Goal: Task Accomplishment & Management: Manage account settings

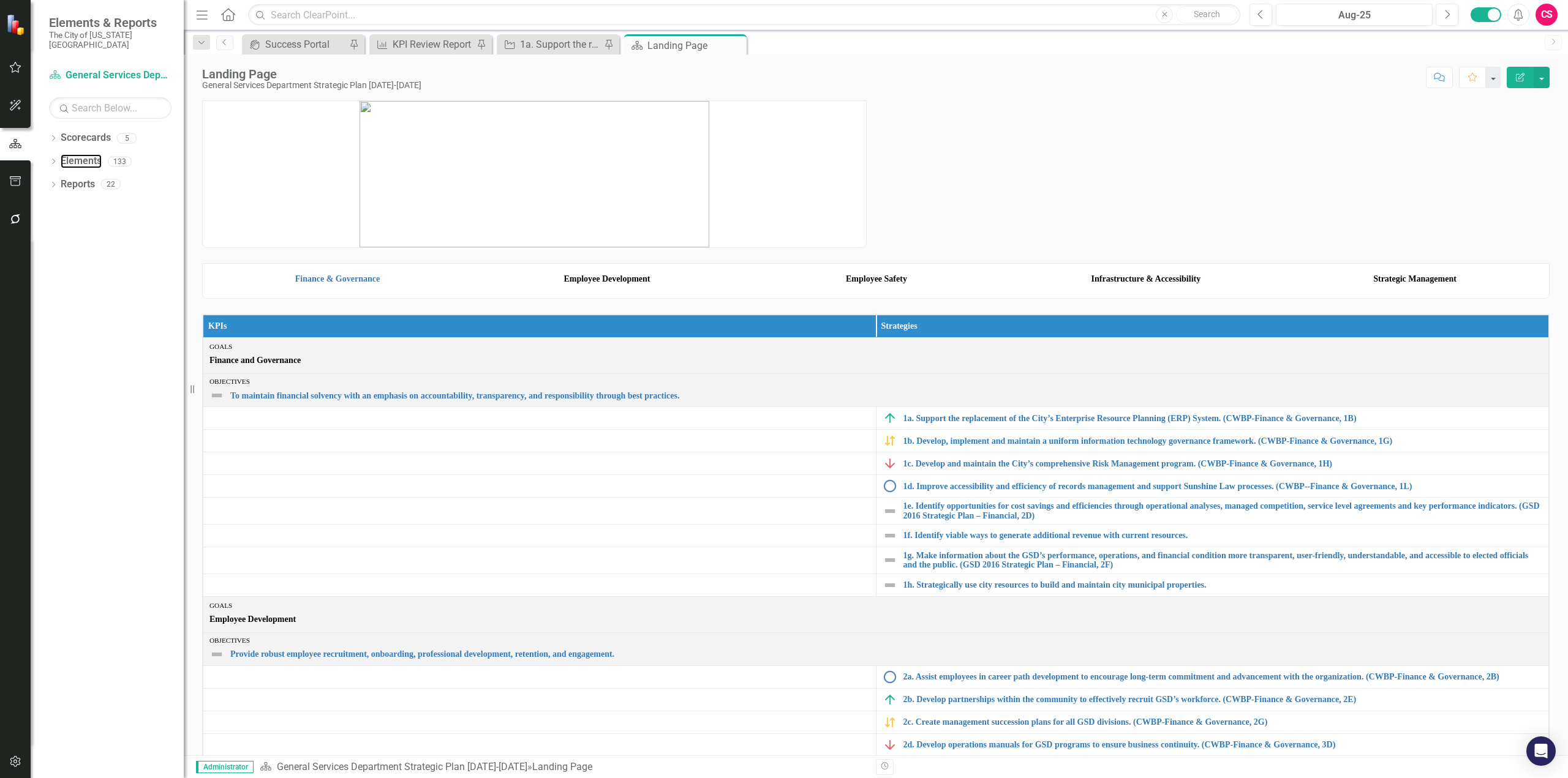
drag, startPoint x: 72, startPoint y: 146, endPoint x: 171, endPoint y: 240, distance: 136.5
click at [72, 155] on link "Elements" at bounding box center [81, 161] width 41 height 14
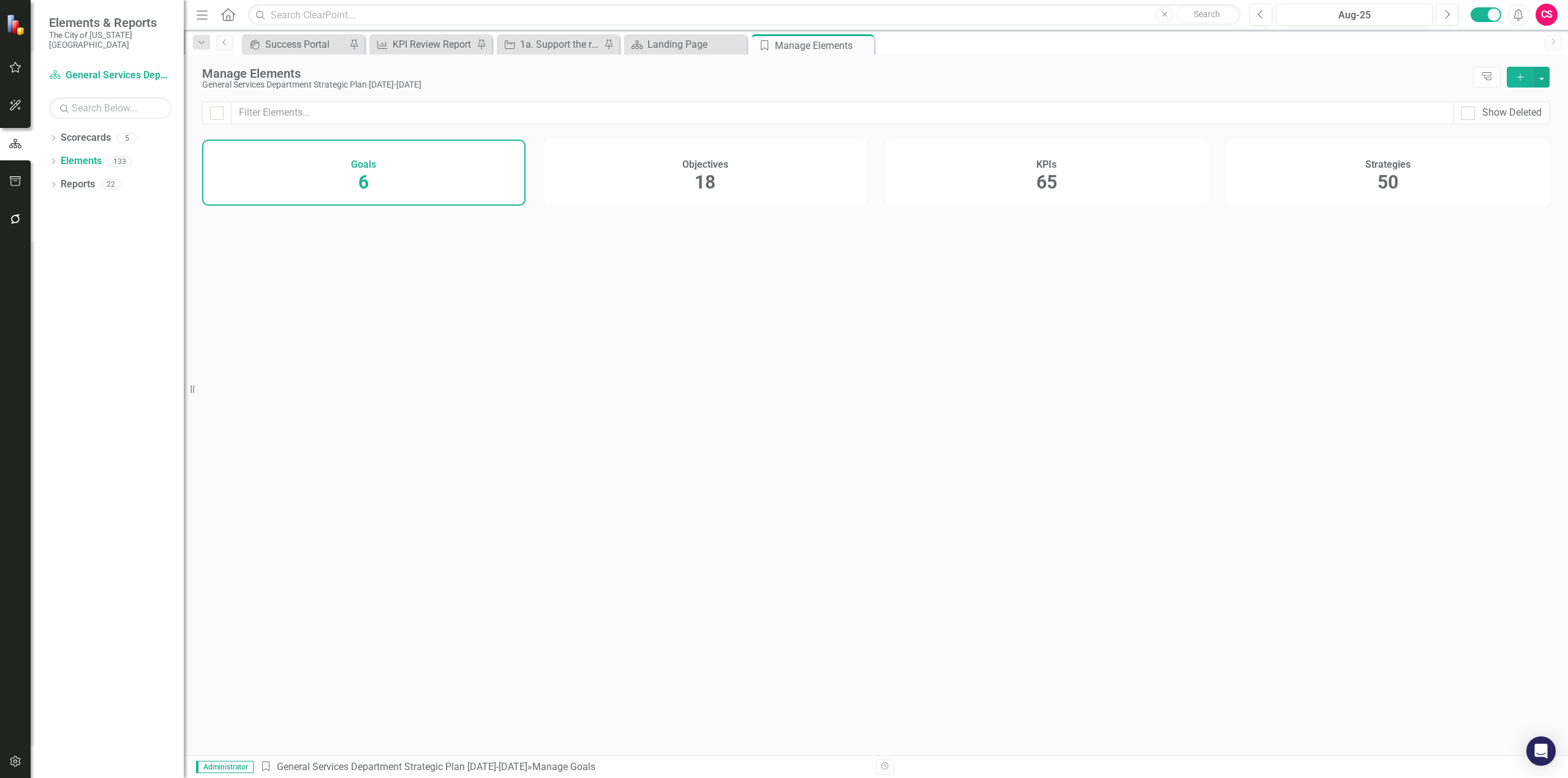
click at [623, 174] on div "Objectives 18" at bounding box center [706, 172] width 324 height 66
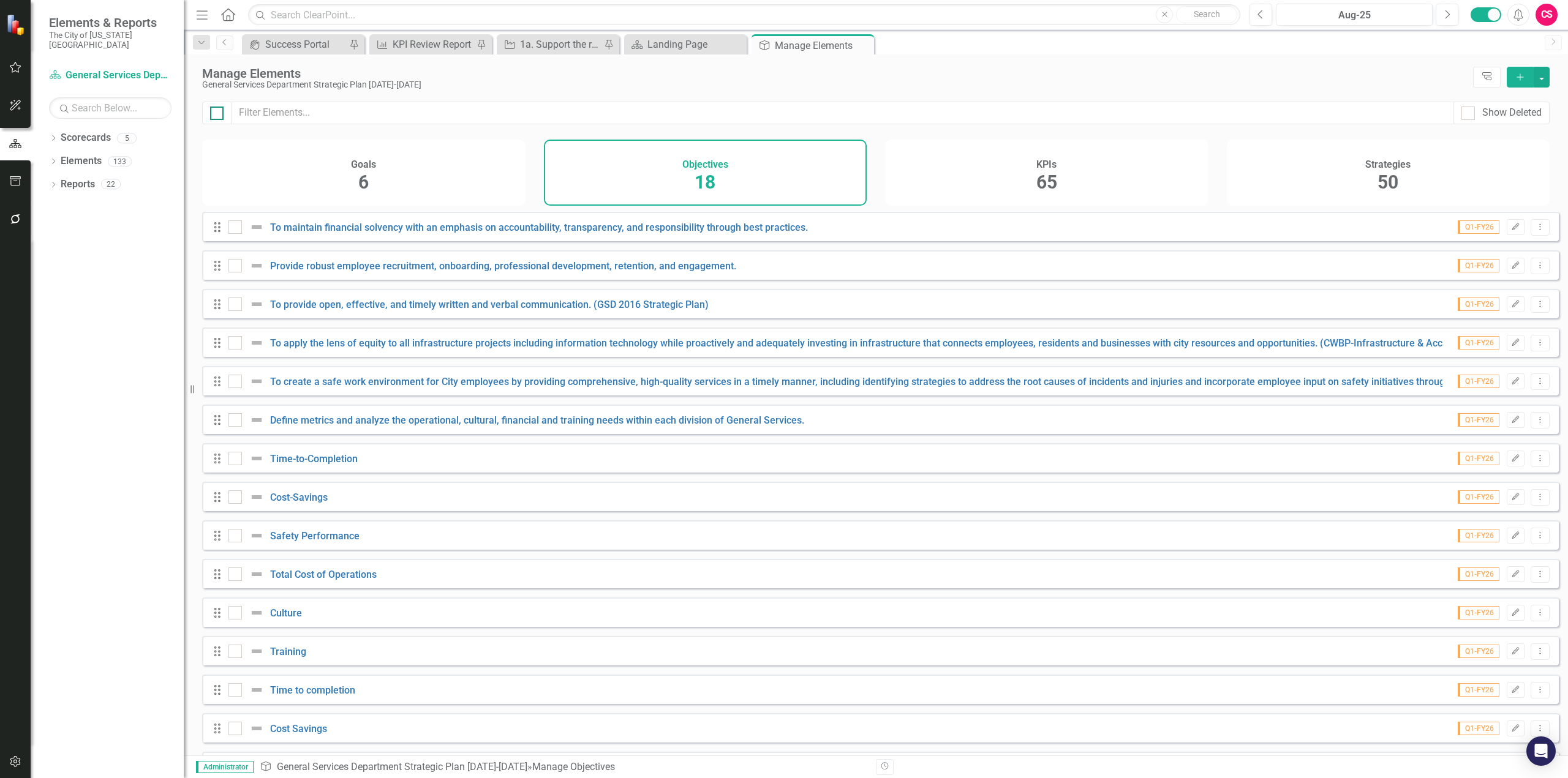
click at [217, 106] on input "checkbox" at bounding box center [214, 110] width 8 height 8
checkbox input "true"
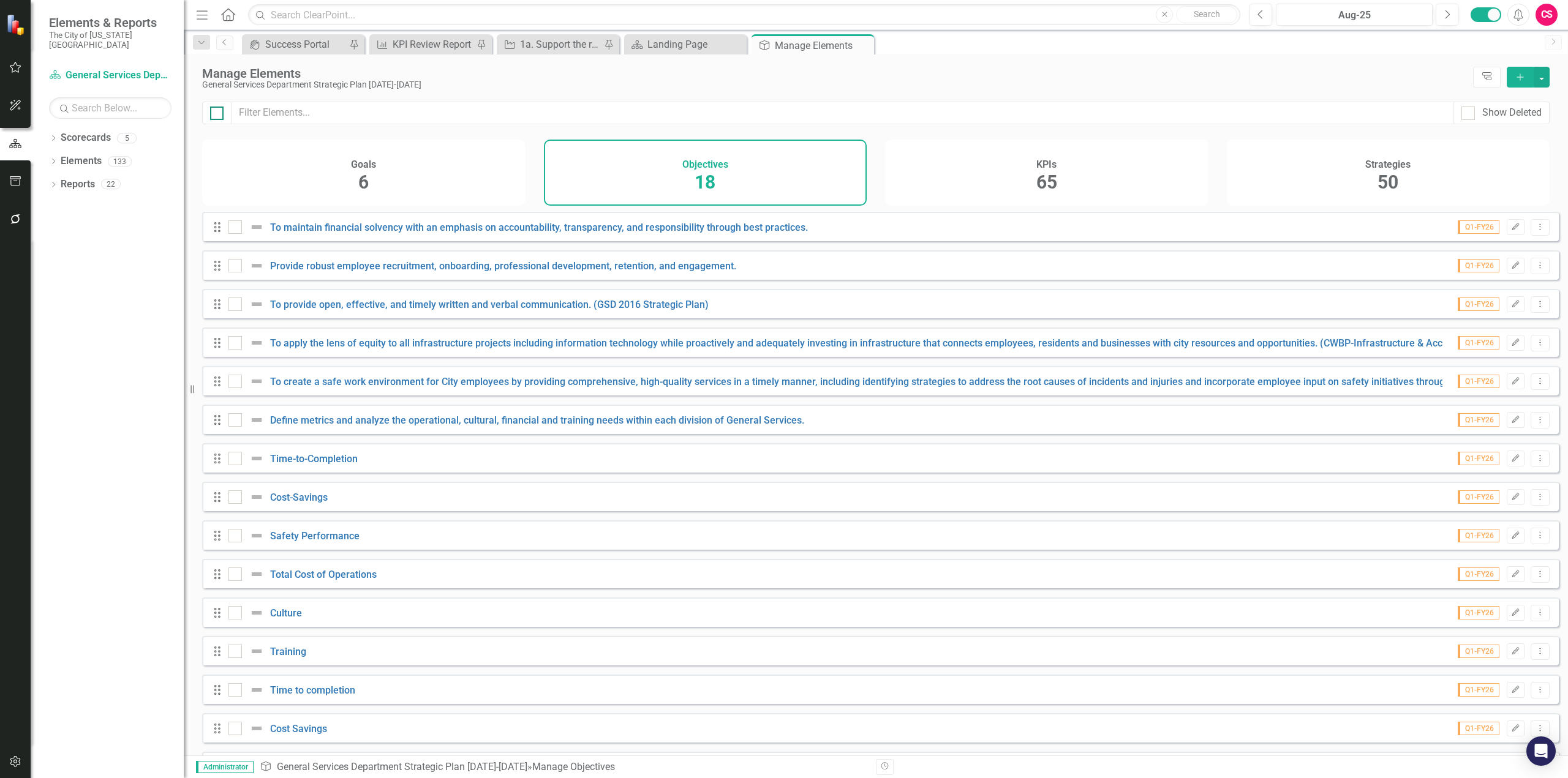
checkbox input "true"
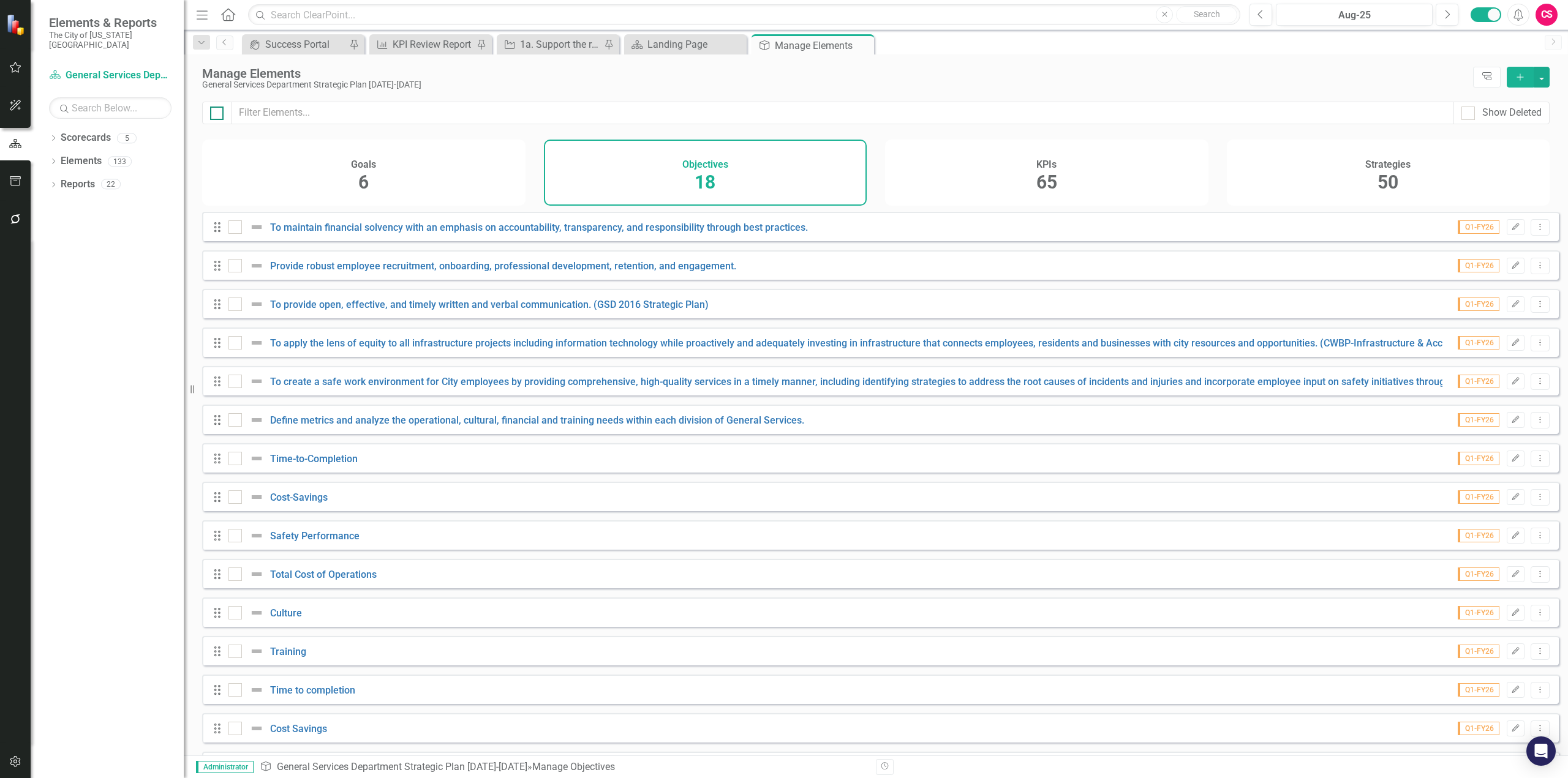
checkbox input "true"
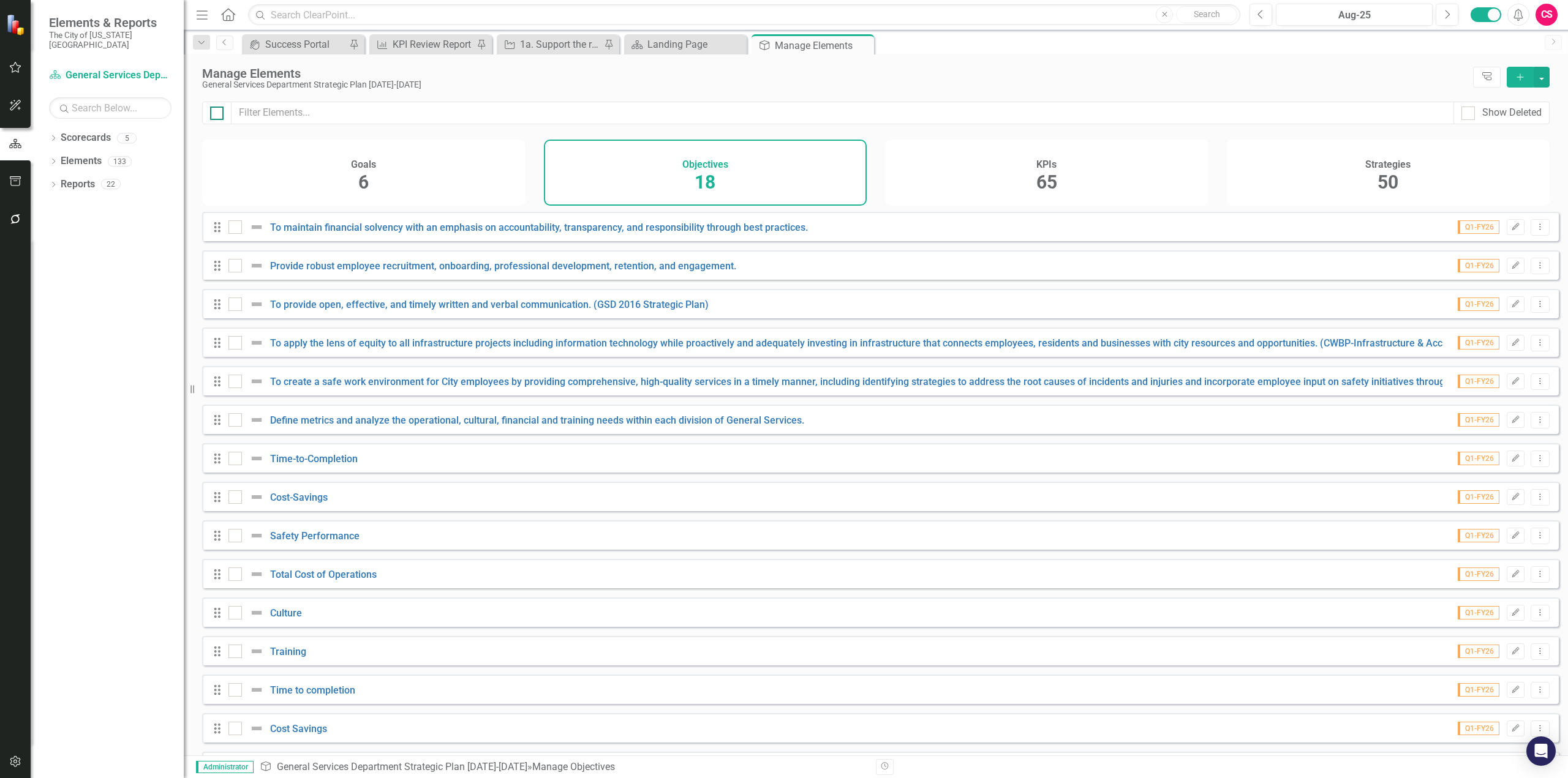
checkbox input "true"
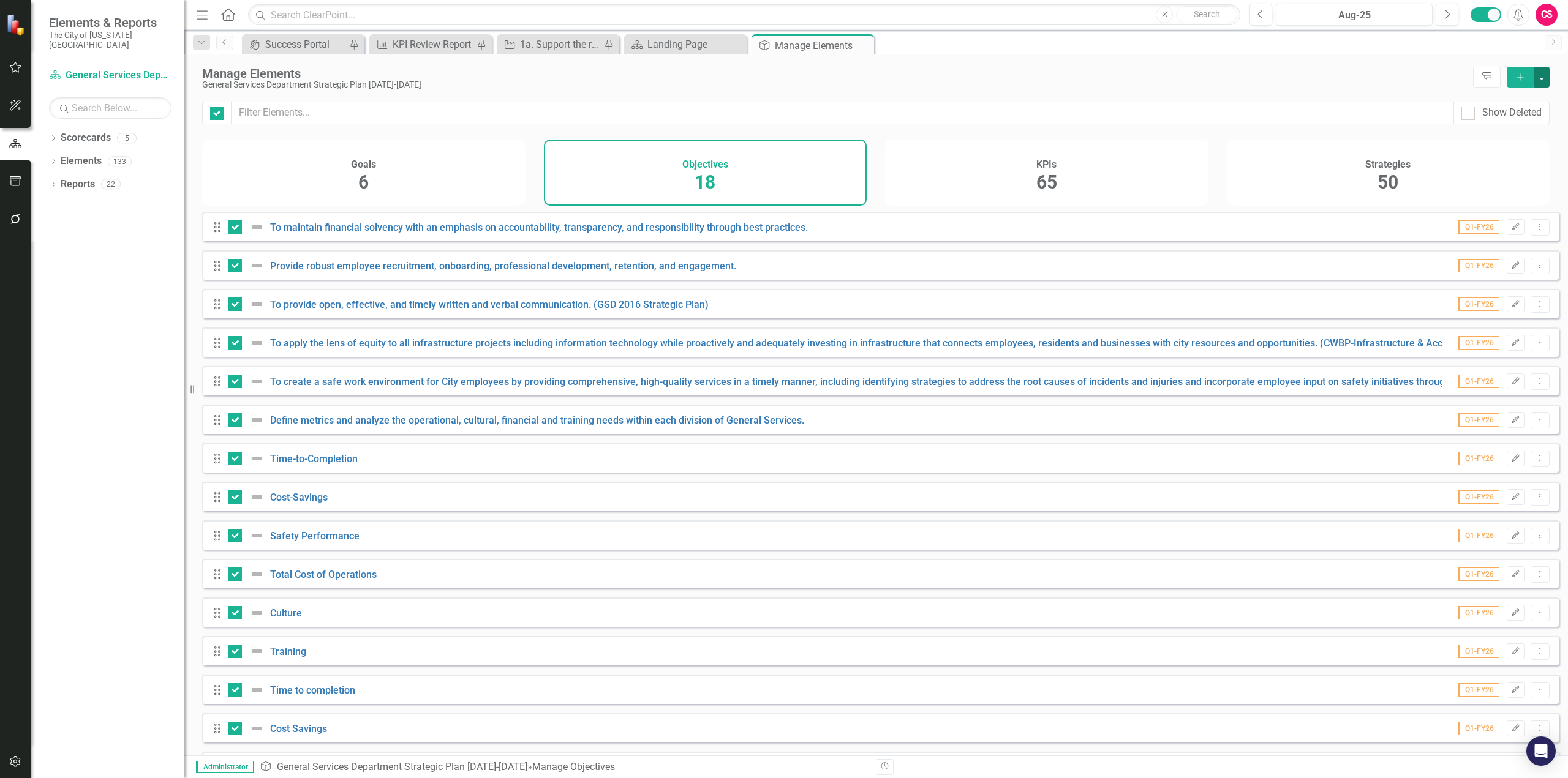
click at [1542, 74] on button "button" at bounding box center [1542, 77] width 15 height 21
click at [1500, 134] on link "Edit Multiple Edit Multiple" at bounding box center [1500, 144] width 97 height 22
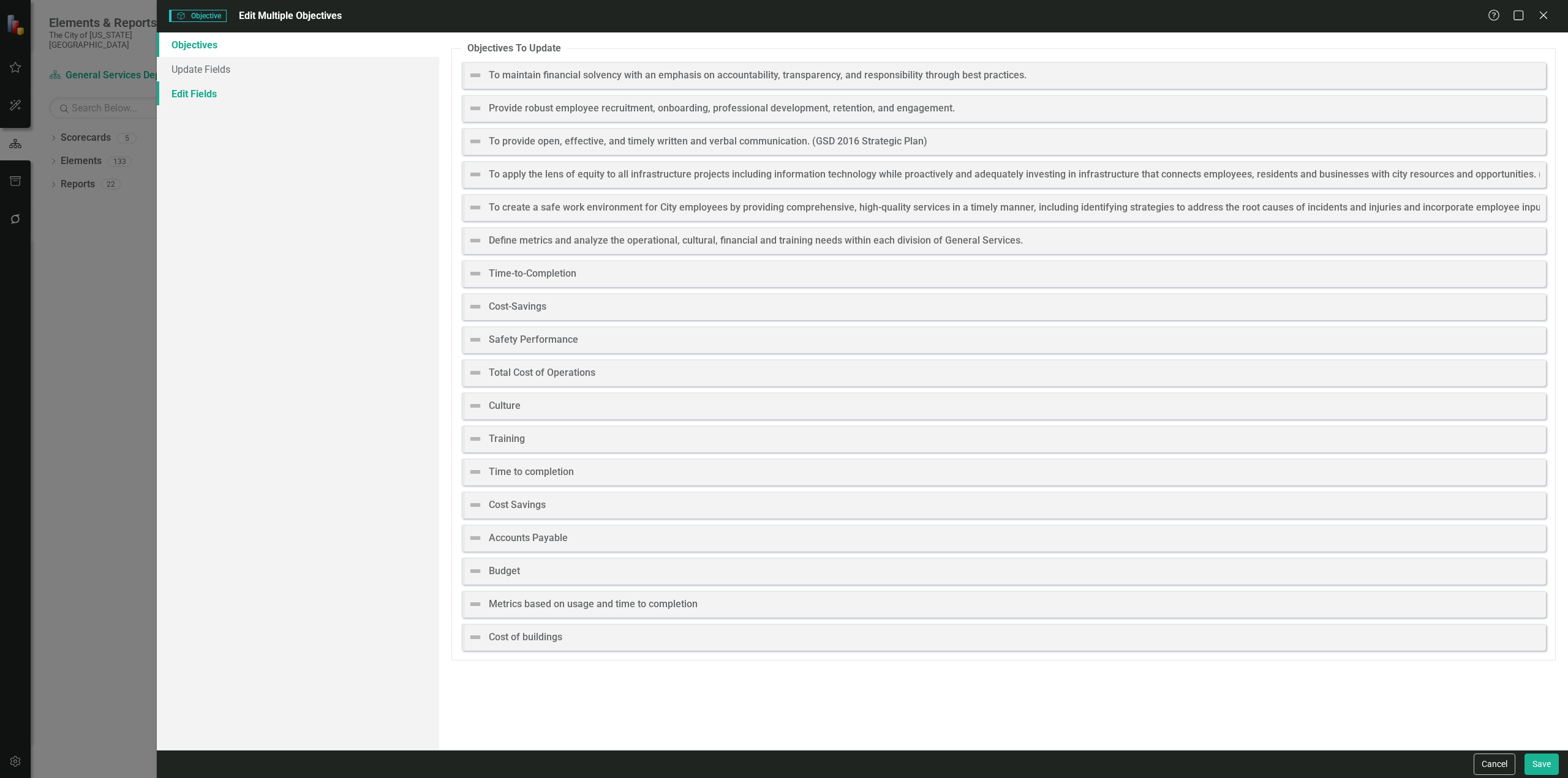
click at [275, 92] on link "Edit Fields" at bounding box center [298, 93] width 282 height 24
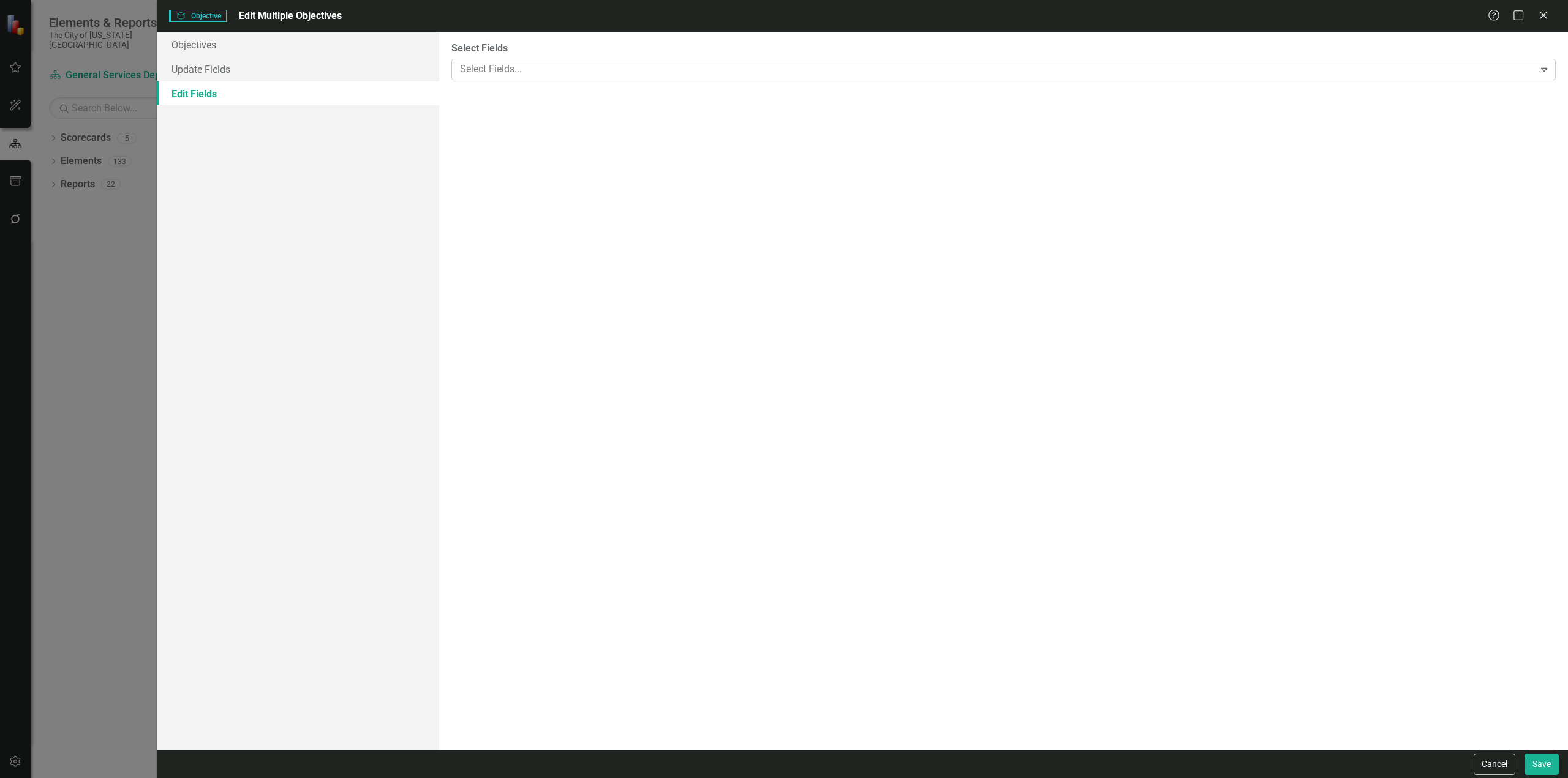
click at [591, 72] on div at bounding box center [995, 69] width 1079 height 16
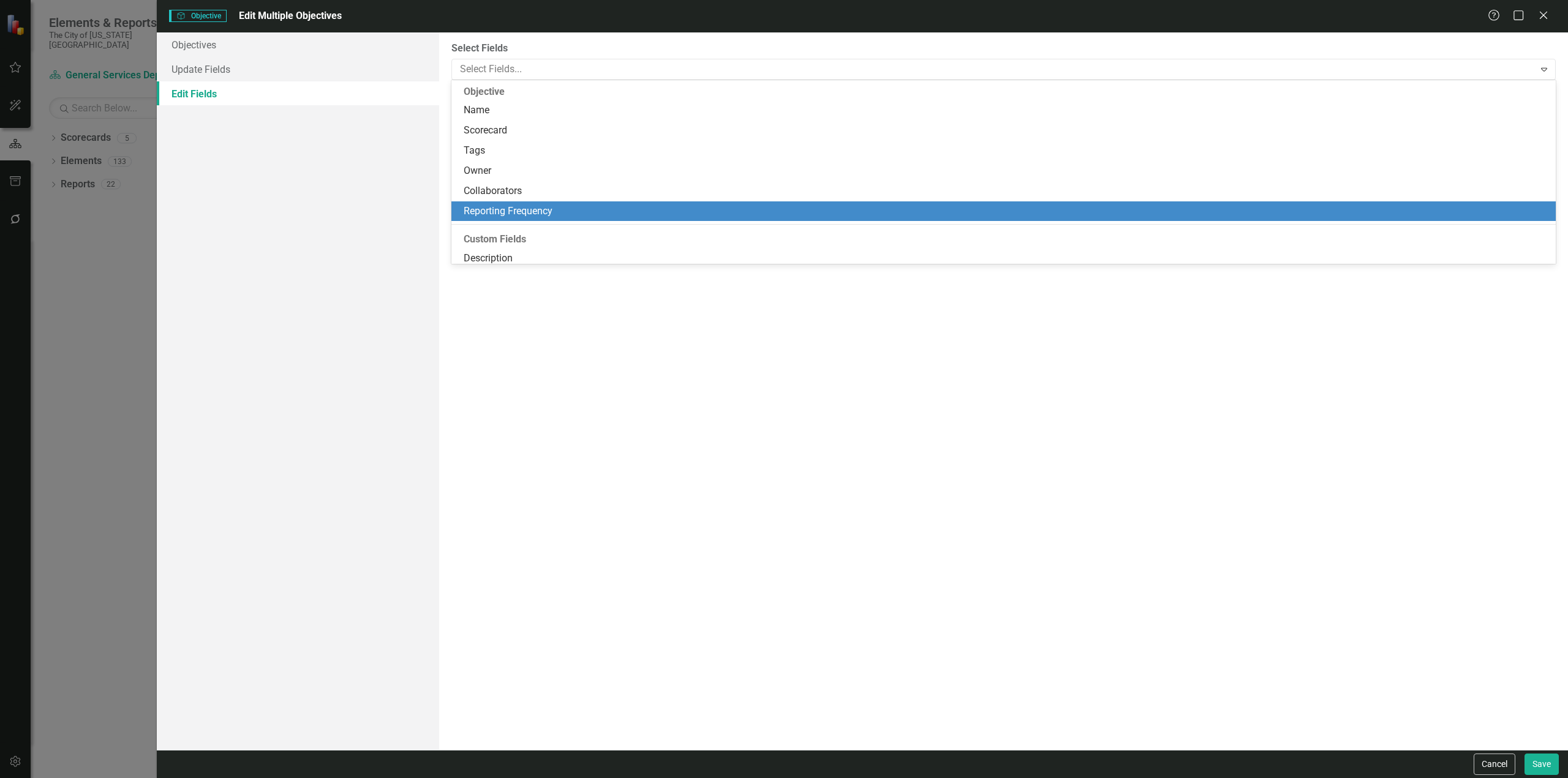
click at [527, 215] on div "Reporting Frequency" at bounding box center [1006, 212] width 1085 height 14
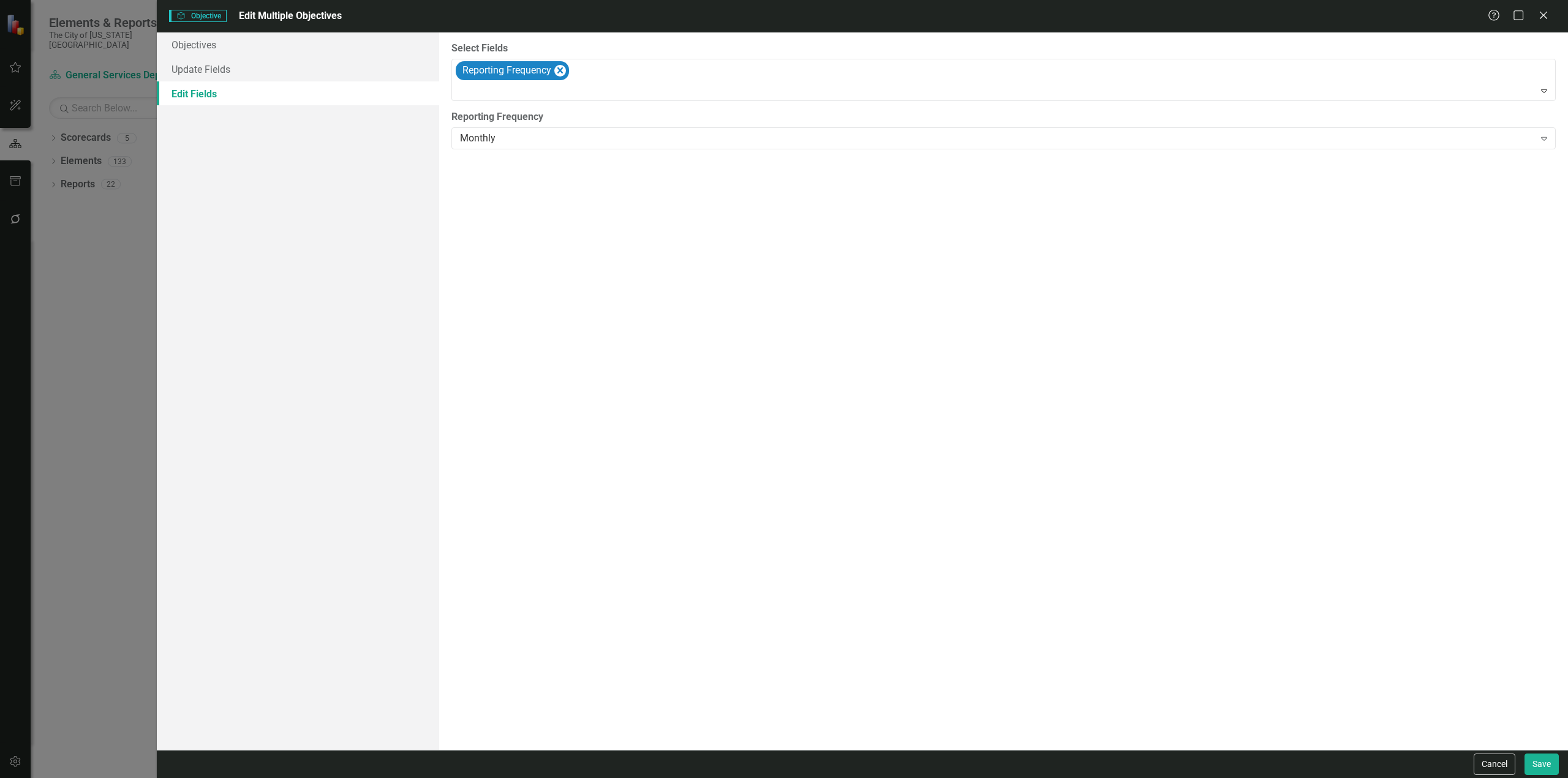
click at [722, 376] on div "Select Fields Reporting Frequency Expand Reporting Frequency Monthly Expand" at bounding box center [1003, 391] width 1129 height 718
click at [1534, 764] on button "Save" at bounding box center [1541, 764] width 34 height 21
checkbox input "false"
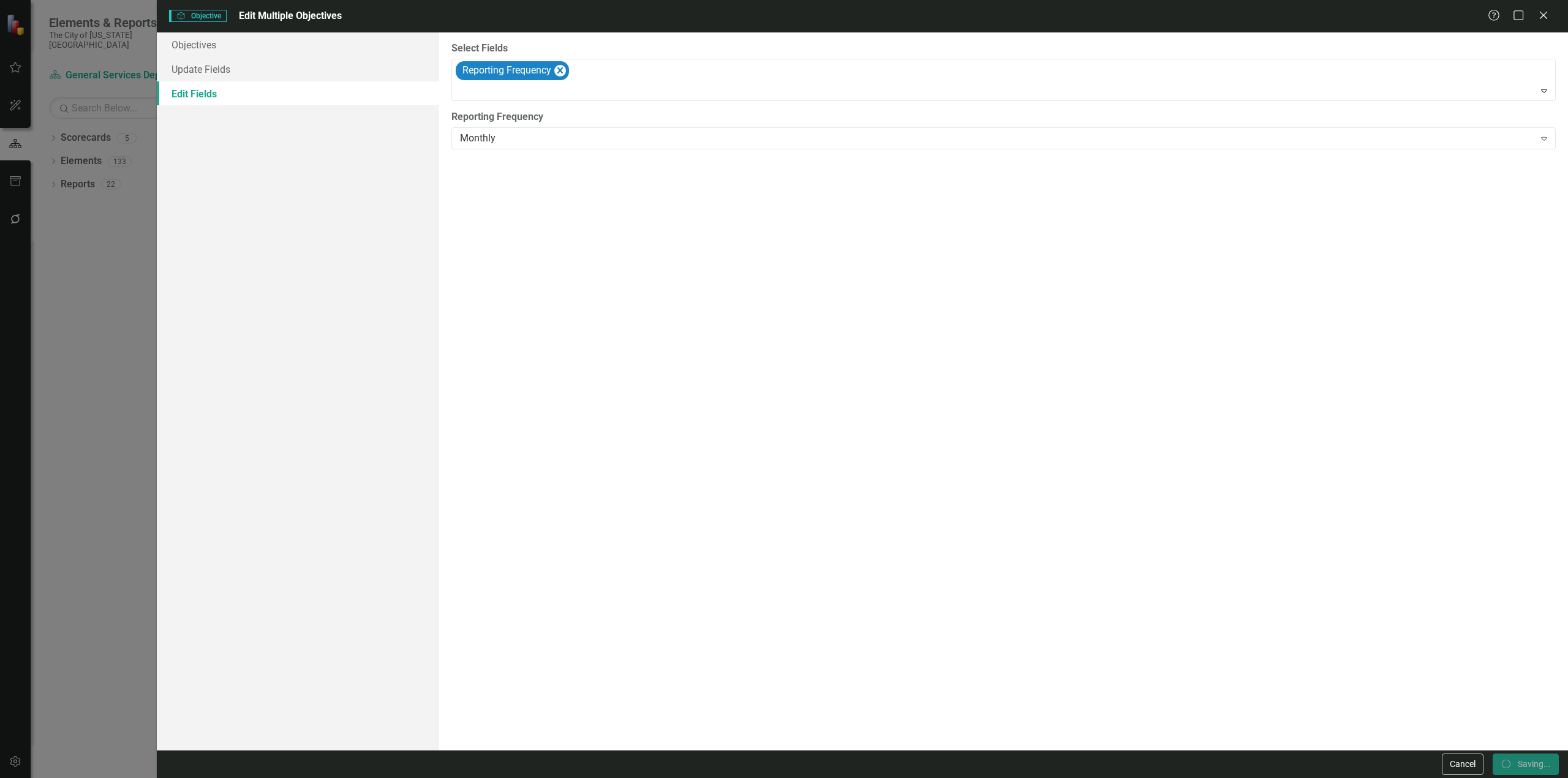
checkbox input "false"
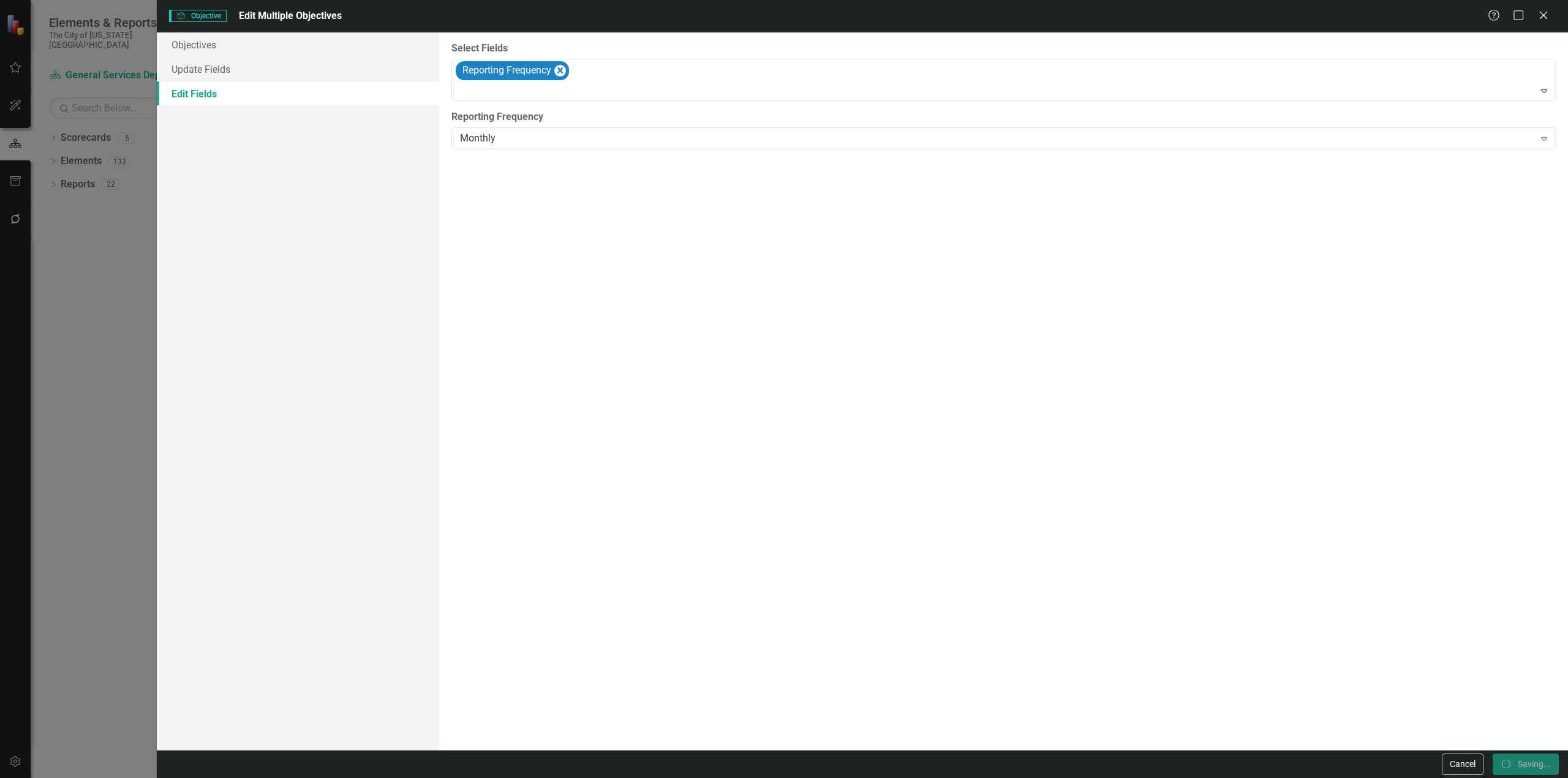
checkbox input "false"
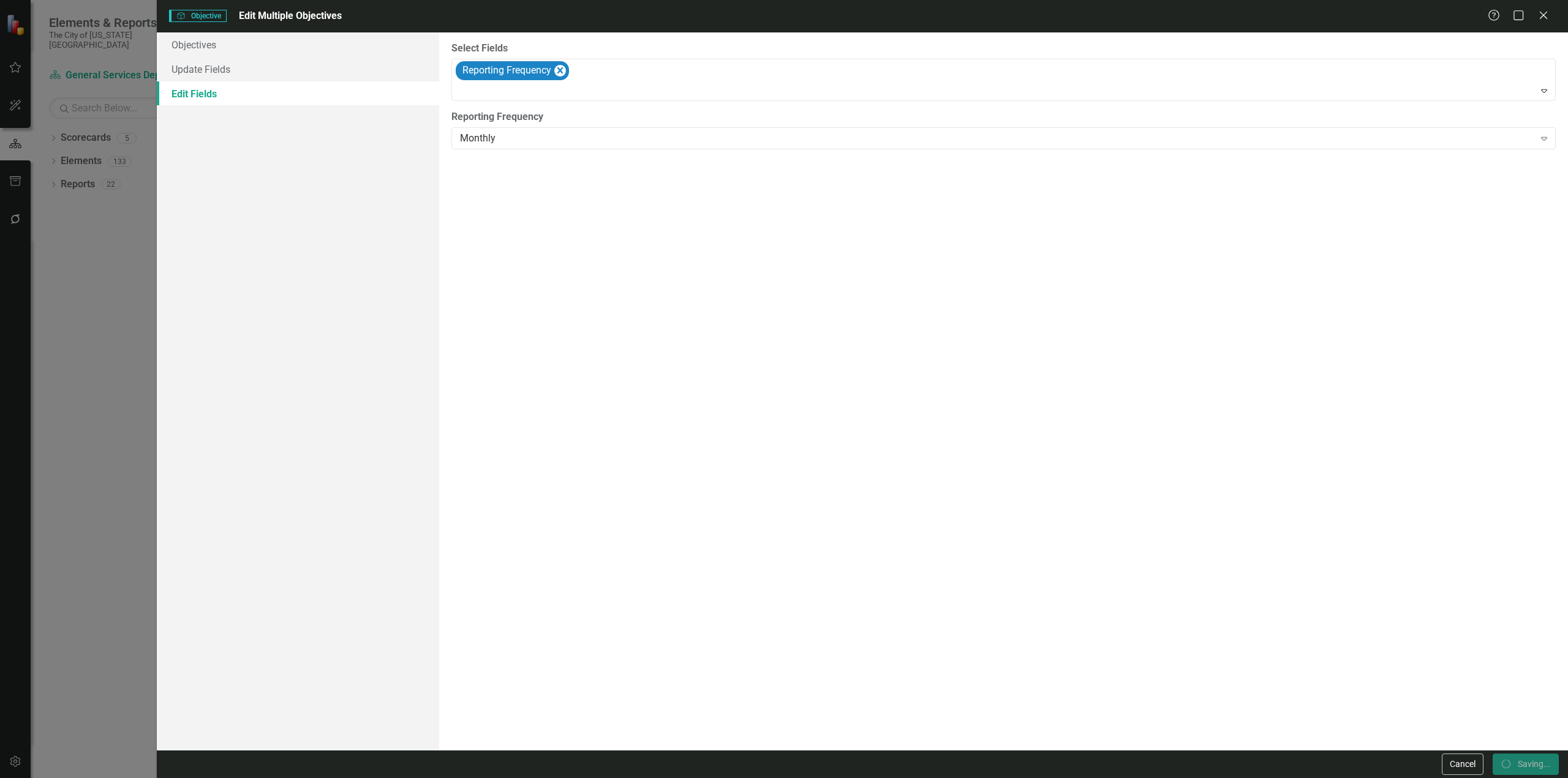
checkbox input "false"
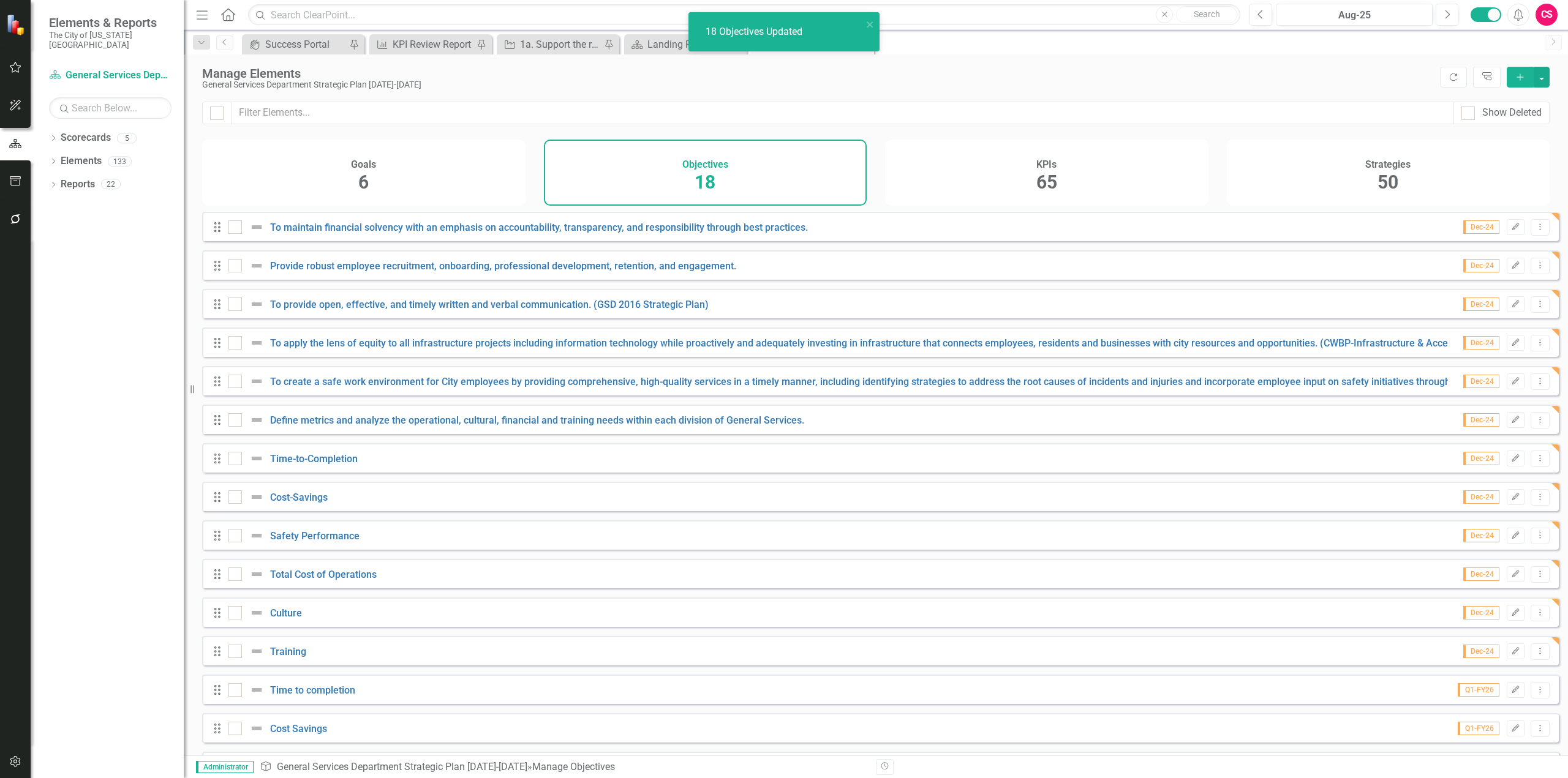
checkbox input "false"
click at [84, 178] on link "Reports" at bounding box center [77, 185] width 34 height 14
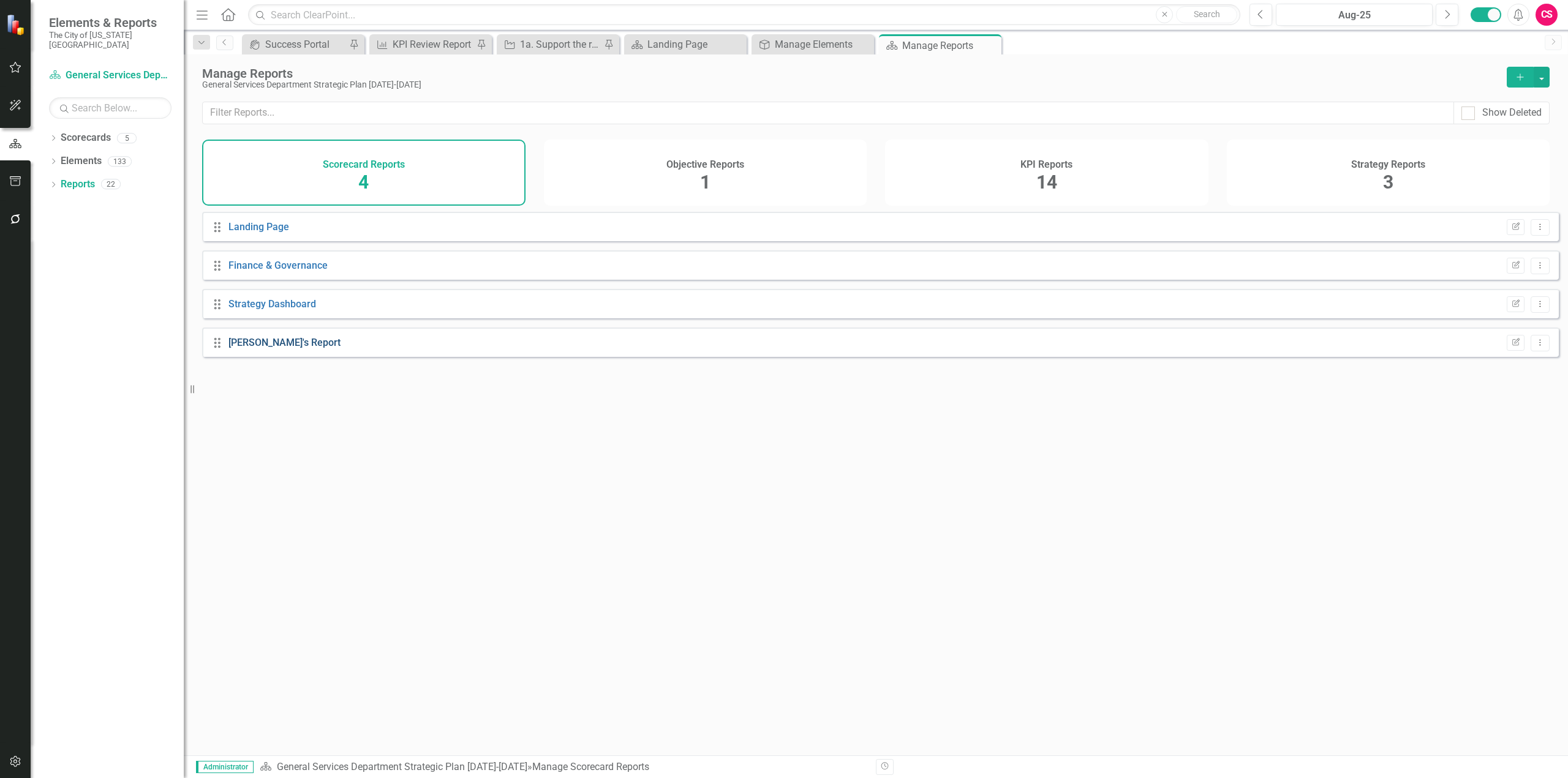
click at [283, 349] on link "Yolanda's Report" at bounding box center [284, 342] width 112 height 12
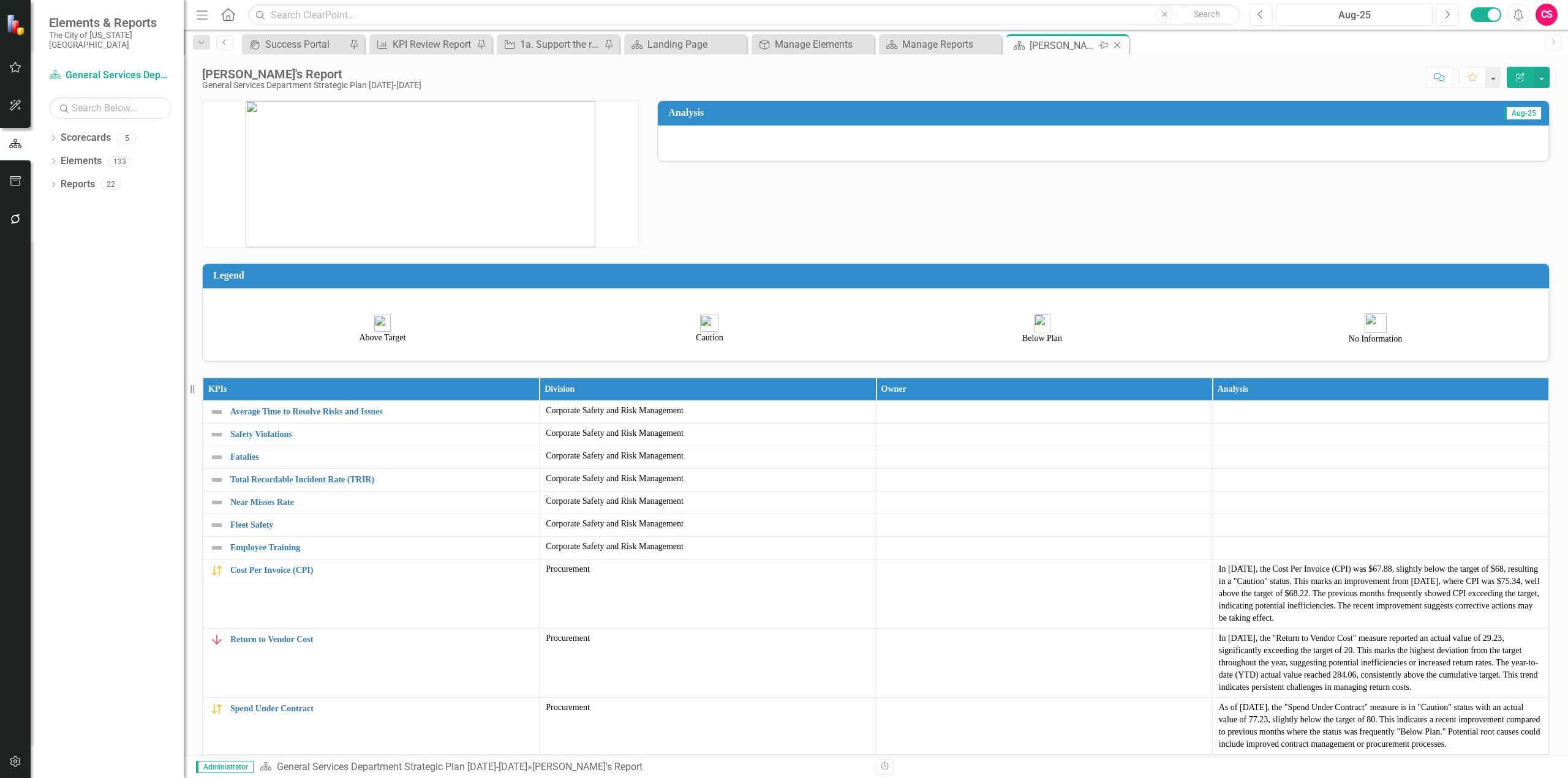
click at [1116, 49] on icon "Close" at bounding box center [1117, 45] width 13 height 10
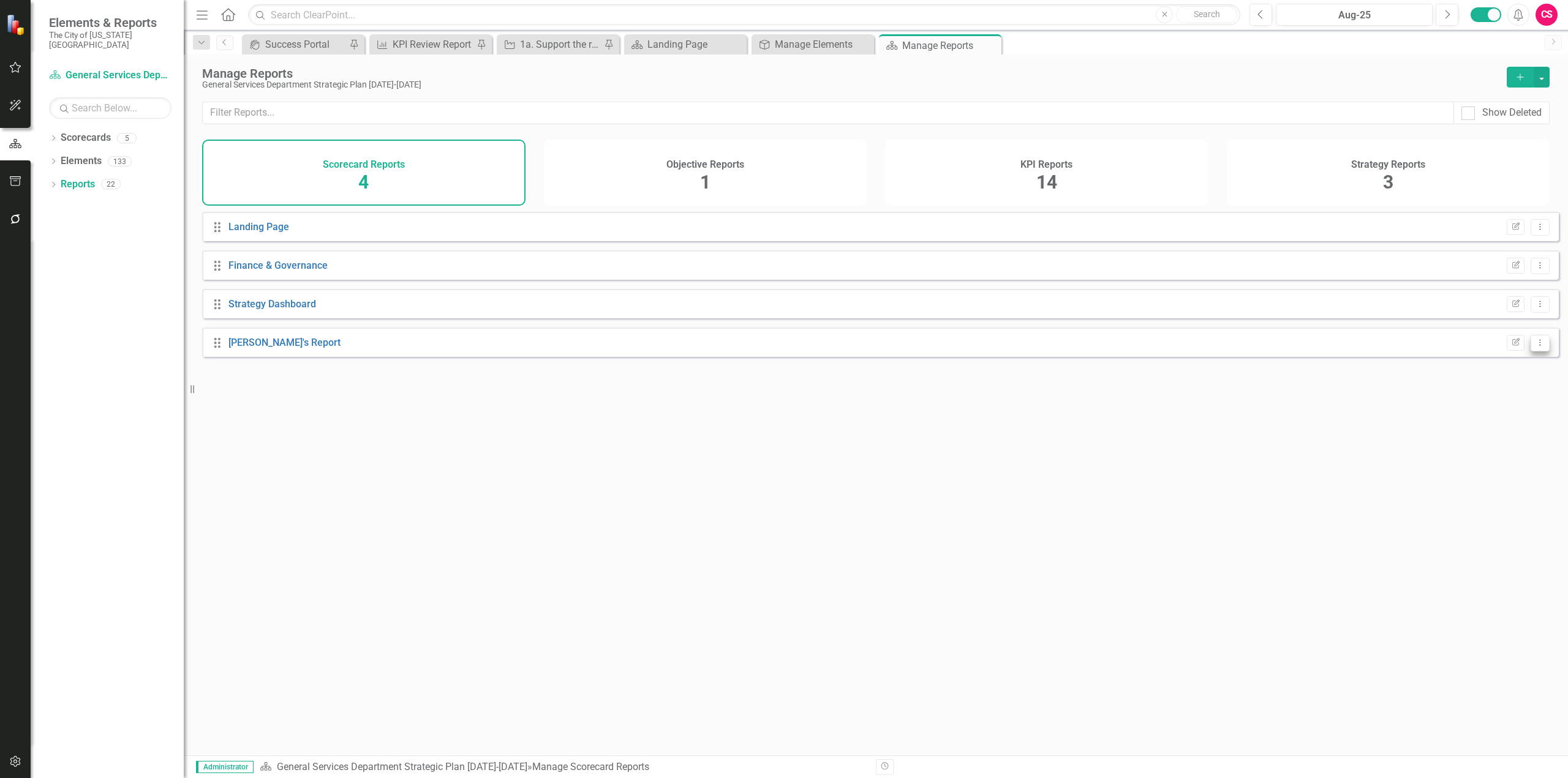
click at [1535, 347] on icon "Dropdown Menu" at bounding box center [1540, 342] width 11 height 8
click at [1488, 447] on link "Trash Delete Report" at bounding box center [1489, 440] width 102 height 22
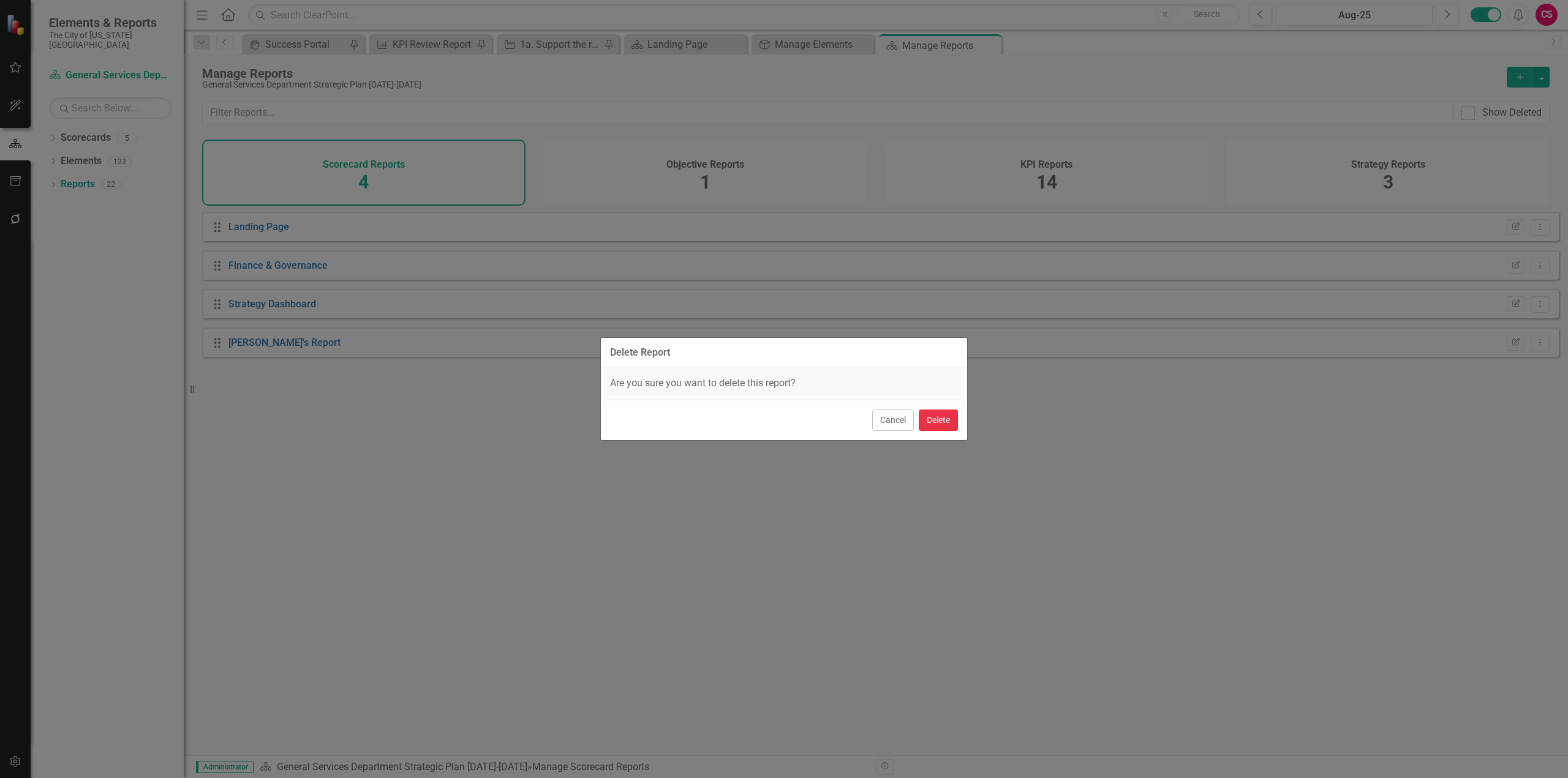
click at [947, 416] on button "Delete" at bounding box center [938, 420] width 40 height 21
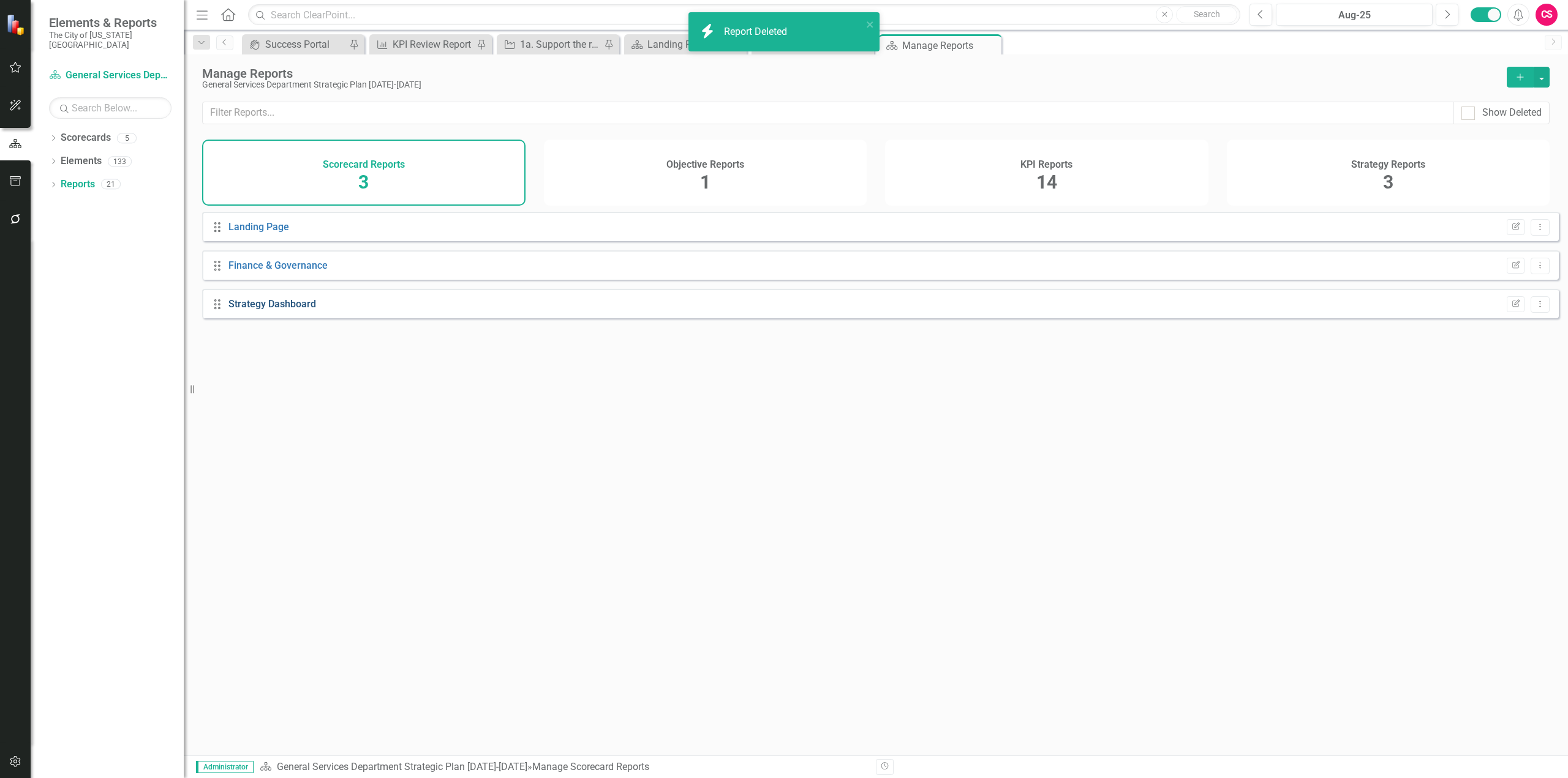
click at [303, 310] on link "Strategy Dashboard" at bounding box center [272, 304] width 88 height 12
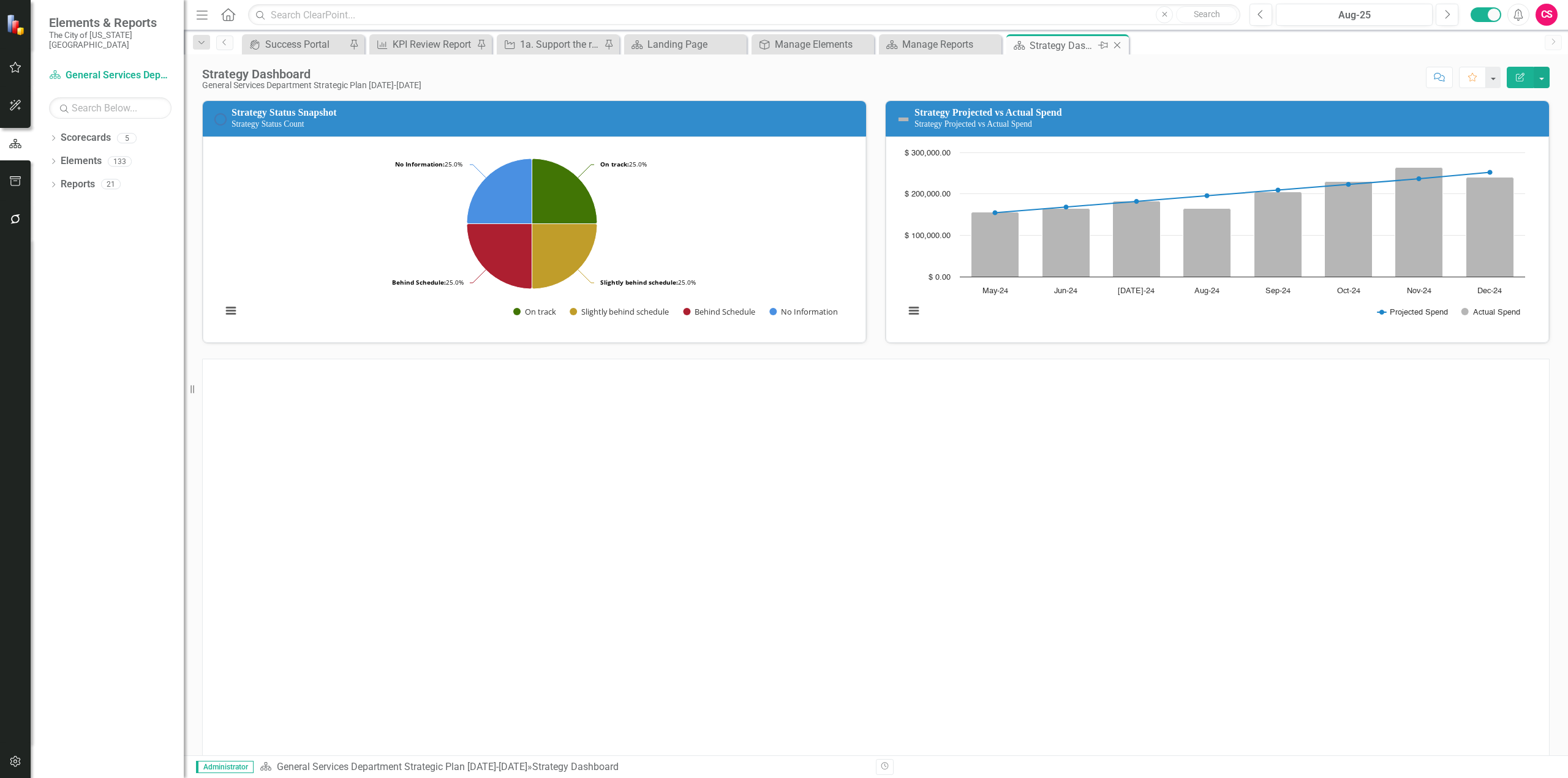
click at [1119, 46] on icon "Close" at bounding box center [1117, 45] width 13 height 10
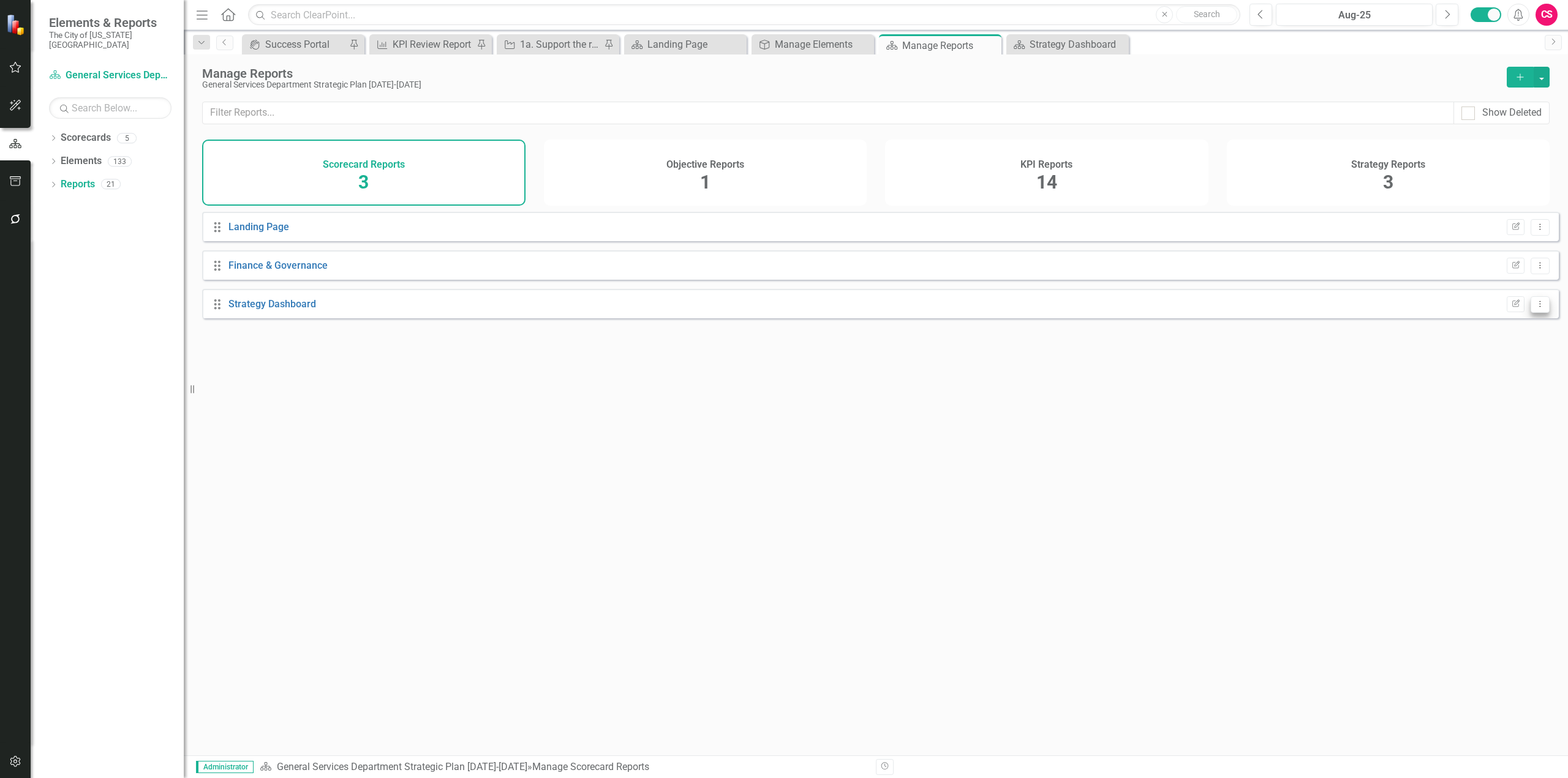
click at [1537, 313] on button "Dropdown Menu" at bounding box center [1540, 304] width 19 height 16
click at [1500, 406] on link "Trash Delete Report" at bounding box center [1489, 401] width 102 height 22
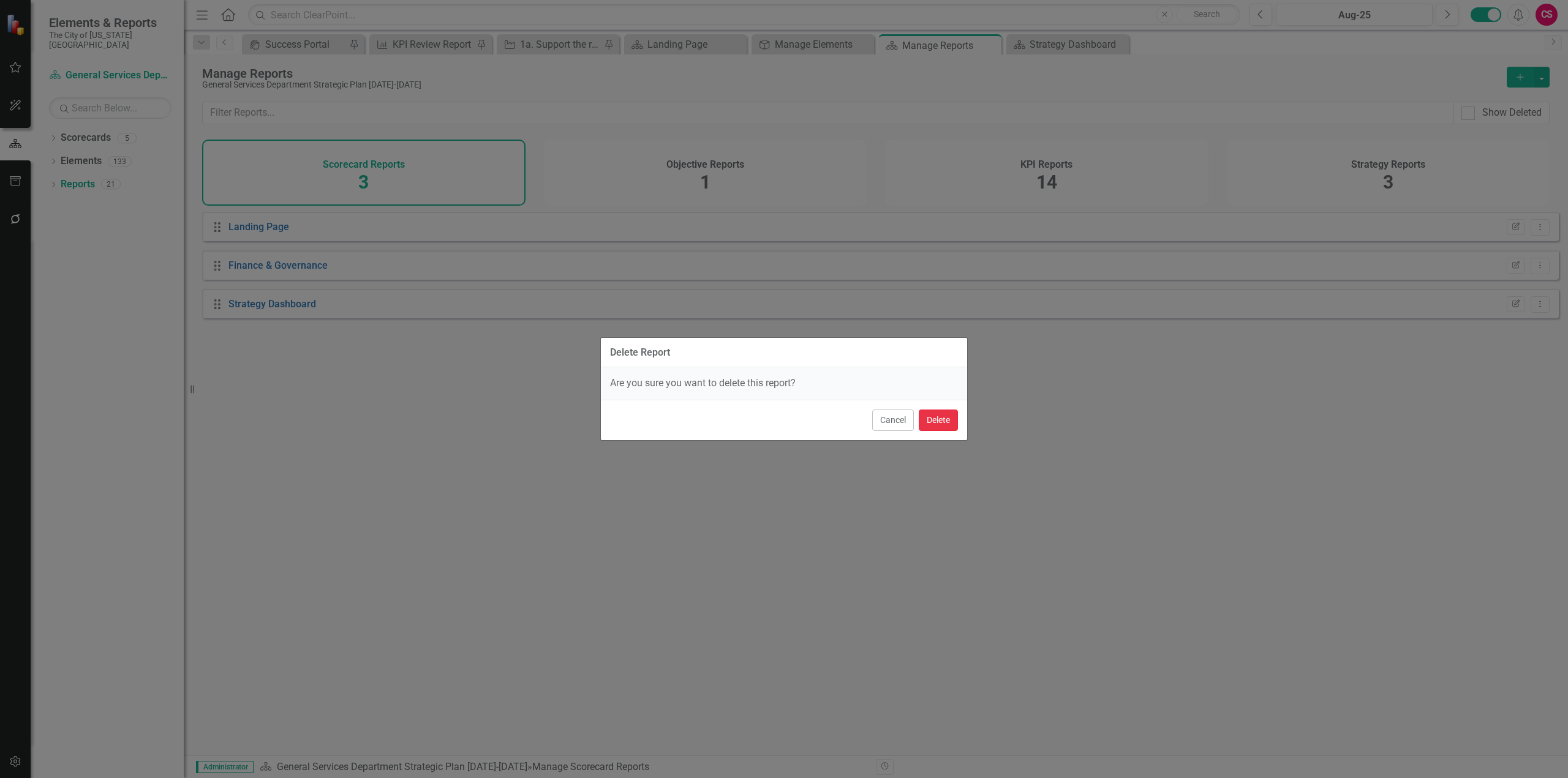
click at [944, 425] on button "Delete" at bounding box center [938, 420] width 40 height 21
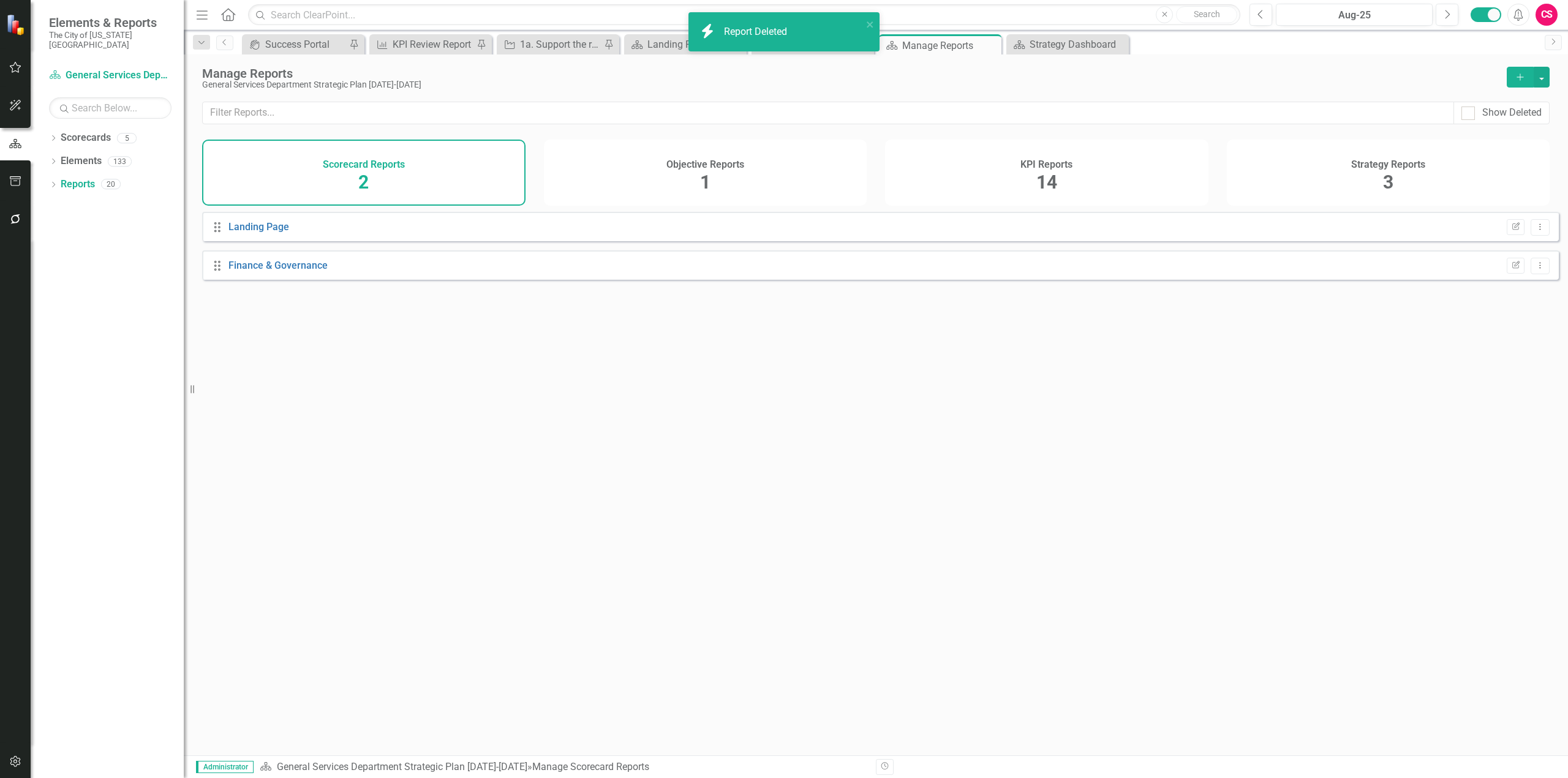
click at [17, 759] on icon "button" at bounding box center [15, 762] width 13 height 10
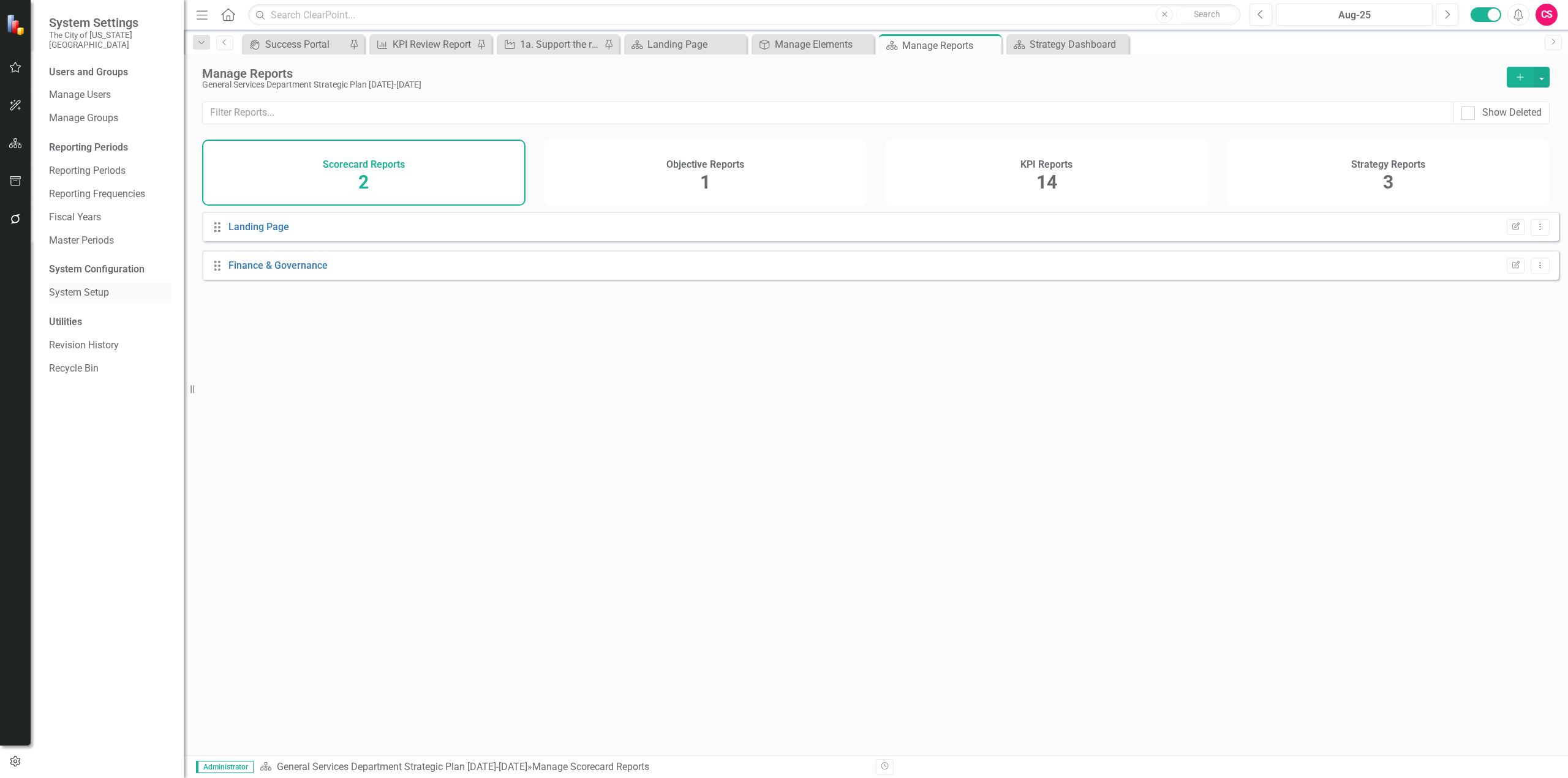
click at [75, 286] on link "System Setup" at bounding box center [110, 293] width 123 height 14
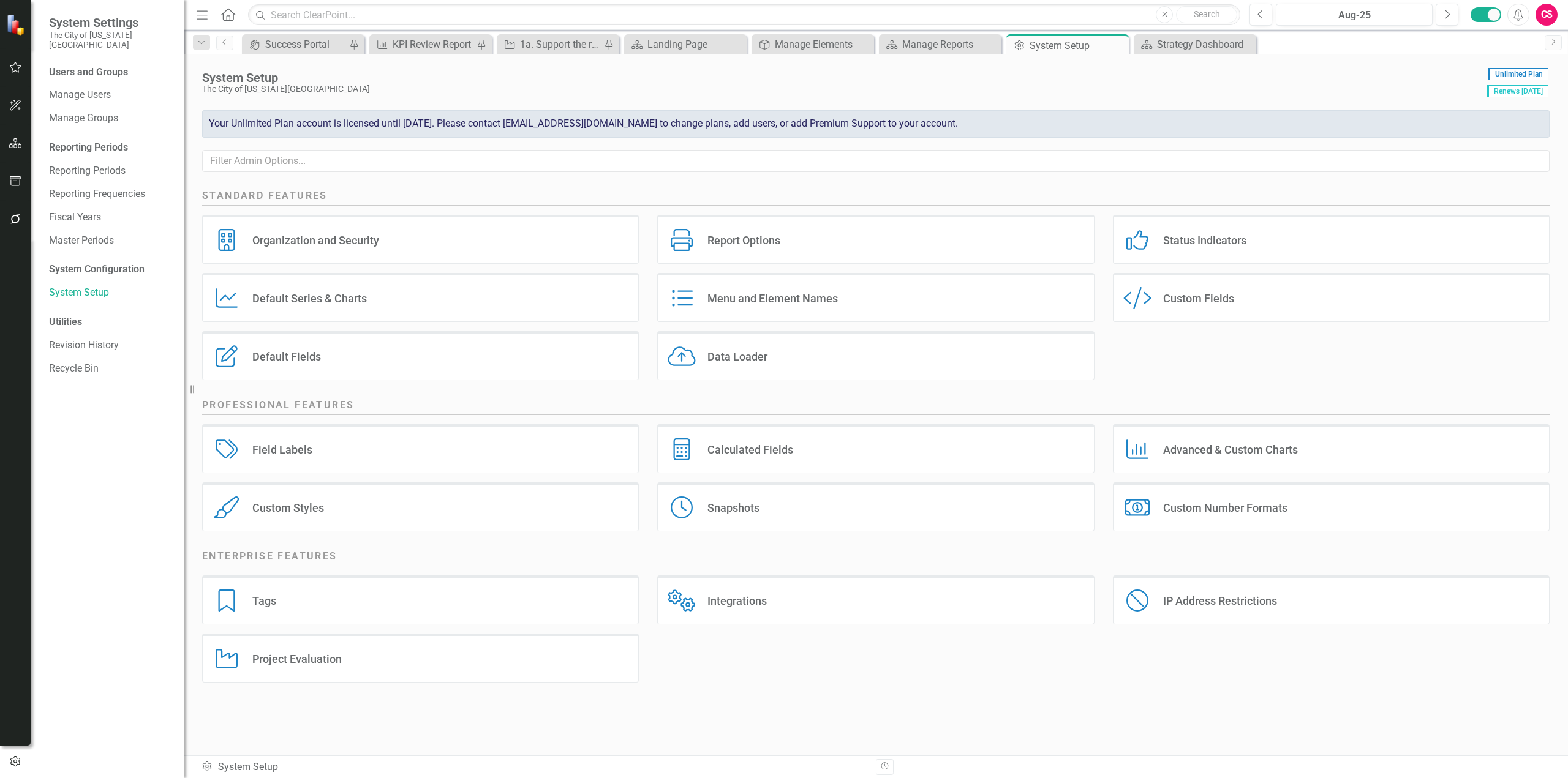
click at [320, 648] on div "Project Evaluation Project Evaluation" at bounding box center [421, 658] width 437 height 49
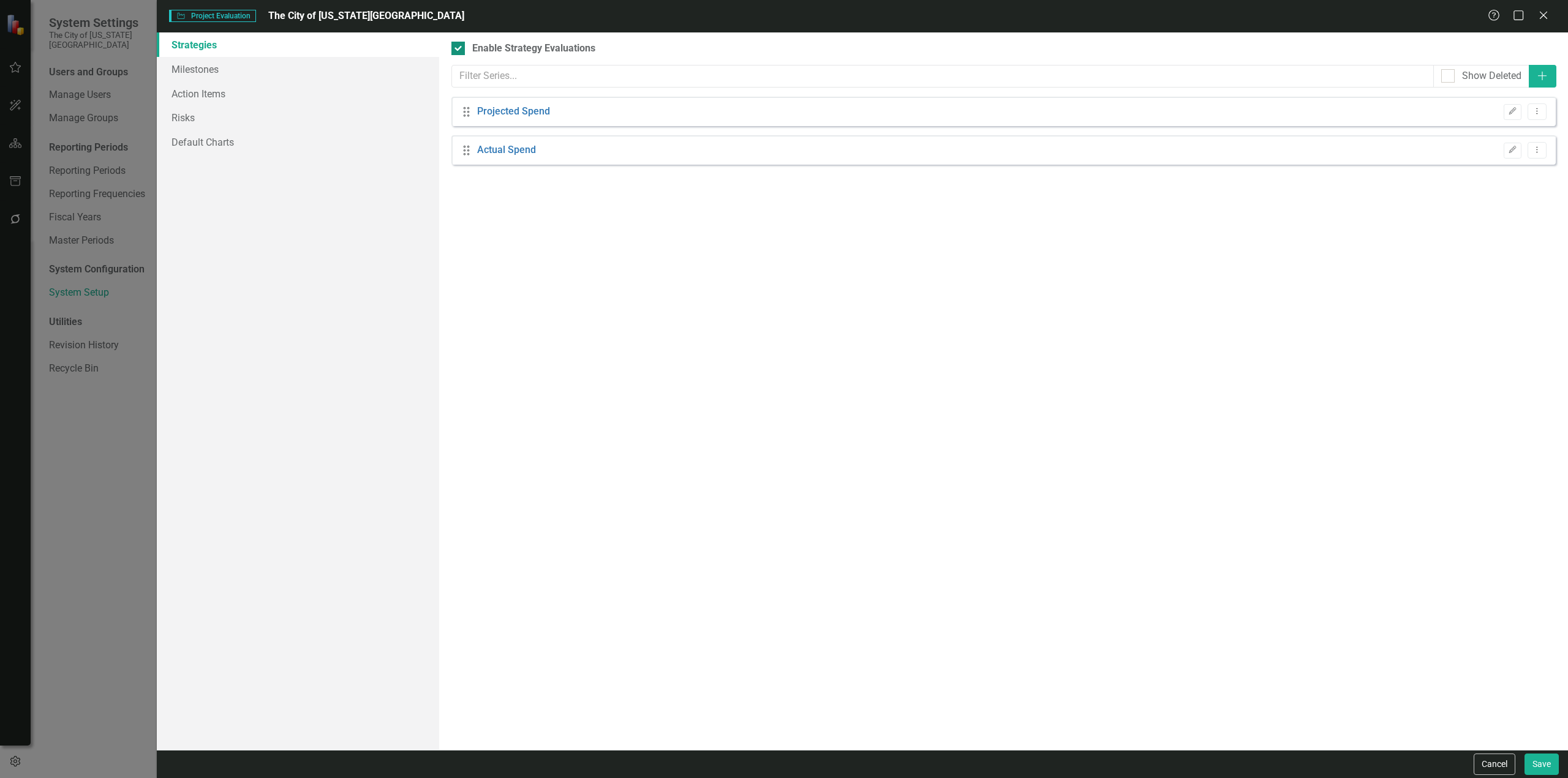
click at [540, 49] on div "Enable Strategy Evaluations" at bounding box center [534, 48] width 123 height 14
click at [459, 49] on input "Enable Strategy Evaluations" at bounding box center [455, 45] width 8 height 8
checkbox input "false"
click at [1533, 764] on button "Save" at bounding box center [1541, 764] width 34 height 21
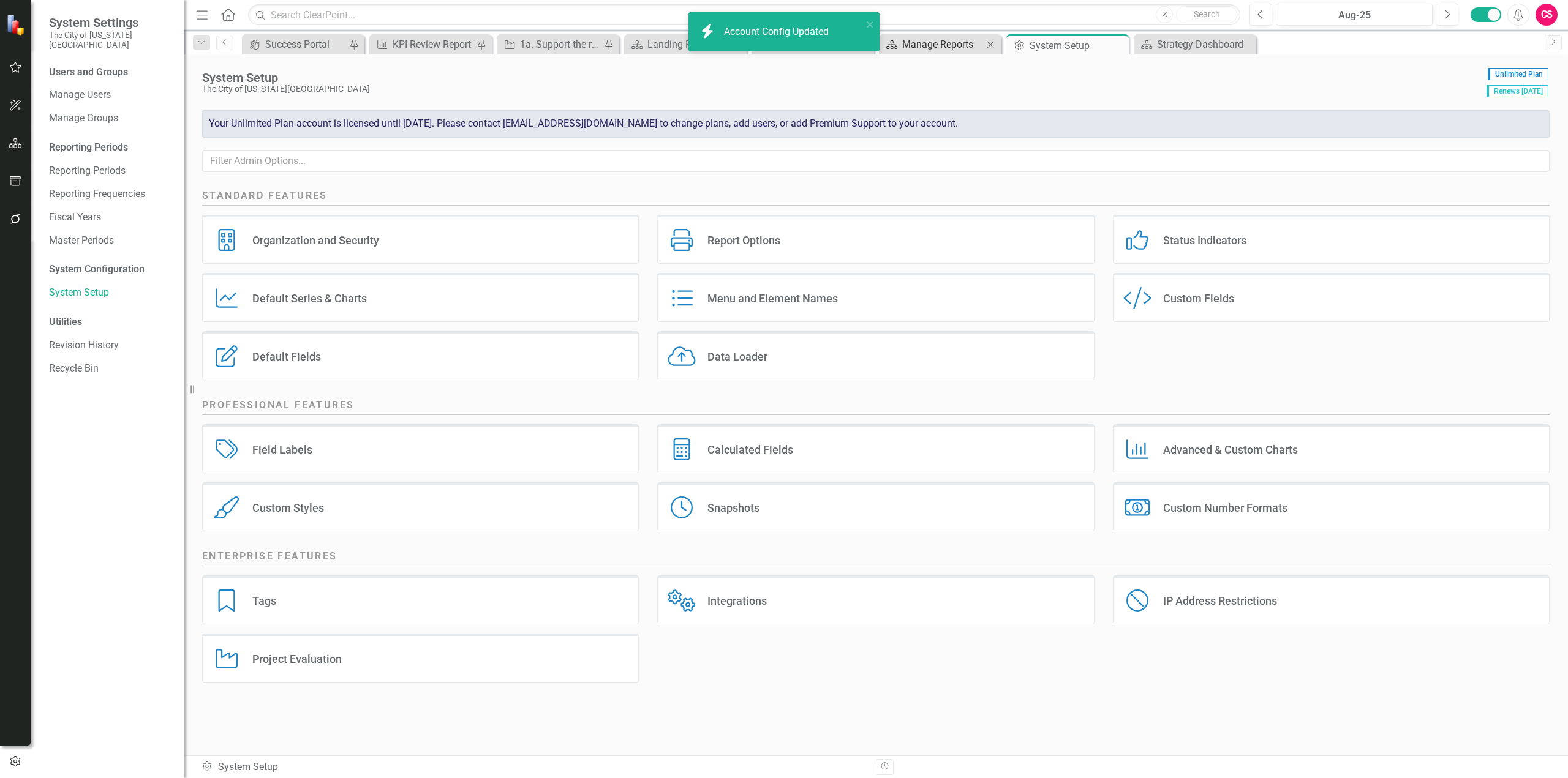
click at [951, 46] on div "Manage Reports" at bounding box center [943, 44] width 81 height 15
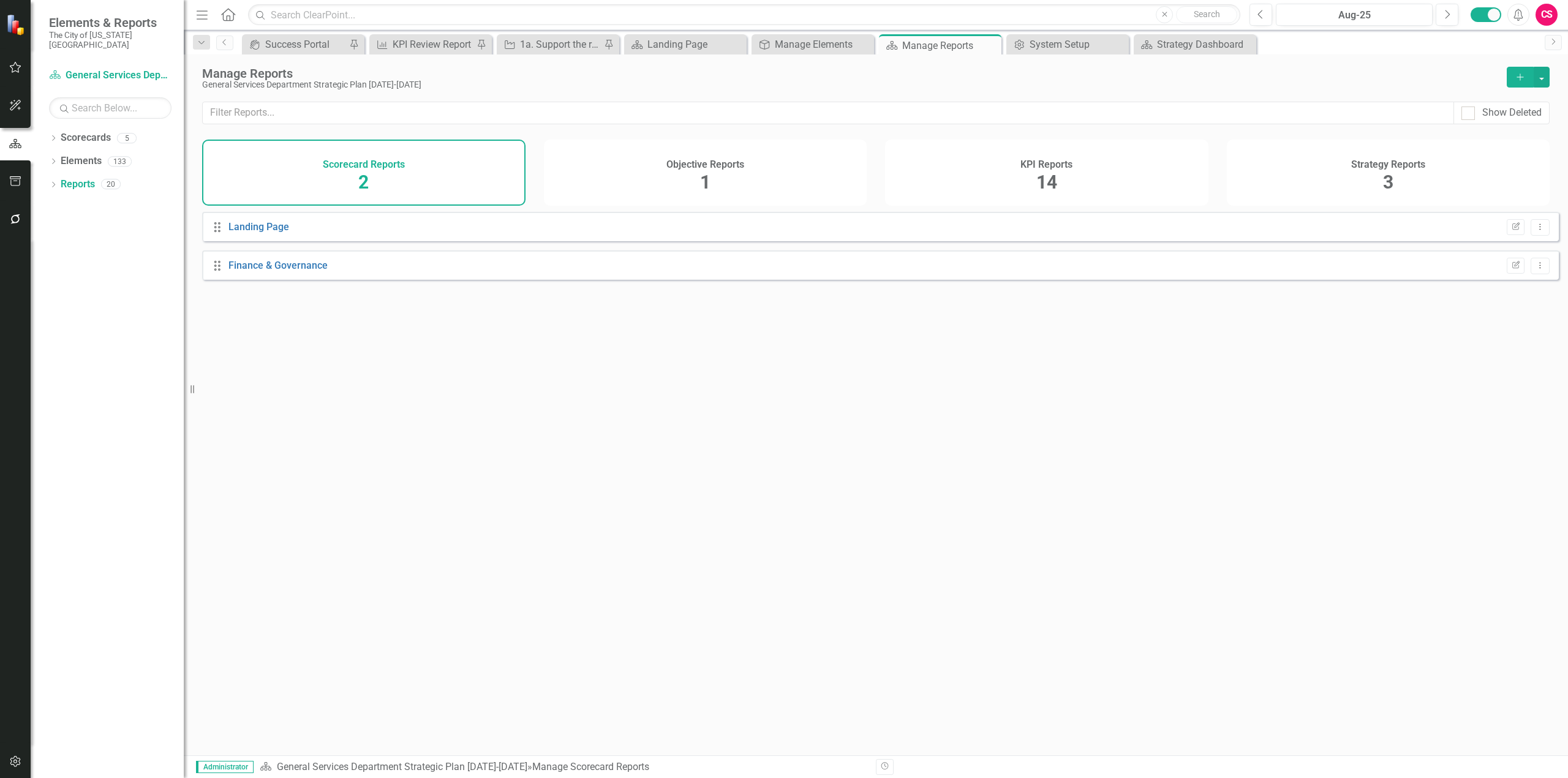
click at [643, 187] on div "Objective Reports 1" at bounding box center [706, 172] width 324 height 66
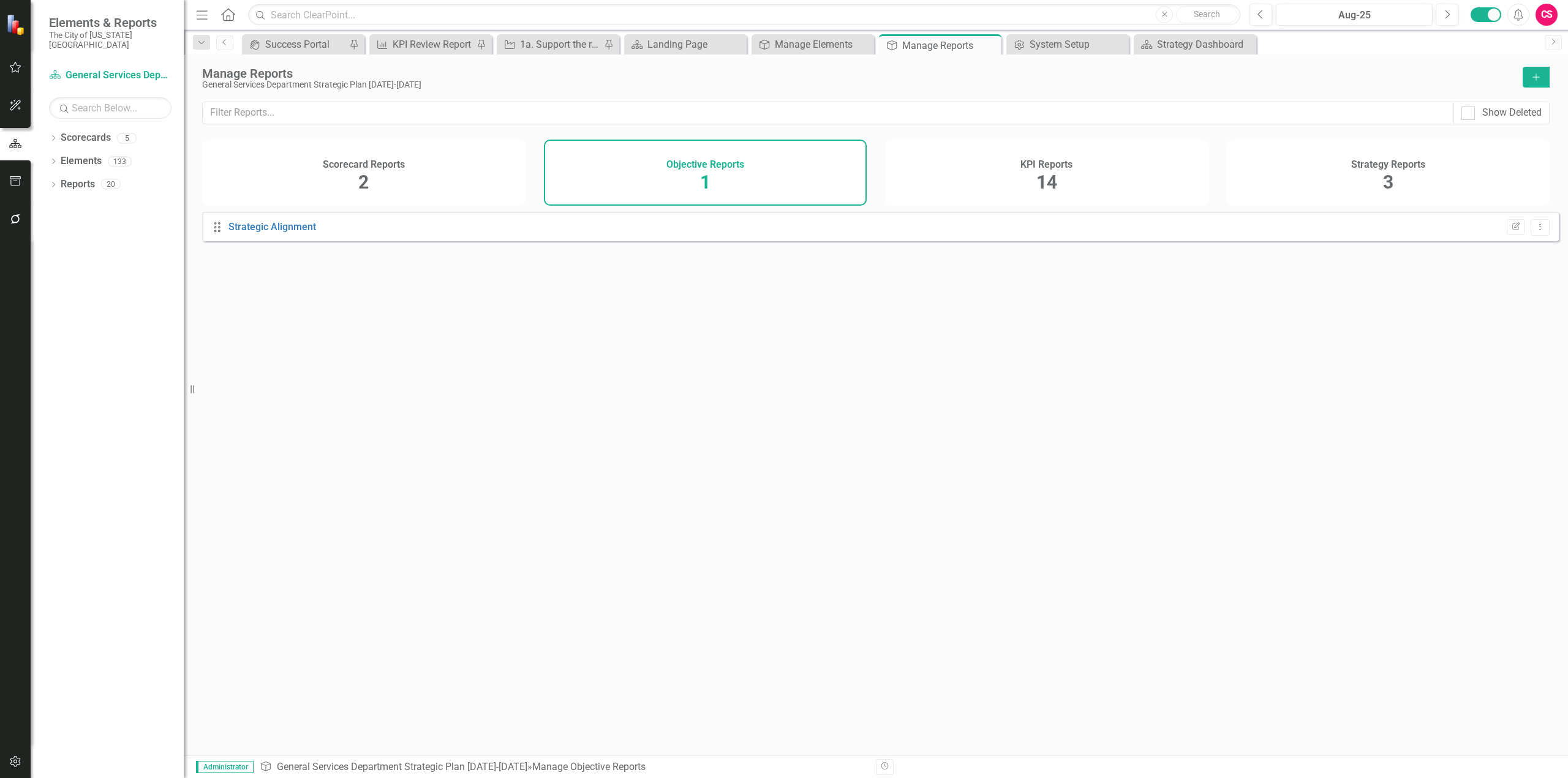
click at [1004, 145] on div "KPI Reports 14" at bounding box center [1047, 172] width 324 height 66
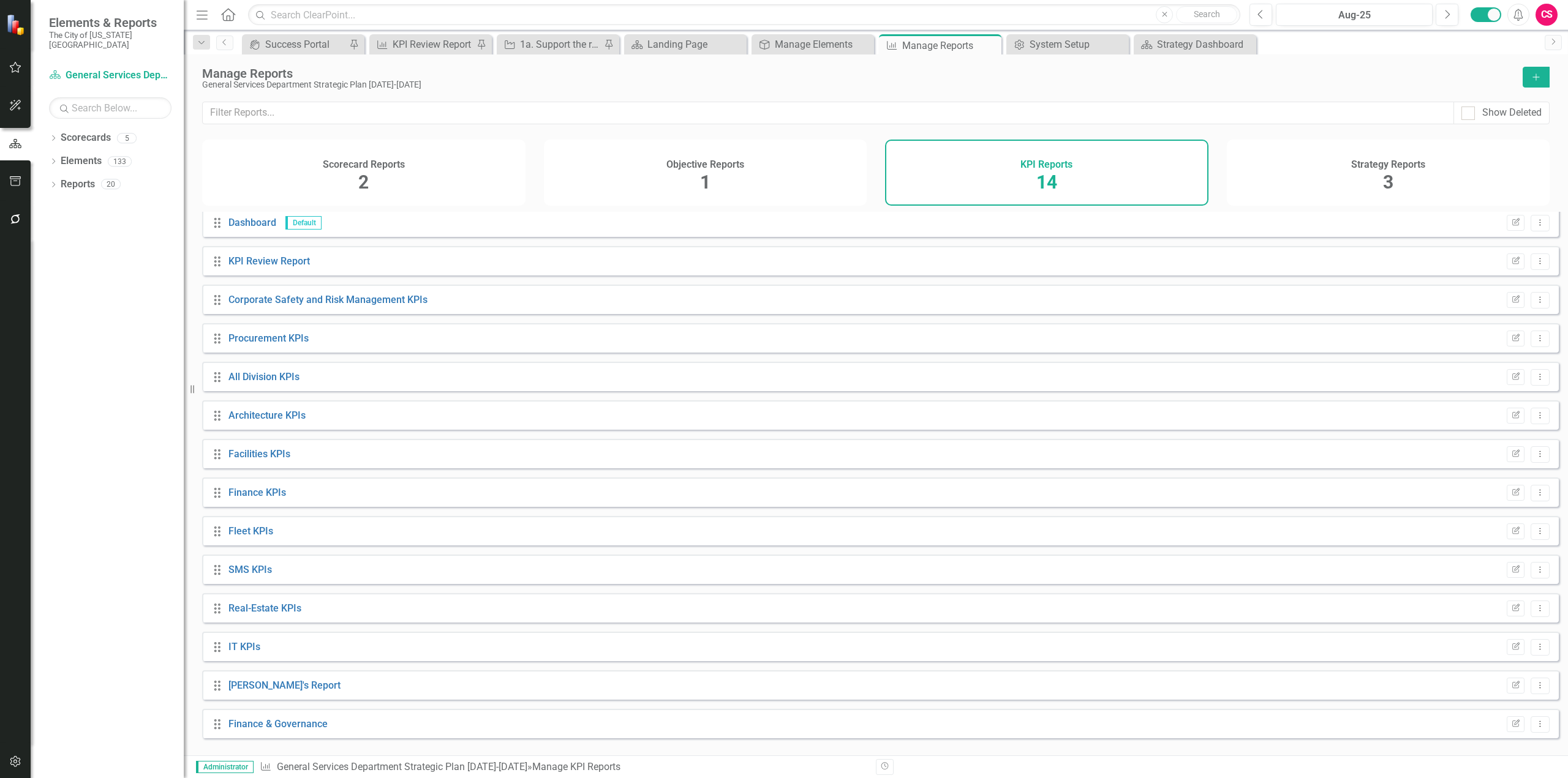
scroll to position [6, 0]
click at [1535, 688] on icon "Dropdown Menu" at bounding box center [1540, 684] width 11 height 8
click at [1441, 677] on link "Trash Delete Report" at bounding box center [1489, 674] width 102 height 22
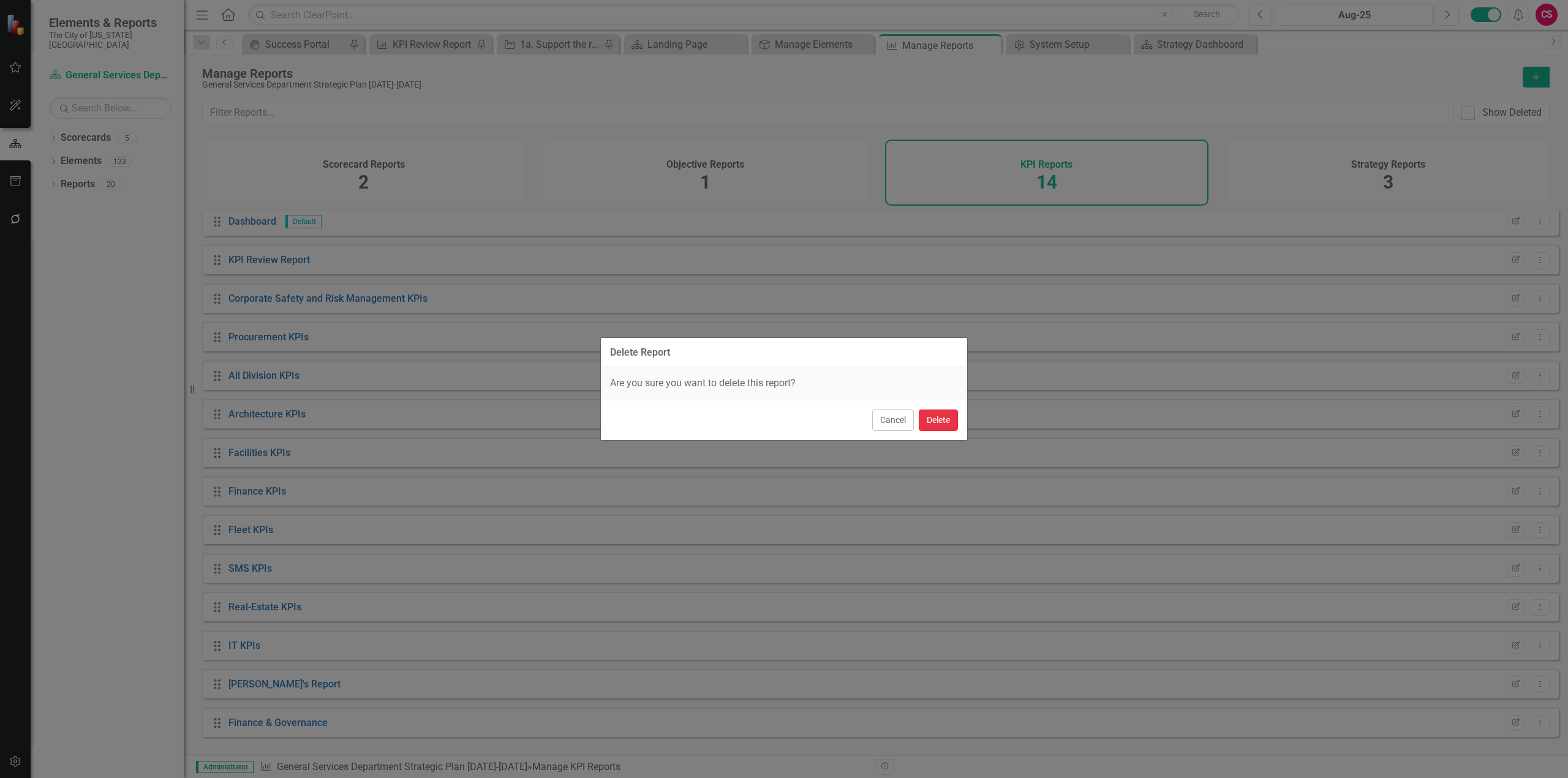
click at [951, 425] on button "Delete" at bounding box center [938, 420] width 40 height 21
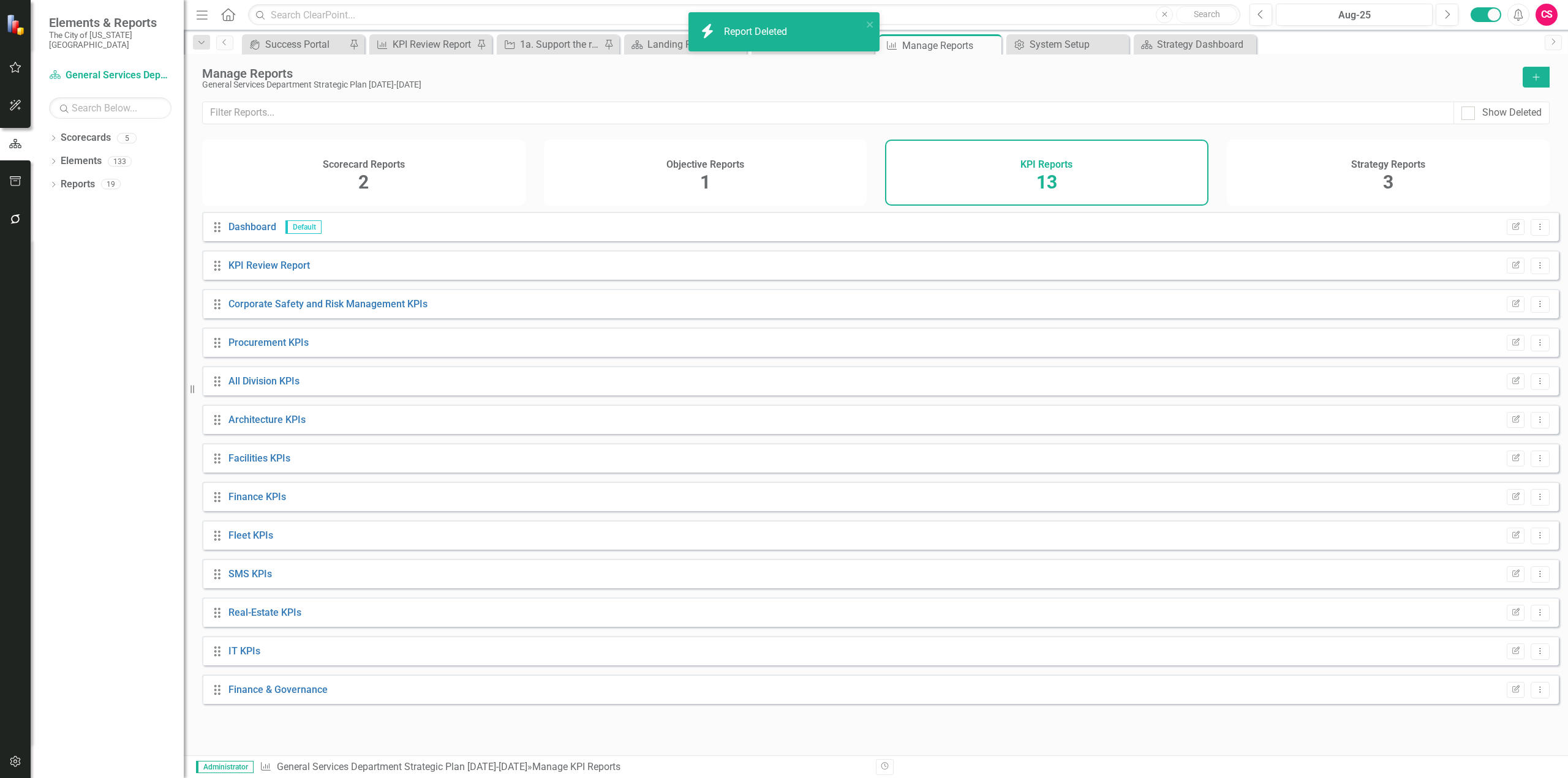
scroll to position [0, 0]
click at [1337, 165] on div "Strategy Reports 3" at bounding box center [1388, 172] width 324 height 66
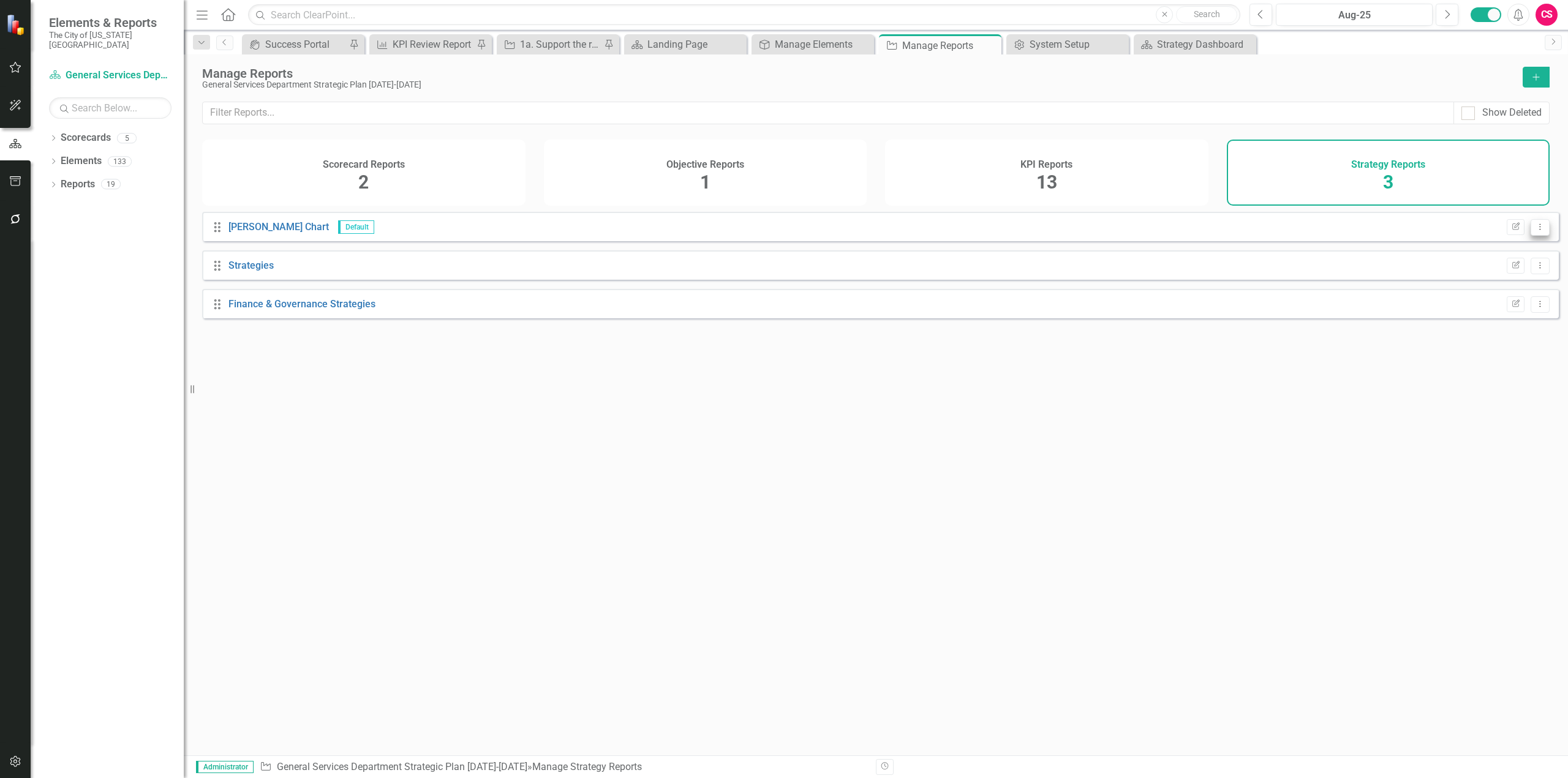
drag, startPoint x: 1536, startPoint y: 238, endPoint x: 1534, endPoint y: 245, distance: 7.3
click at [1537, 236] on button "Dropdown Menu" at bounding box center [1540, 227] width 19 height 16
click at [1482, 296] on link "Trash Delete Report" at bounding box center [1492, 302] width 97 height 22
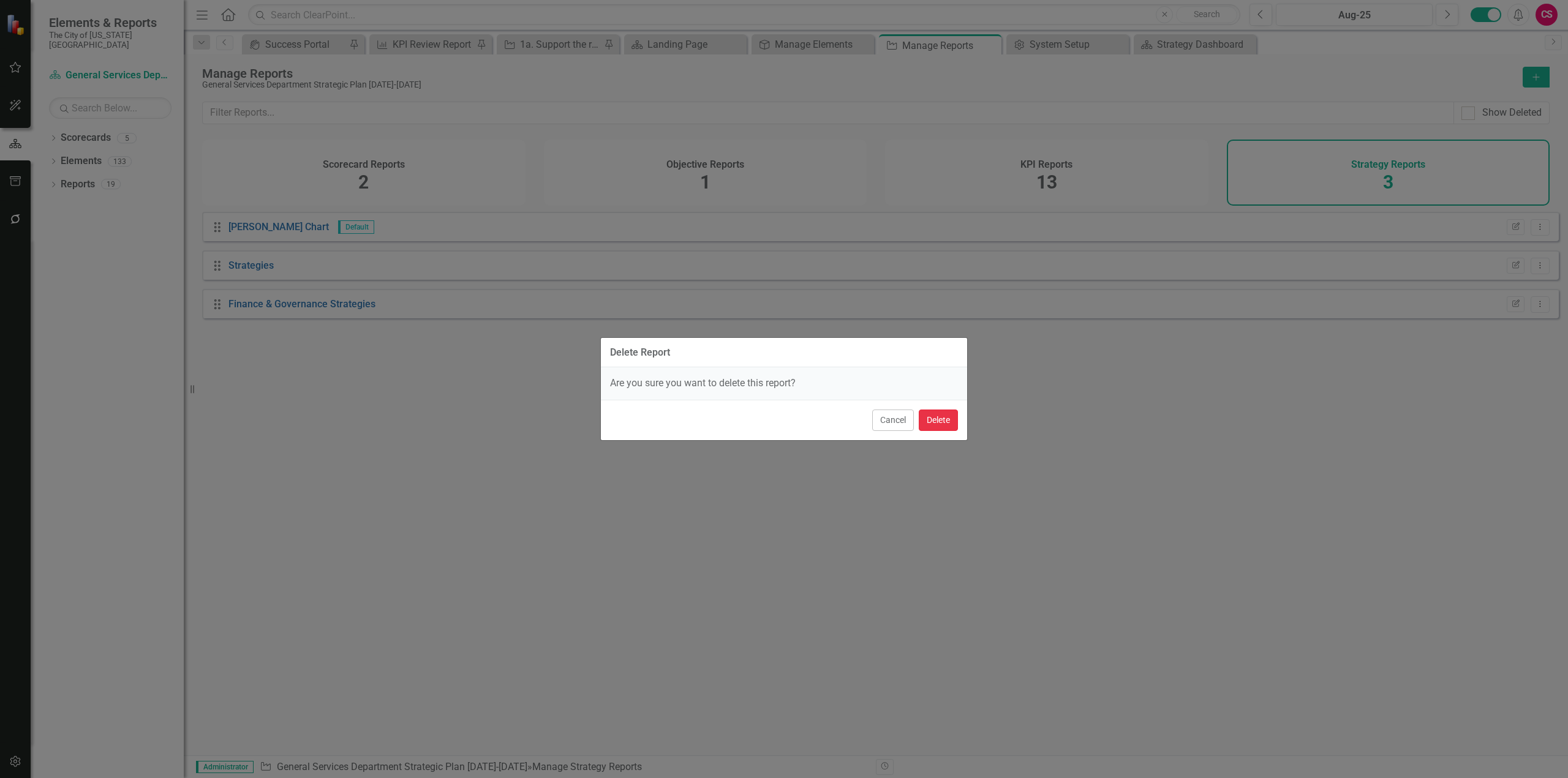
click at [943, 422] on button "Delete" at bounding box center [938, 420] width 40 height 21
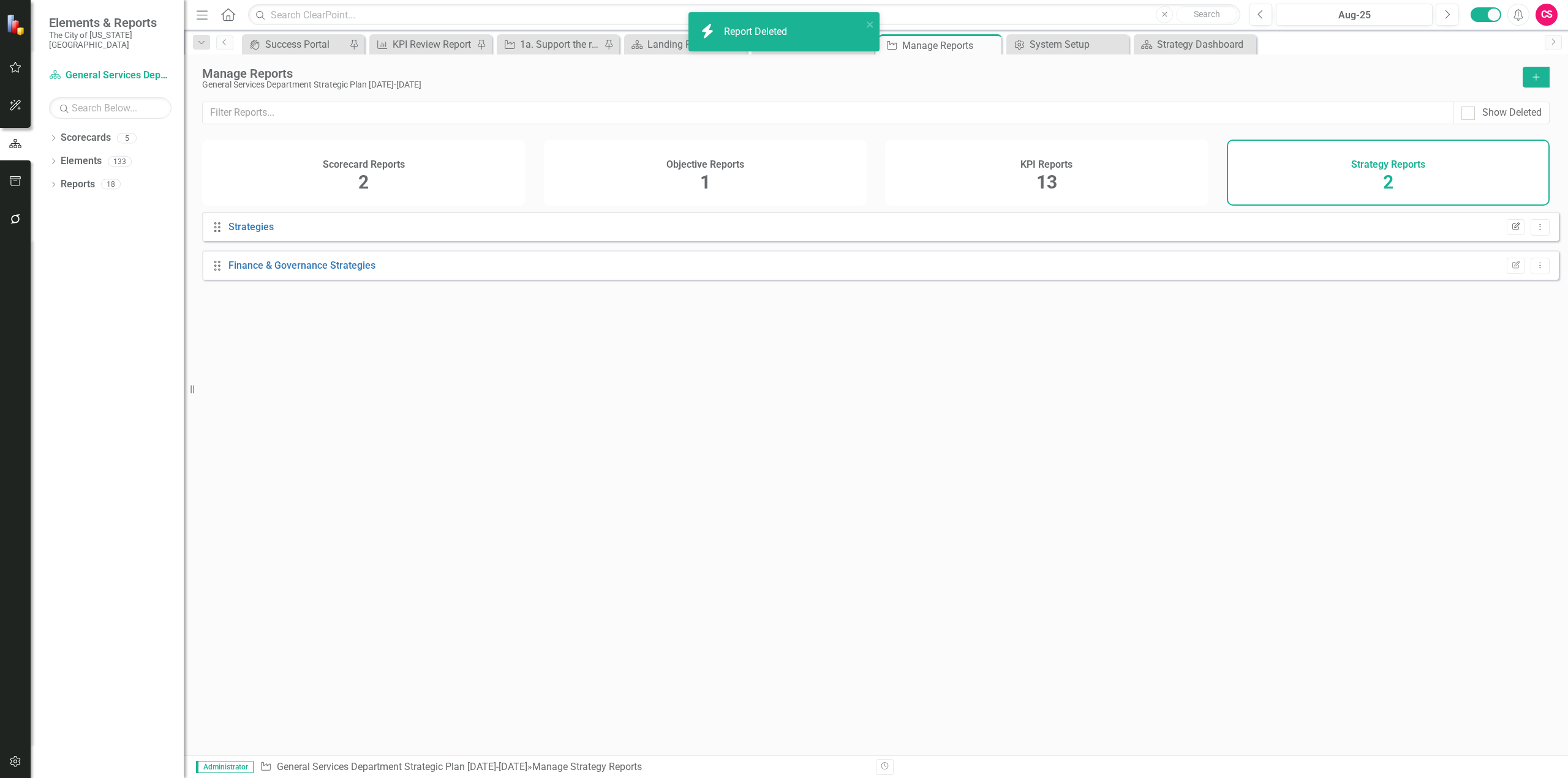
click at [1507, 235] on button "Edit Report" at bounding box center [1516, 227] width 17 height 15
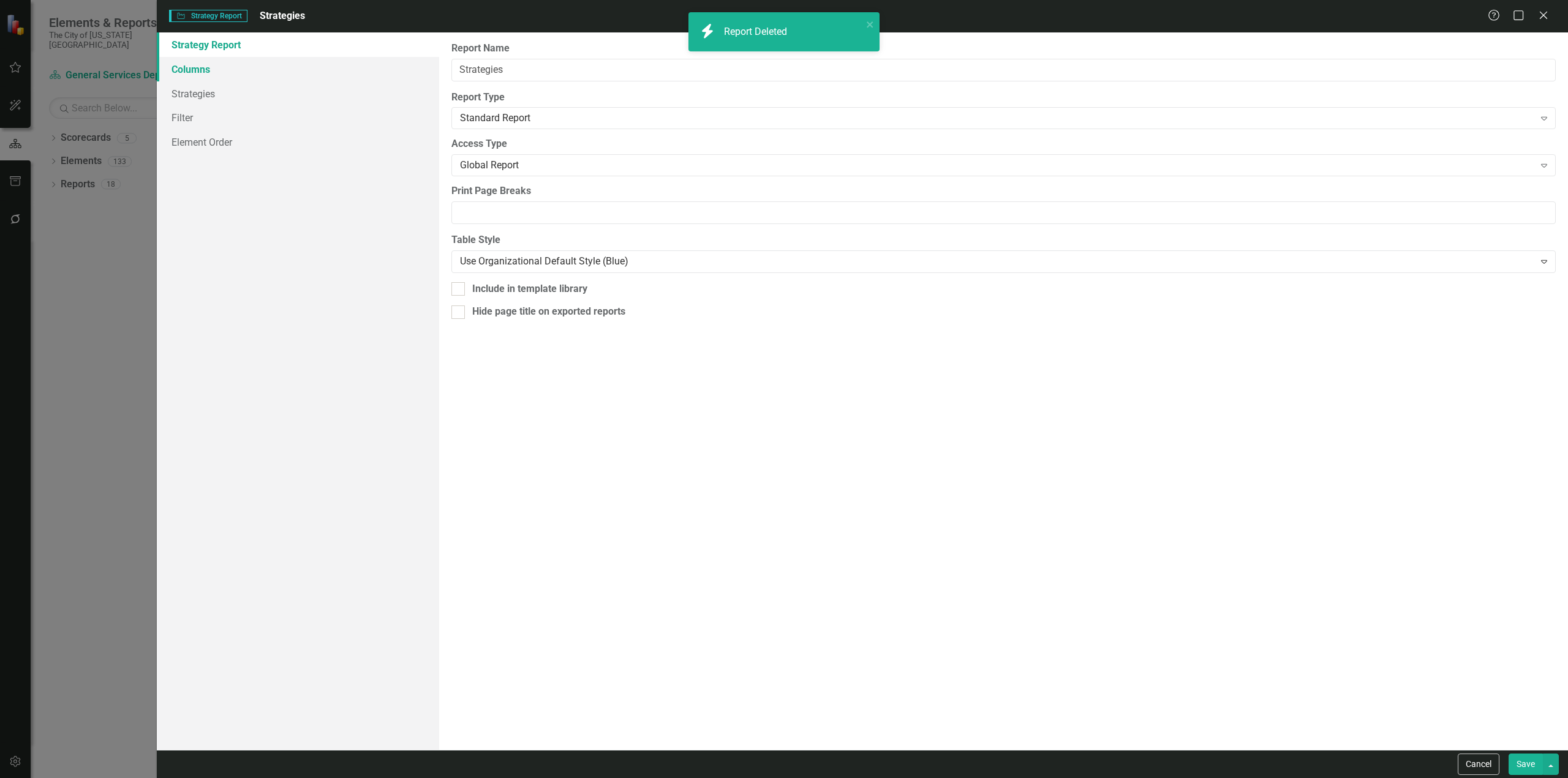
click at [245, 66] on link "Columns" at bounding box center [298, 69] width 282 height 24
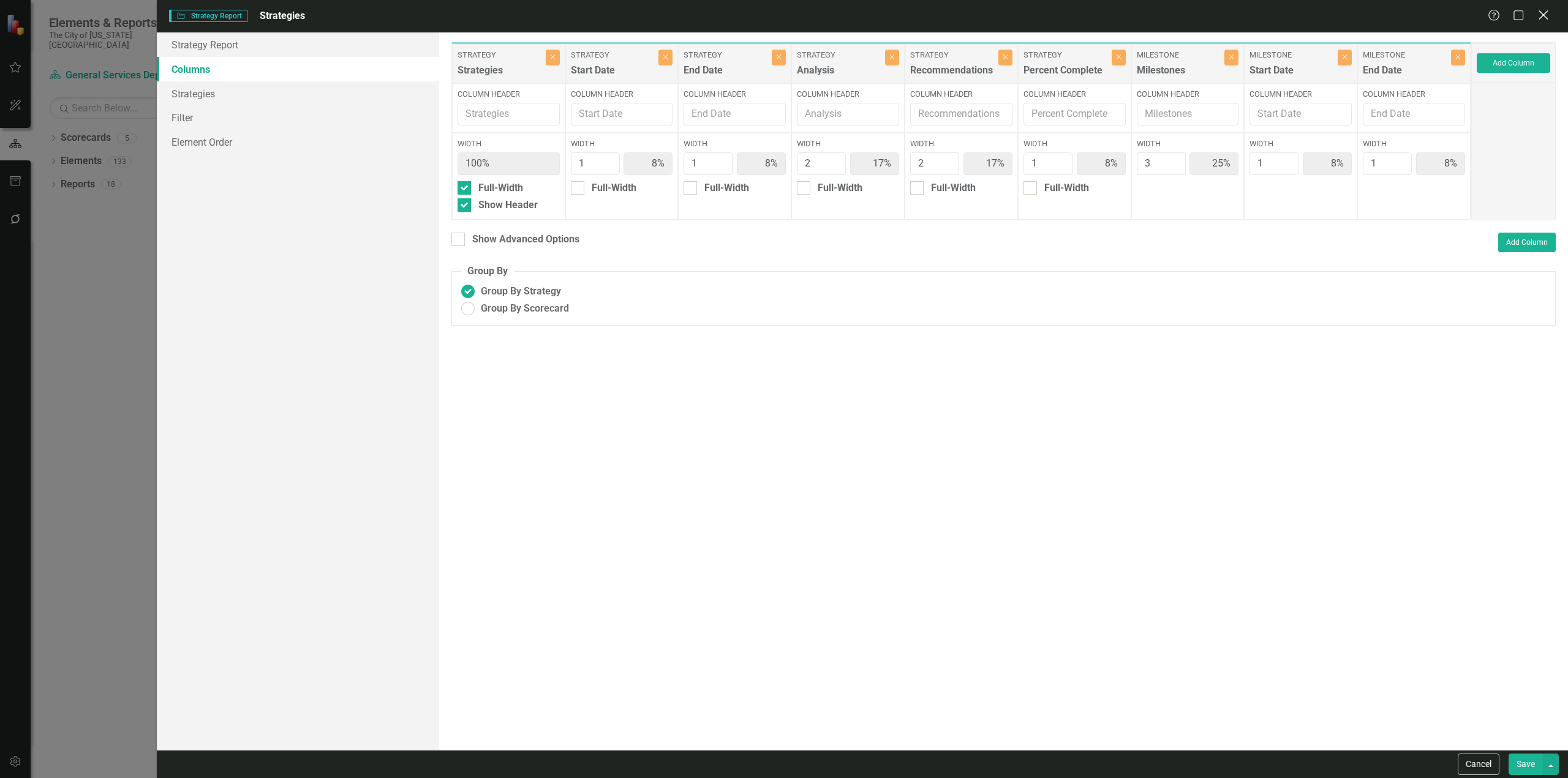
click at [1541, 20] on icon "Close" at bounding box center [1544, 15] width 15 height 12
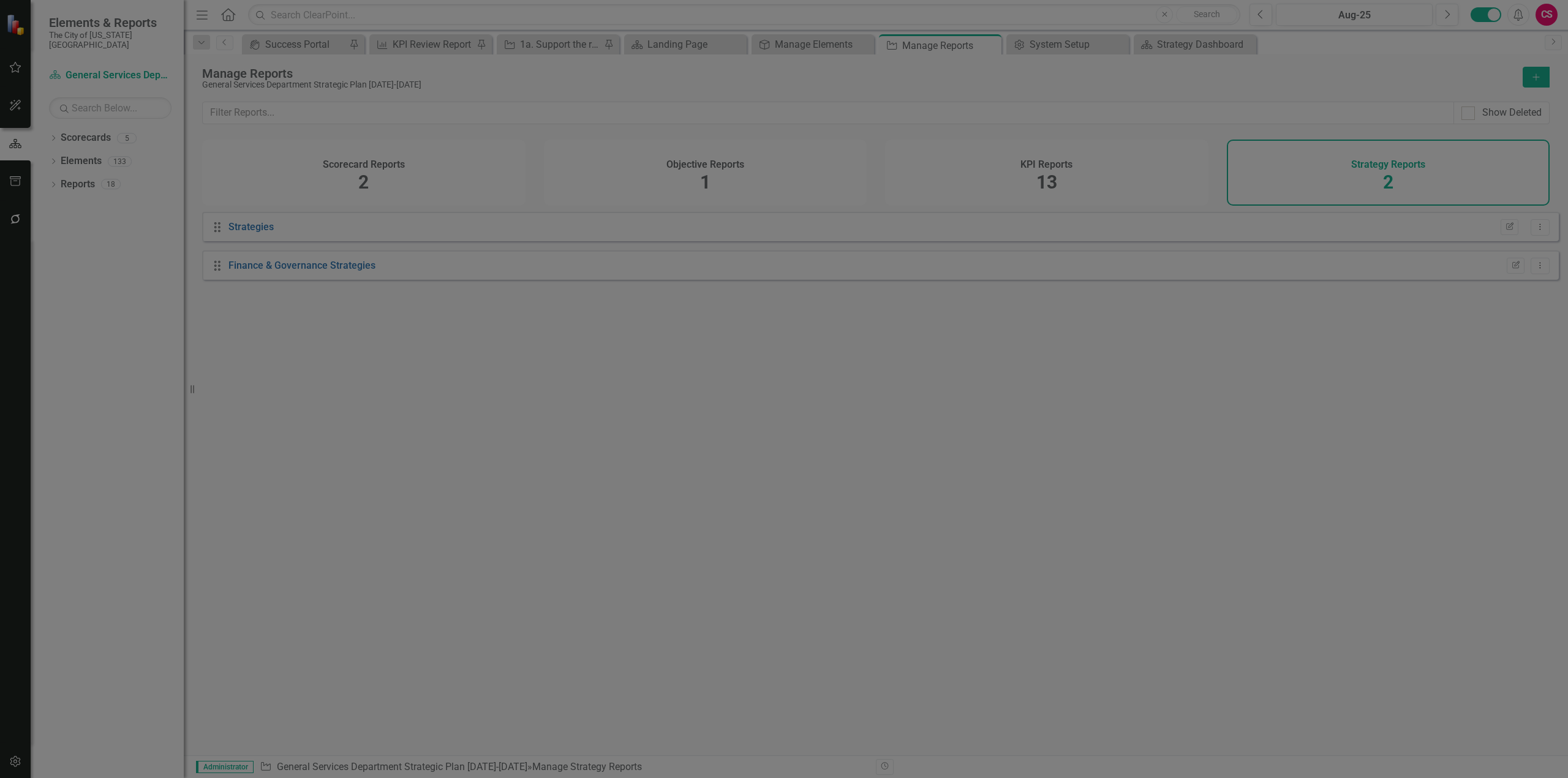
click at [1007, 428] on div "Drag Strategies Edit Report Dropdown Menu Drag Finance & Governance Strategies …" at bounding box center [876, 478] width 1384 height 534
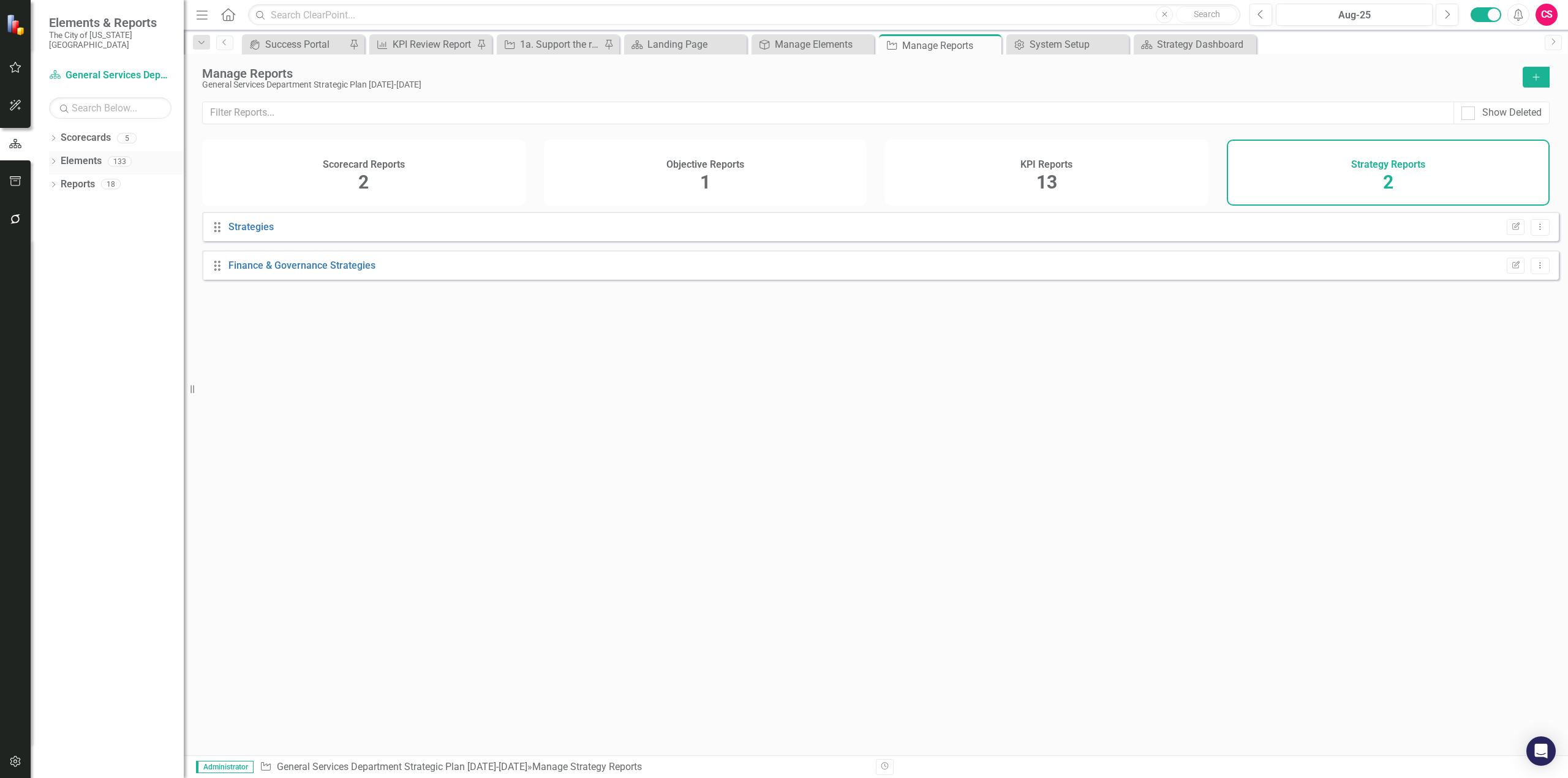
click at [70, 155] on link "Elements" at bounding box center [81, 161] width 41 height 14
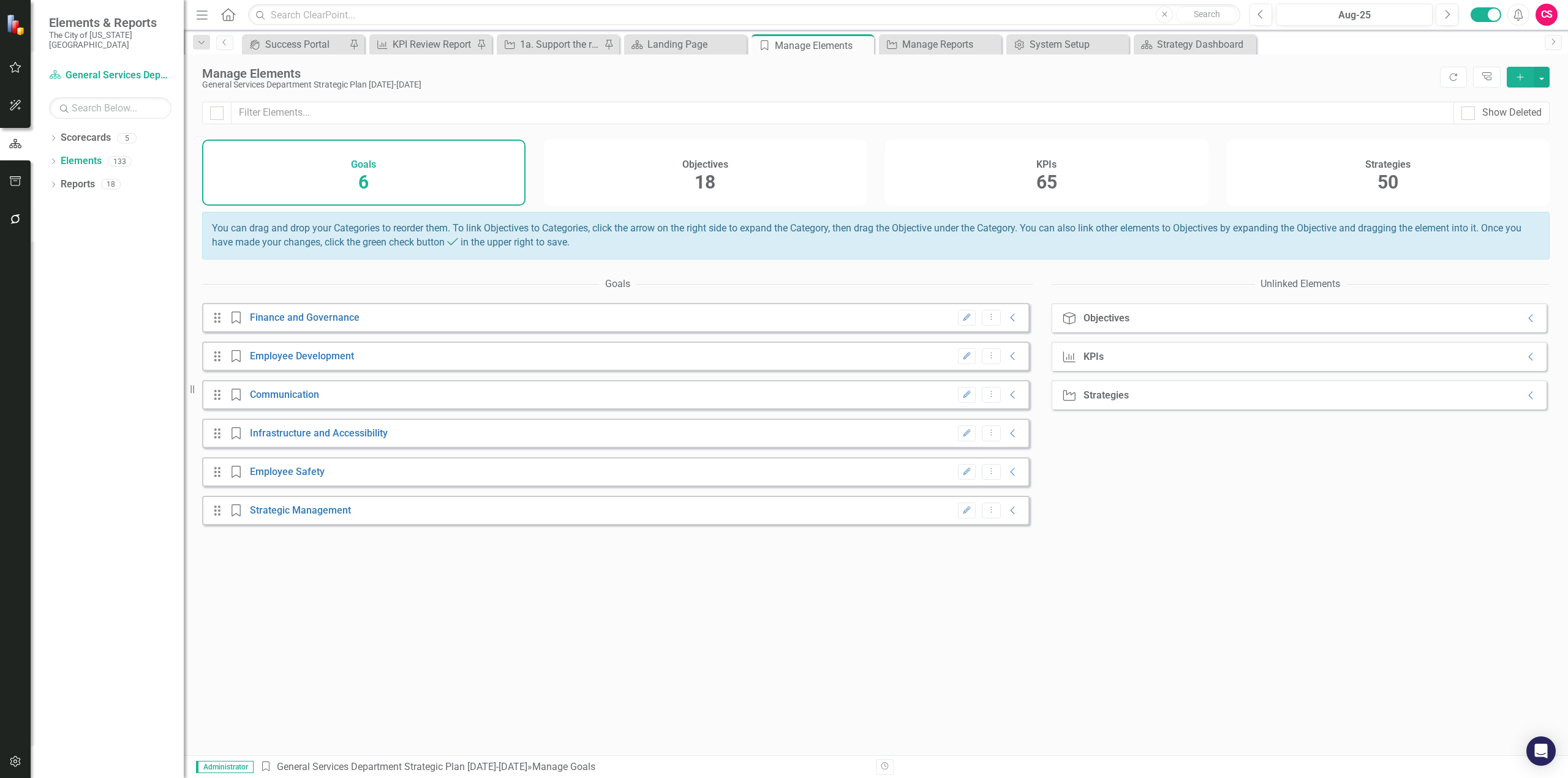
click at [693, 174] on div "Objectives 18" at bounding box center [706, 172] width 324 height 66
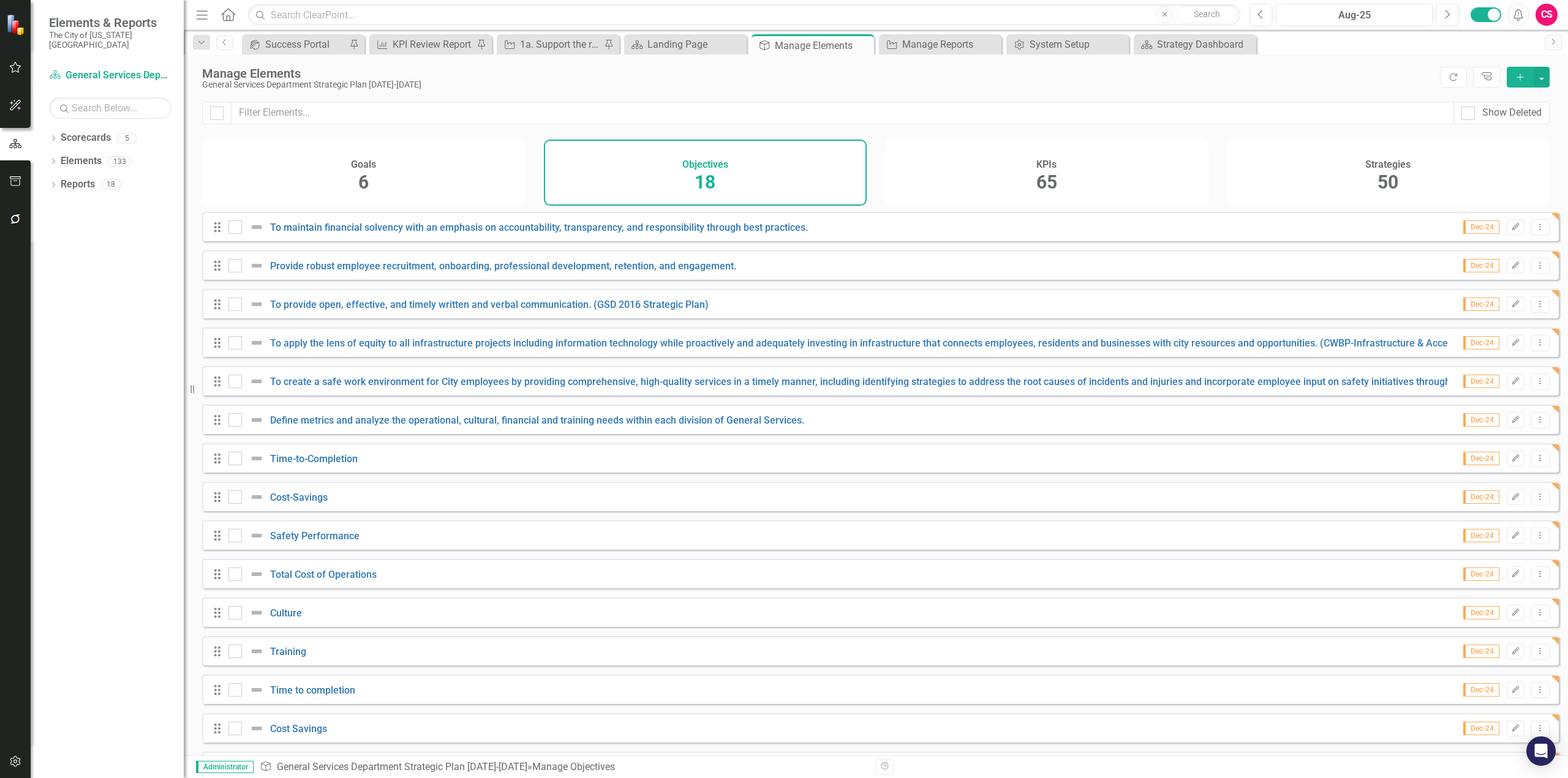
click at [1099, 185] on div "KPIs 65" at bounding box center [1047, 172] width 324 height 66
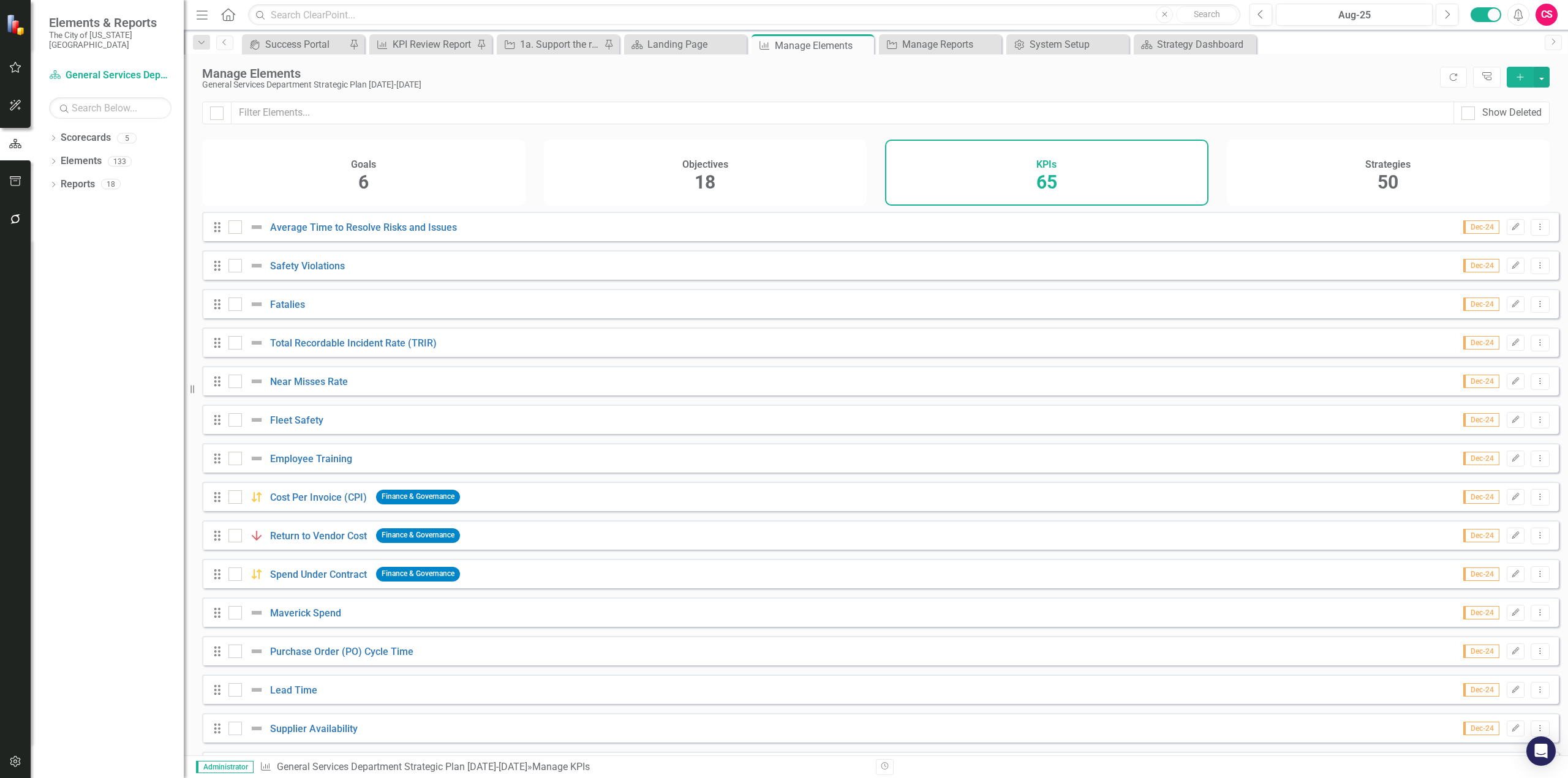
click at [1397, 132] on div "Show Deleted" at bounding box center [876, 120] width 1384 height 38
click at [1385, 159] on h4 "Strategies" at bounding box center [1387, 164] width 45 height 11
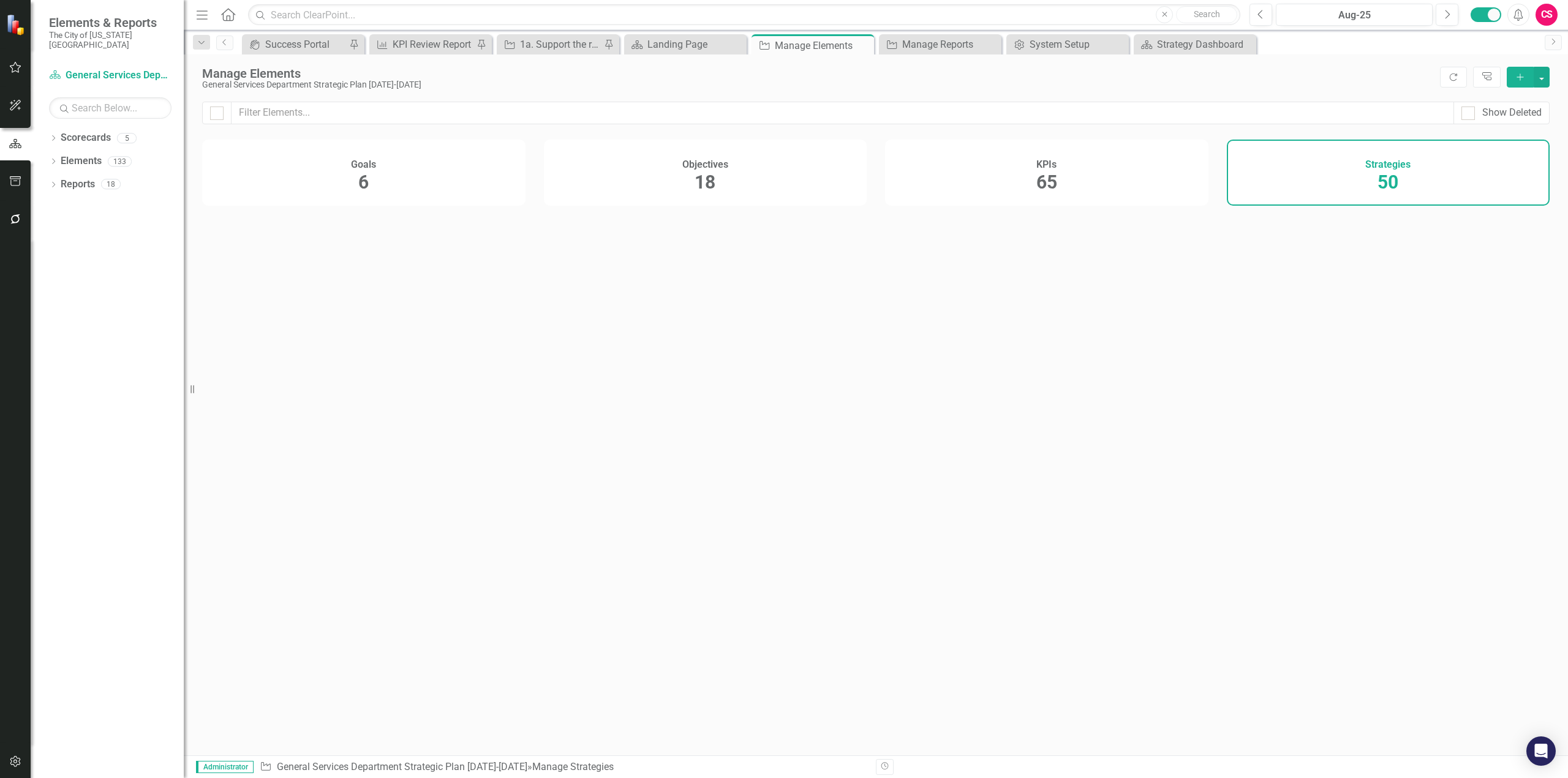
checkbox input "false"
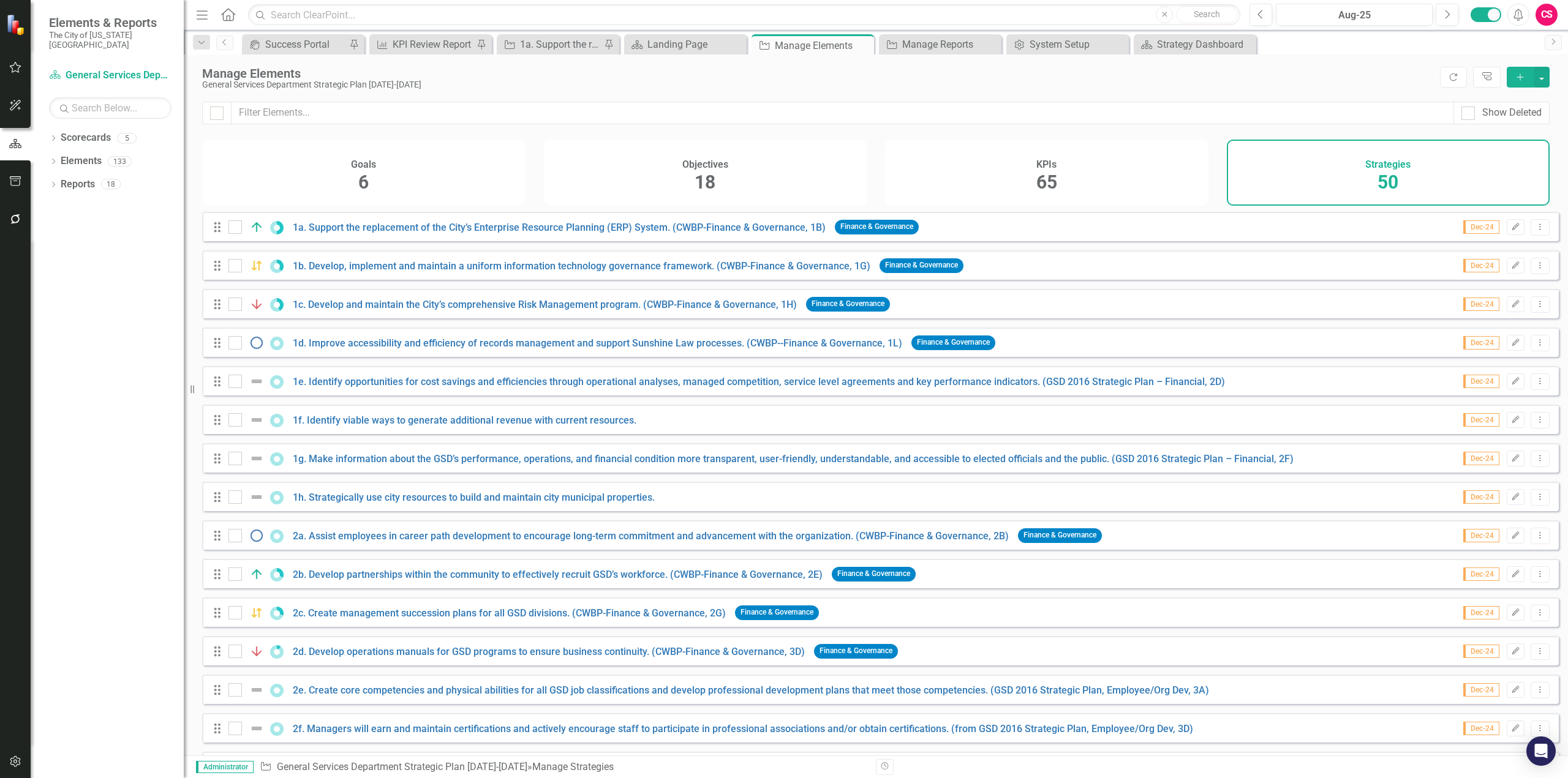
click at [17, 760] on icon "button" at bounding box center [15, 762] width 13 height 10
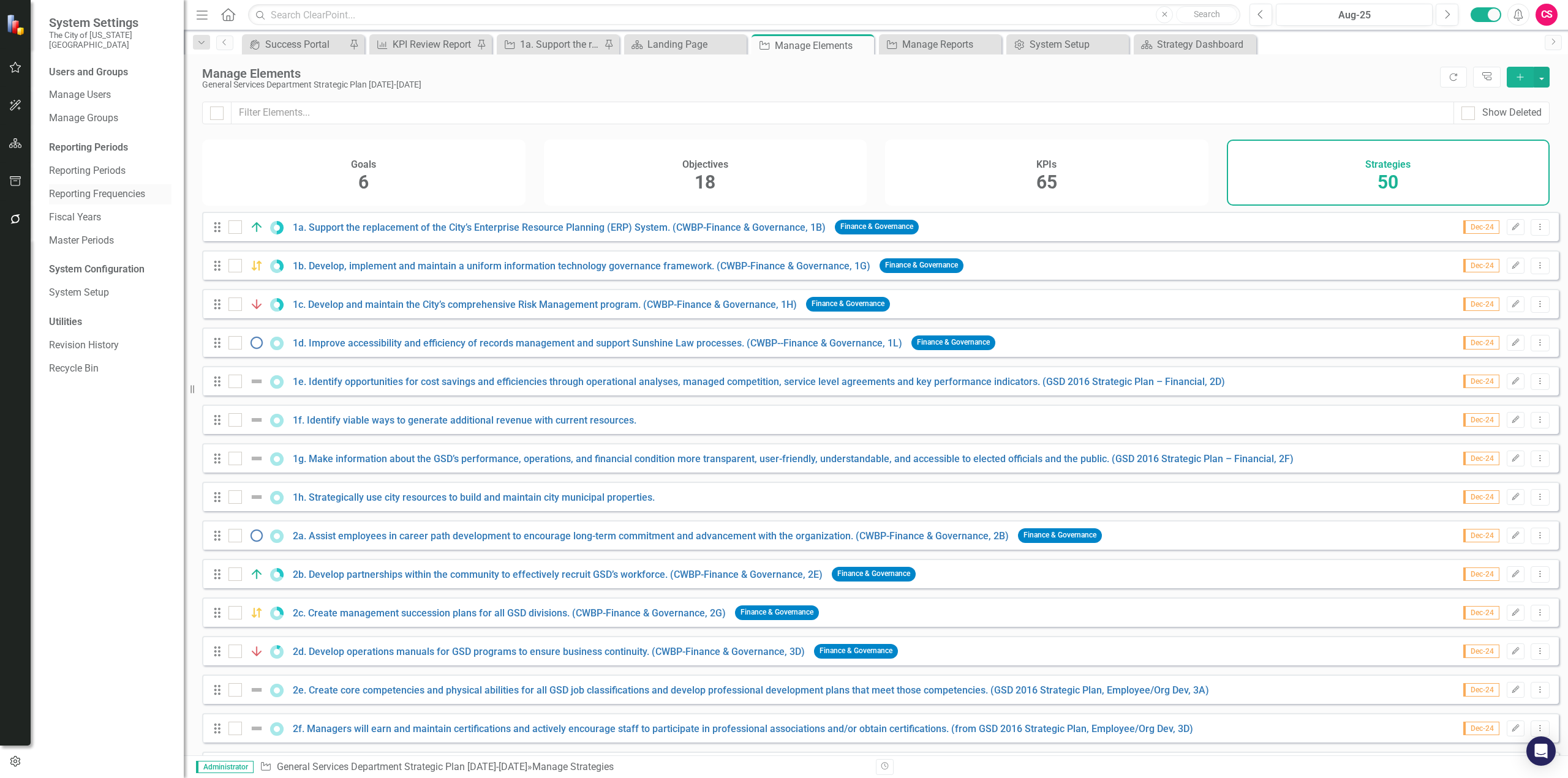
click at [97, 187] on link "Reporting Frequencies" at bounding box center [110, 194] width 123 height 14
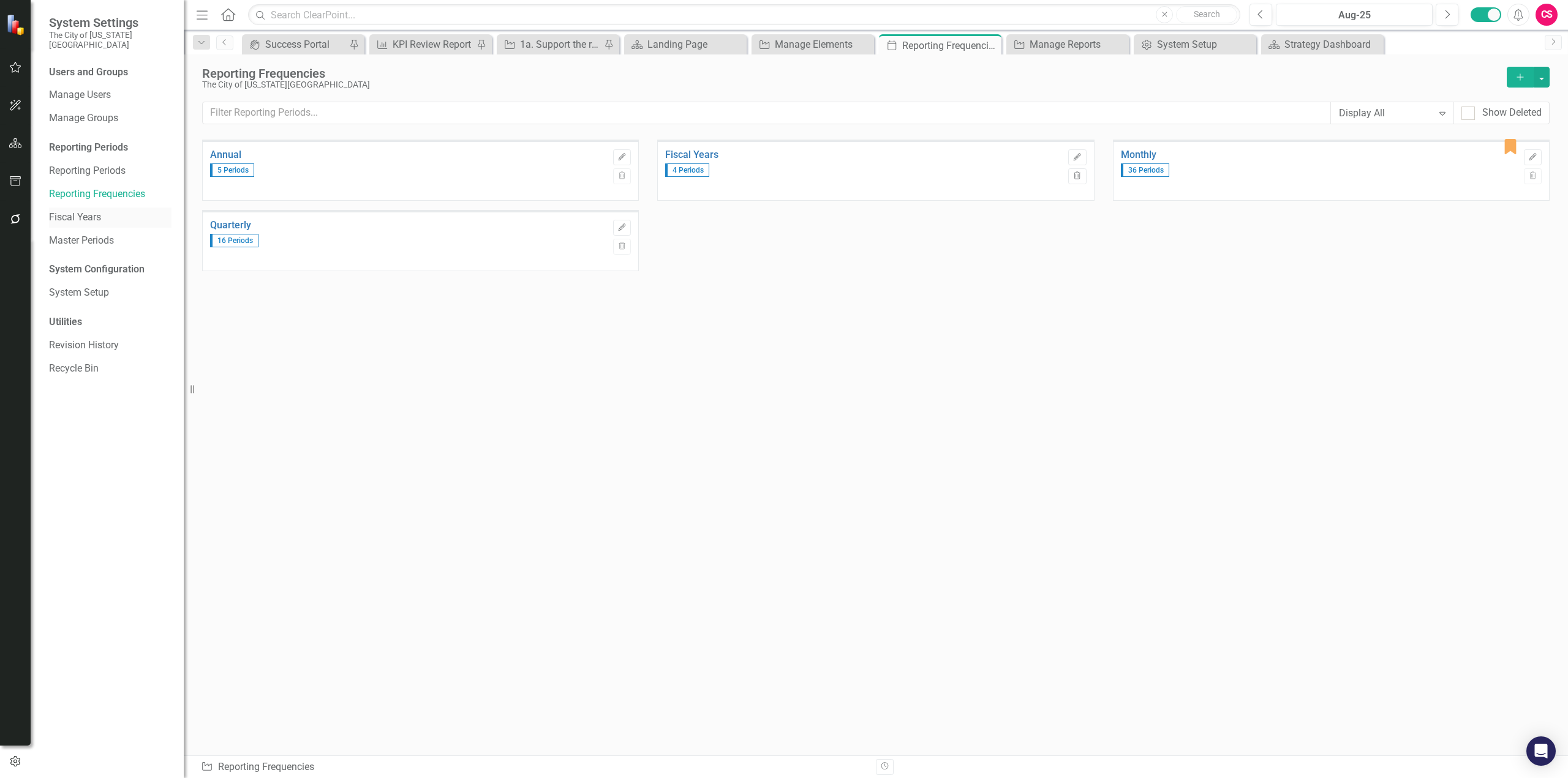
click at [97, 211] on link "Fiscal Years" at bounding box center [110, 217] width 123 height 14
click at [1523, 73] on icon "Add" at bounding box center [1520, 76] width 11 height 9
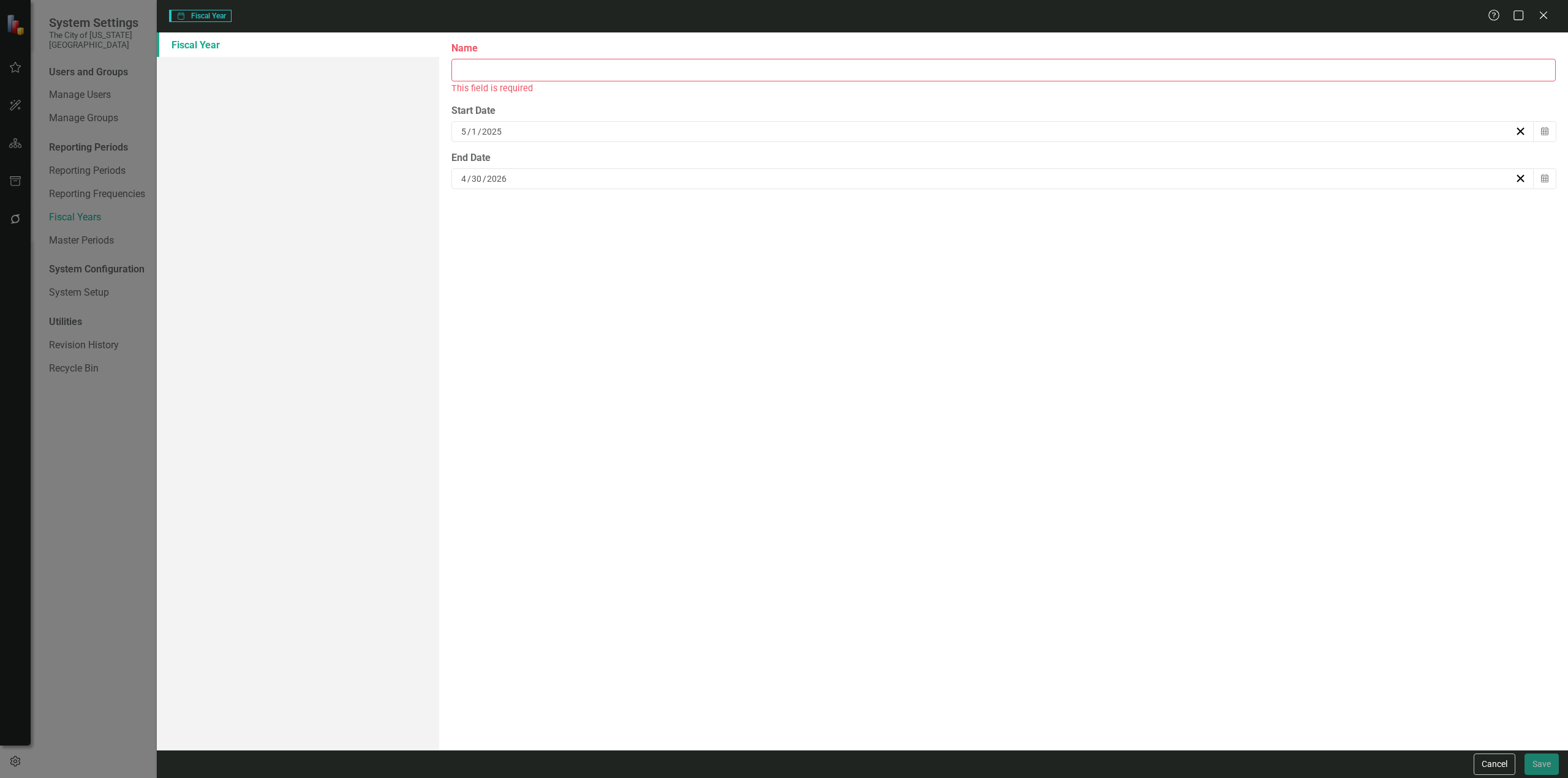
click at [488, 74] on input "Name" at bounding box center [1003, 70] width 1104 height 22
type input "FY2026"
click at [1524, 754] on button "Save" at bounding box center [1541, 764] width 34 height 21
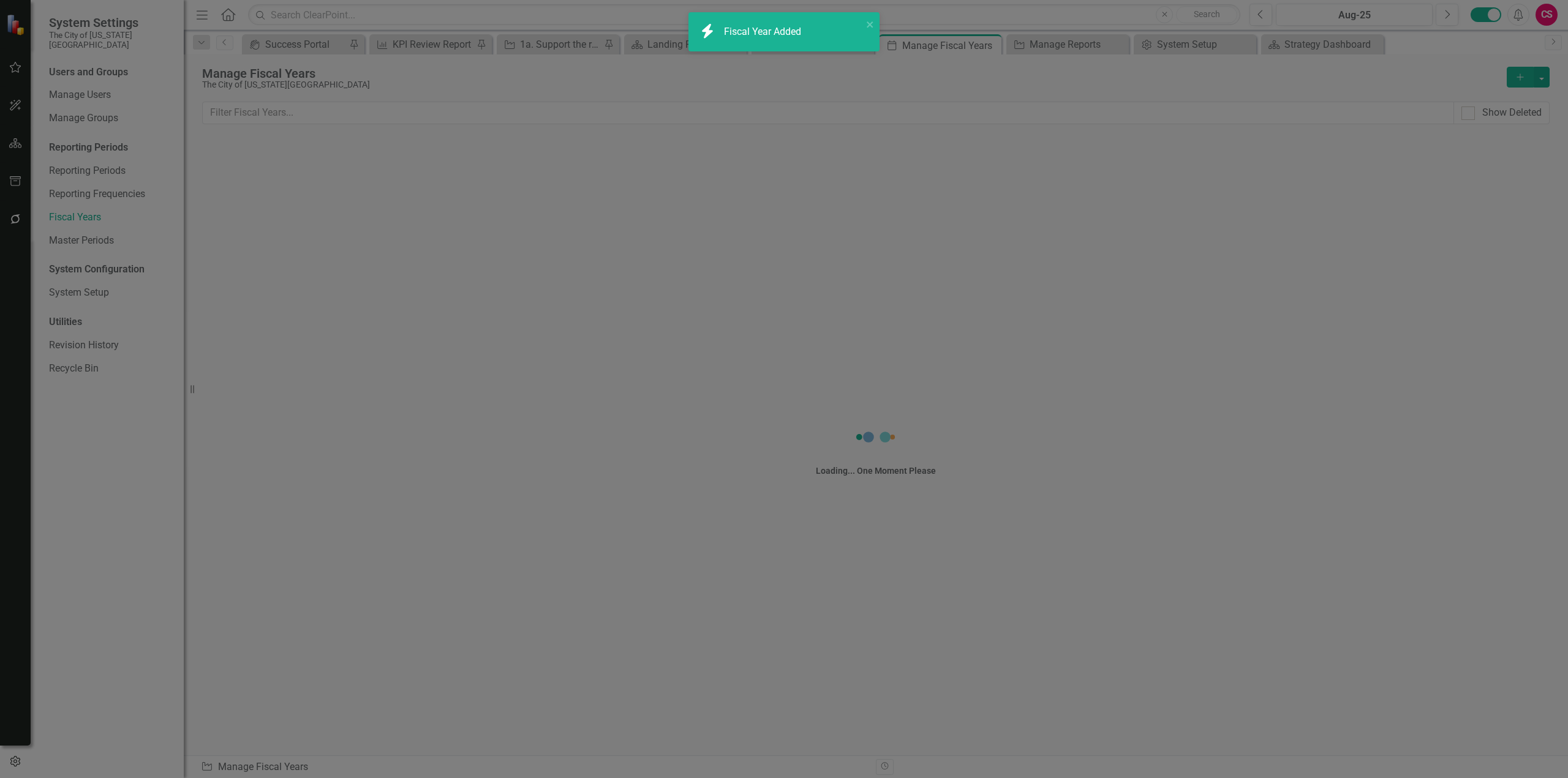
type input "2026"
type input "2027"
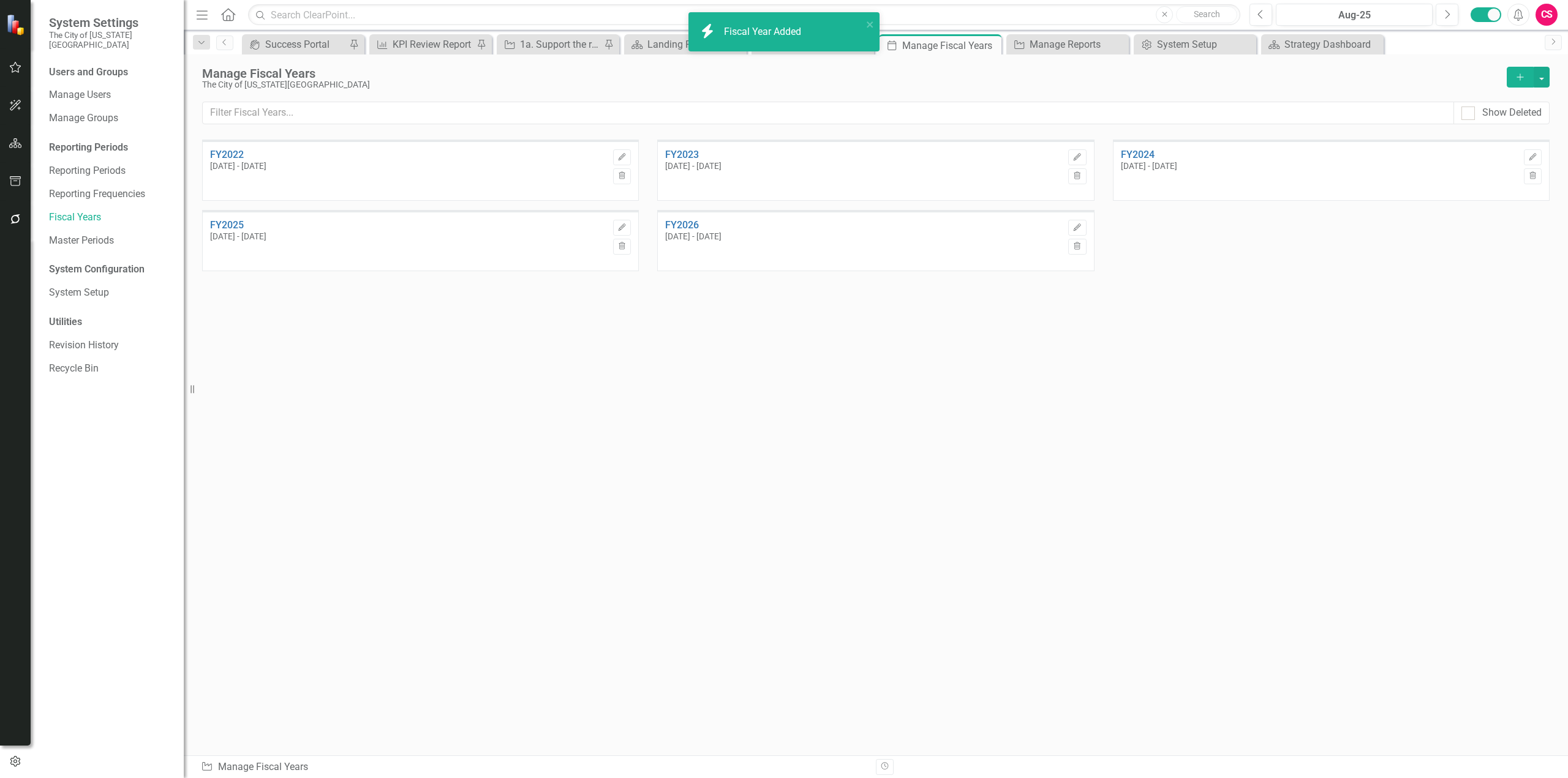
click at [1521, 82] on button "Add" at bounding box center [1521, 77] width 27 height 21
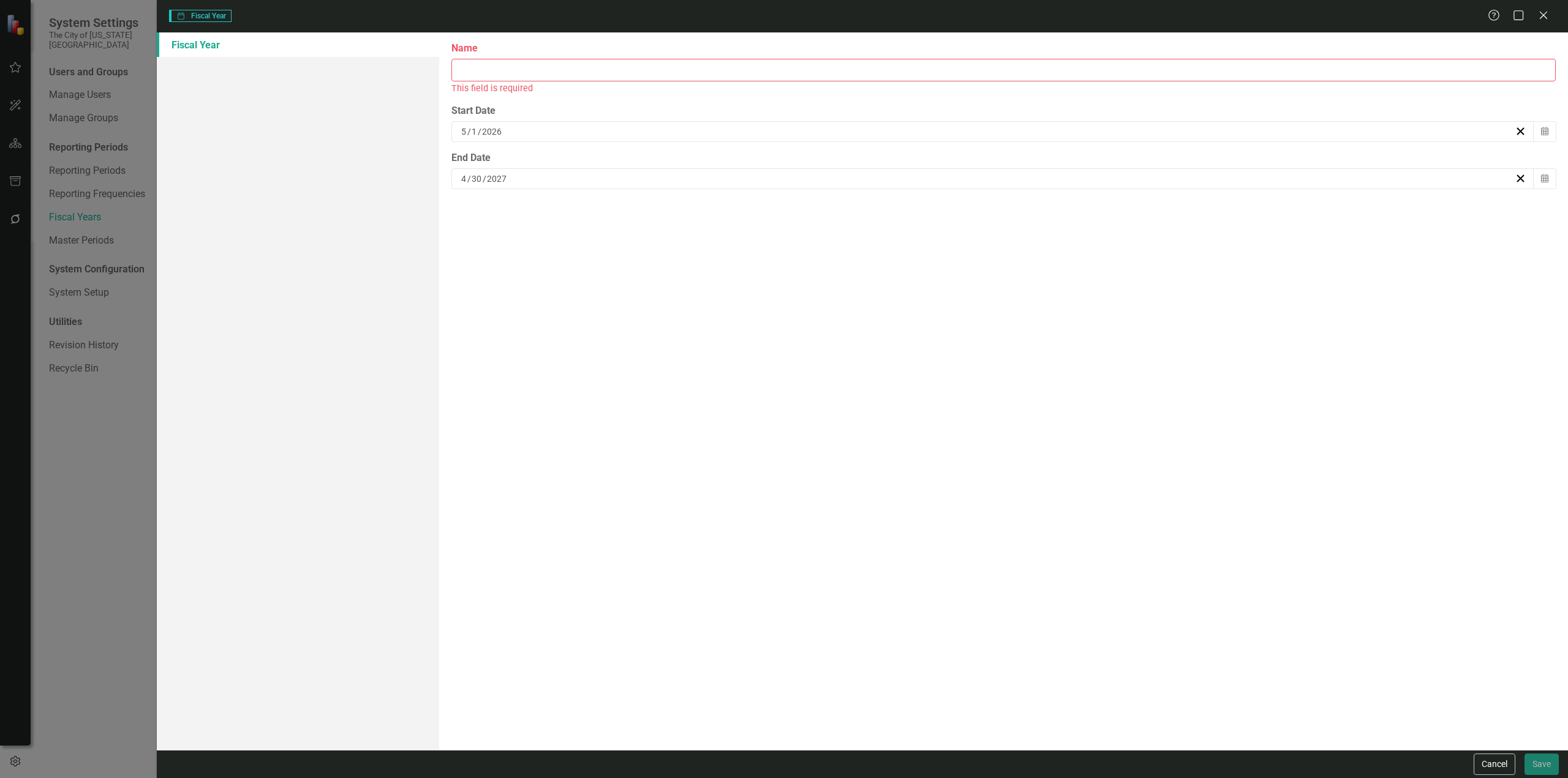
click at [511, 75] on input "Name" at bounding box center [1003, 70] width 1104 height 22
type input "FY2027"
click at [1524, 754] on button "Save" at bounding box center [1541, 764] width 34 height 21
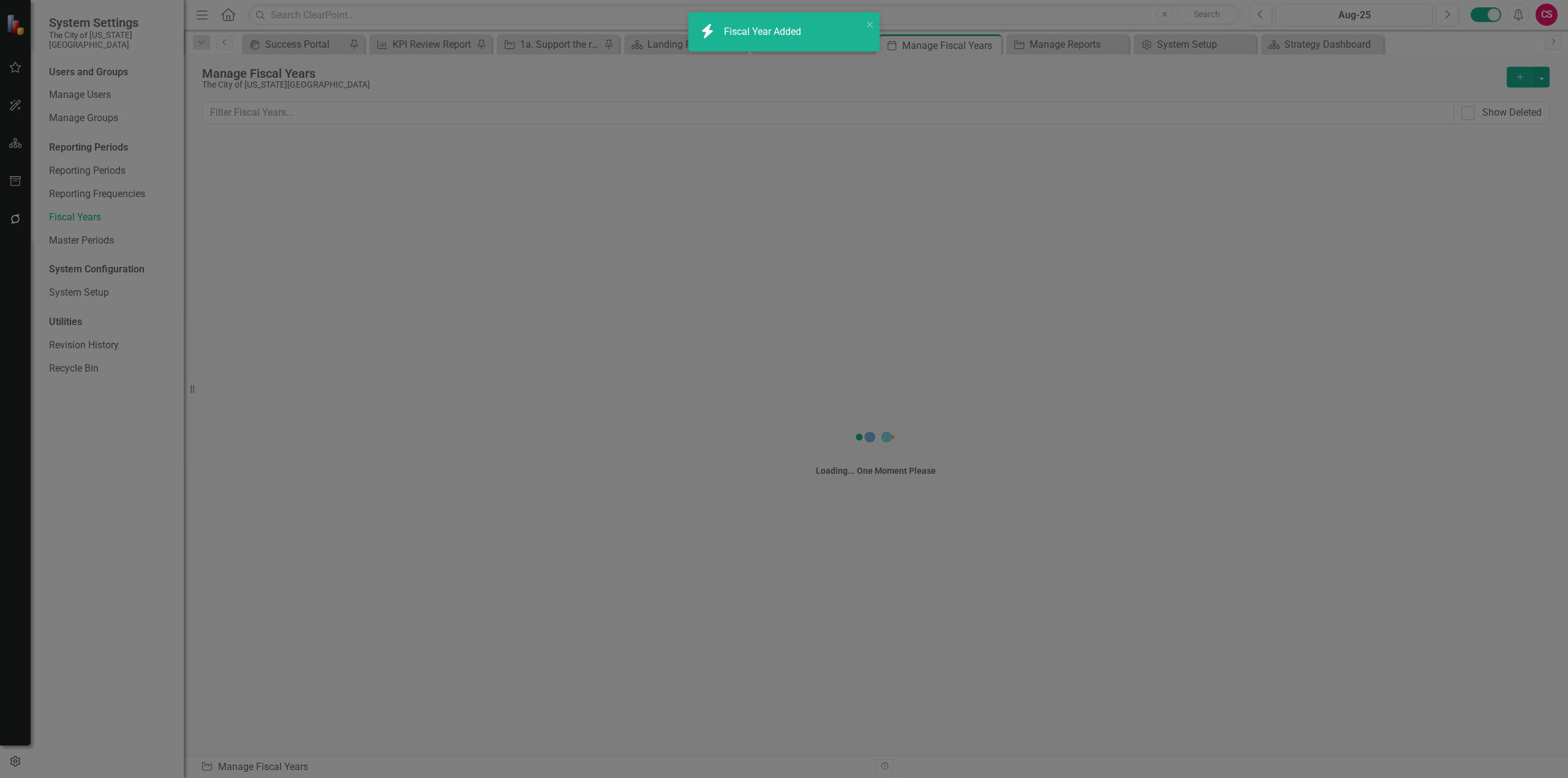
type input "2027"
type input "2028"
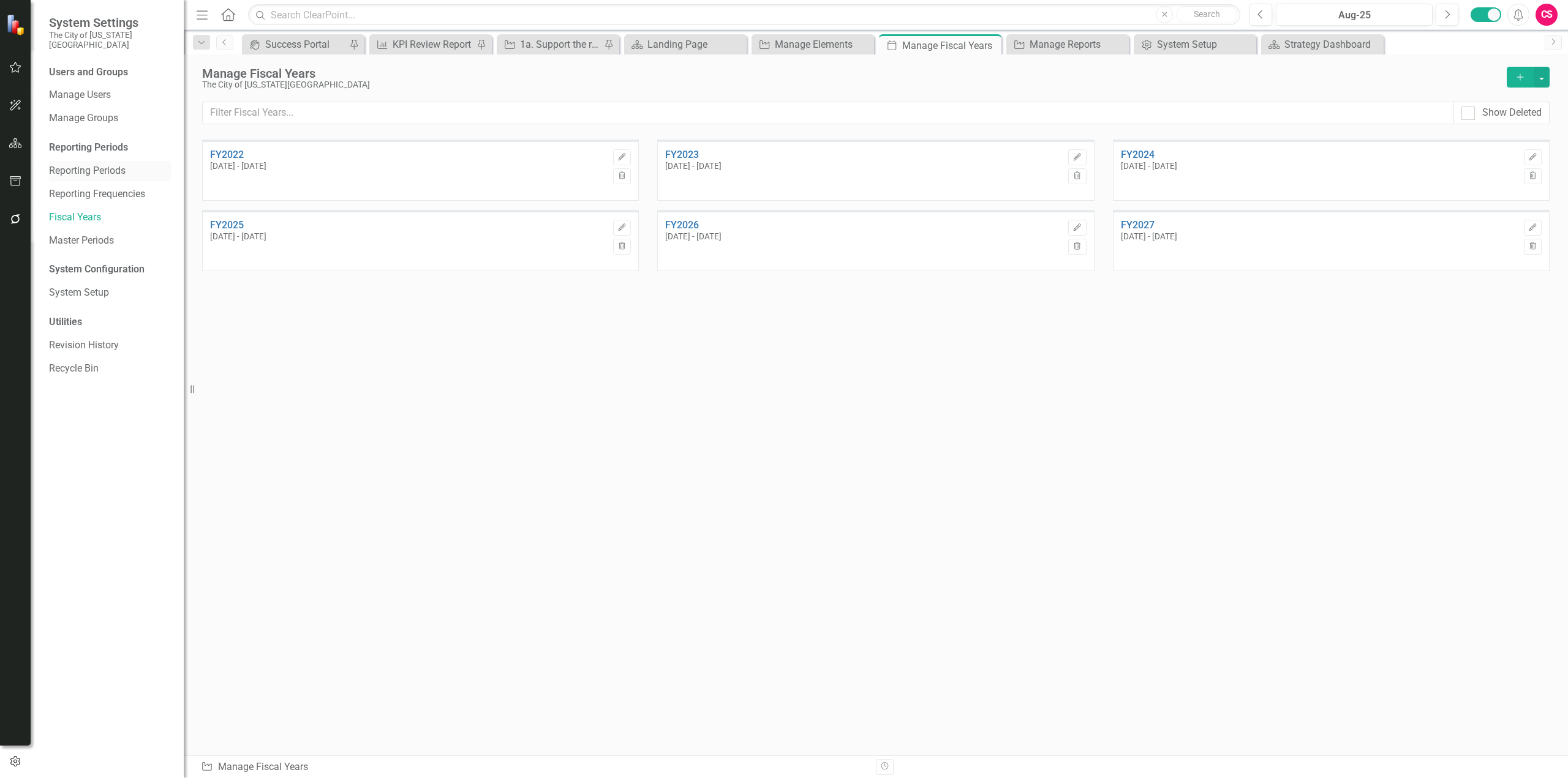
click at [83, 164] on link "Reporting Periods" at bounding box center [110, 171] width 123 height 14
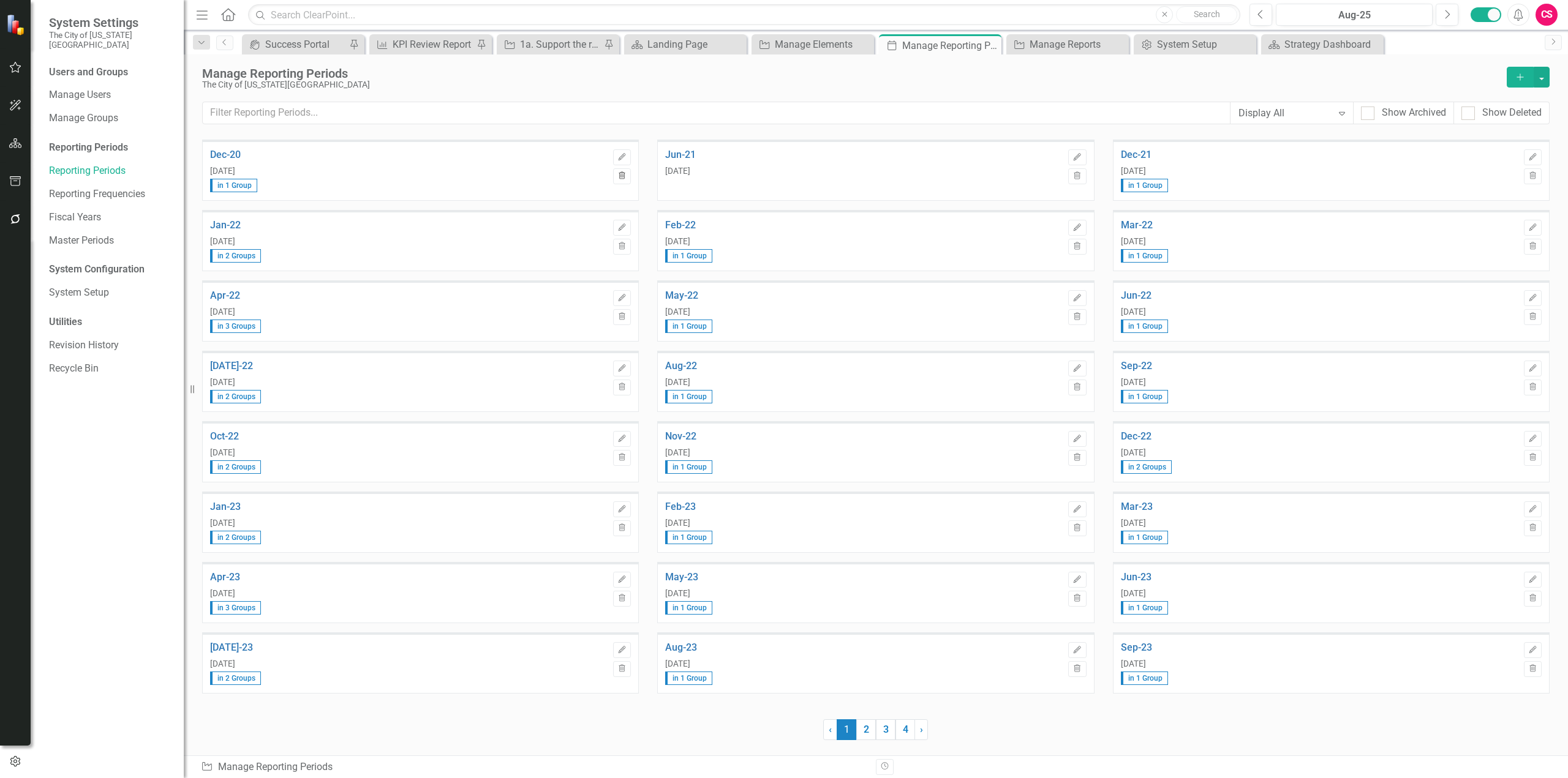
click at [622, 173] on icon "button" at bounding box center [622, 175] width 7 height 8
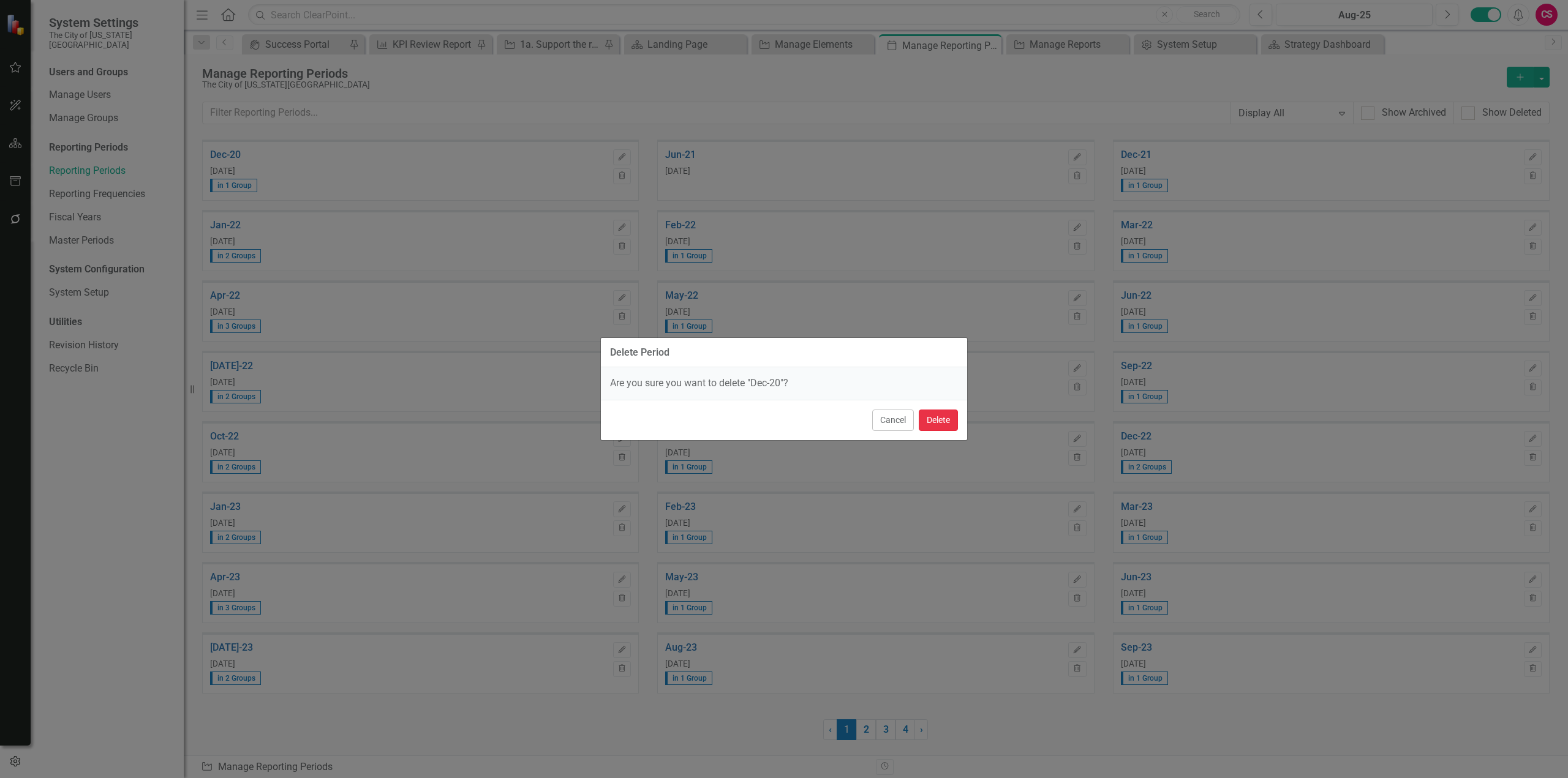
click at [948, 418] on button "Delete" at bounding box center [938, 420] width 40 height 21
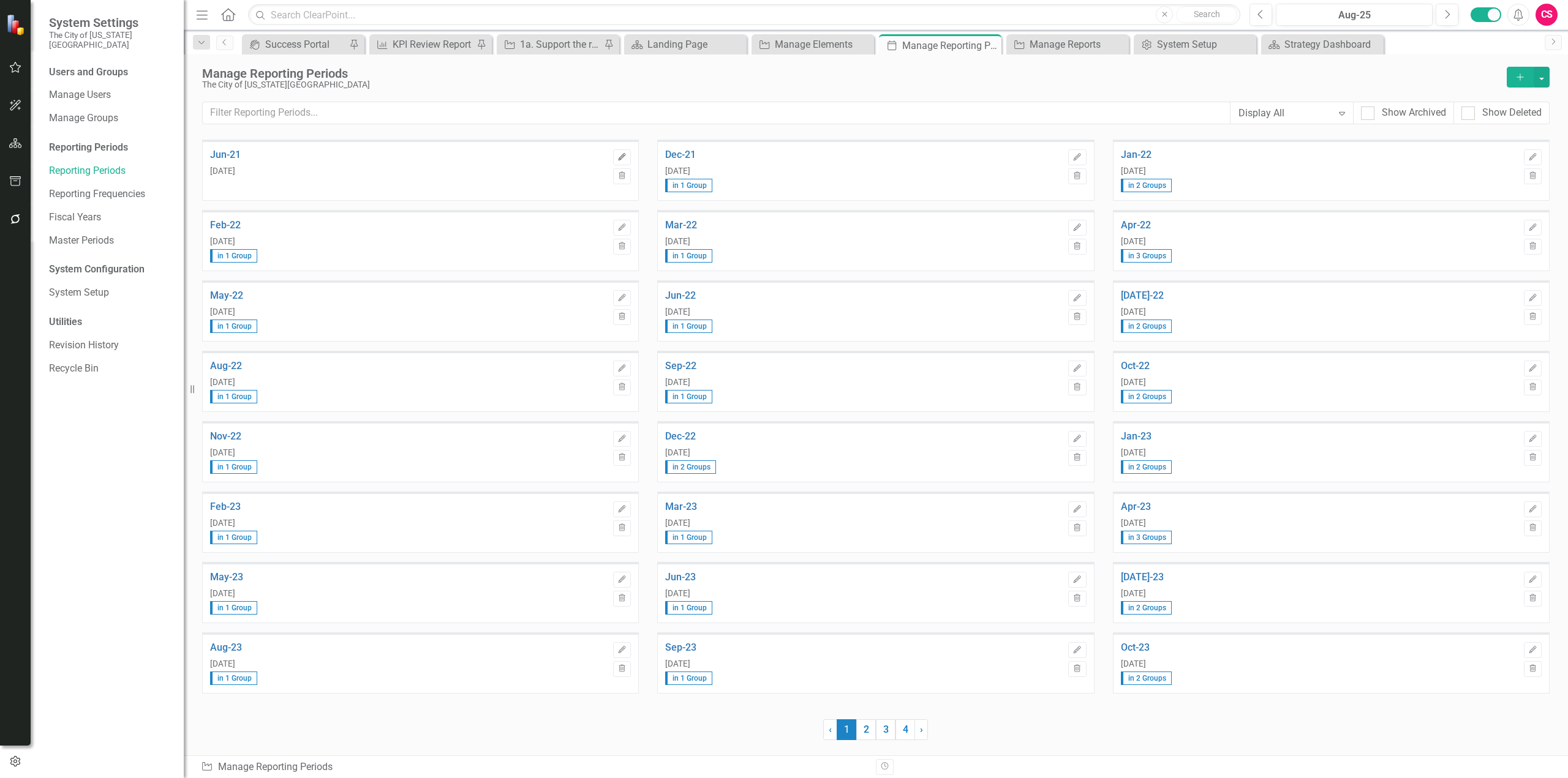
click at [621, 158] on icon "Edit" at bounding box center [623, 158] width 10 height 8
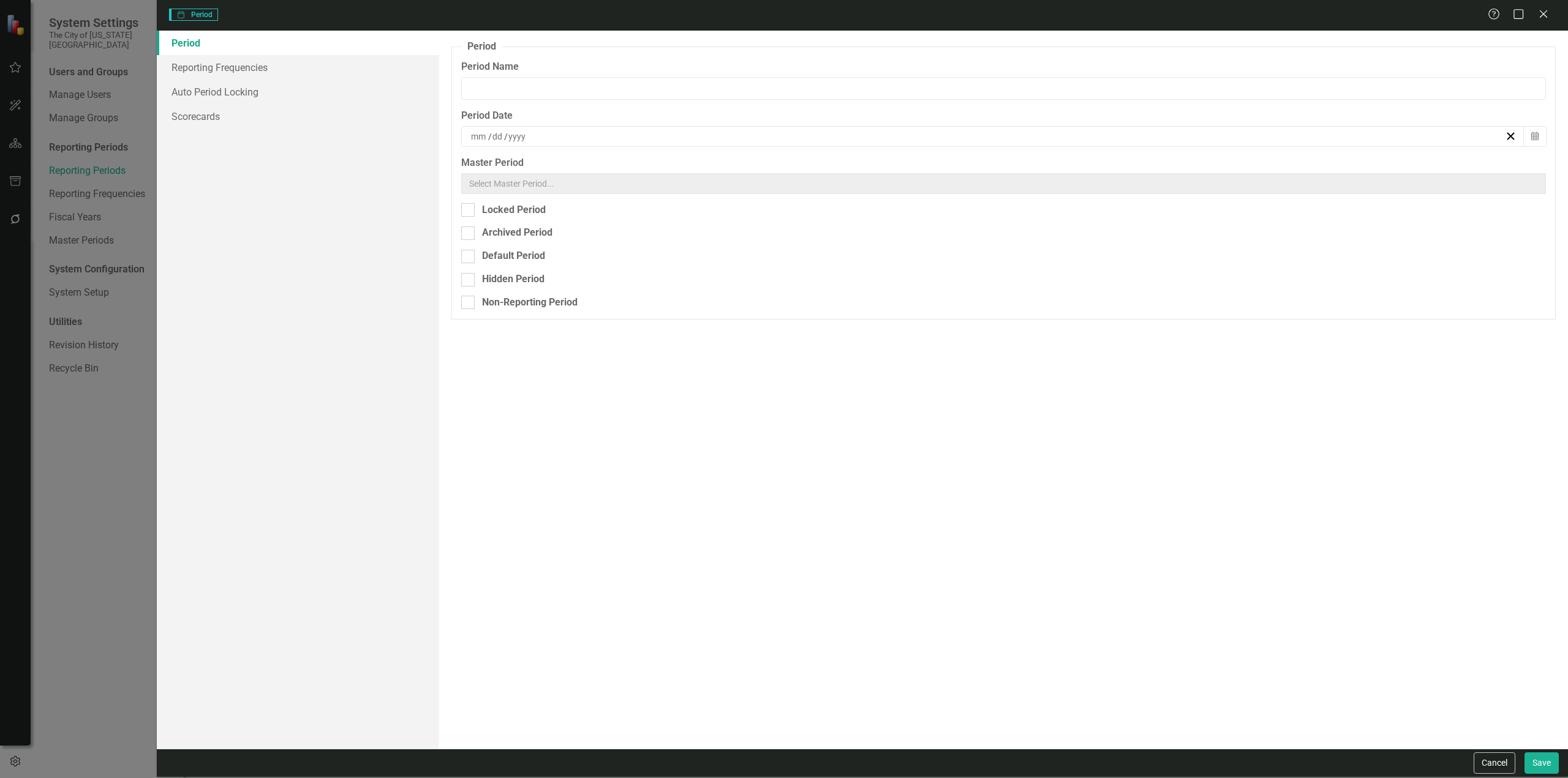
type input "Jun-21"
type input "6"
type input "30"
type input "2021"
drag, startPoint x: 487, startPoint y: 234, endPoint x: 516, endPoint y: 250, distance: 33.1
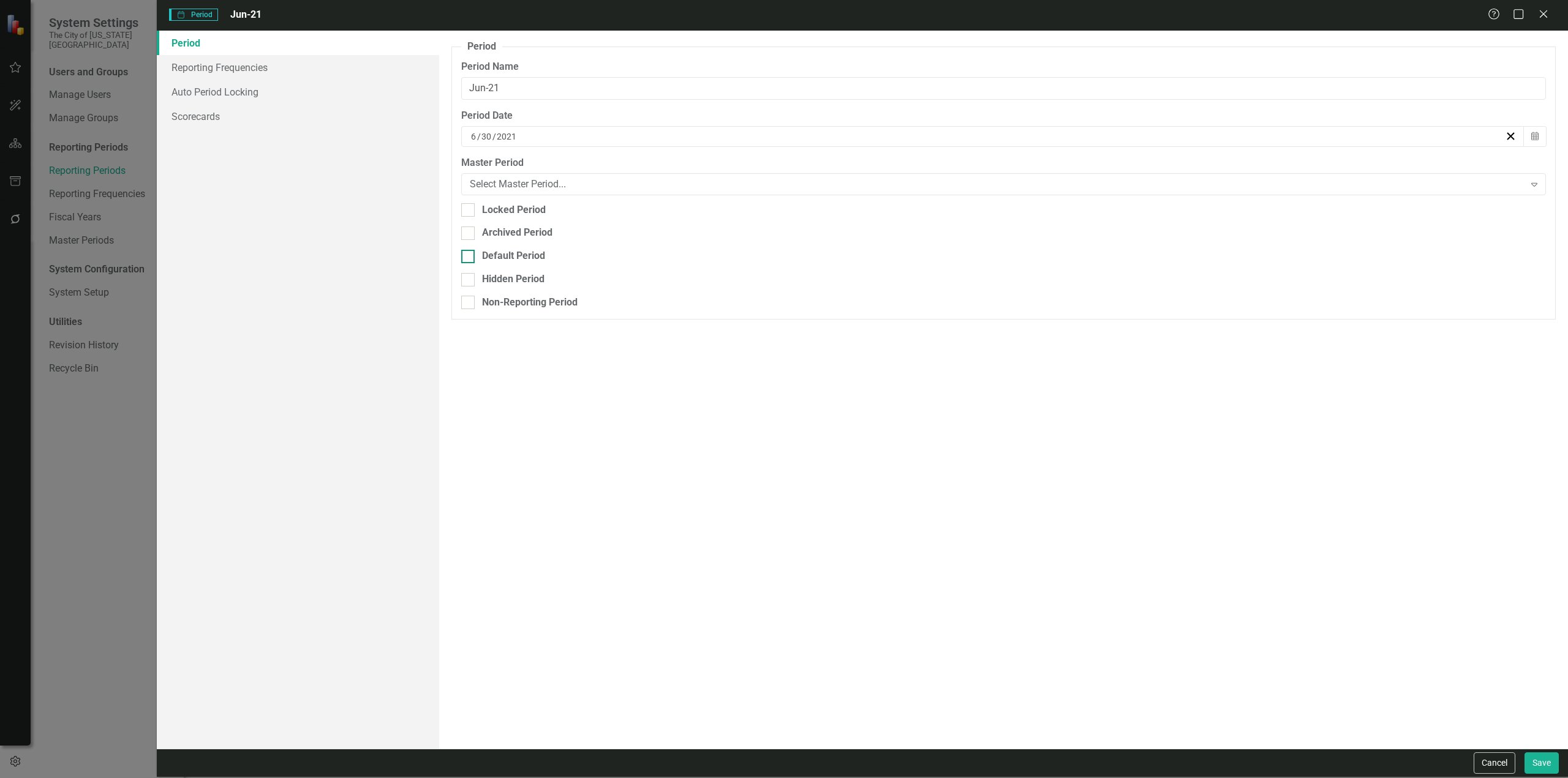
click at [488, 234] on div "Archived Period" at bounding box center [517, 233] width 71 height 14
click at [469, 234] on input "Archived Period" at bounding box center [465, 230] width 8 height 8
checkbox input "true"
click at [1530, 758] on button "Save" at bounding box center [1541, 764] width 34 height 21
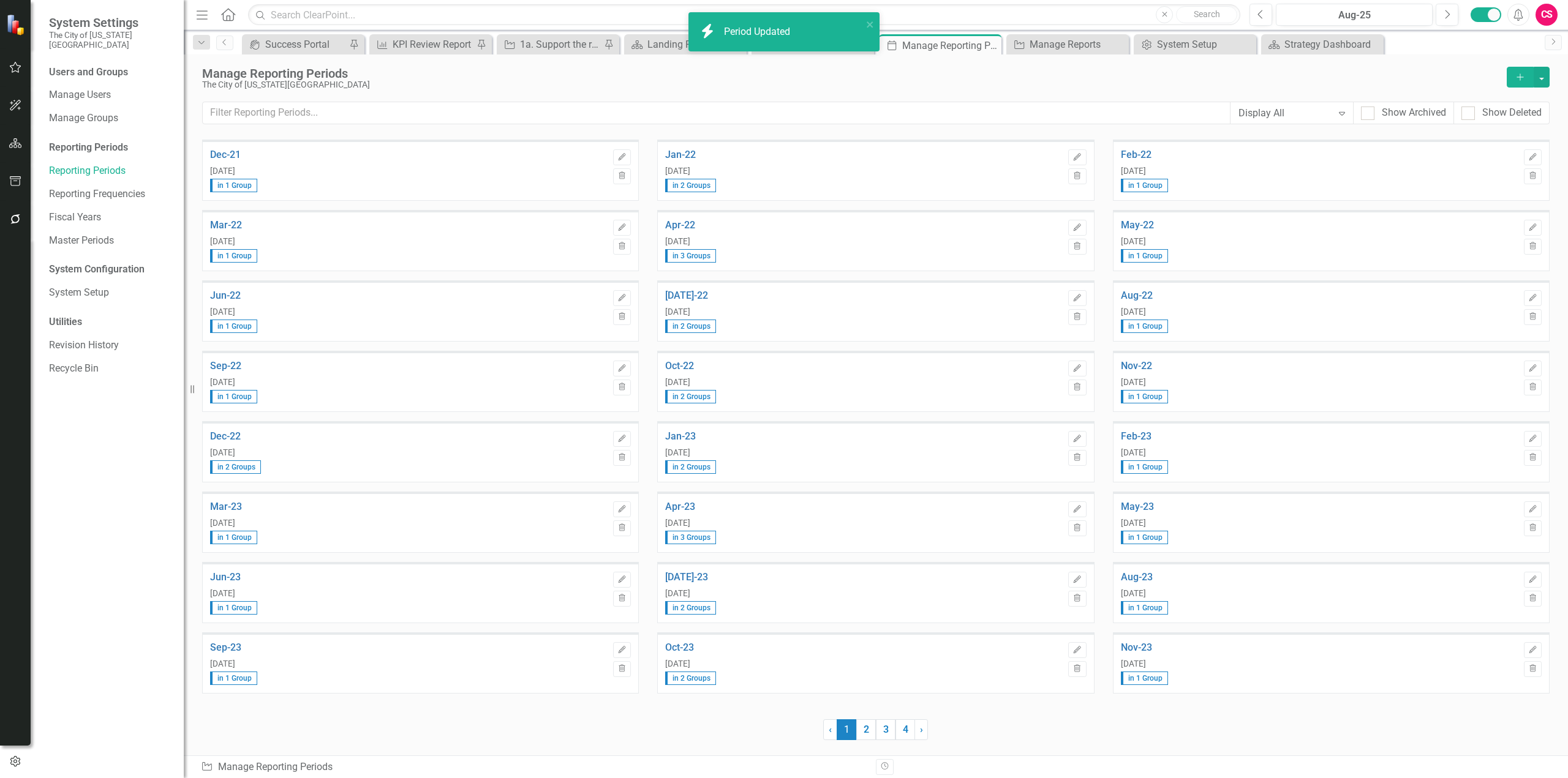
click at [632, 158] on div "Dec-21 Dec 31, 2021 in 1 Group Edit Trash" at bounding box center [421, 169] width 437 height 61
click at [624, 157] on icon "Edit" at bounding box center [623, 158] width 10 height 8
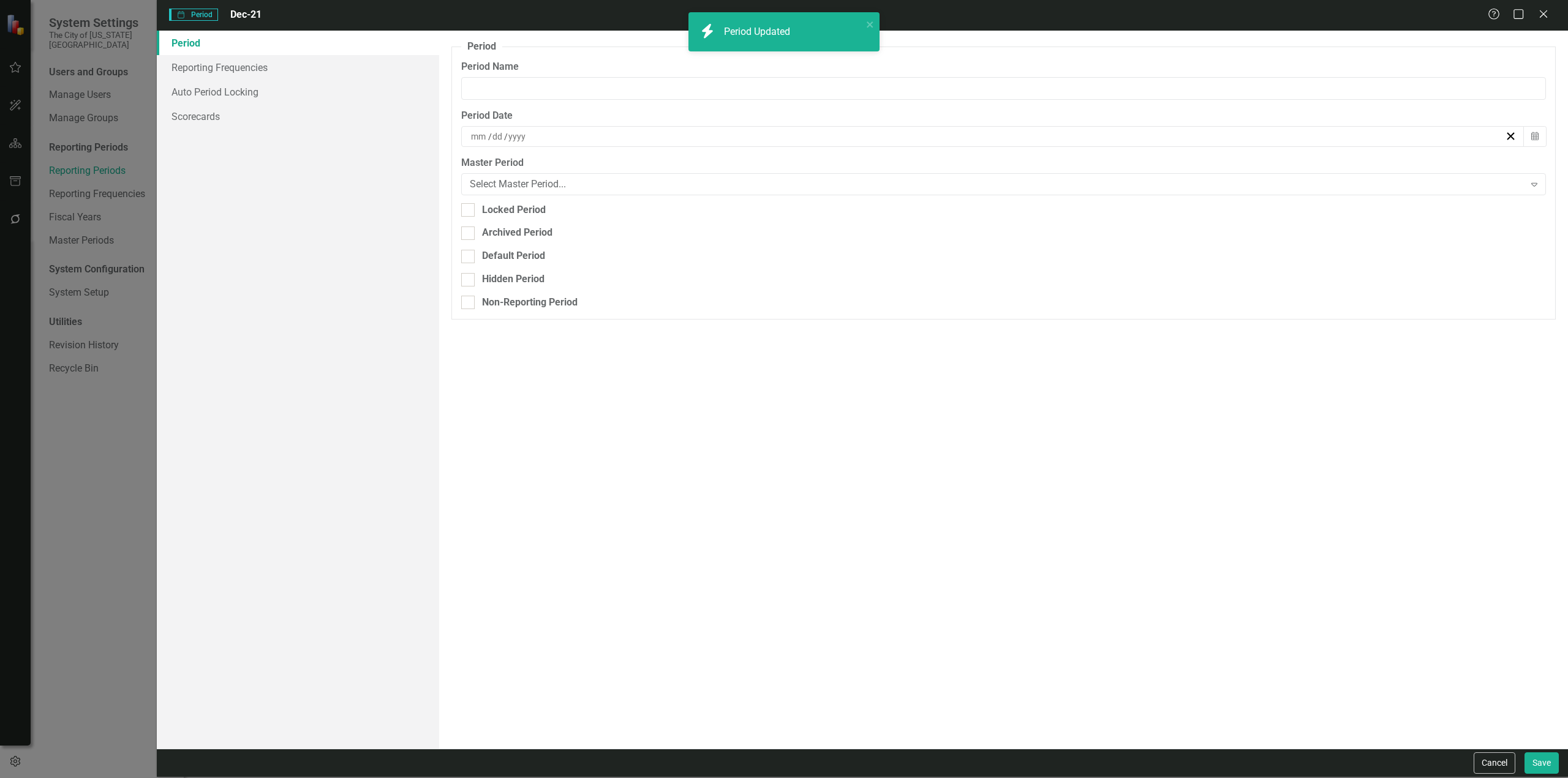
type input "Dec-21"
type input "12"
type input "31"
type input "2021"
click at [515, 239] on div "Archived Period" at bounding box center [517, 233] width 71 height 14
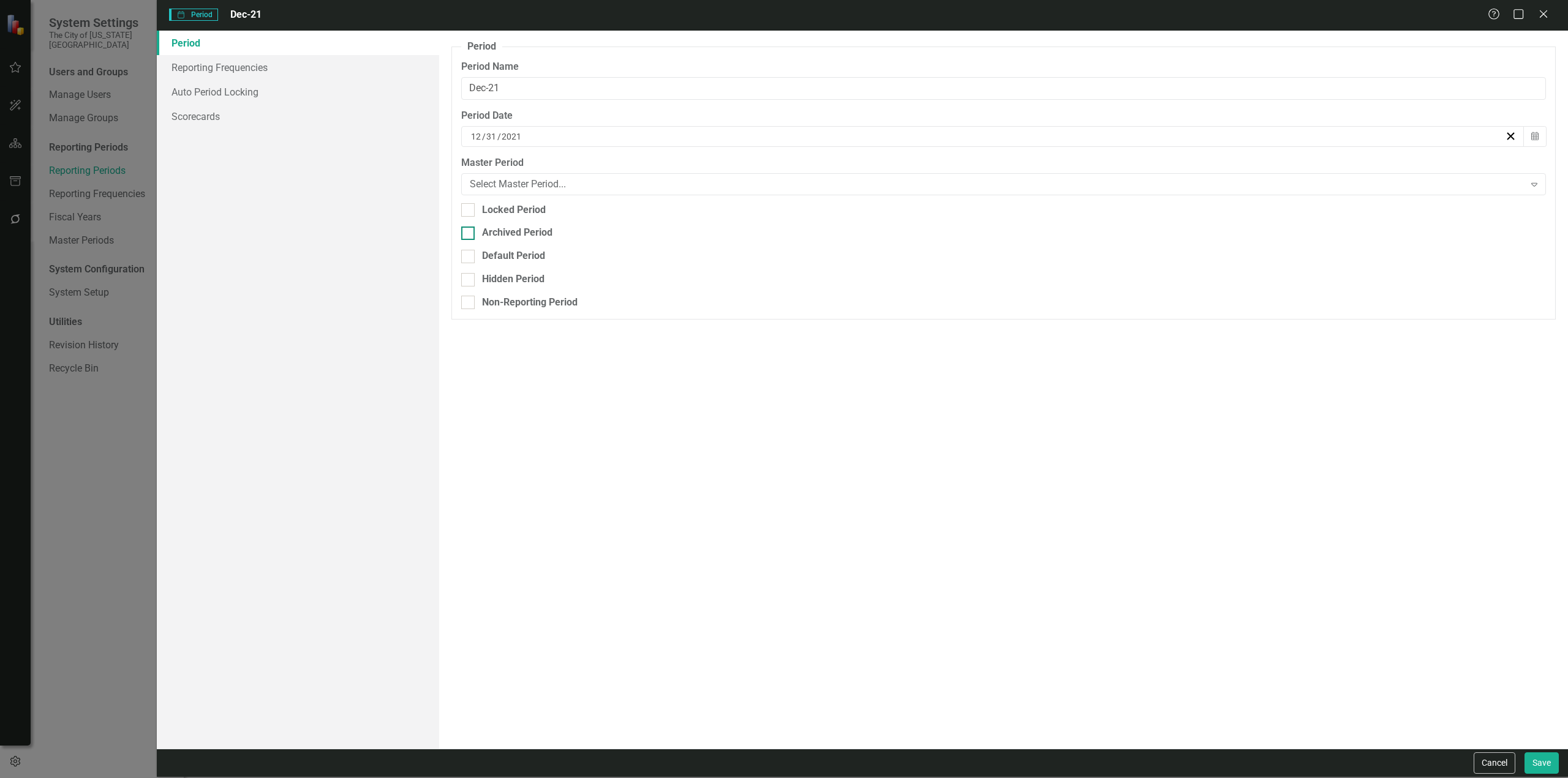
click at [469, 235] on input "Archived Period" at bounding box center [465, 230] width 8 height 8
checkbox input "true"
click at [1559, 775] on div "Cancel Save" at bounding box center [862, 763] width 1411 height 28
click at [1540, 764] on button "Save" at bounding box center [1541, 764] width 34 height 21
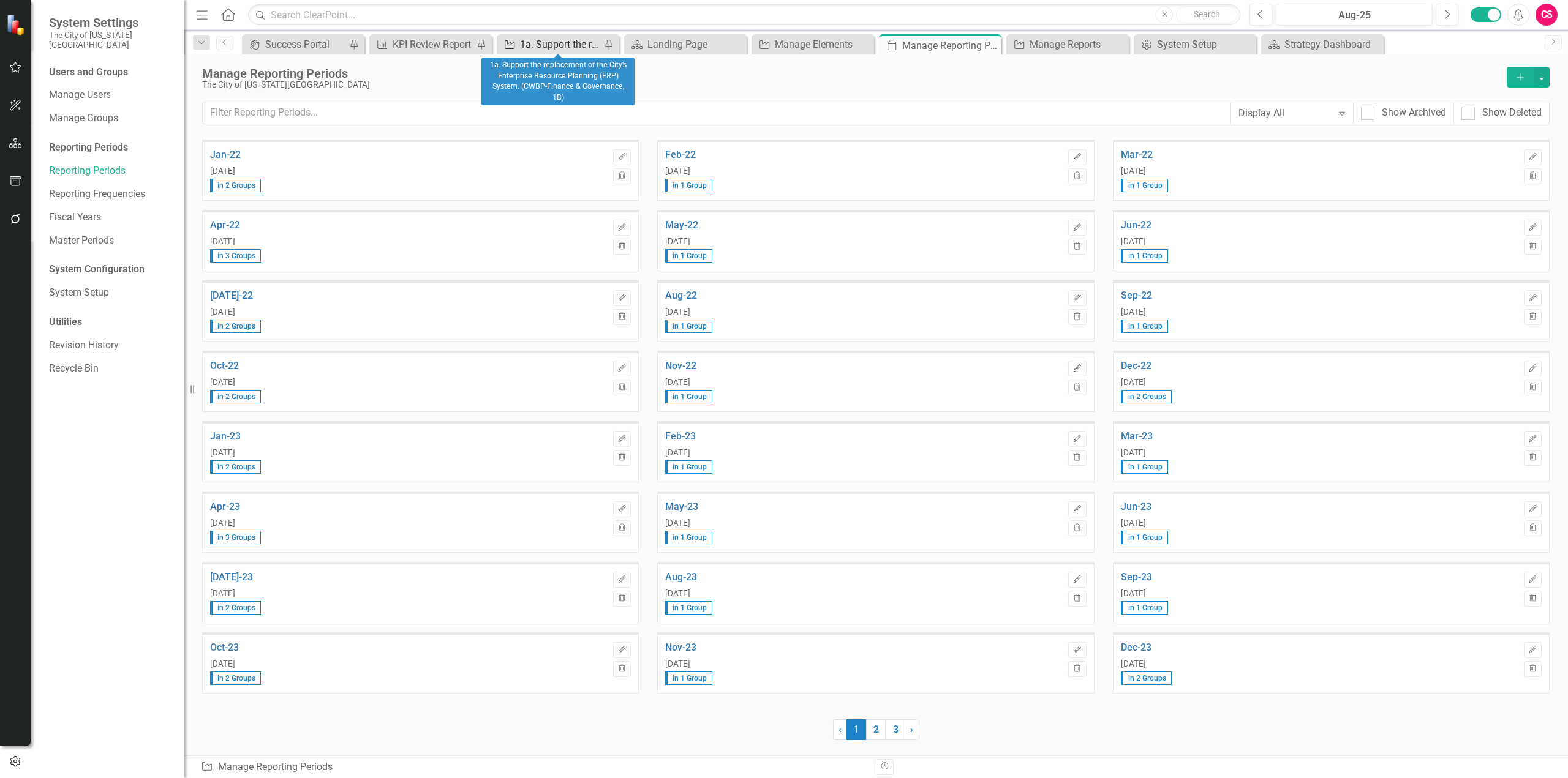
click at [552, 38] on div "1a. Support the replacement of the City’s Enterprise Resource Planning (ERP) Sy…" at bounding box center [561, 44] width 81 height 15
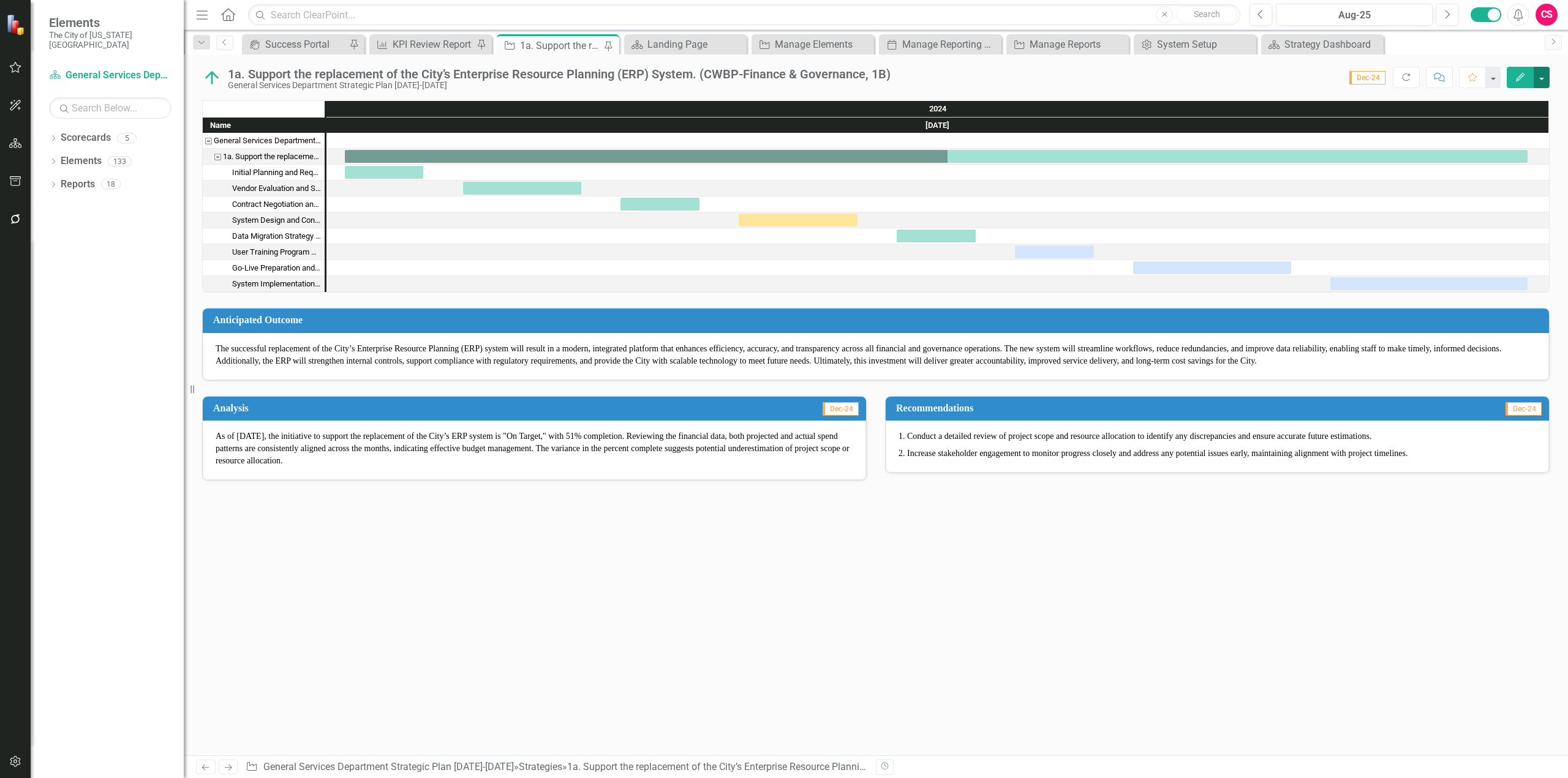
click at [1541, 82] on button "button" at bounding box center [1542, 77] width 15 height 21
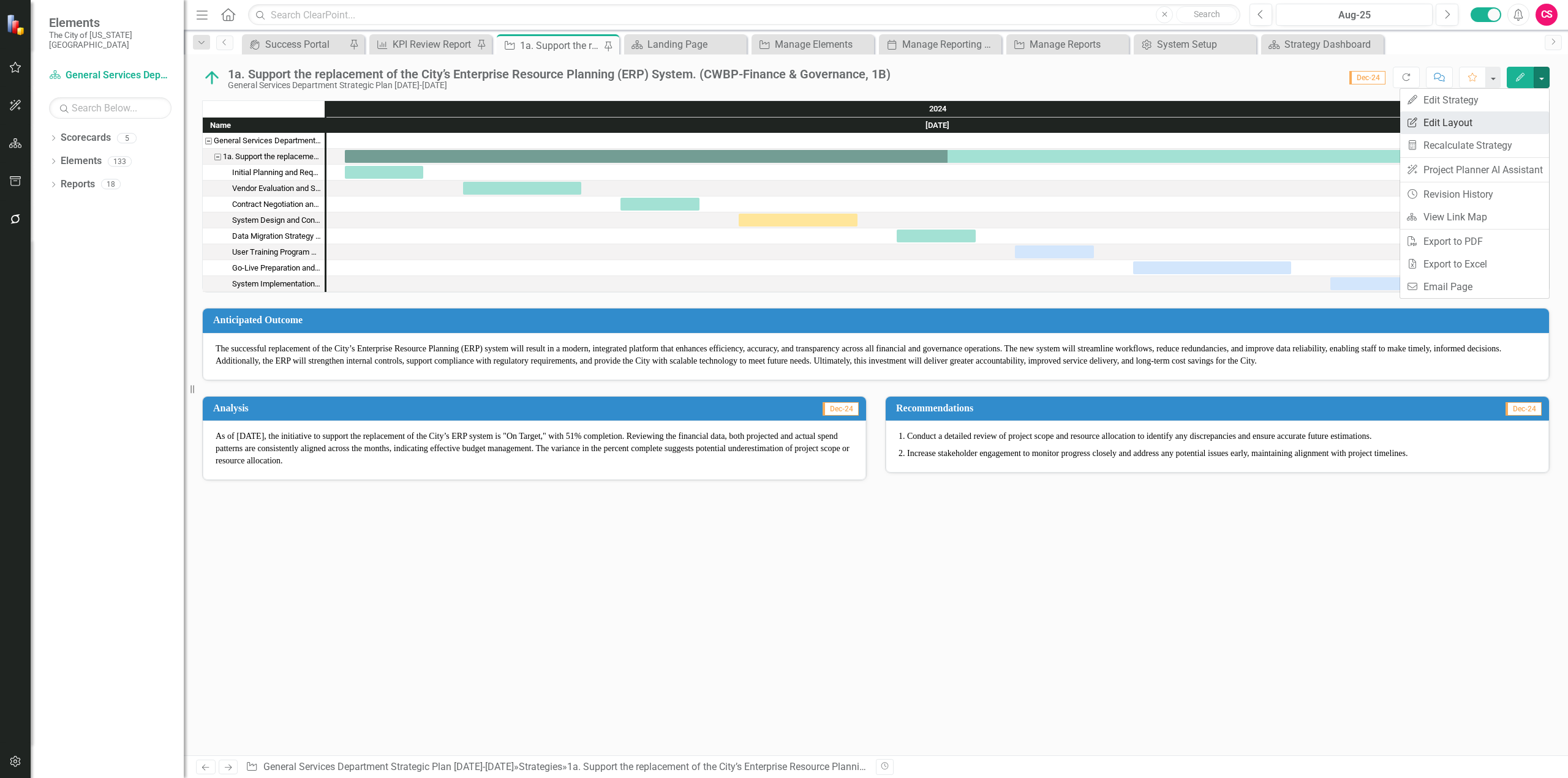
click at [1505, 123] on link "Edit Report Edit Layout" at bounding box center [1474, 122] width 149 height 22
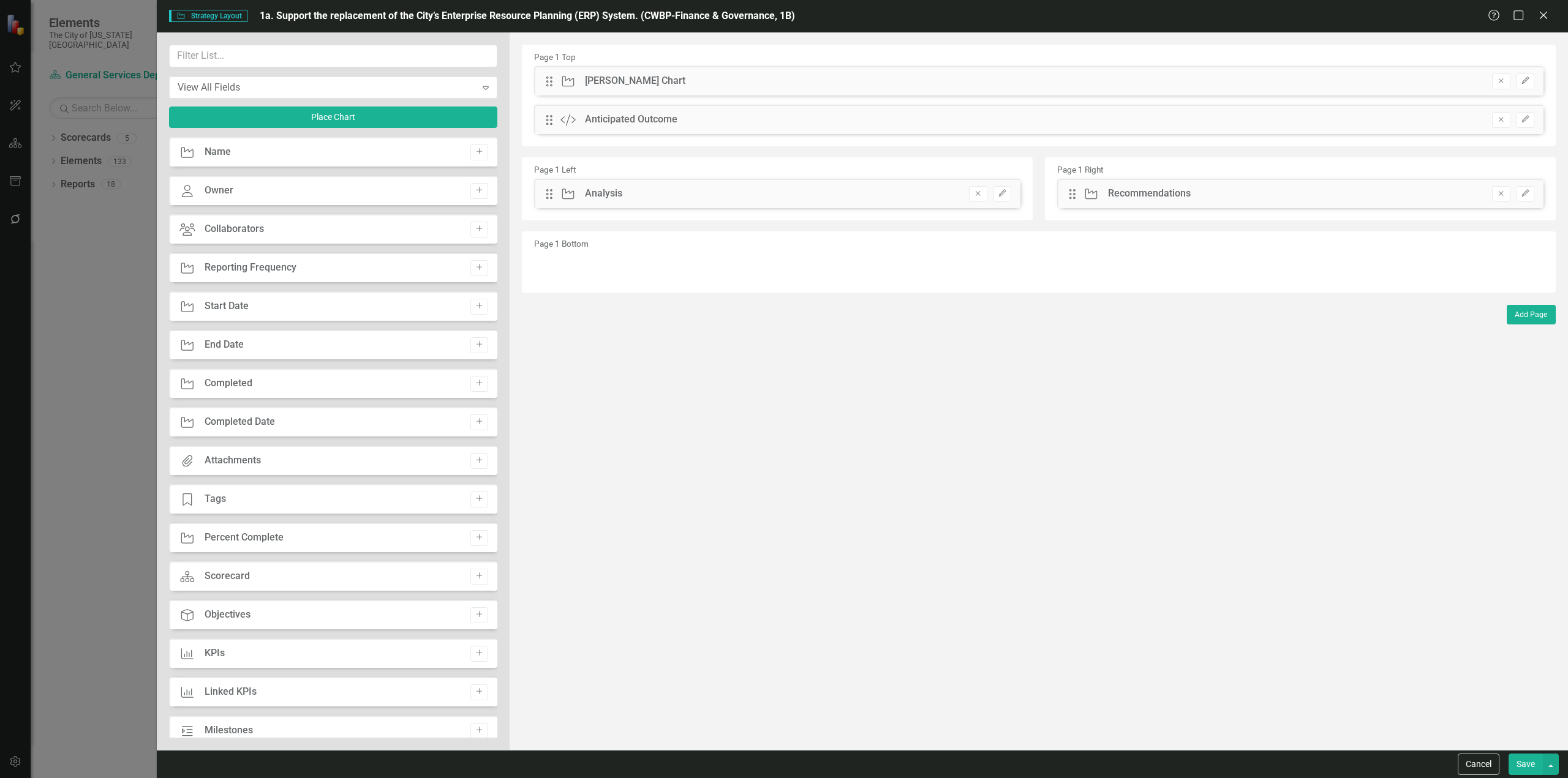
click at [474, 317] on div "Strategy Start Date Add" at bounding box center [334, 306] width 329 height 29
click at [474, 312] on button "Add" at bounding box center [479, 306] width 17 height 15
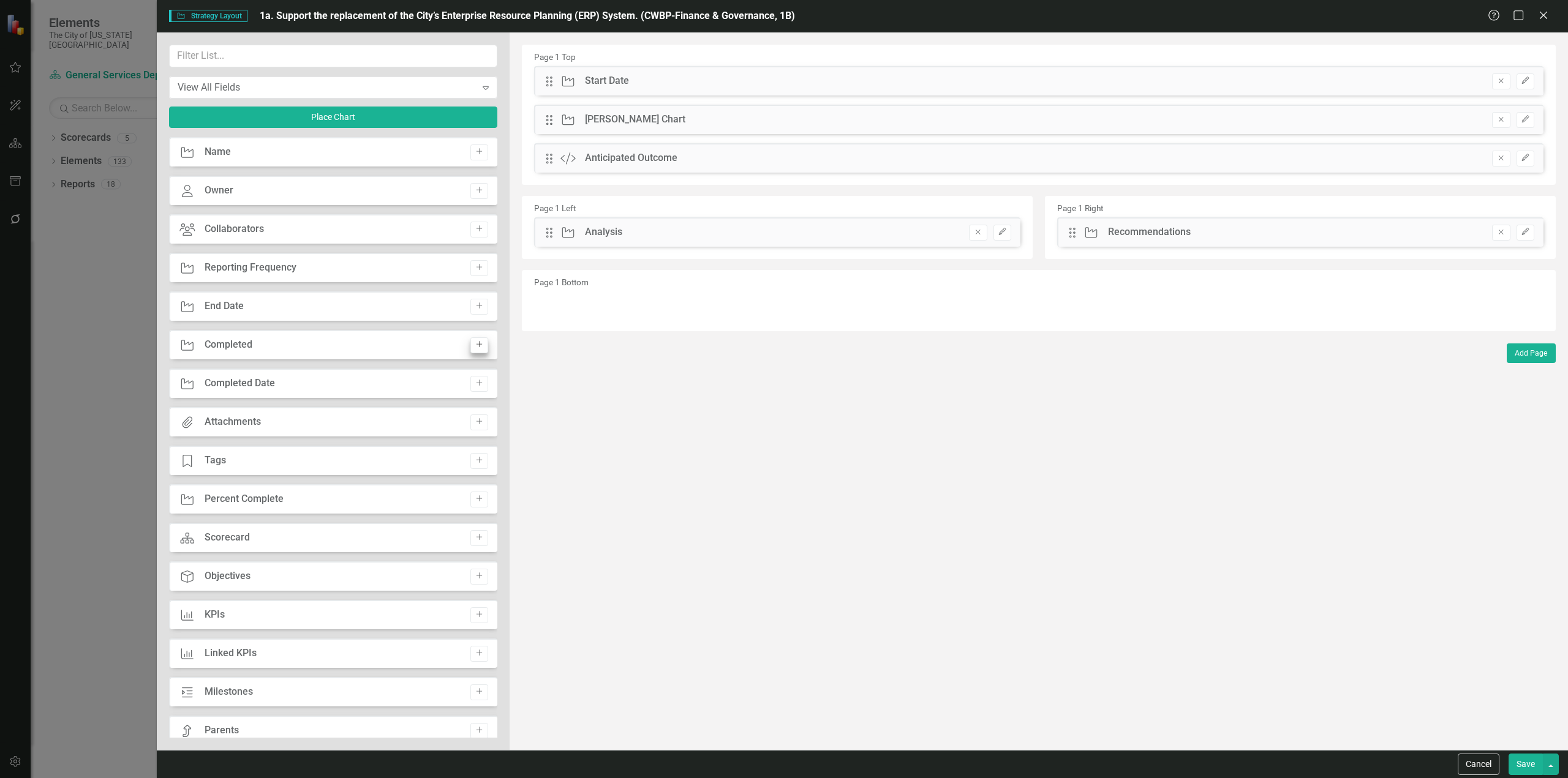
click at [475, 306] on icon "Add" at bounding box center [479, 306] width 10 height 8
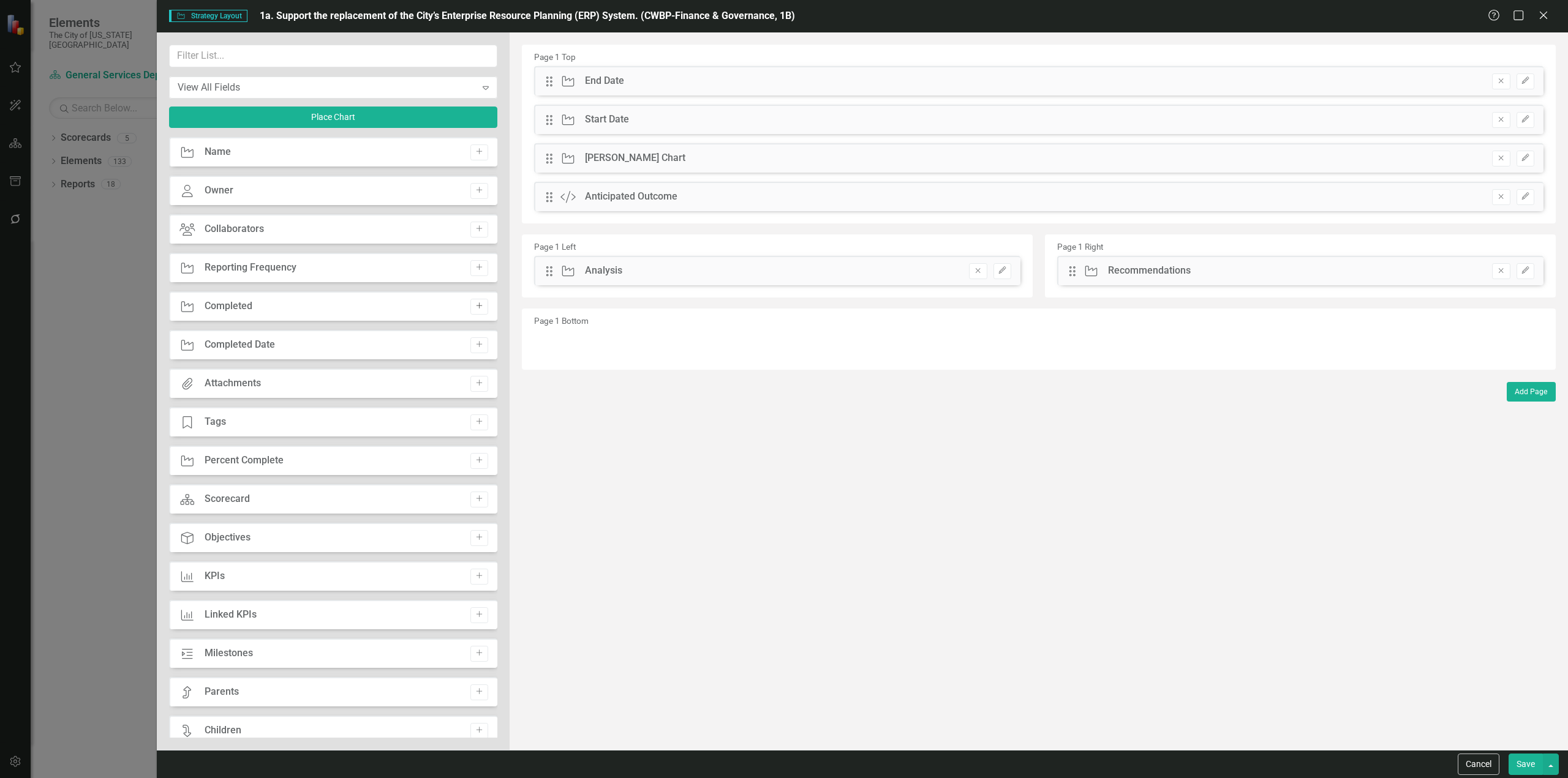
click at [471, 308] on button "Add" at bounding box center [479, 306] width 17 height 15
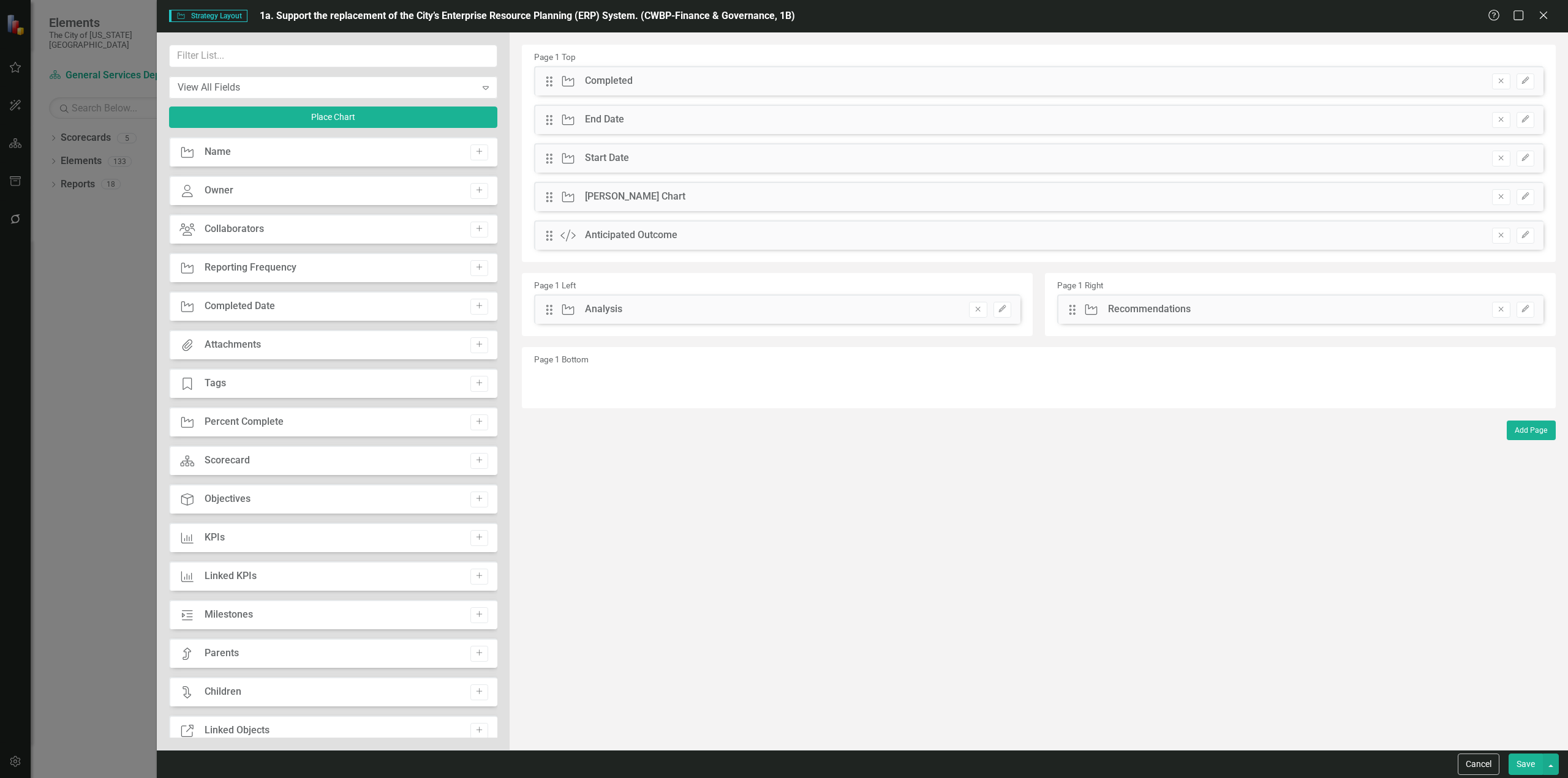
click at [471, 308] on button "Add" at bounding box center [479, 306] width 17 height 15
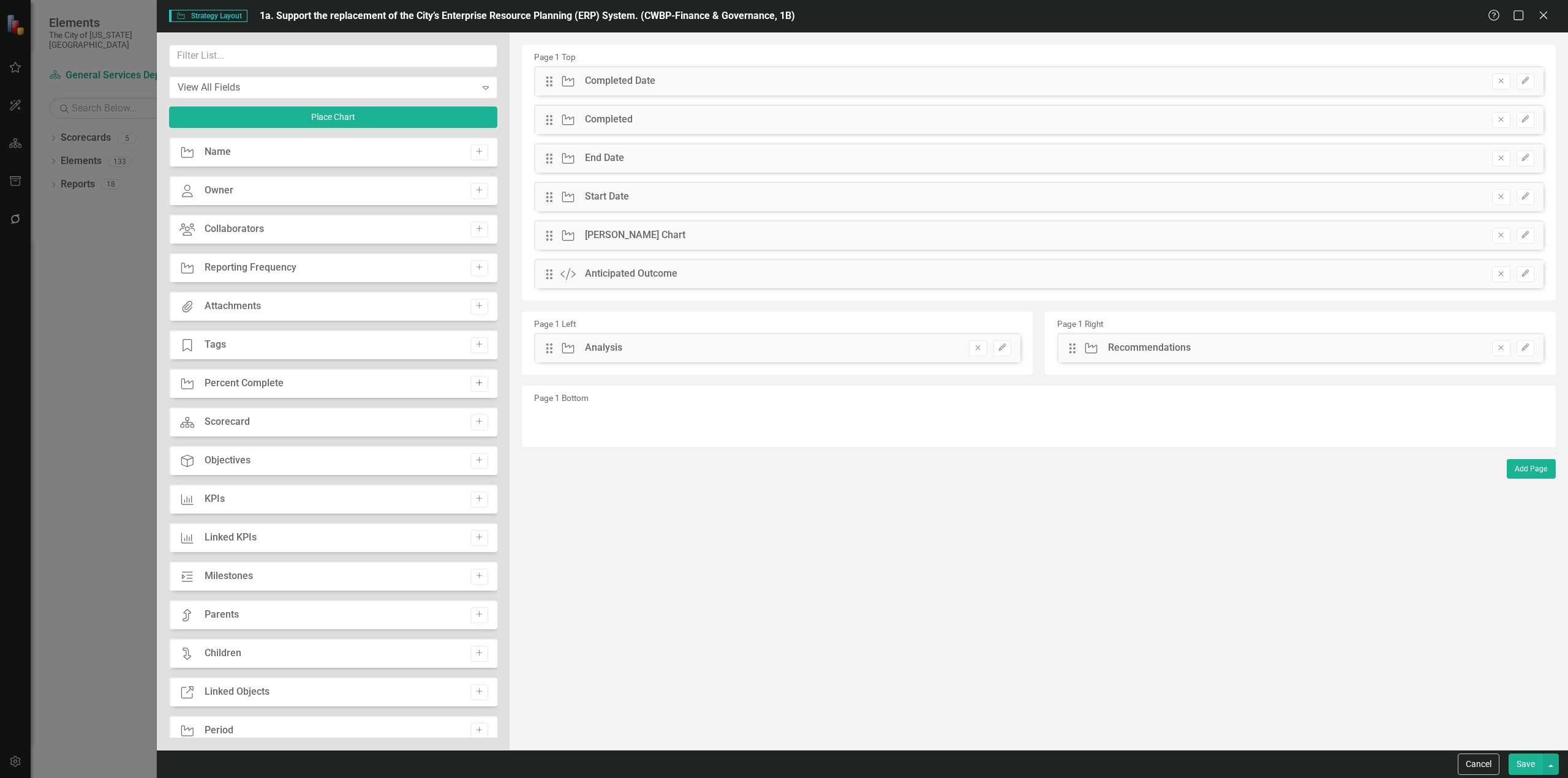
click at [475, 389] on button "Add" at bounding box center [479, 384] width 17 height 15
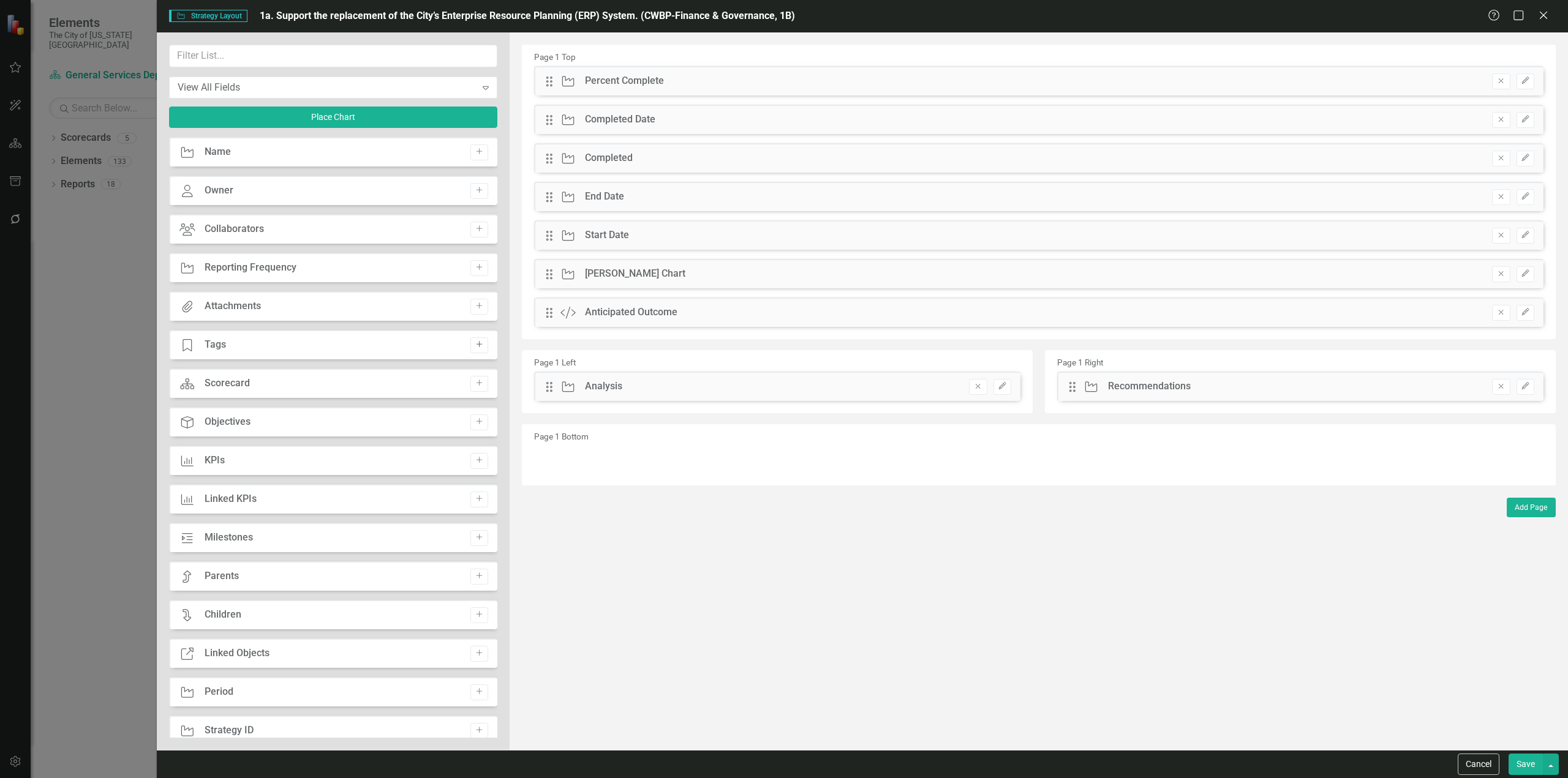
click at [476, 342] on icon "button" at bounding box center [479, 345] width 6 height 6
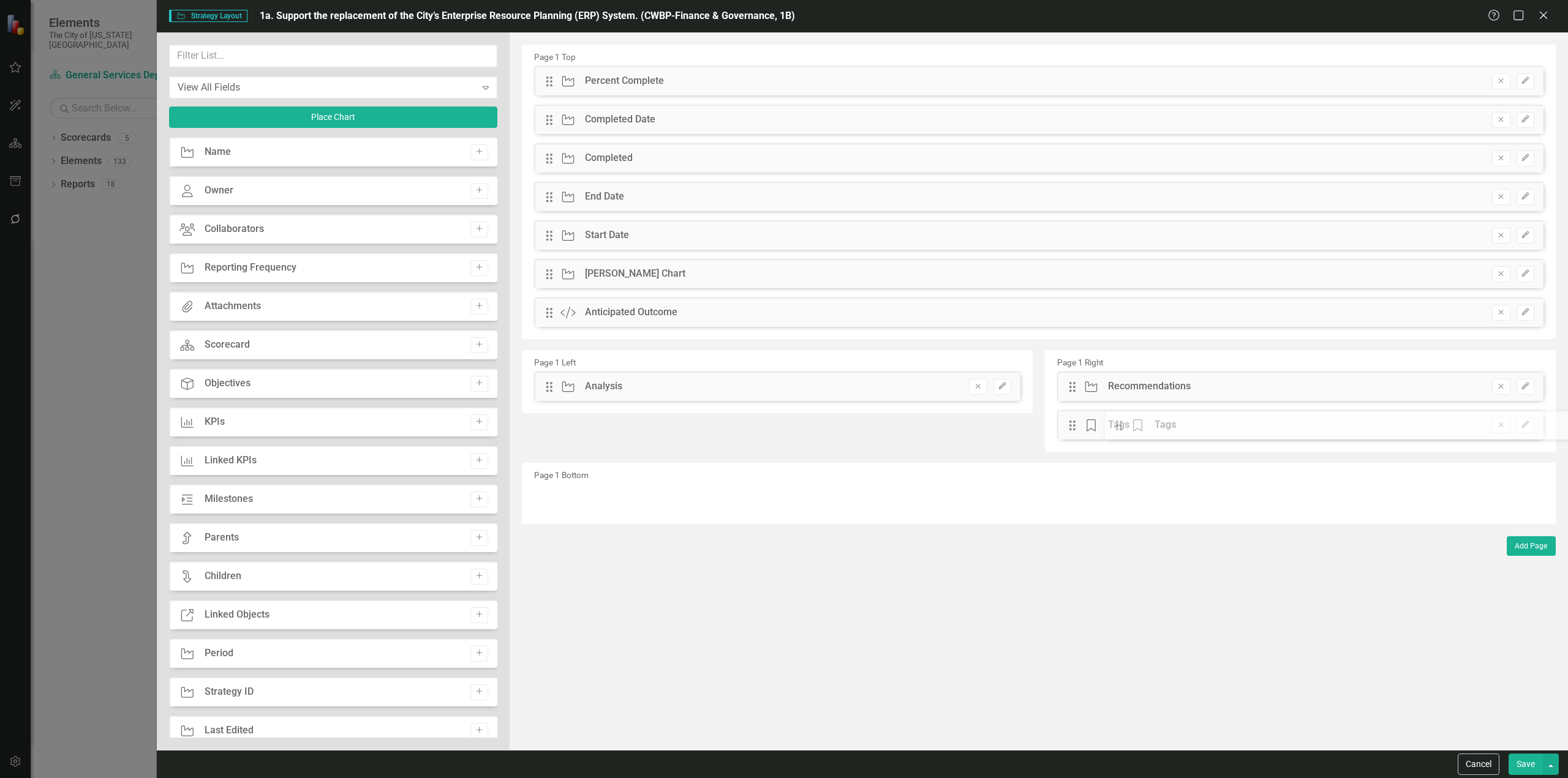
drag, startPoint x: 554, startPoint y: 81, endPoint x: 1044, endPoint y: 328, distance: 548.7
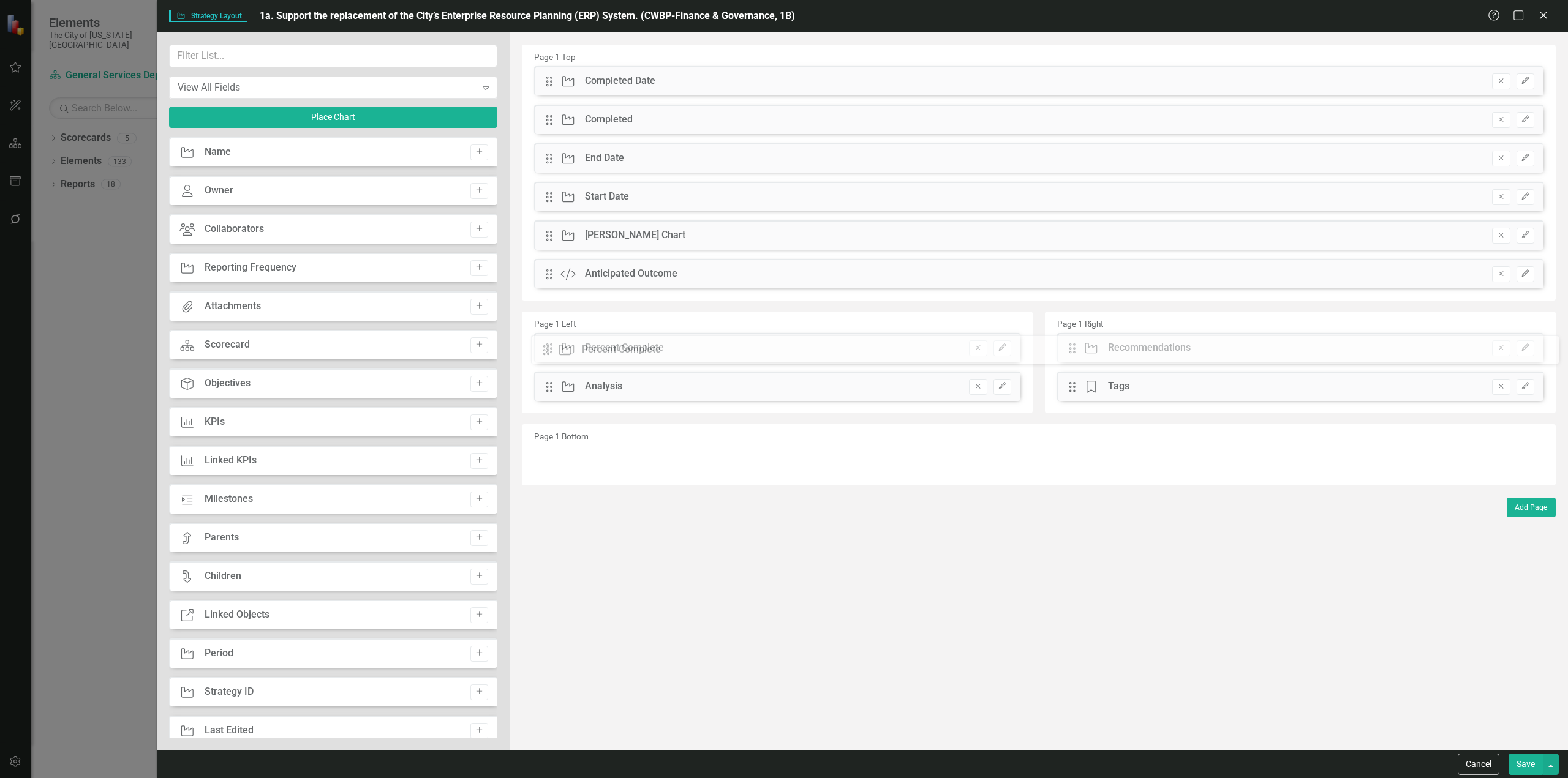
drag, startPoint x: 552, startPoint y: 82, endPoint x: 558, endPoint y: 351, distance: 269.1
drag, startPoint x: 555, startPoint y: 347, endPoint x: 558, endPoint y: 392, distance: 45.1
drag, startPoint x: 549, startPoint y: 76, endPoint x: 558, endPoint y: 400, distance: 324.1
drag, startPoint x: 551, startPoint y: 74, endPoint x: 572, endPoint y: 263, distance: 190.2
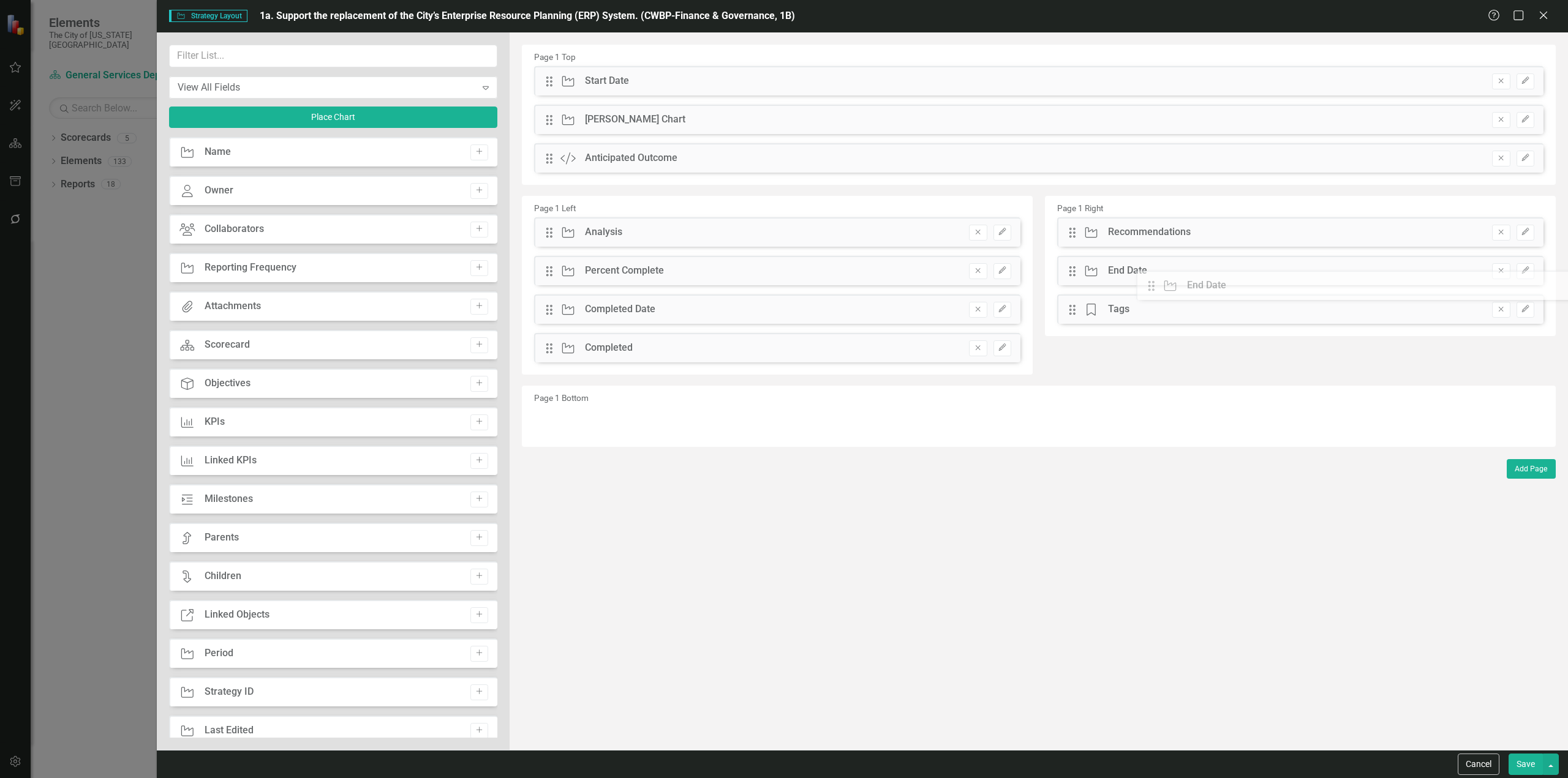
drag, startPoint x: 547, startPoint y: 76, endPoint x: 1080, endPoint y: 251, distance: 561.0
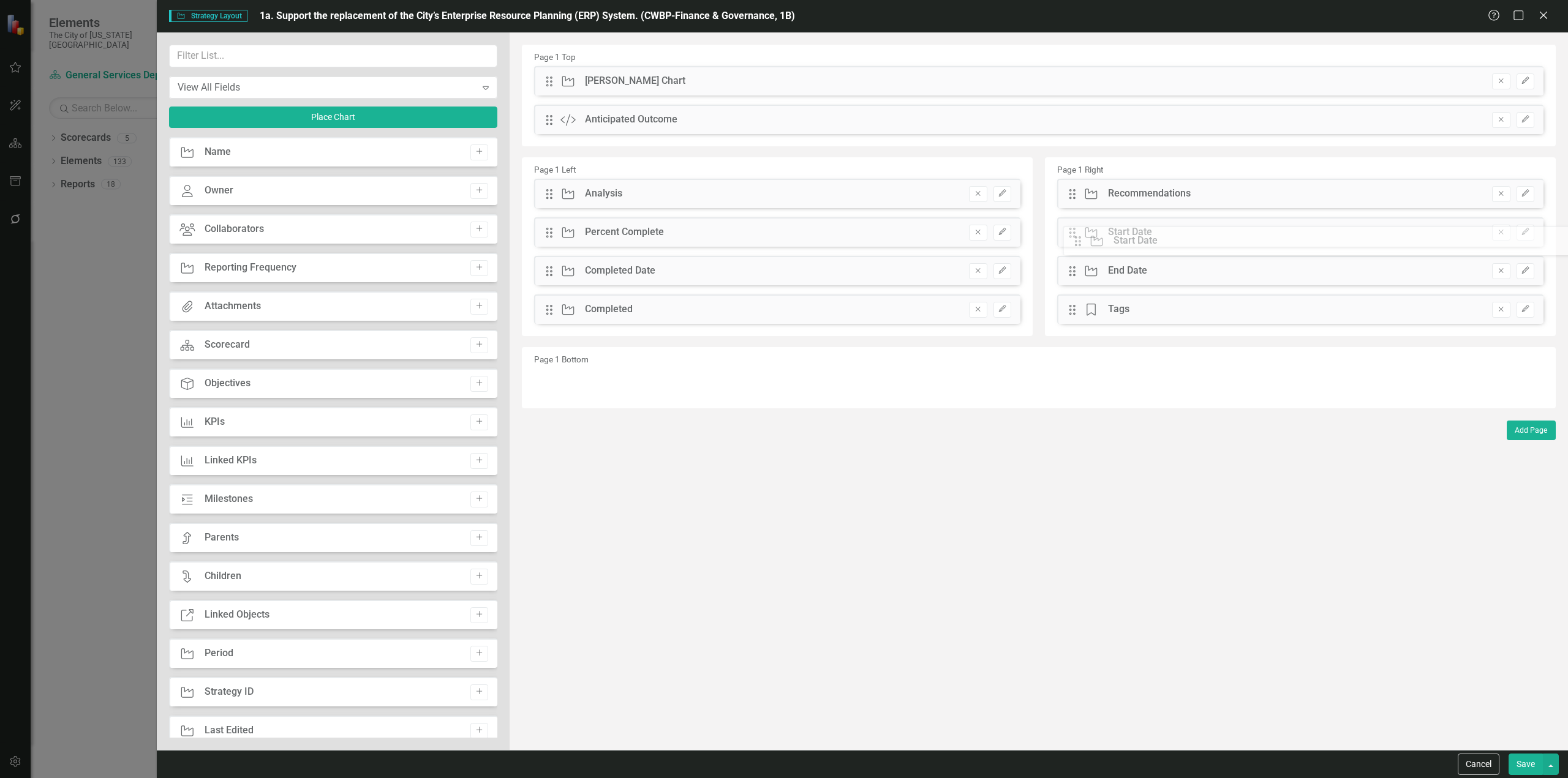
drag, startPoint x: 548, startPoint y: 88, endPoint x: 1086, endPoint y: 247, distance: 561.0
click at [1527, 232] on icon "Edit" at bounding box center [1525, 232] width 10 height 8
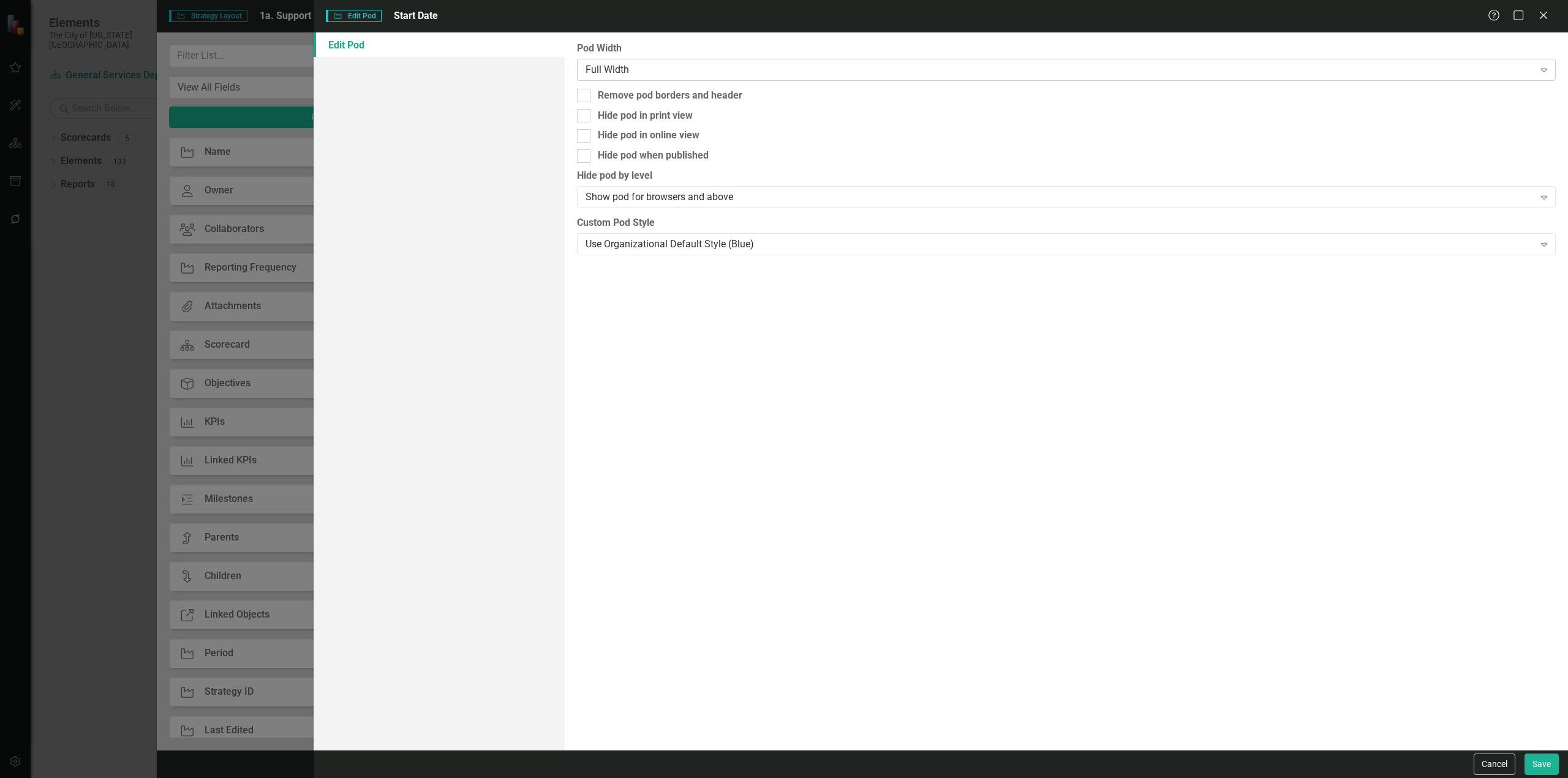
click at [812, 72] on div "Full Width" at bounding box center [1060, 70] width 948 height 14
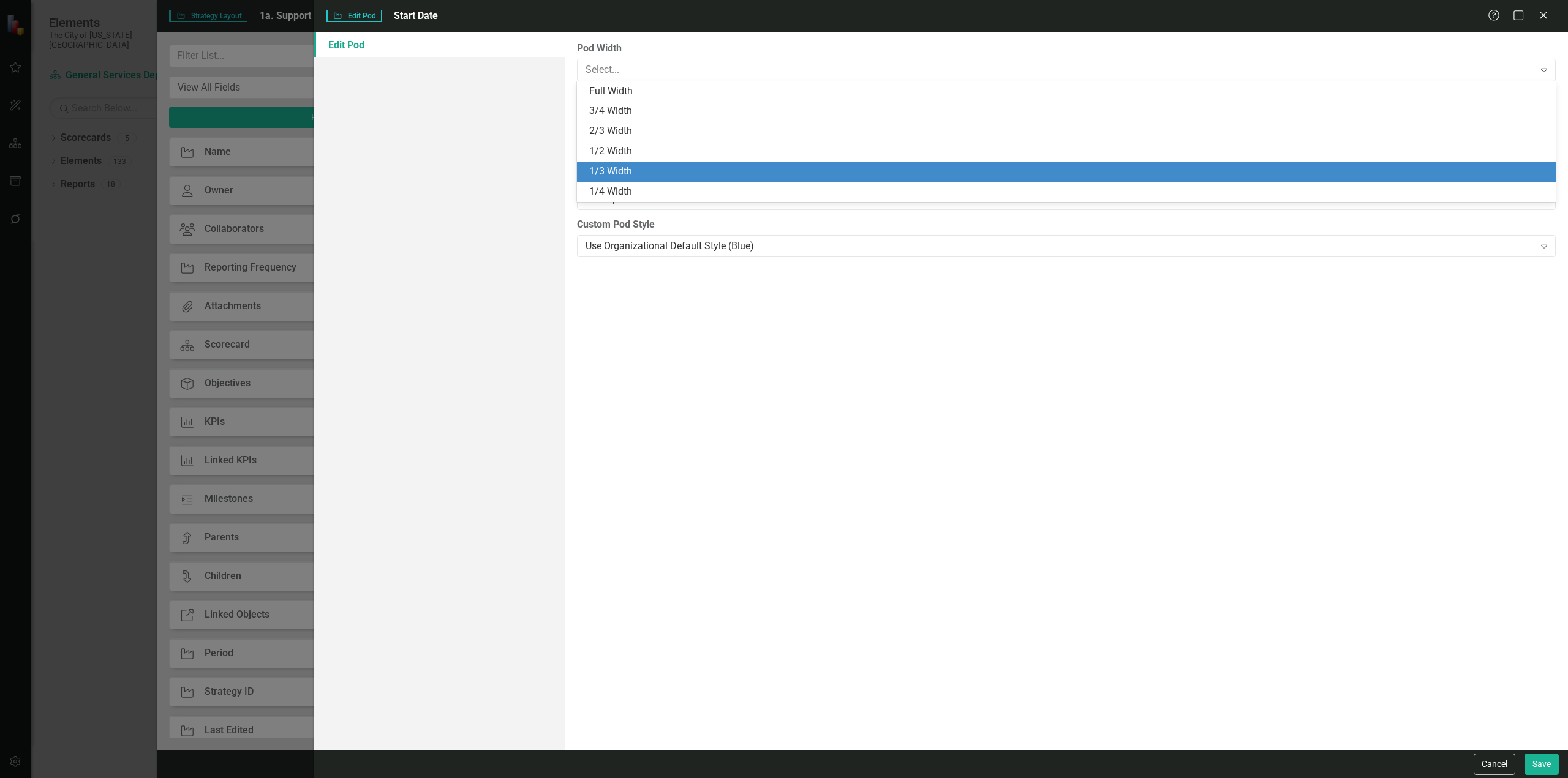
click at [656, 177] on div "1/3 Width" at bounding box center [1069, 171] width 959 height 14
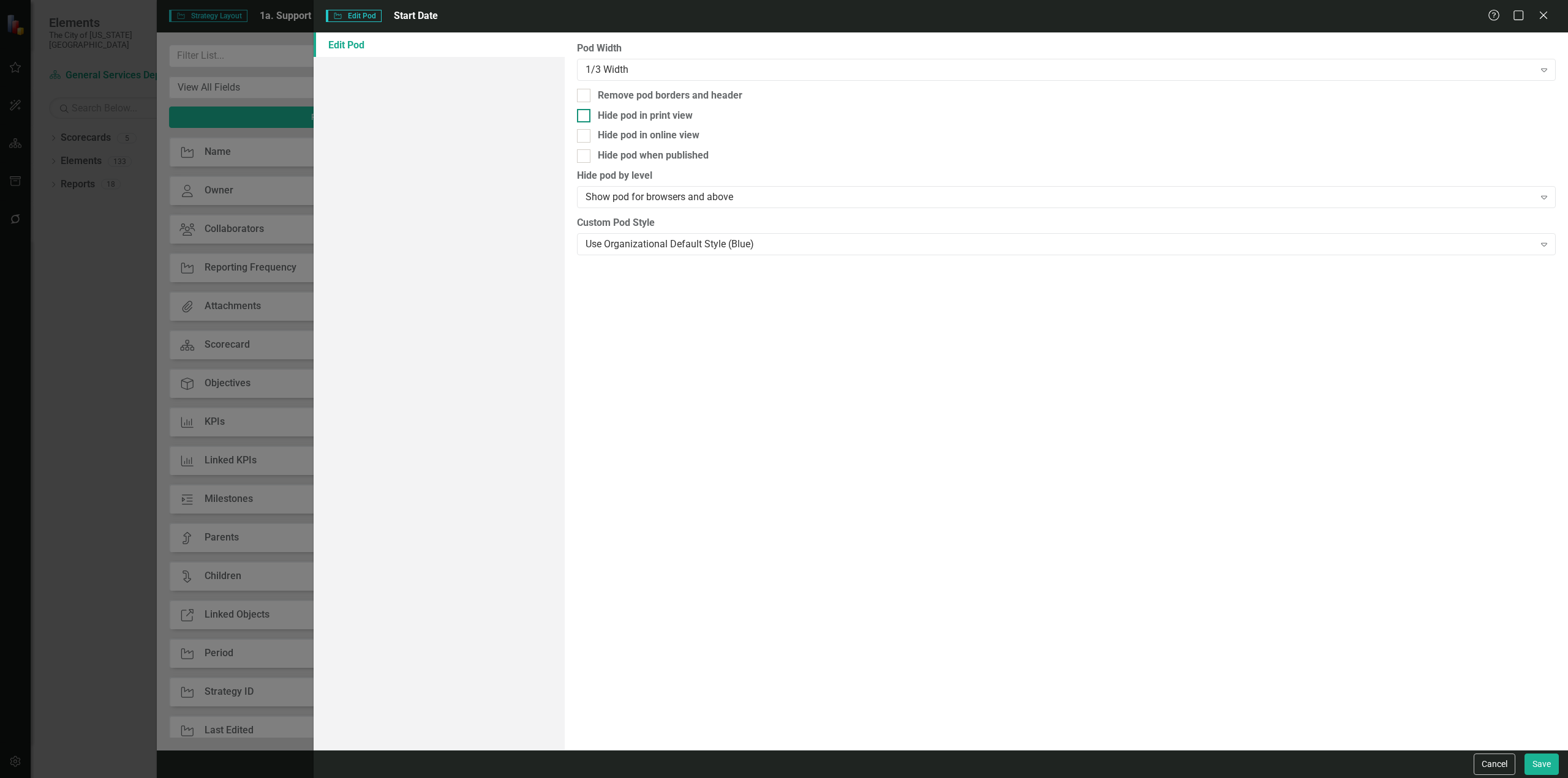
click at [631, 117] on div "Hide pod in print view" at bounding box center [645, 116] width 95 height 14
click at [585, 117] on input "Hide pod in print view" at bounding box center [581, 113] width 8 height 8
checkbox input "true"
drag, startPoint x: 638, startPoint y: 157, endPoint x: 1106, endPoint y: 276, distance: 482.9
click at [641, 157] on div "Hide pod when published" at bounding box center [653, 156] width 111 height 14
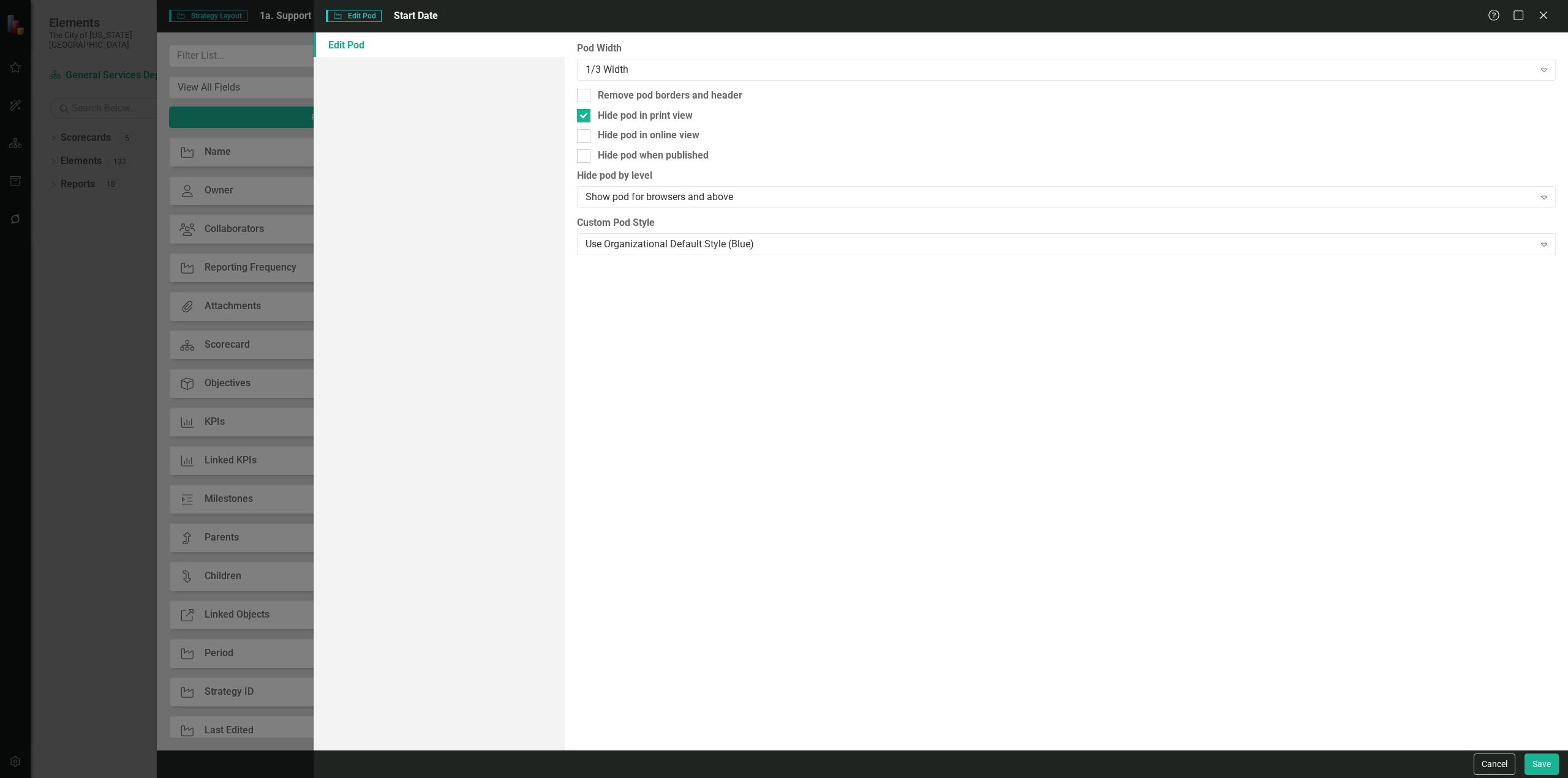
click at [585, 157] on input "Hide pod when published" at bounding box center [581, 154] width 8 height 8
checkbox input "true"
click at [1529, 762] on button "Save" at bounding box center [1541, 764] width 34 height 21
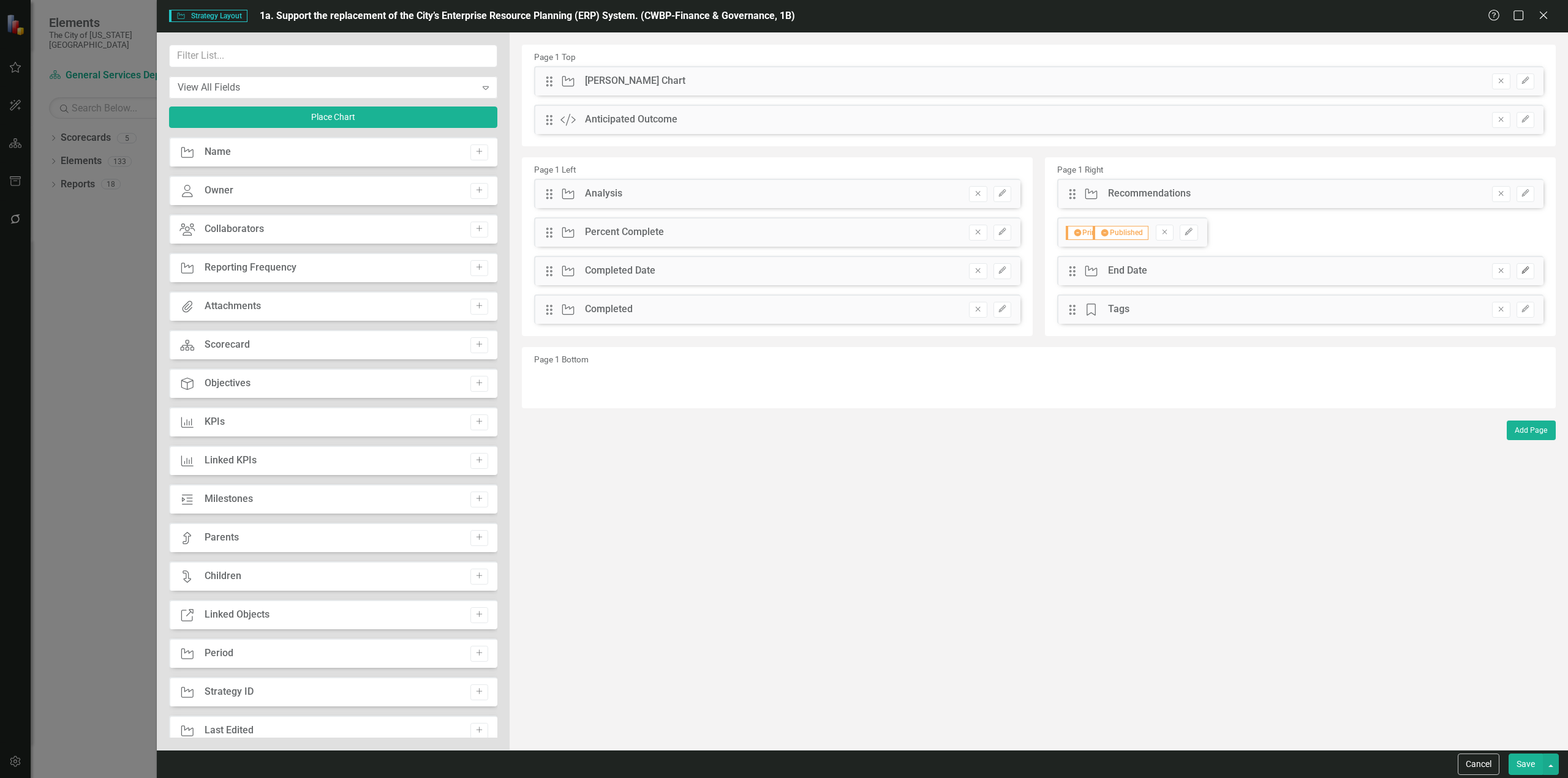
click at [1525, 272] on icon "Edit" at bounding box center [1525, 271] width 10 height 8
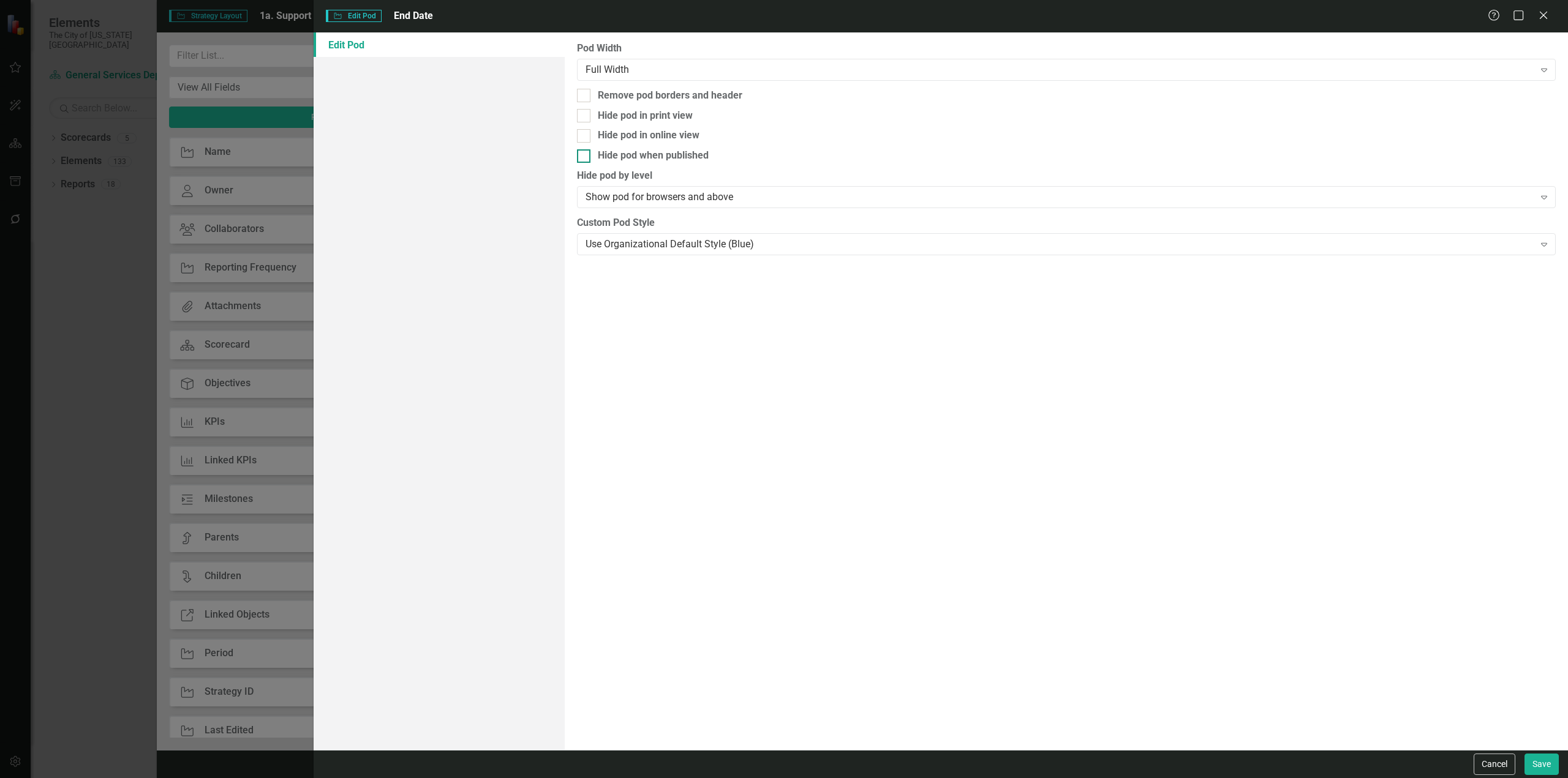
drag, startPoint x: 631, startPoint y: 114, endPoint x: 626, endPoint y: 153, distance: 39.3
click at [631, 115] on div "Hide pod in print view" at bounding box center [645, 116] width 95 height 14
click at [585, 115] on input "Hide pod in print view" at bounding box center [581, 113] width 8 height 8
checkbox input "true"
click at [623, 156] on div "Hide pod when published" at bounding box center [653, 156] width 111 height 14
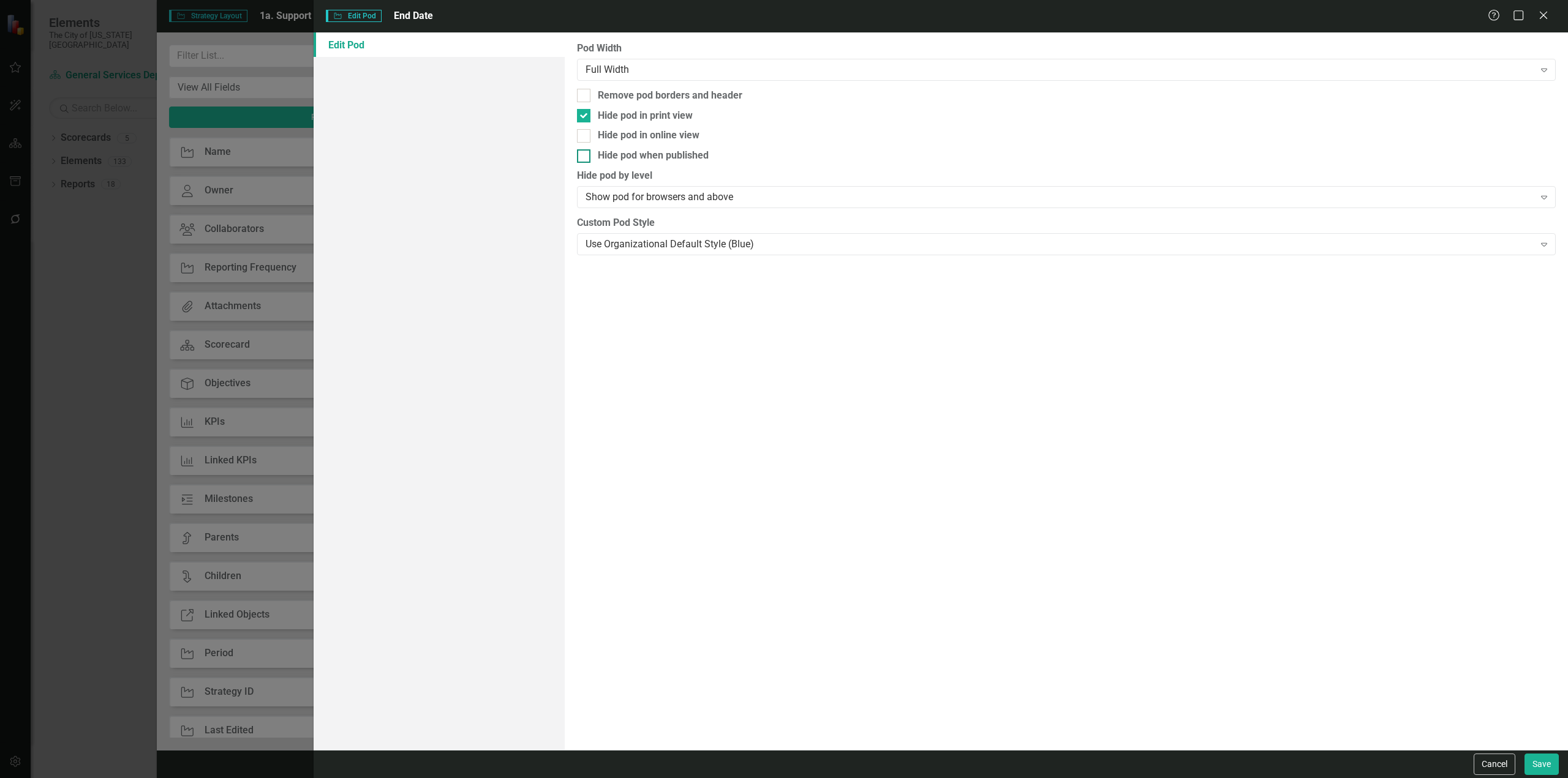
click at [585, 156] on input "Hide pod when published" at bounding box center [581, 154] width 8 height 8
checkbox input "true"
click at [626, 72] on div "Full Width" at bounding box center [1060, 70] width 948 height 14
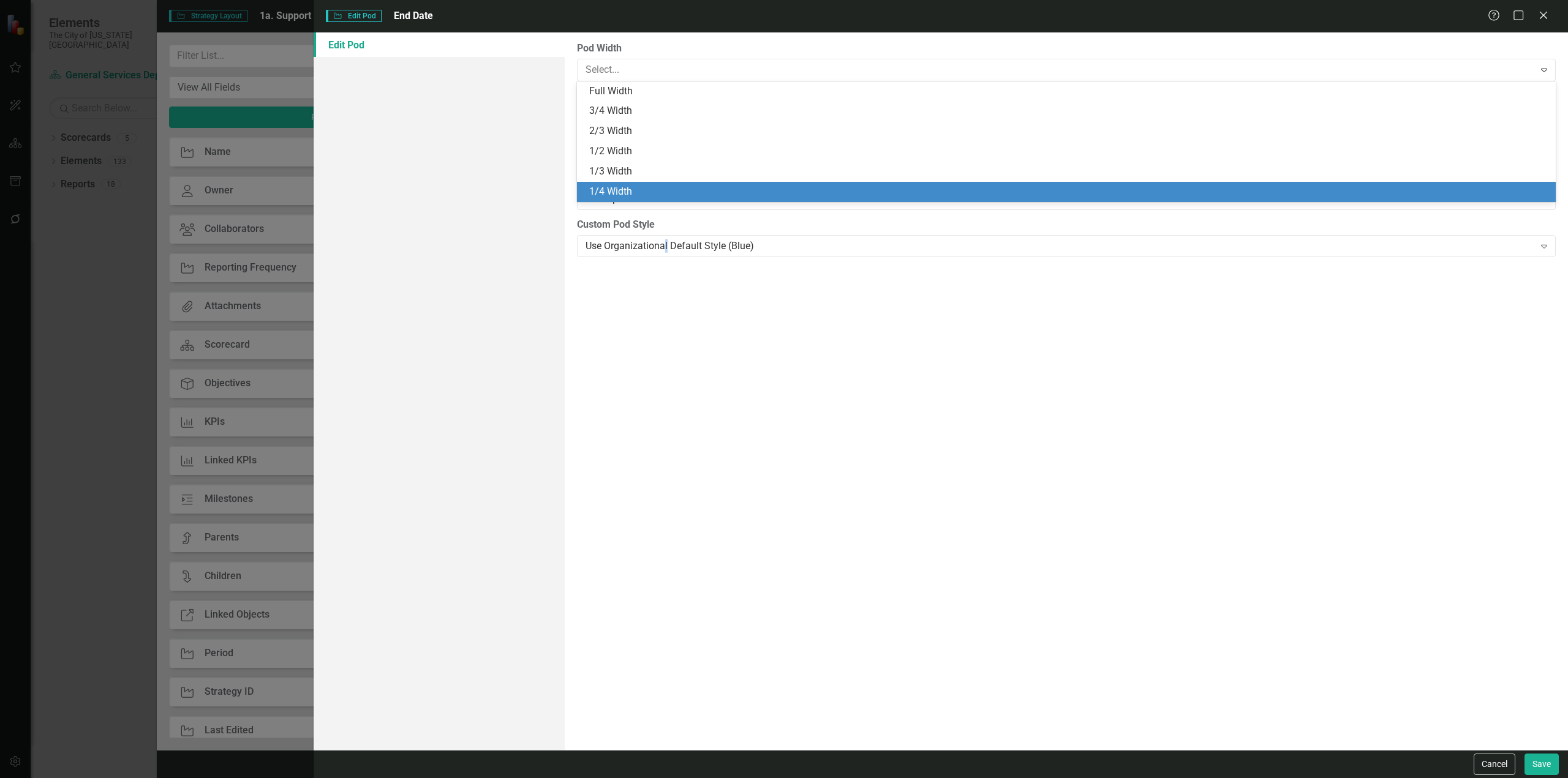
click at [666, 358] on div "Pod Width 6 results available. Use Up and Down to choose options, press Enter t…" at bounding box center [1066, 391] width 1003 height 718
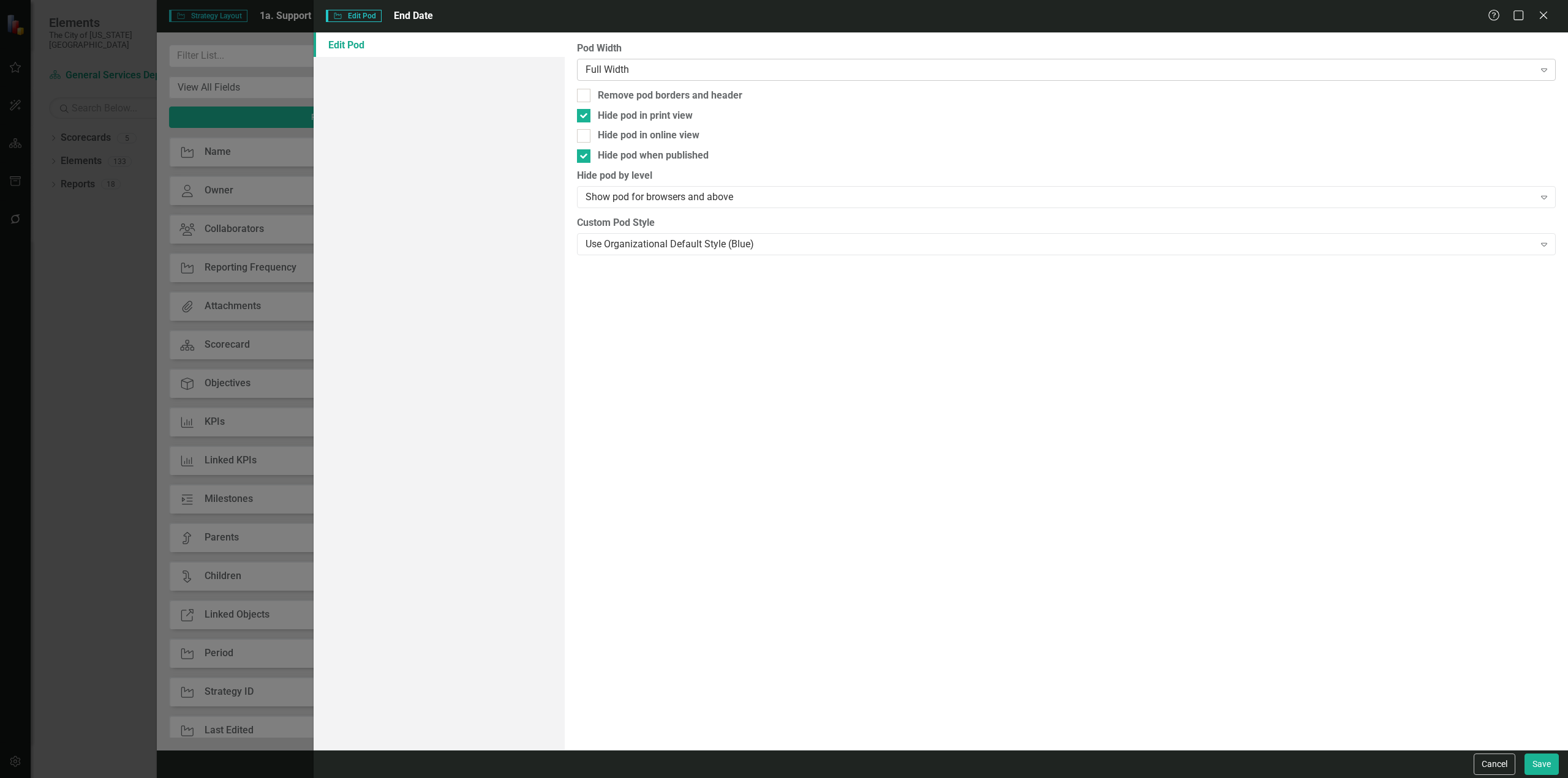
click at [653, 68] on div "Full Width" at bounding box center [1060, 70] width 948 height 14
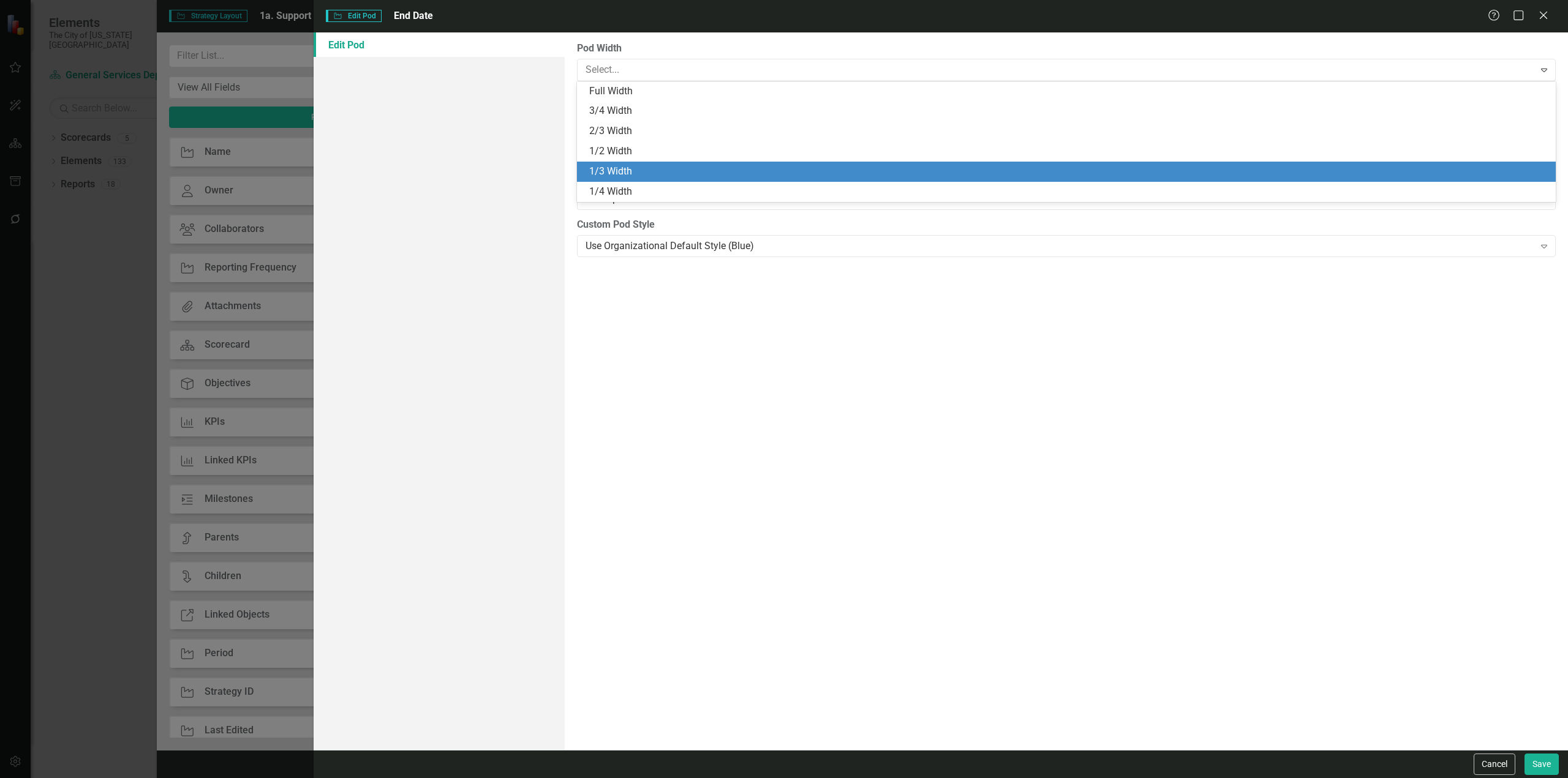
click at [618, 167] on div "1/3 Width" at bounding box center [1069, 171] width 959 height 14
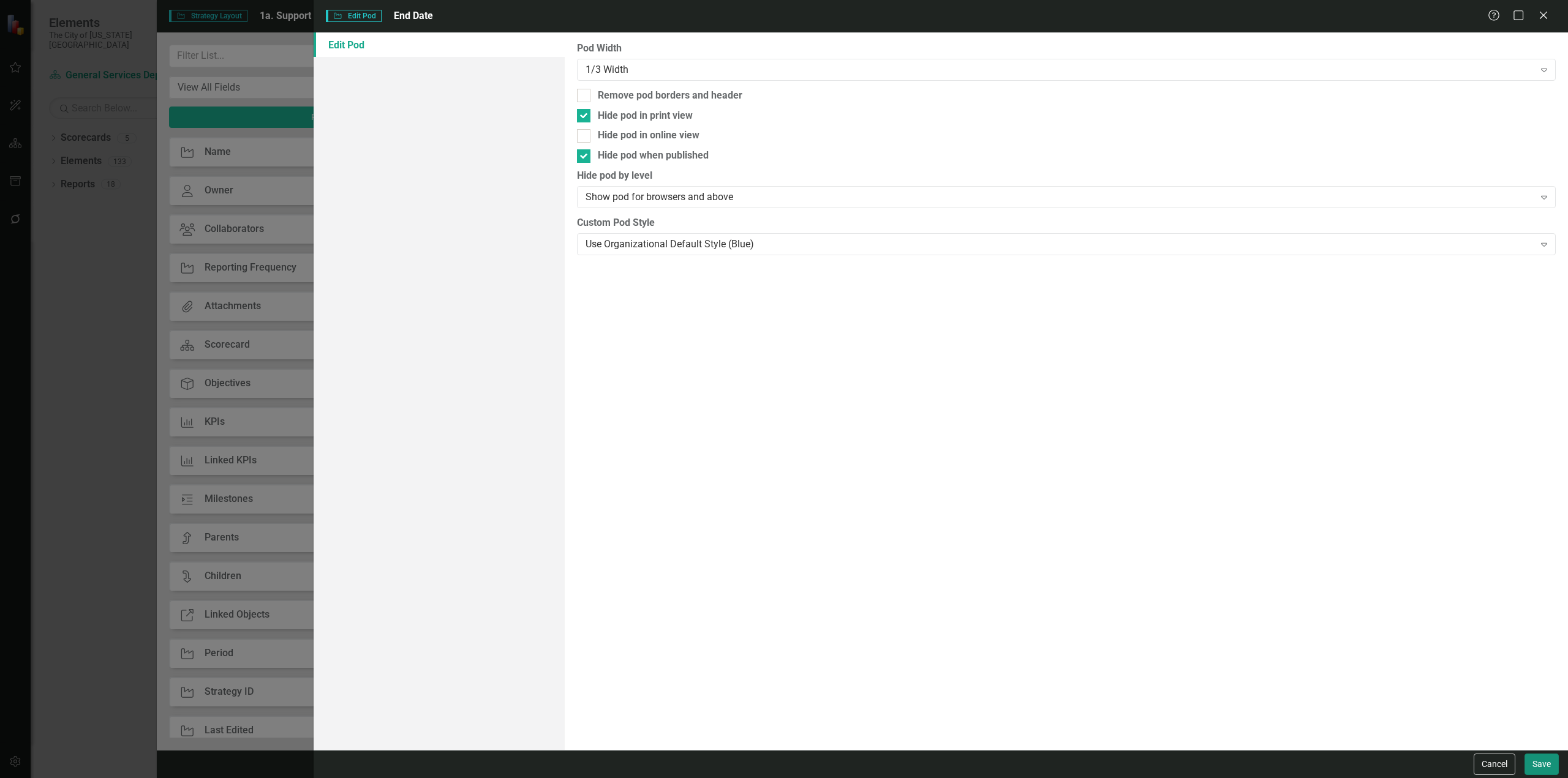
click at [1537, 760] on button "Save" at bounding box center [1541, 764] width 34 height 21
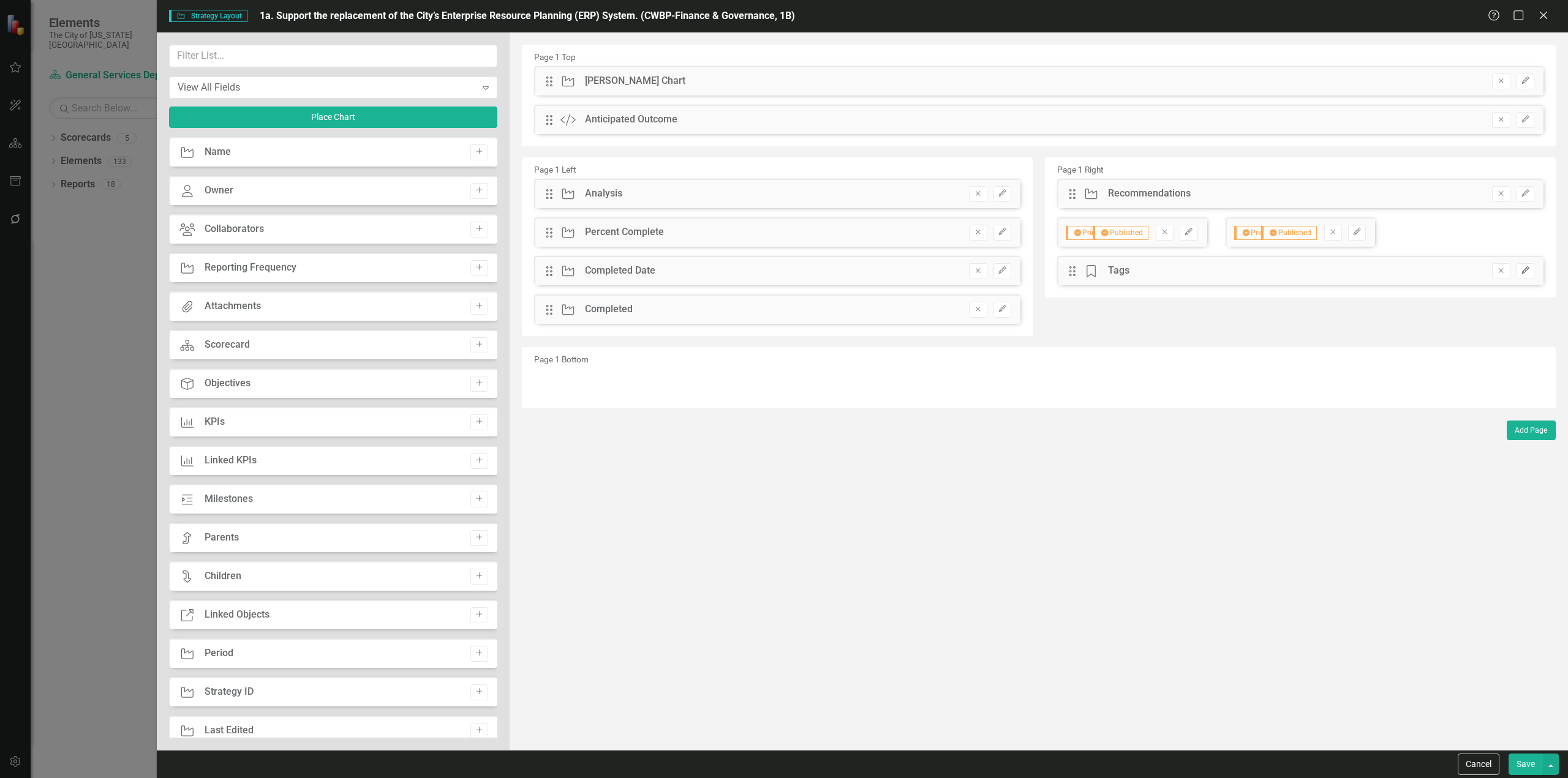
click at [1527, 274] on icon "Edit" at bounding box center [1525, 271] width 10 height 8
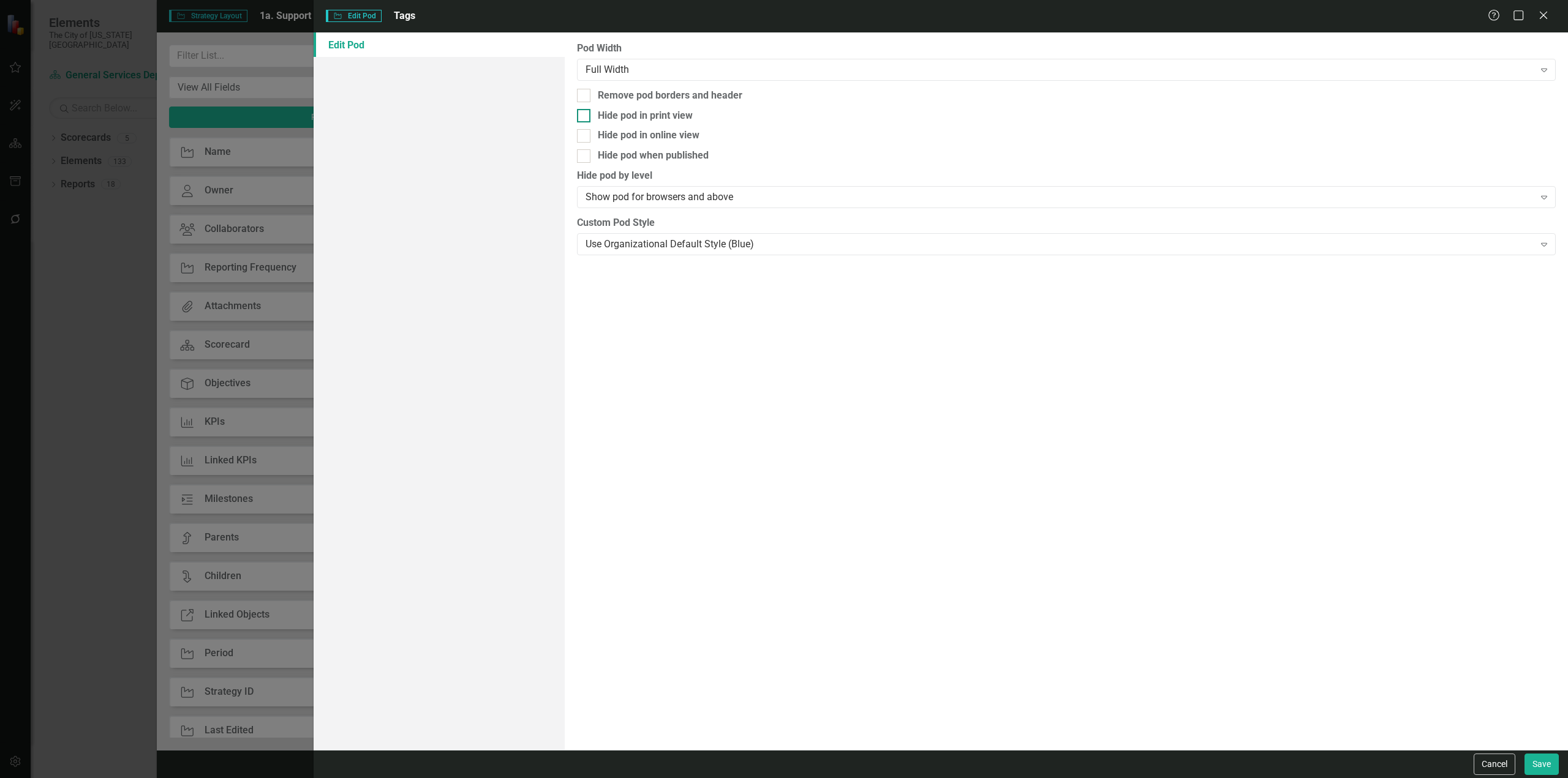
click at [680, 118] on div "Hide pod in print view" at bounding box center [645, 116] width 95 height 14
click at [585, 117] on input "Hide pod in print view" at bounding box center [581, 113] width 8 height 8
checkbox input "true"
click at [682, 156] on div "Hide pod when published" at bounding box center [653, 156] width 111 height 14
click at [585, 156] on input "Hide pod when published" at bounding box center [581, 154] width 8 height 8
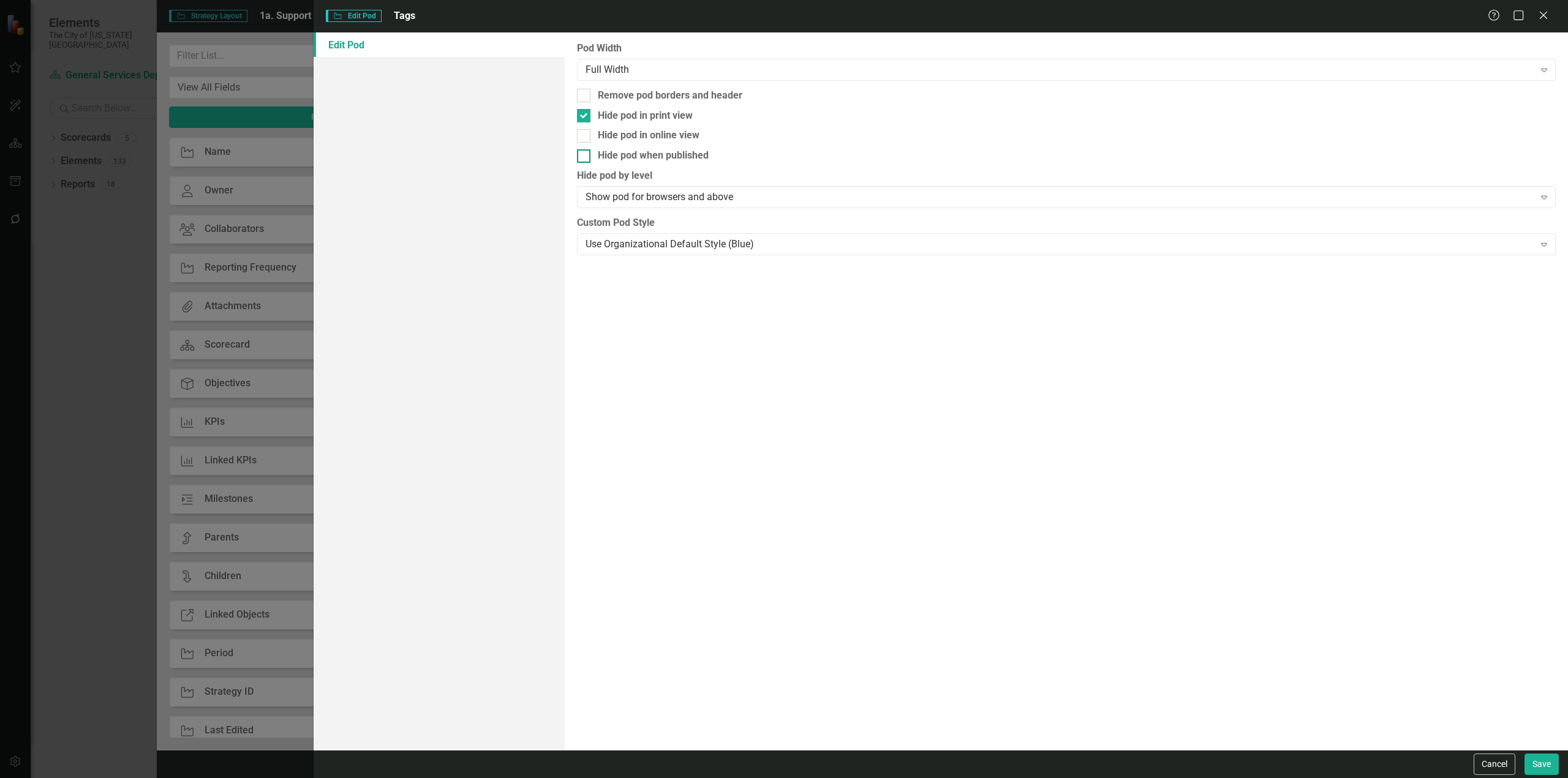
checkbox input "true"
click at [658, 66] on div "Full Width" at bounding box center [1060, 70] width 948 height 14
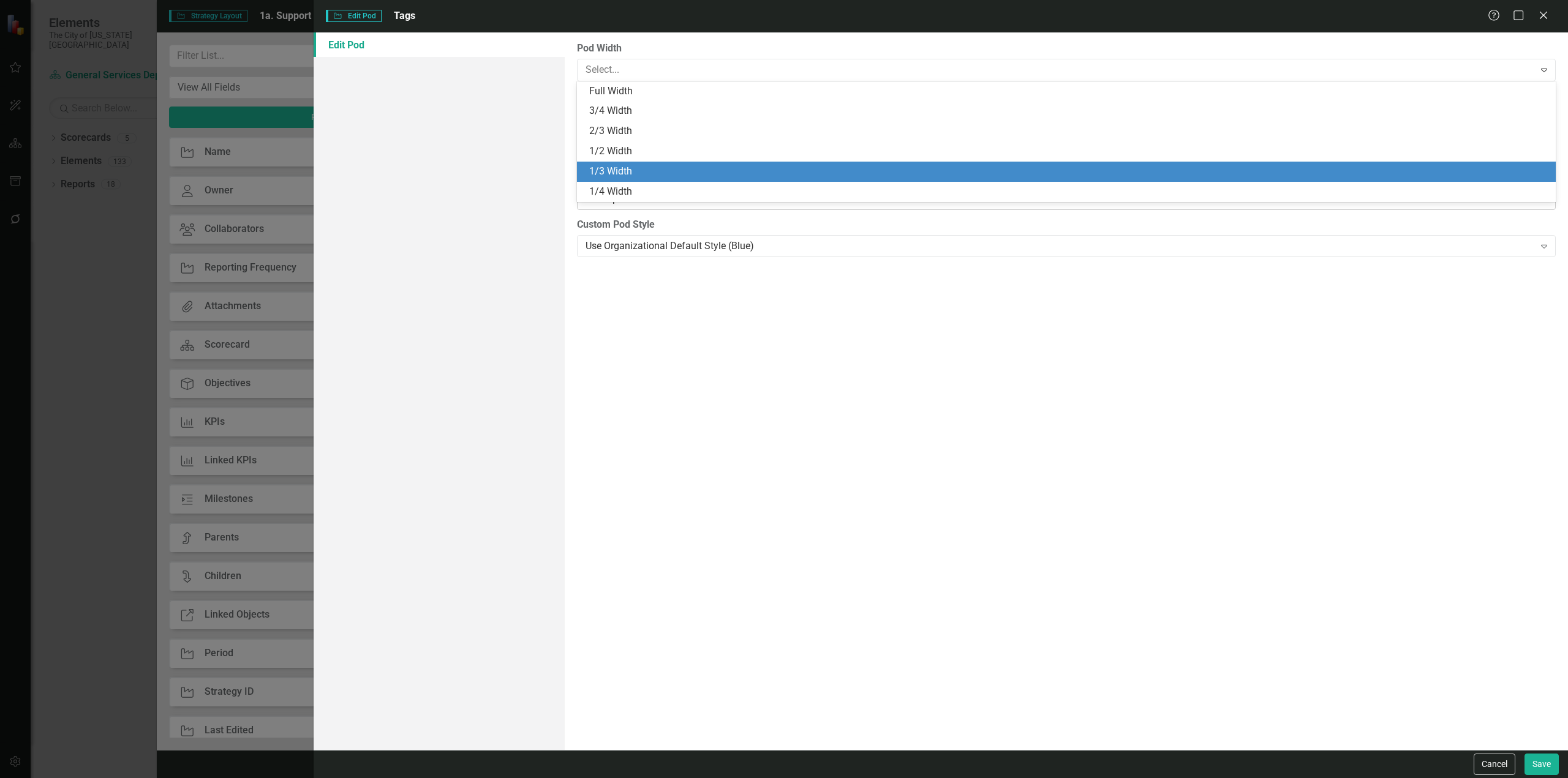
drag, startPoint x: 640, startPoint y: 167, endPoint x: 718, endPoint y: 192, distance: 81.9
click at [641, 167] on div "1/3 Width" at bounding box center [1069, 171] width 959 height 14
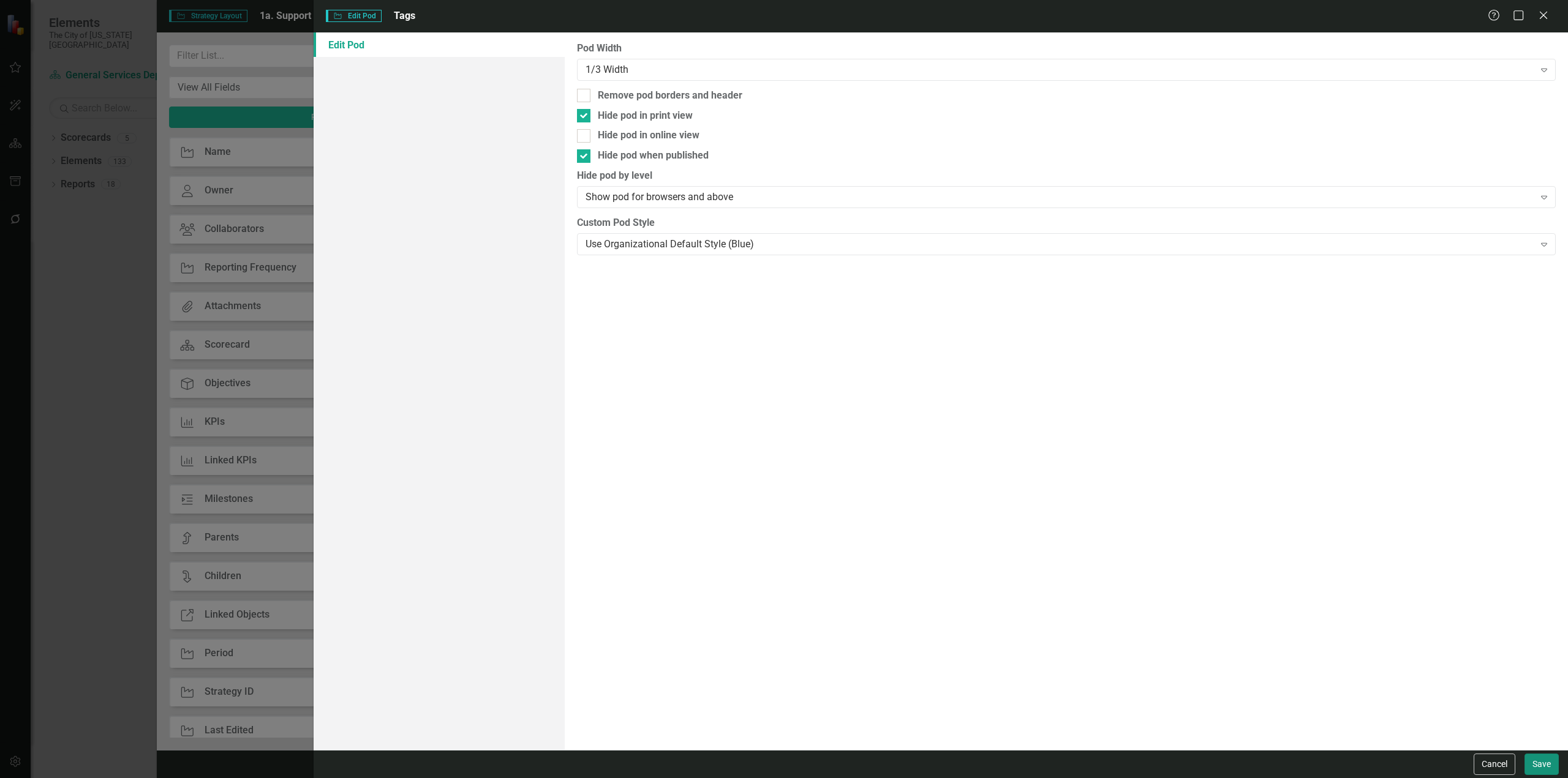
click at [1544, 765] on button "Save" at bounding box center [1541, 764] width 34 height 21
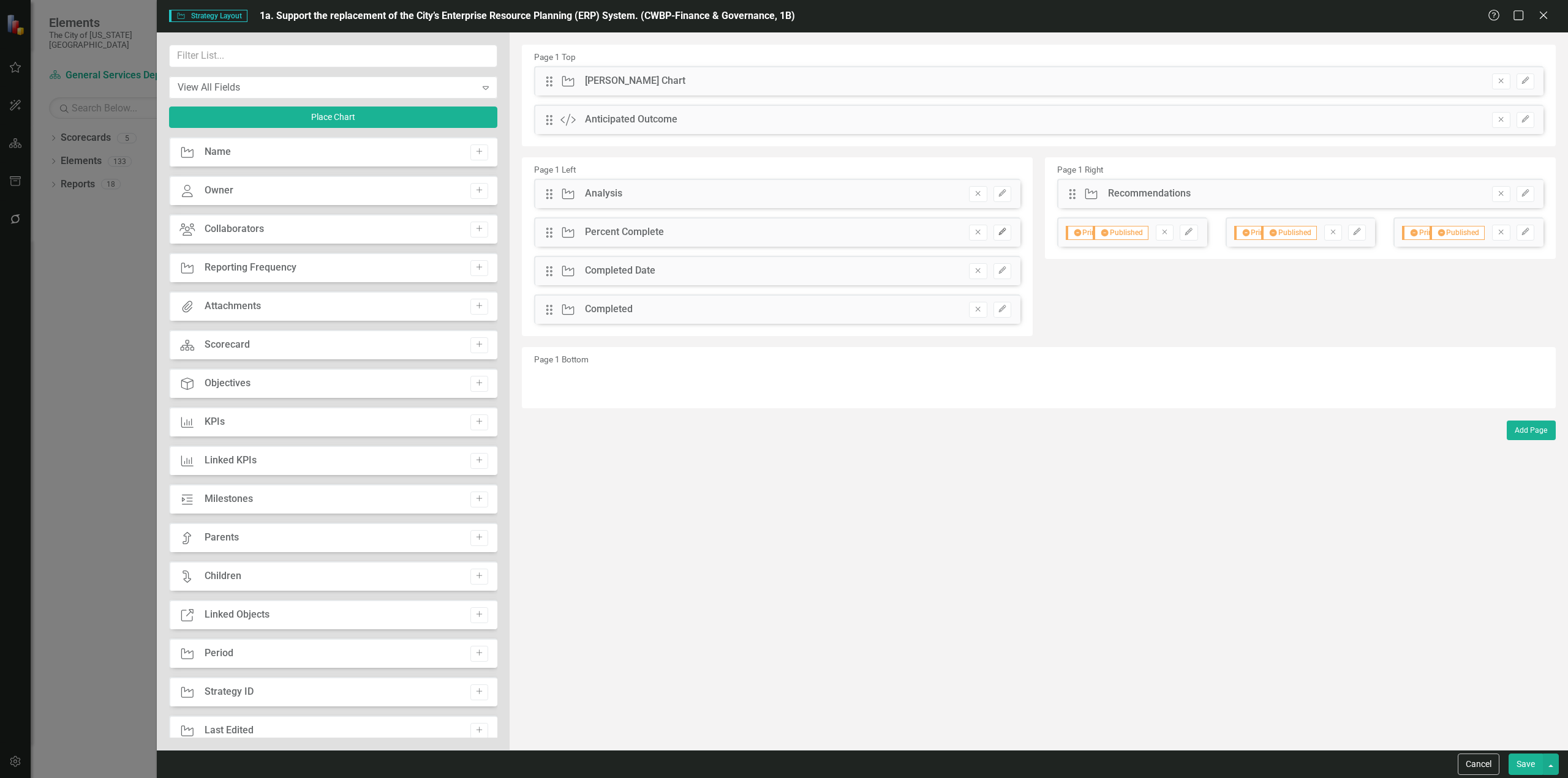
click at [1001, 235] on icon "Edit" at bounding box center [1002, 232] width 10 height 8
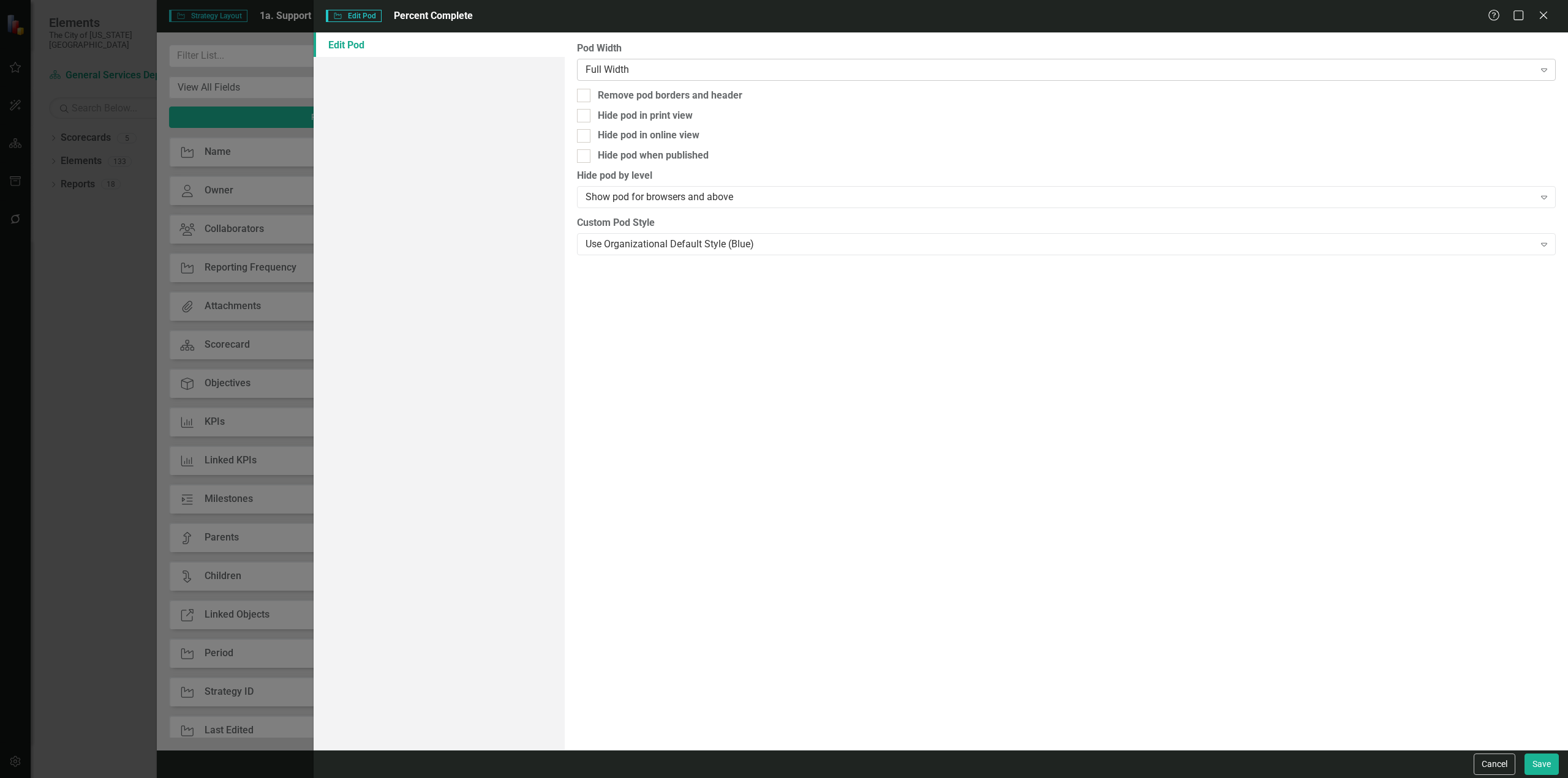
click at [603, 71] on div "Full Width" at bounding box center [1060, 70] width 948 height 14
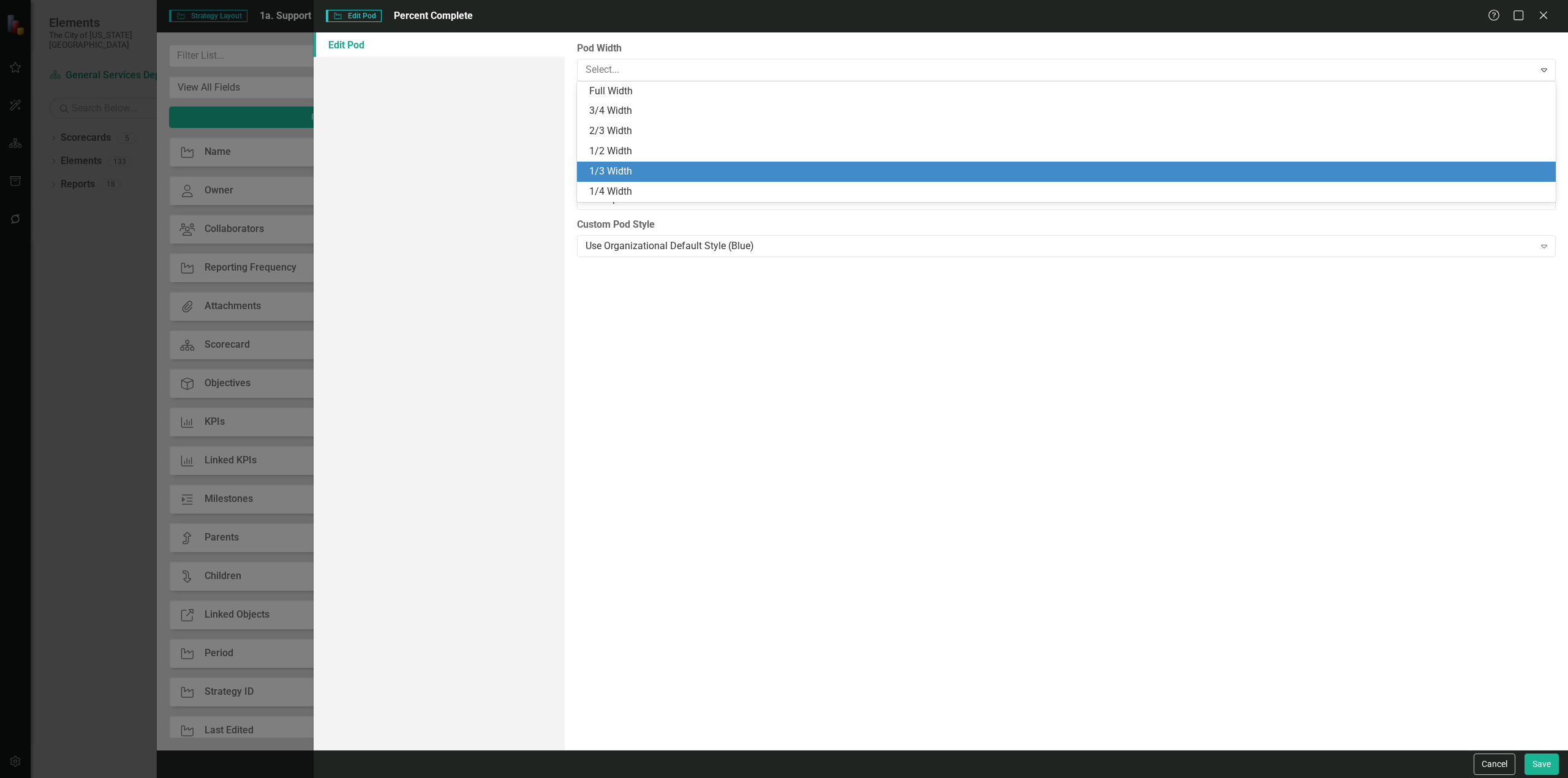
click at [613, 170] on div "1/3 Width" at bounding box center [1069, 171] width 959 height 14
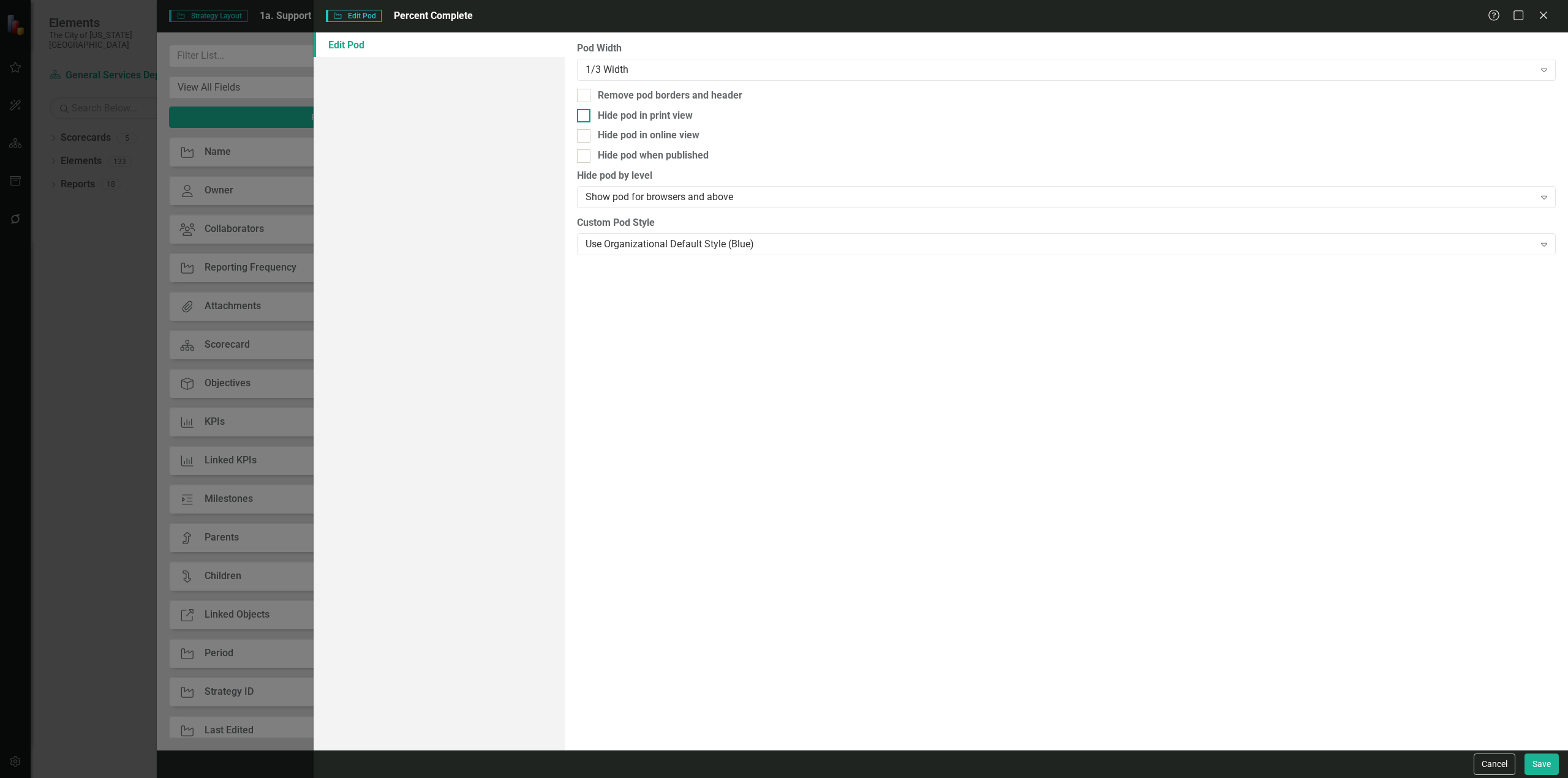
click at [674, 117] on div "Hide pod in print view" at bounding box center [645, 116] width 95 height 14
click at [585, 117] on input "Hide pod in print view" at bounding box center [581, 113] width 8 height 8
checkbox input "true"
click at [678, 159] on div "Hide pod when published" at bounding box center [653, 156] width 111 height 14
click at [585, 158] on input "Hide pod when published" at bounding box center [581, 154] width 8 height 8
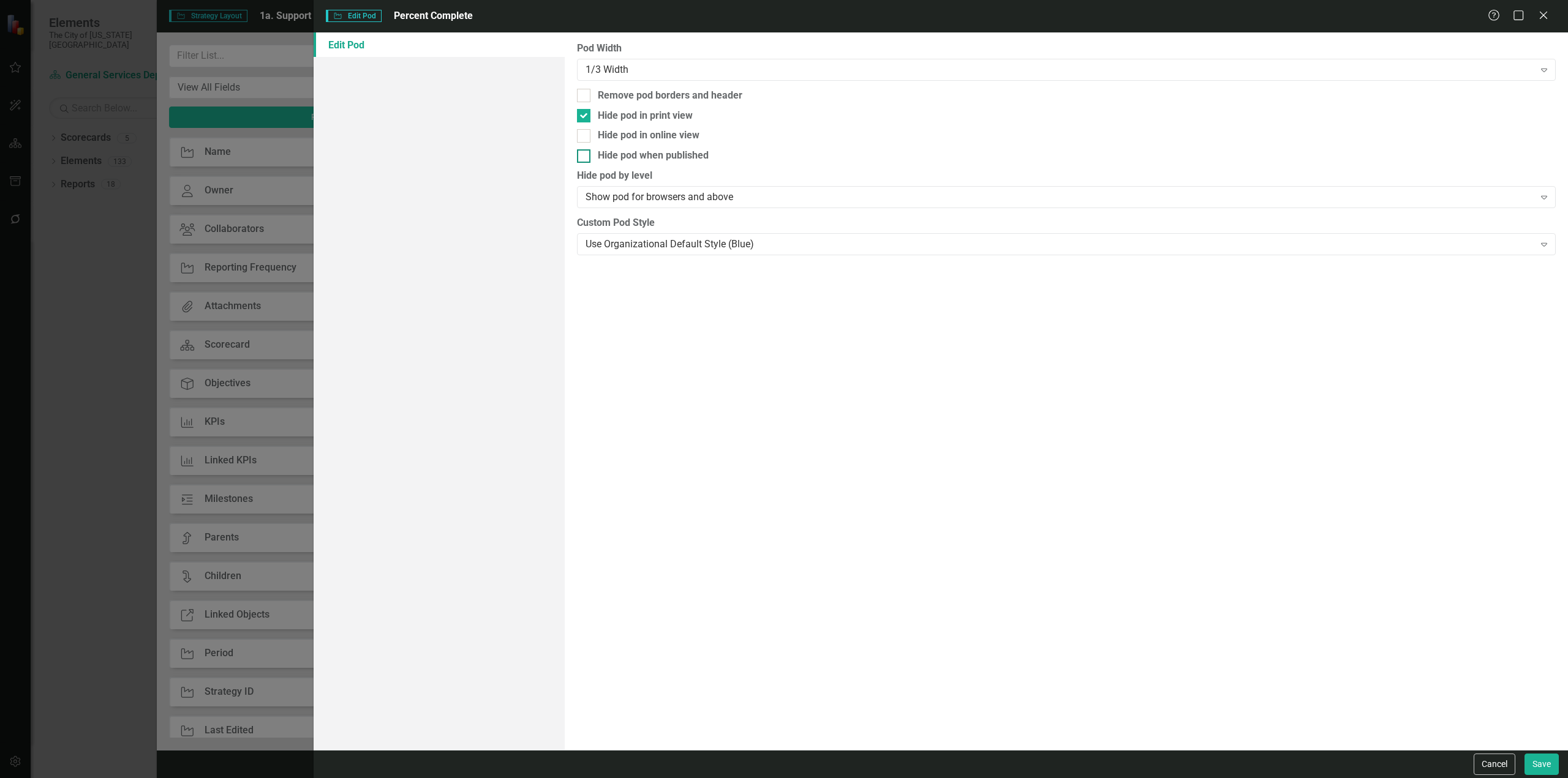
checkbox input "true"
click at [1541, 763] on button "Save" at bounding box center [1541, 764] width 34 height 21
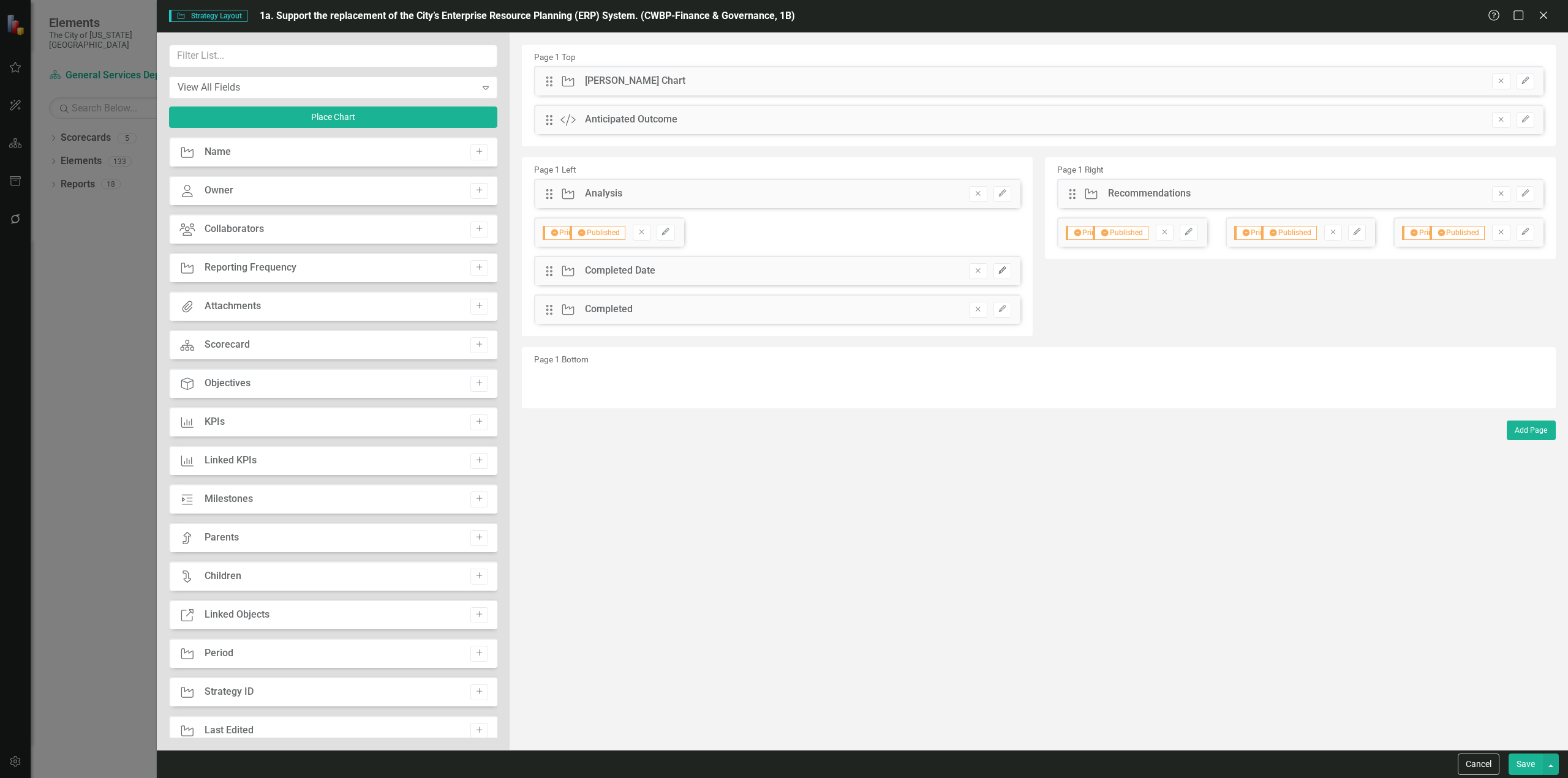
click at [996, 270] on button "Edit" at bounding box center [1002, 271] width 17 height 15
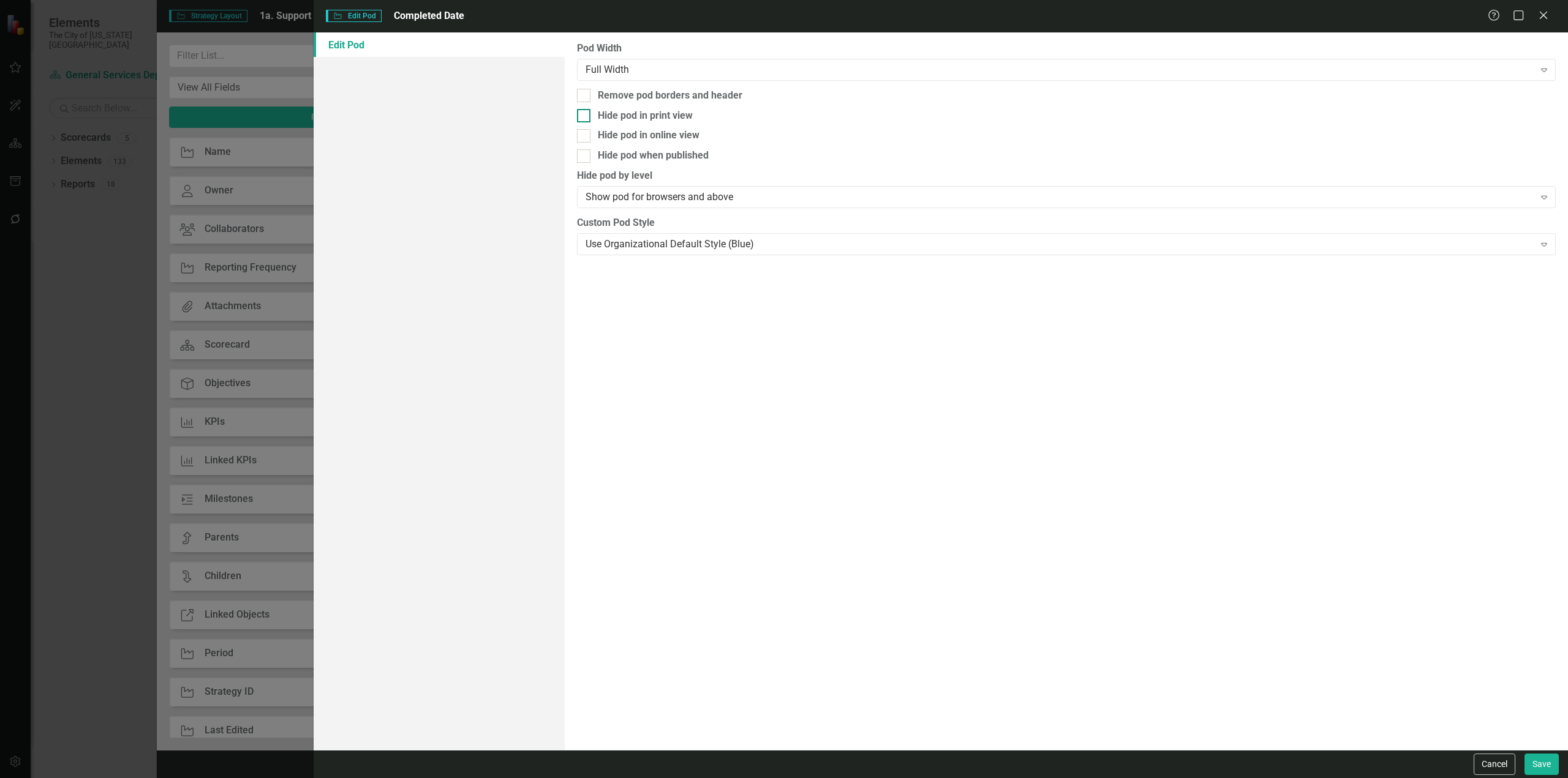
click at [595, 118] on div "Hide pod in print view" at bounding box center [1066, 116] width 979 height 14
click at [585, 117] on input "Hide pod in print view" at bounding box center [581, 113] width 8 height 8
checkbox input "true"
click at [587, 155] on div at bounding box center [584, 157] width 14 height 14
click at [585, 155] on input "Hide pod when published" at bounding box center [581, 154] width 8 height 8
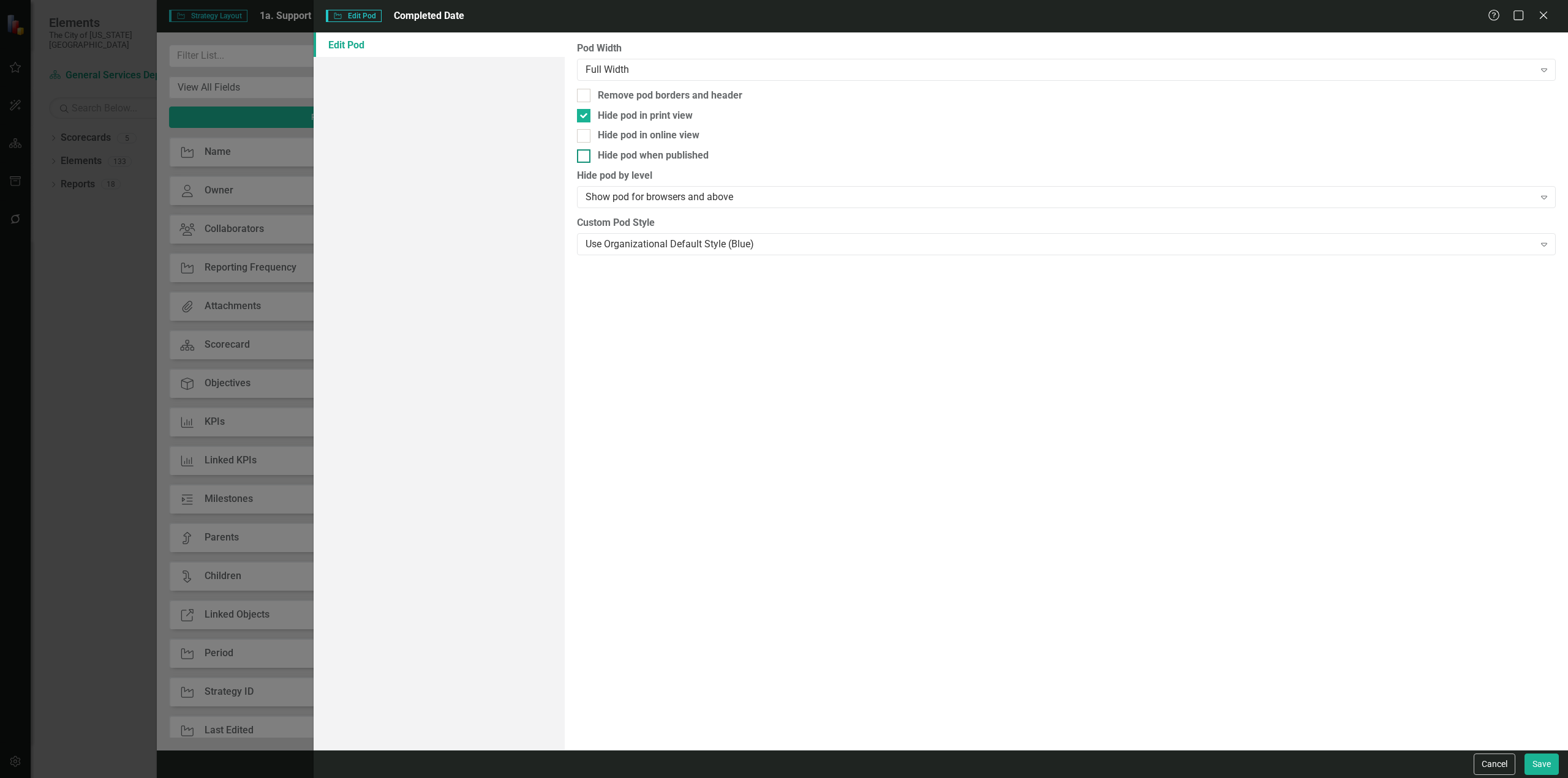
checkbox input "true"
click at [628, 72] on div "Full Width" at bounding box center [1060, 70] width 948 height 14
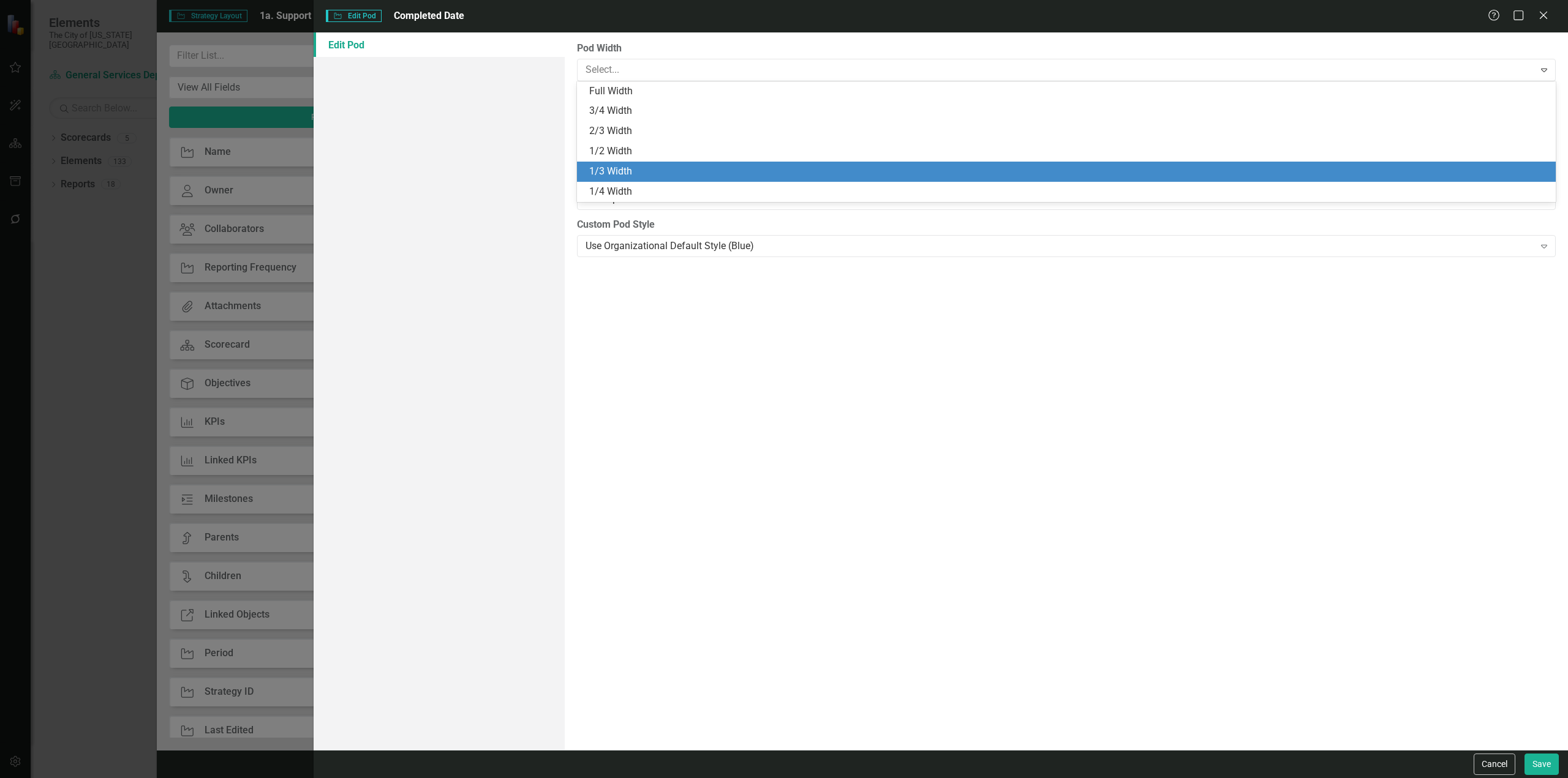
click at [623, 168] on div "1/3 Width" at bounding box center [1069, 171] width 959 height 14
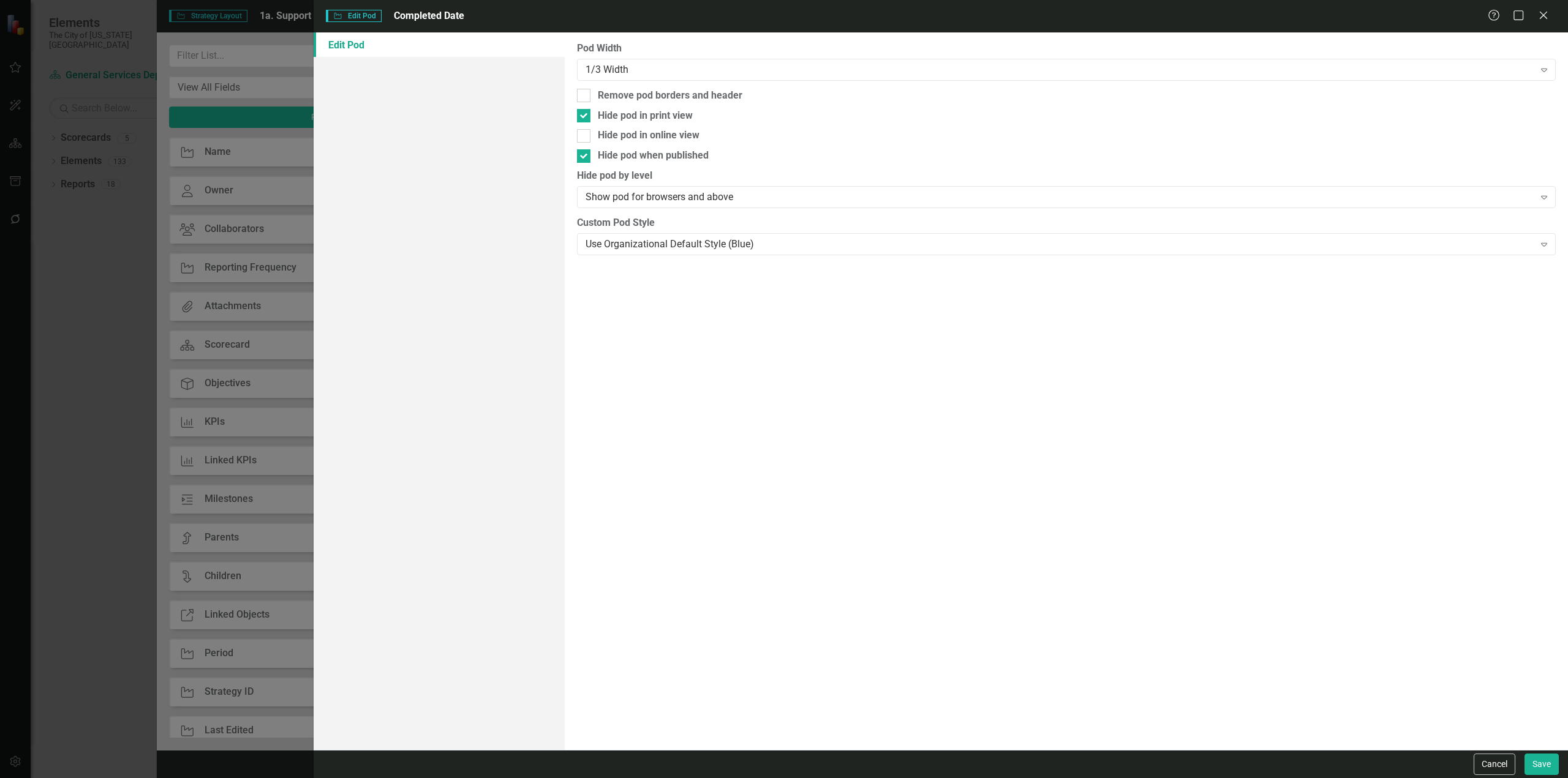
click at [1534, 753] on div "Cancel Save" at bounding box center [941, 764] width 1255 height 28
click at [1541, 764] on button "Save" at bounding box center [1541, 764] width 34 height 21
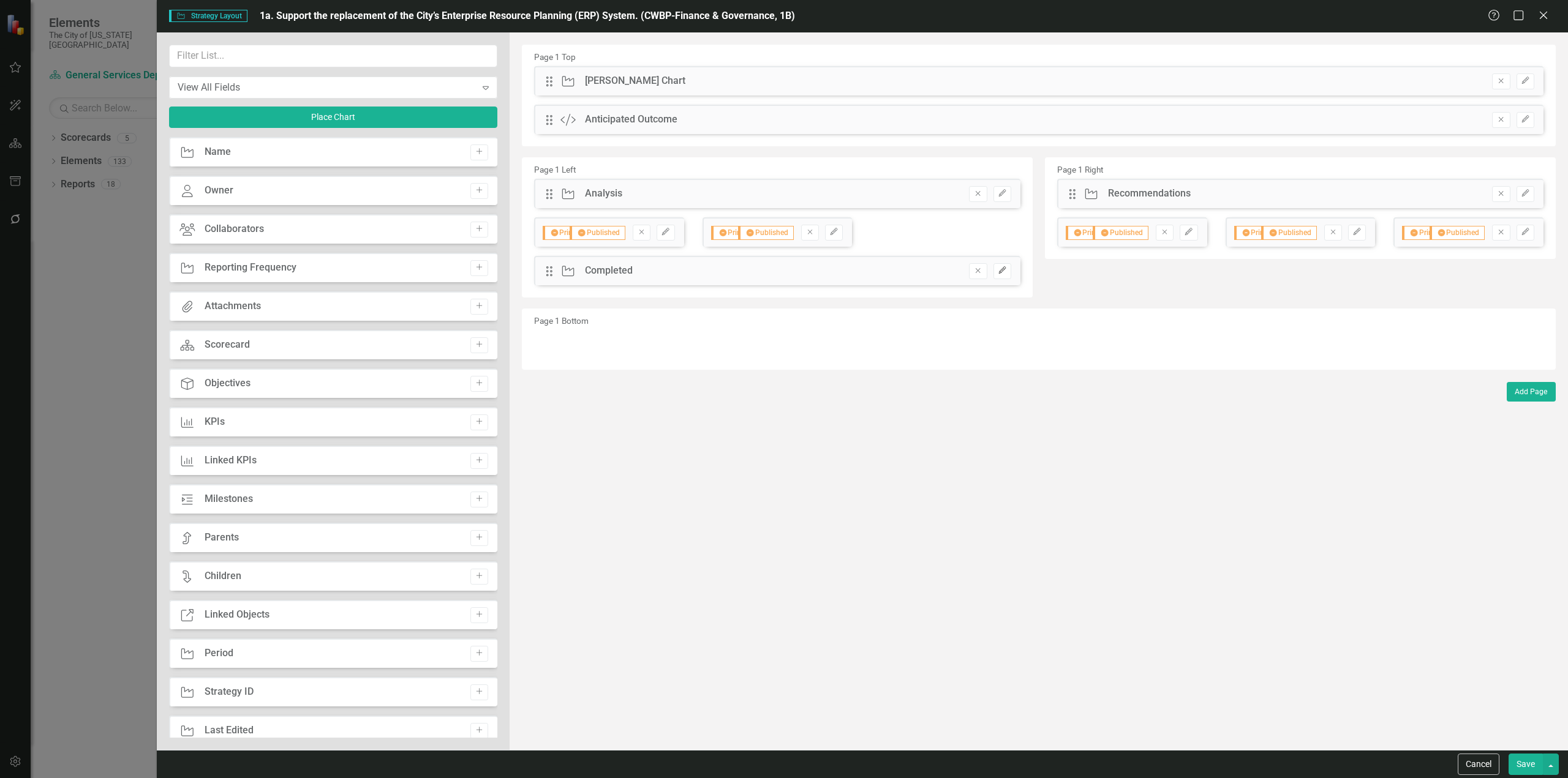
click at [998, 270] on icon "Edit" at bounding box center [1002, 271] width 10 height 8
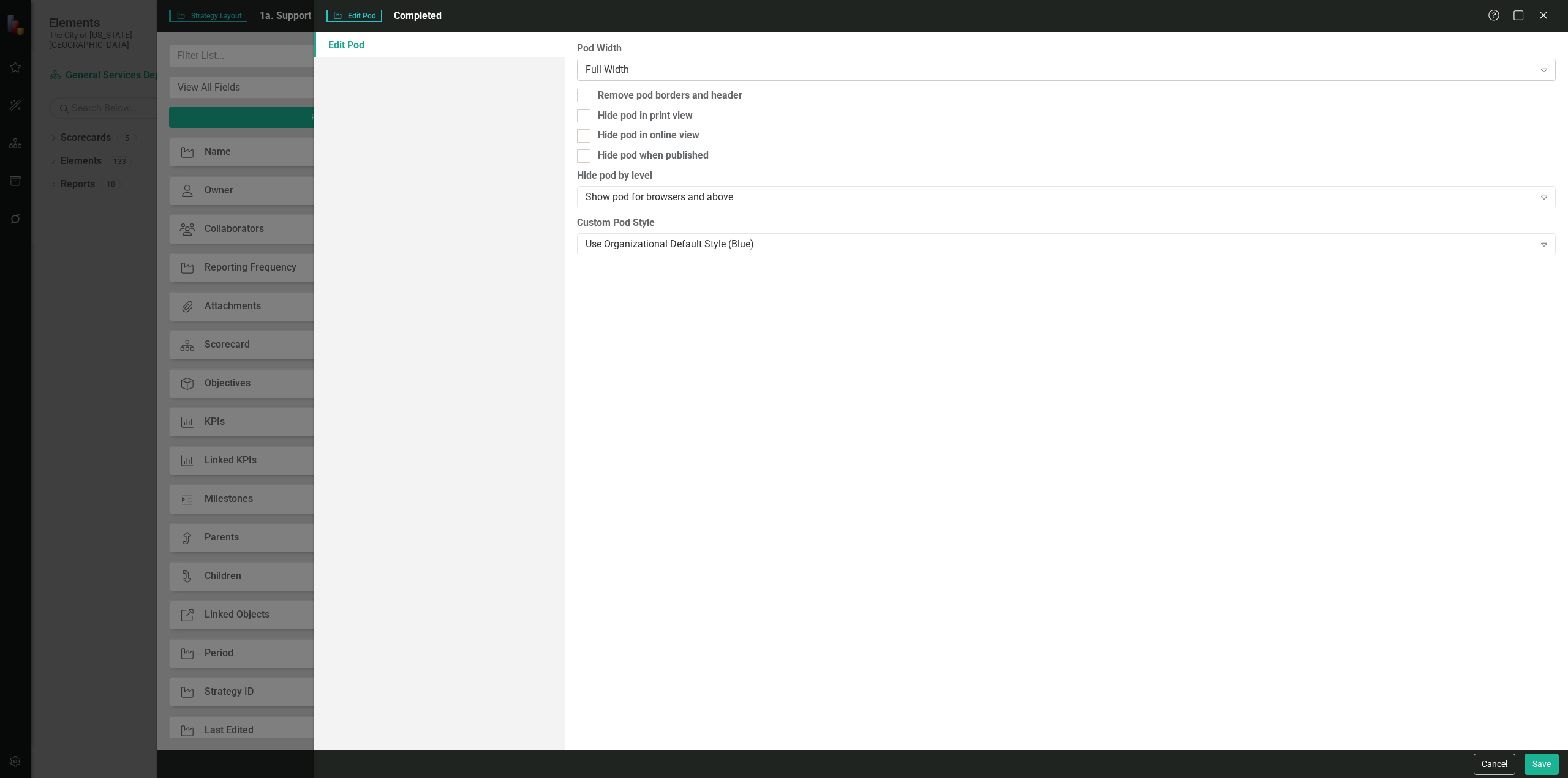
click at [653, 65] on div "Full Width" at bounding box center [1060, 70] width 948 height 14
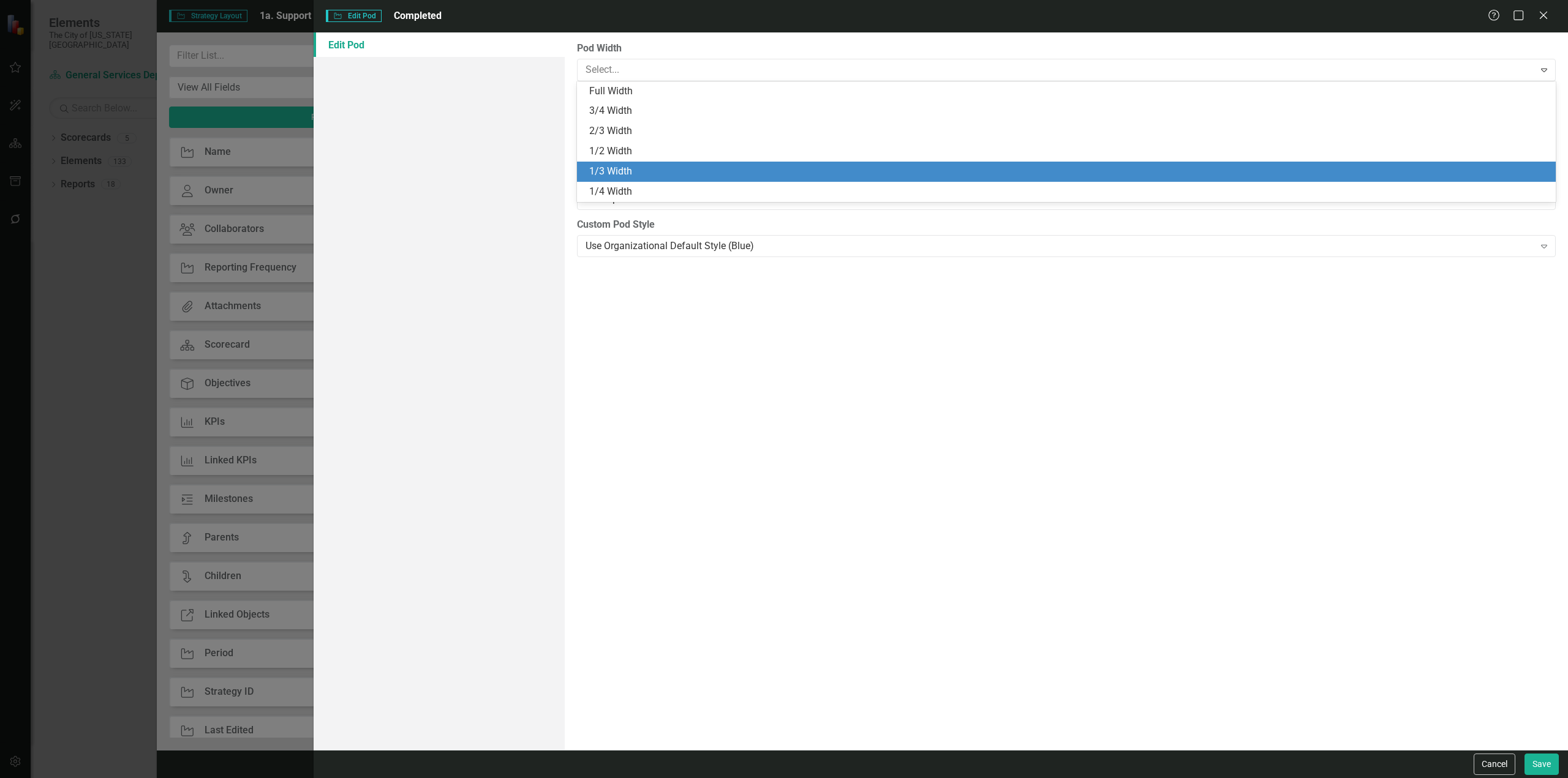
click at [614, 170] on div "1/3 Width" at bounding box center [1069, 171] width 959 height 14
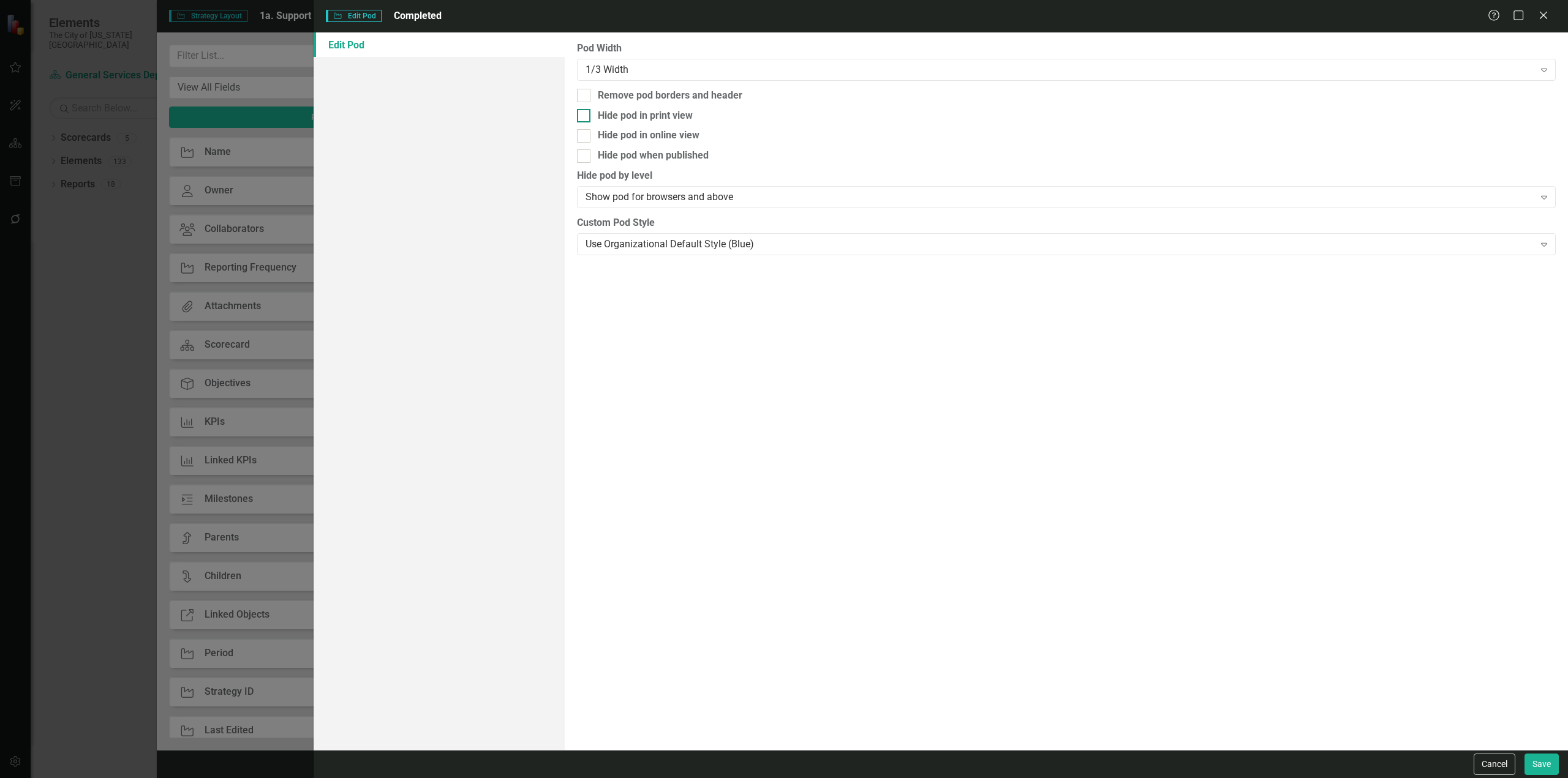
click at [624, 118] on div "Hide pod in print view" at bounding box center [645, 116] width 95 height 14
click at [585, 117] on input "Hide pod in print view" at bounding box center [581, 113] width 8 height 8
checkbox input "true"
click at [631, 155] on div "Hide pod when published" at bounding box center [653, 156] width 111 height 14
click at [585, 155] on input "Hide pod when published" at bounding box center [581, 154] width 8 height 8
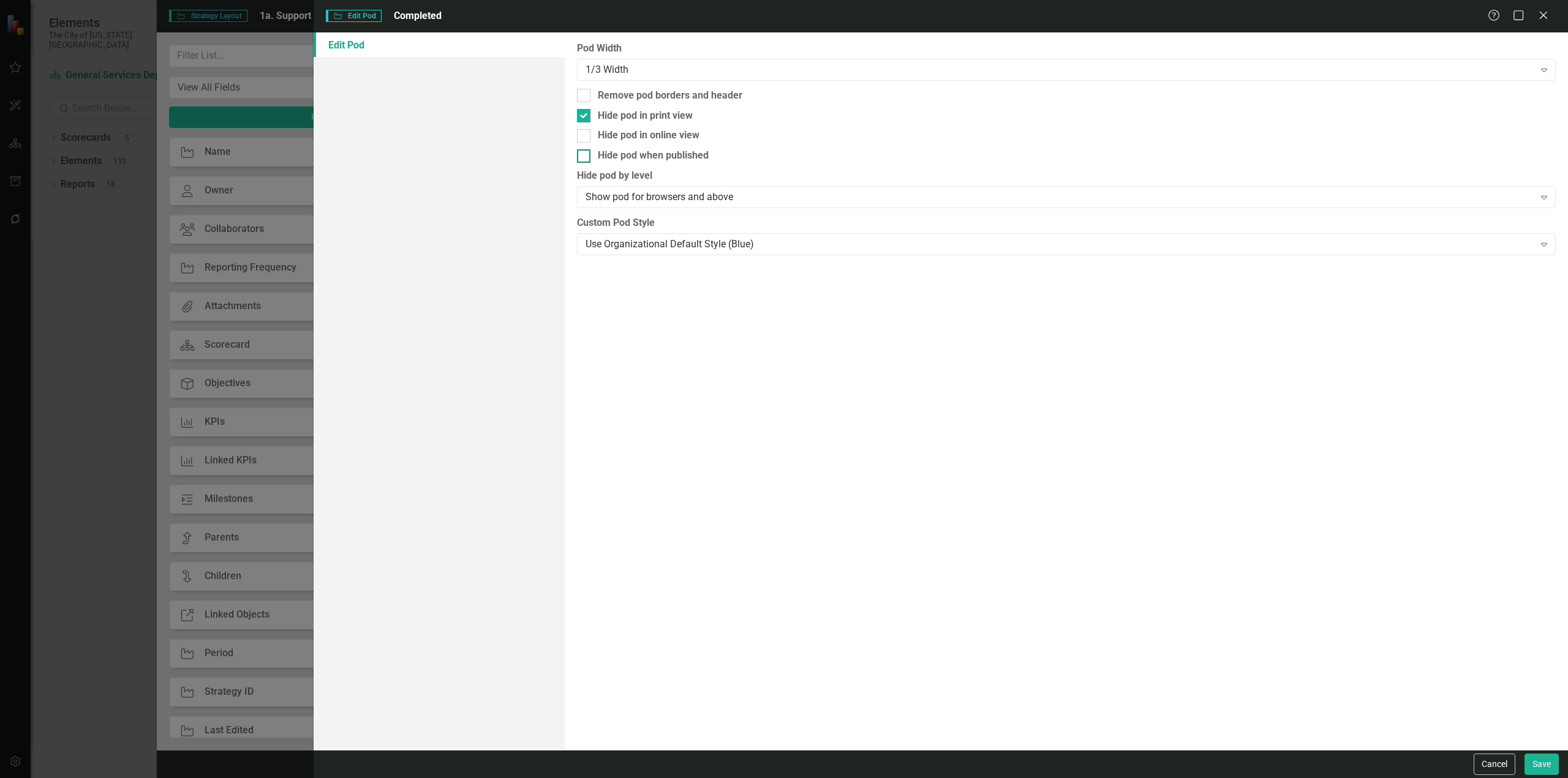
checkbox input "true"
click at [1539, 768] on button "Save" at bounding box center [1541, 764] width 34 height 21
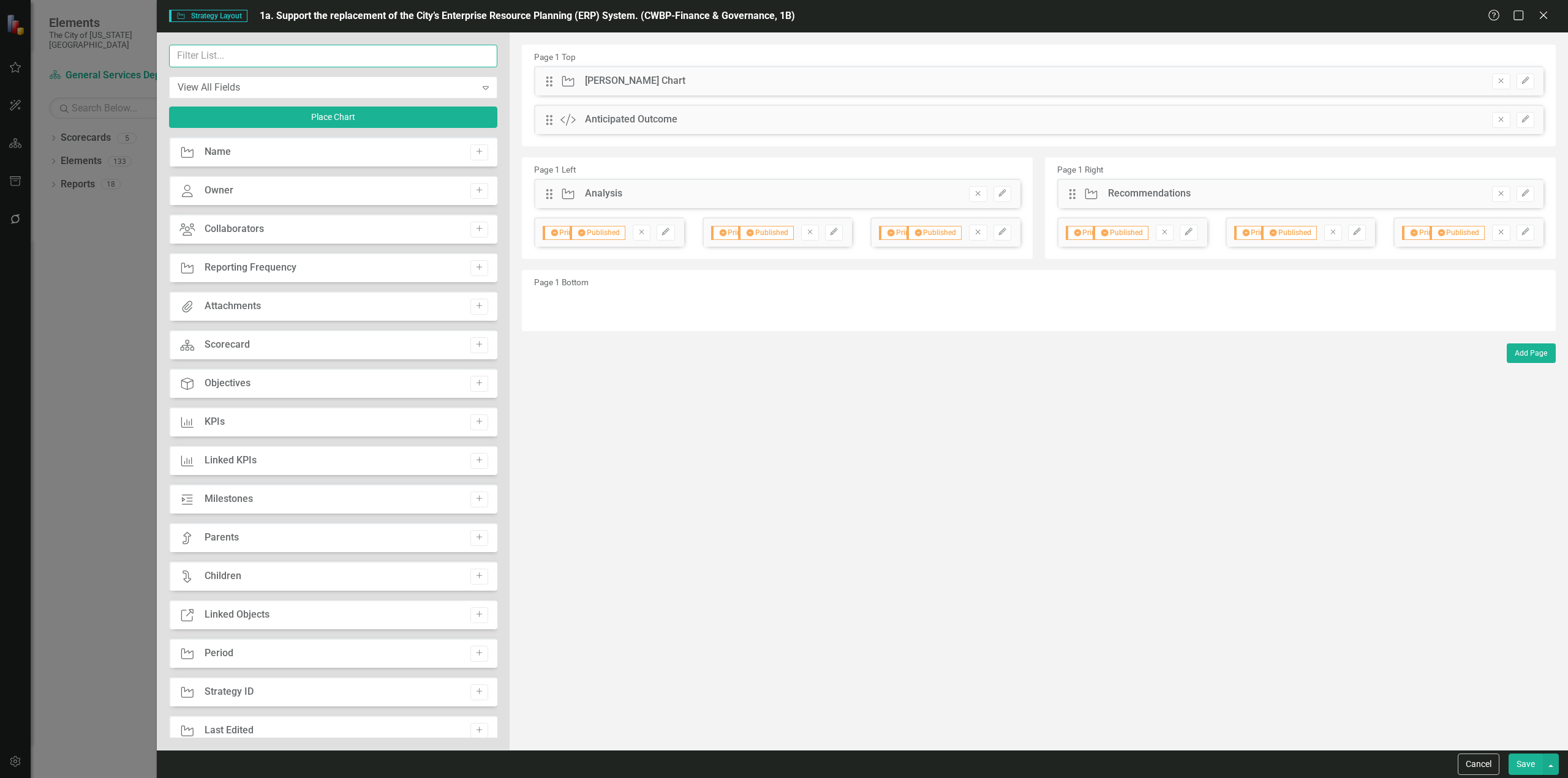
click at [267, 52] on input "text" at bounding box center [334, 55] width 329 height 22
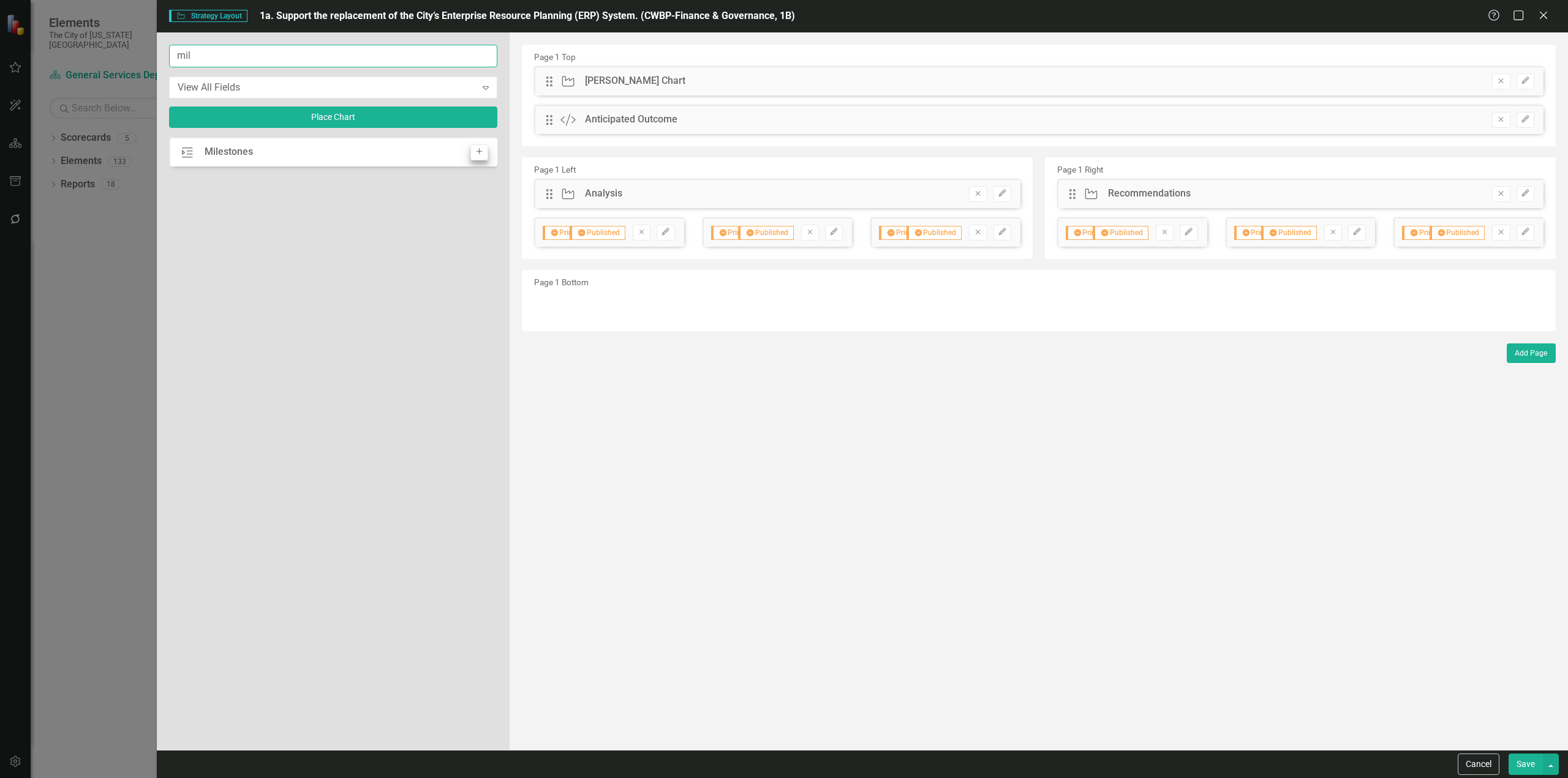
type input "mil"
click at [482, 152] on icon "Add" at bounding box center [479, 152] width 10 height 8
drag, startPoint x: 552, startPoint y: 81, endPoint x: 634, endPoint y: 365, distance: 295.6
drag, startPoint x: 235, startPoint y: 57, endPoint x: 72, endPoint y: 70, distance: 163.5
click at [71, 70] on div "Strategy Strategy Layout 1a. Support the replacement of the City’s Enterprise R…" at bounding box center [784, 389] width 1568 height 778
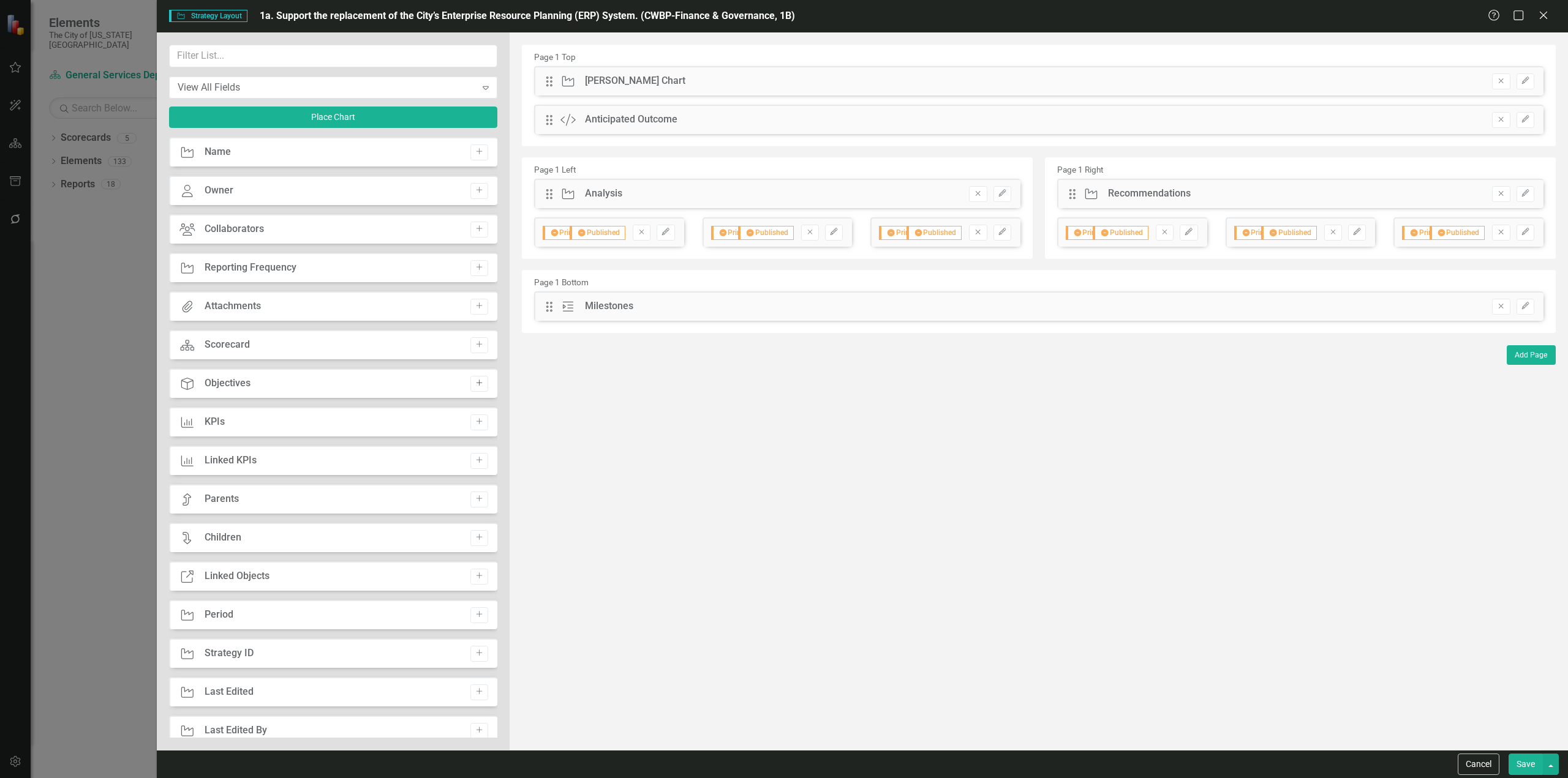
click at [476, 386] on icon "Add" at bounding box center [479, 384] width 10 height 8
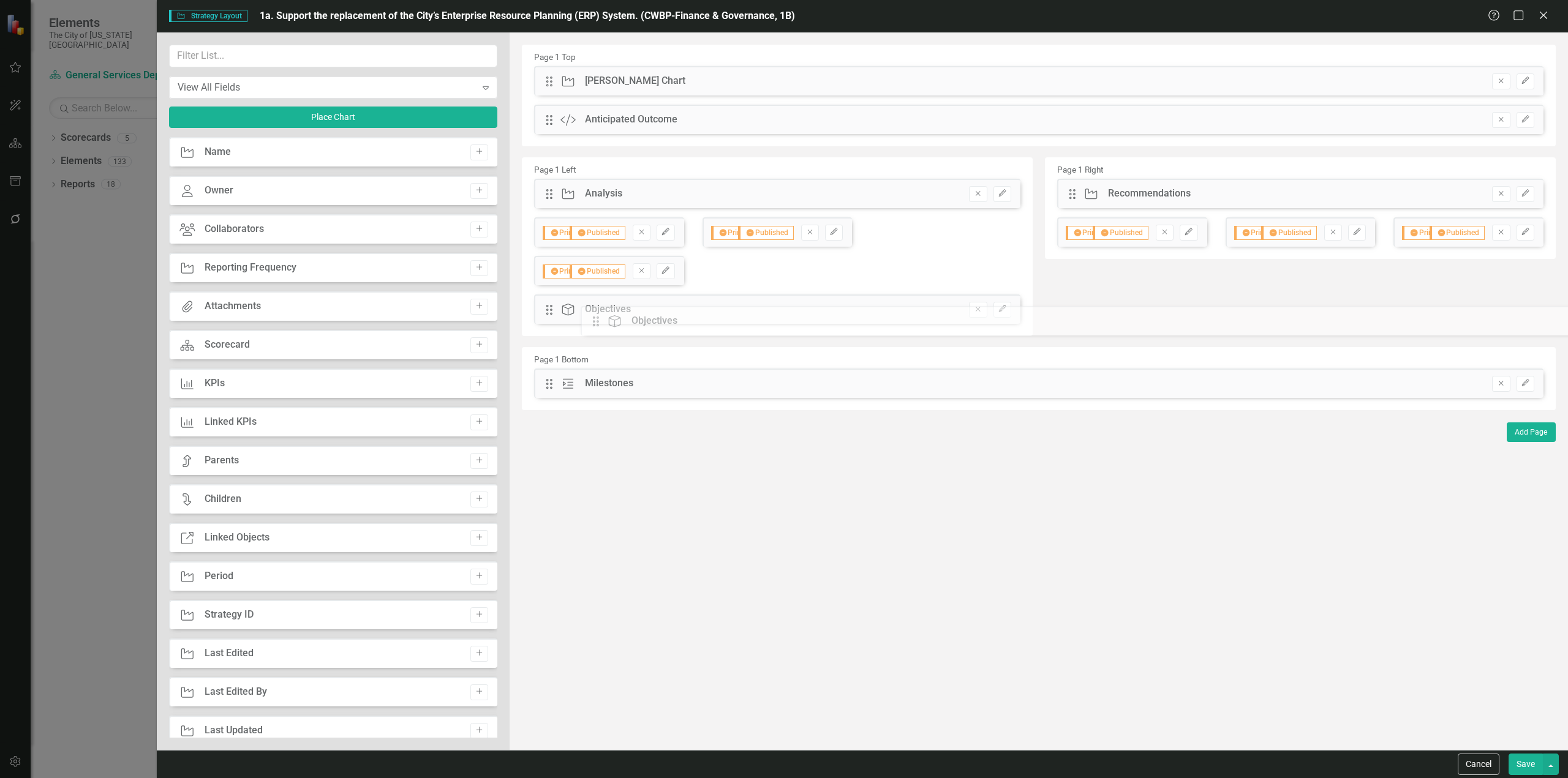
drag, startPoint x: 544, startPoint y: 81, endPoint x: 600, endPoint y: 322, distance: 247.4
drag, startPoint x: 550, startPoint y: 343, endPoint x: 553, endPoint y: 305, distance: 38.1
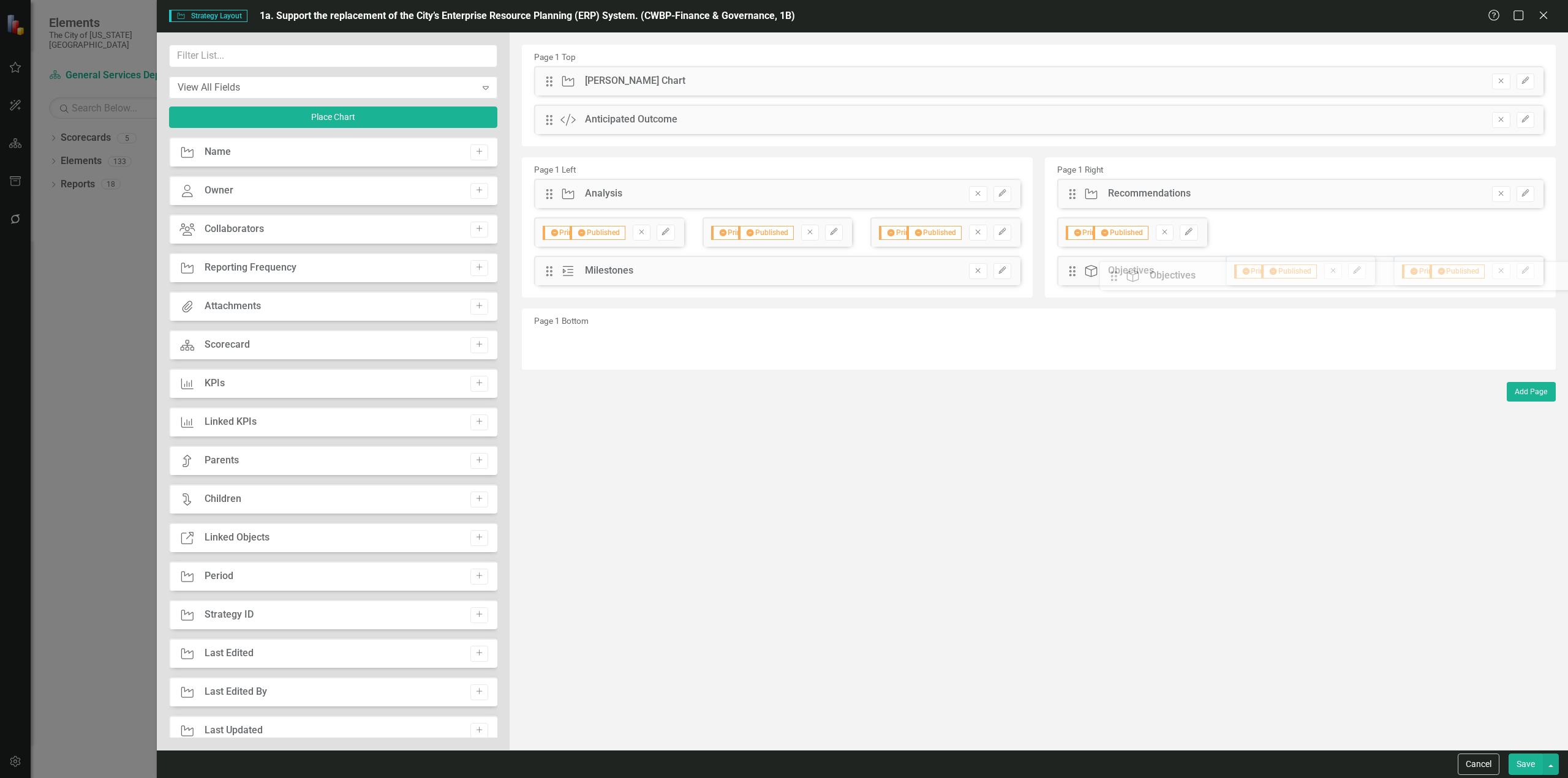
drag, startPoint x: 552, startPoint y: 314, endPoint x: 1127, endPoint y: 280, distance: 576.0
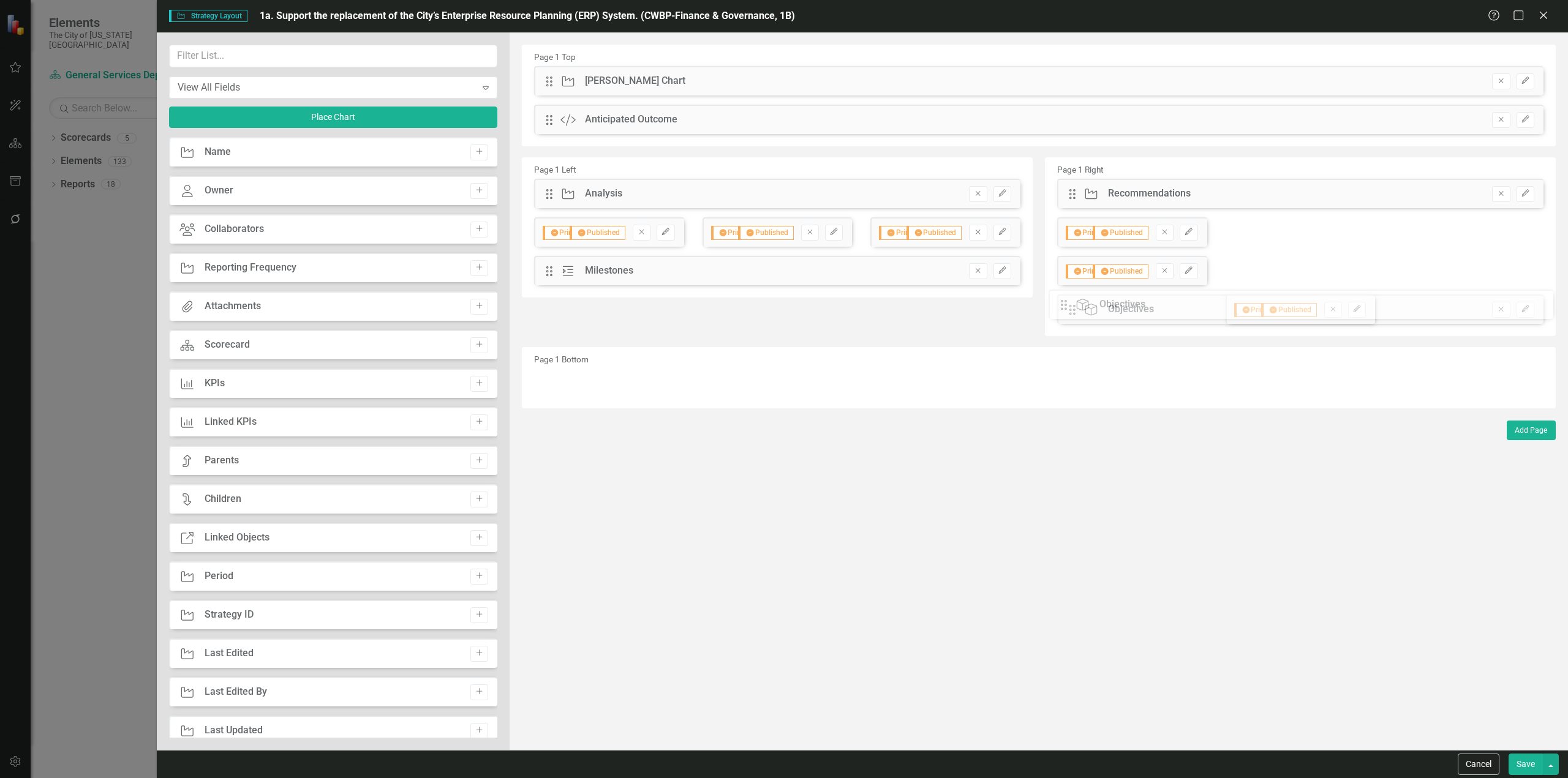
drag, startPoint x: 1080, startPoint y: 276, endPoint x: 1081, endPoint y: 310, distance: 34.0
drag, startPoint x: 1079, startPoint y: 276, endPoint x: 1093, endPoint y: 318, distance: 44.3
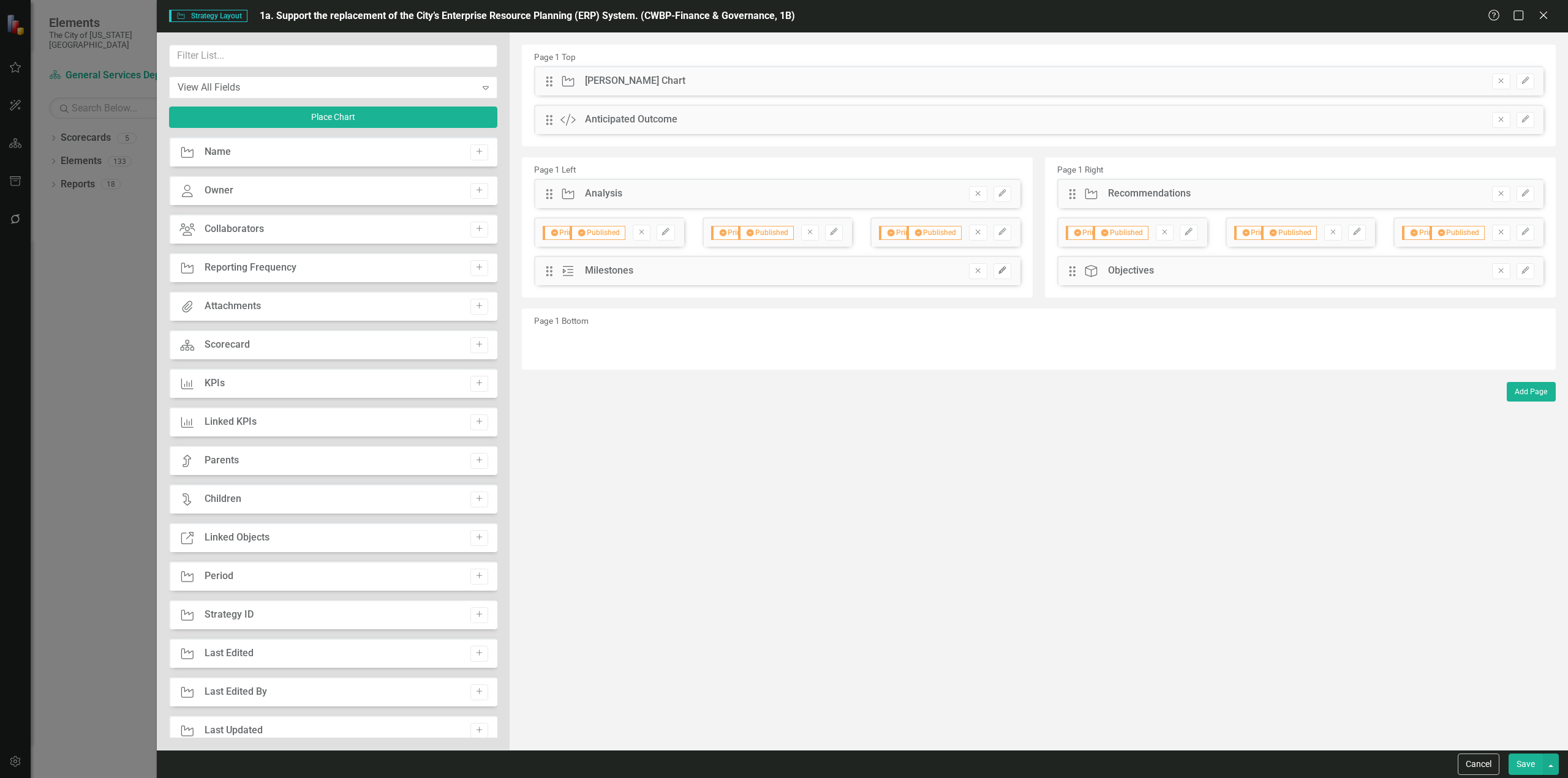
click at [1003, 268] on icon "button" at bounding box center [1002, 271] width 8 height 8
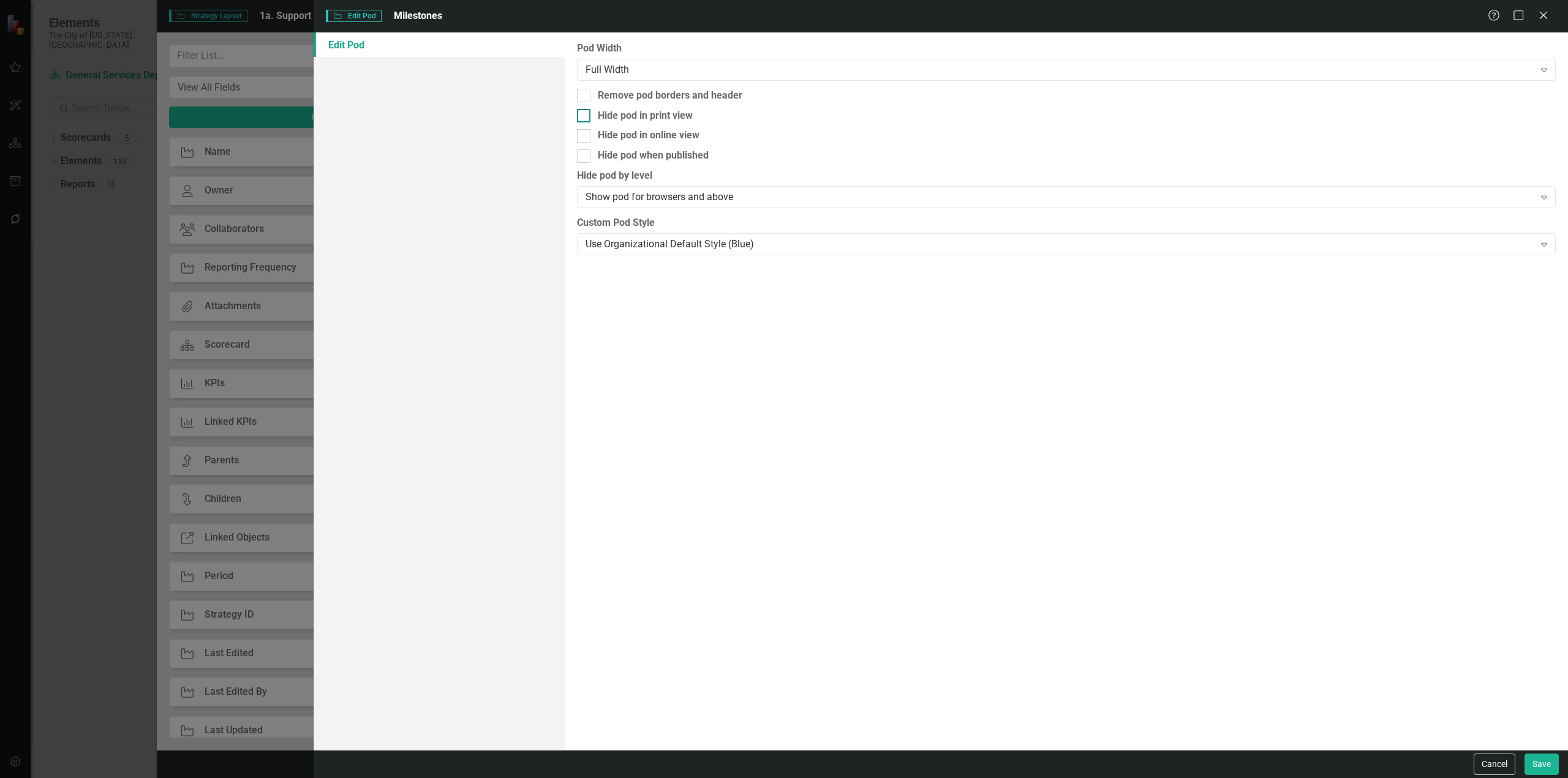
click at [653, 116] on div "Hide pod in print view" at bounding box center [645, 116] width 95 height 14
click at [585, 116] on input "Hide pod in print view" at bounding box center [581, 113] width 8 height 8
checkbox input "true"
click at [650, 160] on div "Hide pod when published" at bounding box center [653, 156] width 111 height 14
click at [585, 158] on input "Hide pod when published" at bounding box center [581, 154] width 8 height 8
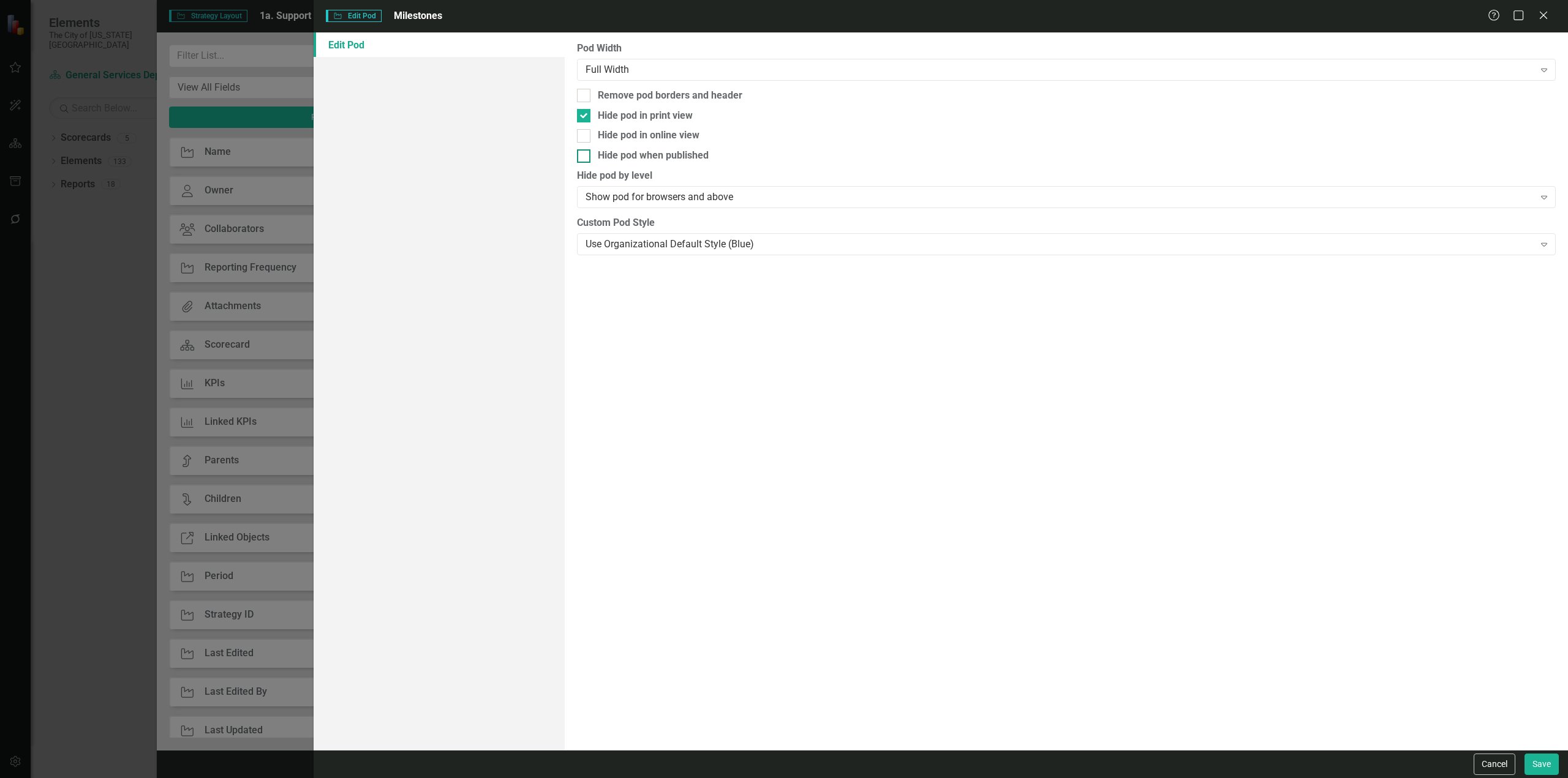
checkbox input "true"
click at [671, 71] on div "Full Width" at bounding box center [1060, 70] width 948 height 14
click at [873, 397] on div "Pod Width Full Width Expand Remove pod borders and header Hide pod in print vie…" at bounding box center [1066, 391] width 1003 height 718
click at [1542, 772] on button "Save" at bounding box center [1541, 764] width 34 height 21
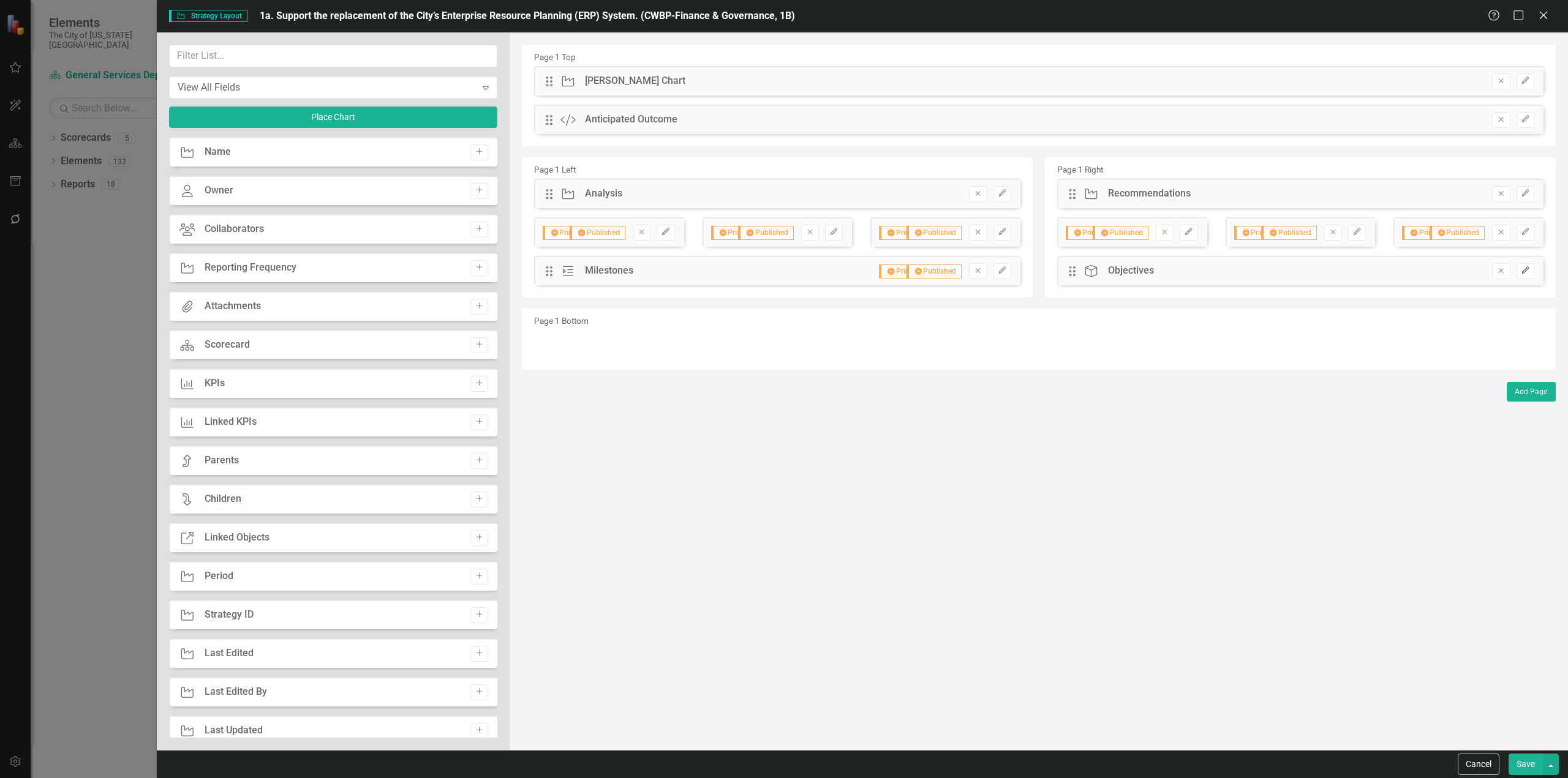
click at [1522, 268] on icon "Edit" at bounding box center [1525, 271] width 10 height 8
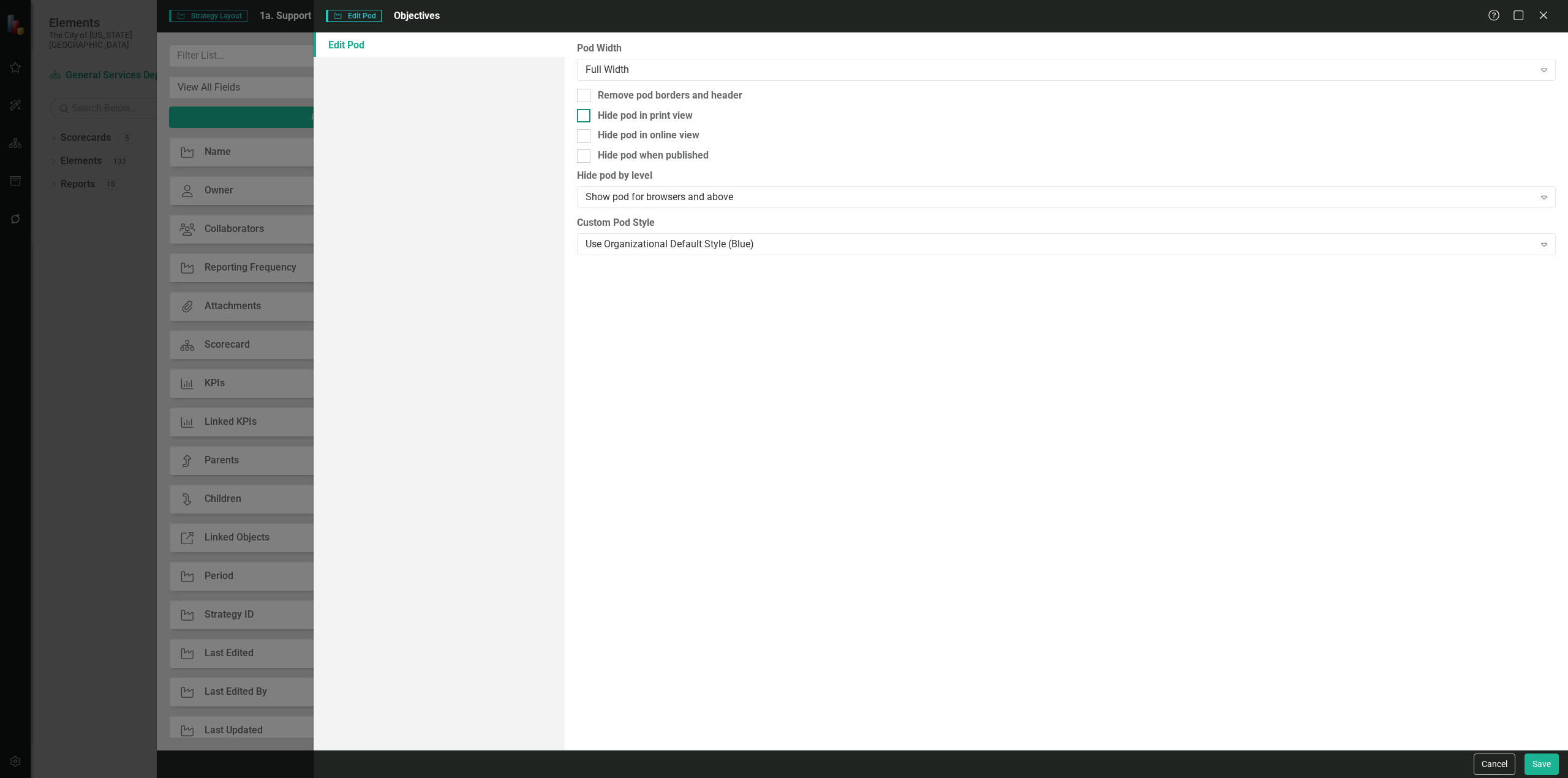
drag, startPoint x: 678, startPoint y: 111, endPoint x: 686, endPoint y: 123, distance: 14.4
click at [678, 111] on div "Hide pod in print view" at bounding box center [645, 116] width 95 height 14
click at [585, 111] on input "Hide pod in print view" at bounding box center [581, 113] width 8 height 8
checkbox input "true"
drag, startPoint x: 682, startPoint y: 153, endPoint x: 1027, endPoint y: 247, distance: 357.6
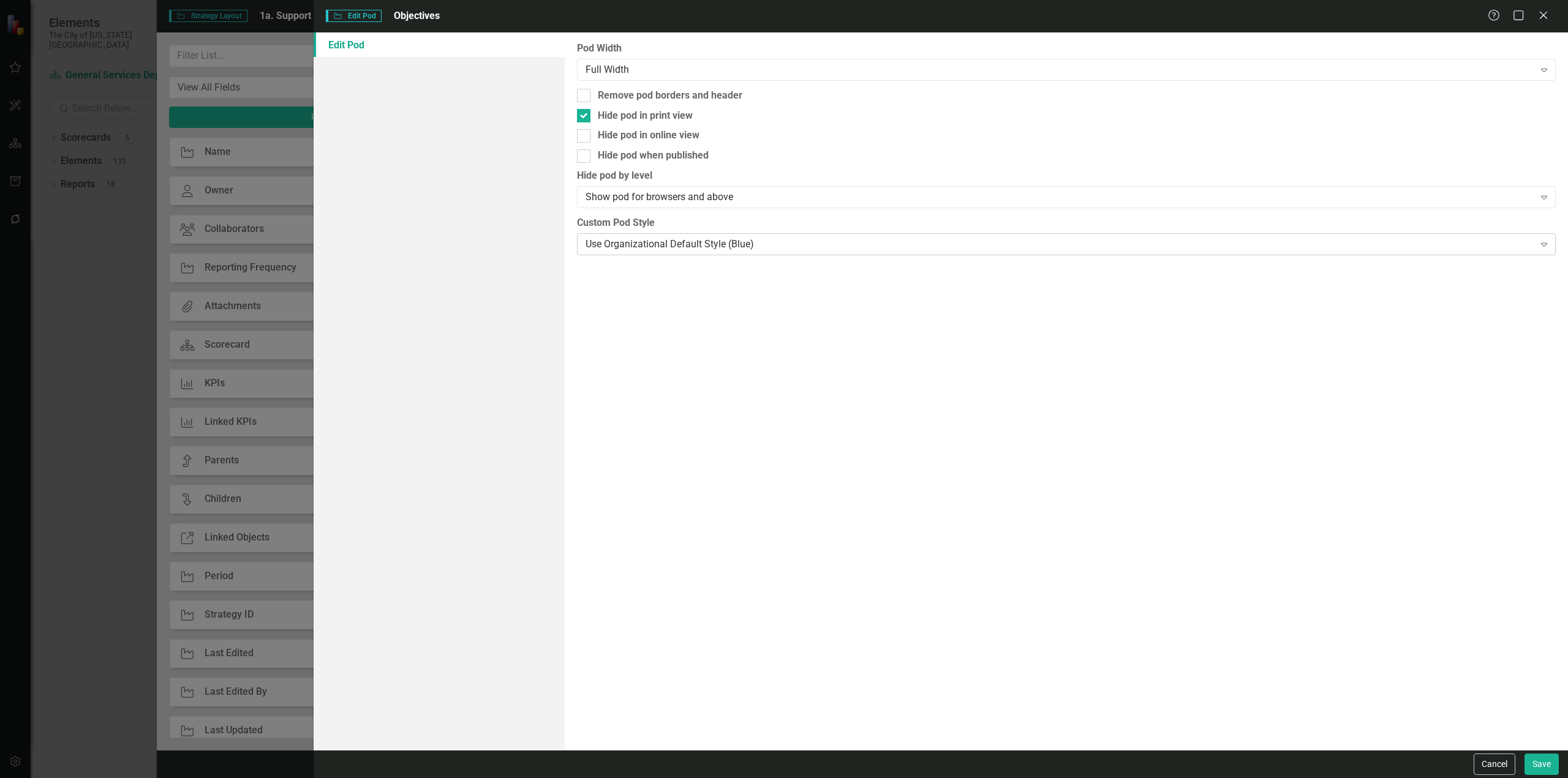
click at [691, 153] on div "Hide pod when published" at bounding box center [653, 156] width 111 height 14
click at [655, 161] on div "Hide pod when published" at bounding box center [653, 156] width 111 height 14
click at [585, 158] on input "Hide pod when published" at bounding box center [581, 154] width 8 height 8
checkbox input "true"
click at [1534, 752] on div "Cancel Save" at bounding box center [941, 764] width 1255 height 28
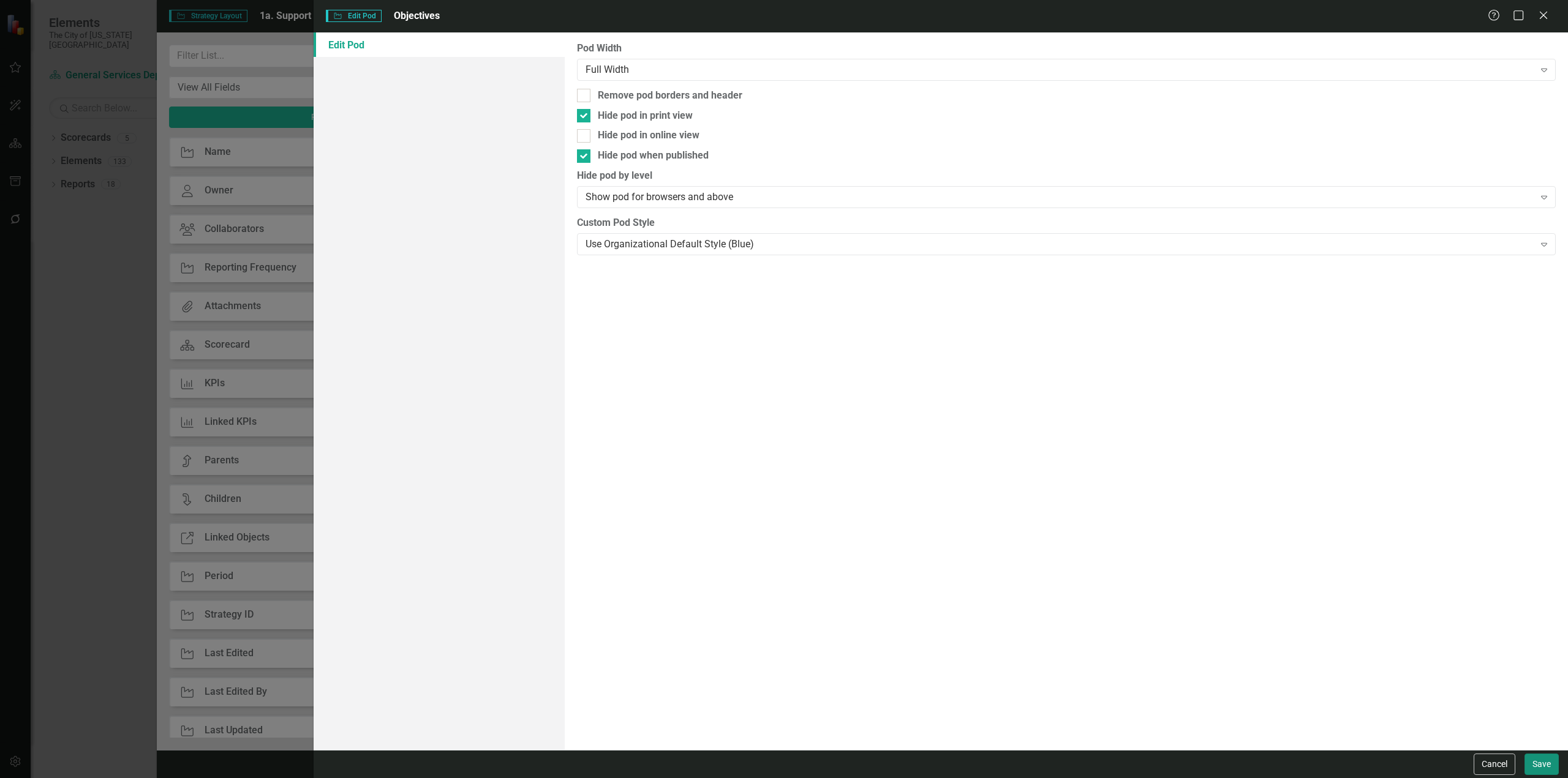
click at [1536, 768] on button "Save" at bounding box center [1541, 764] width 34 height 21
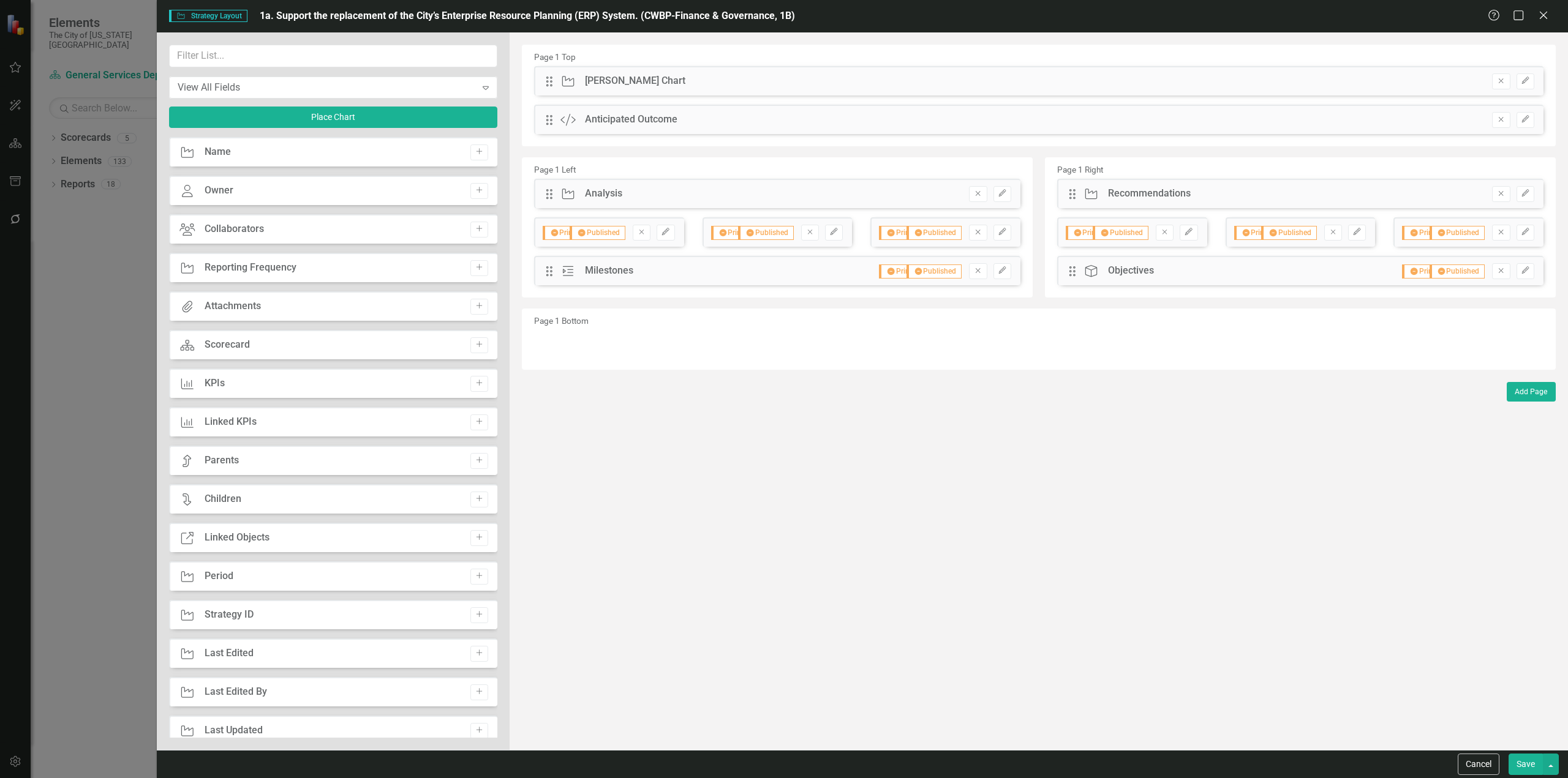
click at [1530, 773] on button "Save" at bounding box center [1525, 764] width 34 height 21
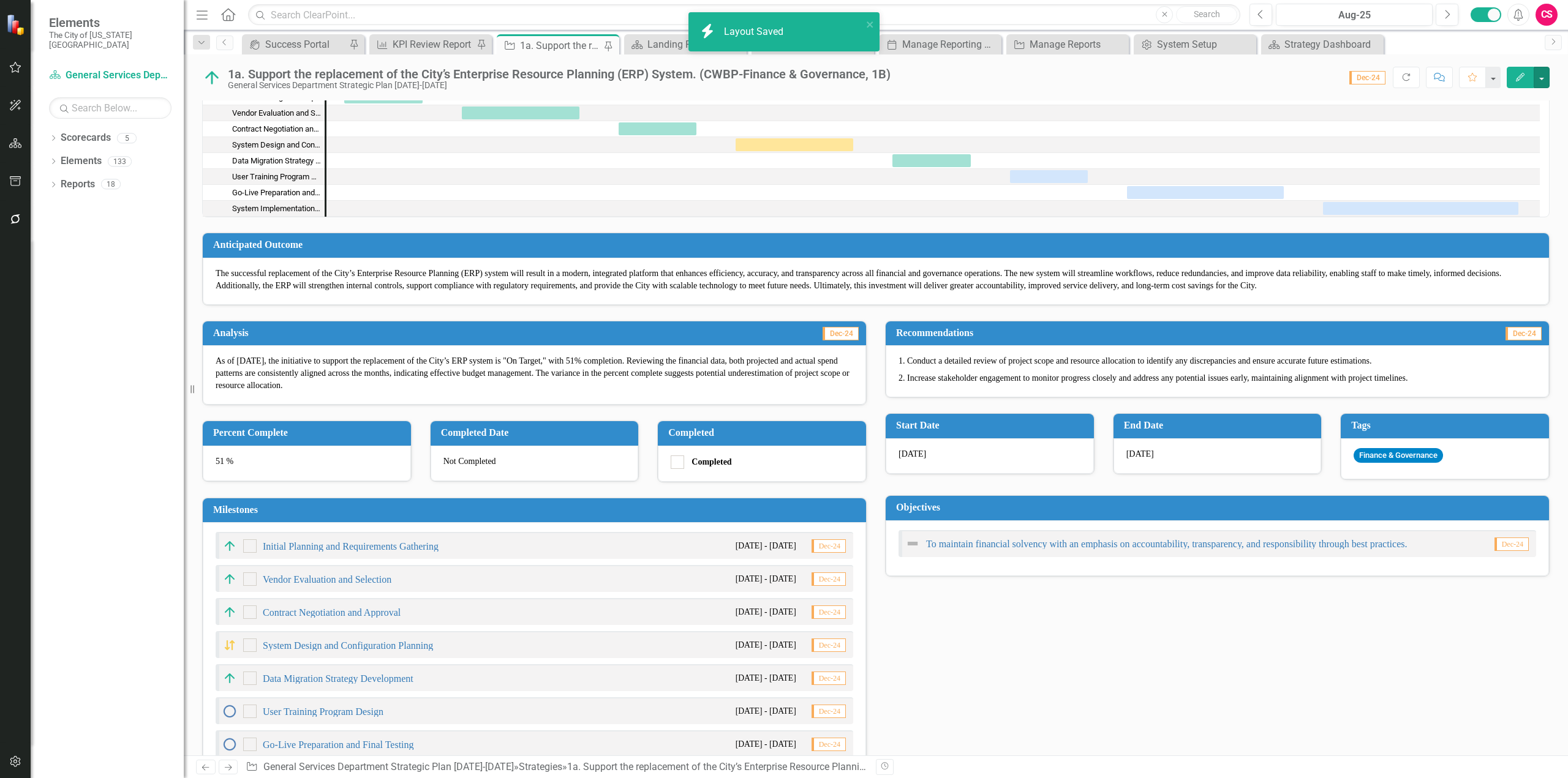
scroll to position [142, 0]
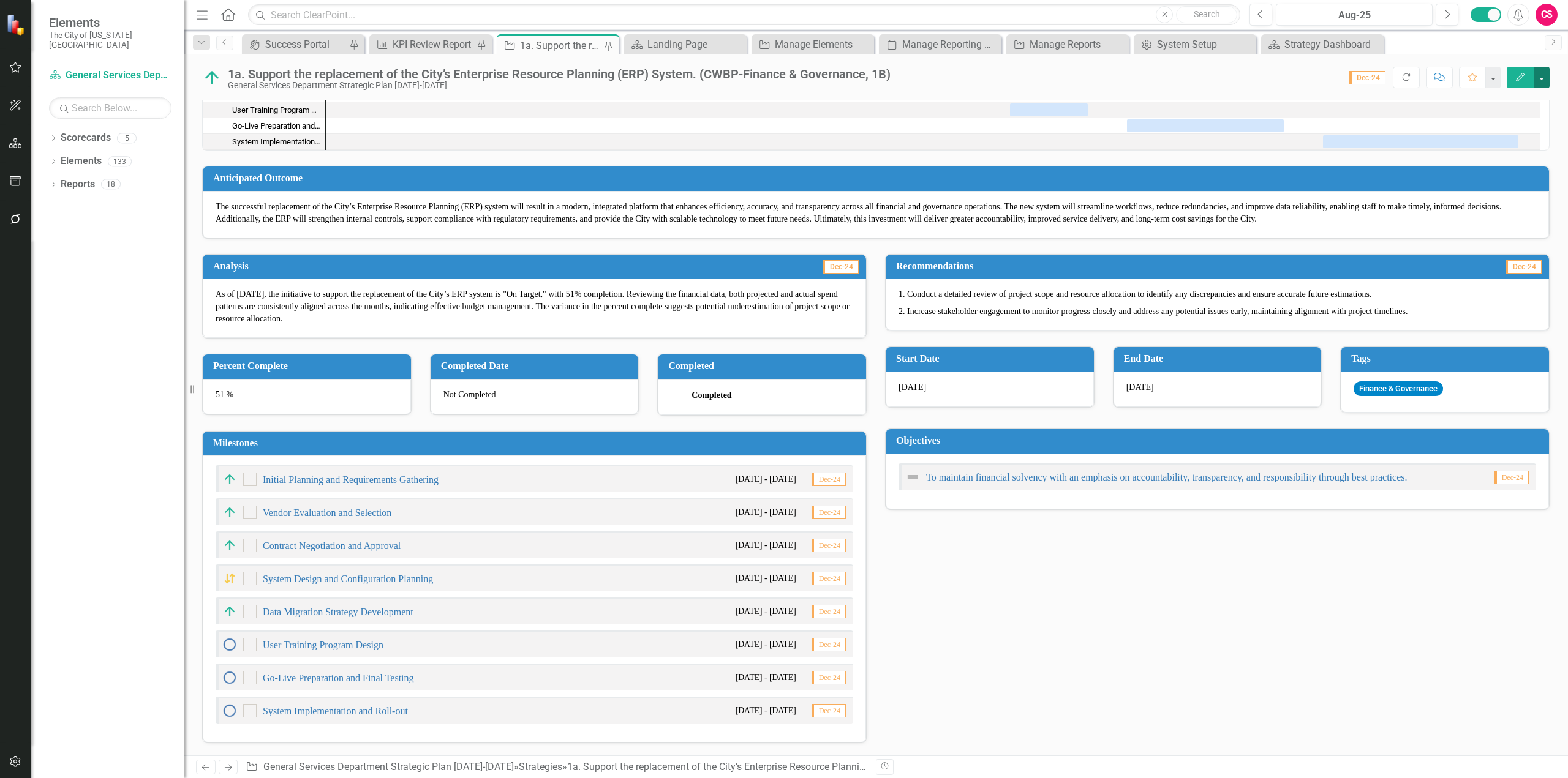
click at [1543, 75] on button "button" at bounding box center [1542, 77] width 15 height 21
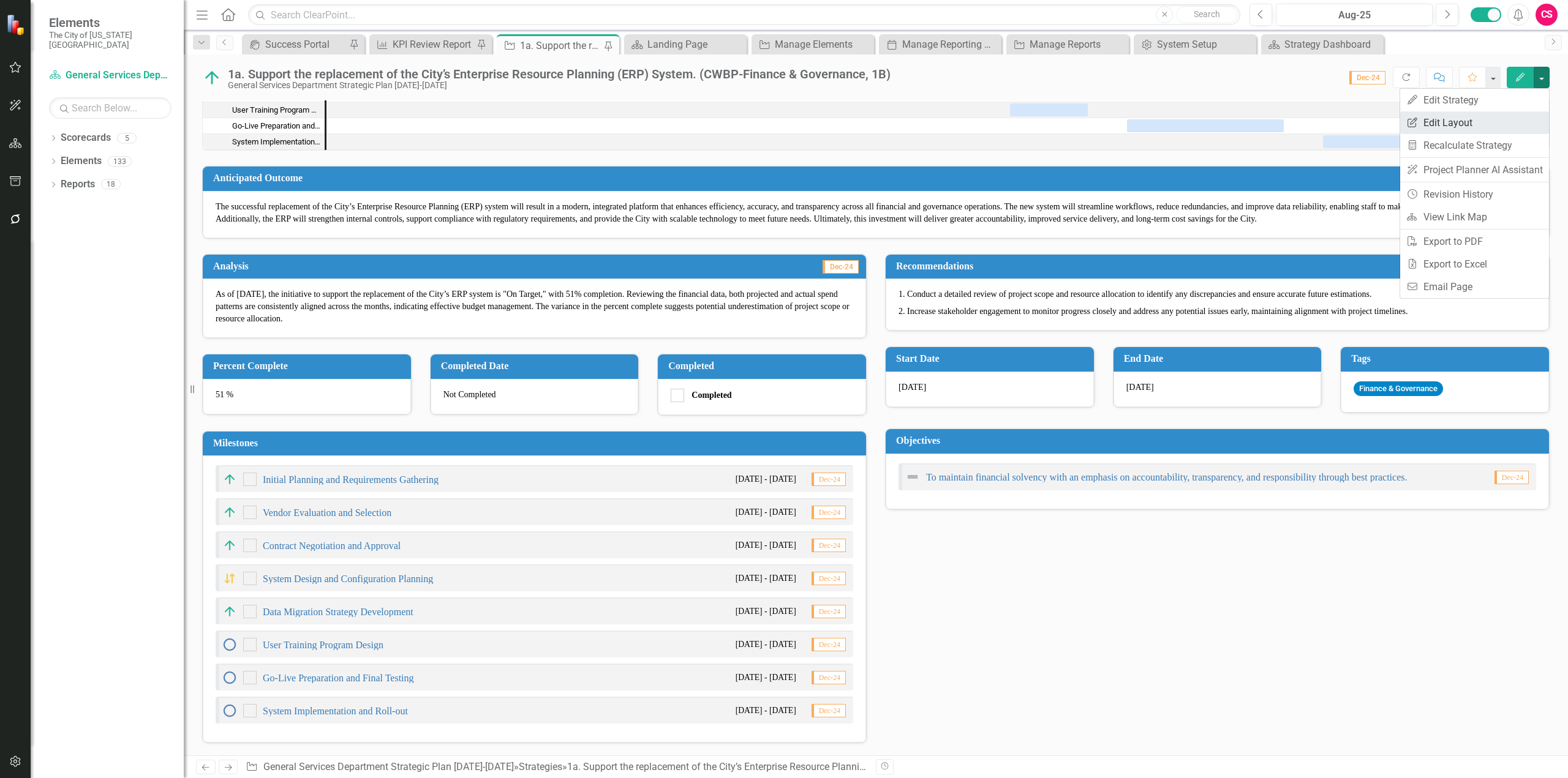
click at [1510, 123] on link "Edit Report Edit Layout" at bounding box center [1474, 122] width 149 height 22
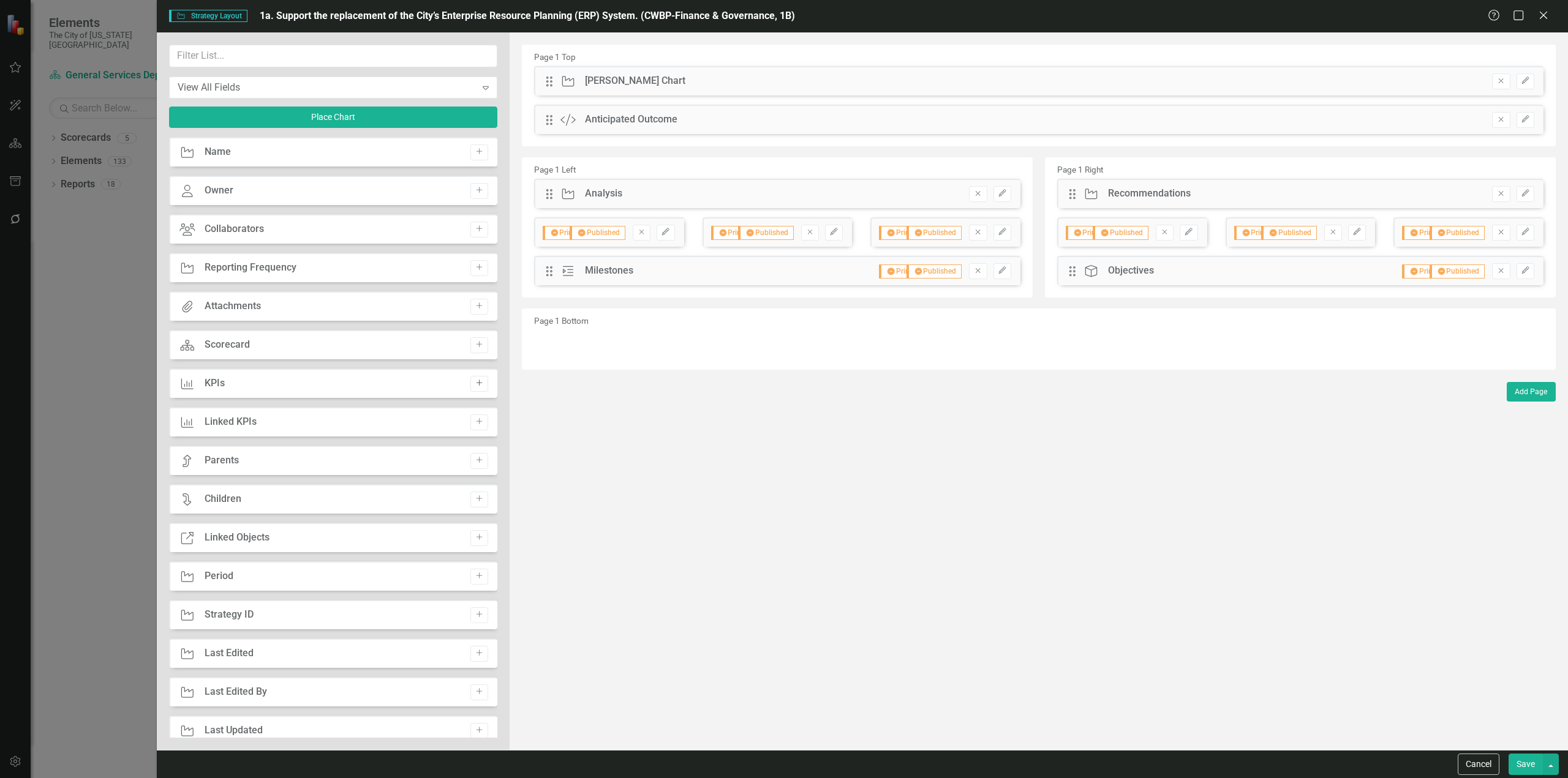
click at [471, 389] on button "Add" at bounding box center [479, 384] width 17 height 15
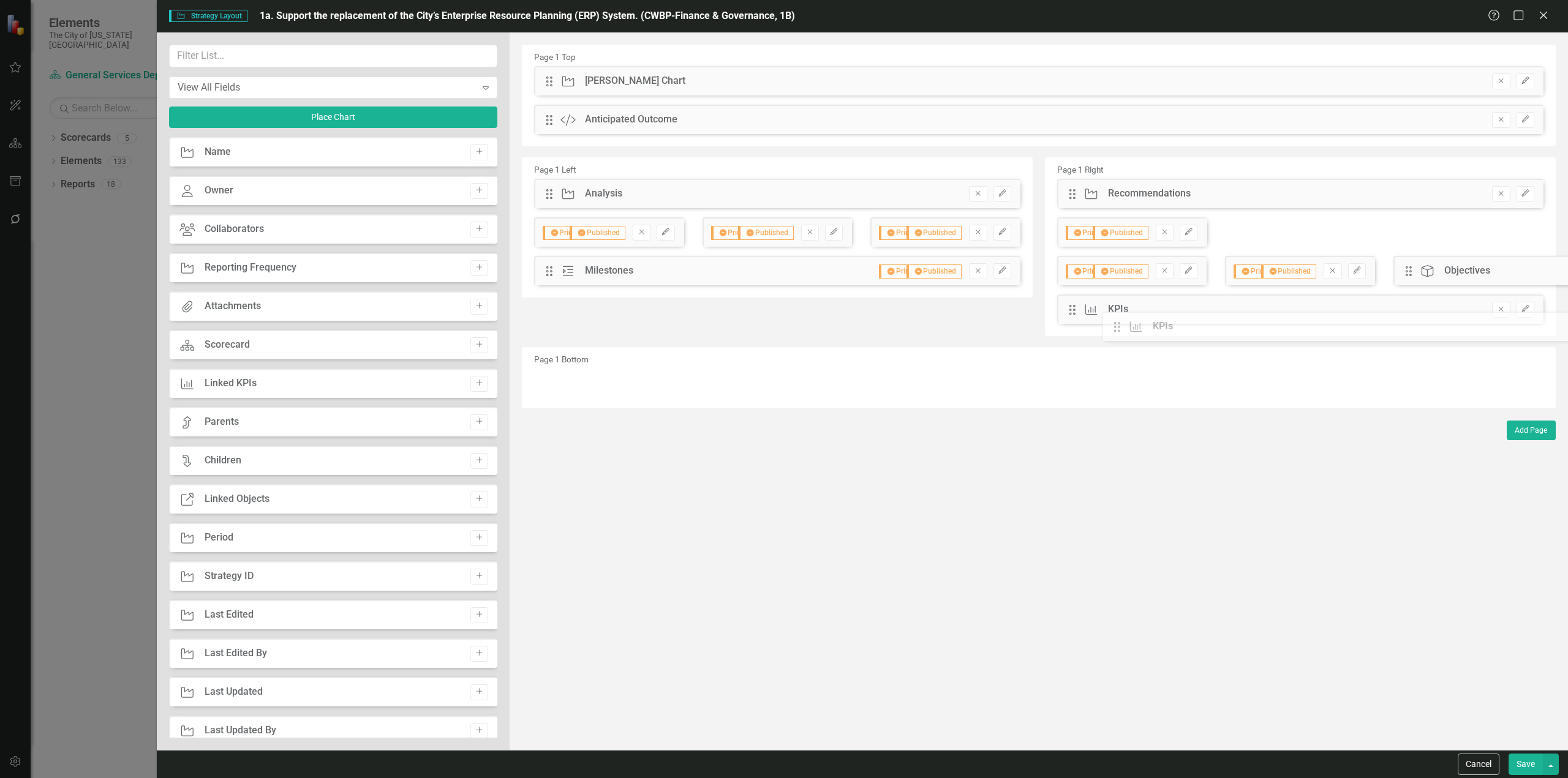
drag, startPoint x: 548, startPoint y: 79, endPoint x: 1221, endPoint y: 322, distance: 715.5
click at [1531, 309] on button "Edit" at bounding box center [1525, 309] width 17 height 15
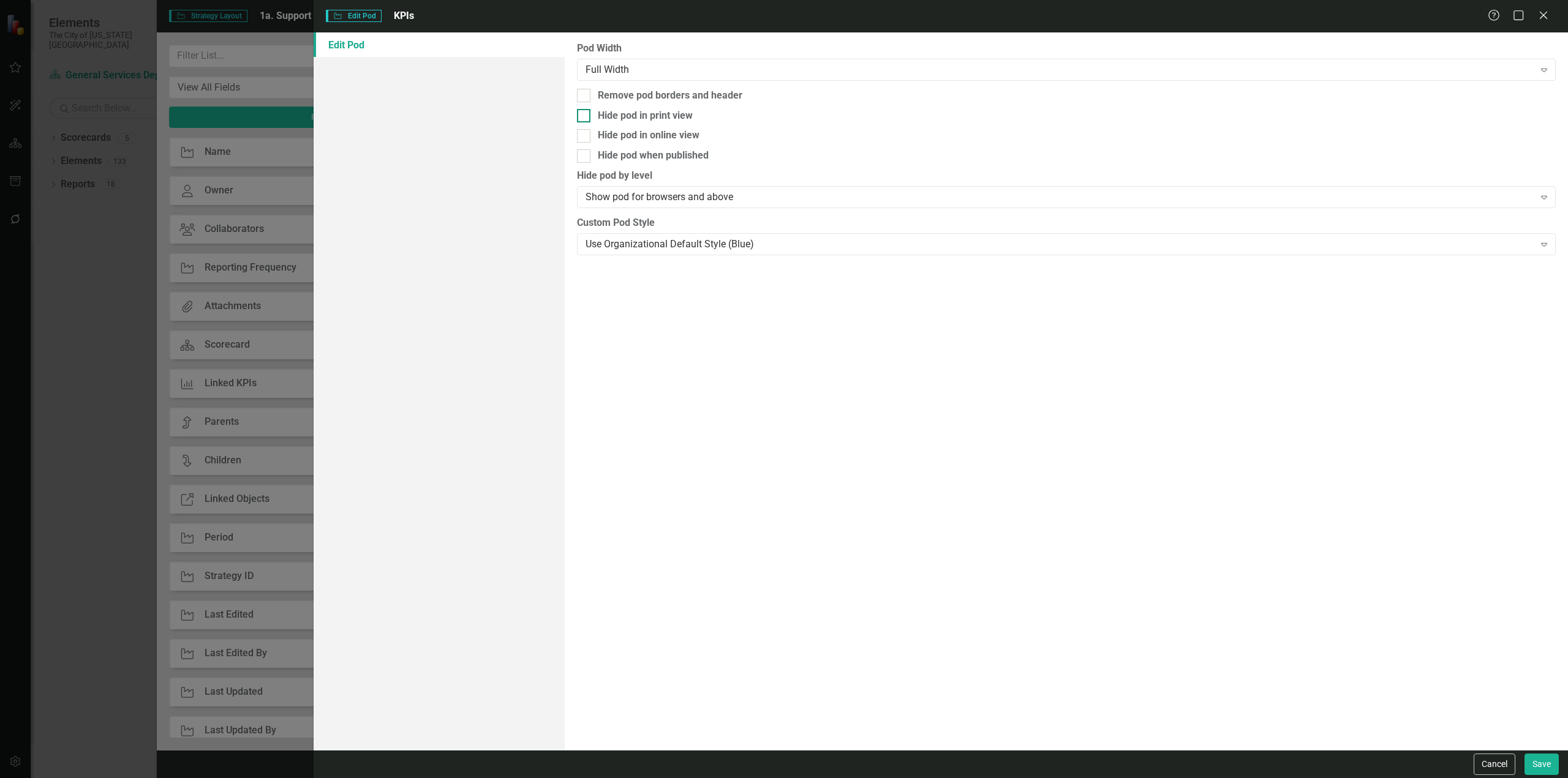
click at [659, 121] on div "Hide pod in print view" at bounding box center [645, 116] width 95 height 14
click at [645, 156] on div "Hide pod when published" at bounding box center [653, 156] width 111 height 14
click at [585, 156] on input "Hide pod when published" at bounding box center [581, 154] width 8 height 8
checkbox input "true"
drag, startPoint x: 626, startPoint y: 114, endPoint x: 654, endPoint y: 126, distance: 30.5
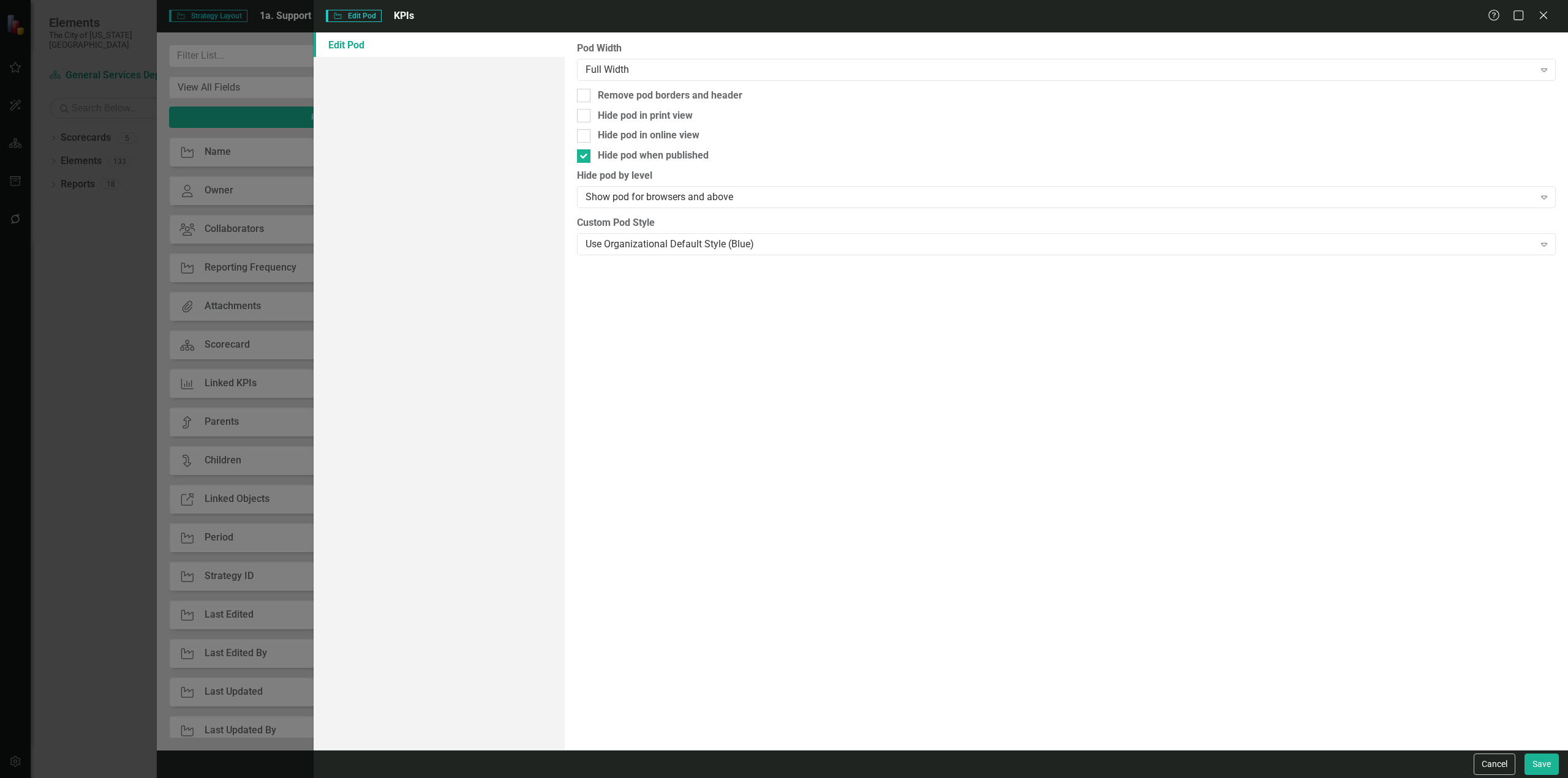
click at [626, 114] on div "Hide pod in print view" at bounding box center [645, 116] width 95 height 14
click at [585, 114] on input "Hide pod in print view" at bounding box center [581, 113] width 8 height 8
checkbox input "true"
click at [1553, 768] on button "Save" at bounding box center [1541, 764] width 34 height 21
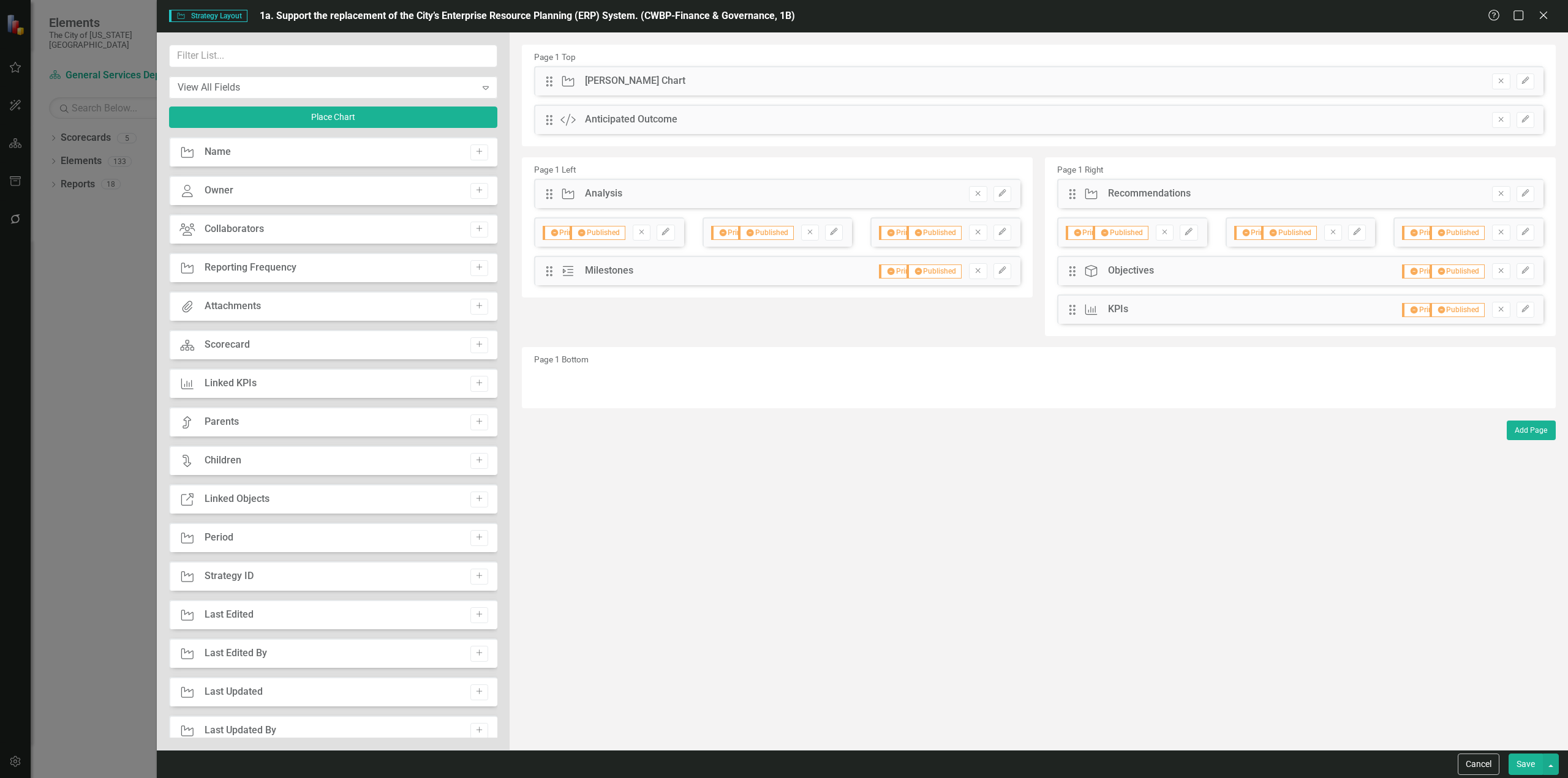
click at [1532, 765] on button "Save" at bounding box center [1525, 764] width 34 height 21
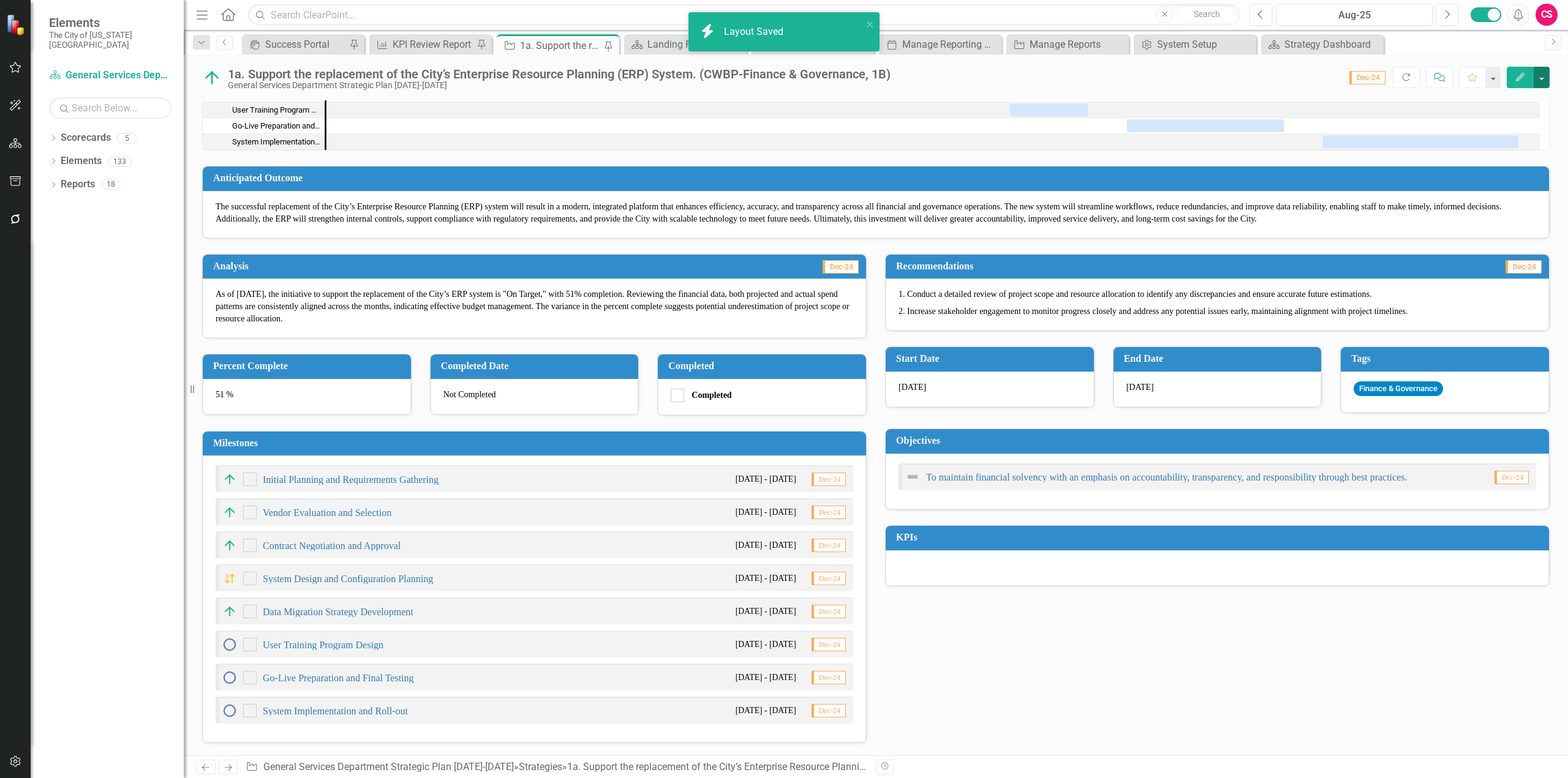
click at [1544, 76] on button "button" at bounding box center [1542, 77] width 15 height 21
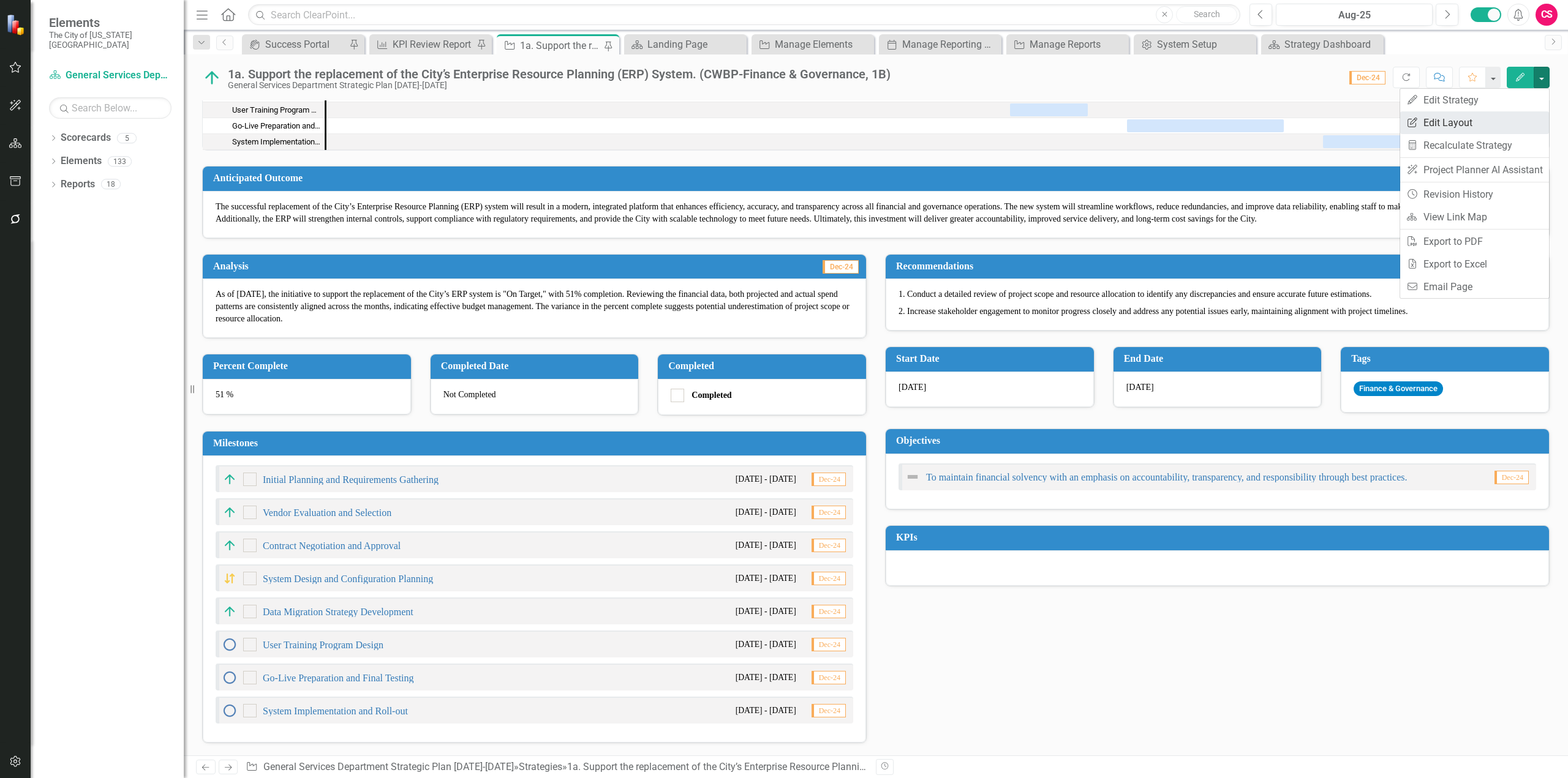
click at [1468, 132] on link "Edit Report Edit Layout" at bounding box center [1474, 122] width 149 height 22
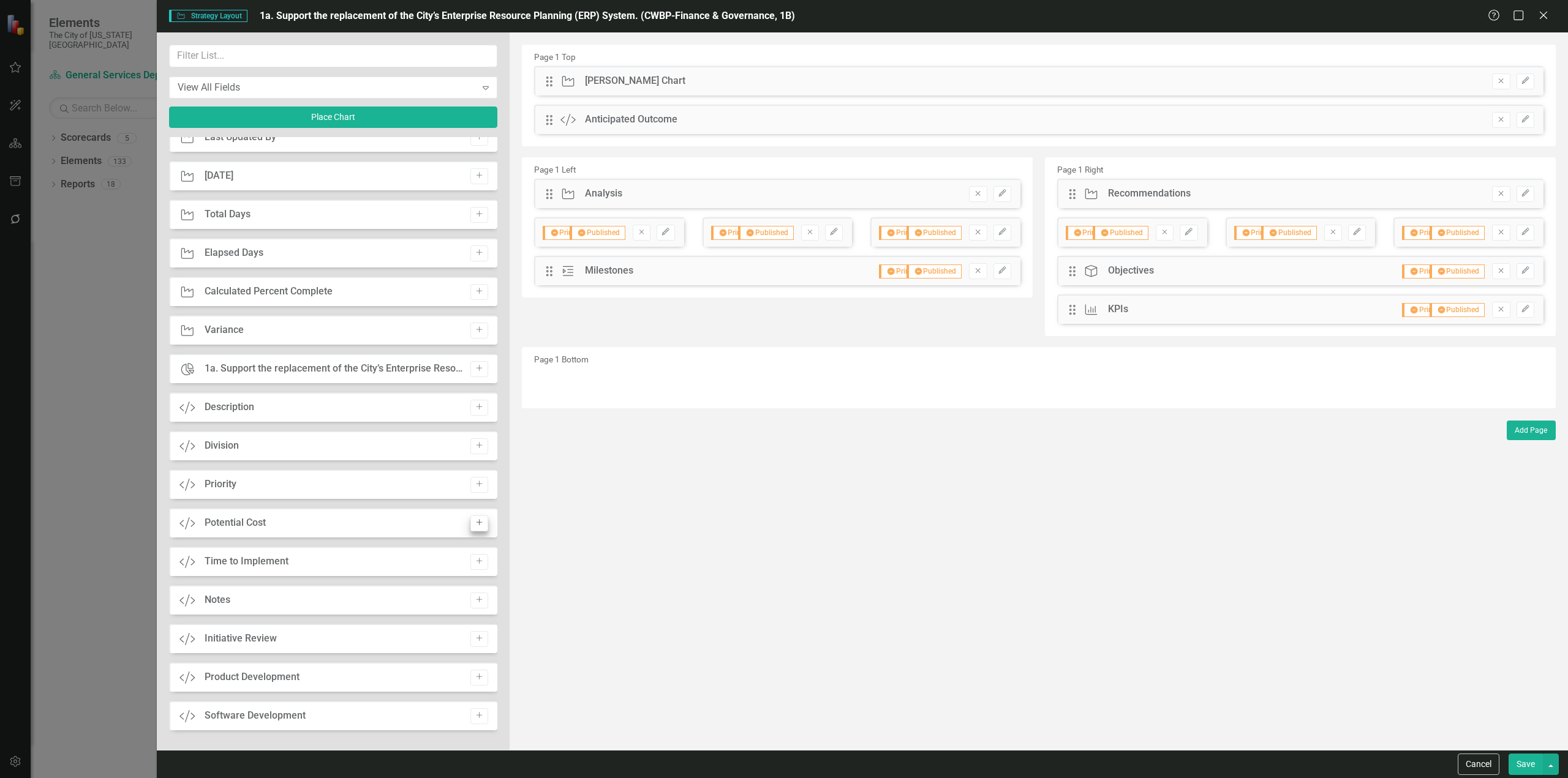
scroll to position [634, 0]
click at [471, 367] on button "Add" at bounding box center [479, 367] width 17 height 15
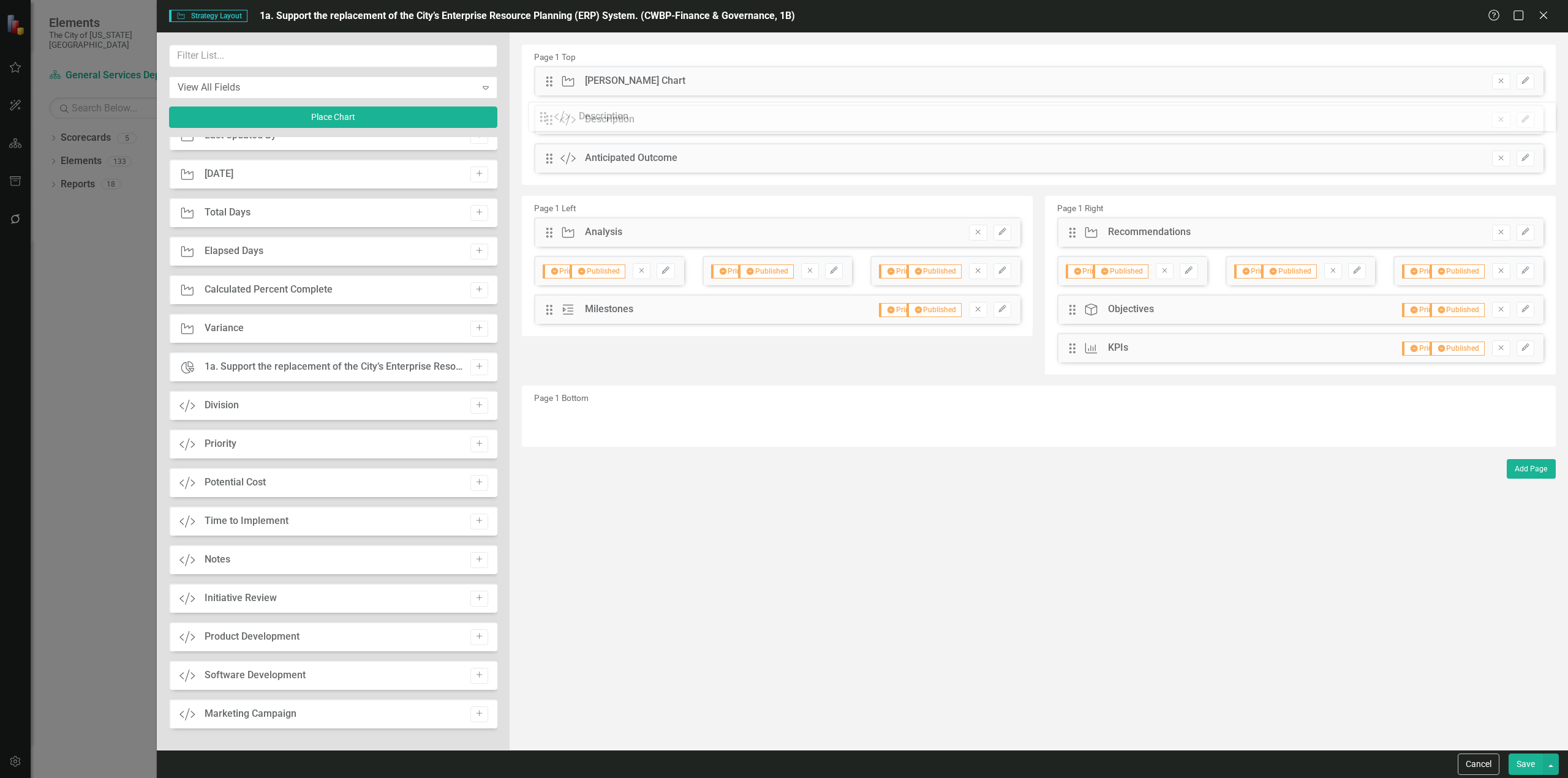
drag, startPoint x: 549, startPoint y: 79, endPoint x: 633, endPoint y: 128, distance: 97.2
click at [471, 564] on button "Add" at bounding box center [479, 561] width 17 height 15
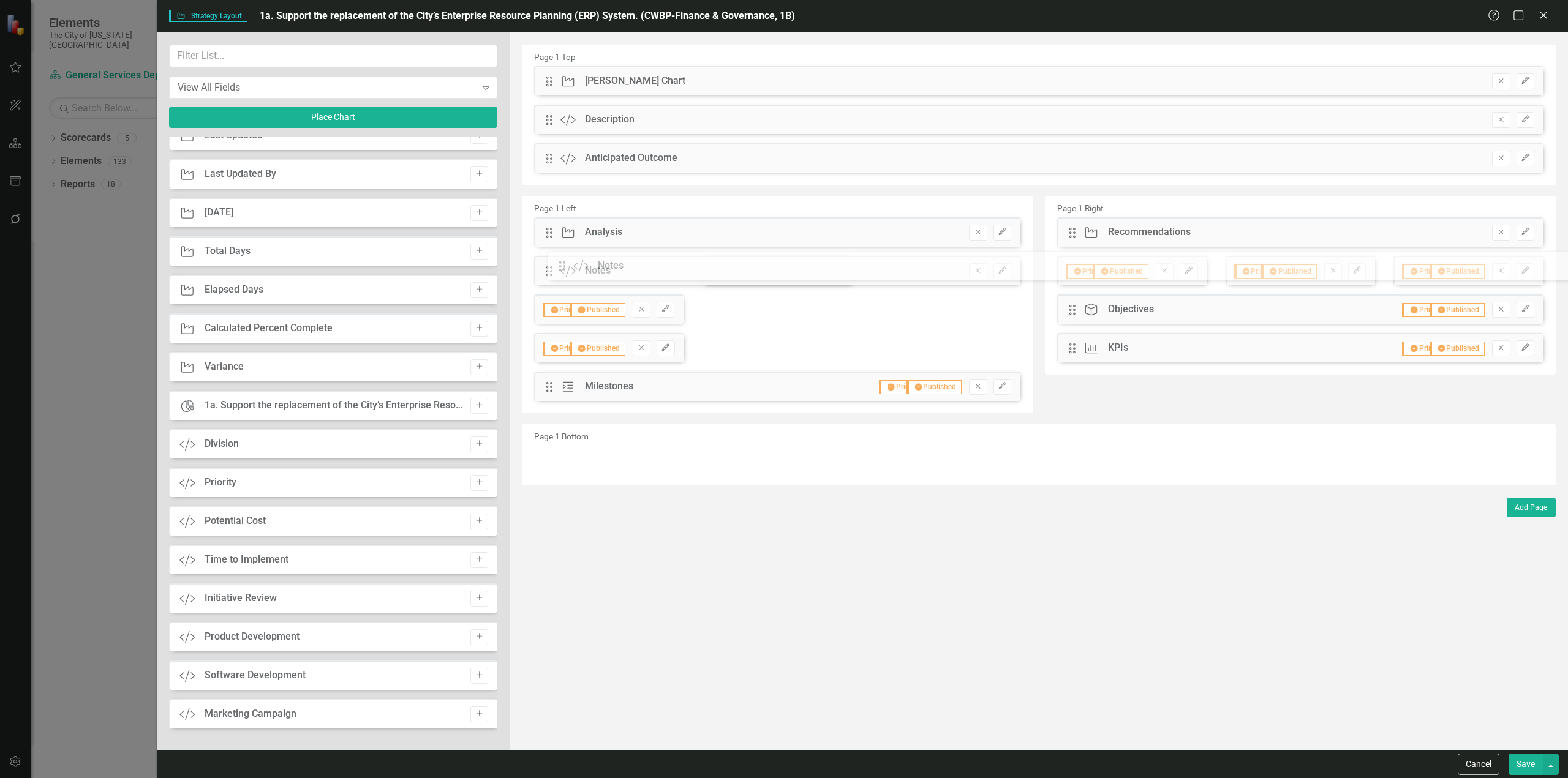
drag, startPoint x: 547, startPoint y: 79, endPoint x: 569, endPoint y: 265, distance: 187.3
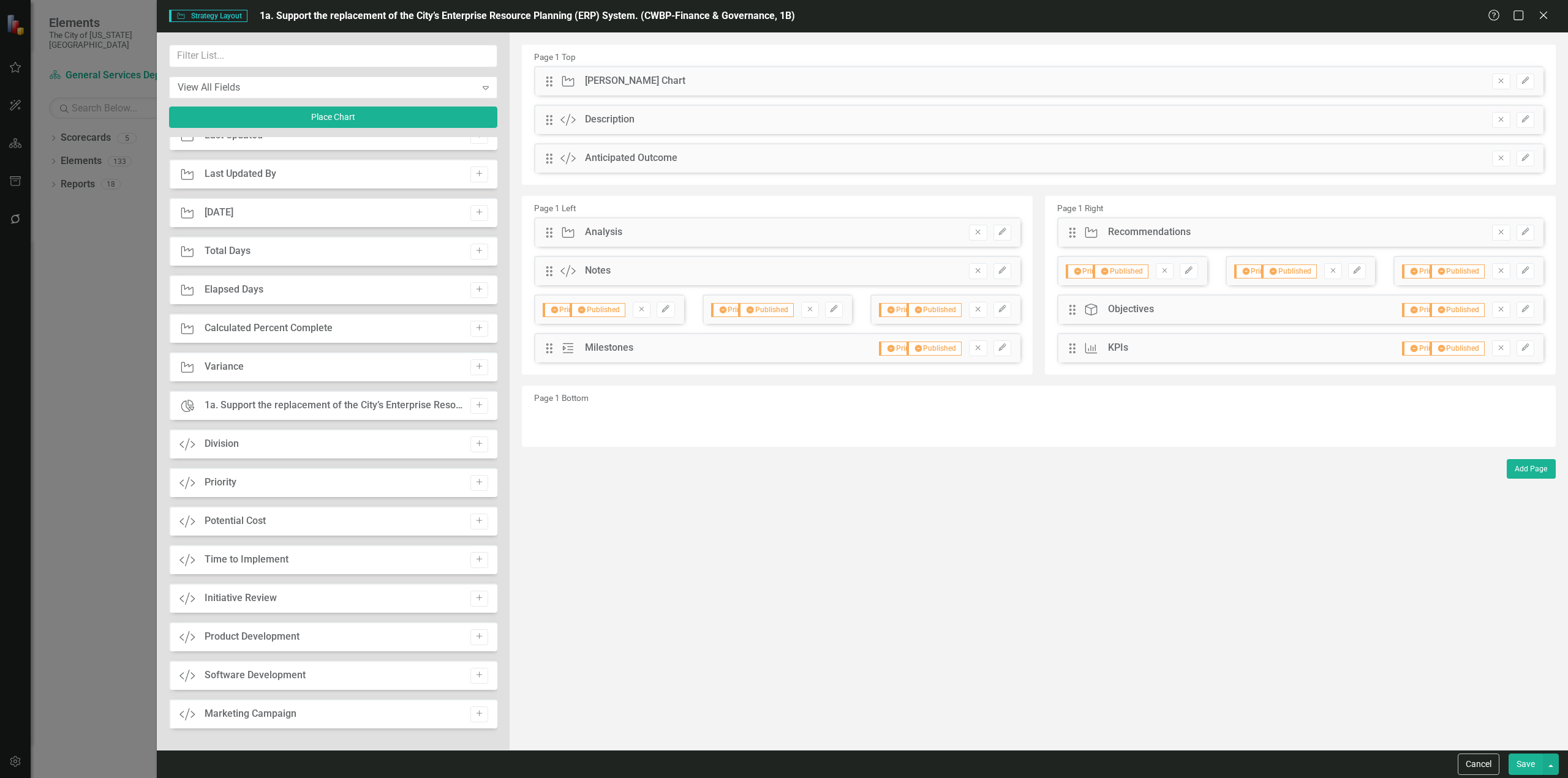
click at [1529, 764] on button "Save" at bounding box center [1525, 764] width 34 height 21
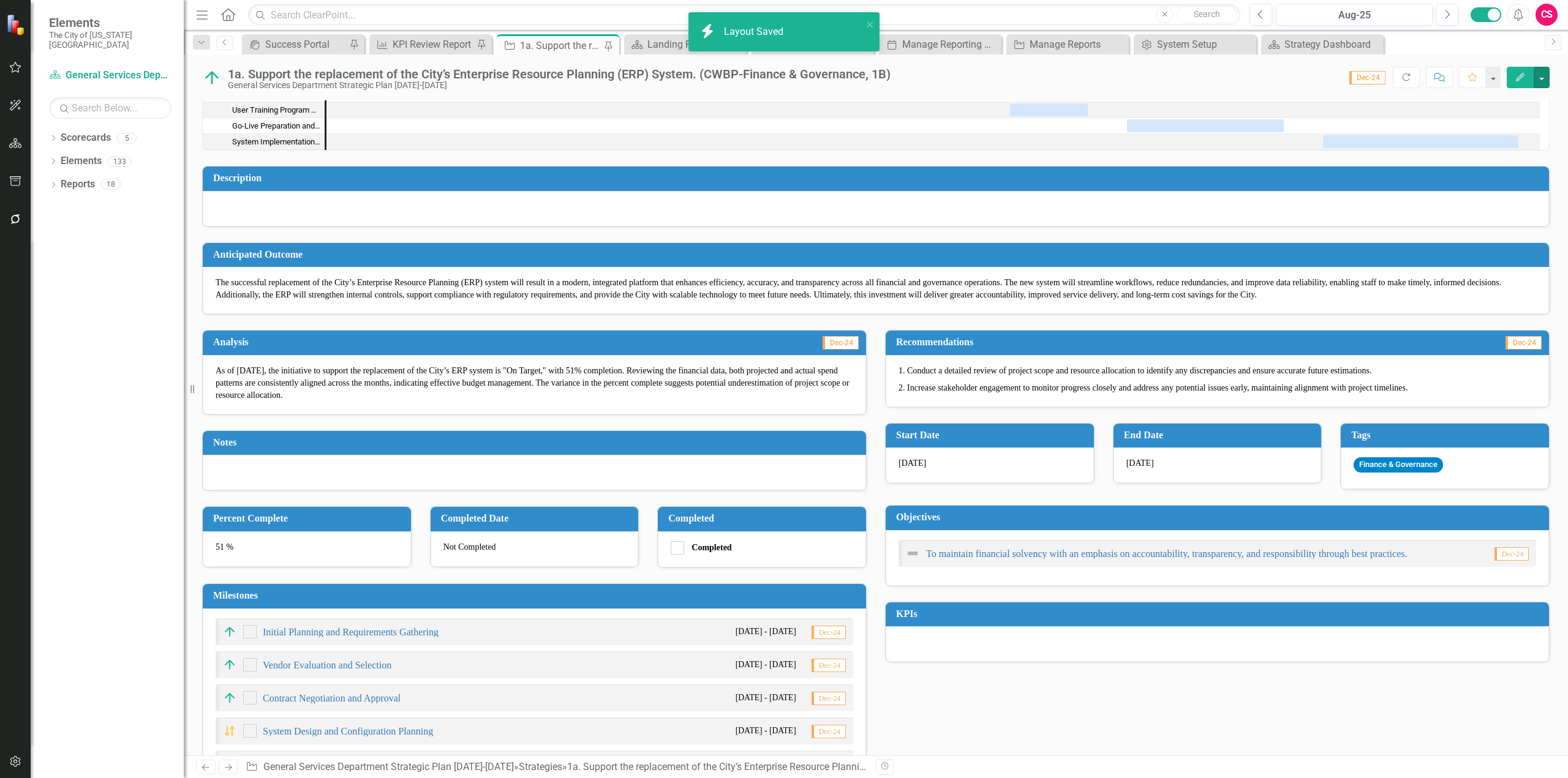
drag, startPoint x: 1544, startPoint y: 72, endPoint x: 1524, endPoint y: 93, distance: 29.0
click at [1544, 72] on button "button" at bounding box center [1542, 77] width 15 height 21
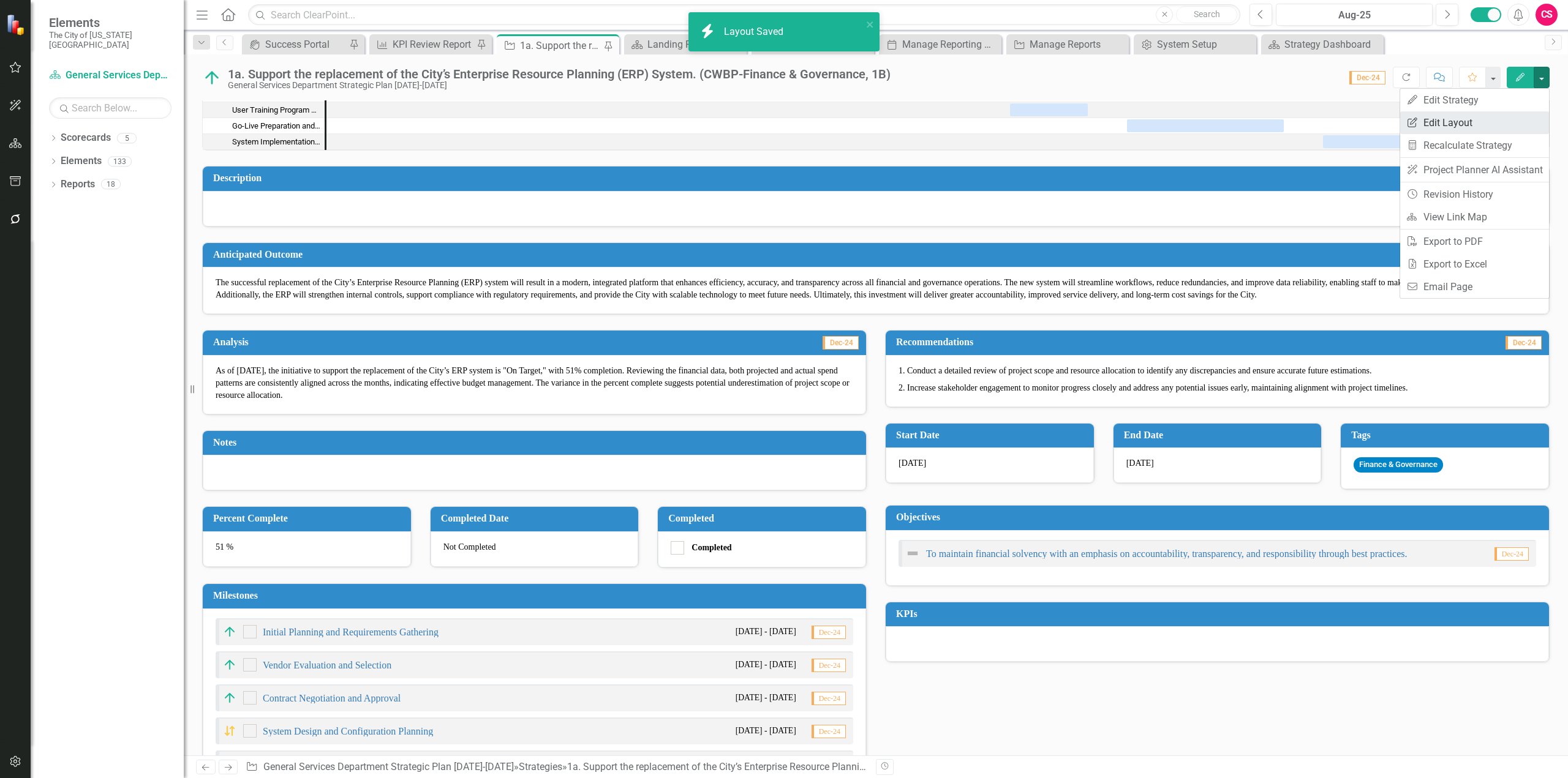
click at [1474, 123] on link "Edit Report Edit Layout" at bounding box center [1474, 122] width 149 height 22
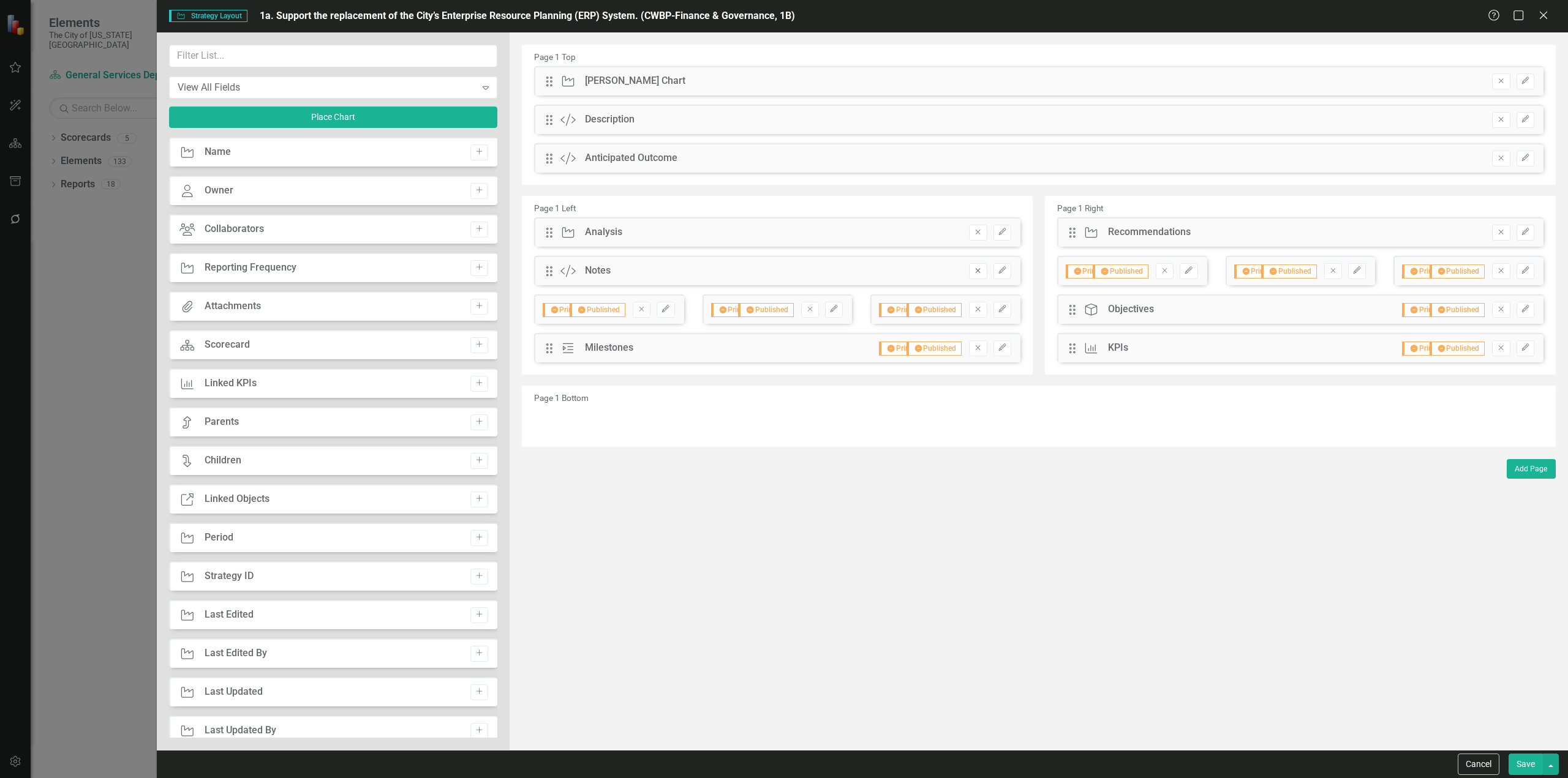
click at [973, 270] on icon "Remove" at bounding box center [978, 271] width 10 height 8
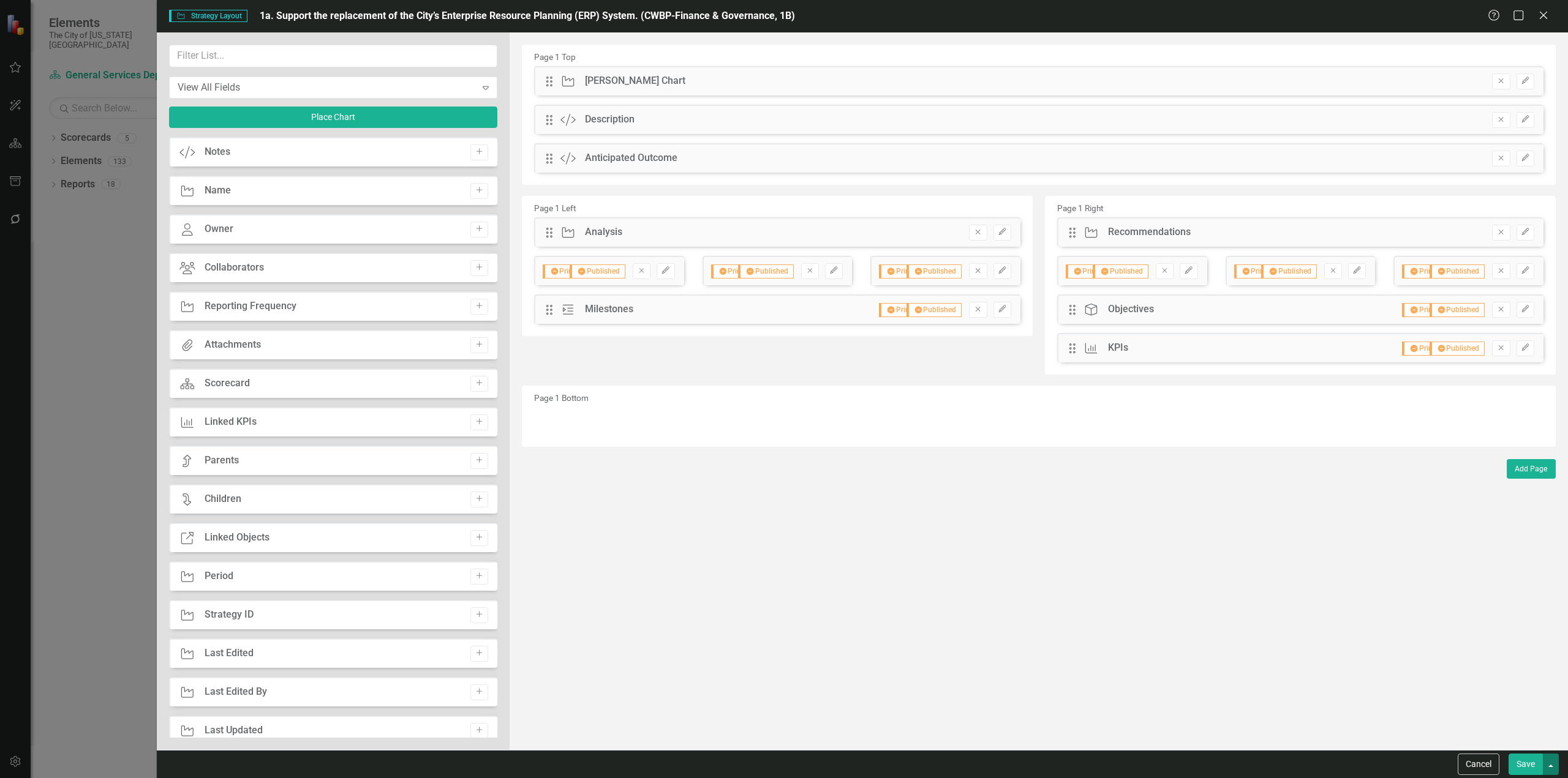
click at [1555, 768] on button "button" at bounding box center [1551, 764] width 15 height 21
click at [1489, 736] on link "Update all Strategies in this account" at bounding box center [1437, 741] width 244 height 22
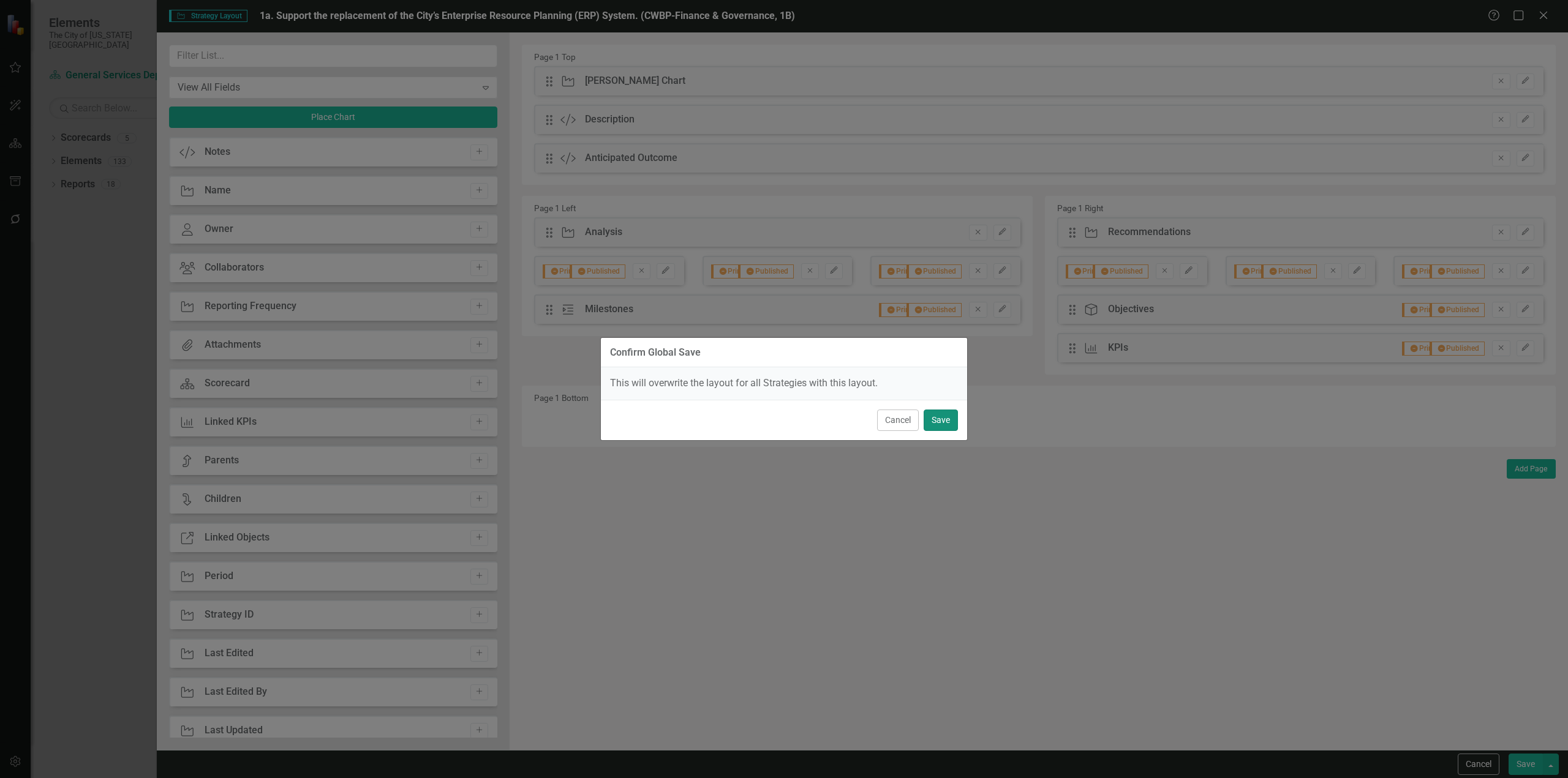
click at [948, 418] on button "Save" at bounding box center [941, 420] width 34 height 21
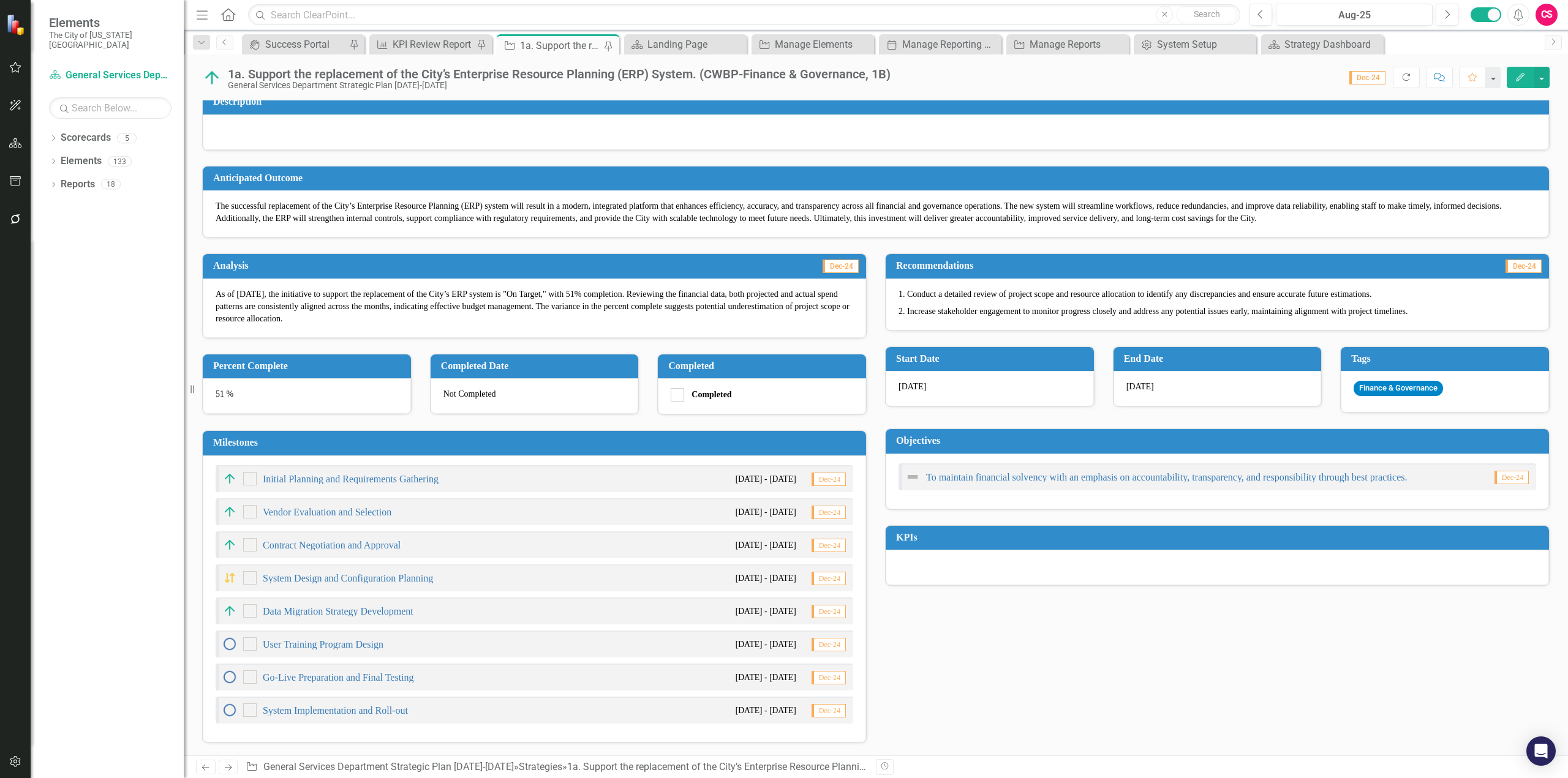
scroll to position [0, 0]
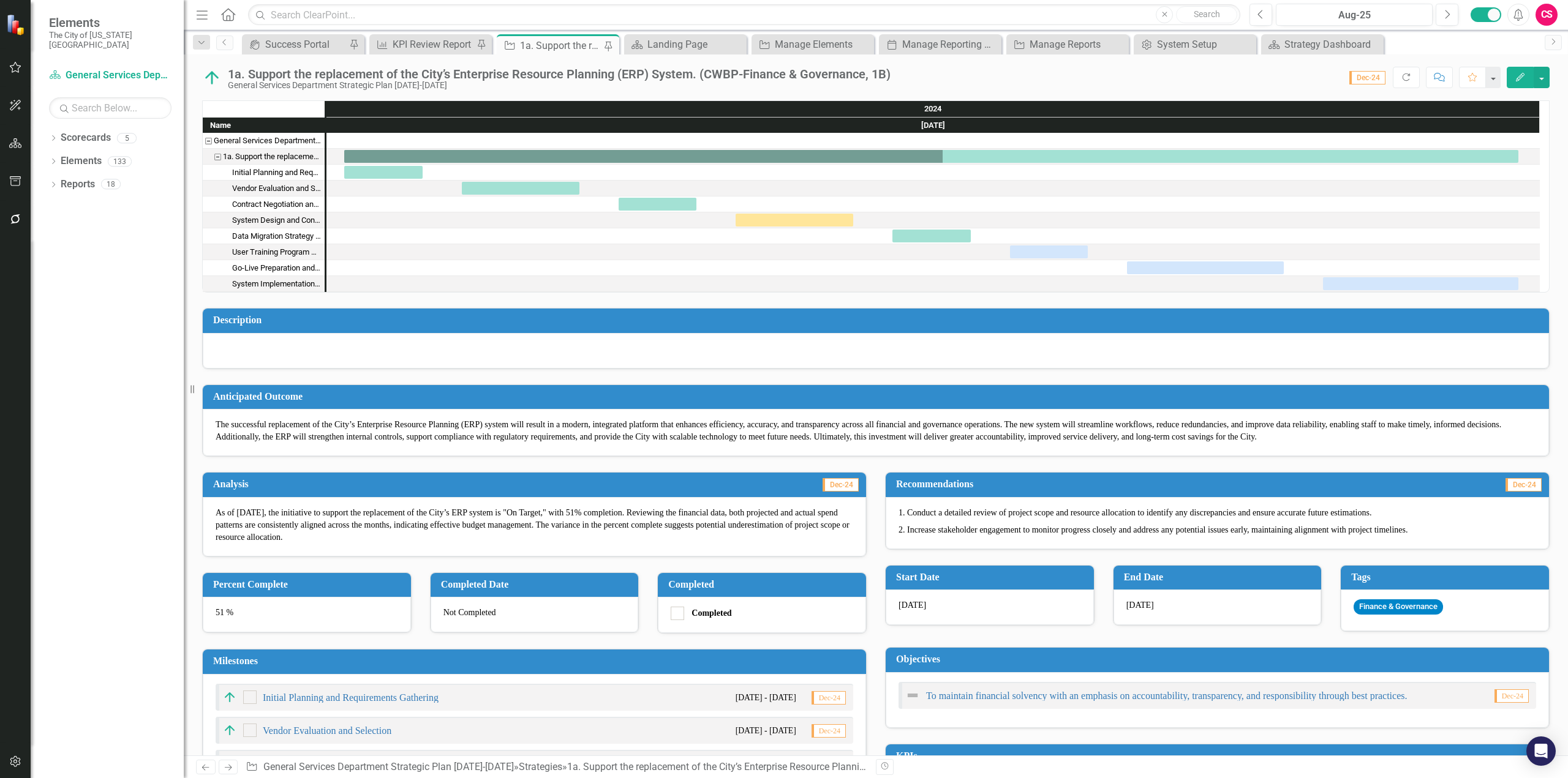
click at [236, 14] on icon "Home" at bounding box center [227, 14] width 15 height 13
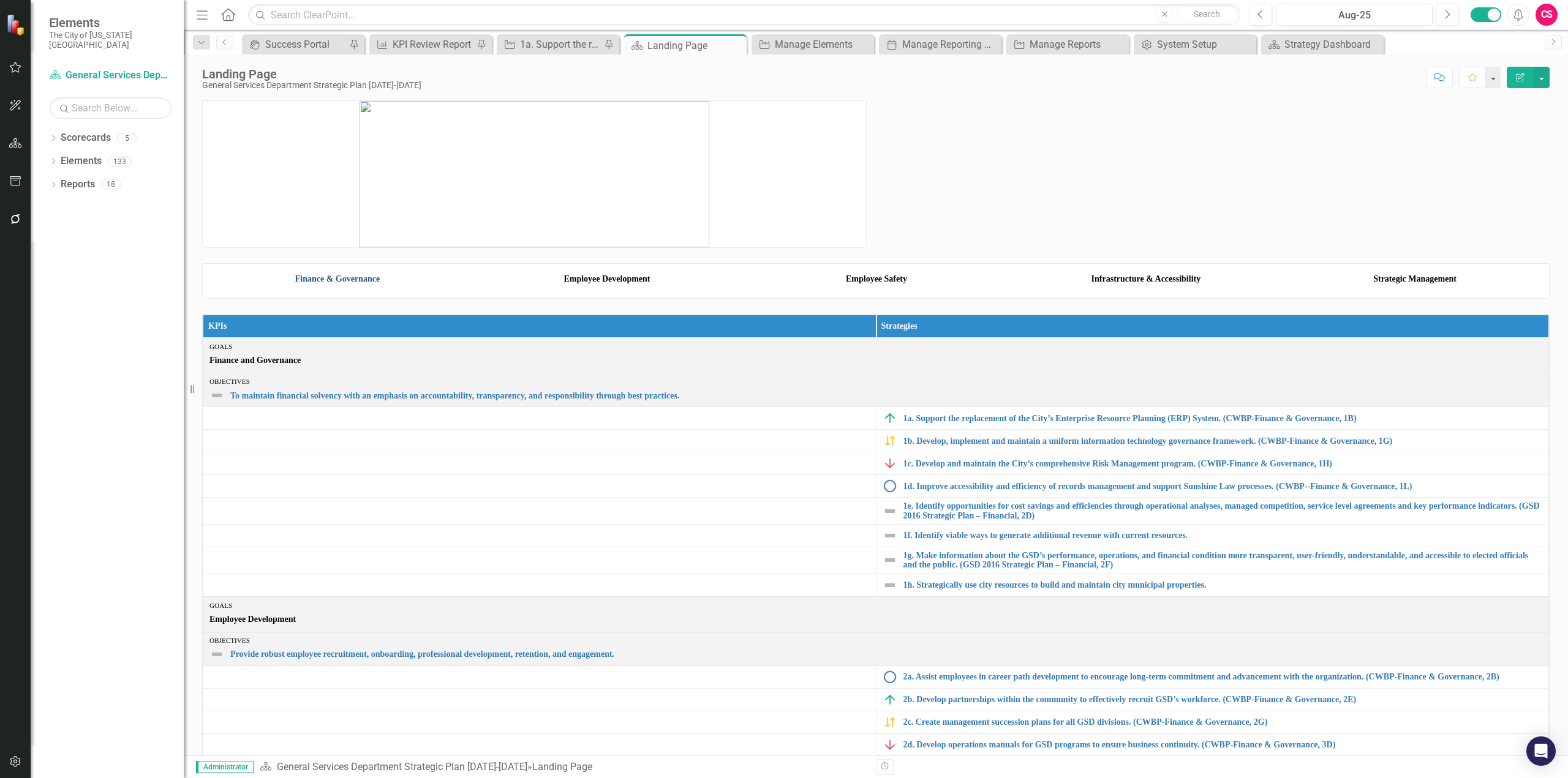
click at [308, 283] on link "Finance & Governance" at bounding box center [336, 279] width 84 height 10
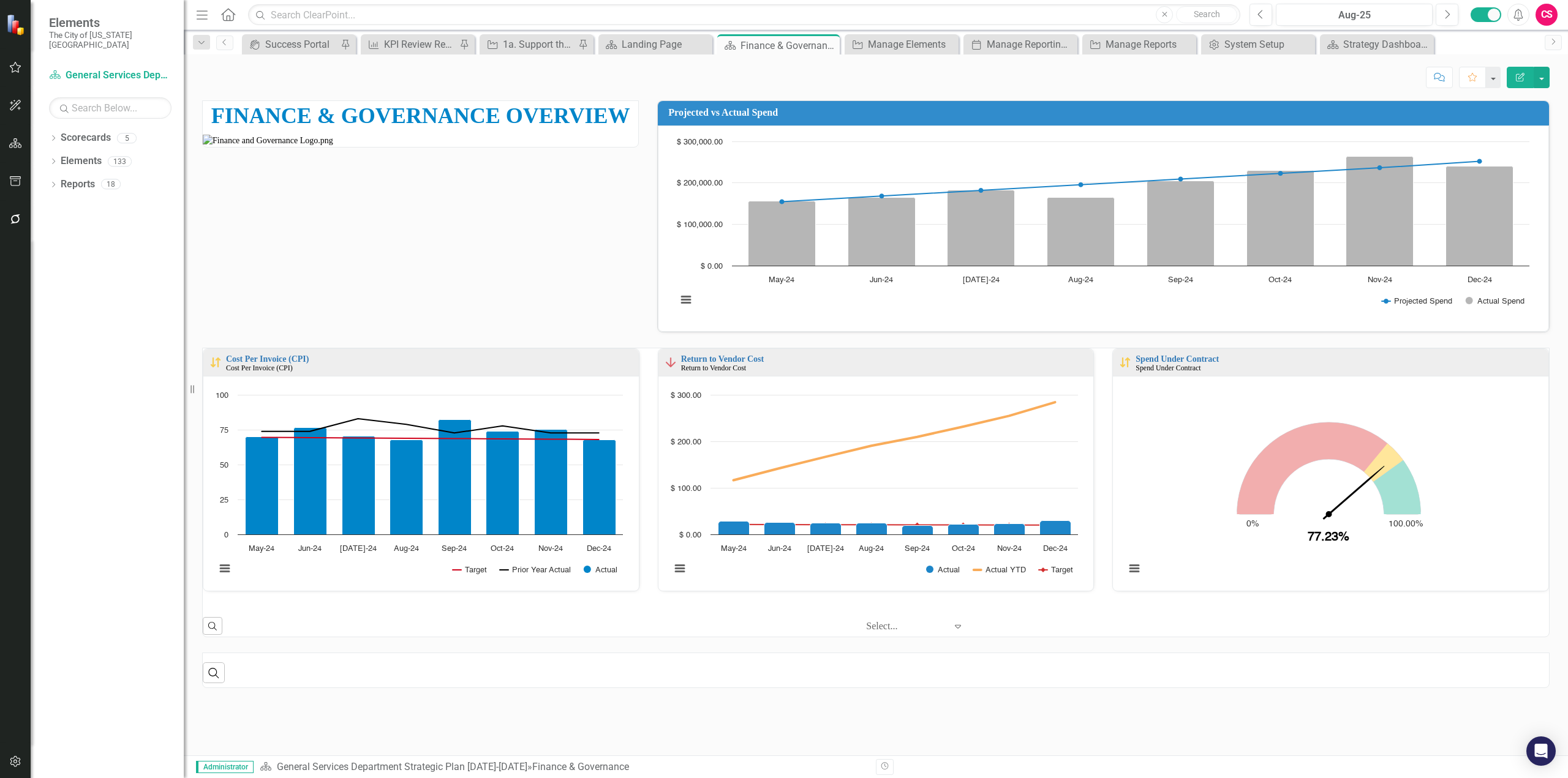
click at [1516, 70] on button "Edit Report" at bounding box center [1521, 77] width 27 height 21
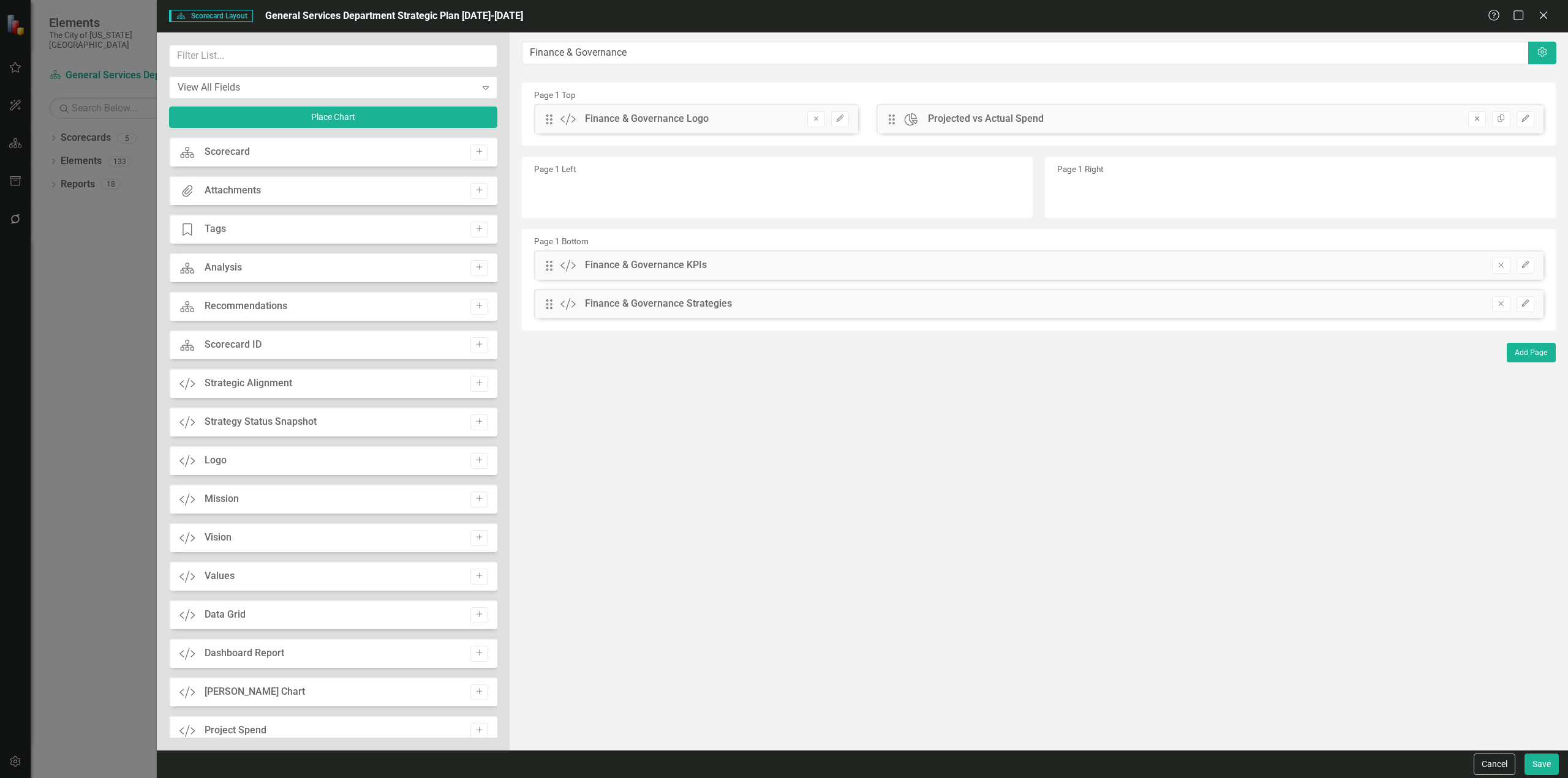
click at [1478, 120] on icon "Remove" at bounding box center [1477, 119] width 10 height 8
click at [847, 120] on button "Edit" at bounding box center [840, 119] width 17 height 15
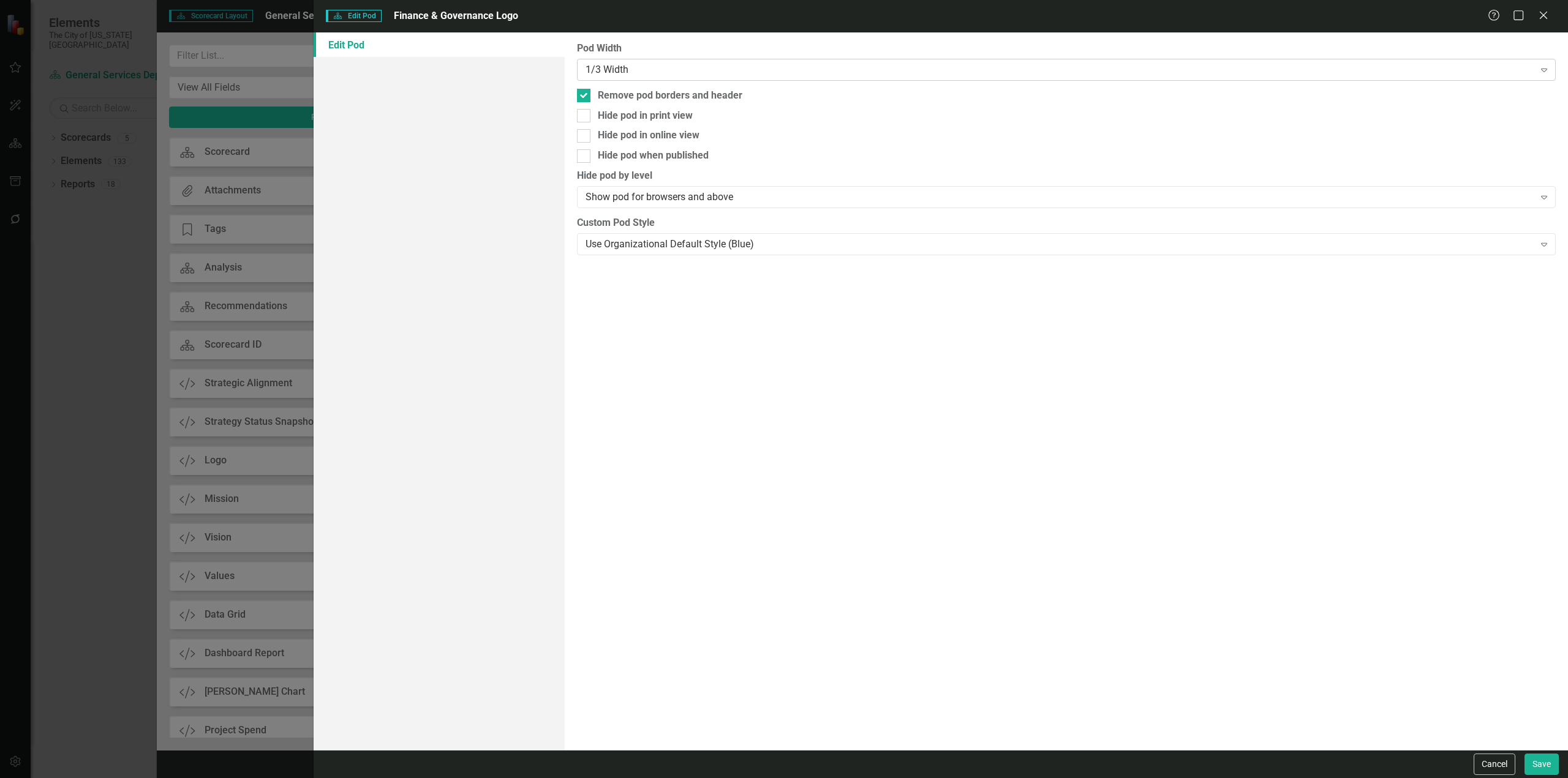
click at [678, 72] on div "1/3 Width" at bounding box center [1060, 70] width 948 height 14
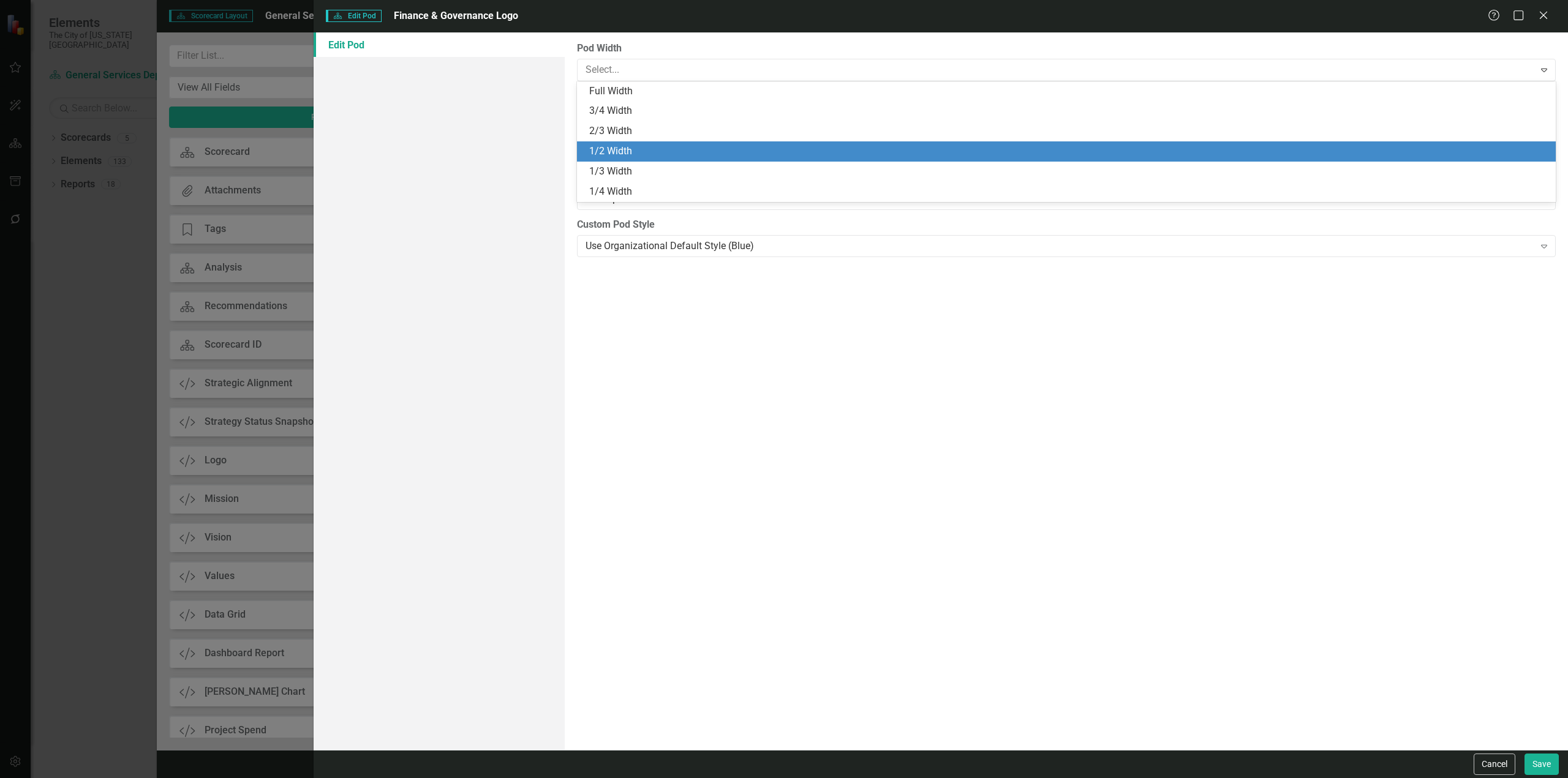
click at [621, 149] on div "1/2 Width" at bounding box center [1069, 152] width 959 height 14
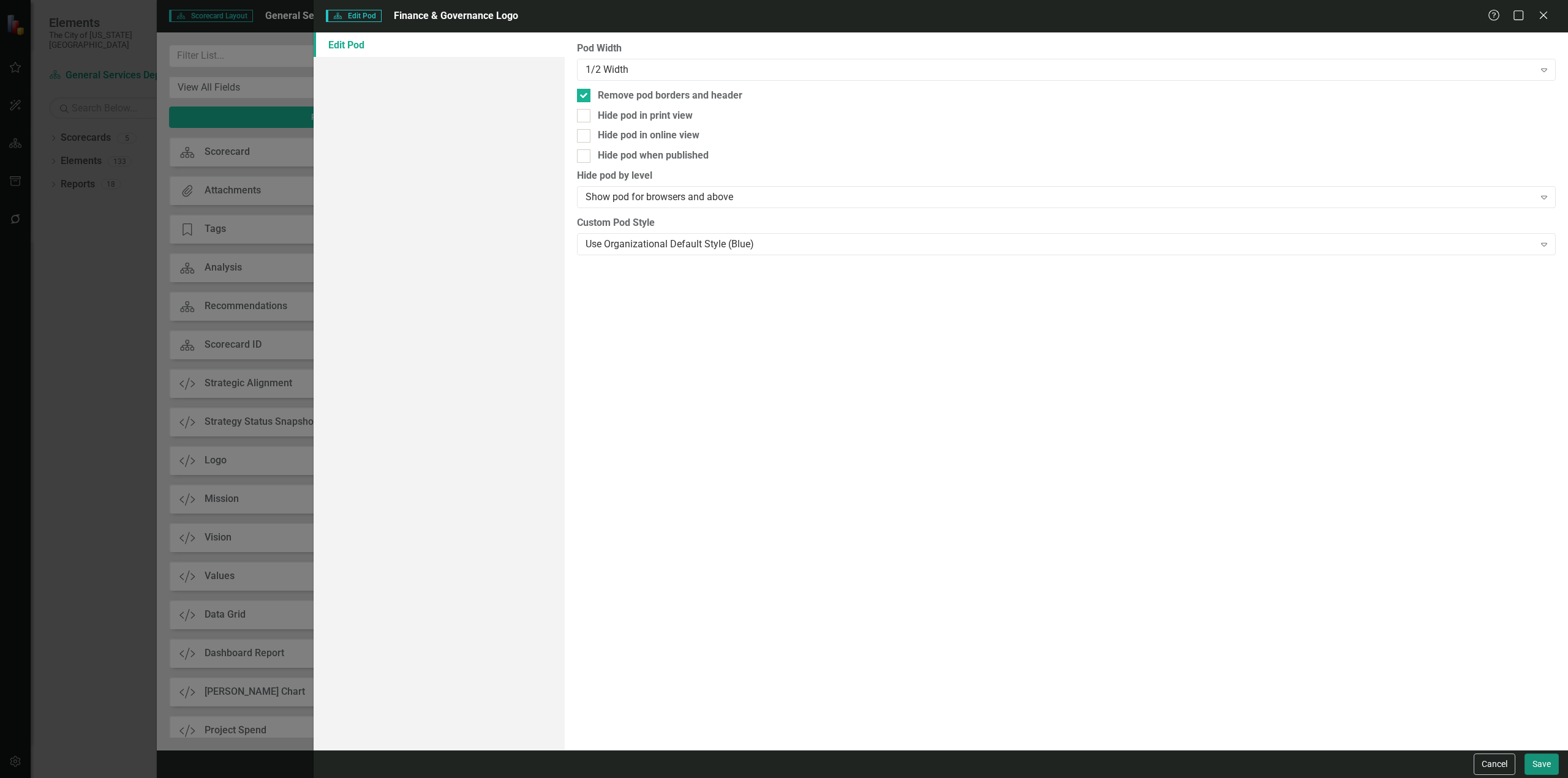
click at [1549, 766] on button "Save" at bounding box center [1541, 764] width 34 height 21
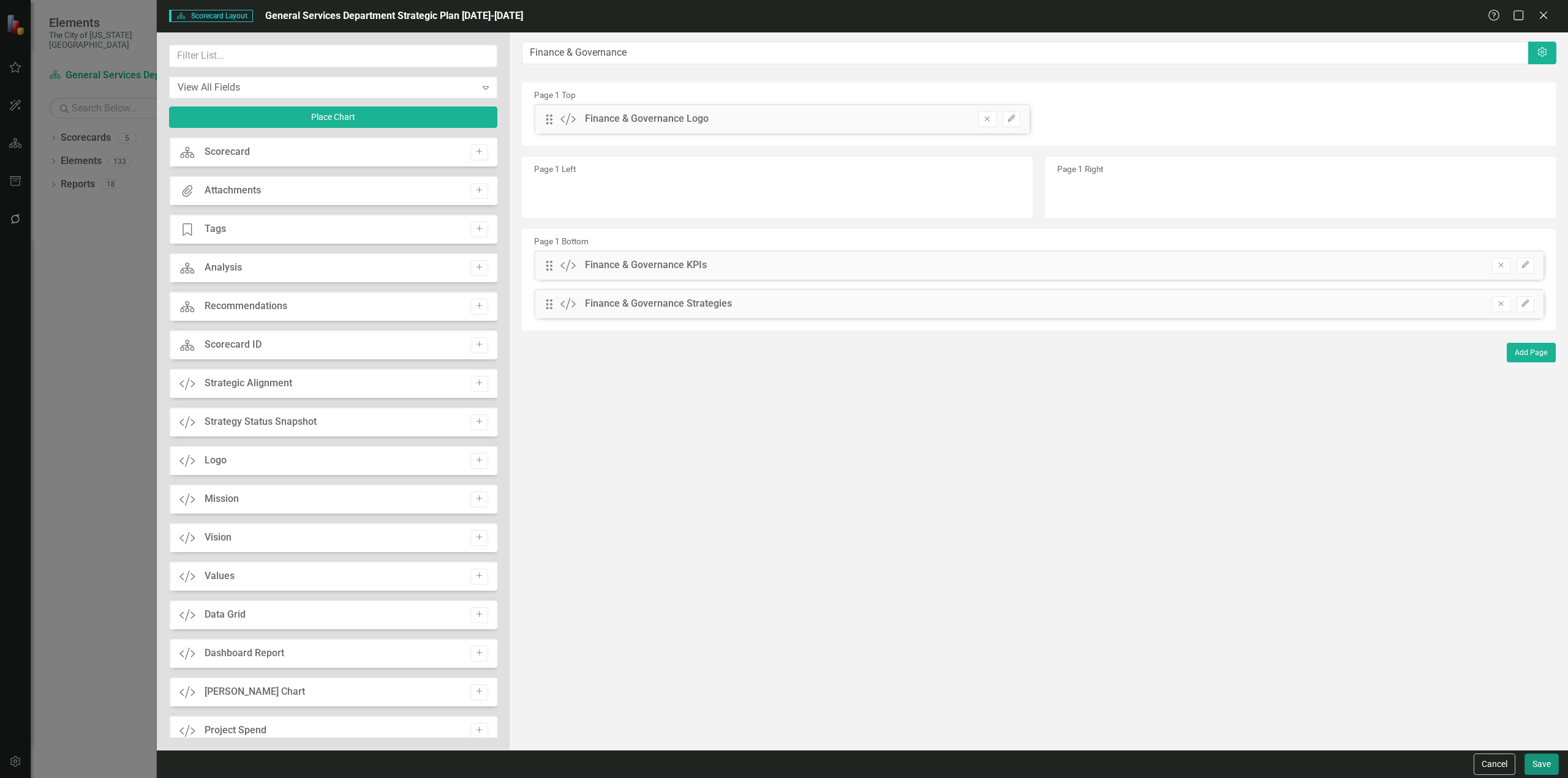
click at [1526, 768] on button "Save" at bounding box center [1541, 764] width 34 height 21
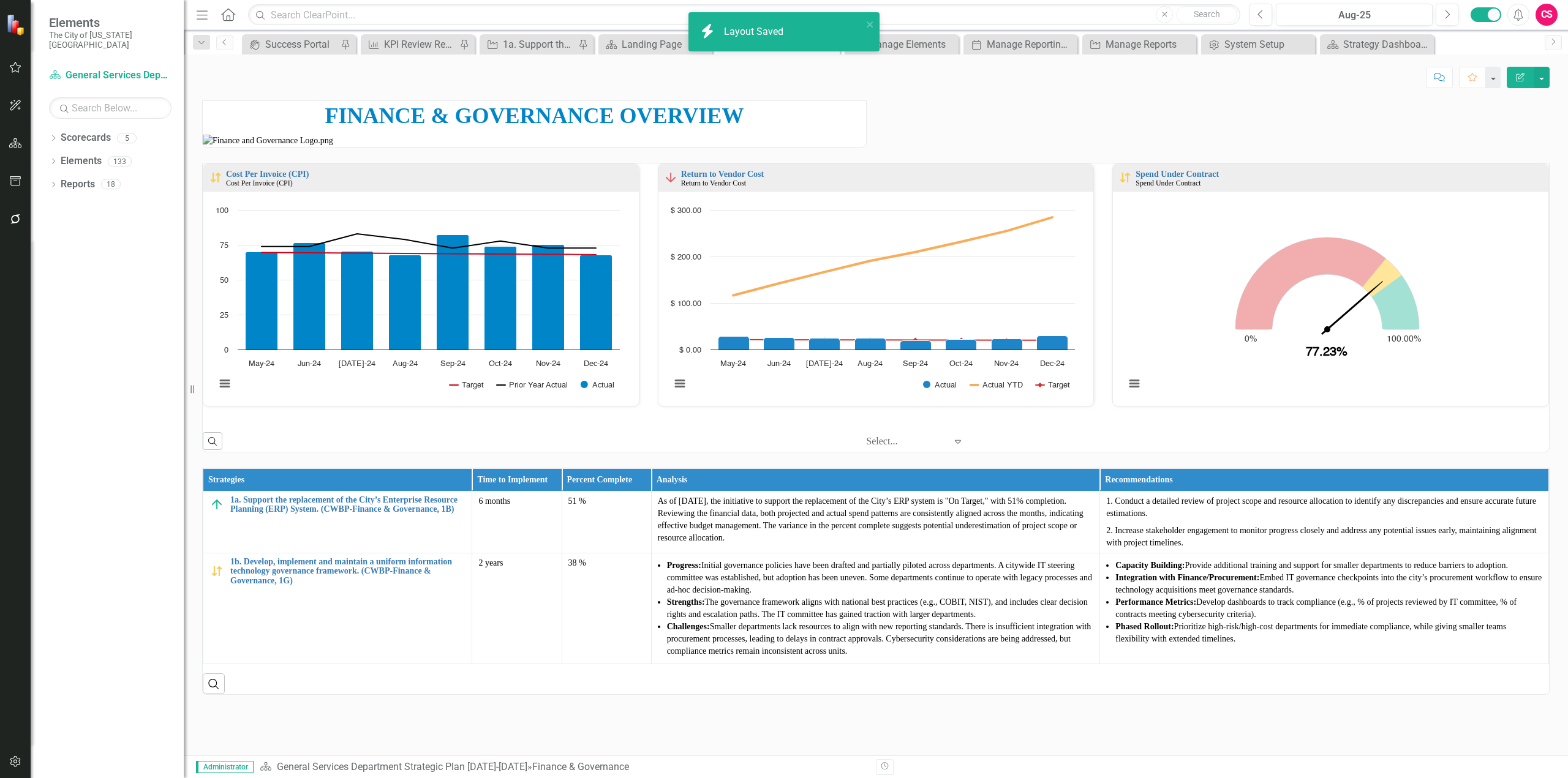
click at [657, 147] on p at bounding box center [535, 140] width 663 height 13
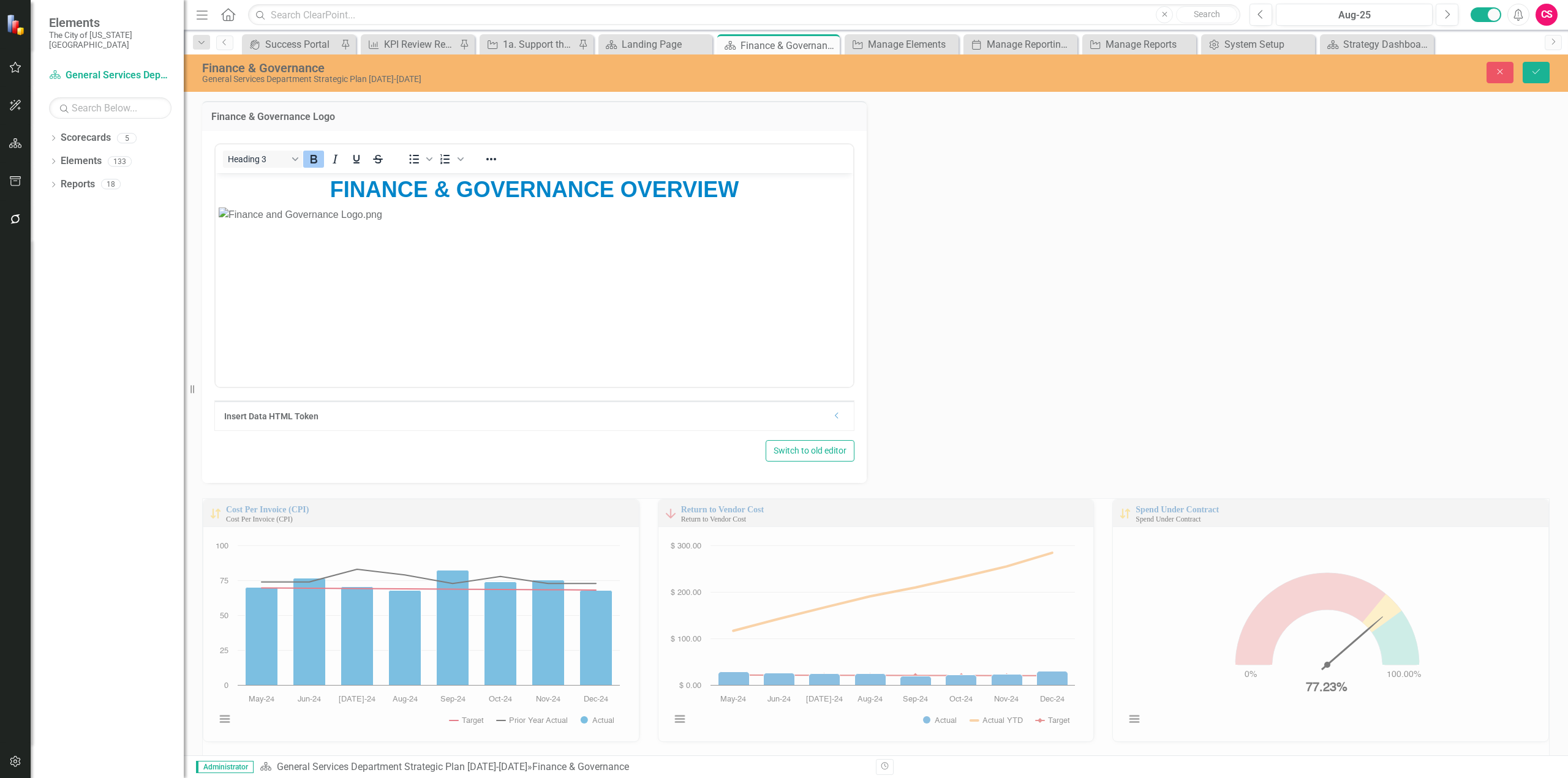
click at [323, 192] on h3 "FINANCE & GOVERNANCE OVERVIEW" at bounding box center [534, 188] width 631 height 26
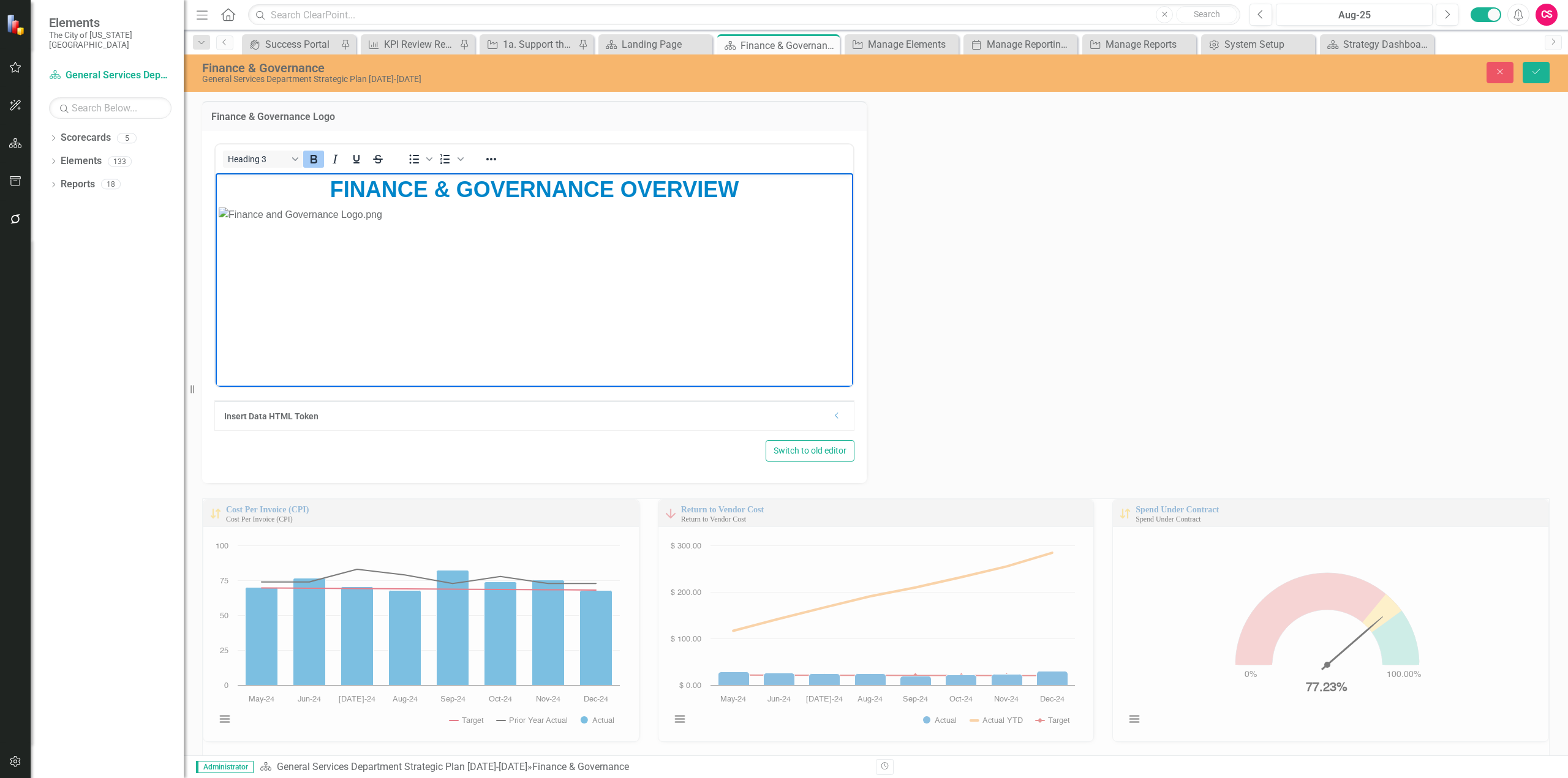
click at [519, 221] on img "Rich Text Area. Press ALT-0 for help." at bounding box center [534, 214] width 631 height 14
click at [331, 192] on span "FINANCE & GOVERNANCE OVERVIEW" at bounding box center [535, 188] width 409 height 25
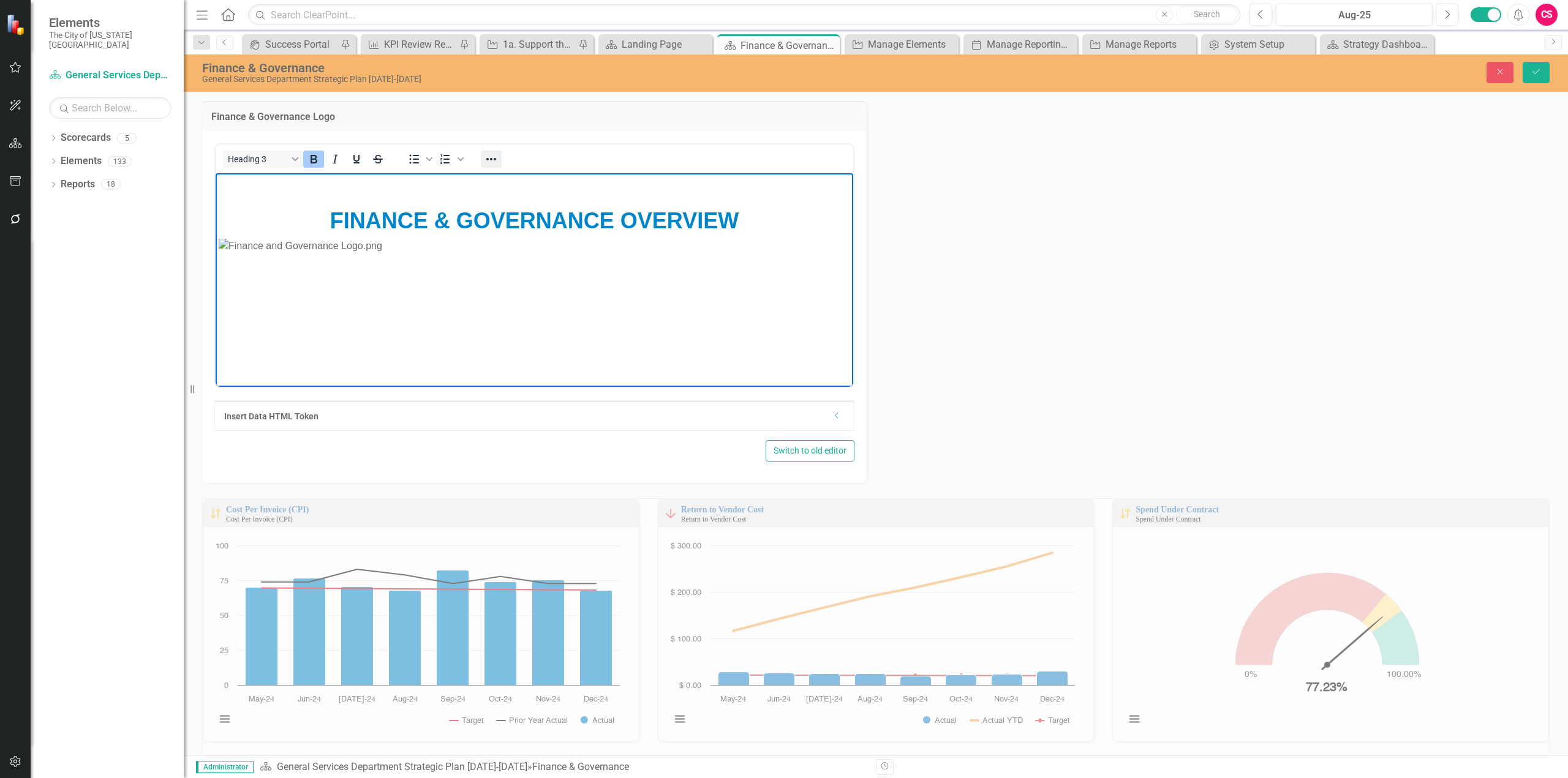
click at [482, 158] on button "Reveal or hide additional toolbar items" at bounding box center [491, 159] width 21 height 17
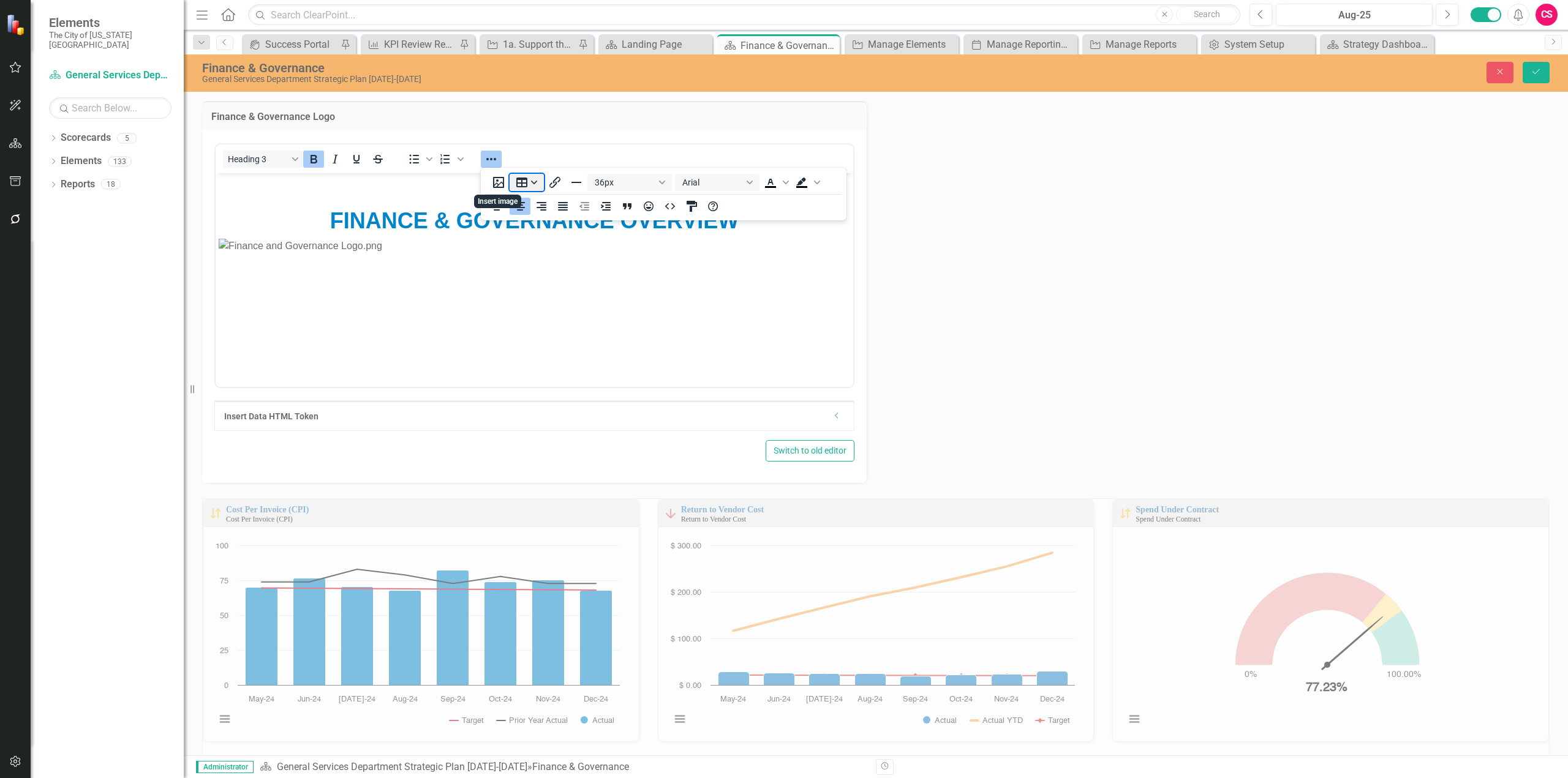
click at [517, 182] on button "Table" at bounding box center [526, 183] width 34 height 17
click at [615, 197] on div "2 columns, 1 rows" at bounding box center [619, 199] width 11 height 11
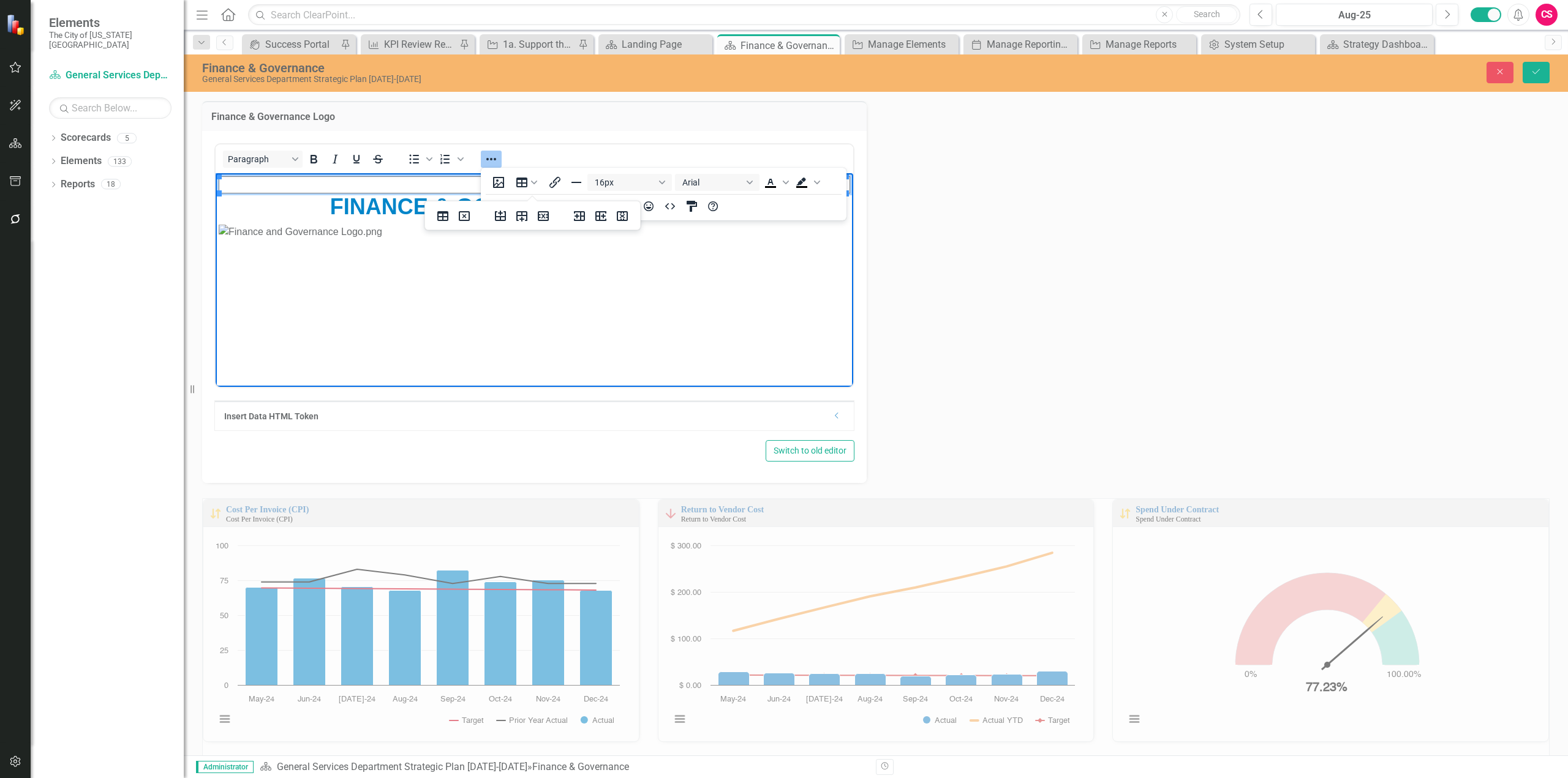
click at [495, 158] on icon "Reveal or hide additional toolbar items" at bounding box center [491, 158] width 15 height 14
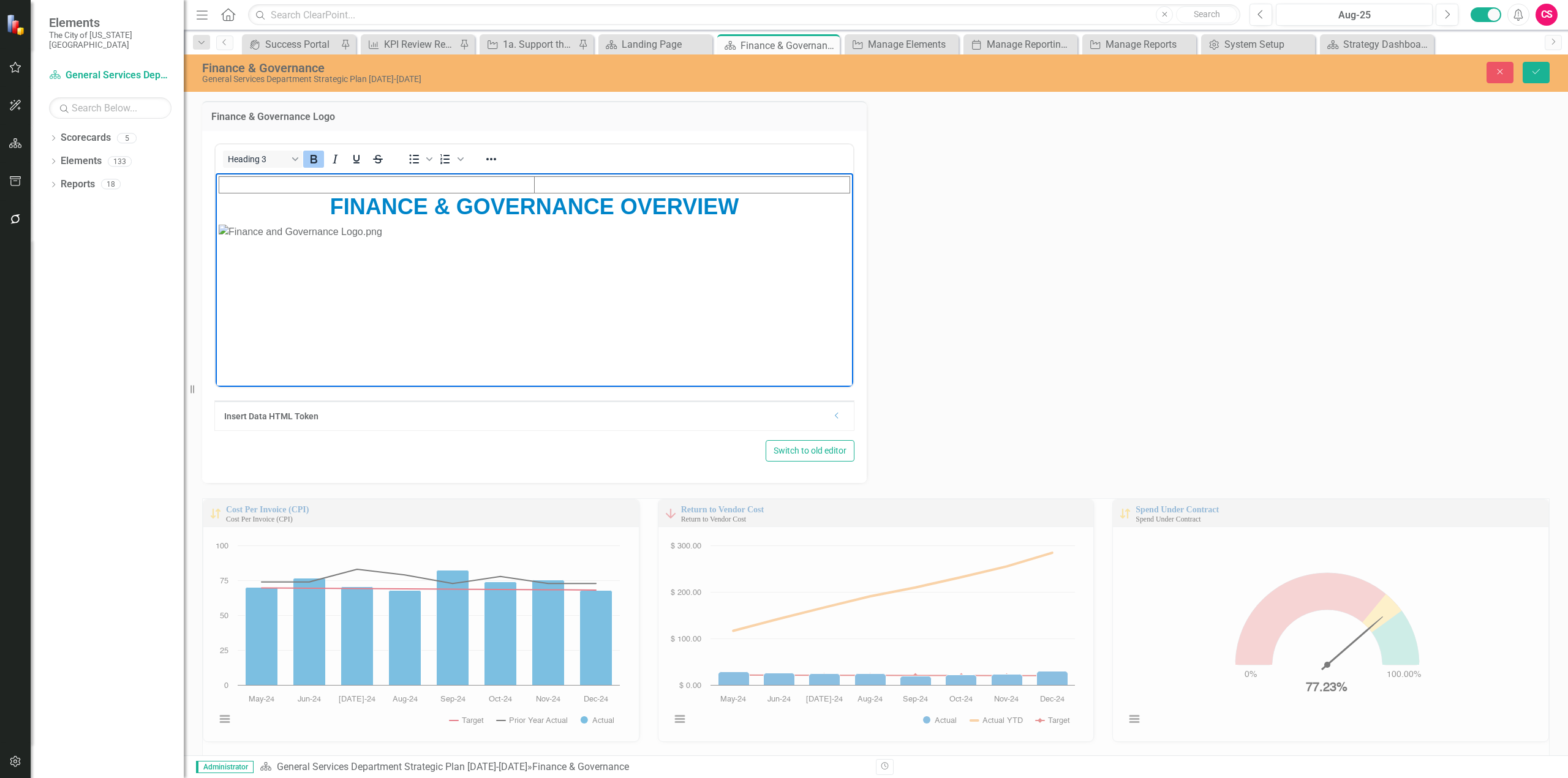
click at [457, 205] on span "FINANCE & GOVERNANCE OVERVIEW" at bounding box center [535, 206] width 409 height 25
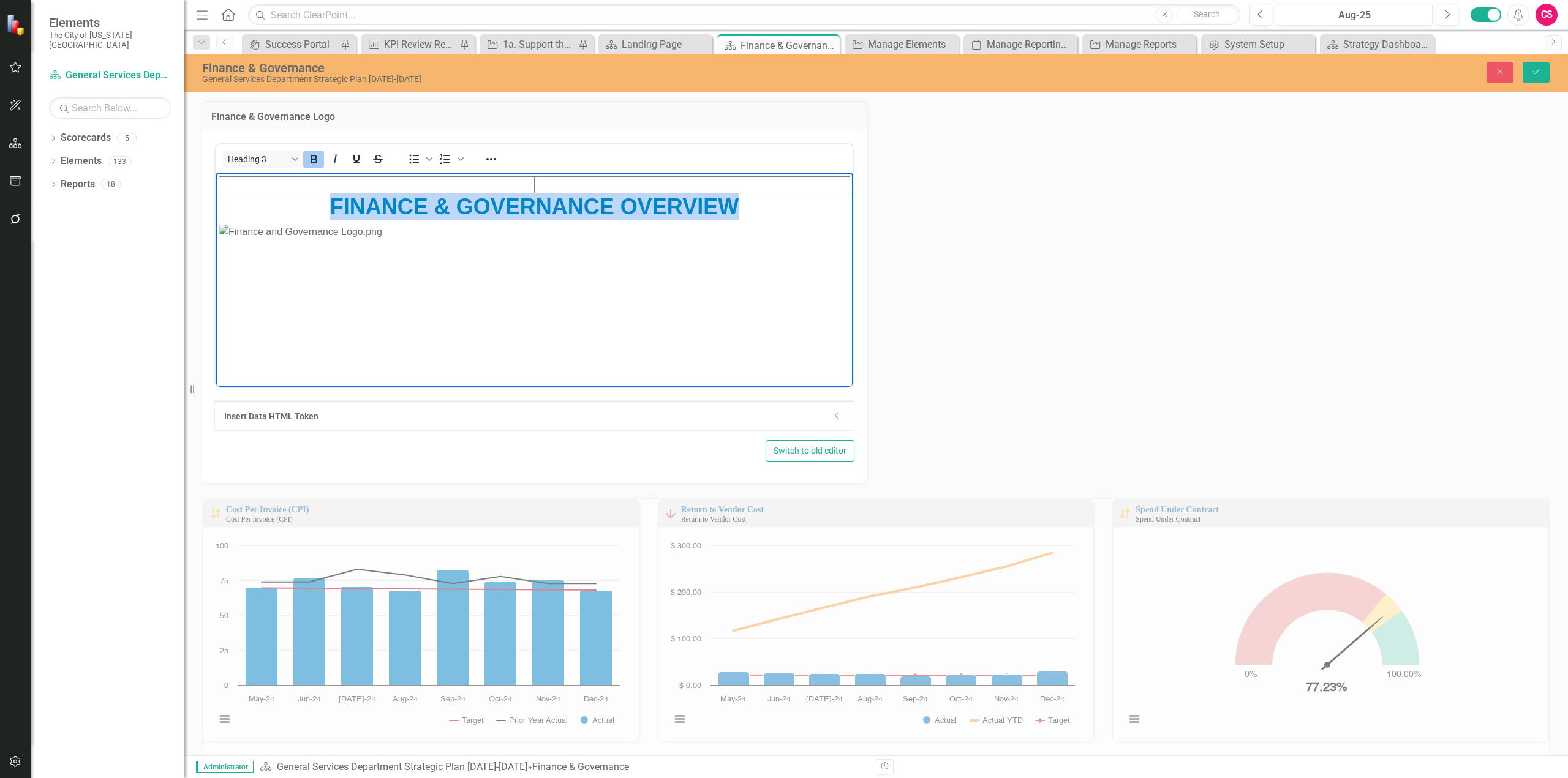
click at [457, 205] on span "FINANCE & GOVERNANCE OVERVIEW" at bounding box center [535, 206] width 409 height 25
click at [582, 183] on td "Rich Text Area. Press ALT-0 for help." at bounding box center [692, 184] width 315 height 16
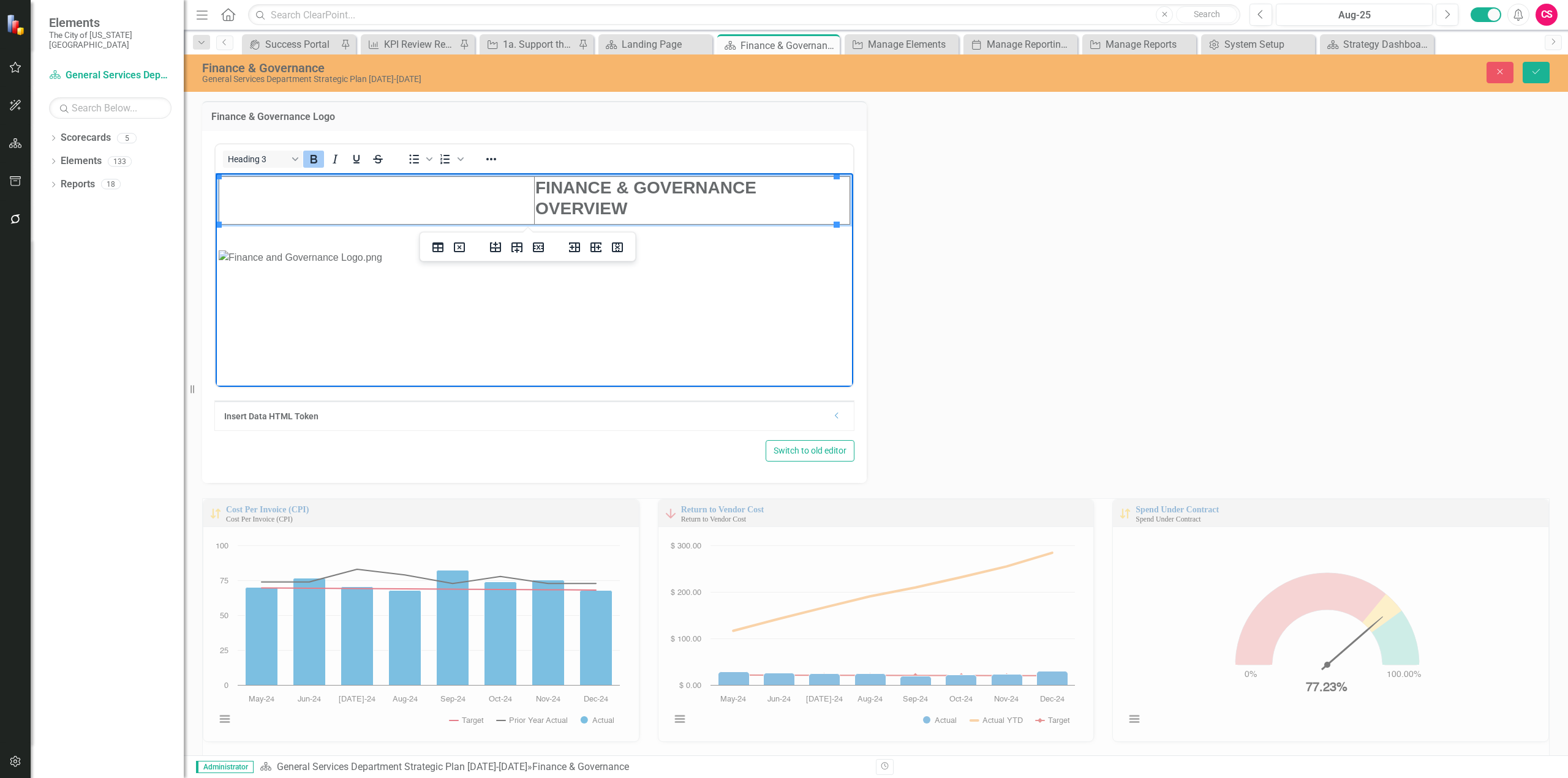
click at [573, 195] on strong "FINANCE & GOVERNANCE OVERVIEW" at bounding box center [646, 197] width 221 height 40
click at [499, 162] on button "Reveal or hide additional toolbar items" at bounding box center [491, 159] width 21 height 17
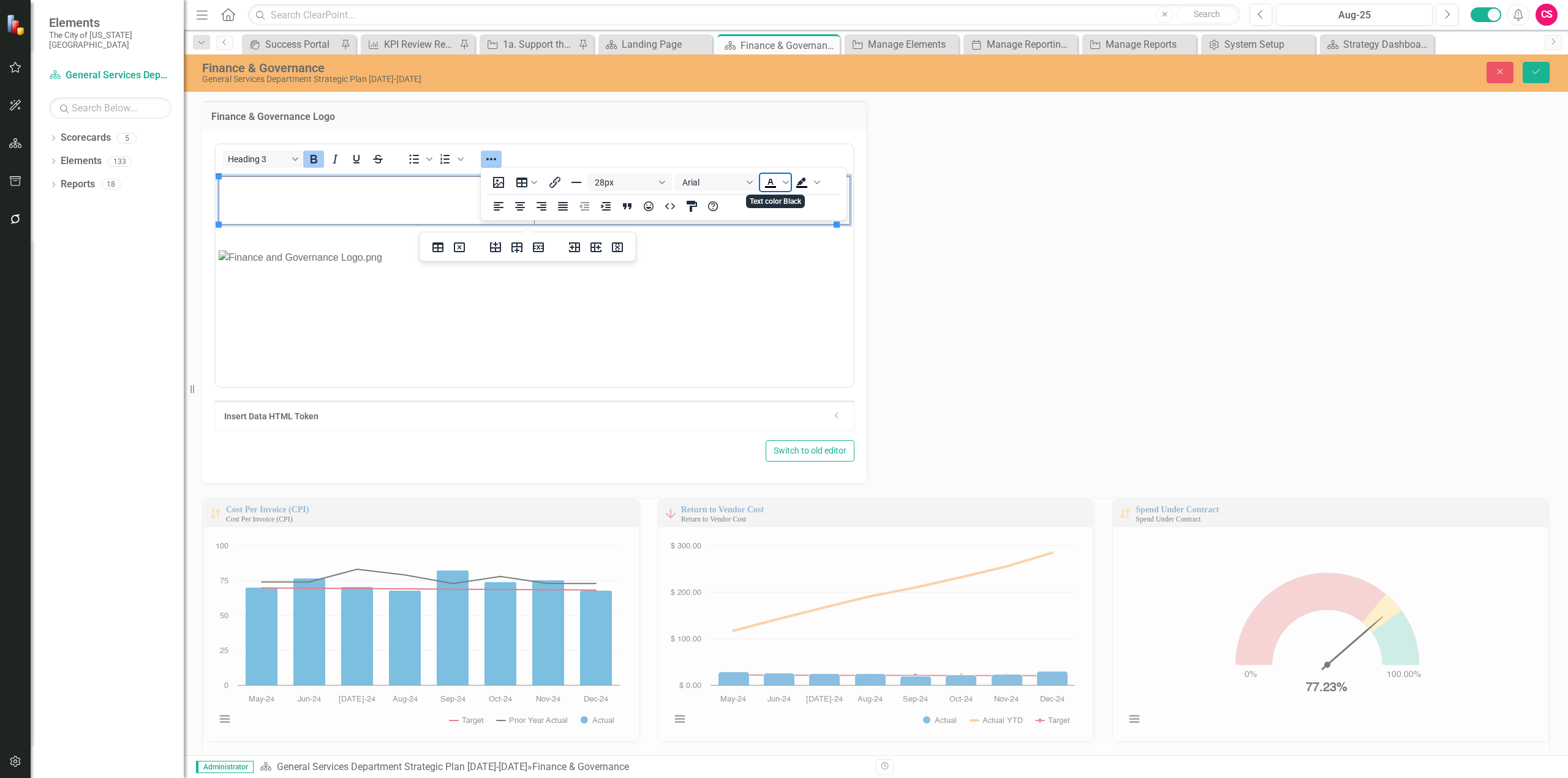
click at [780, 187] on span "Text color Black" at bounding box center [770, 183] width 21 height 17
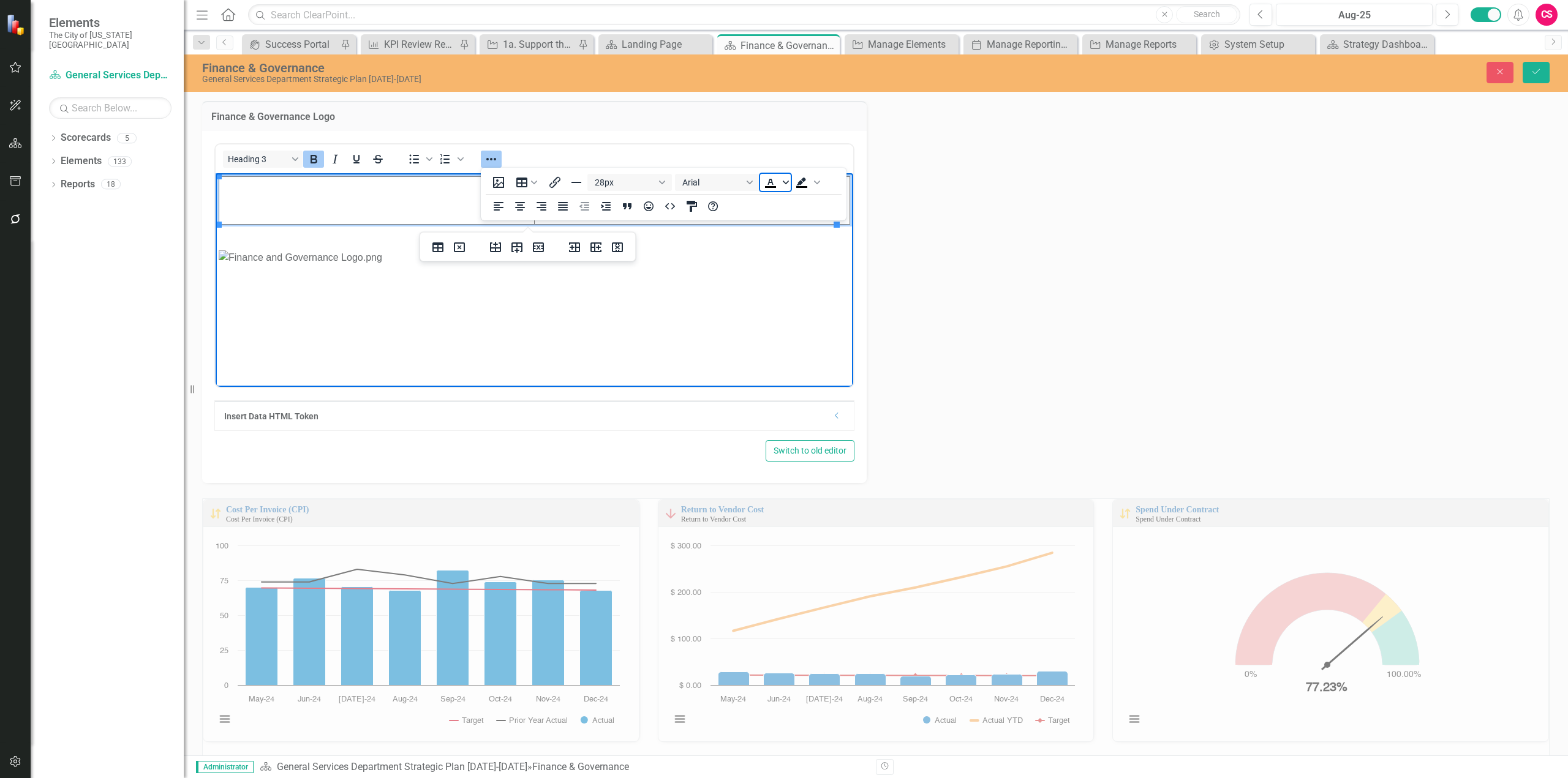
click at [784, 187] on span "Text color Black" at bounding box center [786, 183] width 10 height 17
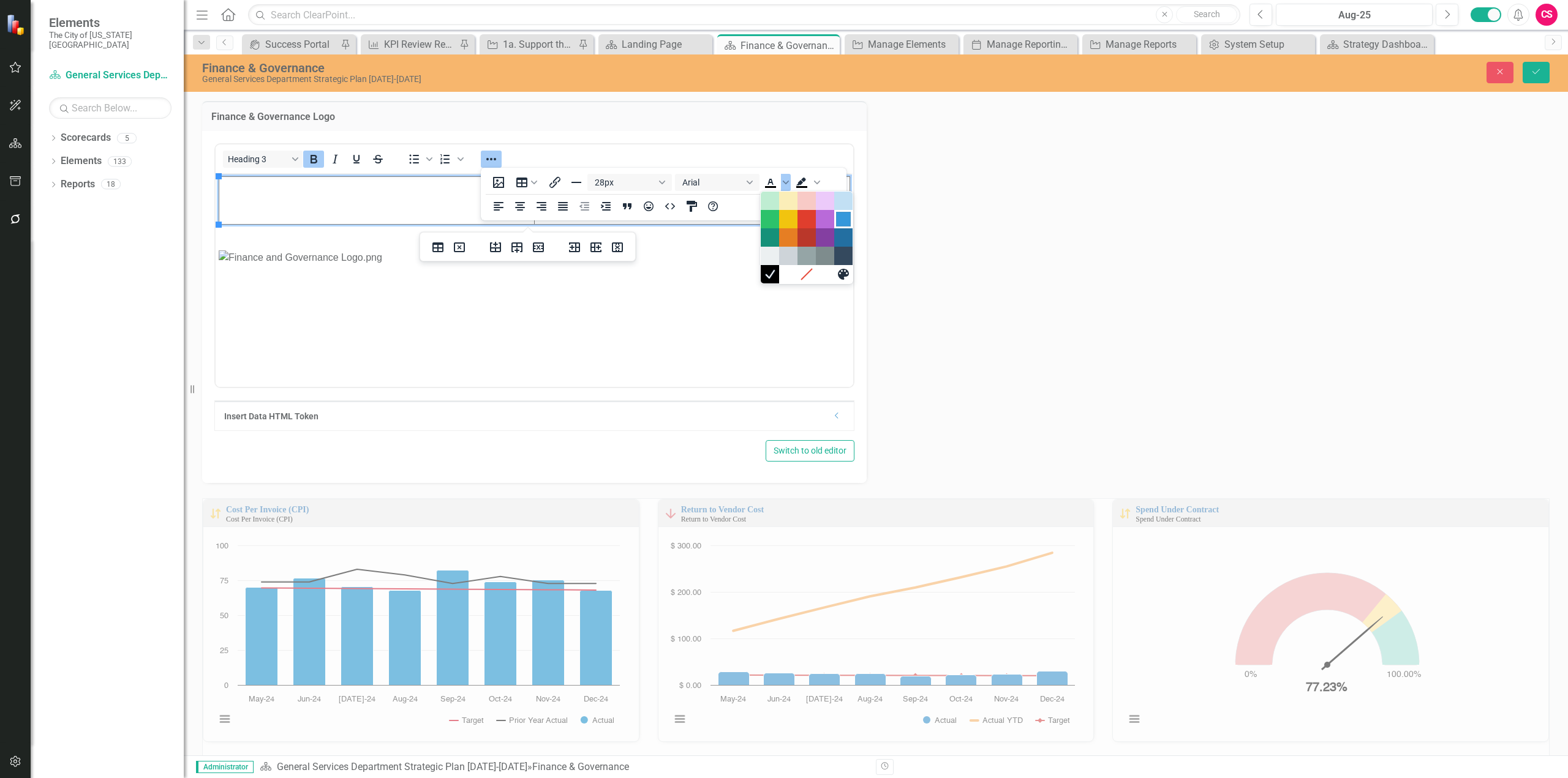
drag, startPoint x: 838, startPoint y: 216, endPoint x: 547, endPoint y: 101, distance: 312.9
click at [838, 216] on div "Blue" at bounding box center [843, 218] width 15 height 14
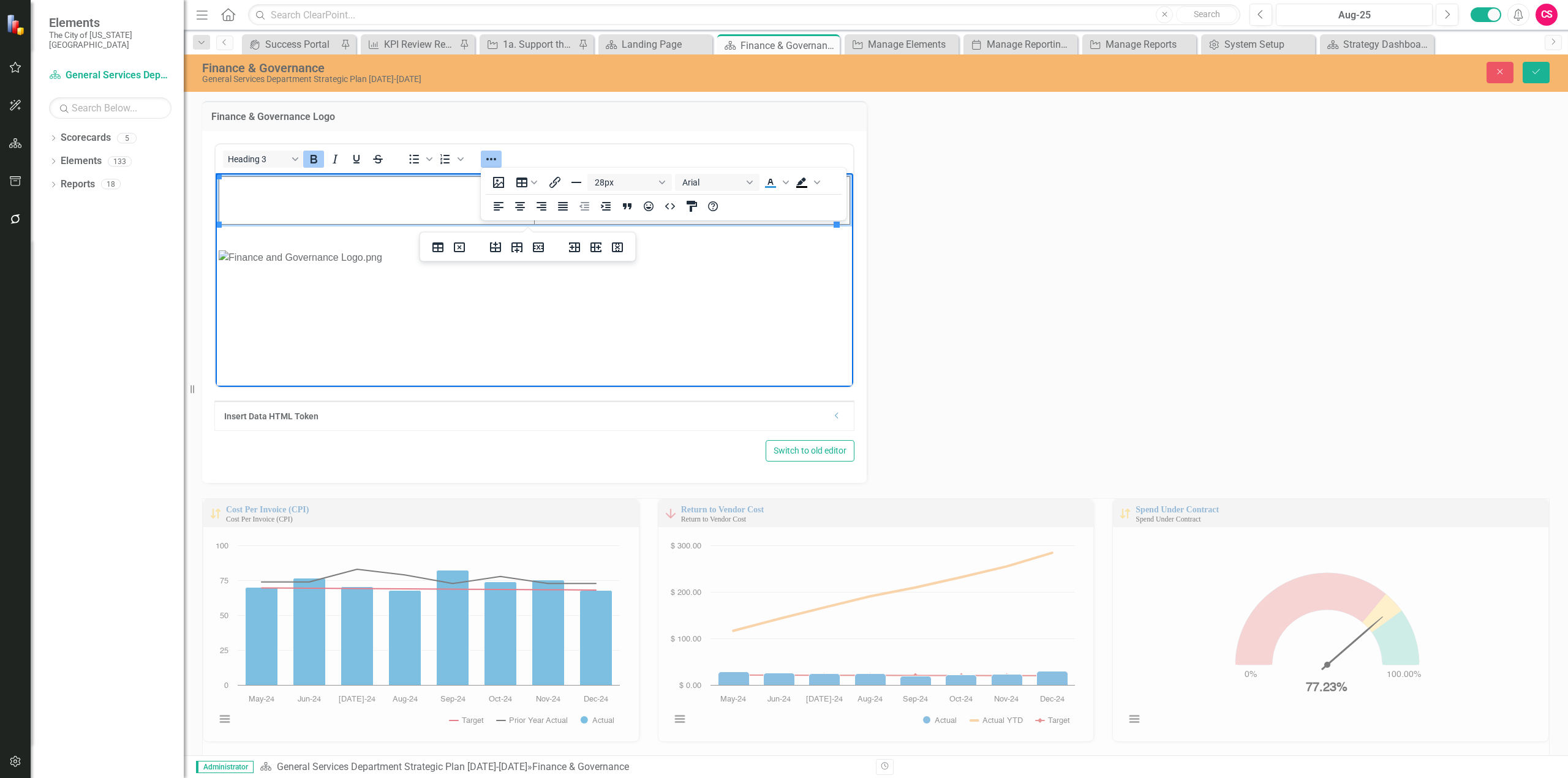
click at [704, 265] on p "Rich Text Area. Press ALT-0 for help." at bounding box center [534, 257] width 631 height 14
click at [489, 155] on icon "Reveal or hide additional toolbar items" at bounding box center [491, 158] width 15 height 14
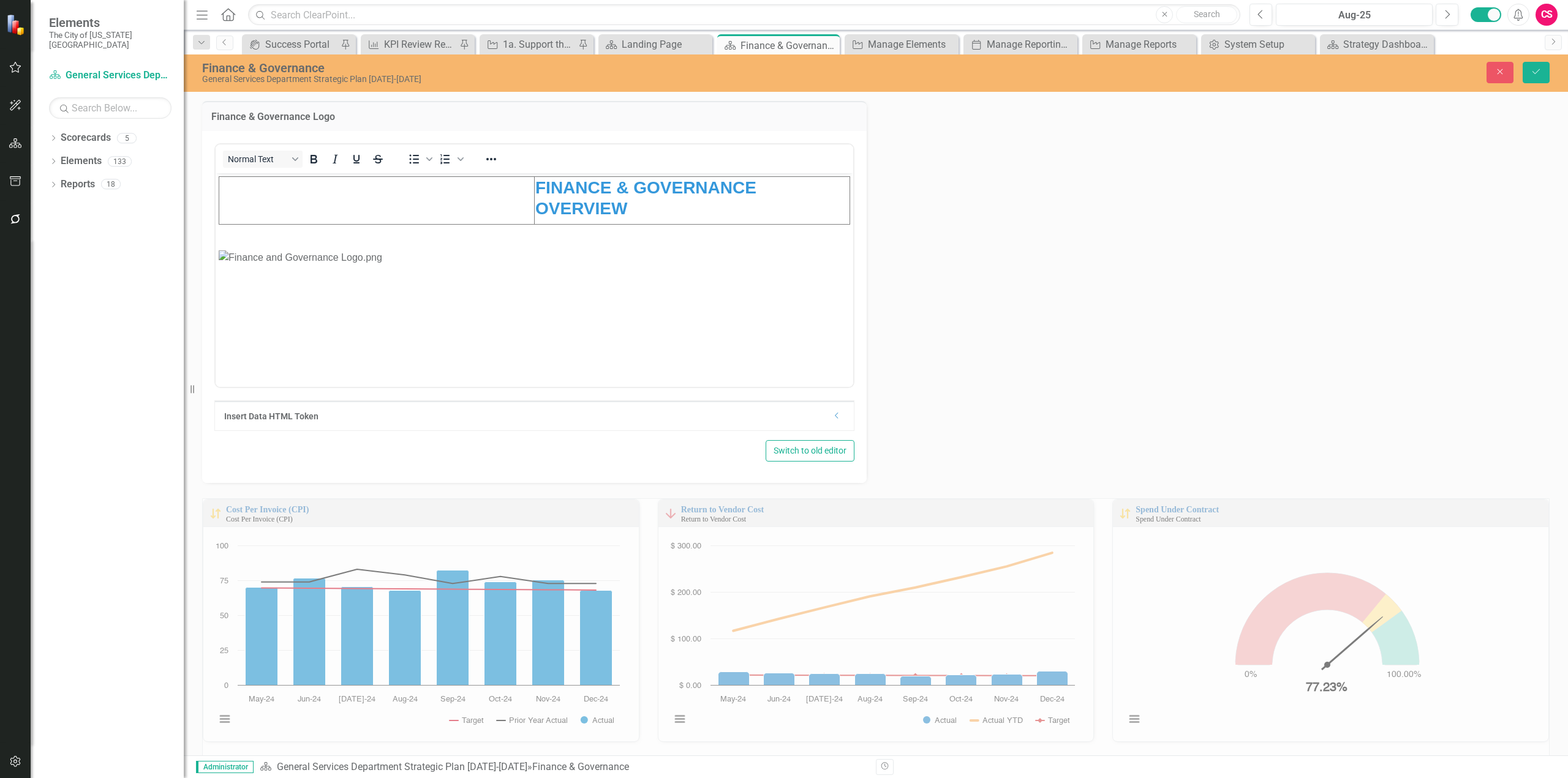
click at [523, 265] on img "Rich Text Area. Press ALT-0 for help." at bounding box center [534, 257] width 631 height 14
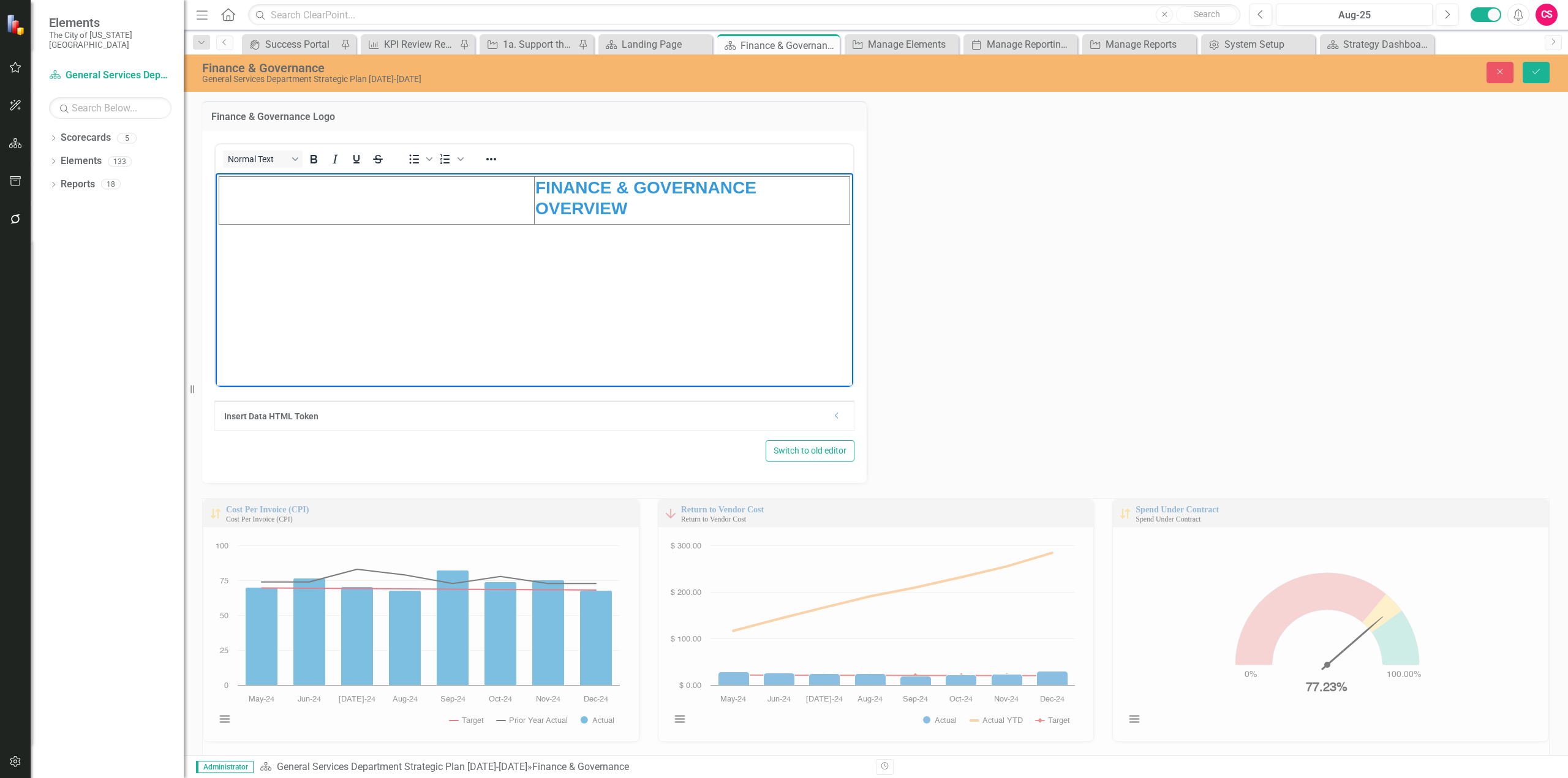
click at [420, 193] on td "Rich Text Area. Press ALT-0 for help." at bounding box center [377, 199] width 315 height 47
drag, startPoint x: 533, startPoint y: 238, endPoint x: 377, endPoint y: 230, distance: 156.2
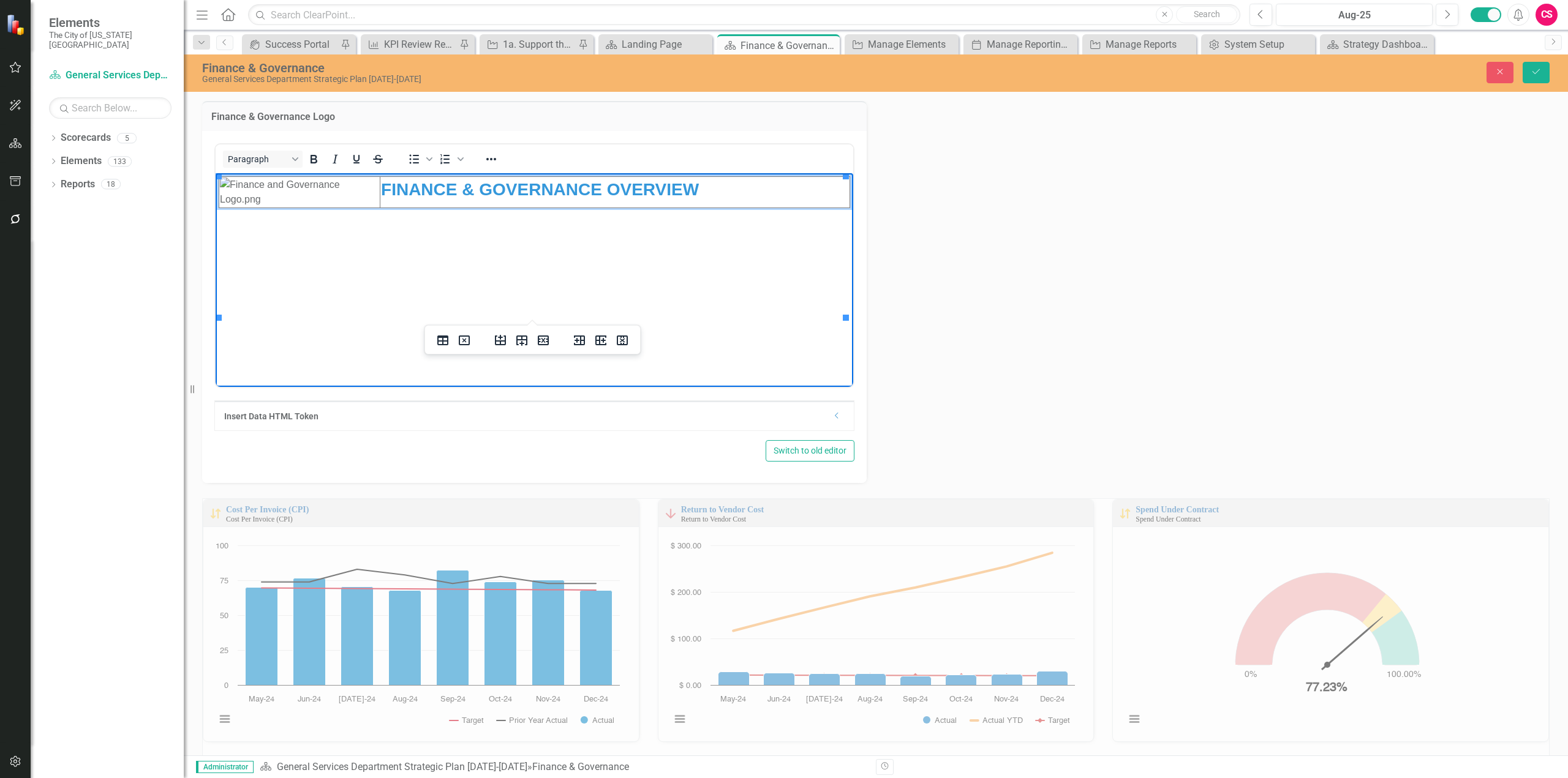
click at [345, 207] on img "Rich Text Area. Press ALT-0 for help." at bounding box center [299, 191] width 160 height 29
click at [358, 180] on body "FINANCE & GOVERNANCE OVERVIEW" at bounding box center [535, 265] width 638 height 184
drag, startPoint x: 359, startPoint y: 179, endPoint x: 322, endPoint y: 197, distance: 41.1
click at [288, 207] on img "Rich Text Area. Press ALT-0 for help." at bounding box center [299, 191] width 160 height 29
click at [484, 157] on icon "Reveal or hide additional toolbar items" at bounding box center [491, 158] width 15 height 14
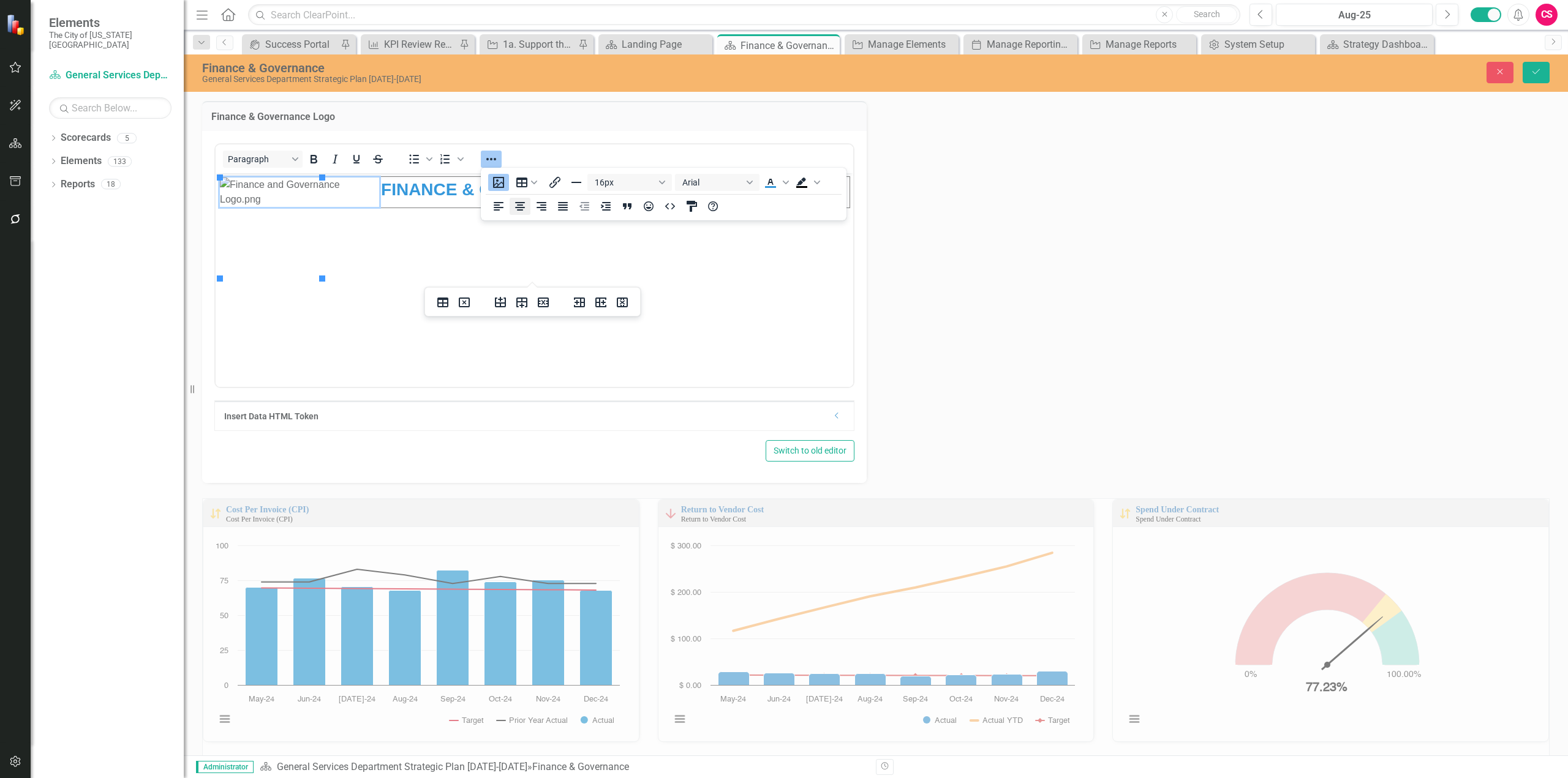
click at [519, 211] on icon "Align center" at bounding box center [520, 206] width 10 height 9
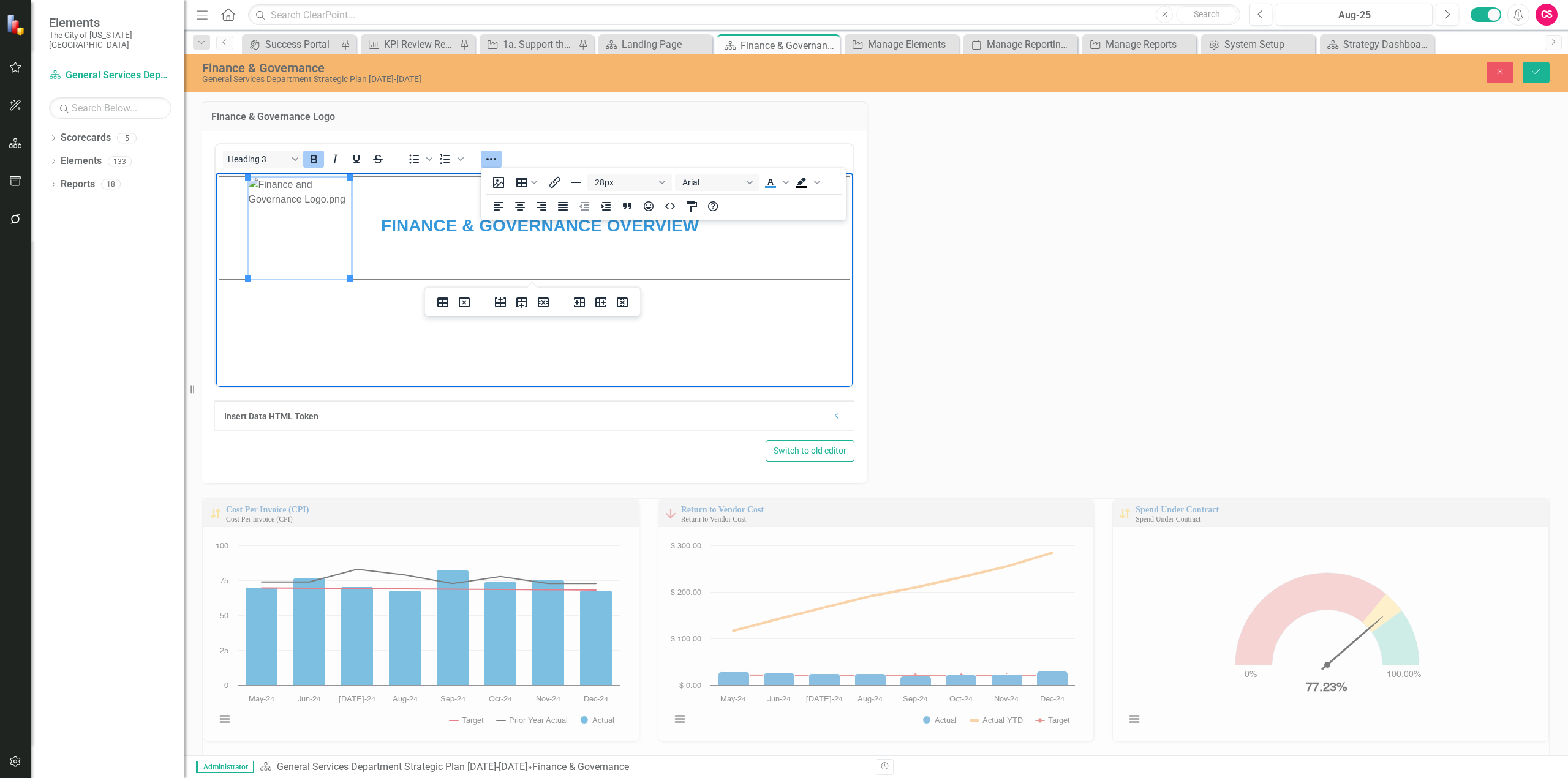
click at [508, 230] on strong "FINANCE & GOVERNANCE OVERVIEW" at bounding box center [539, 225] width 318 height 19
click at [518, 211] on icon "Align center" at bounding box center [520, 206] width 10 height 9
click at [501, 210] on icon "Align left" at bounding box center [498, 206] width 15 height 14
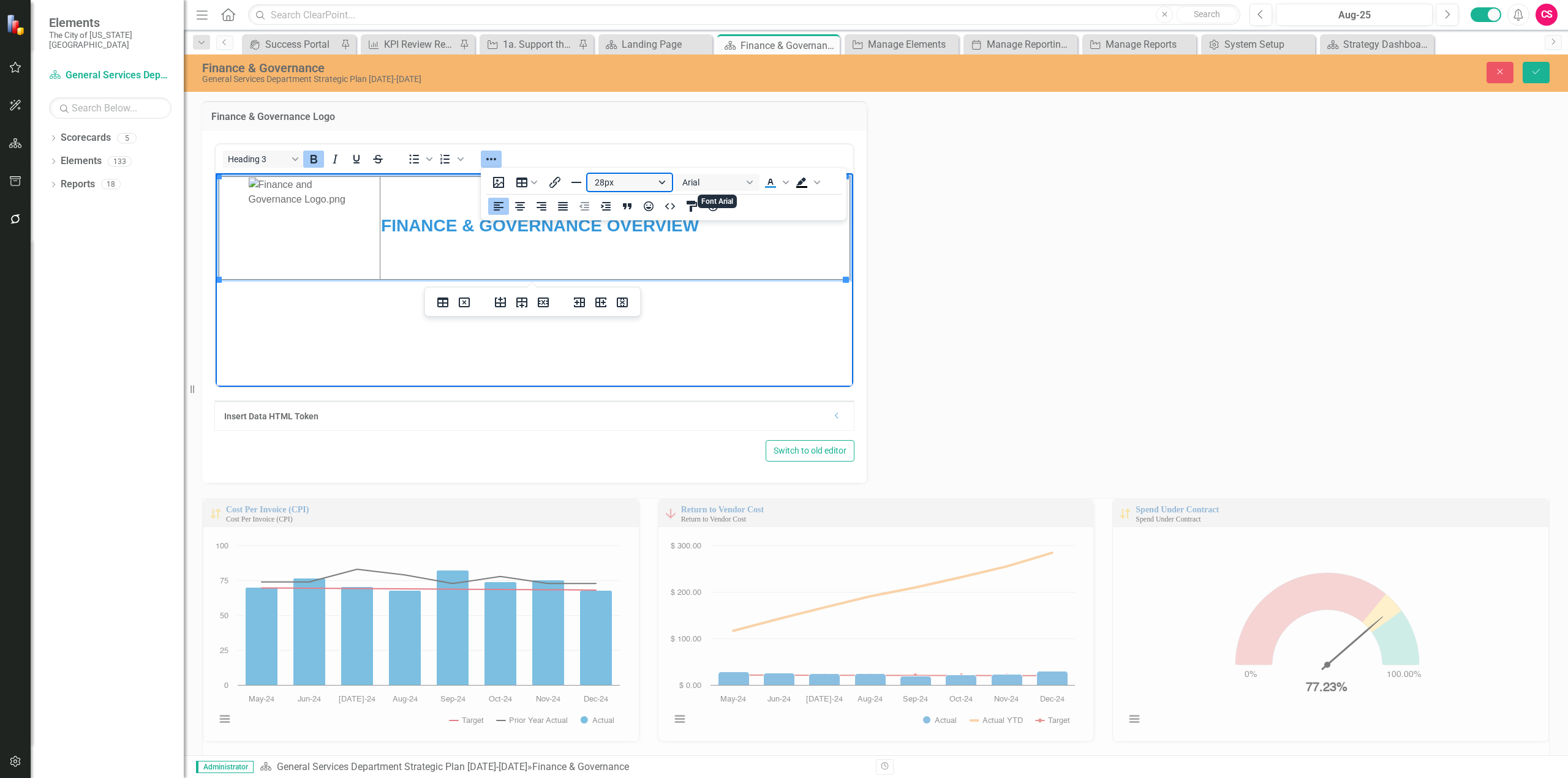
click at [649, 186] on button "28px" at bounding box center [629, 183] width 84 height 17
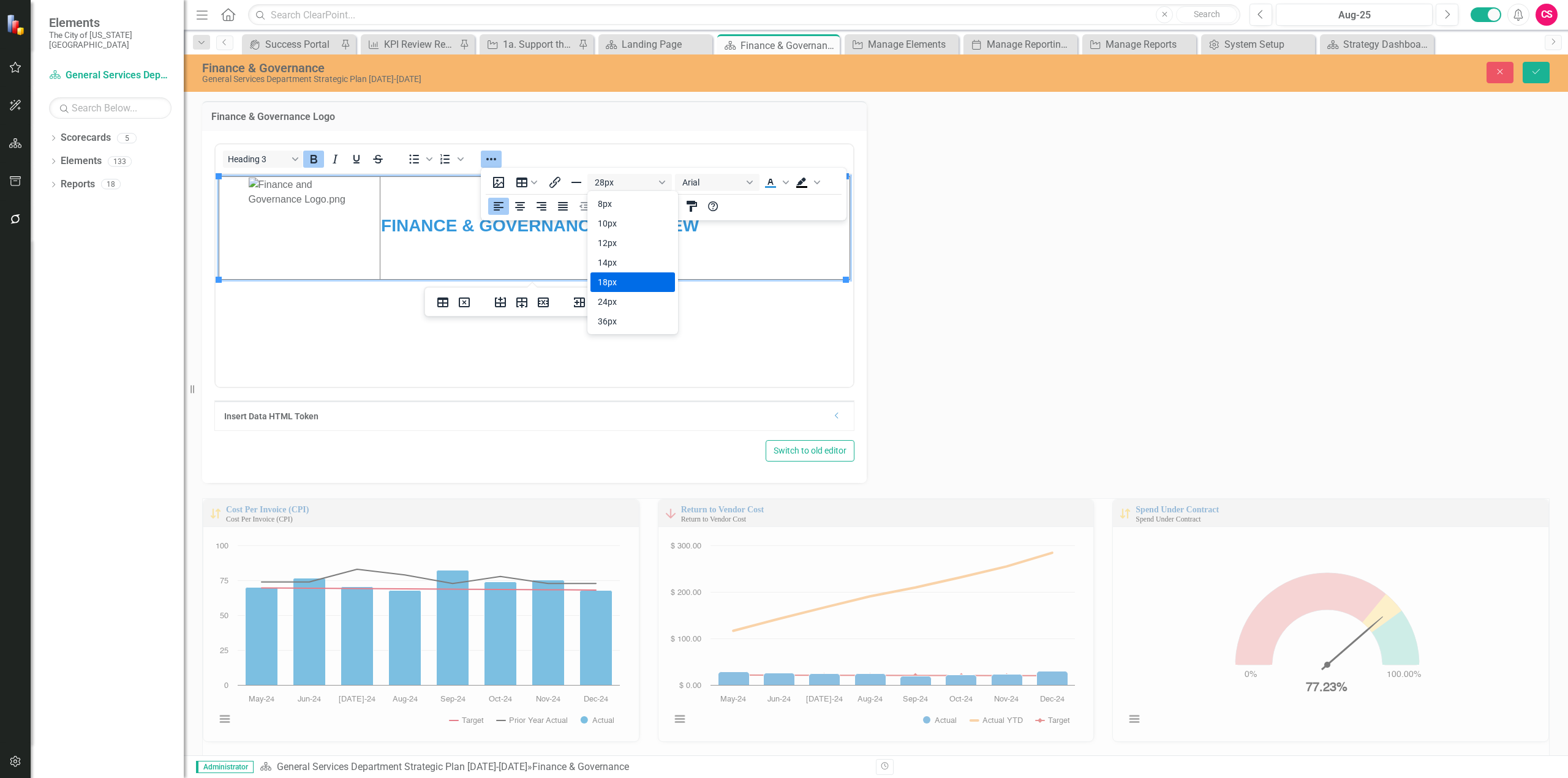
click at [773, 271] on td "FINANCE & GOVERNANCE OVERVIEW" at bounding box center [615, 227] width 470 height 102
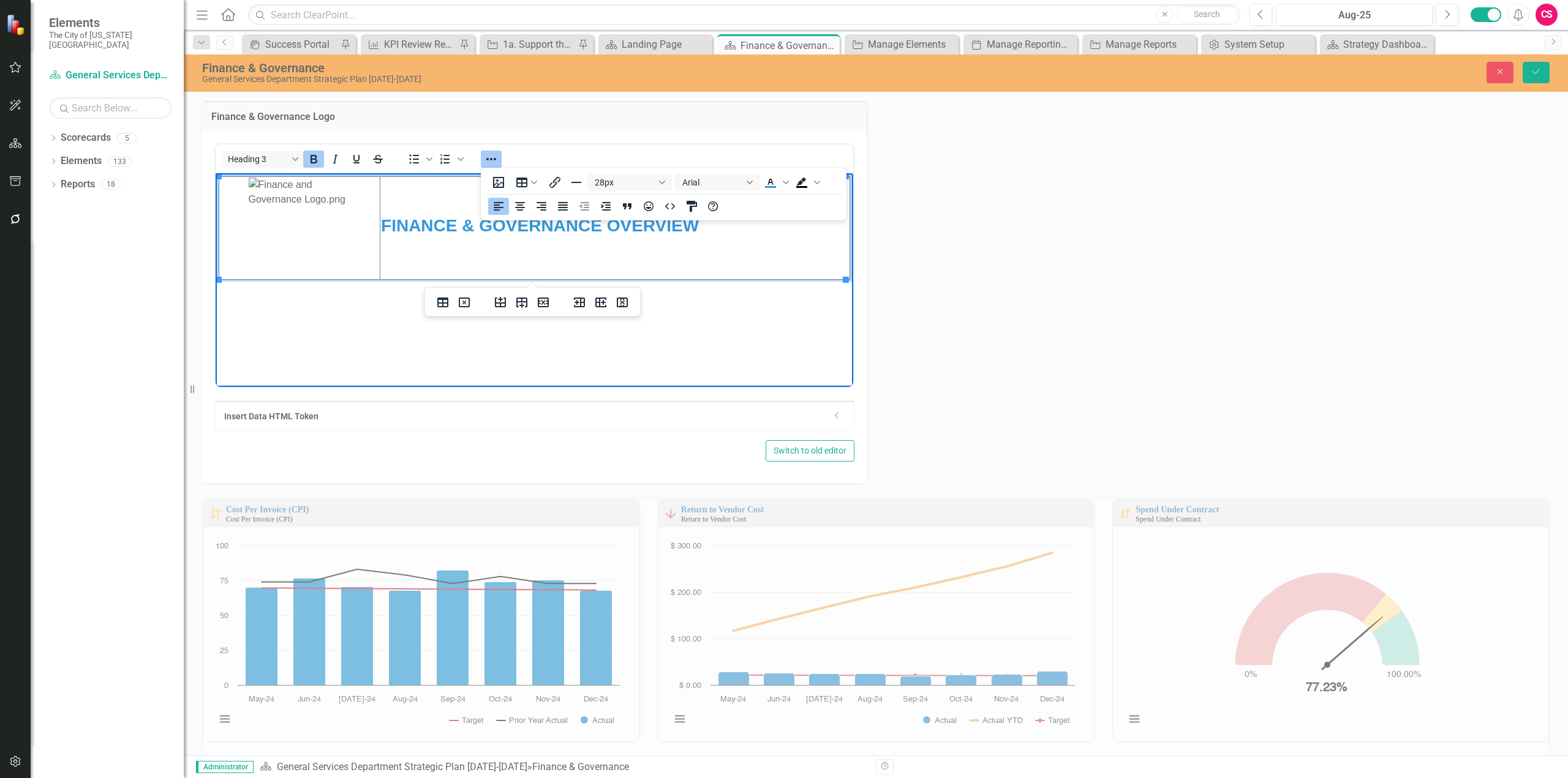
click at [491, 161] on icon "Reveal or hide additional toolbar items" at bounding box center [491, 158] width 15 height 14
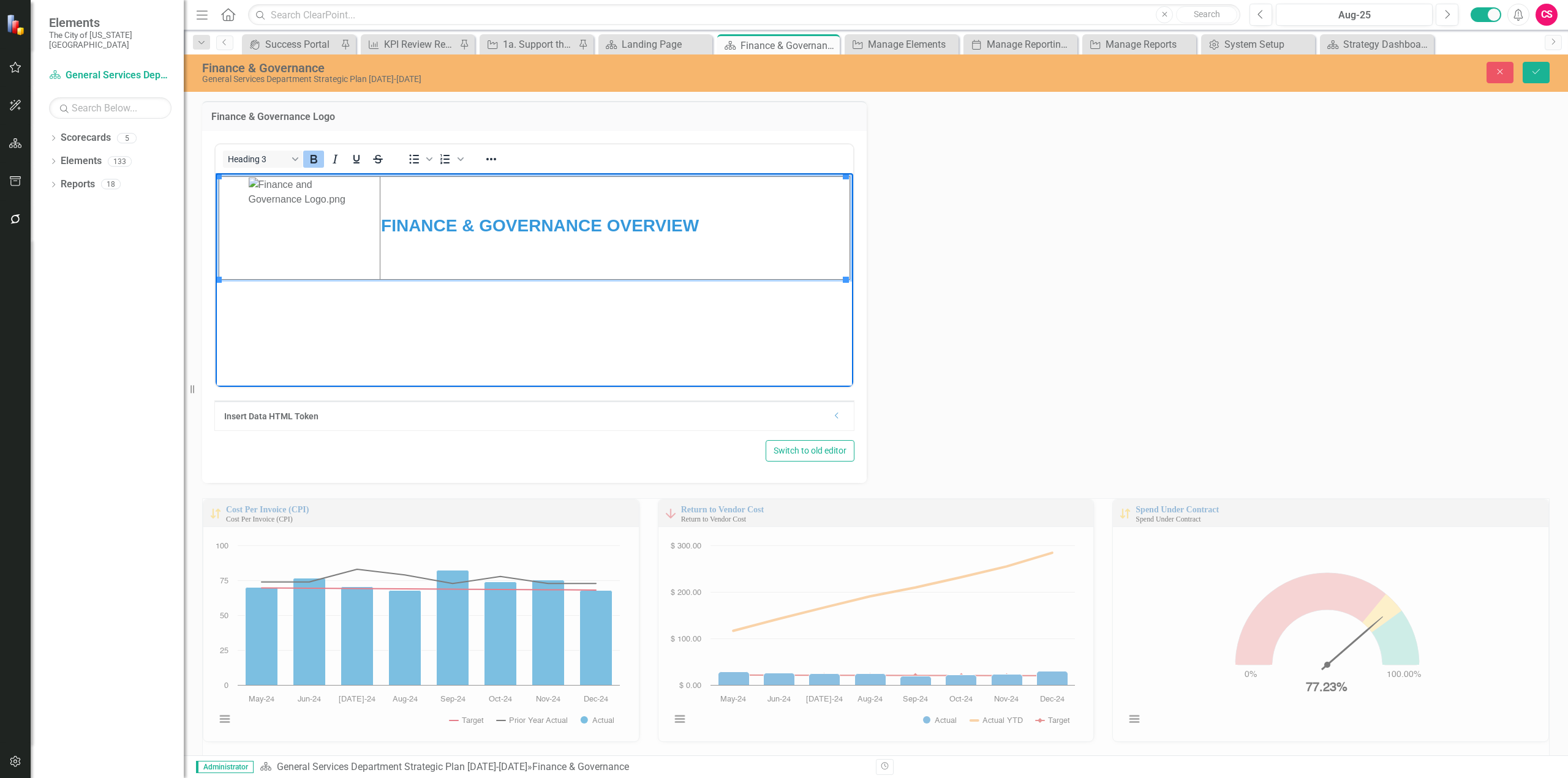
click at [464, 225] on strong "FINANCE & GOVERNANCE OVERVIEW" at bounding box center [539, 225] width 318 height 19
click at [496, 155] on icon "Reveal or hide additional toolbar items" at bounding box center [491, 158] width 15 height 14
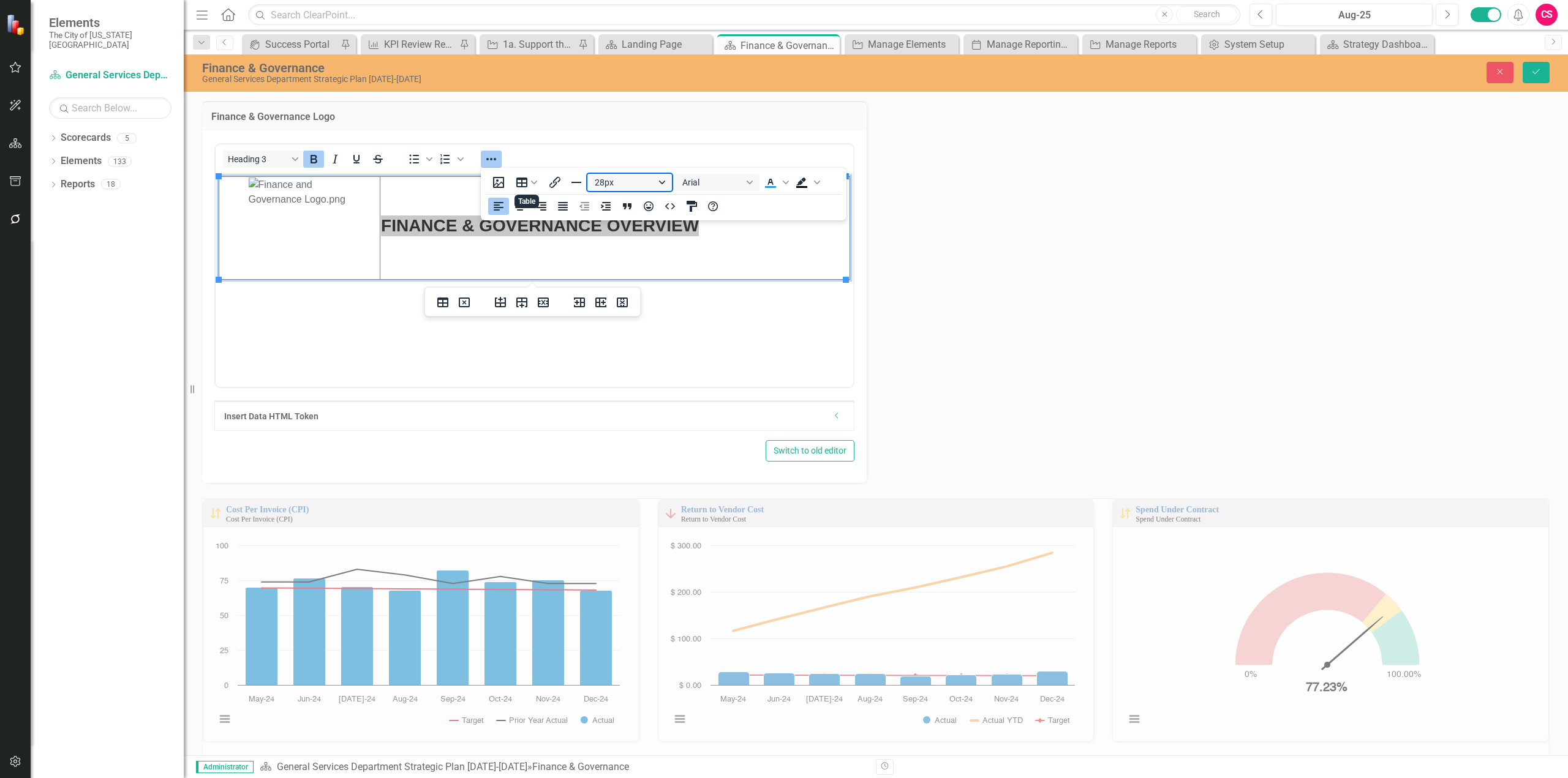
click at [620, 187] on button "28px" at bounding box center [629, 183] width 84 height 17
drag, startPoint x: 612, startPoint y: 316, endPoint x: 396, endPoint y: 143, distance: 276.7
click at [612, 316] on div "36px" at bounding box center [624, 321] width 52 height 14
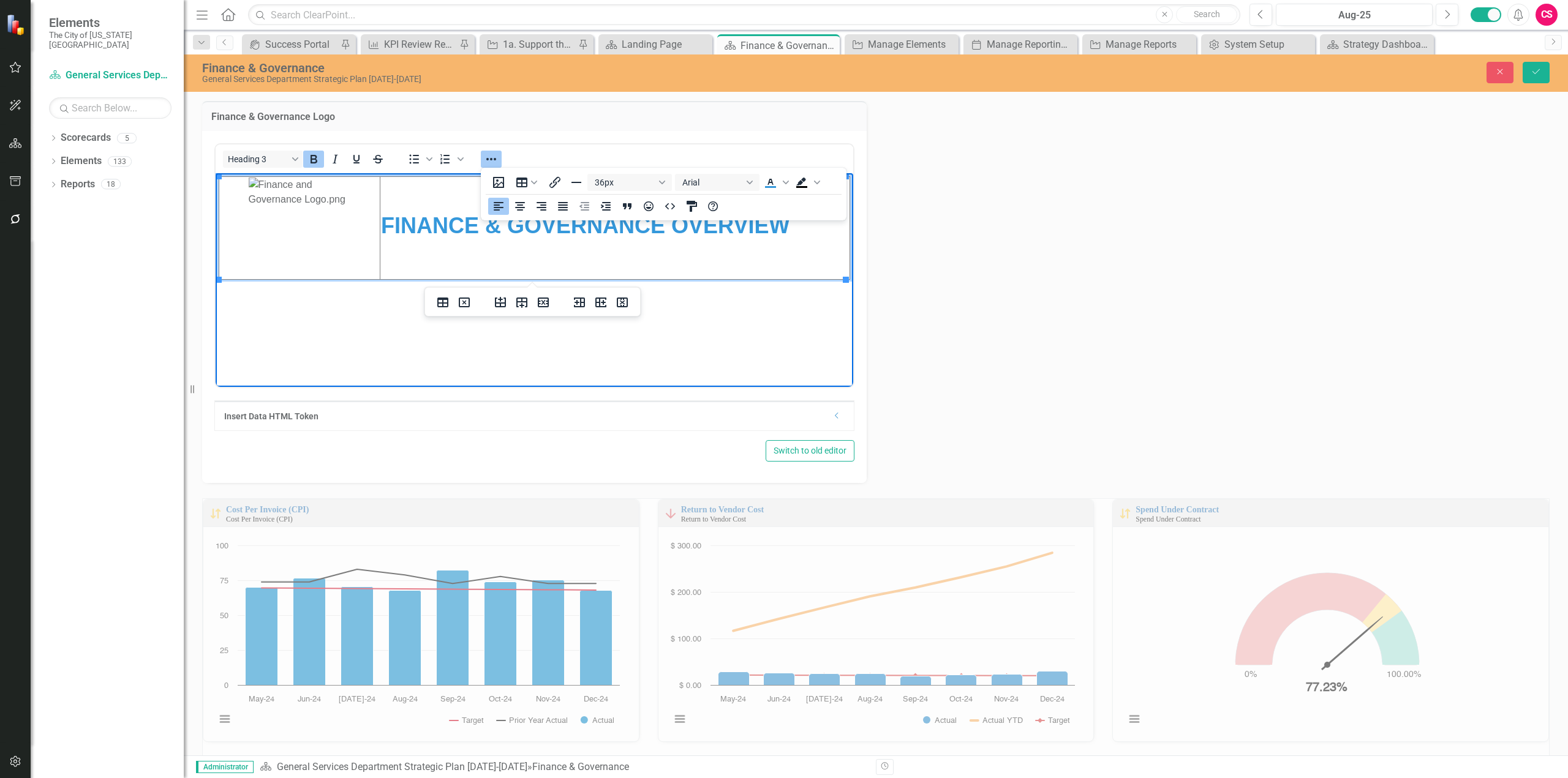
click at [753, 237] on strong "FINANCE & GOVERNANCE OVERVIEW" at bounding box center [585, 225] width 409 height 25
click at [491, 157] on icon "Reveal or hide additional toolbar items" at bounding box center [491, 158] width 15 height 14
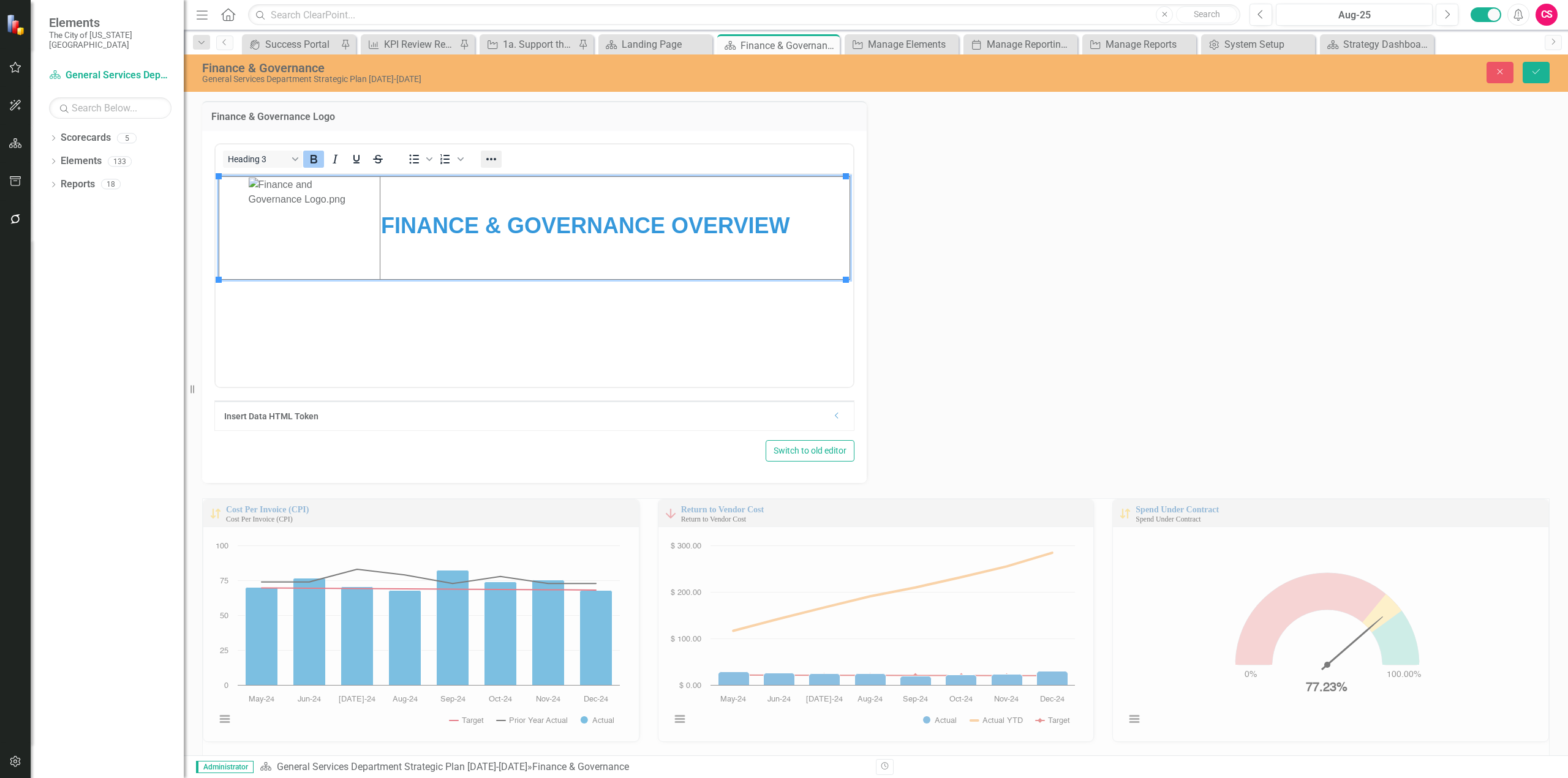
click at [495, 151] on div at bounding box center [491, 158] width 36 height 24
click at [495, 157] on icon "Reveal or hide additional toolbar items" at bounding box center [491, 158] width 15 height 14
click at [670, 212] on icon "HTML Editor" at bounding box center [670, 206] width 15 height 14
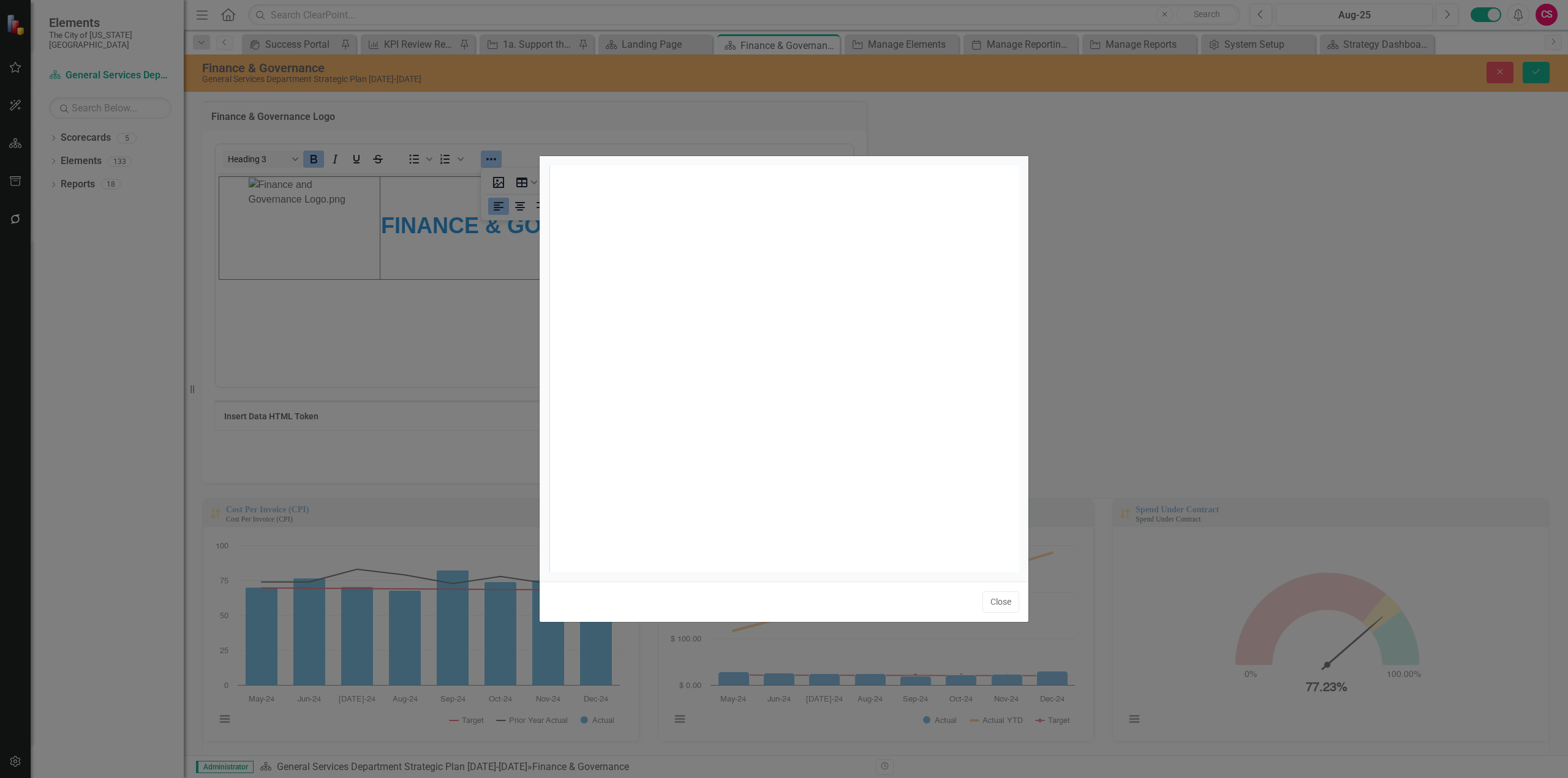
scroll to position [5, 0]
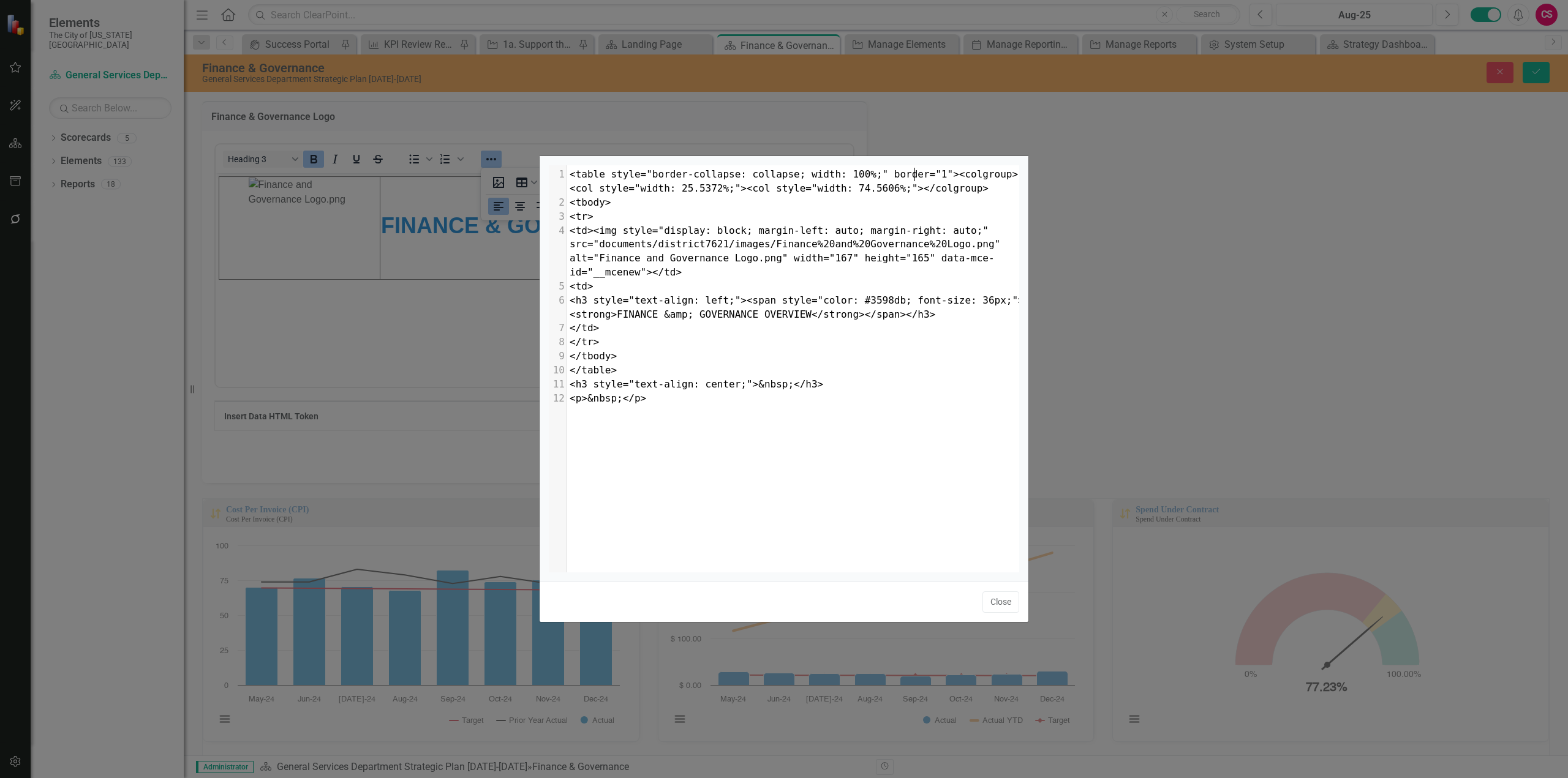
click at [915, 180] on span "<table style="border-collapse: collapse; width: 100%;" border="1"><colgroup><co…" at bounding box center [794, 181] width 449 height 26
type textarea "0"
click at [1011, 601] on button "Close" at bounding box center [1001, 602] width 37 height 21
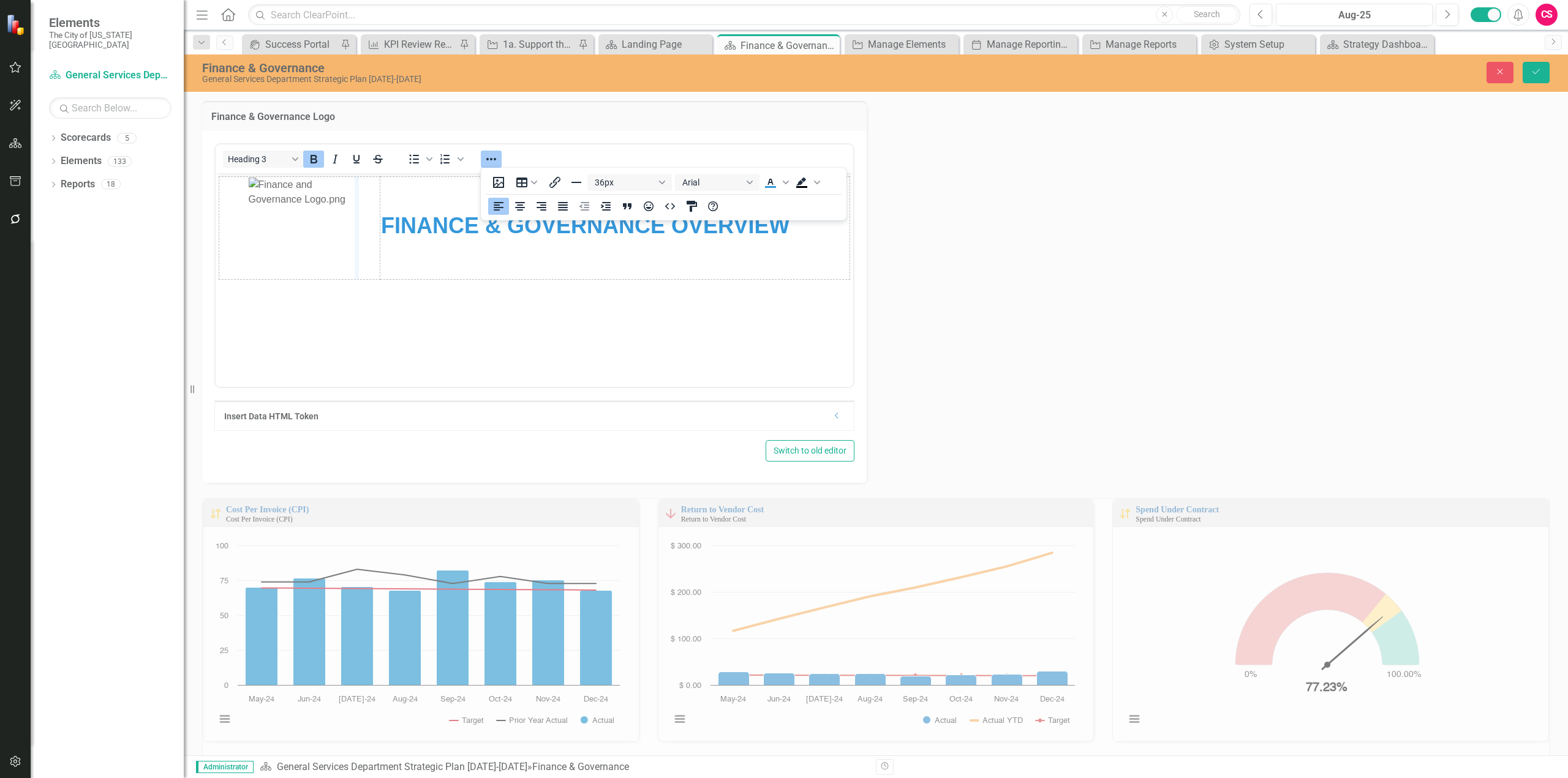
drag, startPoint x: 382, startPoint y: 212, endPoint x: 357, endPoint y: 213, distance: 25.0
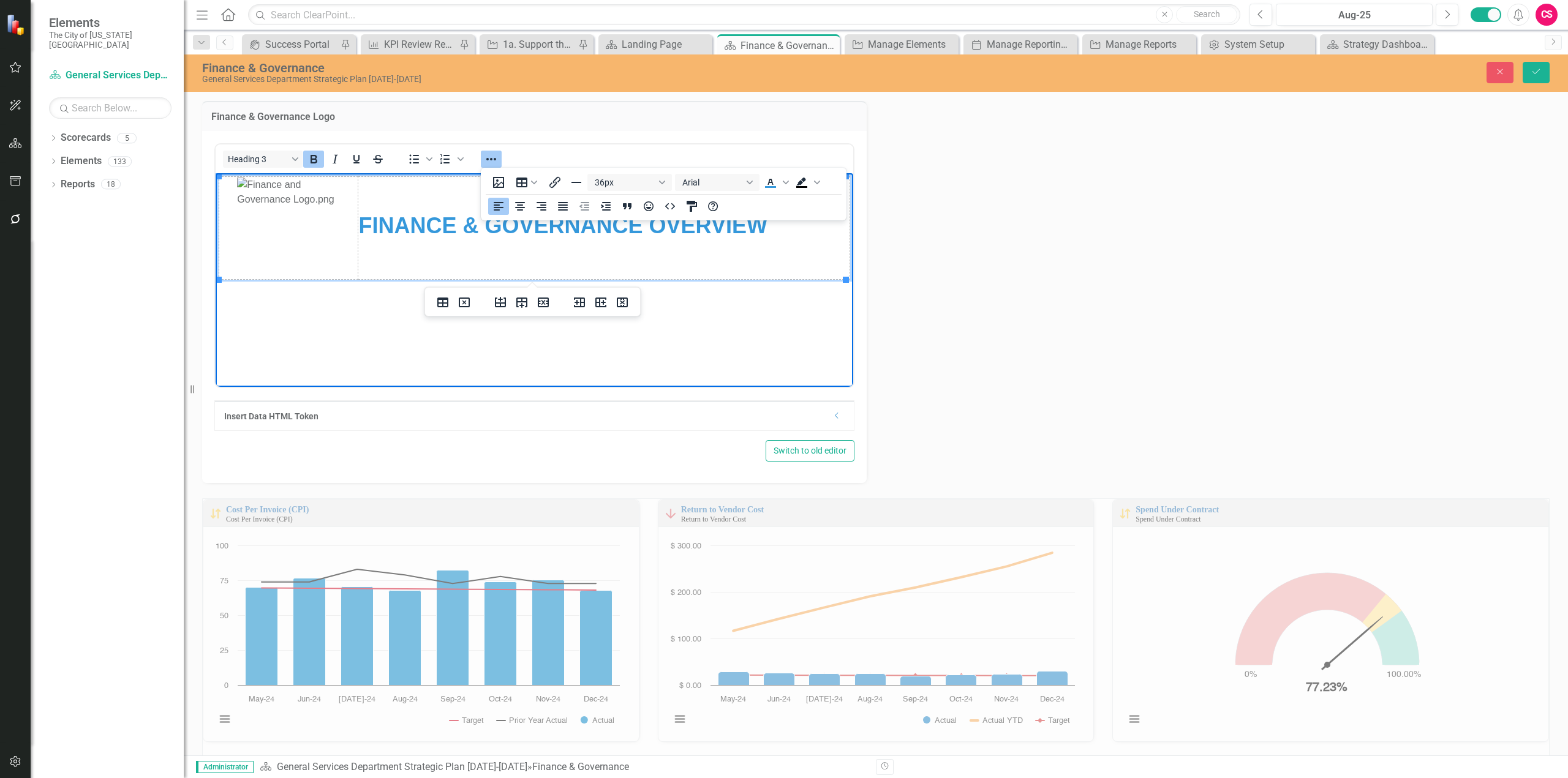
click at [314, 235] on img "Rich Text Area. Press ALT-0 for help." at bounding box center [288, 227] width 102 height 101
click at [471, 264] on td "FINANCE & GOVERNANCE OVERVIEW" at bounding box center [603, 227] width 492 height 102
click at [496, 158] on icon "Reveal or hide additional toolbar items" at bounding box center [491, 158] width 10 height 3
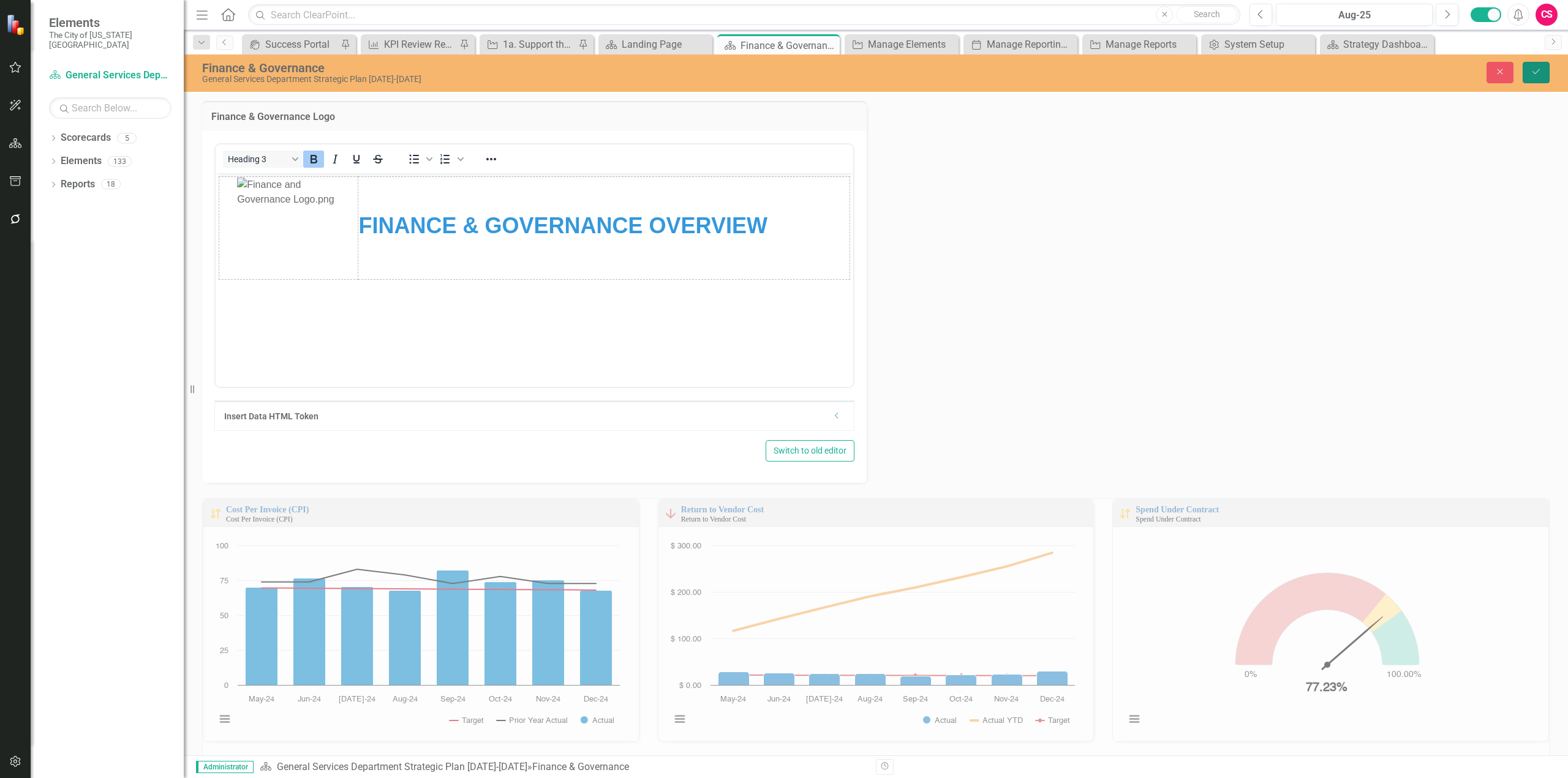
click at [1541, 69] on icon "Save" at bounding box center [1535, 72] width 11 height 9
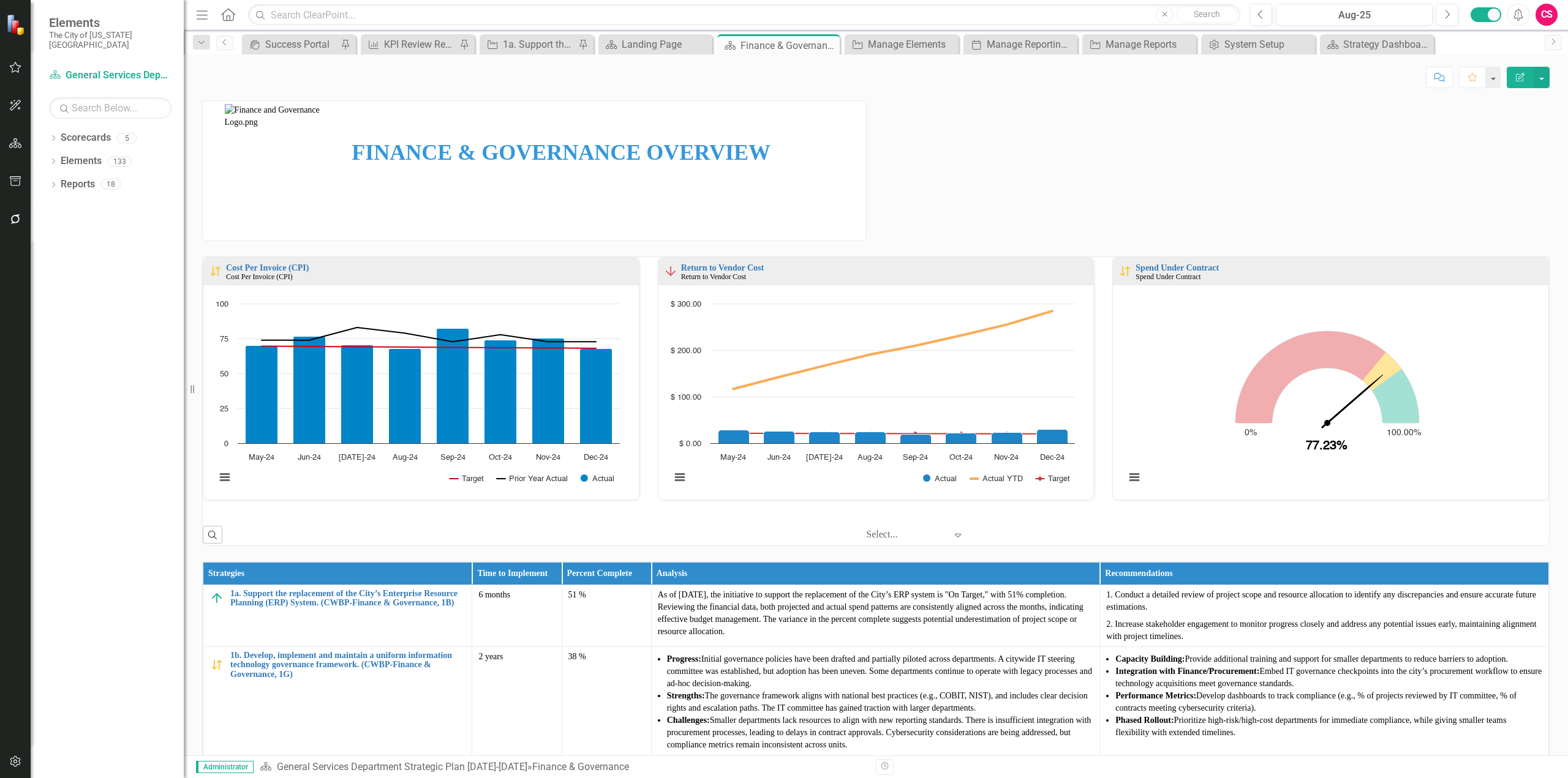
click at [715, 208] on div "FINANCE & GOVERNANCE OVERVIEW" at bounding box center [535, 171] width 663 height 139
click at [715, 208] on td "FINANCE & GOVERNANCE OVERVIEW" at bounding box center [607, 155] width 517 height 107
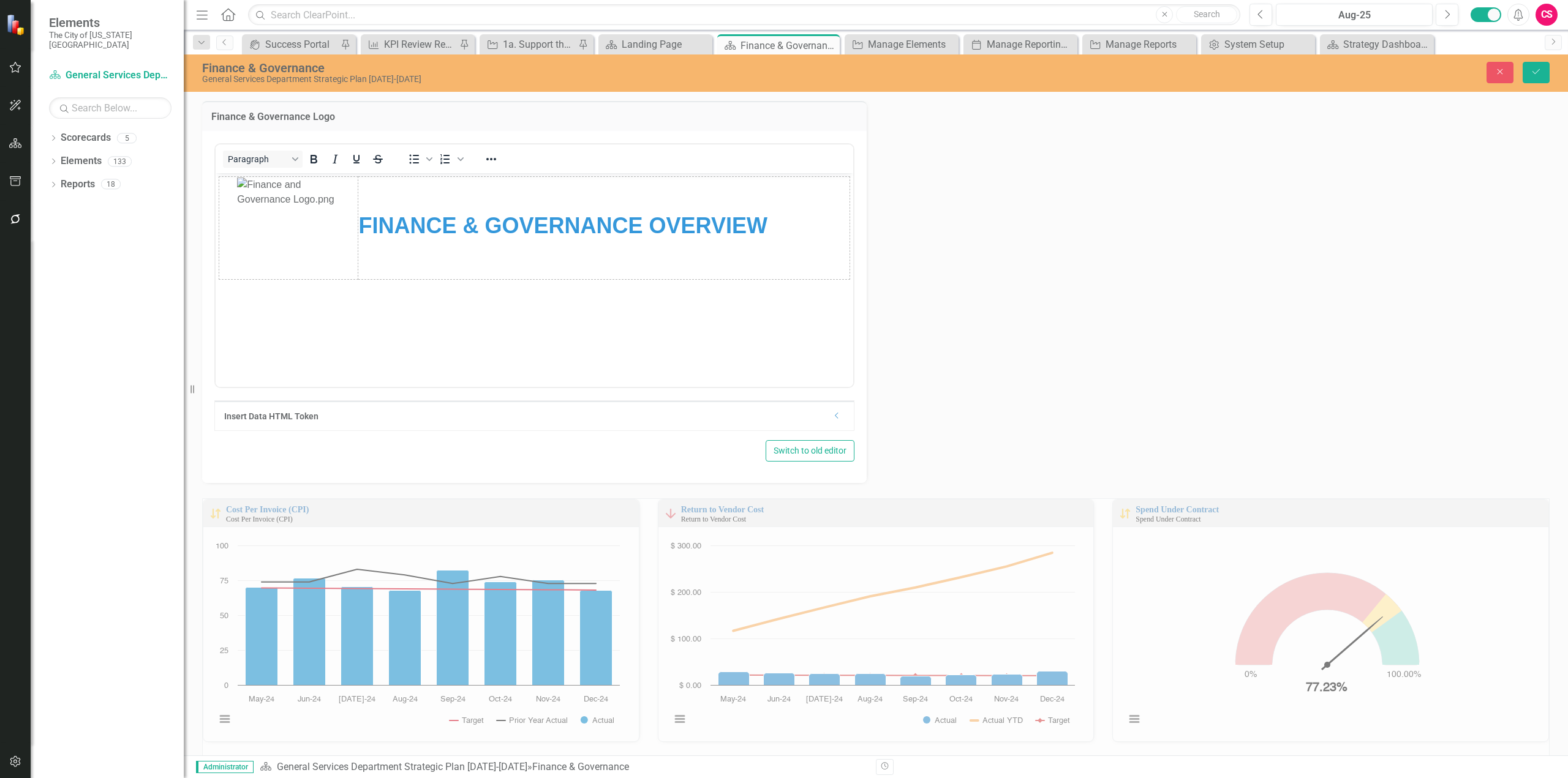
scroll to position [0, 0]
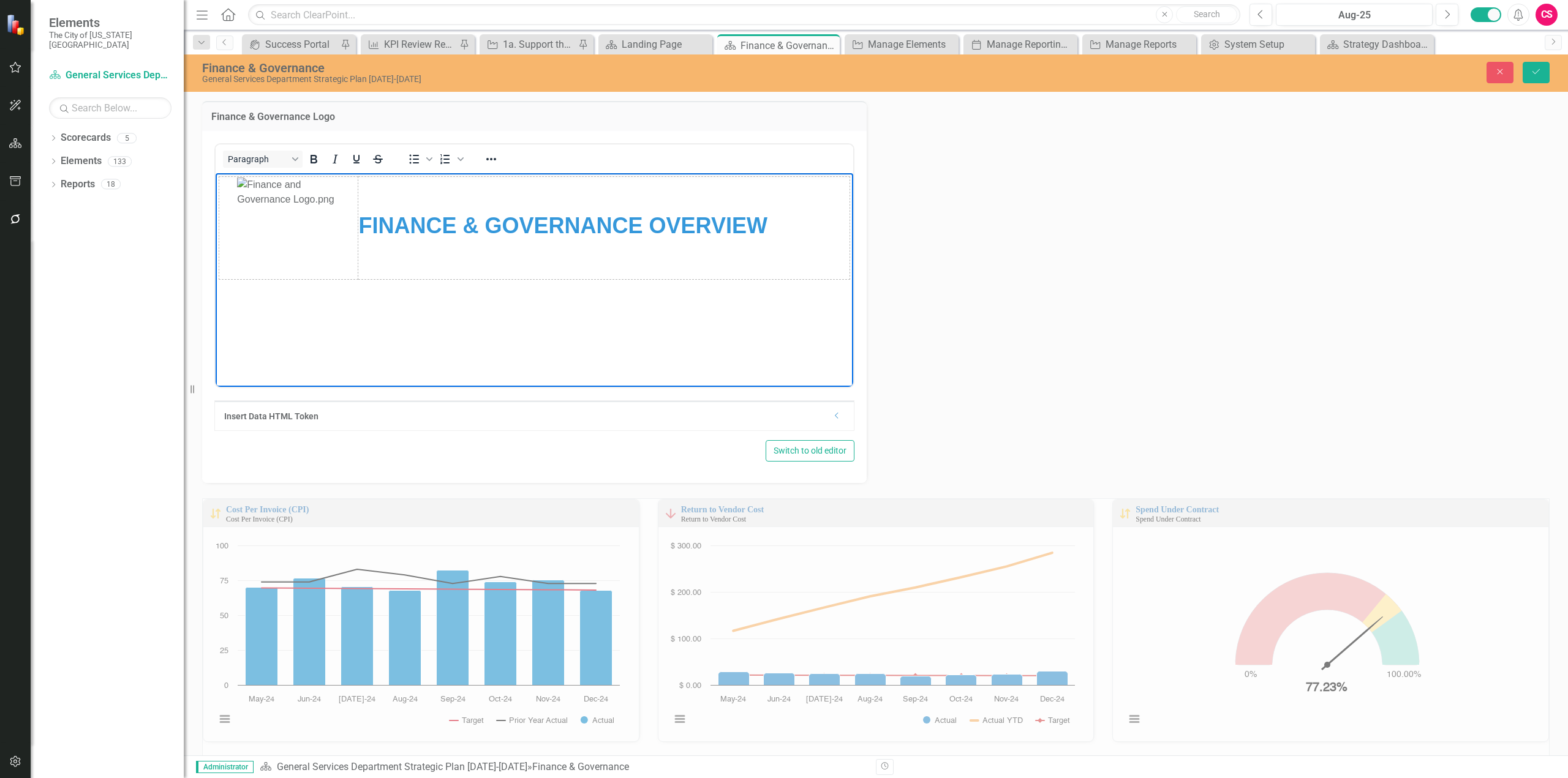
click at [395, 353] on body "FINANCE & GOVERNANCE OVERVIEW" at bounding box center [535, 265] width 638 height 184
click at [493, 159] on icon "Reveal or hide additional toolbar items" at bounding box center [491, 158] width 15 height 14
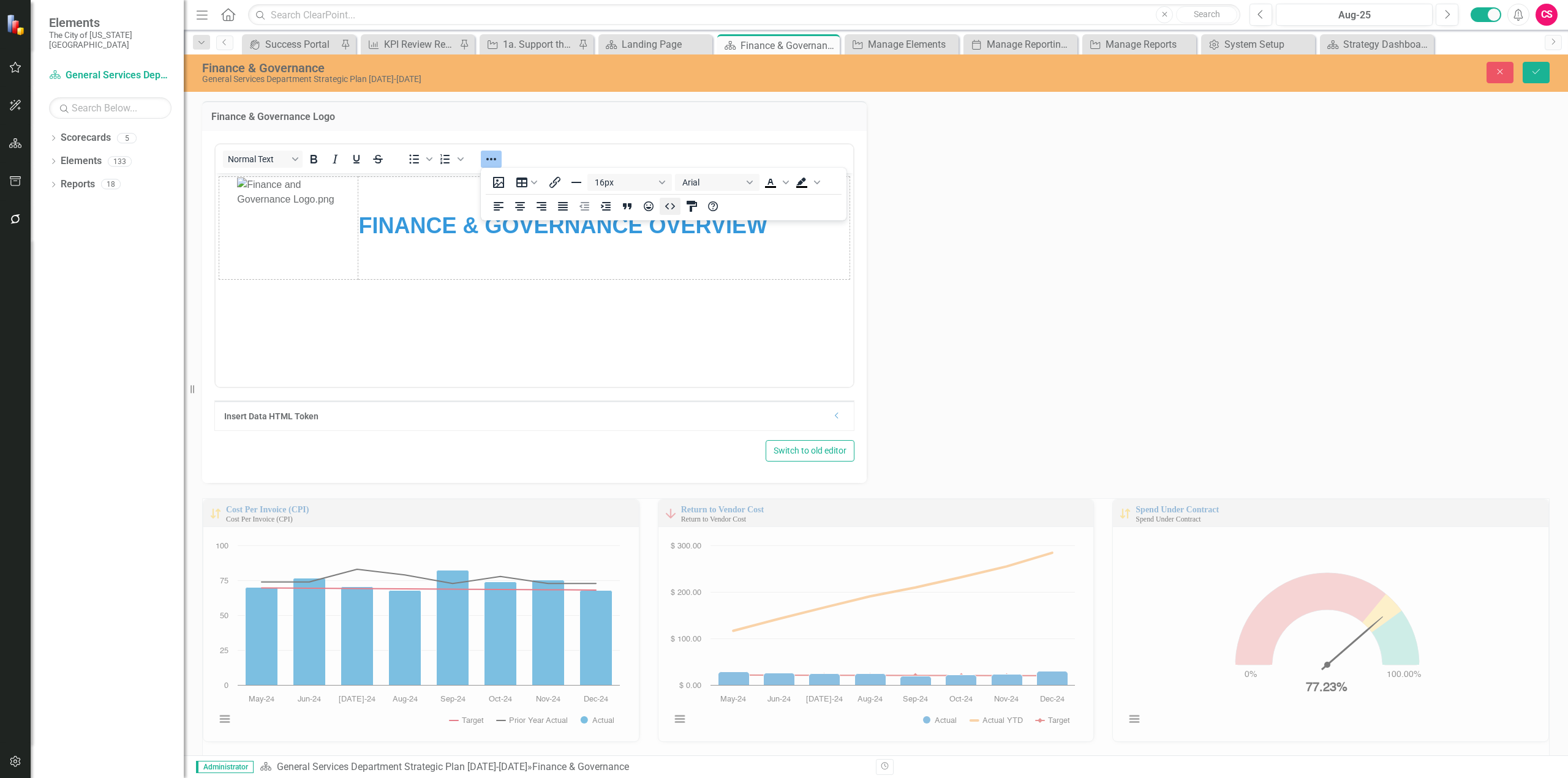
click at [666, 200] on icon "HTML Editor" at bounding box center [670, 206] width 15 height 14
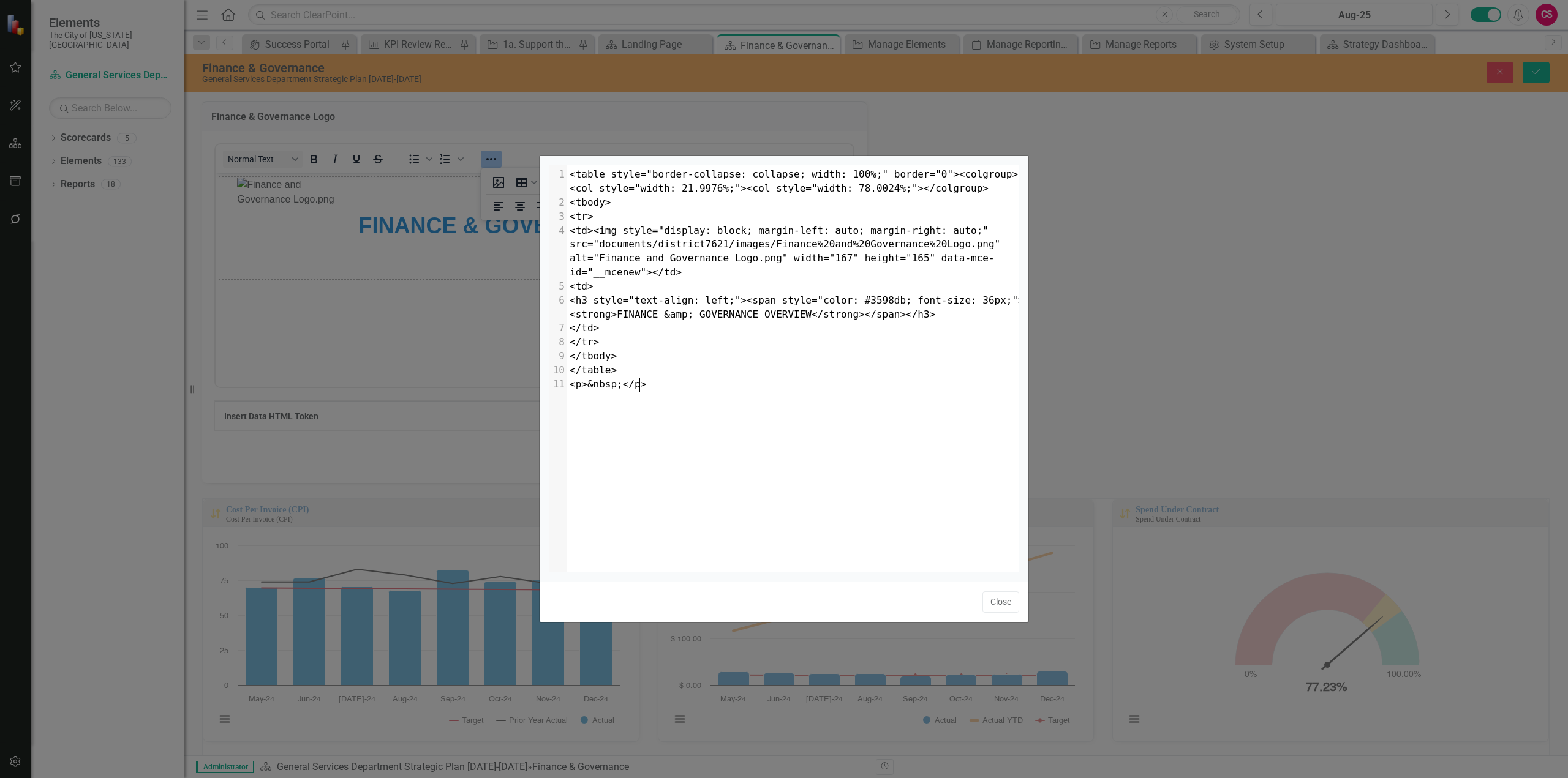
scroll to position [5, 0]
click at [624, 389] on span "<p>&nbsp;</p>" at bounding box center [607, 385] width 76 height 12
type textarea "<p>&nbsp;</p>"
click at [624, 389] on span "<p>&nbsp;</p>" at bounding box center [607, 385] width 76 height 12
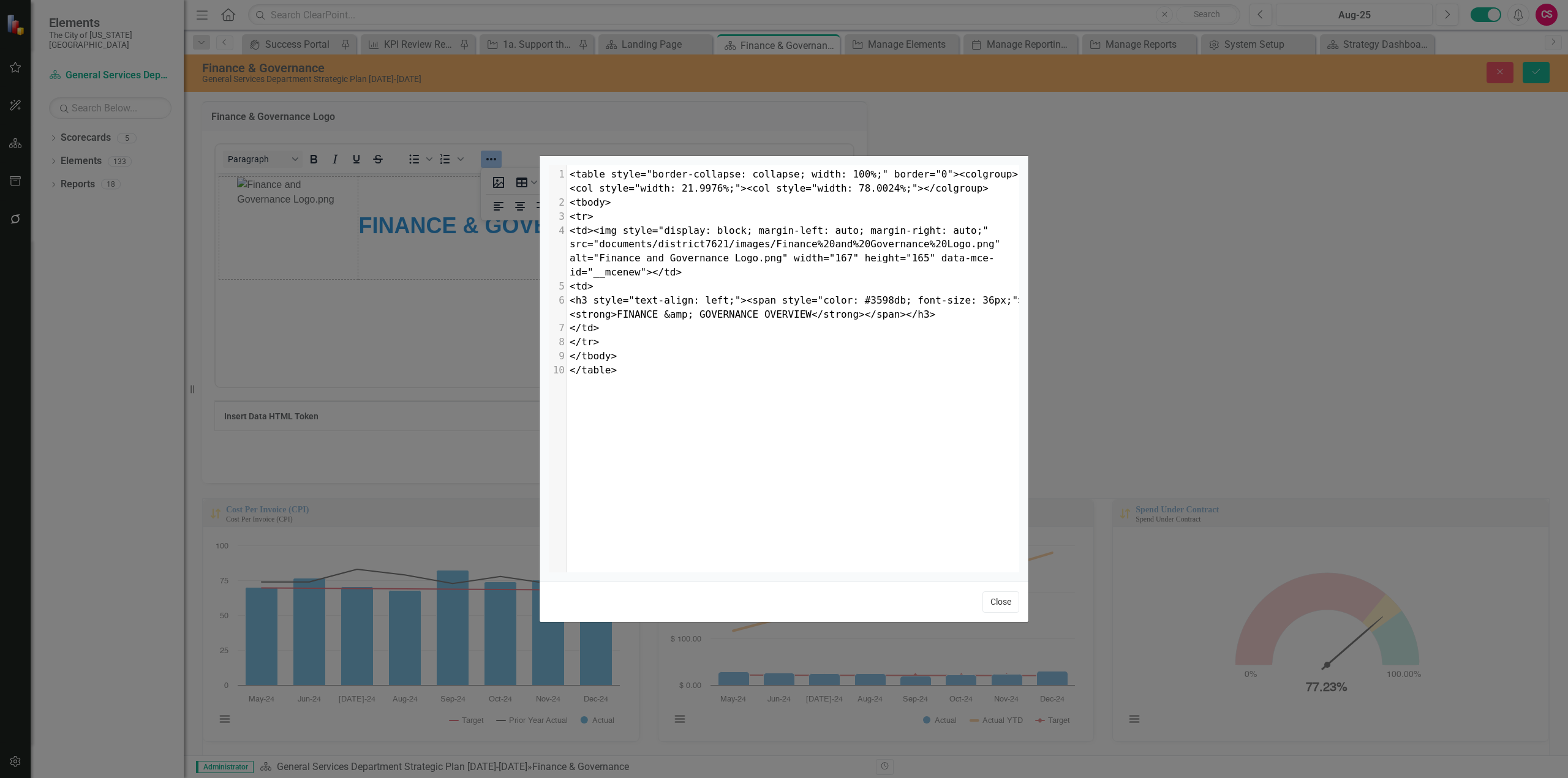
click at [1002, 599] on button "Close" at bounding box center [1001, 602] width 37 height 21
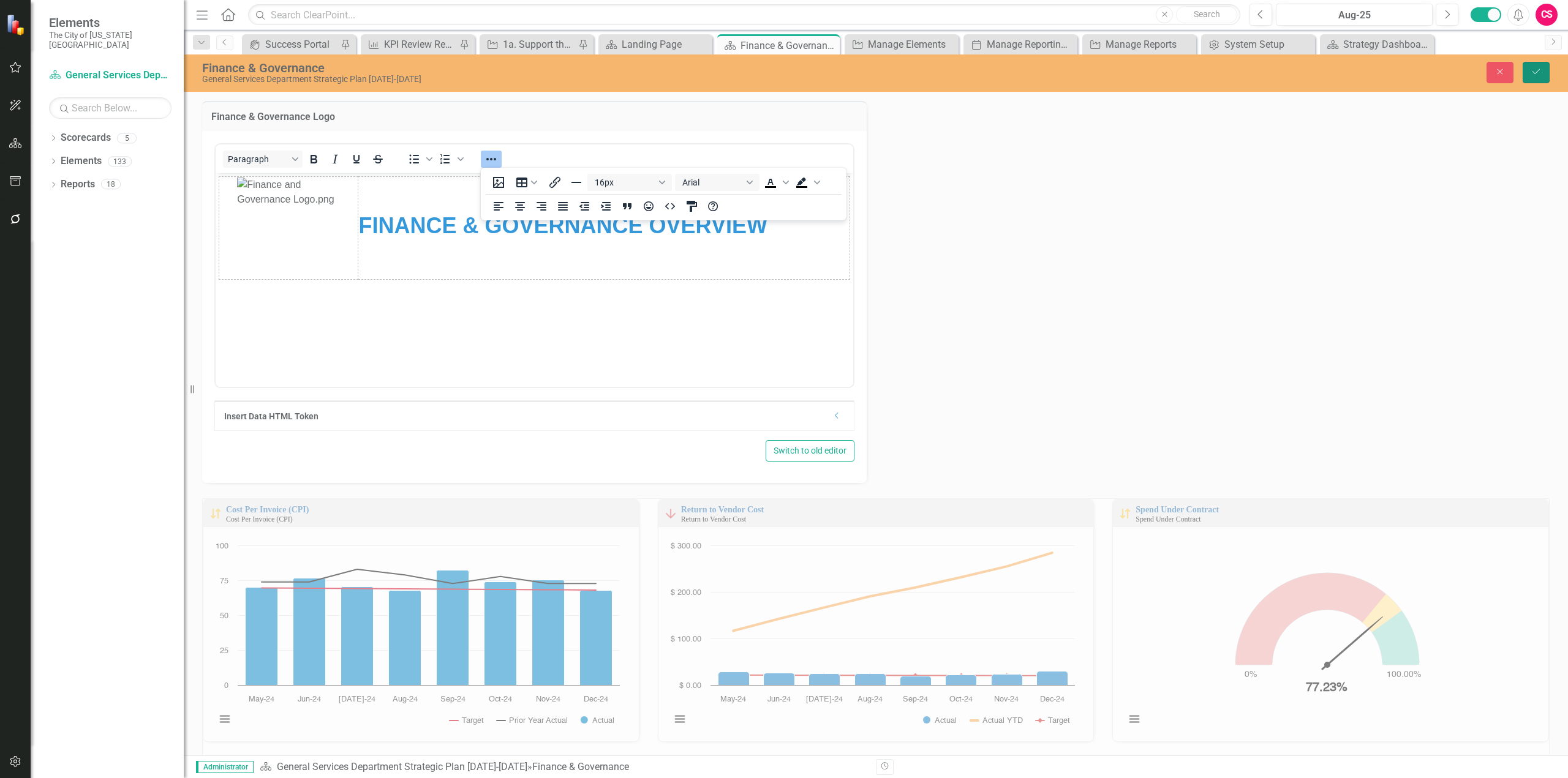
click at [1540, 72] on icon "Save" at bounding box center [1535, 72] width 11 height 9
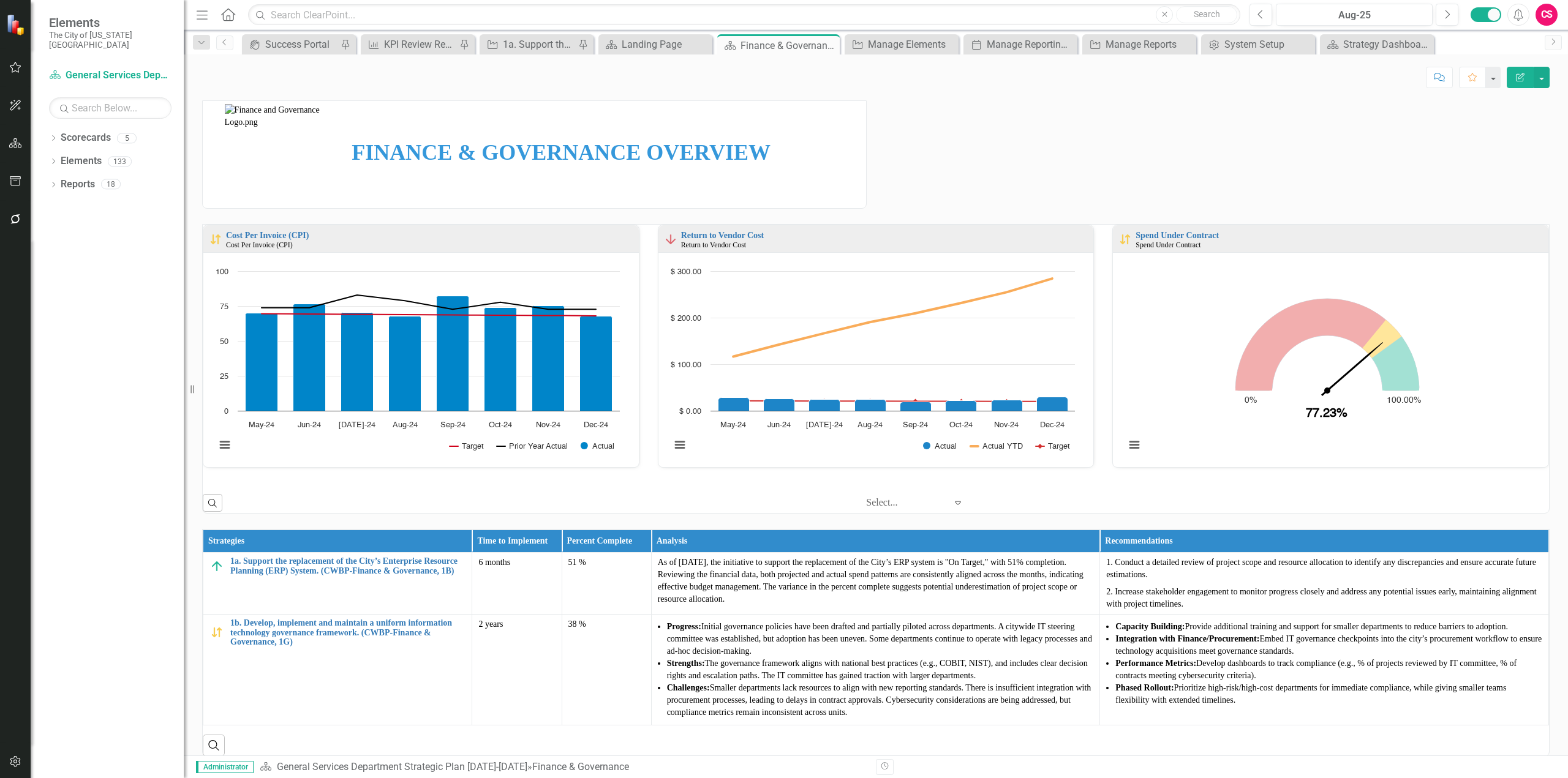
click at [1529, 77] on button "Edit Report" at bounding box center [1521, 77] width 27 height 21
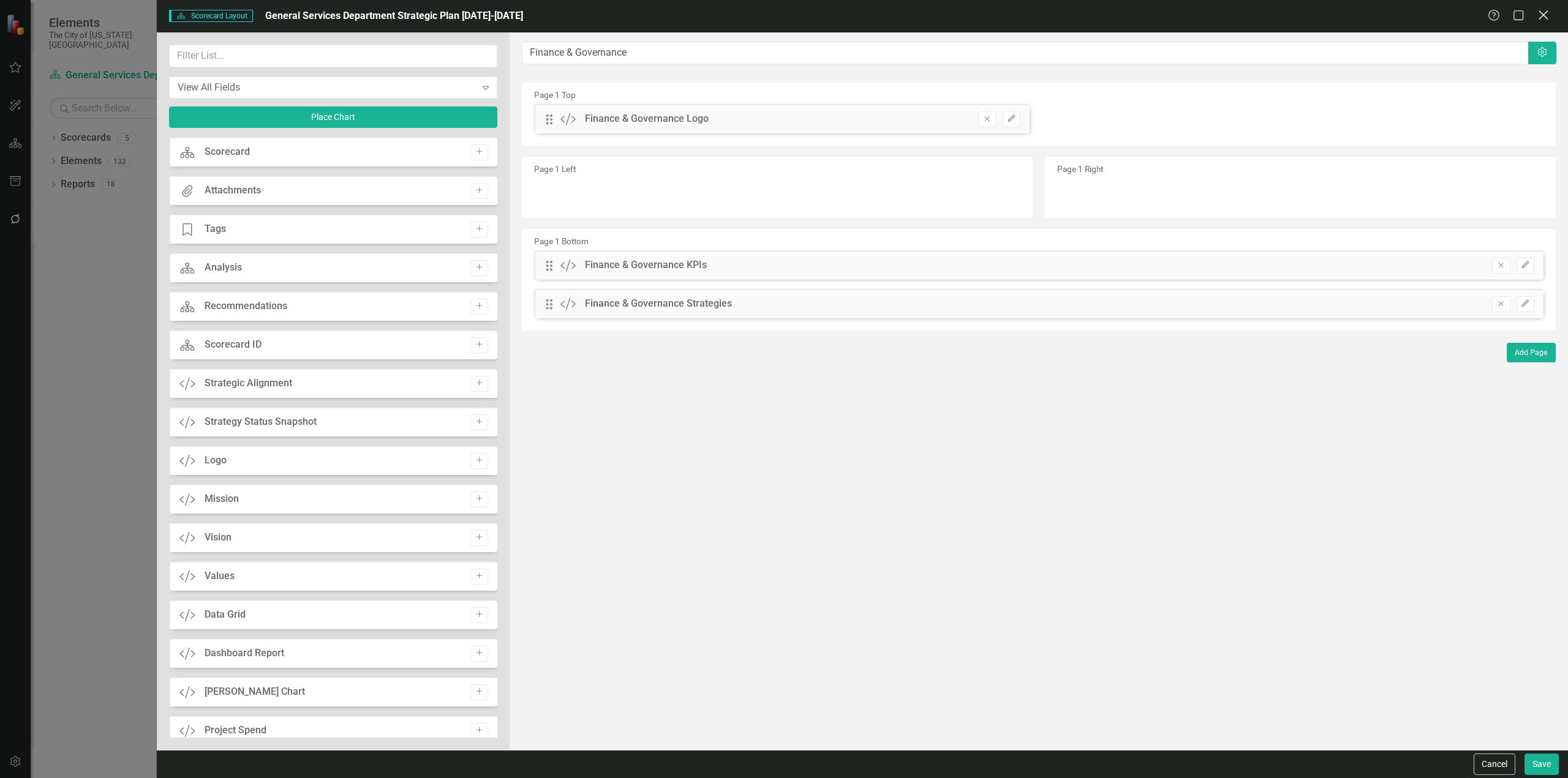
click at [1543, 16] on icon at bounding box center [1544, 15] width 10 height 10
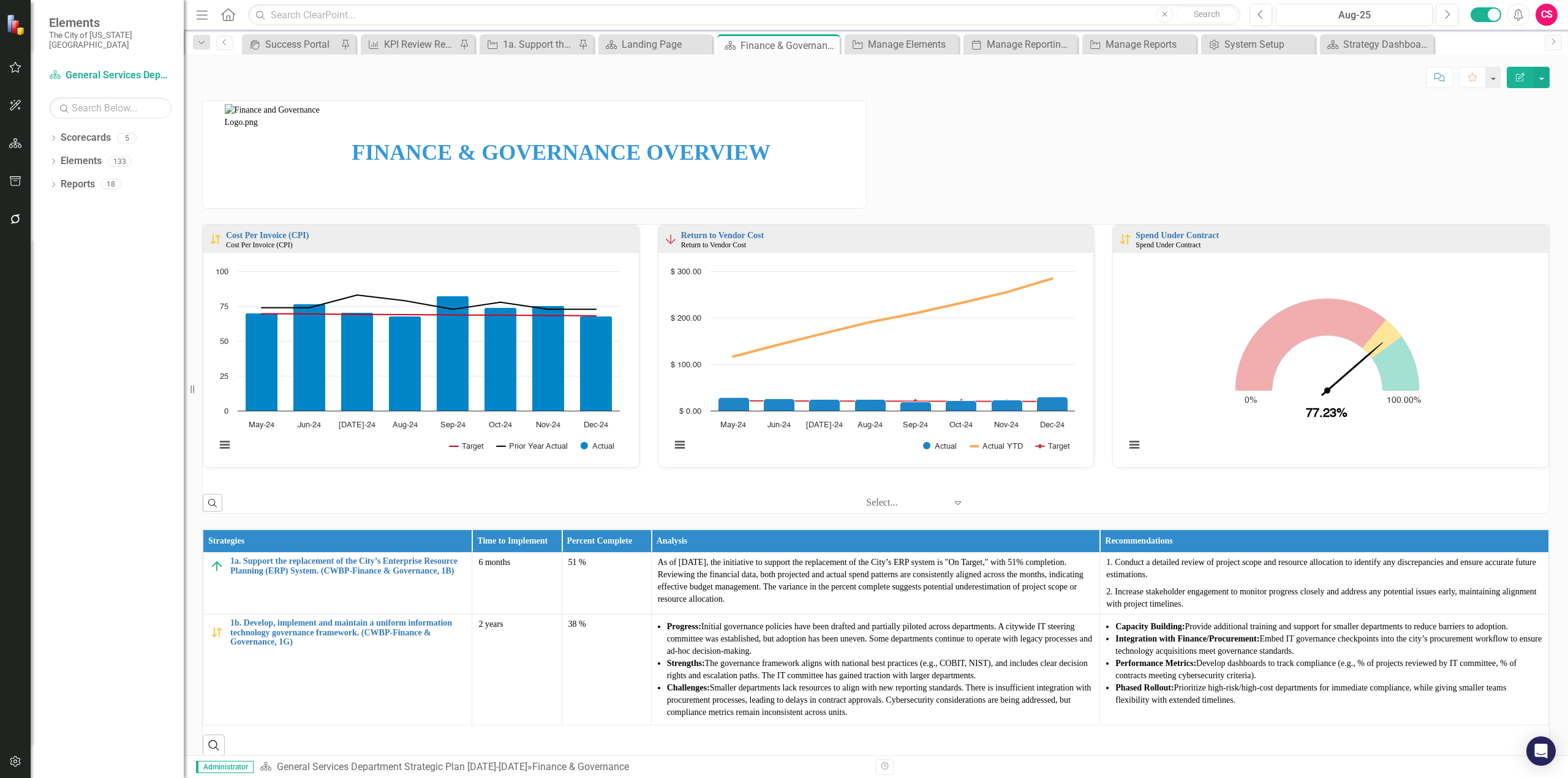
click at [1514, 76] on button "Edit Report" at bounding box center [1521, 77] width 27 height 21
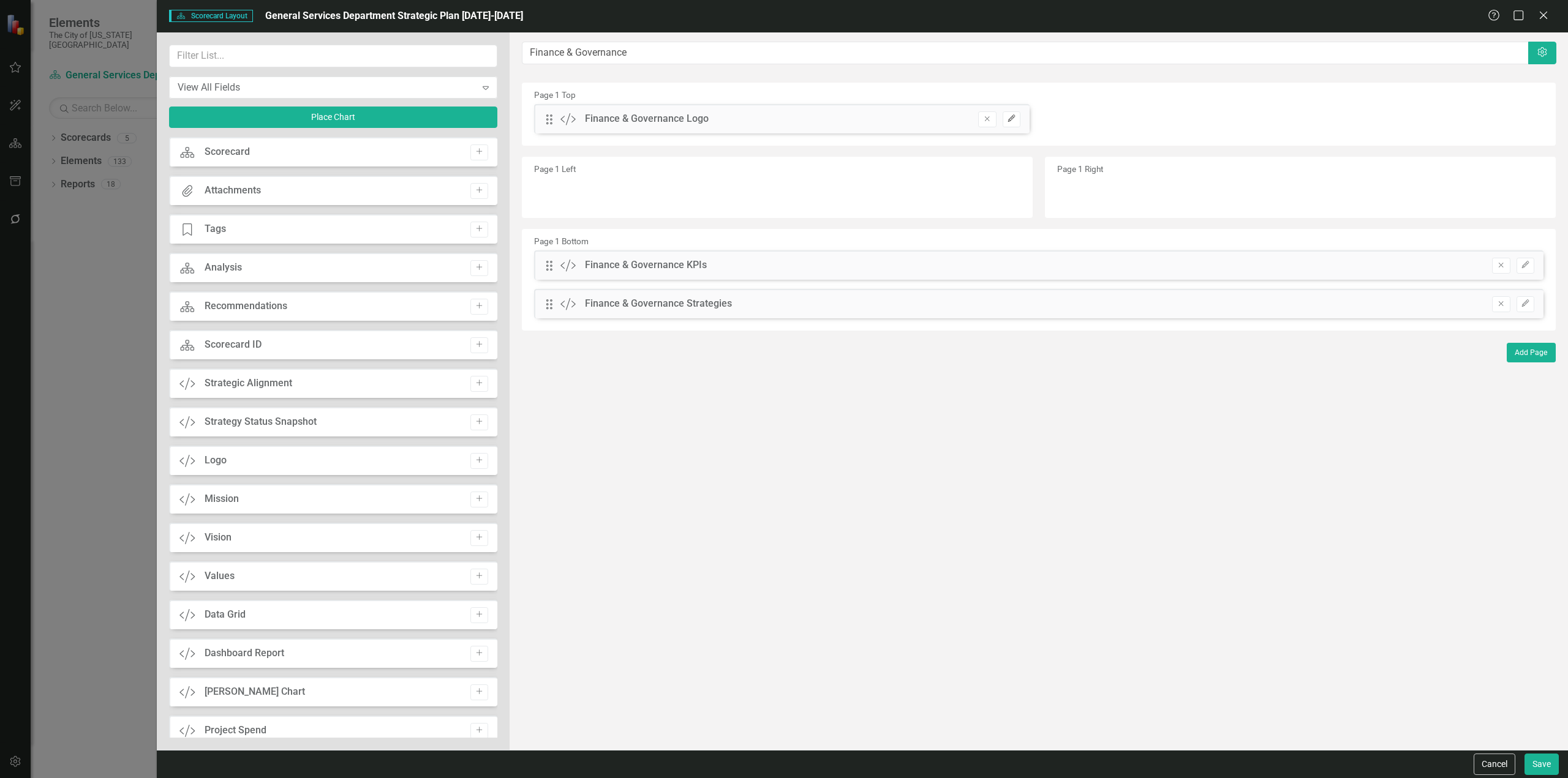
click at [1007, 114] on button "Edit" at bounding box center [1011, 119] width 17 height 15
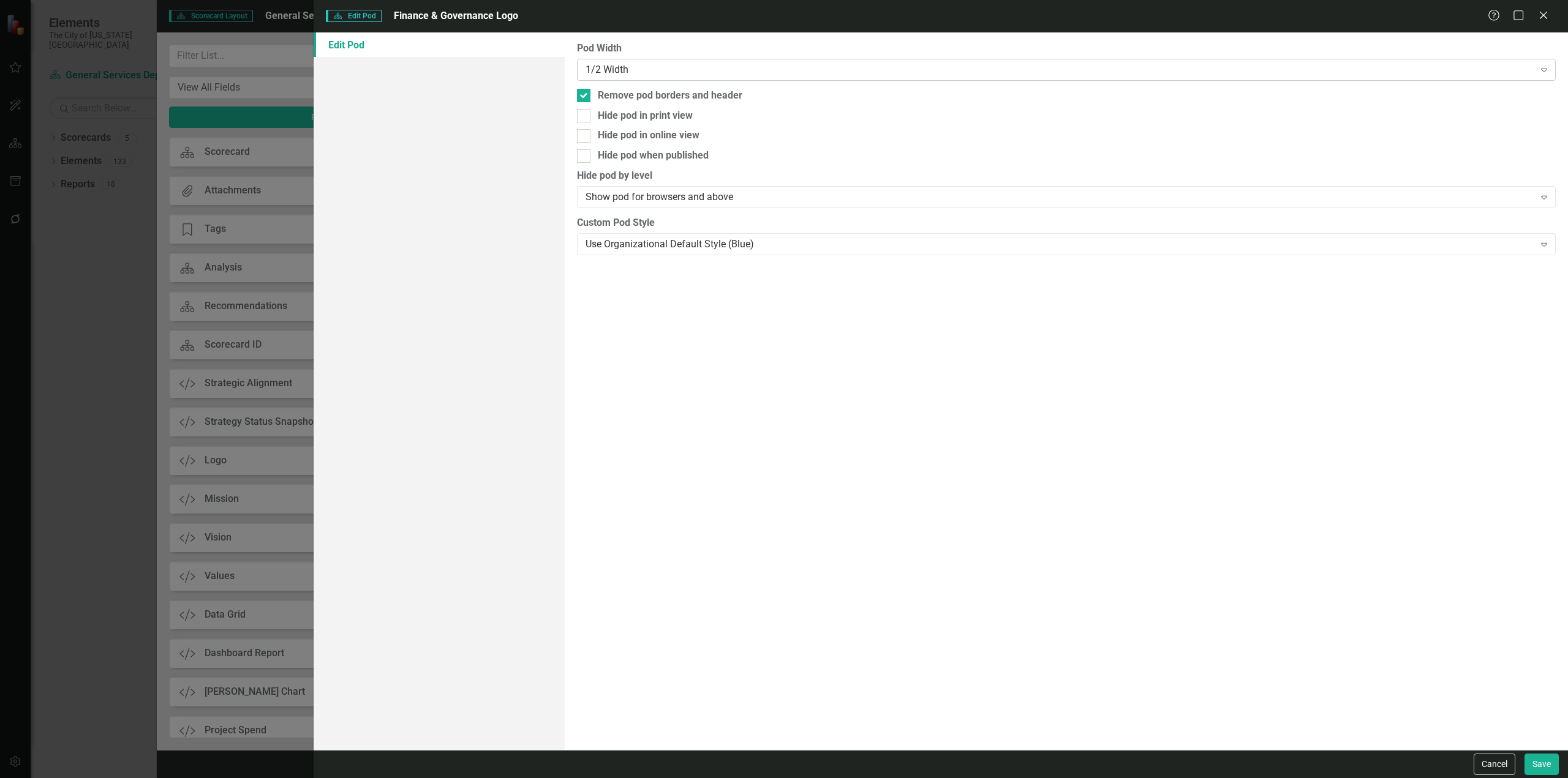
click at [629, 59] on div "1/2 Width Expand" at bounding box center [1066, 70] width 979 height 22
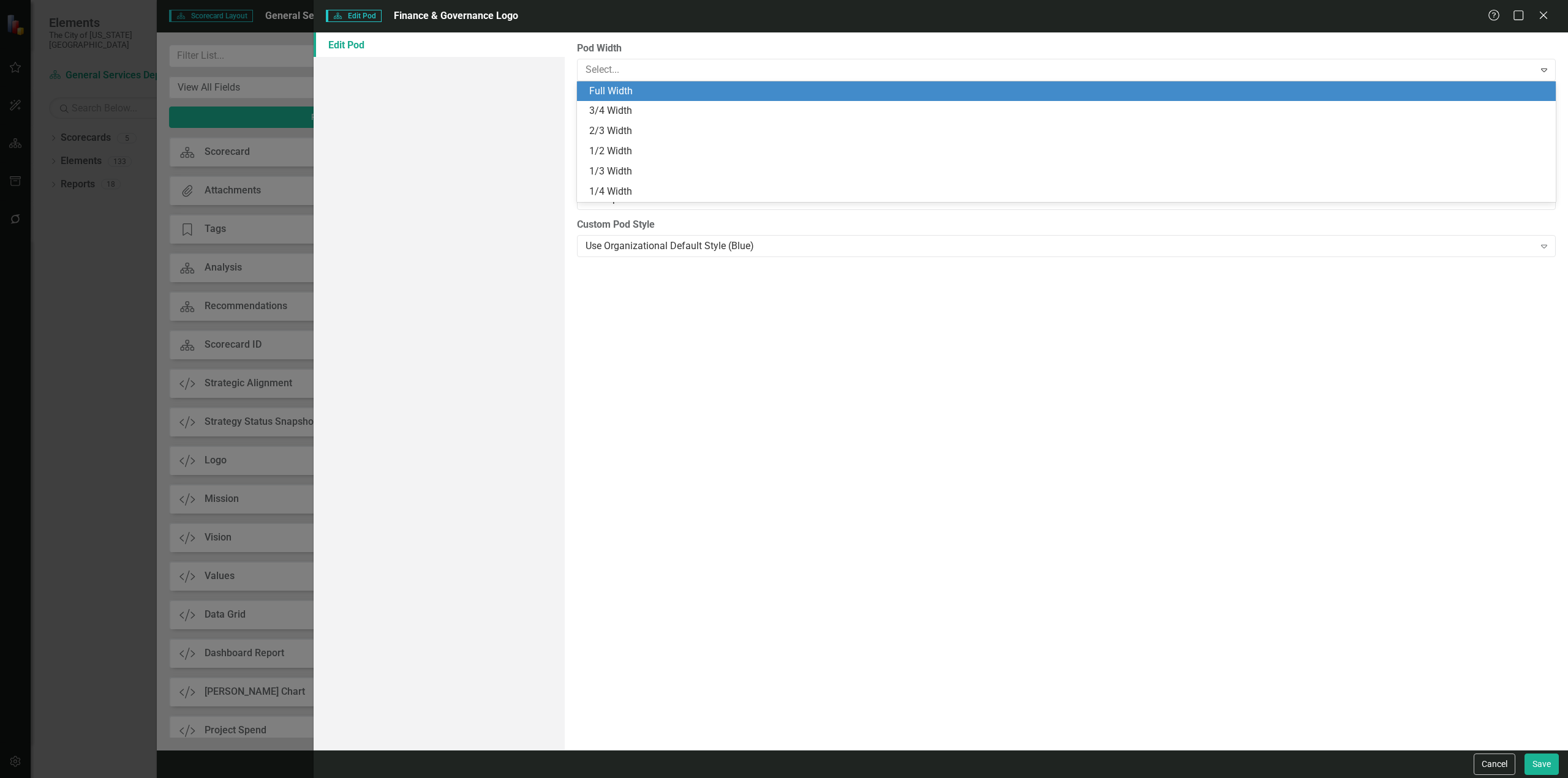
click at [626, 93] on div "Full Width" at bounding box center [1069, 91] width 959 height 14
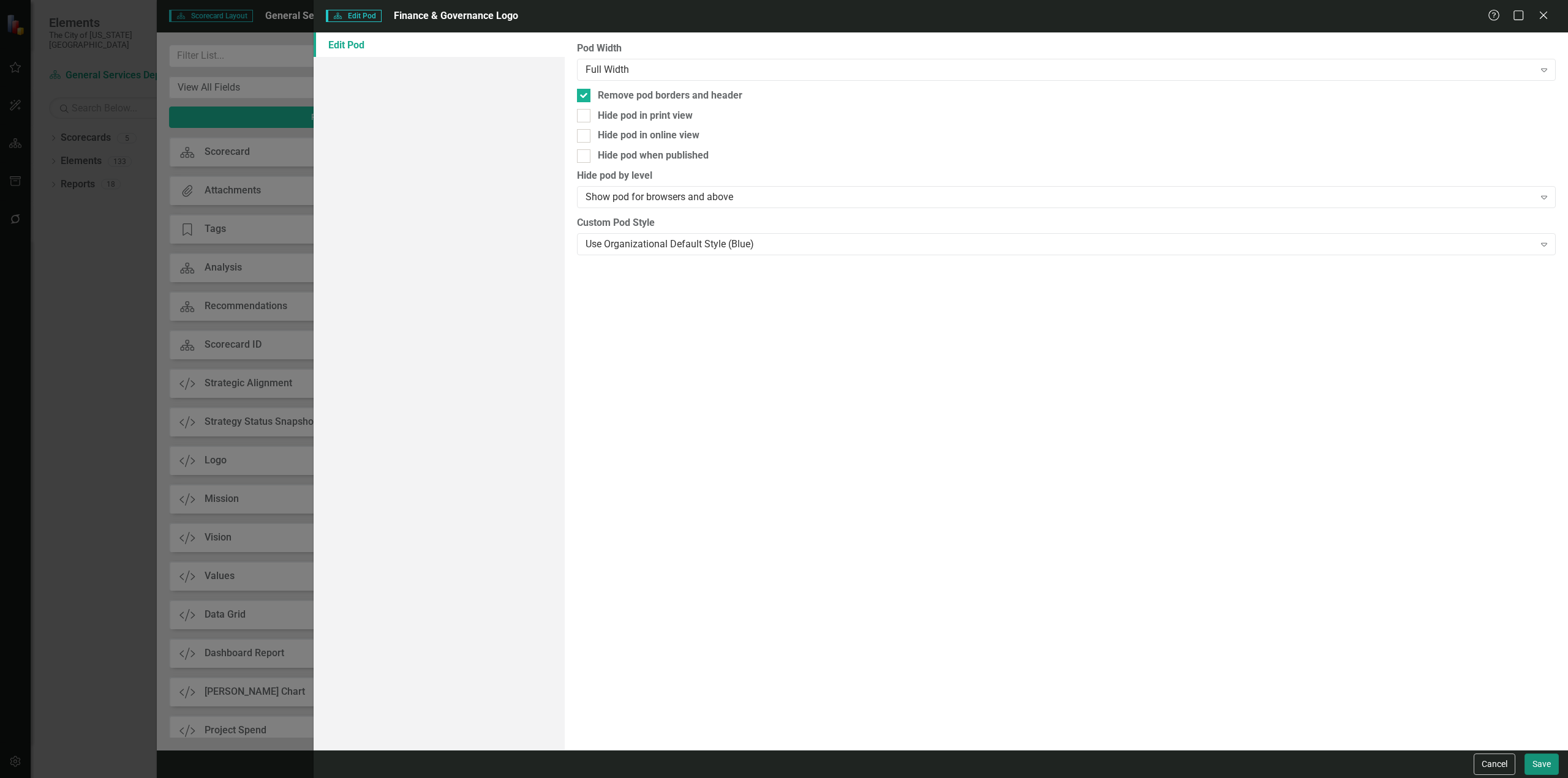
click at [1537, 763] on button "Save" at bounding box center [1541, 764] width 34 height 21
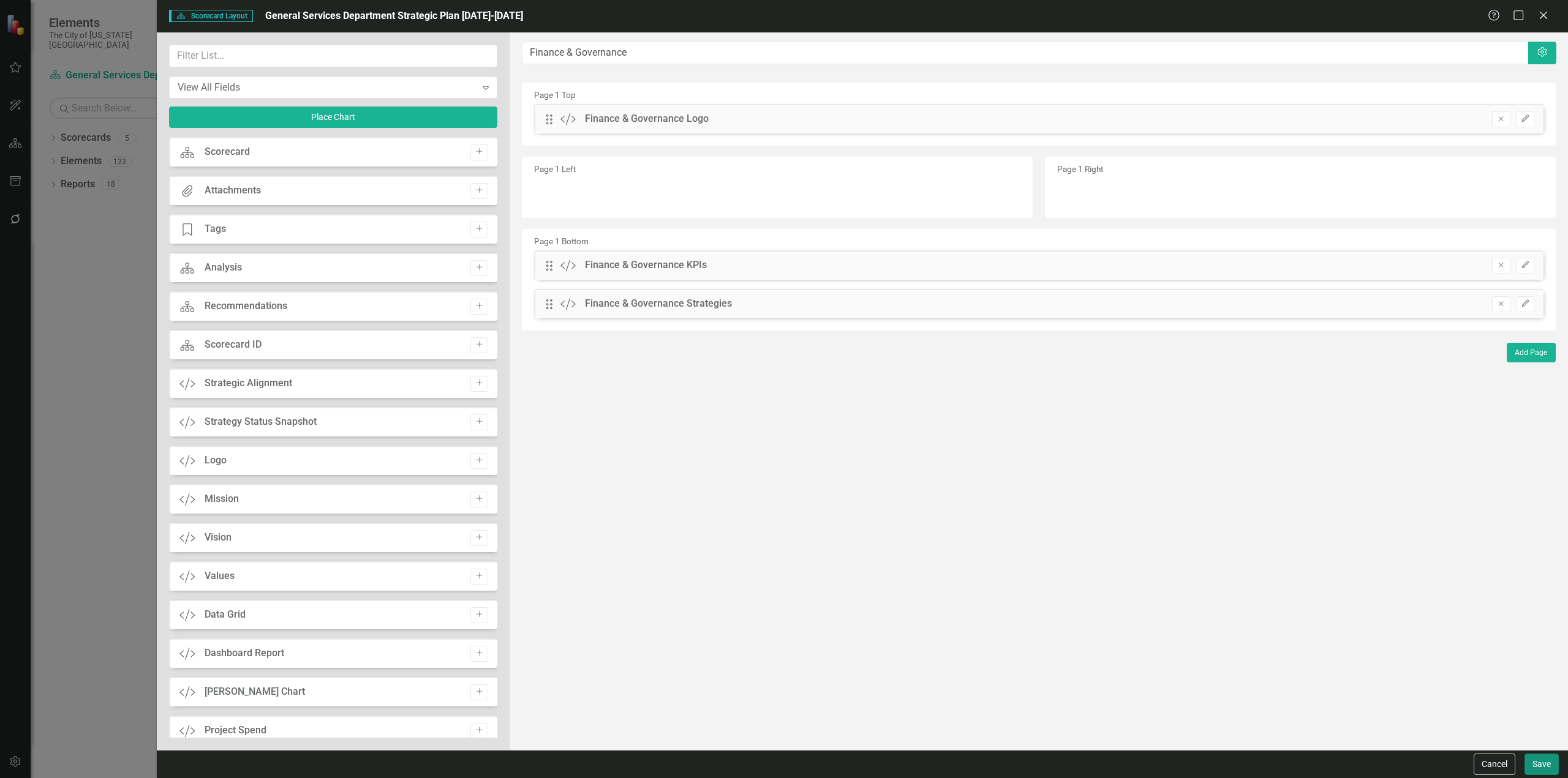
click at [1536, 764] on button "Save" at bounding box center [1541, 764] width 34 height 21
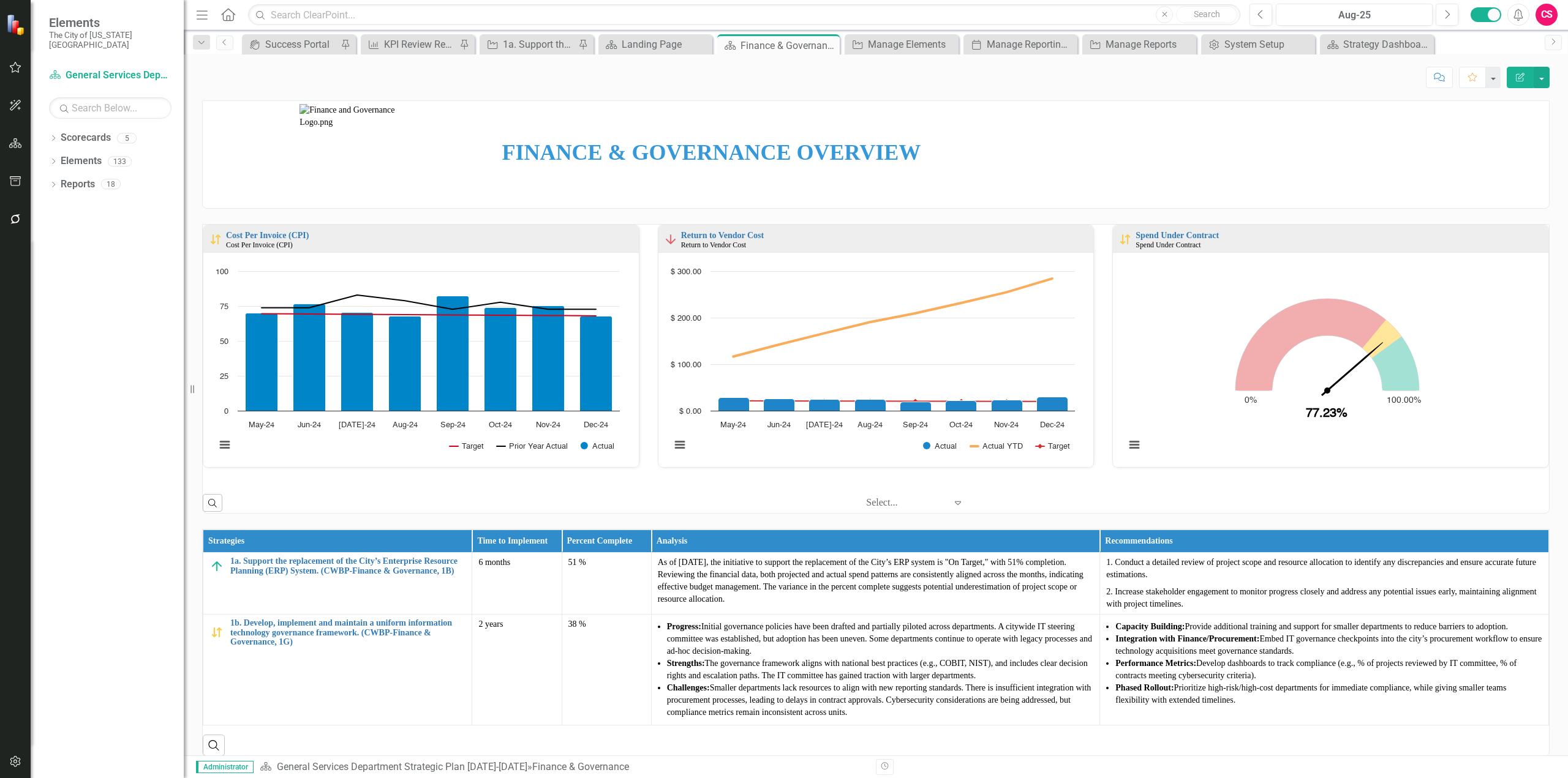
click at [1069, 179] on td "FINANCE & GOVERNANCE OVERVIEW" at bounding box center [1024, 155] width 1051 height 107
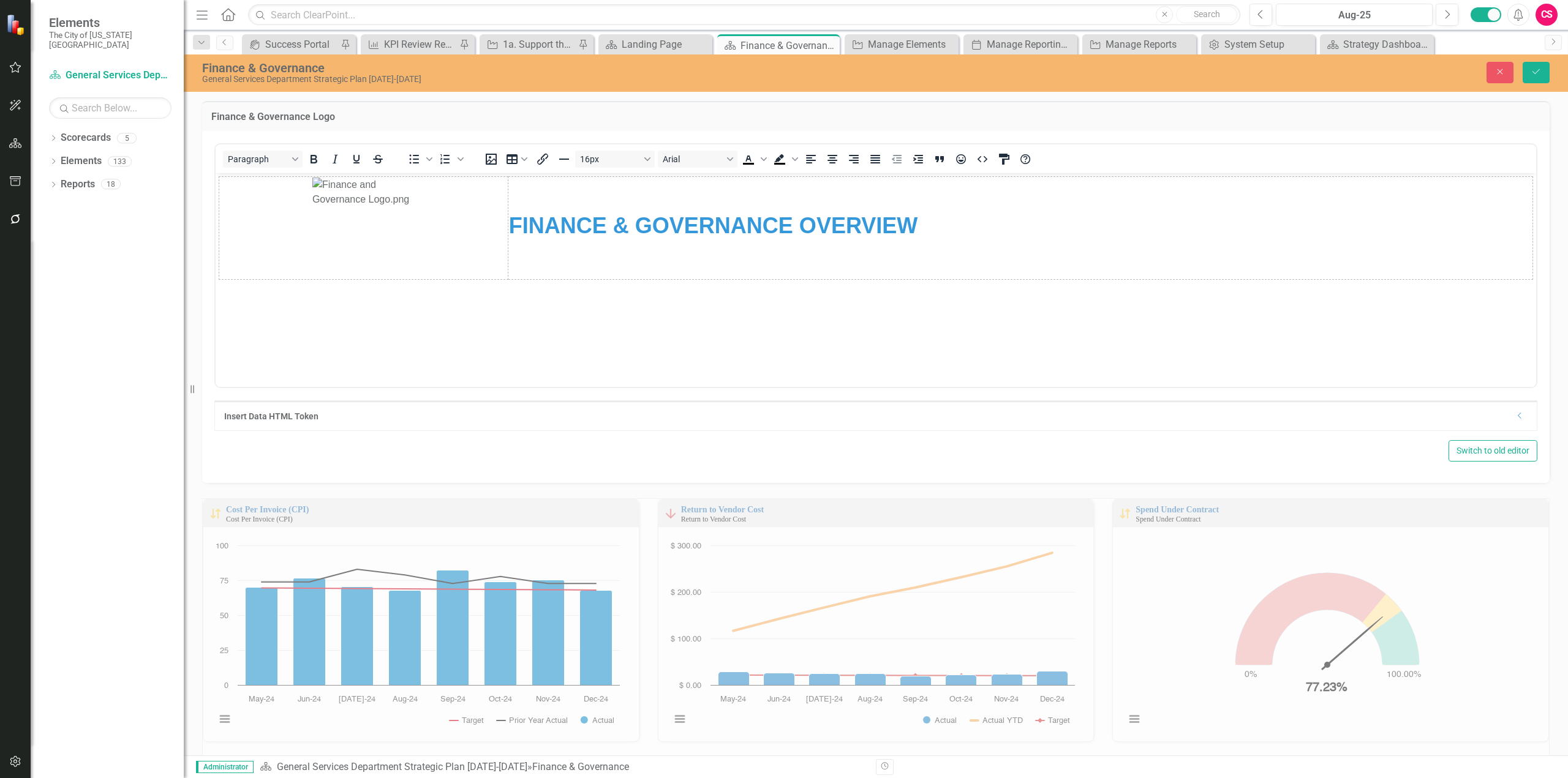
scroll to position [0, 0]
click at [853, 262] on td "FINANCE & GOVERNANCE OVERVIEW" at bounding box center [1020, 227] width 1025 height 102
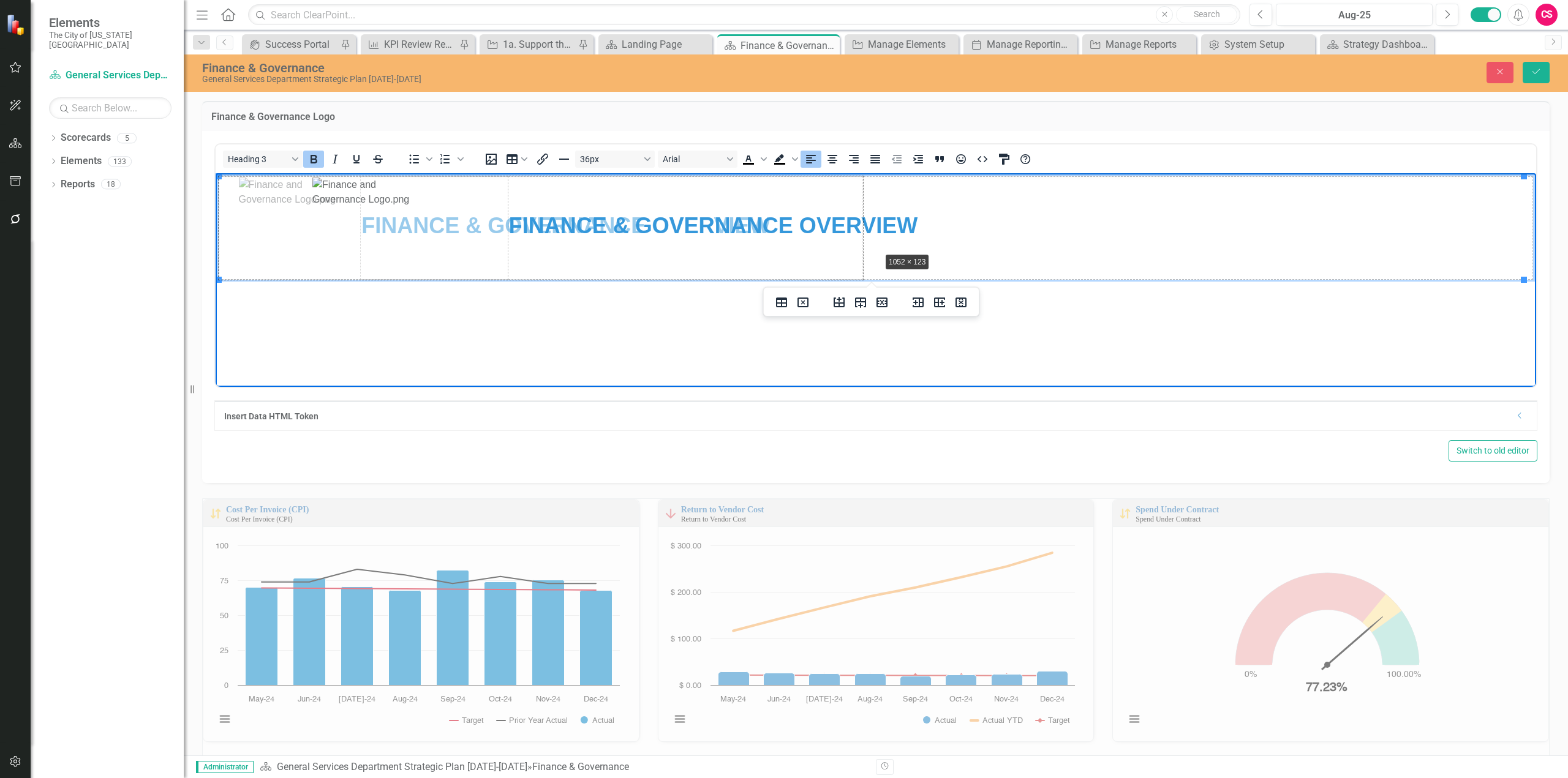
drag, startPoint x: 217, startPoint y: 278, endPoint x: 877, endPoint y: 253, distance: 660.5
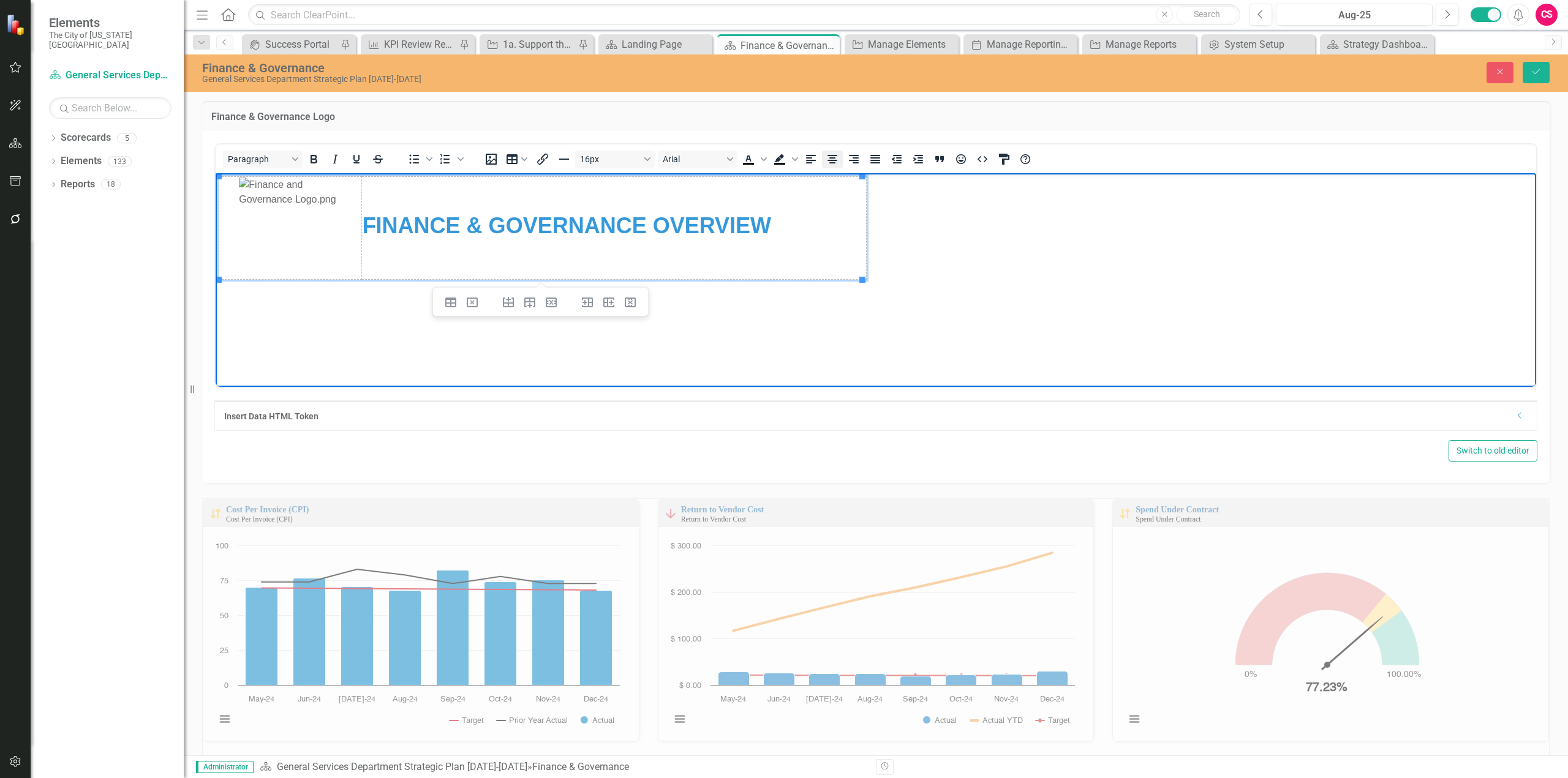
click at [832, 164] on icon "Align center" at bounding box center [831, 158] width 15 height 14
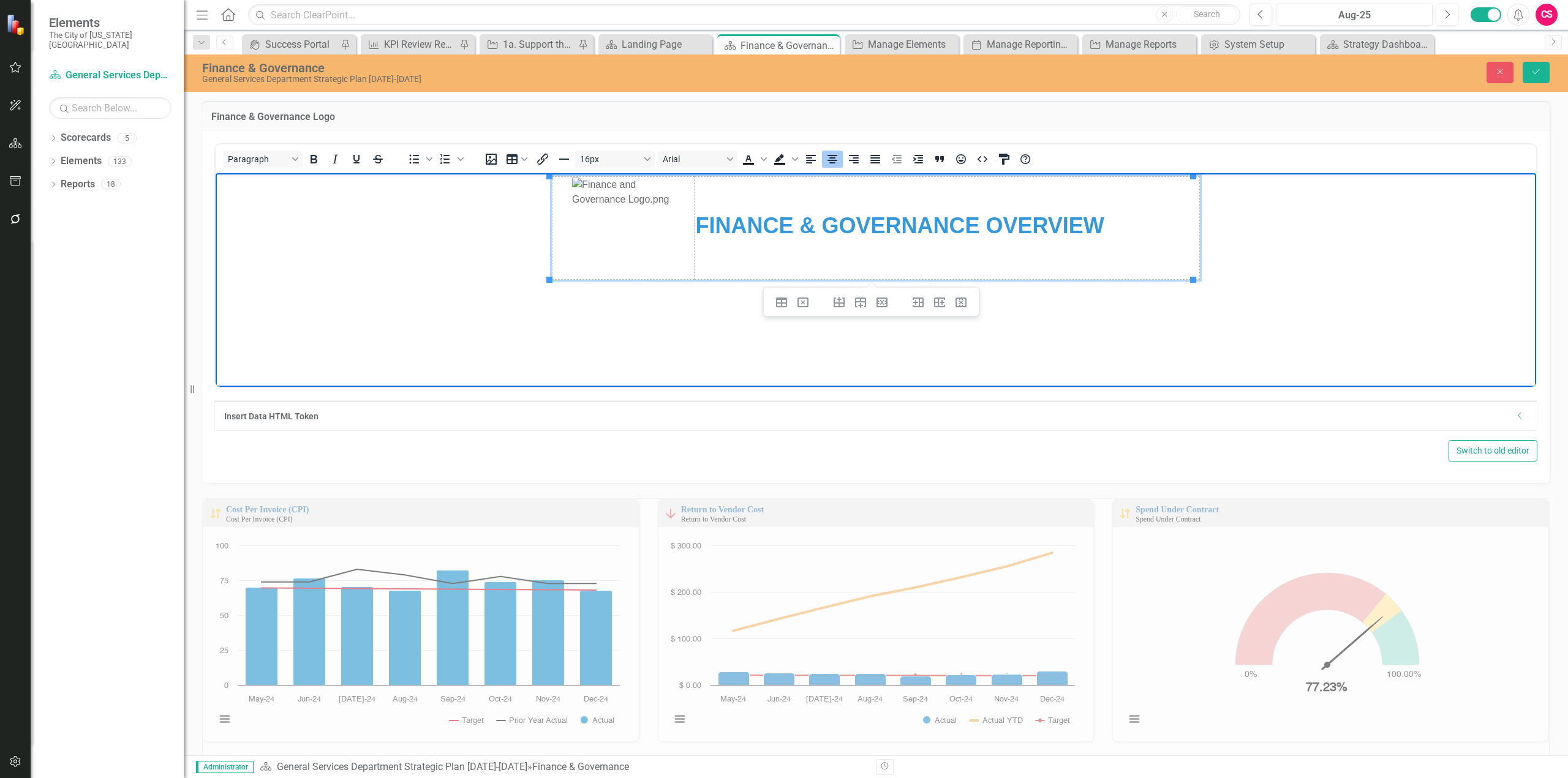
click at [1010, 238] on h3 "FINANCE & GOVERNANCE OVERVIEW" at bounding box center [946, 224] width 504 height 26
click at [982, 221] on strong "FINANCE & GOVERNANCE OVERVIEW" at bounding box center [899, 225] width 409 height 25
click at [1350, 212] on body "FINANCE & GOVERNANCE OVERVIEW" at bounding box center [876, 265] width 1321 height 184
click at [1534, 63] on button "Save" at bounding box center [1536, 72] width 27 height 21
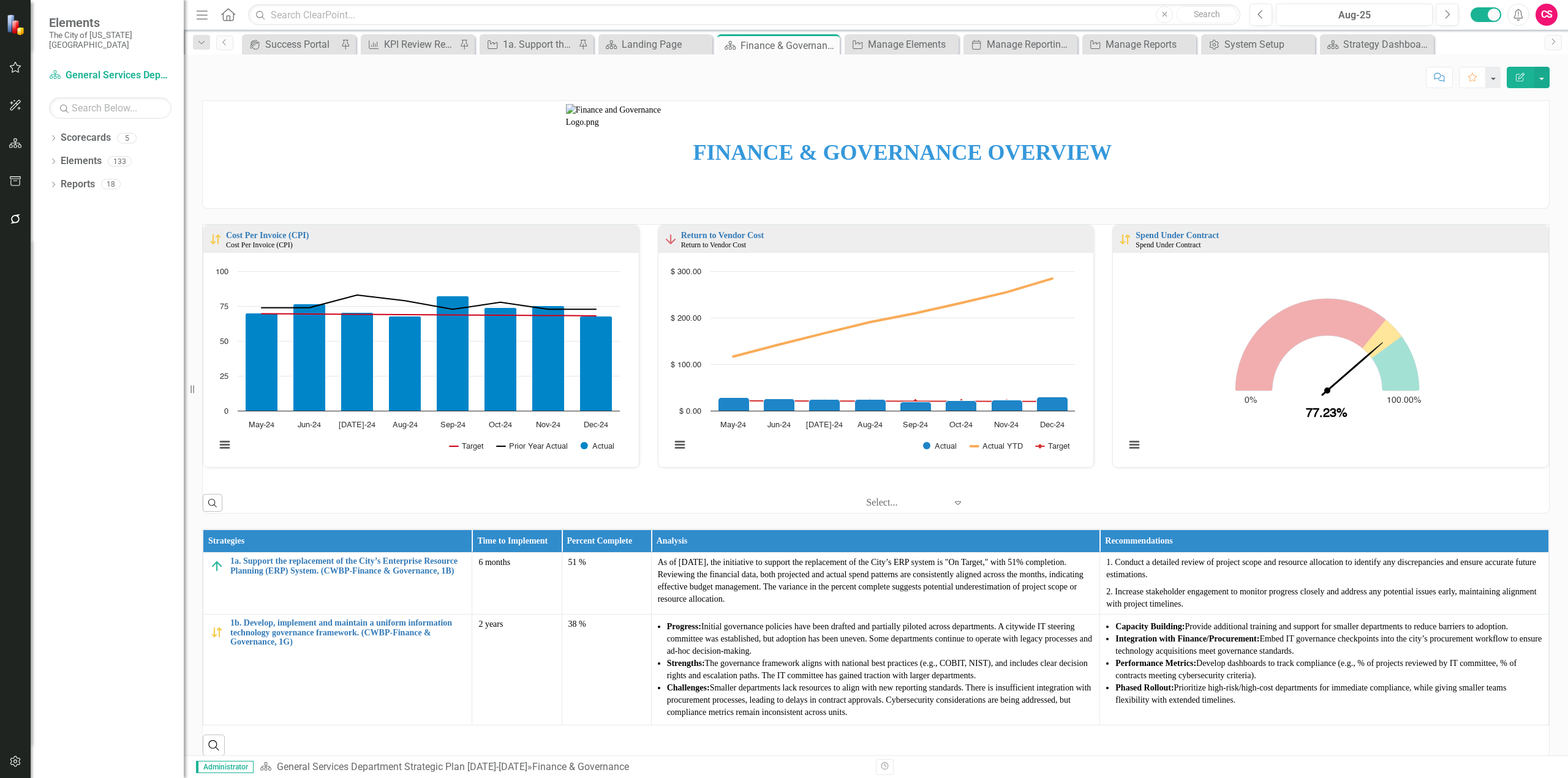
click at [716, 178] on td "FINANCE & GOVERNANCE OVERVIEW" at bounding box center [948, 155] width 518 height 107
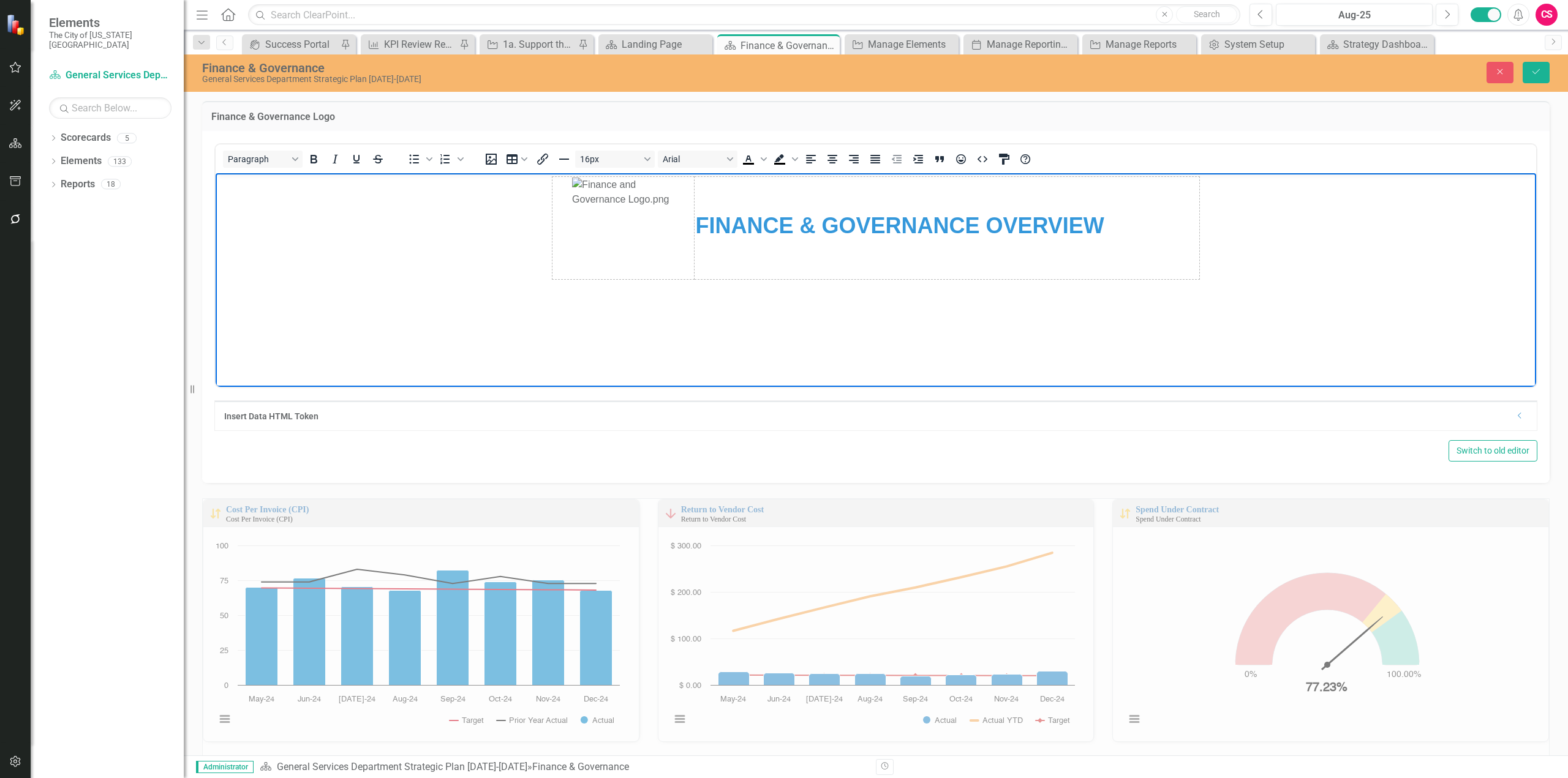
click at [640, 214] on img "Rich Text Area. Press ALT-0 for help." at bounding box center [624, 227] width 102 height 101
drag, startPoint x: 672, startPoint y: 178, endPoint x: 636, endPoint y: 210, distance: 48.2
click at [1542, 64] on button "Save" at bounding box center [1536, 72] width 27 height 21
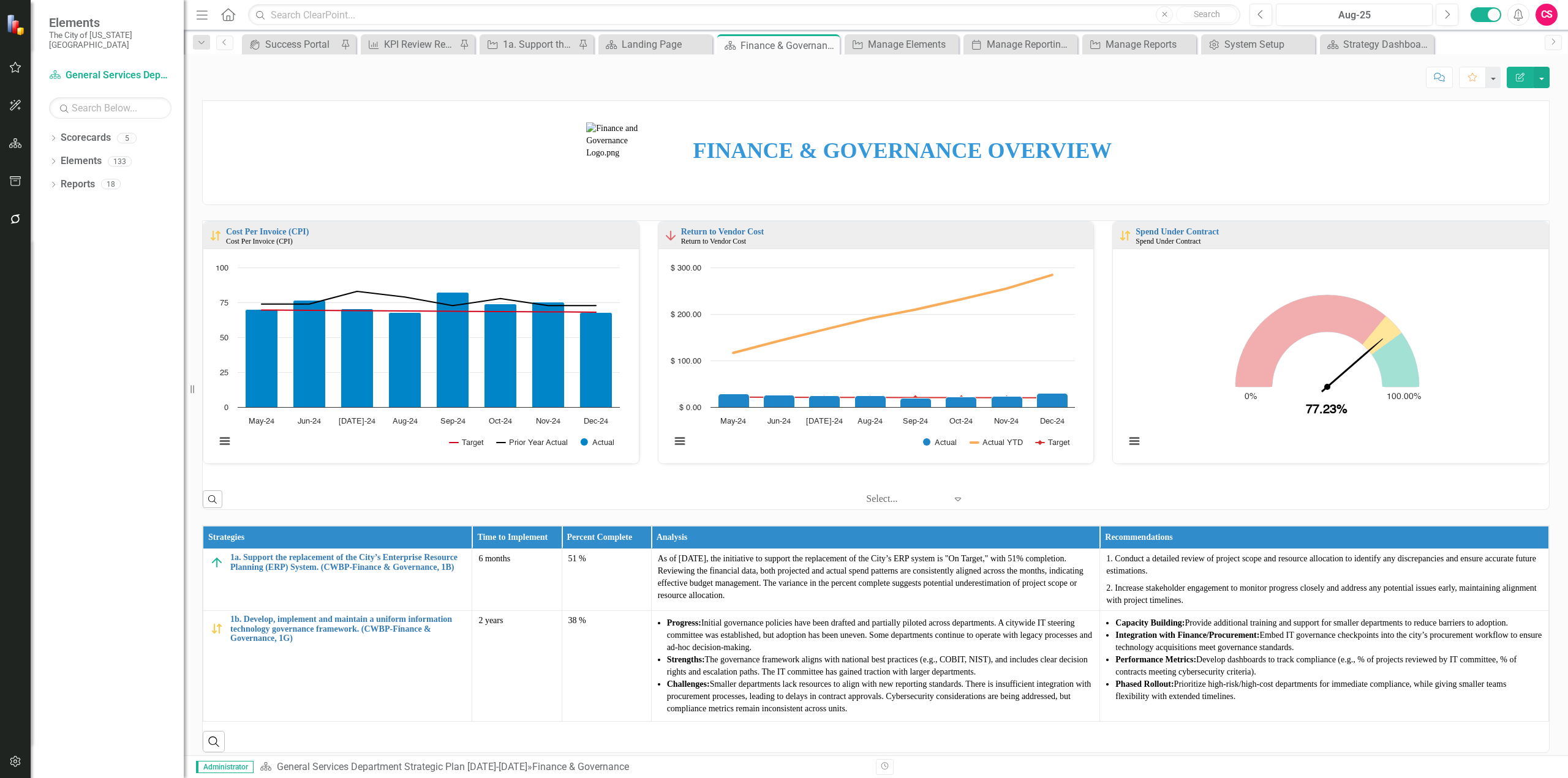
click at [852, 161] on strong "FINANCE & GOVERNANCE OVERVIEW" at bounding box center [902, 150] width 419 height 24
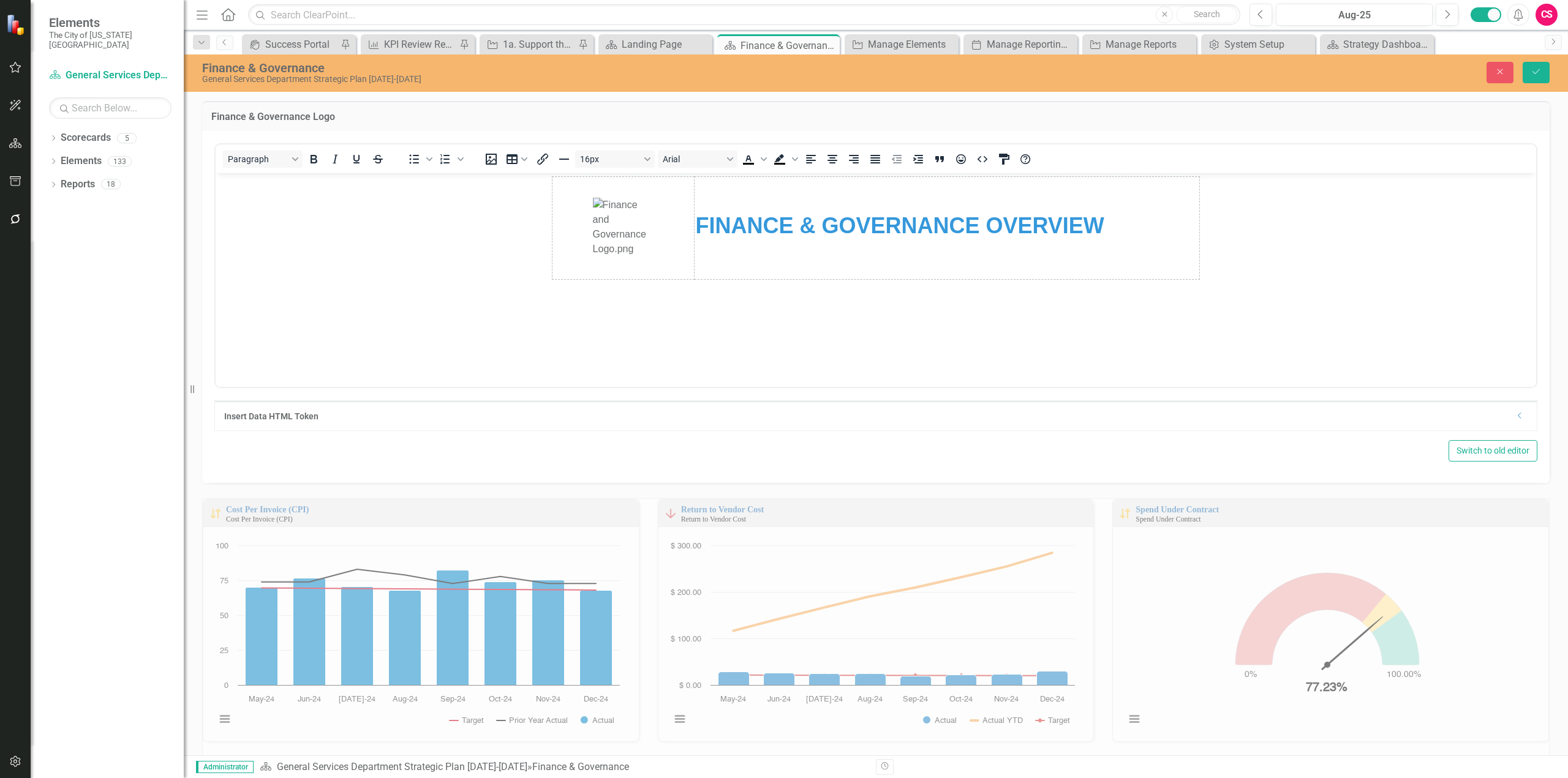
click at [637, 240] on img "Rich Text Area. Press ALT-0 for help." at bounding box center [623, 227] width 61 height 61
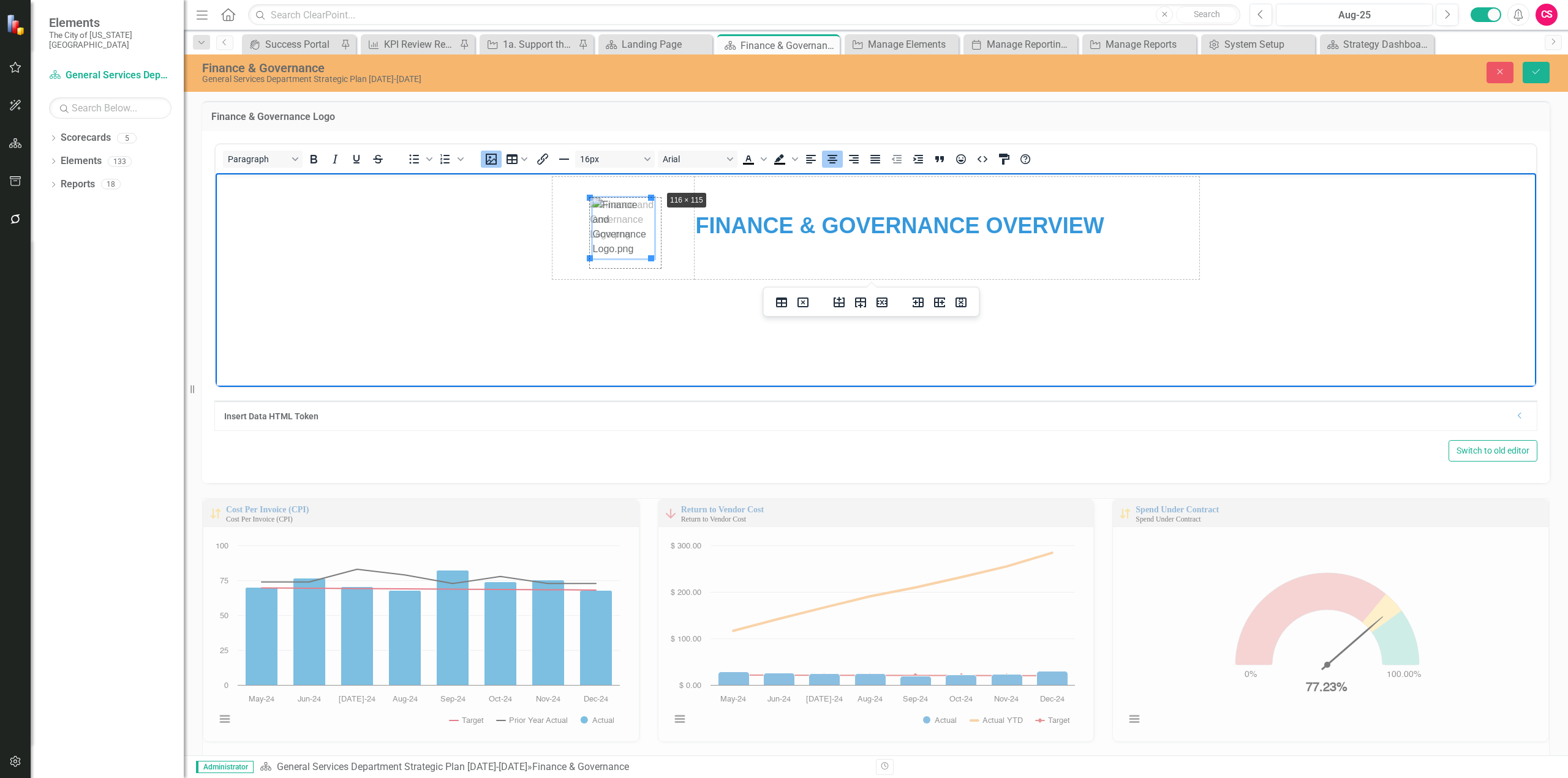
drag, startPoint x: 650, startPoint y: 197, endPoint x: 659, endPoint y: 189, distance: 12.0
click at [755, 248] on td "FINANCE & GOVERNANCE OVERVIEW" at bounding box center [947, 227] width 506 height 102
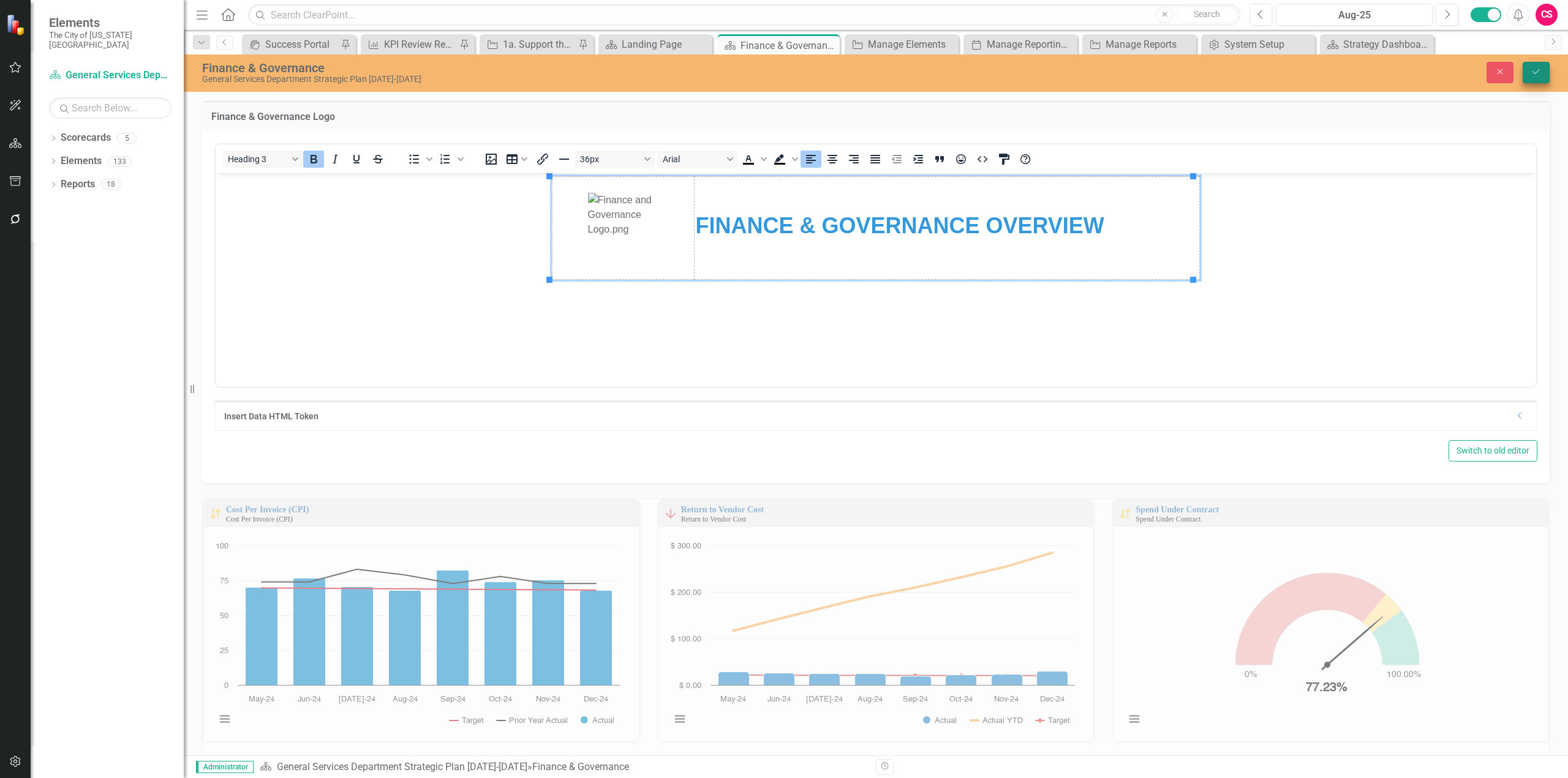
click at [1530, 74] on icon "Save" at bounding box center [1535, 72] width 11 height 9
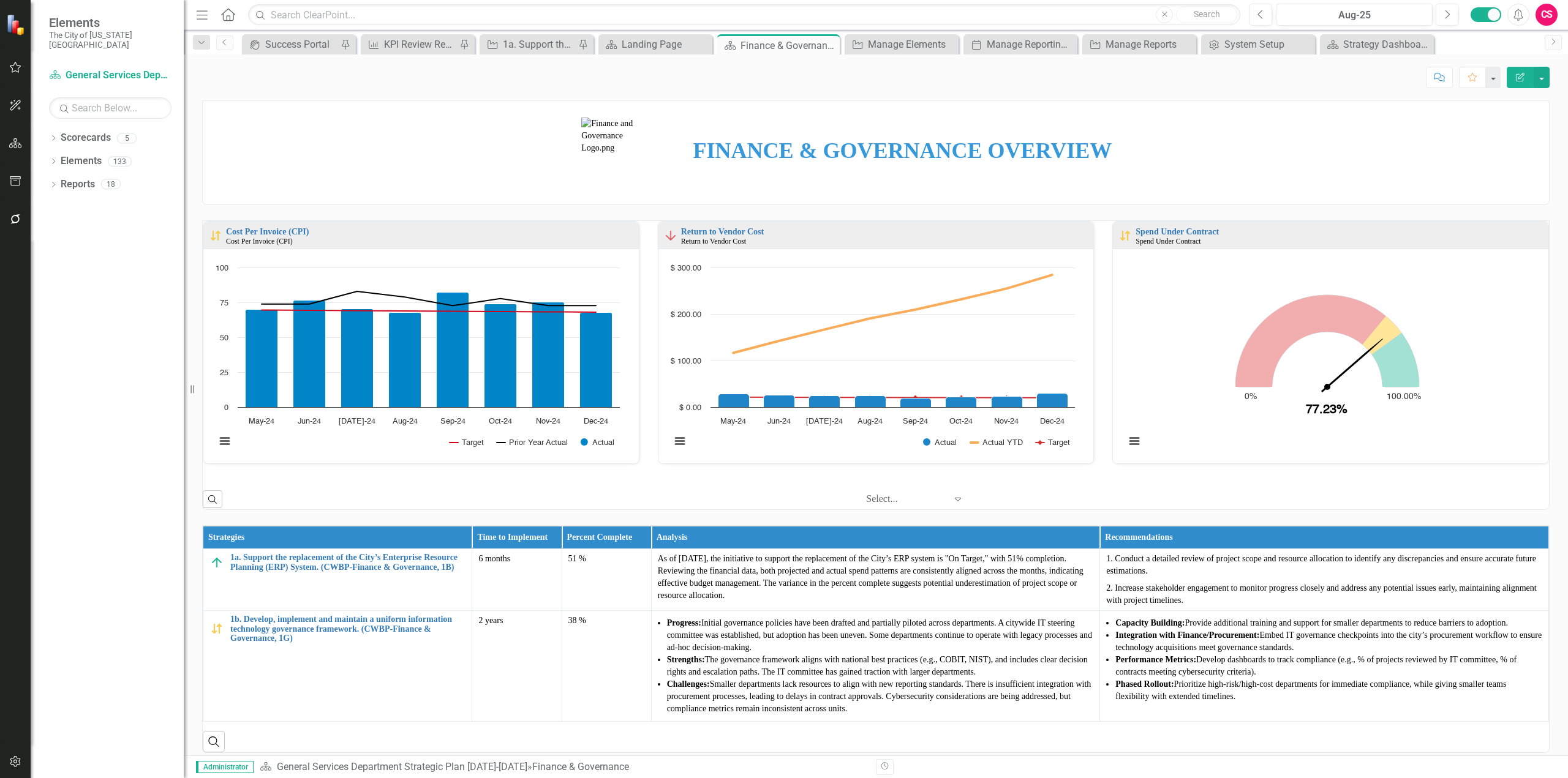
scroll to position [1, 0]
click at [1233, 46] on div "System Setup" at bounding box center [1261, 44] width 73 height 15
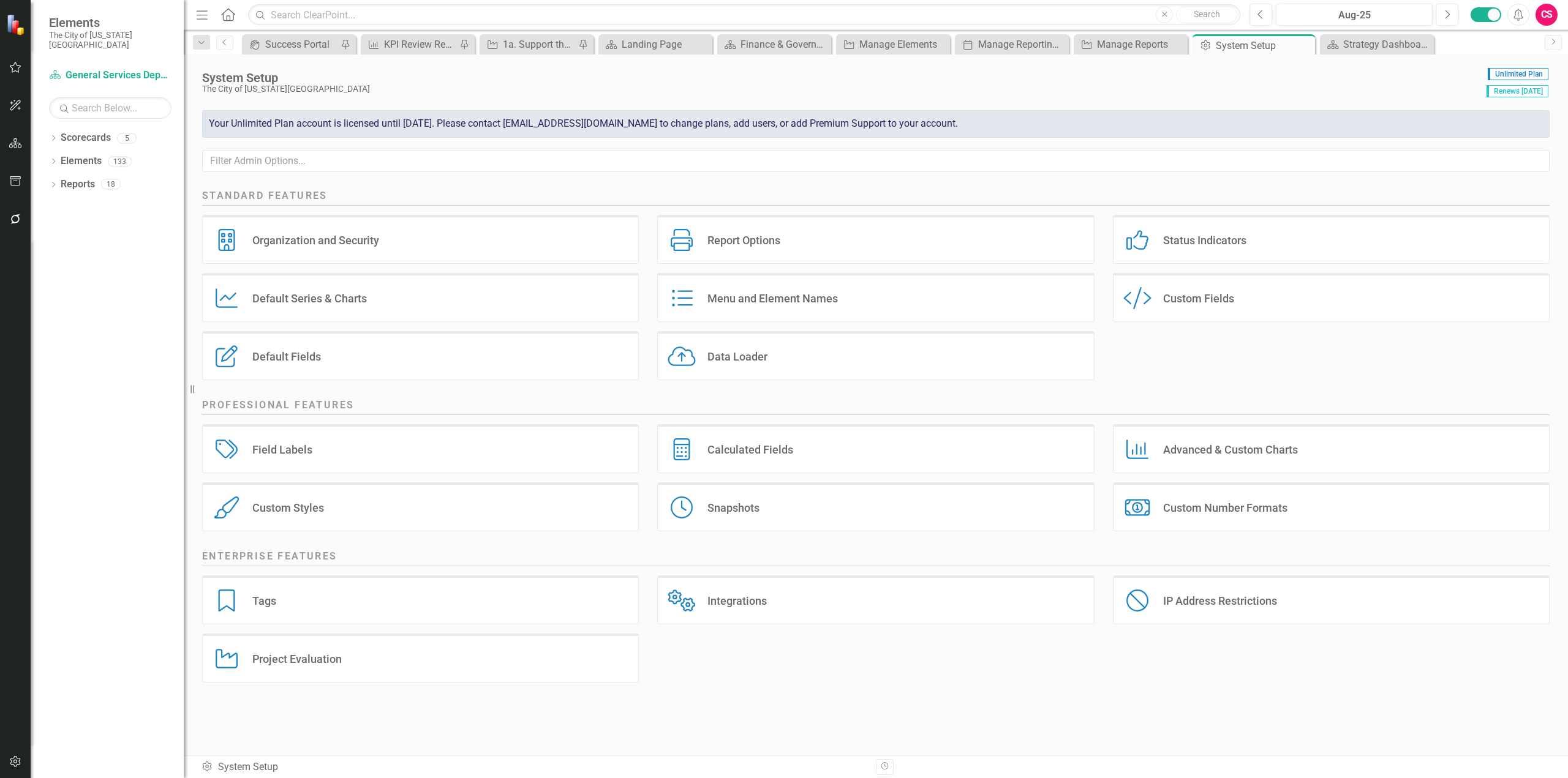
click at [1196, 306] on div "Custom Style Custom Fields" at bounding box center [1331, 298] width 437 height 49
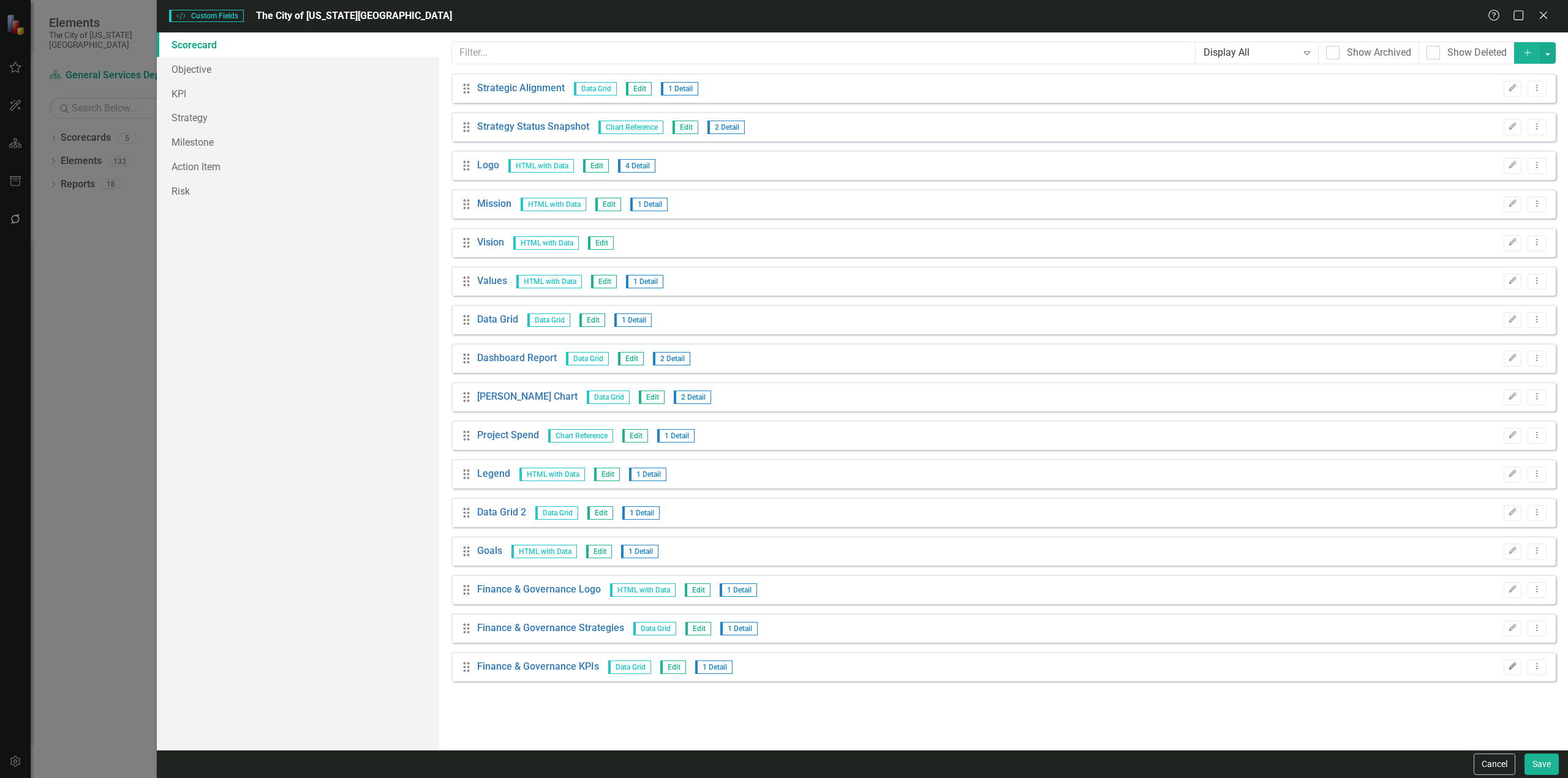
click at [1514, 669] on icon "Edit" at bounding box center [1513, 667] width 10 height 8
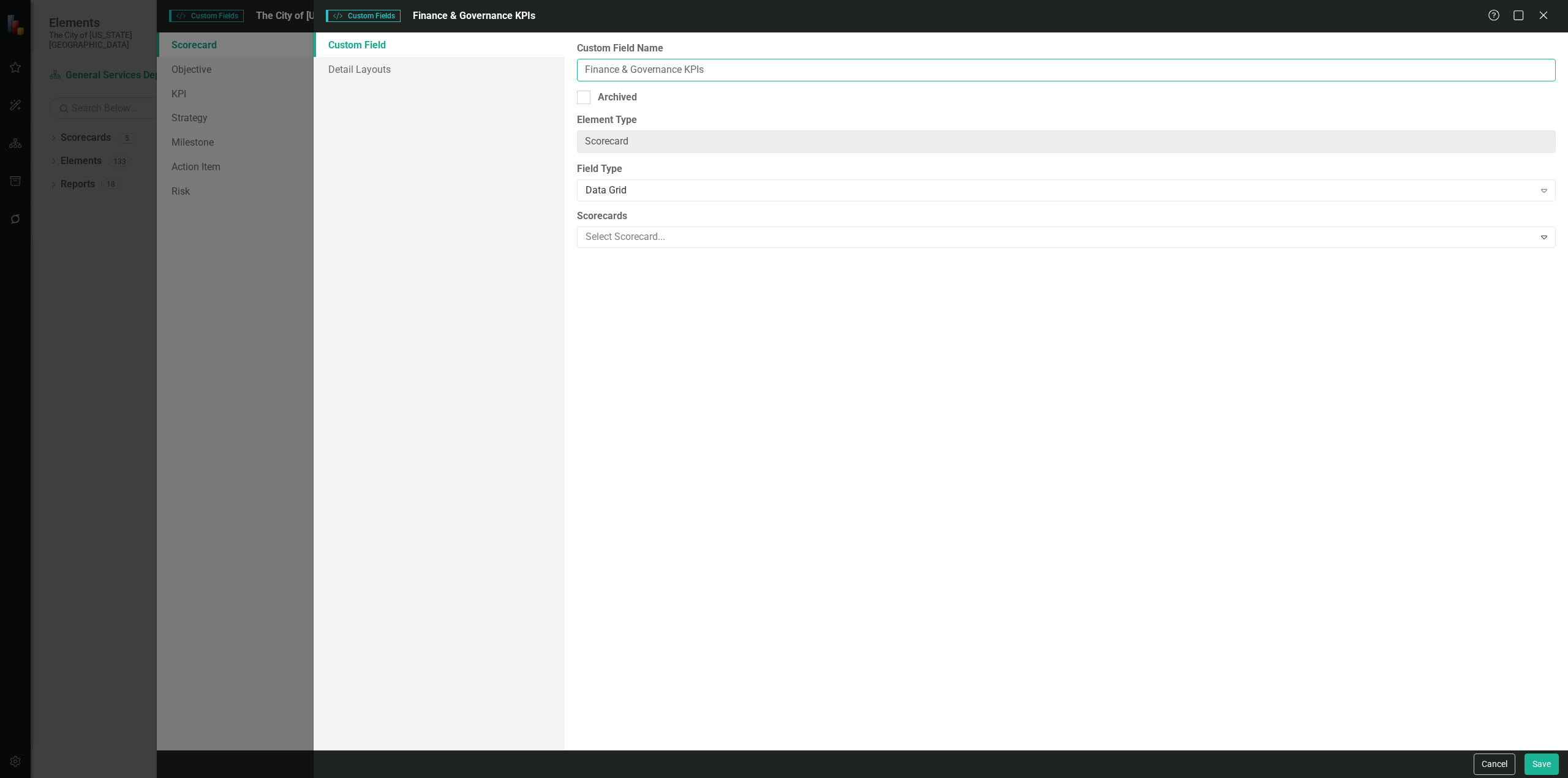
click at [684, 67] on input "Finance & Governance KPIs" at bounding box center [1066, 70] width 979 height 22
type input "Finance & Governance On Track KPIs"
click at [1524, 754] on button "Save" at bounding box center [1541, 764] width 34 height 21
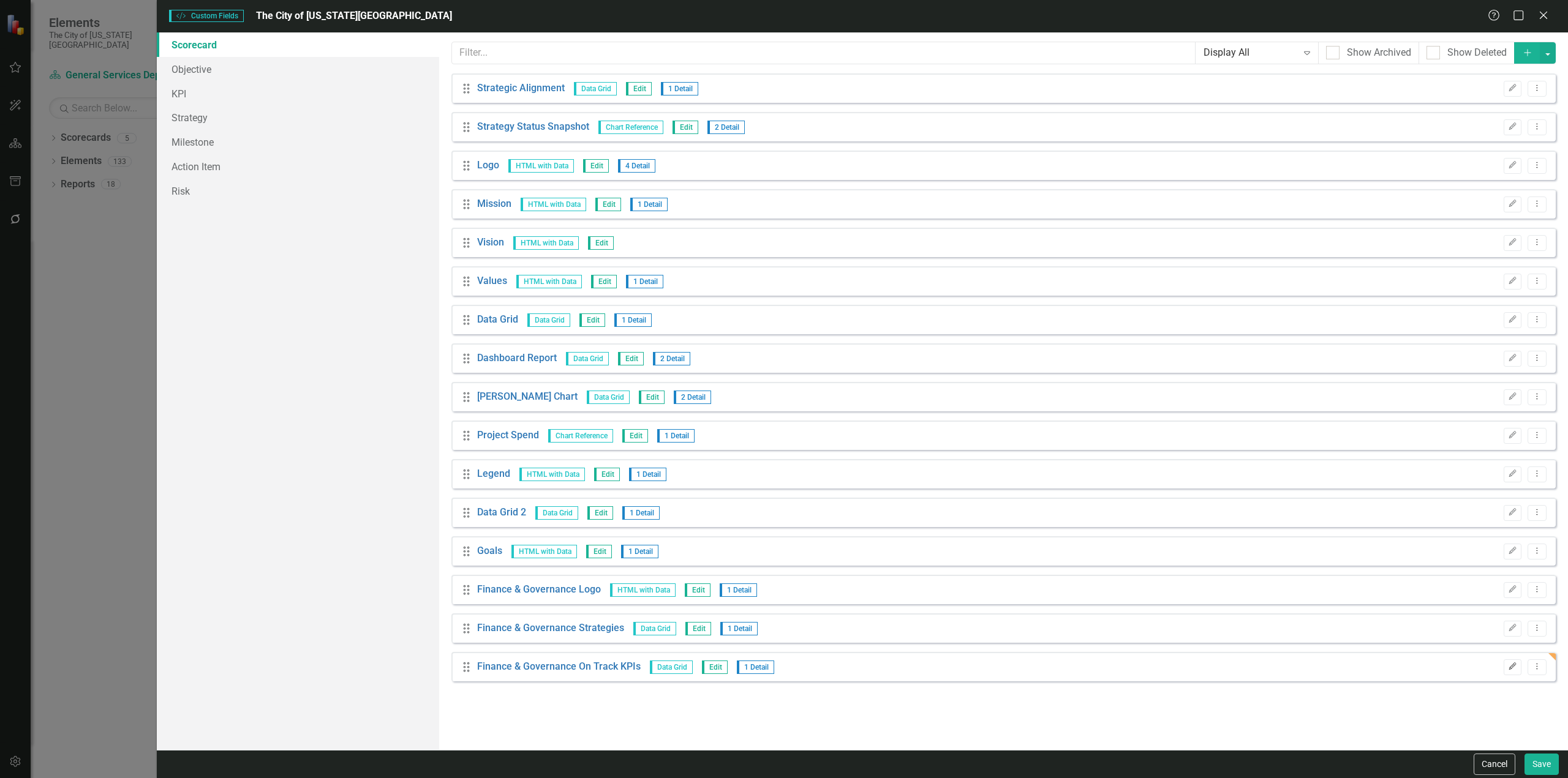
click at [1514, 663] on icon "Edit" at bounding box center [1513, 667] width 10 height 8
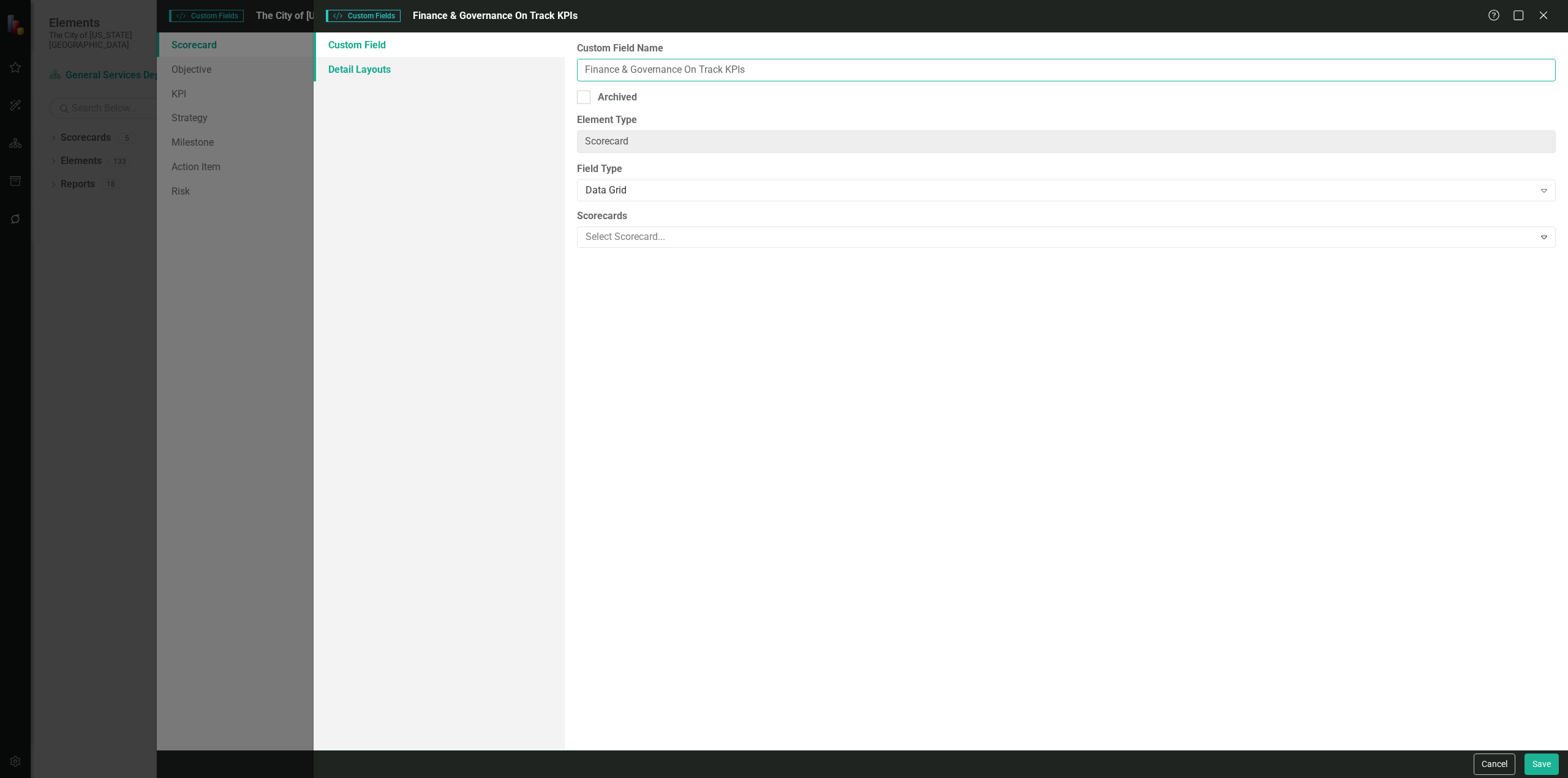
drag, startPoint x: 685, startPoint y: 64, endPoint x: 462, endPoint y: 74, distance: 223.2
click at [462, 74] on div "Custom Field Detail Layouts Custom Field Name Finance & Governance On Track KPI…" at bounding box center [941, 391] width 1255 height 718
type input "On Track KPIs"
click at [1524, 754] on button "Save" at bounding box center [1541, 764] width 34 height 21
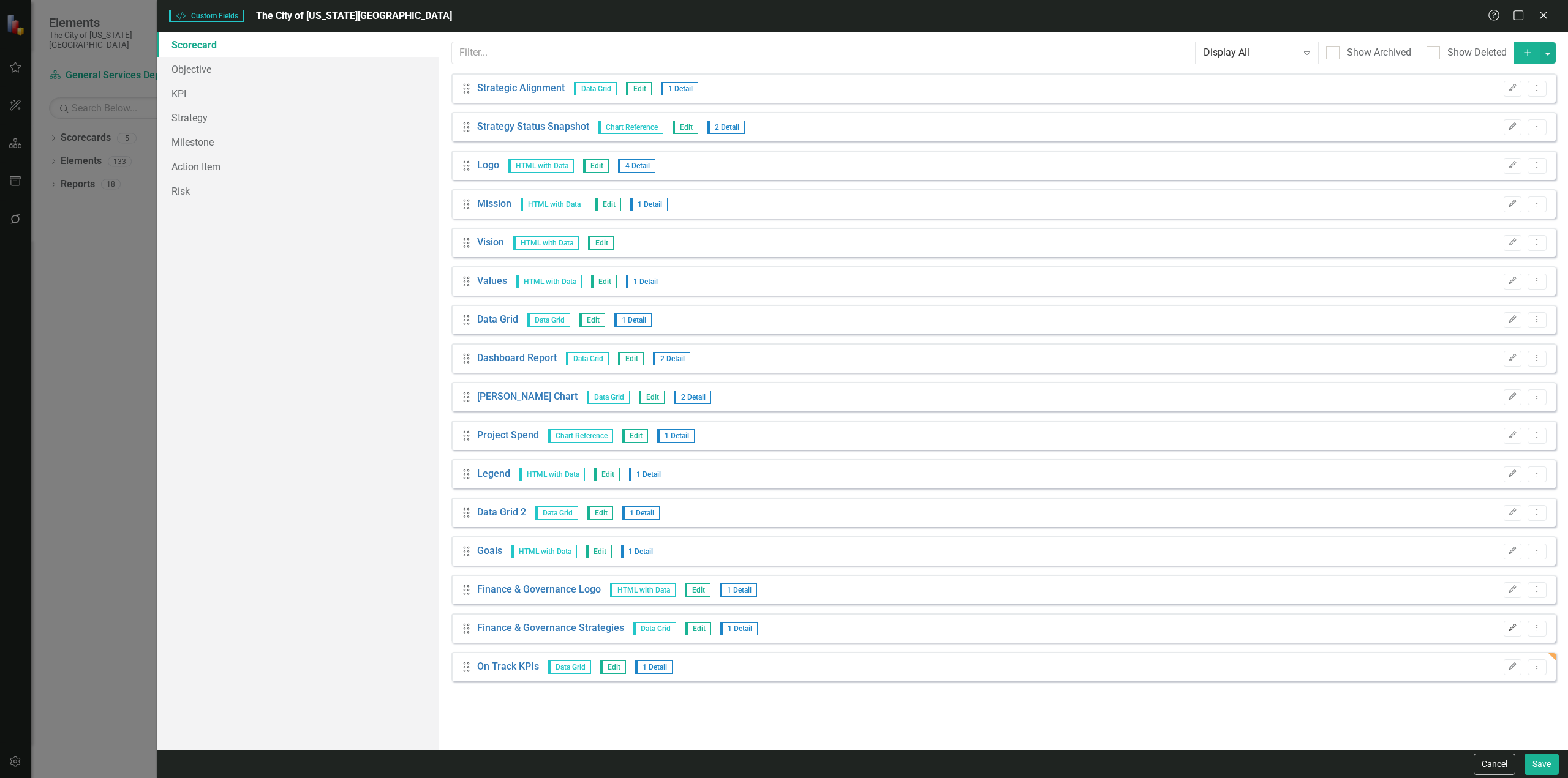
click at [1514, 631] on icon "Edit" at bounding box center [1513, 628] width 10 height 8
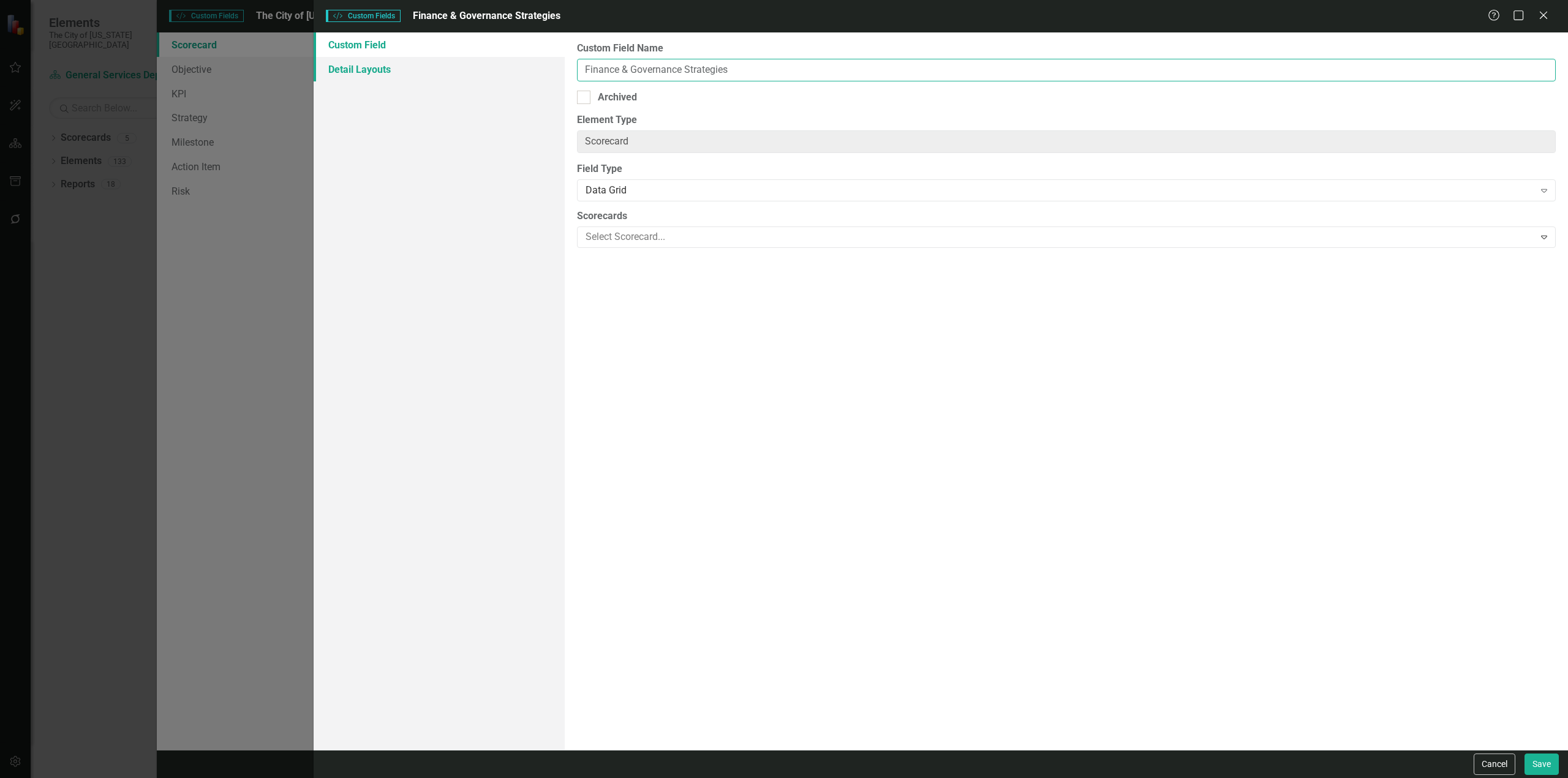
drag, startPoint x: 684, startPoint y: 72, endPoint x: 535, endPoint y: 61, distance: 149.4
click at [535, 61] on div "Custom Field Detail Layouts Custom Field Name Finance & Governance Strategies A…" at bounding box center [941, 391] width 1255 height 718
type input "Strategies Completed Last 60 Days"
click at [1524, 754] on button "Save" at bounding box center [1541, 764] width 34 height 21
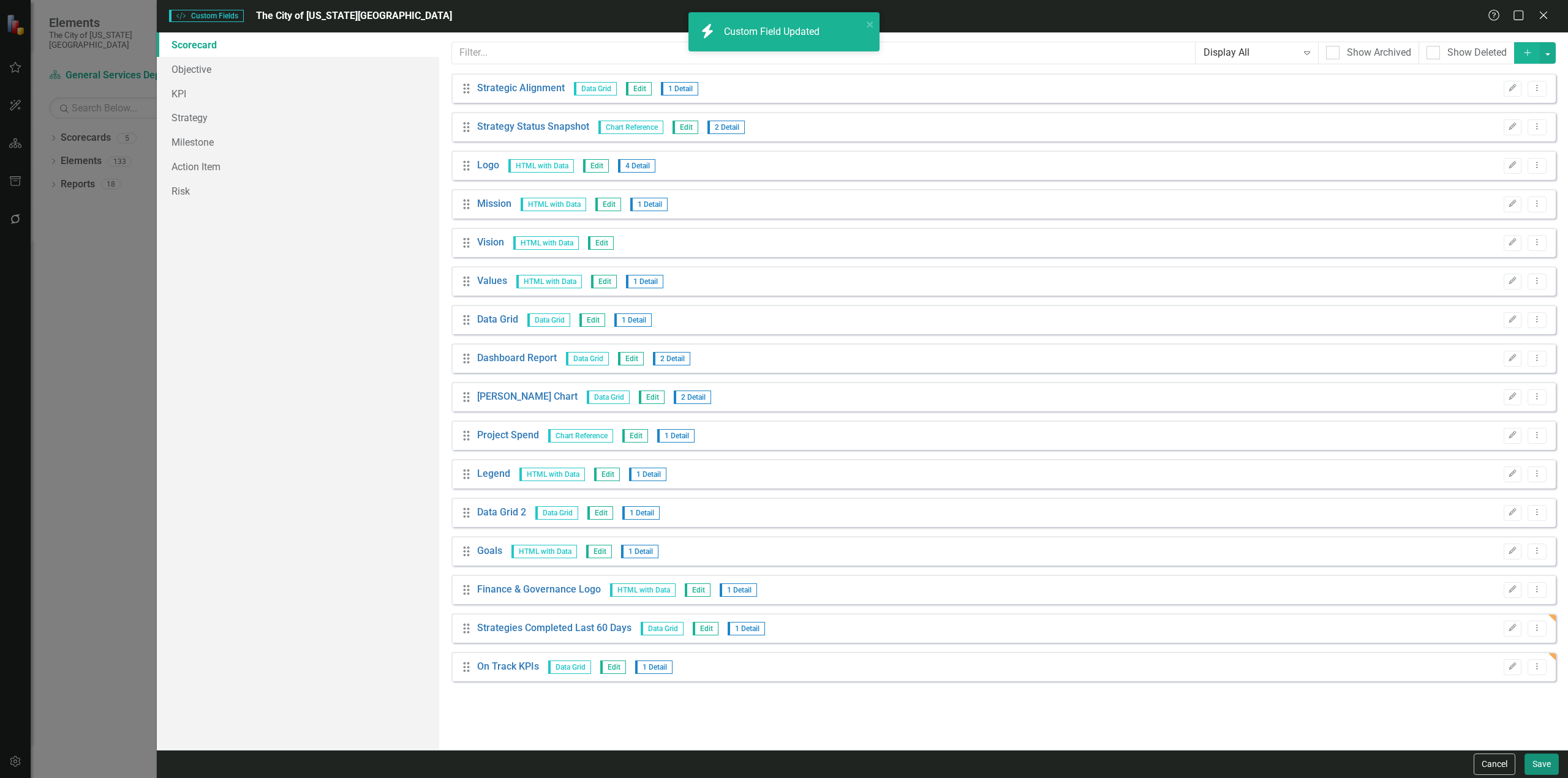
click at [1539, 760] on button "Save" at bounding box center [1541, 764] width 34 height 21
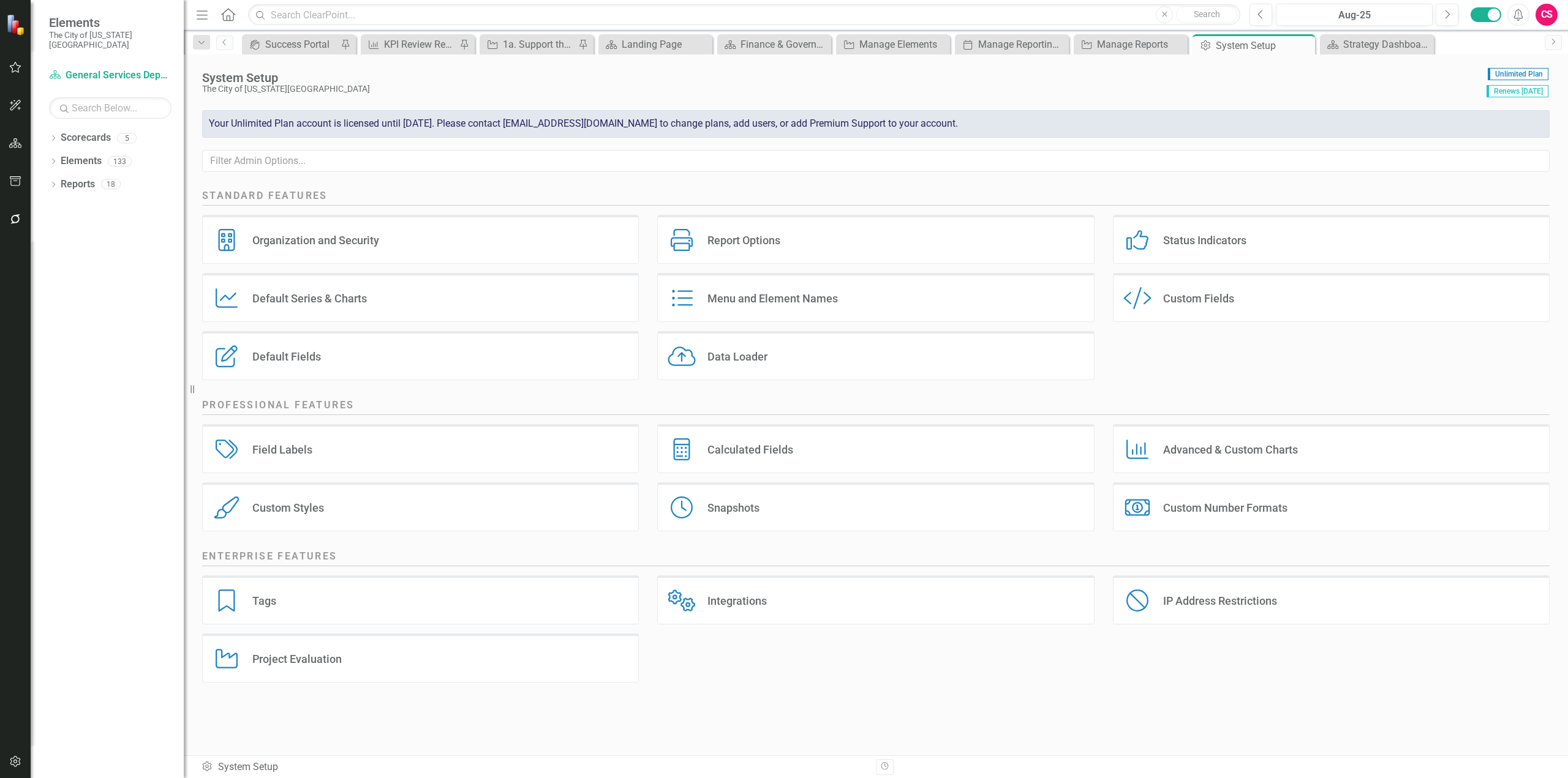
click at [1231, 314] on div "Custom Style Custom Fields" at bounding box center [1331, 298] width 437 height 49
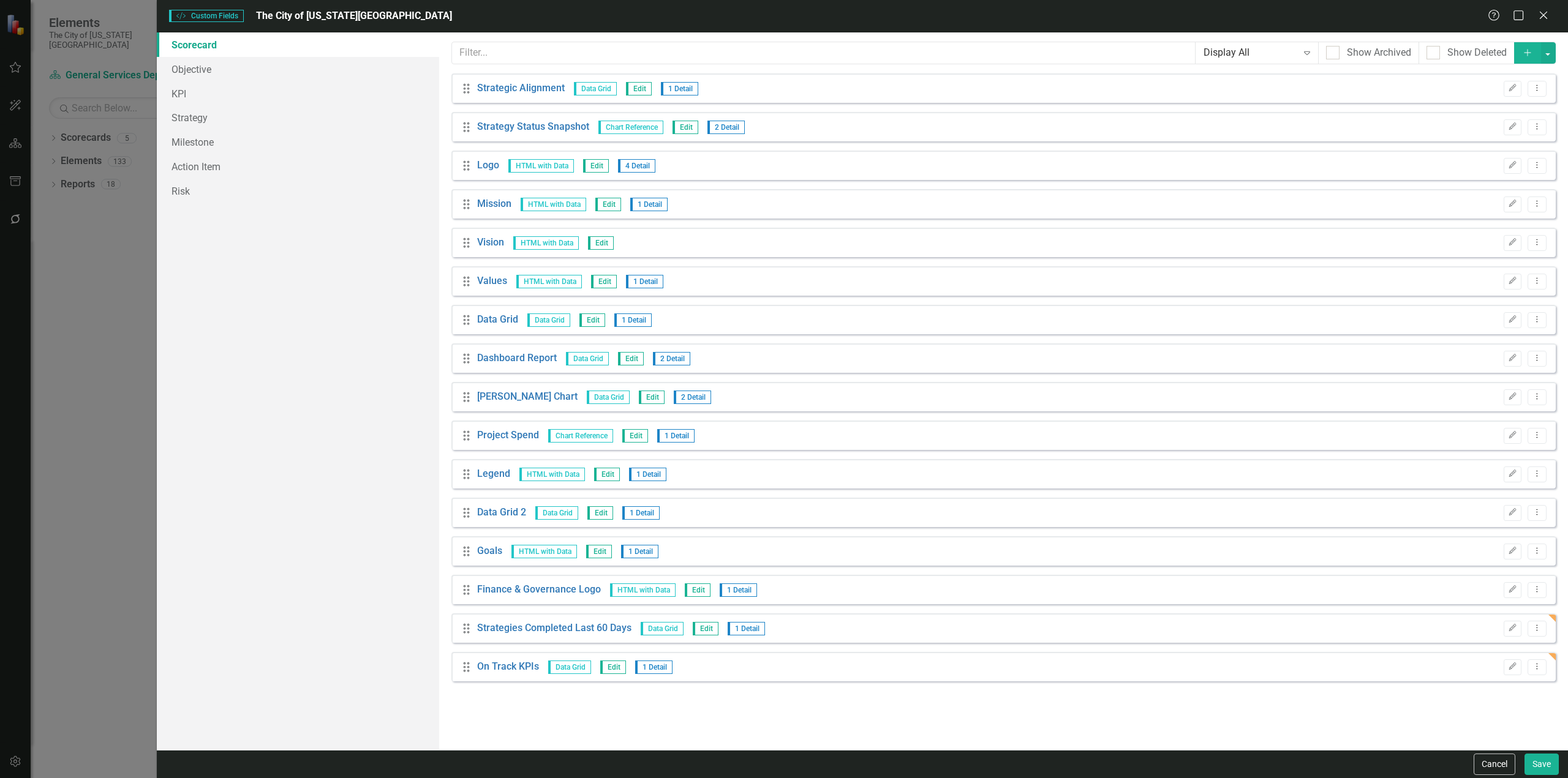
click at [1521, 49] on button "Add" at bounding box center [1527, 53] width 27 height 21
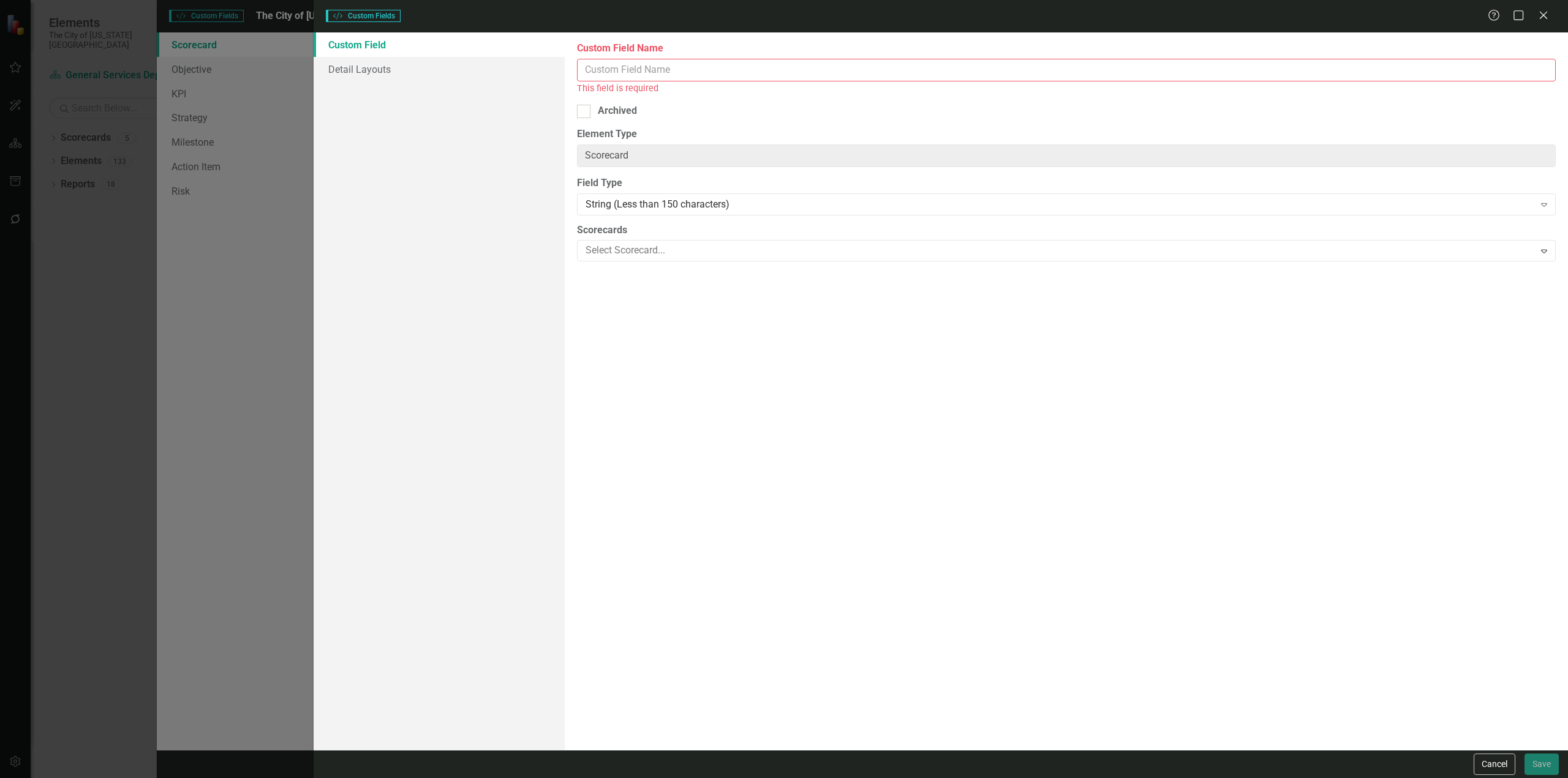
click at [668, 69] on input "Custom Field Name" at bounding box center [1066, 70] width 979 height 22
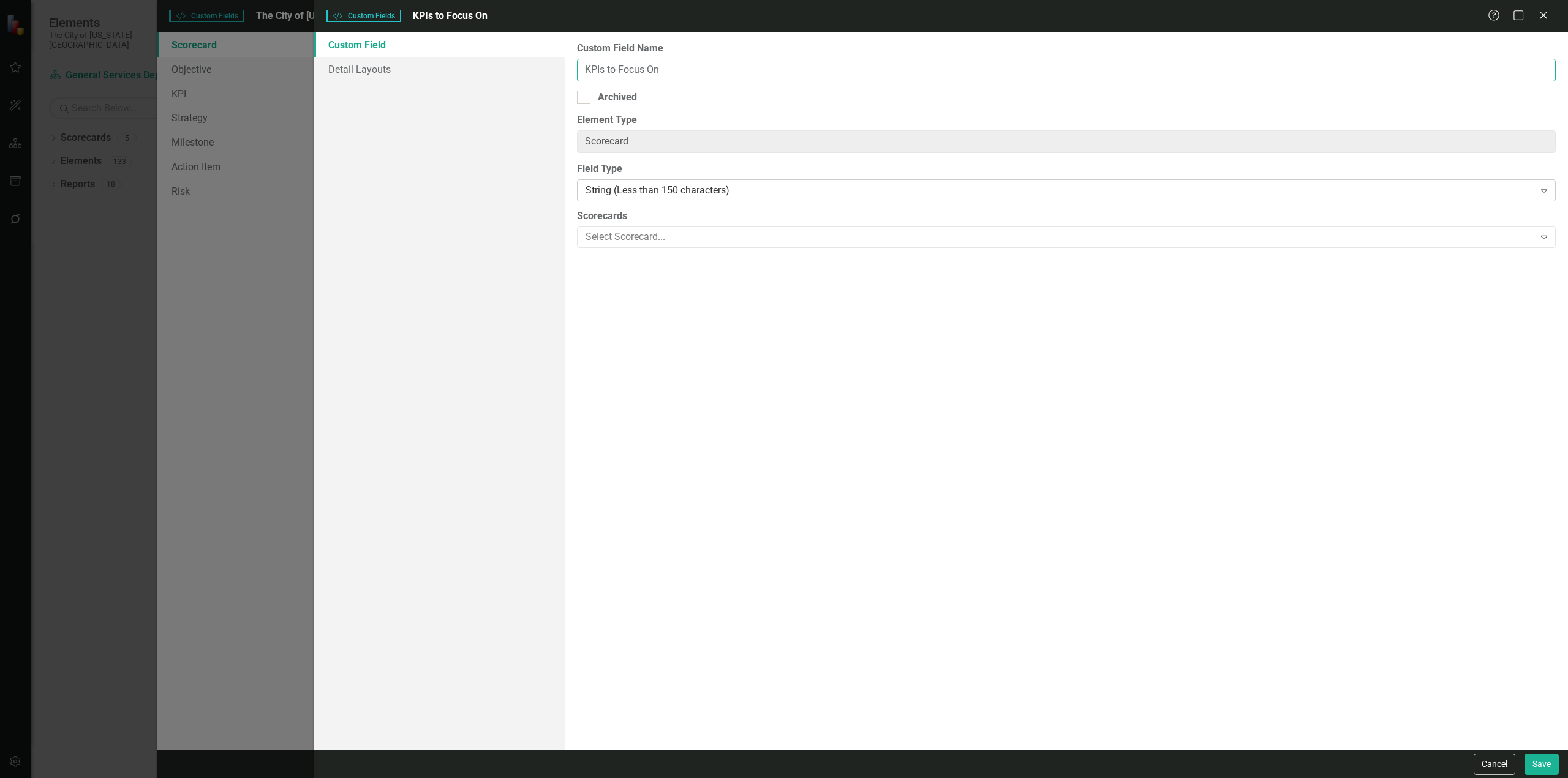
type input "KPIs to Focus On"
click at [653, 196] on div "String (Less than 150 characters)" at bounding box center [1060, 190] width 948 height 14
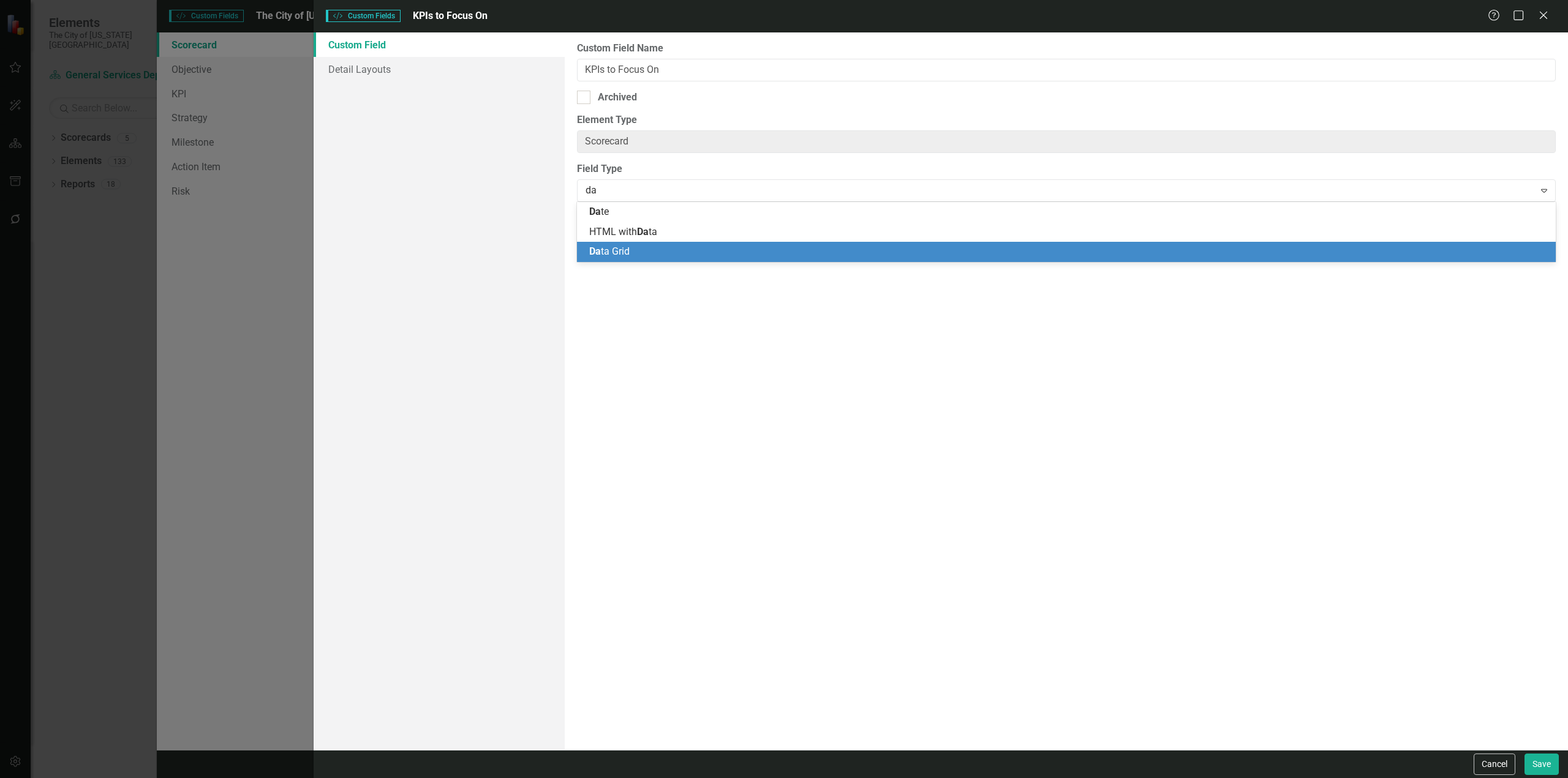
drag, startPoint x: 639, startPoint y: 250, endPoint x: 714, endPoint y: 265, distance: 76.5
click at [639, 251] on div "Da ta Grid" at bounding box center [1069, 251] width 959 height 14
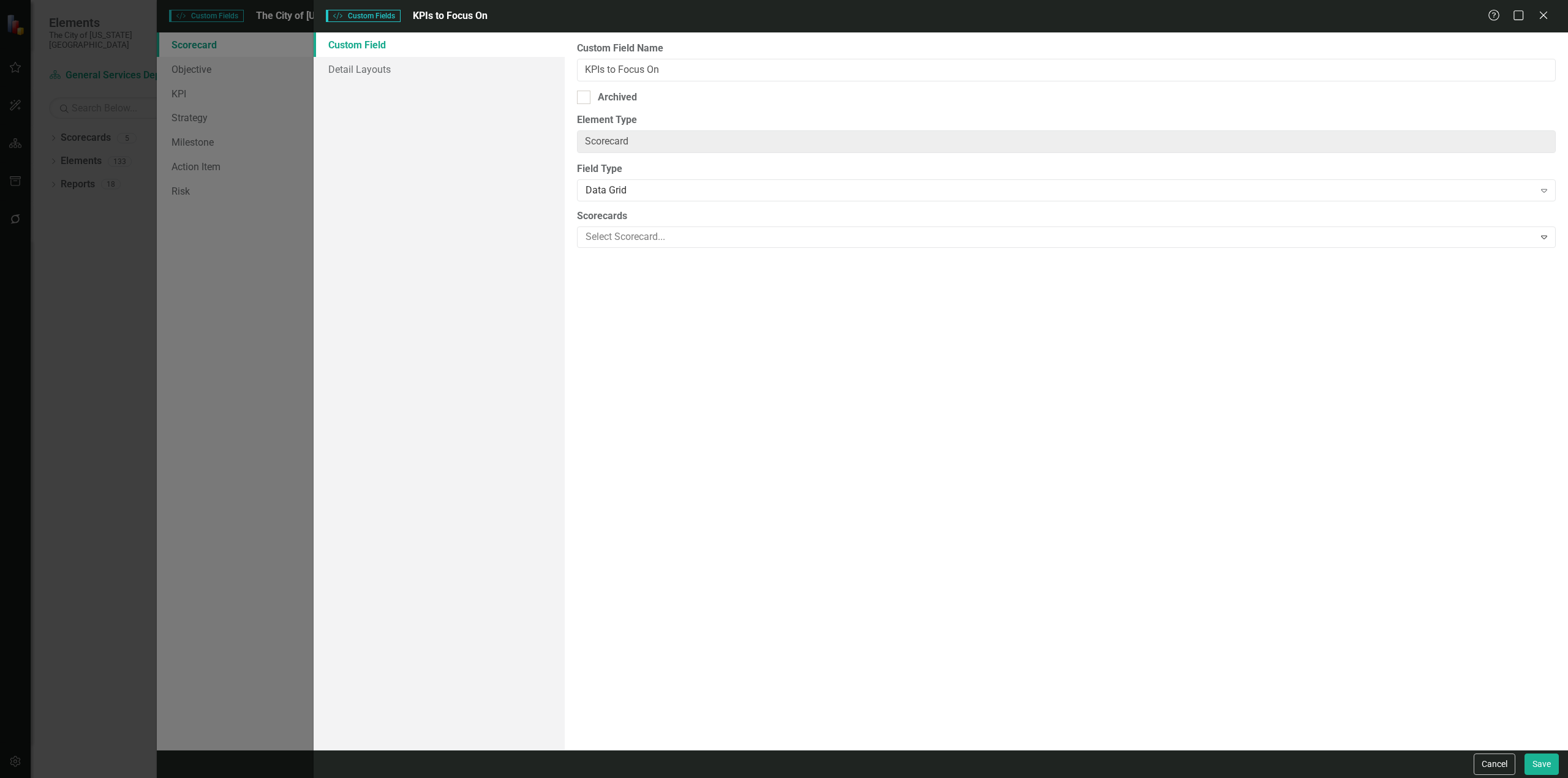
click at [1551, 775] on div "Cancel Save" at bounding box center [941, 764] width 1255 height 28
click at [1542, 760] on button "Save" at bounding box center [1541, 764] width 34 height 21
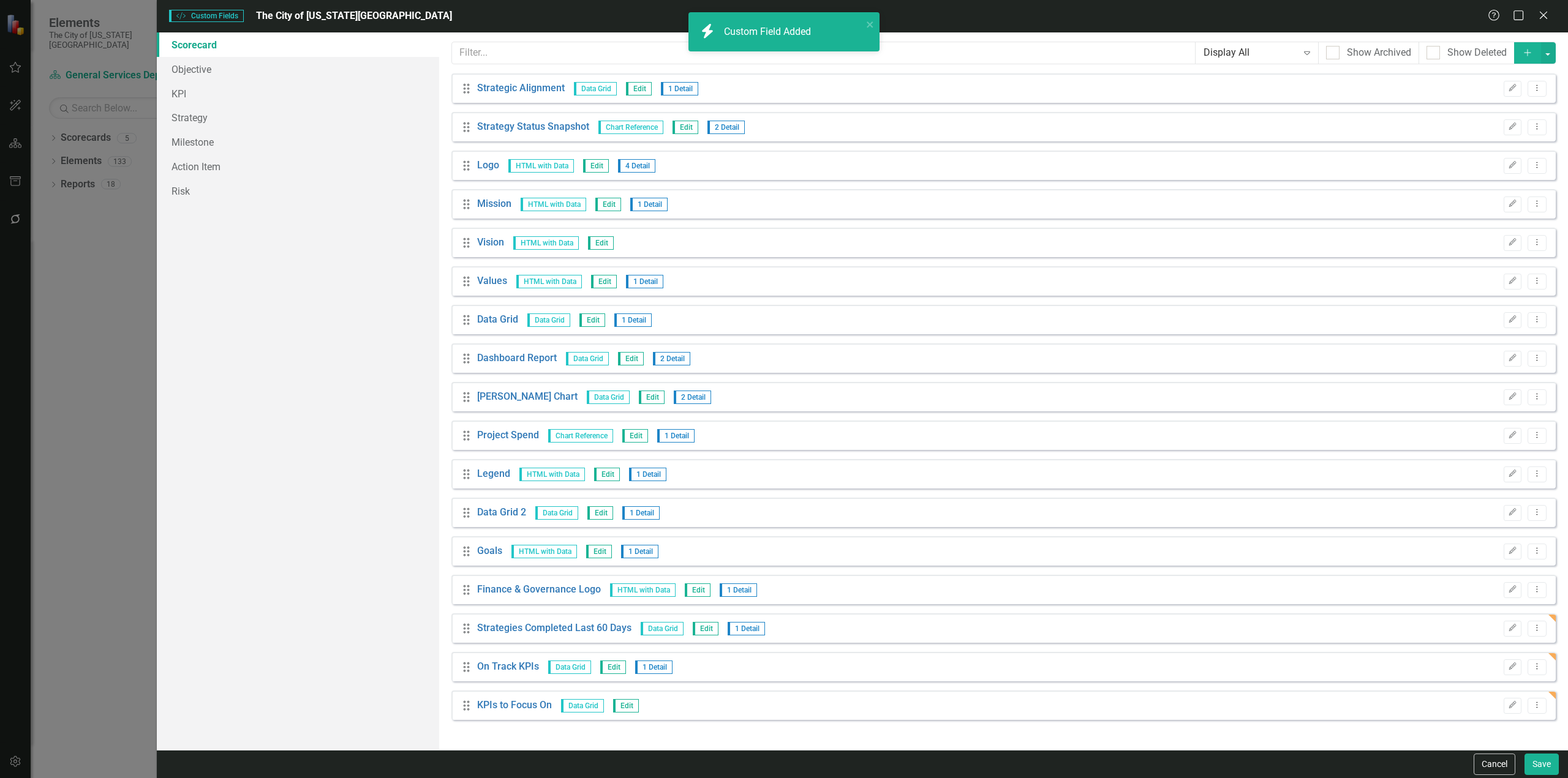
click at [1530, 55] on icon "Add" at bounding box center [1527, 52] width 11 height 9
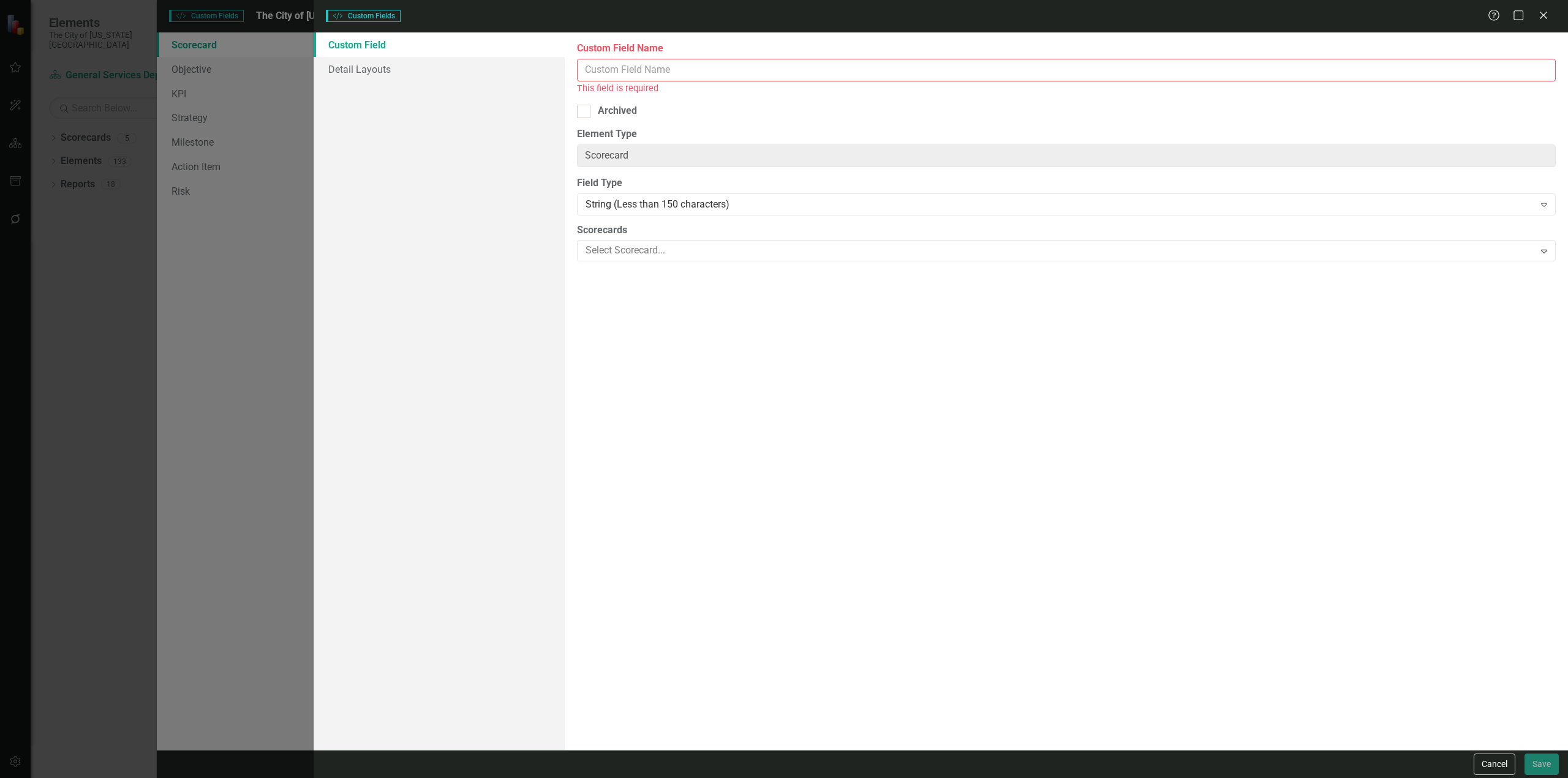
click at [681, 66] on input "Custom Field Name" at bounding box center [1066, 70] width 979 height 22
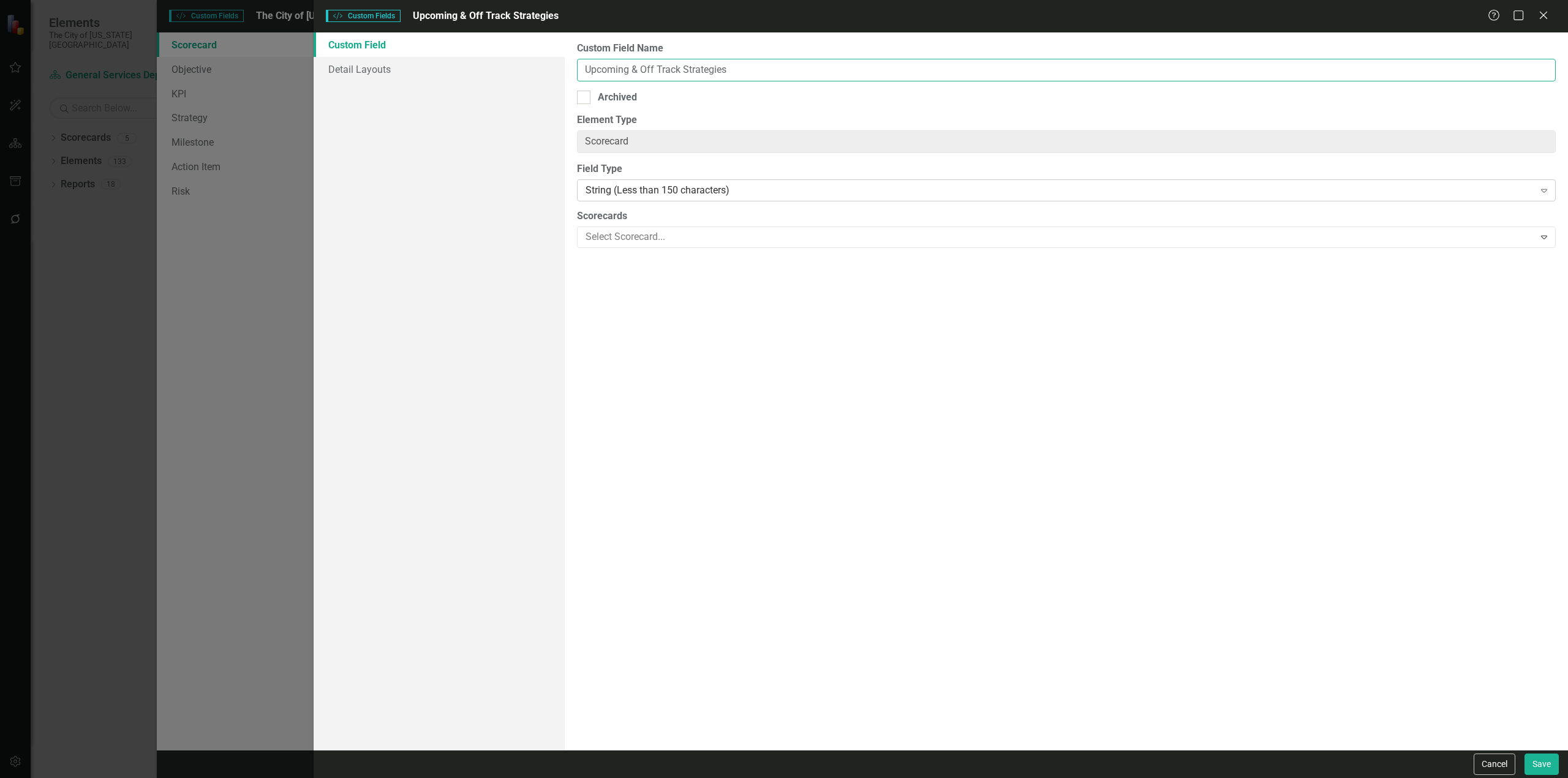
type input "Upcoming & Off Track Strategies"
click at [658, 189] on div "String (Less than 150 characters)" at bounding box center [1060, 190] width 948 height 14
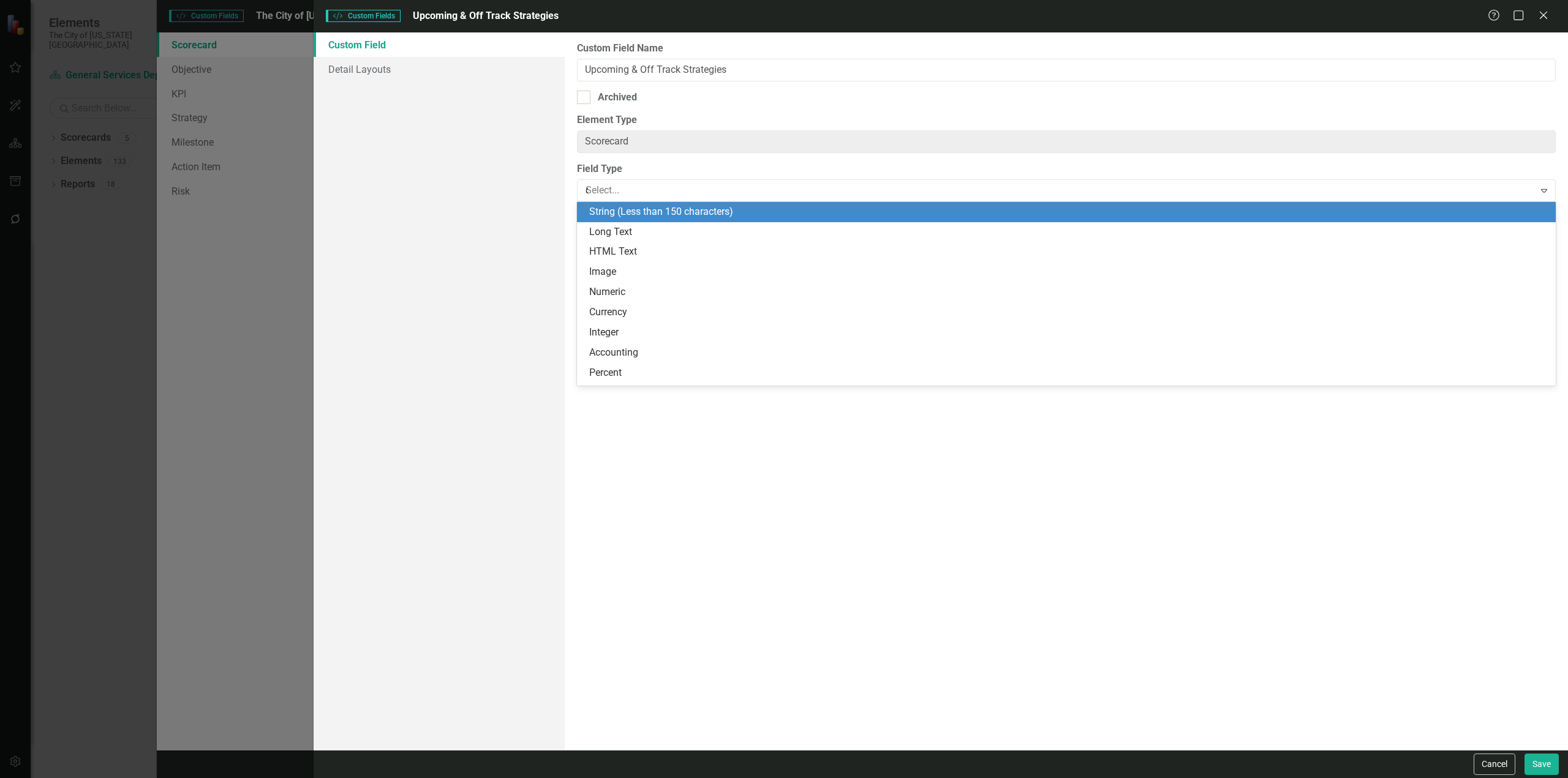
type input "da"
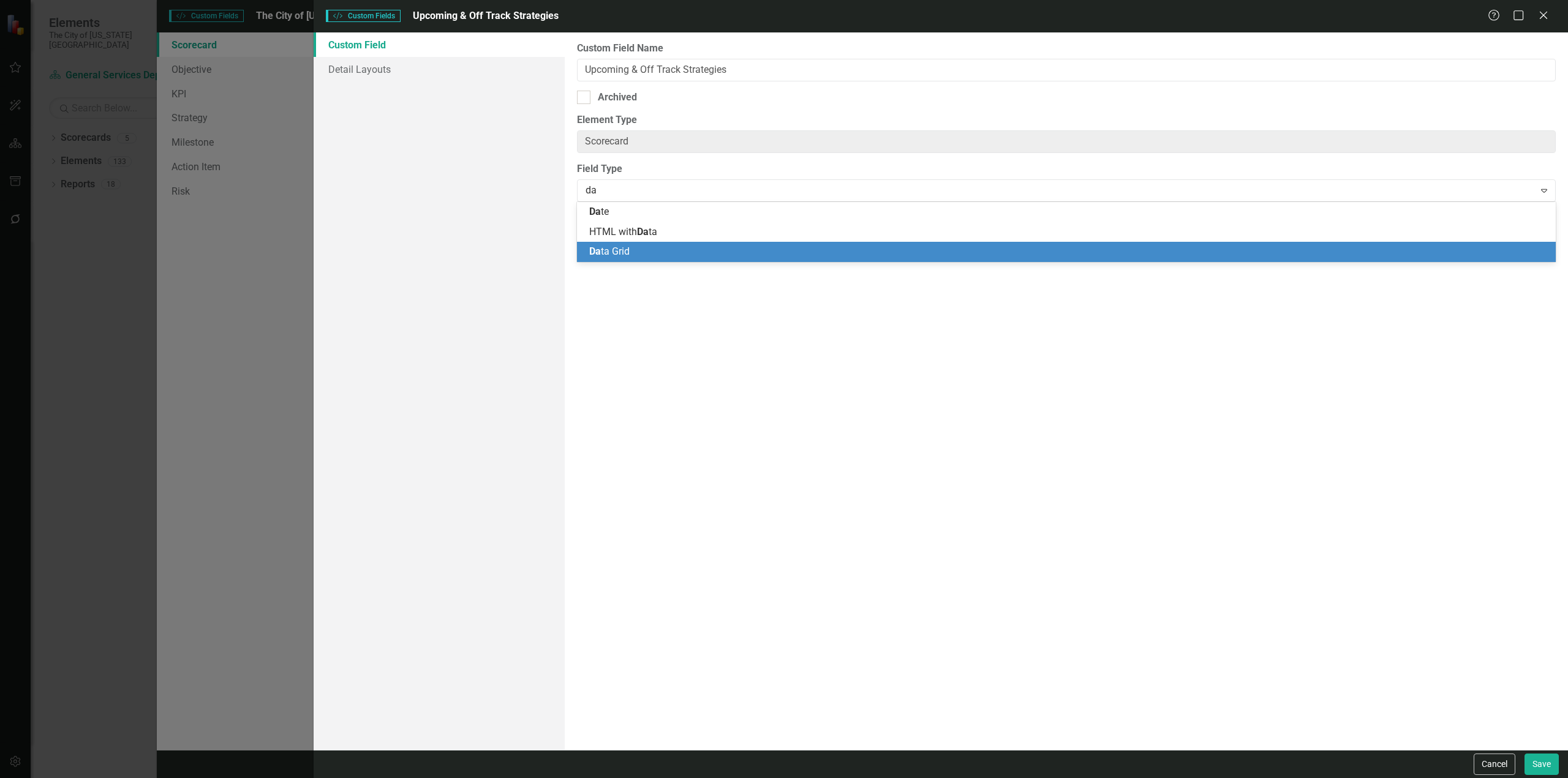
drag, startPoint x: 630, startPoint y: 250, endPoint x: 641, endPoint y: 253, distance: 11.4
click at [630, 249] on div "Da ta Grid" at bounding box center [1069, 251] width 959 height 14
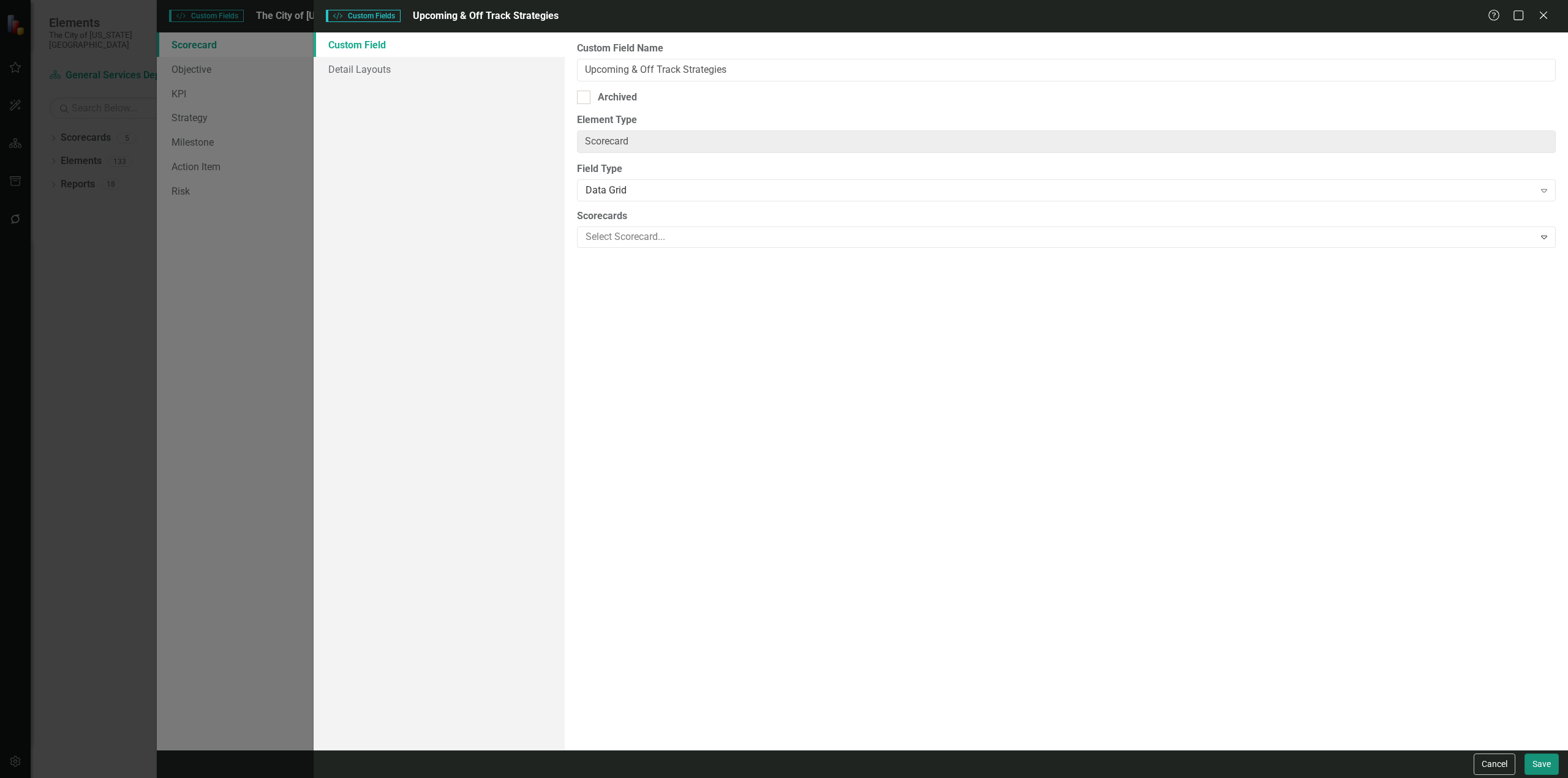
click at [1541, 764] on button "Save" at bounding box center [1541, 764] width 34 height 21
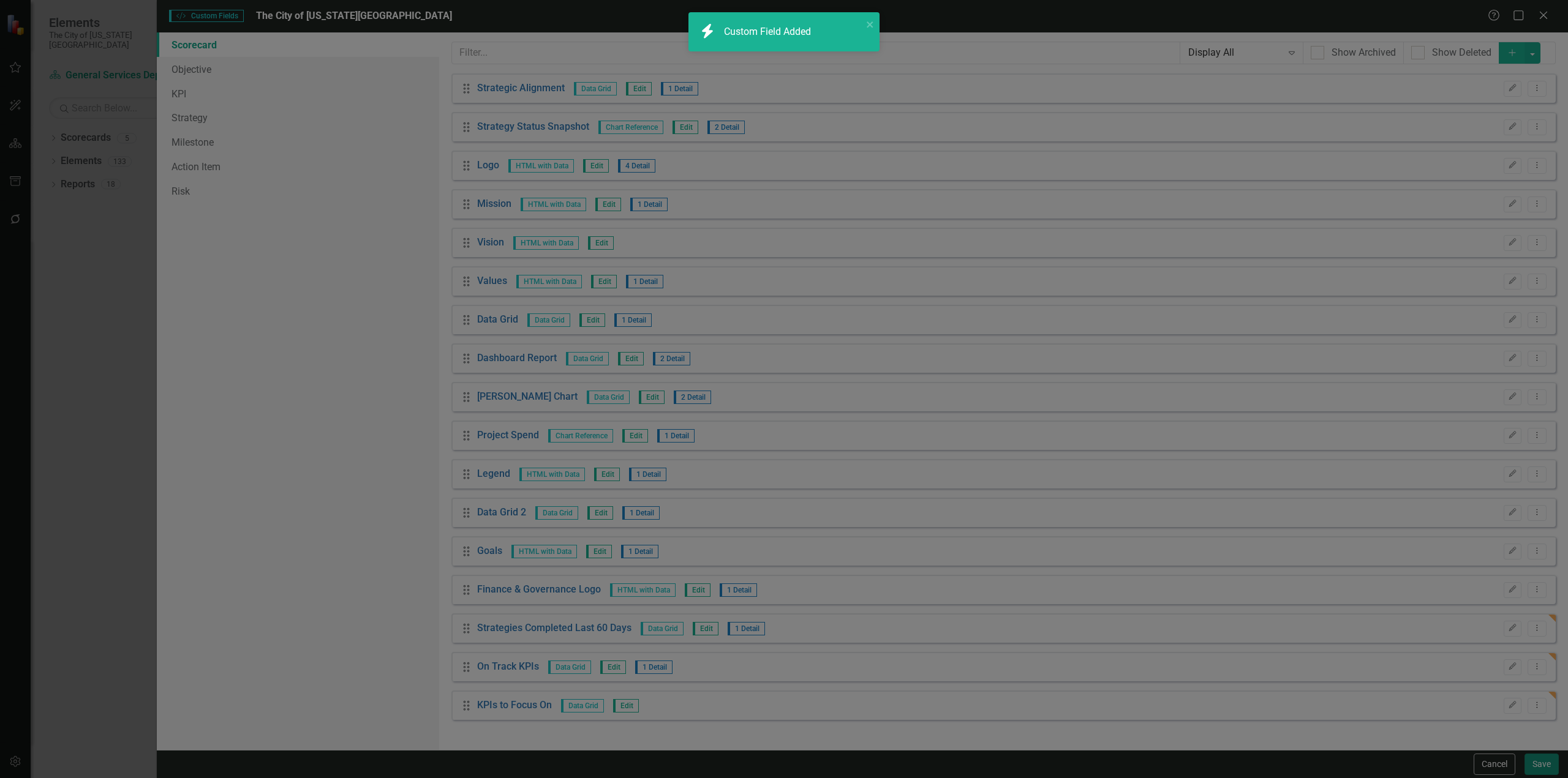
click at [1541, 764] on button "Save" at bounding box center [1541, 764] width 34 height 21
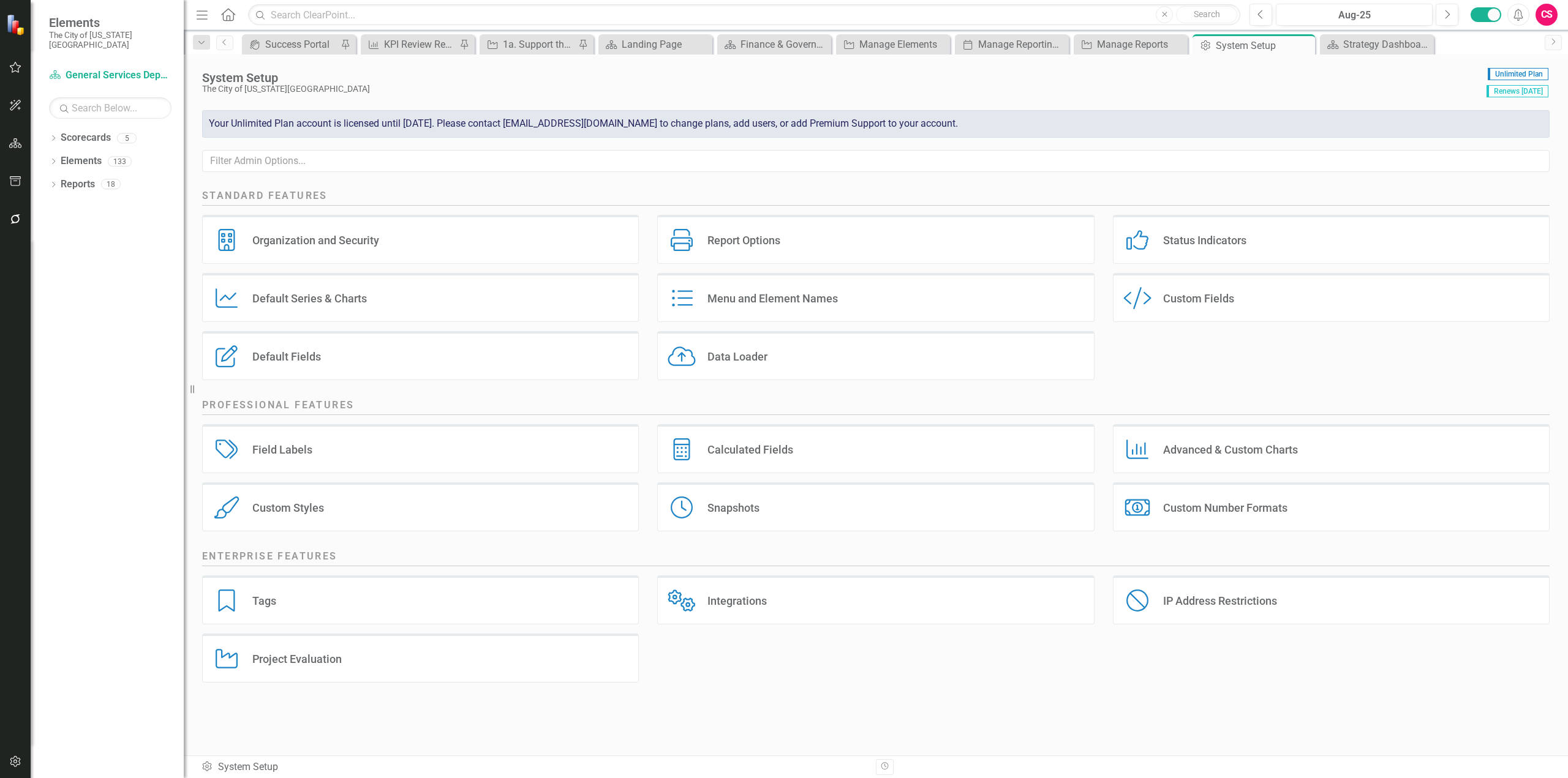
click at [218, 13] on div "Menu Home Search Close Search" at bounding box center [715, 14] width 1044 height 23
click at [227, 14] on icon "Home" at bounding box center [227, 14] width 15 height 13
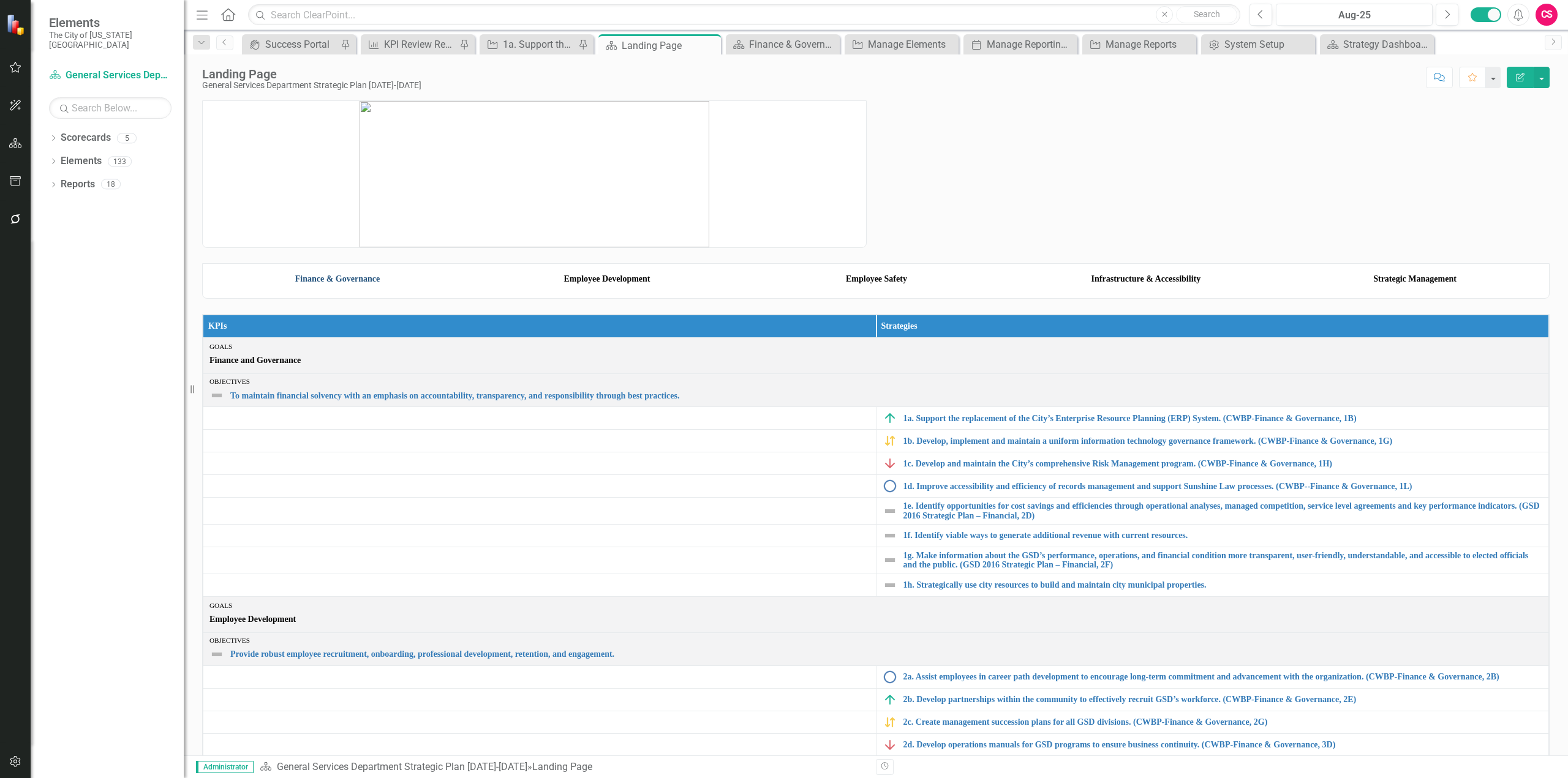
click at [331, 283] on link "Finance & Governance" at bounding box center [336, 279] width 84 height 10
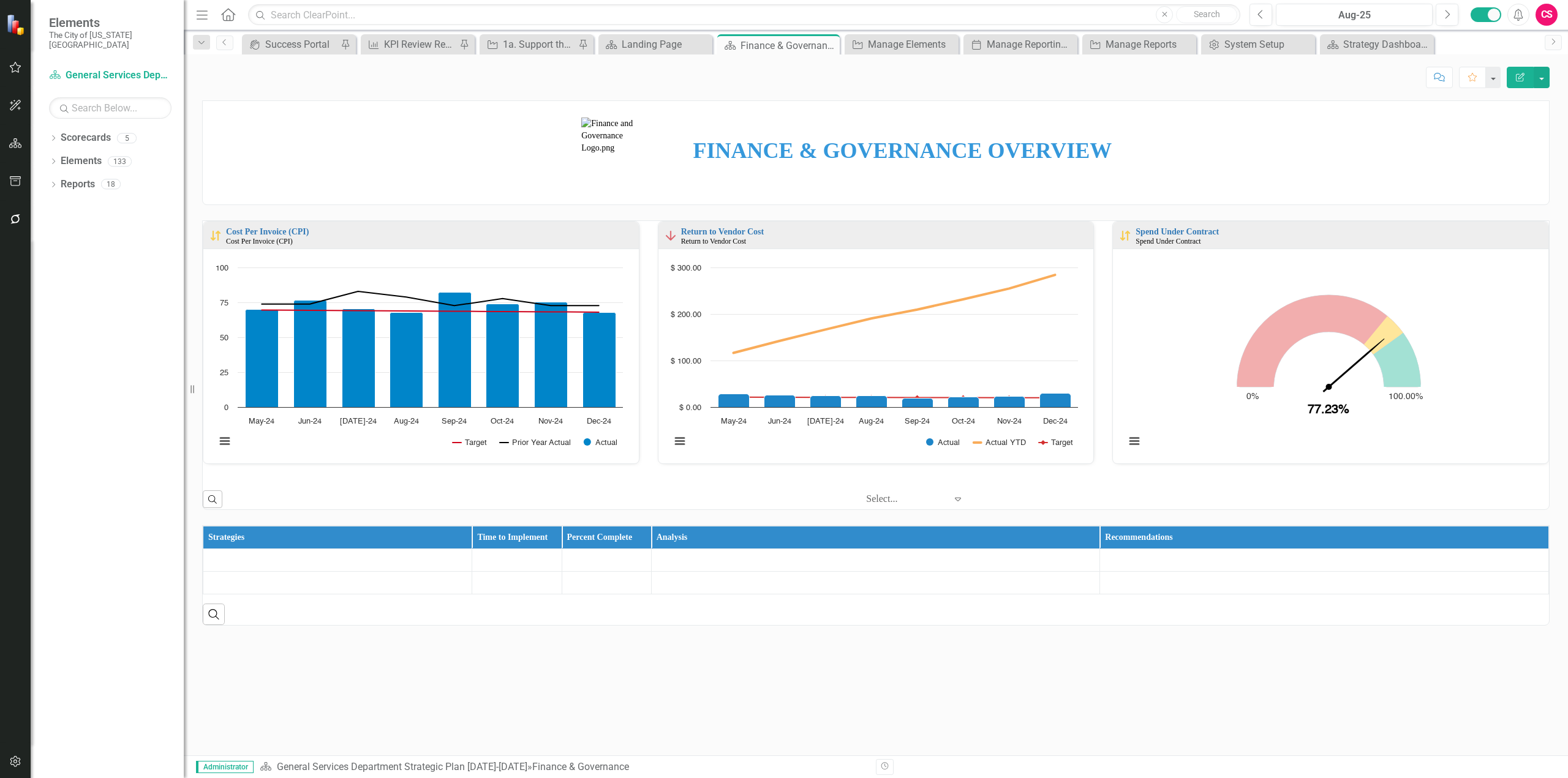
click at [1527, 72] on button "Edit Report" at bounding box center [1521, 77] width 27 height 21
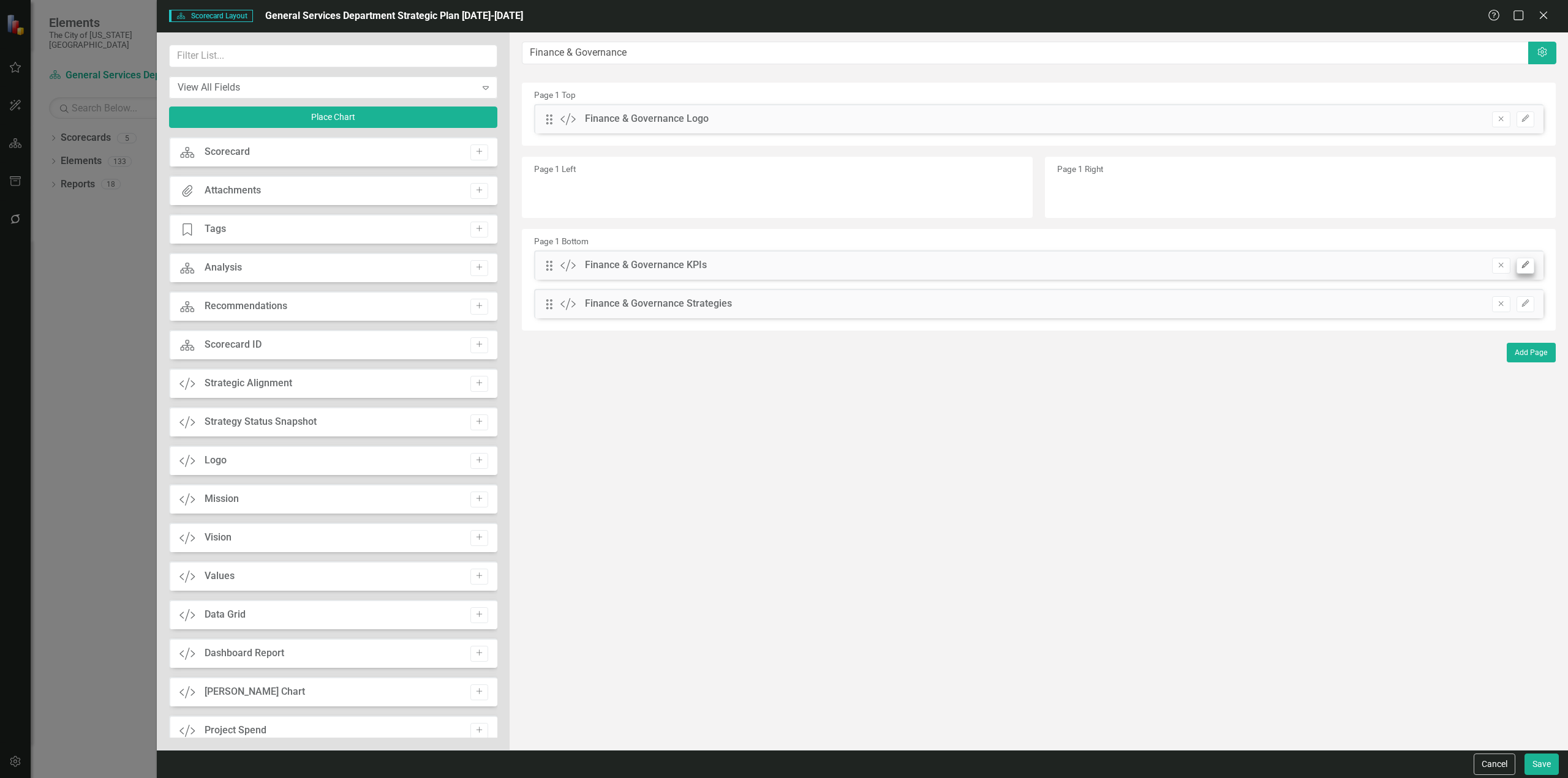
click at [1525, 264] on div "Page 1 Bottom Drag Custom Finance & Governance KPIs Remove Edit Drag Custom Fin…" at bounding box center [1039, 279] width 1034 height 101
click at [1510, 777] on div "Cancel Save" at bounding box center [862, 764] width 1411 height 28
click at [1500, 764] on button "Cancel" at bounding box center [1495, 764] width 42 height 21
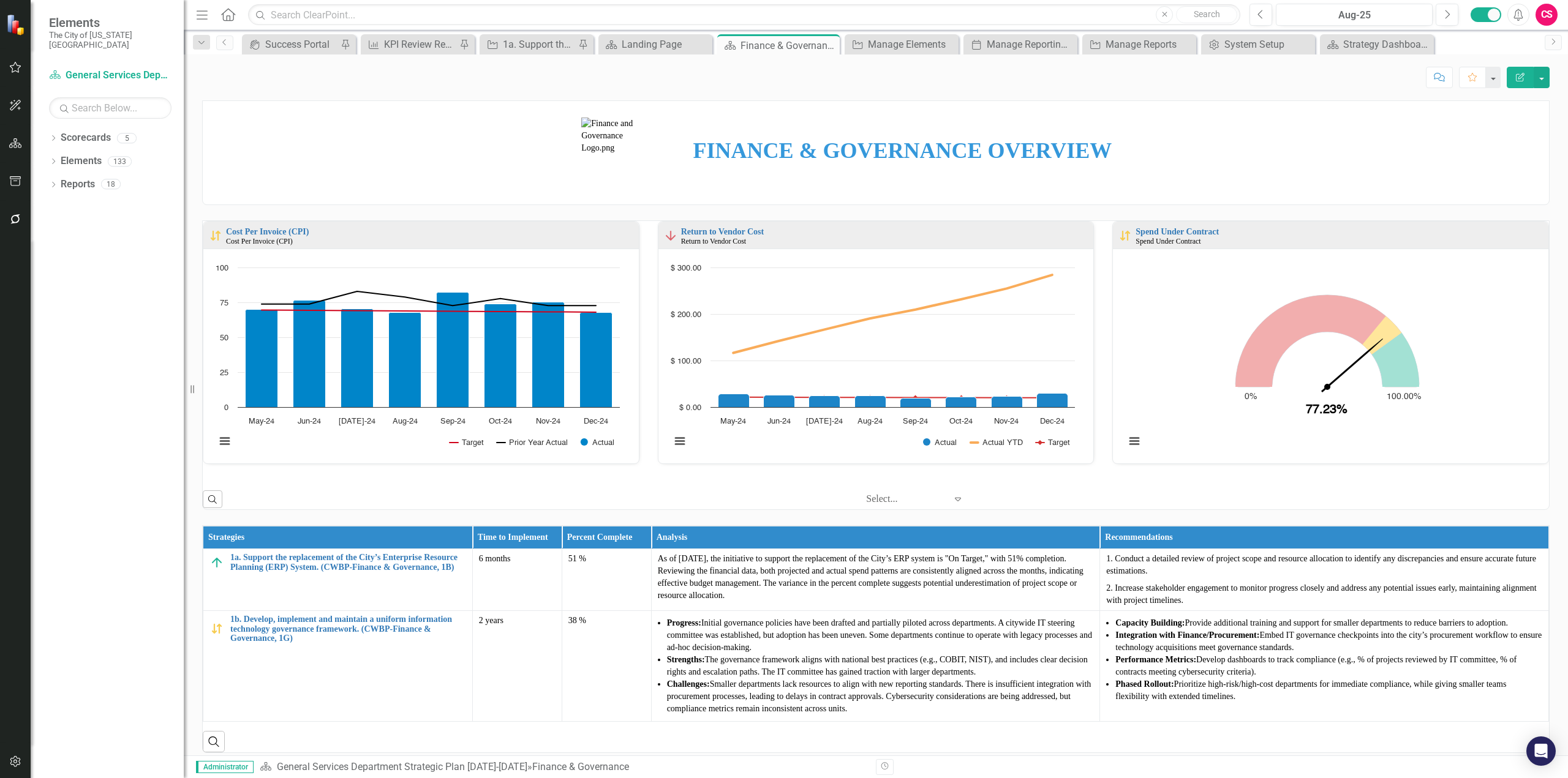
click at [1523, 76] on icon "button" at bounding box center [1520, 76] width 9 height 9
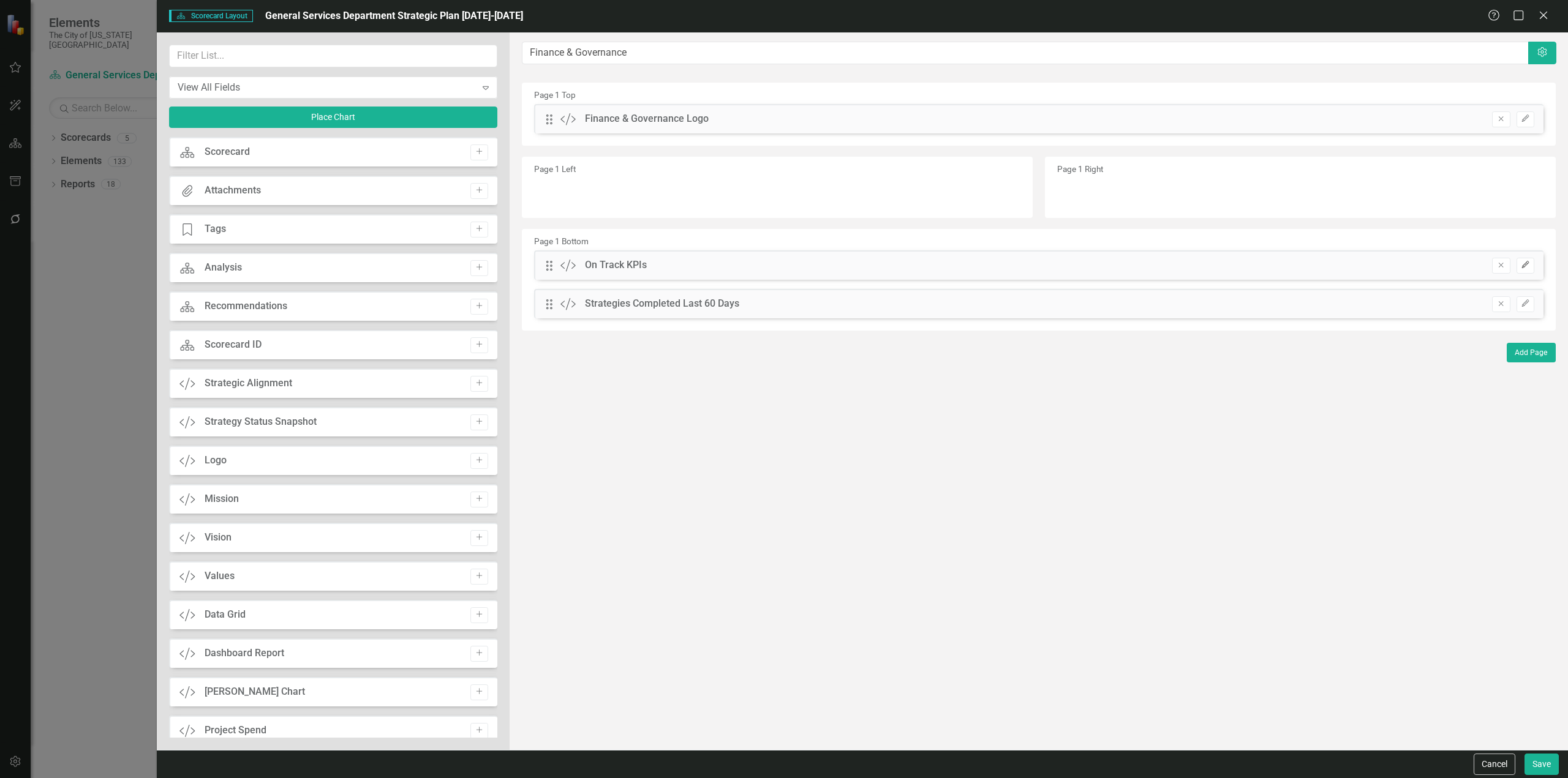
click at [1526, 267] on icon "Edit" at bounding box center [1525, 266] width 10 height 8
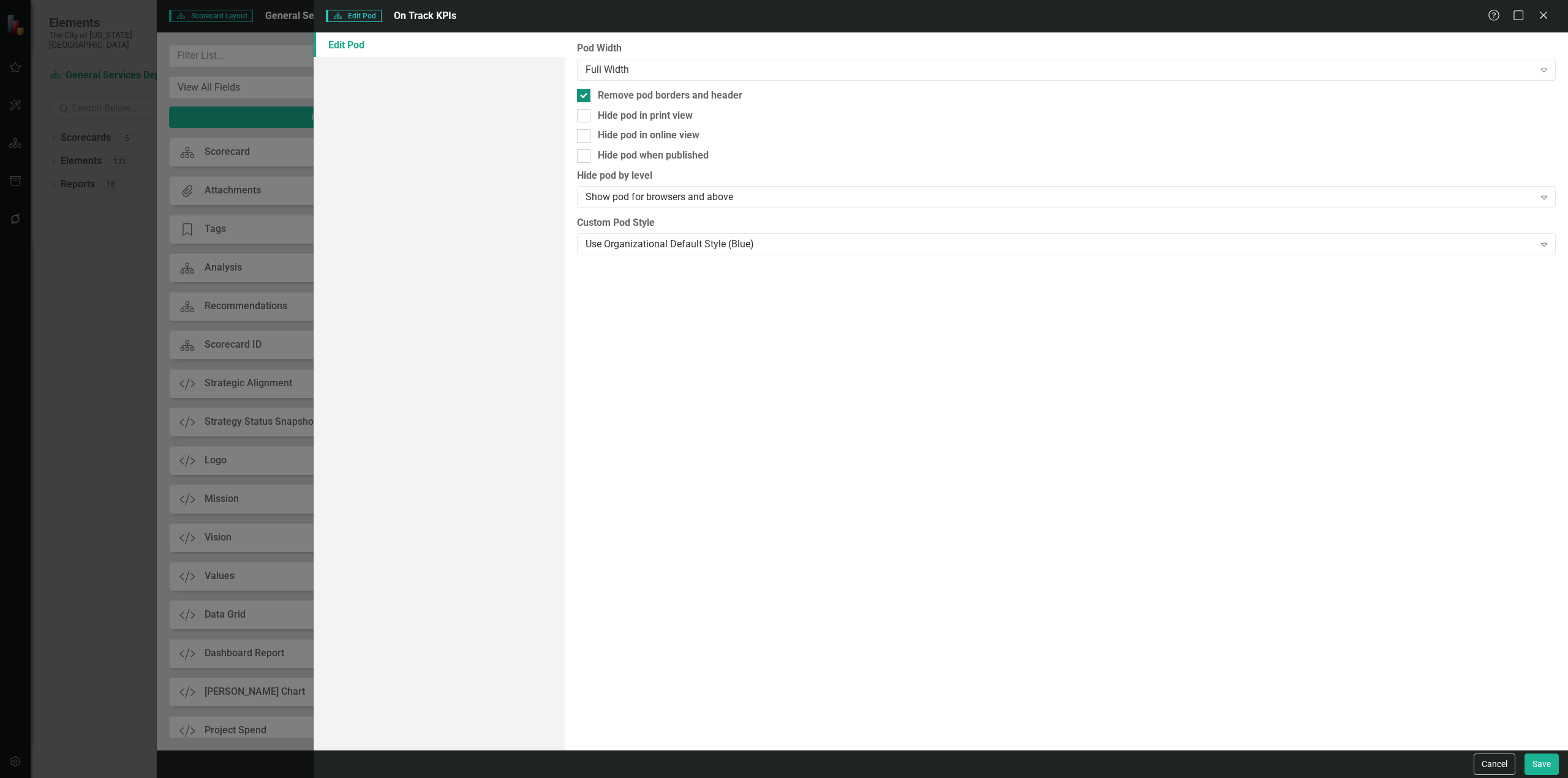
click at [623, 101] on div "Remove pod borders and header" at bounding box center [670, 96] width 145 height 14
click at [585, 97] on input "Remove pod borders and header" at bounding box center [581, 93] width 8 height 8
checkbox input "false"
click at [1549, 770] on button "Save" at bounding box center [1541, 764] width 34 height 21
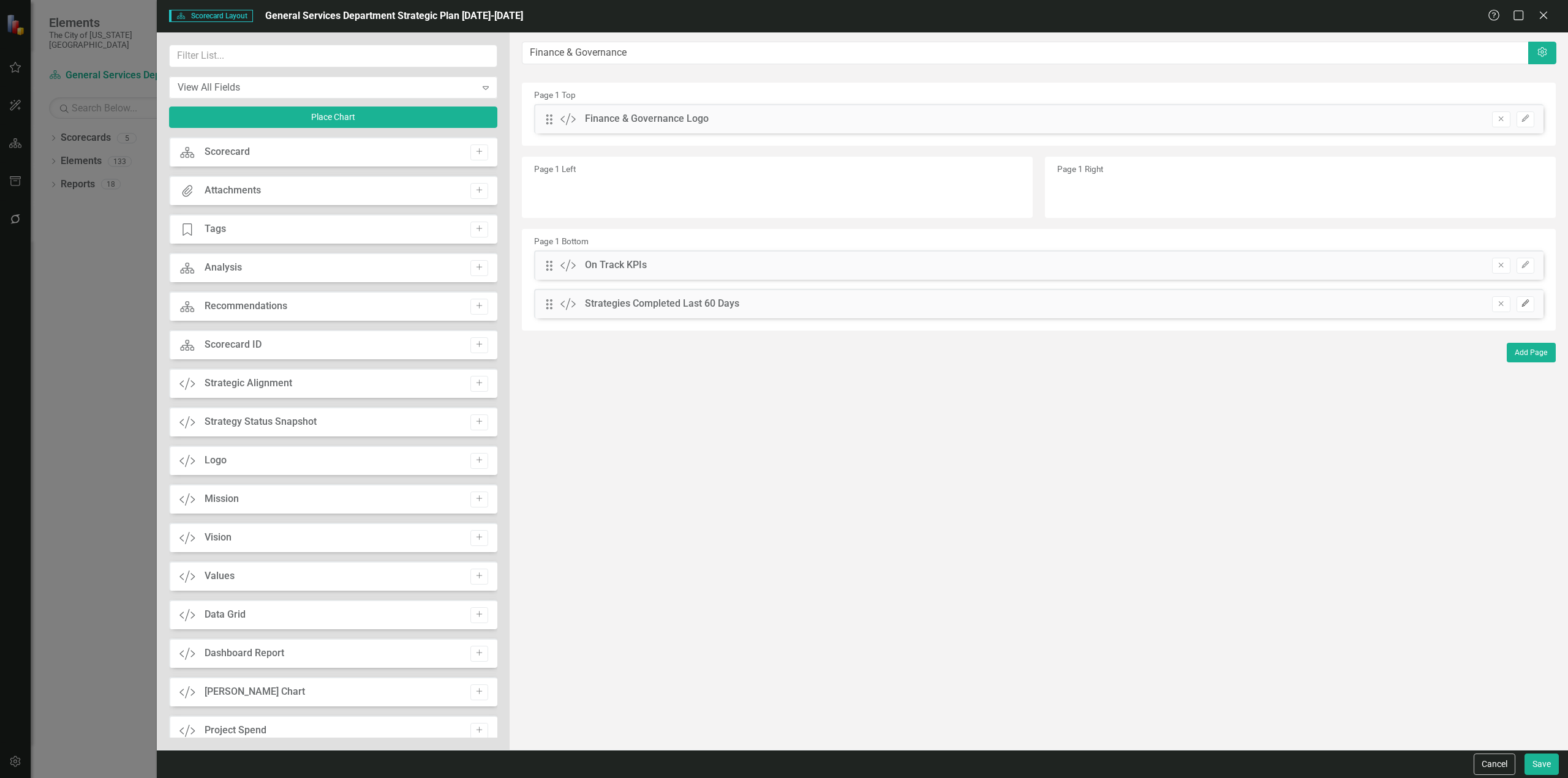
click at [1530, 304] on button "Edit" at bounding box center [1525, 304] width 17 height 15
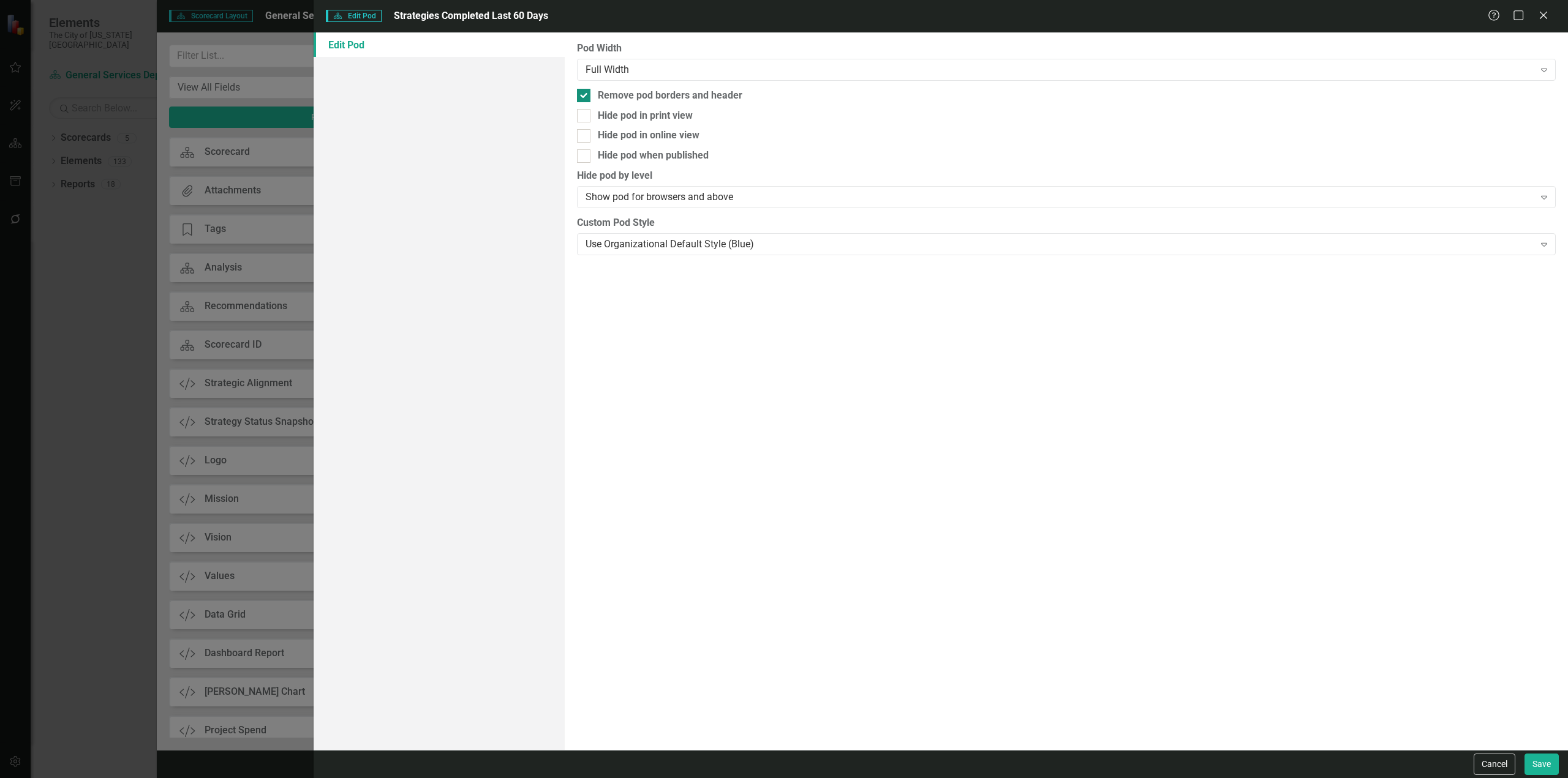
click at [629, 93] on div "Remove pod borders and header" at bounding box center [670, 96] width 145 height 14
click at [585, 93] on input "Remove pod borders and header" at bounding box center [581, 93] width 8 height 8
checkbox input "false"
click at [1539, 760] on button "Save" at bounding box center [1541, 764] width 34 height 21
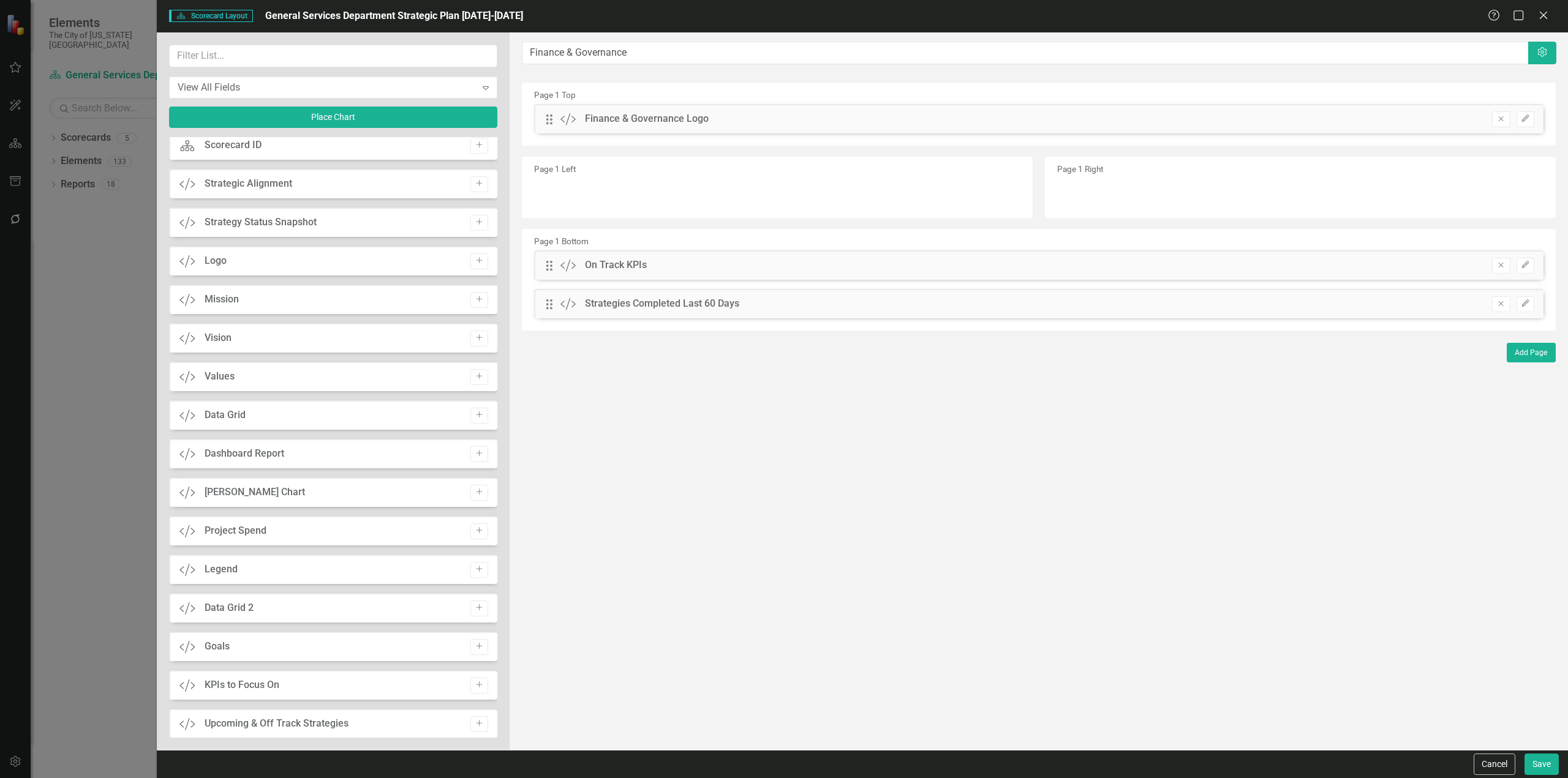
scroll to position [210, 0]
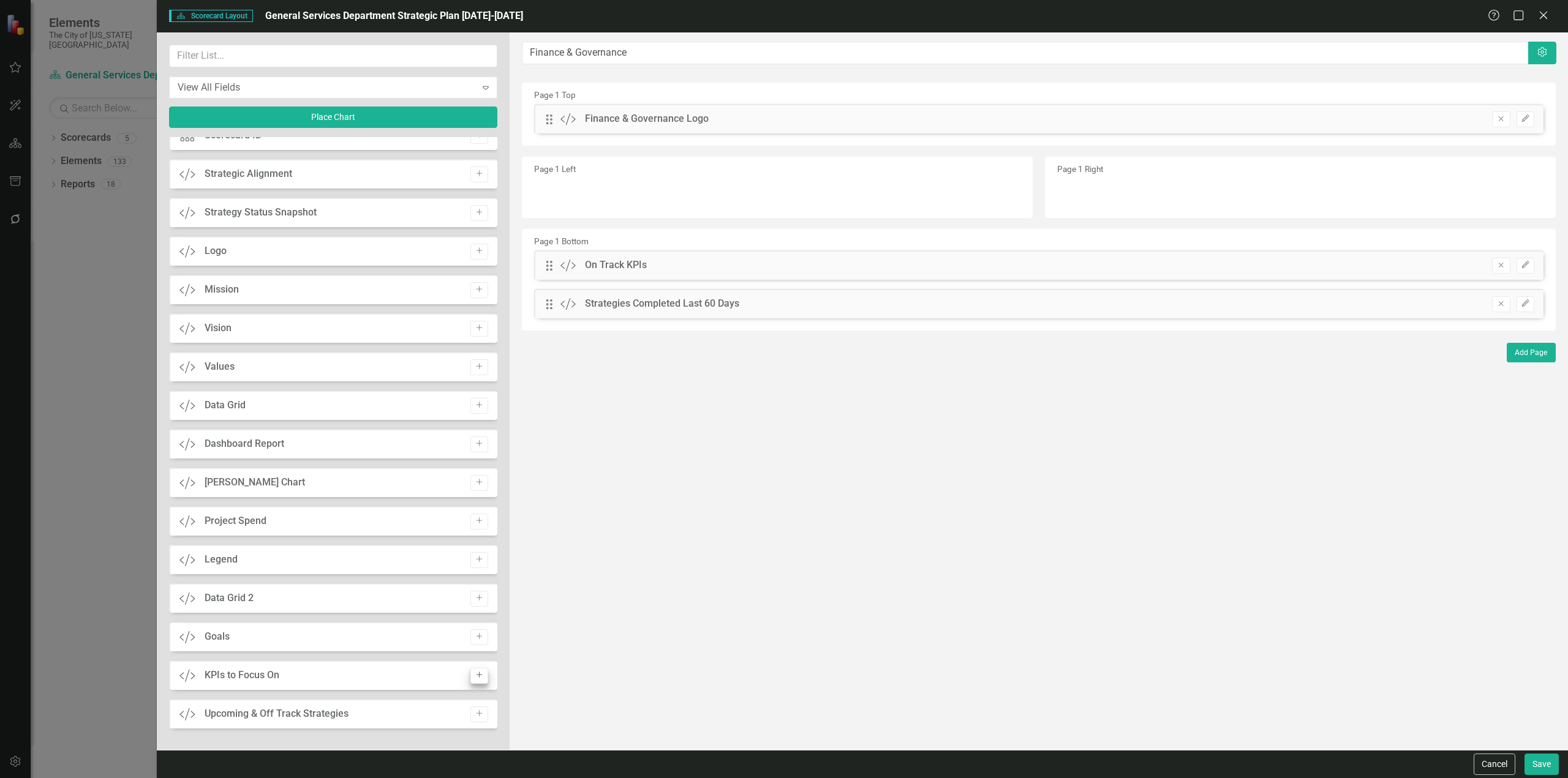
click at [476, 710] on icon "Add" at bounding box center [479, 714] width 10 height 8
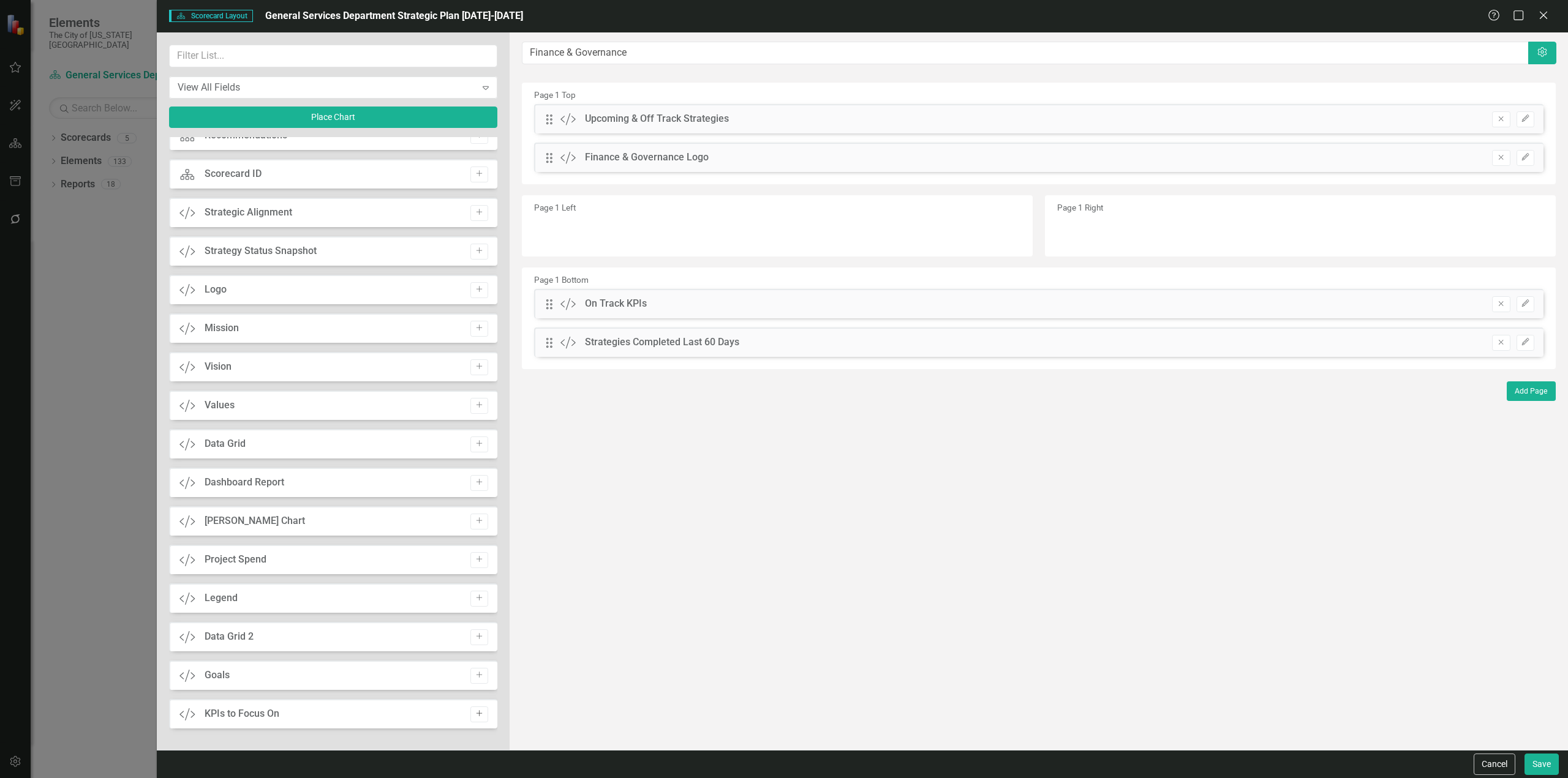
click at [476, 710] on icon "Add" at bounding box center [479, 714] width 10 height 8
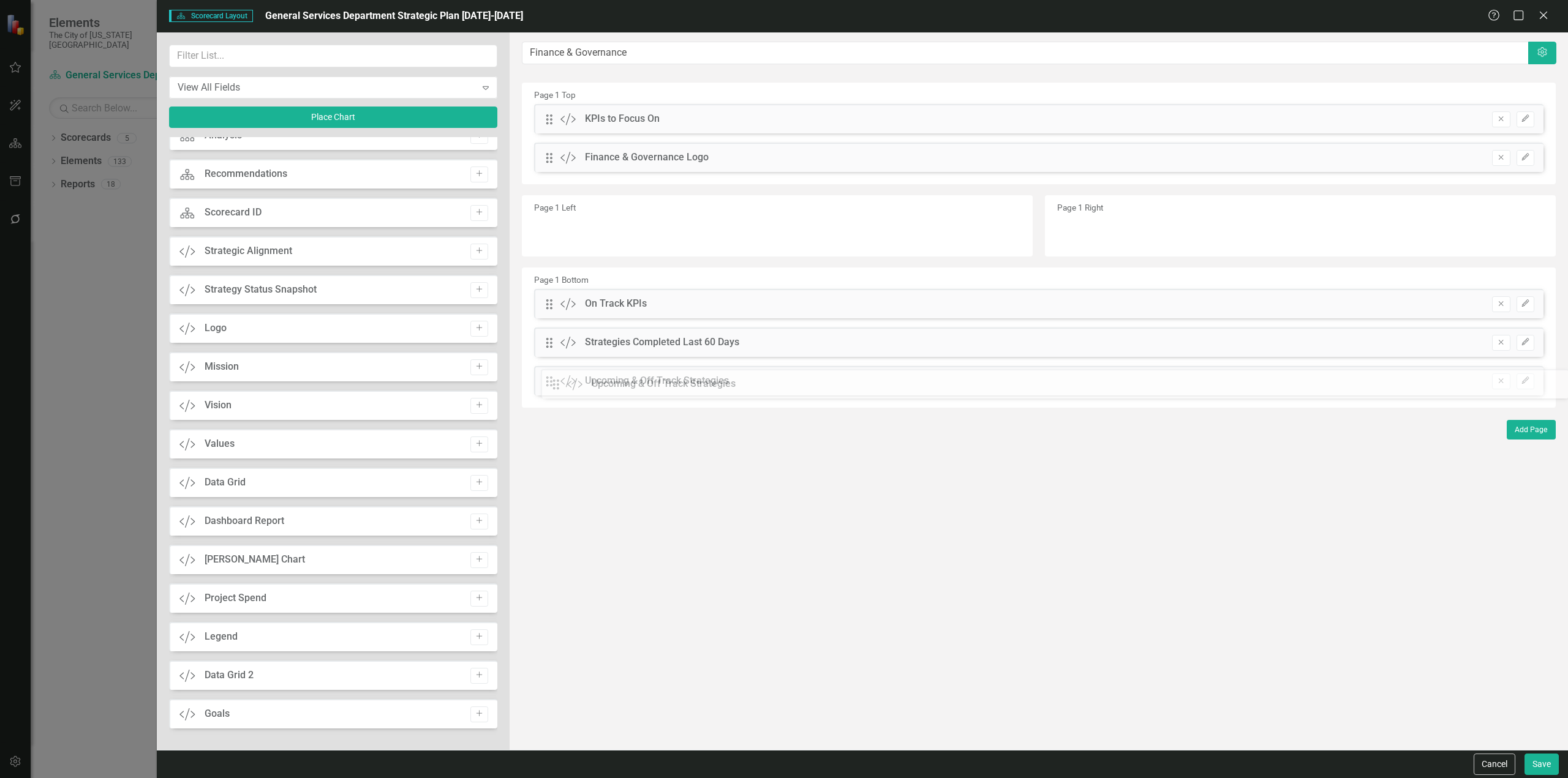
drag, startPoint x: 548, startPoint y: 158, endPoint x: 559, endPoint y: 357, distance: 199.3
drag, startPoint x: 554, startPoint y: 120, endPoint x: 680, endPoint y: 414, distance: 319.9
drag, startPoint x: 550, startPoint y: 386, endPoint x: 556, endPoint y: 357, distance: 29.6
click at [556, 357] on div "The fields (or pods) that are available for you to include on the detail page a…" at bounding box center [1038, 391] width 1059 height 718
click at [1536, 764] on button "Save" at bounding box center [1541, 764] width 34 height 21
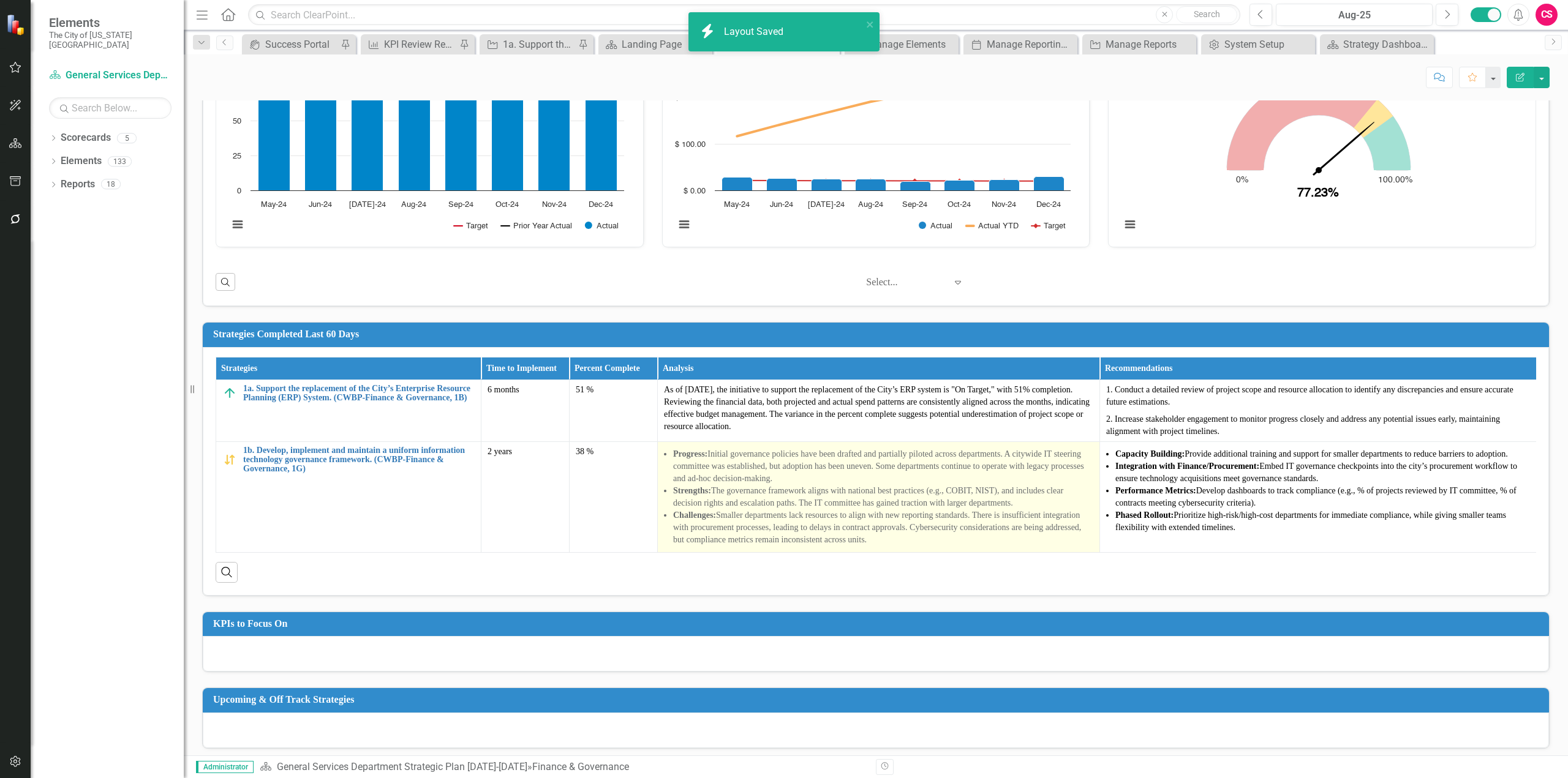
scroll to position [265, 0]
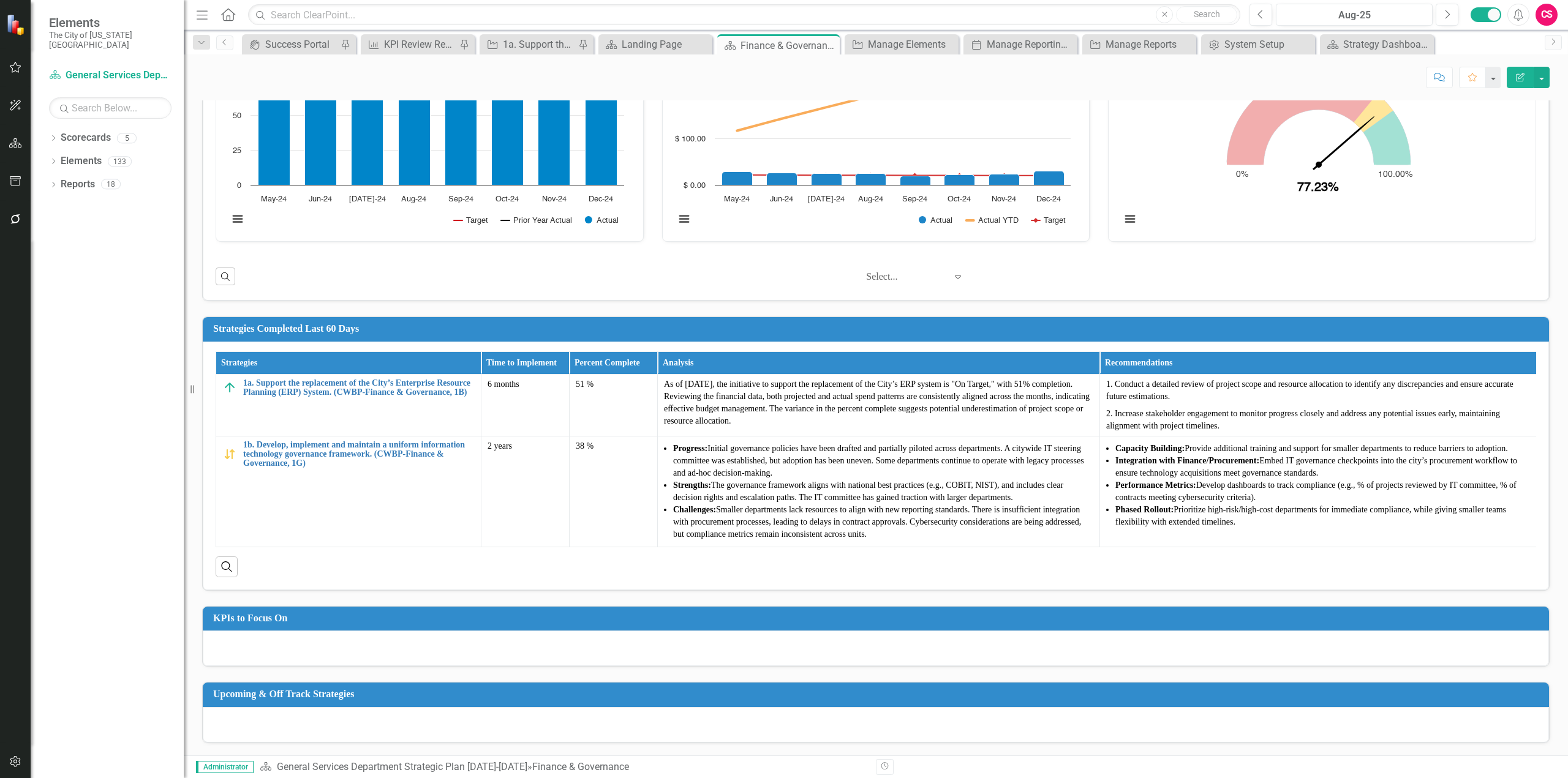
click at [1515, 76] on icon "Edit Report" at bounding box center [1520, 76] width 11 height 9
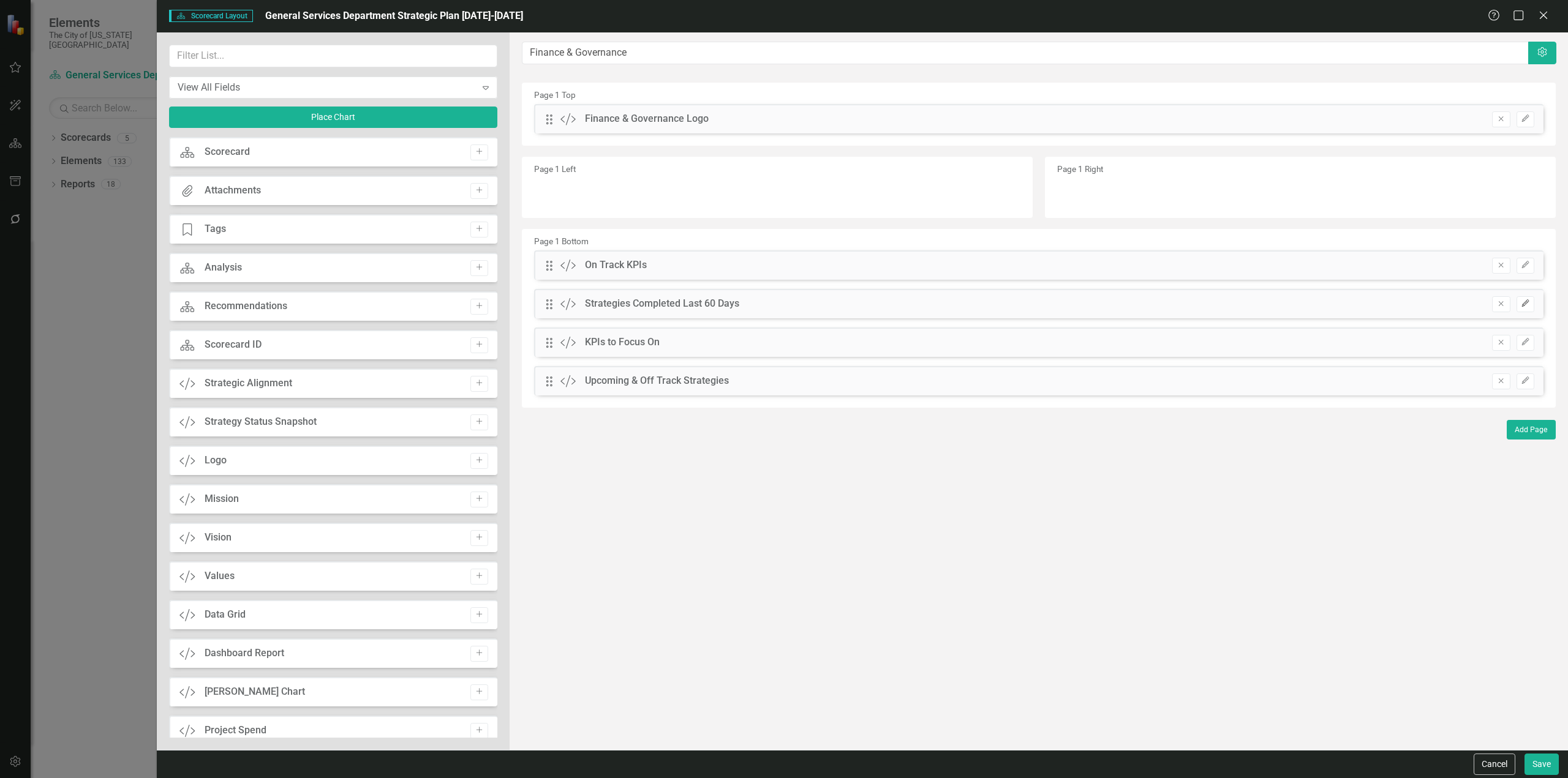
click at [1524, 305] on icon "Edit" at bounding box center [1525, 303] width 10 height 8
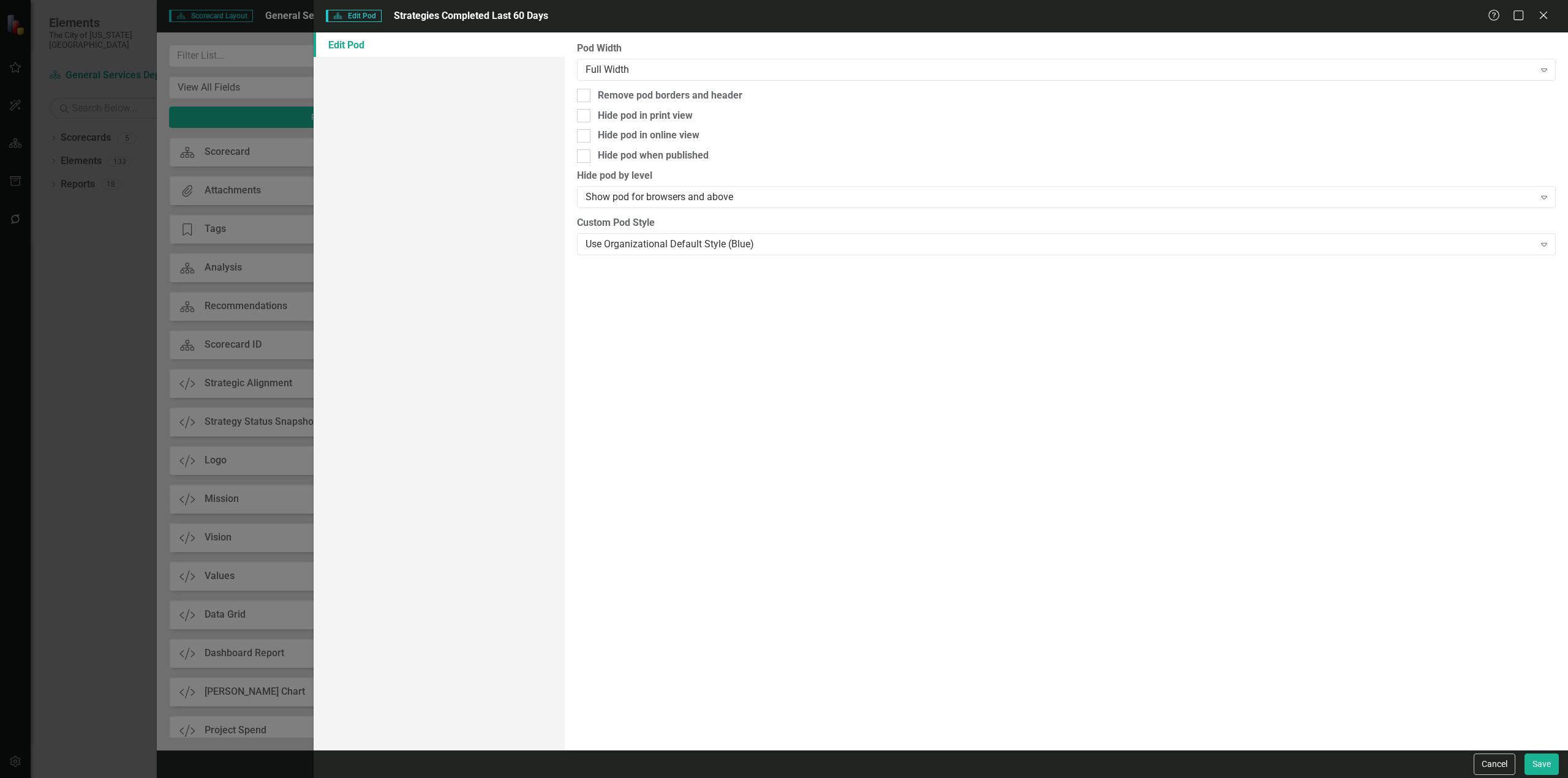
drag, startPoint x: 620, startPoint y: 92, endPoint x: 805, endPoint y: 222, distance: 226.1
click at [620, 93] on div "Remove pod borders and header" at bounding box center [670, 96] width 145 height 14
click at [585, 93] on input "Remove pod borders and header" at bounding box center [581, 93] width 8 height 8
checkbox input "true"
click at [1527, 757] on button "Save" at bounding box center [1541, 764] width 34 height 21
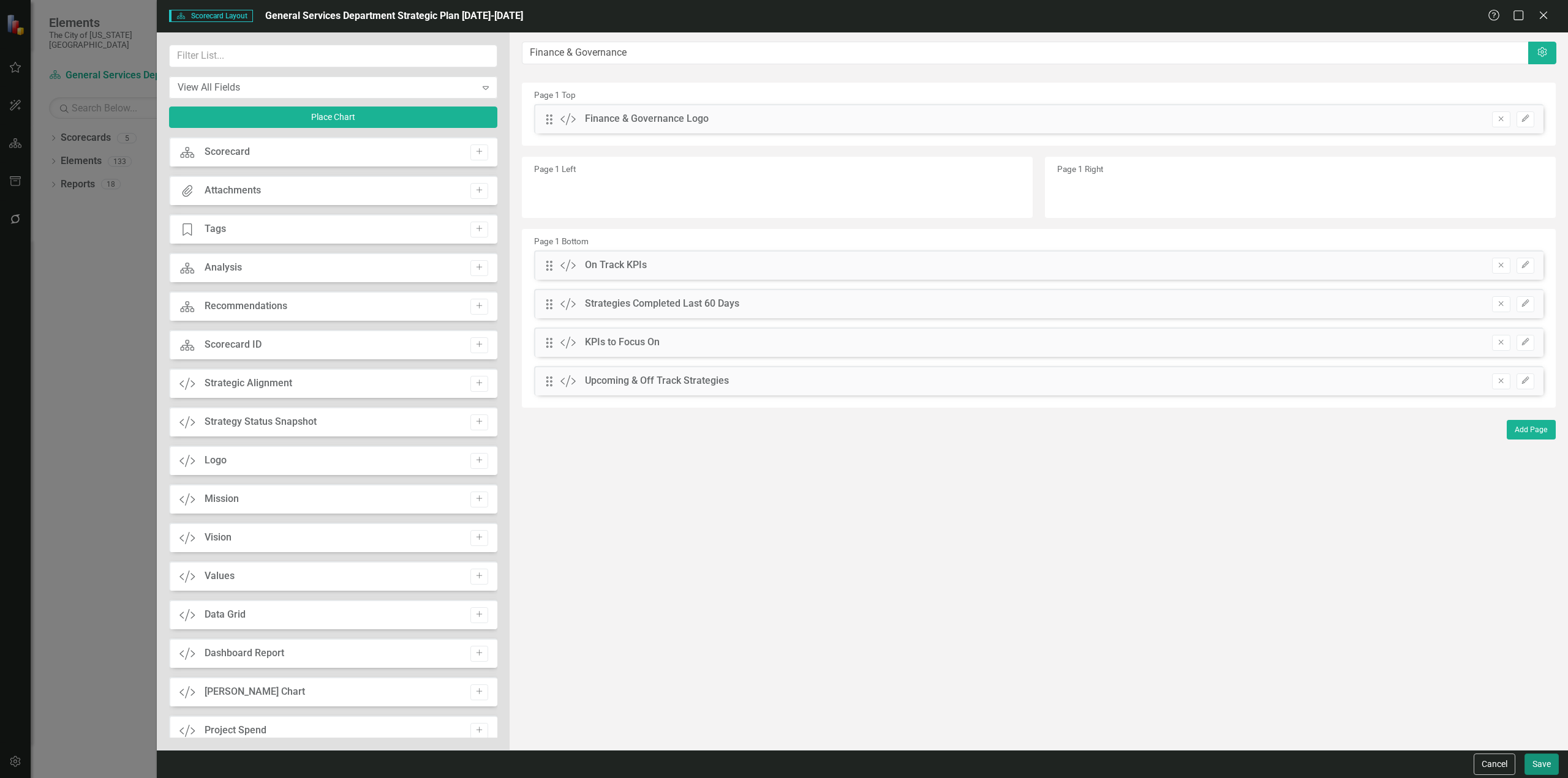
click at [1527, 766] on button "Save" at bounding box center [1541, 764] width 34 height 21
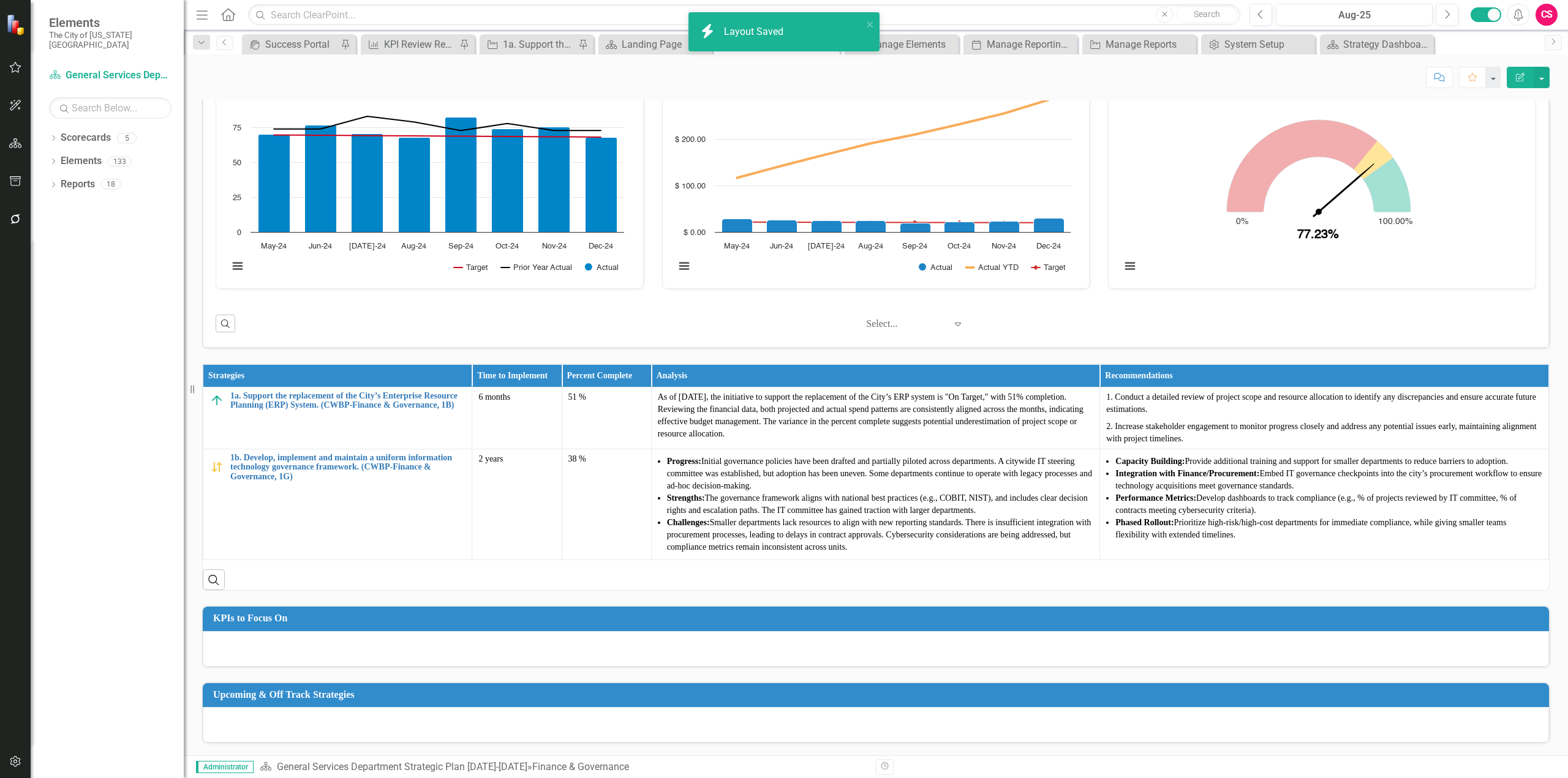
scroll to position [209, 0]
click at [1523, 77] on icon "Edit Report" at bounding box center [1520, 76] width 11 height 9
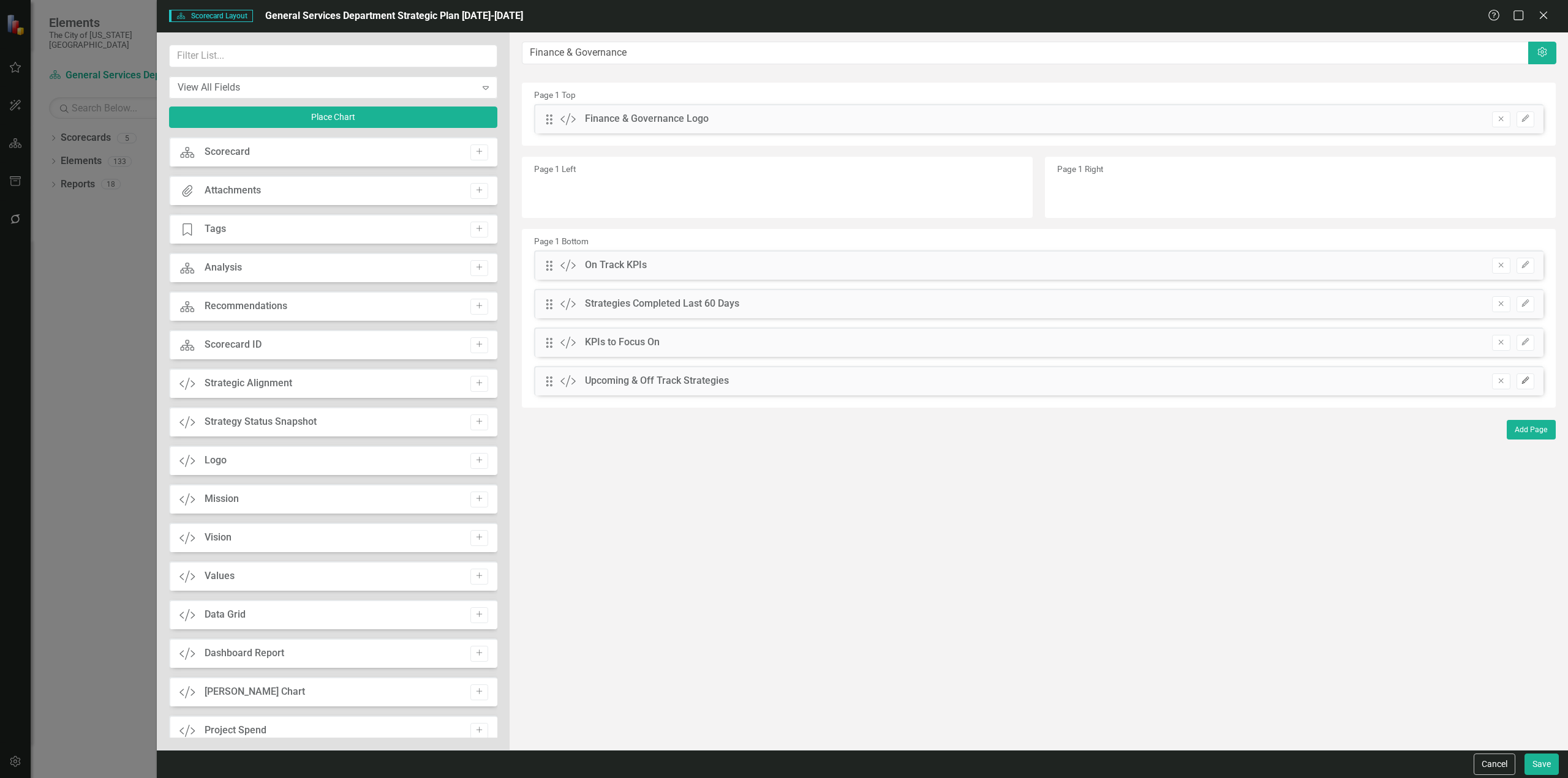
click at [1525, 379] on icon "Edit" at bounding box center [1525, 381] width 10 height 8
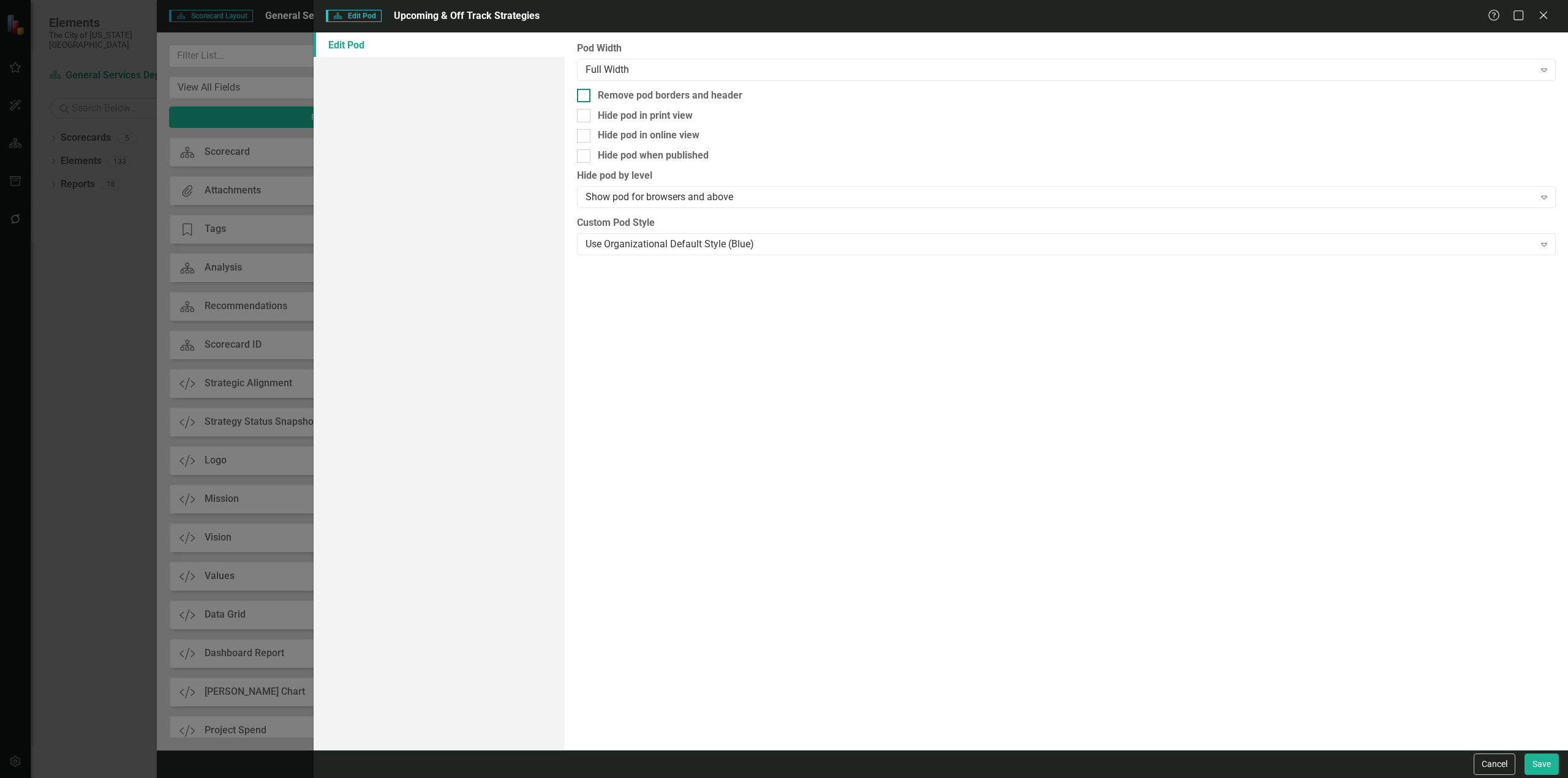
click at [586, 97] on div at bounding box center [584, 96] width 14 height 14
click at [585, 97] on input "Remove pod borders and header" at bounding box center [581, 93] width 8 height 8
checkbox input "true"
click at [1546, 775] on div "Cancel Save" at bounding box center [941, 764] width 1255 height 28
click at [1542, 769] on button "Save" at bounding box center [1541, 764] width 34 height 21
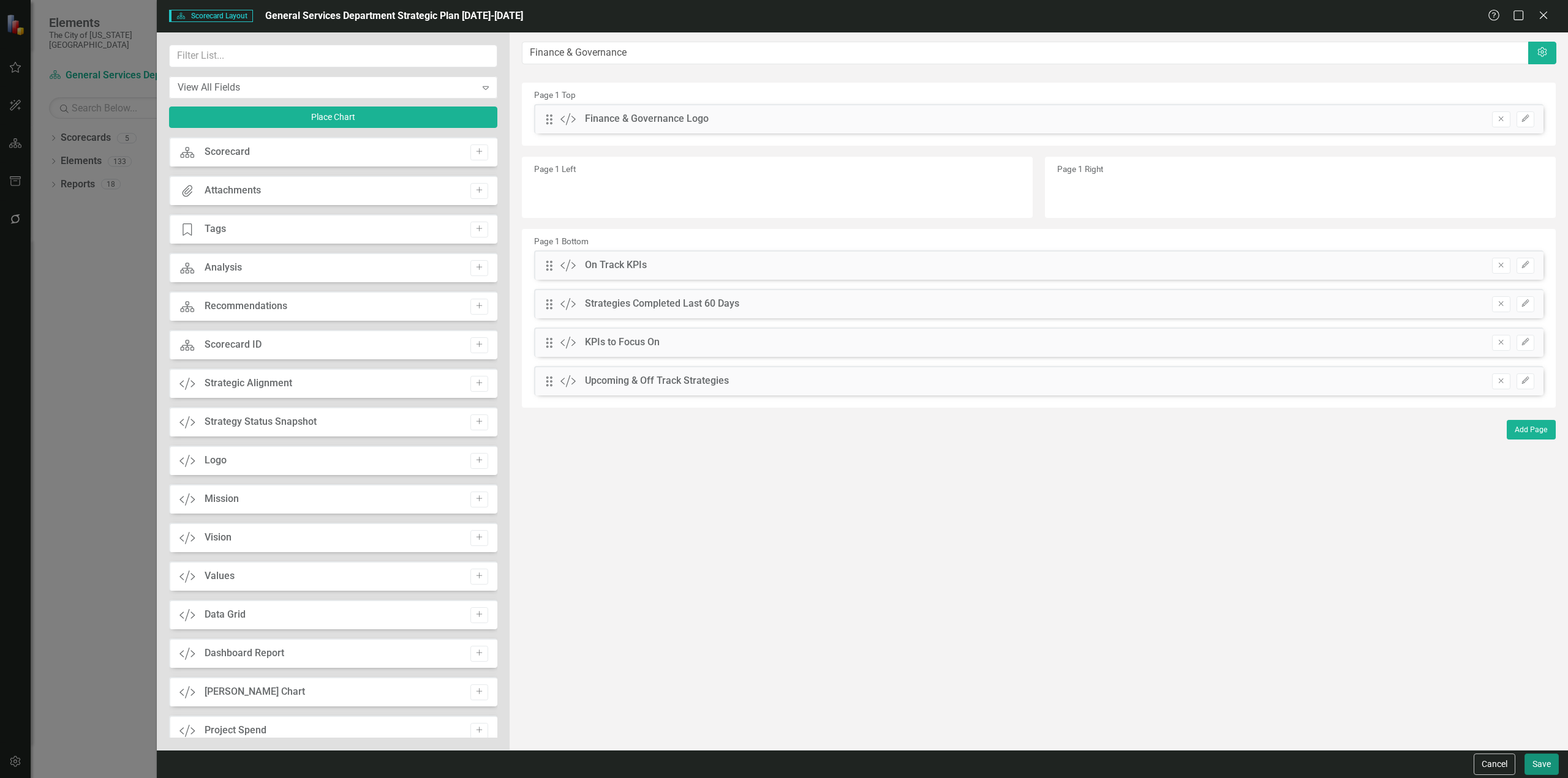
click at [1542, 769] on button "Save" at bounding box center [1541, 764] width 34 height 21
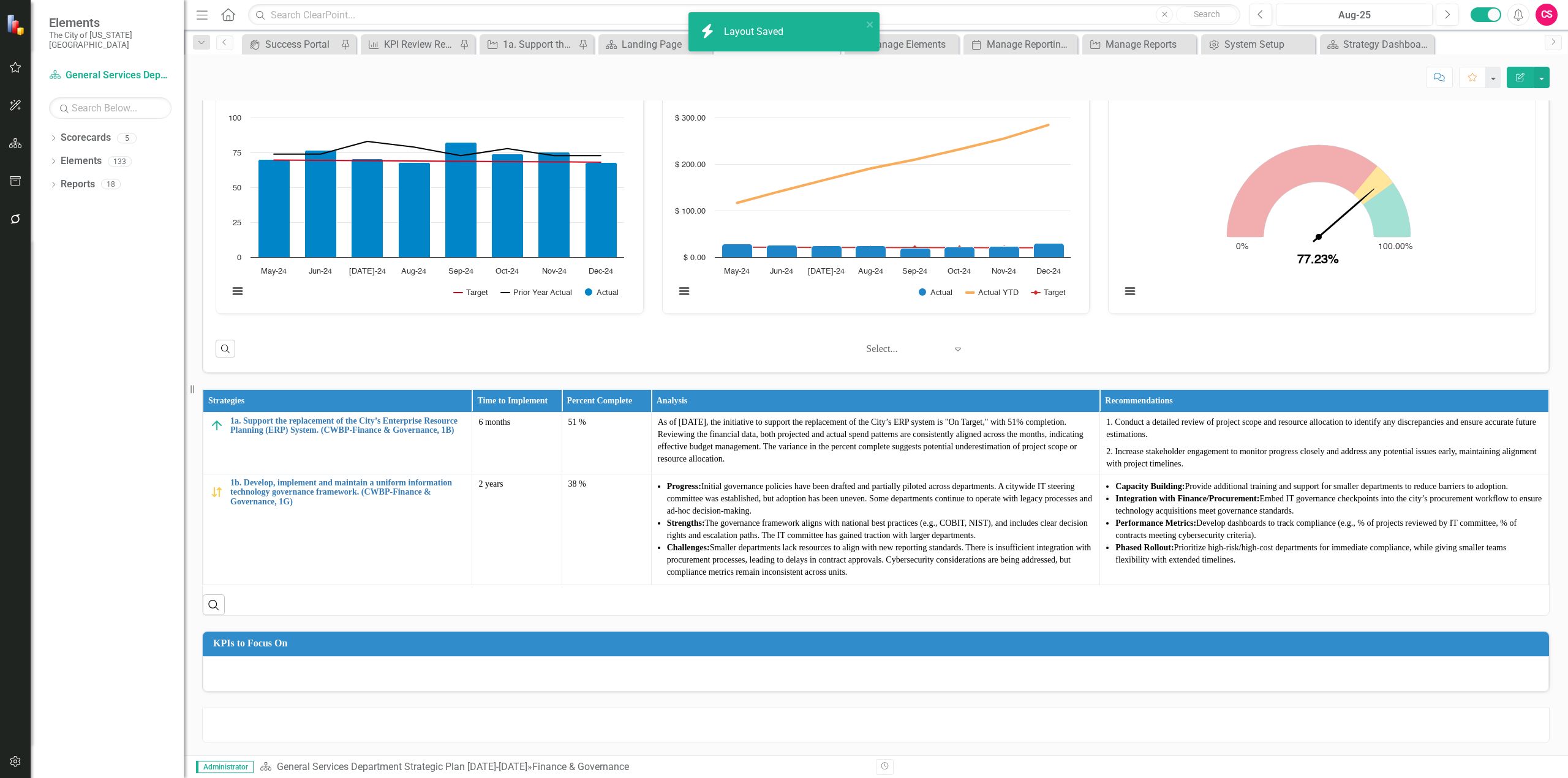
scroll to position [184, 0]
click at [1010, 50] on div "Manage Reporting Periods" at bounding box center [1023, 44] width 73 height 15
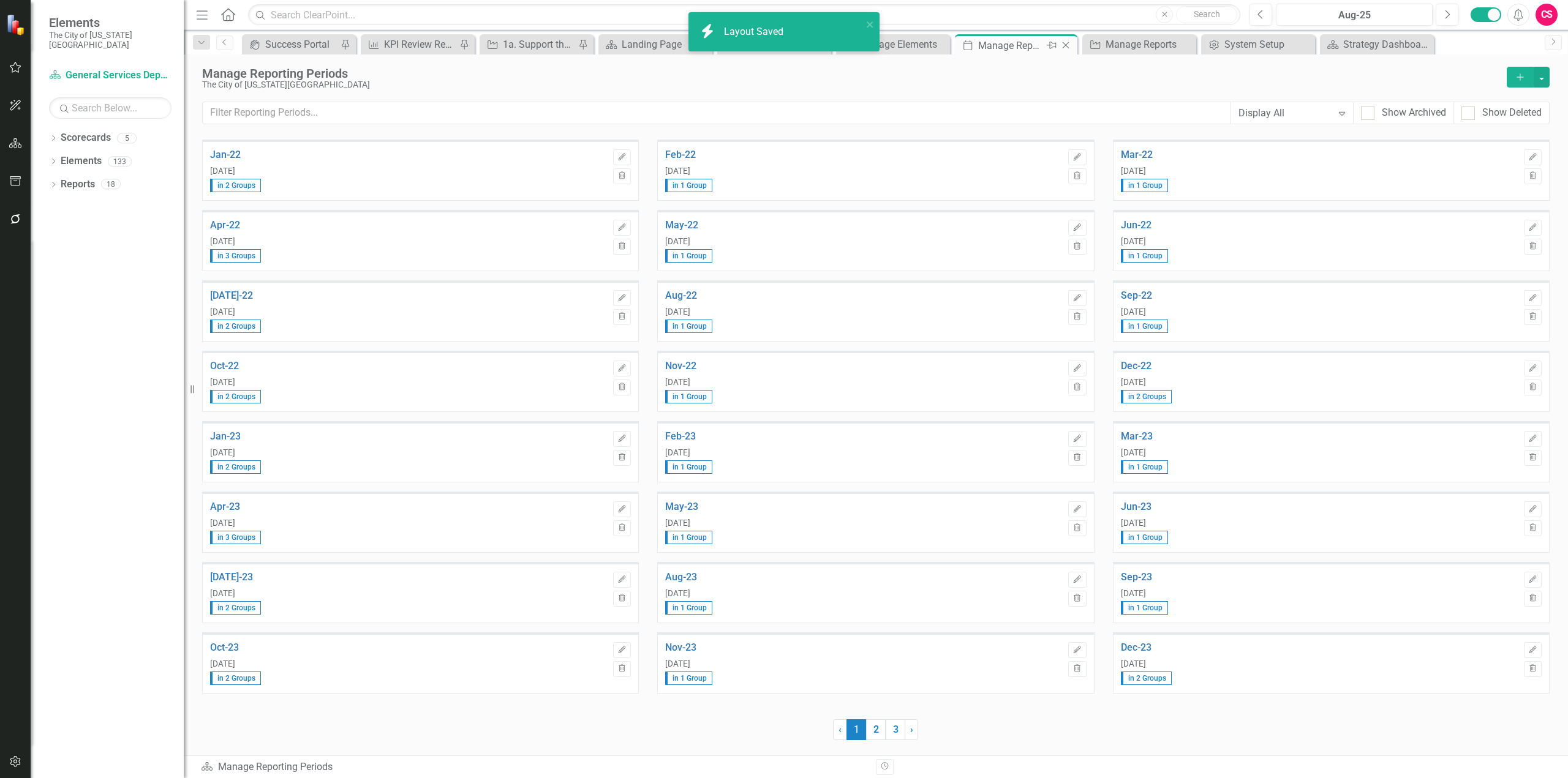
click at [1068, 44] on icon "Close" at bounding box center [1065, 45] width 13 height 10
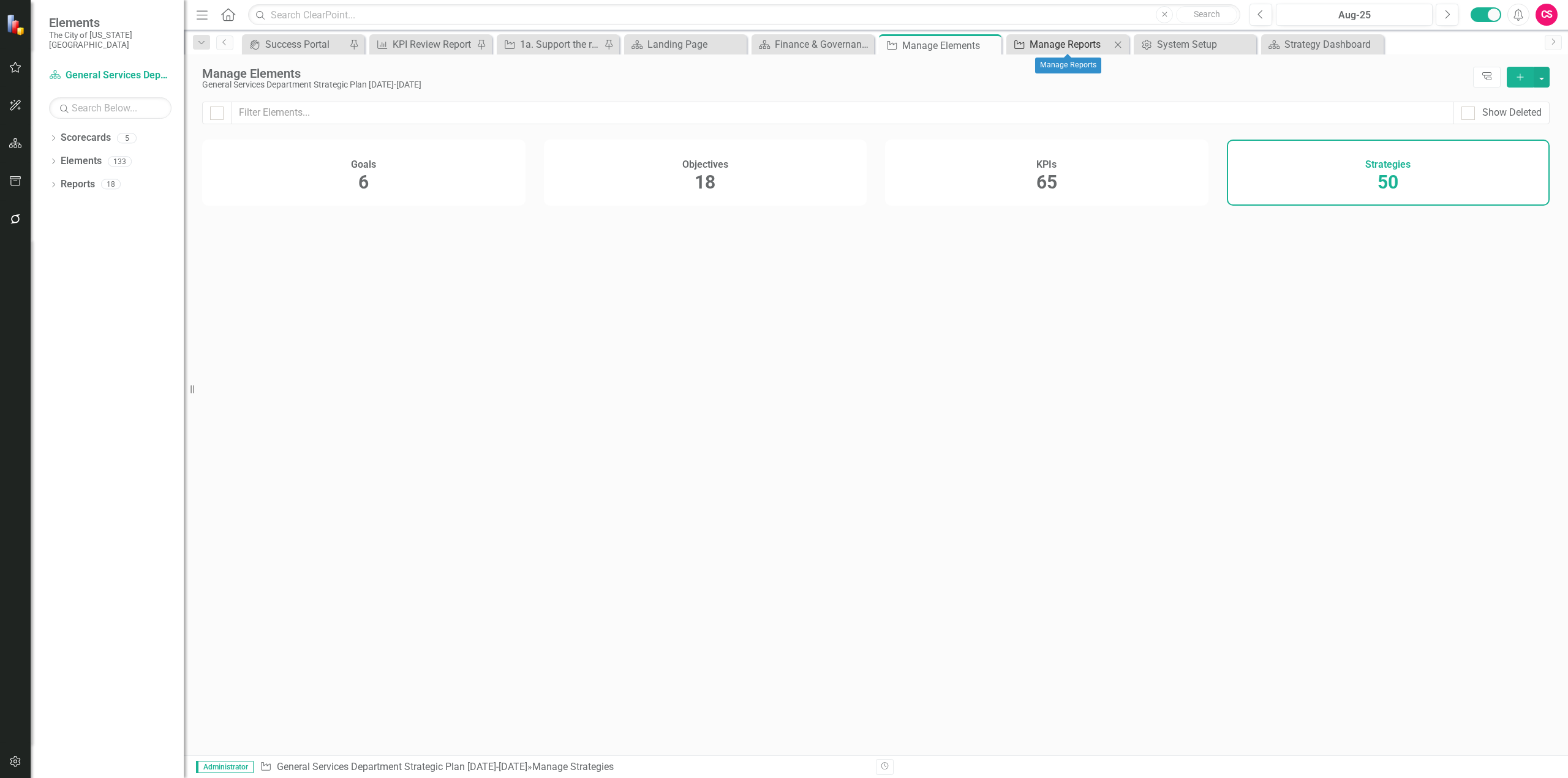
click at [1031, 40] on div "Manage Reports" at bounding box center [1070, 44] width 81 height 15
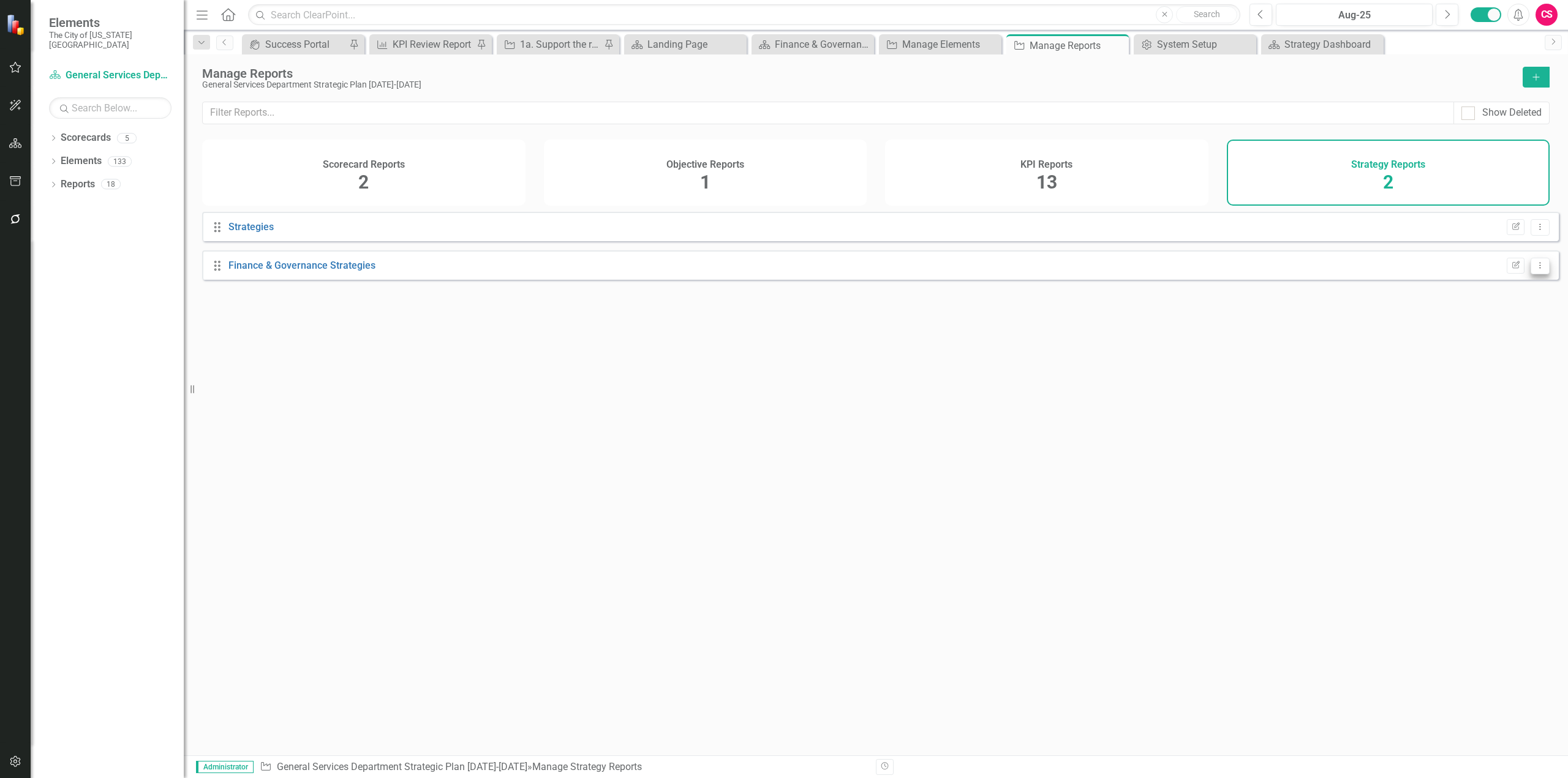
click at [1540, 269] on icon at bounding box center [1540, 265] width 1 height 6
click at [1494, 336] on link "Copy Duplicate Report" at bounding box center [1489, 340] width 102 height 22
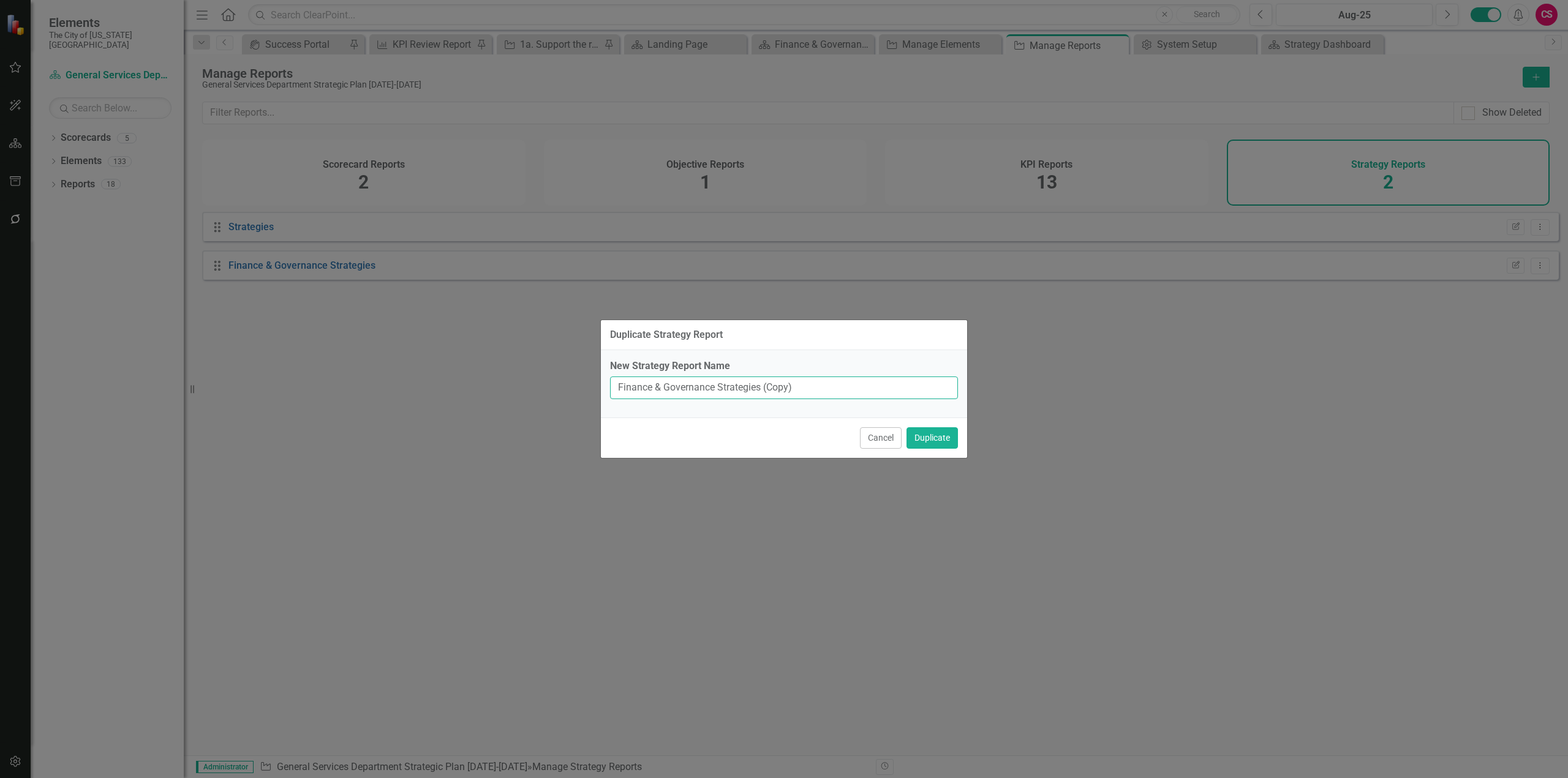
click at [720, 389] on input "Finance & Governance Strategies (Copy)" at bounding box center [784, 388] width 348 height 22
type input "Finance & Governance Off Track & Upcoming Strategies"
click at [907, 427] on button "Duplicate" at bounding box center [932, 438] width 51 height 21
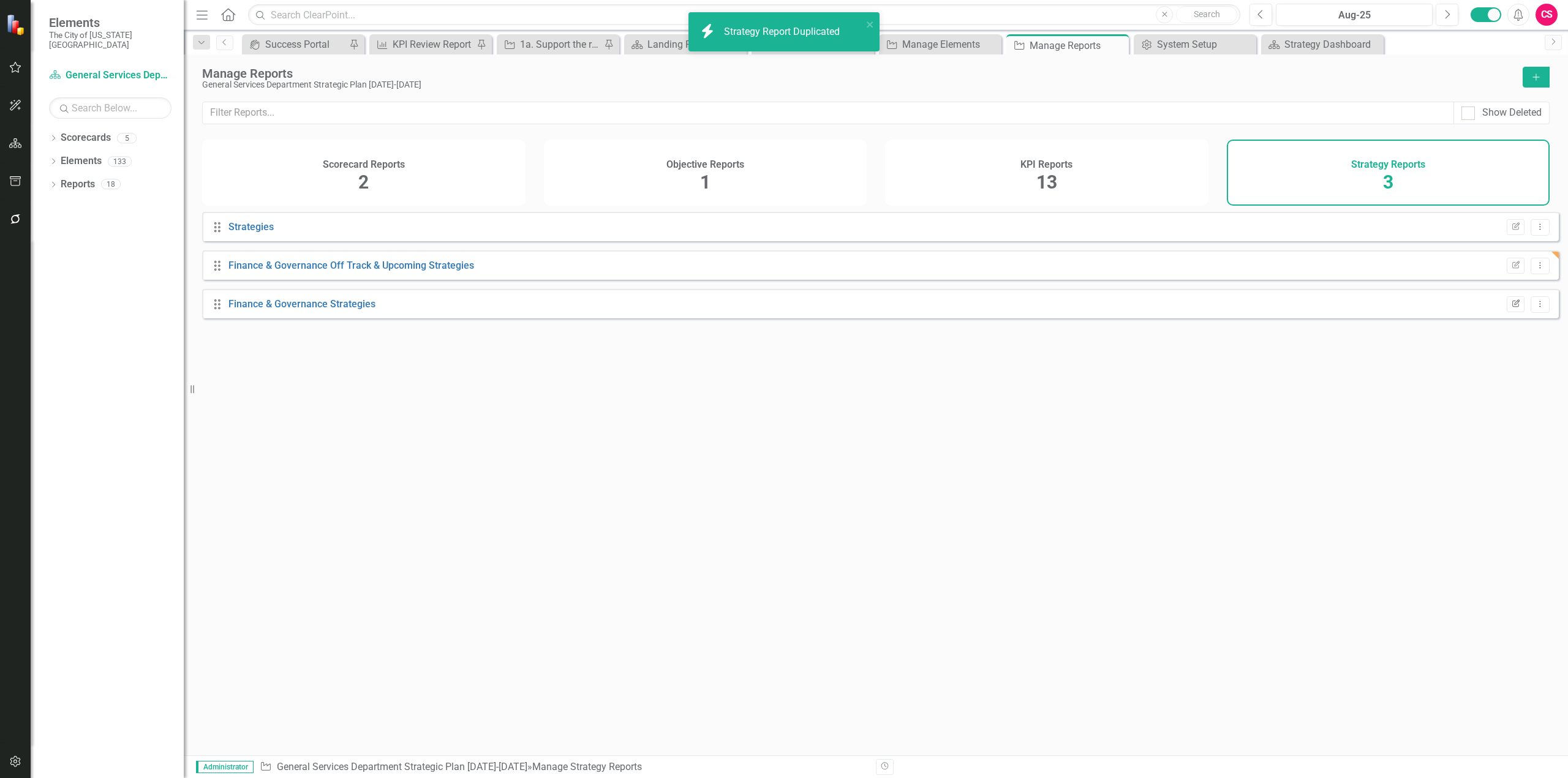
click at [1512, 306] on icon "button" at bounding box center [1516, 303] width 8 height 8
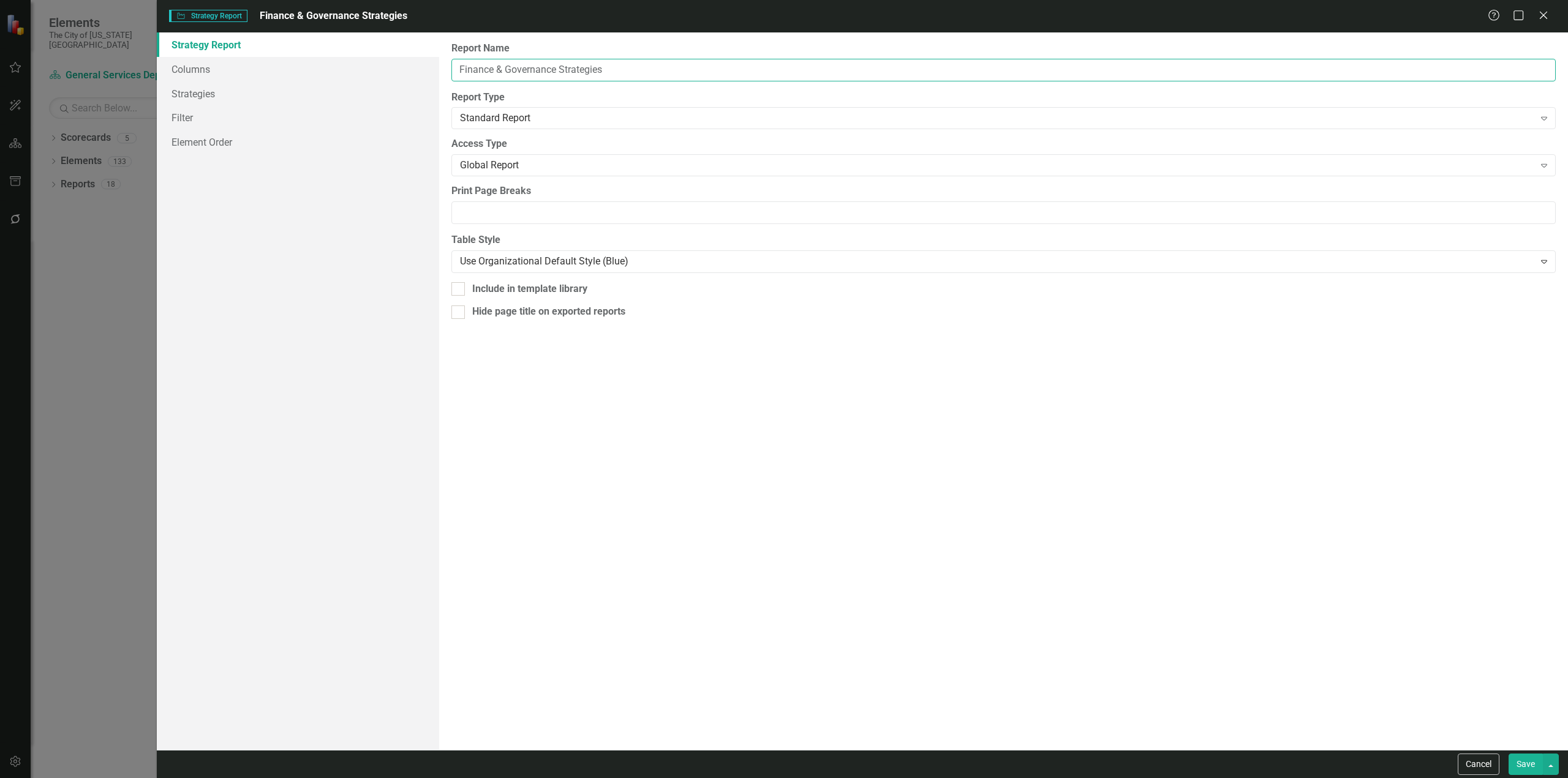
click at [605, 72] on input "Finance & Governance Strategies" at bounding box center [1003, 70] width 1104 height 22
type input "Finance & Governance Strategies Completed Last 60 Days"
drag, startPoint x: 320, startPoint y: 89, endPoint x: 316, endPoint y: 72, distance: 17.5
click at [319, 88] on link "Strategies" at bounding box center [298, 93] width 282 height 24
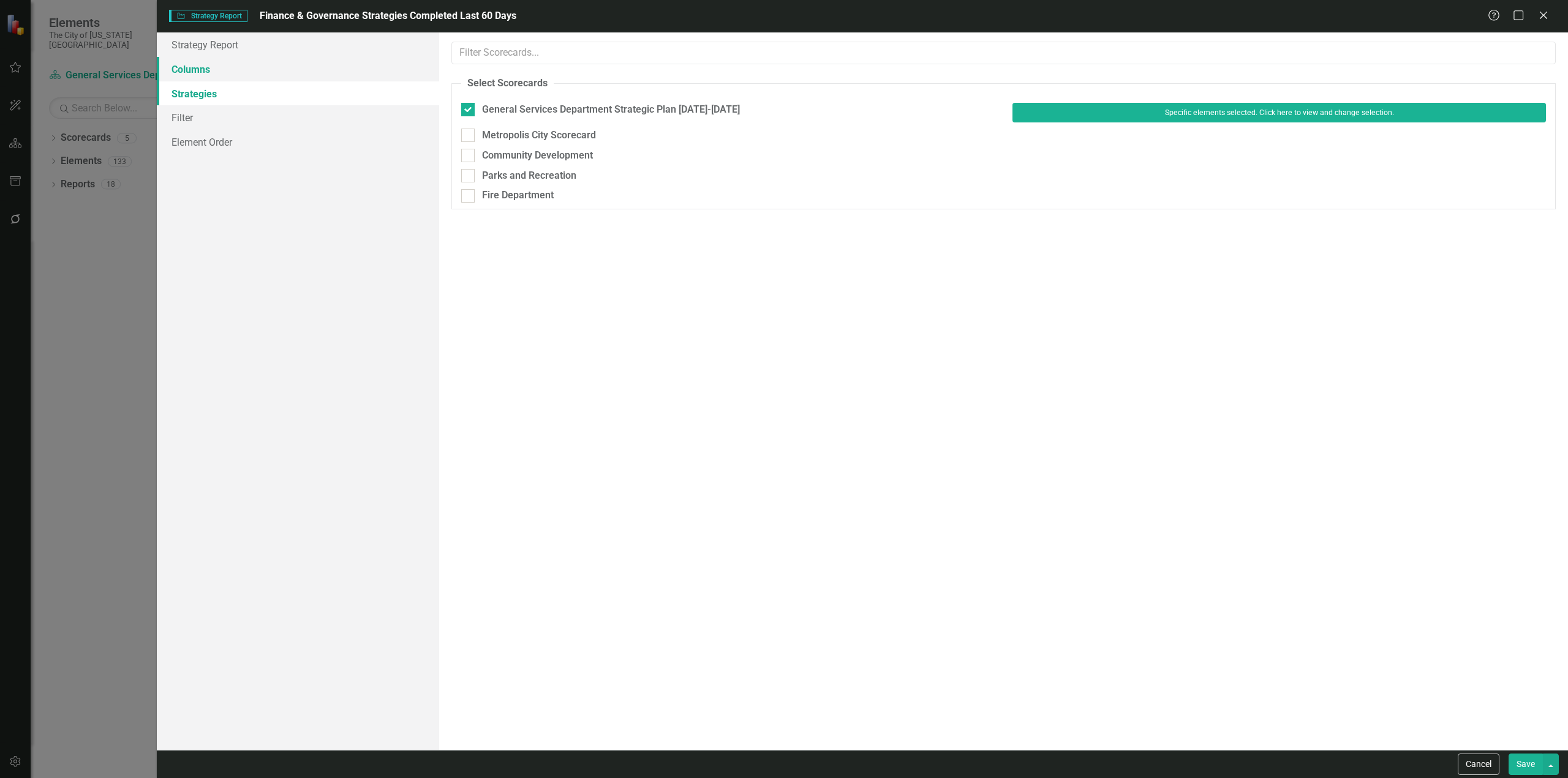
click at [313, 69] on link "Columns" at bounding box center [298, 69] width 282 height 24
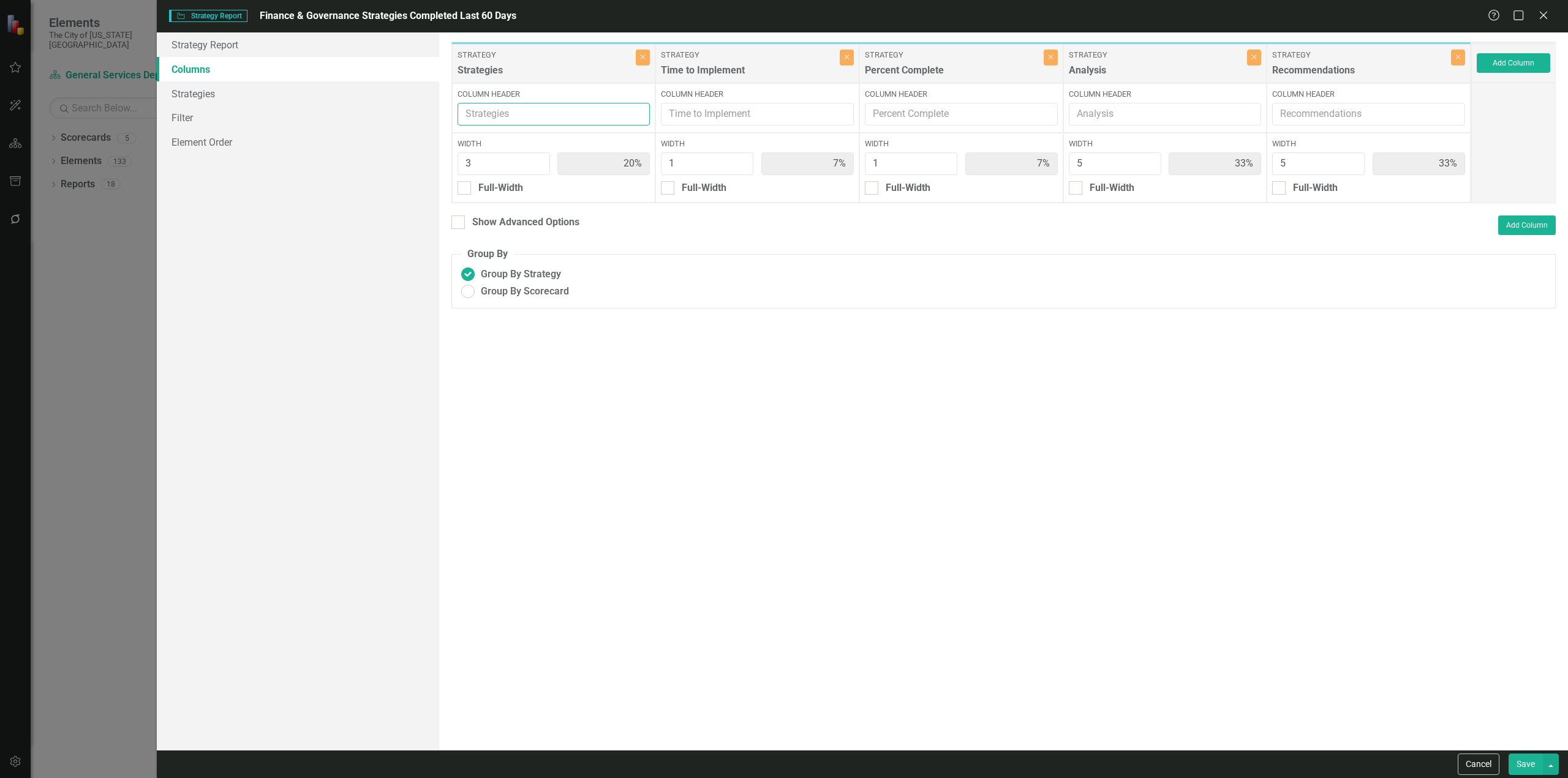
click at [568, 111] on input "Column Header" at bounding box center [554, 113] width 193 height 22
type input "Strategies Completed Last 60 Days"
click at [1509, 754] on button "Save" at bounding box center [1525, 764] width 34 height 21
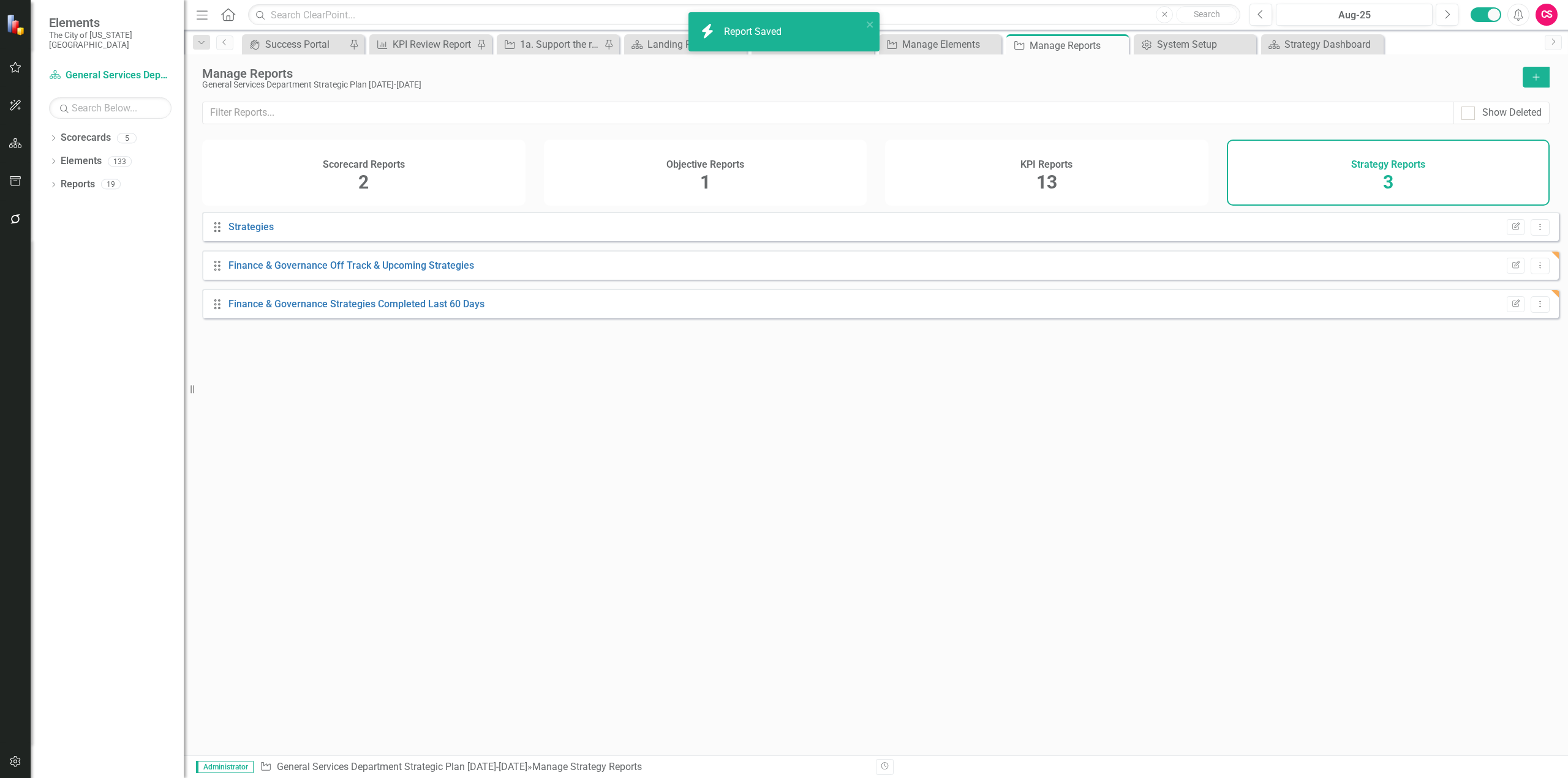
click at [1067, 141] on div "KPI Reports 13" at bounding box center [1047, 172] width 324 height 66
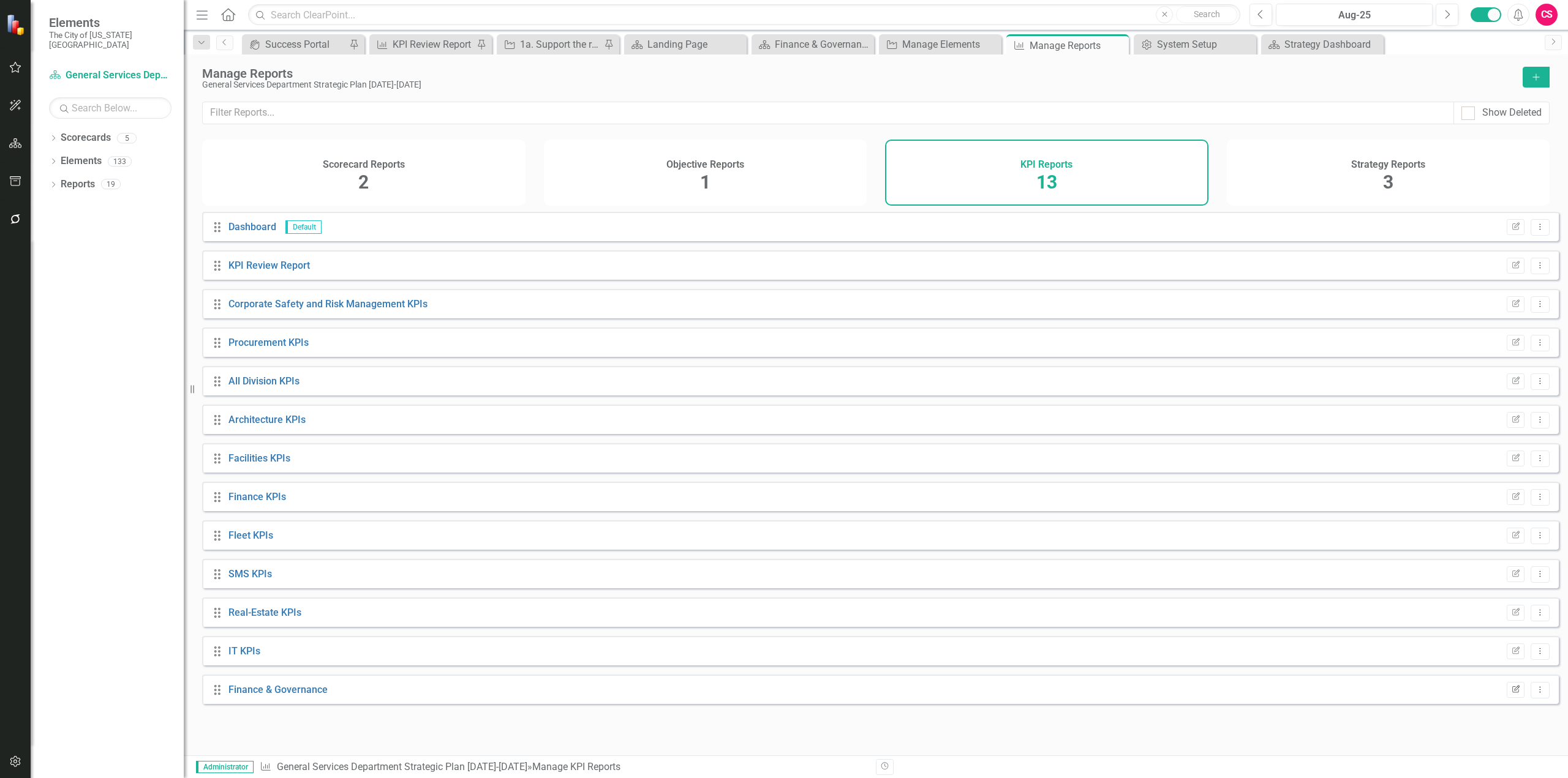
click at [1511, 694] on icon "Edit Report" at bounding box center [1516, 690] width 10 height 8
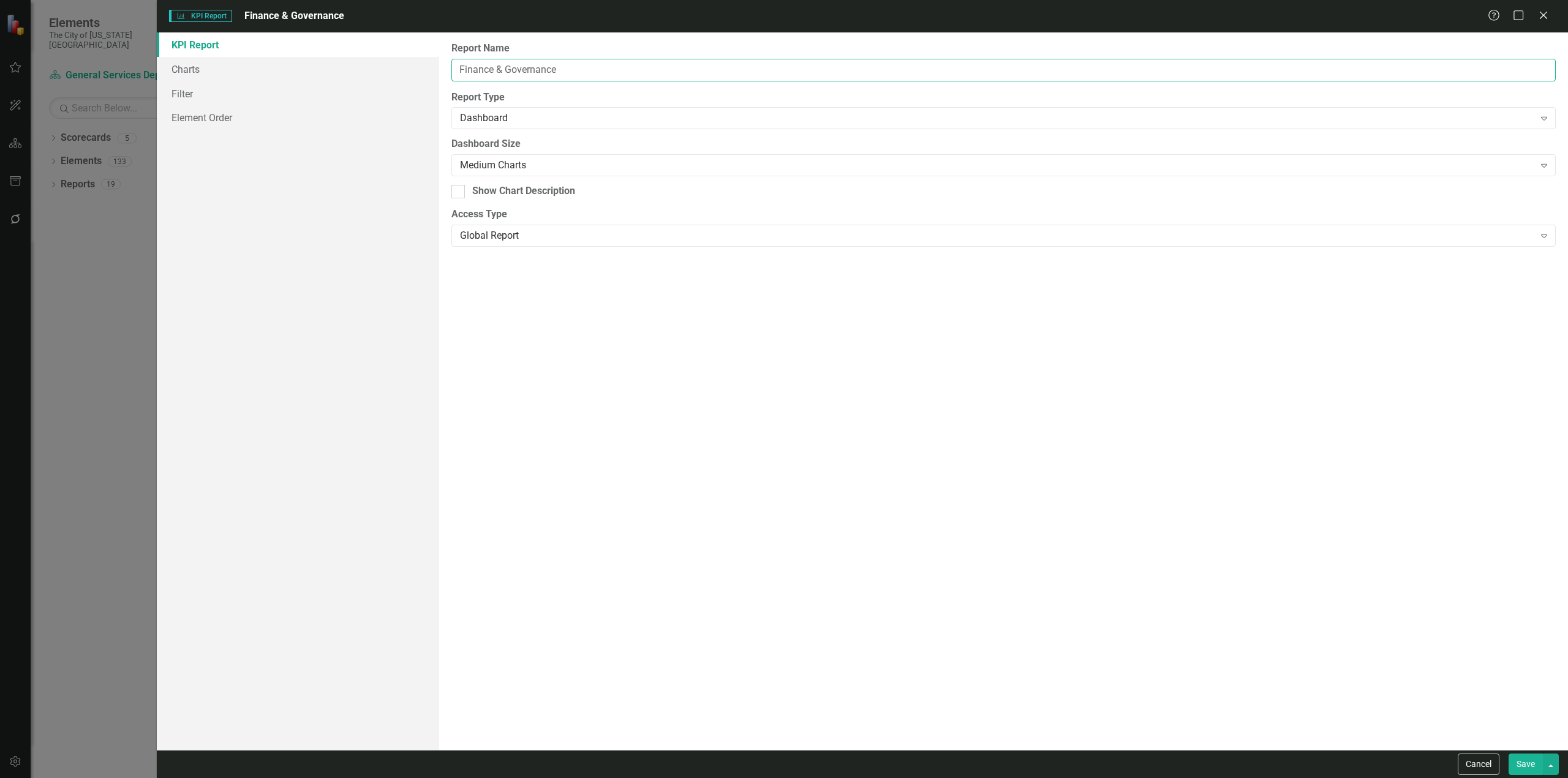
click at [693, 72] on input "Finance & Governance" at bounding box center [1003, 70] width 1104 height 22
type input "Finance & Governance On Track KPIs"
click at [1516, 771] on button "Save" at bounding box center [1525, 764] width 34 height 21
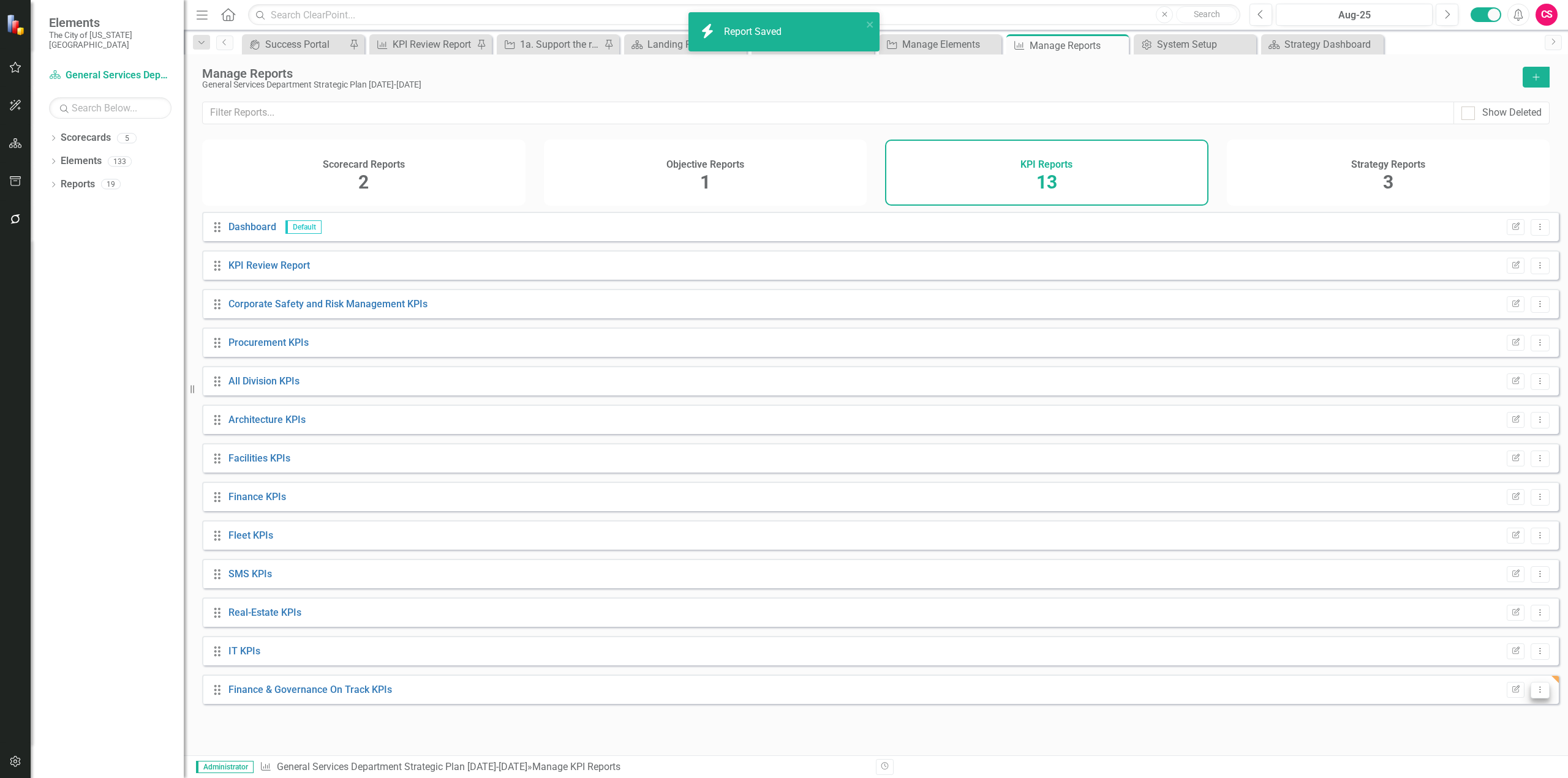
click at [1538, 699] on button "Dropdown Menu" at bounding box center [1540, 690] width 19 height 16
click at [1504, 652] on link "Copy Duplicate Report" at bounding box center [1489, 656] width 102 height 22
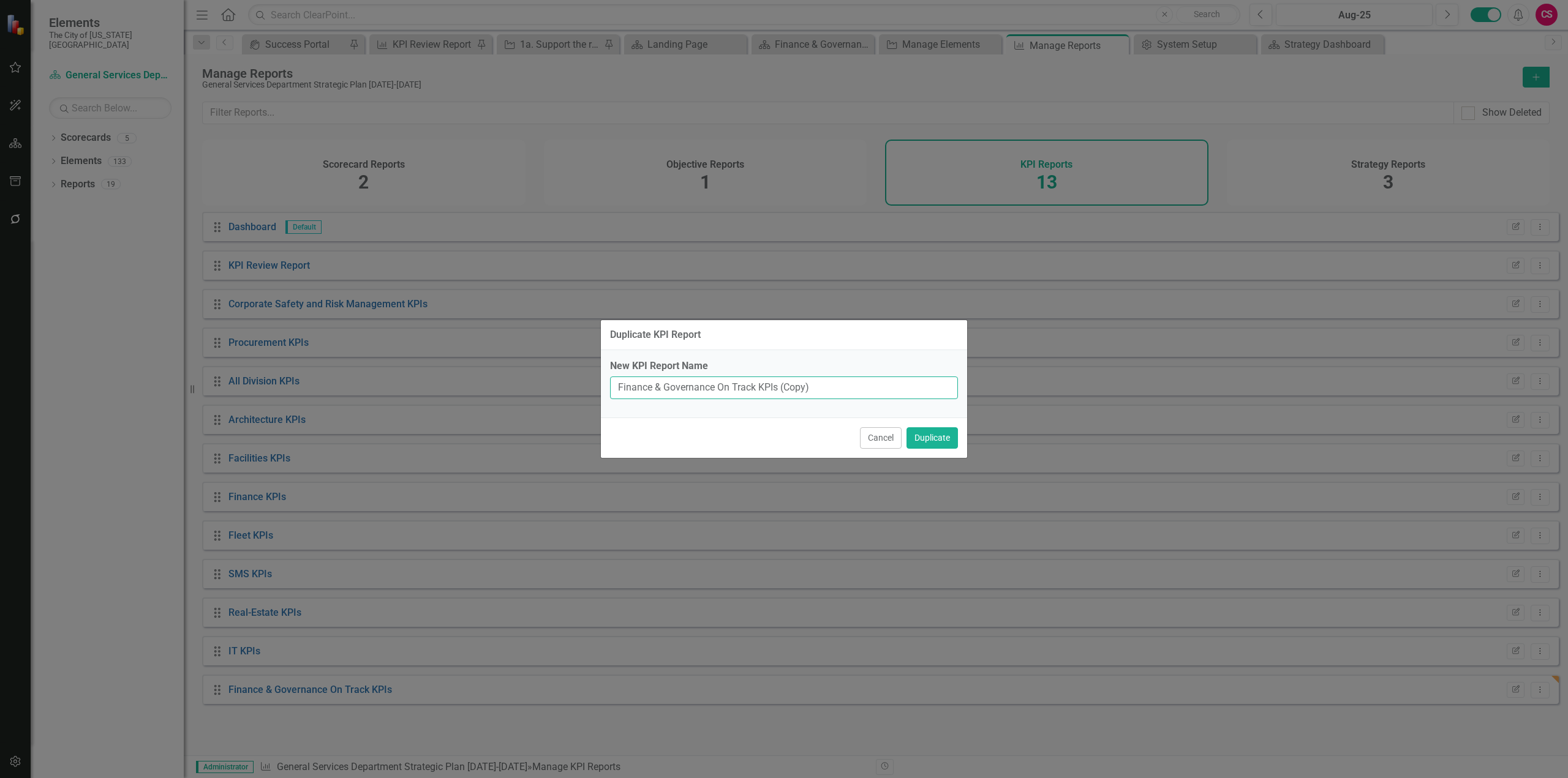
drag, startPoint x: 755, startPoint y: 387, endPoint x: 725, endPoint y: 387, distance: 30.0
click at [725, 387] on input "Finance & Governance On Track KPIs (Copy)" at bounding box center [784, 388] width 348 height 22
type input "Finance & Governance Off Track KPIs"
click at [907, 427] on button "Duplicate" at bounding box center [932, 438] width 51 height 21
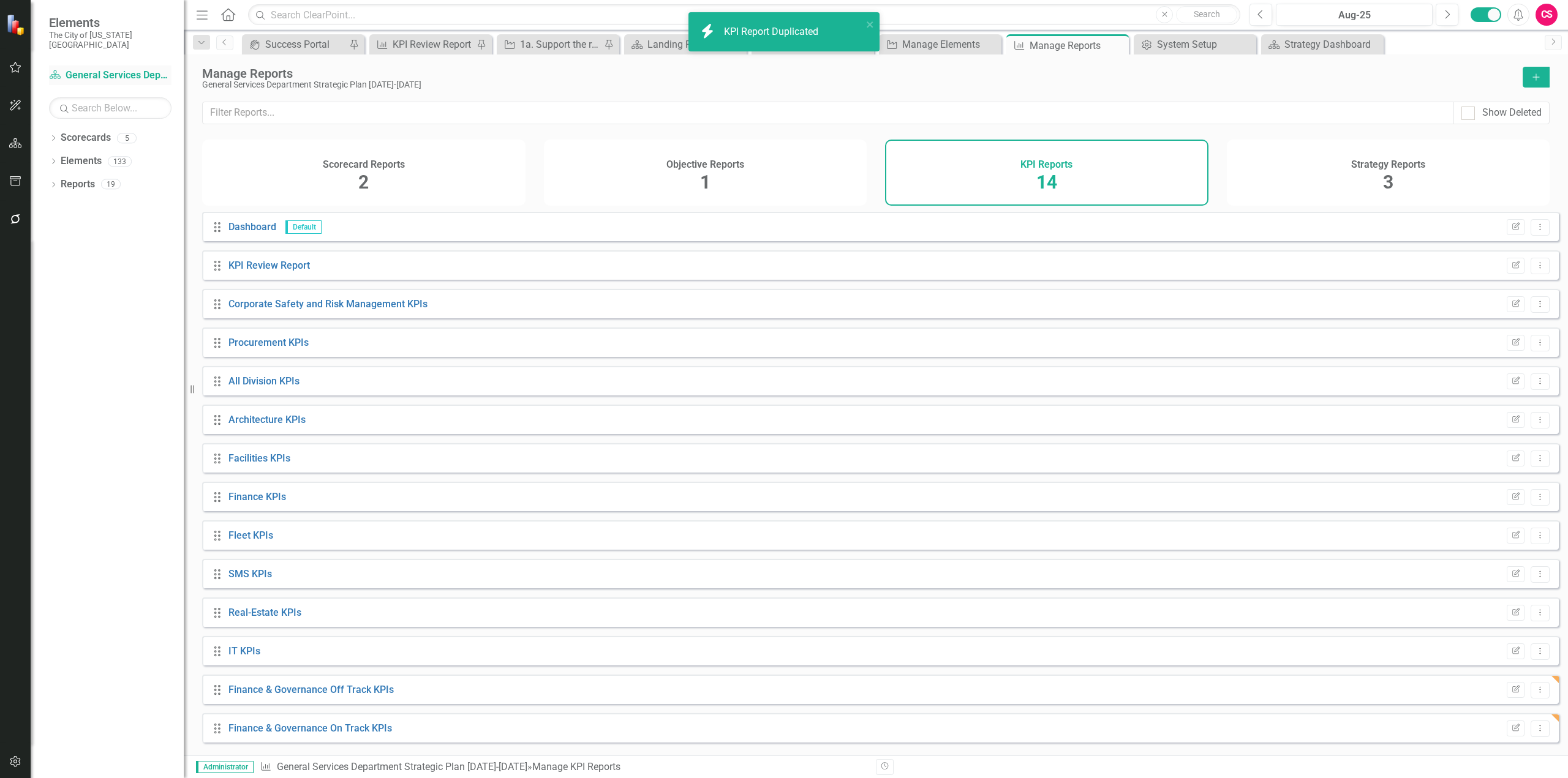
click at [93, 69] on link "Scorecard General Services Department Strategic Plan 2025-2029" at bounding box center [110, 75] width 123 height 14
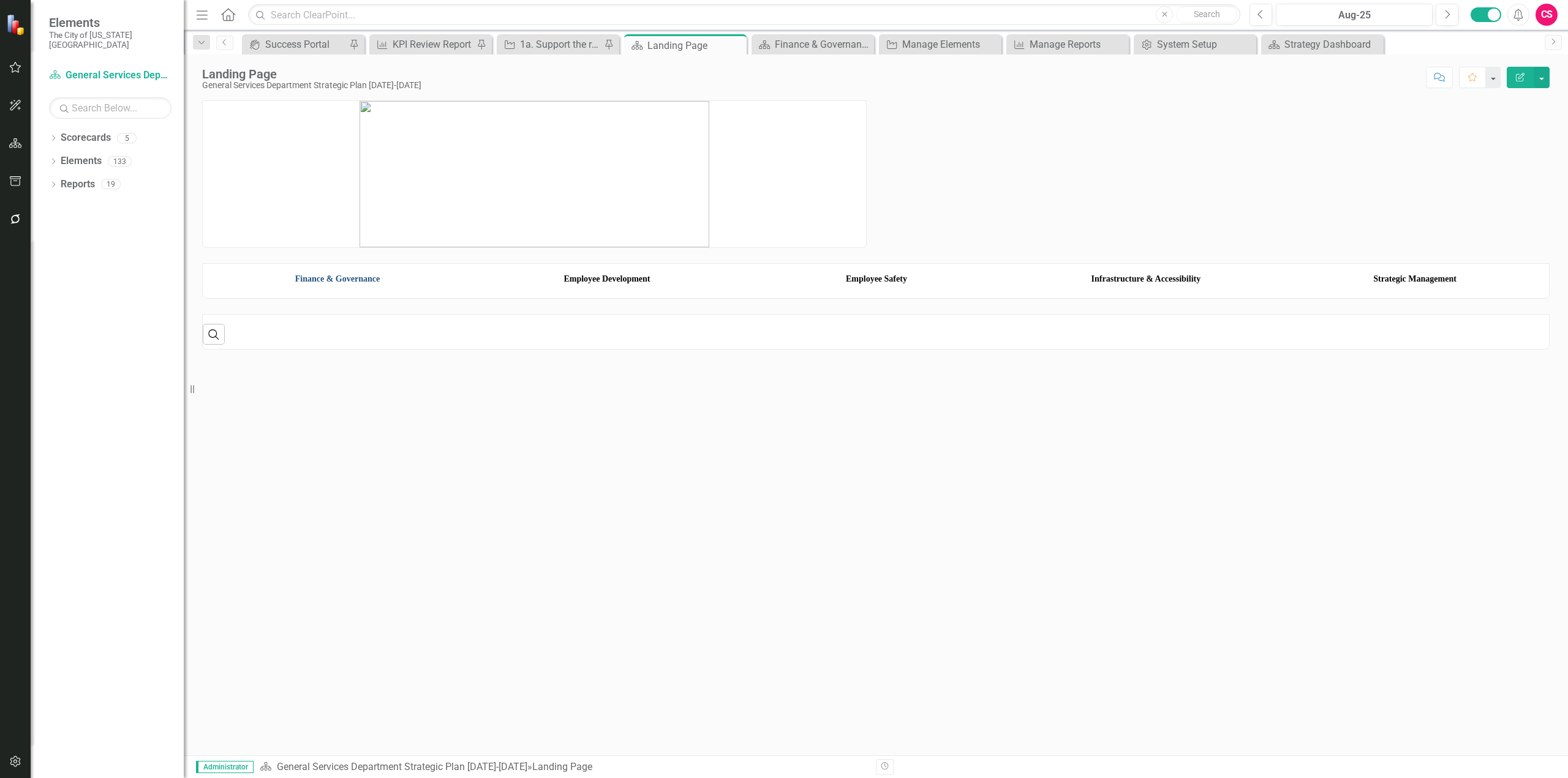
click at [366, 283] on link "Finance & Governance" at bounding box center [336, 279] width 84 height 10
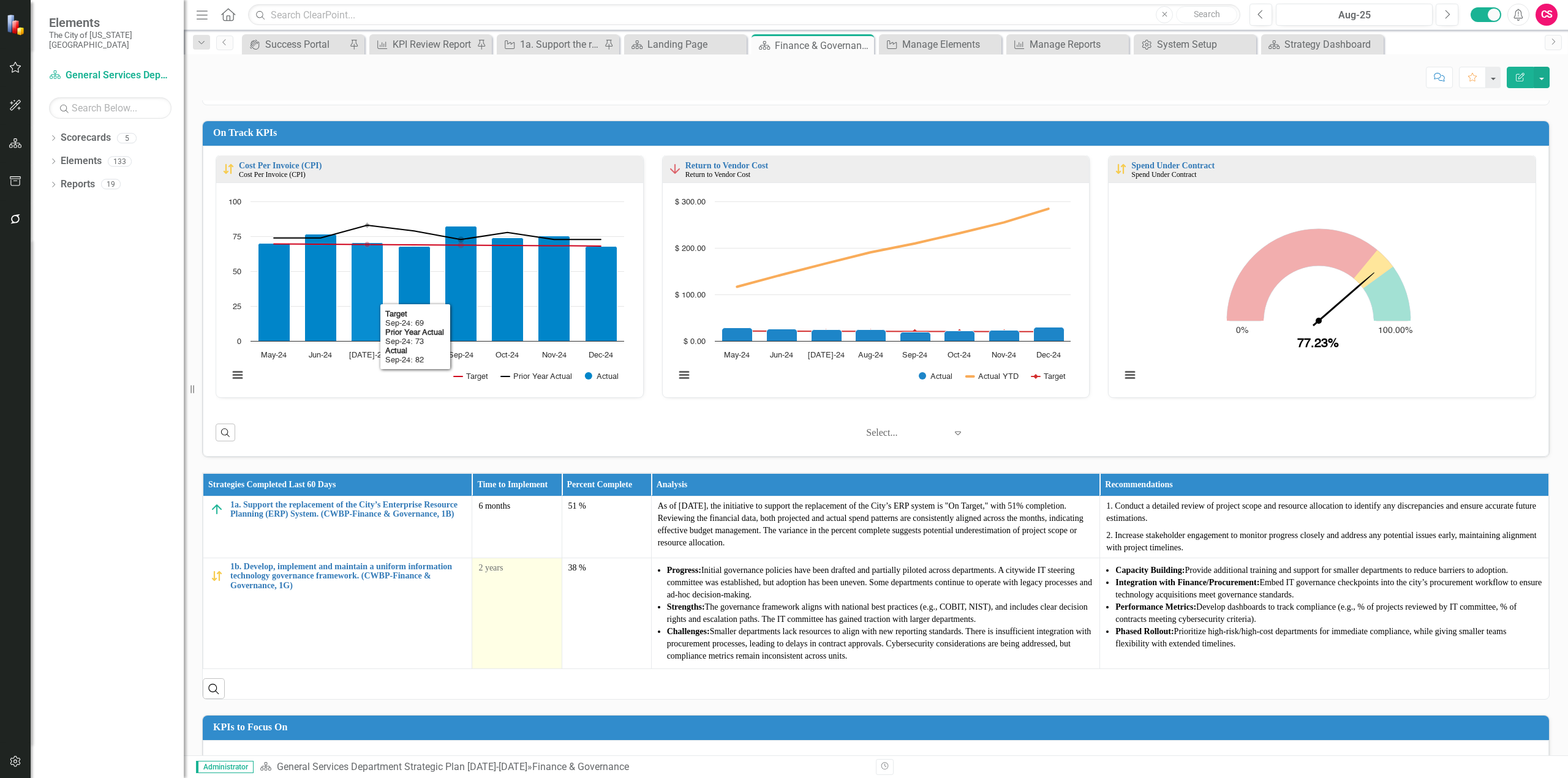
scroll to position [184, 0]
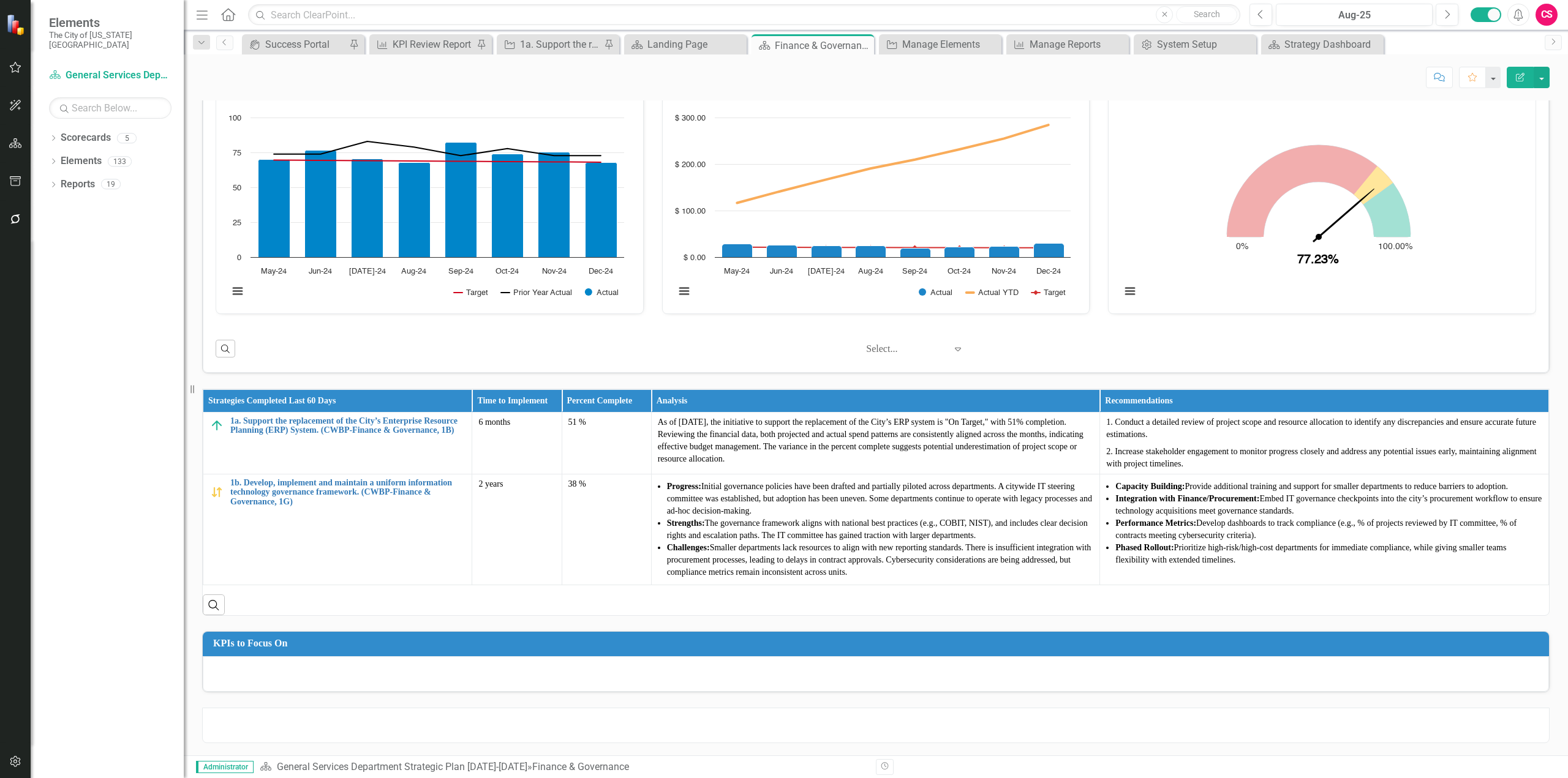
click at [624, 675] on div at bounding box center [876, 674] width 1347 height 36
click at [624, 675] on div at bounding box center [876, 674] width 1347 height 36
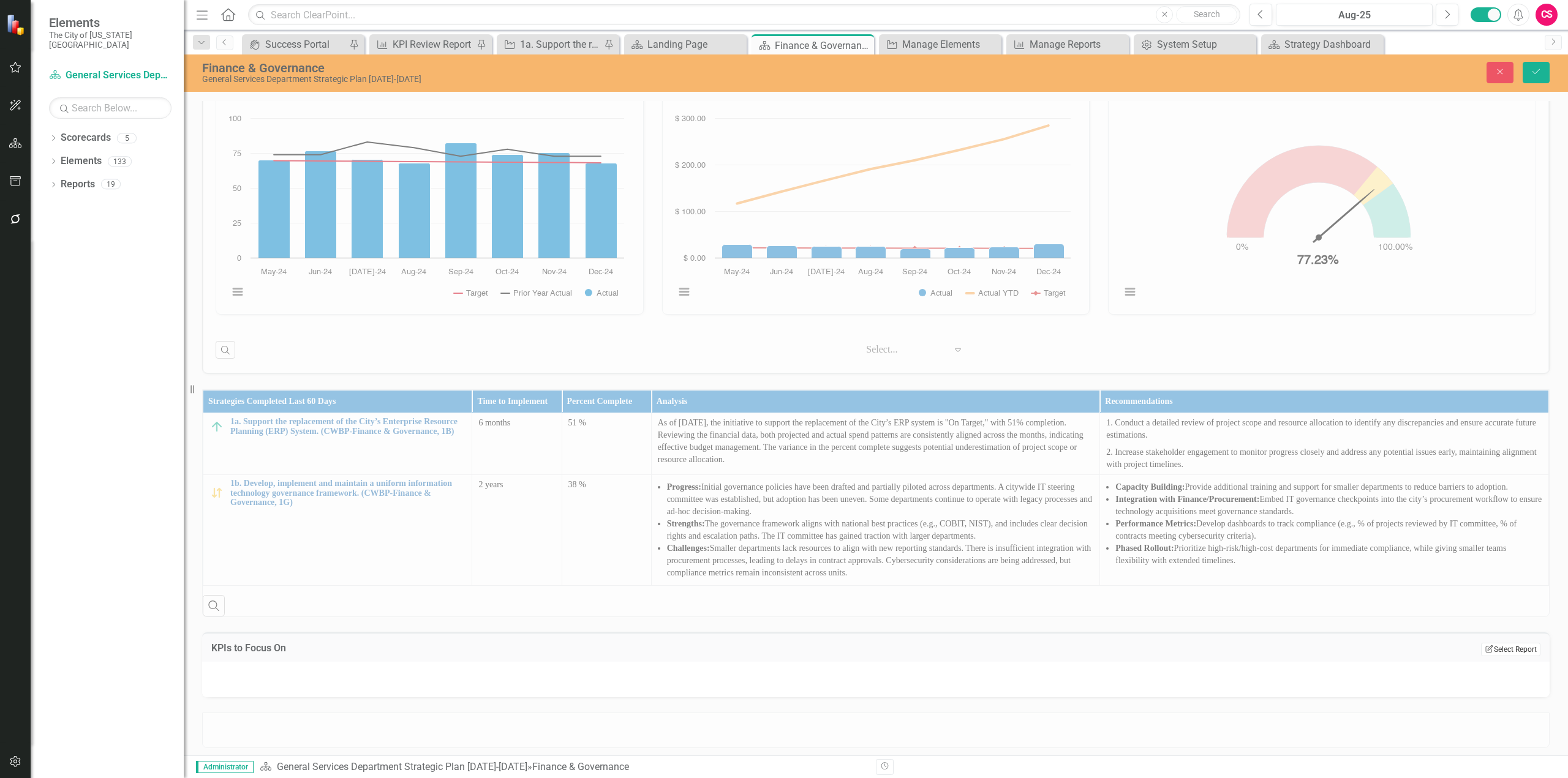
click at [1517, 651] on button "Edit Report Select Report" at bounding box center [1510, 649] width 59 height 14
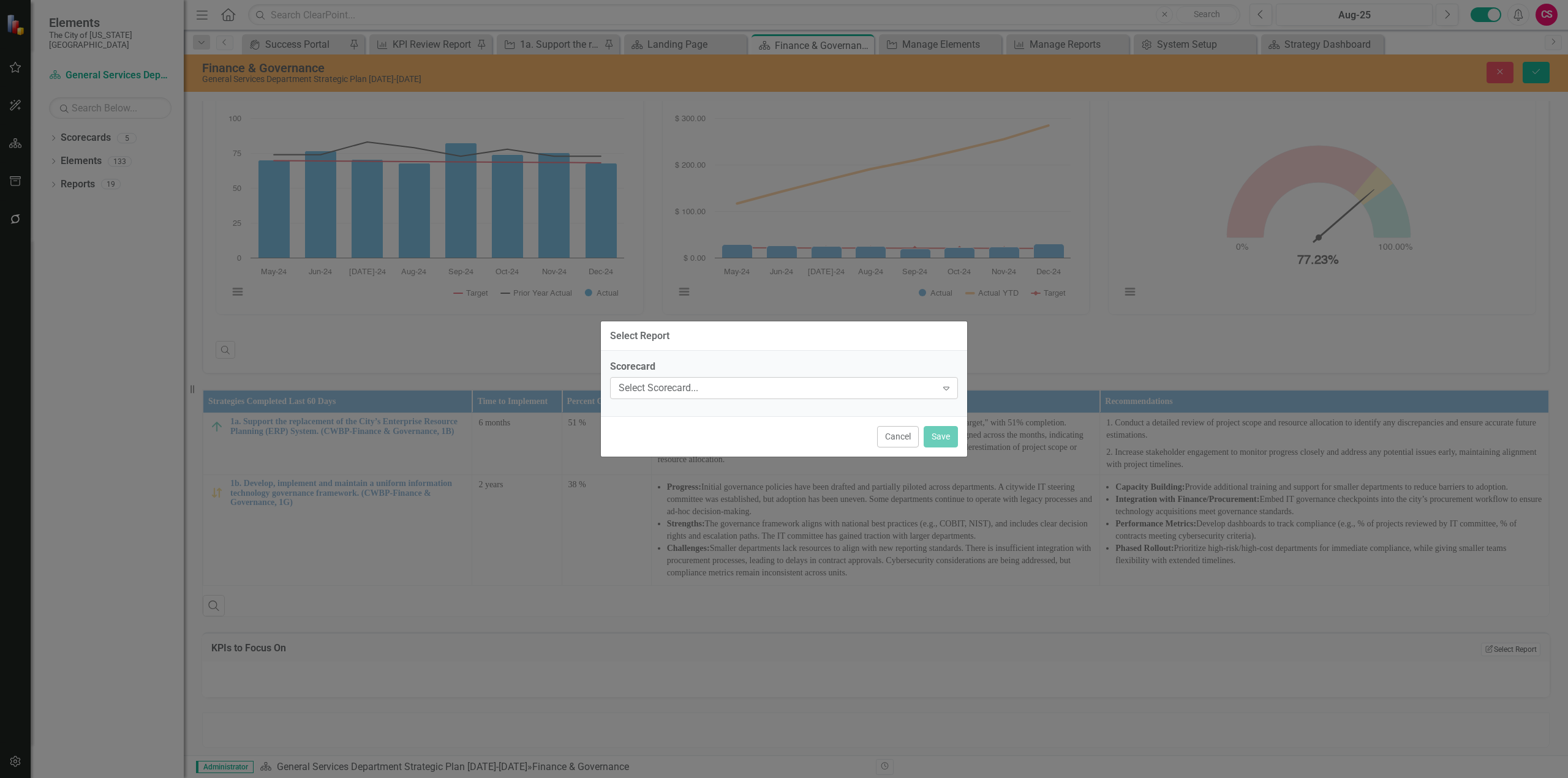
click at [744, 387] on div "Select Scorecard..." at bounding box center [777, 389] width 318 height 14
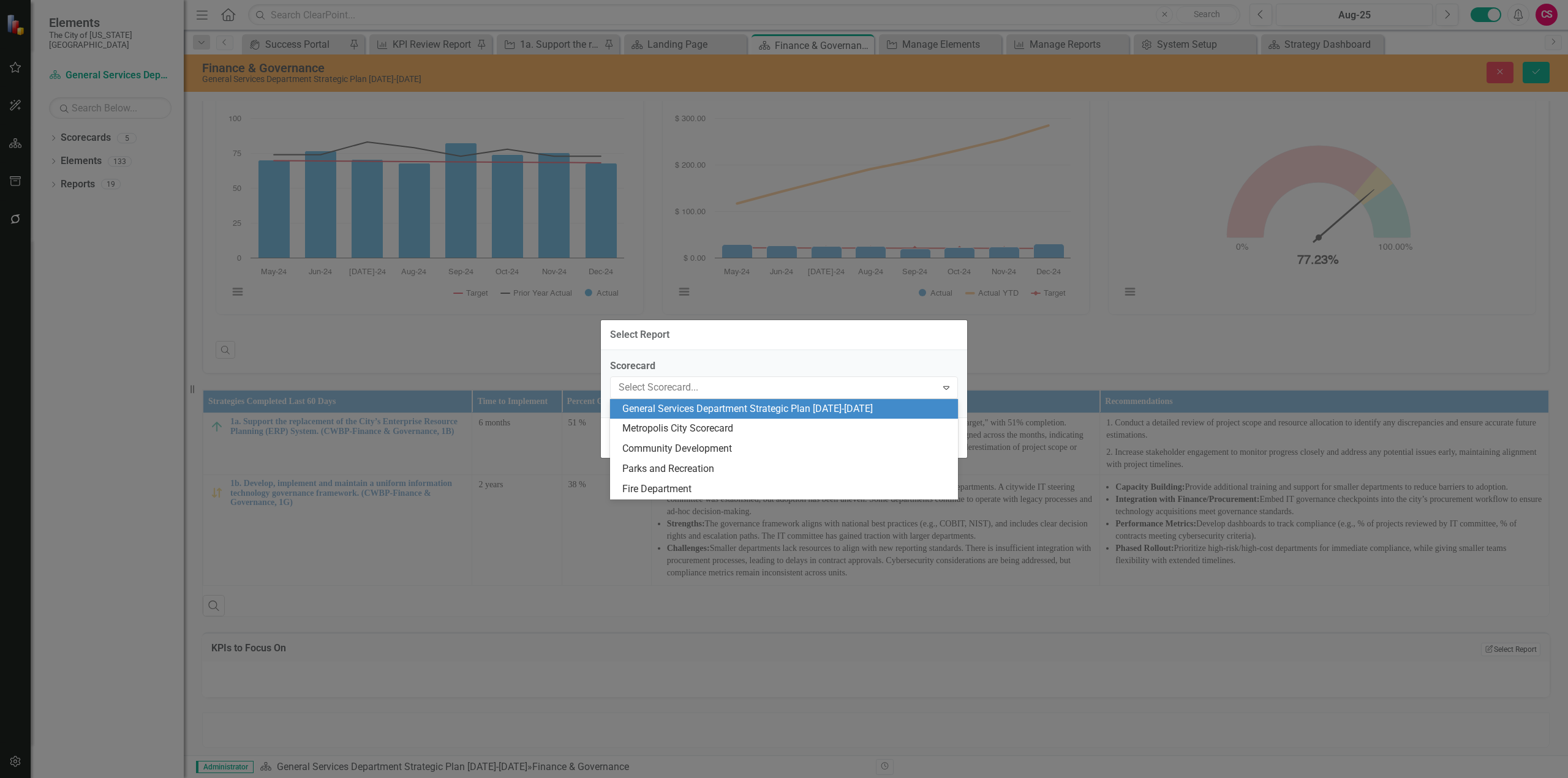
click at [695, 409] on div "General Services Department Strategic Plan [DATE]-[DATE]" at bounding box center [787, 409] width 329 height 14
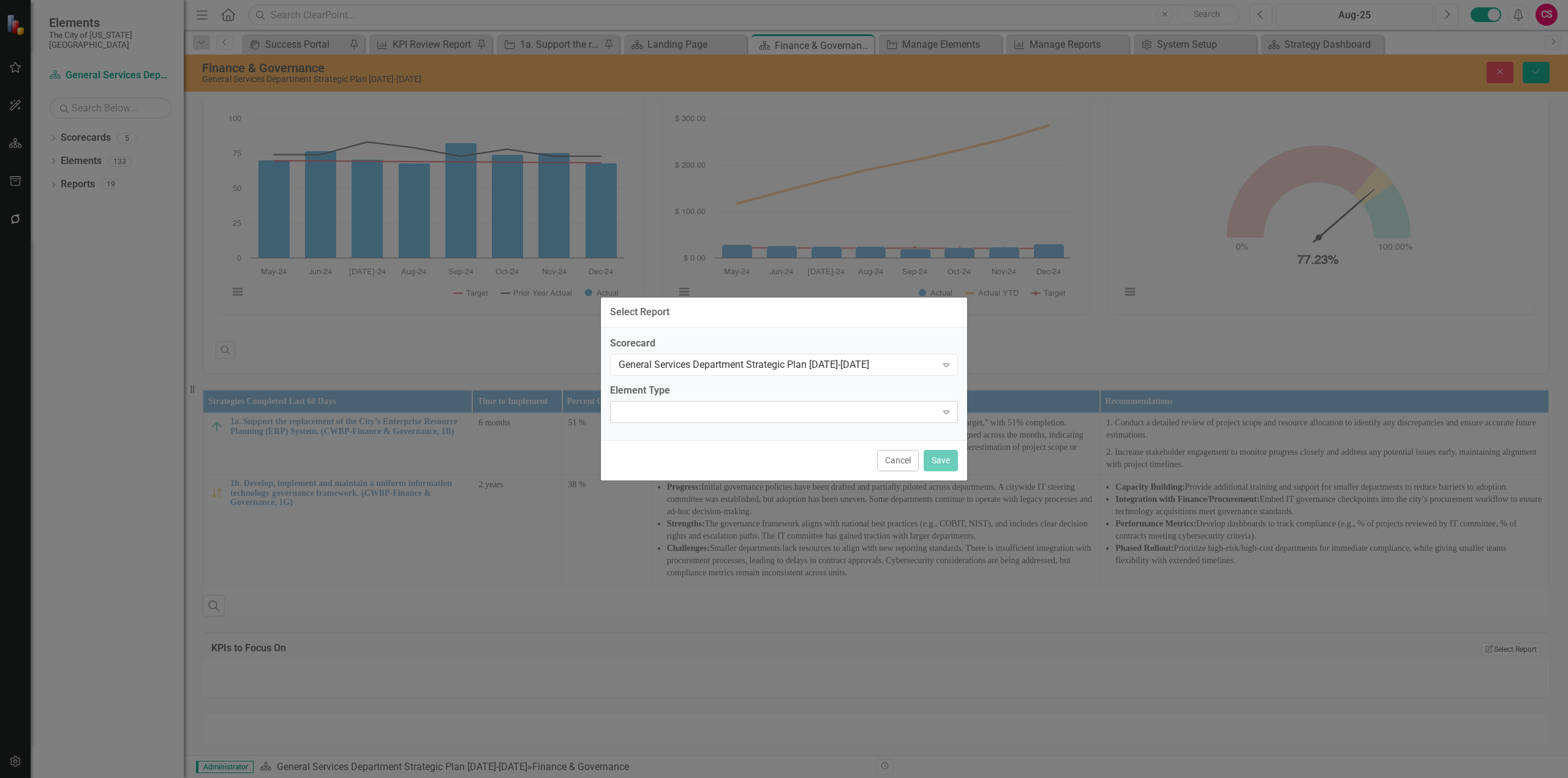
click at [670, 414] on div "Expand" at bounding box center [784, 412] width 348 height 22
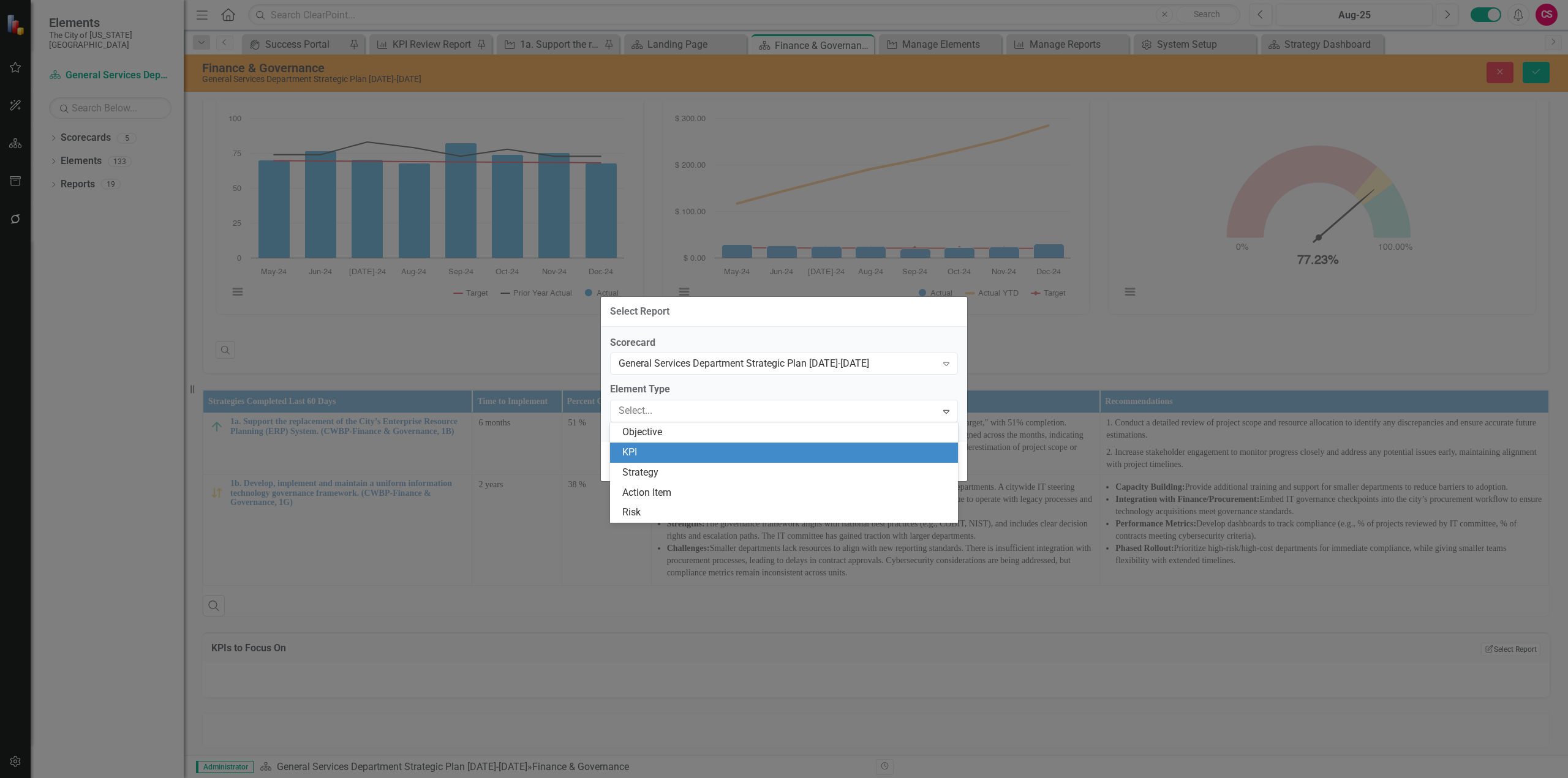
click at [666, 457] on div "KPI" at bounding box center [787, 452] width 329 height 14
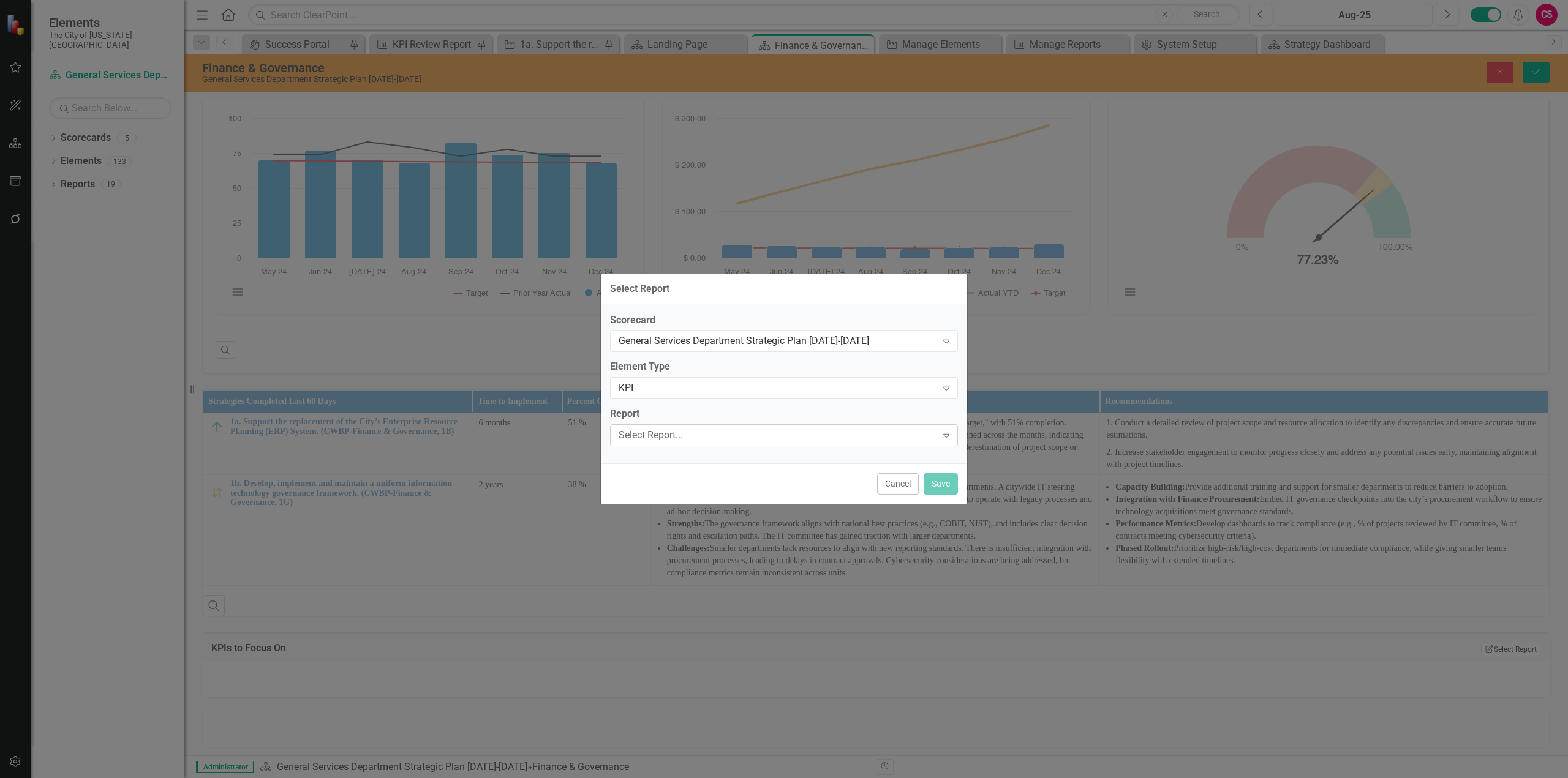
click at [664, 441] on div "Select Report..." at bounding box center [777, 436] width 318 height 14
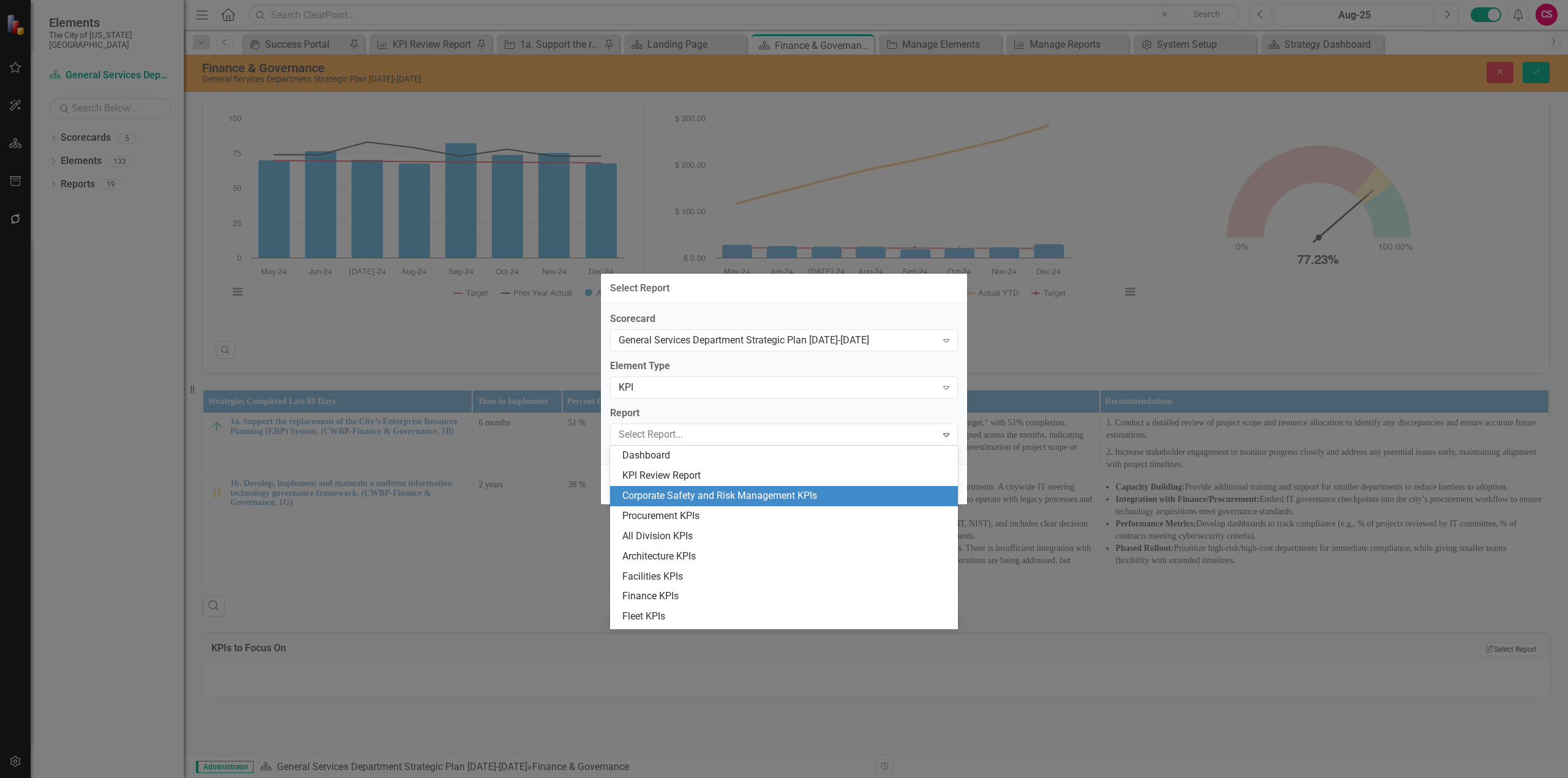
scroll to position [77, 0]
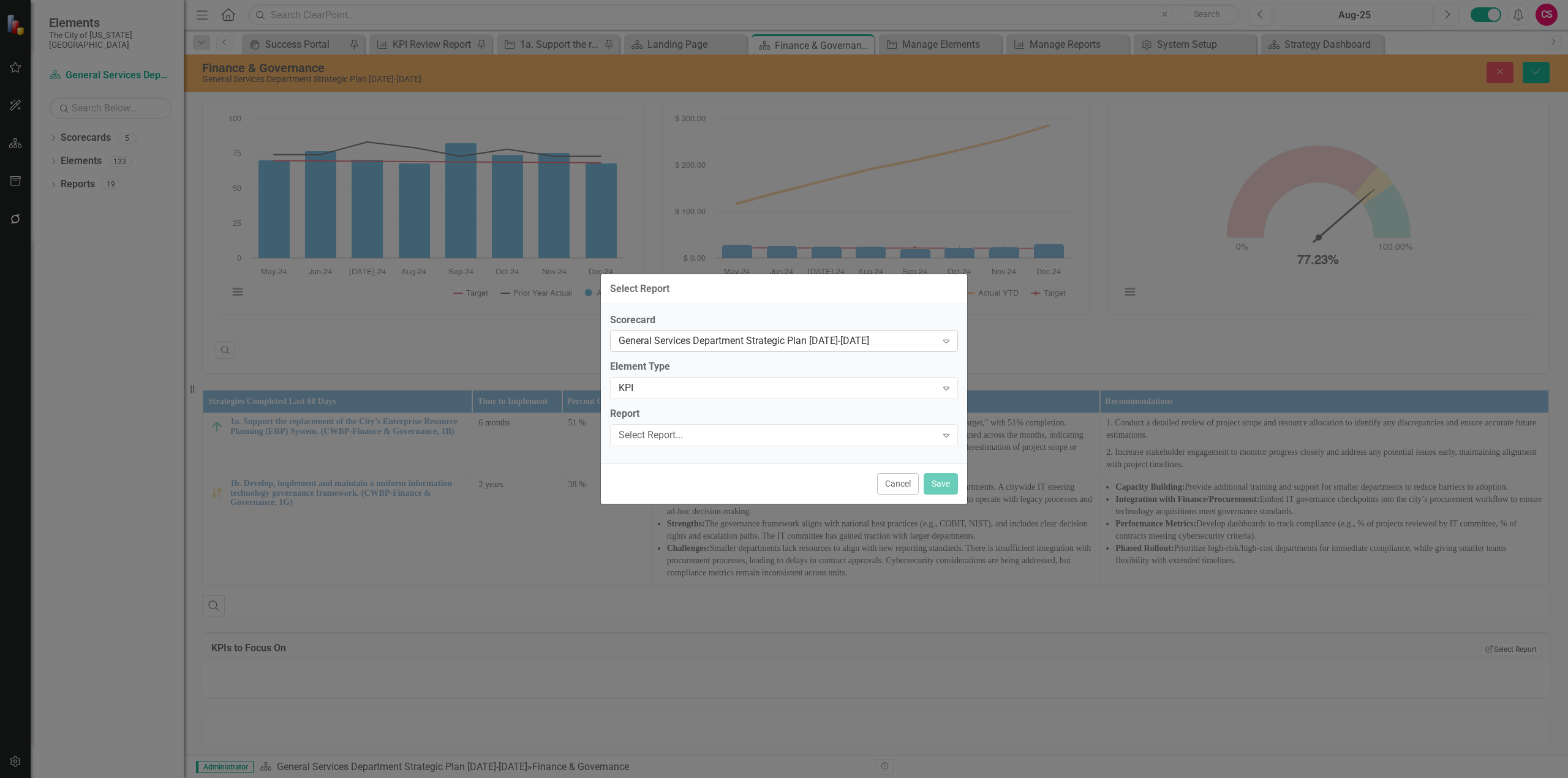
click at [693, 342] on div "General Services Department Strategic Plan [DATE]-[DATE]" at bounding box center [777, 341] width 318 height 14
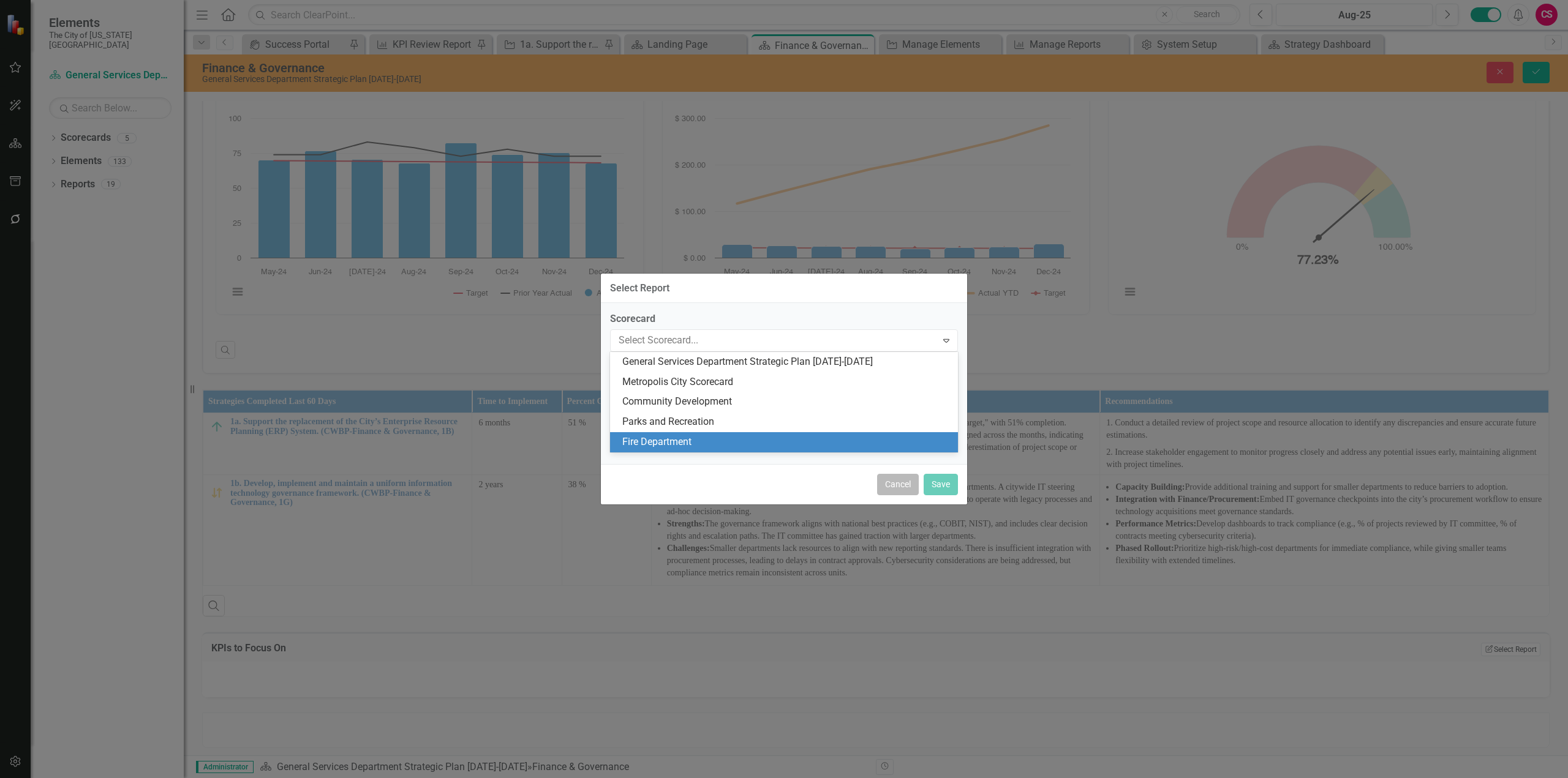
click at [898, 490] on button "Cancel" at bounding box center [897, 484] width 42 height 21
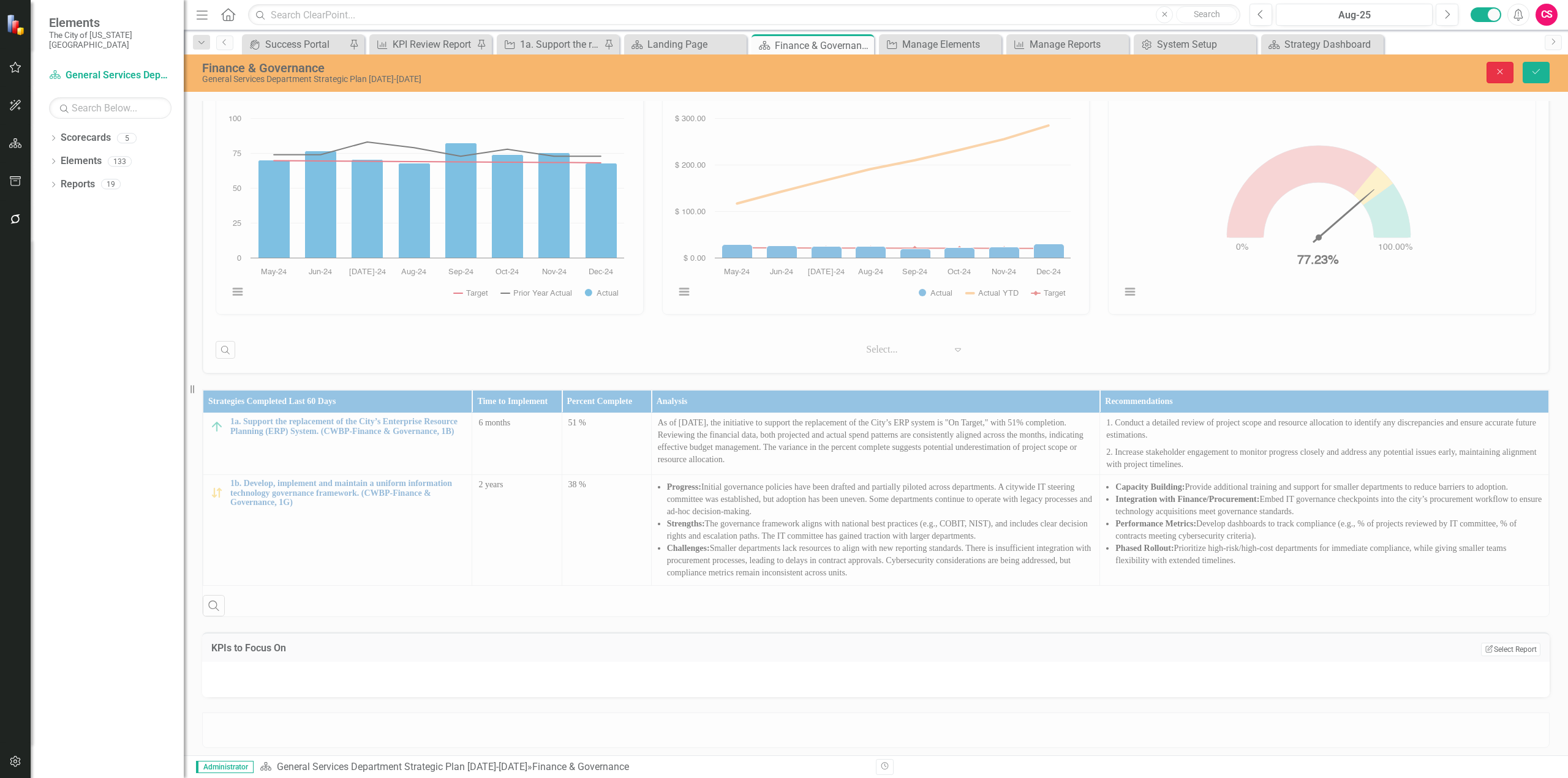
click at [1507, 74] on button "Close" at bounding box center [1500, 72] width 27 height 21
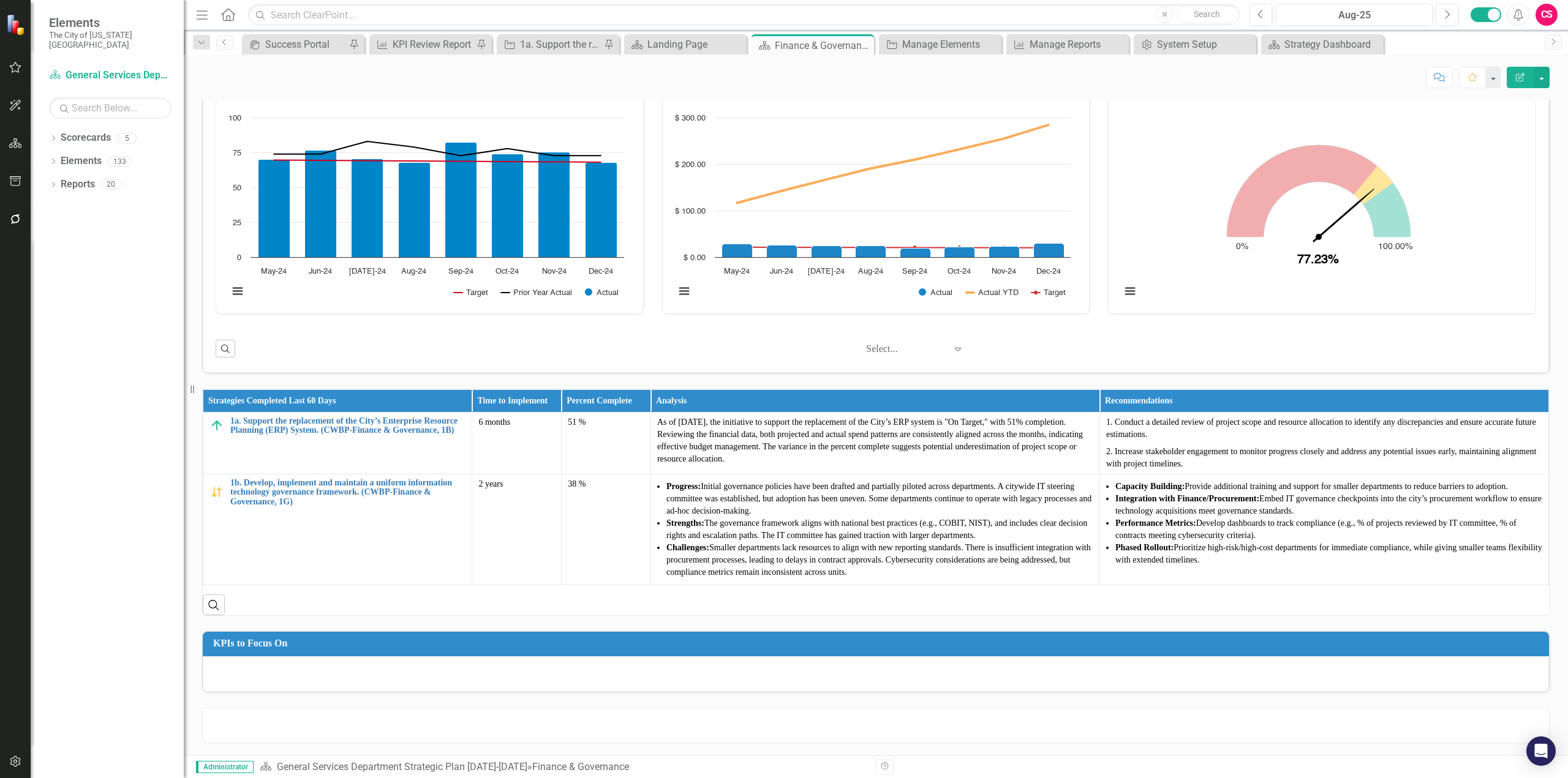
scroll to position [193, 0]
click at [739, 655] on div "KPIs to Focus On" at bounding box center [876, 644] width 1347 height 24
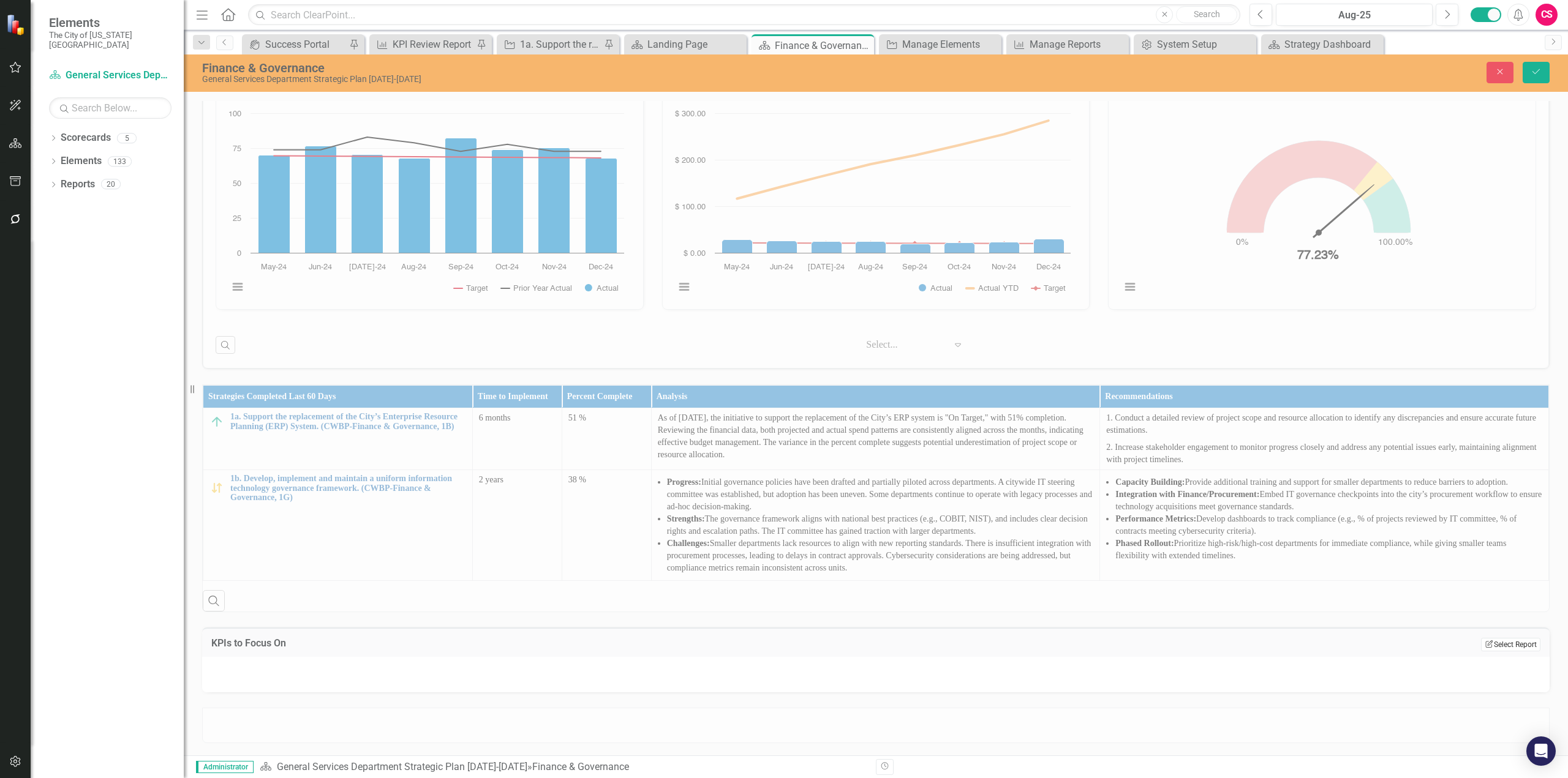
click at [1485, 648] on icon "Edit Report" at bounding box center [1490, 645] width 10 height 8
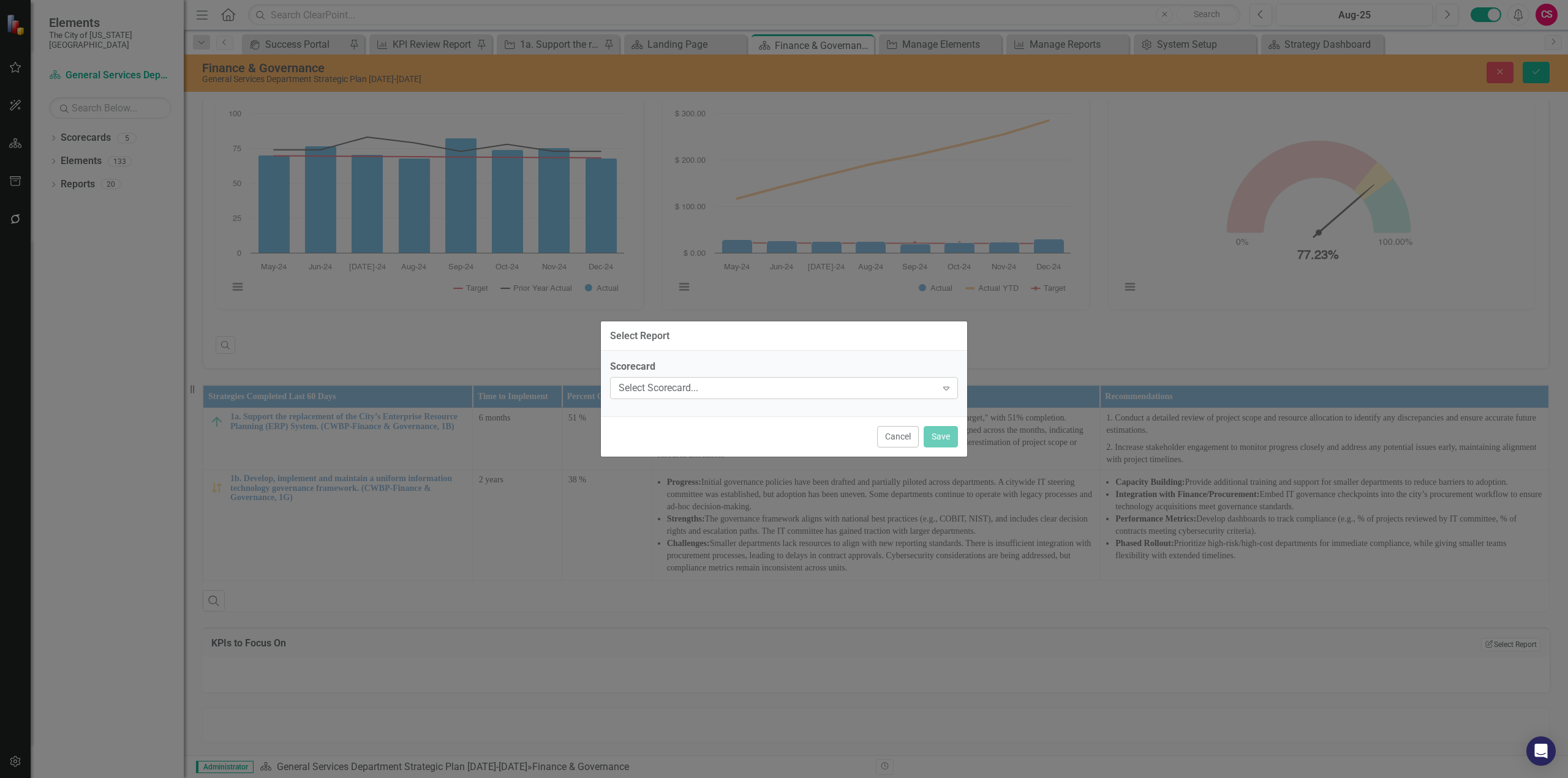
click at [647, 398] on div "Select Scorecard... Expand" at bounding box center [784, 388] width 348 height 22
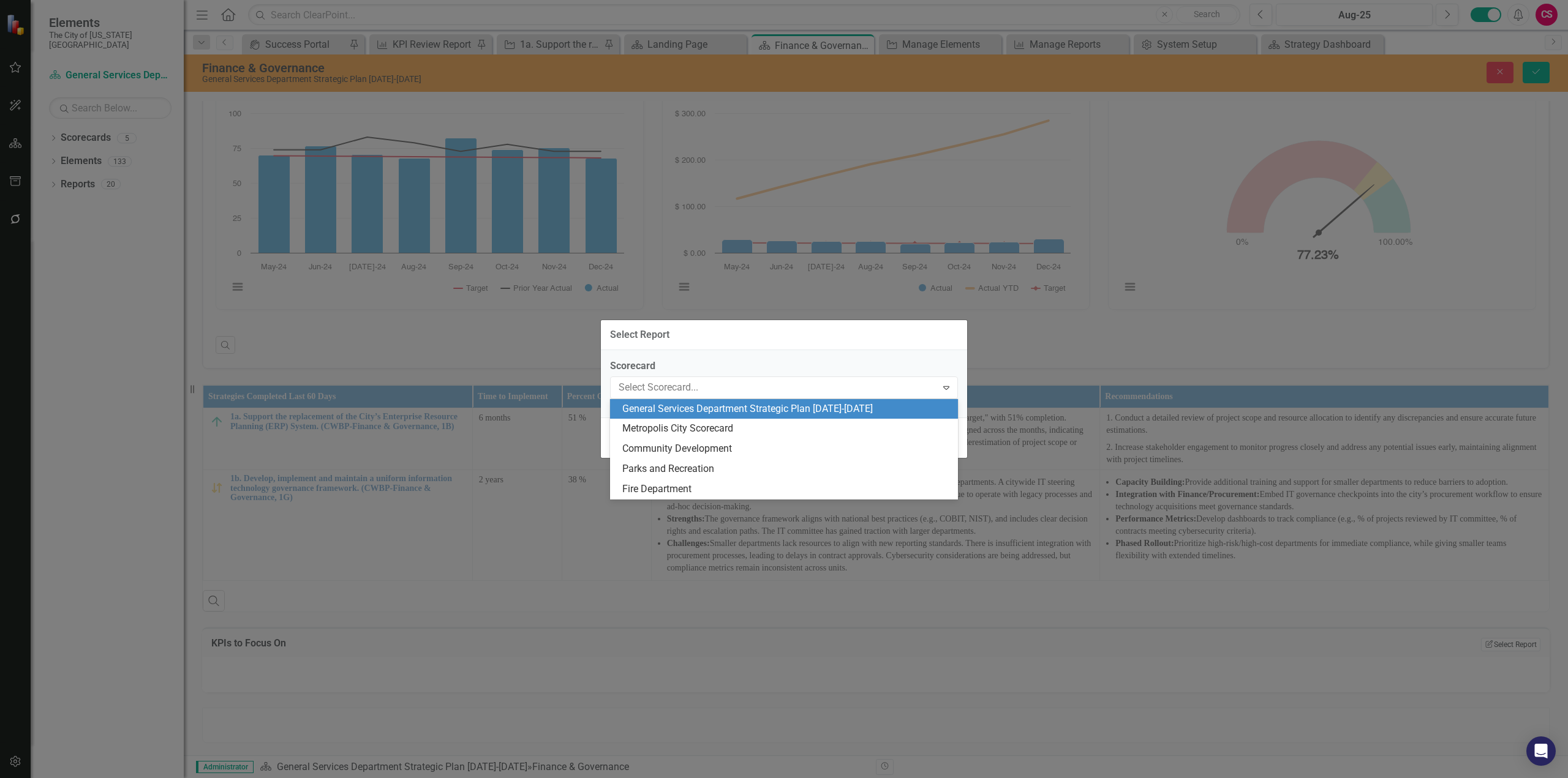
click at [631, 407] on div "General Services Department Strategic Plan [DATE]-[DATE]" at bounding box center [787, 409] width 329 height 14
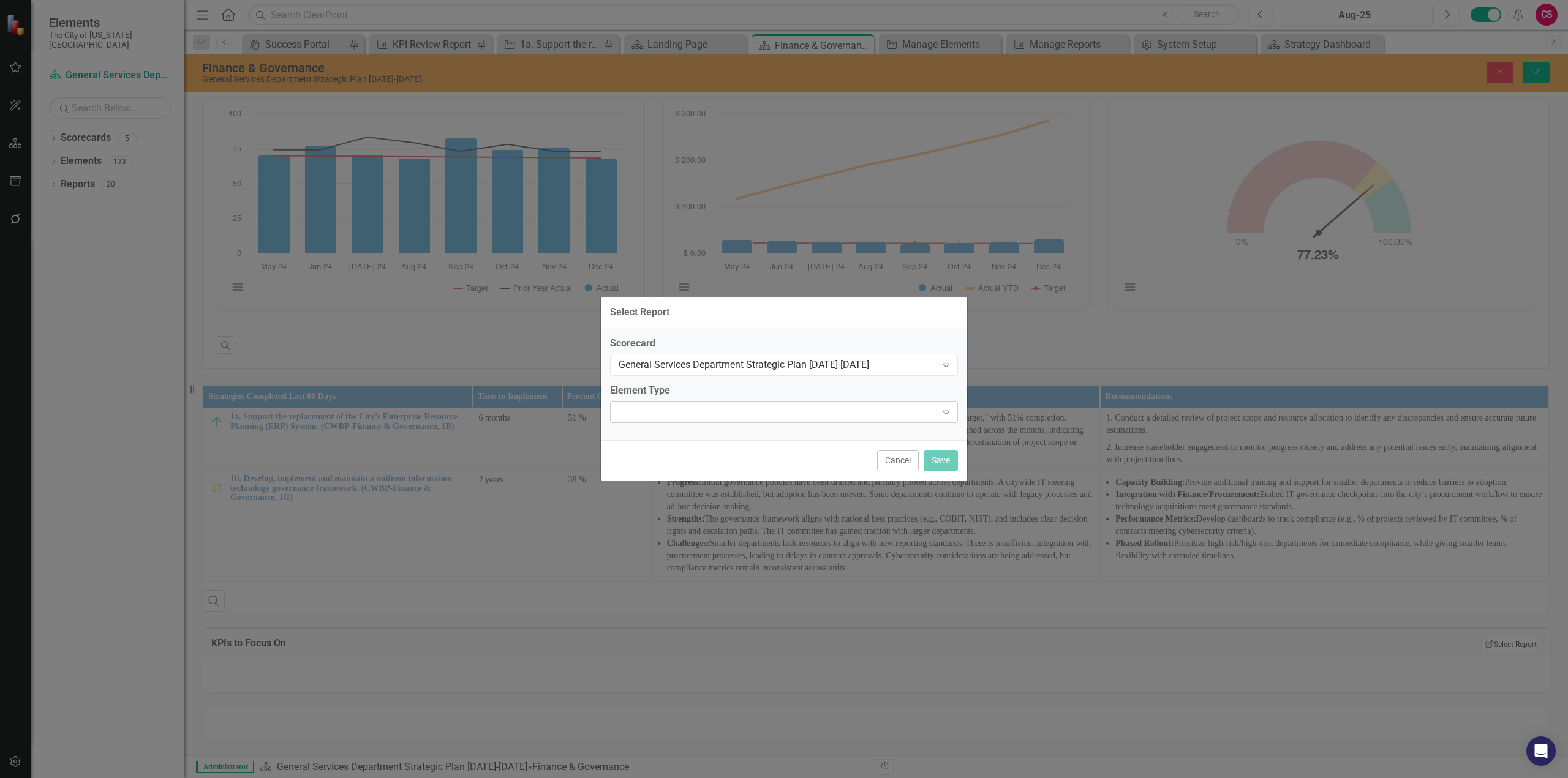
click at [621, 413] on div at bounding box center [774, 412] width 323 height 3
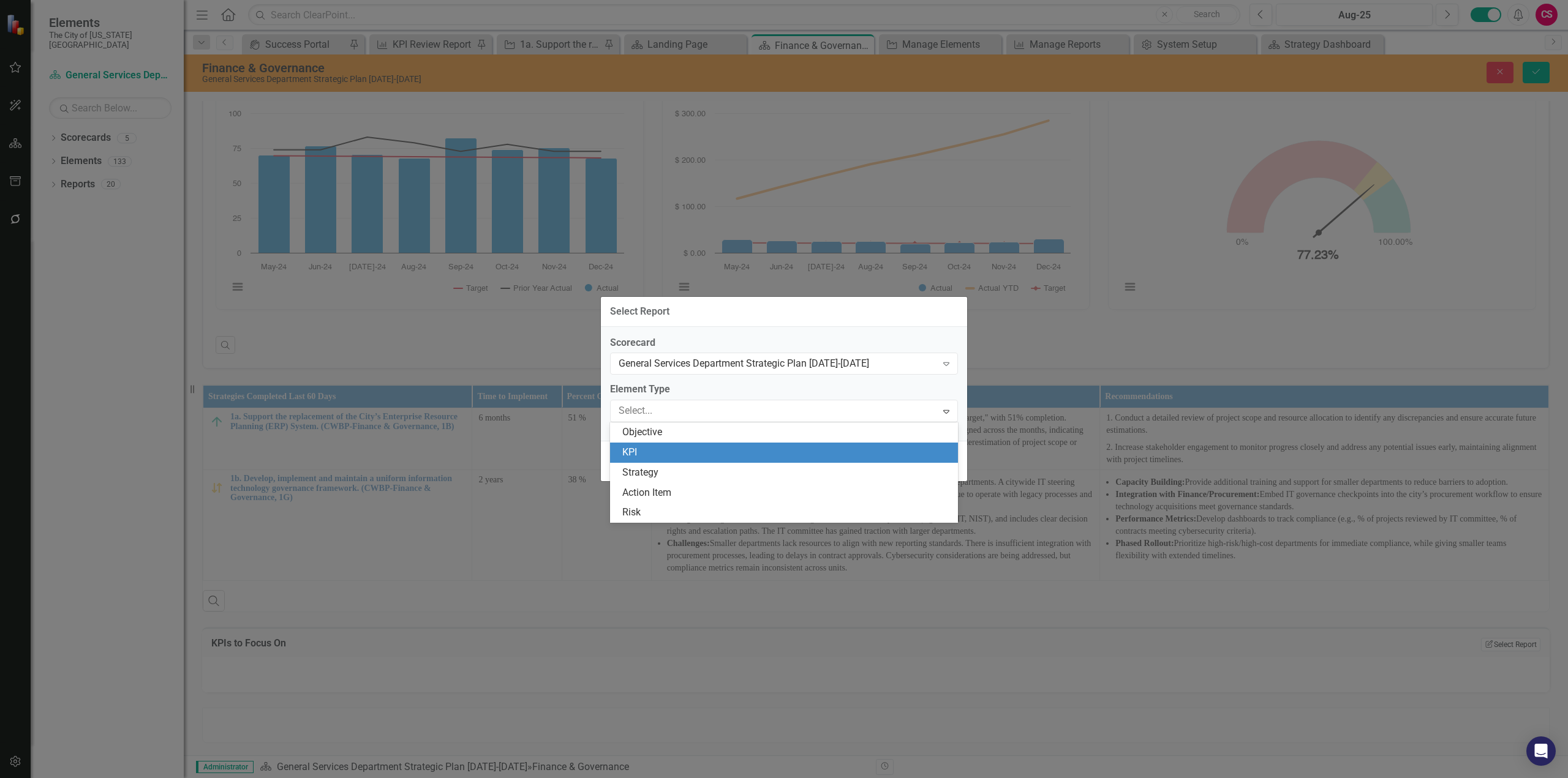
click at [641, 446] on div "KPI" at bounding box center [787, 452] width 329 height 14
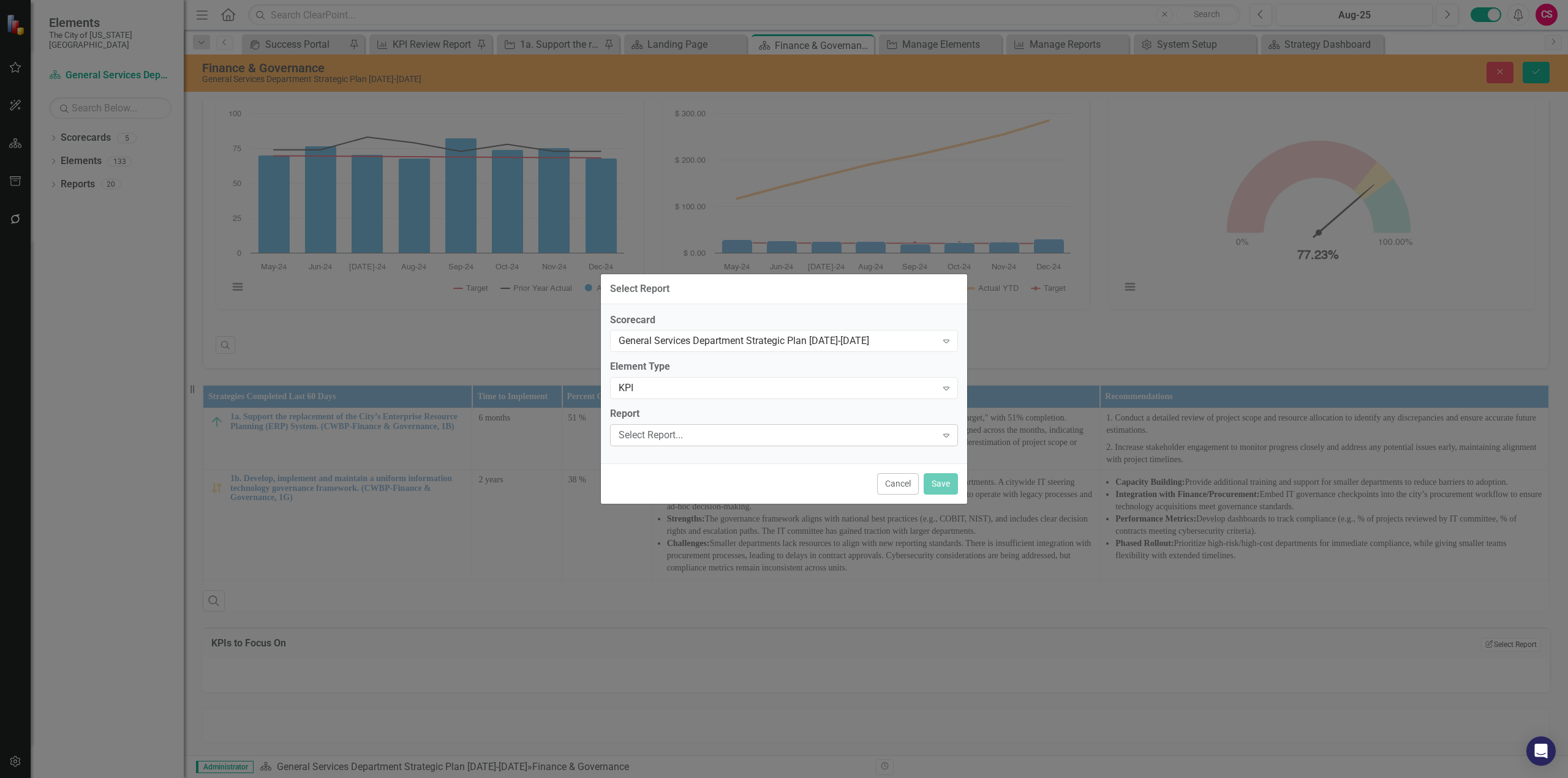
click at [643, 436] on div "Select Report..." at bounding box center [777, 436] width 318 height 14
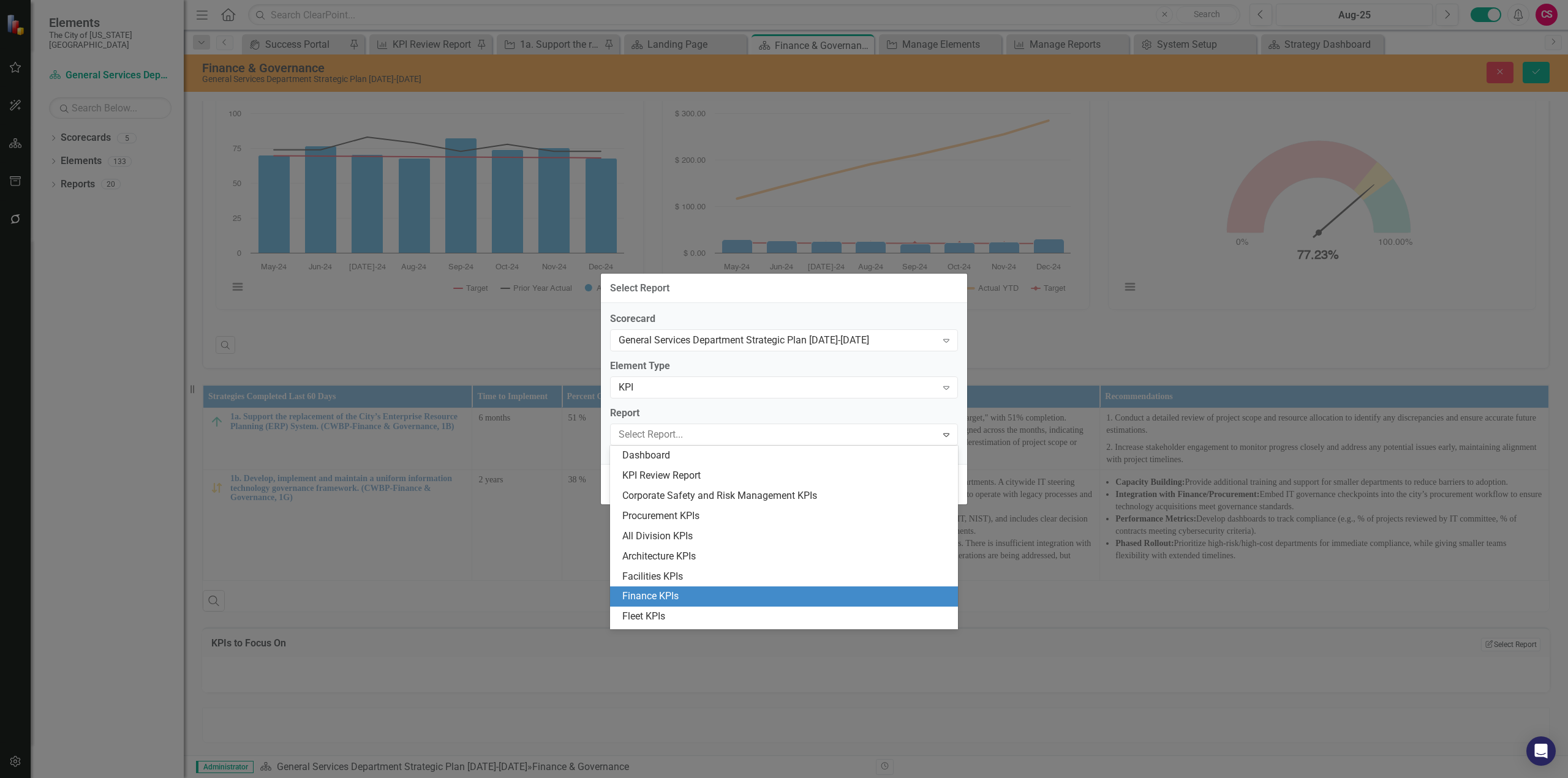
scroll to position [98, 0]
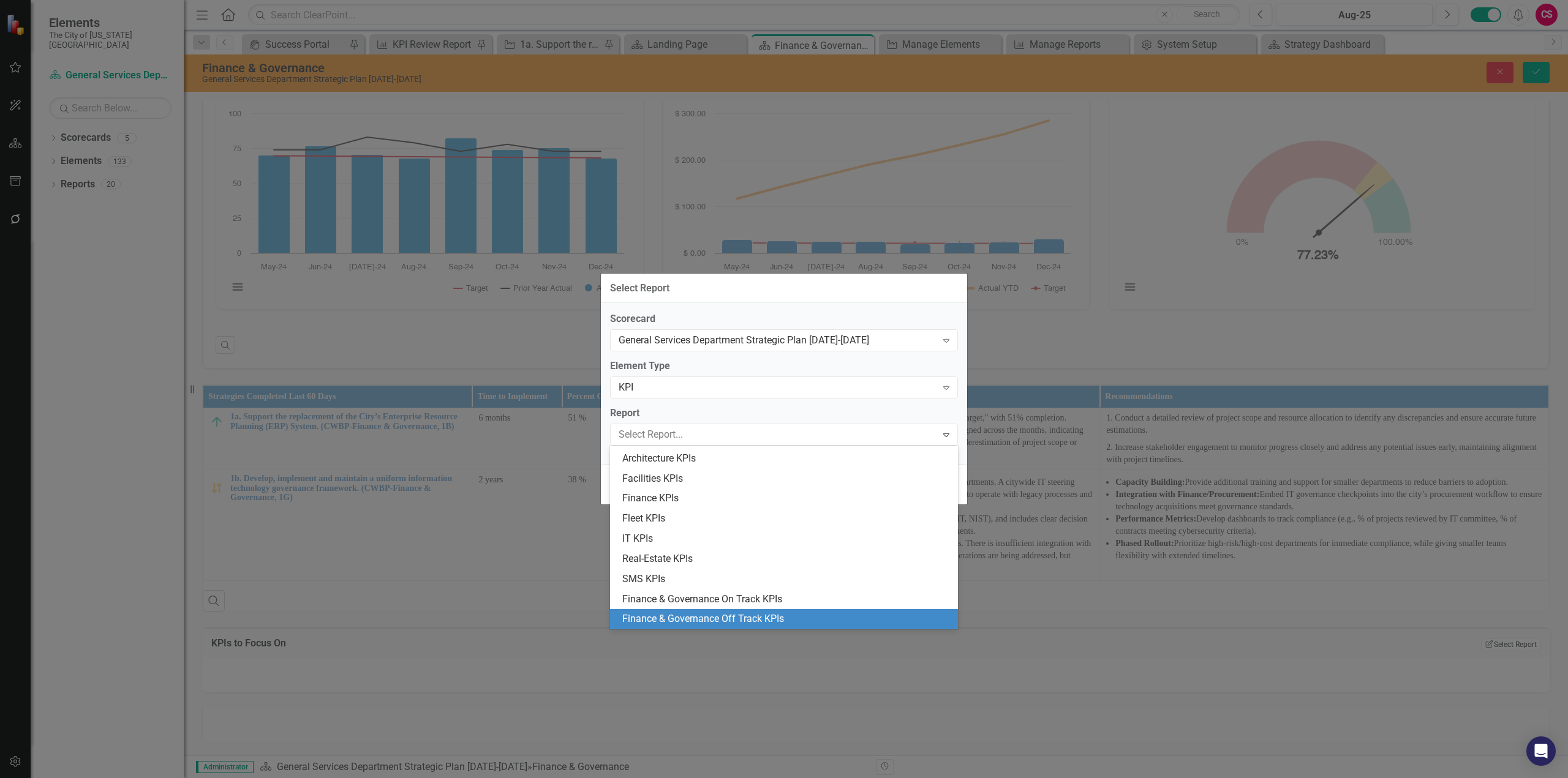
click at [659, 616] on div "Finance & Governance Off Track KPIs" at bounding box center [787, 620] width 329 height 14
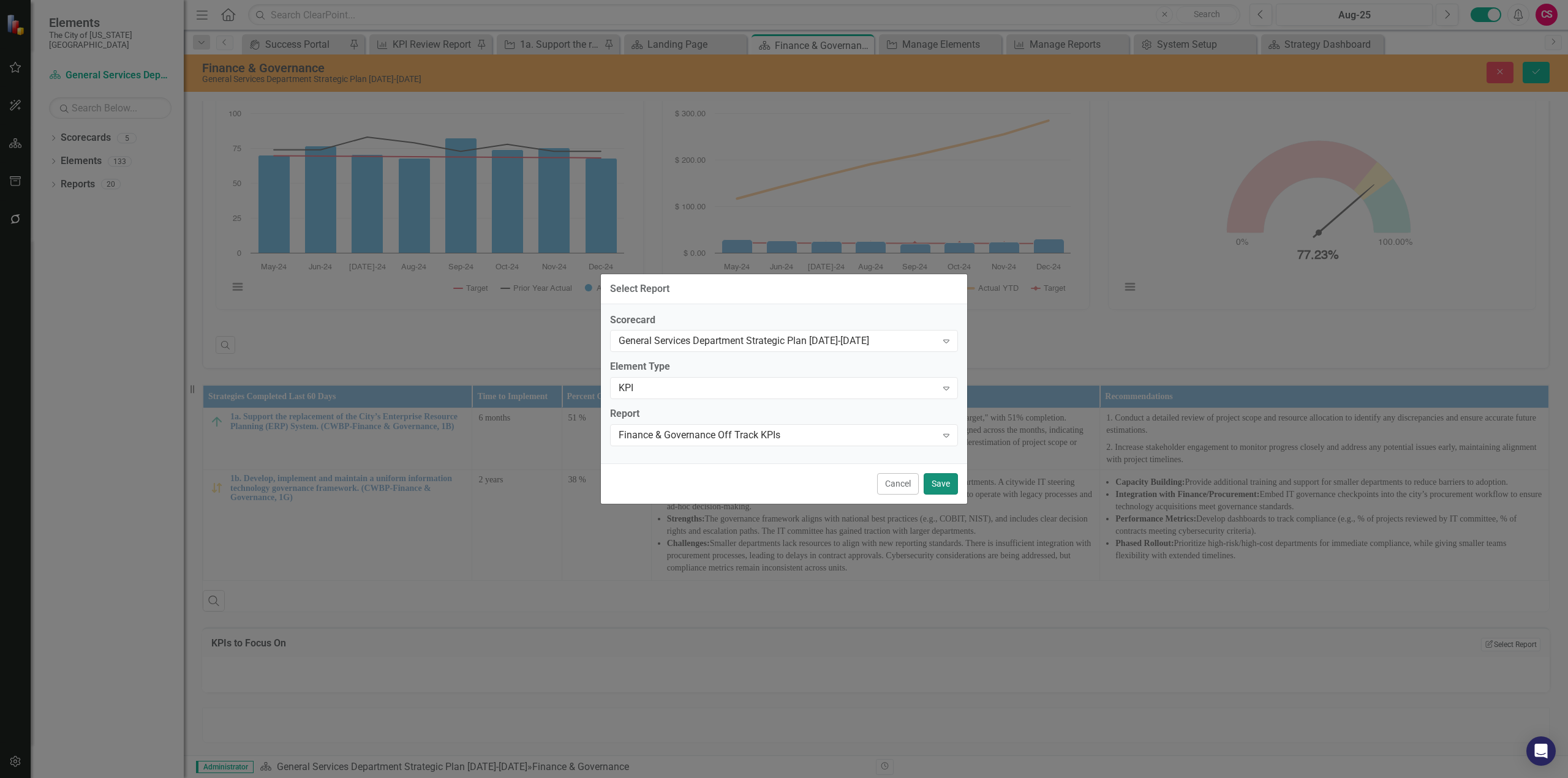
drag, startPoint x: 947, startPoint y: 486, endPoint x: 1343, endPoint y: 356, distance: 416.8
click at [948, 486] on button "Save" at bounding box center [941, 484] width 34 height 21
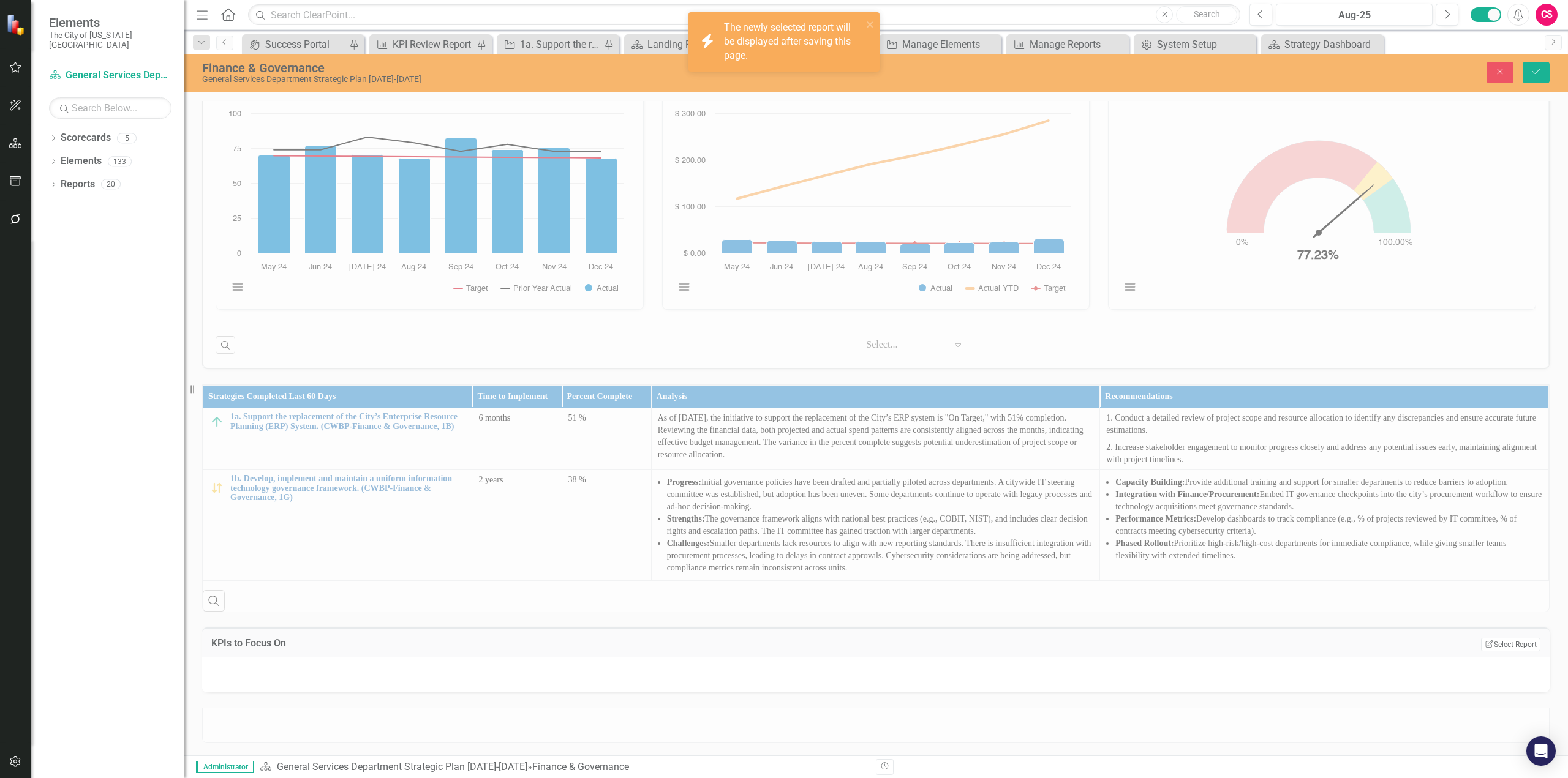
click at [1551, 72] on div "Close Save" at bounding box center [1280, 72] width 559 height 21
click at [1550, 73] on div "Close Save" at bounding box center [1280, 72] width 559 height 21
click at [1545, 82] on button "Save" at bounding box center [1536, 72] width 27 height 21
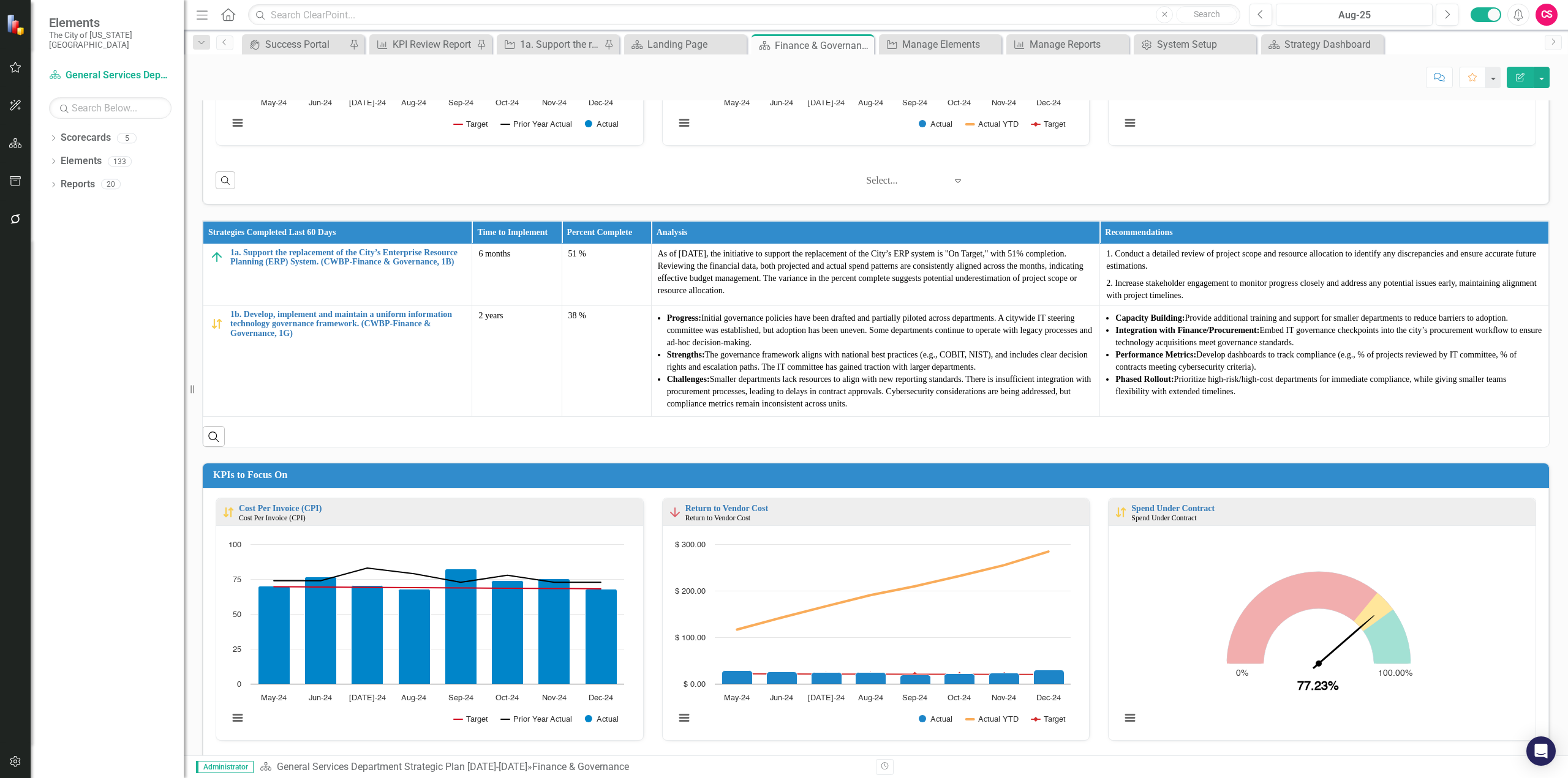
scroll to position [459, 0]
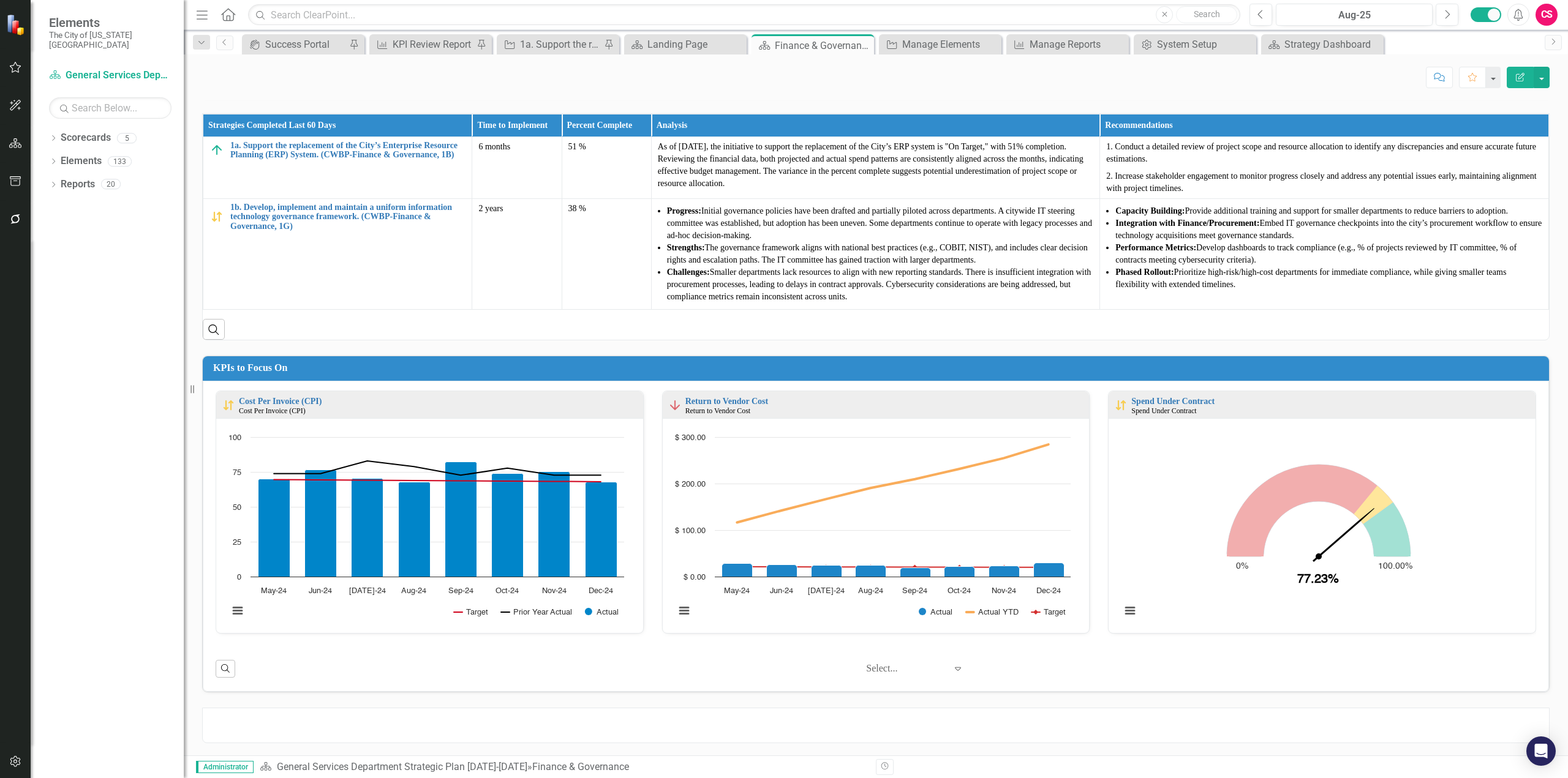
click at [1211, 724] on div at bounding box center [876, 725] width 1348 height 36
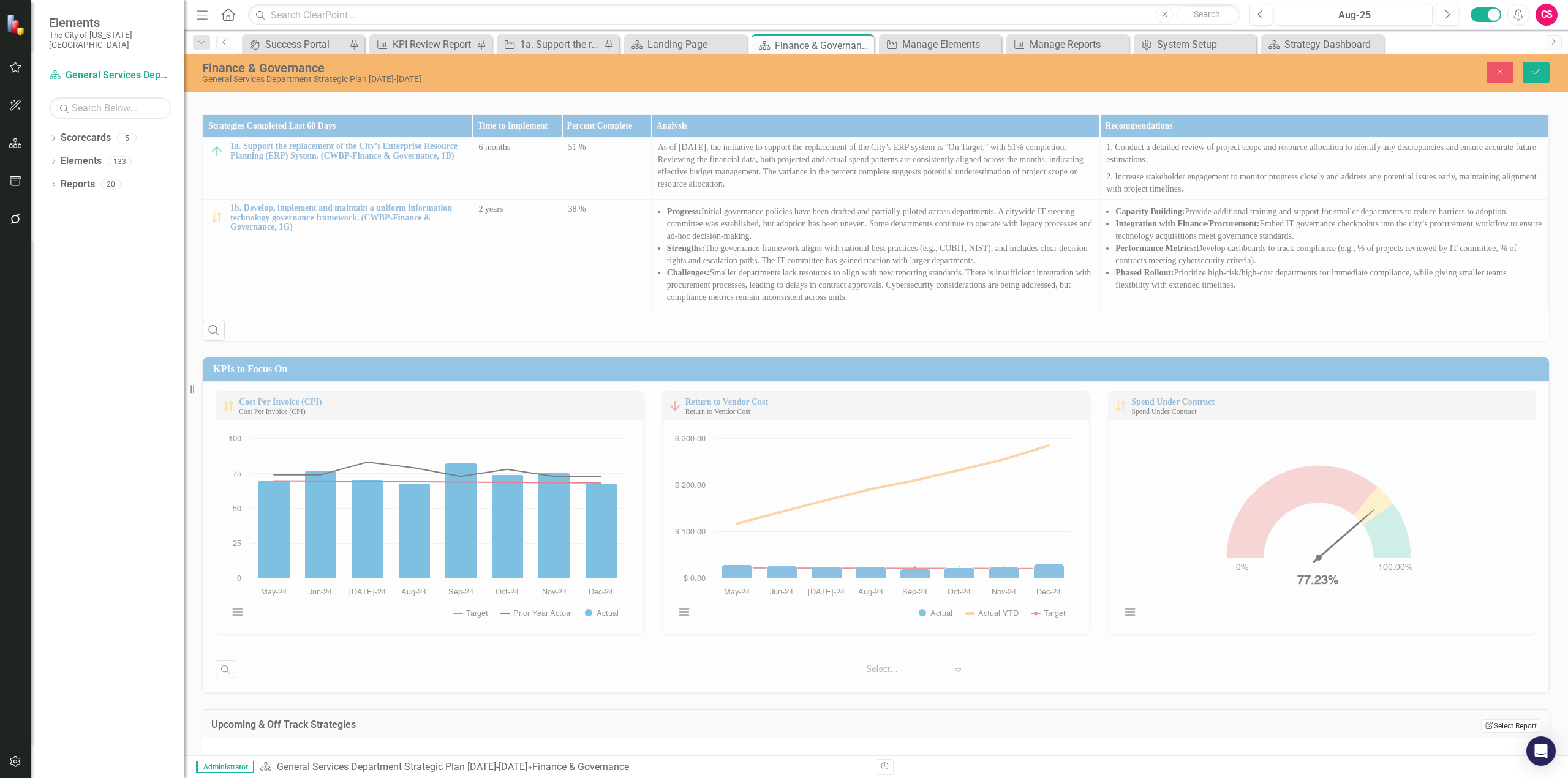
click at [1486, 725] on button "Edit Report Select Report" at bounding box center [1510, 727] width 59 height 14
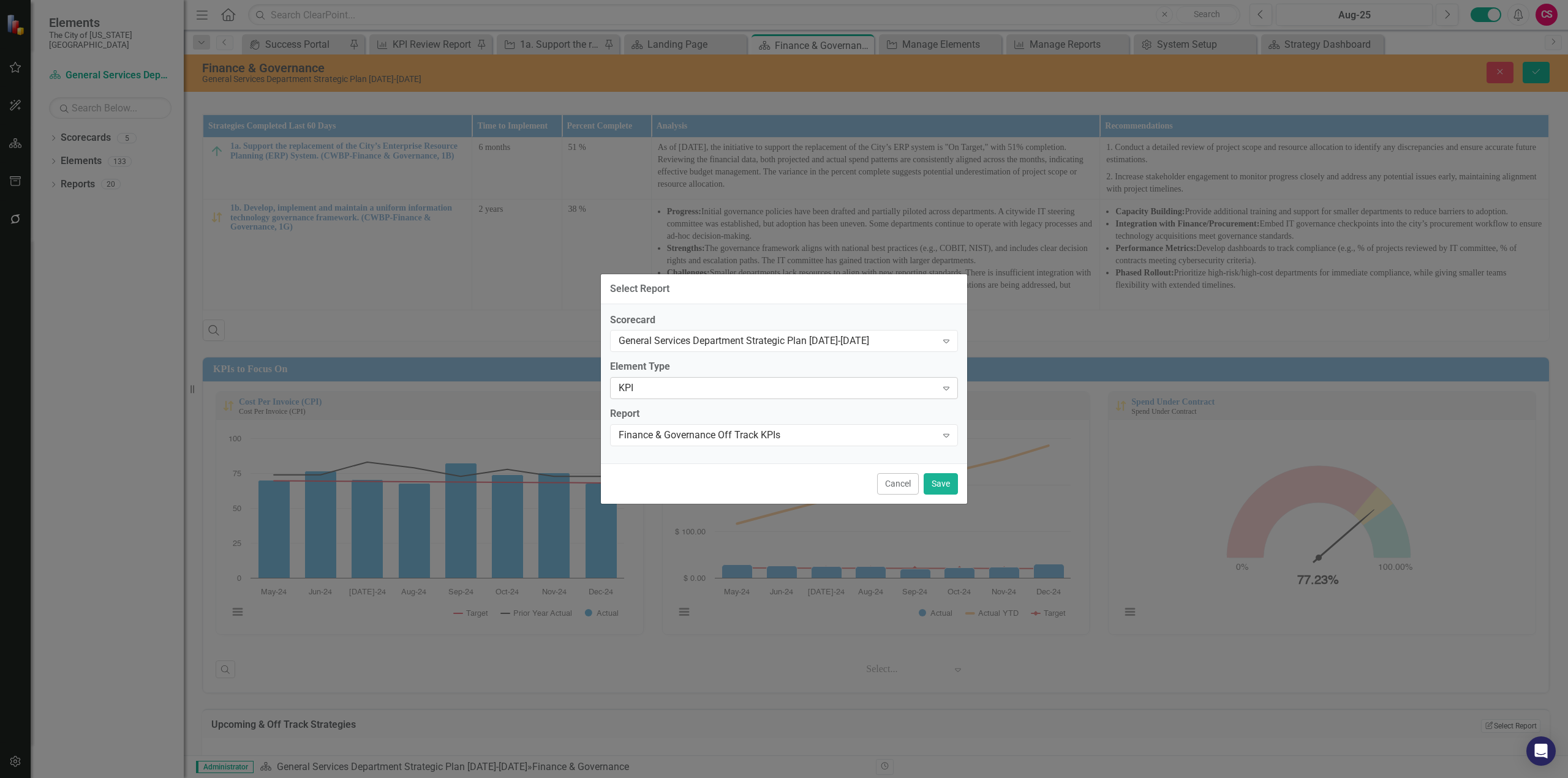
click at [677, 387] on div "KPI" at bounding box center [777, 389] width 318 height 14
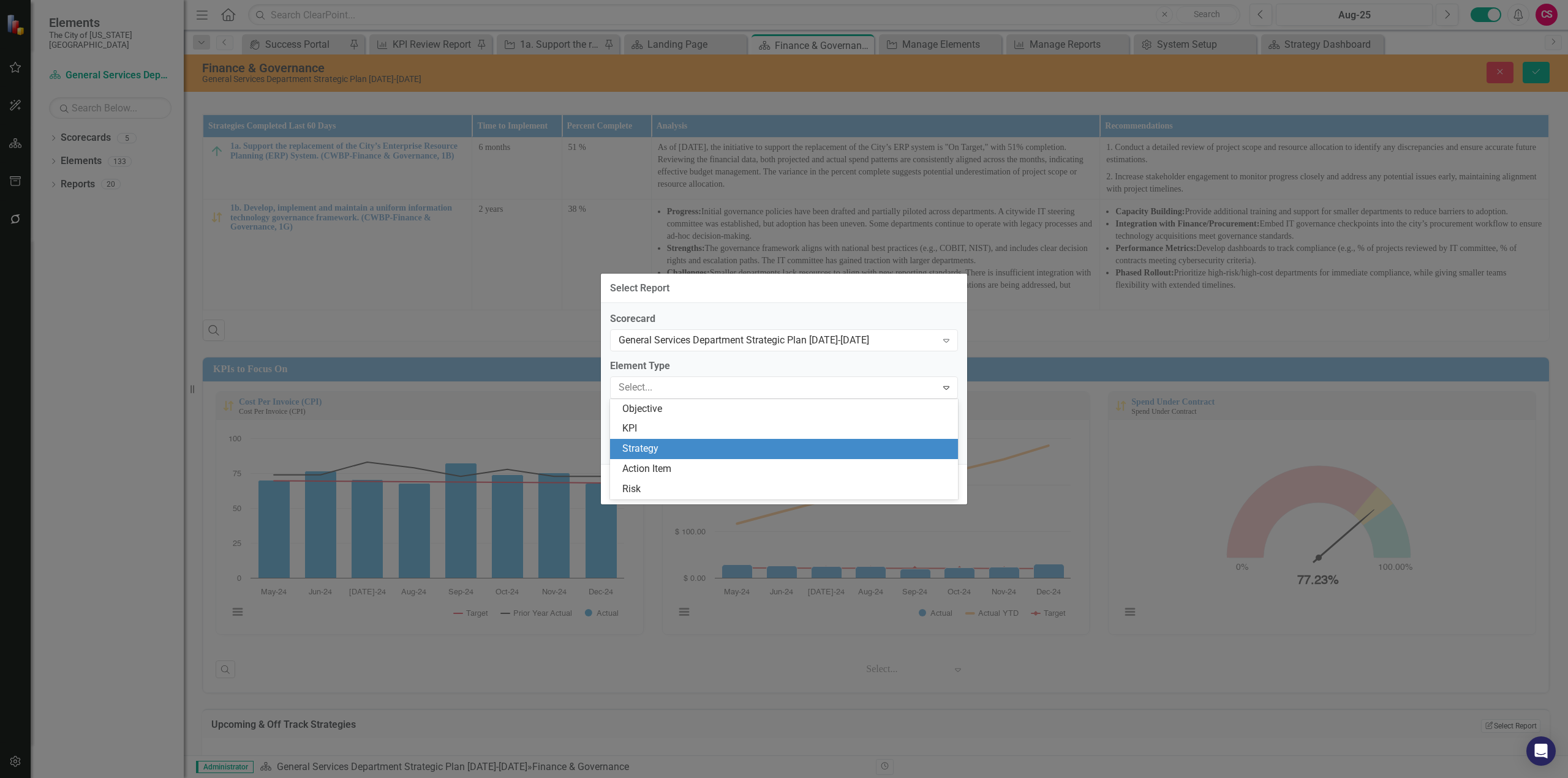
click at [646, 448] on div "Strategy" at bounding box center [787, 448] width 329 height 14
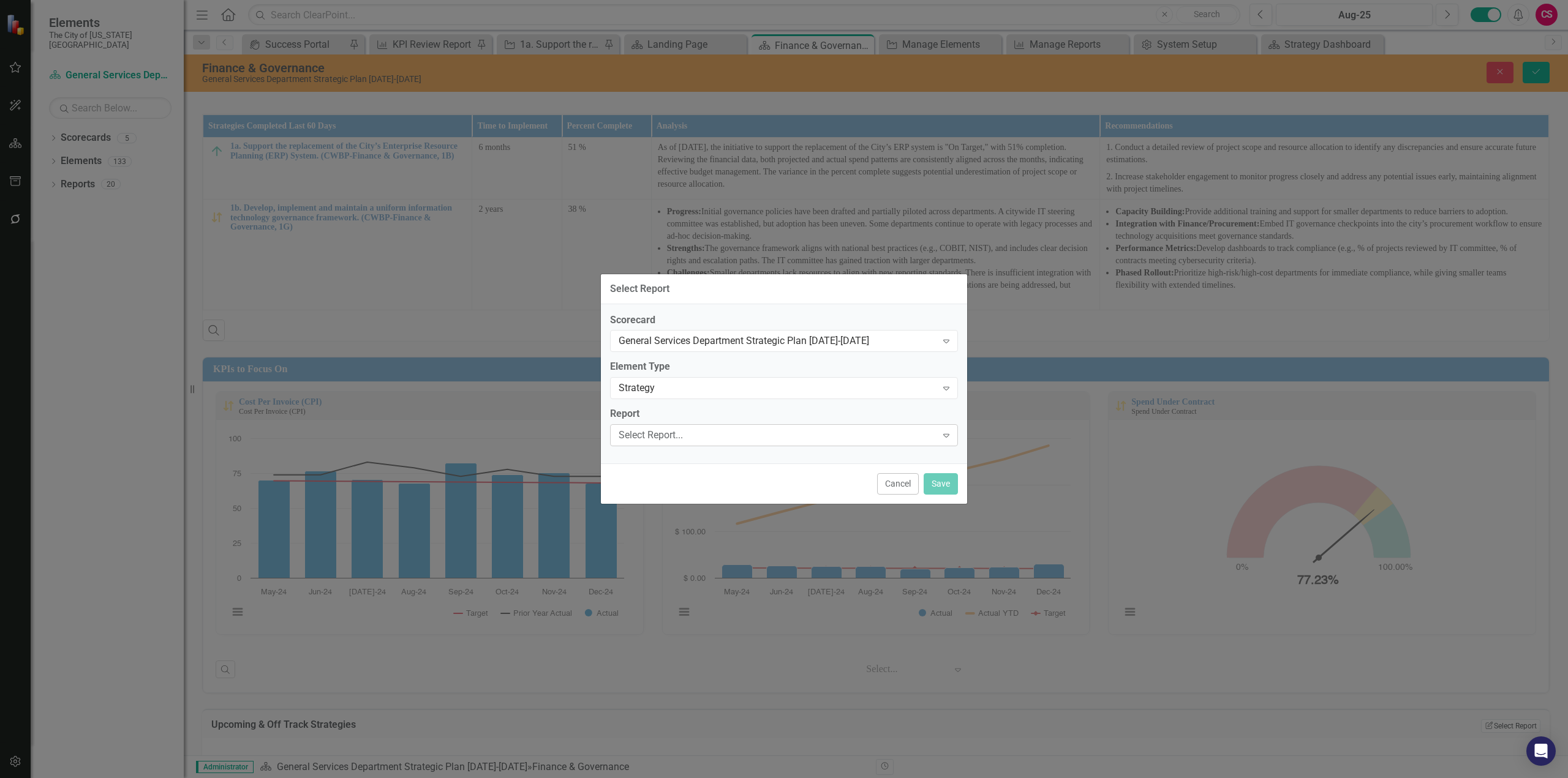
click at [645, 441] on div "Select Report..." at bounding box center [777, 436] width 318 height 14
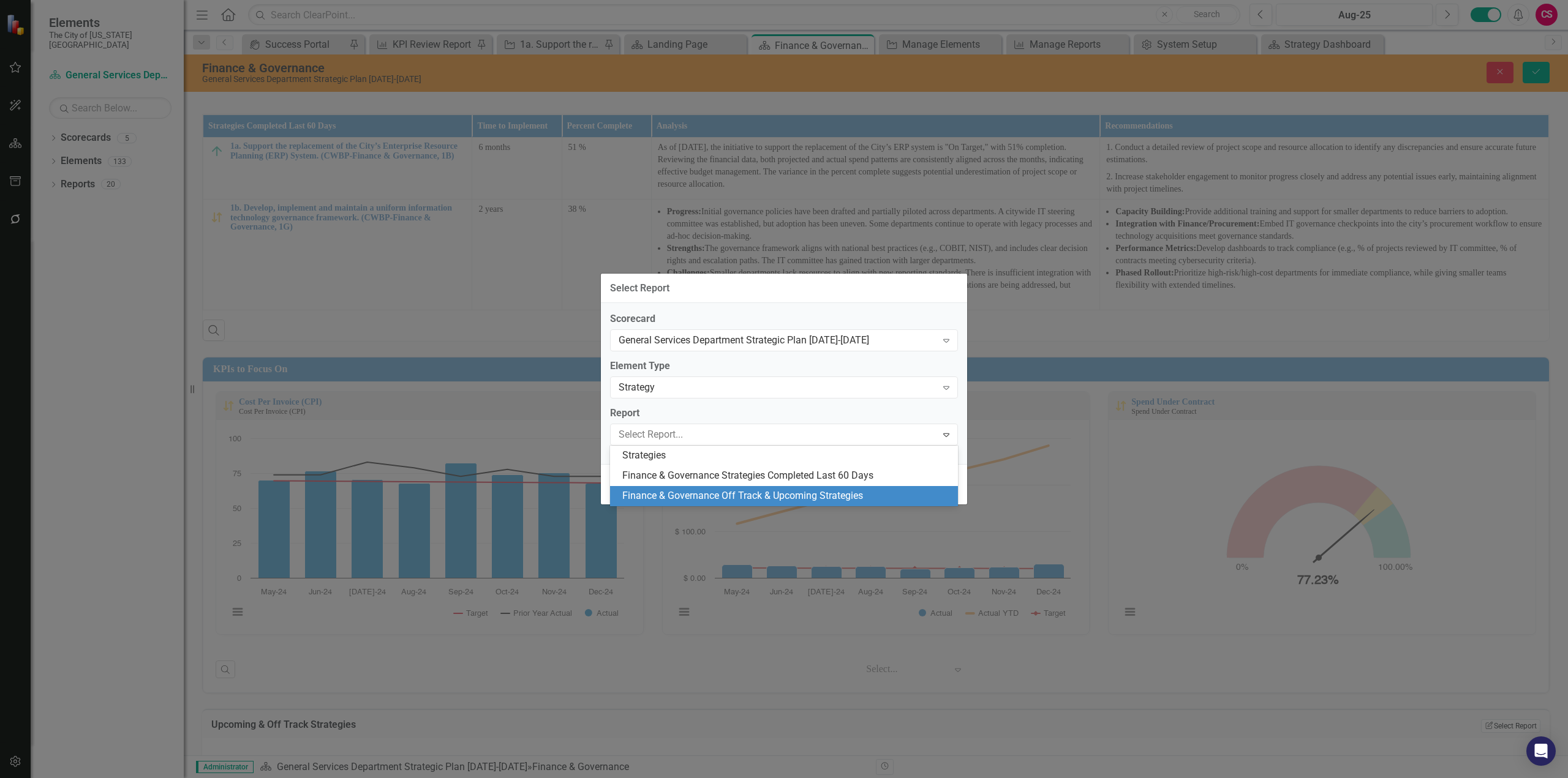
click at [663, 486] on div "Finance & Governance Off Track & Upcoming Strategies" at bounding box center [784, 496] width 348 height 20
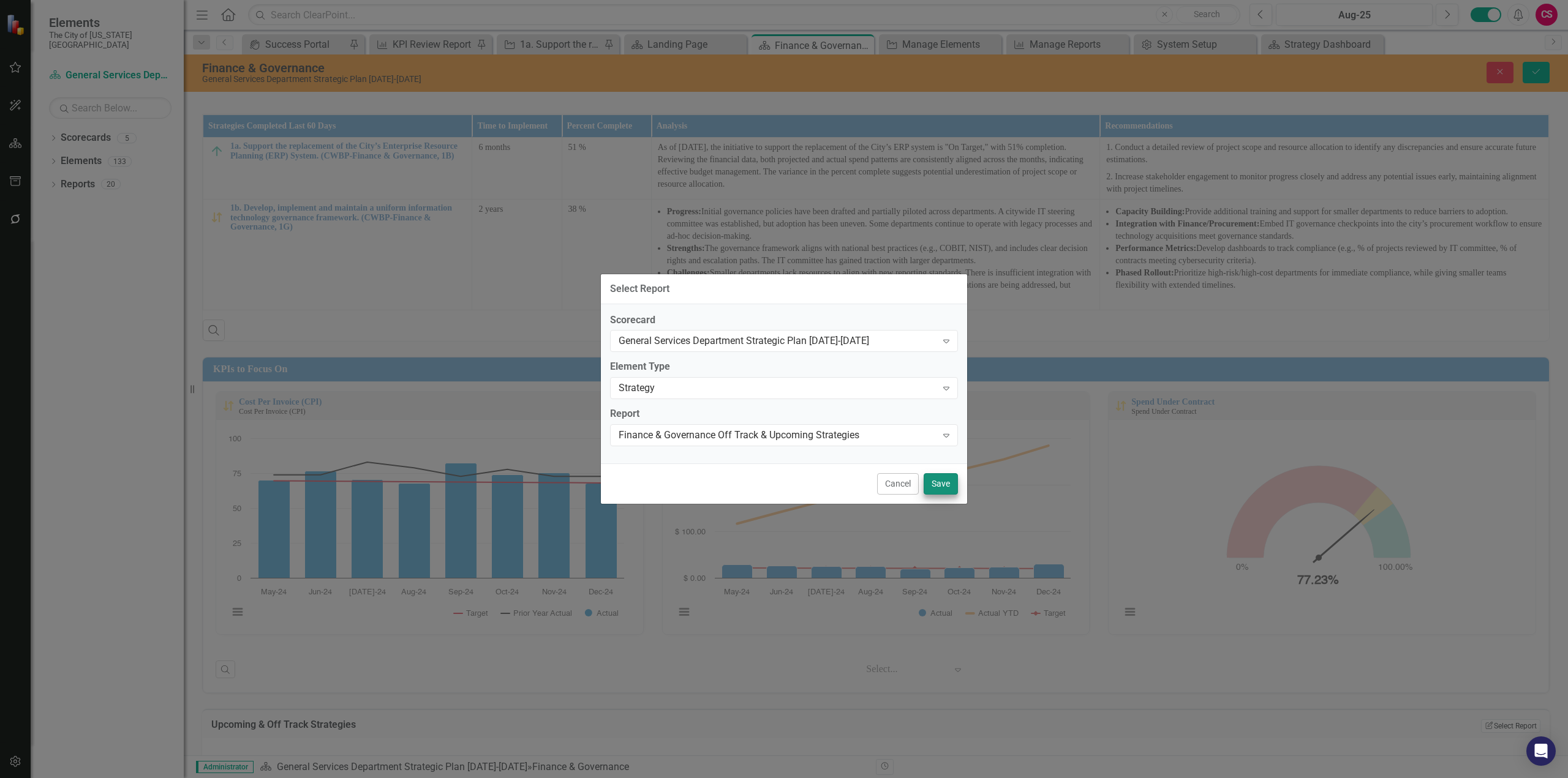
drag, startPoint x: 923, startPoint y: 487, endPoint x: 948, endPoint y: 475, distance: 27.7
click at [924, 487] on div "Cancel Save" at bounding box center [784, 484] width 366 height 41
click at [936, 480] on button "Save" at bounding box center [941, 484] width 34 height 21
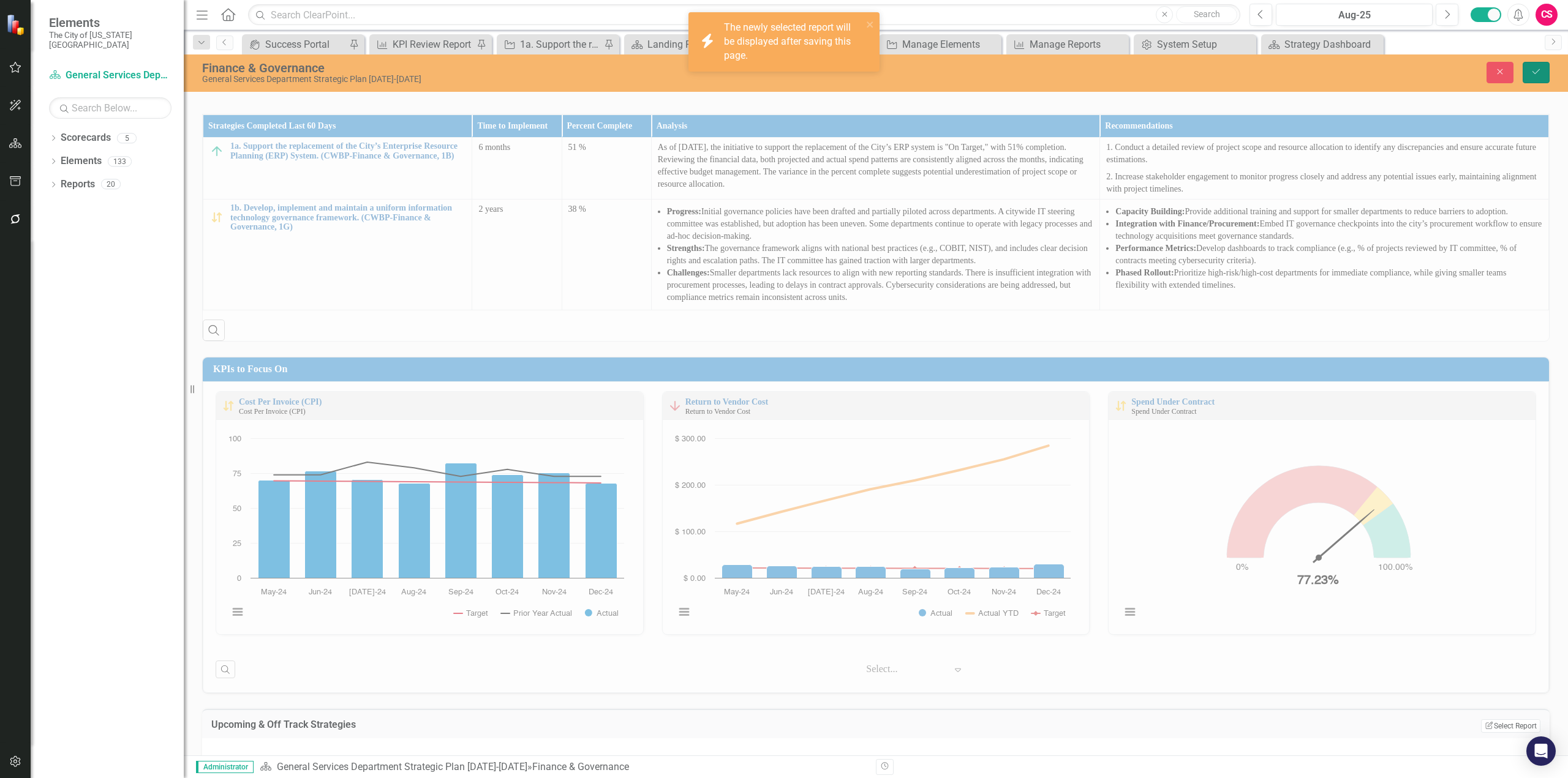
drag, startPoint x: 1530, startPoint y: 72, endPoint x: 730, endPoint y: 279, distance: 826.3
click at [1530, 73] on icon "Save" at bounding box center [1535, 72] width 11 height 9
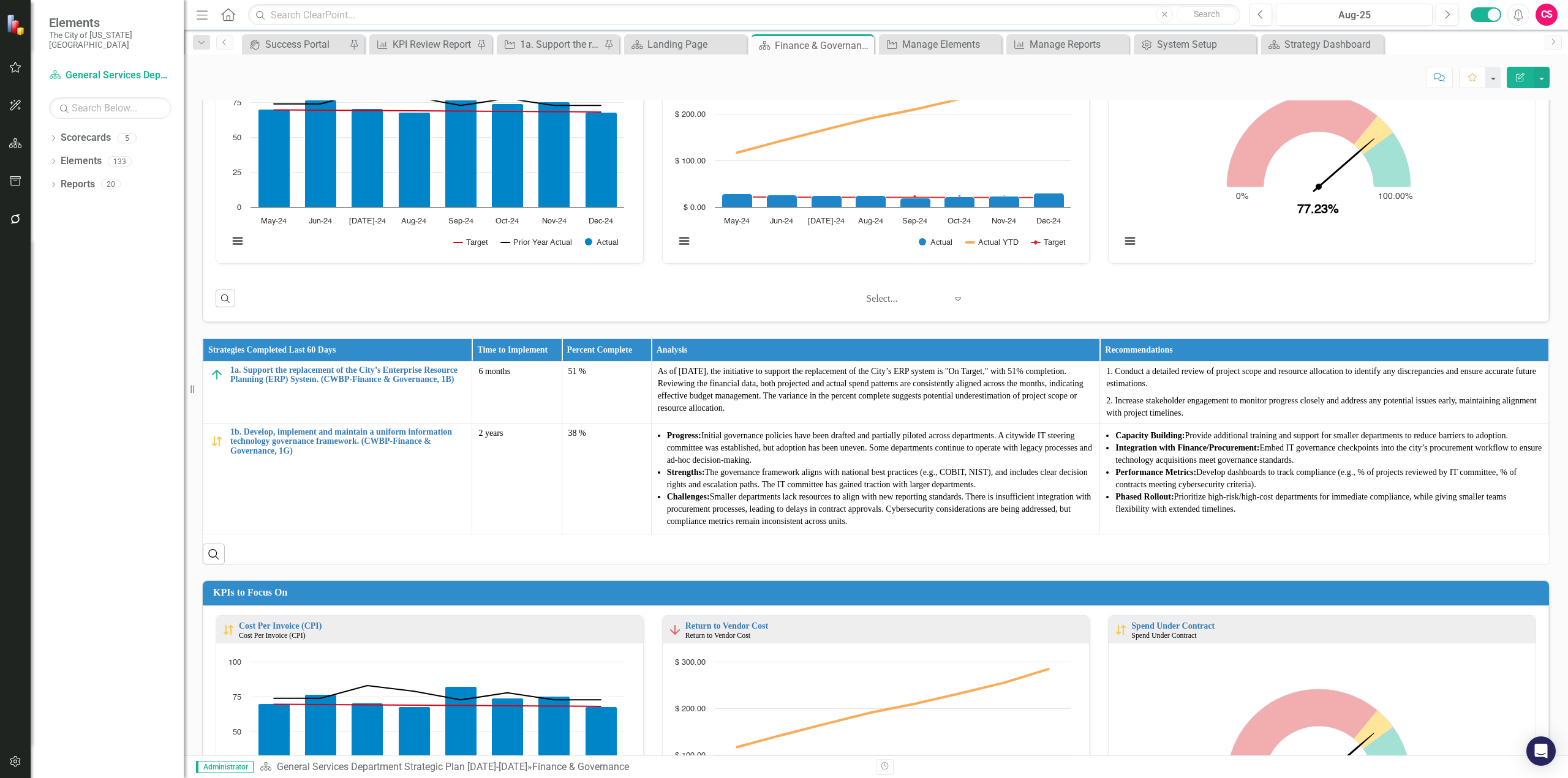
scroll to position [0, 0]
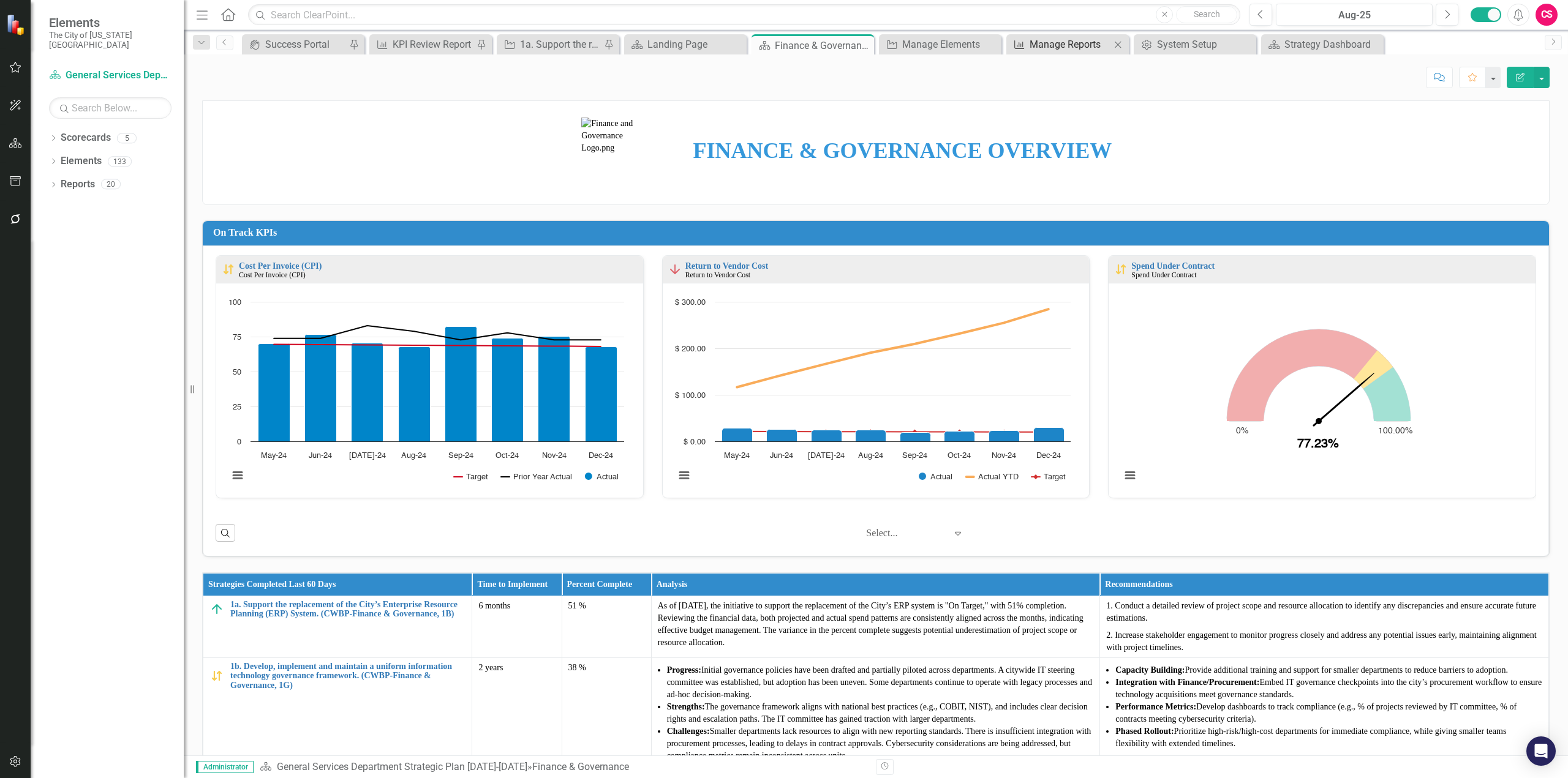
click at [1050, 43] on div "Manage Reports" at bounding box center [1070, 44] width 81 height 15
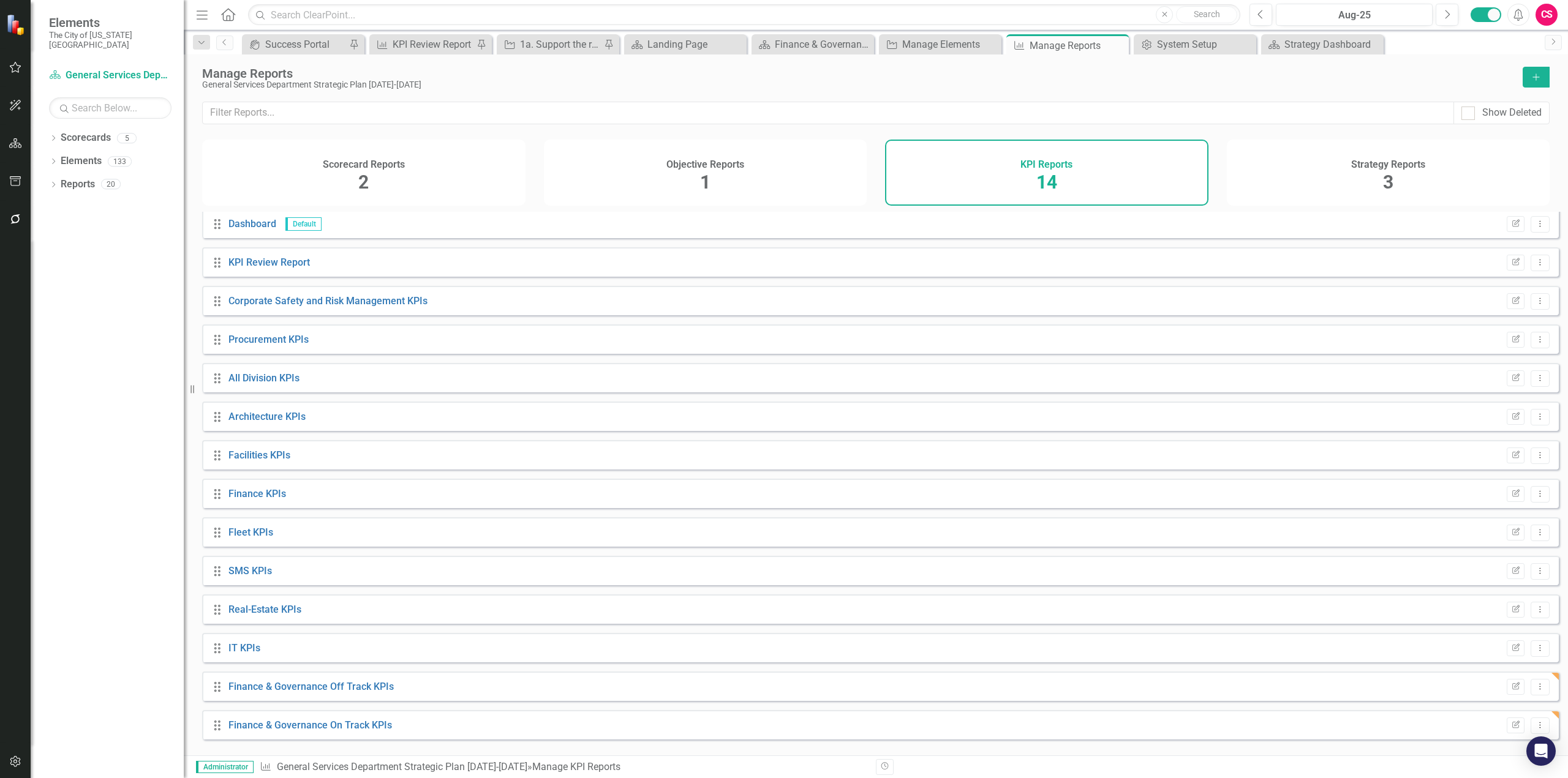
scroll to position [6, 0]
click at [1507, 689] on button "Edit Report" at bounding box center [1516, 684] width 17 height 15
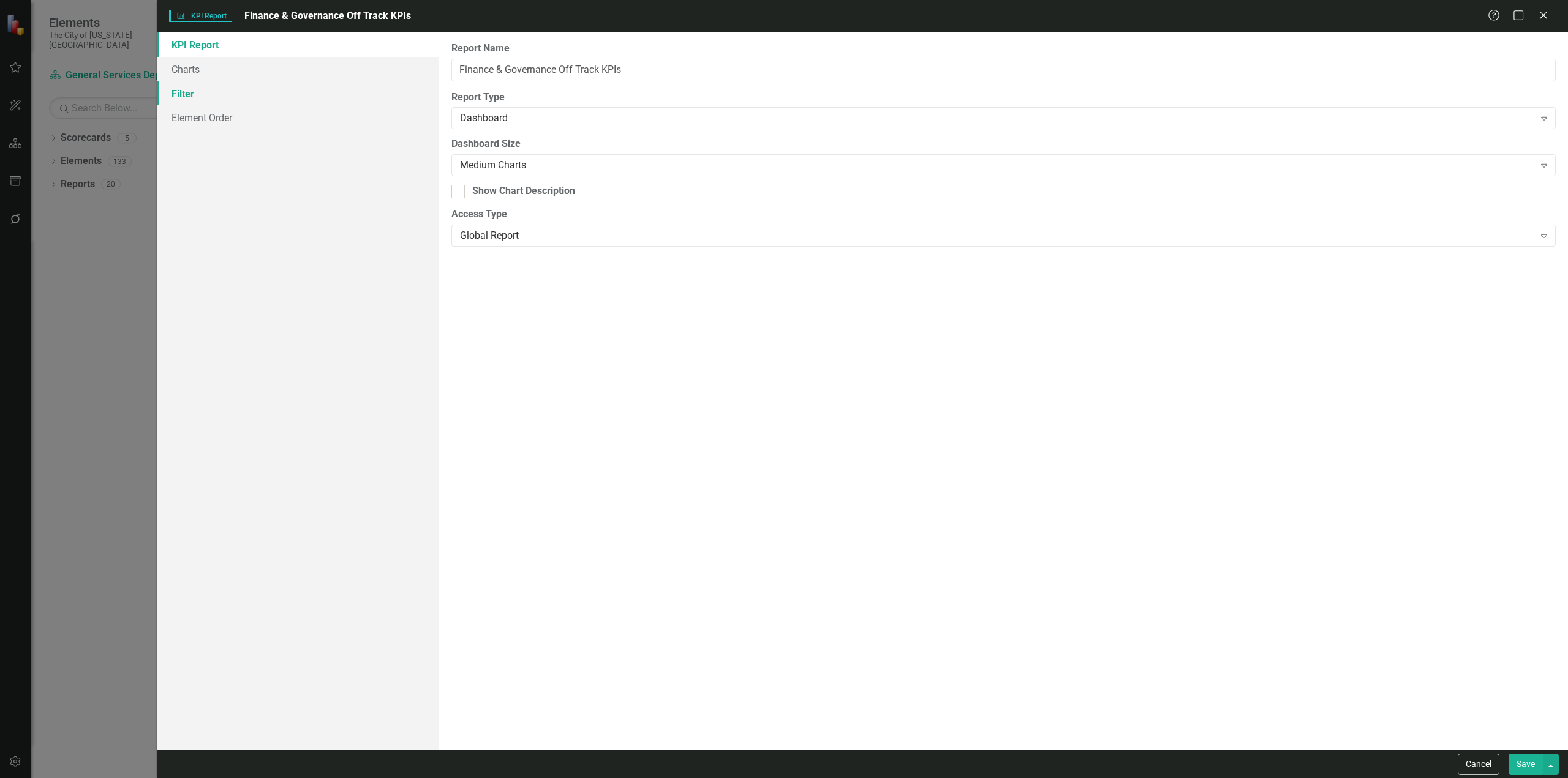
click at [304, 93] on link "Filter" at bounding box center [298, 93] width 282 height 24
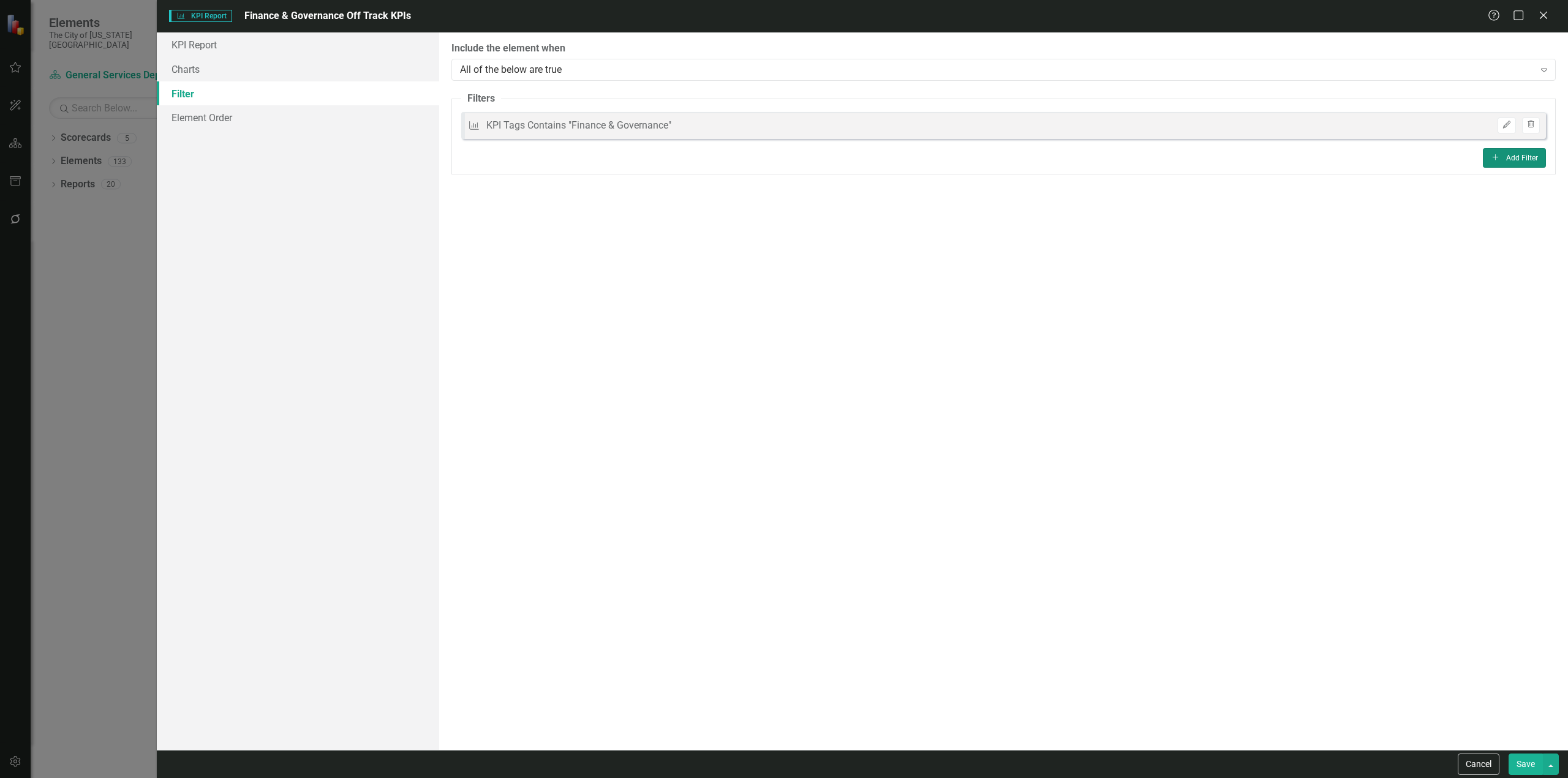
click at [1505, 148] on button "Add Add Filter" at bounding box center [1514, 158] width 63 height 19
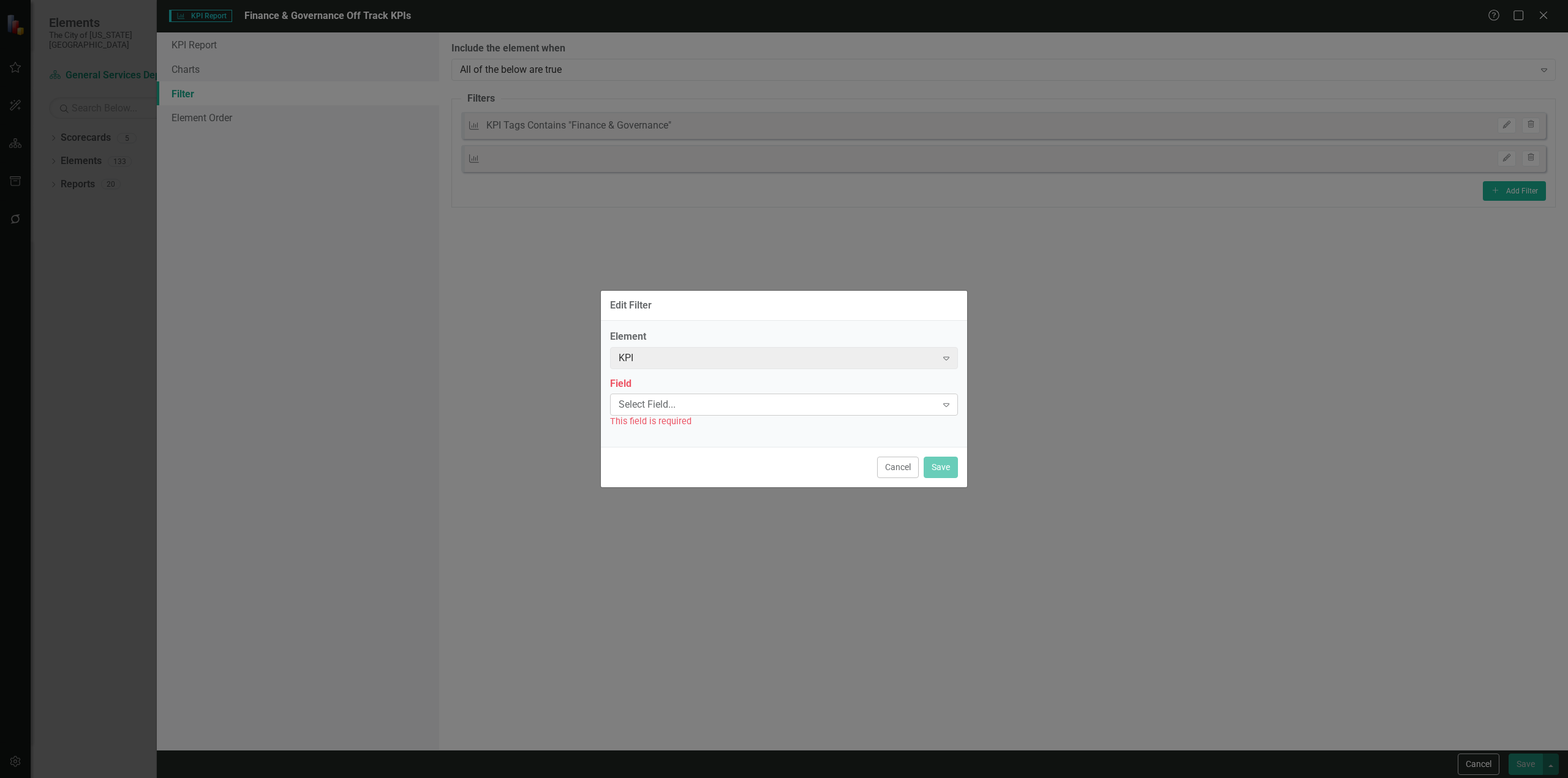
click at [666, 409] on div "Select Field..." at bounding box center [777, 405] width 318 height 14
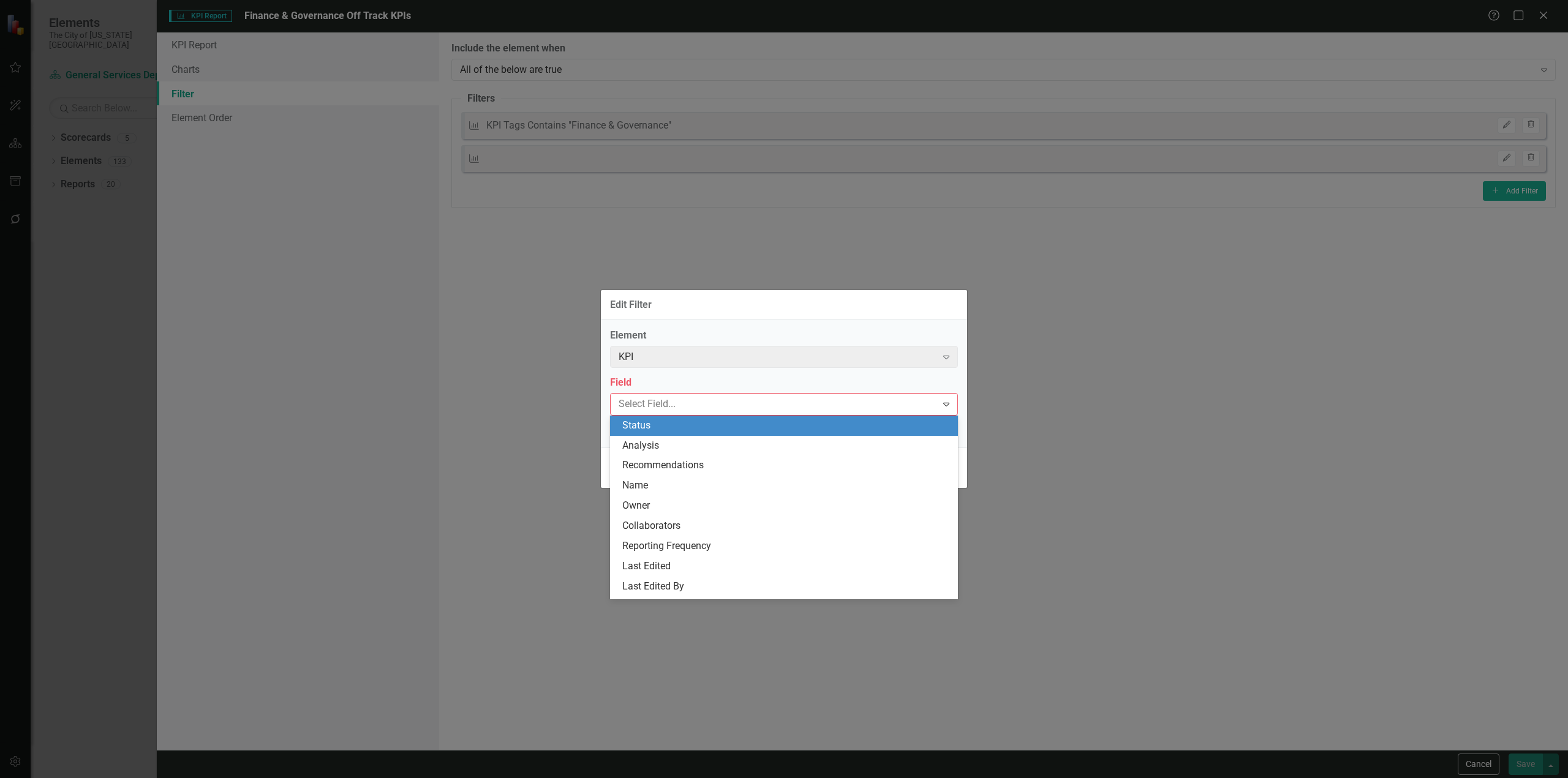
click at [645, 423] on div "Status" at bounding box center [787, 425] width 329 height 14
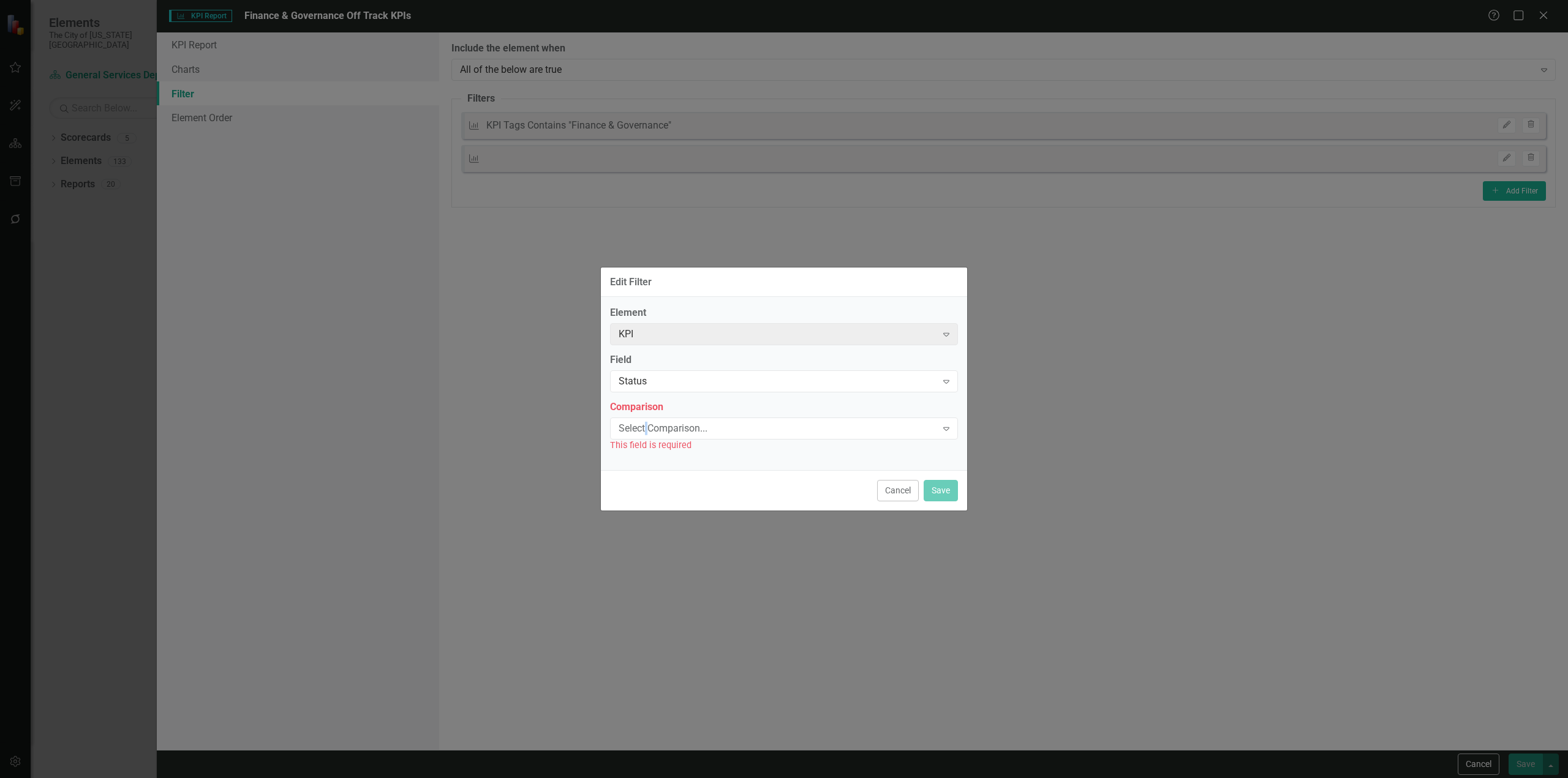
click at [645, 423] on div "Select Comparison..." at bounding box center [777, 428] width 318 height 14
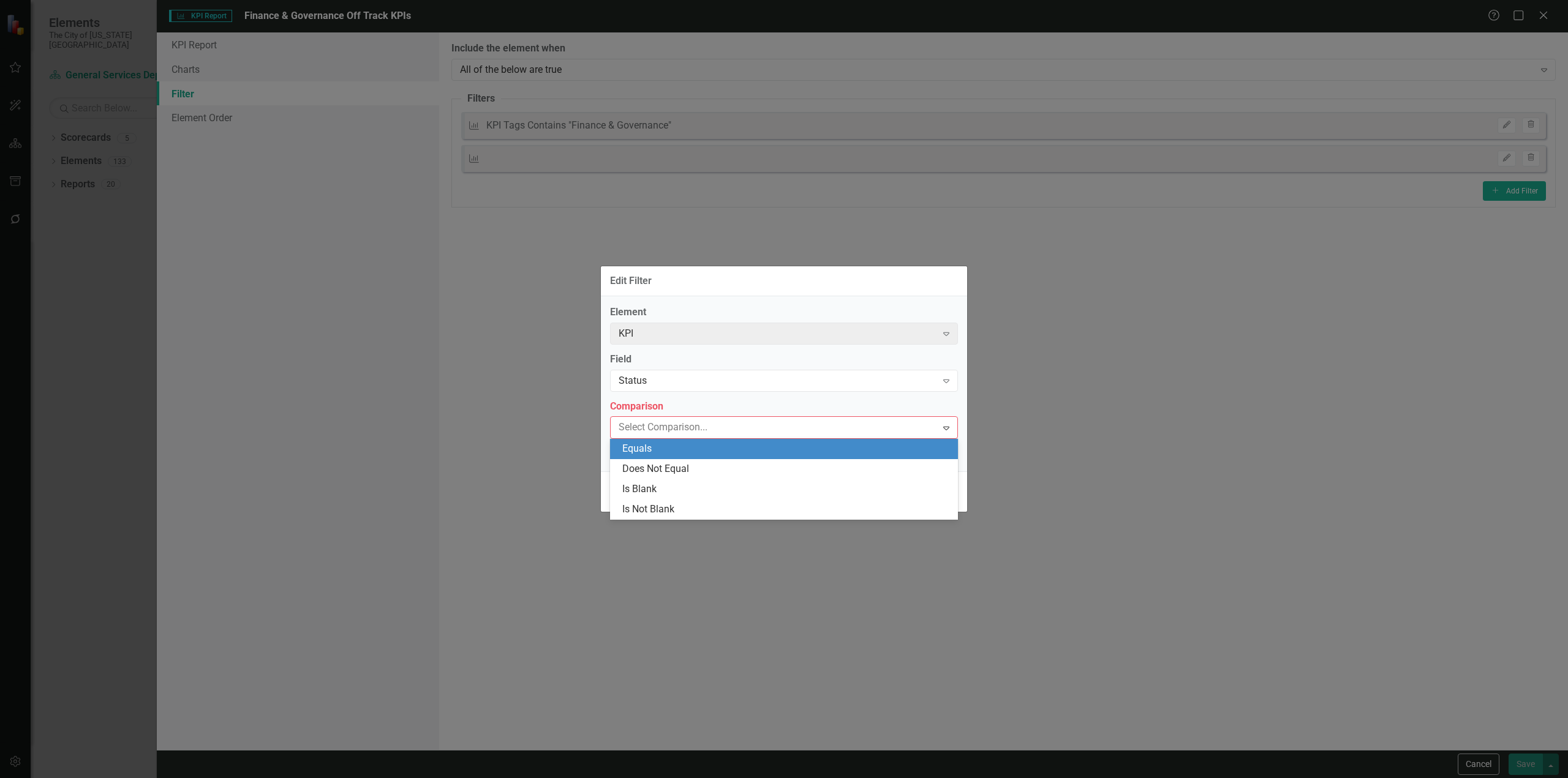
click at [636, 441] on div "Equals" at bounding box center [784, 448] width 348 height 20
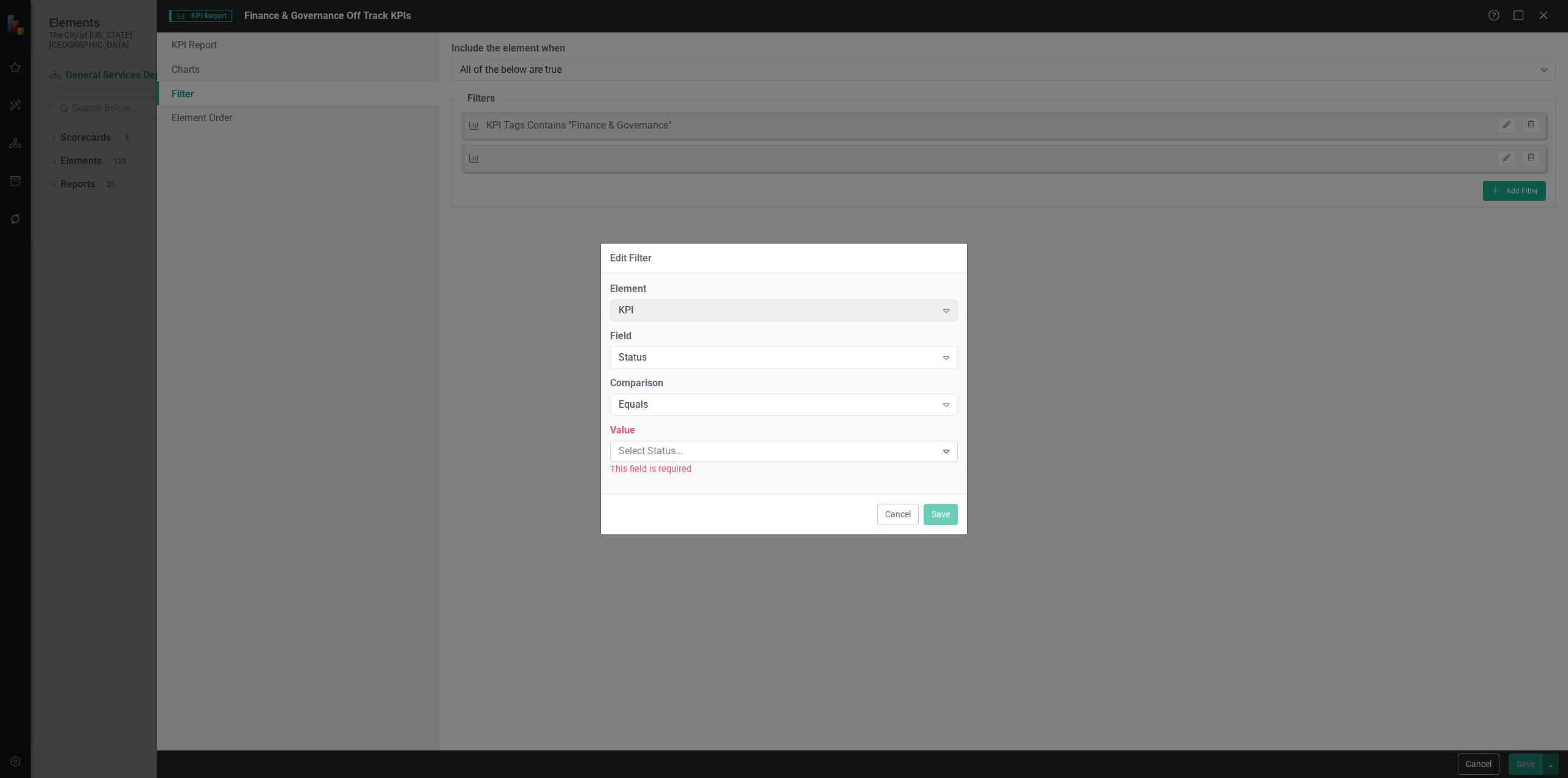
click at [636, 444] on div at bounding box center [775, 451] width 323 height 16
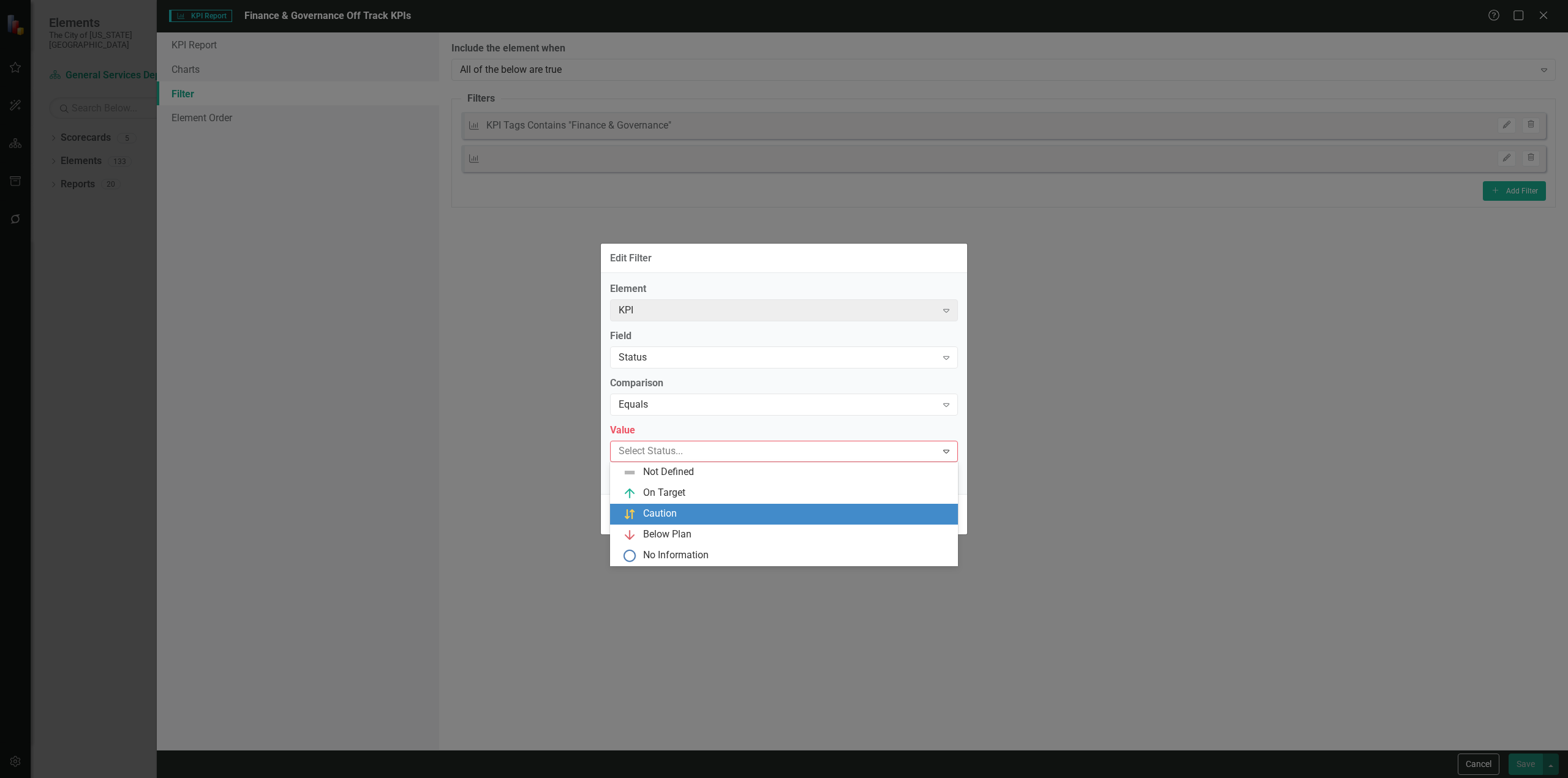
click at [641, 515] on div "Caution" at bounding box center [787, 514] width 329 height 14
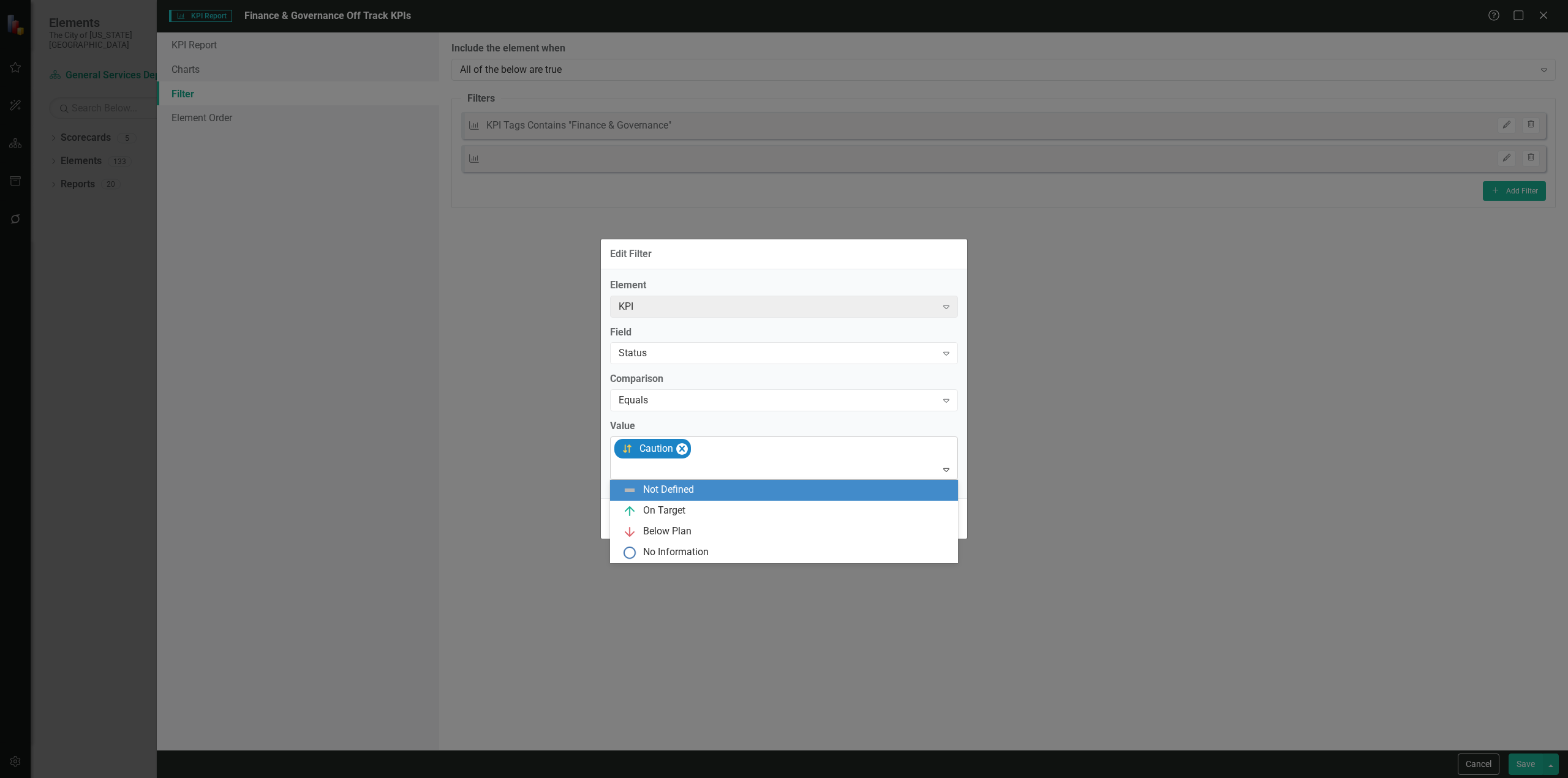
click at [650, 474] on div at bounding box center [785, 470] width 342 height 16
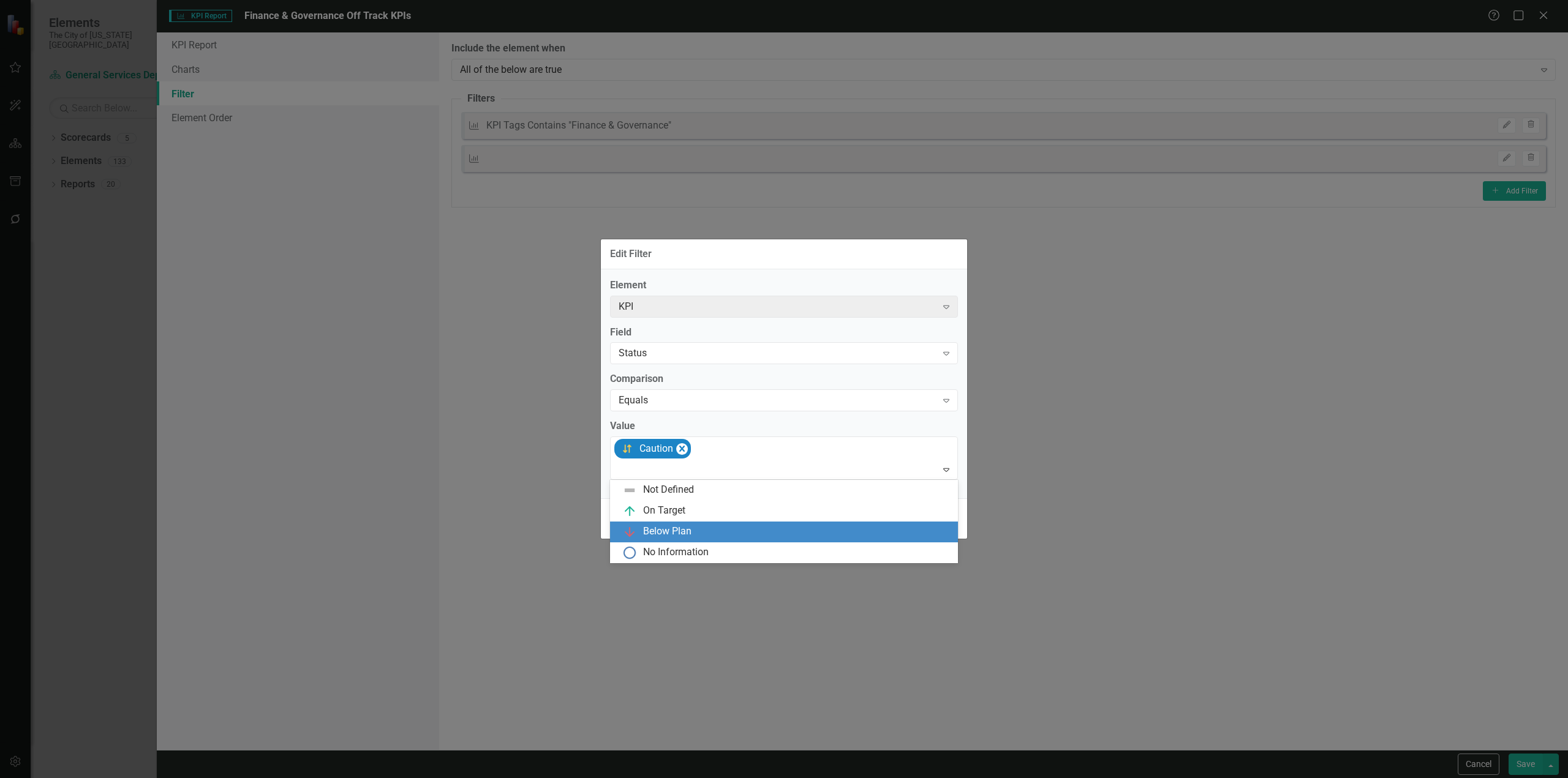
drag, startPoint x: 668, startPoint y: 526, endPoint x: 860, endPoint y: 542, distance: 192.7
click at [673, 526] on div "Below Plan" at bounding box center [667, 532] width 48 height 14
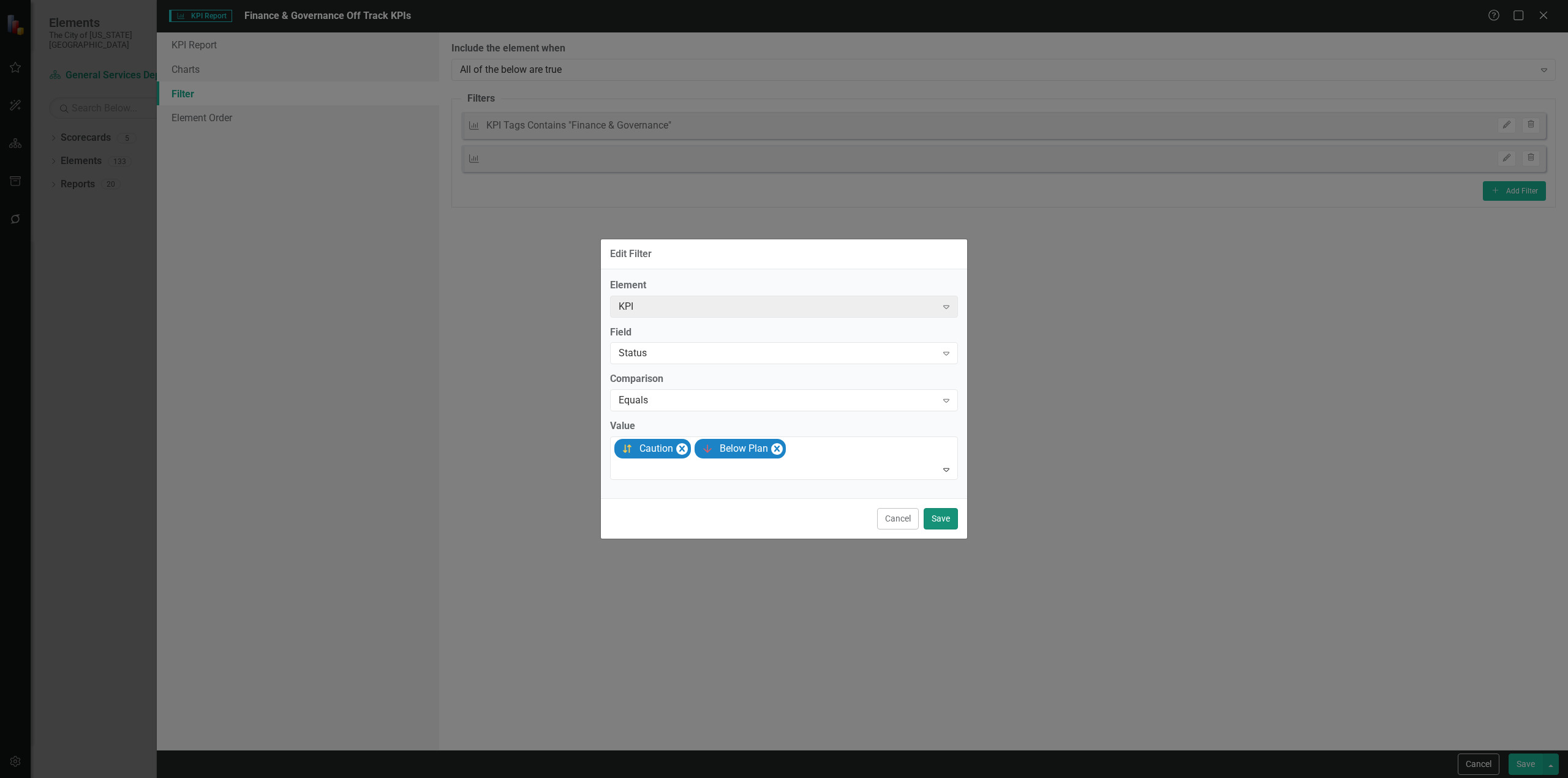
drag, startPoint x: 933, startPoint y: 529, endPoint x: 934, endPoint y: 521, distance: 8.1
click at [933, 529] on button "Save" at bounding box center [941, 519] width 34 height 21
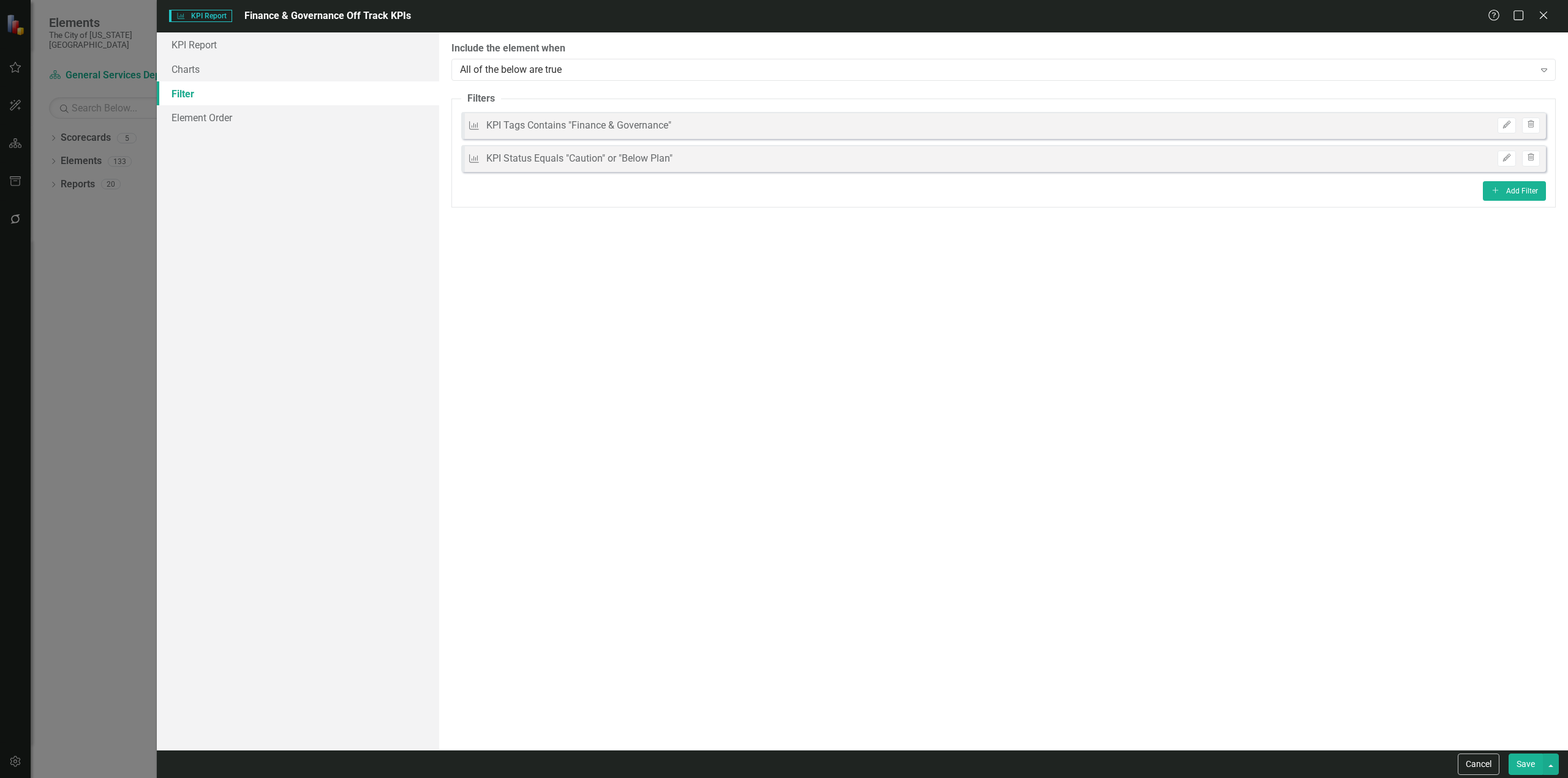
click at [1526, 755] on button "Save" at bounding box center [1525, 764] width 34 height 21
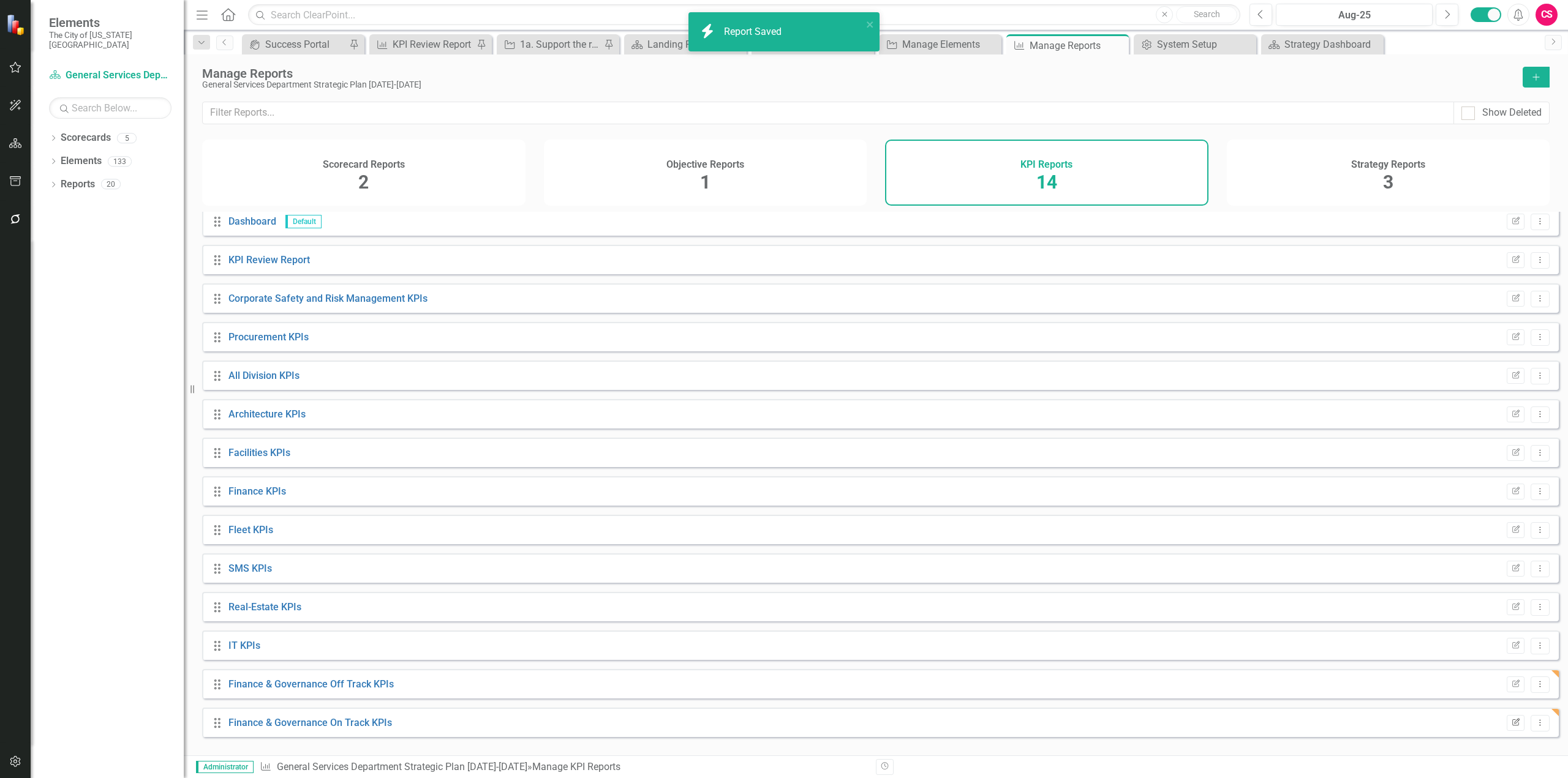
click at [1511, 727] on icon "Edit Report" at bounding box center [1516, 724] width 10 height 8
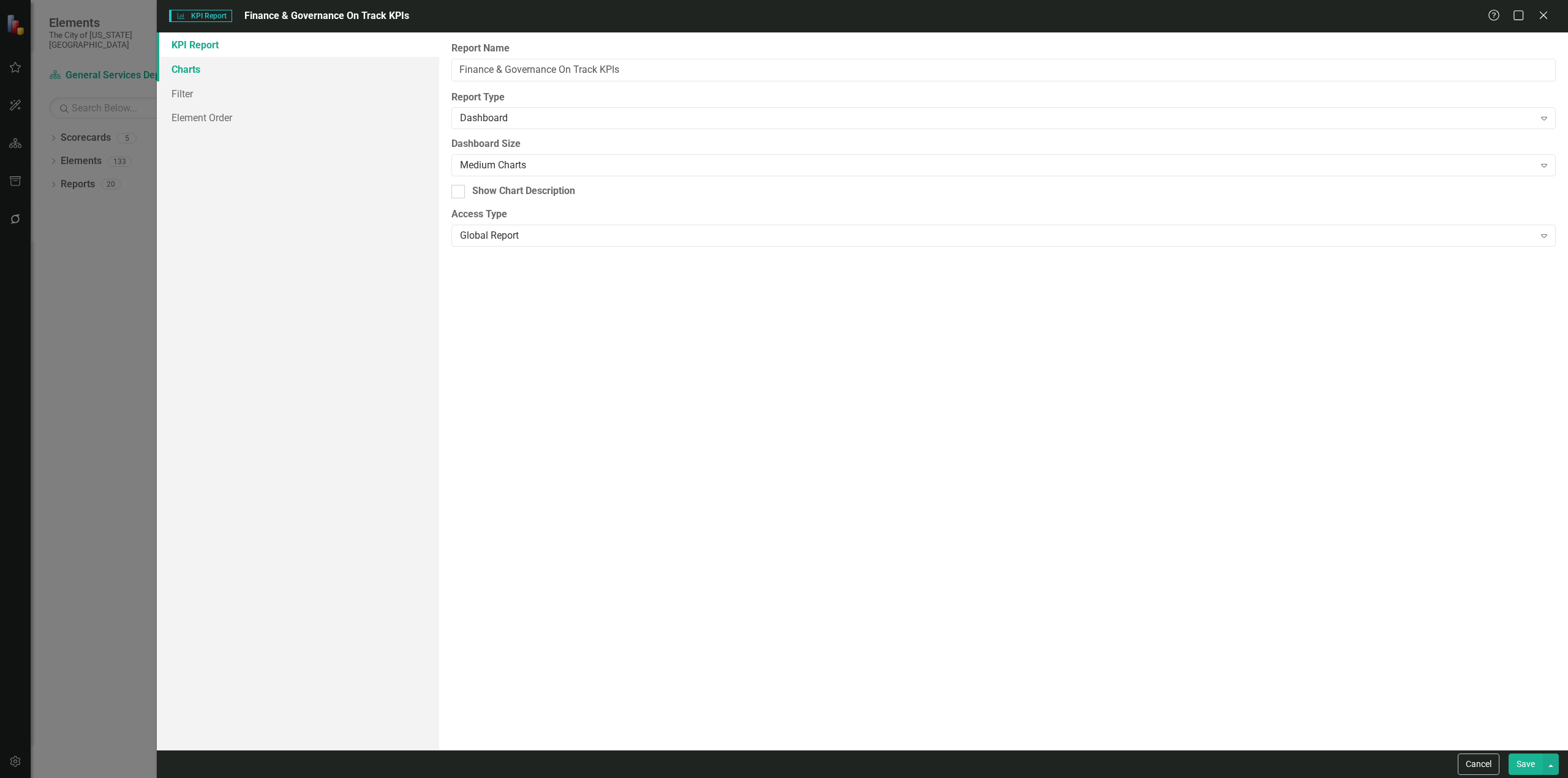
click at [258, 59] on link "Charts" at bounding box center [298, 69] width 282 height 24
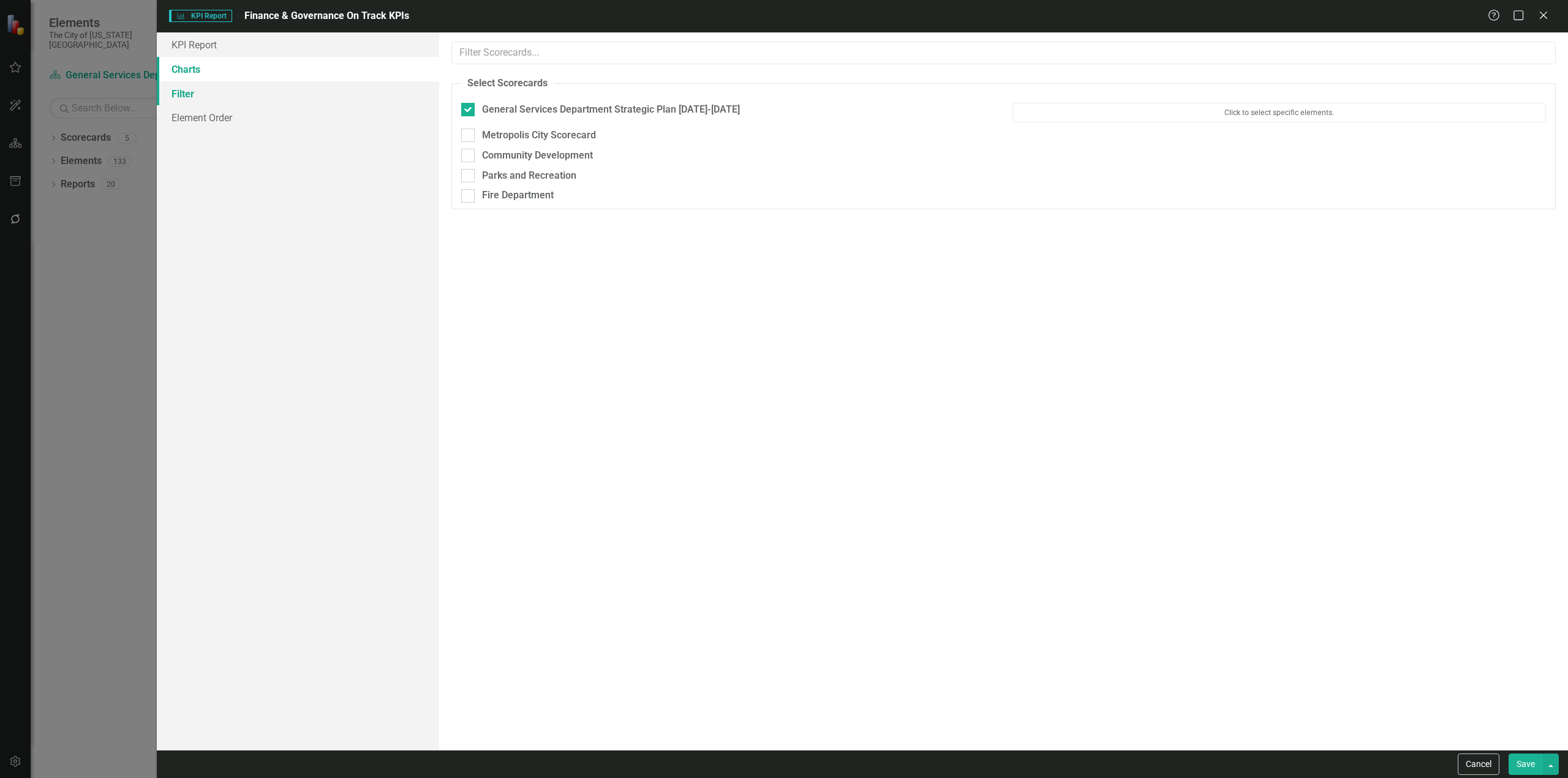
click at [255, 88] on link "Filter" at bounding box center [298, 93] width 282 height 24
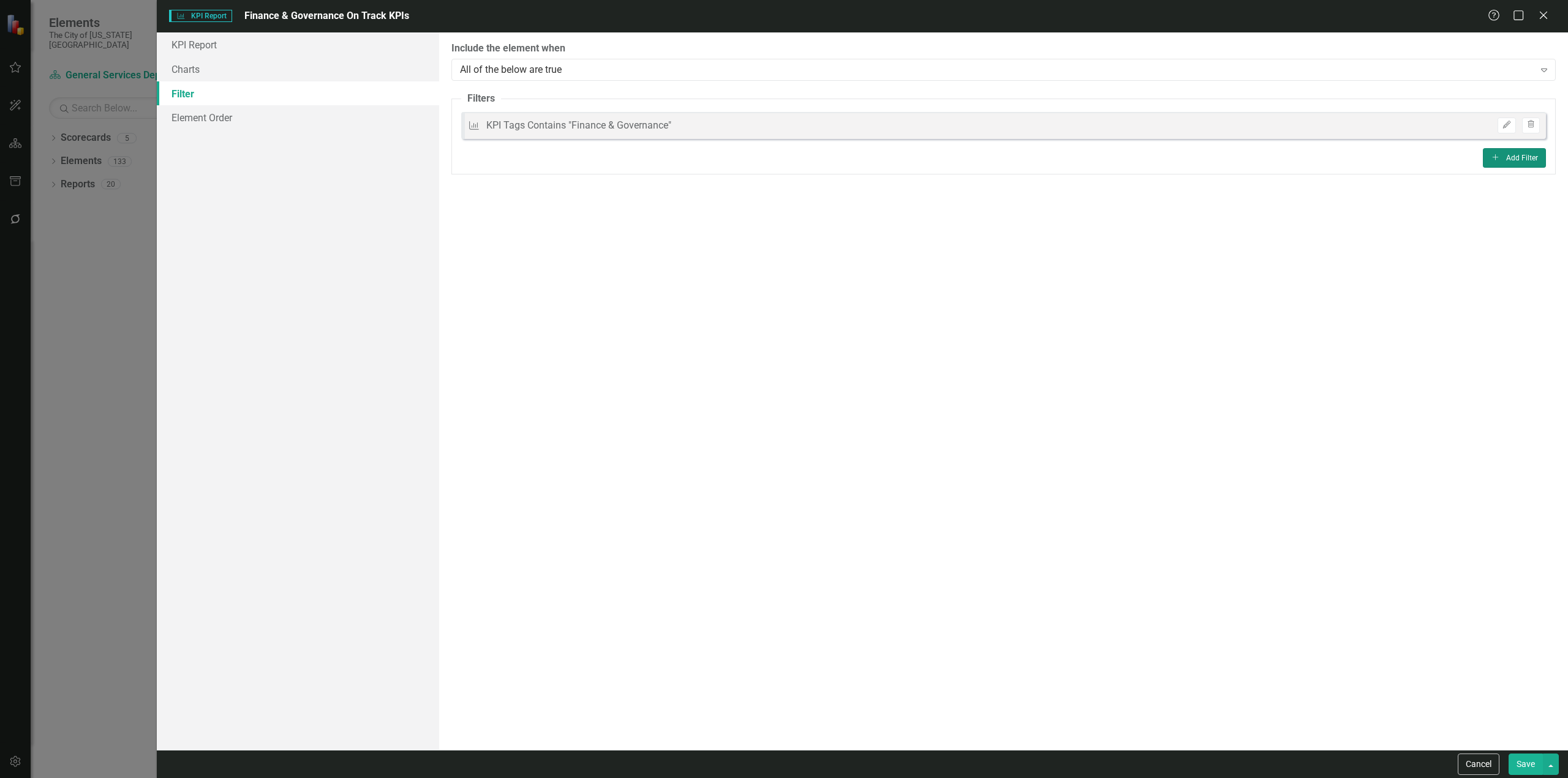
click at [1530, 157] on button "Add Add Filter" at bounding box center [1514, 158] width 63 height 19
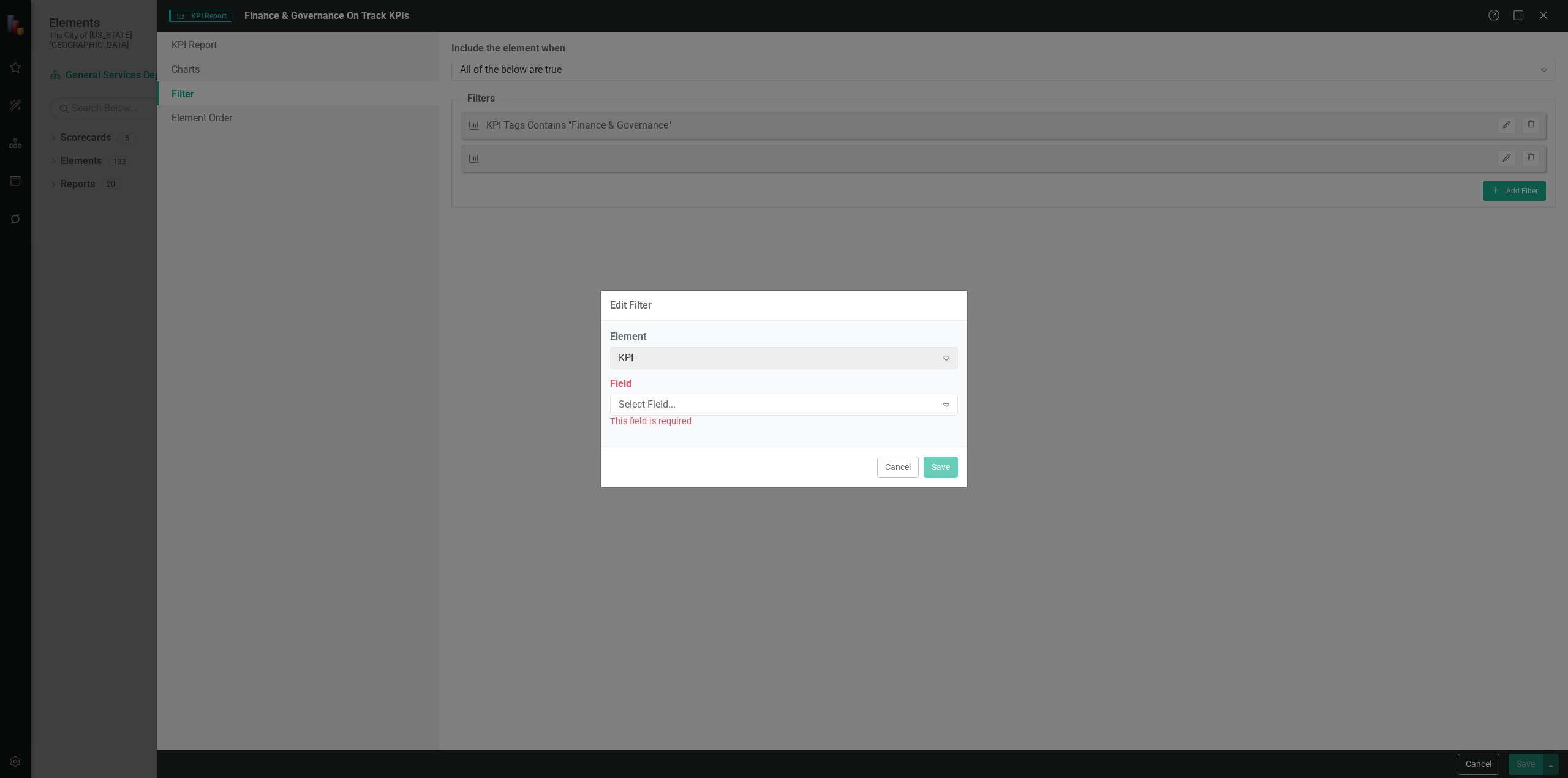
click at [738, 392] on div "Field Select Field... Expand This field is required" at bounding box center [784, 402] width 348 height 51
click at [721, 414] on div "Select Field... Expand" at bounding box center [784, 404] width 348 height 22
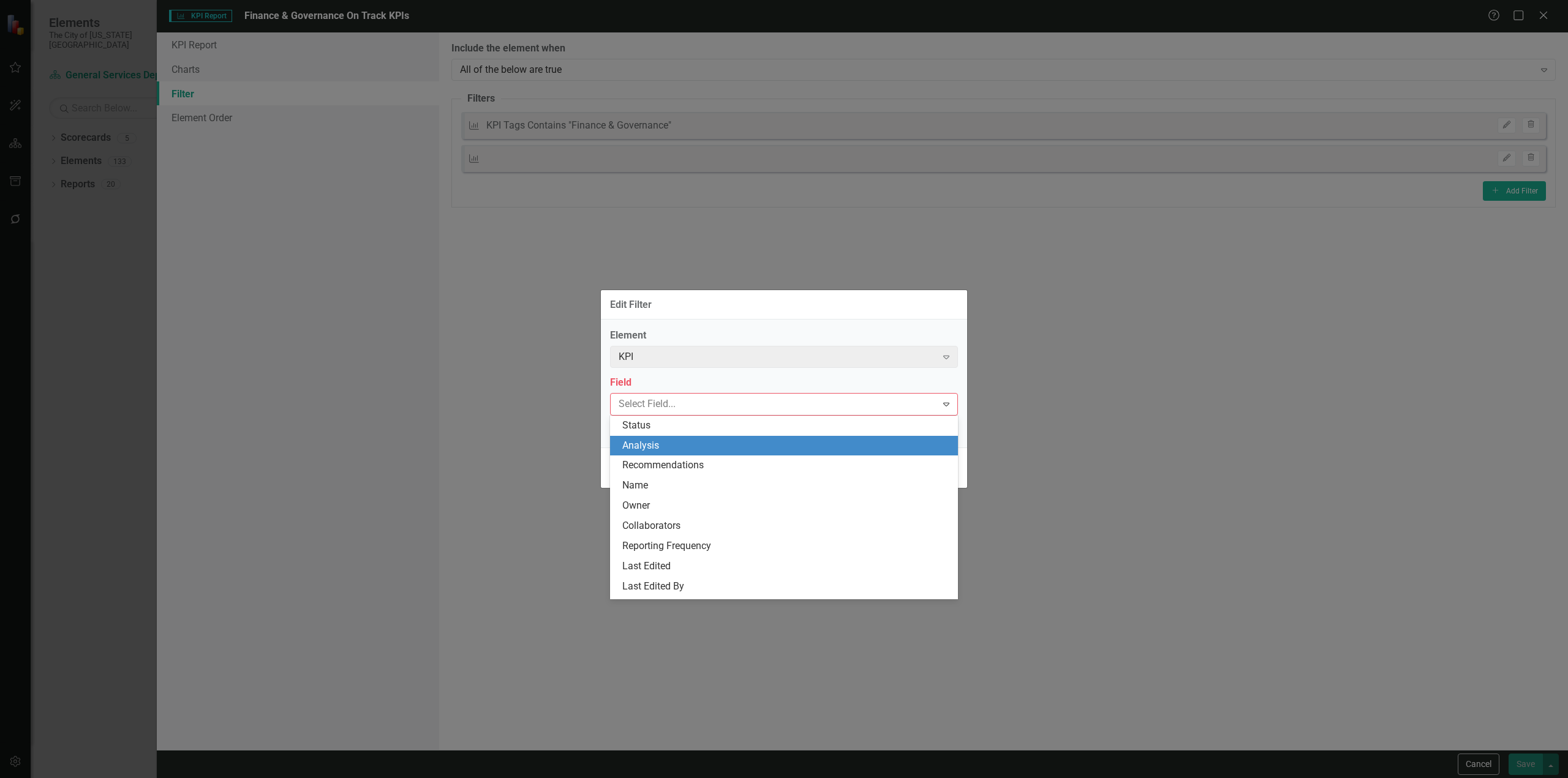
click at [669, 428] on div "Status" at bounding box center [787, 425] width 329 height 14
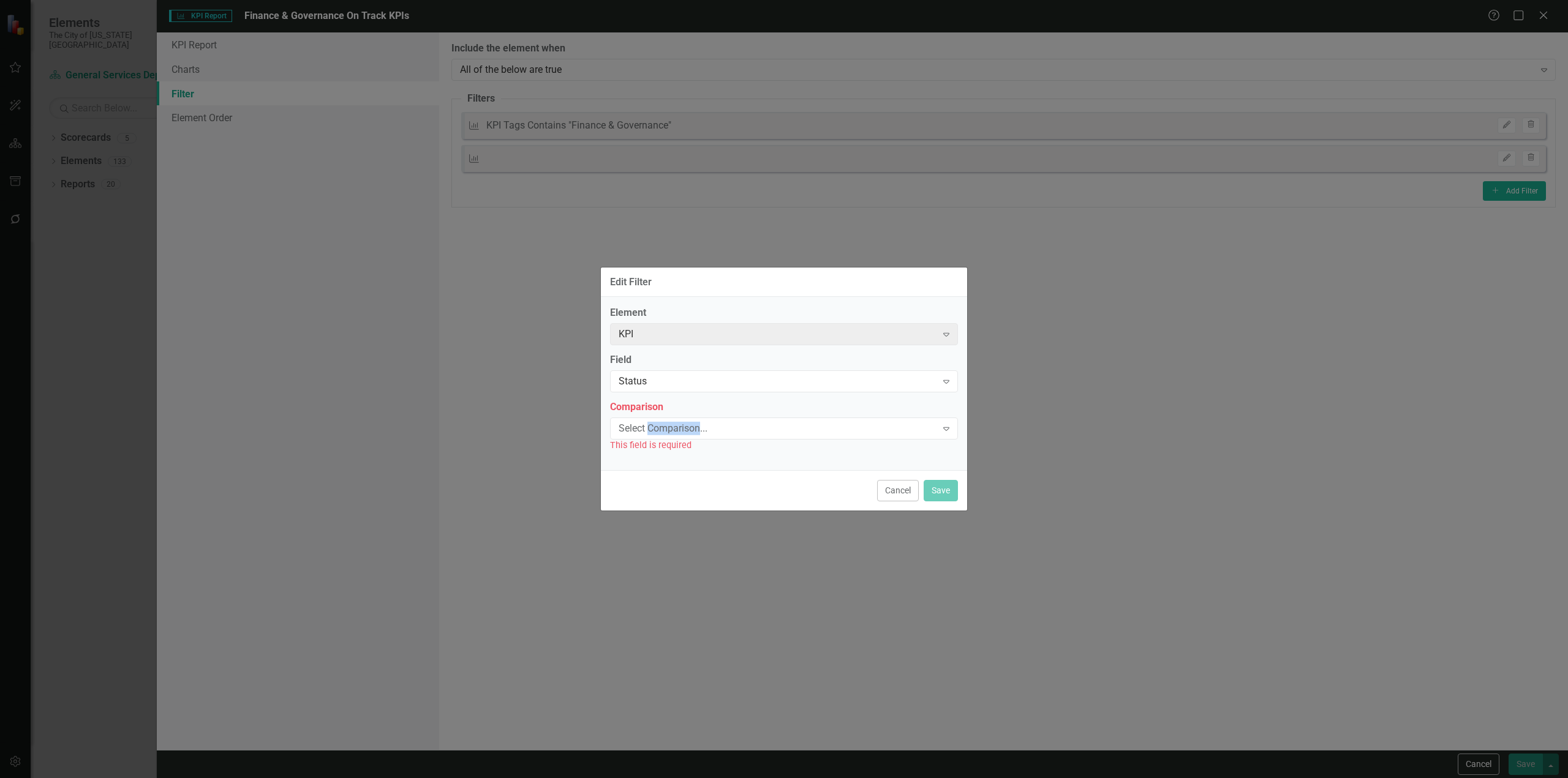
click at [668, 428] on div "Select Comparison..." at bounding box center [777, 428] width 318 height 14
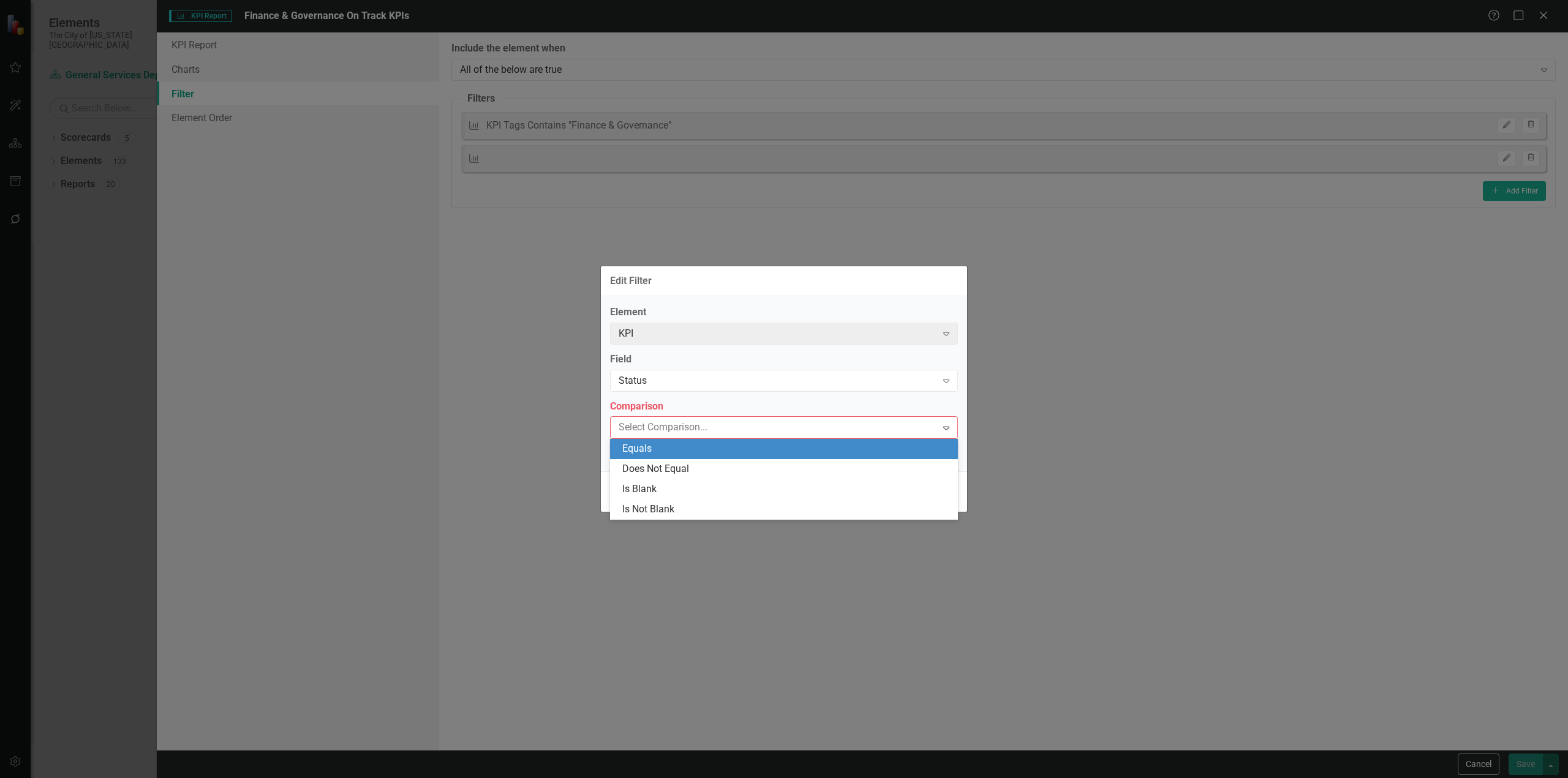
click at [651, 447] on div "Equals" at bounding box center [787, 448] width 329 height 14
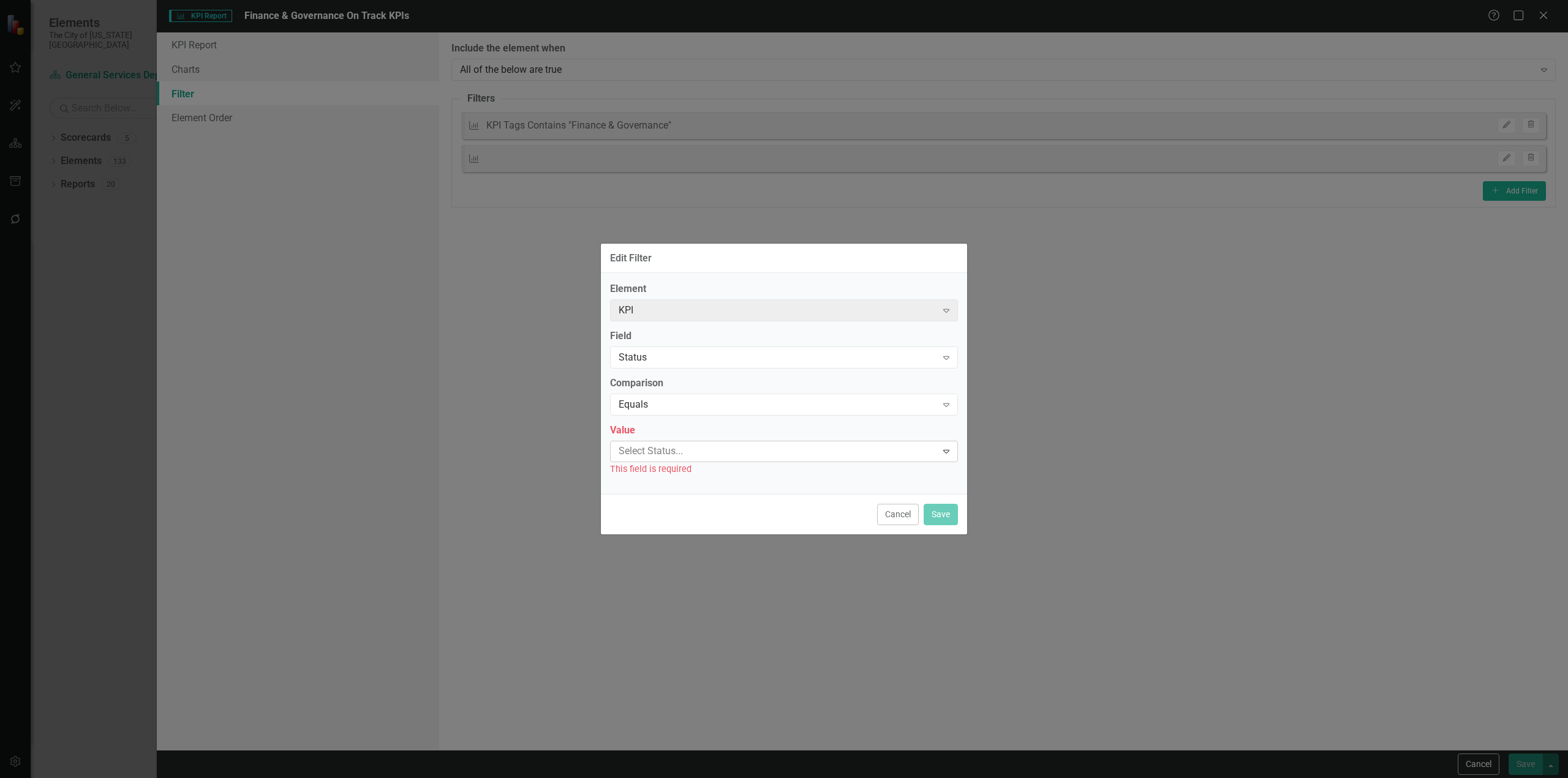
click at [653, 448] on div at bounding box center [775, 451] width 323 height 16
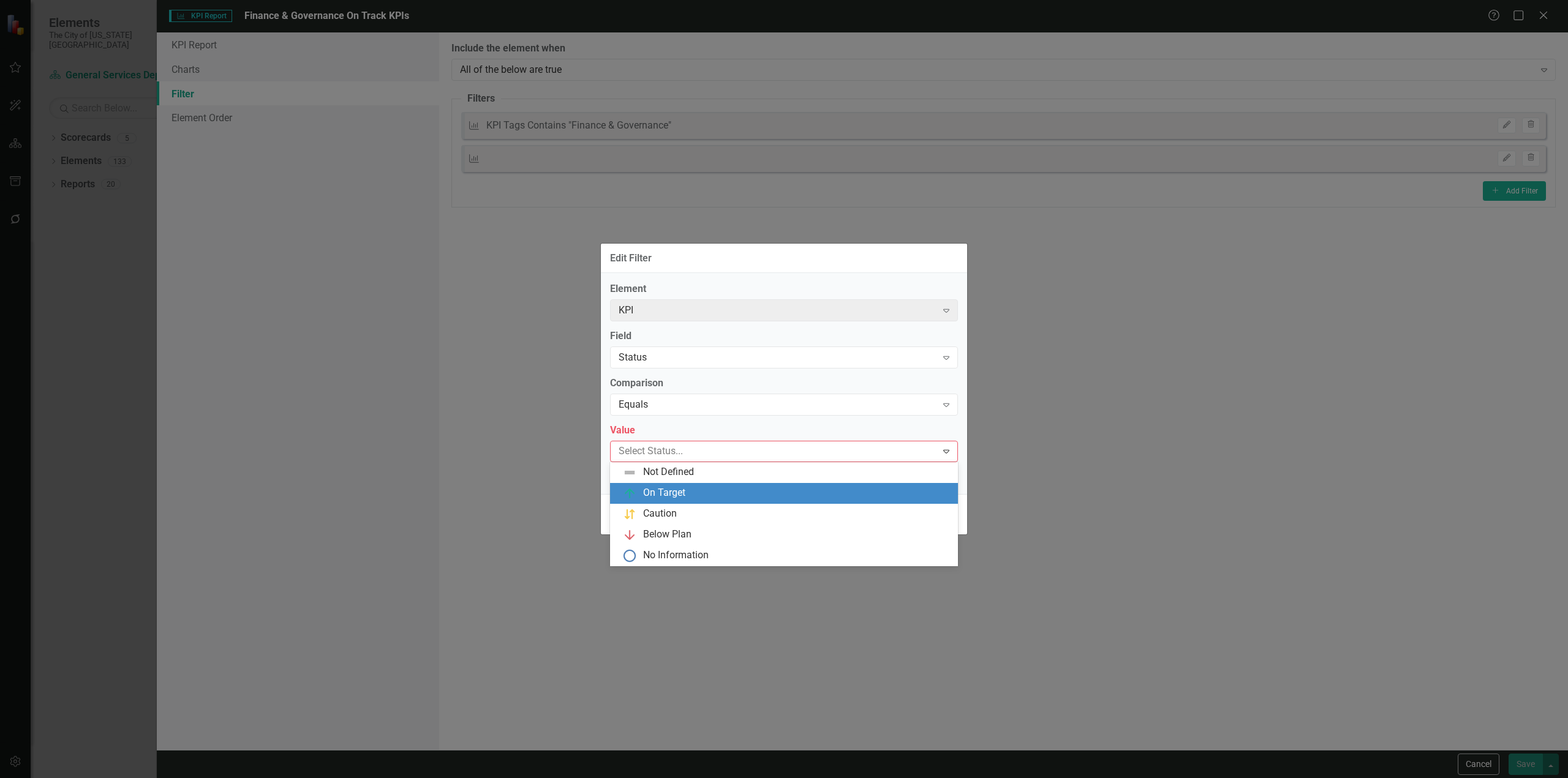
drag, startPoint x: 636, startPoint y: 486, endPoint x: 808, endPoint y: 507, distance: 173.3
click at [640, 486] on div "On Target" at bounding box center [787, 493] width 329 height 14
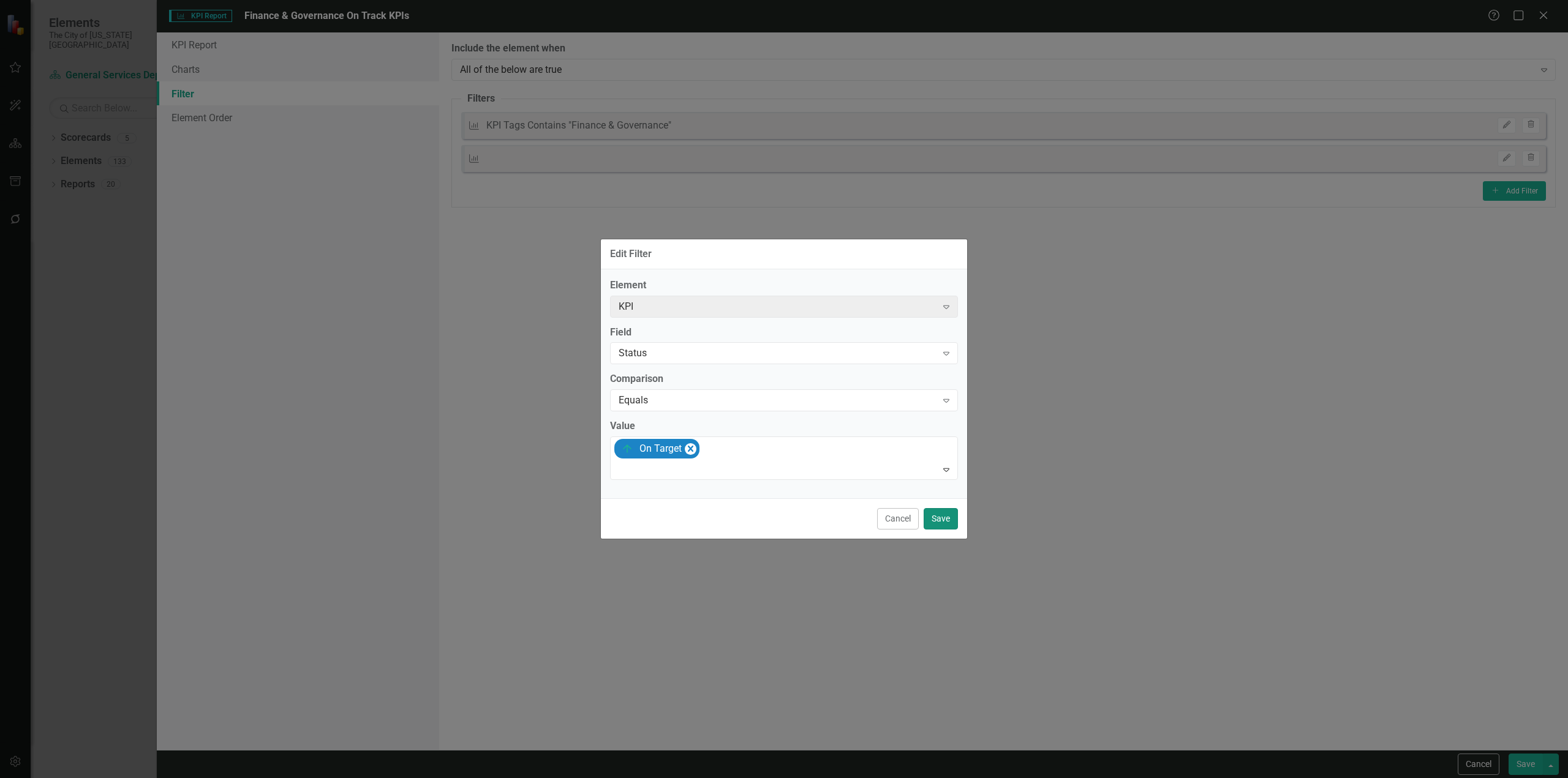
click at [932, 525] on button "Save" at bounding box center [941, 519] width 34 height 21
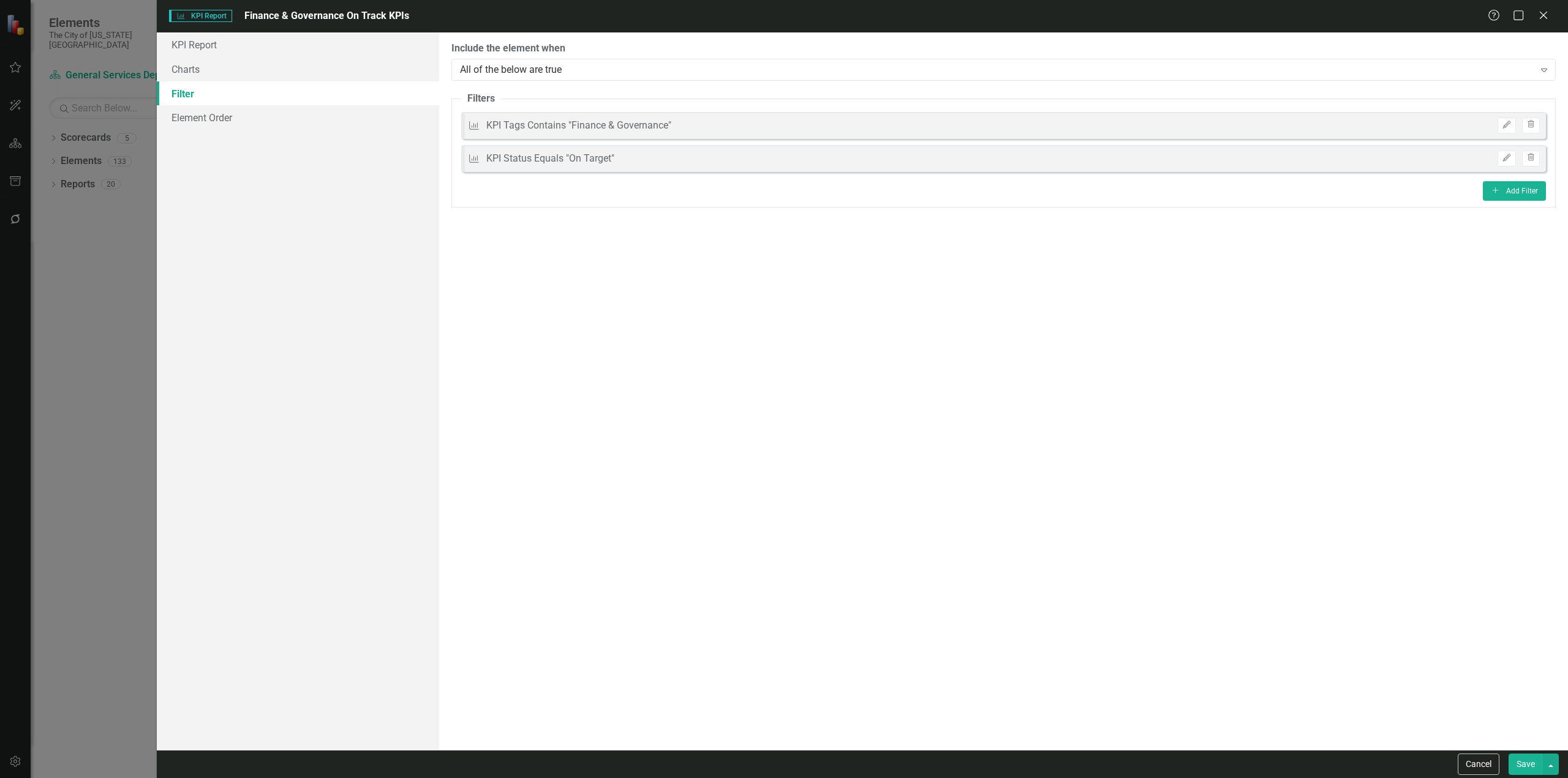
click at [1524, 761] on button "Save" at bounding box center [1525, 764] width 34 height 21
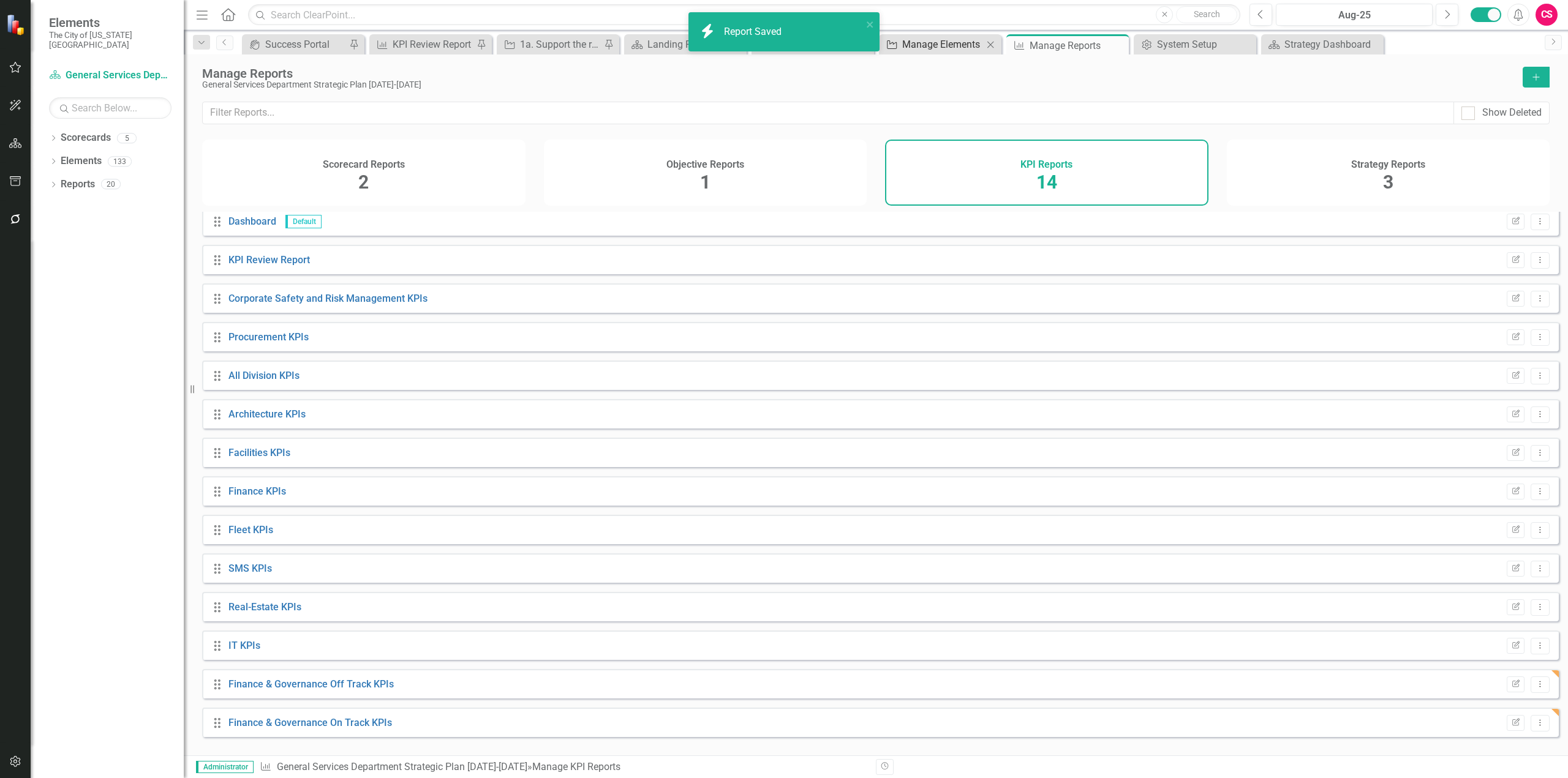
click at [942, 51] on div "Manage Elements" at bounding box center [943, 44] width 81 height 15
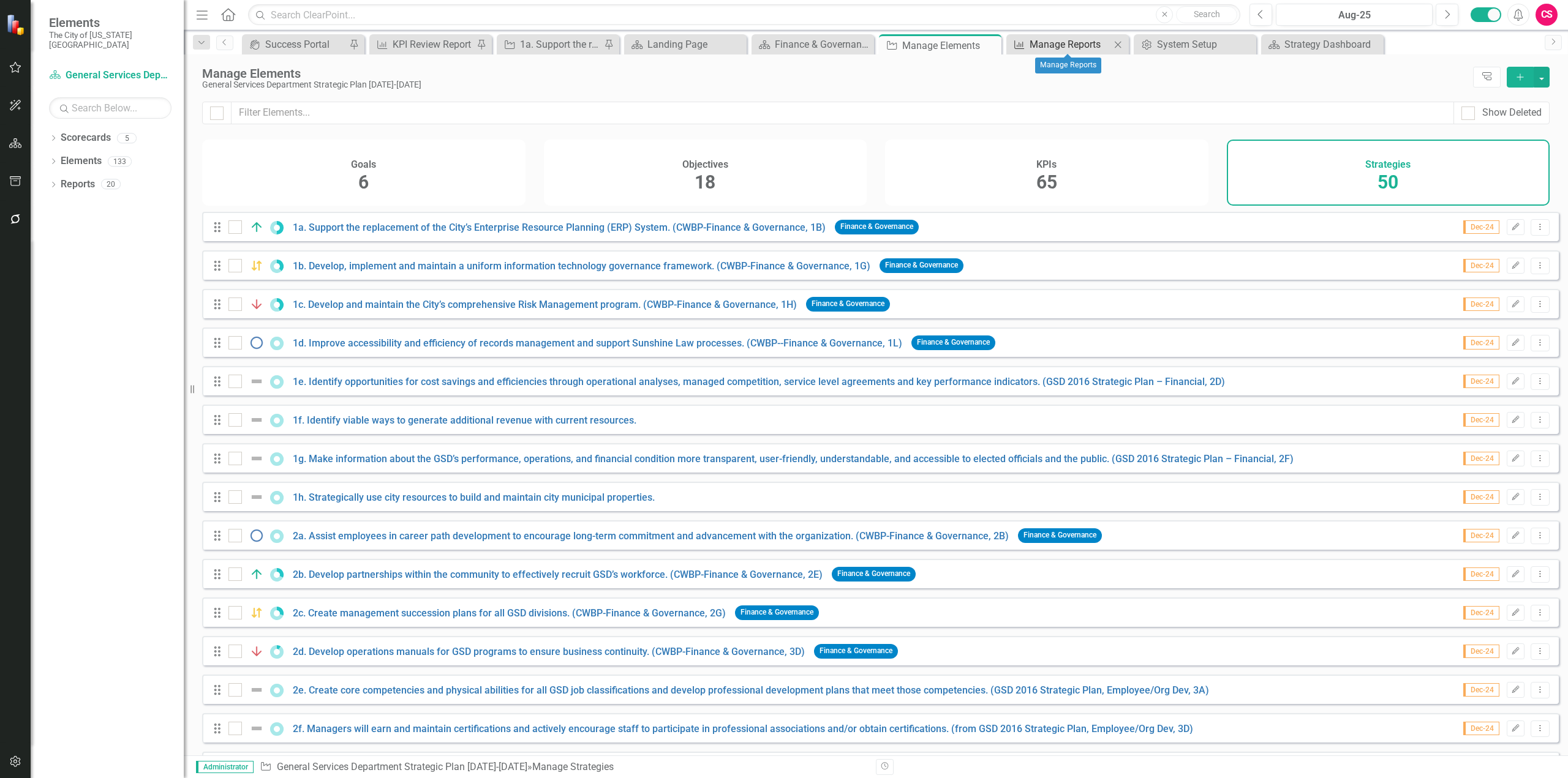
click at [1034, 46] on div "Manage Reports" at bounding box center [1070, 44] width 81 height 15
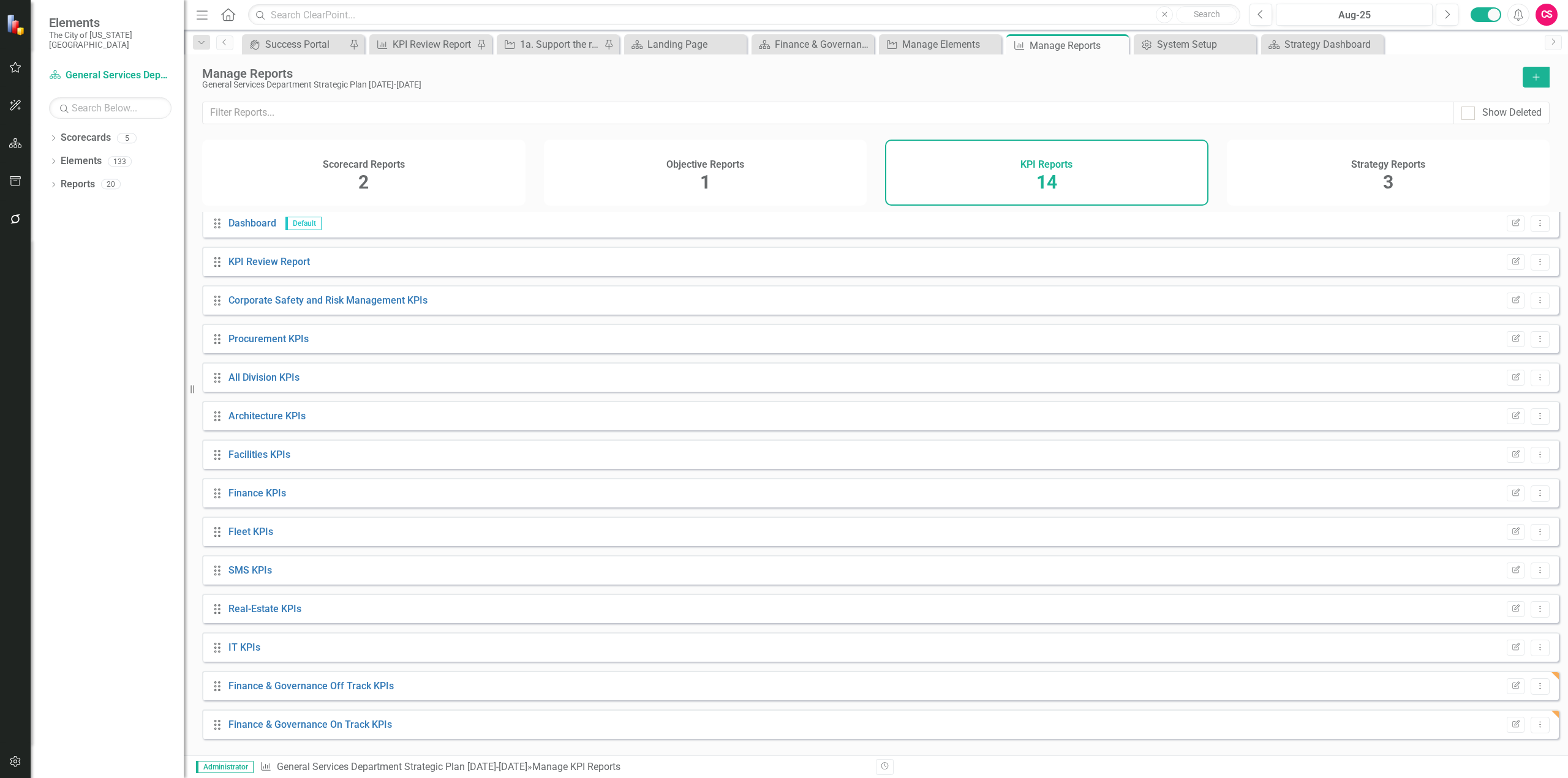
scroll to position [6, 0]
click at [1511, 688] on icon "Edit Report" at bounding box center [1516, 685] width 10 height 8
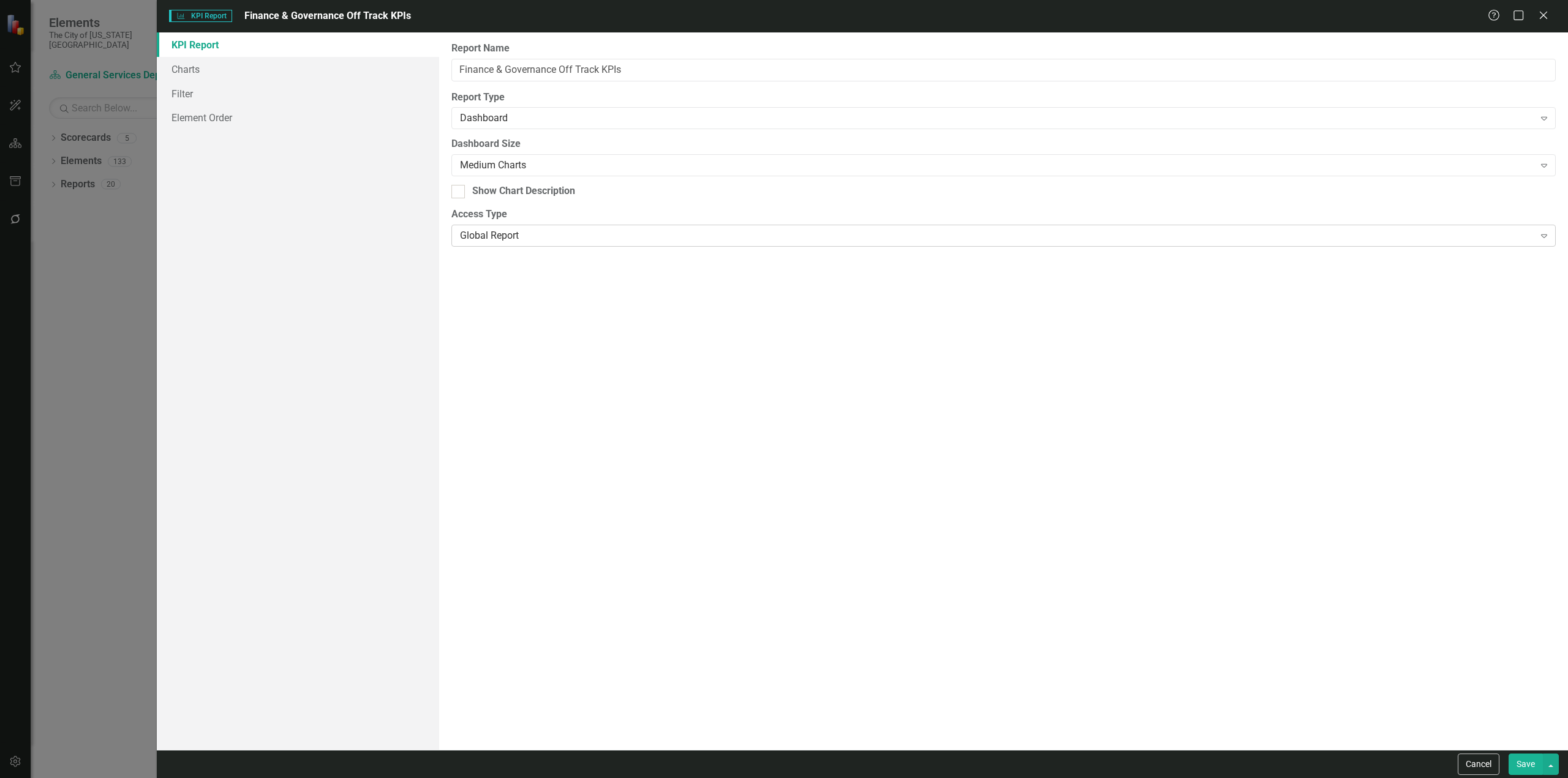
click at [503, 238] on div "Global Report" at bounding box center [997, 236] width 1074 height 14
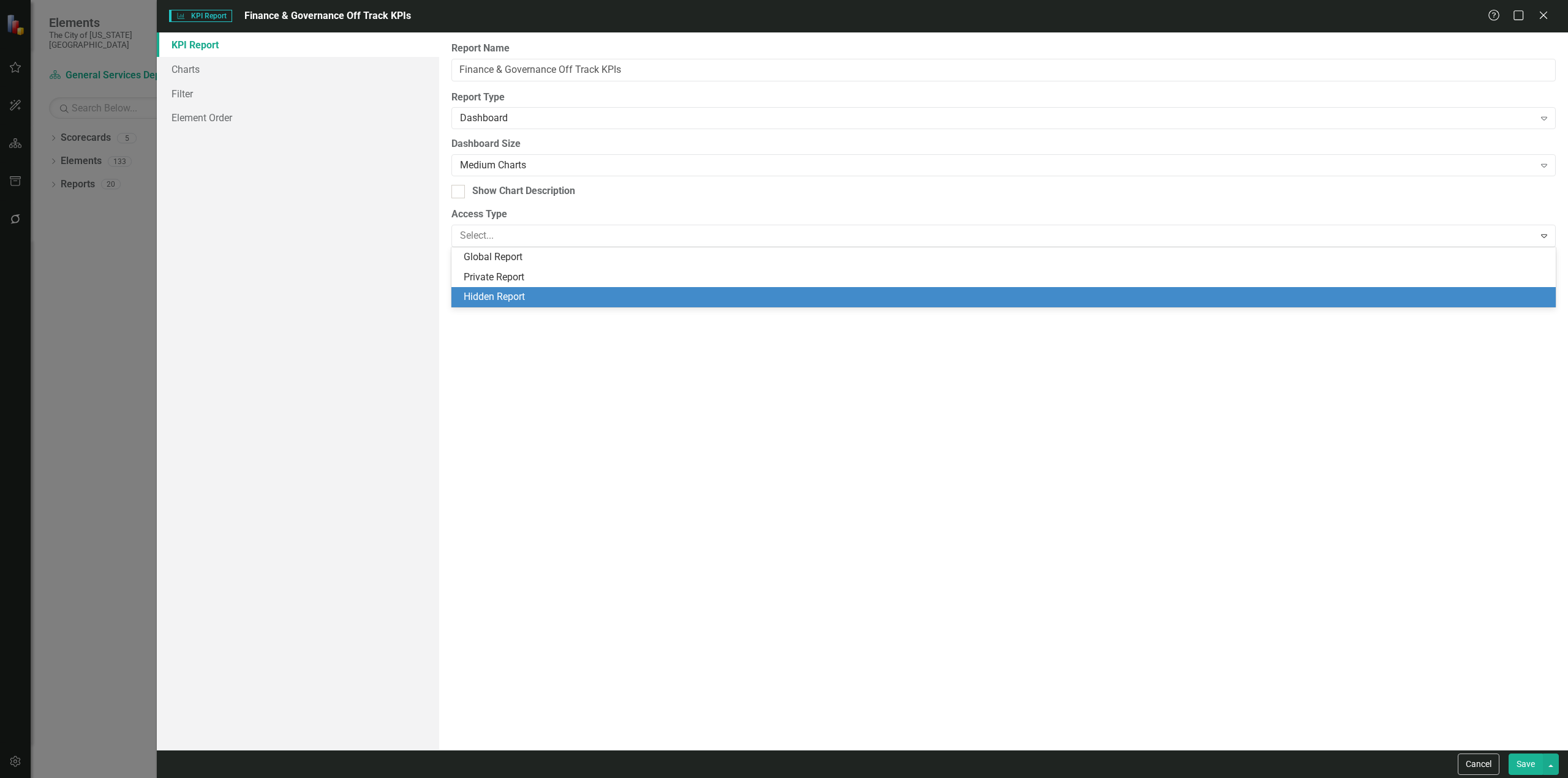
click at [513, 291] on div "Hidden Report" at bounding box center [1006, 297] width 1085 height 14
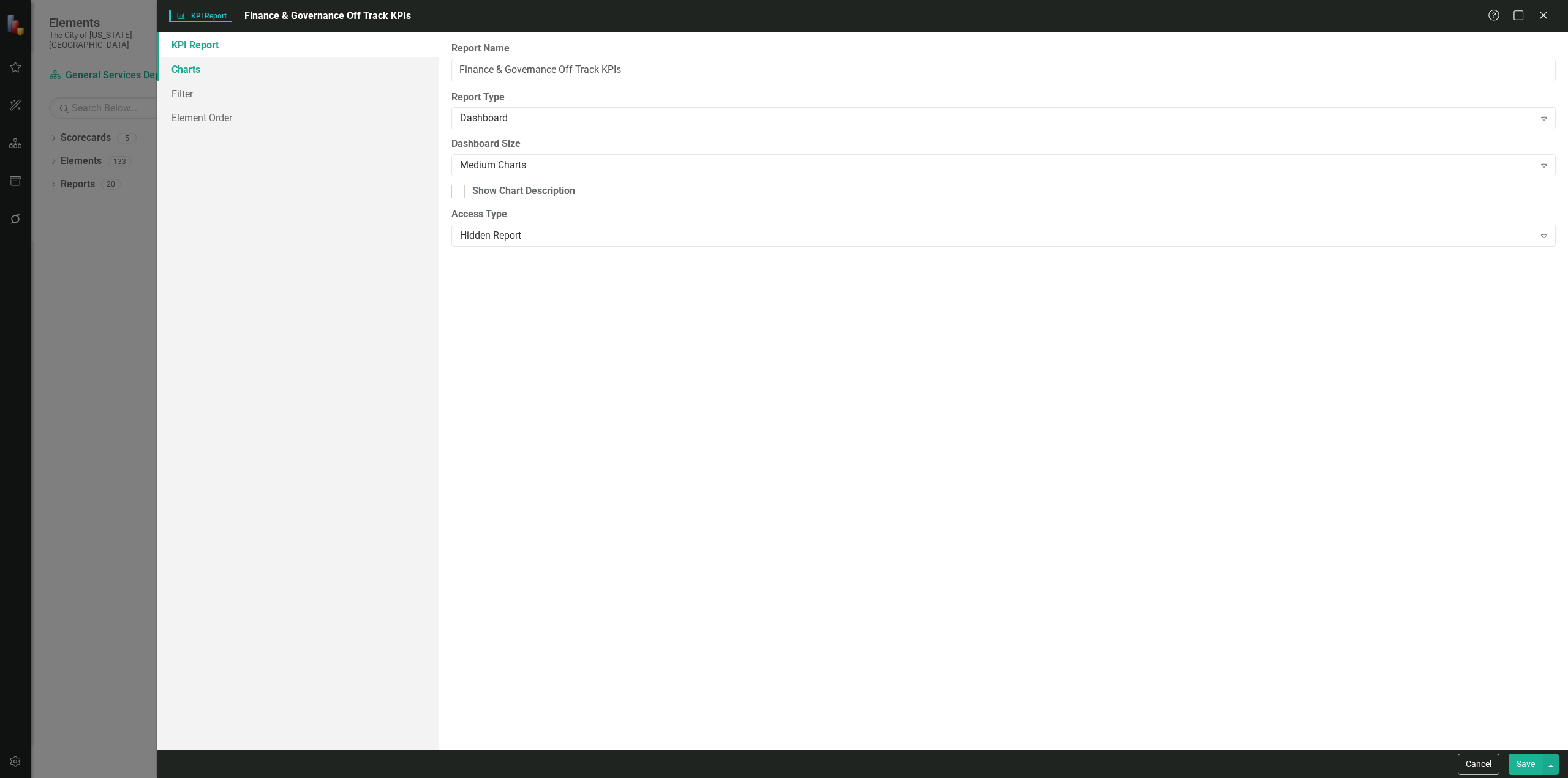
click at [282, 76] on link "Charts" at bounding box center [298, 69] width 282 height 24
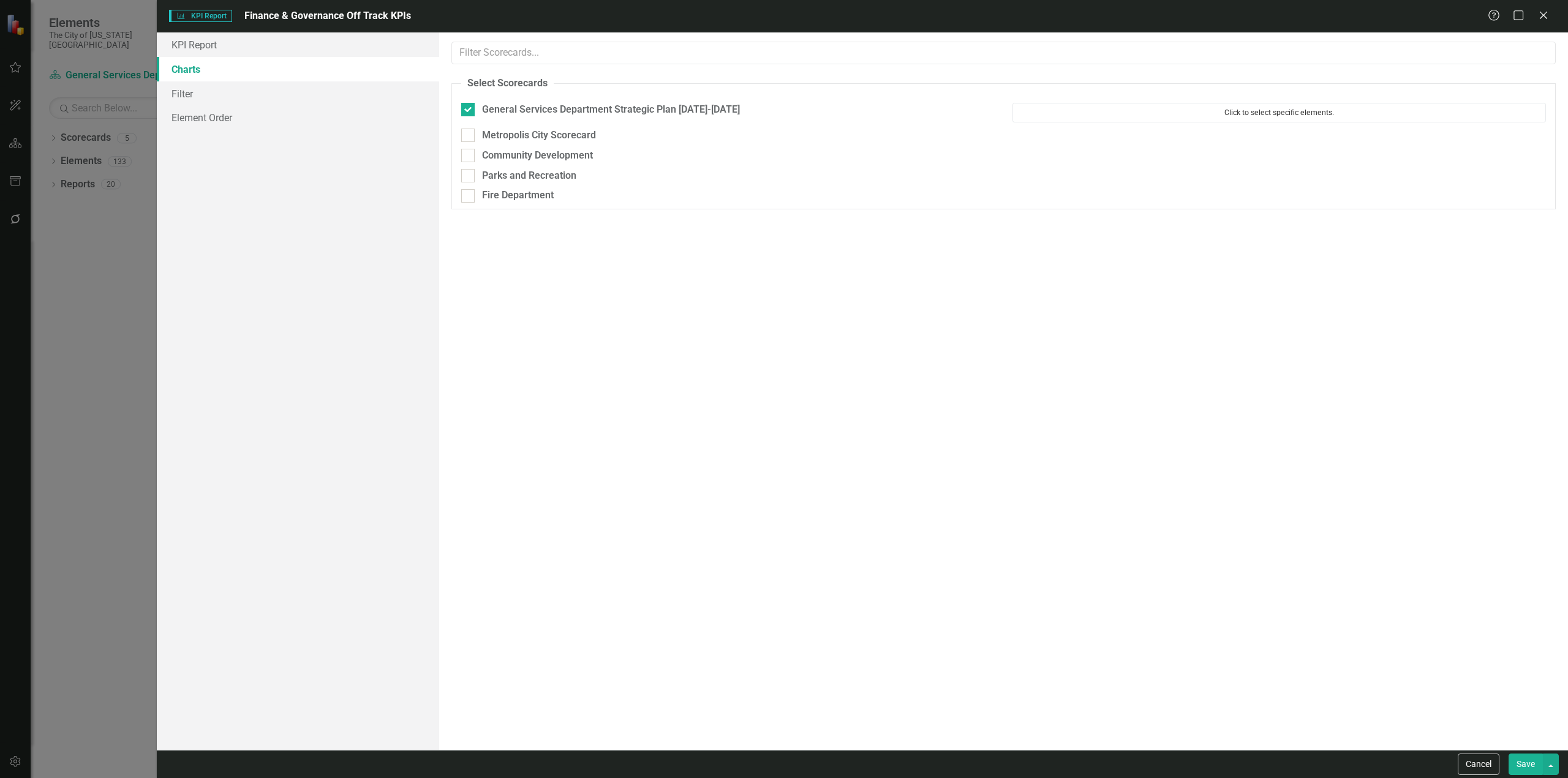
click at [1262, 109] on button "Click to select specific elements." at bounding box center [1279, 112] width 534 height 19
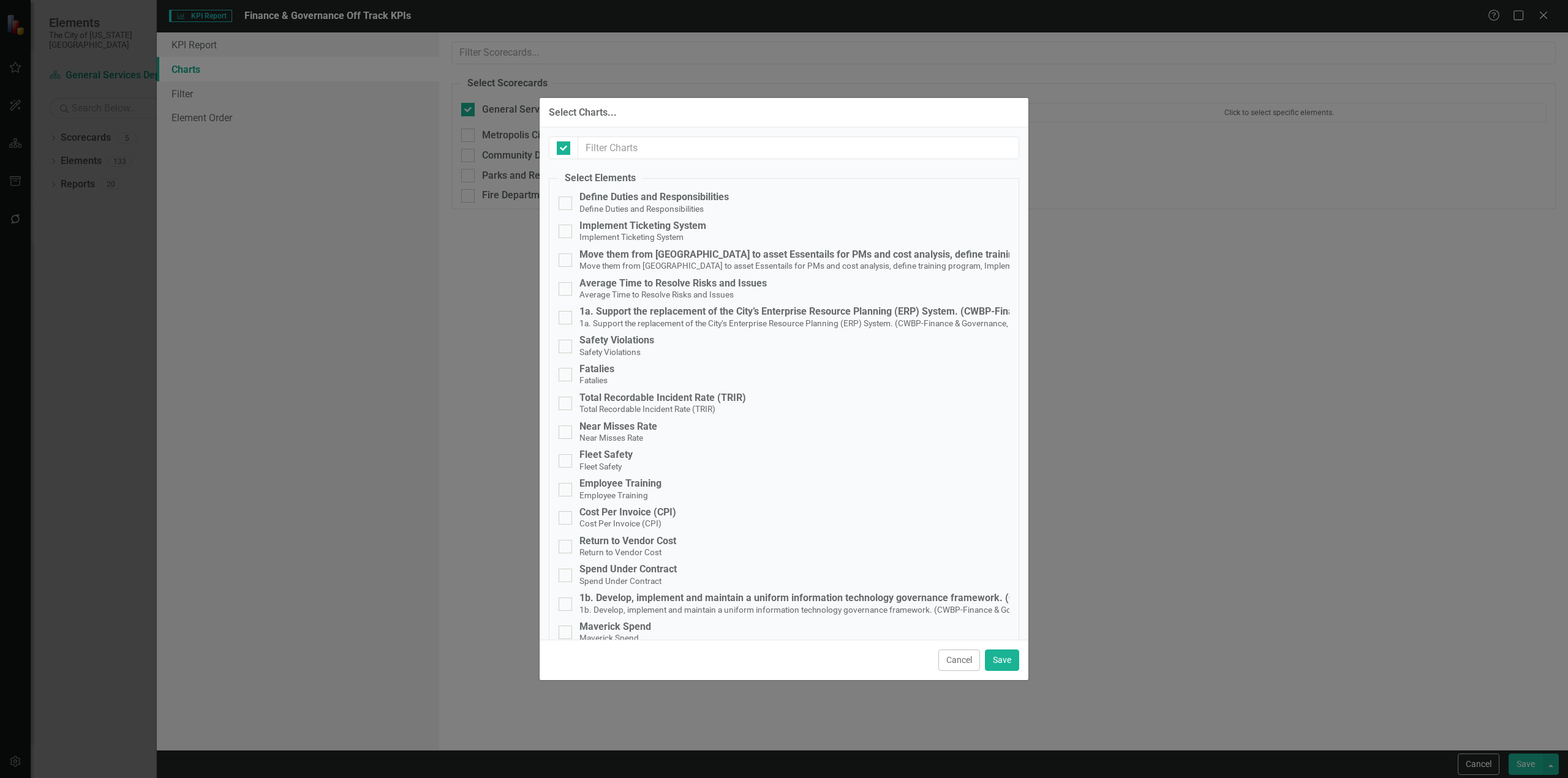
checkbox input "false"
click at [966, 659] on button "Cancel" at bounding box center [959, 660] width 42 height 21
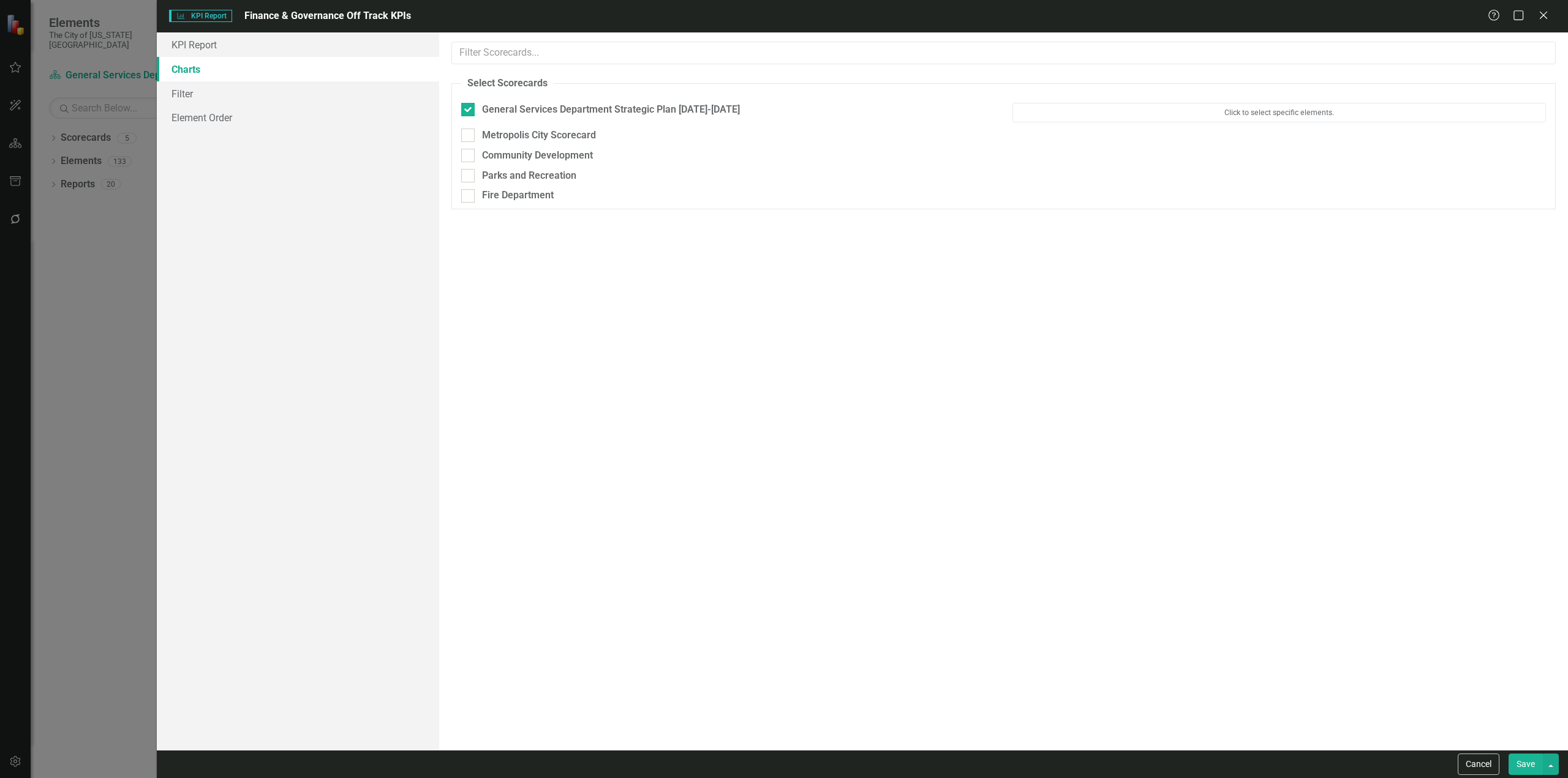
click at [1529, 758] on button "Save" at bounding box center [1525, 764] width 34 height 21
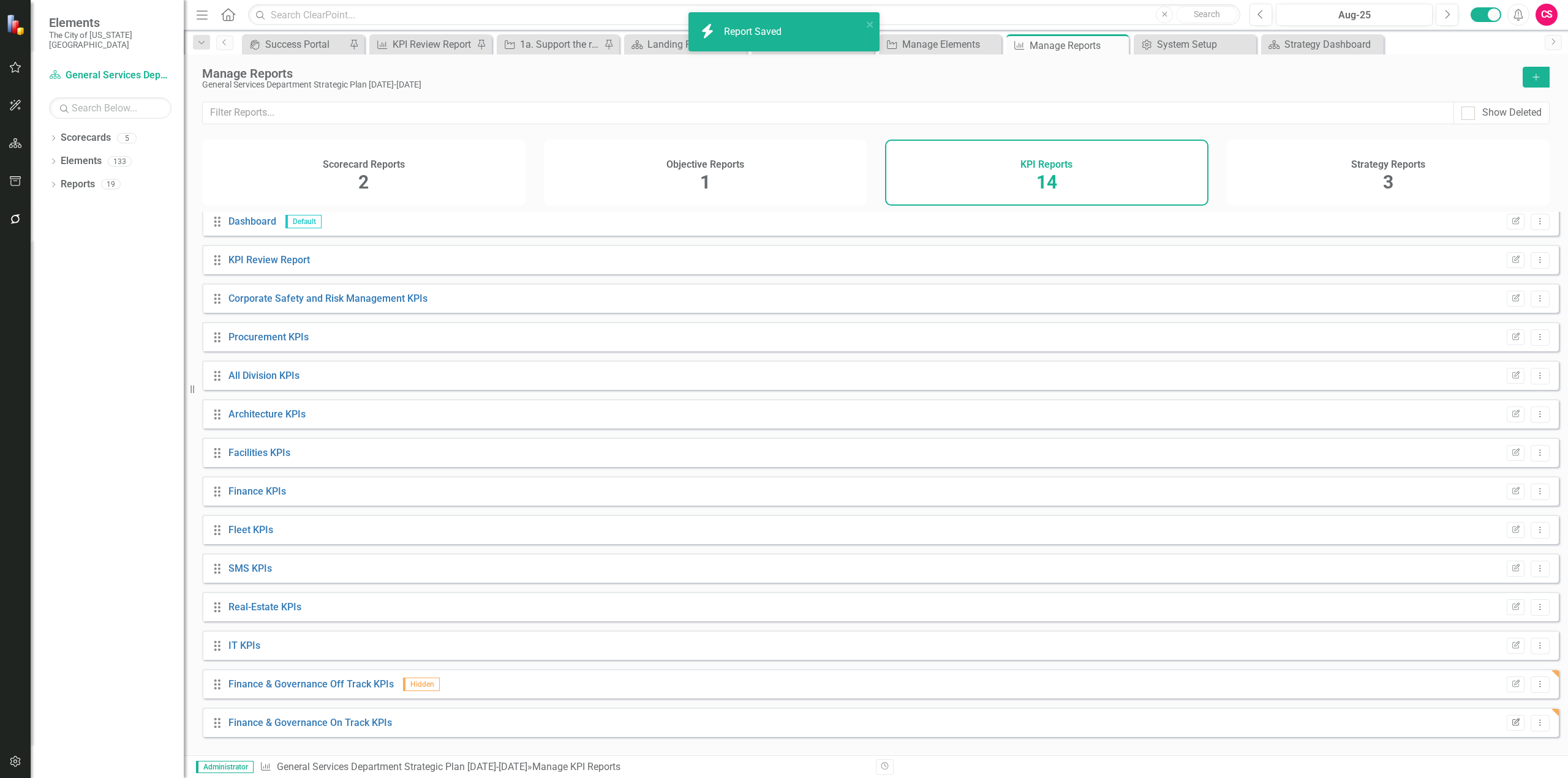
click at [1507, 732] on button "Edit Report" at bounding box center [1516, 723] width 17 height 15
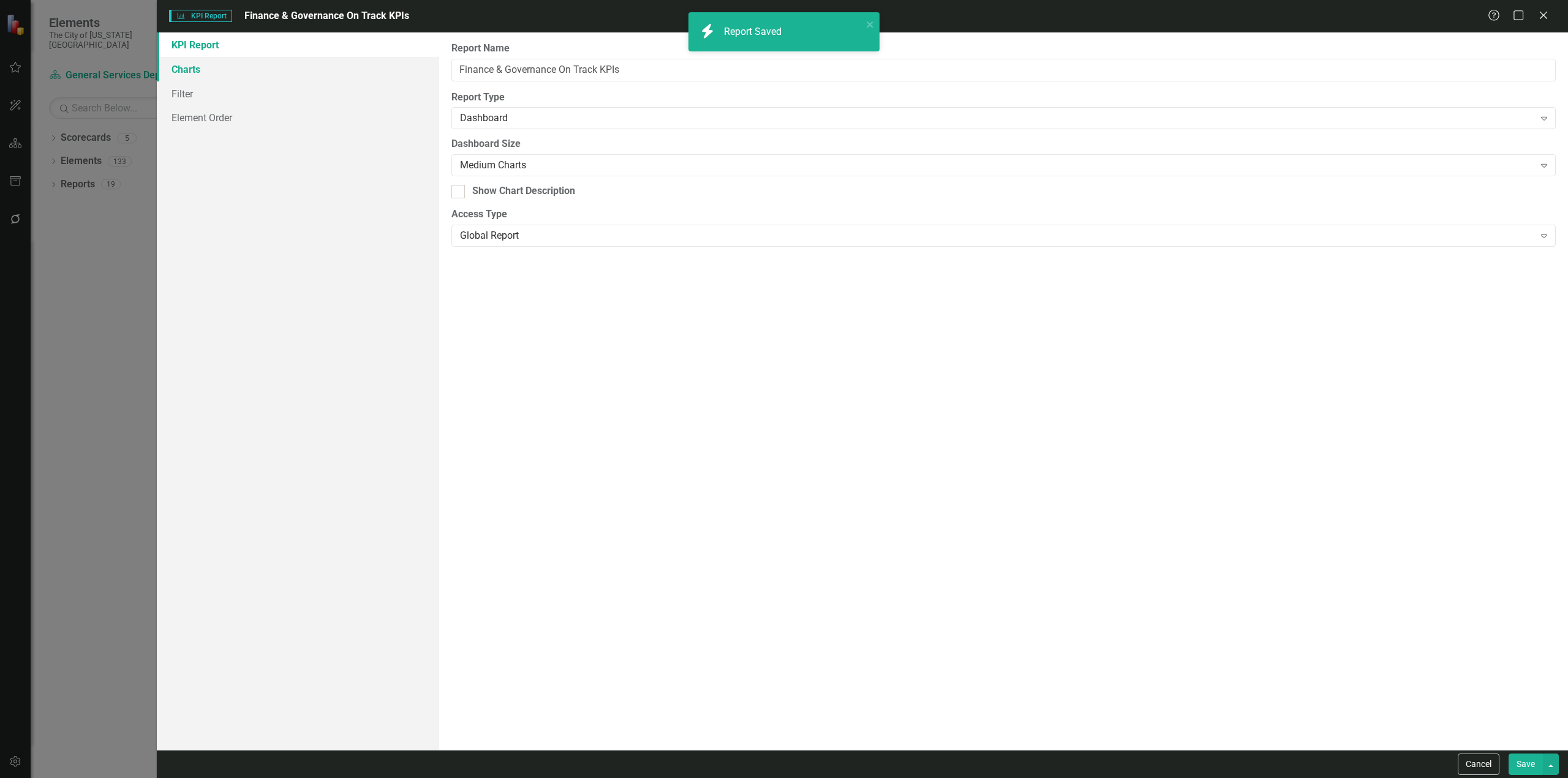
click at [280, 75] on link "Charts" at bounding box center [298, 69] width 282 height 24
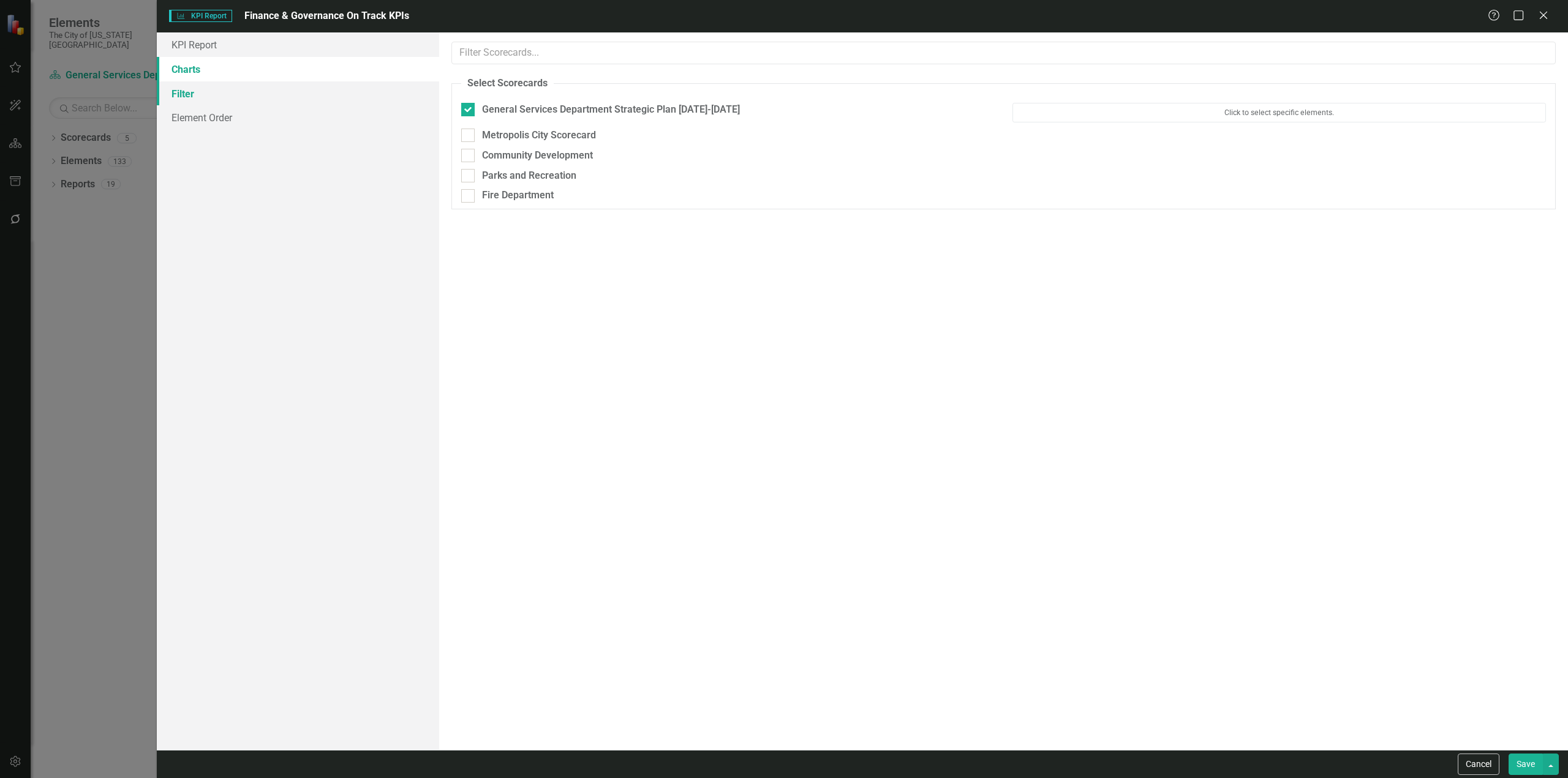
click at [281, 85] on link "Filter" at bounding box center [298, 93] width 282 height 24
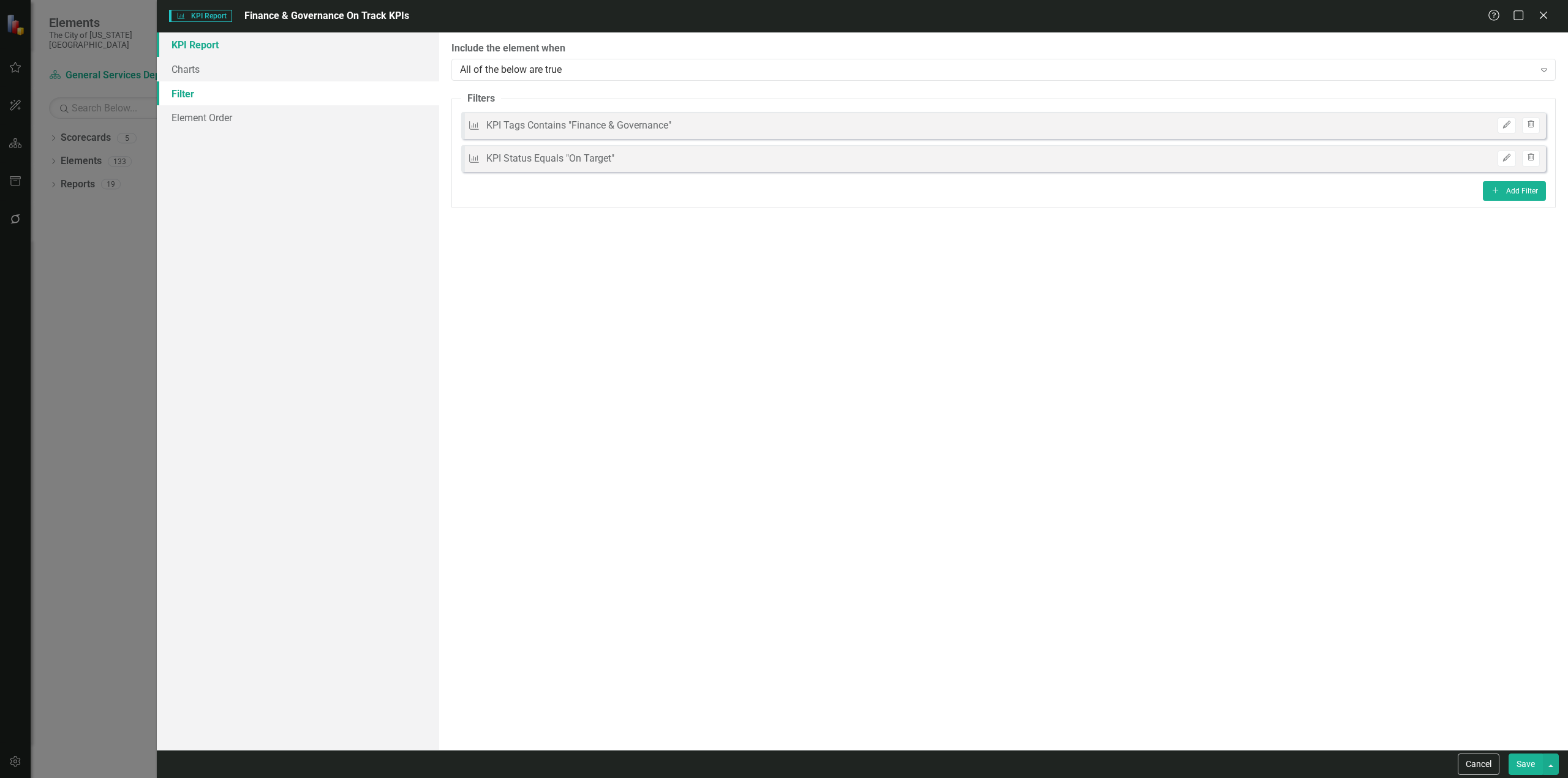
click at [307, 51] on link "KPI Report" at bounding box center [298, 44] width 282 height 24
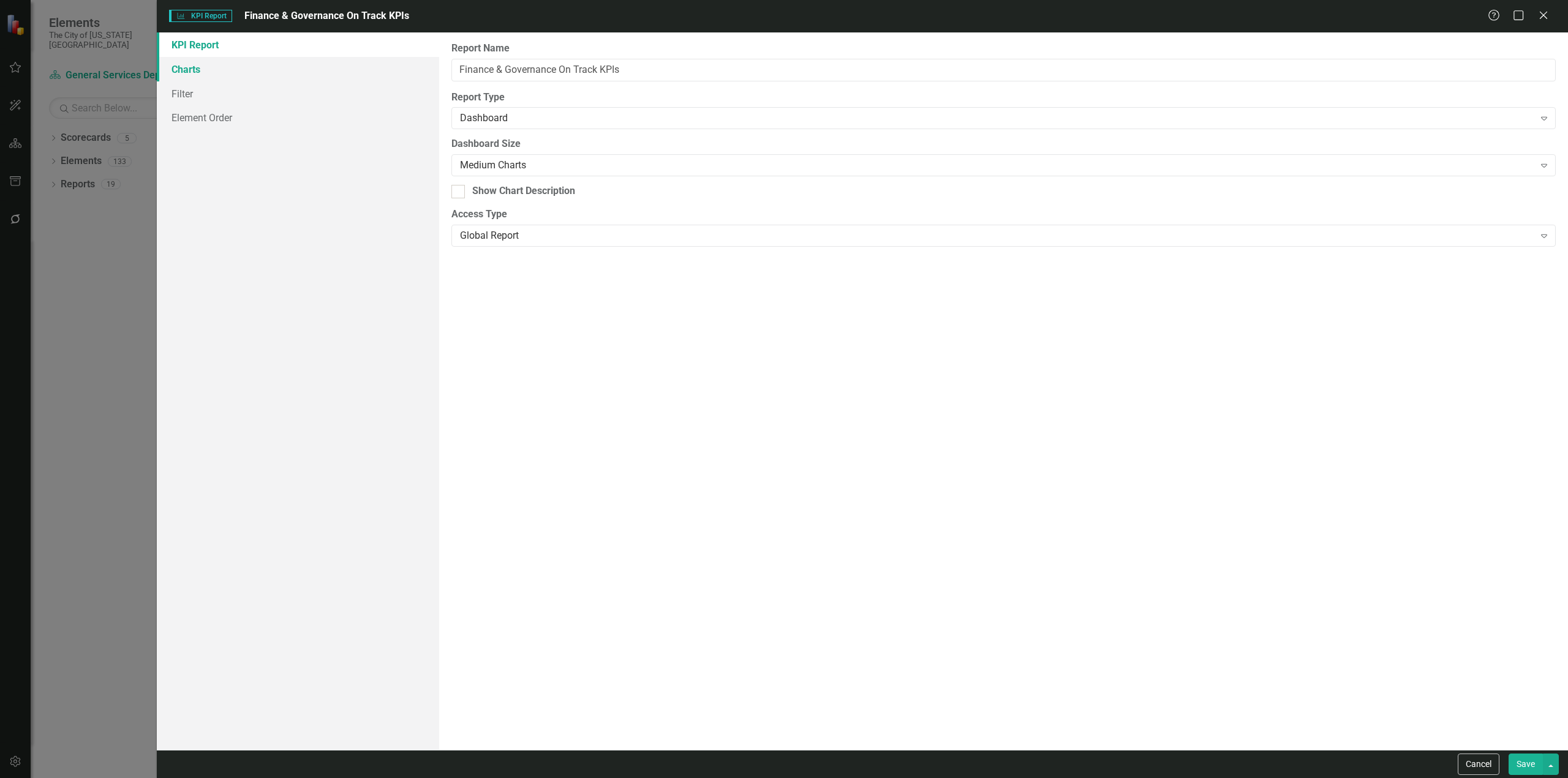
click at [305, 72] on link "Charts" at bounding box center [298, 69] width 282 height 24
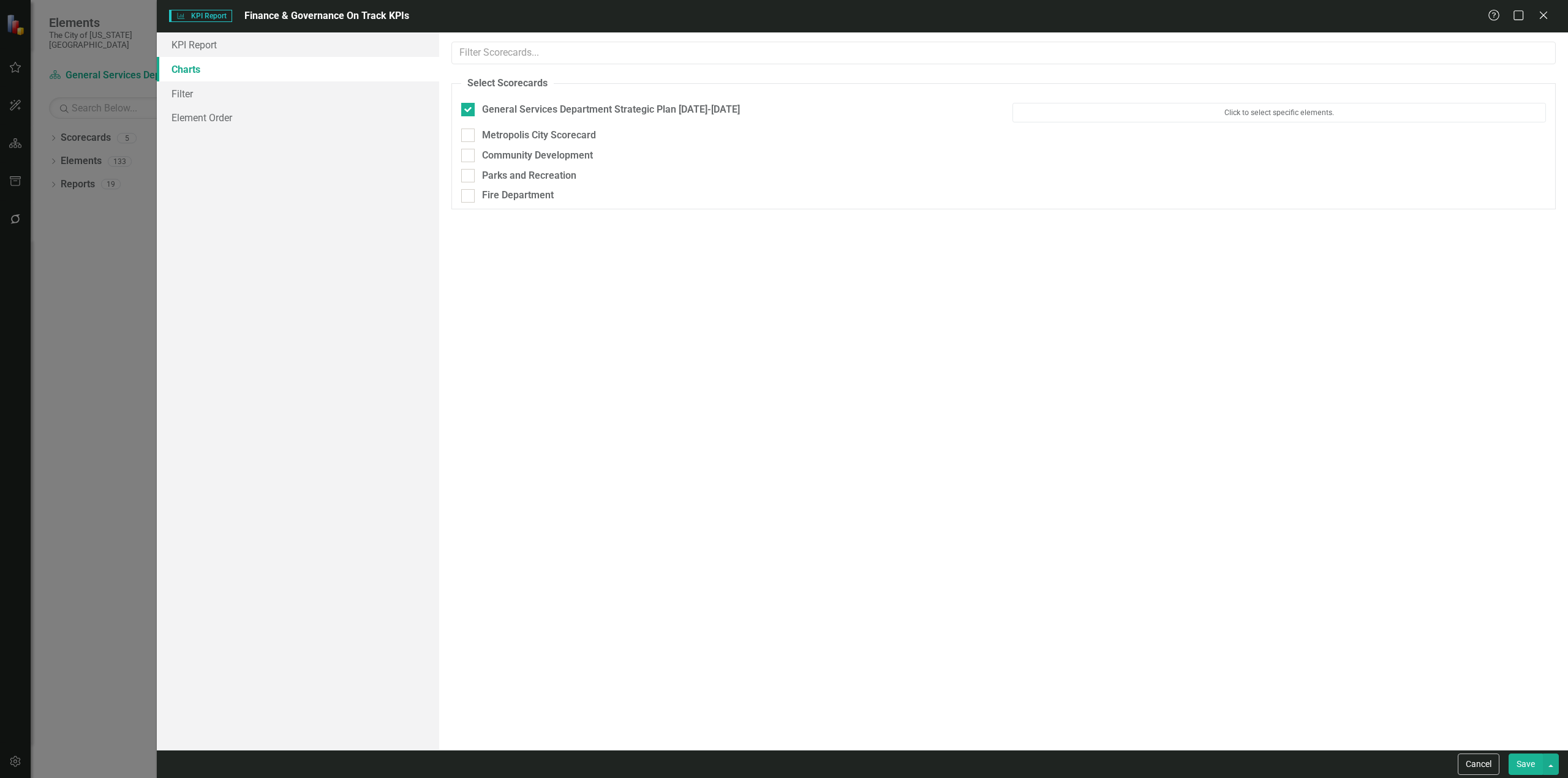
click at [1534, 770] on button "Save" at bounding box center [1525, 764] width 34 height 21
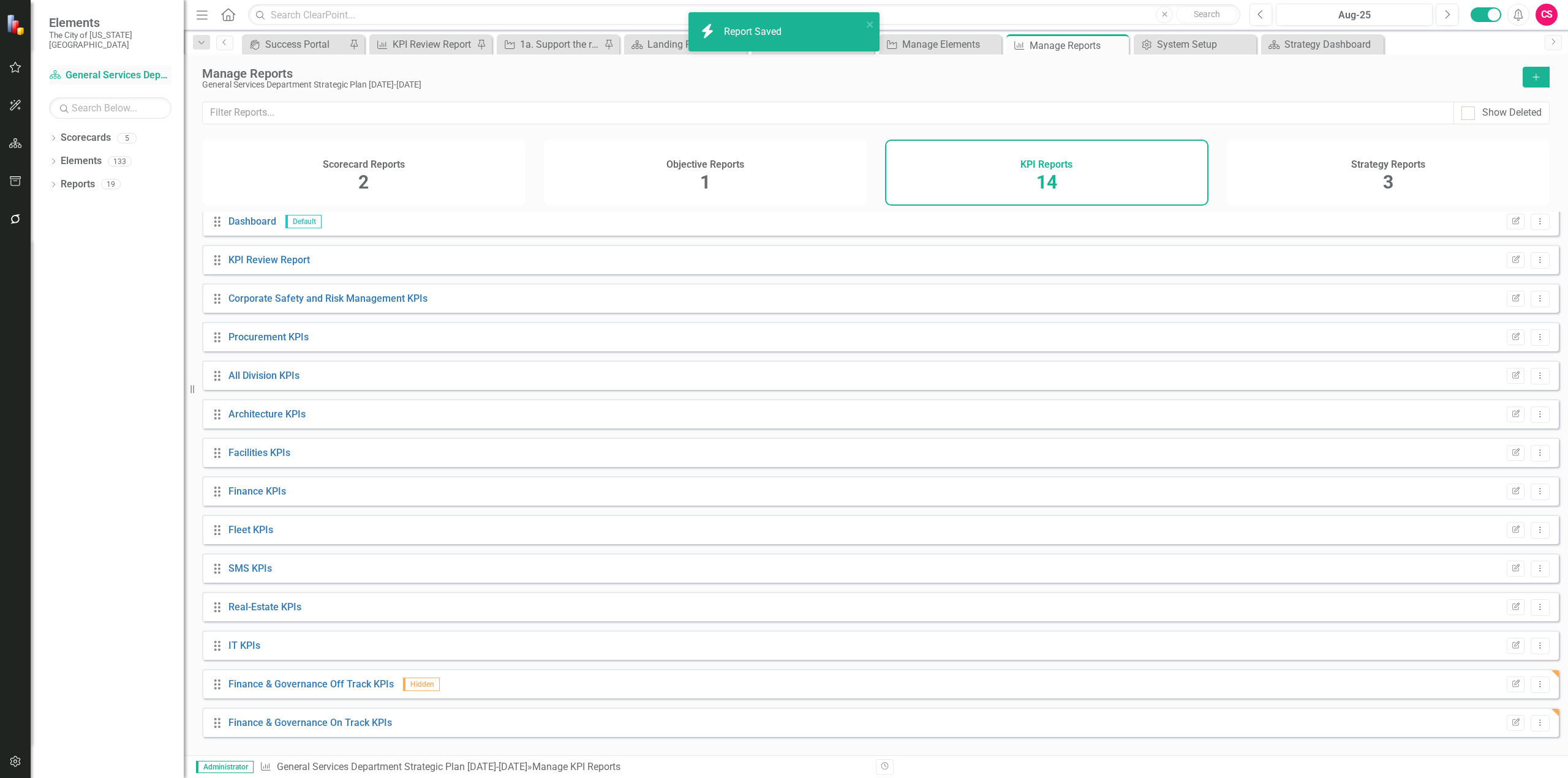
click at [153, 69] on link "Scorecard General Services Department Strategic Plan 2025-2029" at bounding box center [110, 75] width 123 height 14
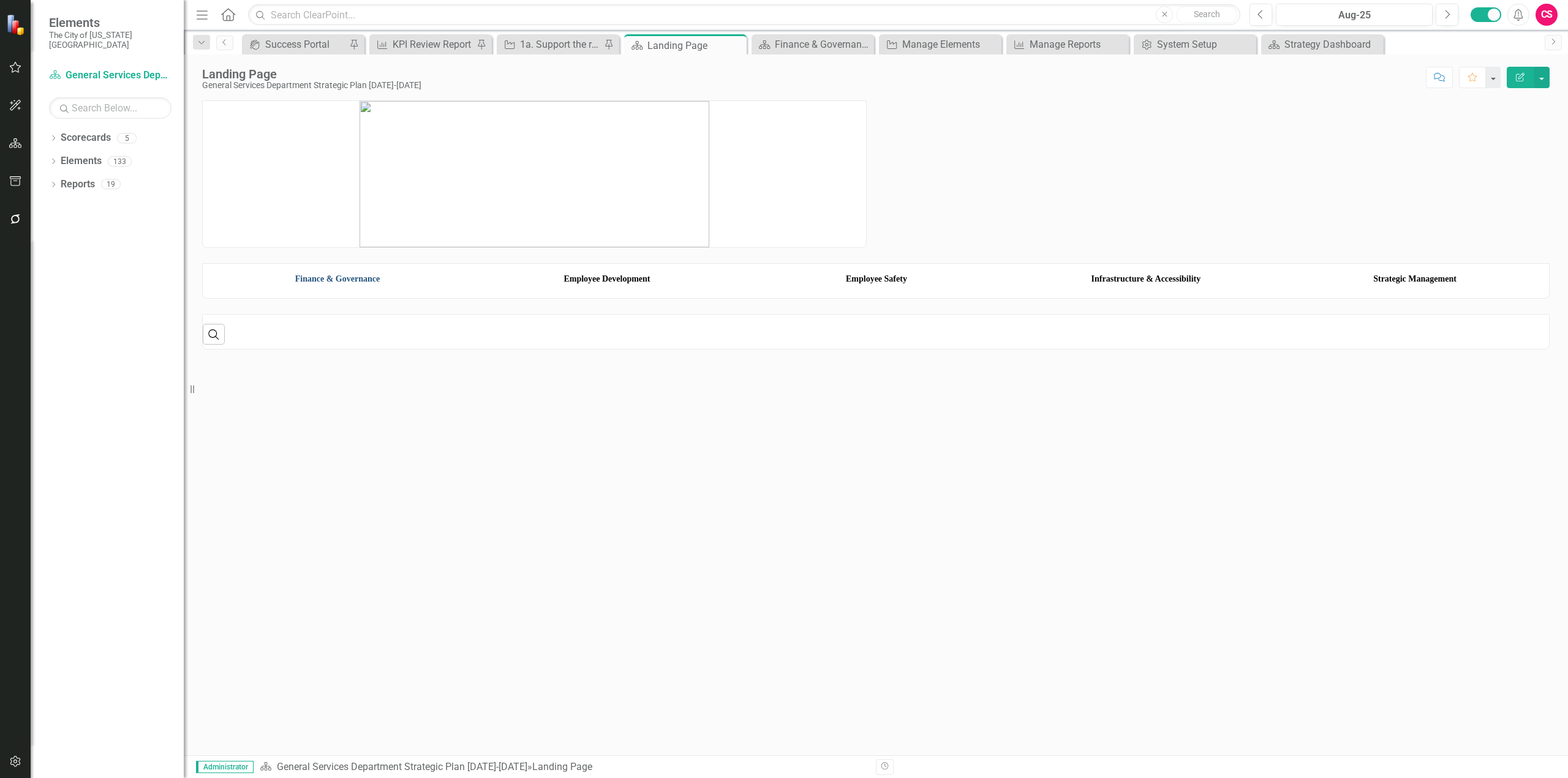
click at [357, 283] on link "Finance & Governance" at bounding box center [336, 279] width 84 height 10
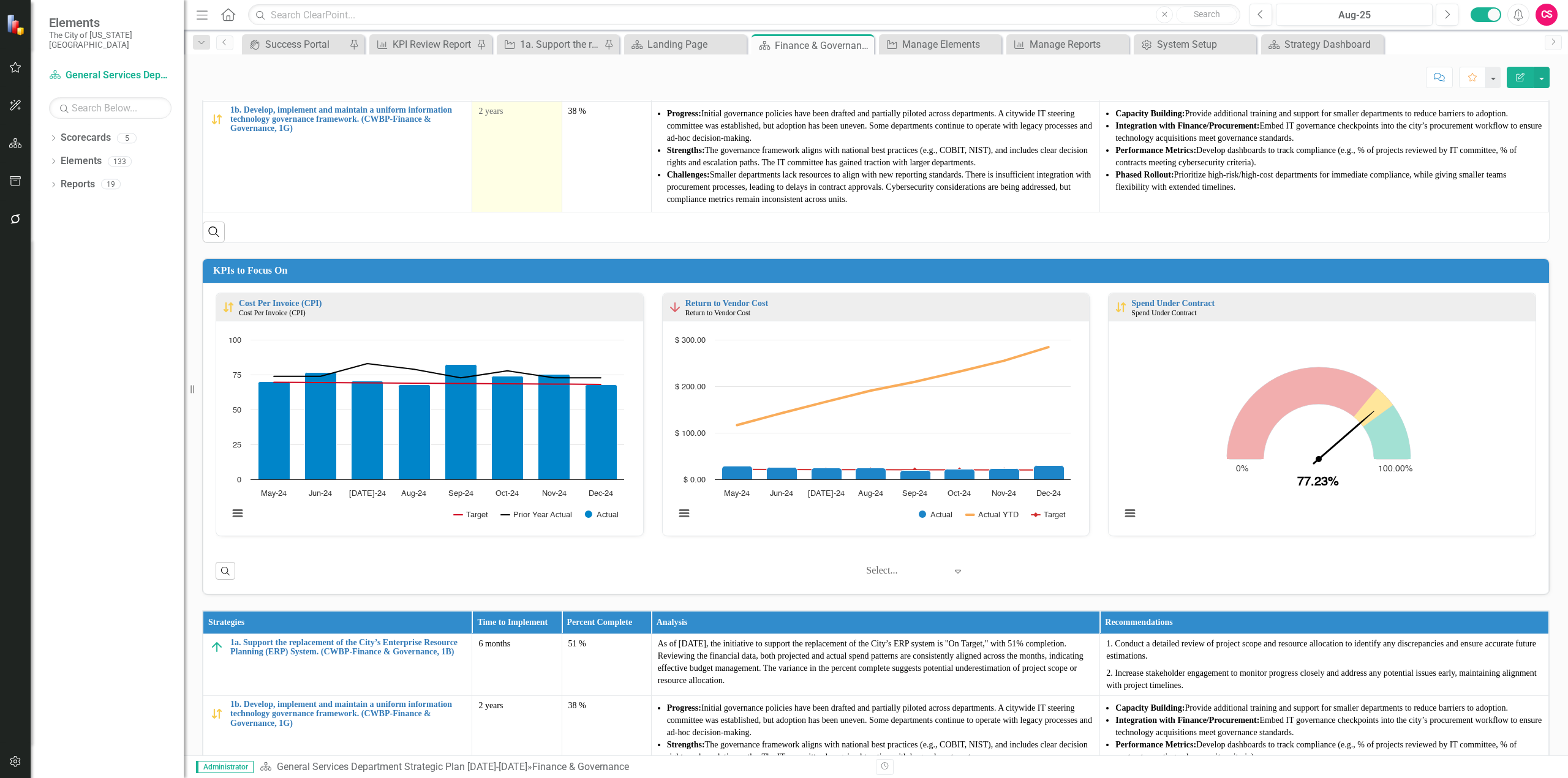
scroll to position [123, 0]
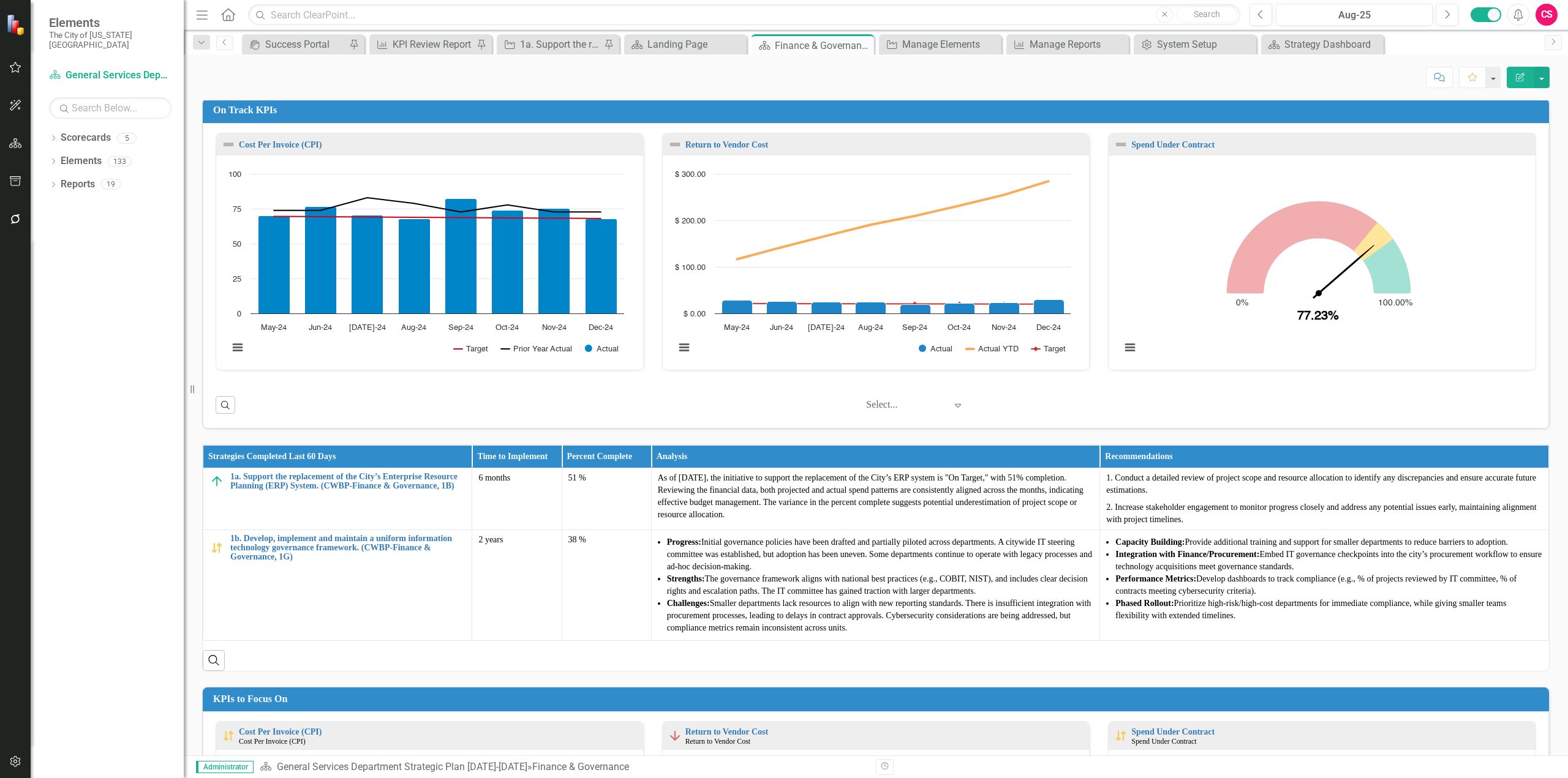
click at [664, 395] on div "‹ Previous 1 (current) › Next Select... Expand" at bounding box center [888, 406] width 1294 height 21
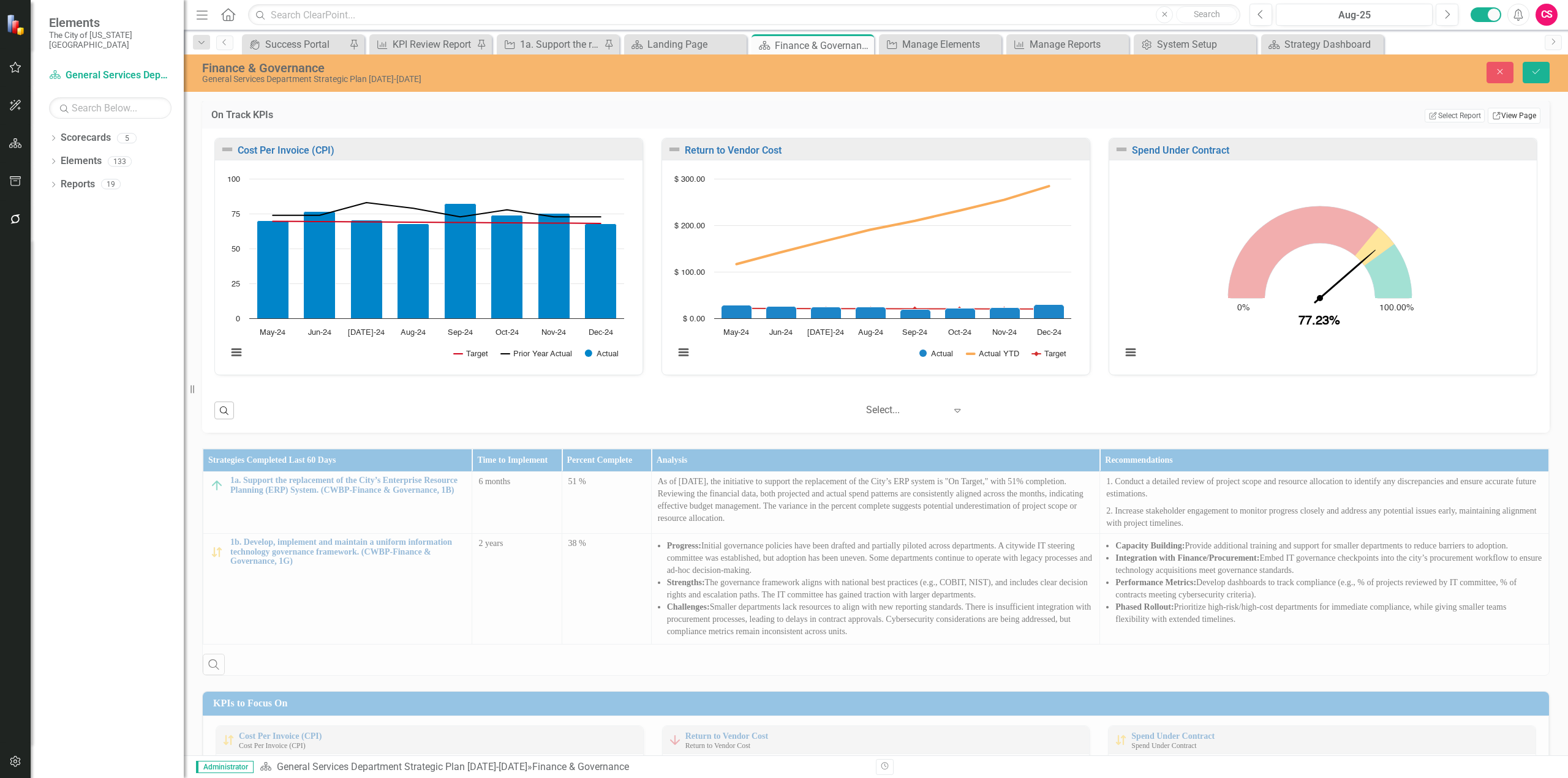
click at [1491, 122] on link "Link View Page" at bounding box center [1514, 116] width 52 height 15
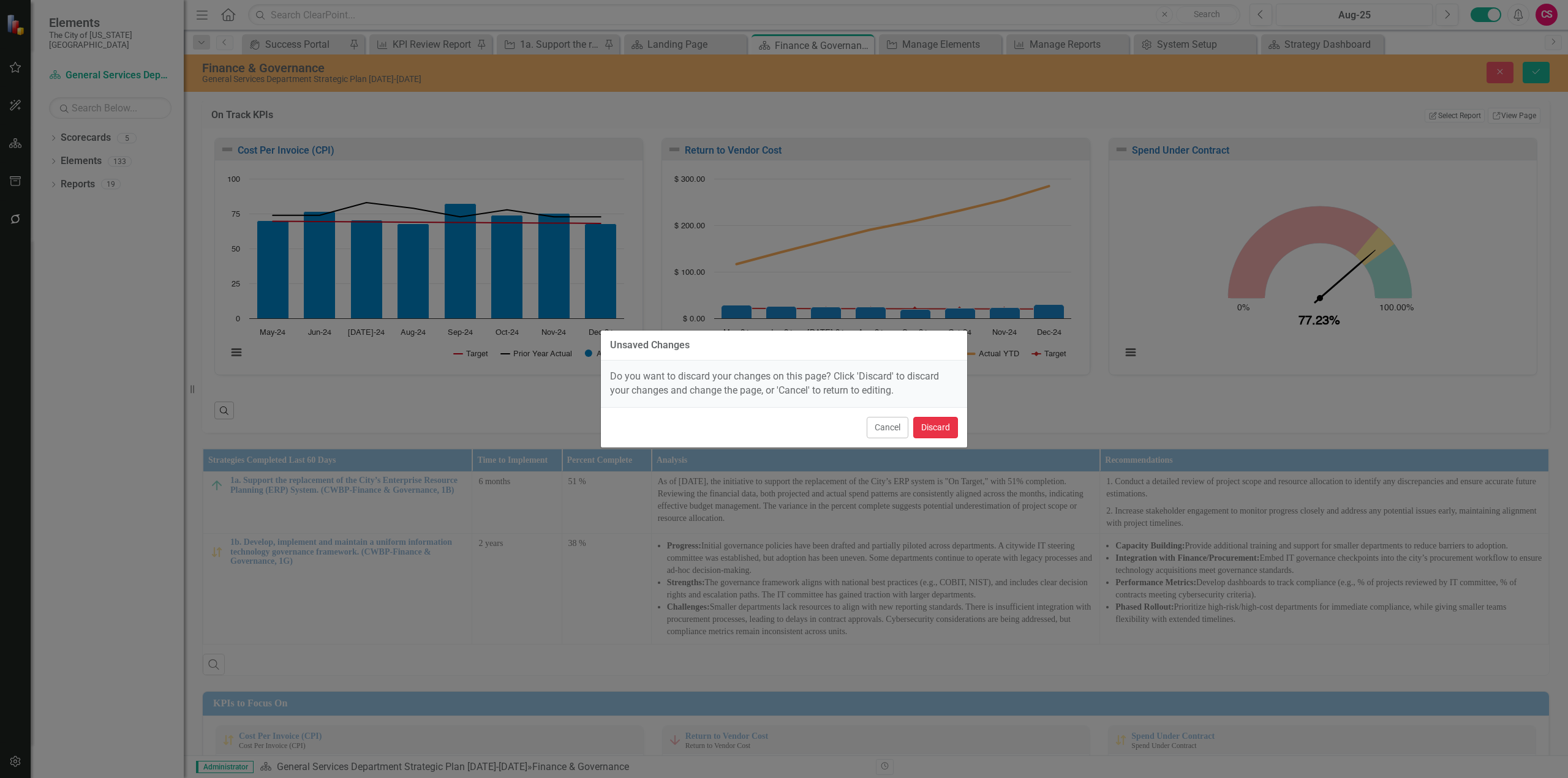
click at [922, 432] on button "Discard" at bounding box center [936, 428] width 44 height 21
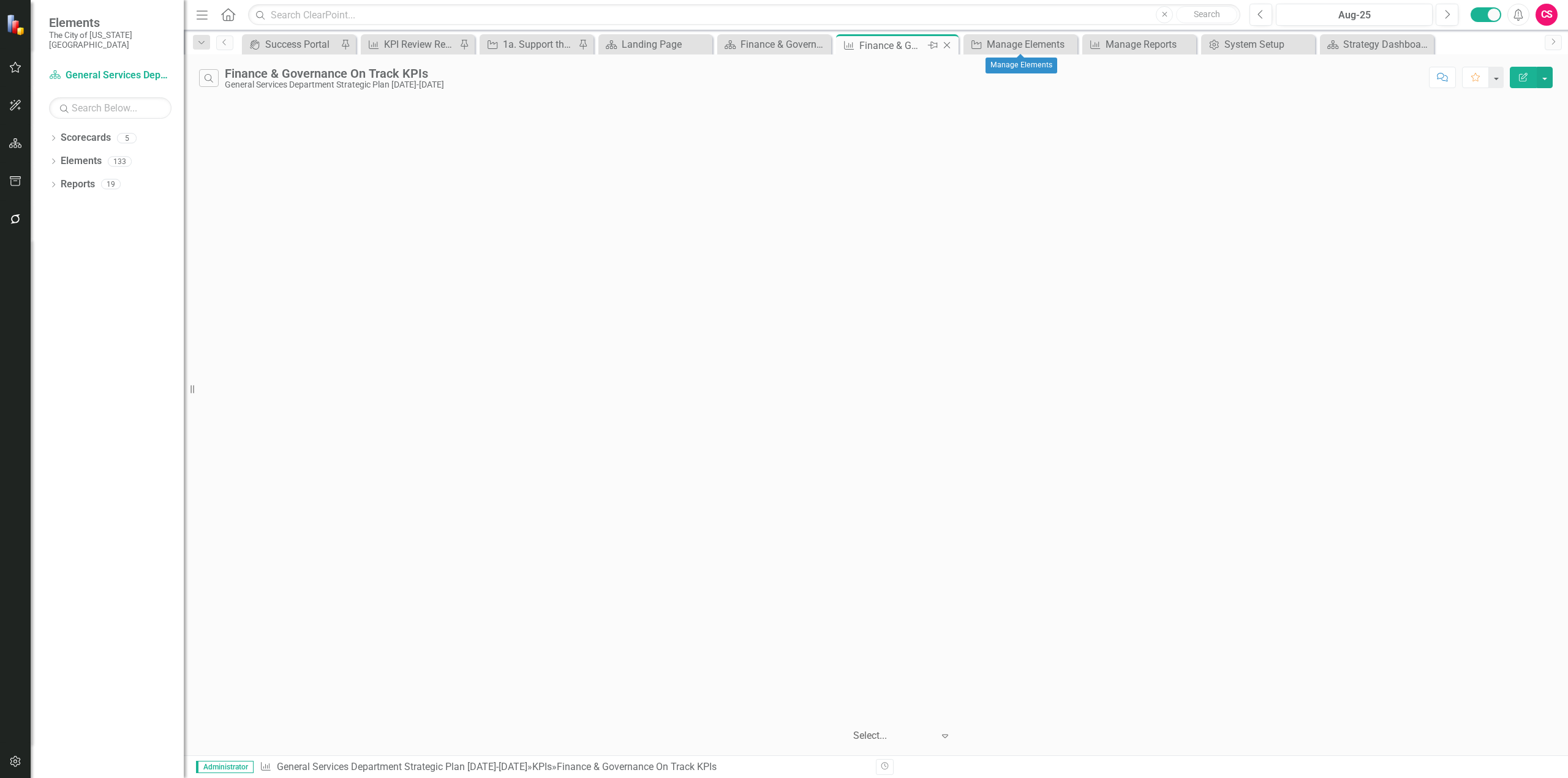
click at [948, 44] on icon "Close" at bounding box center [946, 45] width 13 height 10
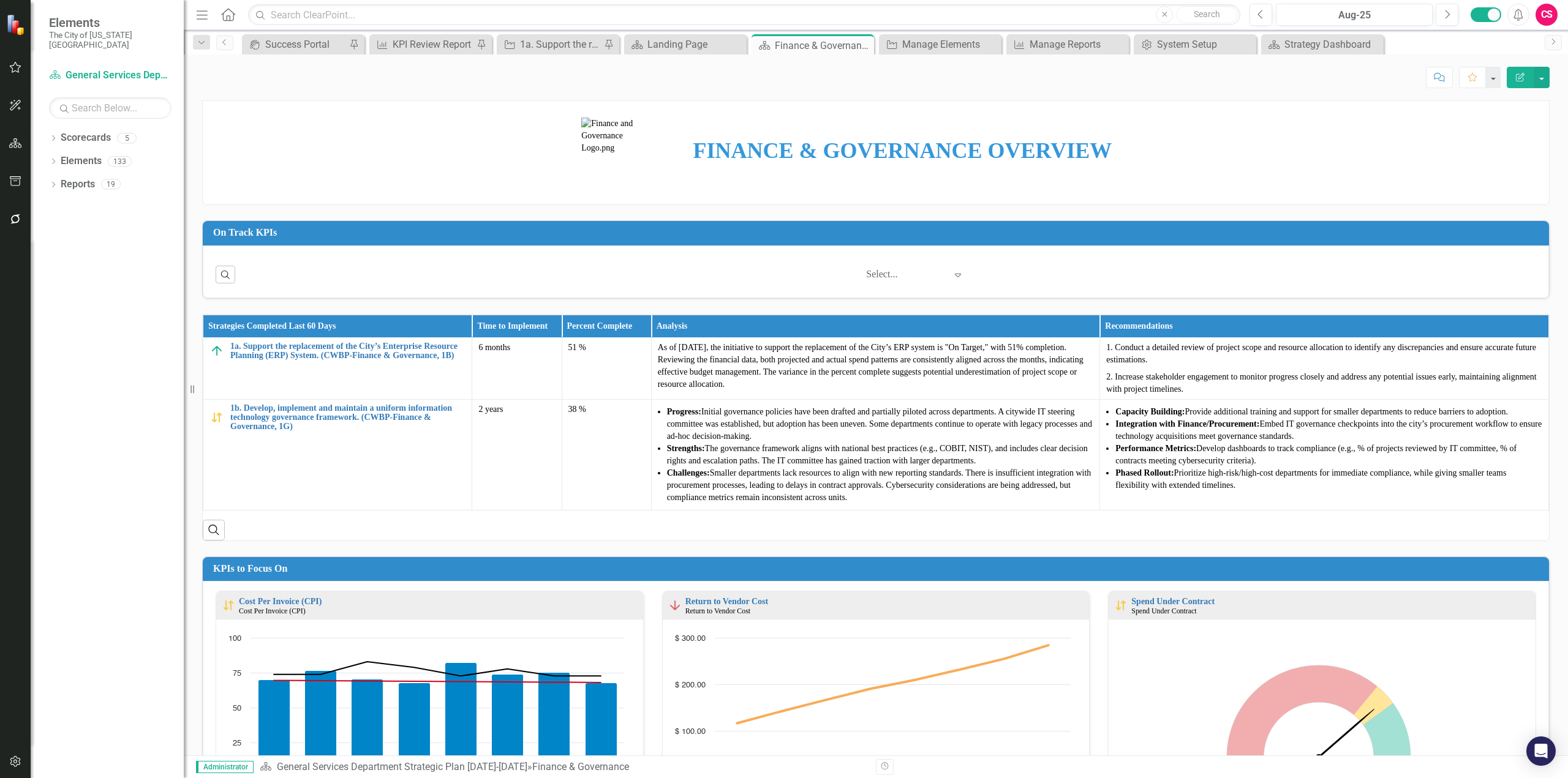
click at [1016, 257] on div "Search ‹ Previous 1 (current) › Next Select... Expand" at bounding box center [876, 270] width 1321 height 30
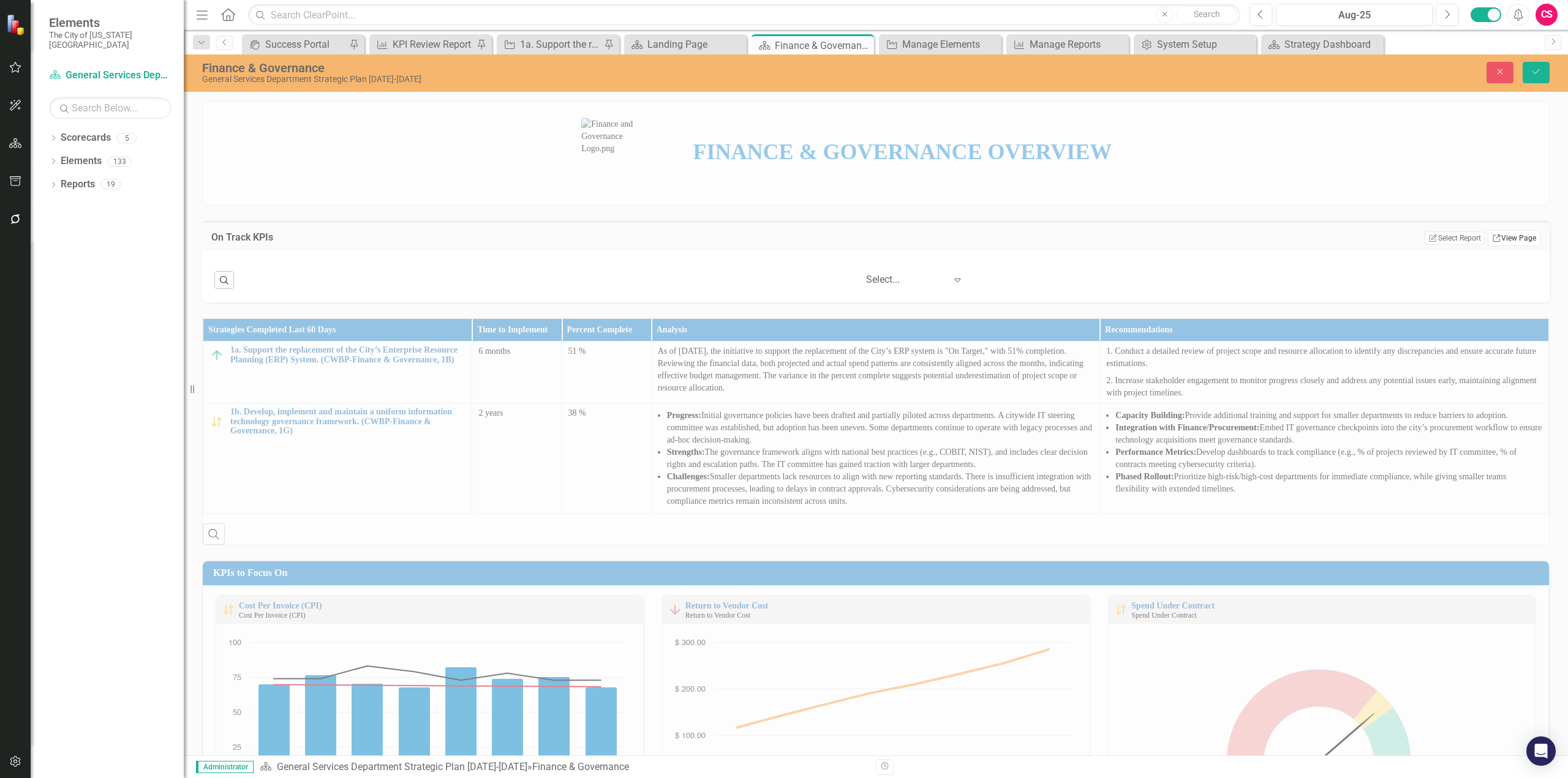
click at [1495, 239] on link "Link View Page" at bounding box center [1514, 238] width 52 height 15
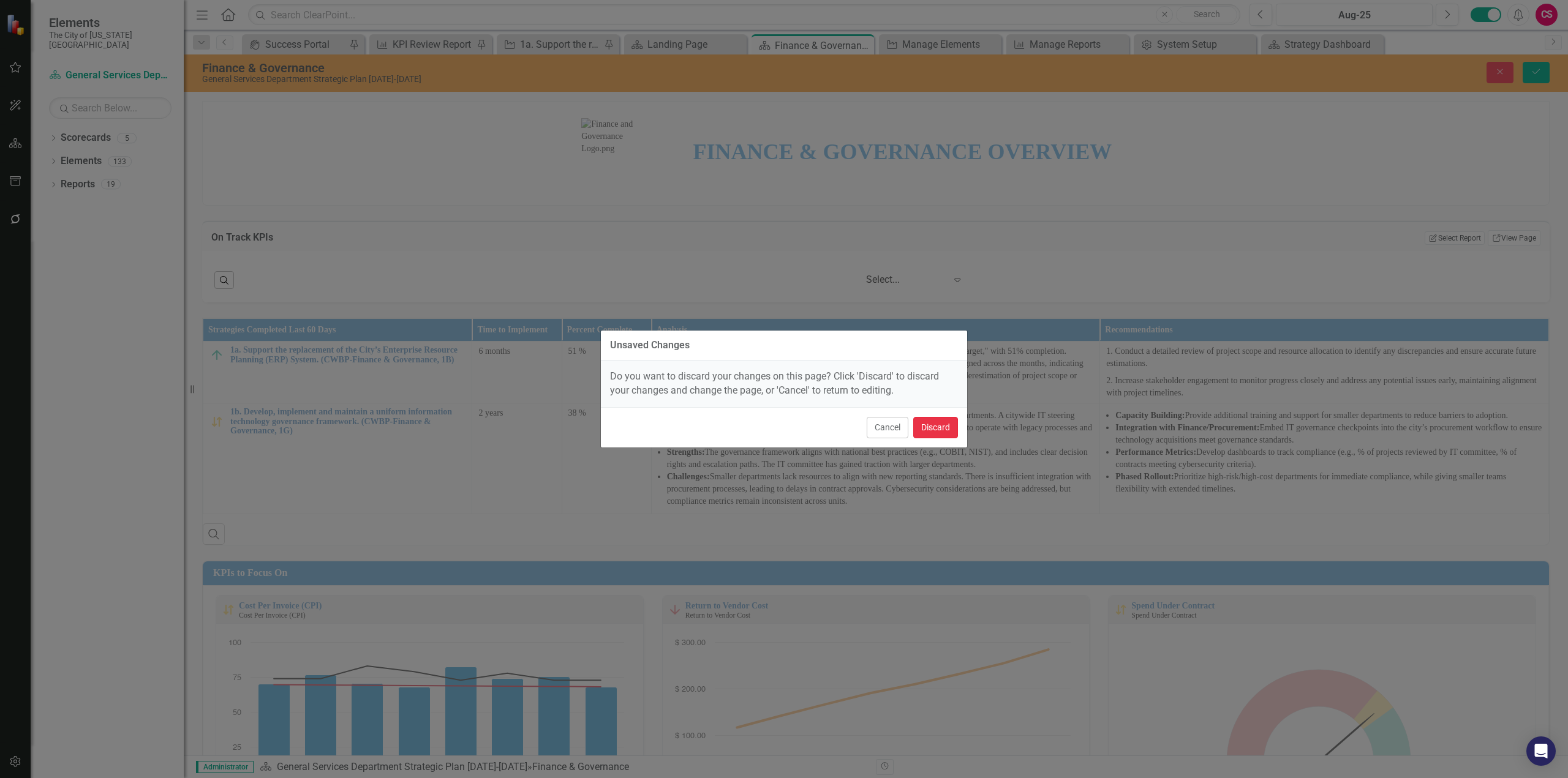
click at [929, 425] on button "Discard" at bounding box center [936, 428] width 44 height 21
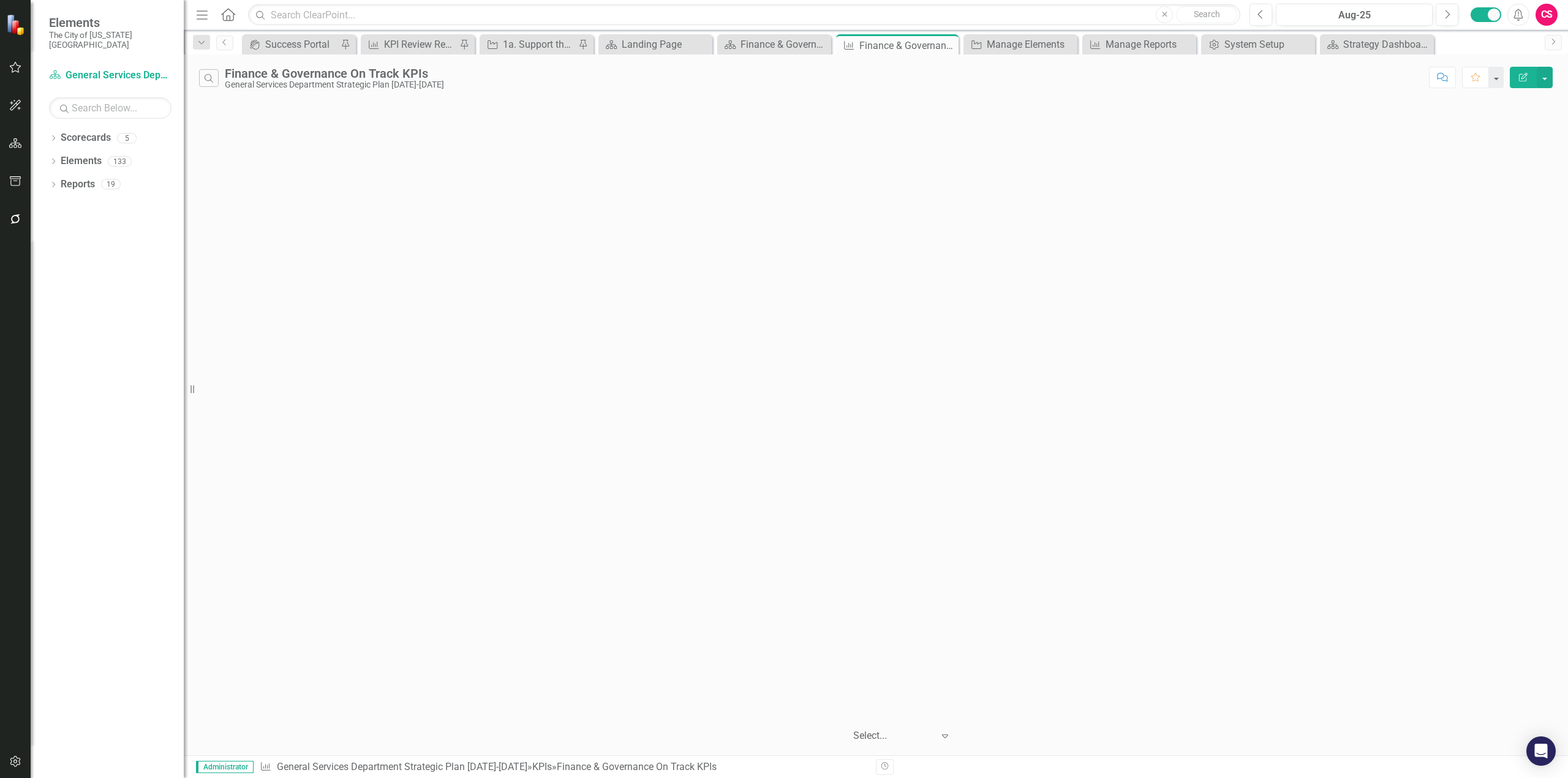
click at [1522, 81] on icon "button" at bounding box center [1523, 76] width 9 height 9
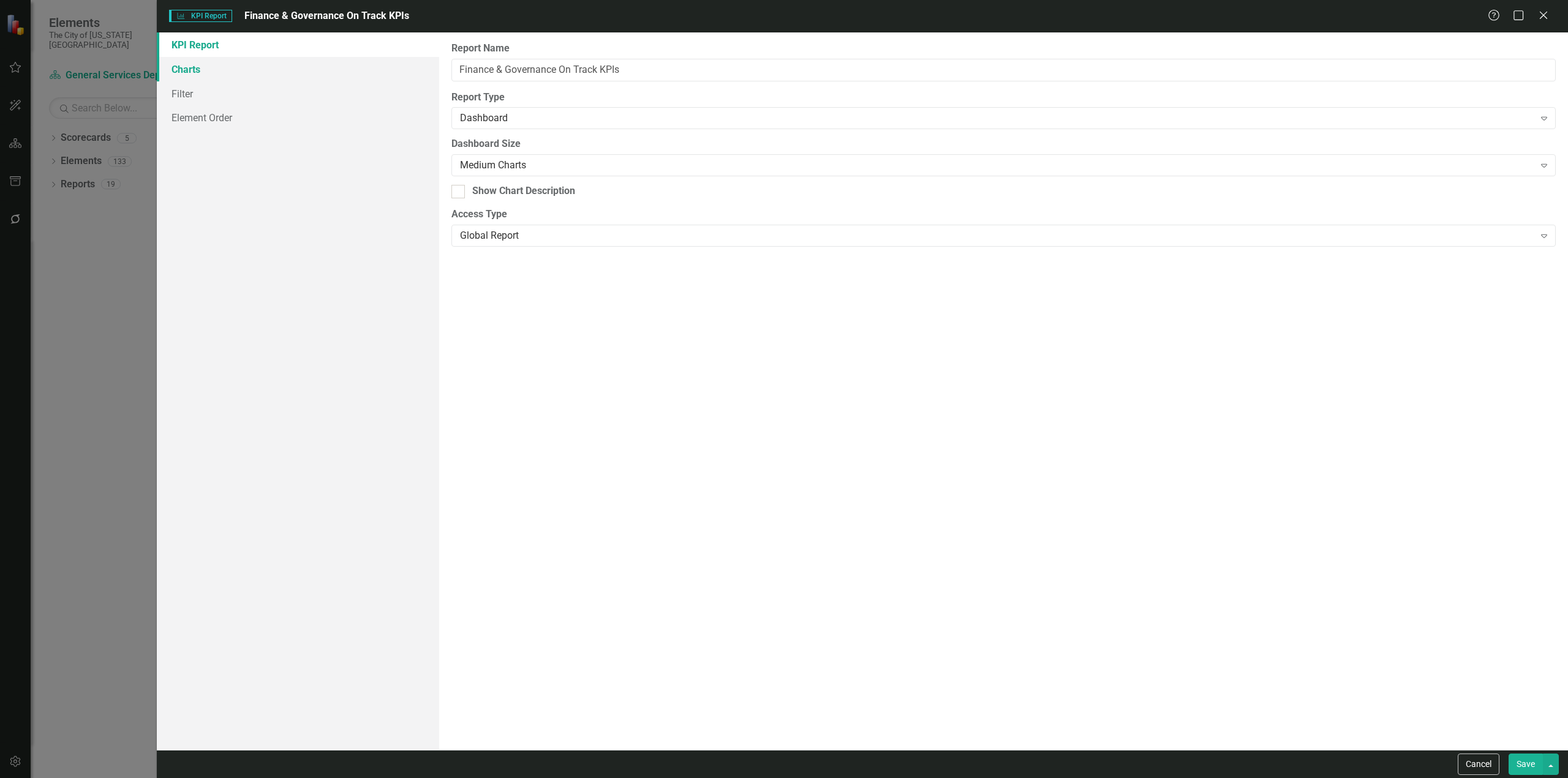
click at [263, 60] on link "Charts" at bounding box center [298, 69] width 282 height 24
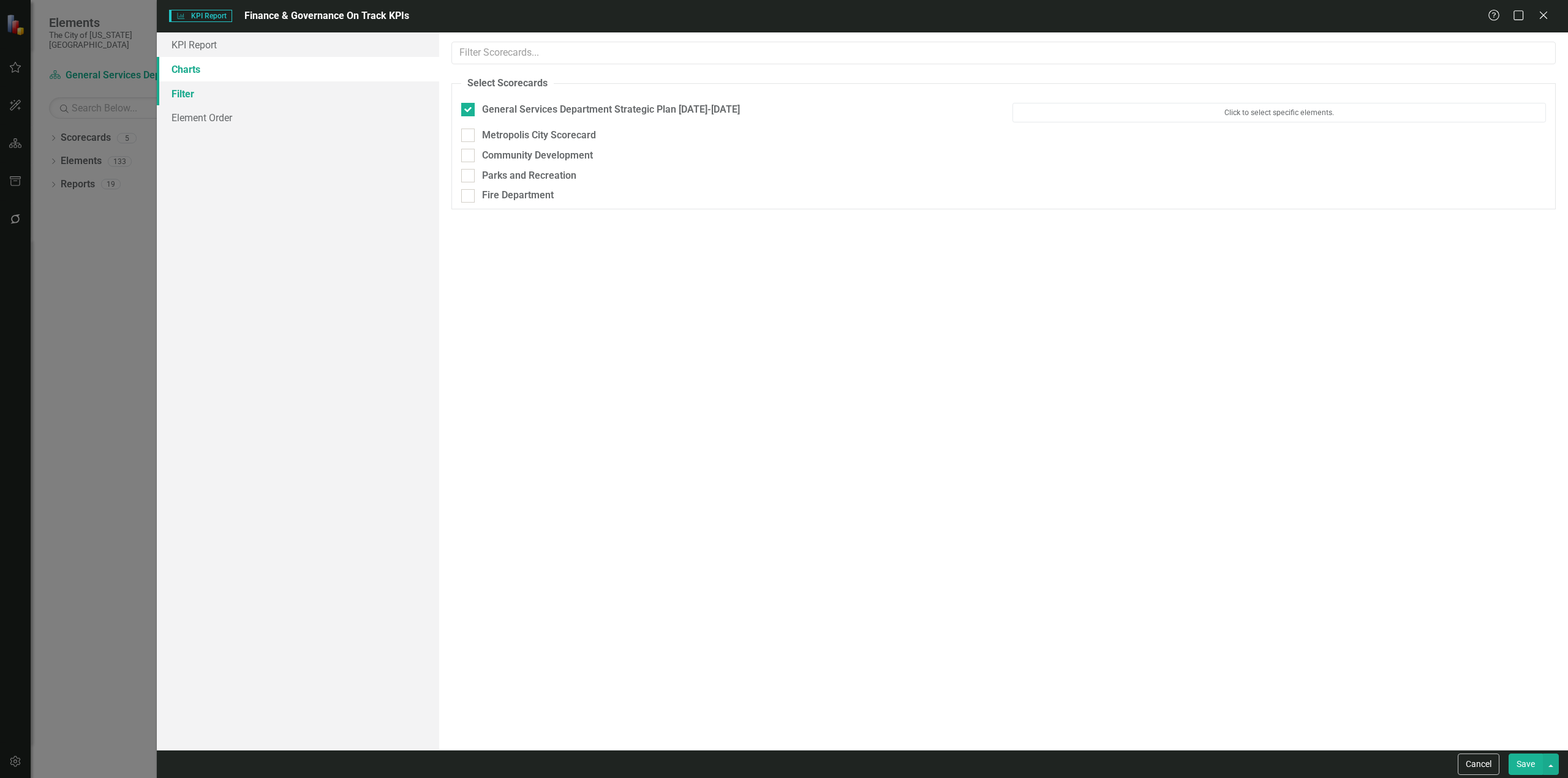
click at [253, 92] on link "Filter" at bounding box center [298, 93] width 282 height 24
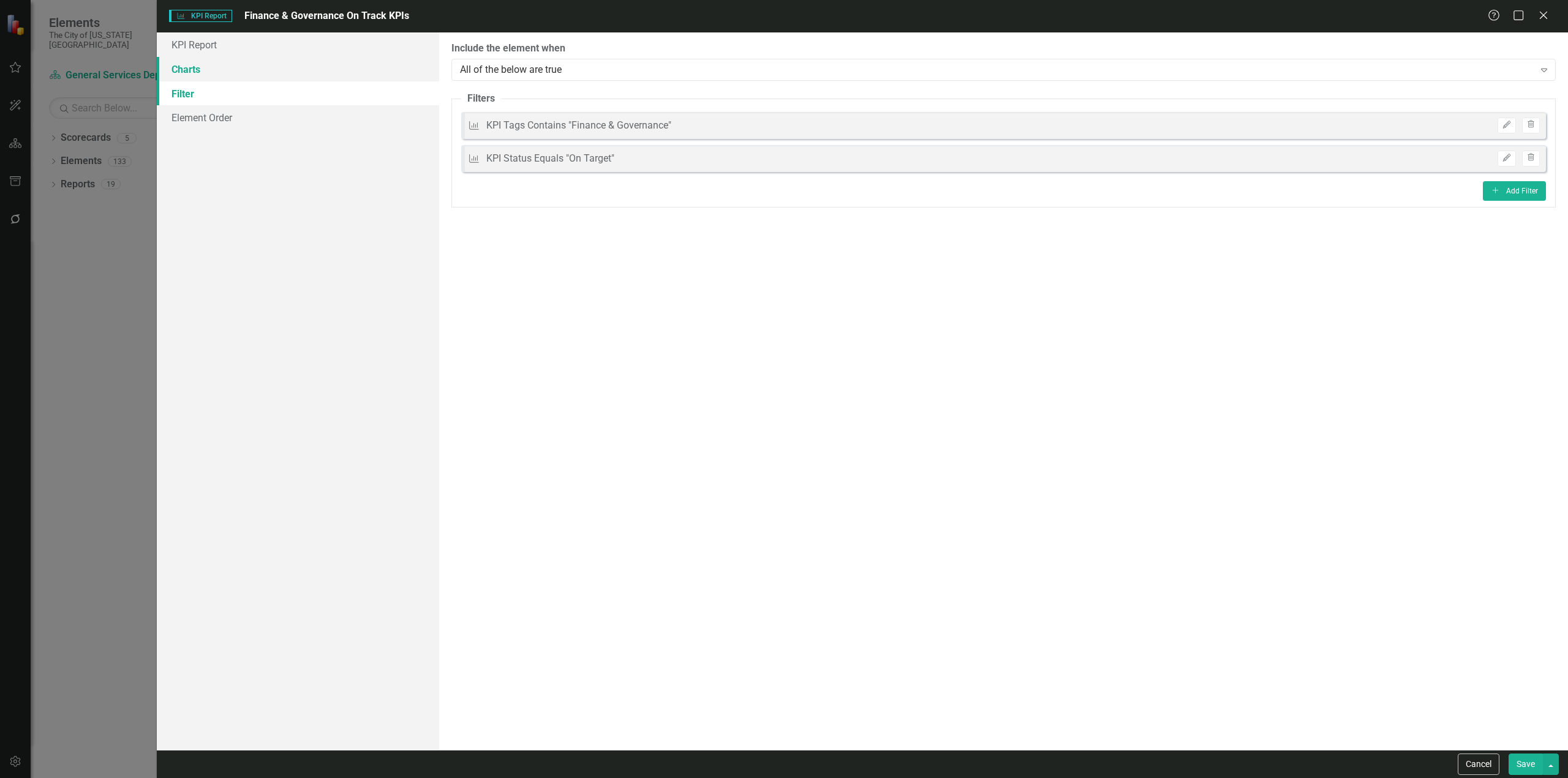
click at [250, 74] on link "Charts" at bounding box center [298, 69] width 282 height 24
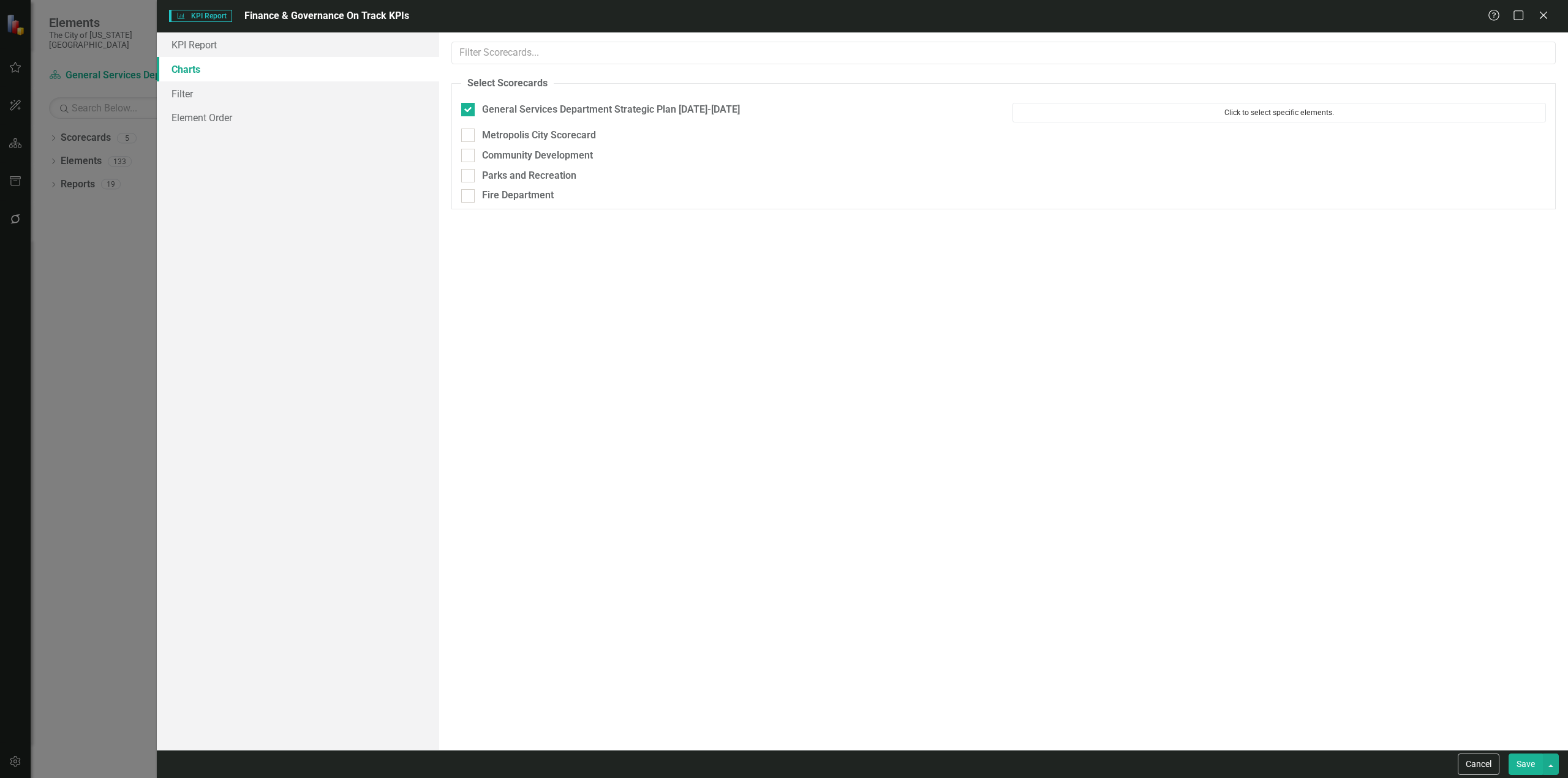
click at [1389, 104] on button "Click to select specific elements." at bounding box center [1279, 112] width 534 height 19
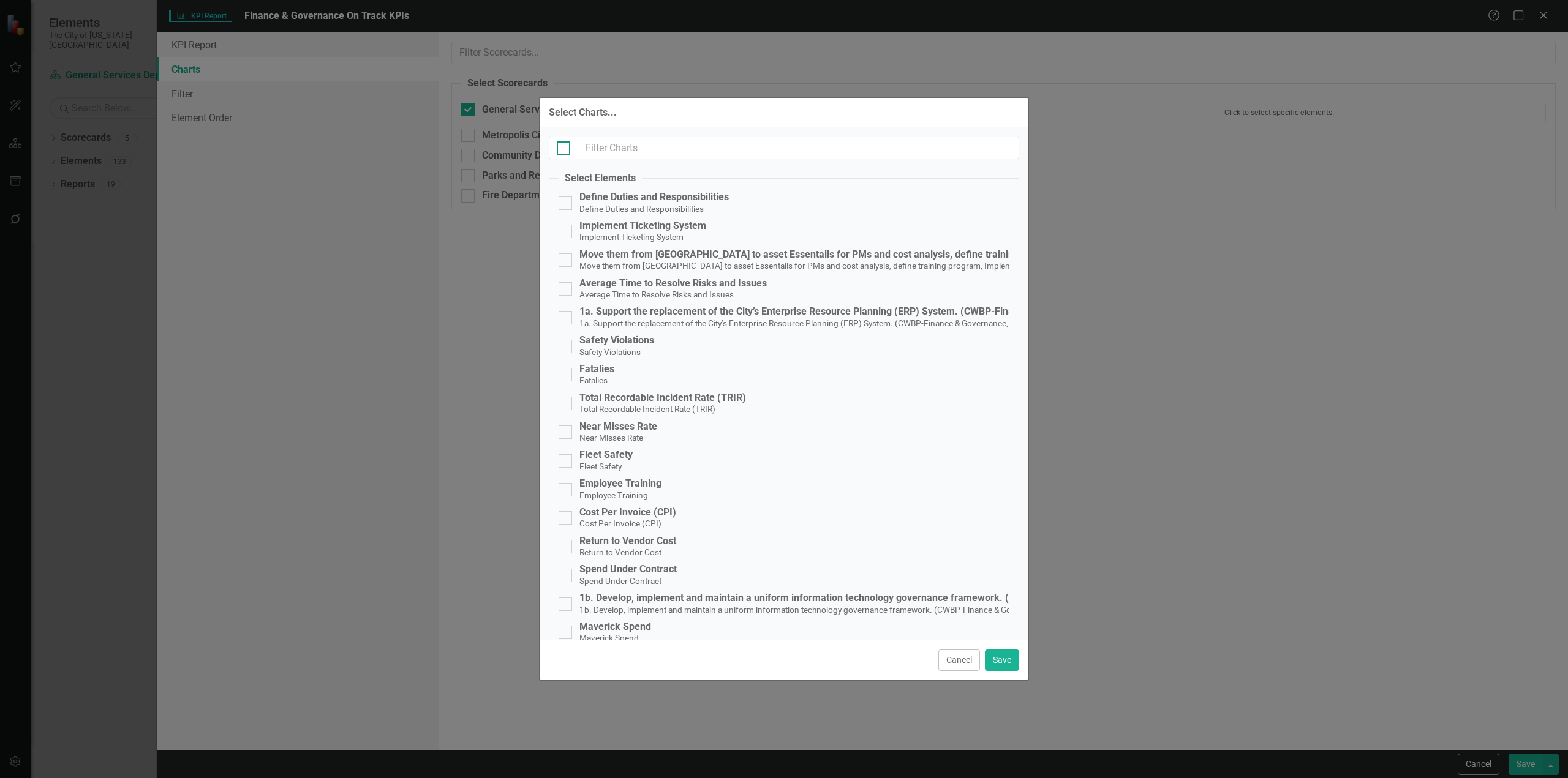
click at [559, 150] on div at bounding box center [564, 148] width 14 height 14
click at [559, 150] on input "checkbox" at bounding box center [561, 145] width 8 height 8
checkbox input "true"
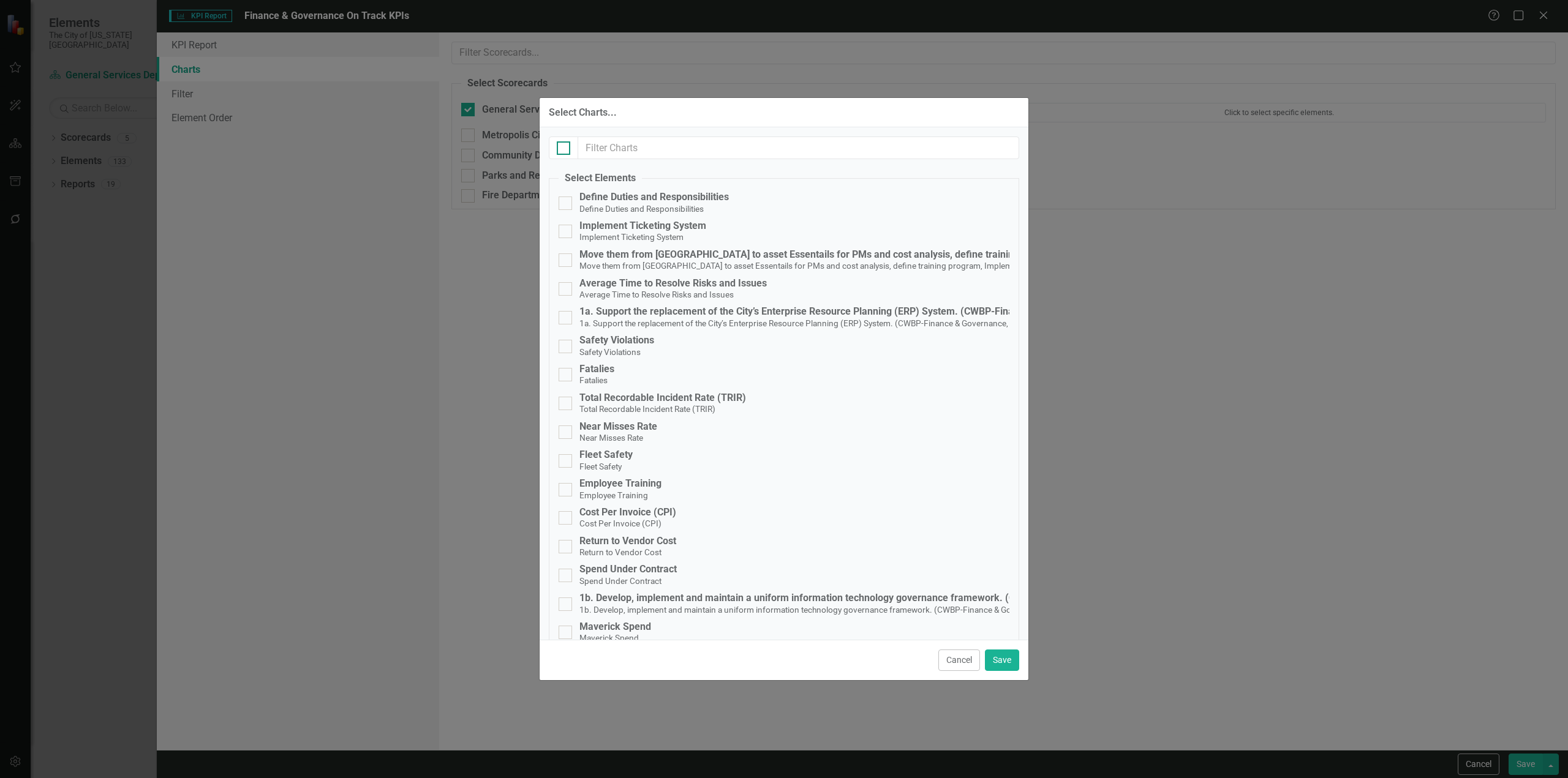
checkbox input "true"
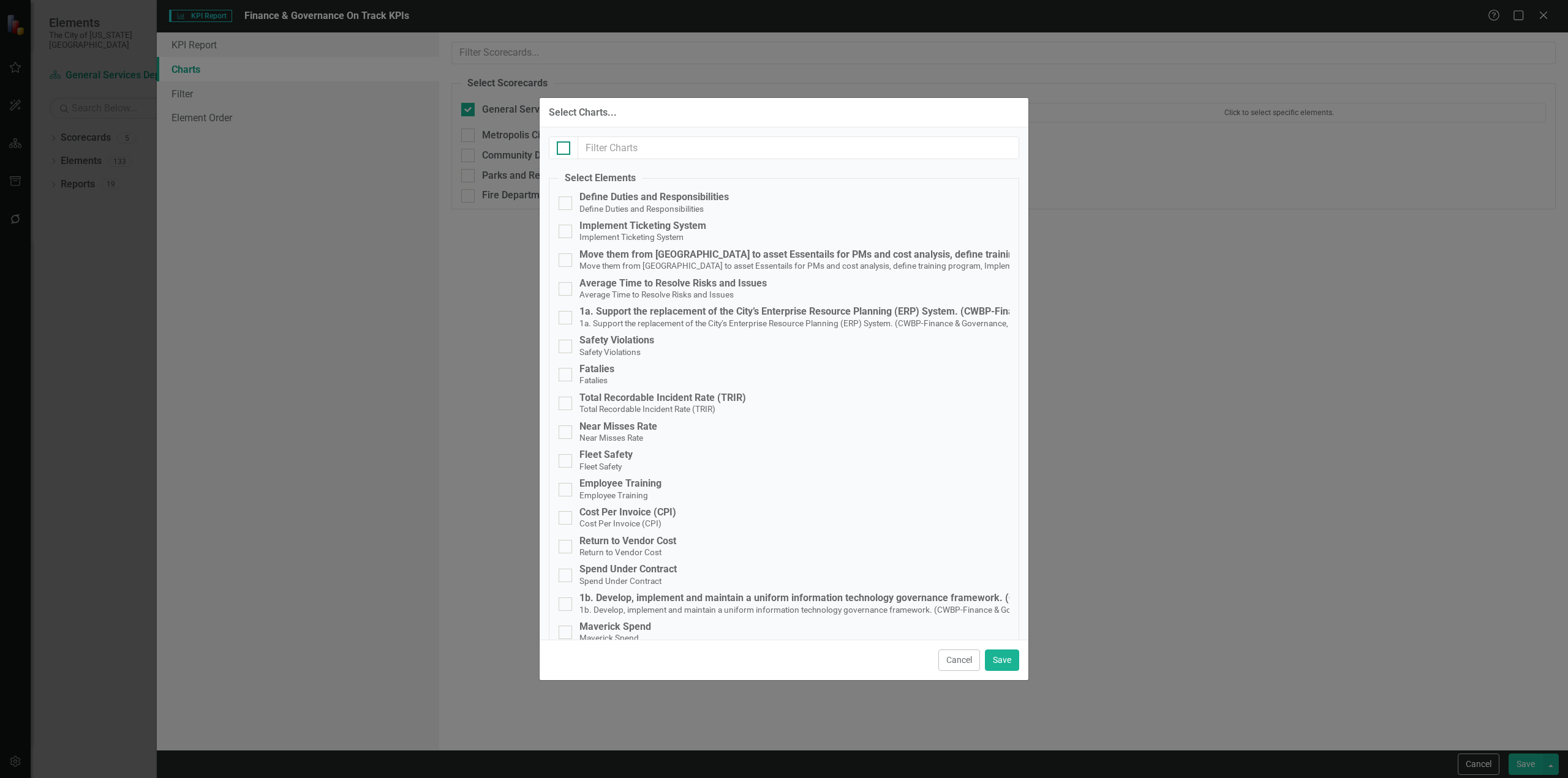
checkbox input "true"
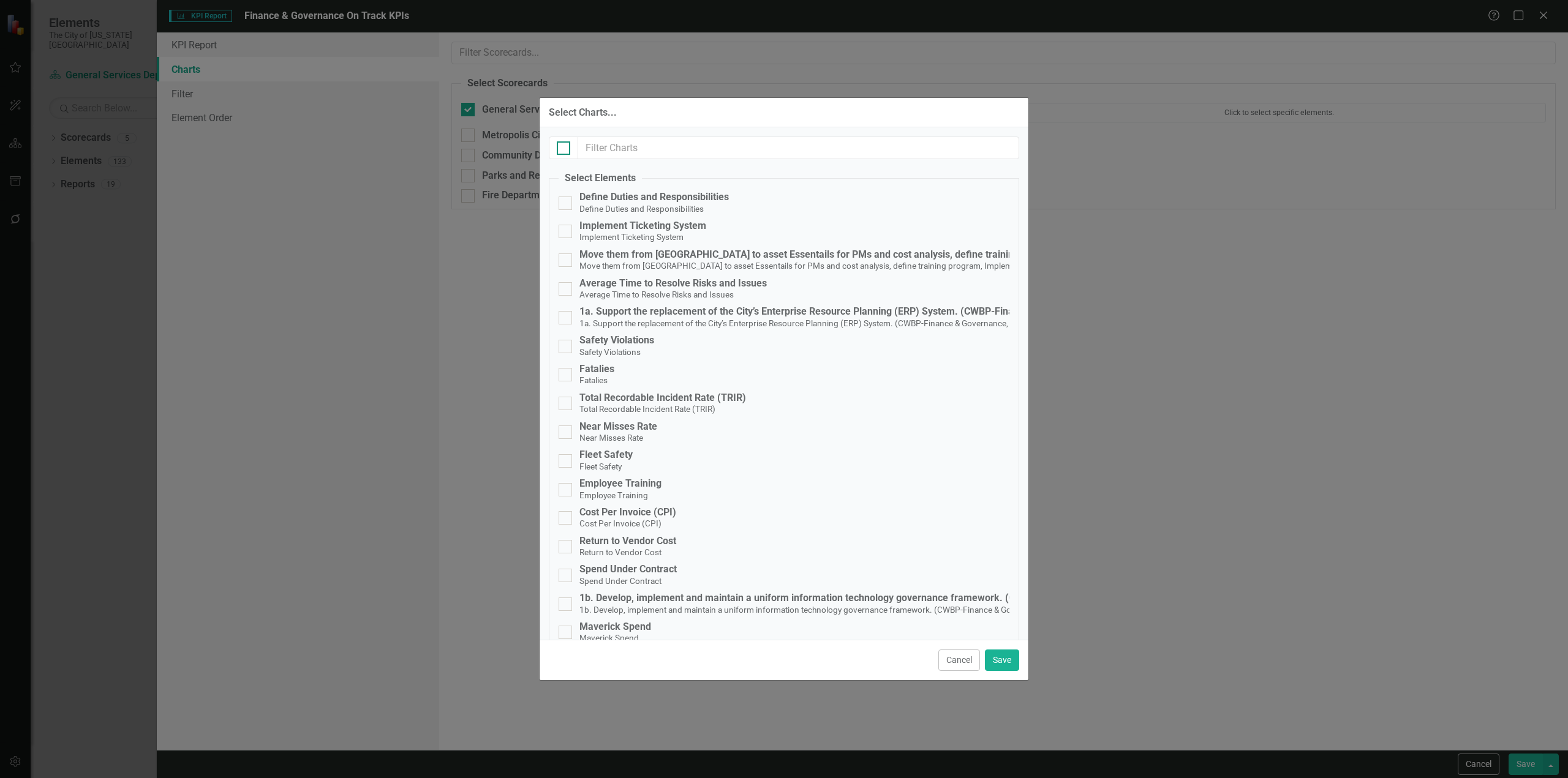
checkbox input "true"
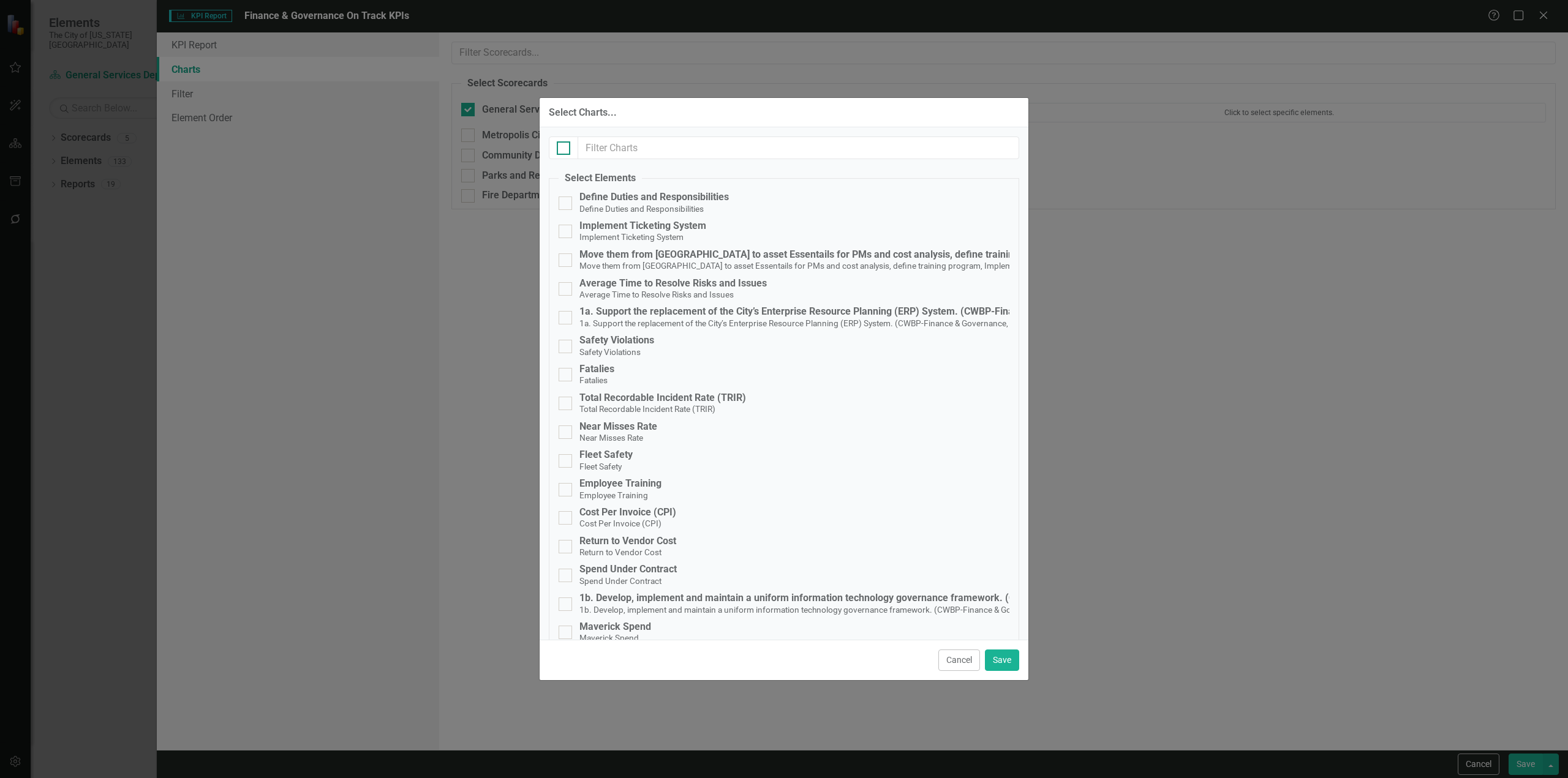
checkbox input "true"
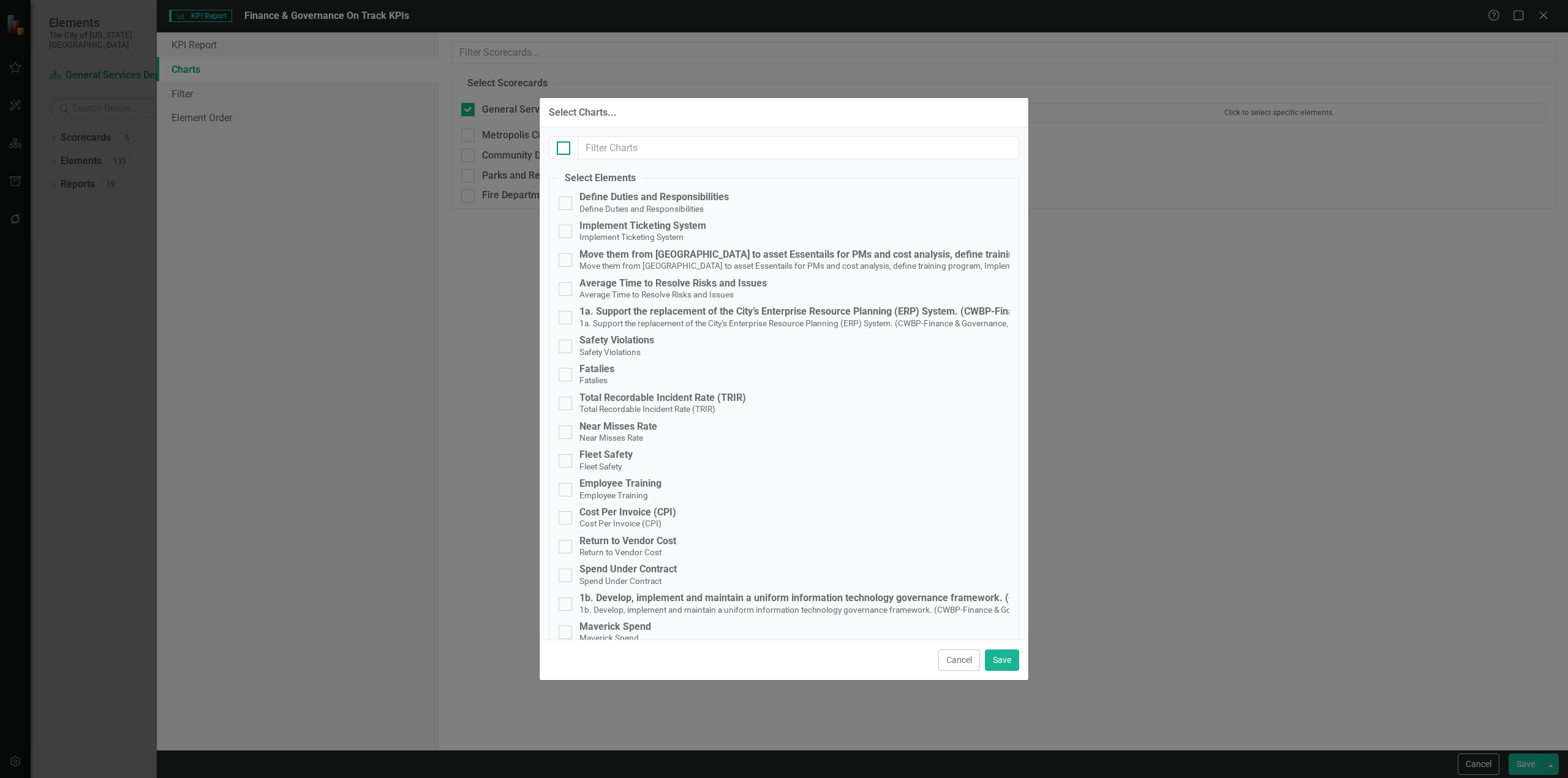
checkbox input "true"
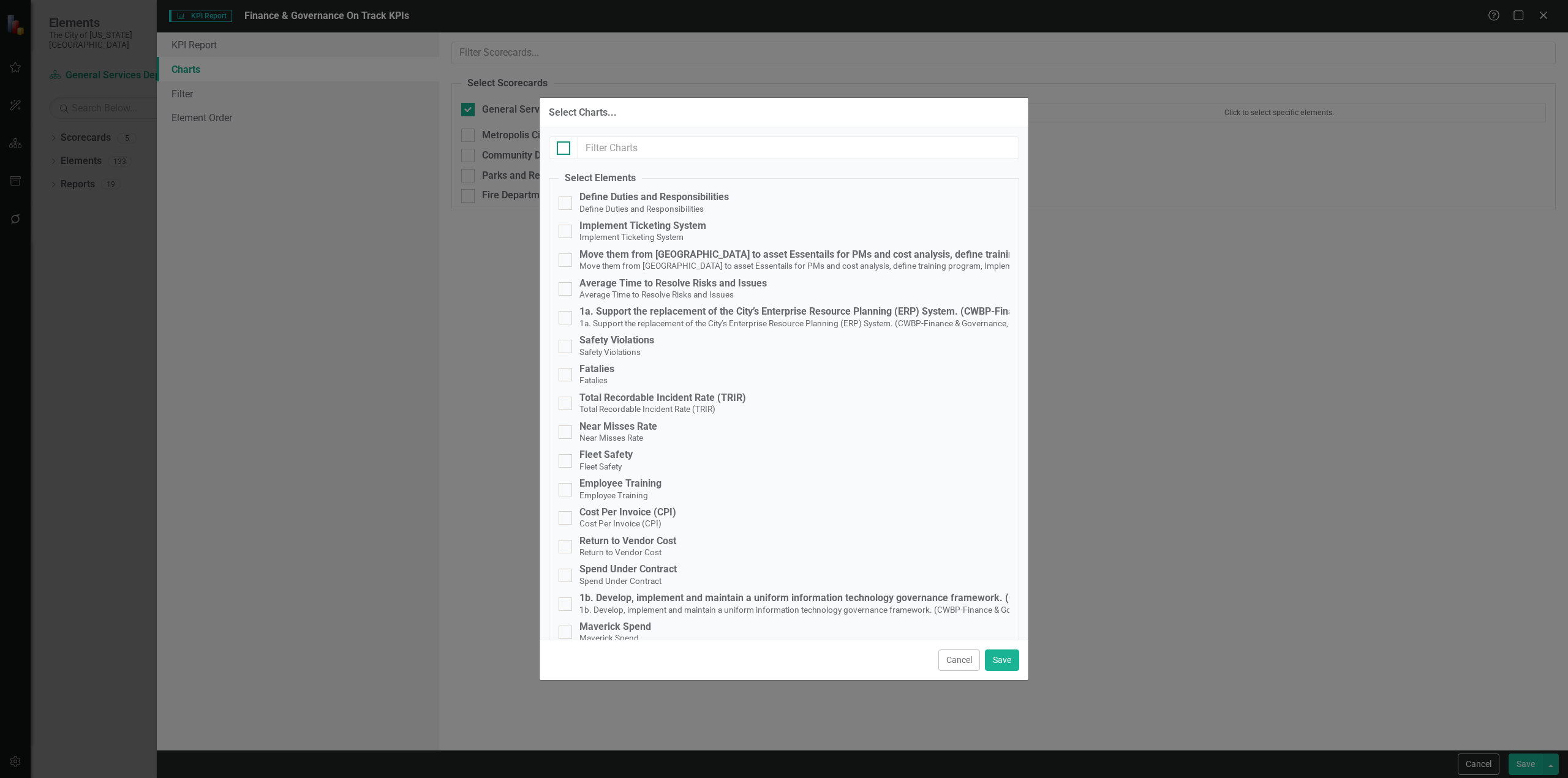
checkbox input "true"
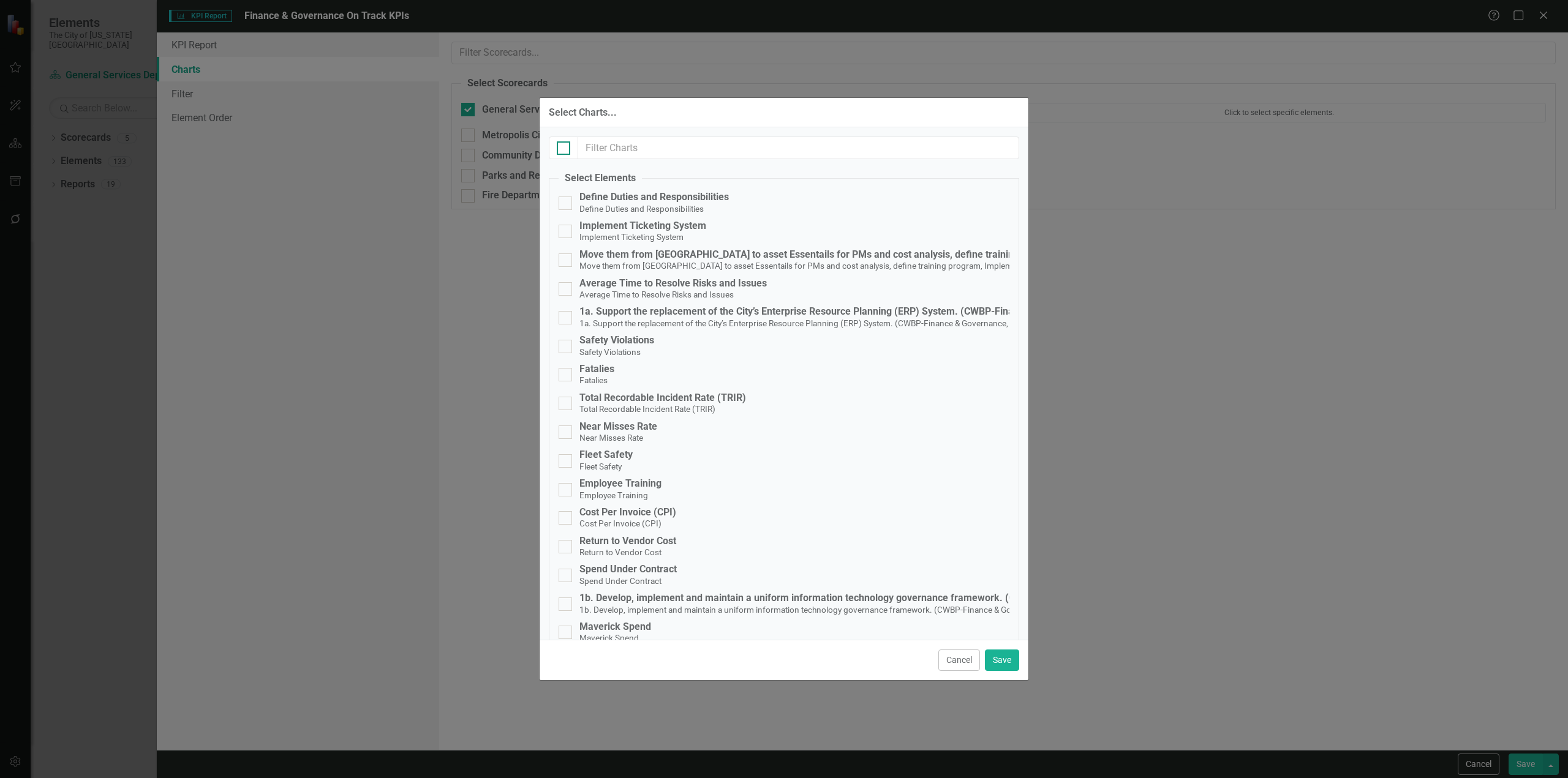
checkbox input "true"
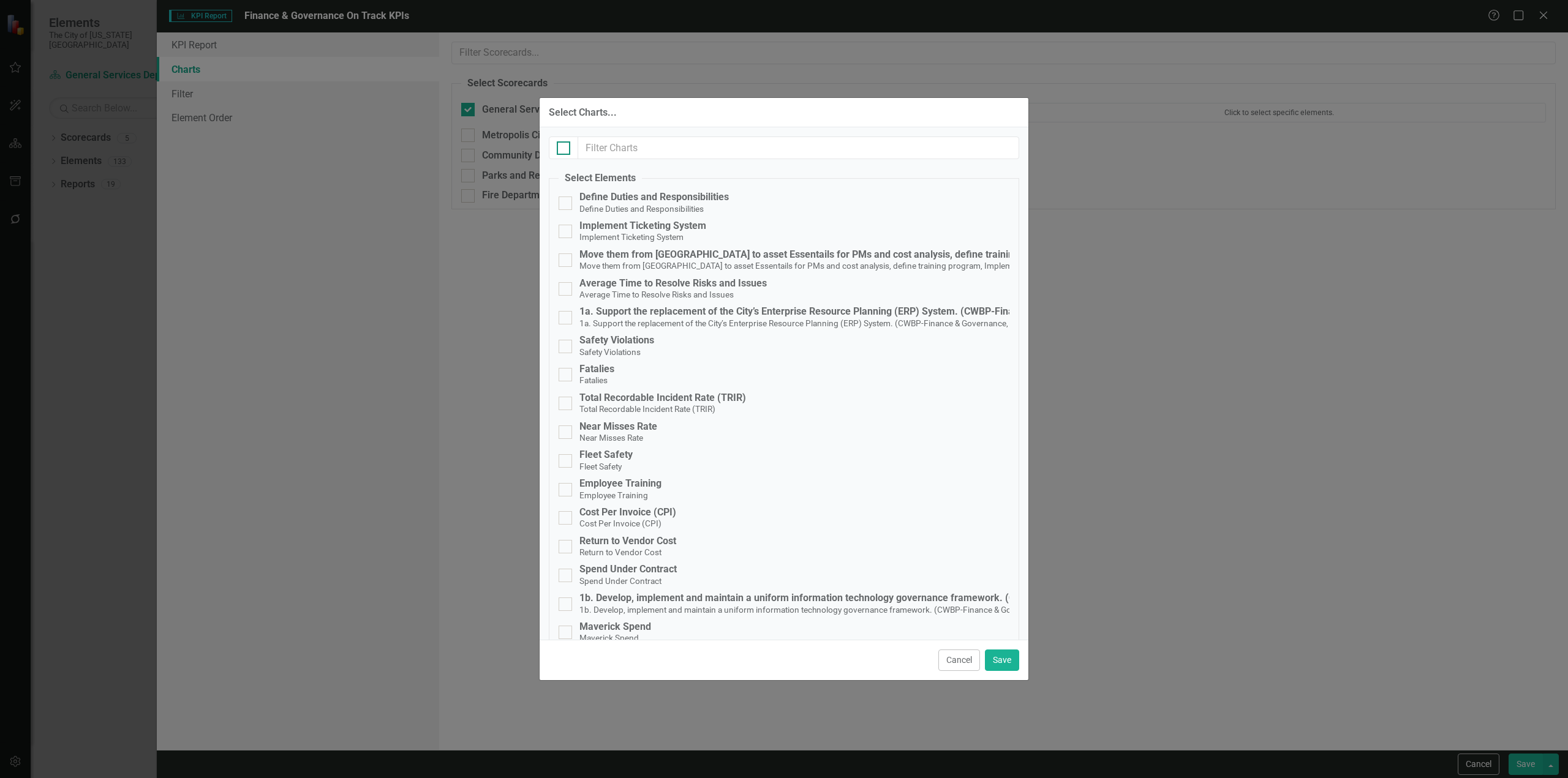
checkbox input "true"
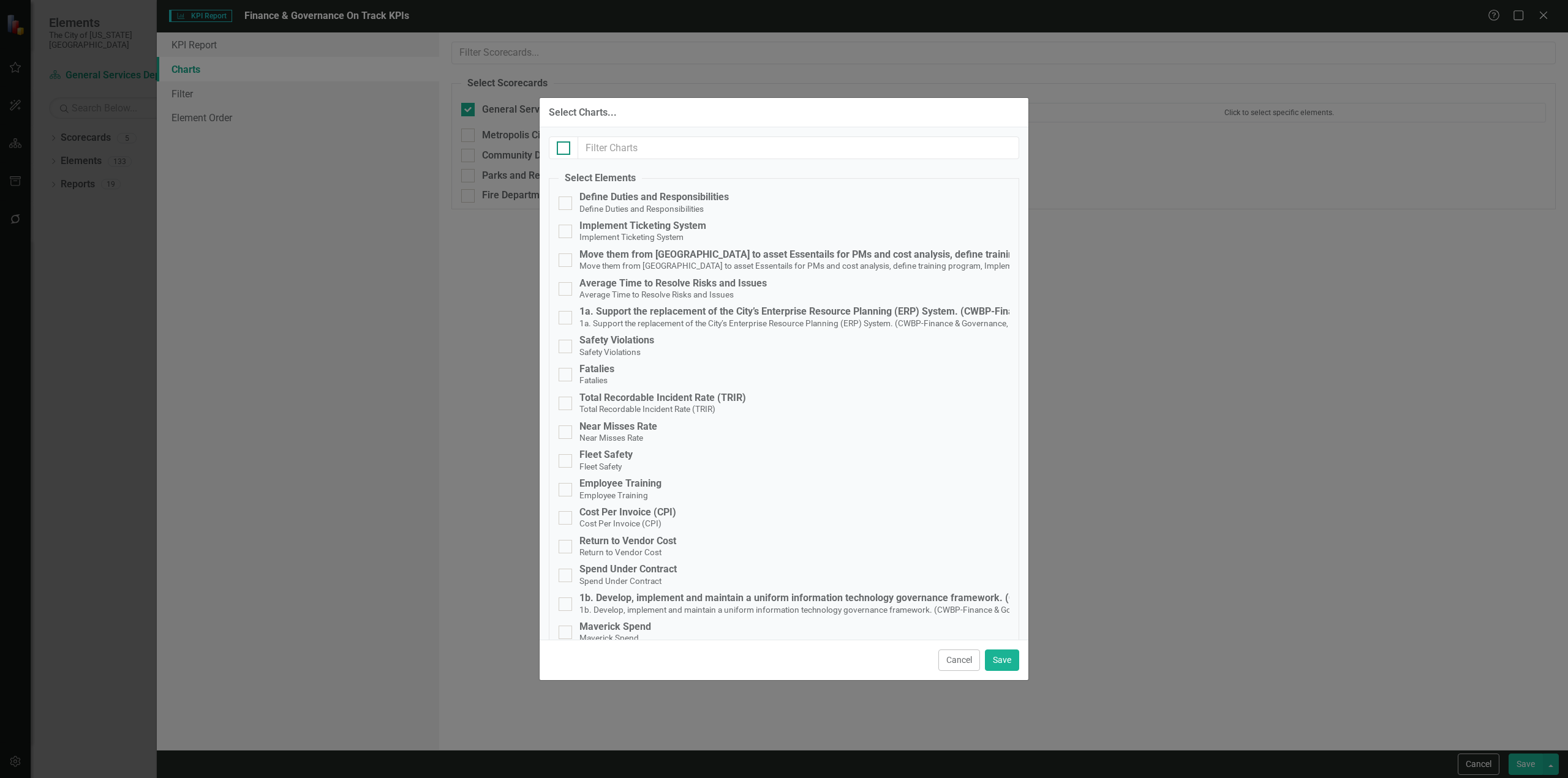
checkbox input "true"
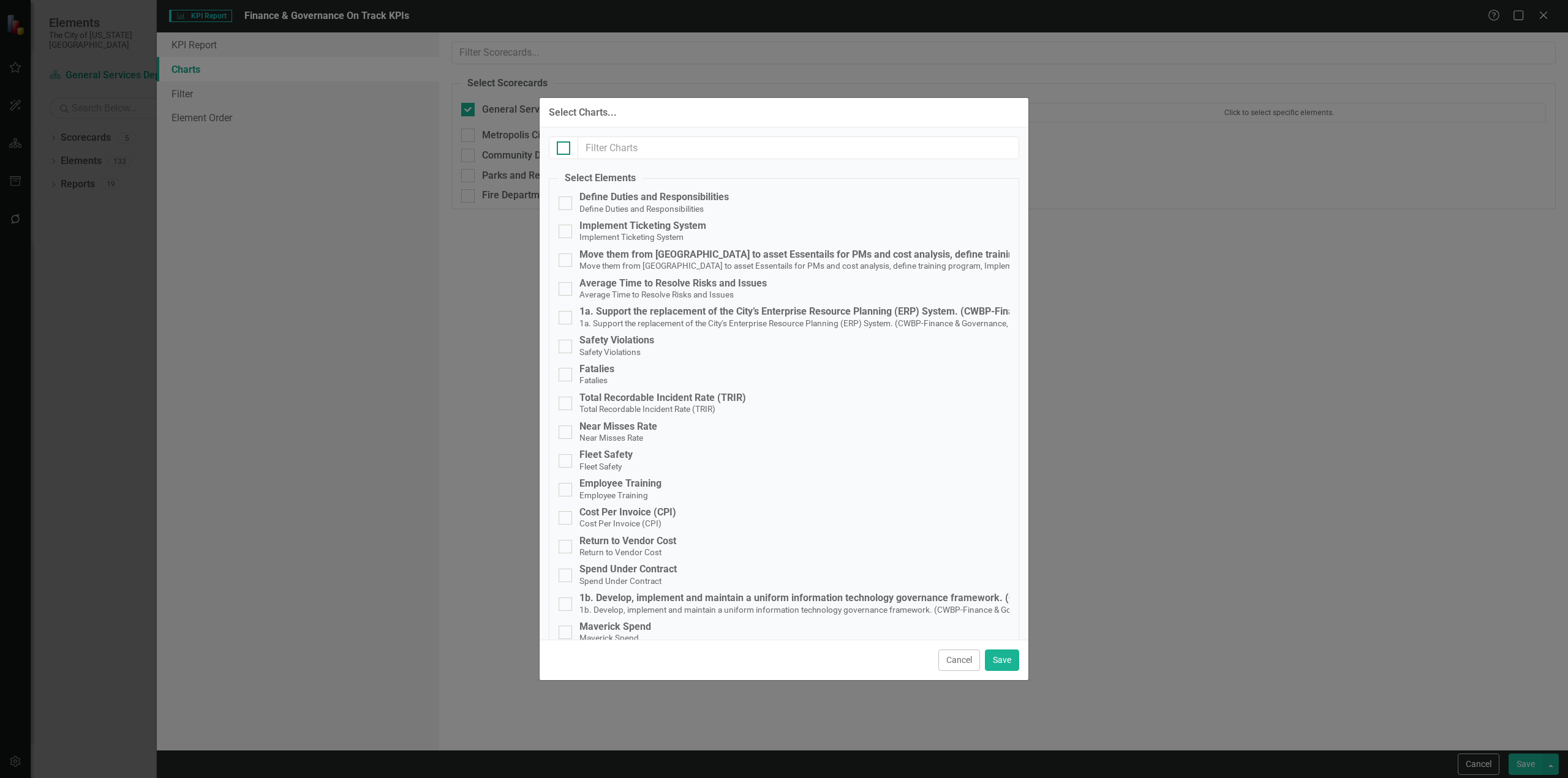
checkbox input "true"
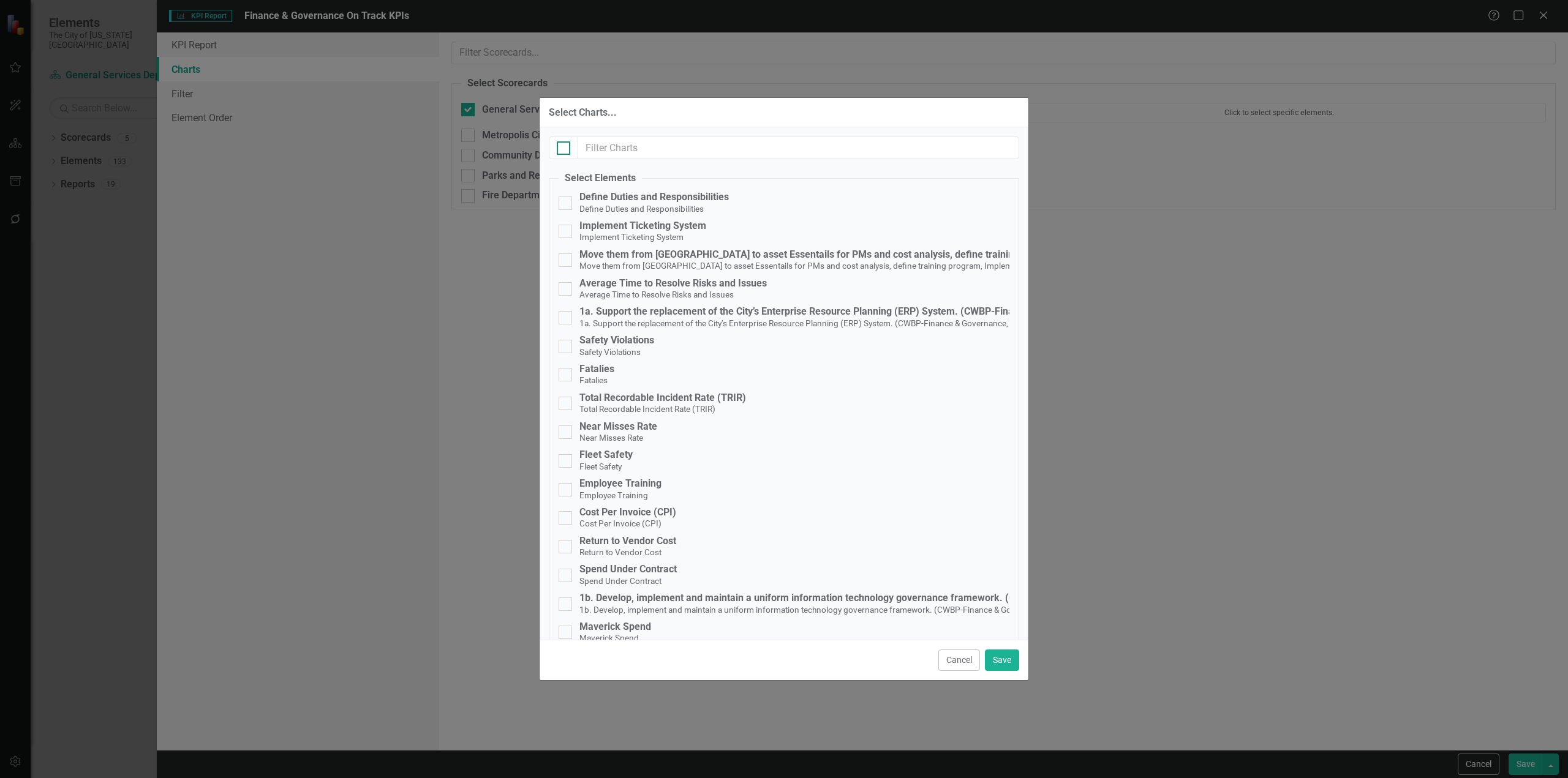
checkbox input "true"
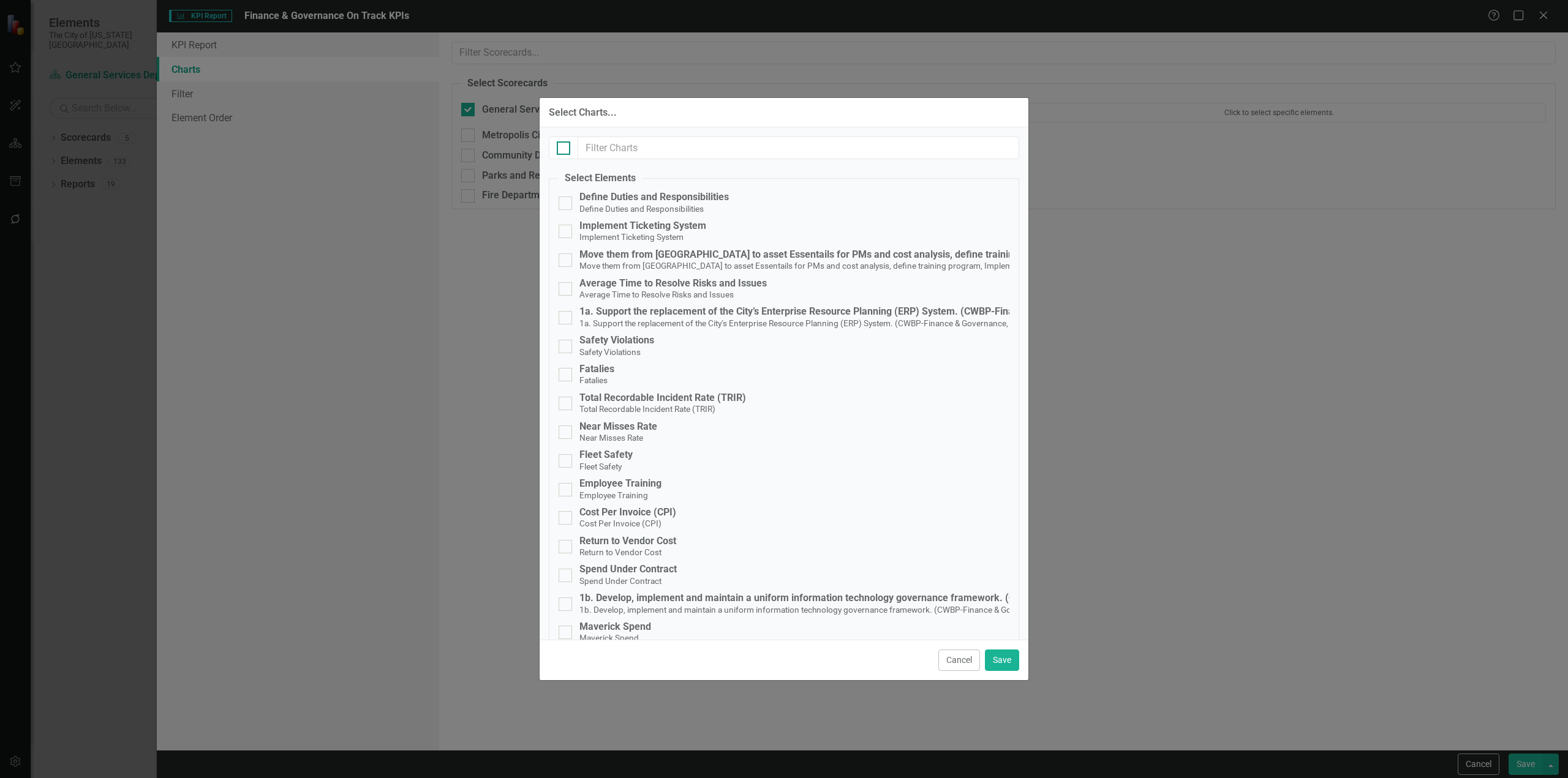
checkbox input "true"
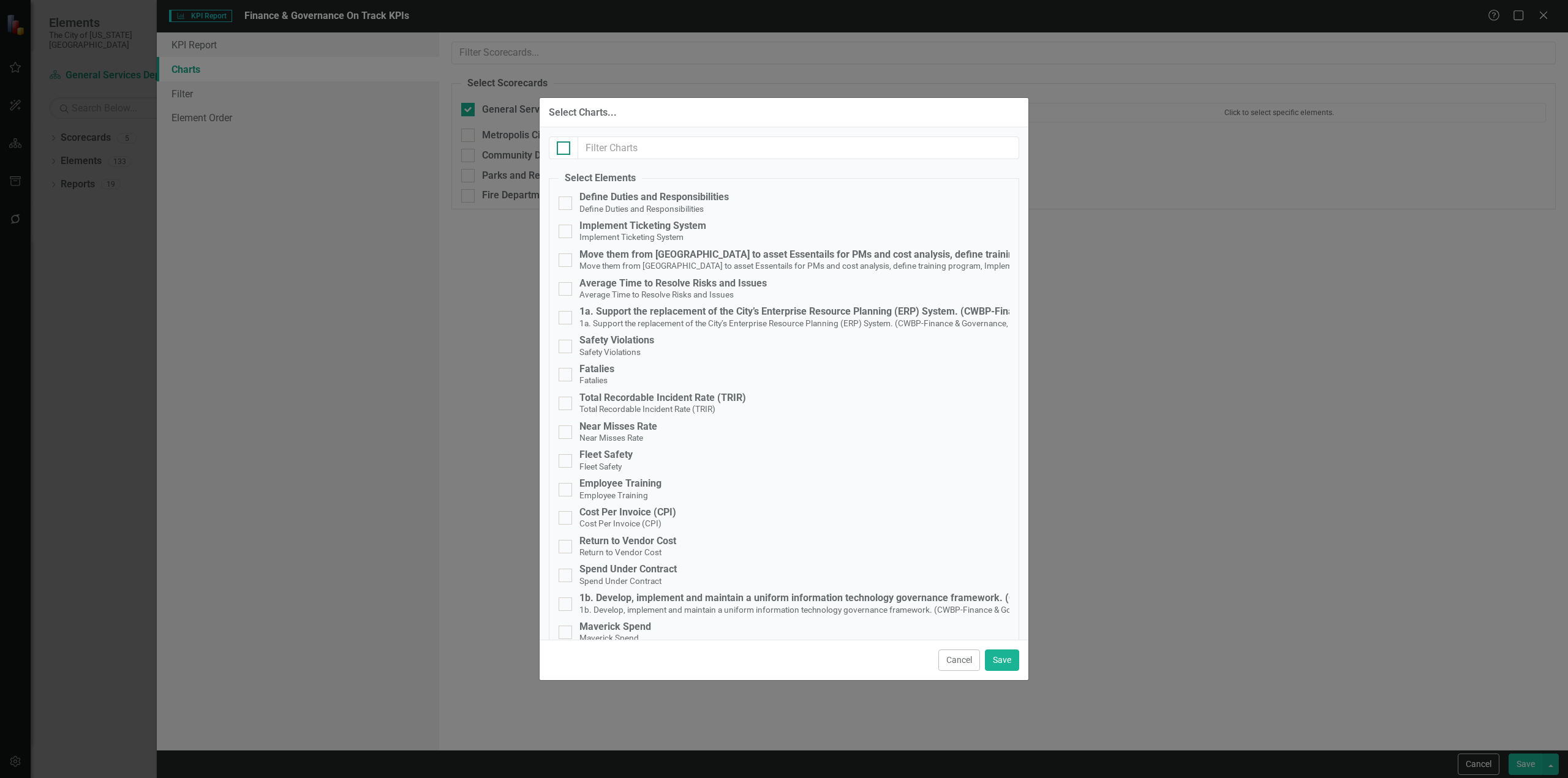
checkbox input "true"
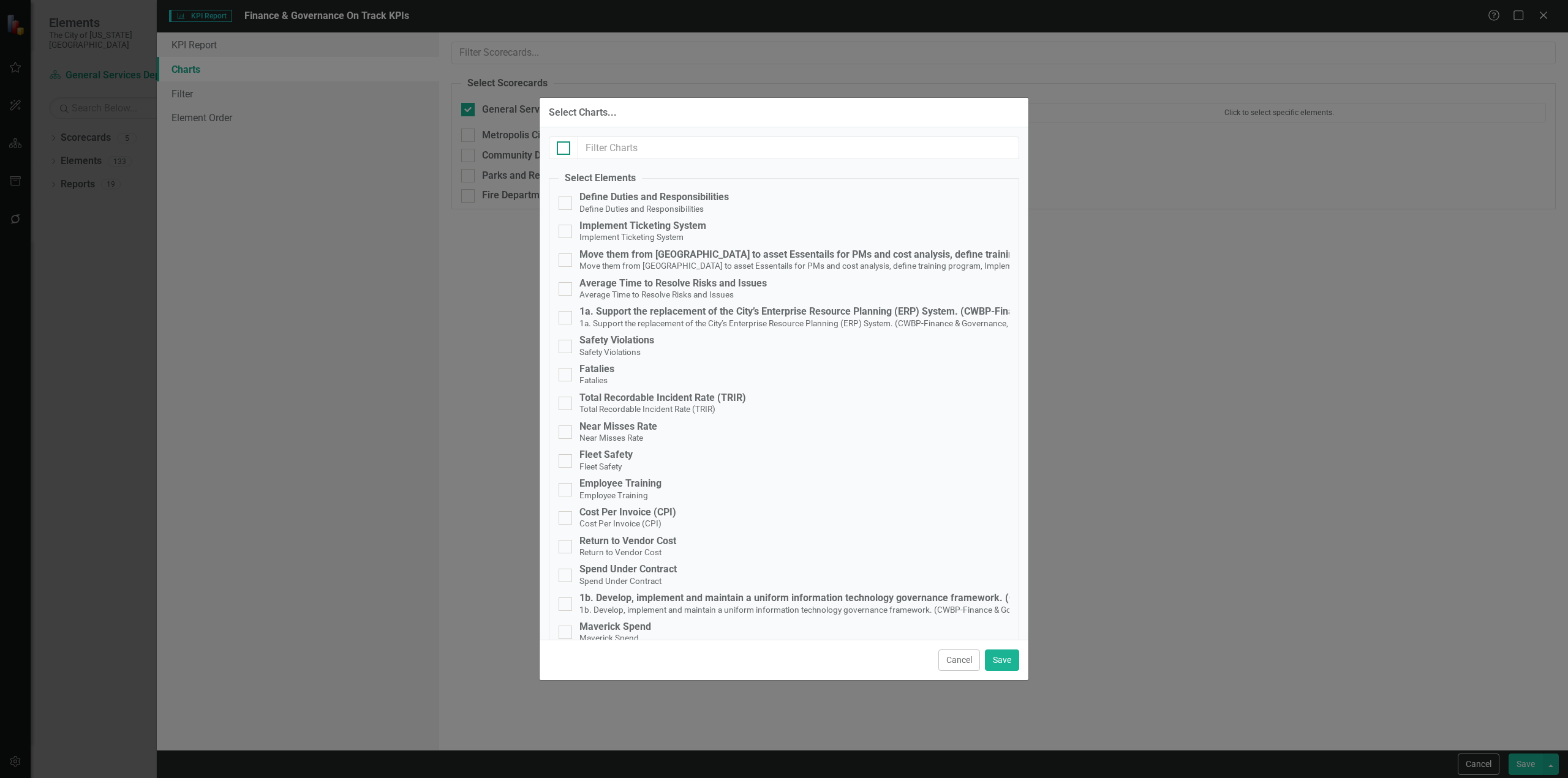
checkbox input "true"
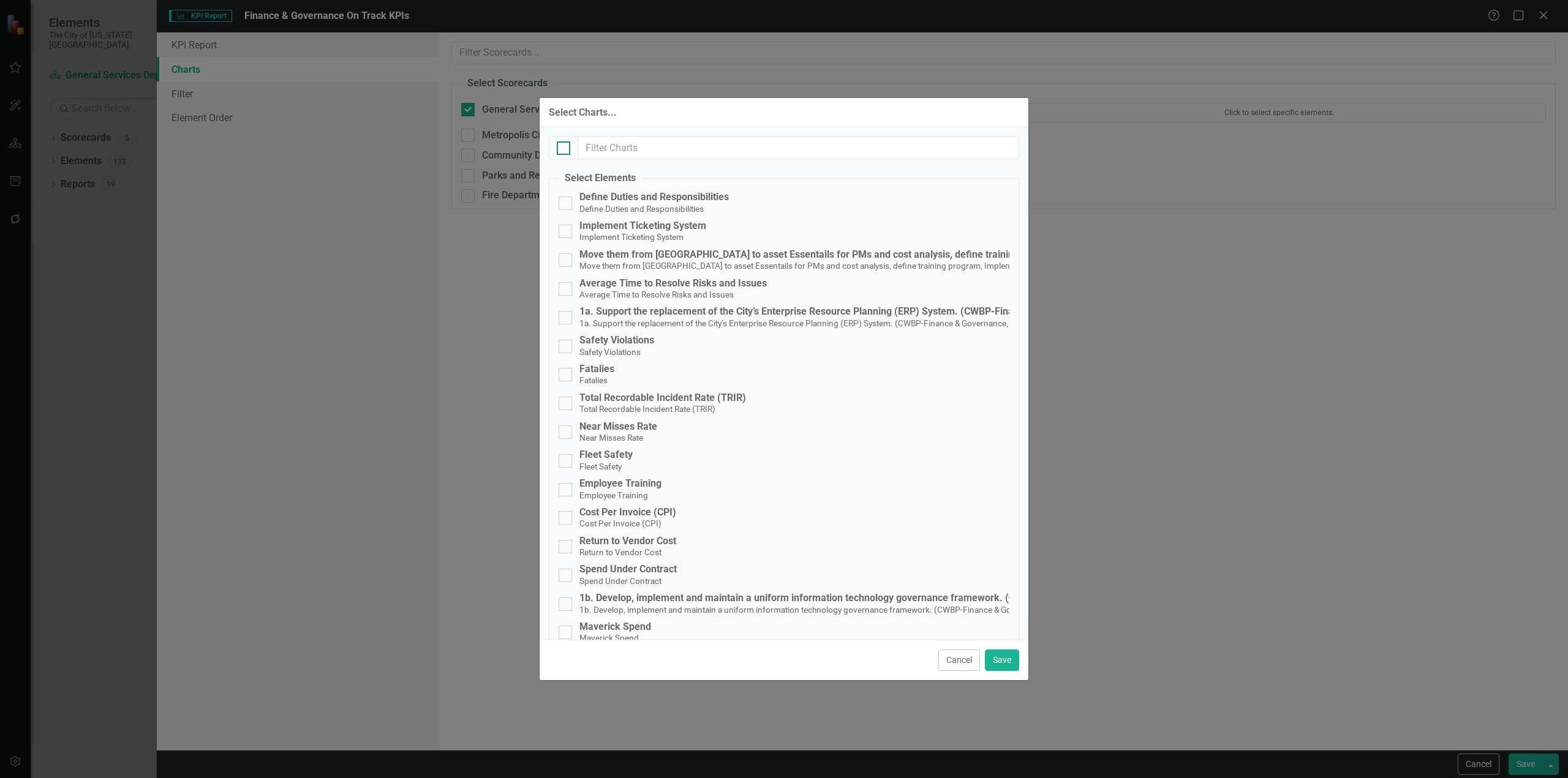
checkbox input "true"
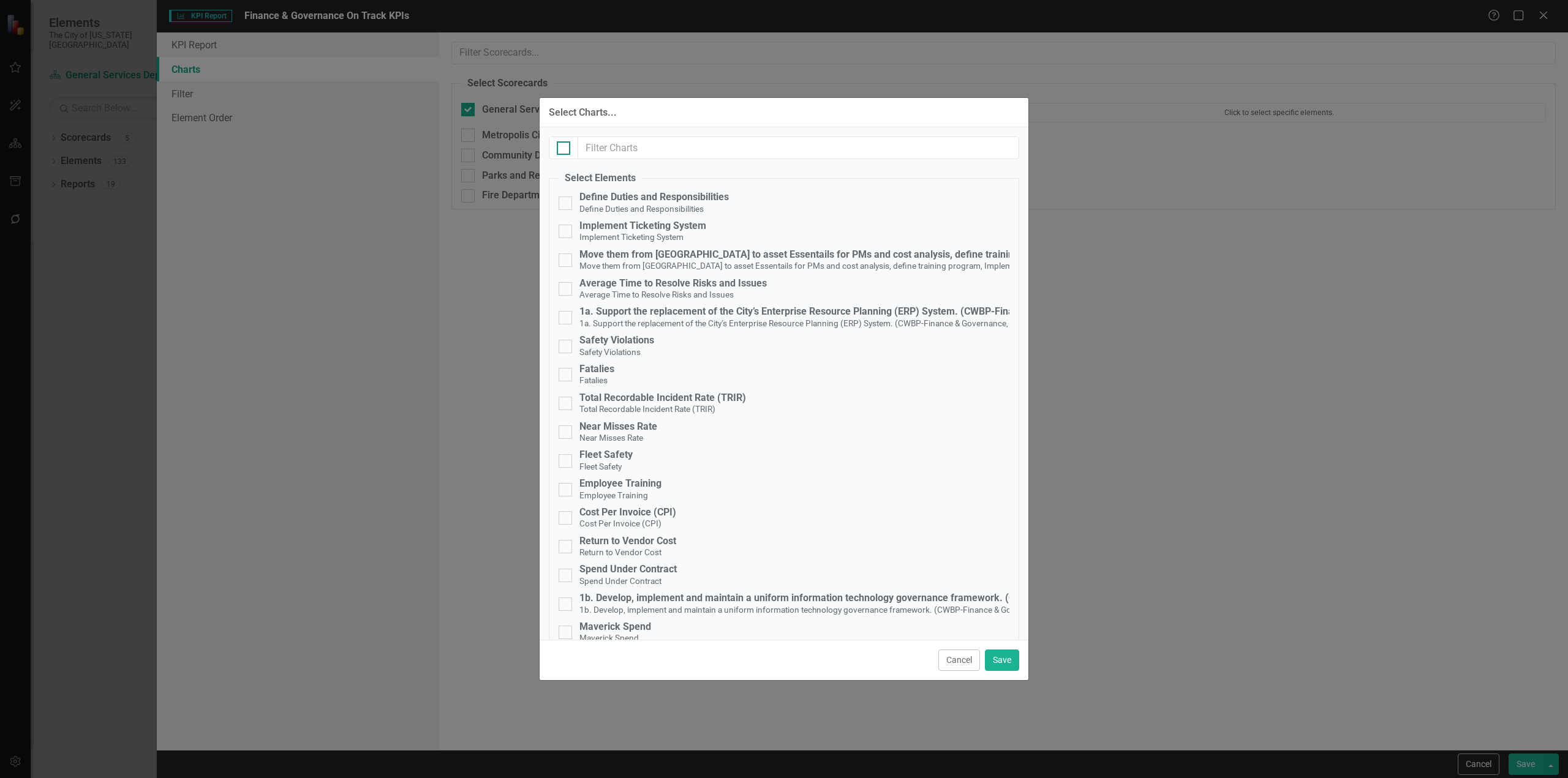
checkbox input "true"
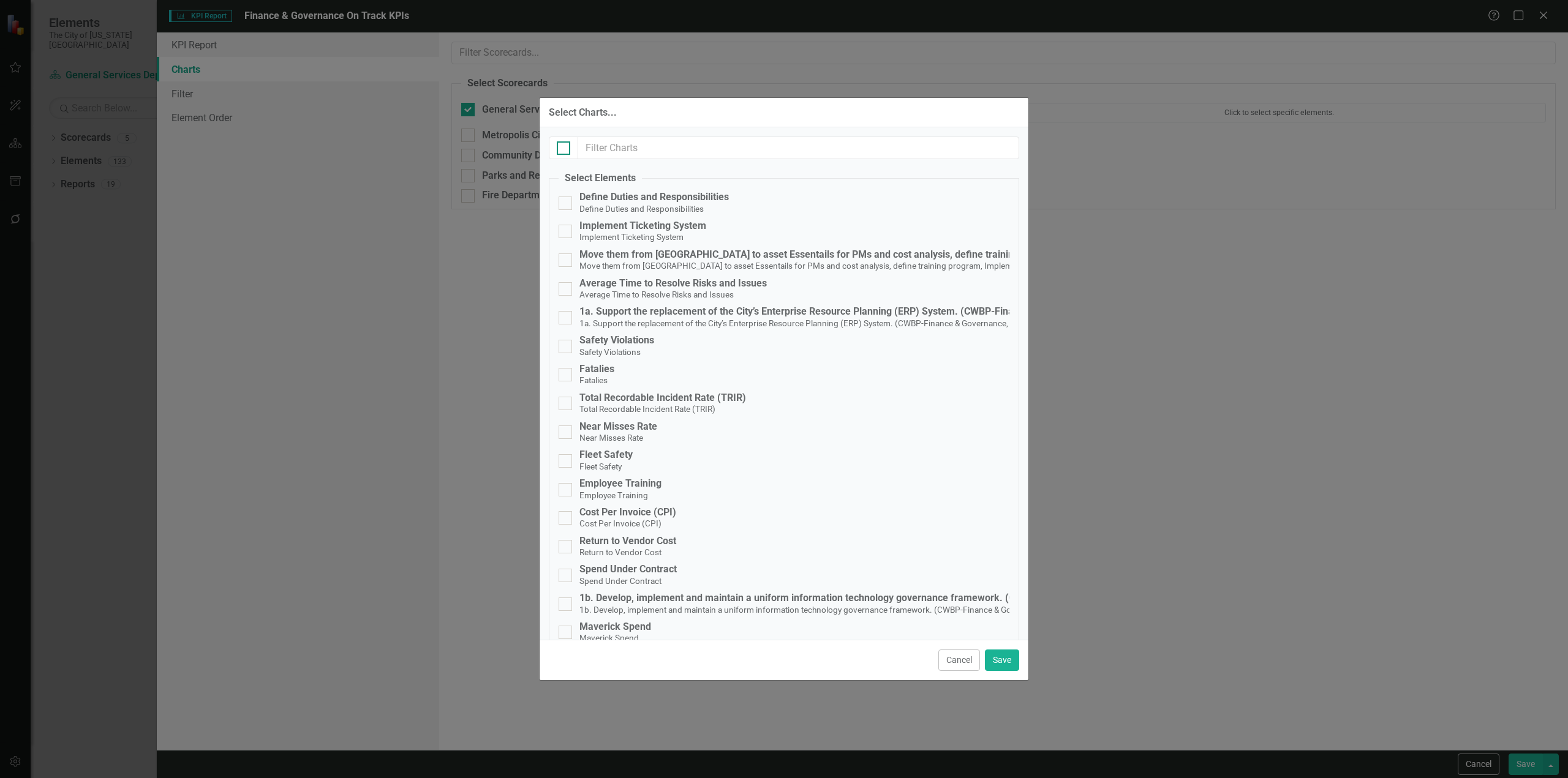
checkbox input "true"
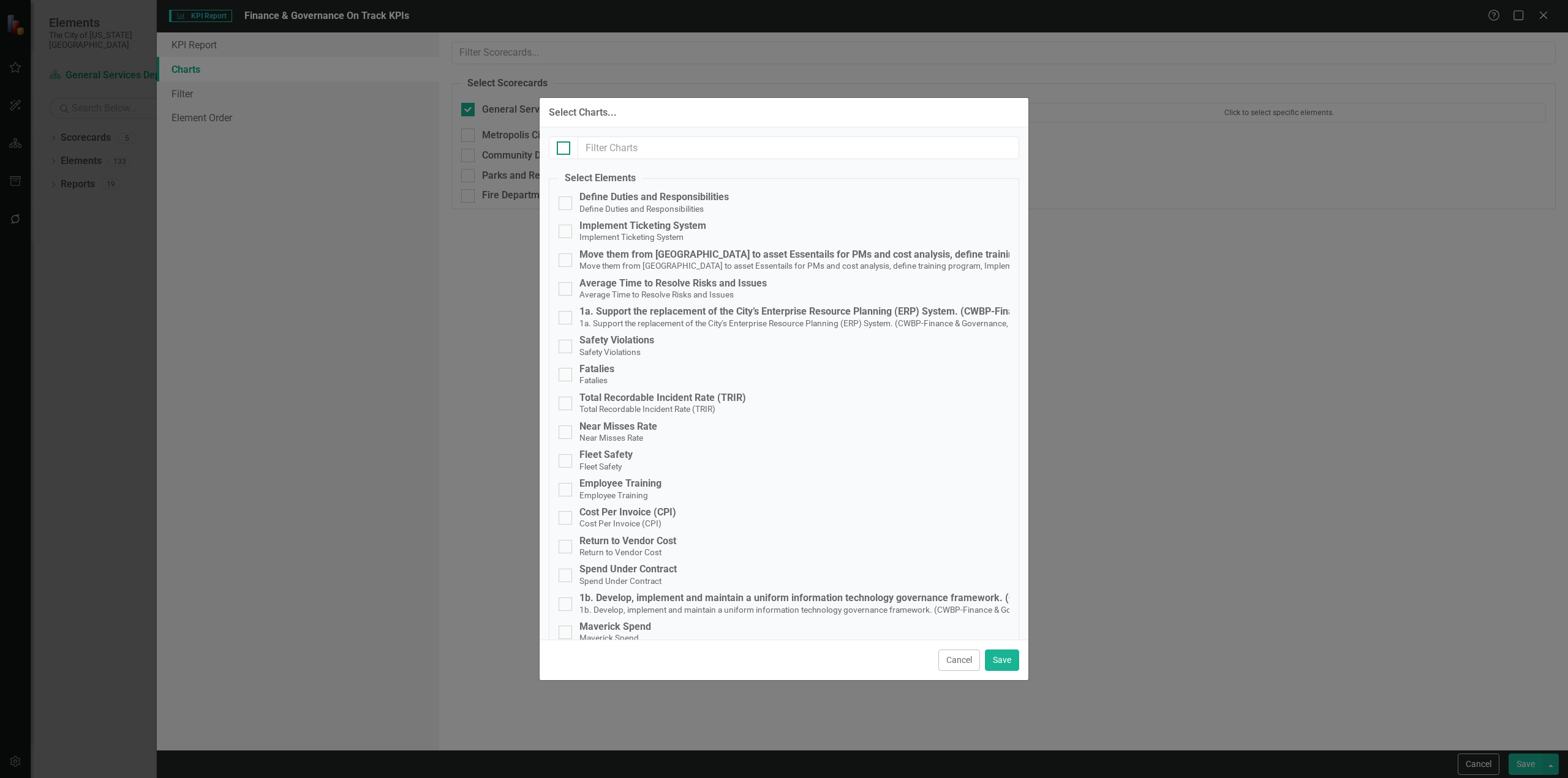
checkbox input "true"
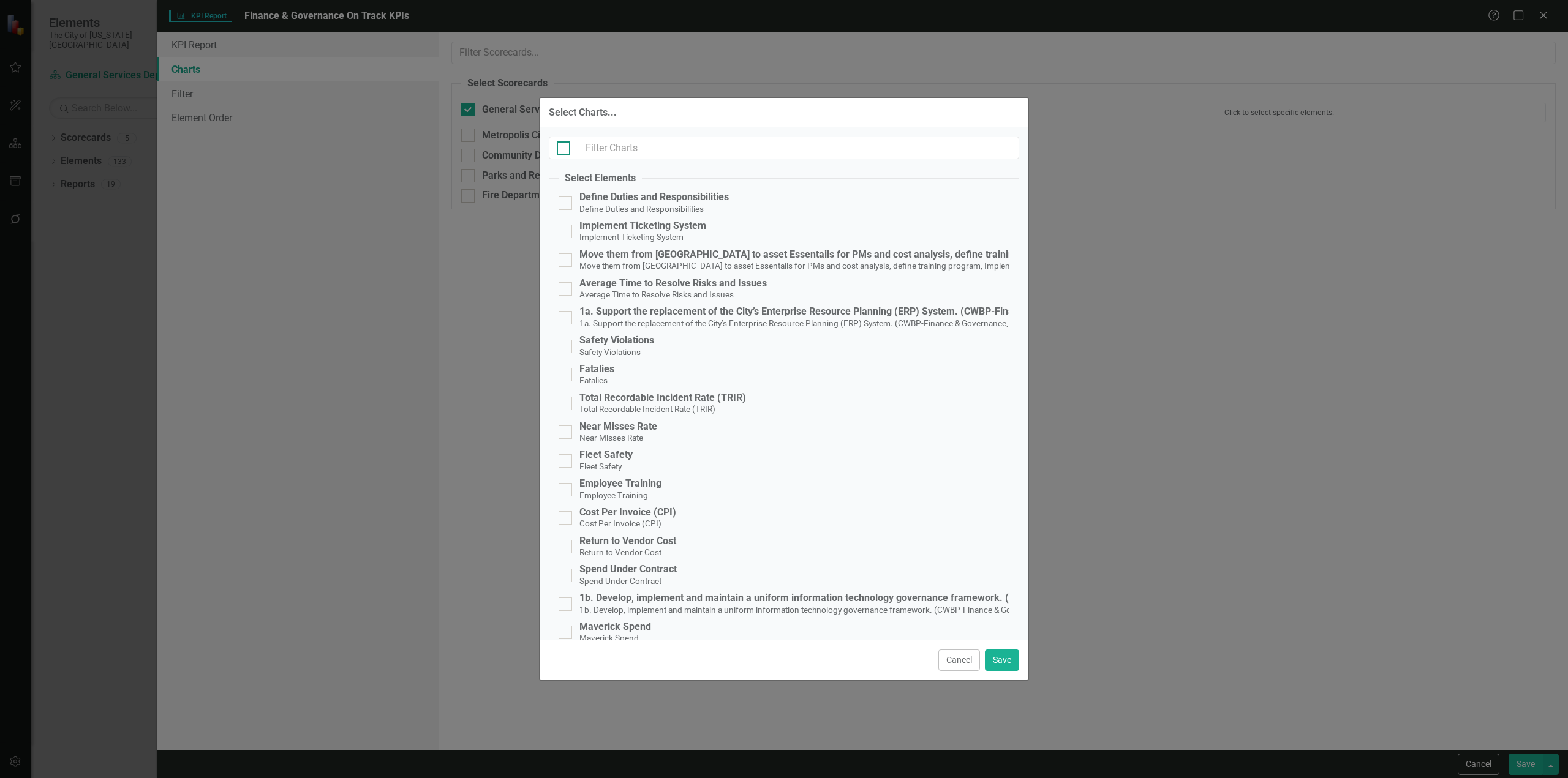
checkbox input "true"
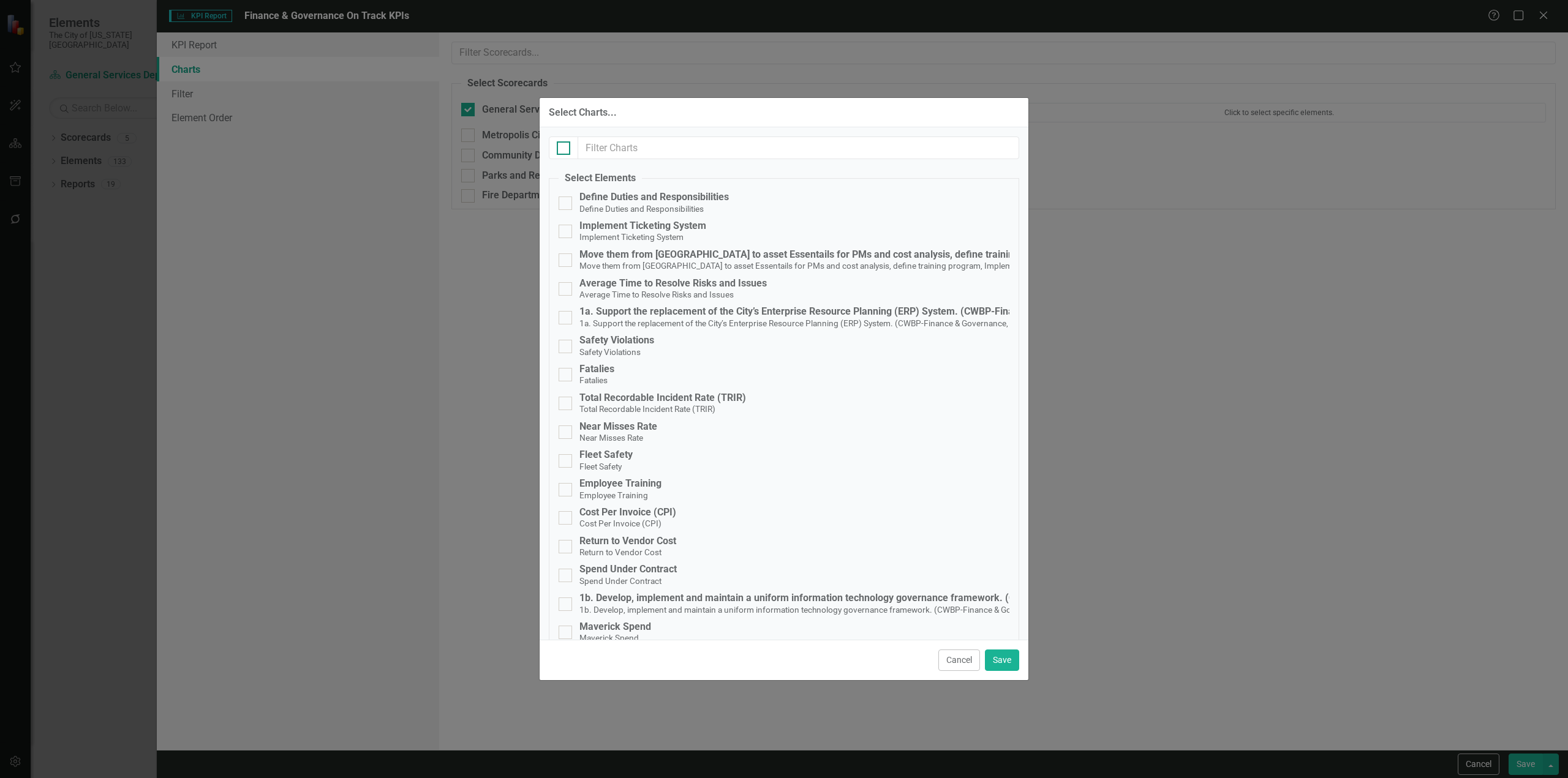
checkbox input "true"
click at [560, 151] on div at bounding box center [564, 148] width 14 height 14
click at [560, 150] on input "checkbox" at bounding box center [561, 145] width 8 height 8
checkbox input "false"
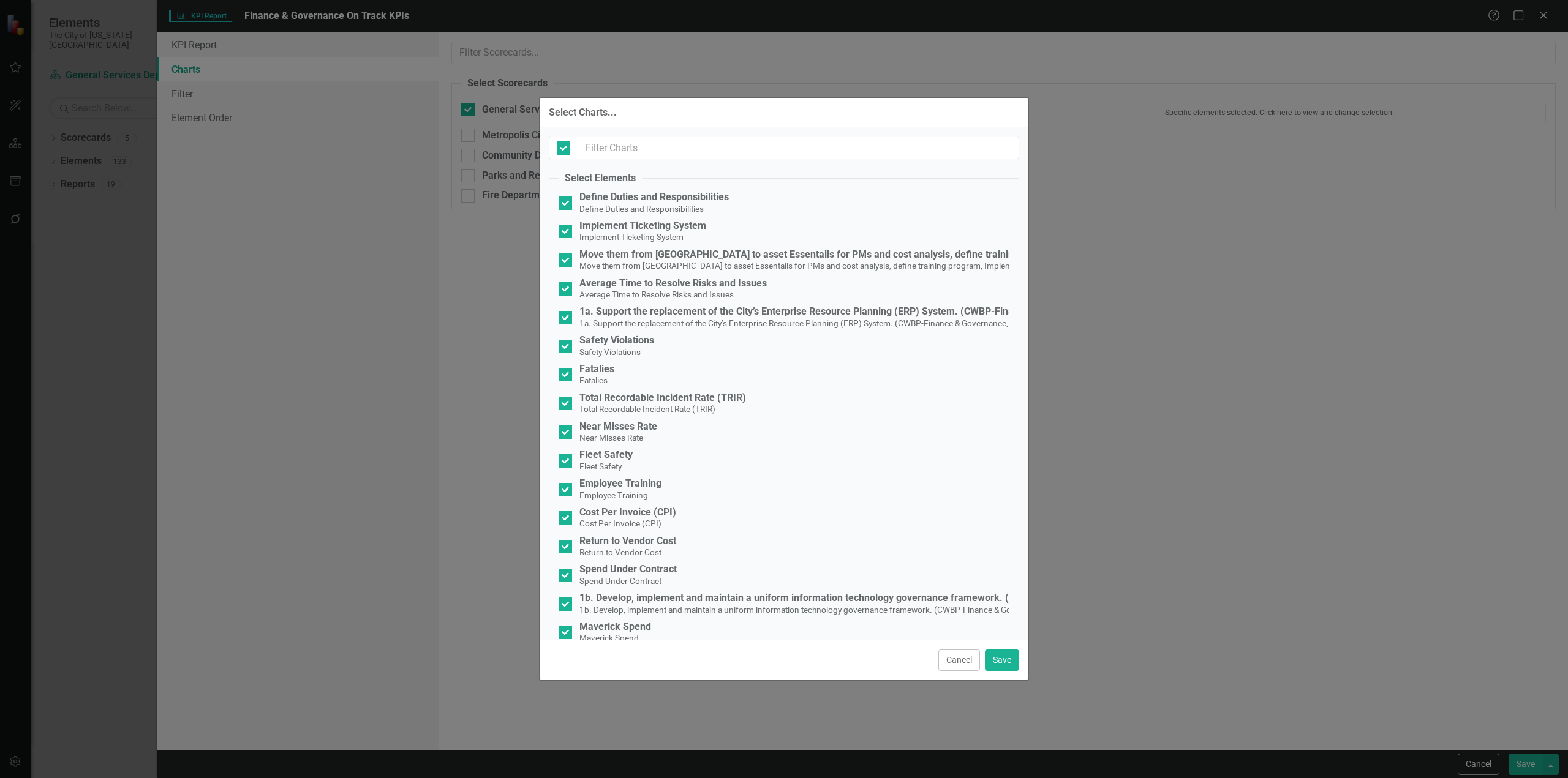
checkbox input "false"
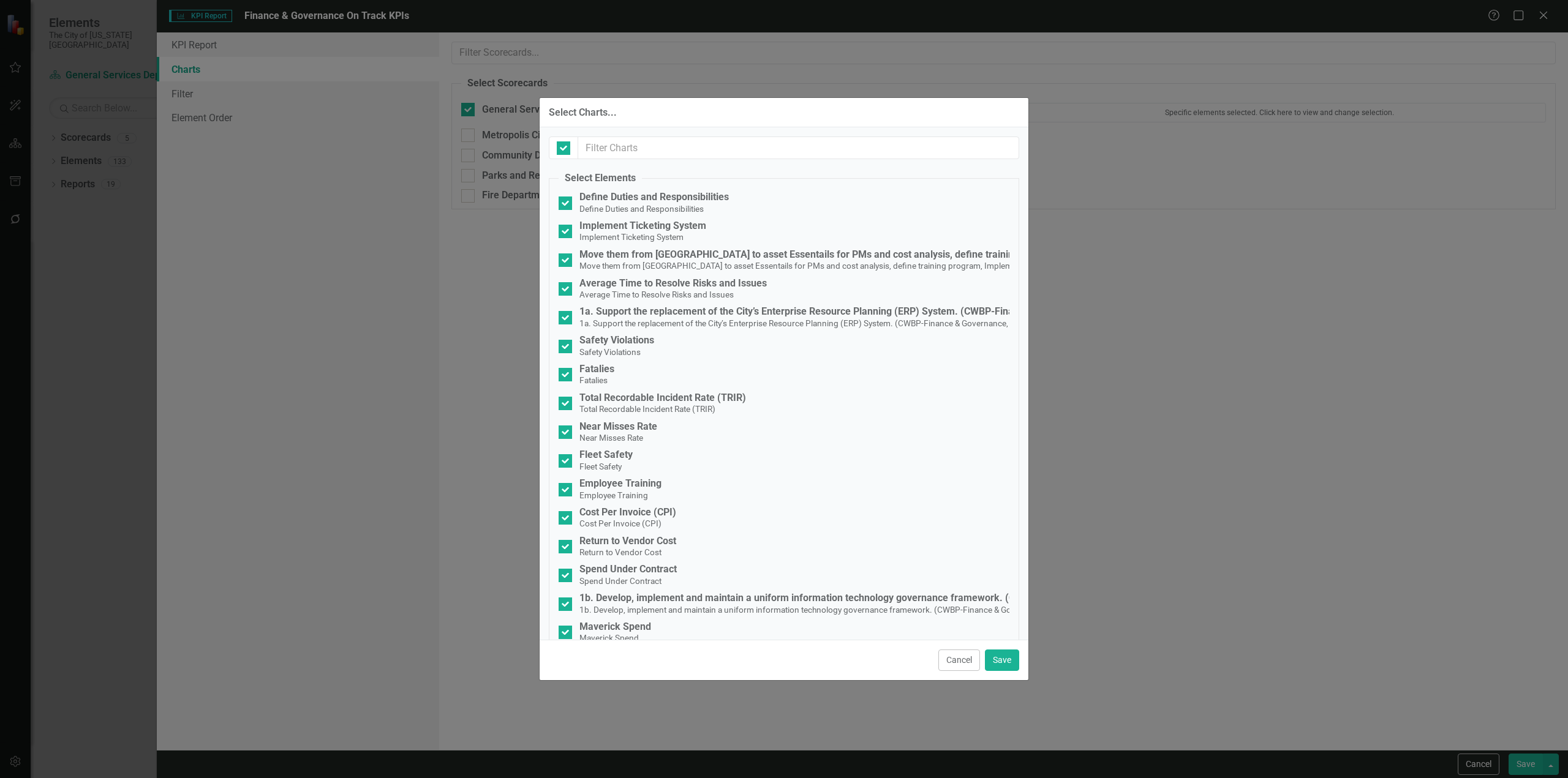
checkbox input "false"
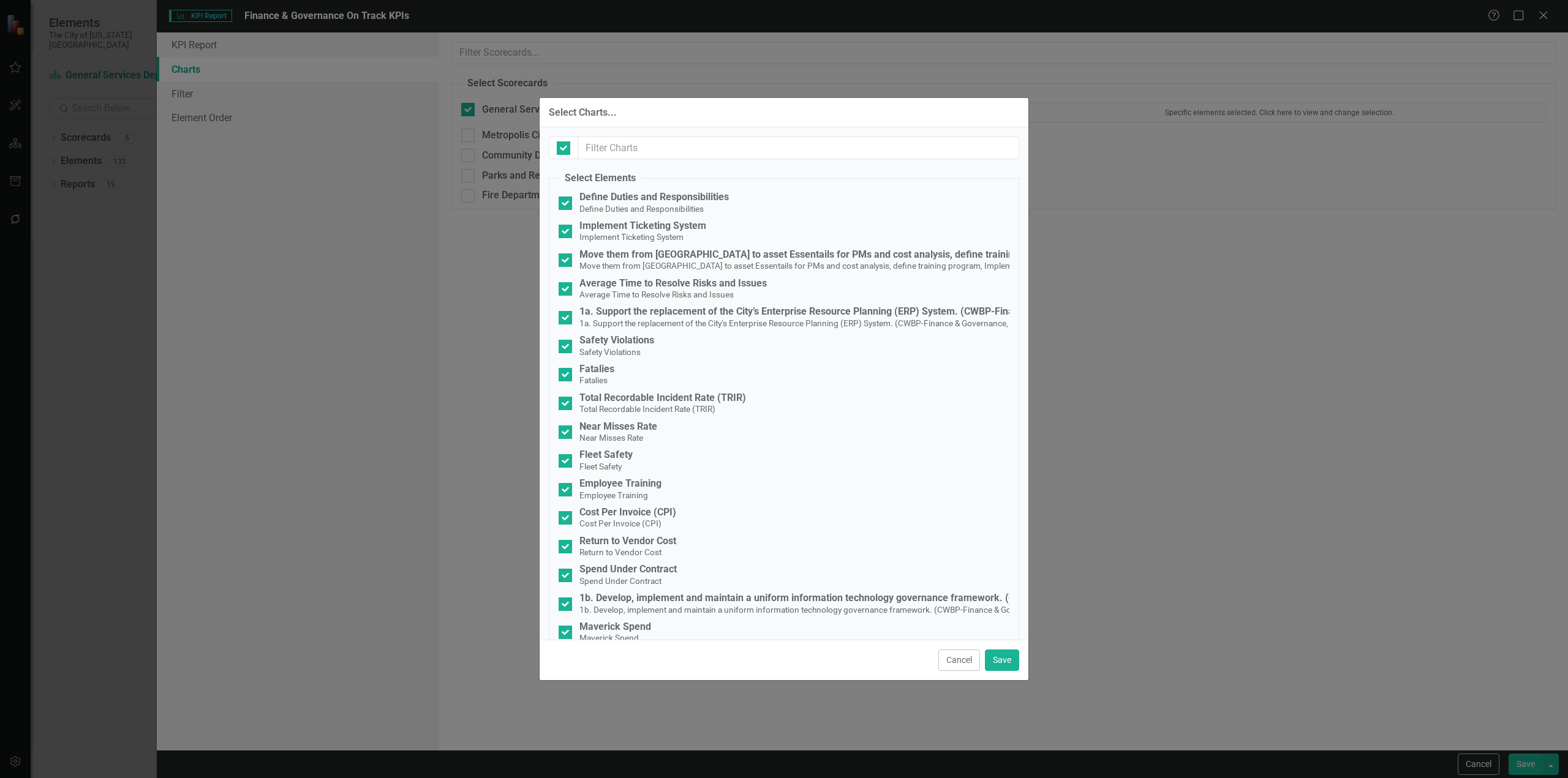
checkbox input "false"
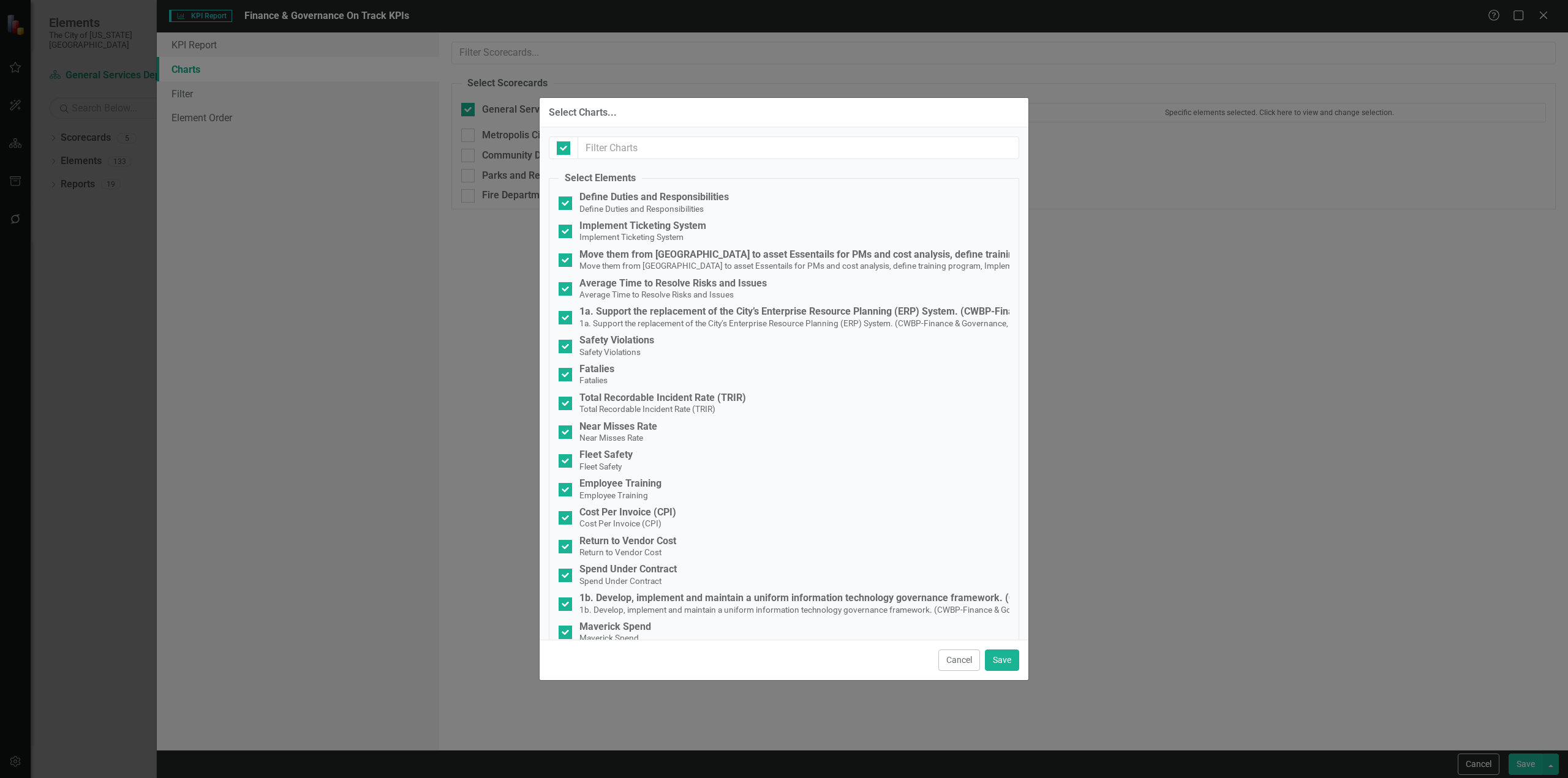
checkbox input "false"
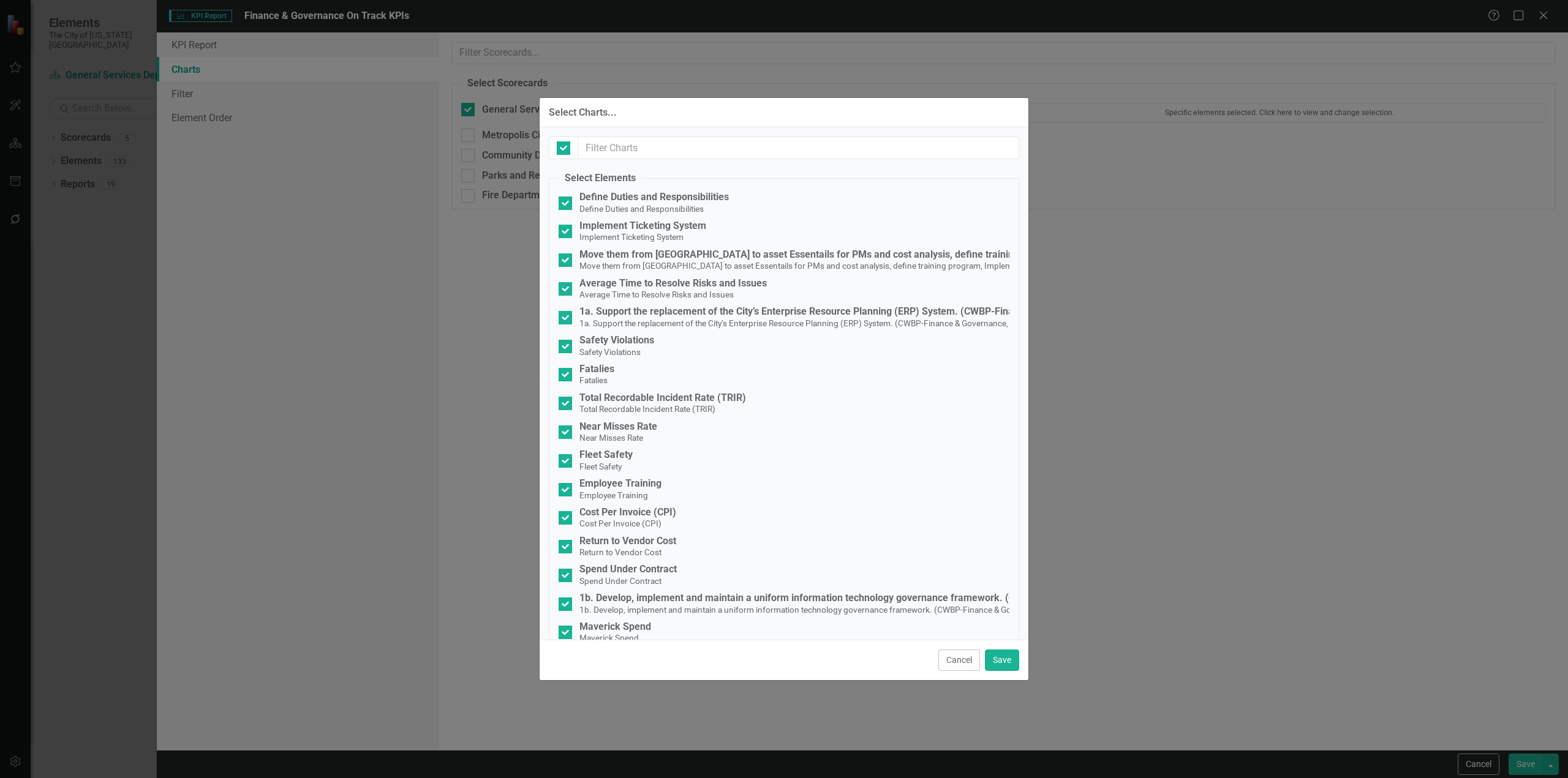
checkbox input "false"
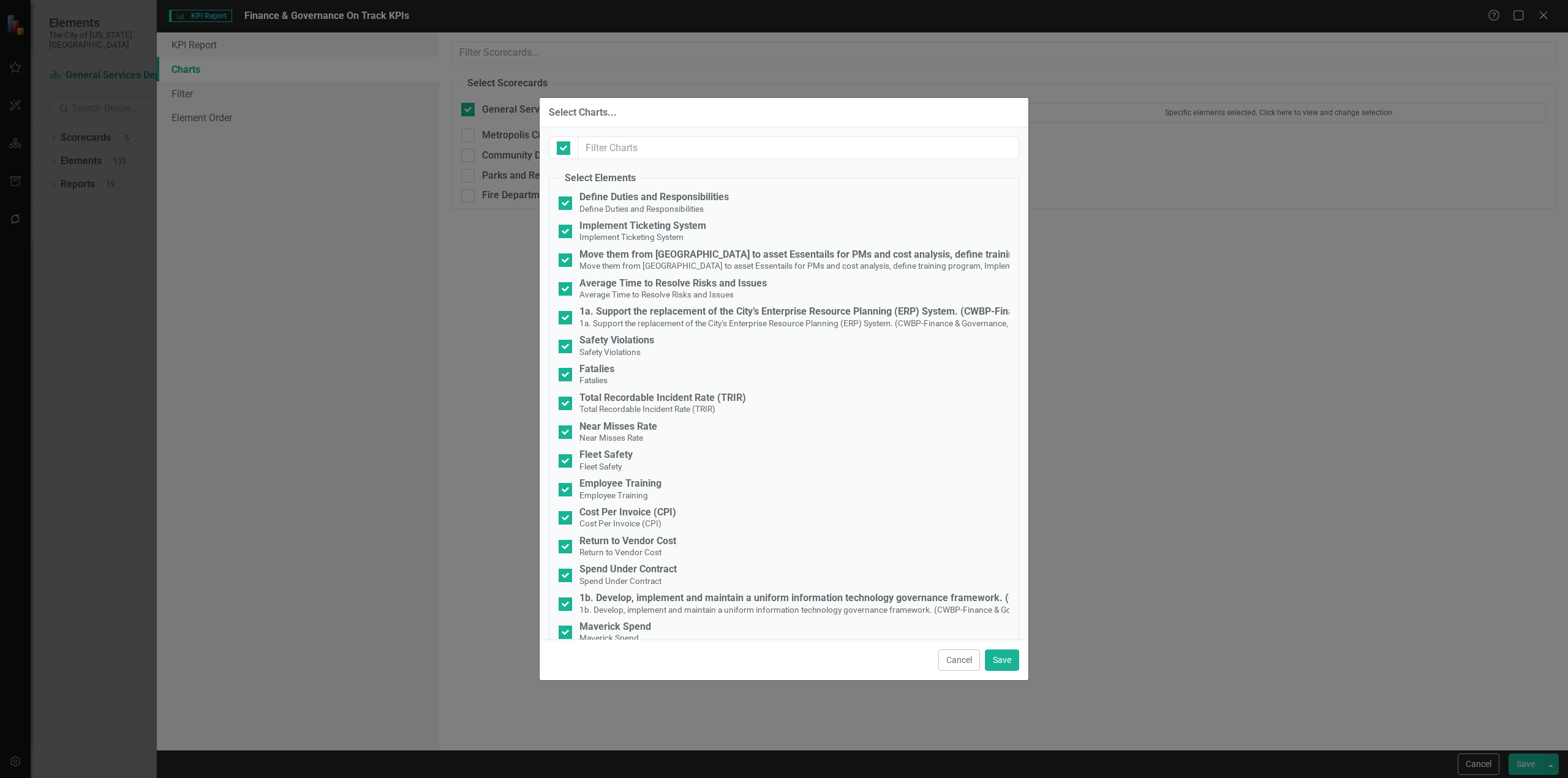
checkbox input "false"
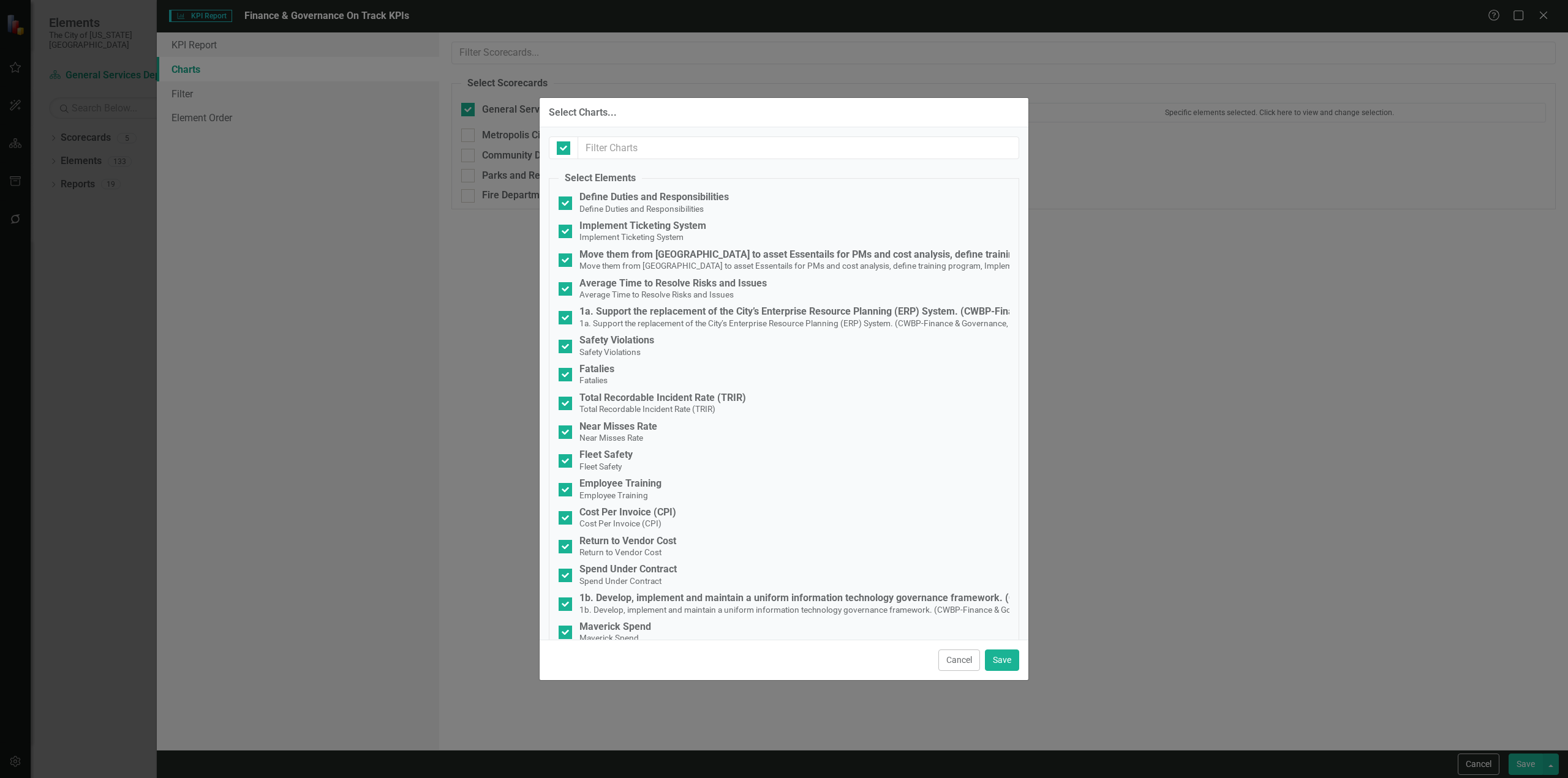
checkbox input "false"
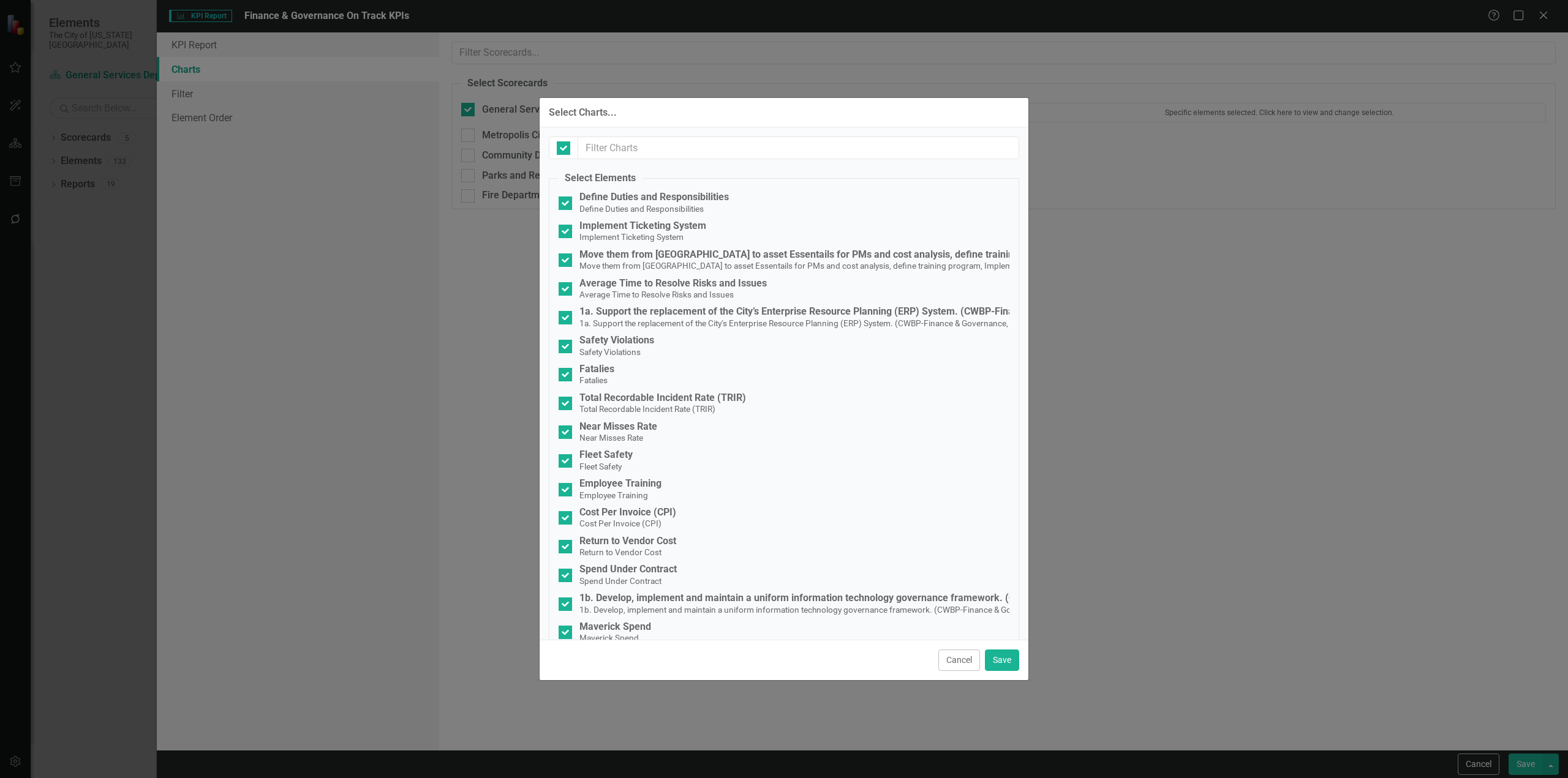
checkbox input "false"
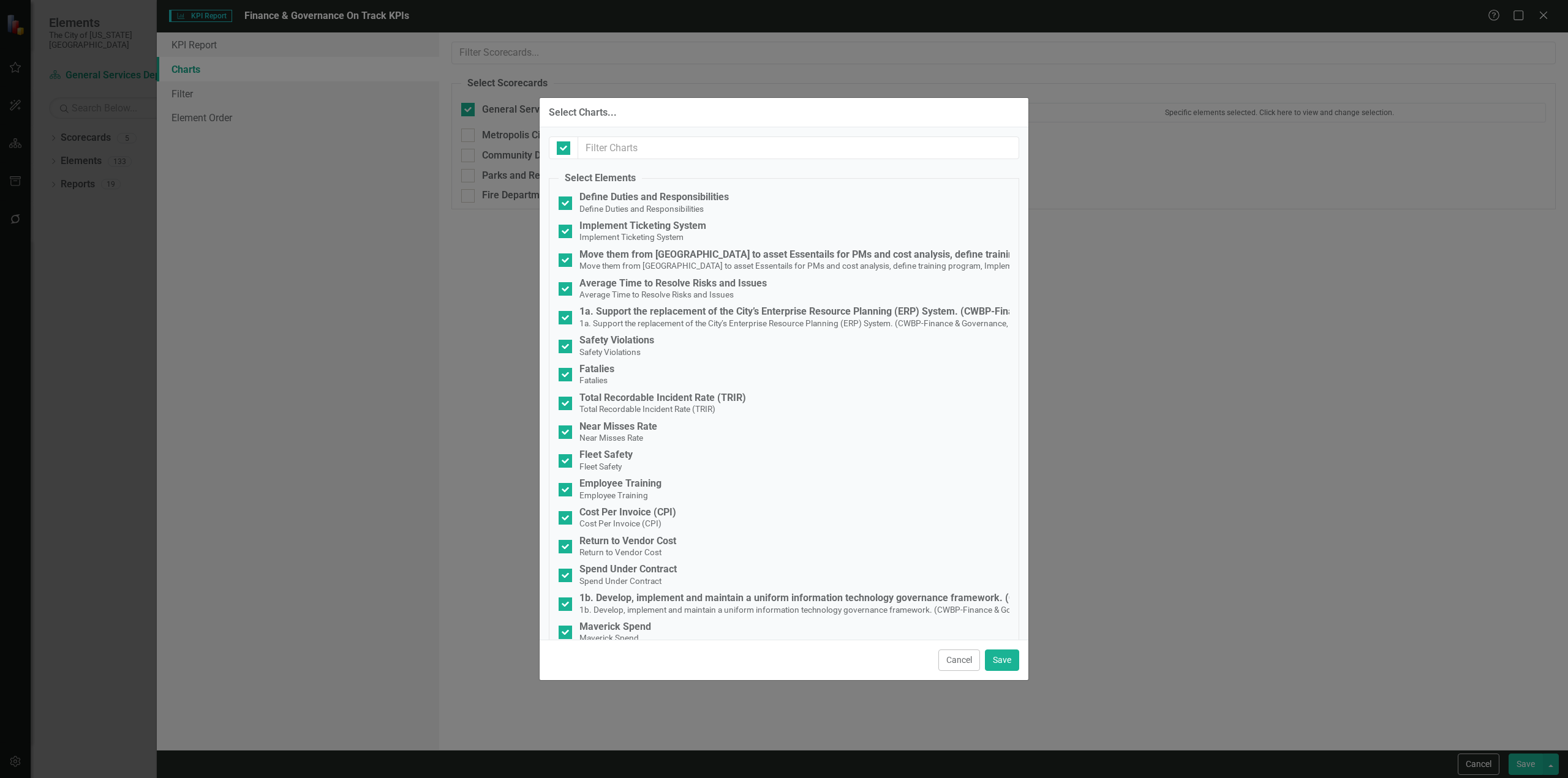
checkbox input "false"
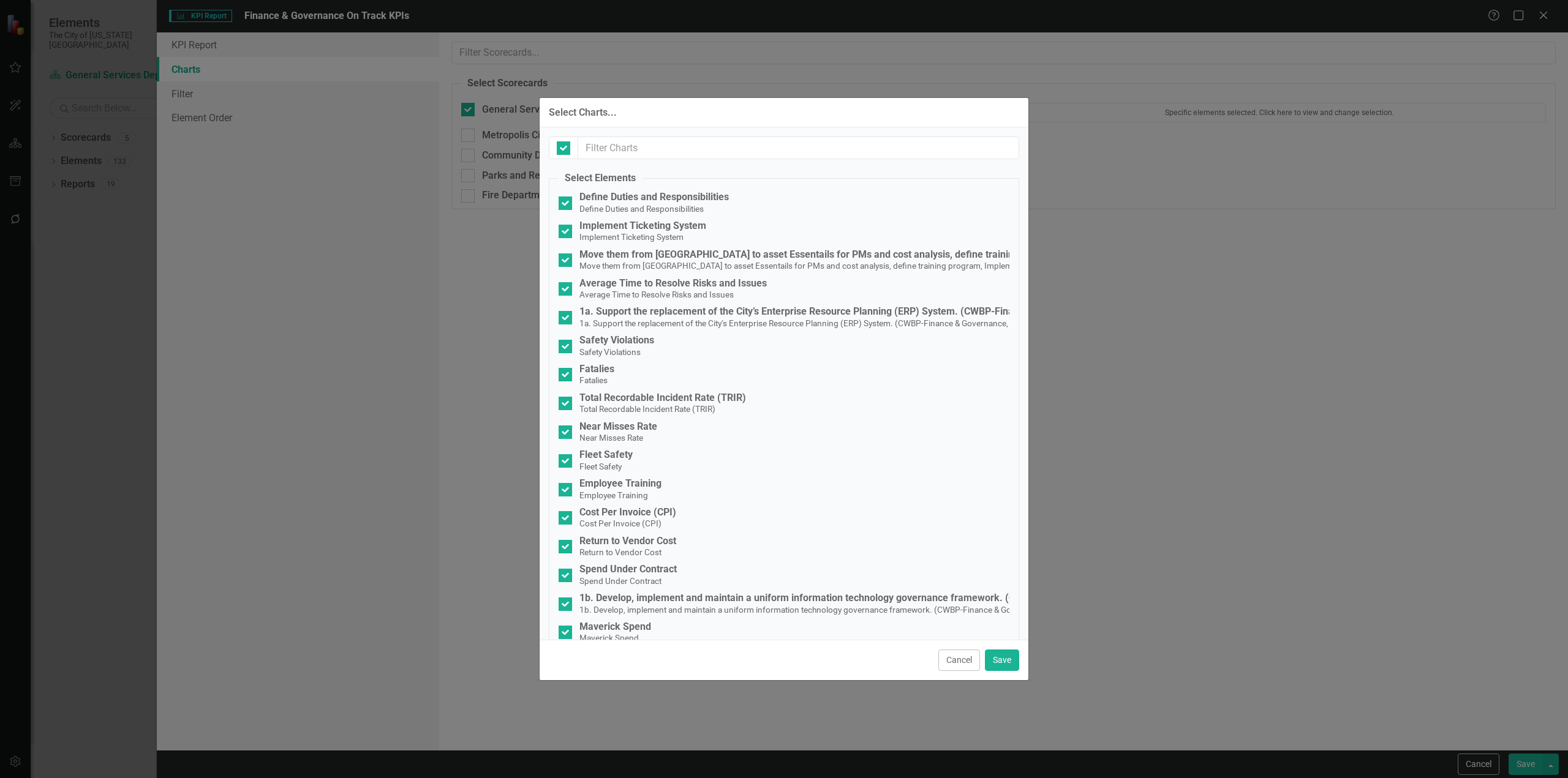
checkbox input "false"
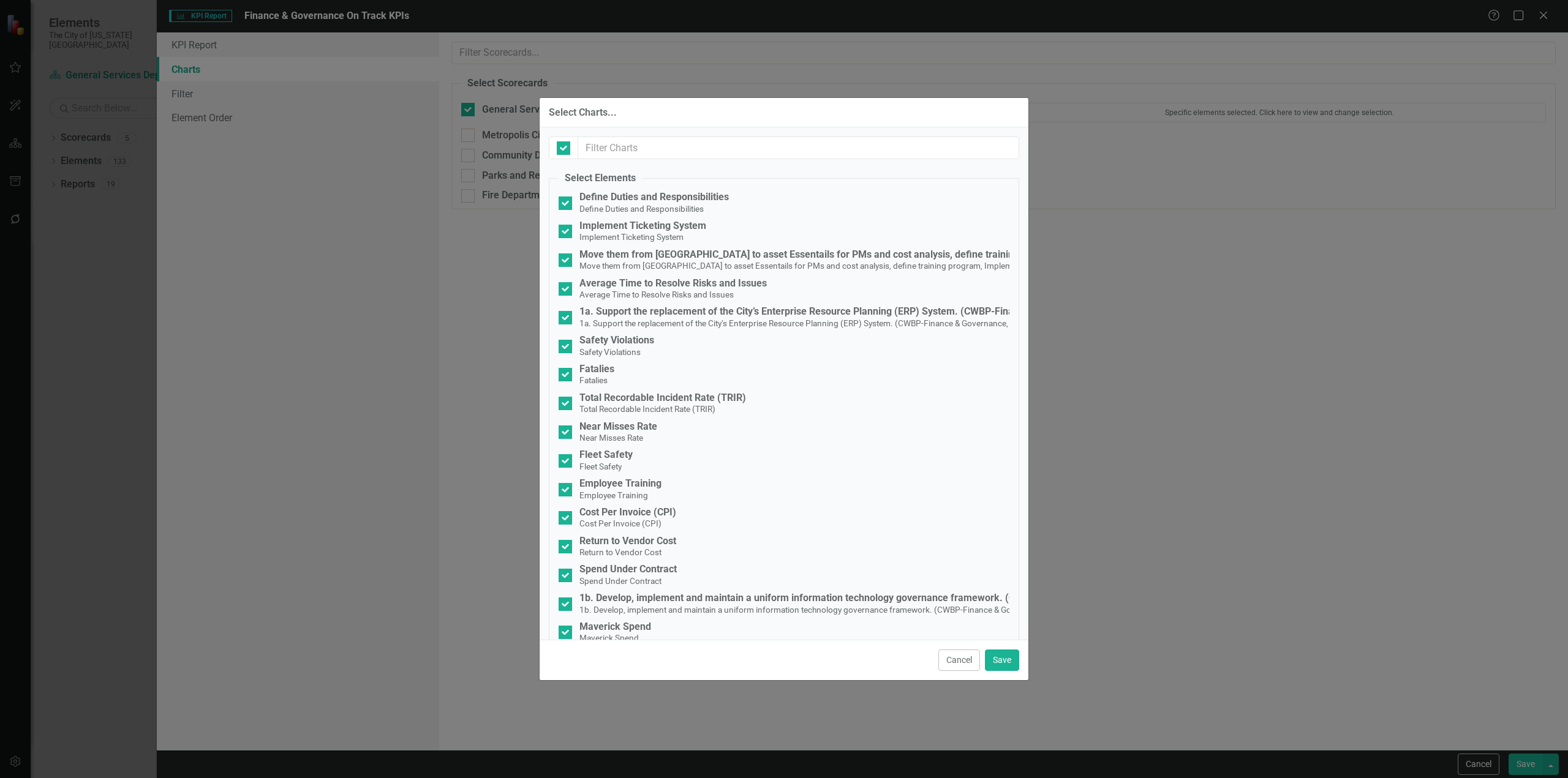
checkbox input "false"
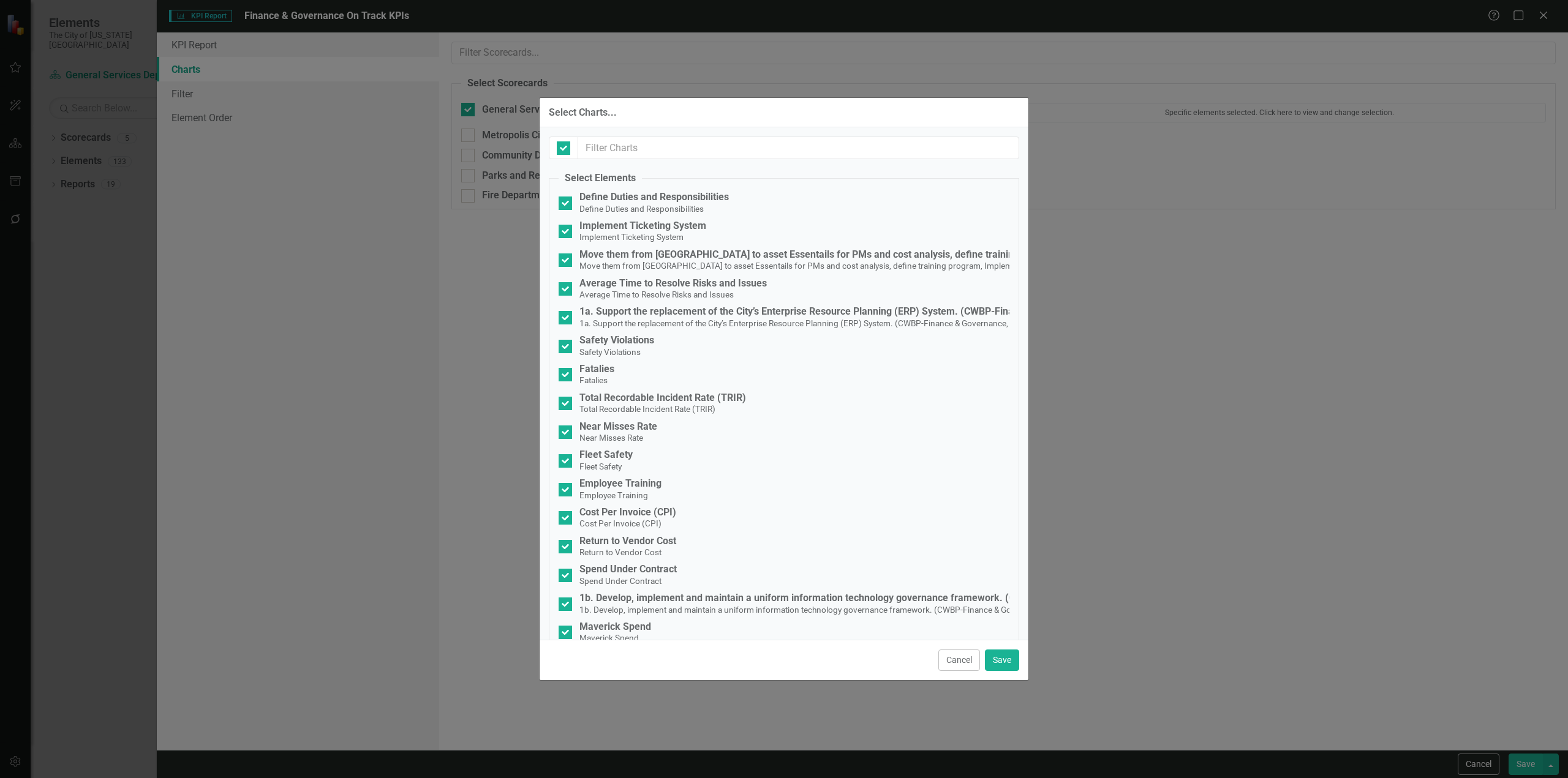
checkbox input "false"
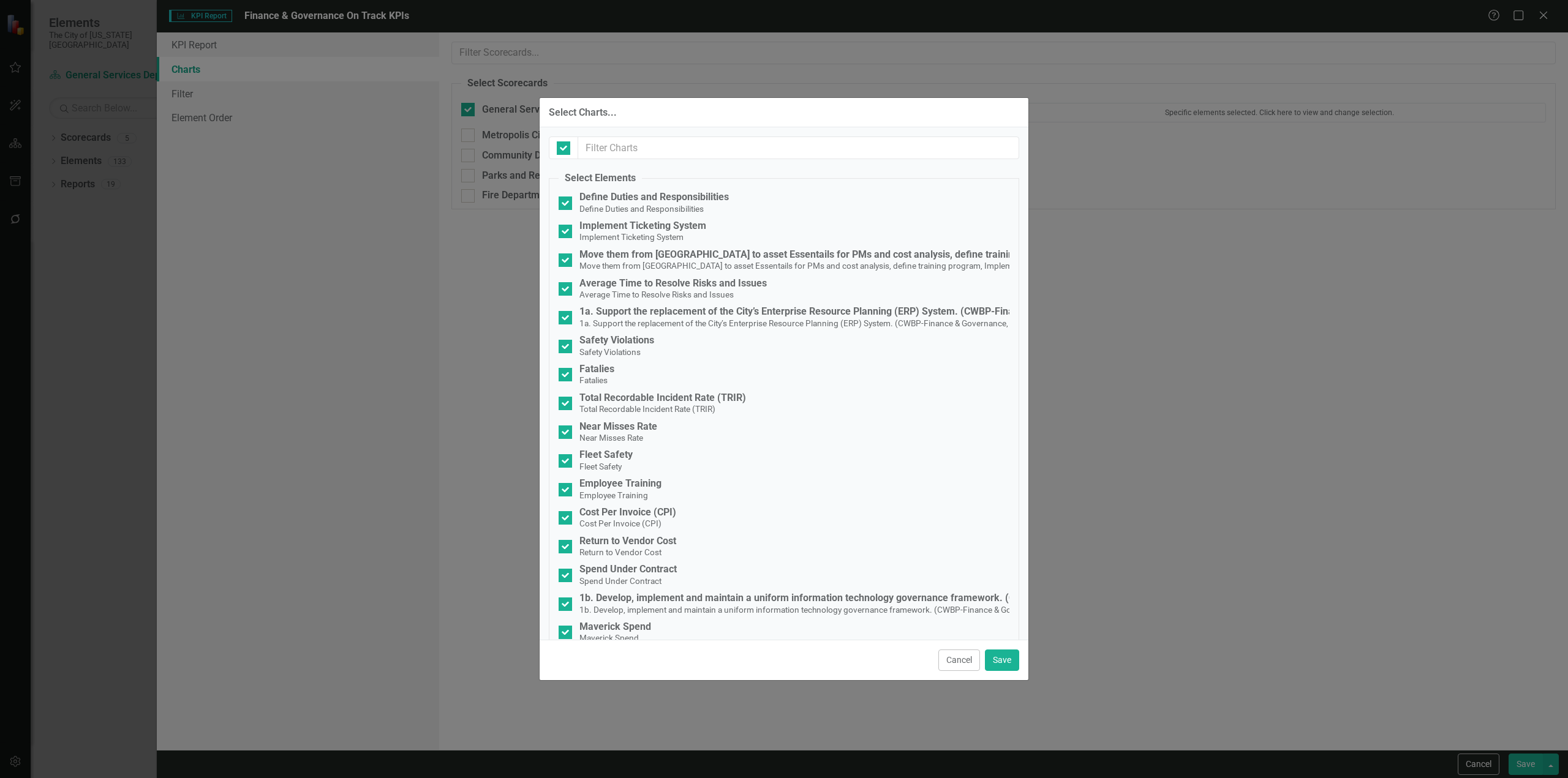
checkbox input "false"
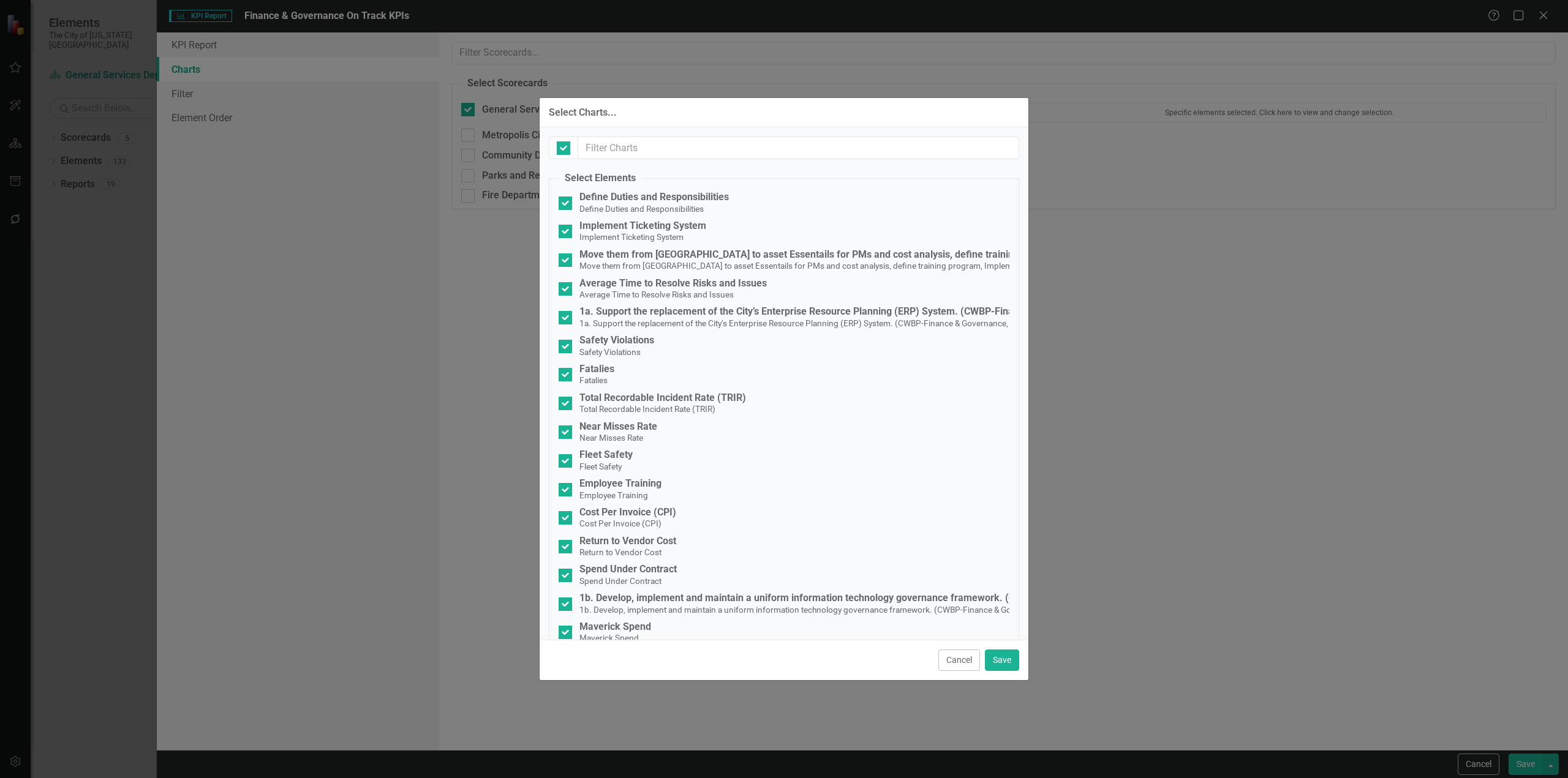
checkbox input "false"
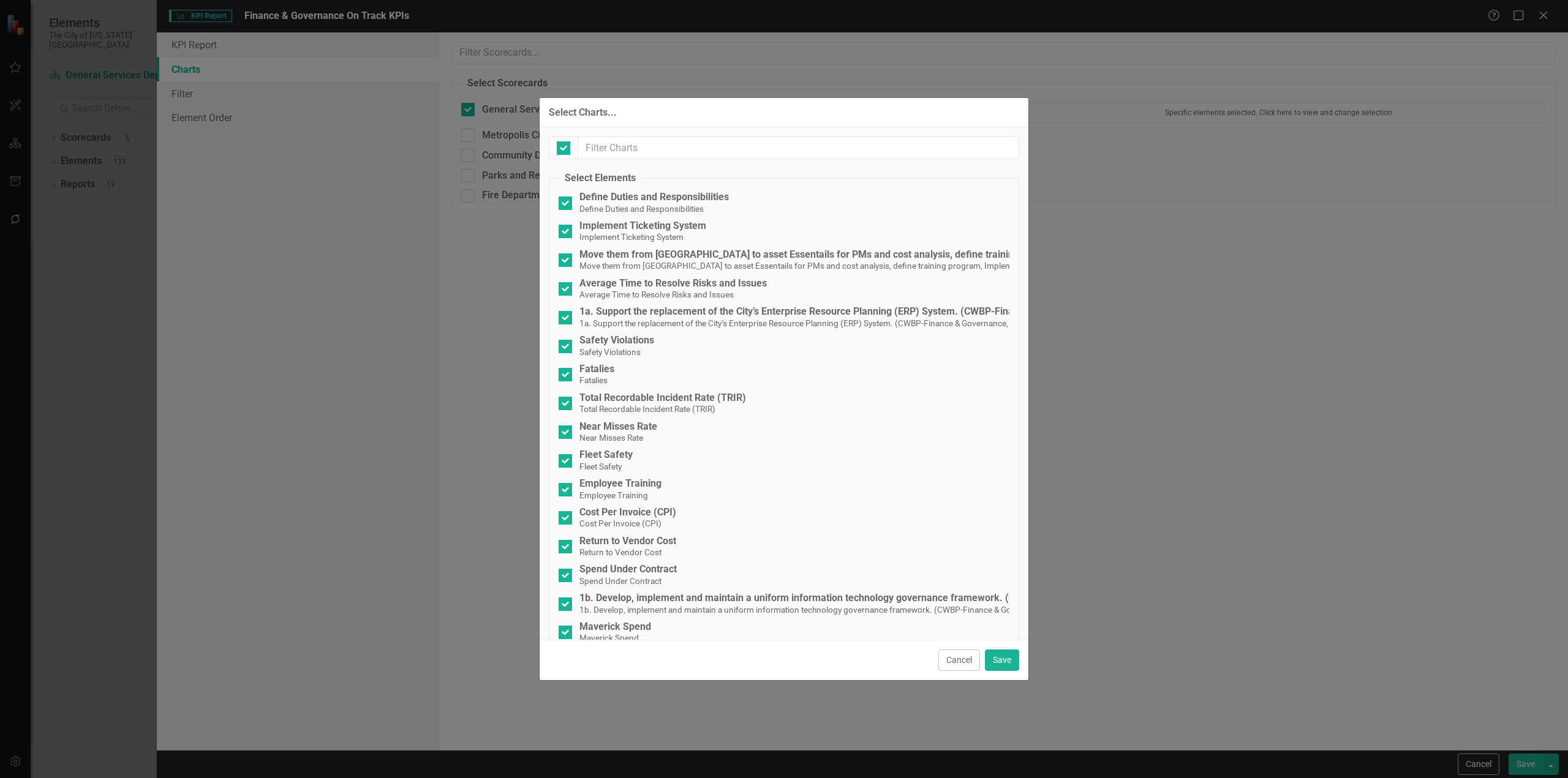
checkbox input "false"
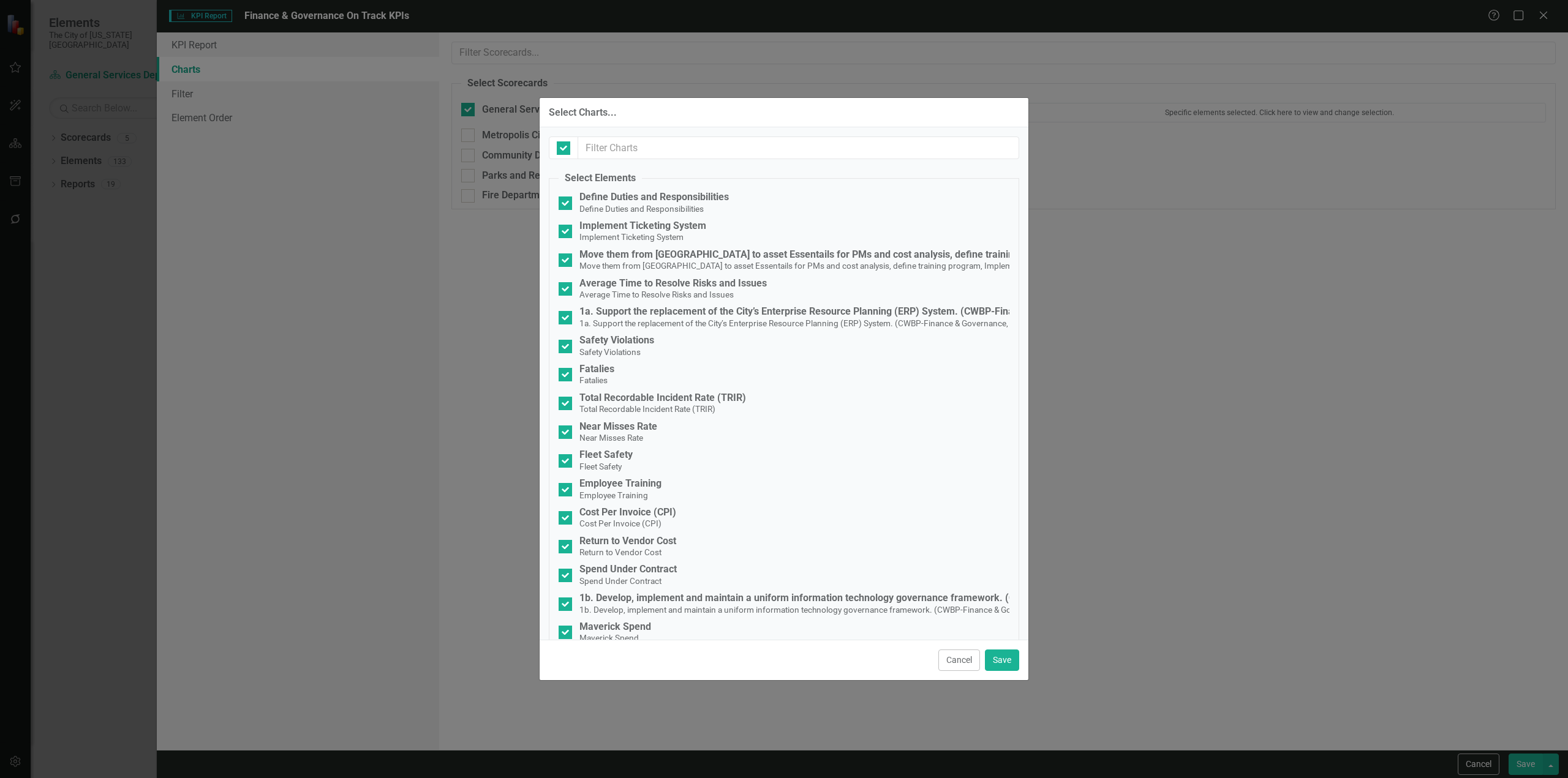
checkbox input "false"
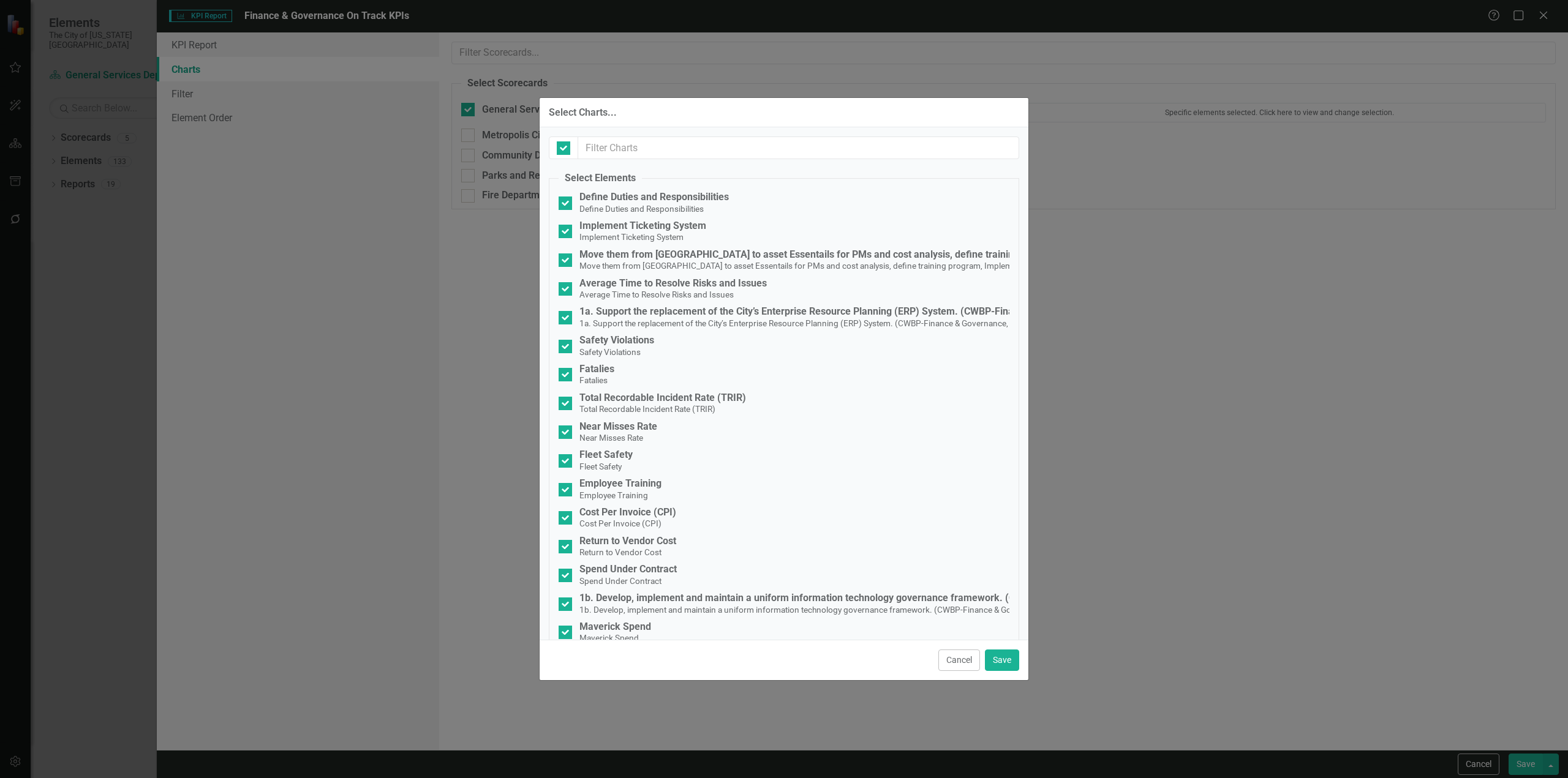
checkbox input "false"
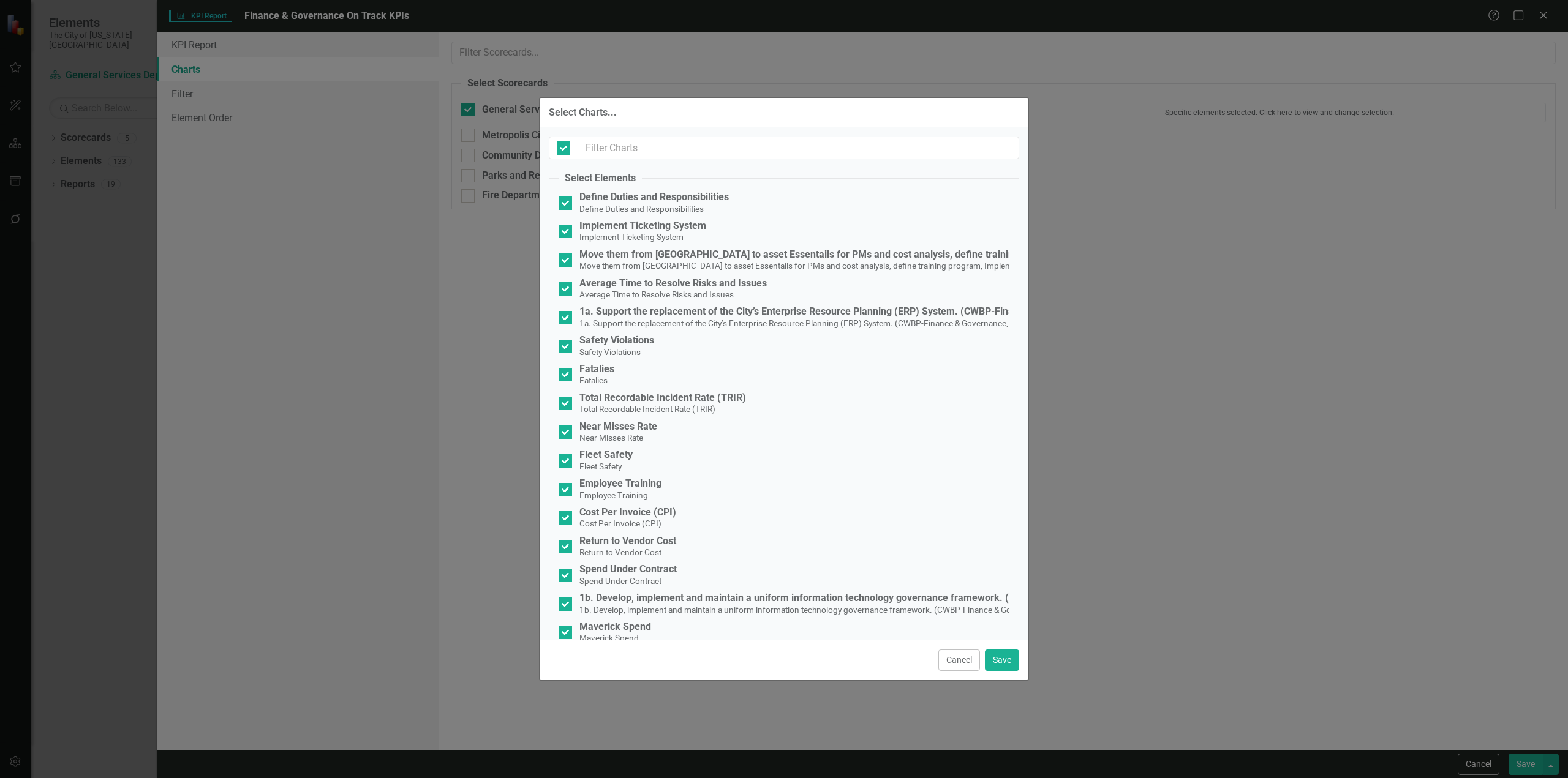
checkbox input "false"
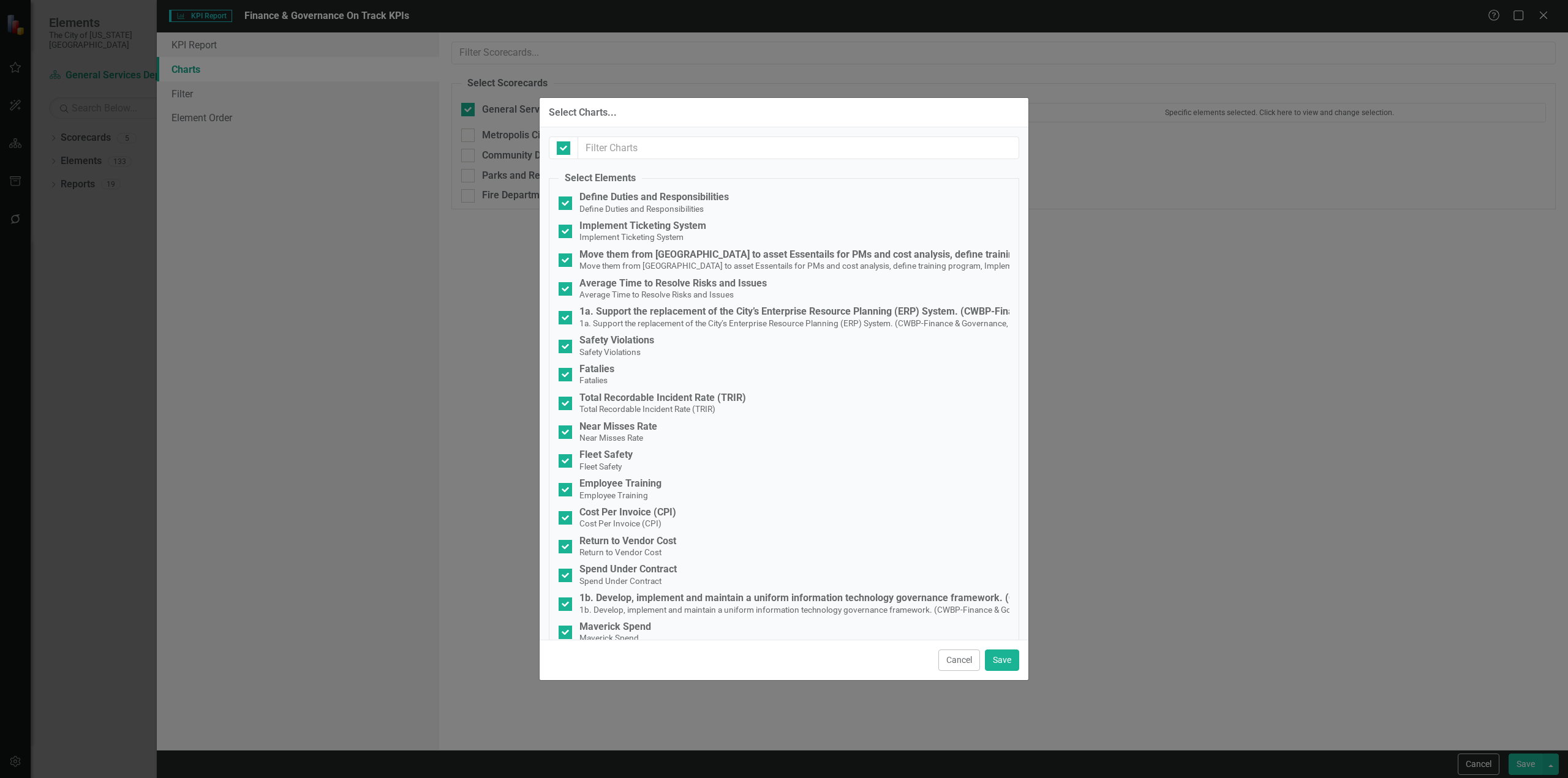
checkbox input "false"
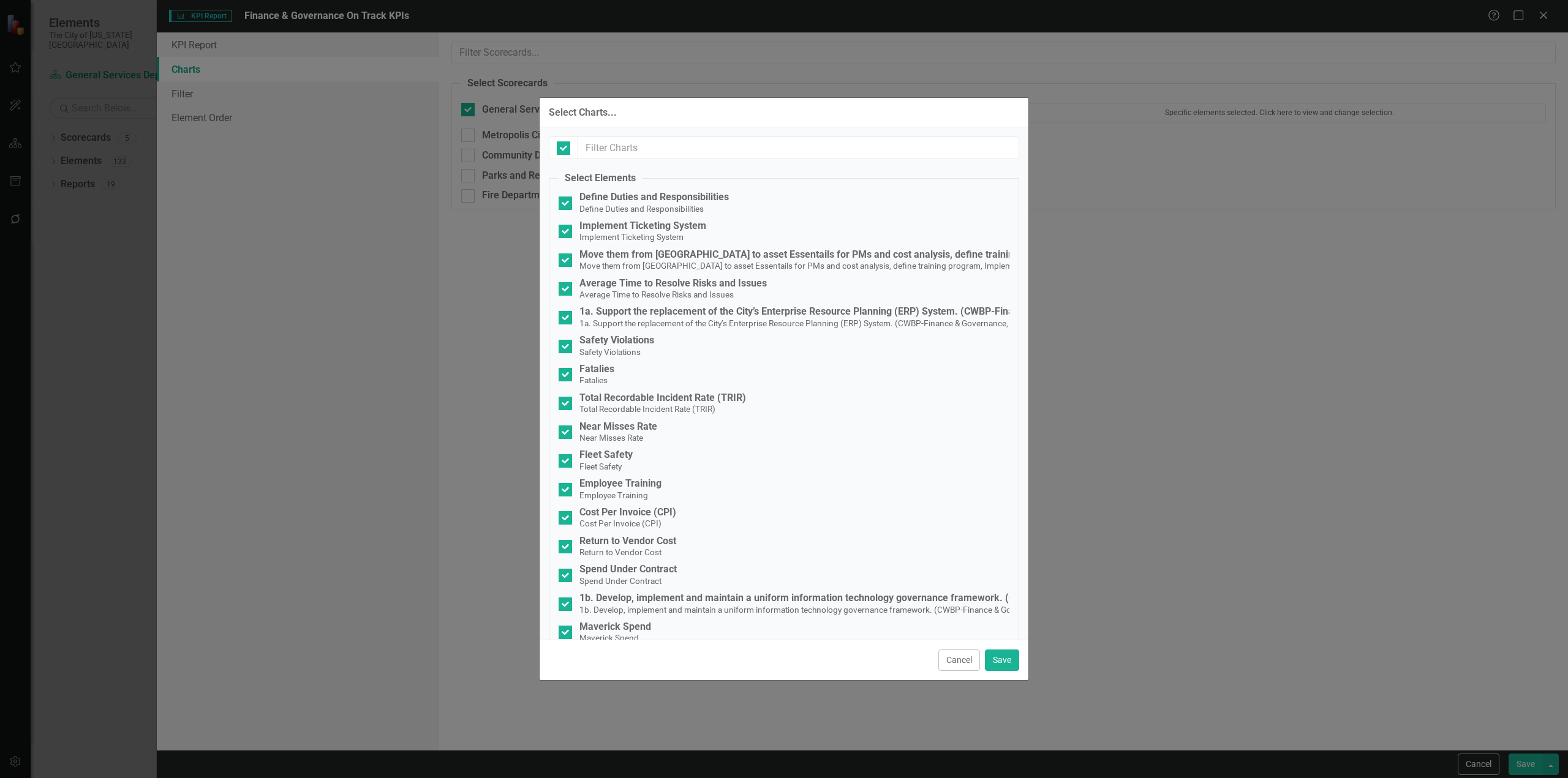
checkbox input "false"
click at [1014, 654] on button "Save" at bounding box center [1002, 660] width 34 height 21
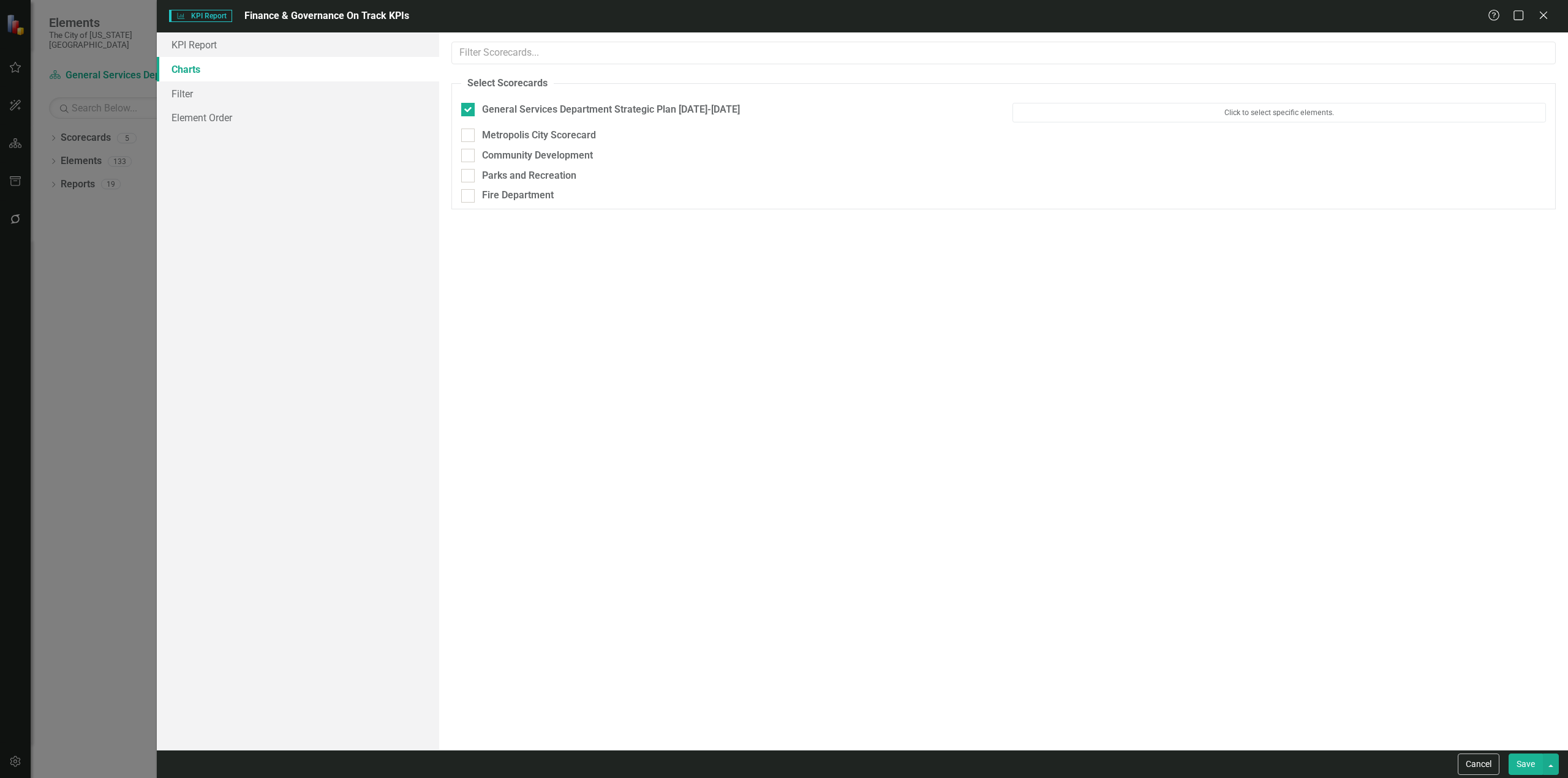
click at [1519, 764] on button "Save" at bounding box center [1525, 764] width 34 height 21
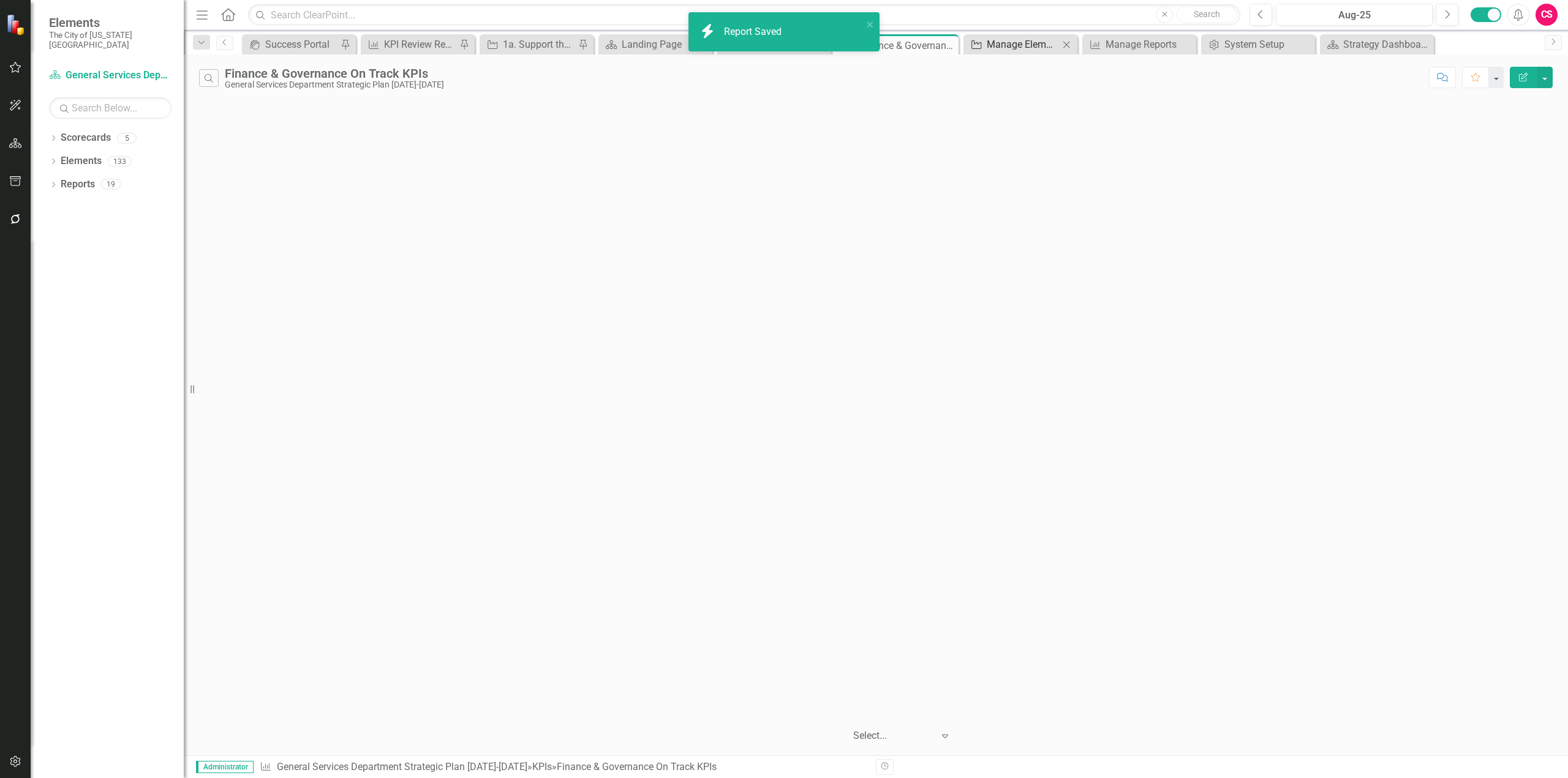
click at [1004, 45] on div "Manage Elements" at bounding box center [1023, 44] width 73 height 15
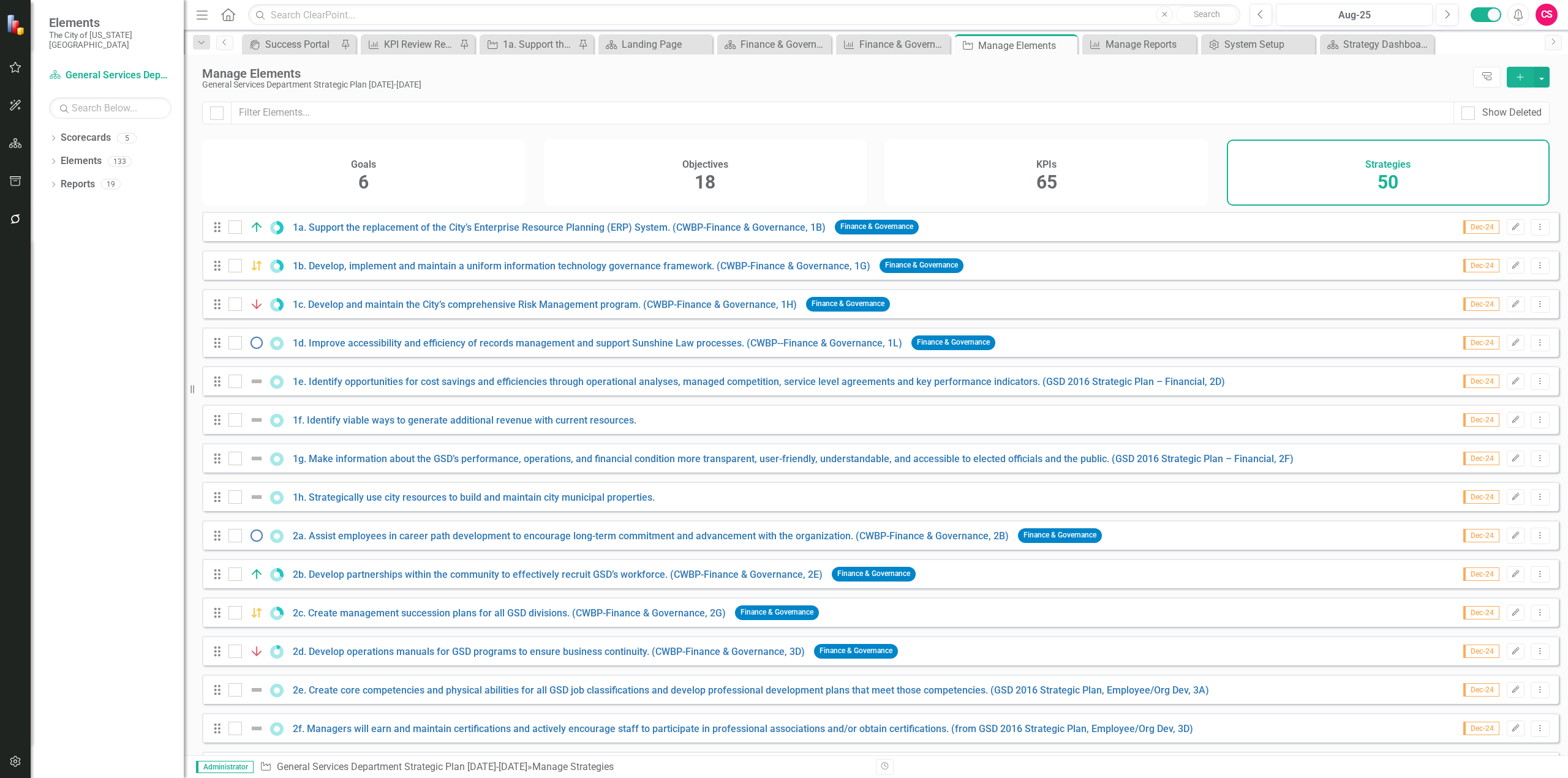
click at [1056, 185] on span "65" at bounding box center [1047, 182] width 21 height 21
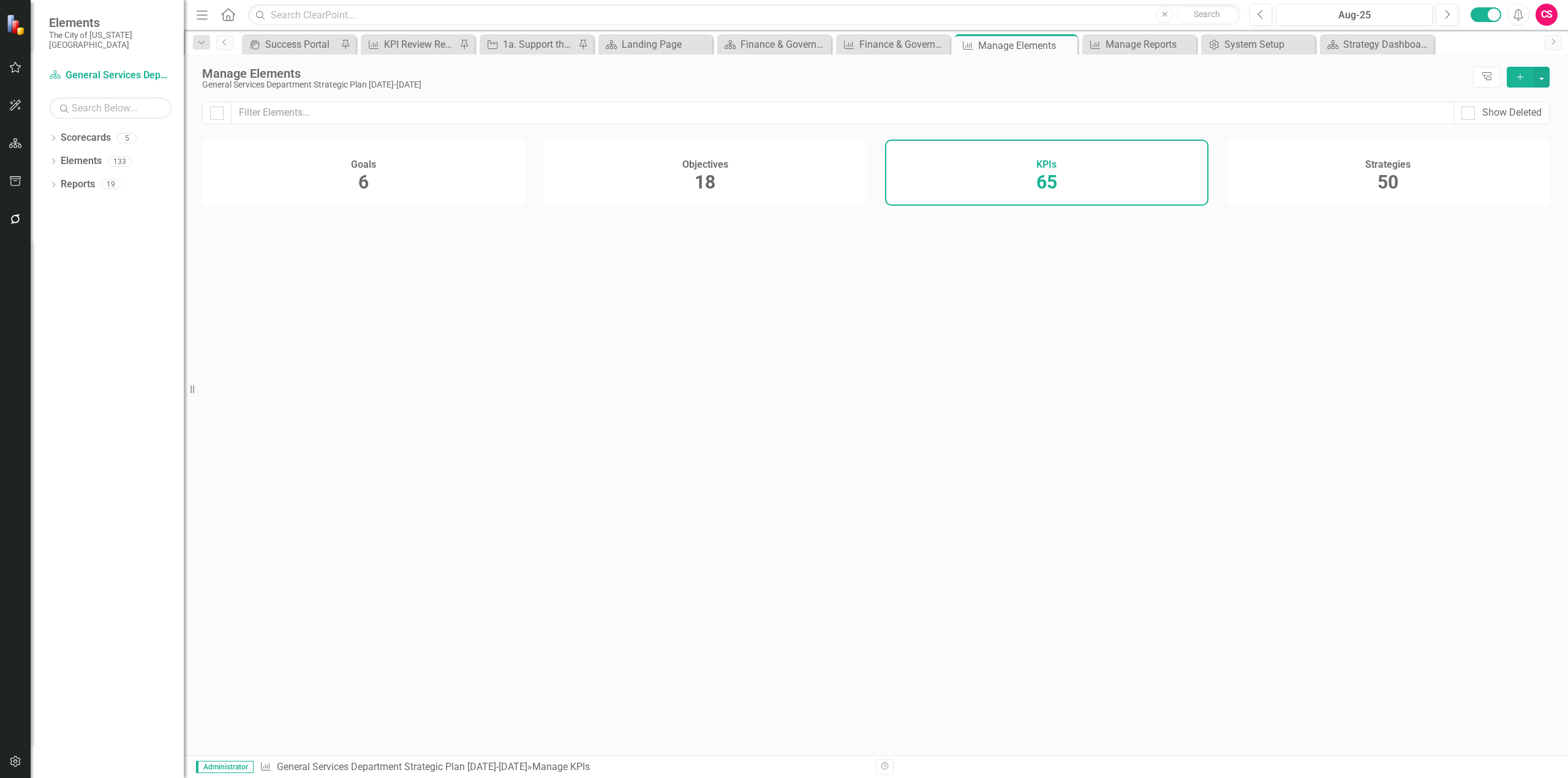
checkbox input "false"
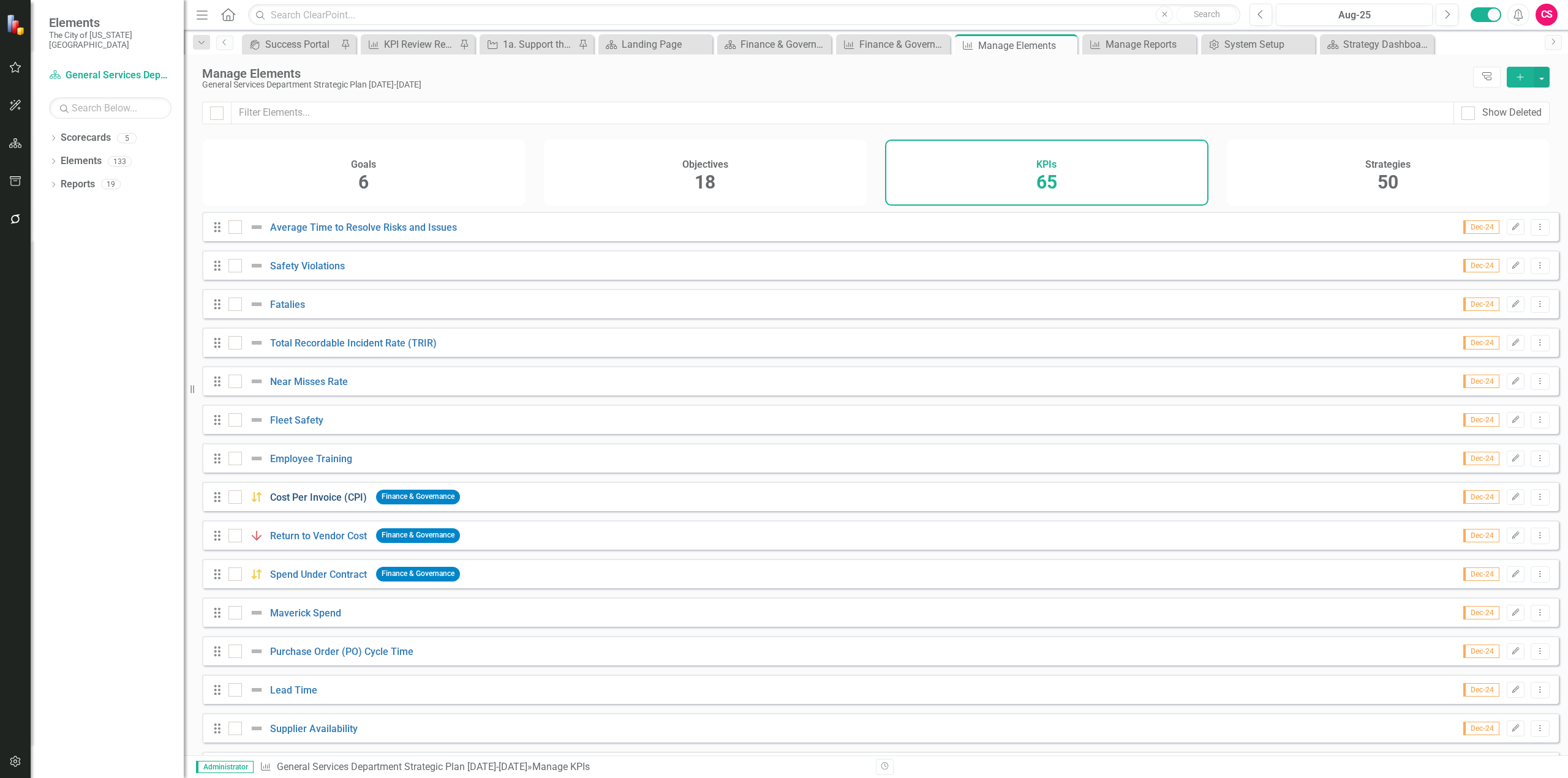
click at [315, 504] on link "Cost Per Invoice (CPI)" at bounding box center [318, 498] width 97 height 12
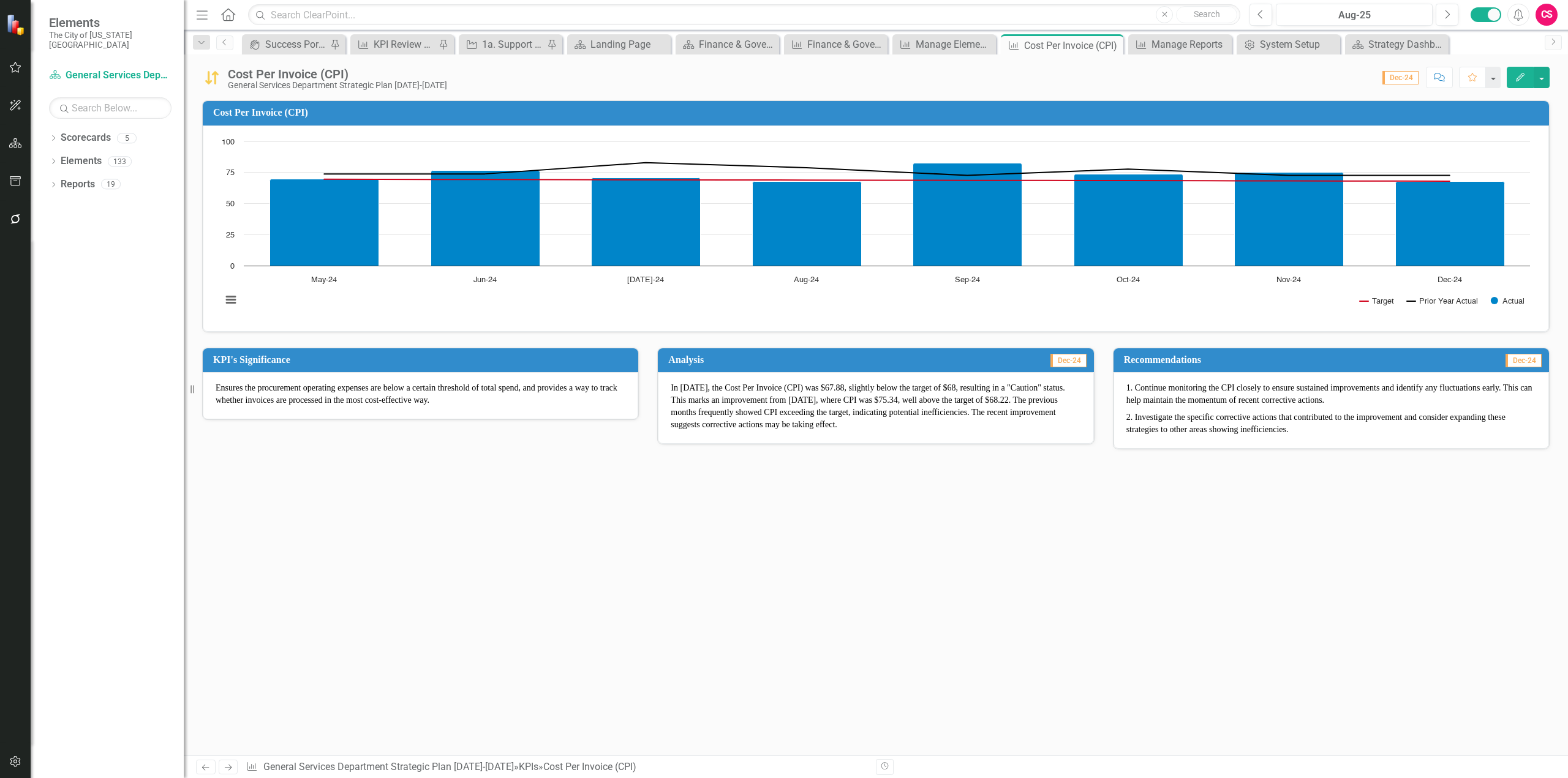
click at [225, 84] on div "Cost Per Invoice (CPI) General Services Department Strategic Plan [DATE]-[DATE]" at bounding box center [328, 78] width 251 height 23
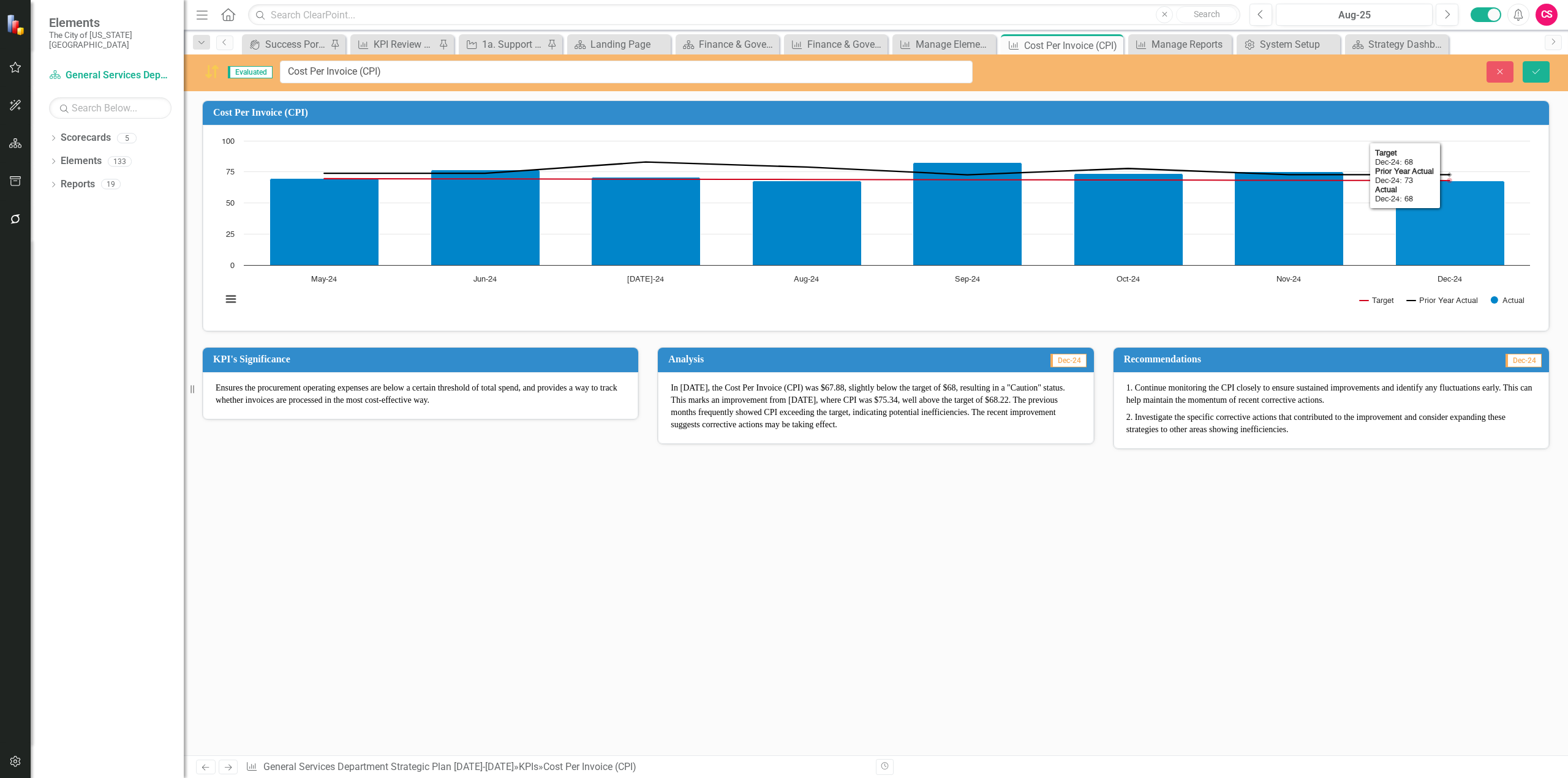
click at [1485, 59] on div "Evaluated Cost Per Invoice (CPI) Close Save" at bounding box center [876, 72] width 1384 height 37
click at [1497, 70] on icon "Close" at bounding box center [1499, 72] width 11 height 9
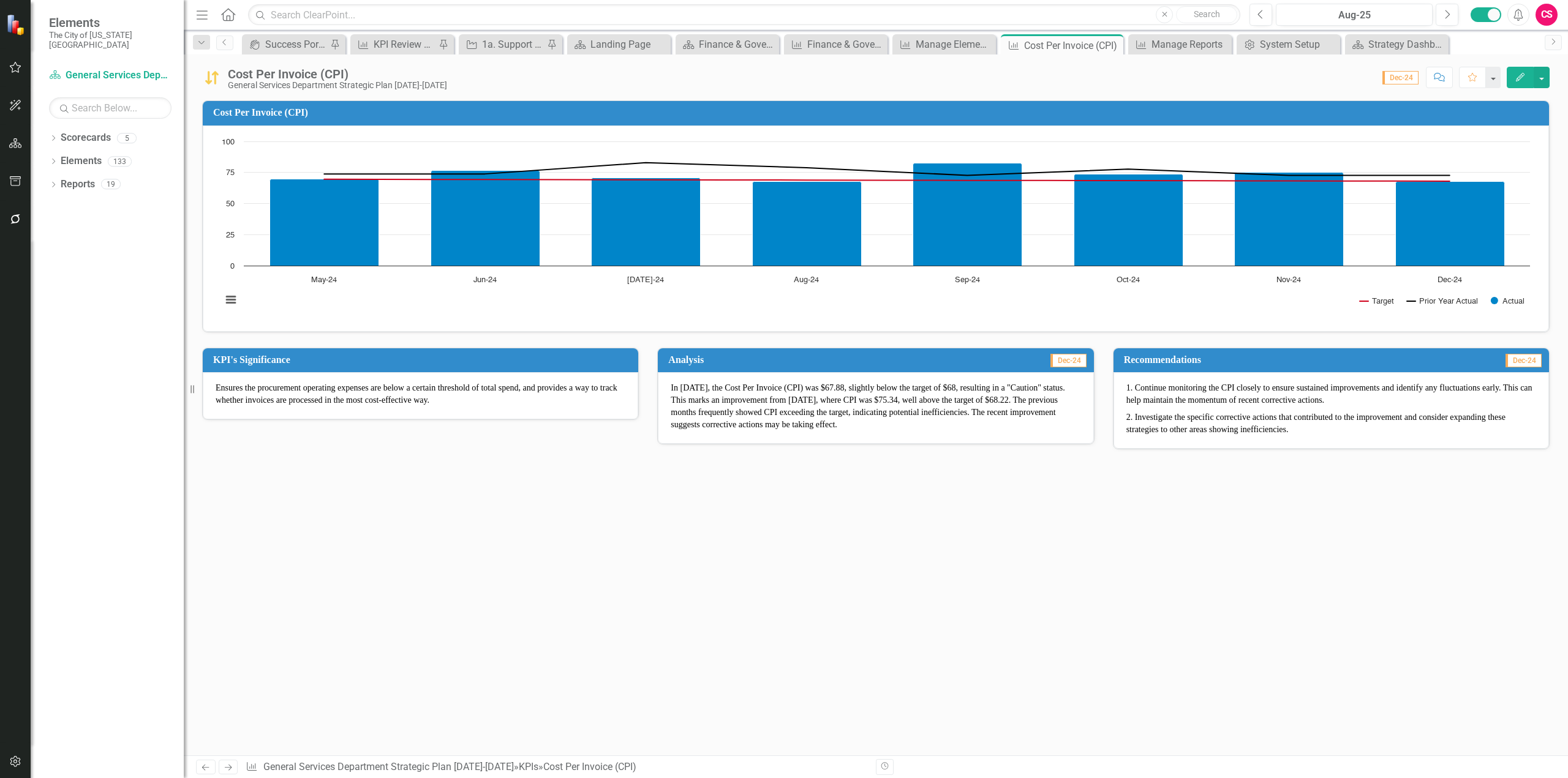
click at [1529, 77] on button "Edit" at bounding box center [1521, 77] width 27 height 21
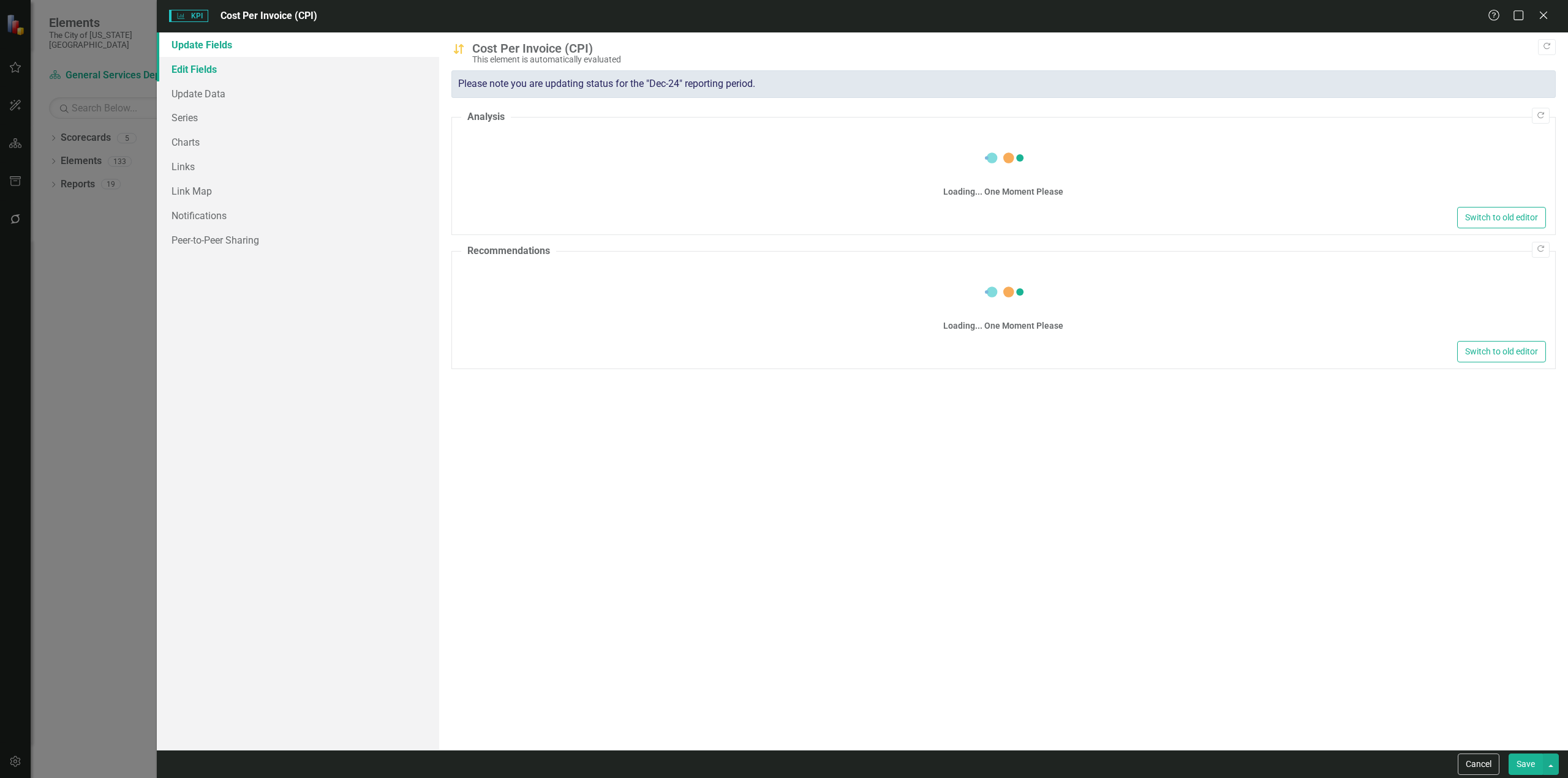
click at [238, 69] on link "Edit Fields" at bounding box center [298, 69] width 282 height 24
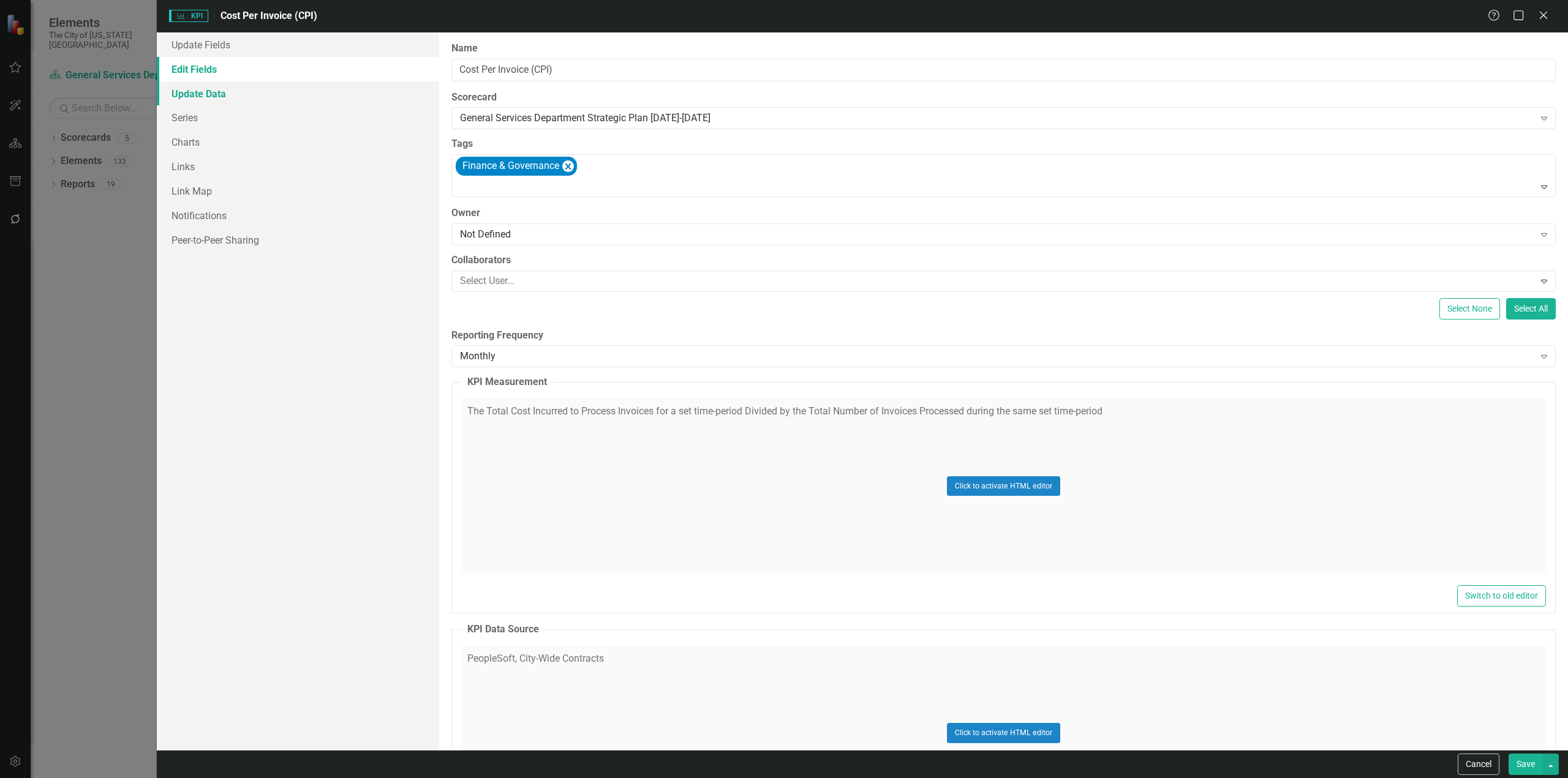
click at [215, 104] on link "Update Data" at bounding box center [298, 93] width 282 height 24
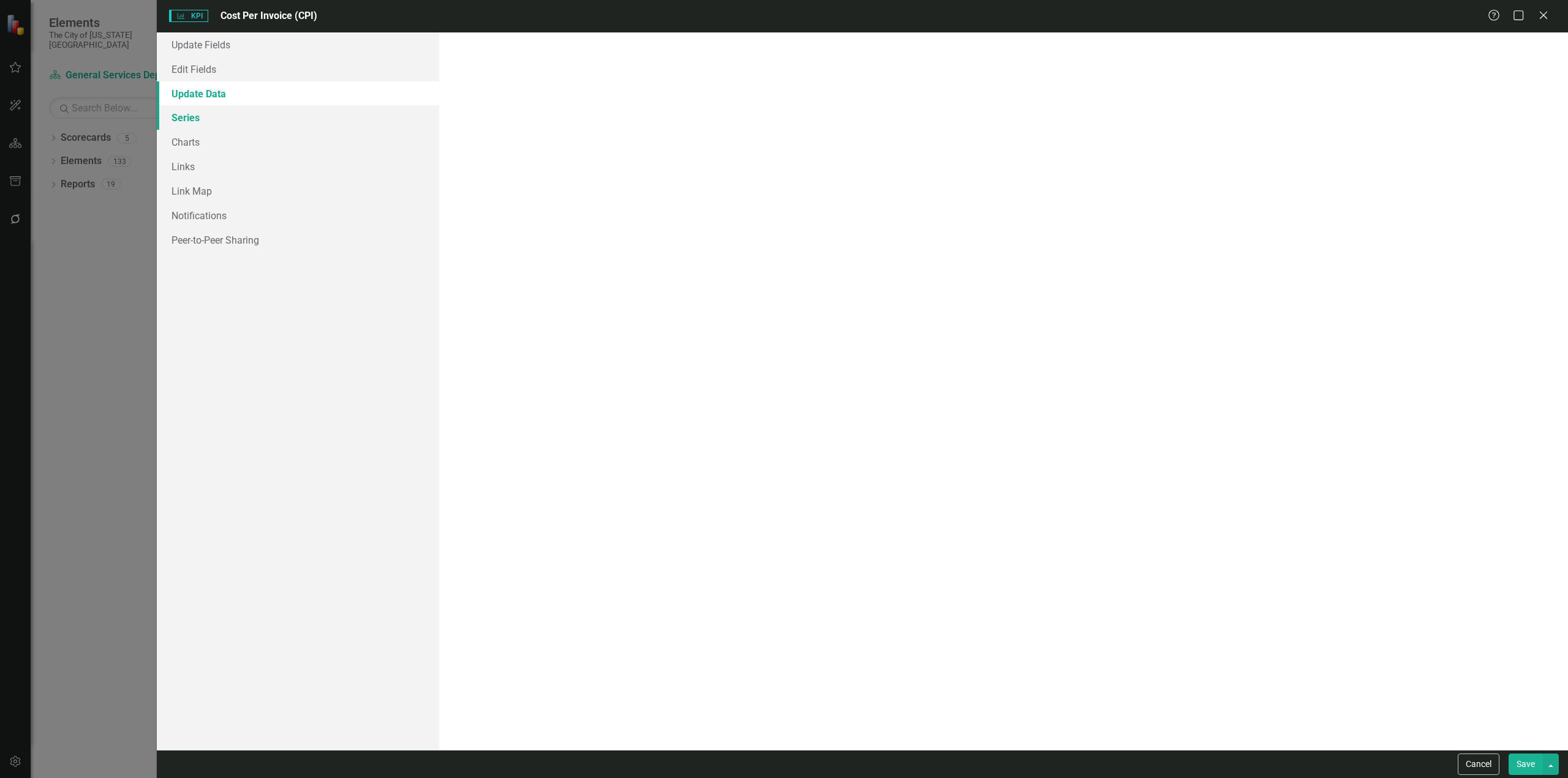
click at [210, 109] on link "Series" at bounding box center [298, 117] width 282 height 24
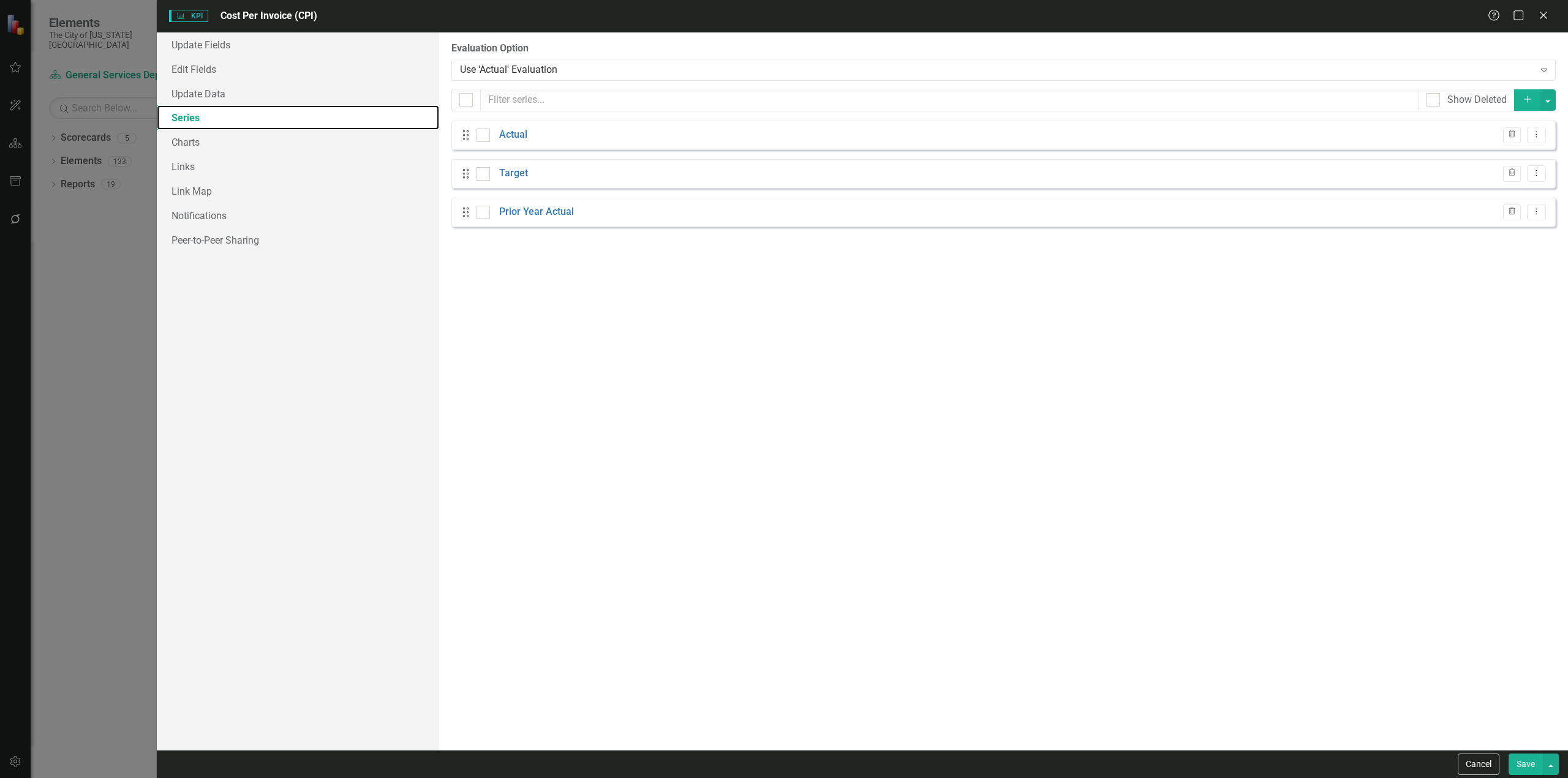
checkbox input "false"
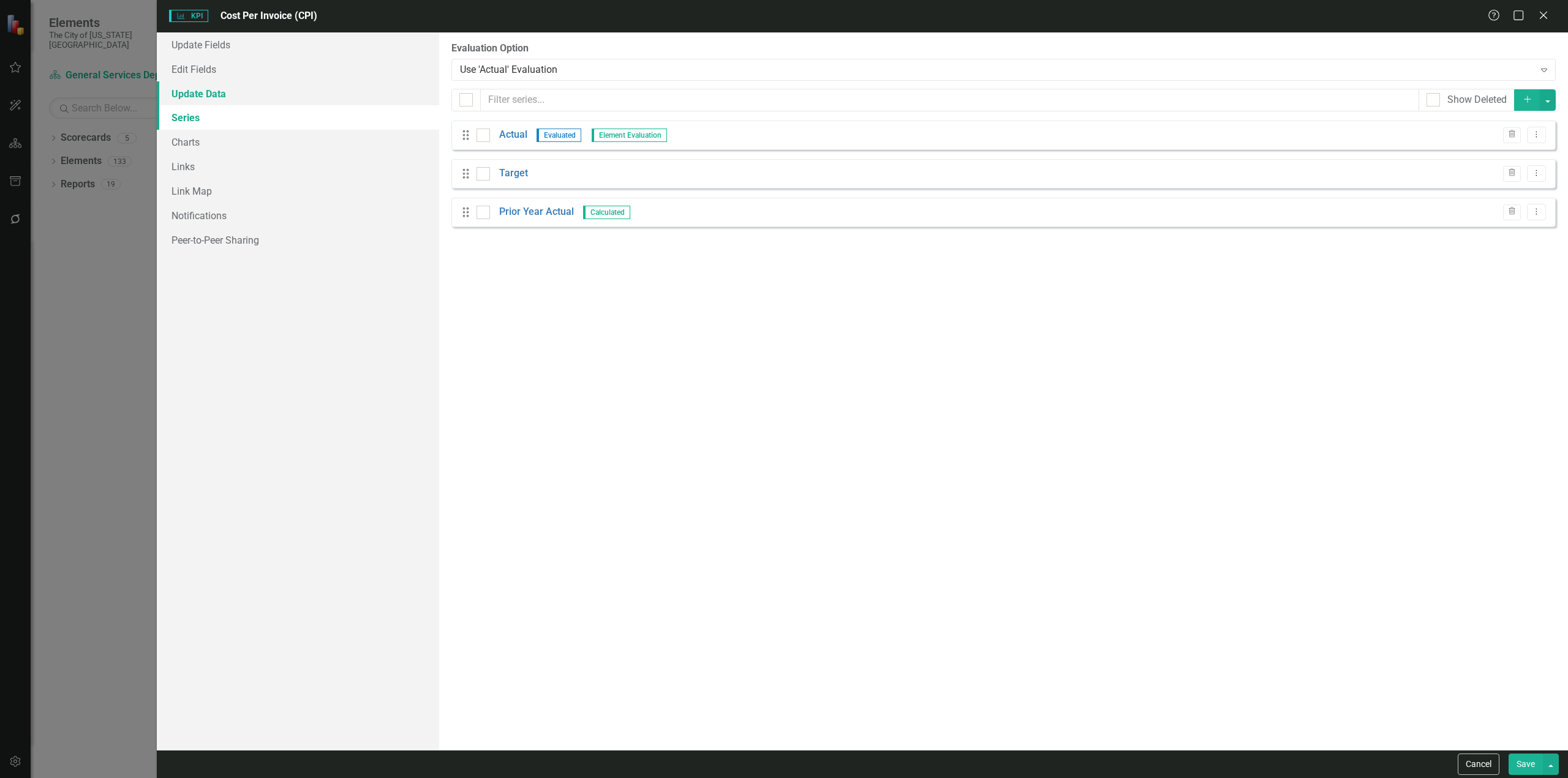
click at [237, 88] on link "Update Data" at bounding box center [298, 93] width 282 height 24
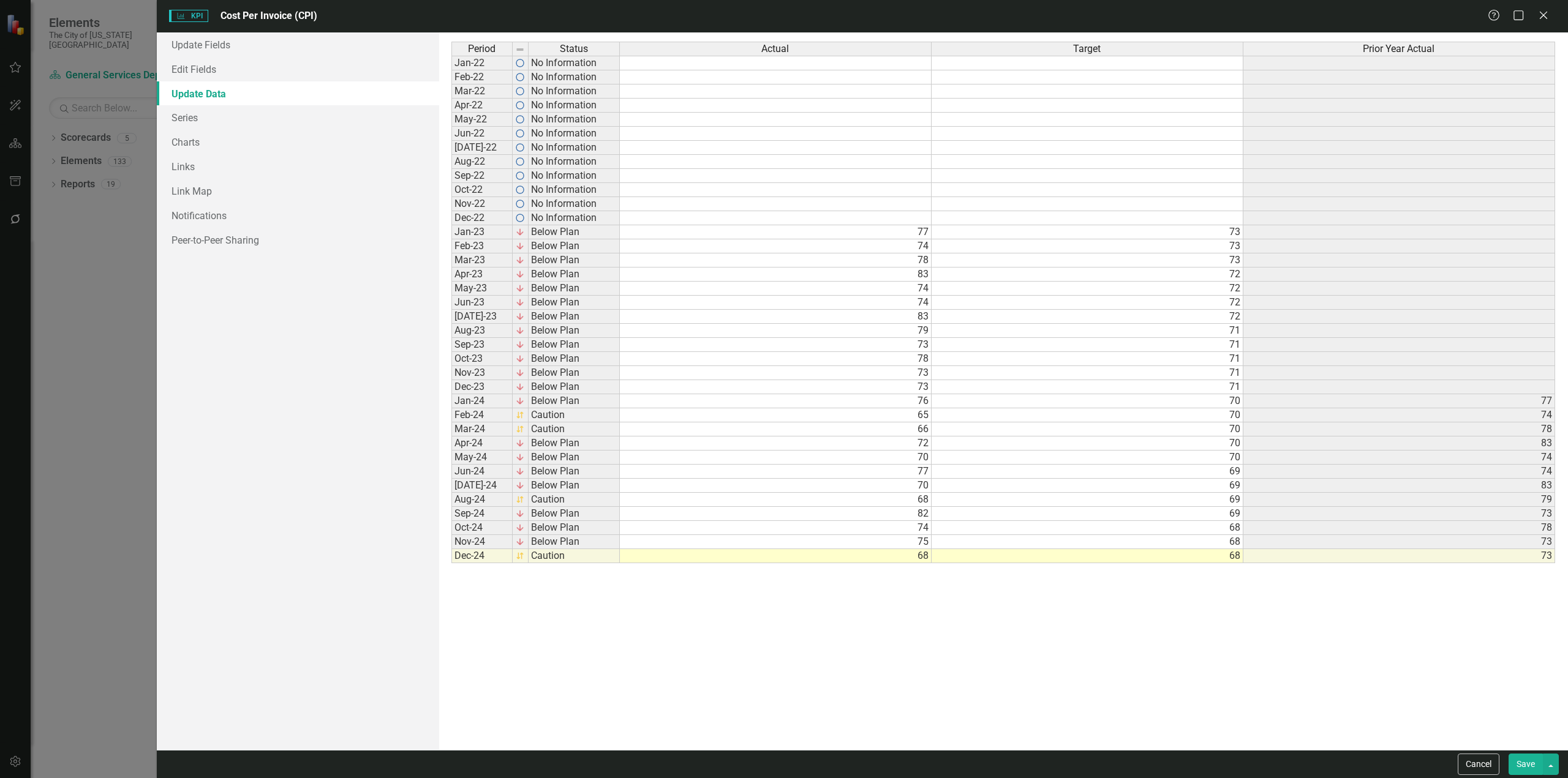
click at [901, 556] on td "68" at bounding box center [775, 556] width 312 height 14
click at [197, 113] on link "Series" at bounding box center [298, 117] width 282 height 24
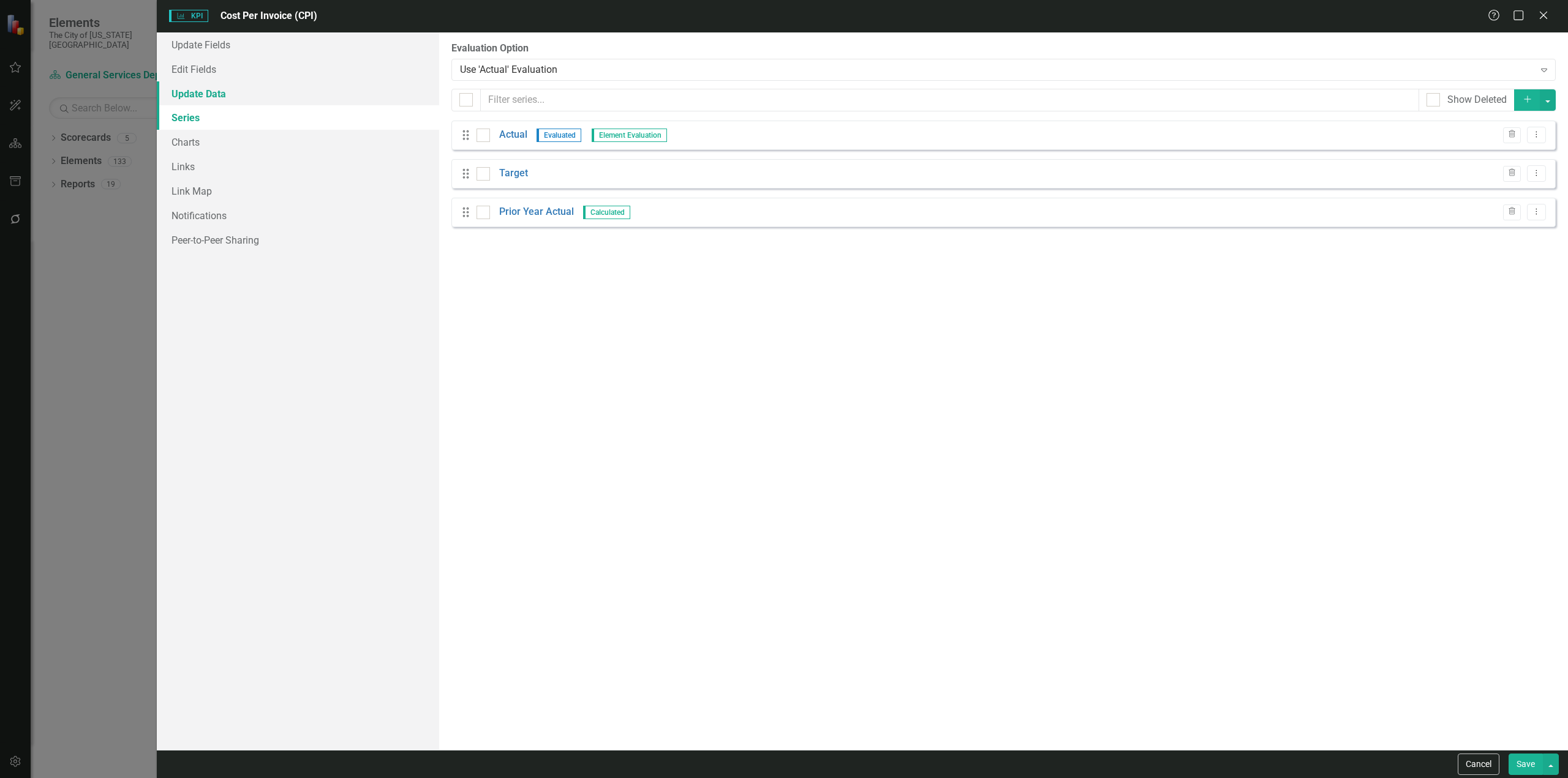
click at [201, 93] on link "Update Data" at bounding box center [298, 93] width 282 height 24
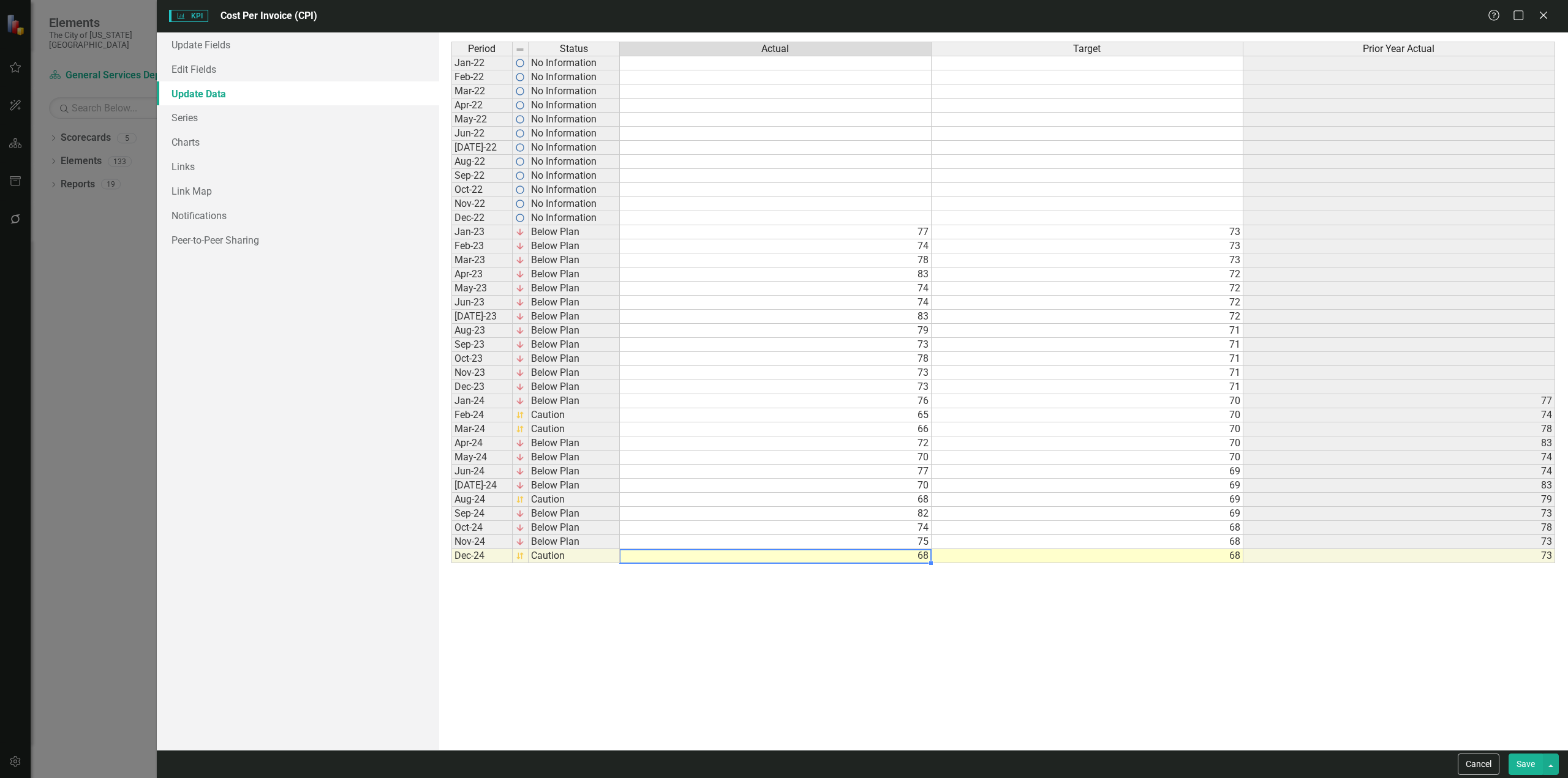
click at [775, 551] on td "68" at bounding box center [775, 556] width 312 height 14
click at [1529, 769] on button "Save" at bounding box center [1525, 764] width 34 height 21
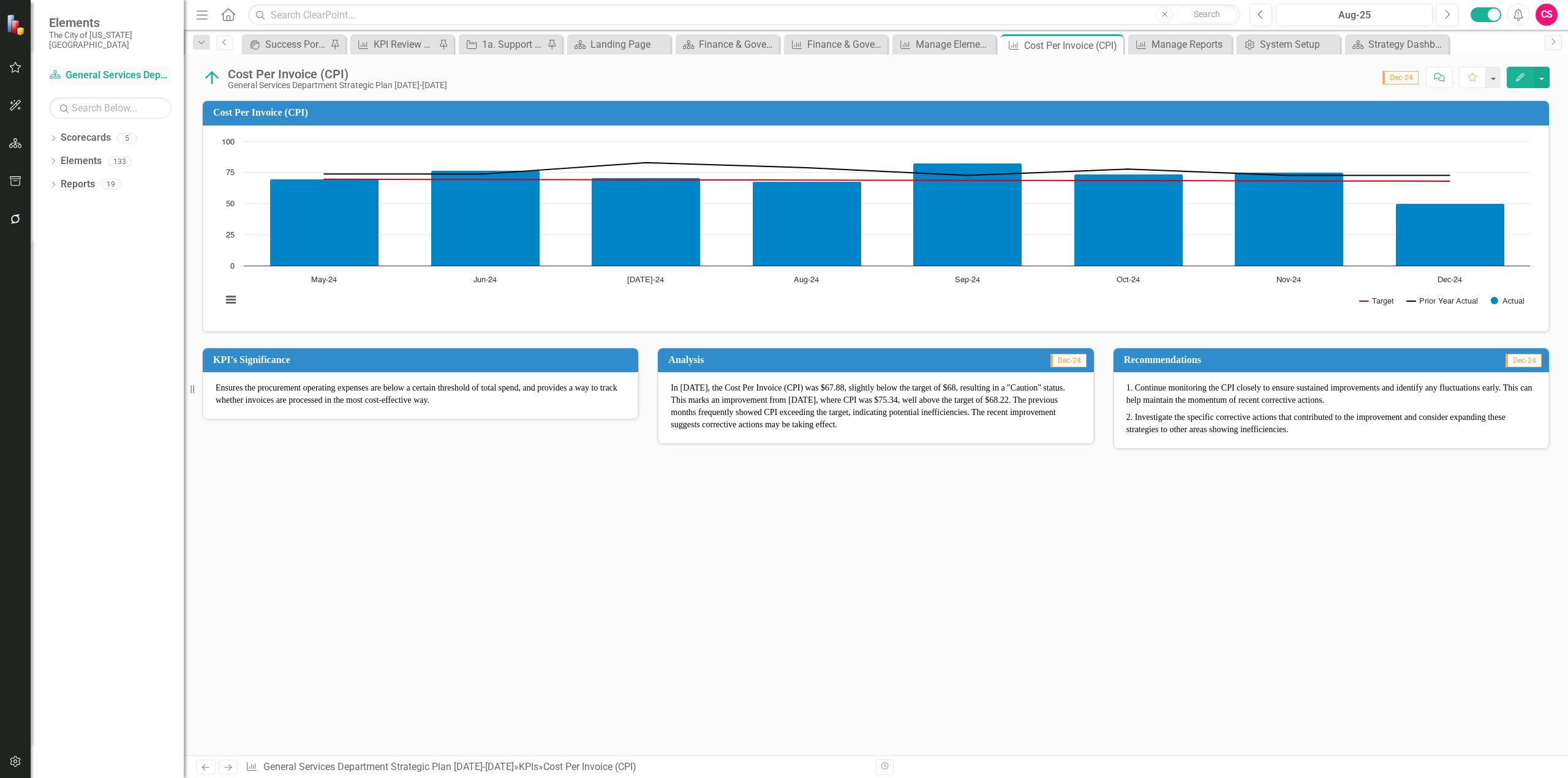
click at [77, 69] on link "Scorecard General Services Department Strategic Plan [DATE]-[DATE]" at bounding box center [110, 75] width 123 height 14
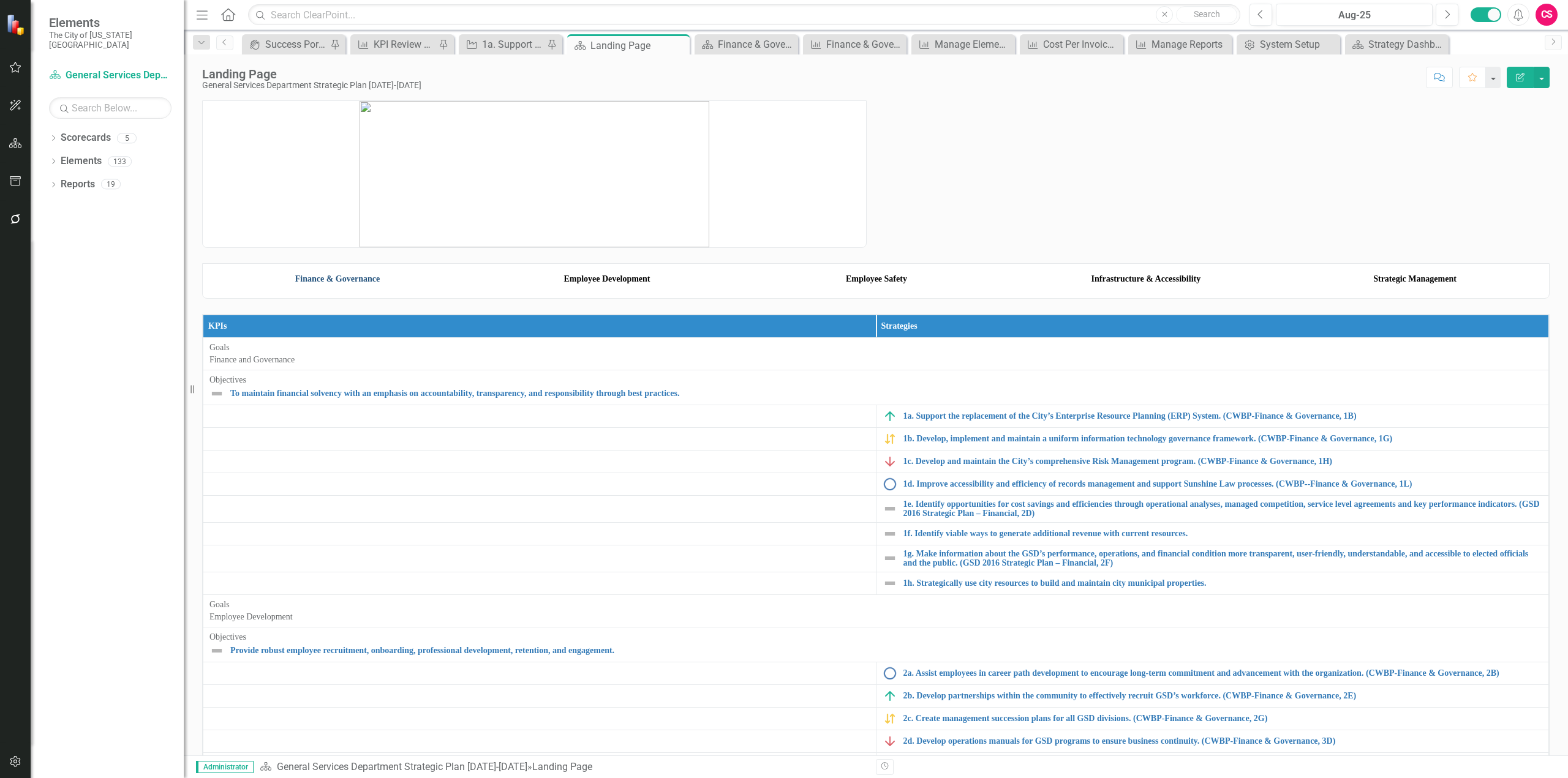
click at [356, 283] on link "Finance & Governance" at bounding box center [336, 279] width 84 height 10
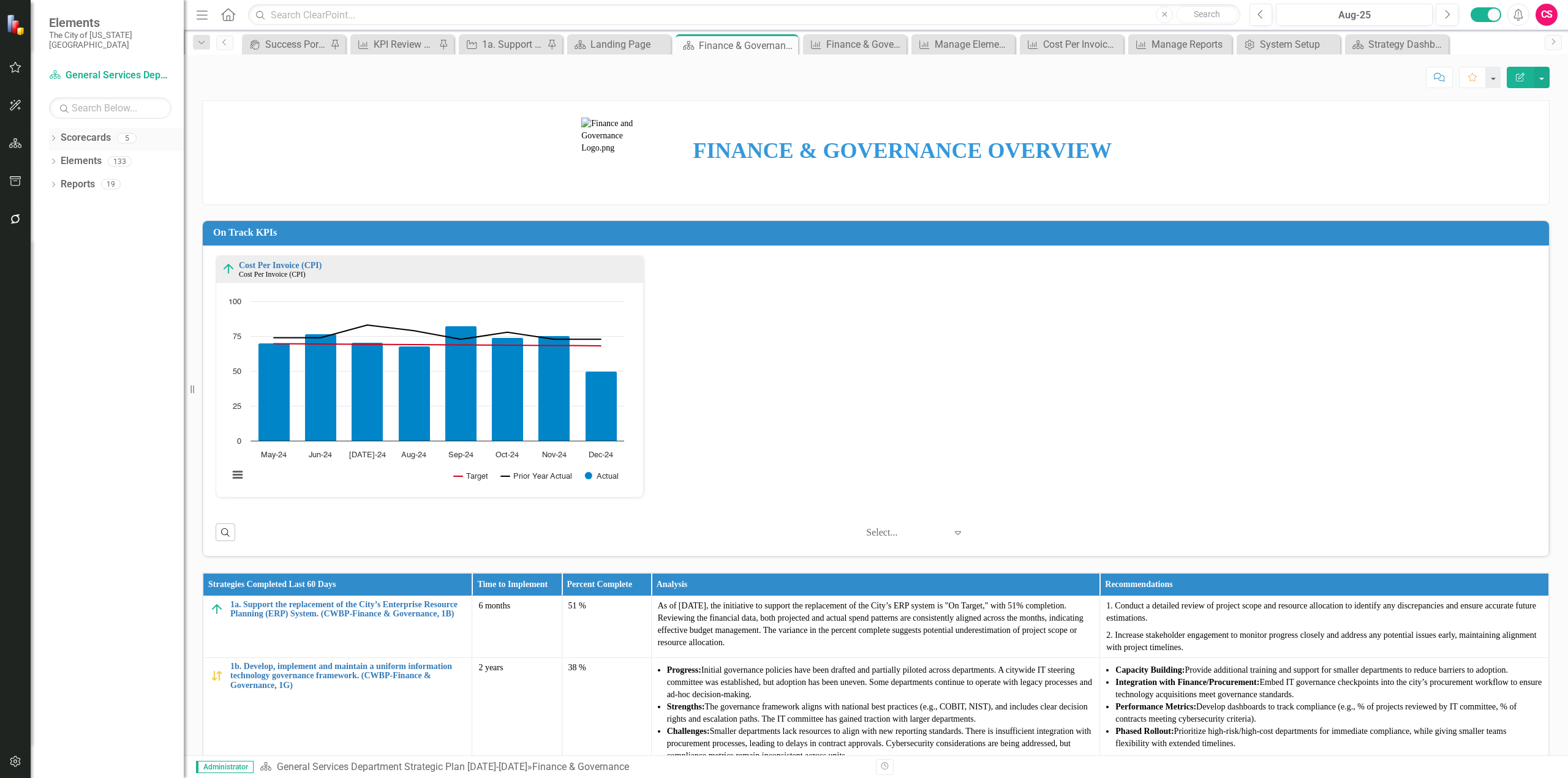
click at [74, 132] on link "Scorecards" at bounding box center [86, 138] width 50 height 14
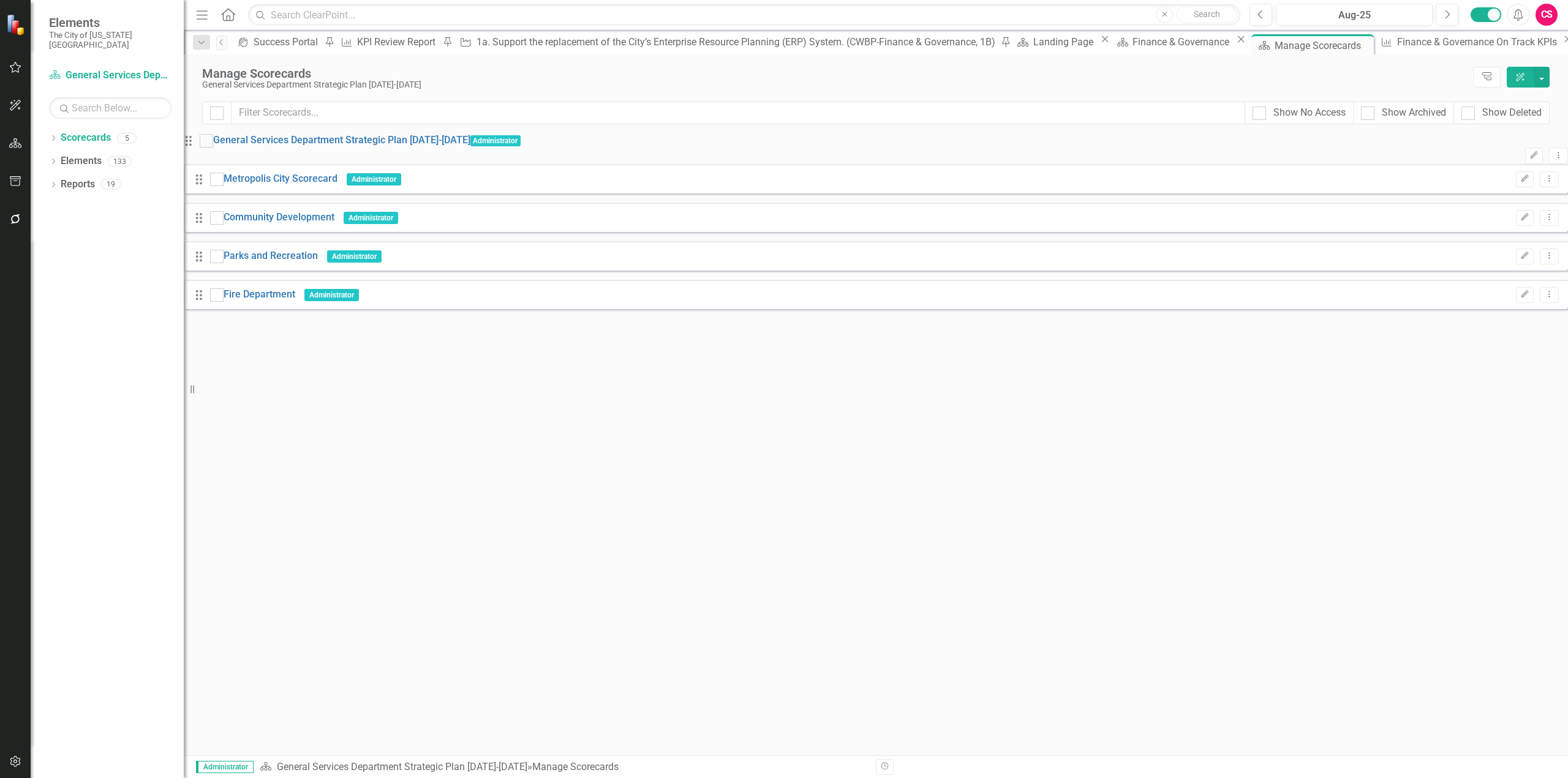
click at [708, 318] on div "Looks like you don't have any Scorecards set up yet. Why don't you add a Scorec…" at bounding box center [876, 225] width 1384 height 185
click at [386, 148] on link "General Services Department Strategic Plan [DATE]-[DATE]" at bounding box center [342, 140] width 257 height 14
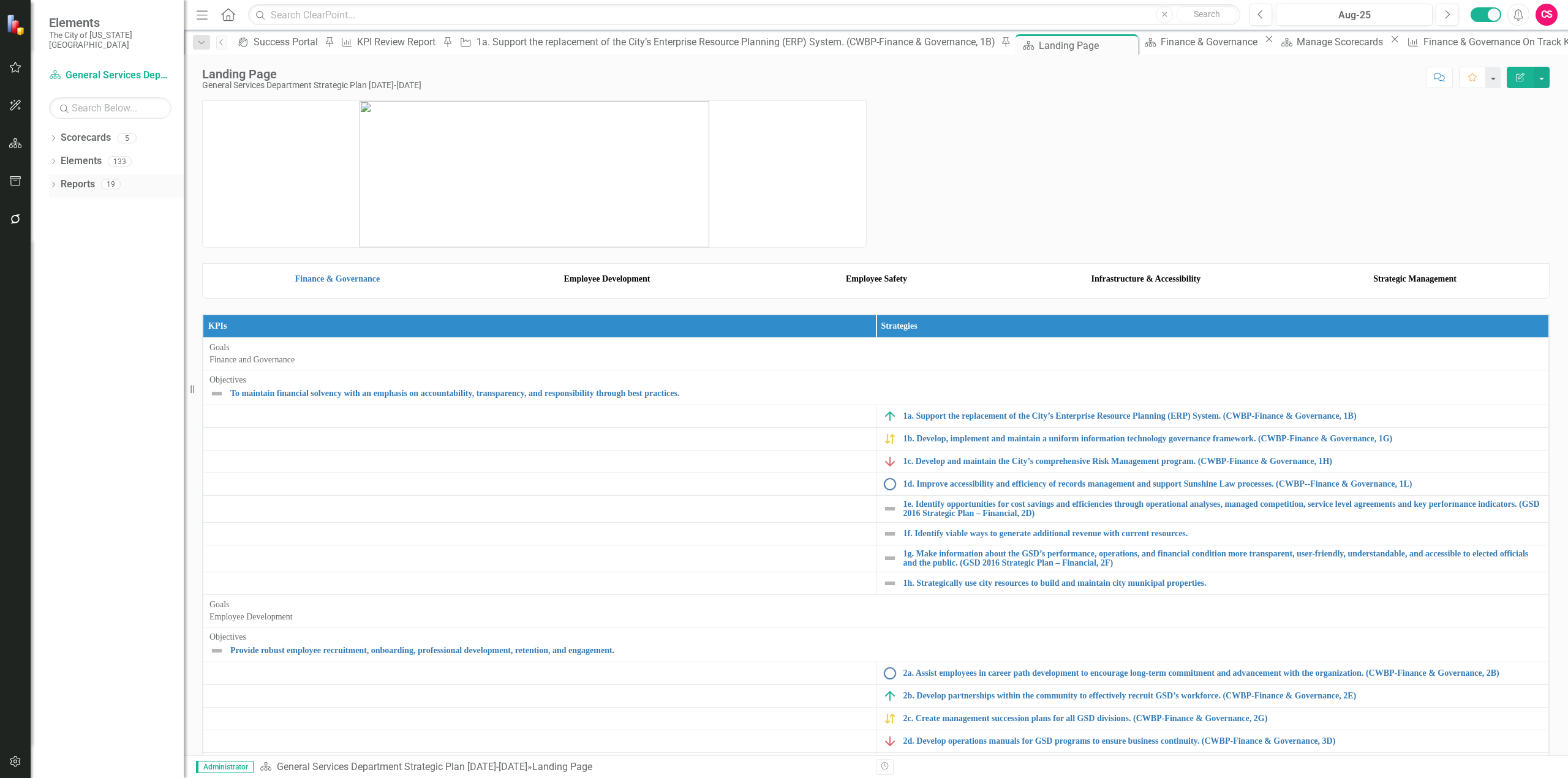
click at [89, 178] on link "Reports" at bounding box center [77, 185] width 34 height 14
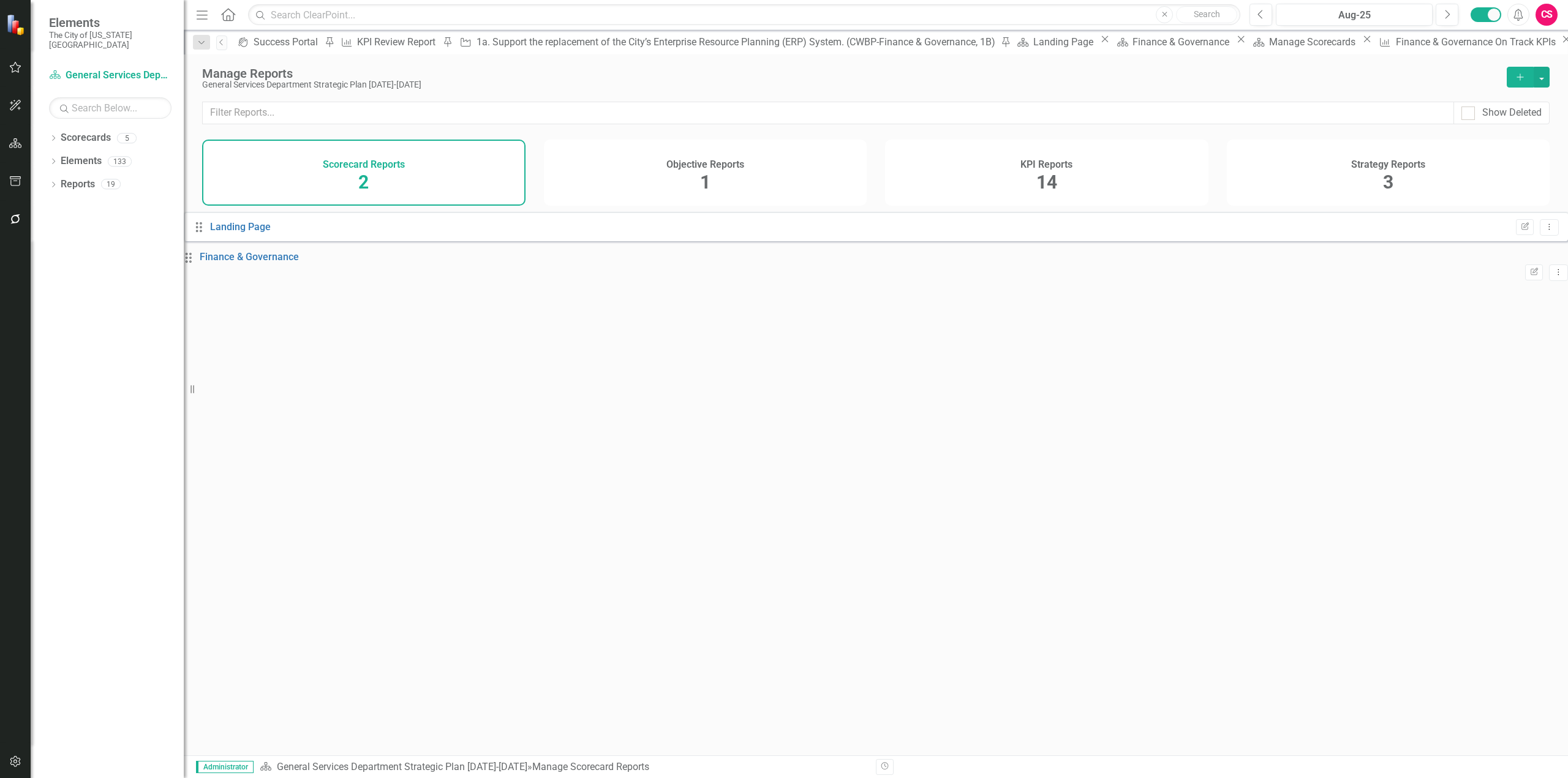
click at [799, 183] on div "Objective Reports 1" at bounding box center [706, 172] width 324 height 66
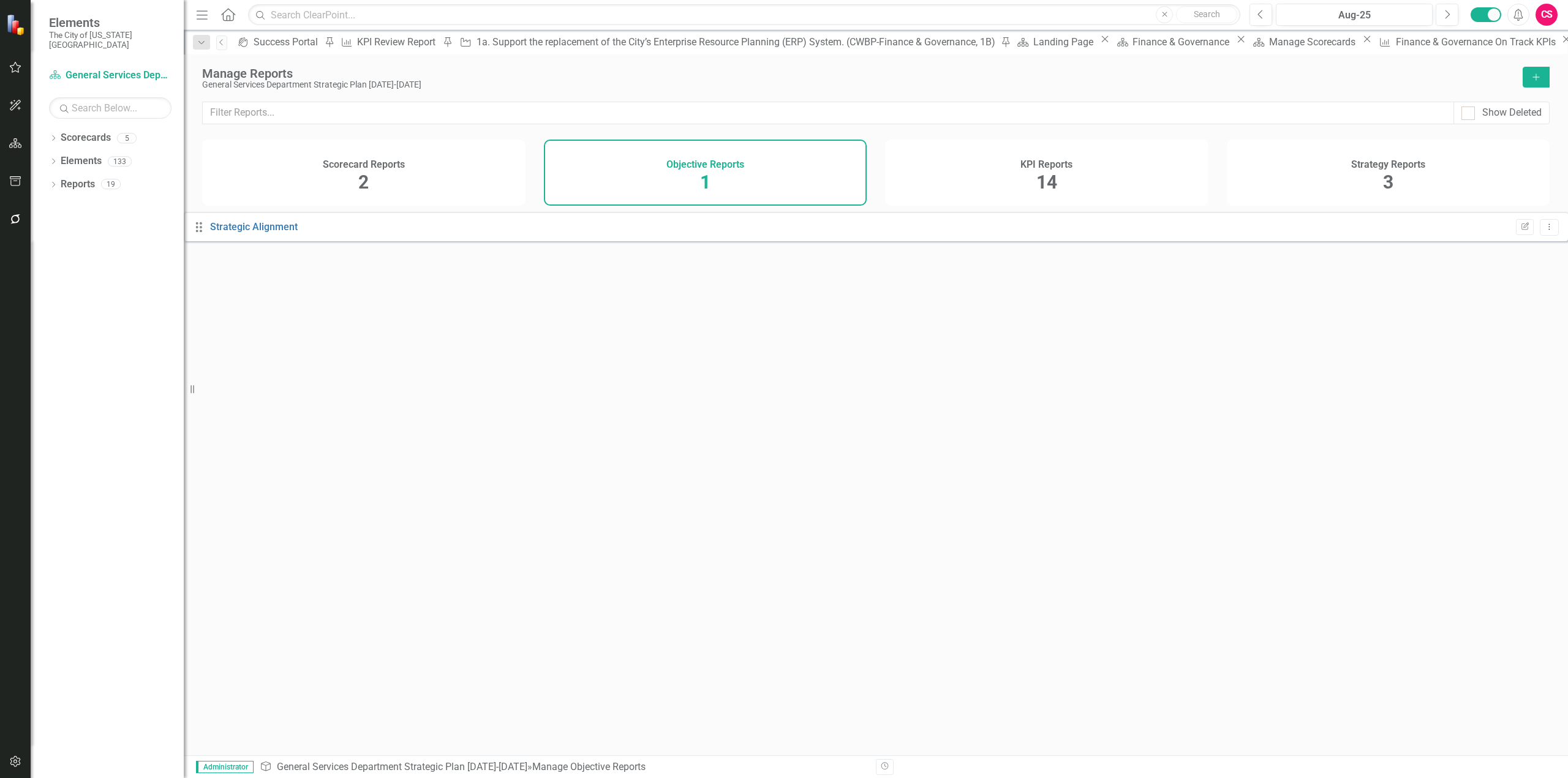
click at [487, 152] on div "Scorecard Reports 2" at bounding box center [363, 172] width 324 height 66
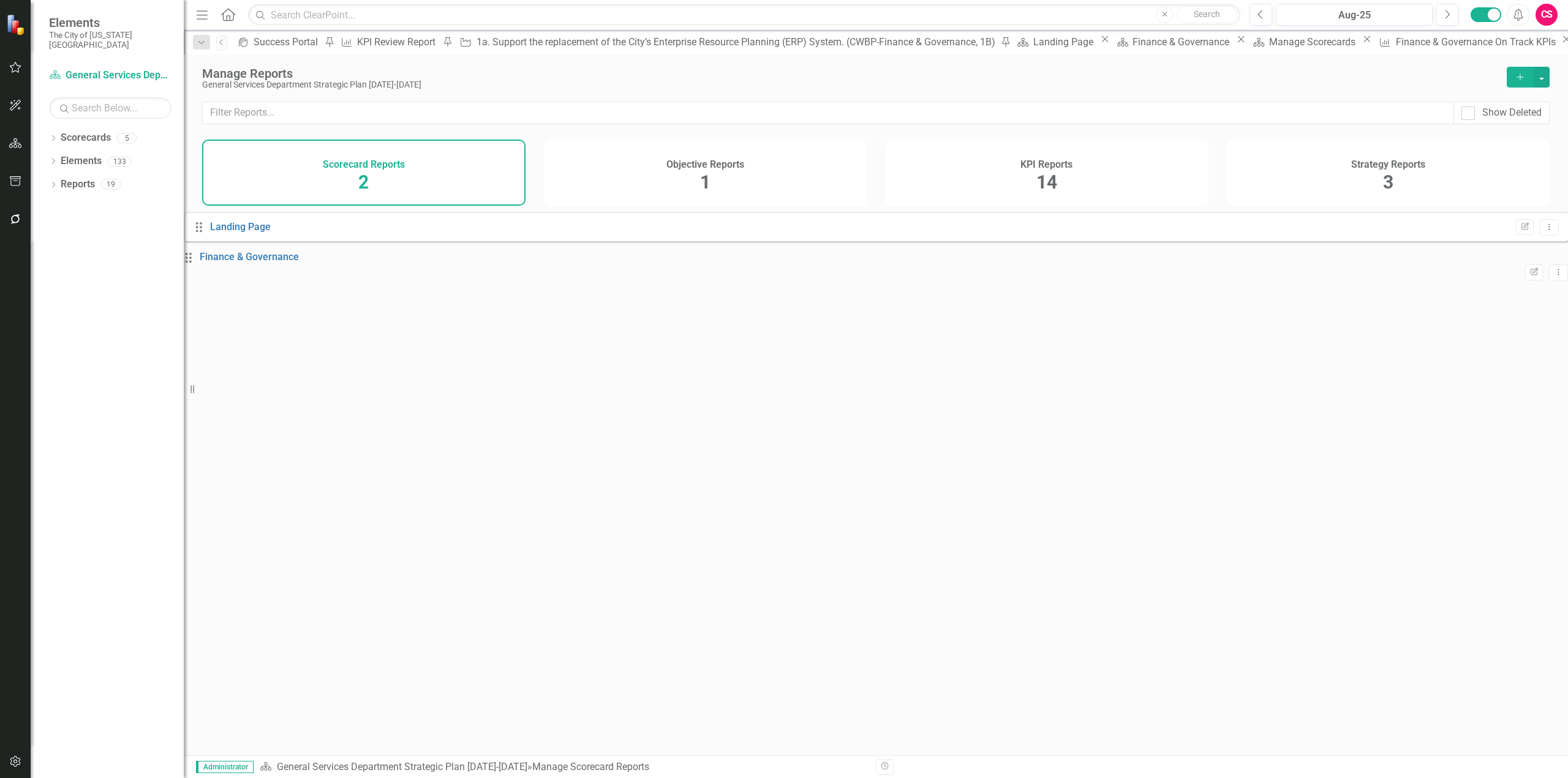
click at [1118, 193] on div "KPI Reports 14" at bounding box center [1047, 172] width 324 height 66
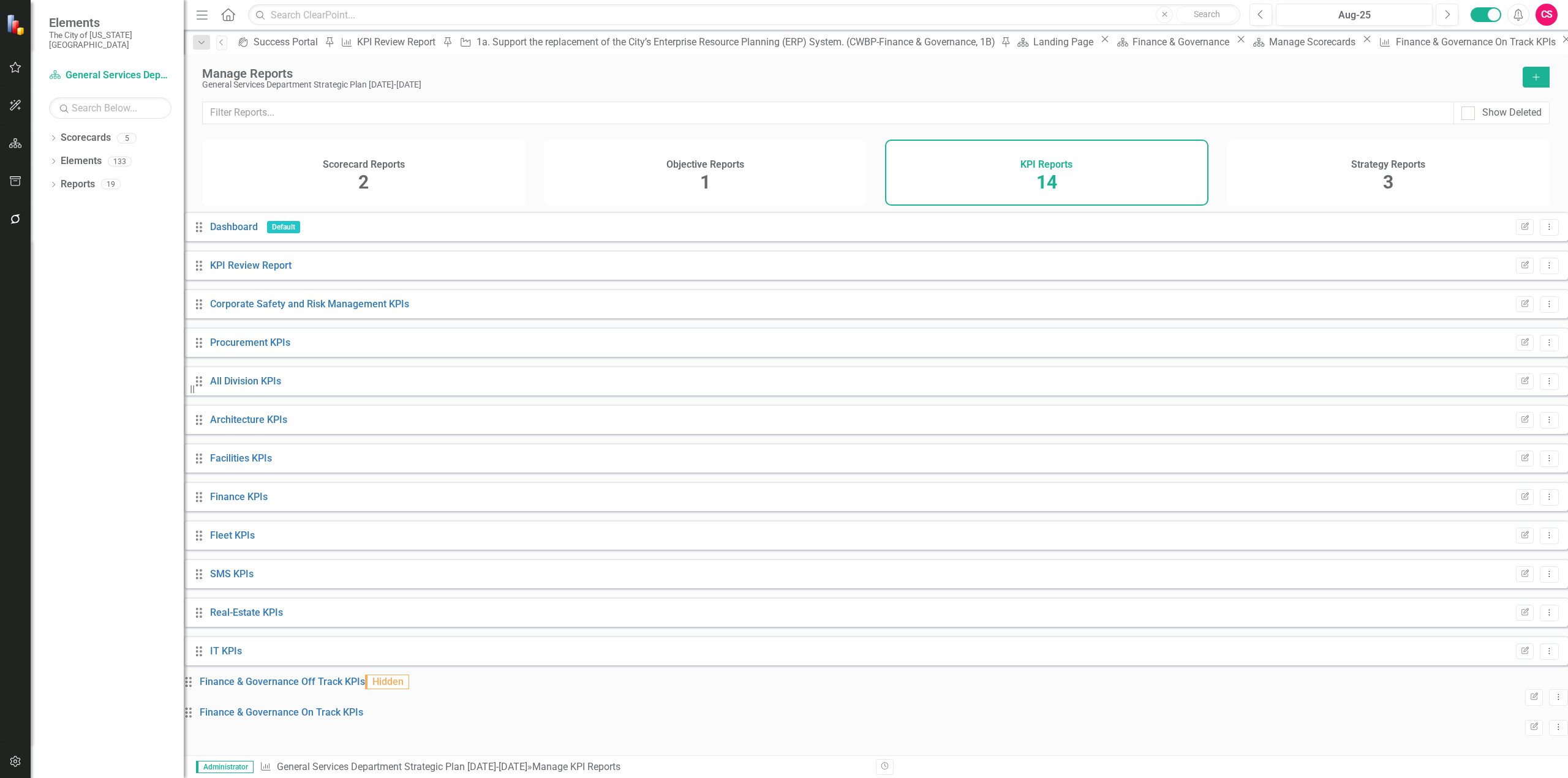
scroll to position [6, 0]
click at [1337, 168] on div "Strategy Reports 3" at bounding box center [1388, 172] width 324 height 66
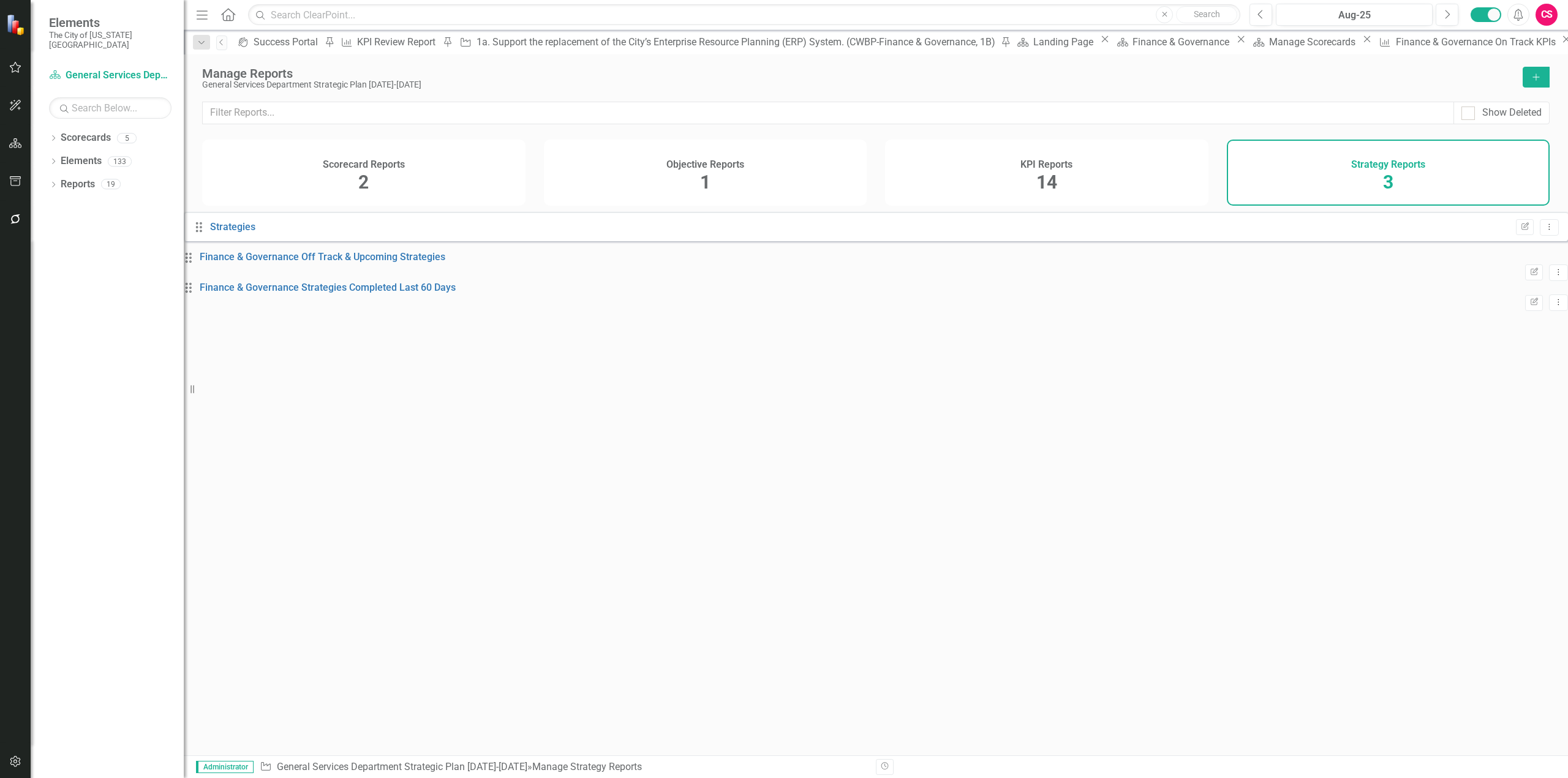
click at [1048, 163] on h4 "KPI Reports" at bounding box center [1047, 164] width 52 height 11
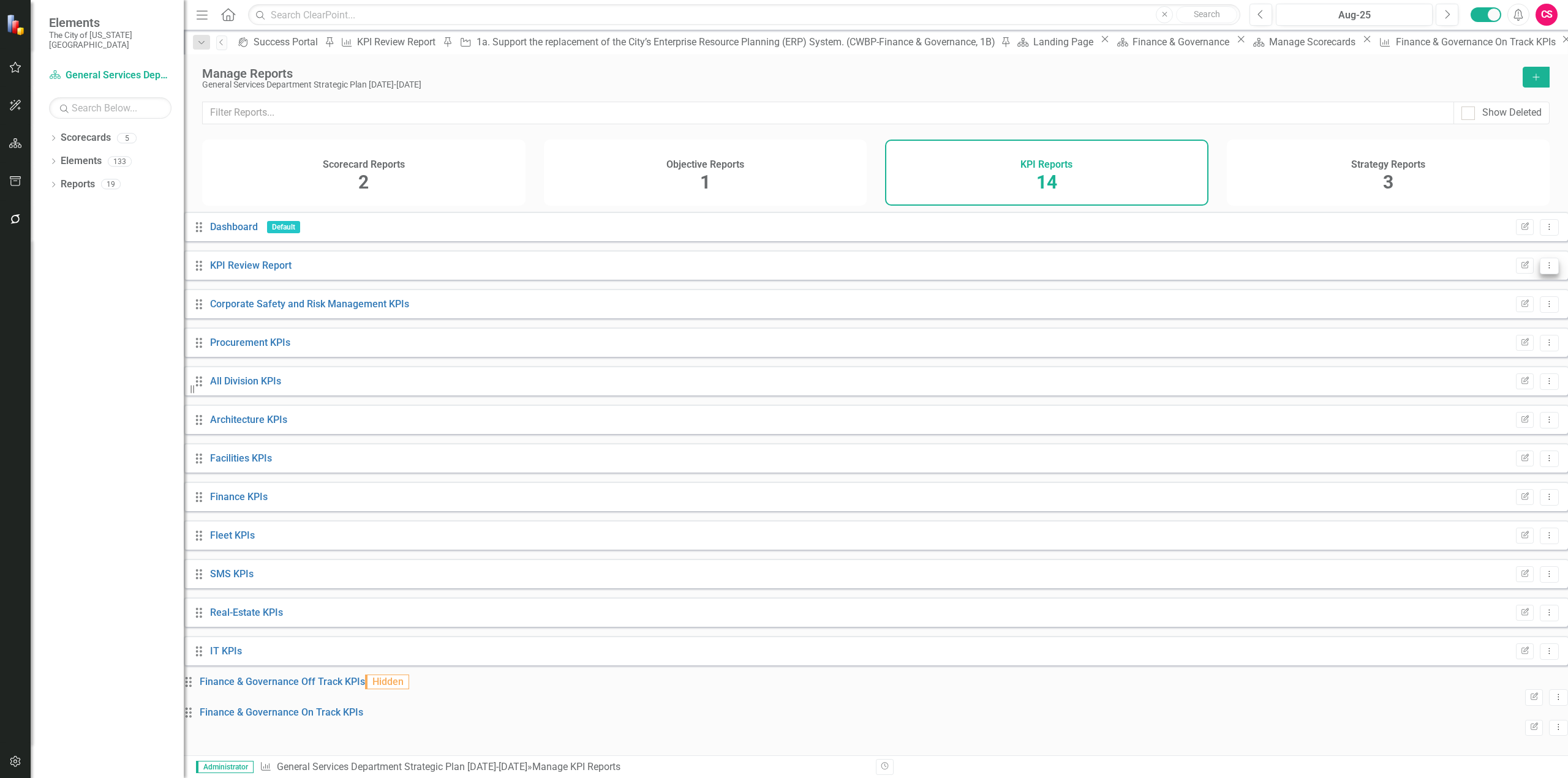
click at [1540, 274] on button "Dropdown Menu" at bounding box center [1550, 266] width 19 height 16
click at [1475, 362] on link "Trash Delete Report" at bounding box center [1489, 362] width 102 height 22
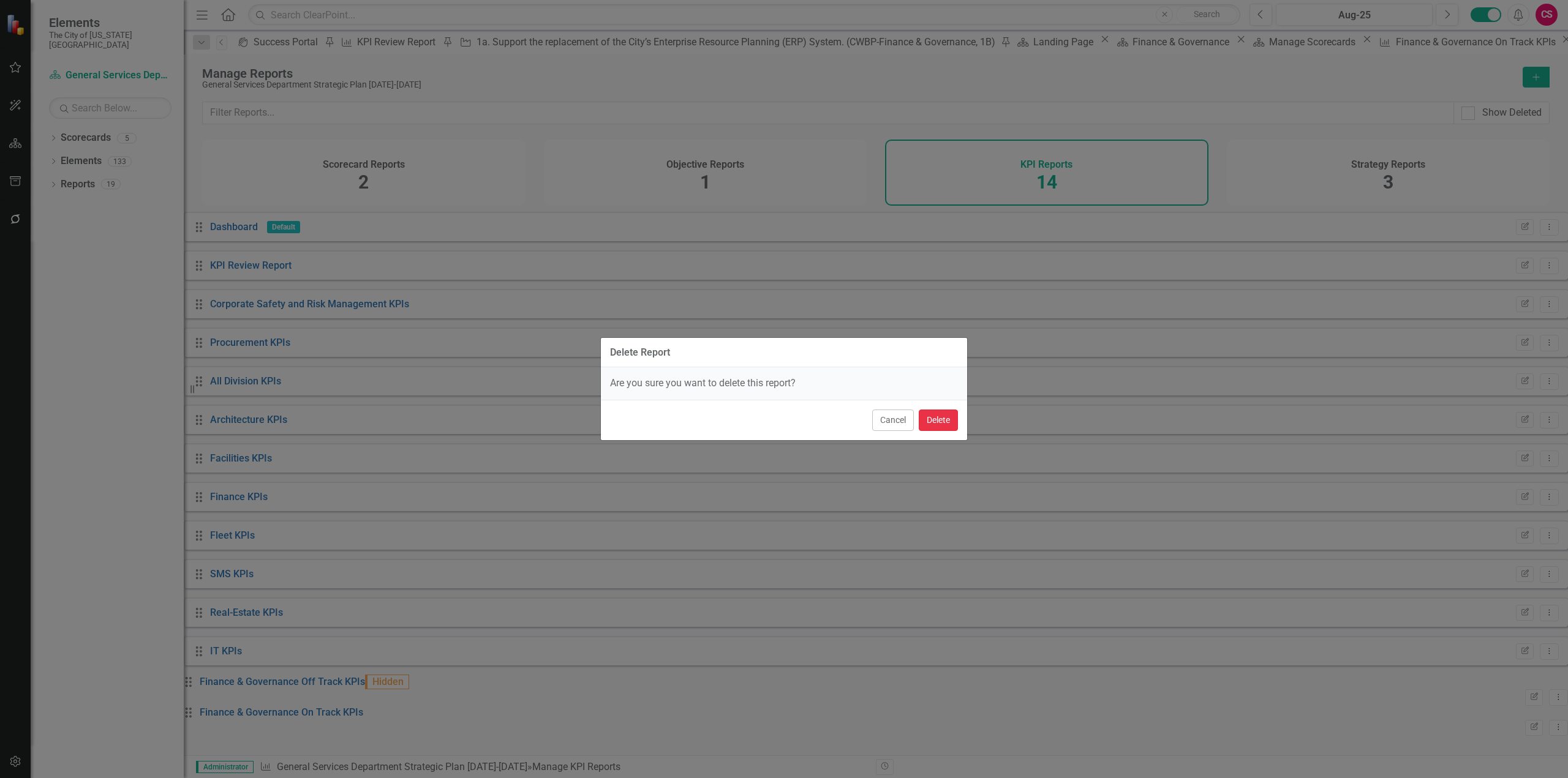
click at [941, 426] on button "Delete" at bounding box center [938, 420] width 40 height 21
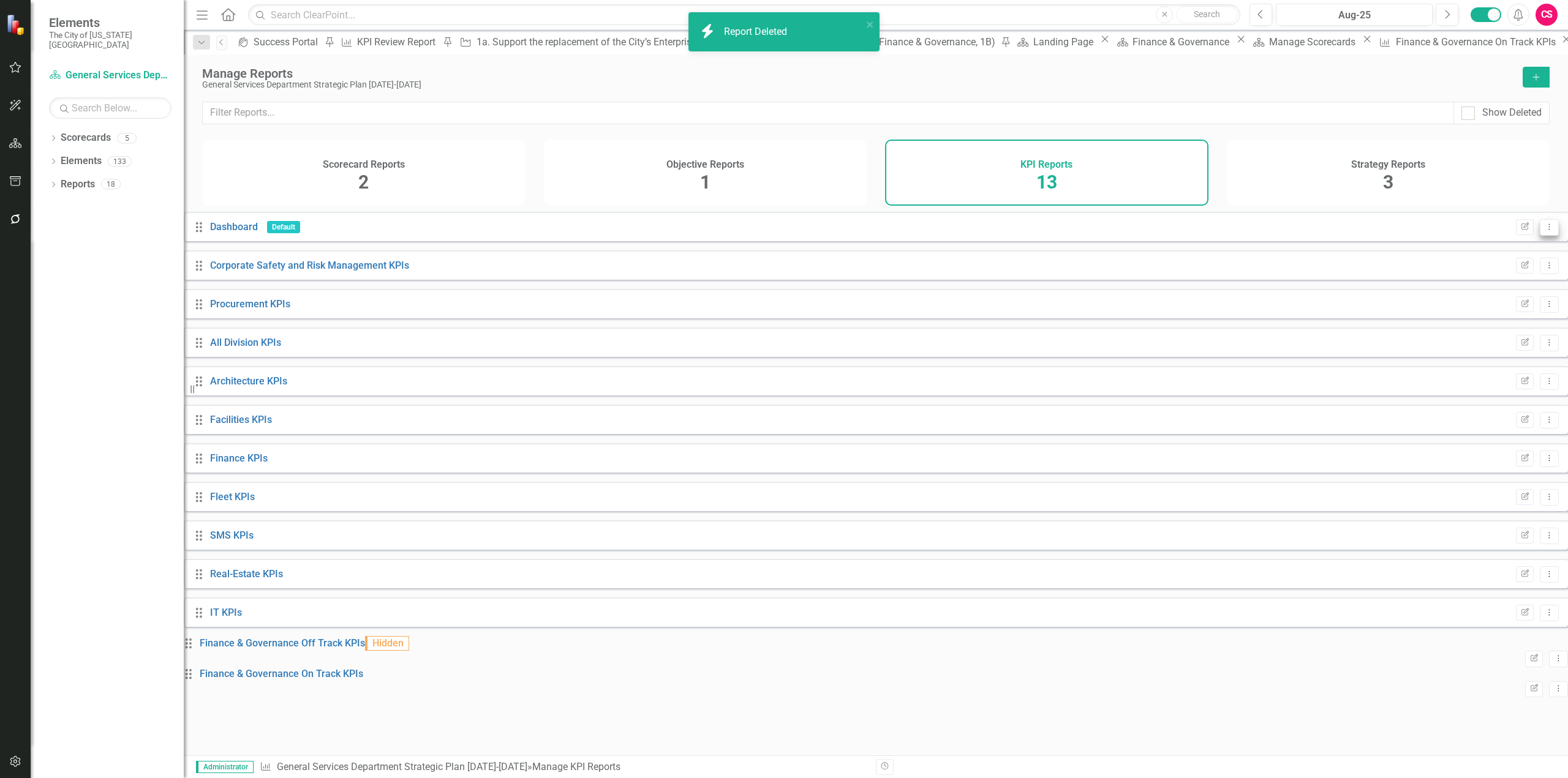
click at [1540, 236] on button "Dropdown Menu" at bounding box center [1550, 227] width 19 height 16
click at [1496, 308] on link "Trash Delete Report" at bounding box center [1492, 302] width 97 height 22
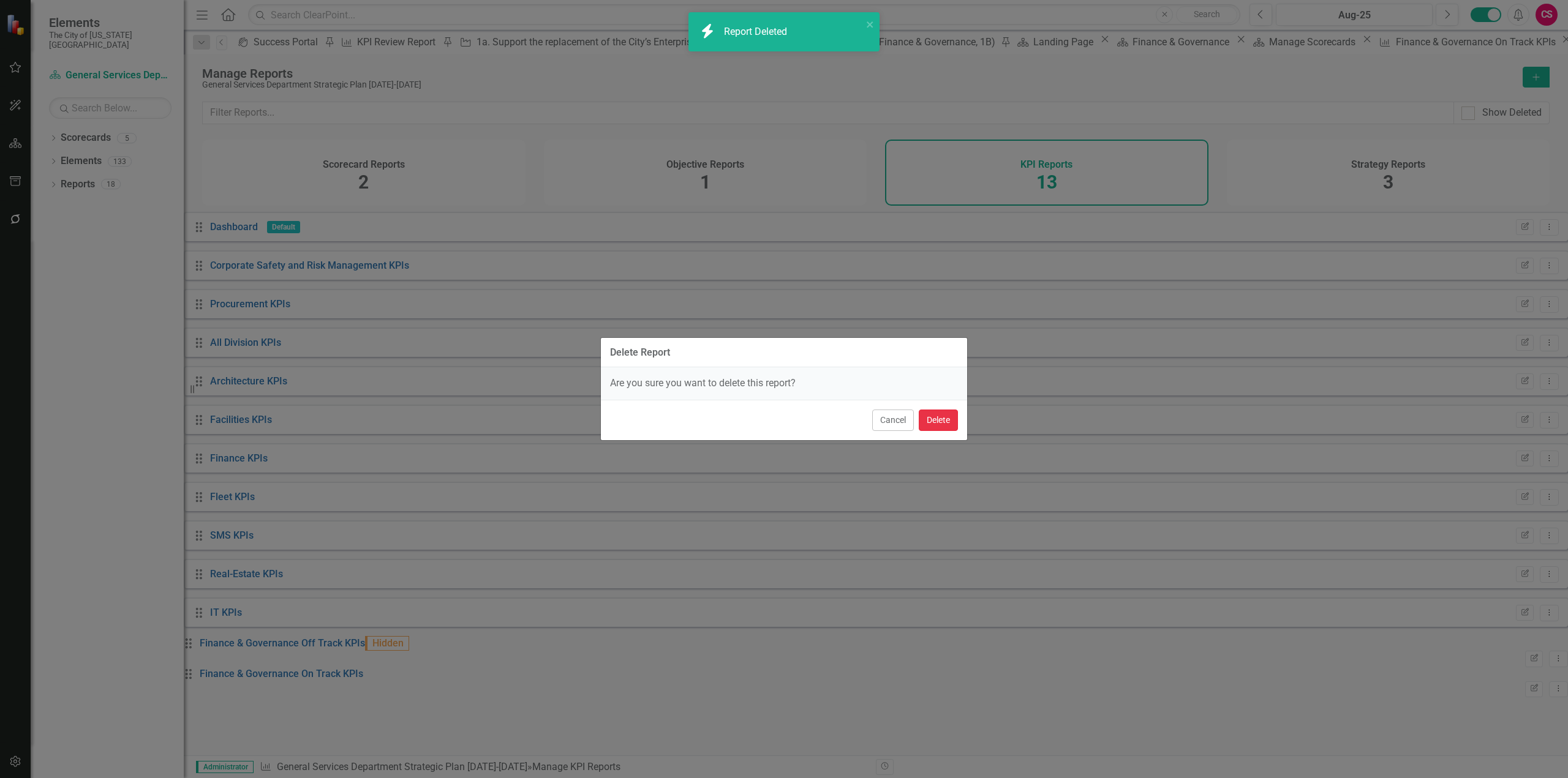
click at [953, 418] on button "Delete" at bounding box center [938, 420] width 40 height 21
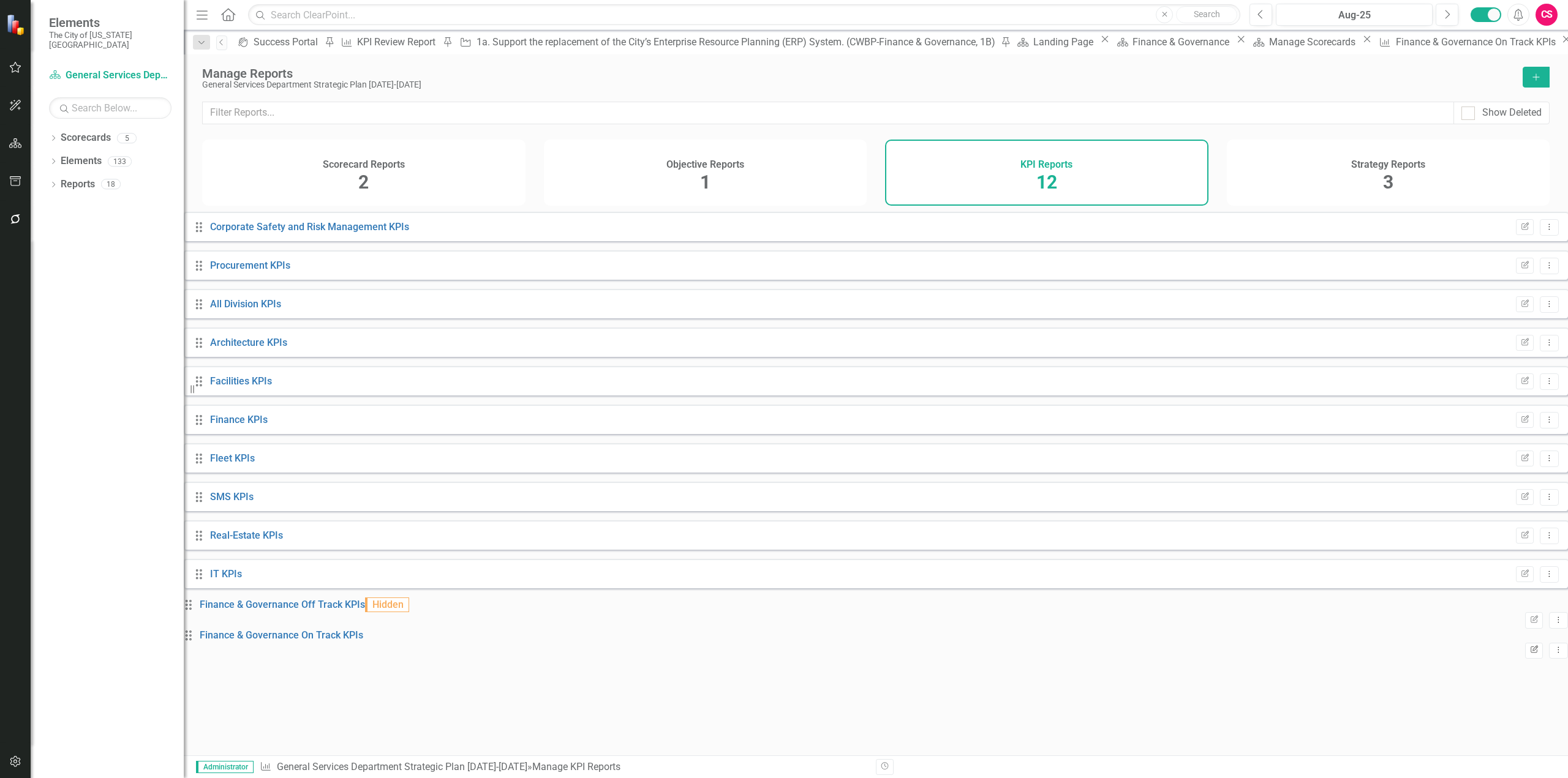
click at [1525, 654] on button "Edit Report" at bounding box center [1534, 650] width 17 height 15
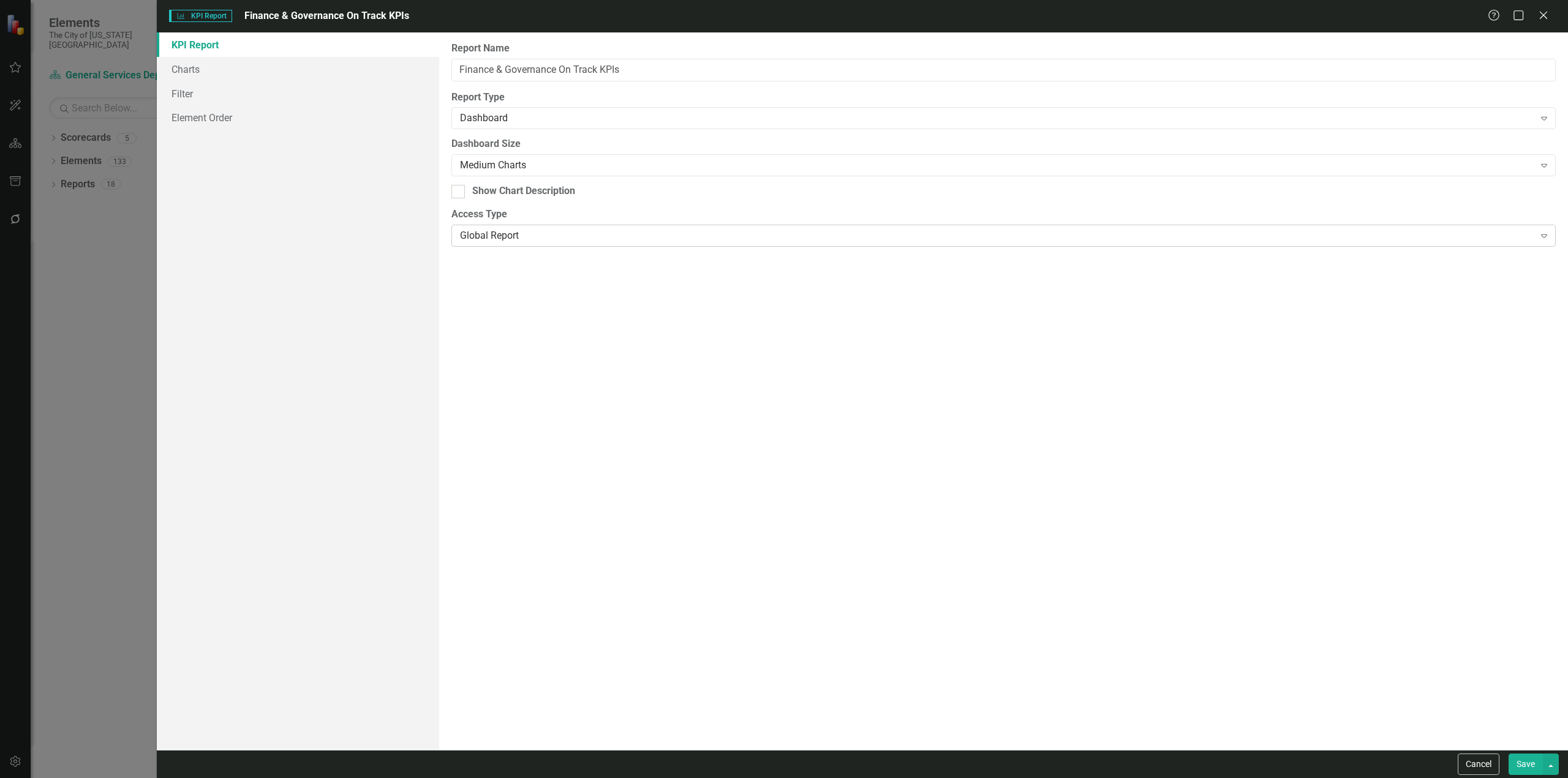
click at [601, 240] on div "Global Report" at bounding box center [997, 236] width 1074 height 14
click at [1527, 764] on button "Save" at bounding box center [1525, 764] width 34 height 21
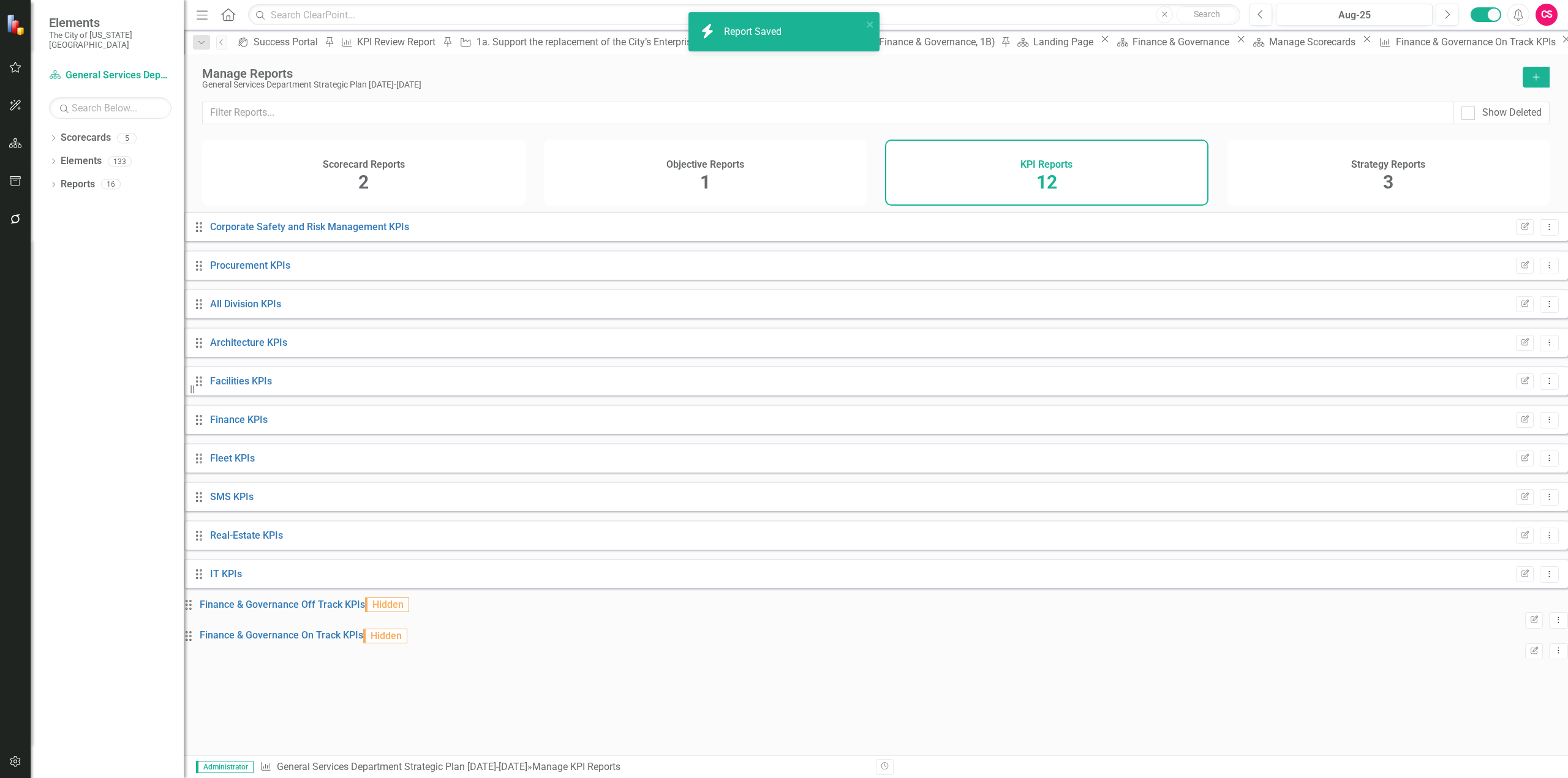
click at [1310, 173] on div "Strategy Reports 3" at bounding box center [1388, 172] width 324 height 66
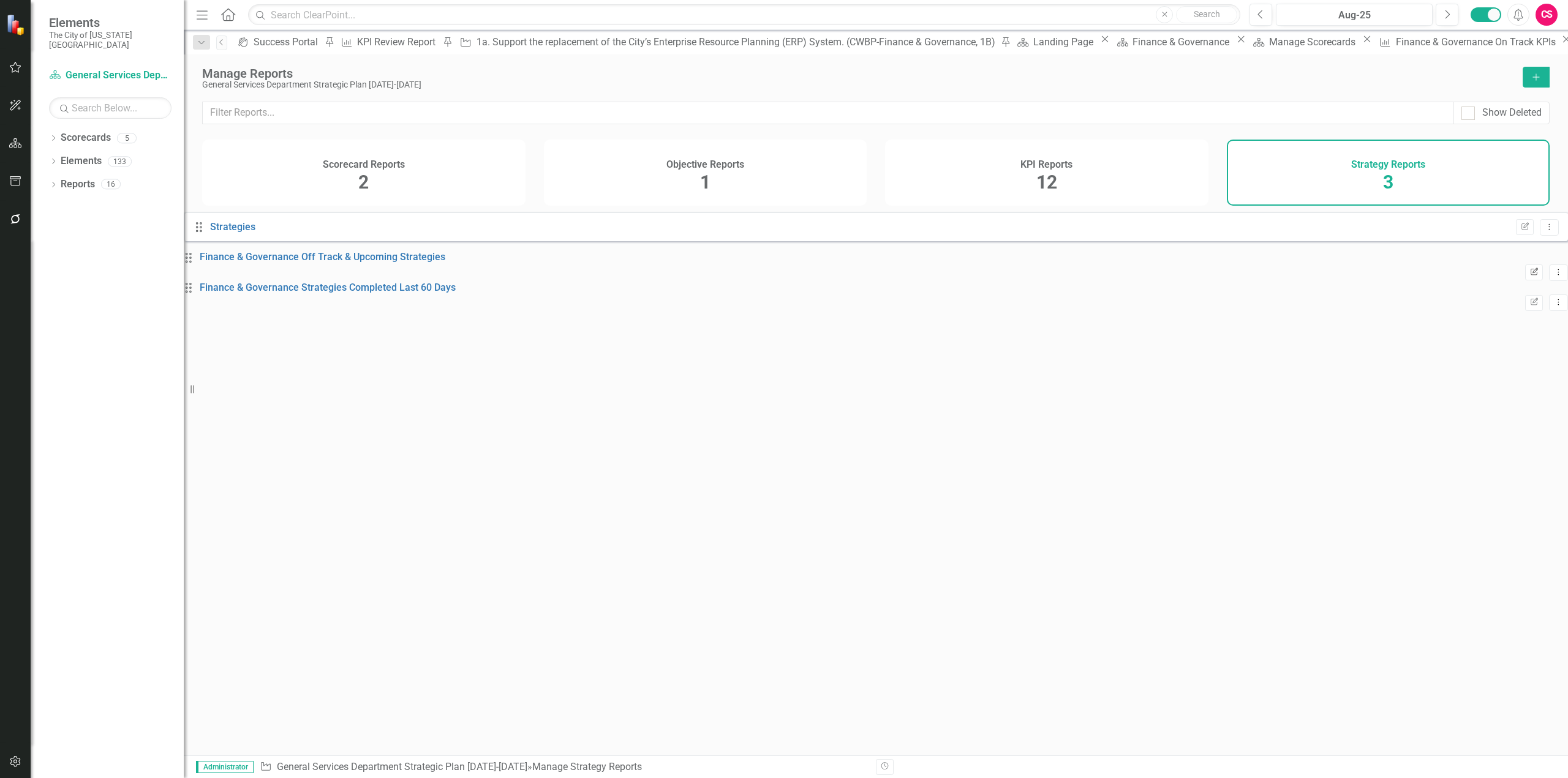
click at [1525, 280] on button "Edit Report" at bounding box center [1534, 273] width 17 height 15
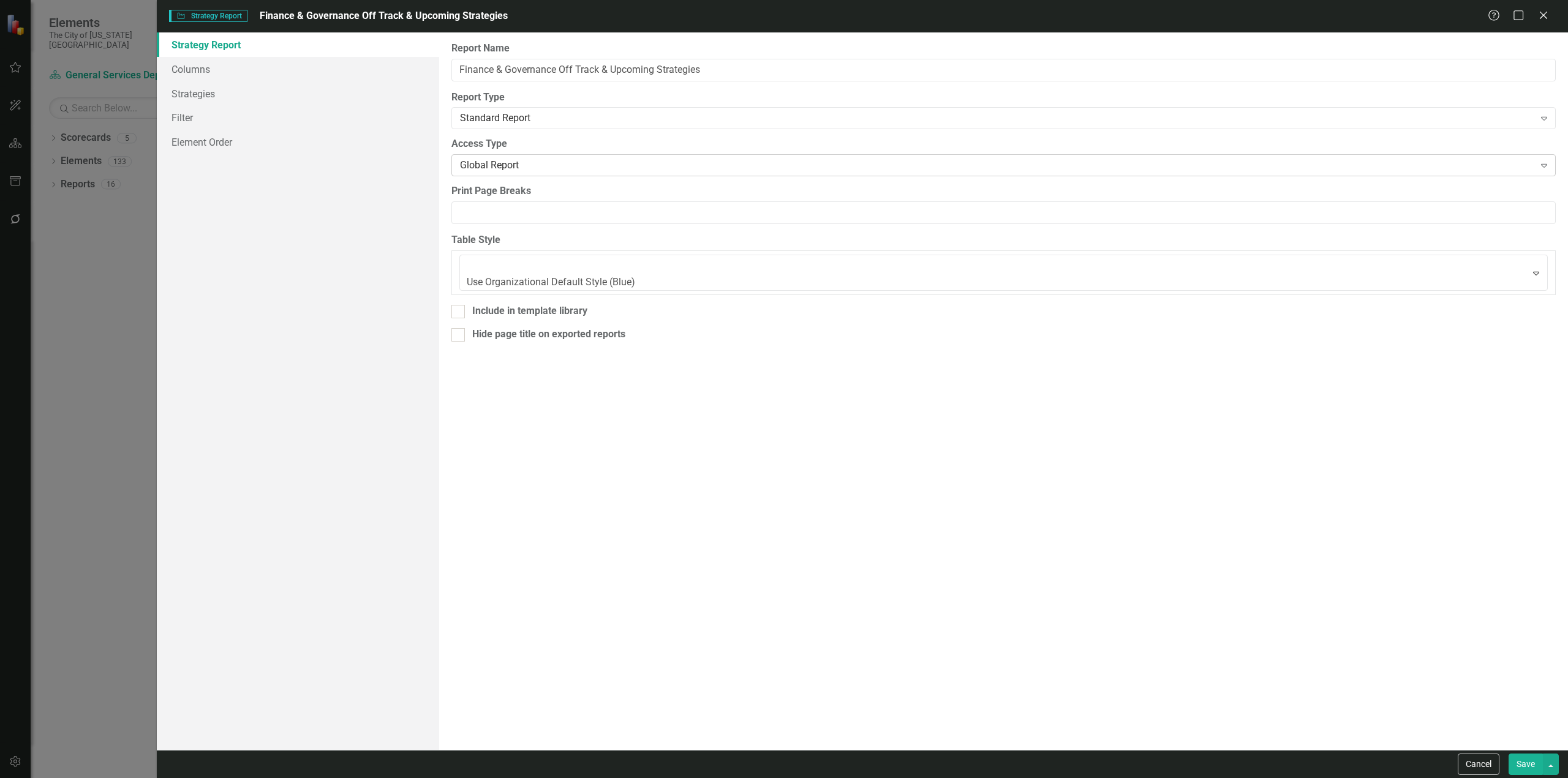
click at [484, 171] on div "Global Report" at bounding box center [997, 165] width 1074 height 14
click at [1531, 768] on button "Save" at bounding box center [1525, 764] width 34 height 21
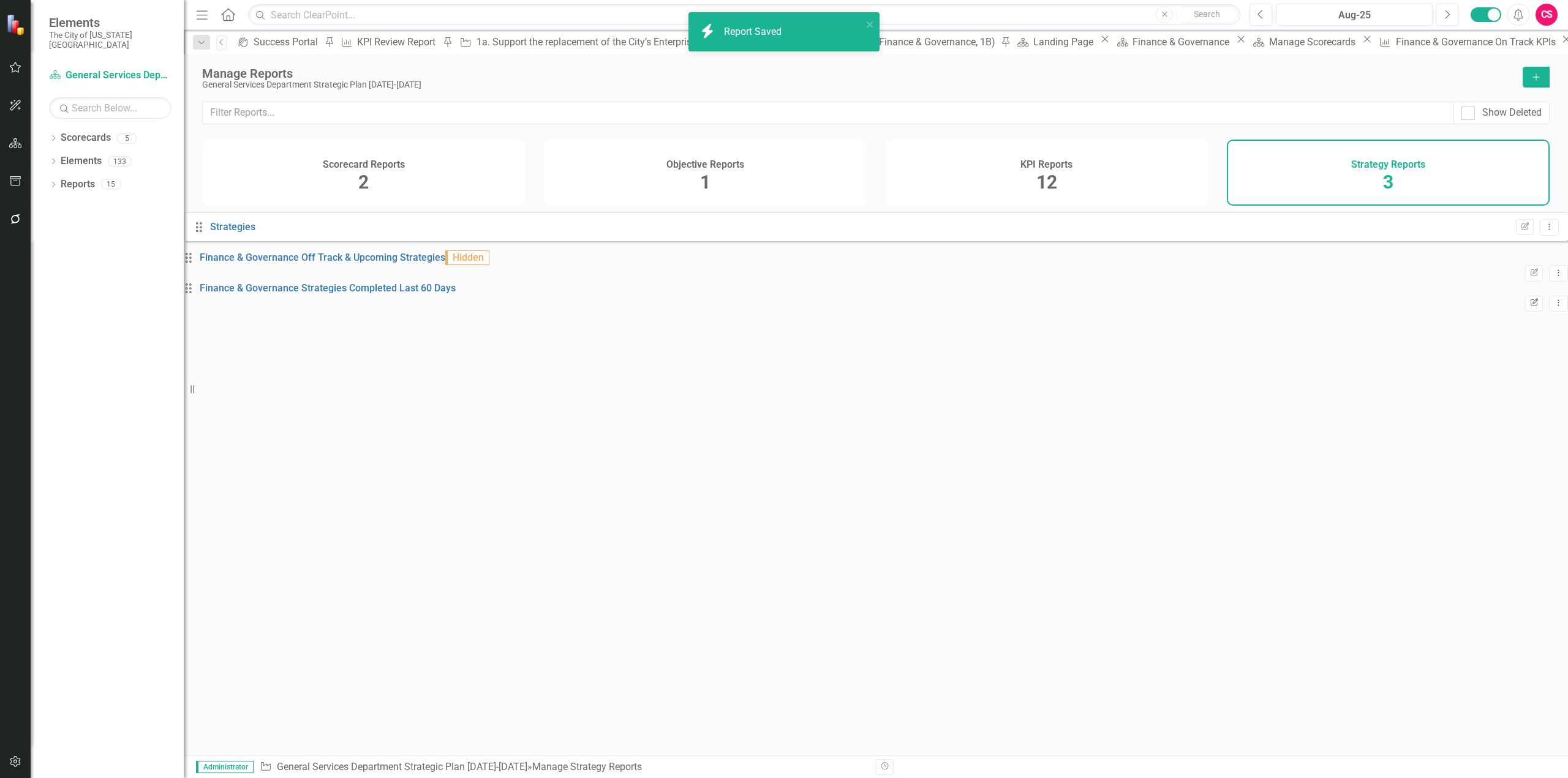
click at [1525, 311] on button "Edit Report" at bounding box center [1534, 303] width 17 height 15
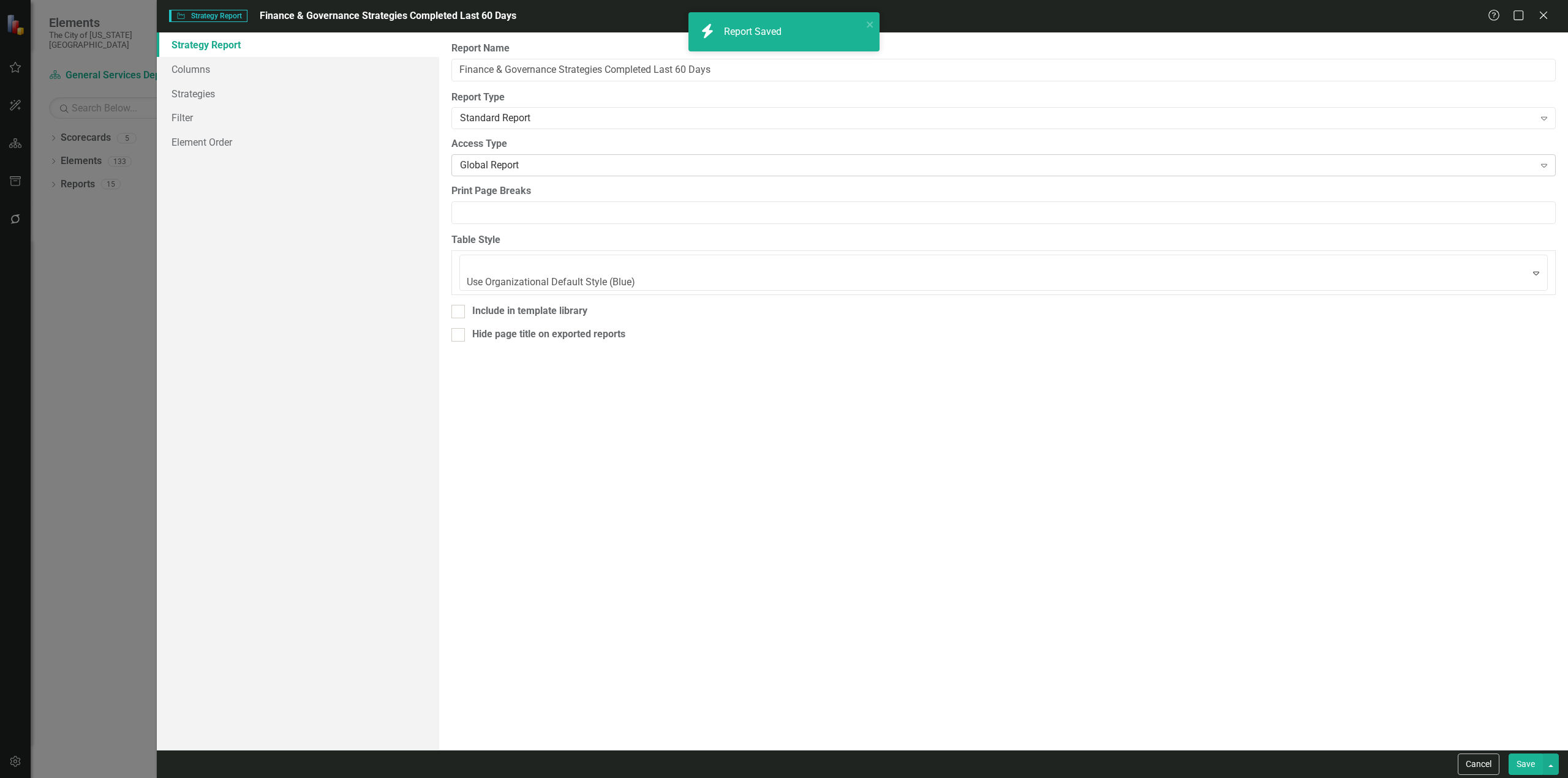
click at [504, 162] on div "Global Report" at bounding box center [997, 165] width 1074 height 14
click at [1528, 761] on button "Save" at bounding box center [1525, 764] width 34 height 21
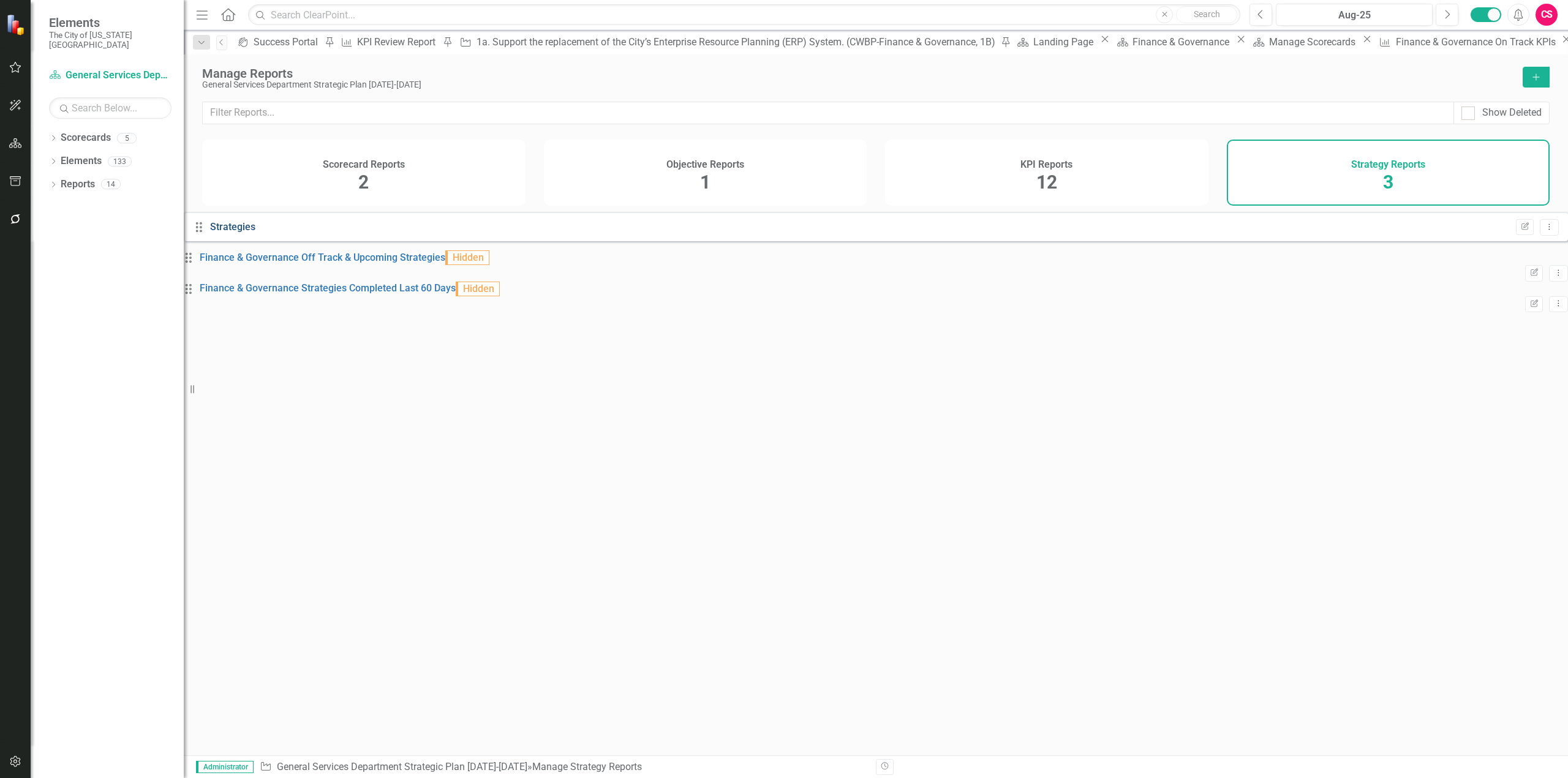
click at [255, 233] on link "Strategies" at bounding box center [232, 227] width 45 height 12
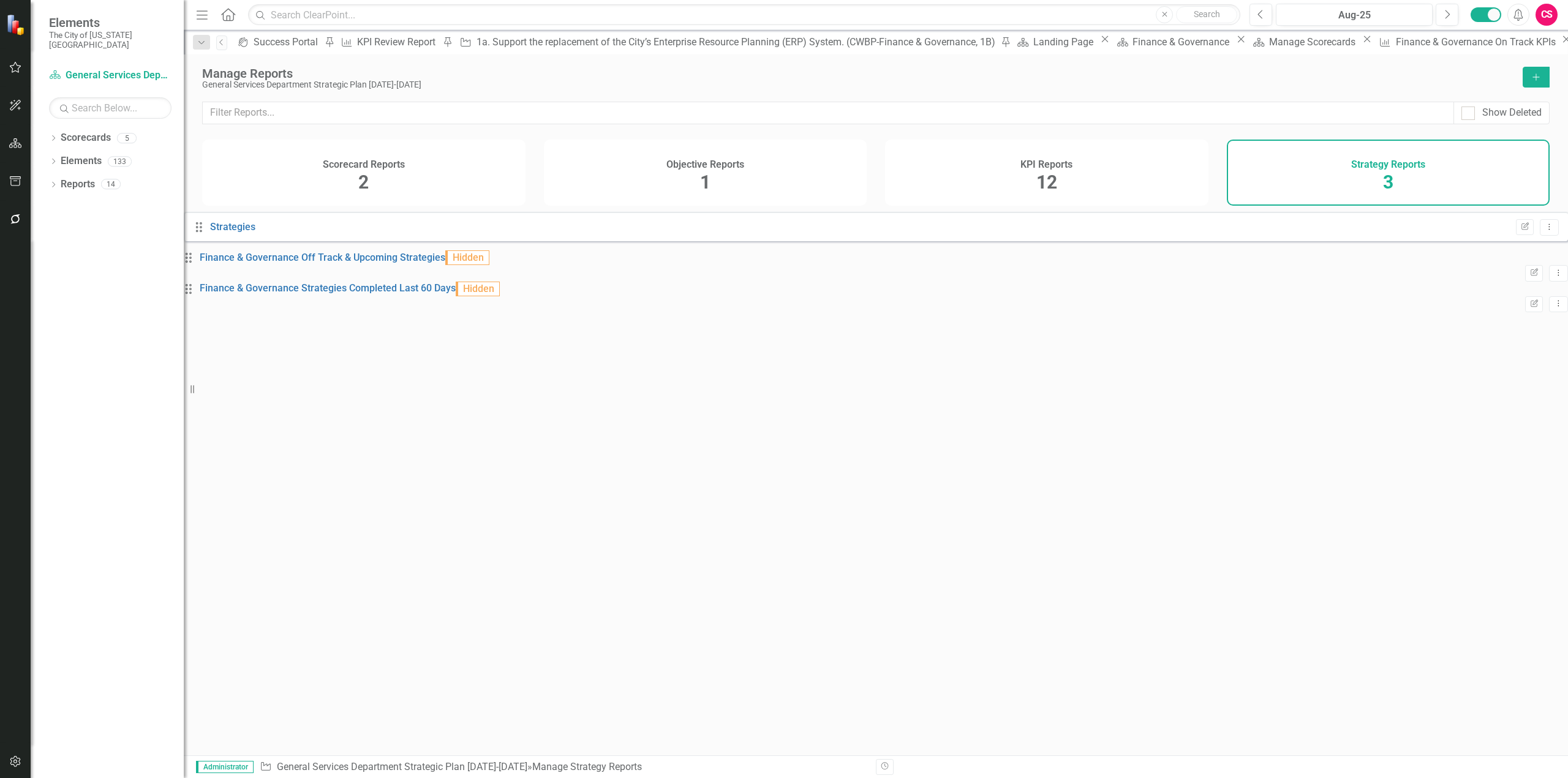
click at [1058, 171] on div "KPI Reports 12" at bounding box center [1047, 172] width 324 height 66
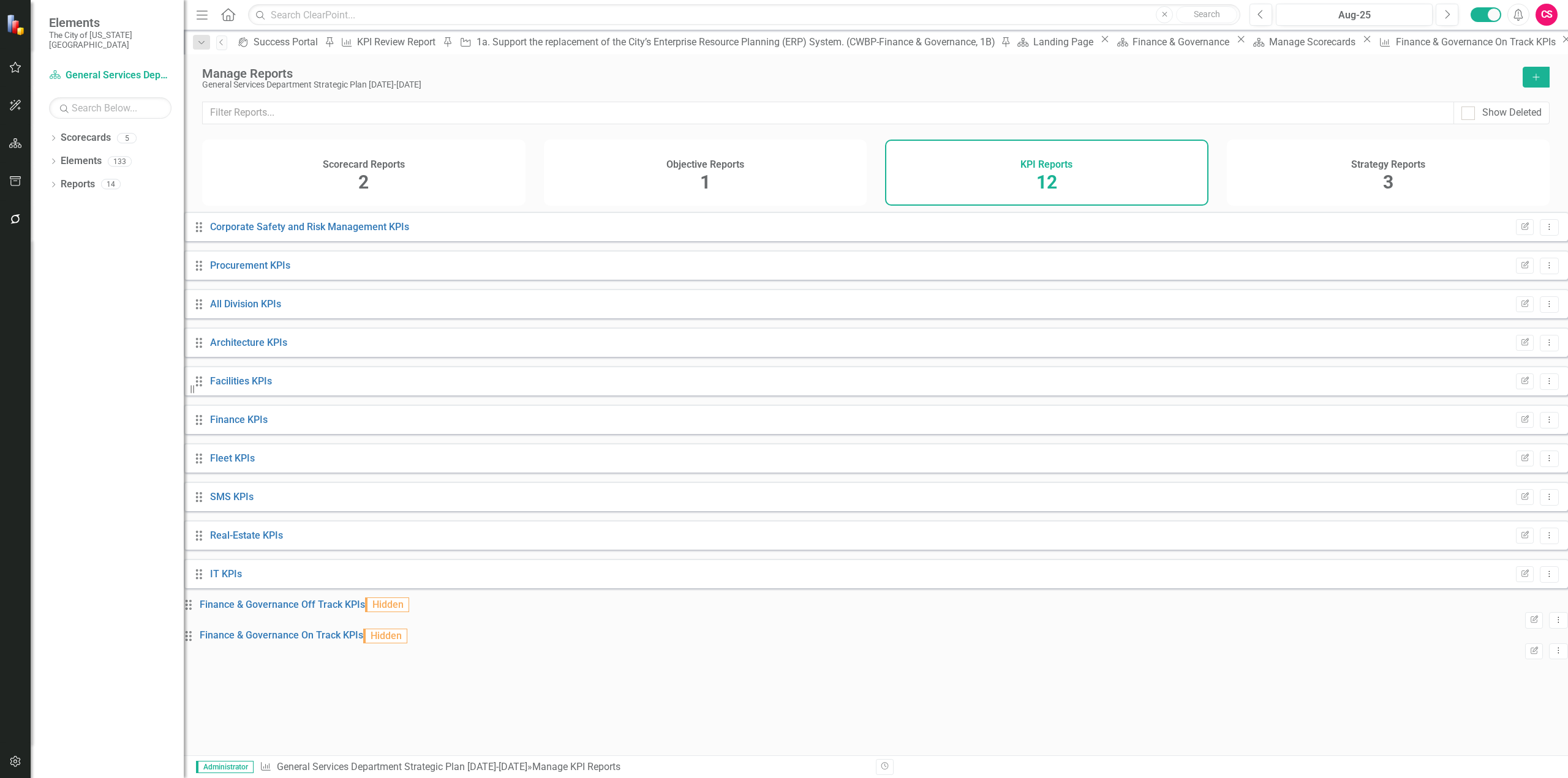
click at [1337, 170] on div "Strategy Reports 3" at bounding box center [1388, 172] width 324 height 66
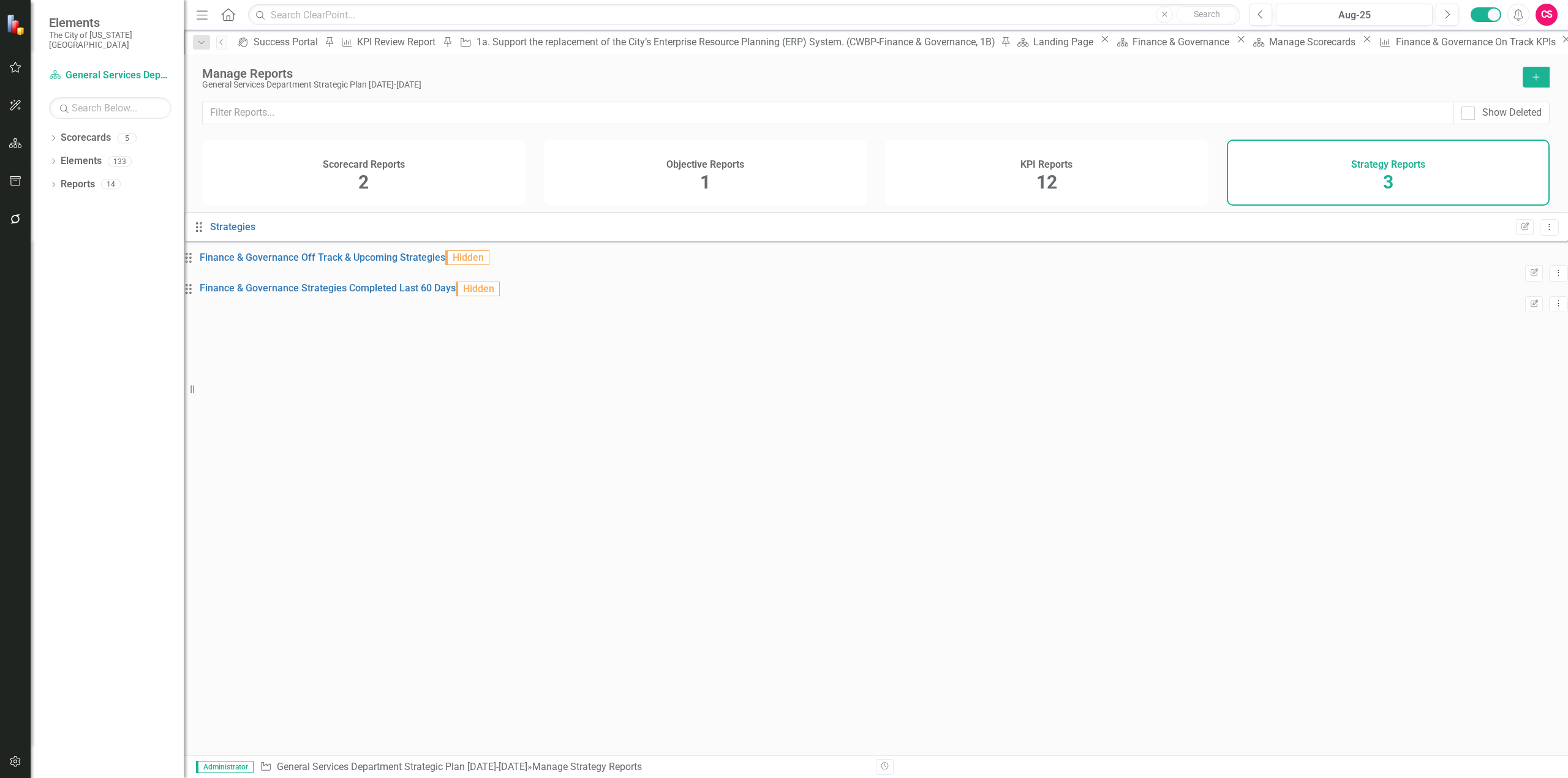
click at [966, 312] on div "Drag Strategies Edit Report Dropdown Menu Drag Finance & Governance Off Track &…" at bounding box center [876, 262] width 1384 height 101
click at [1020, 196] on div "KPI Reports 12" at bounding box center [1047, 172] width 324 height 66
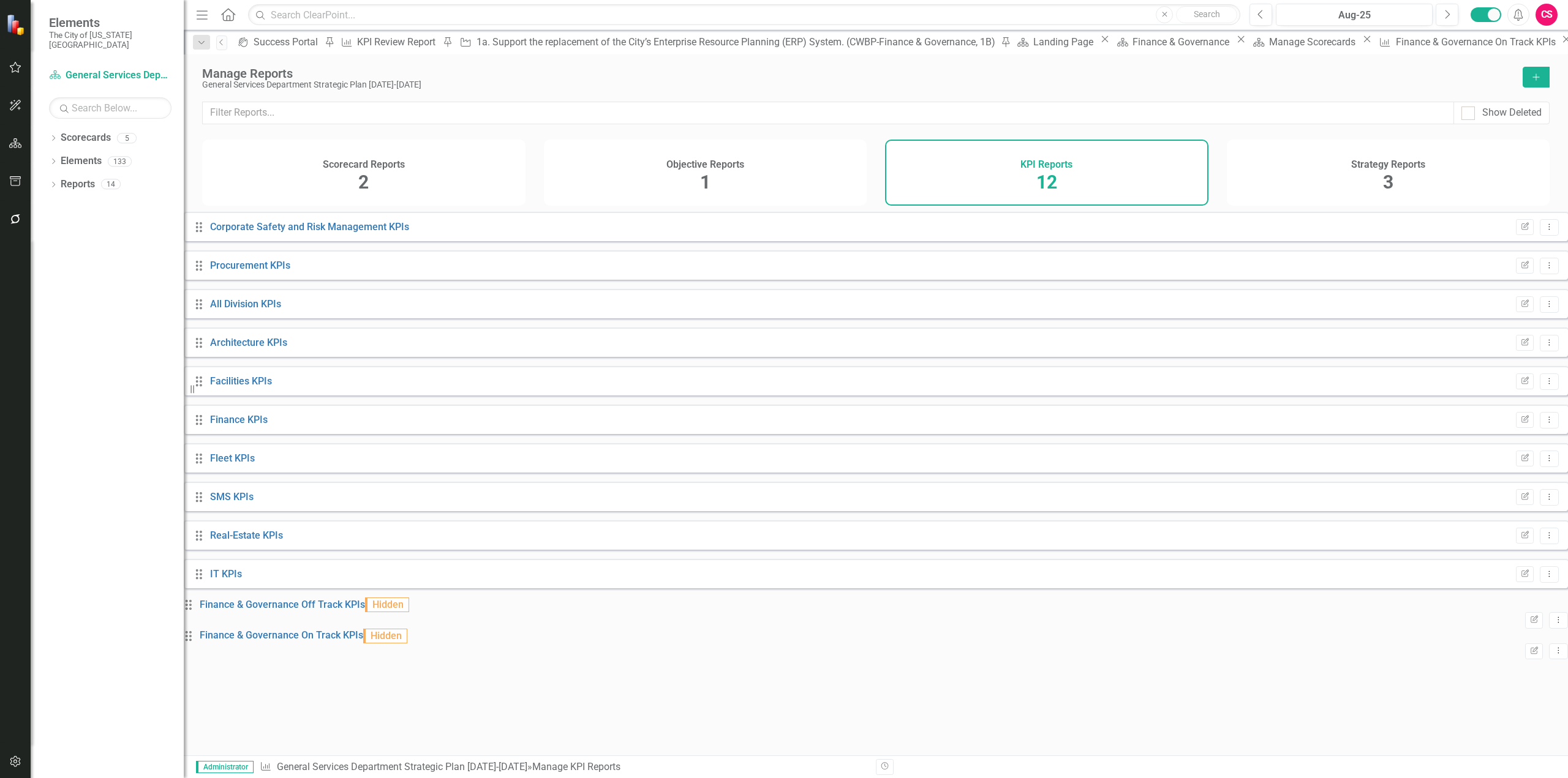
click at [227, 17] on icon "Home" at bounding box center [227, 14] width 15 height 13
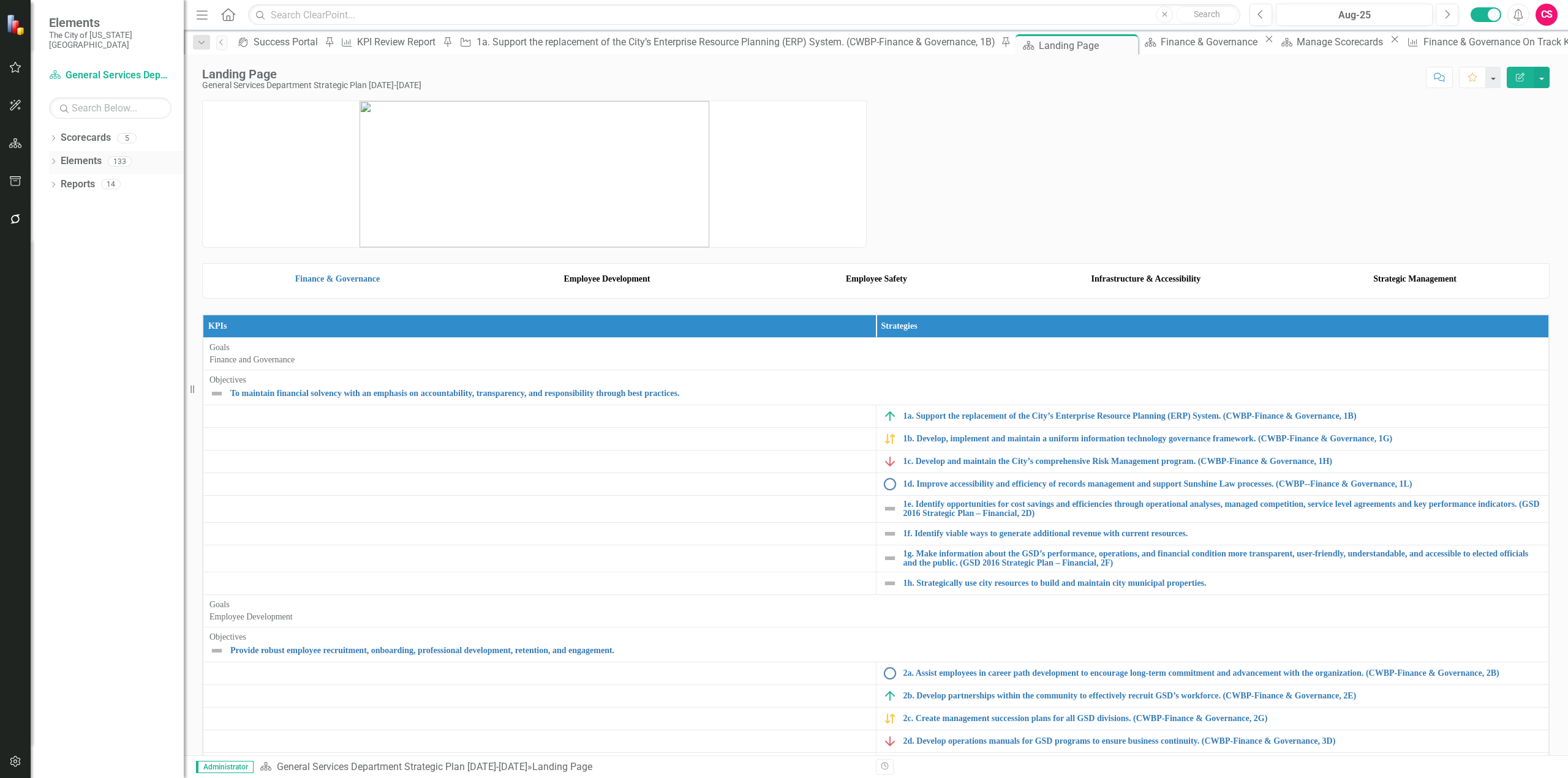
click at [80, 163] on div "Elements 133" at bounding box center [122, 163] width 123 height 23
click at [79, 155] on link "Elements" at bounding box center [81, 161] width 41 height 14
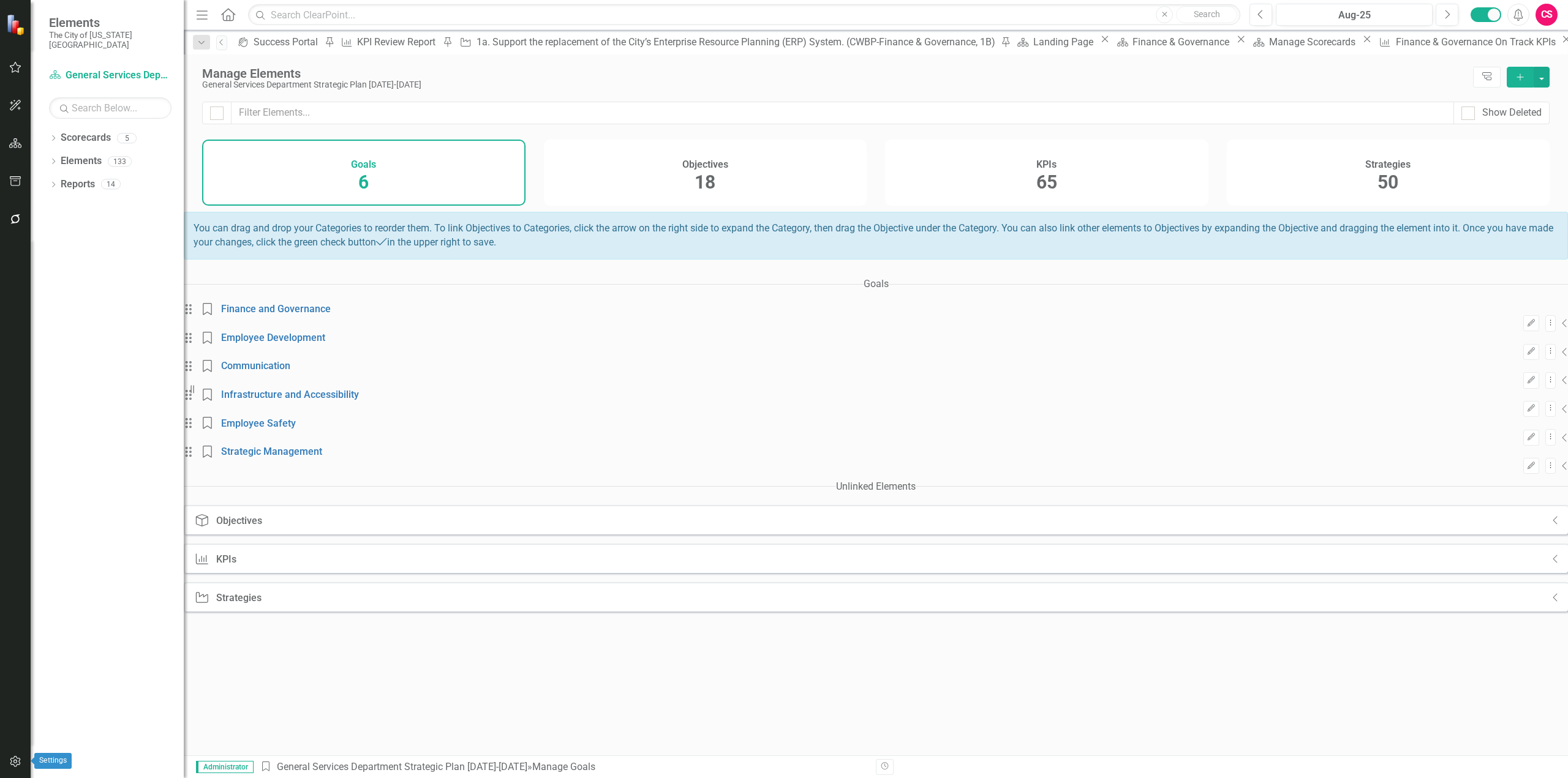
click at [24, 758] on button "button" at bounding box center [15, 763] width 28 height 26
click at [353, 42] on icon "KPI" at bounding box center [346, 43] width 13 height 10
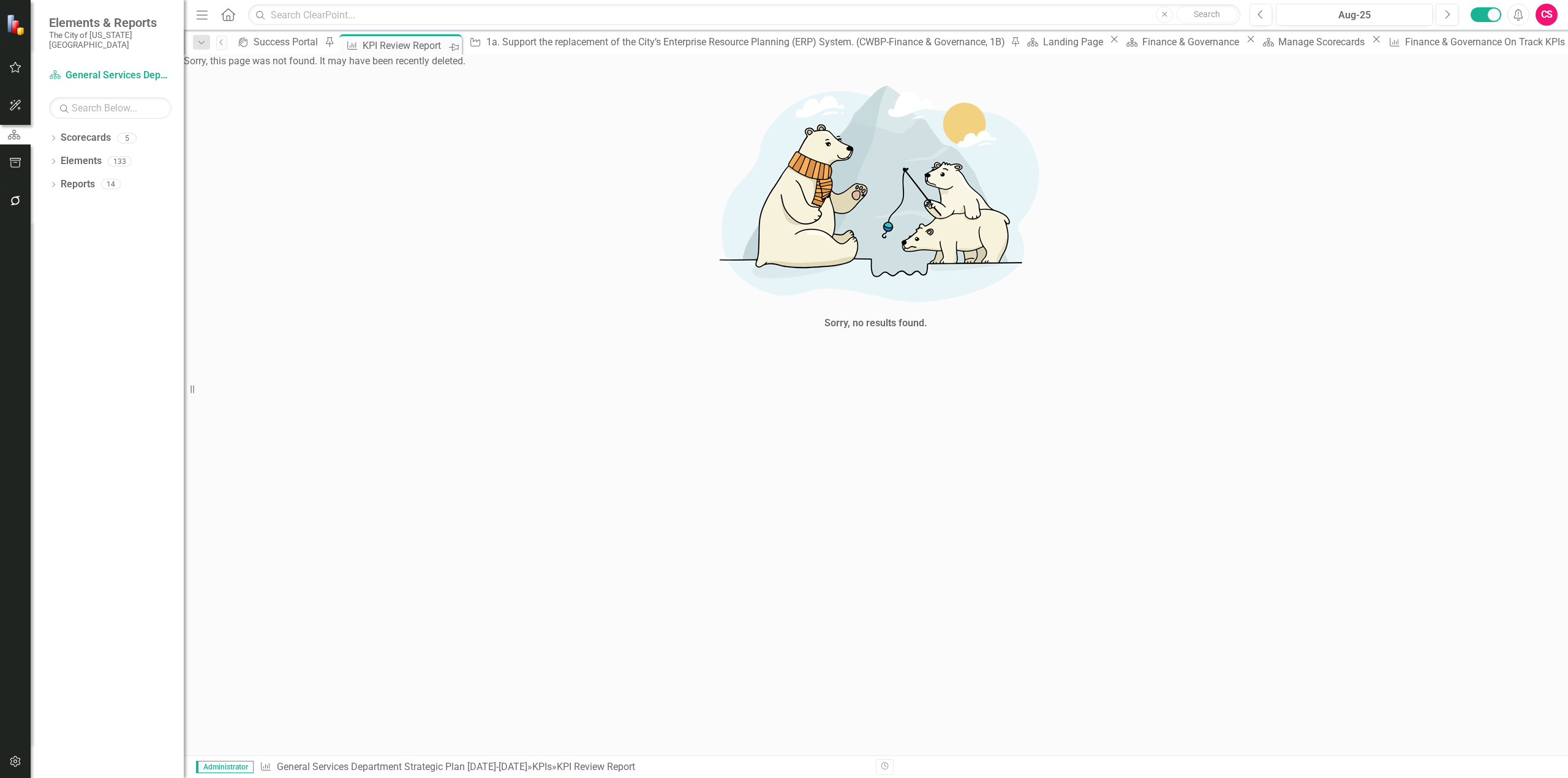
click at [456, 47] on icon "Pin" at bounding box center [453, 46] width 10 height 13
click at [1002, 47] on icon "Close" at bounding box center [1008, 45] width 13 height 10
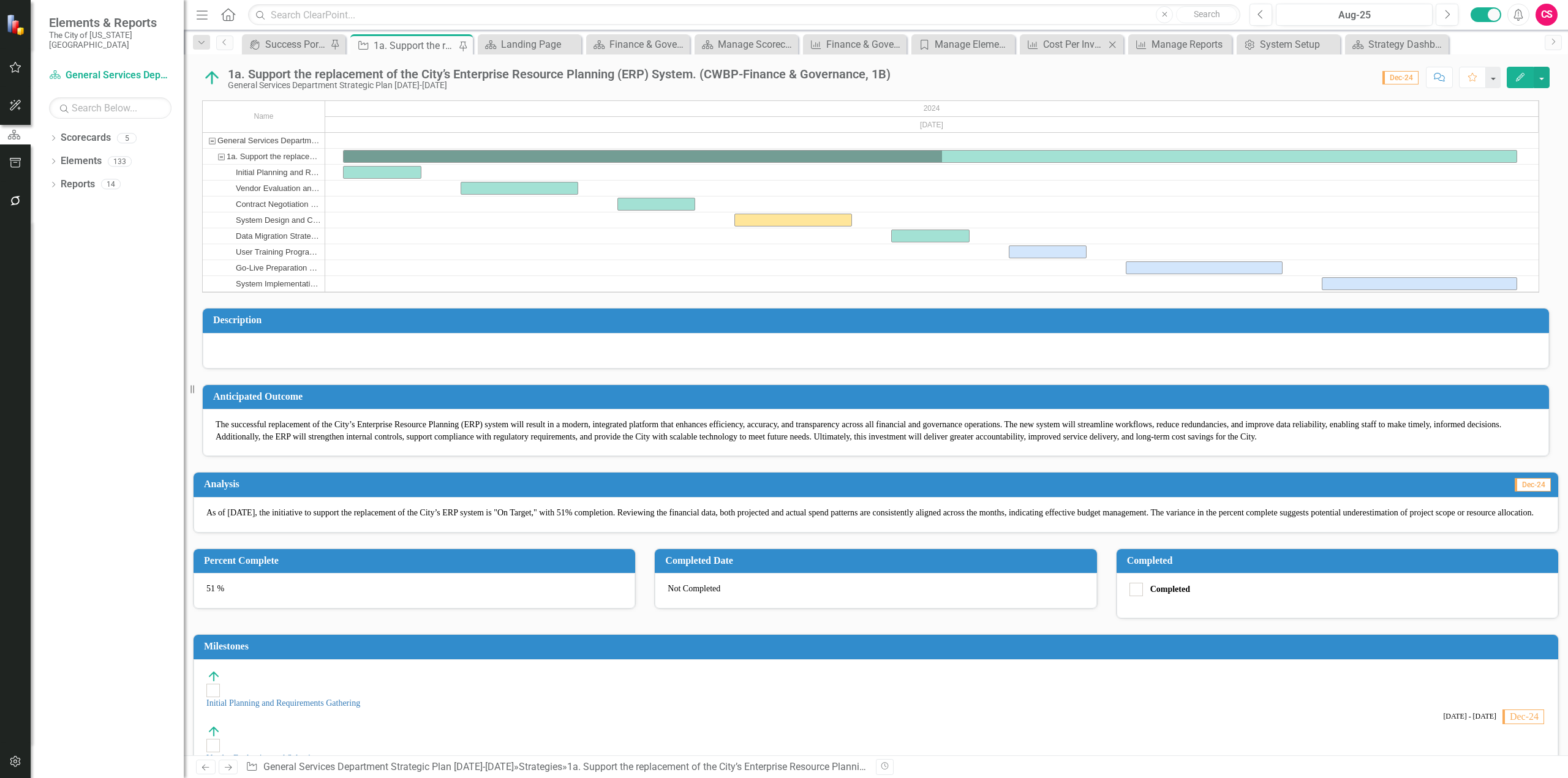
click at [1103, 52] on div "KPI Cost Per Invoice (CPI) Close" at bounding box center [1071, 43] width 103 height 20
click at [1093, 43] on div "Cost Per Invoice (CPI)" at bounding box center [1074, 44] width 62 height 15
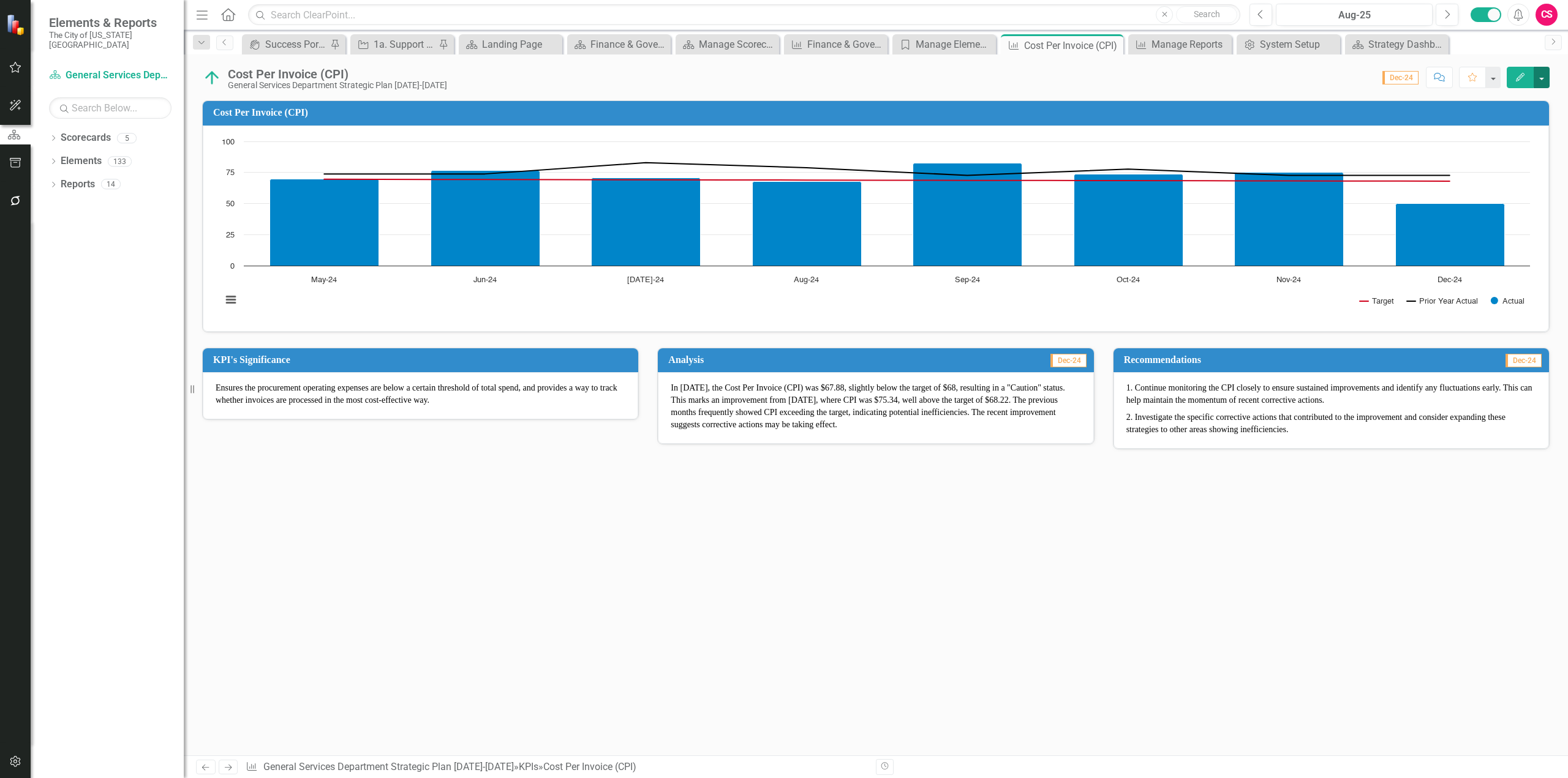
click at [1544, 79] on button "button" at bounding box center [1542, 77] width 15 height 21
click at [1511, 125] on link "Edit Report Edit Layout" at bounding box center [1499, 122] width 100 height 22
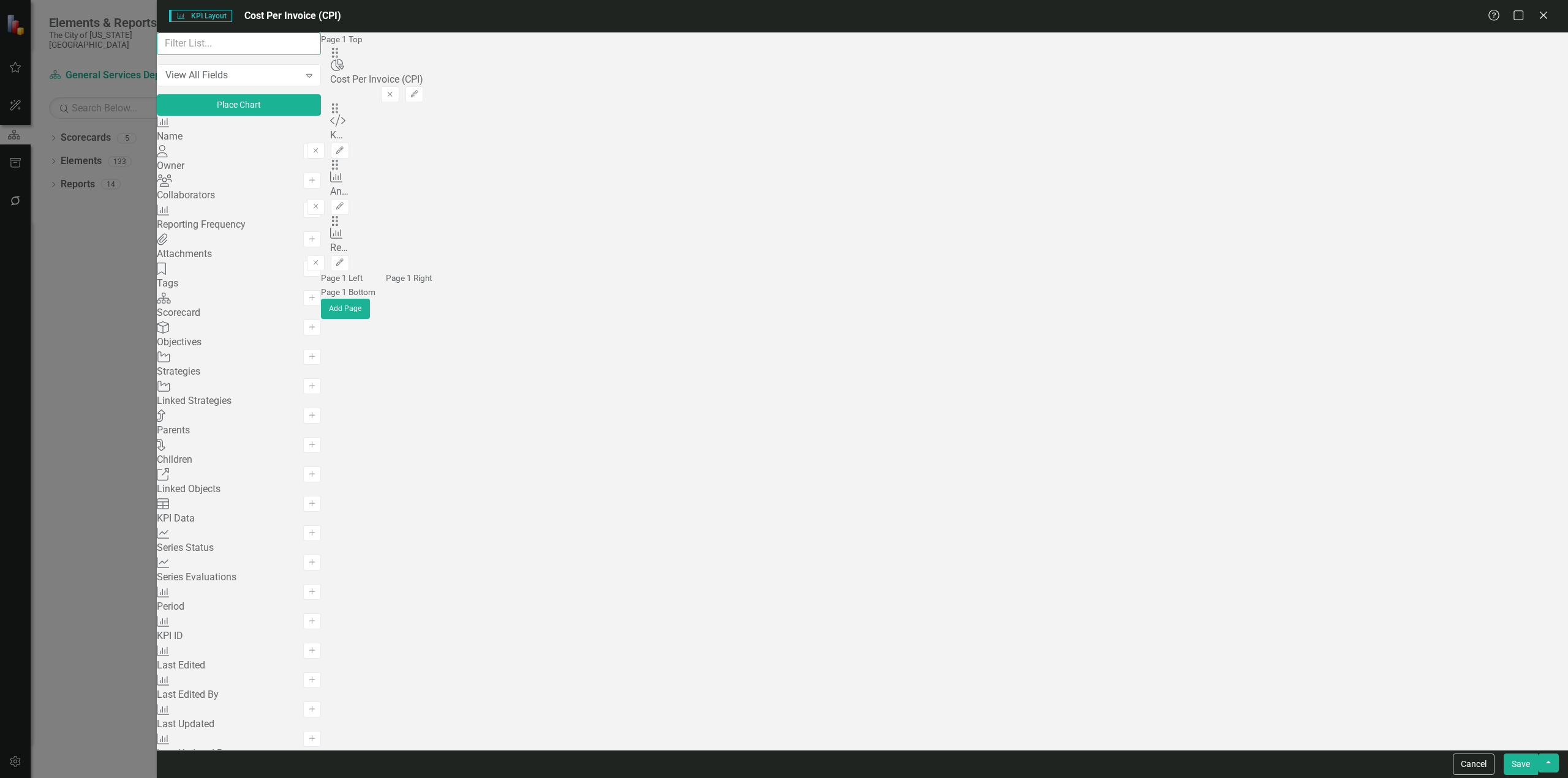
click at [290, 55] on input "text" at bounding box center [239, 43] width 164 height 22
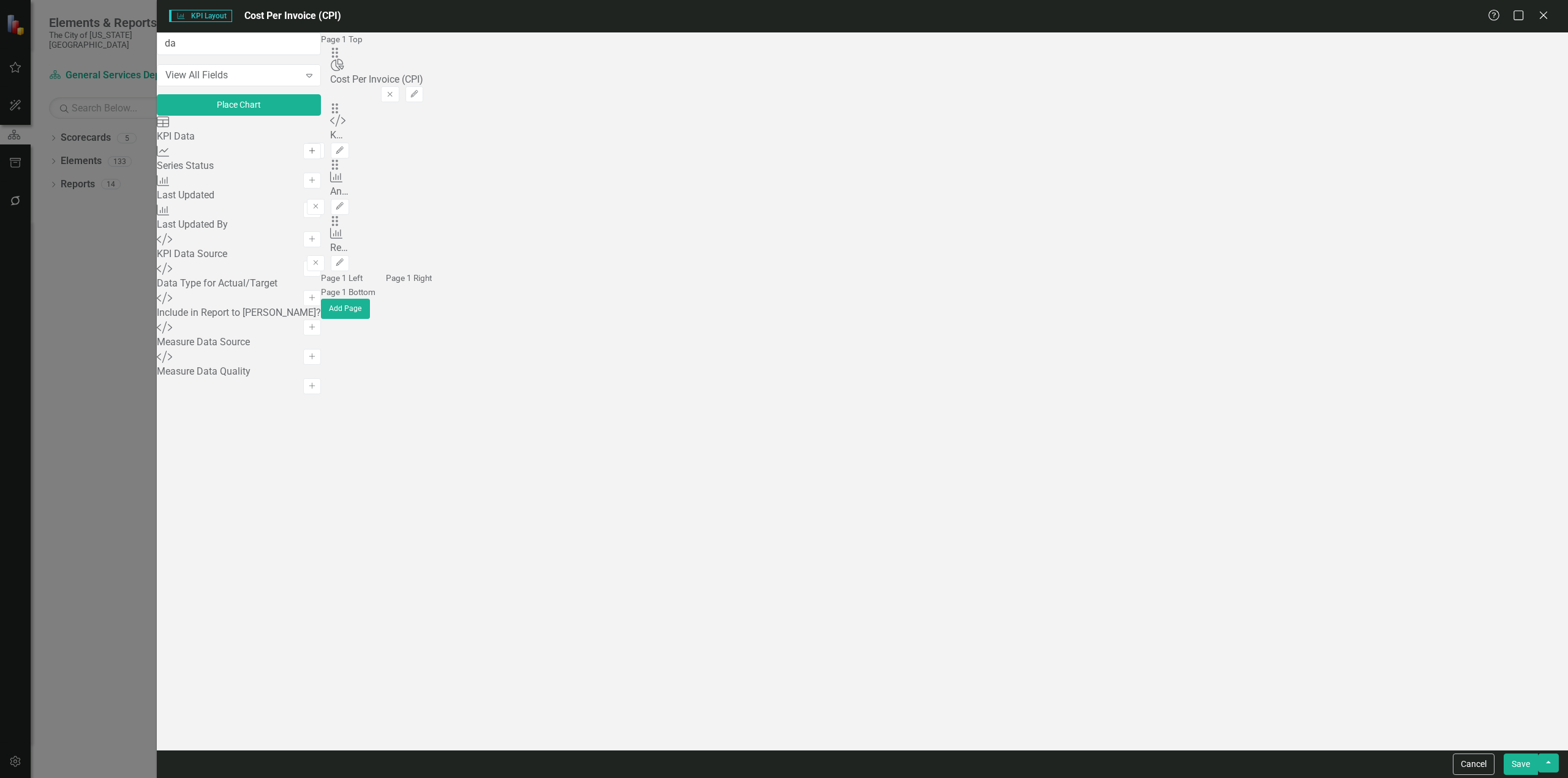
click at [317, 152] on icon "Add" at bounding box center [312, 152] width 10 height 8
click at [218, 55] on input "da" at bounding box center [239, 43] width 164 height 22
click at [317, 244] on icon "Add" at bounding box center [312, 240] width 10 height 8
drag, startPoint x: 231, startPoint y: 56, endPoint x: 163, endPoint y: 49, distance: 68.4
click at [163, 49] on div "da View All Fields Expand Place Chart Series Series Status Add KPI Last Updated…" at bounding box center [239, 391] width 164 height 718
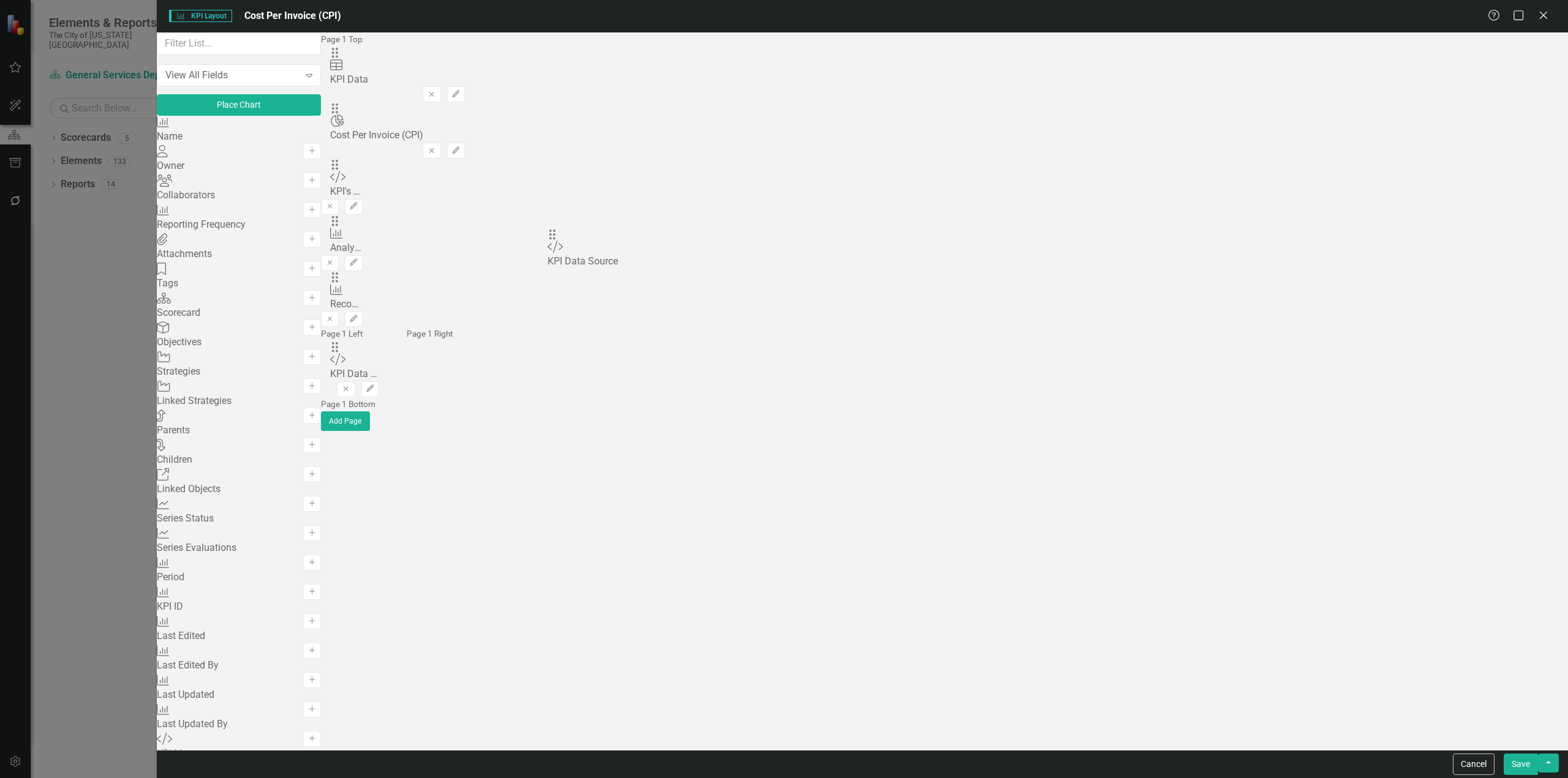
drag, startPoint x: 547, startPoint y: 80, endPoint x: 570, endPoint y: 243, distance: 164.6
drag, startPoint x: 542, startPoint y: 76, endPoint x: 567, endPoint y: 88, distance: 27.7
click at [465, 88] on div "Drag Data Table KPI Data Remove Edit" at bounding box center [397, 74] width 134 height 56
drag, startPoint x: 552, startPoint y: 84, endPoint x: 654, endPoint y: 303, distance: 241.6
click at [321, 188] on button "Add" at bounding box center [312, 181] width 17 height 15
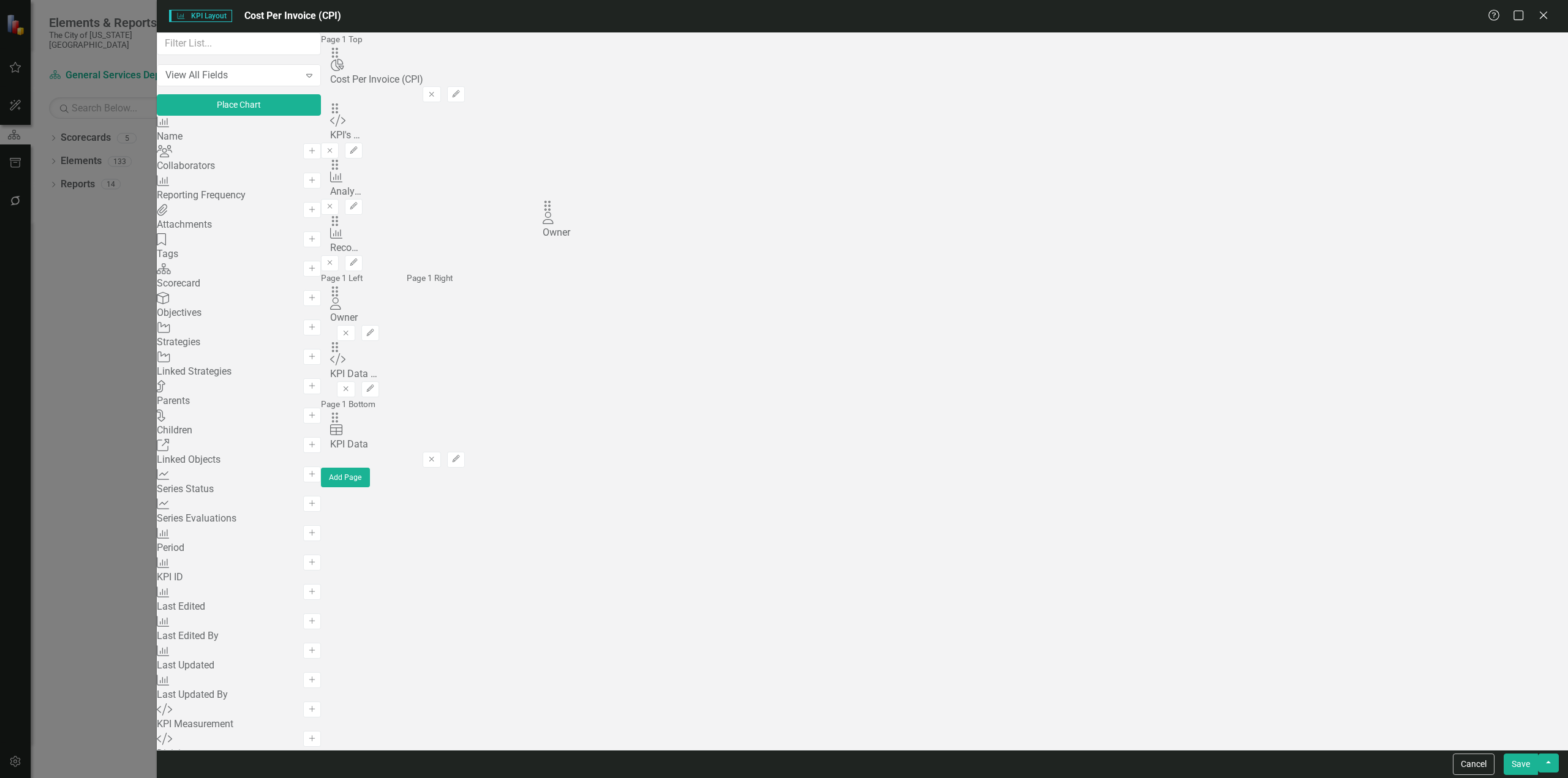
drag, startPoint x: 551, startPoint y: 81, endPoint x: 565, endPoint y: 229, distance: 148.7
drag, startPoint x: 548, startPoint y: 191, endPoint x: 1154, endPoint y: 213, distance: 606.4
click at [315, 331] on icon "button" at bounding box center [311, 327] width 6 height 6
click at [321, 335] on button "Add" at bounding box center [312, 328] width 17 height 15
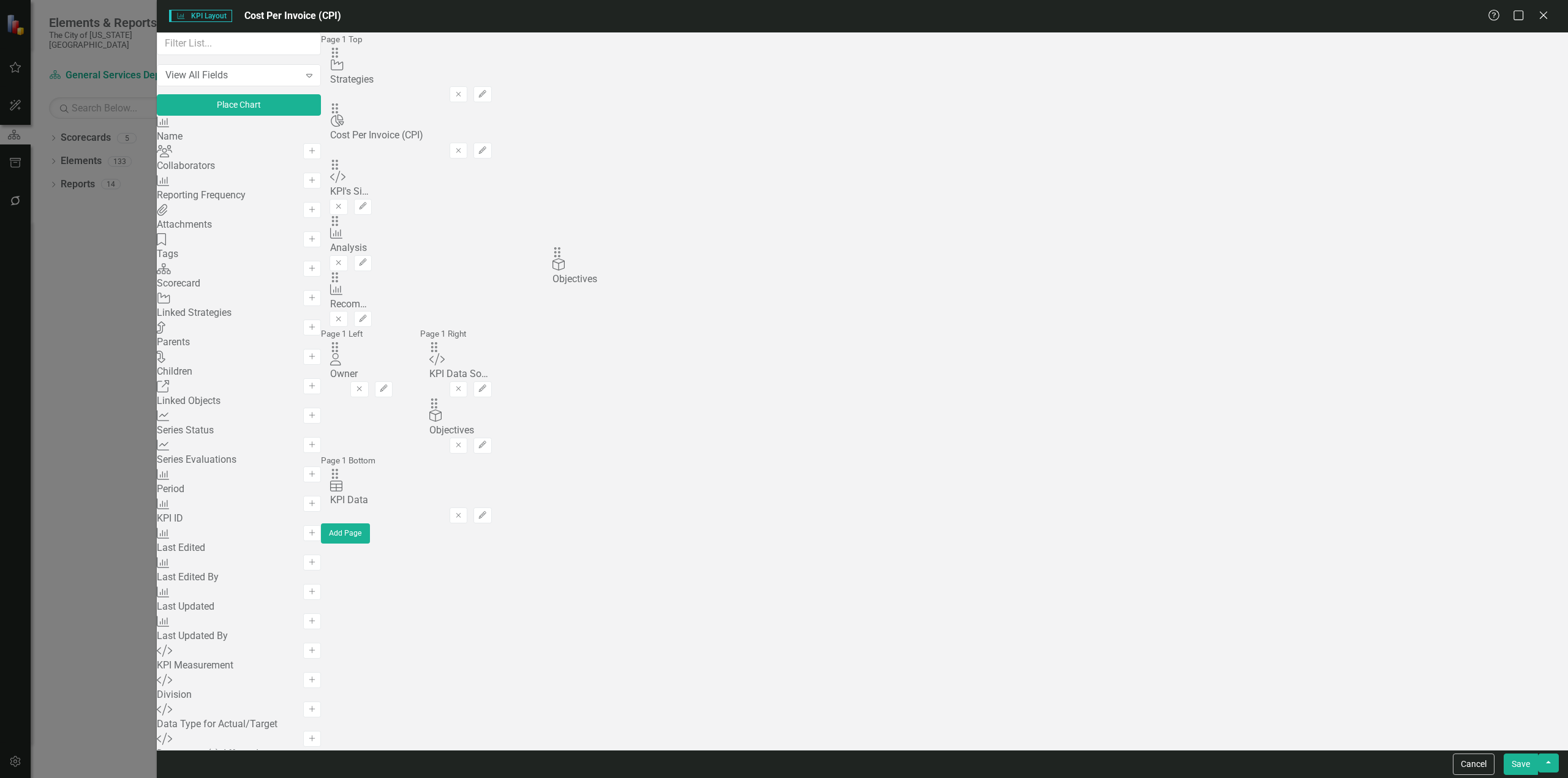
drag, startPoint x: 553, startPoint y: 119, endPoint x: 580, endPoint y: 260, distance: 143.6
drag, startPoint x: 551, startPoint y: 79, endPoint x: 1169, endPoint y: 240, distance: 638.6
drag, startPoint x: 1078, startPoint y: 272, endPoint x: 563, endPoint y: 221, distance: 517.5
click at [389, 330] on icon "Edit" at bounding box center [384, 333] width 10 height 8
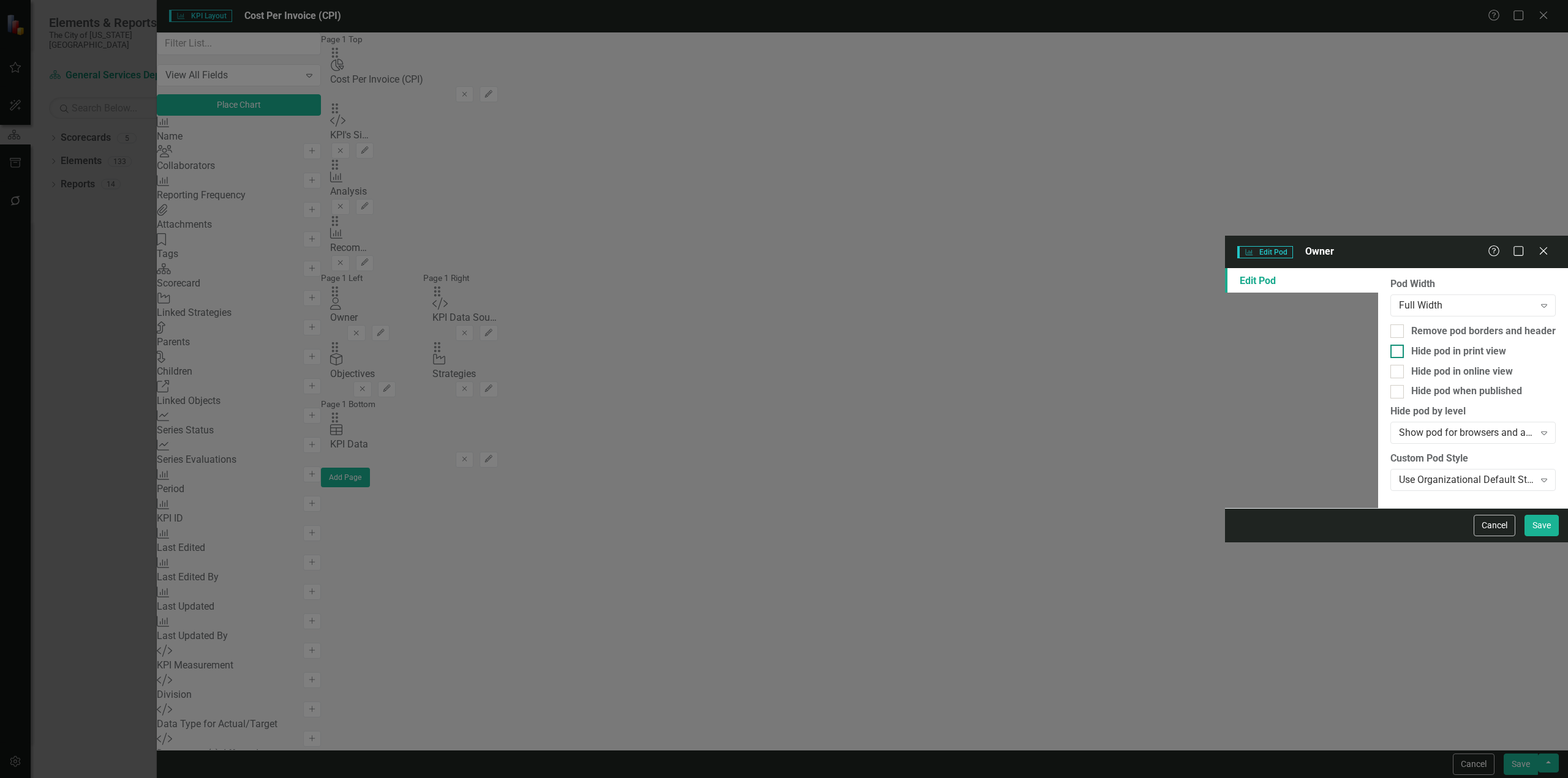
drag, startPoint x: 638, startPoint y: 111, endPoint x: 640, endPoint y: 118, distance: 7.3
click at [1411, 345] on div "Hide pod in print view" at bounding box center [1459, 352] width 95 height 14
click at [1411, 385] on div "Hide pod when published" at bounding box center [1466, 391] width 111 height 14
click at [1390, 386] on input "Hide pod when published" at bounding box center [1394, 389] width 8 height 8
click at [1411, 345] on div "Hide pod in print view" at bounding box center [1459, 352] width 95 height 14
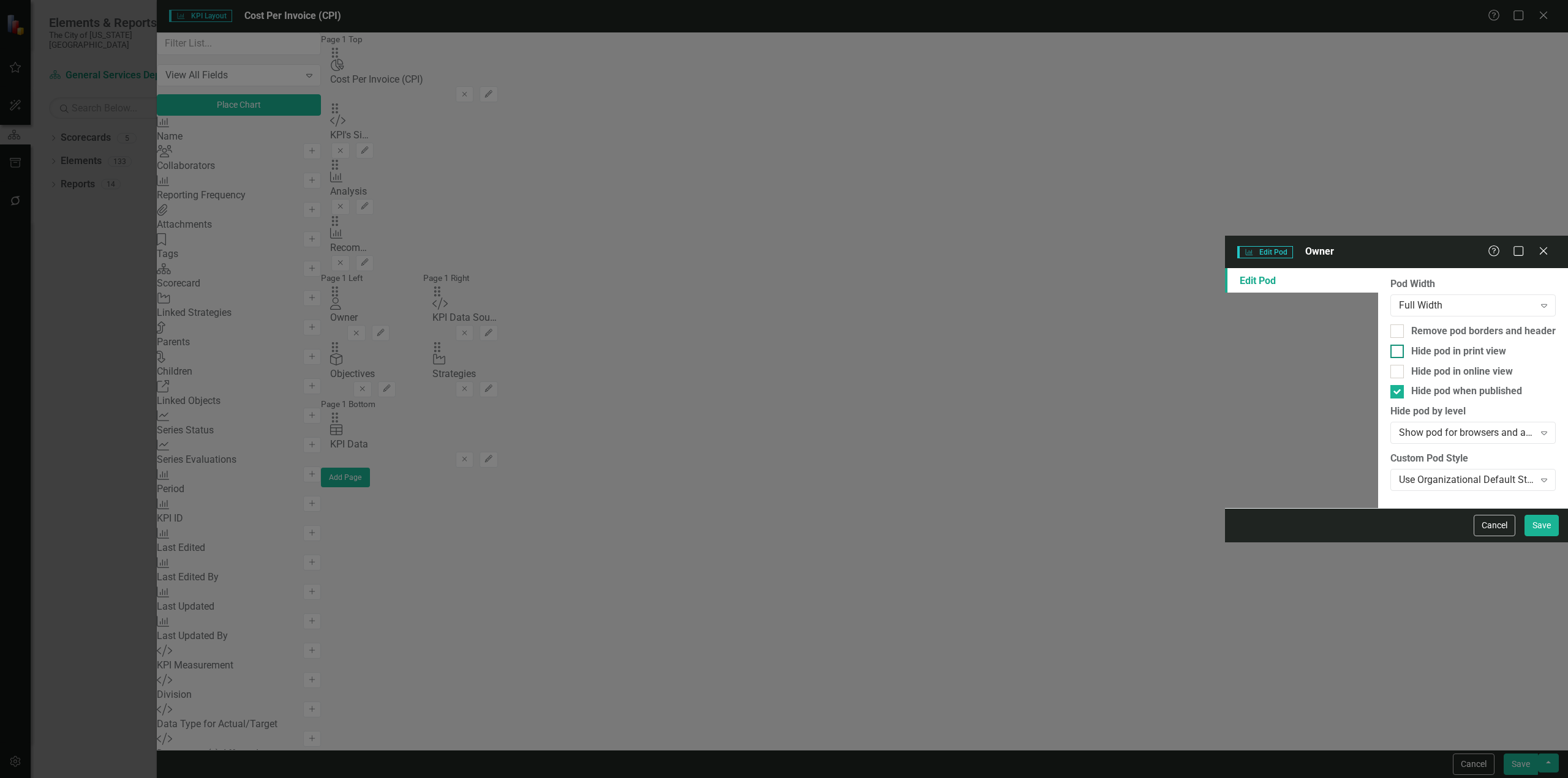
click at [1390, 345] on input "Hide pod in print view" at bounding box center [1394, 349] width 8 height 8
drag, startPoint x: 1551, startPoint y: 753, endPoint x: 1550, endPoint y: 760, distance: 7.1
click at [1551, 542] on div "Cancel Save" at bounding box center [1396, 525] width 343 height 34
click at [1550, 536] on button "Save" at bounding box center [1541, 526] width 34 height 21
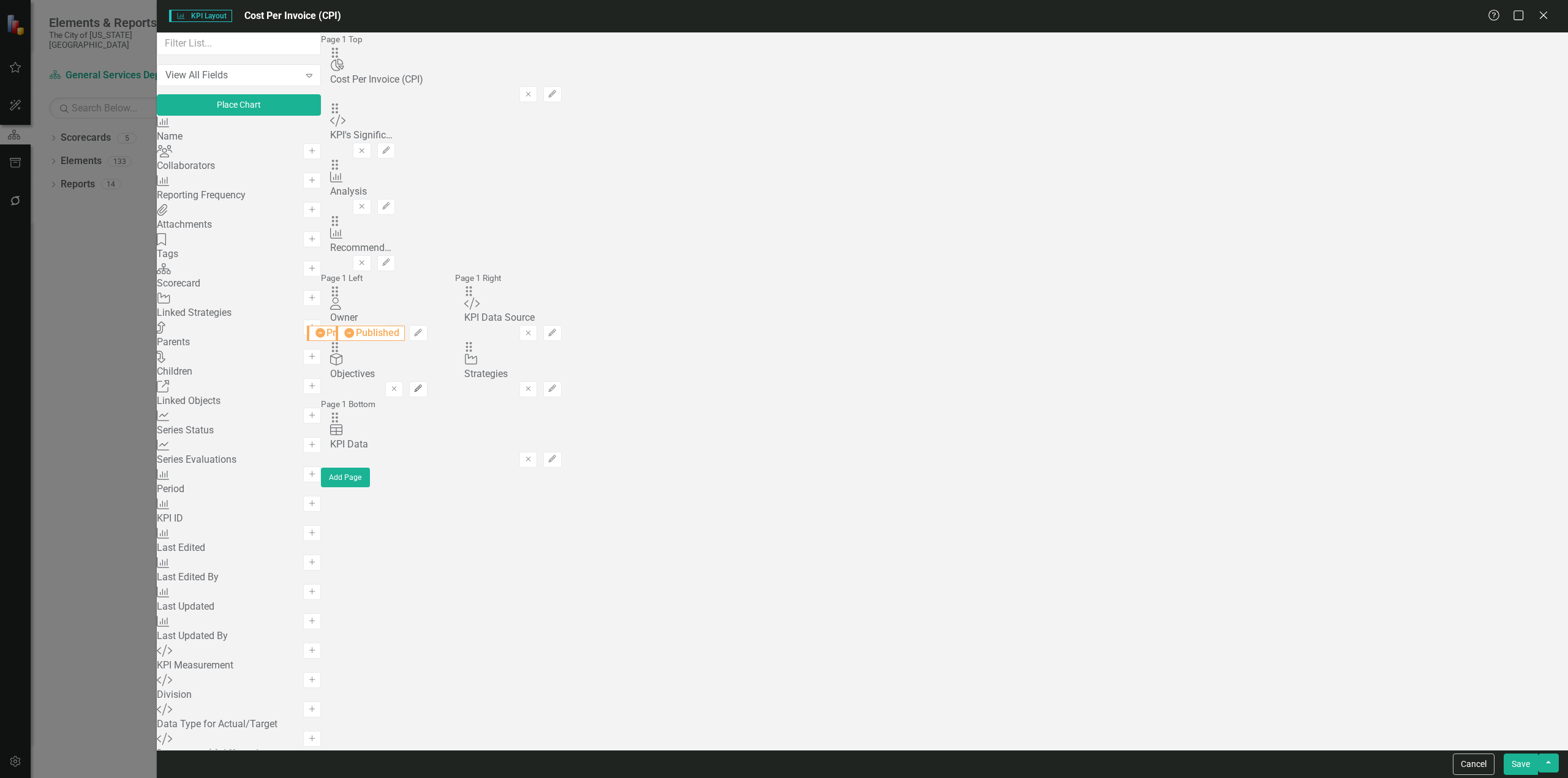
click at [422, 386] on icon "button" at bounding box center [419, 389] width 8 height 8
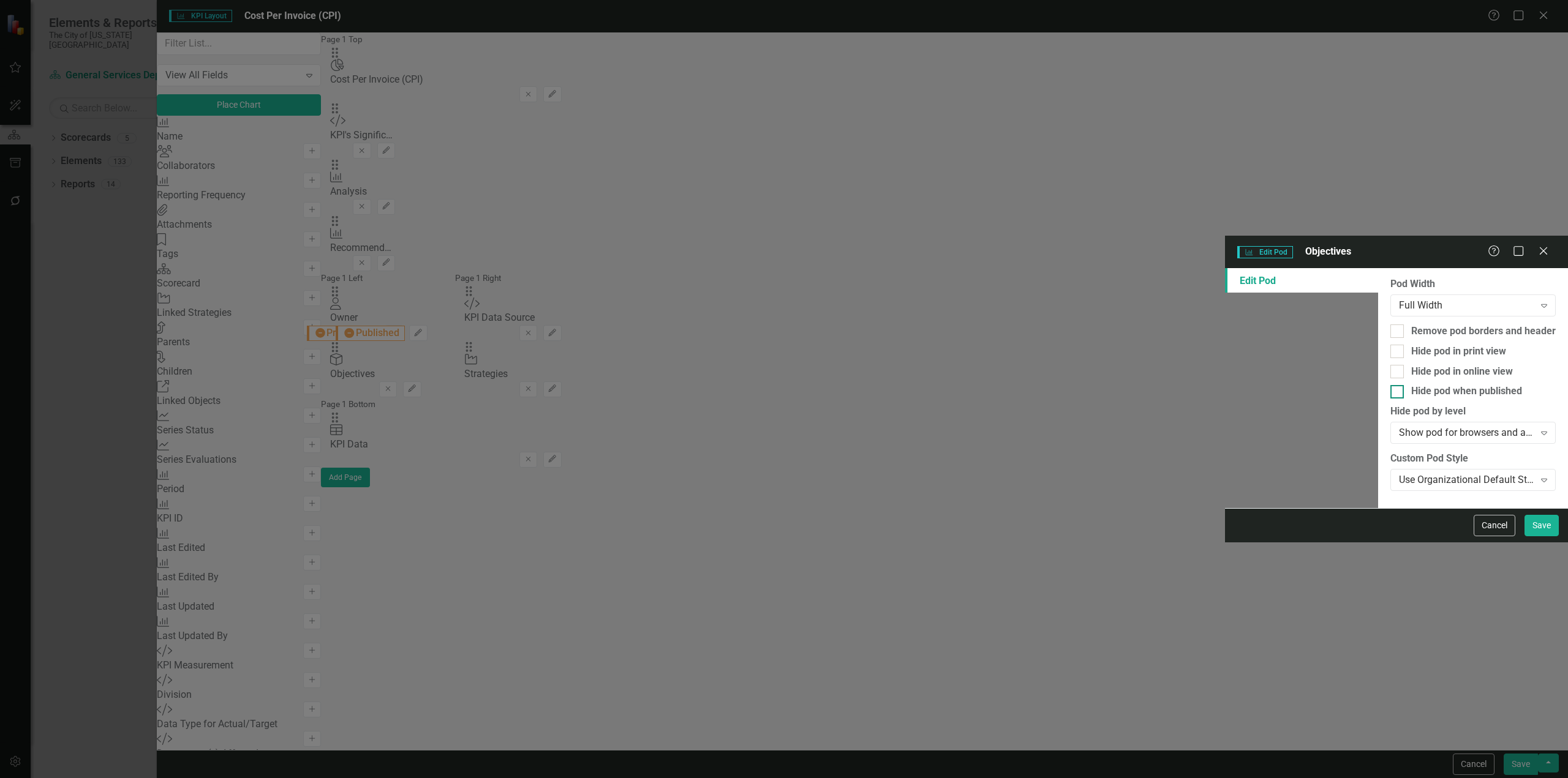
drag, startPoint x: 601, startPoint y: 121, endPoint x: 609, endPoint y: 153, distance: 33.0
click at [1411, 345] on div "Hide pod in print view" at bounding box center [1459, 352] width 95 height 14
click at [1390, 345] on input "Hide pod in print view" at bounding box center [1394, 349] width 8 height 8
click at [1411, 385] on div "Hide pod when published" at bounding box center [1466, 391] width 111 height 14
click at [1390, 386] on input "Hide pod when published" at bounding box center [1394, 389] width 8 height 8
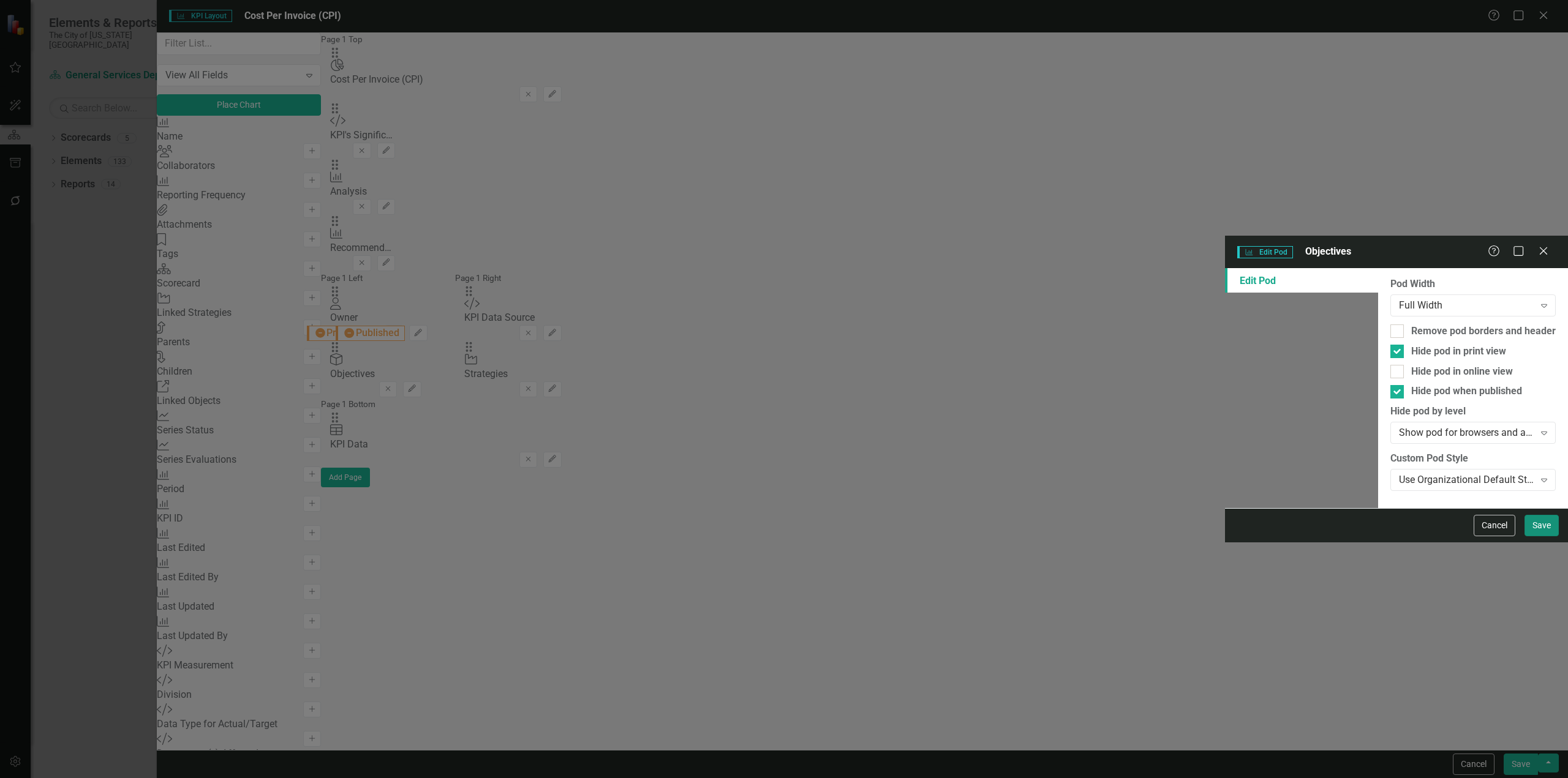
drag, startPoint x: 1547, startPoint y: 767, endPoint x: 1540, endPoint y: 760, distance: 9.9
click at [1546, 536] on button "Save" at bounding box center [1541, 526] width 34 height 21
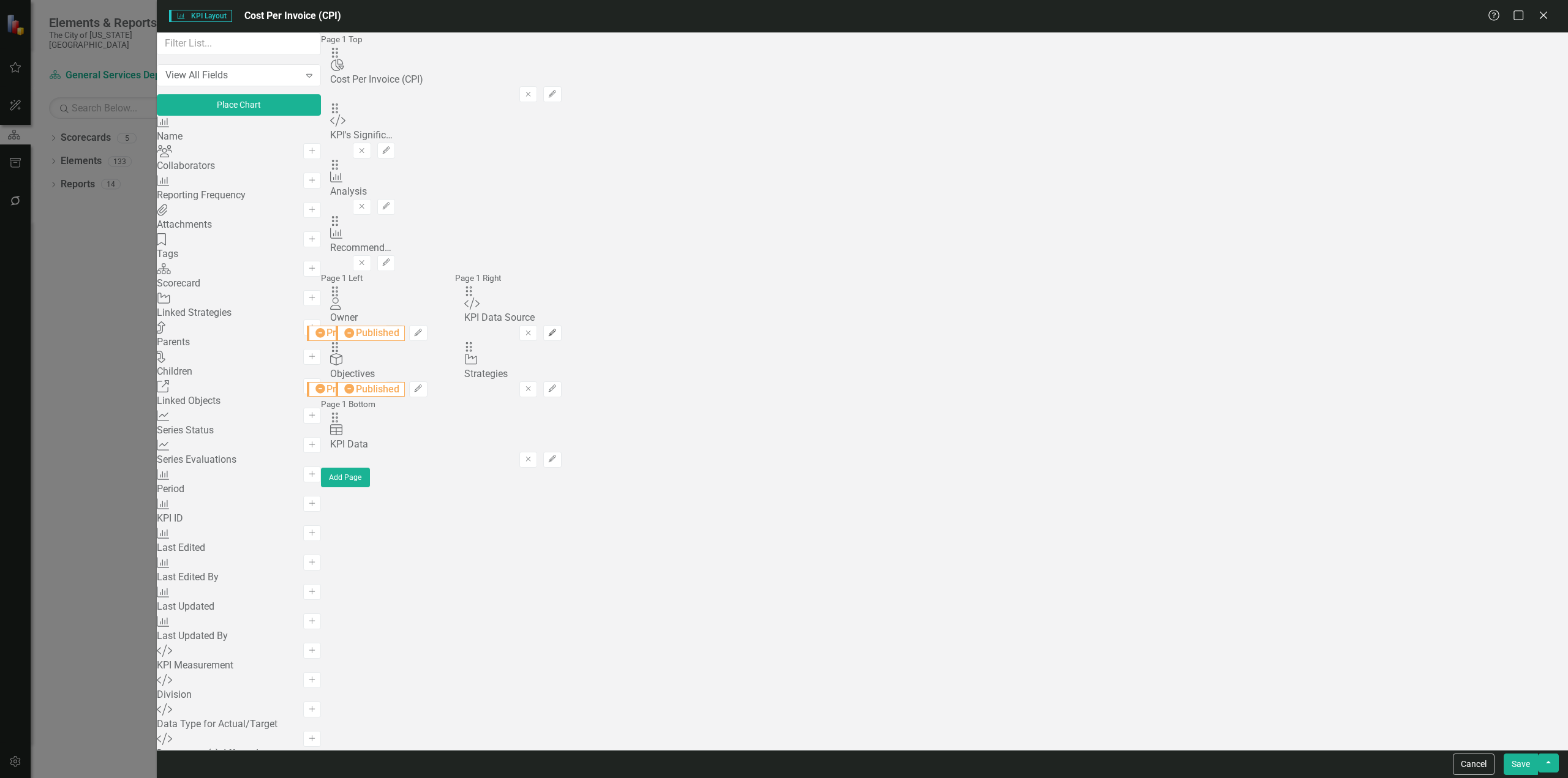
click at [561, 325] on button "Edit" at bounding box center [552, 332] width 17 height 15
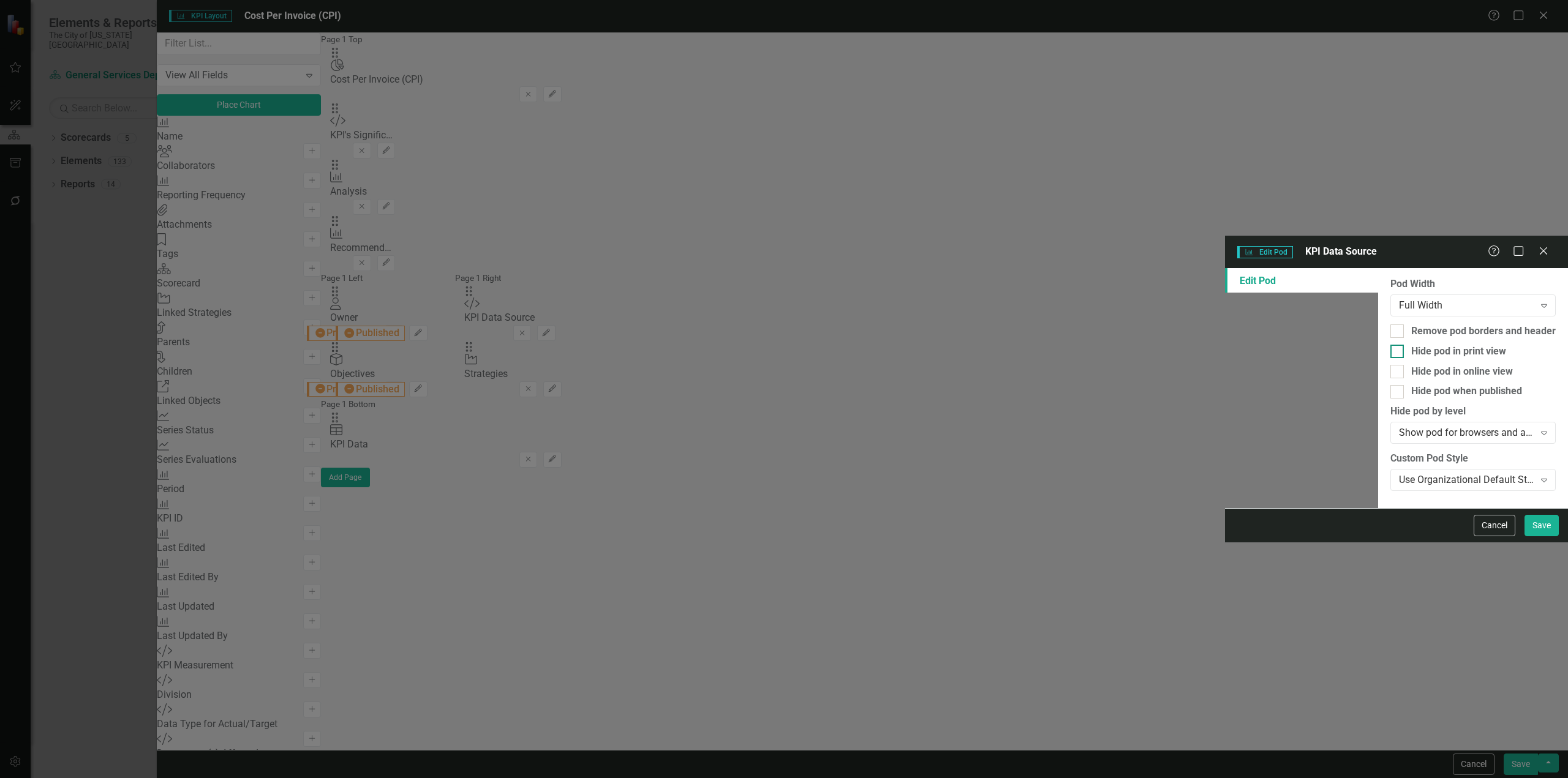
click at [1411, 345] on div "Hide pod in print view" at bounding box center [1459, 352] width 95 height 14
click at [1390, 345] on input "Hide pod in print view" at bounding box center [1394, 349] width 8 height 8
click at [1411, 385] on div "Hide pod when published" at bounding box center [1466, 391] width 111 height 14
click at [1390, 386] on input "Hide pod when published" at bounding box center [1394, 389] width 8 height 8
drag, startPoint x: 1555, startPoint y: 767, endPoint x: 1537, endPoint y: 717, distance: 53.1
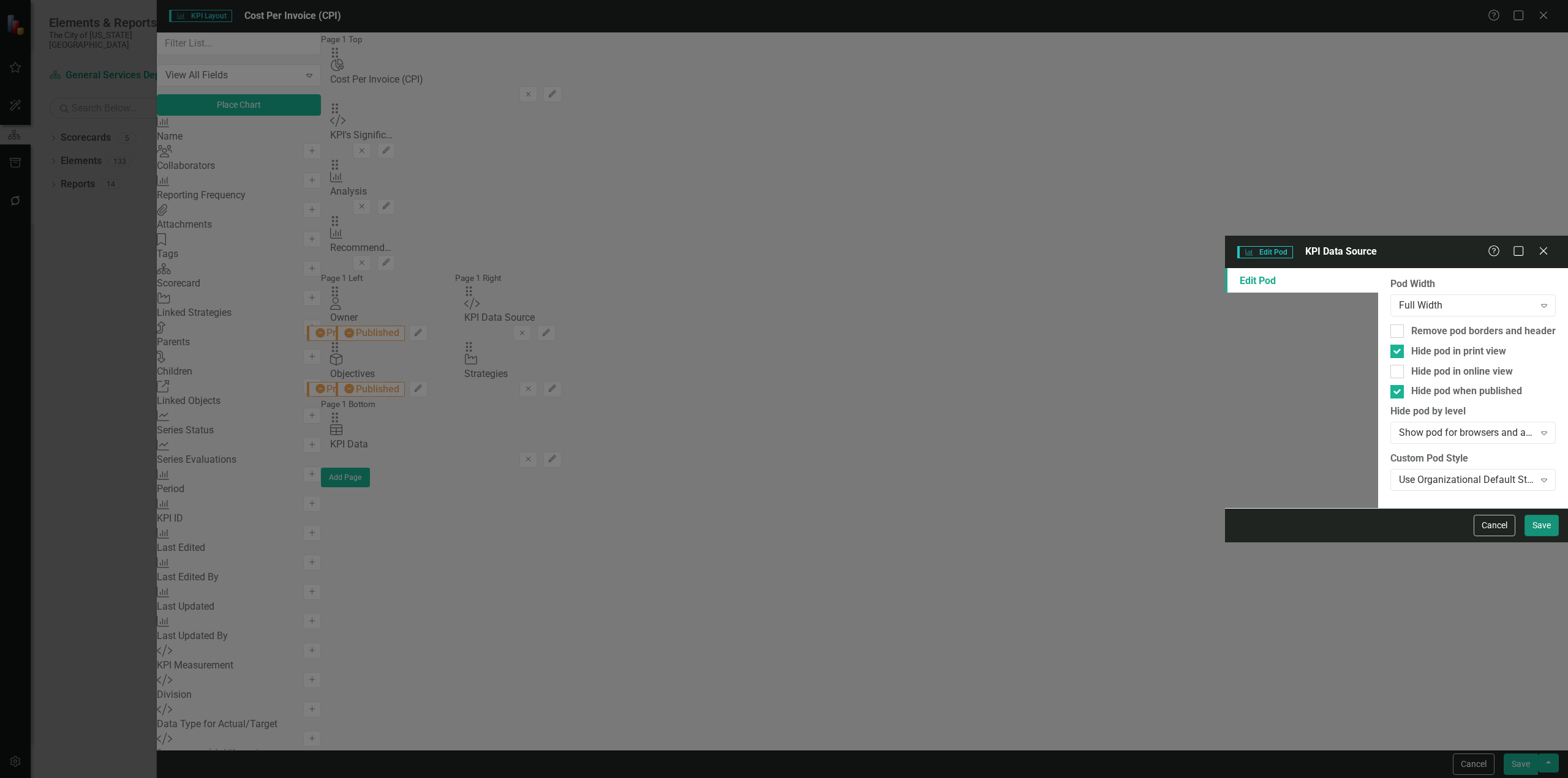
click at [1555, 536] on button "Save" at bounding box center [1541, 526] width 34 height 21
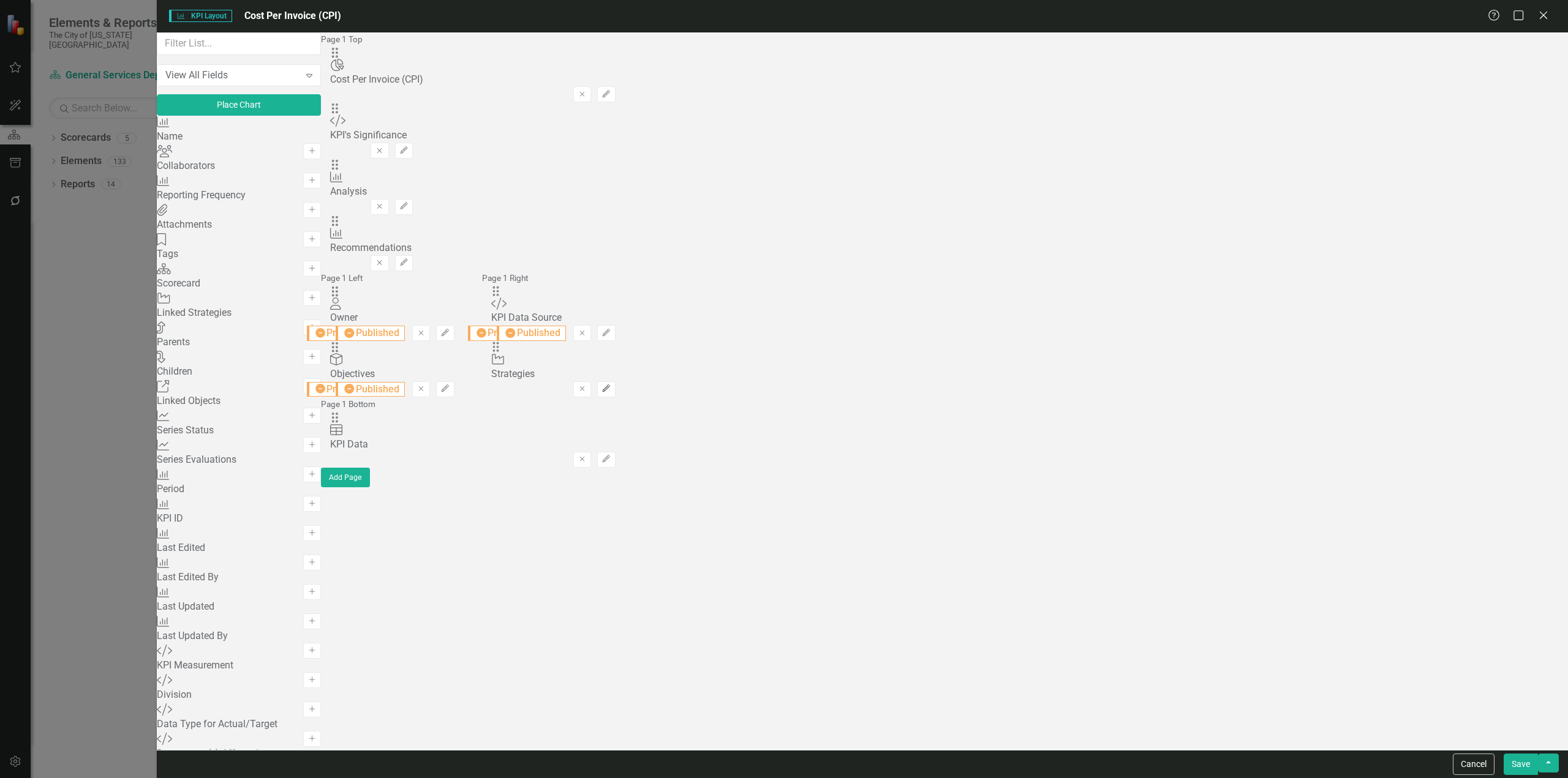
click at [615, 382] on button "Edit" at bounding box center [606, 389] width 17 height 15
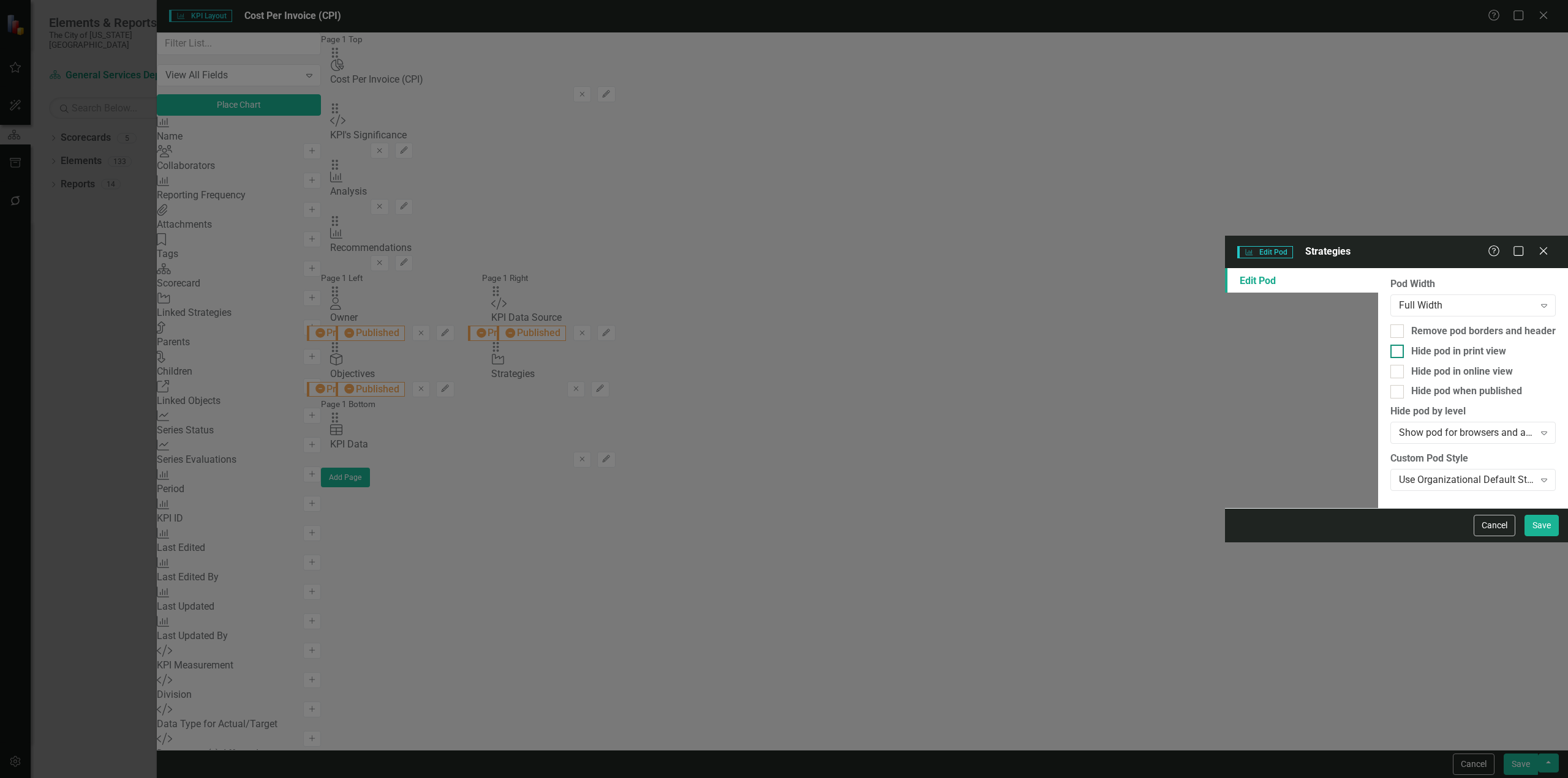
click at [1411, 345] on div "Hide pod in print view" at bounding box center [1459, 352] width 95 height 14
click at [1390, 345] on input "Hide pod in print view" at bounding box center [1394, 349] width 8 height 8
click at [1411, 385] on div "Hide pod when published" at bounding box center [1466, 391] width 111 height 14
click at [1390, 386] on input "Hide pod when published" at bounding box center [1394, 389] width 8 height 8
click at [1539, 536] on button "Save" at bounding box center [1541, 526] width 34 height 21
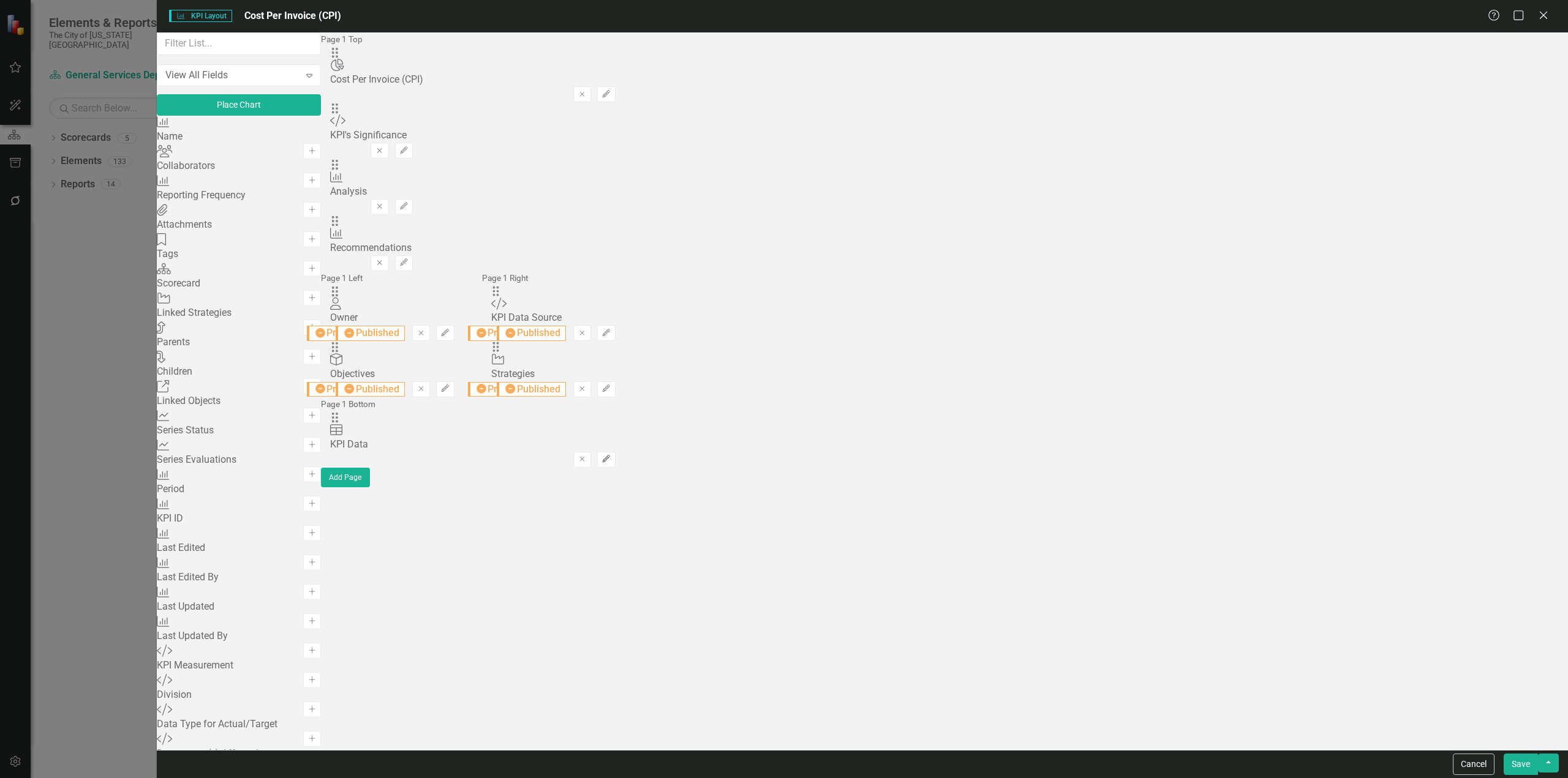
click at [615, 452] on button "Edit" at bounding box center [606, 460] width 17 height 15
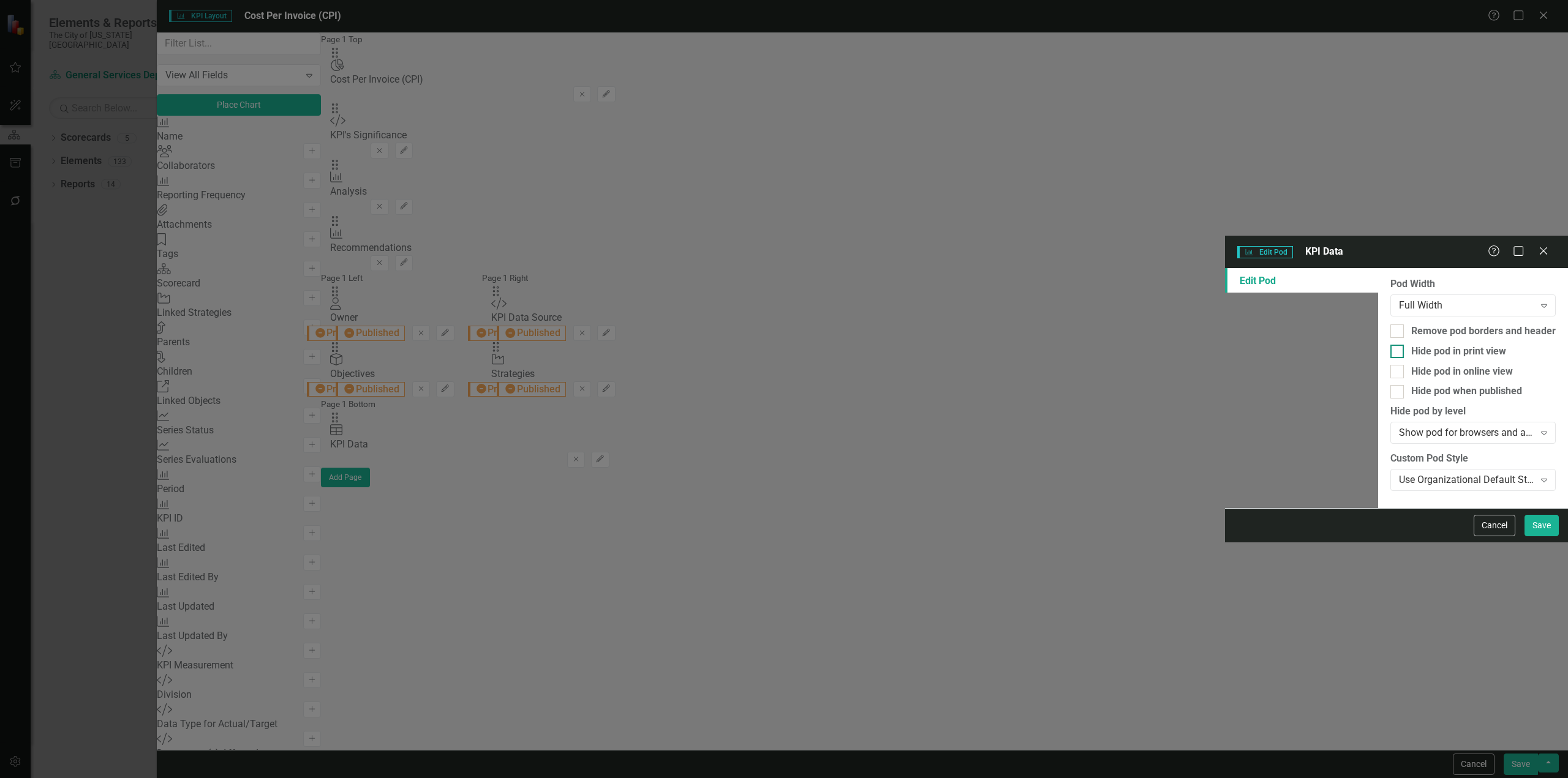
click at [1411, 345] on div "Hide pod in print view" at bounding box center [1459, 352] width 95 height 14
click at [1390, 345] on input "Hide pod in print view" at bounding box center [1394, 349] width 8 height 8
click at [1411, 385] on div "Hide pod when published" at bounding box center [1466, 391] width 111 height 14
click at [1390, 386] on input "Hide pod when published" at bounding box center [1394, 389] width 8 height 8
click at [1532, 536] on button "Save" at bounding box center [1541, 526] width 34 height 21
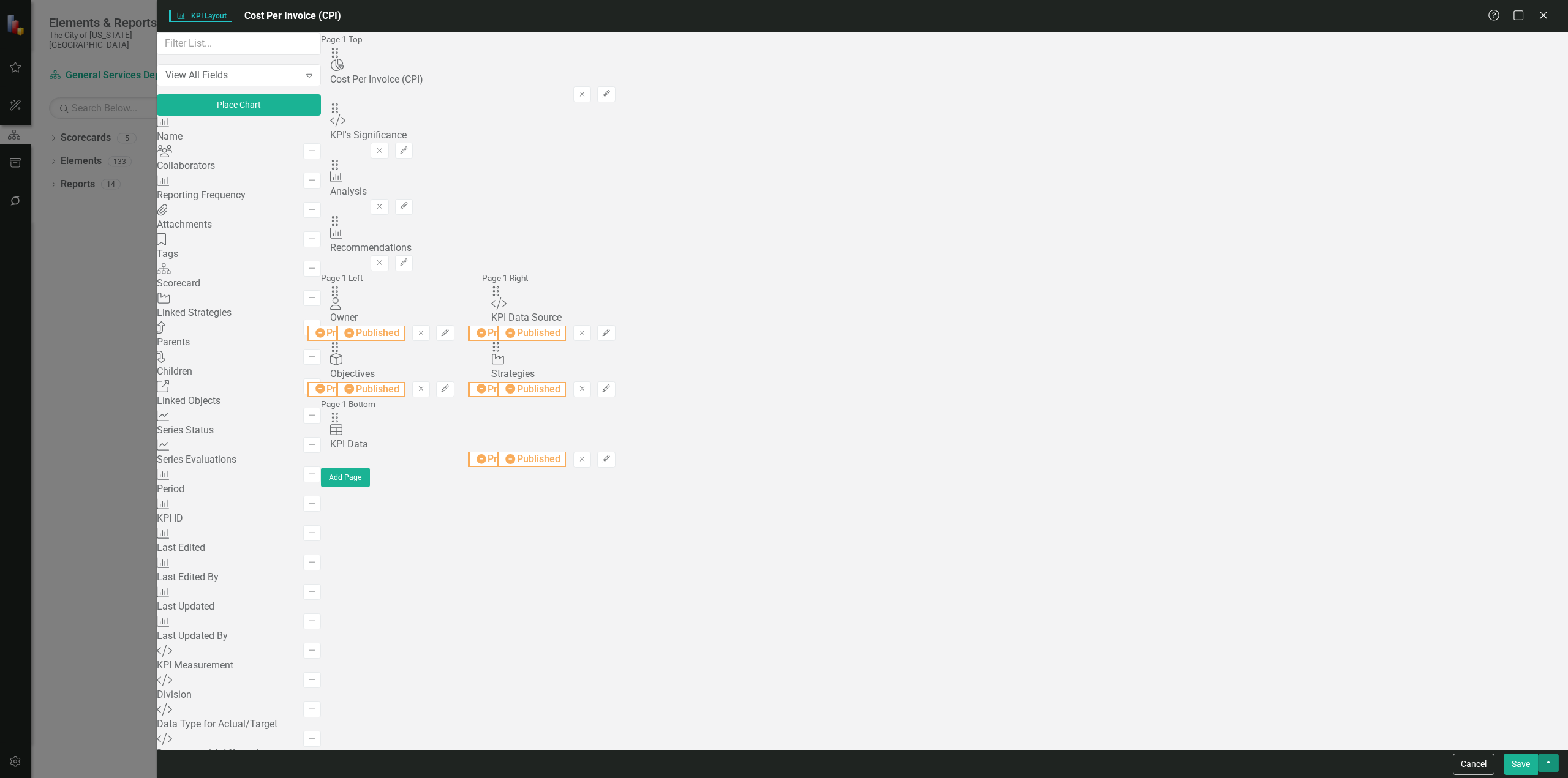
click at [1552, 772] on button "button" at bounding box center [1549, 764] width 21 height 19
click at [1482, 739] on link "Update all KPIs in this account" at bounding box center [1453, 741] width 210 height 22
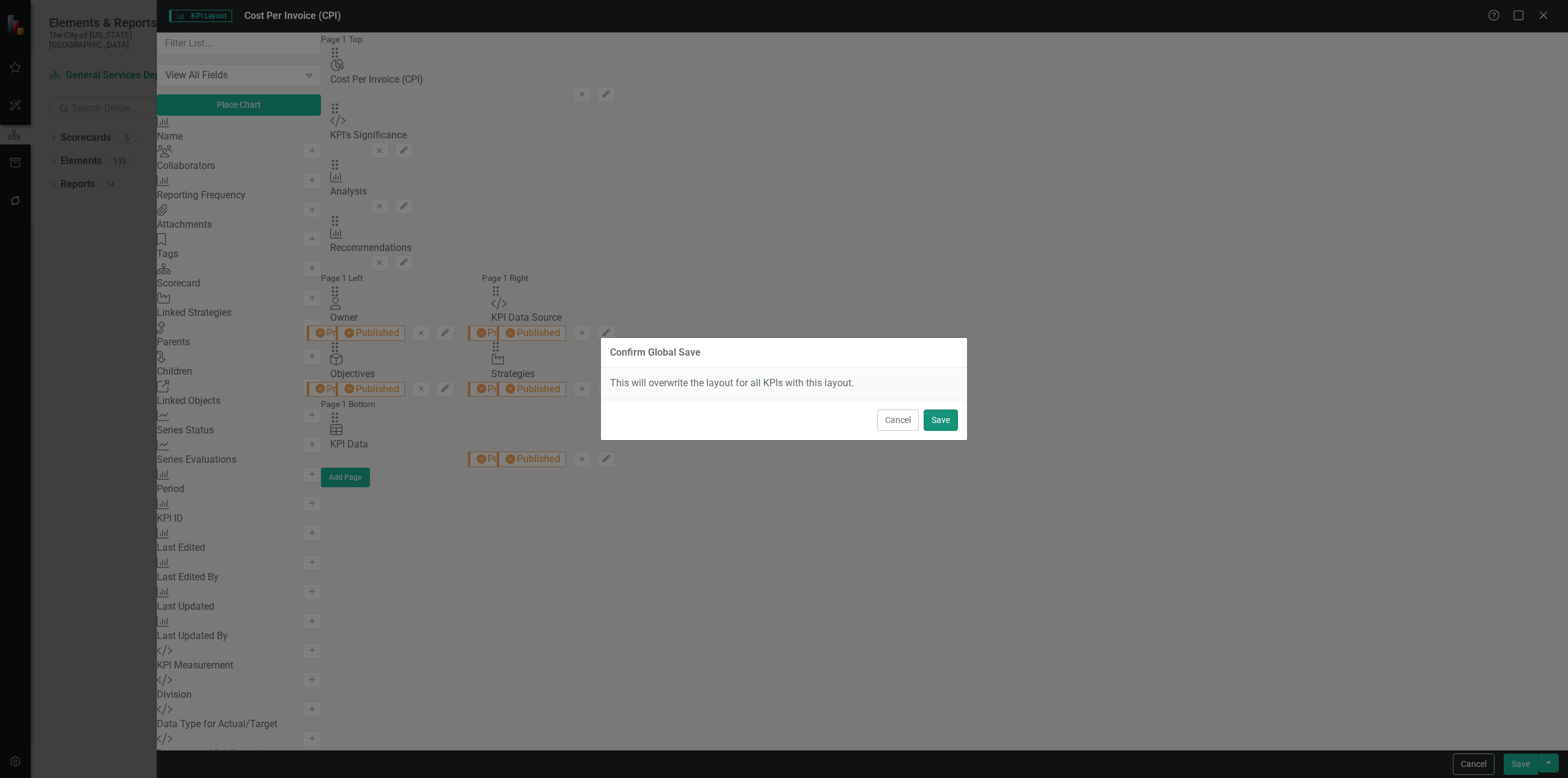
drag, startPoint x: 936, startPoint y: 418, endPoint x: 884, endPoint y: 430, distance: 53.4
click at [936, 418] on button "Save" at bounding box center [941, 420] width 34 height 21
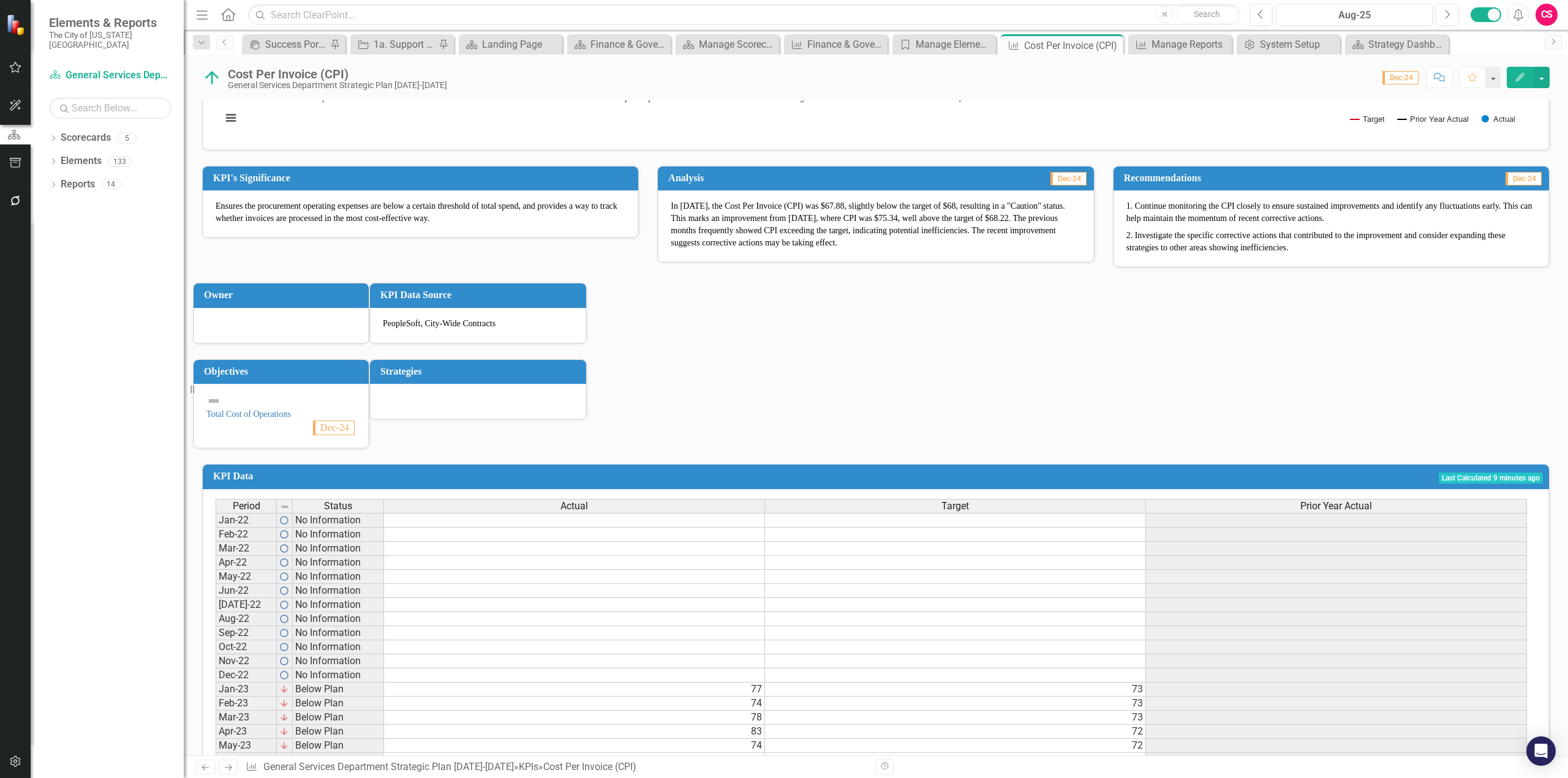
scroll to position [367, 0]
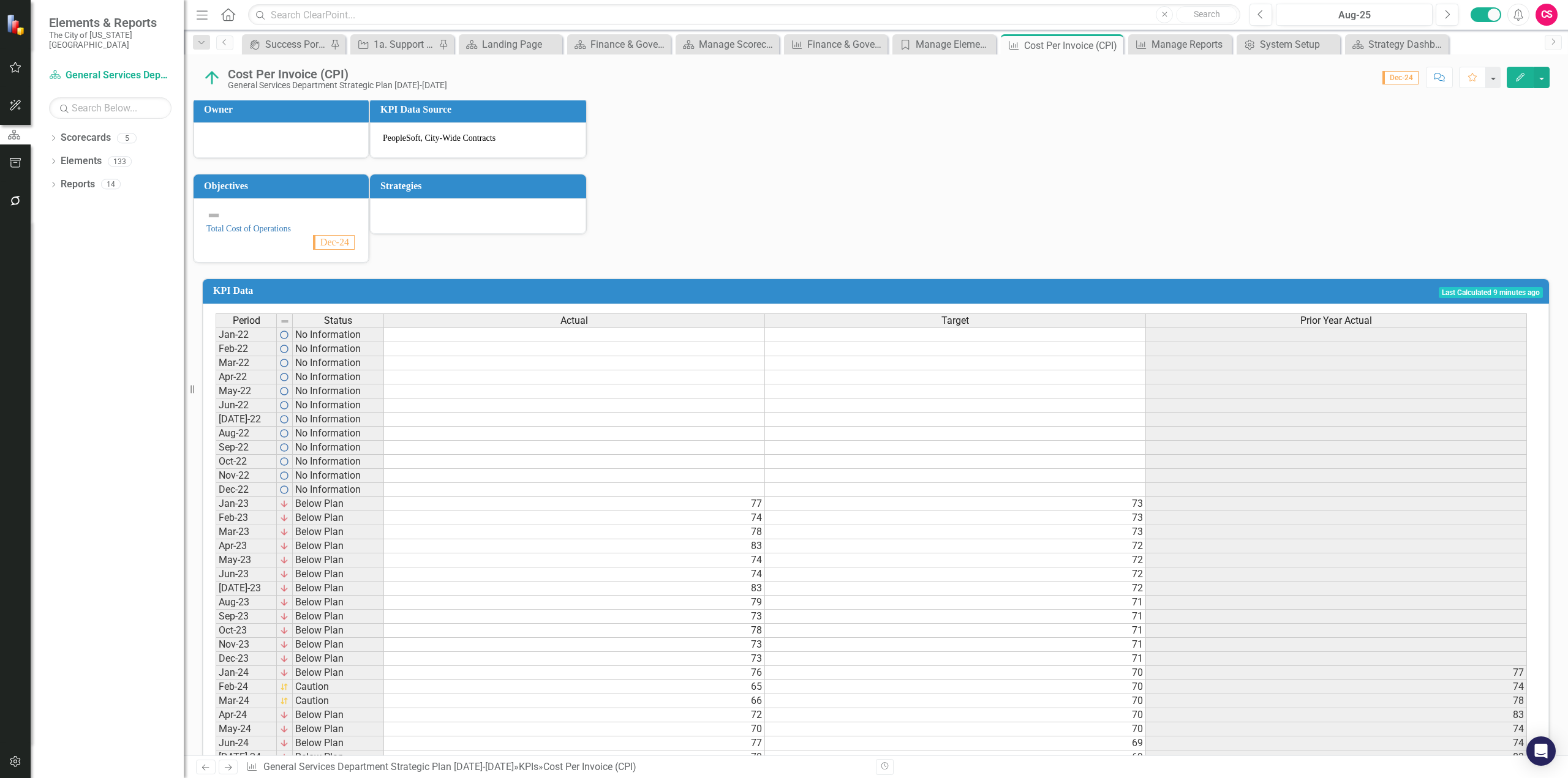
click at [24, 764] on button "button" at bounding box center [15, 763] width 28 height 26
click at [89, 205] on link "System Setup" at bounding box center [107, 198] width 153 height 14
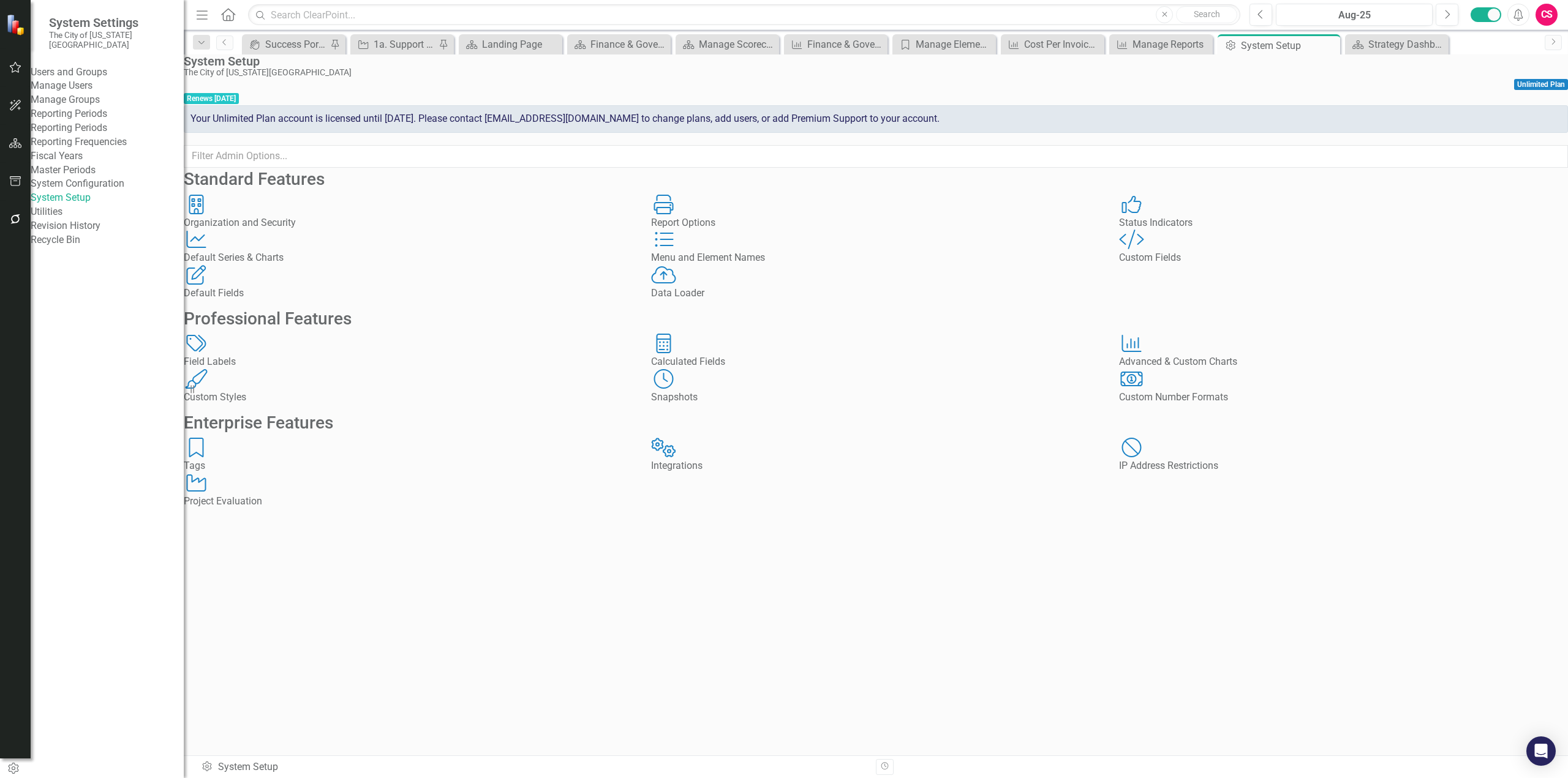
click at [351, 265] on div "Default Series Default Series & Charts" at bounding box center [408, 247] width 449 height 36
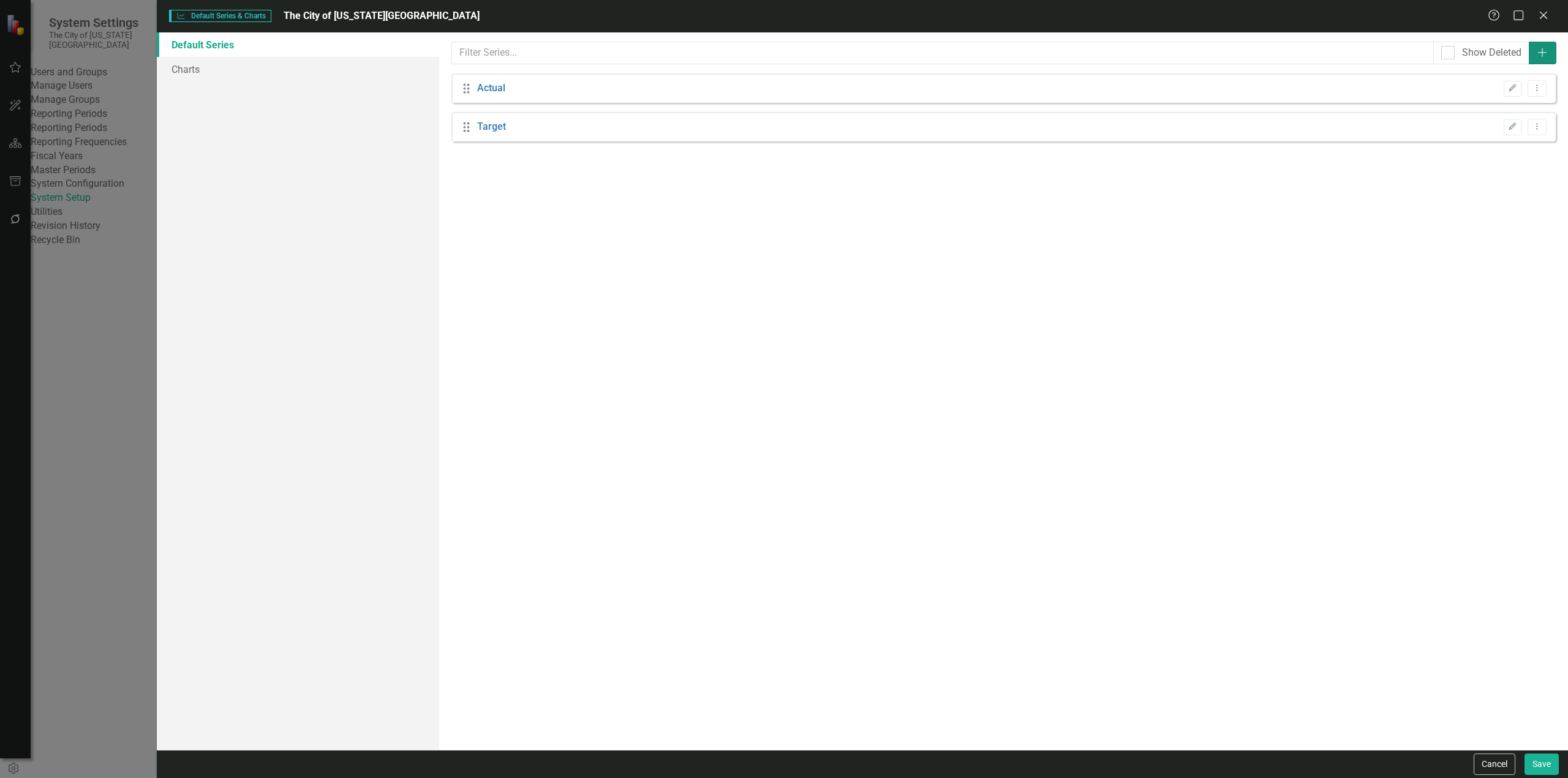
click at [1543, 61] on button "Add" at bounding box center [1543, 52] width 28 height 22
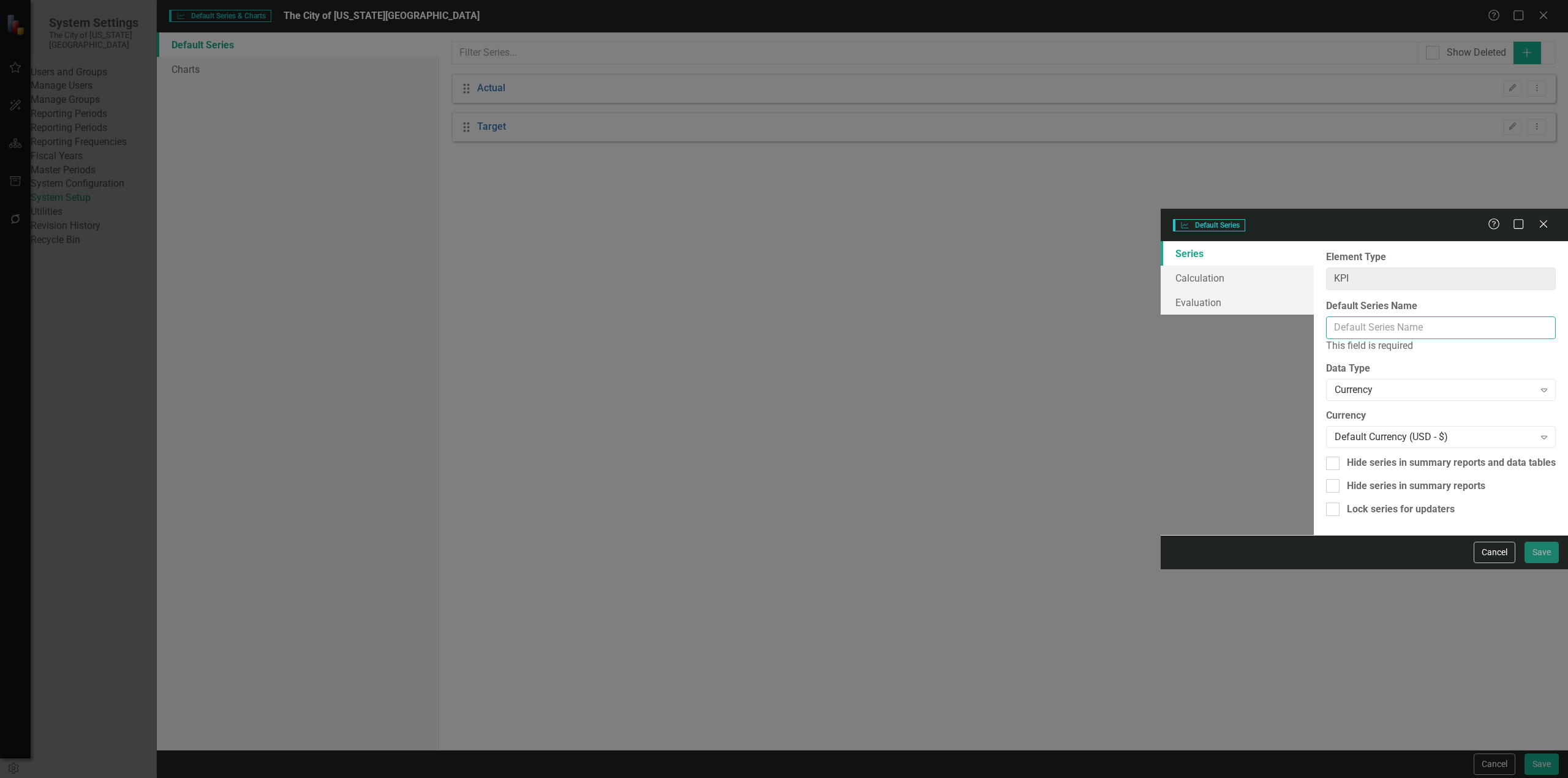
click at [1326, 317] on input "Default Series Name" at bounding box center [1441, 328] width 230 height 22
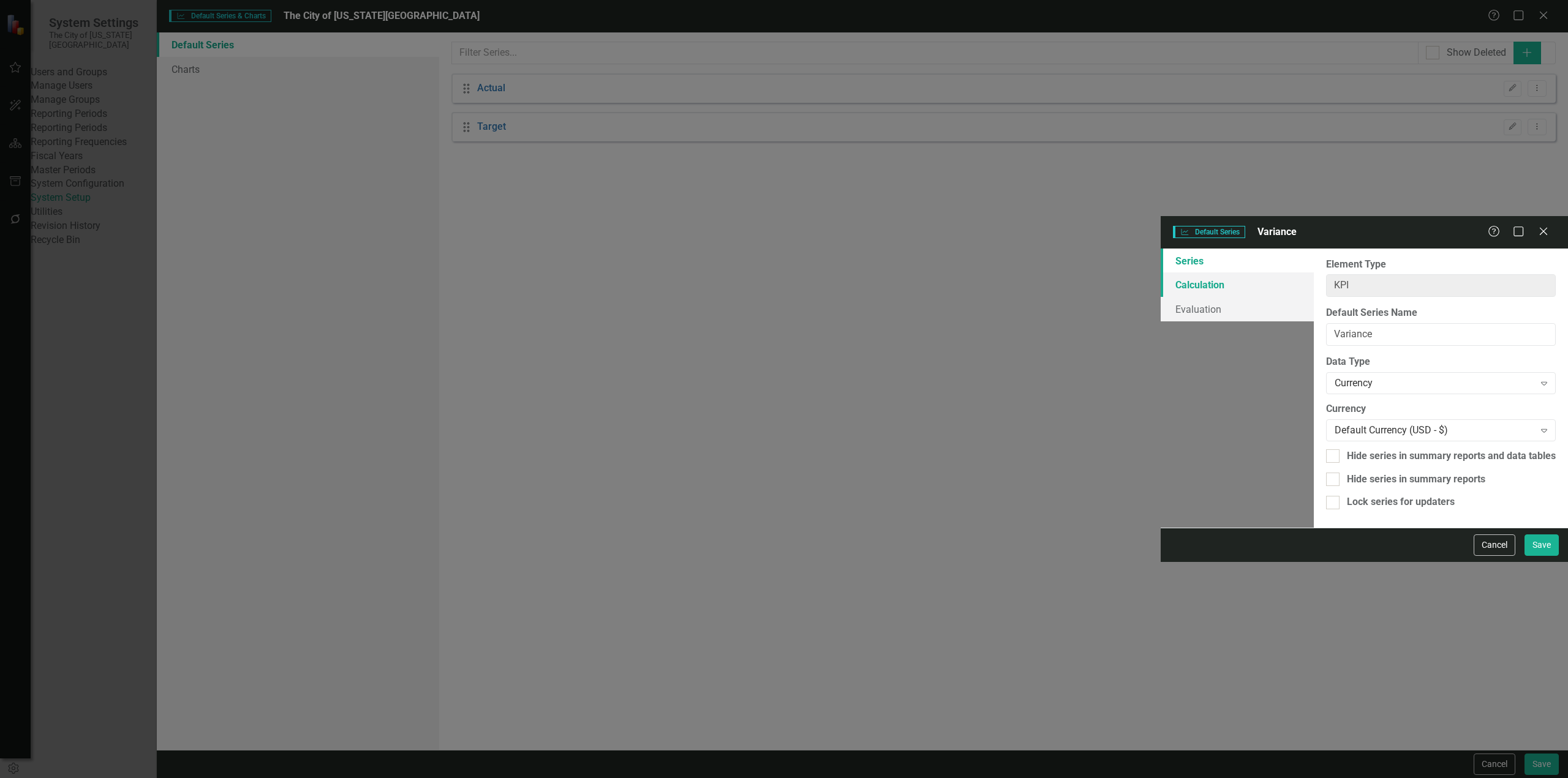
click at [1161, 273] on link "Calculation" at bounding box center [1237, 284] width 153 height 24
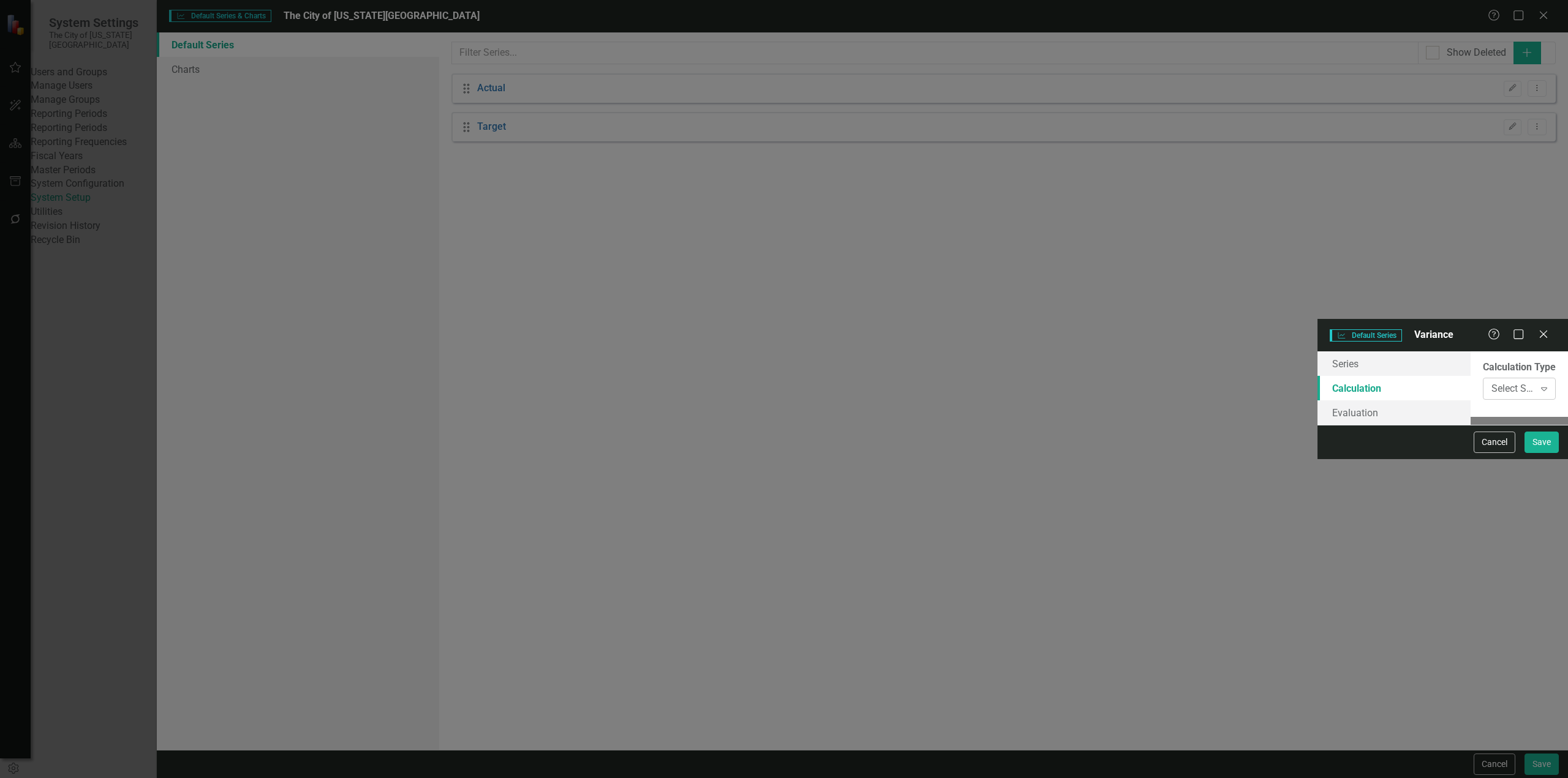
click at [1492, 382] on div "Select Series Calculation Type" at bounding box center [1513, 389] width 43 height 14
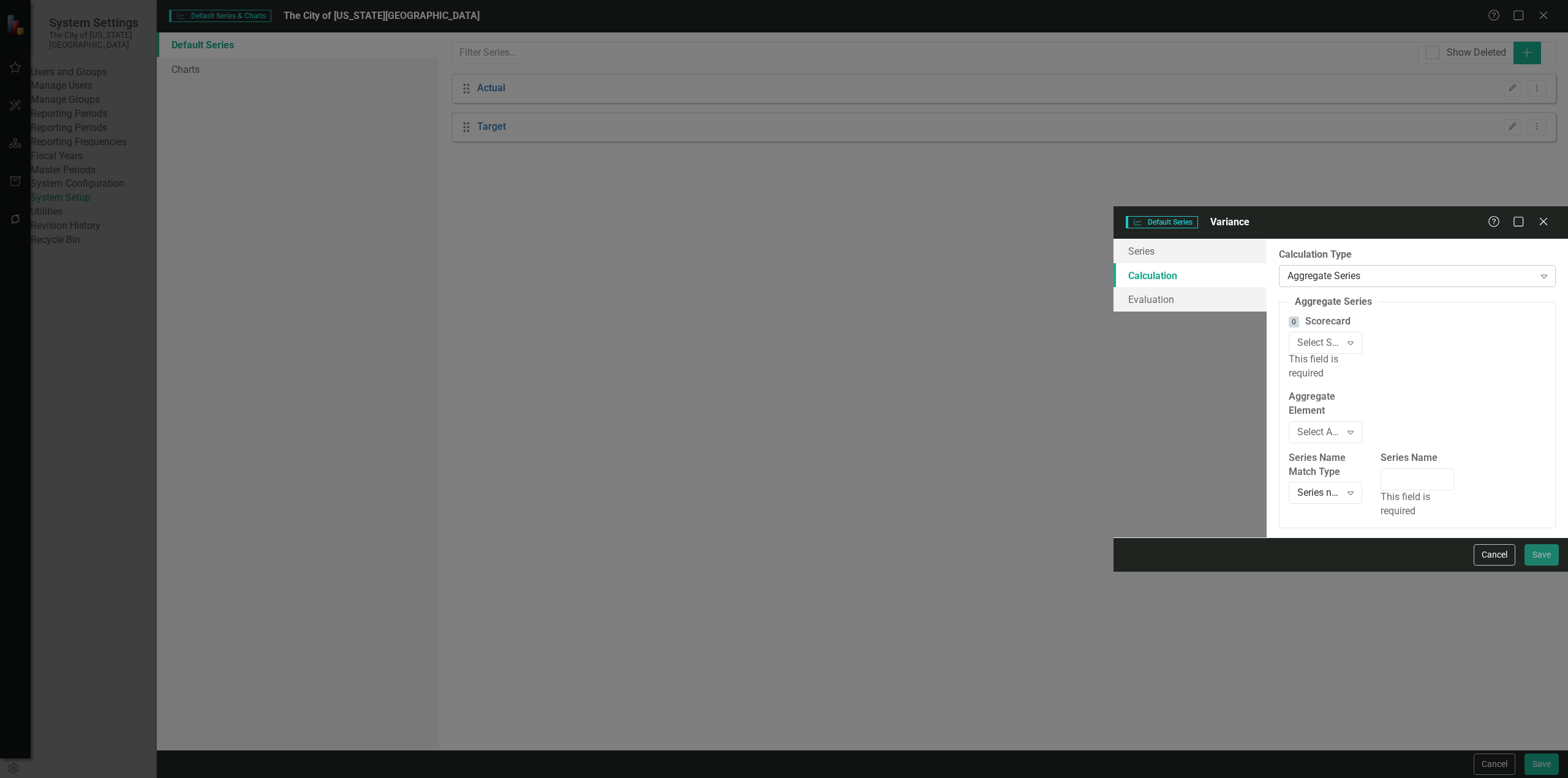
click at [1288, 269] on div "Aggregate Series" at bounding box center [1410, 275] width 247 height 14
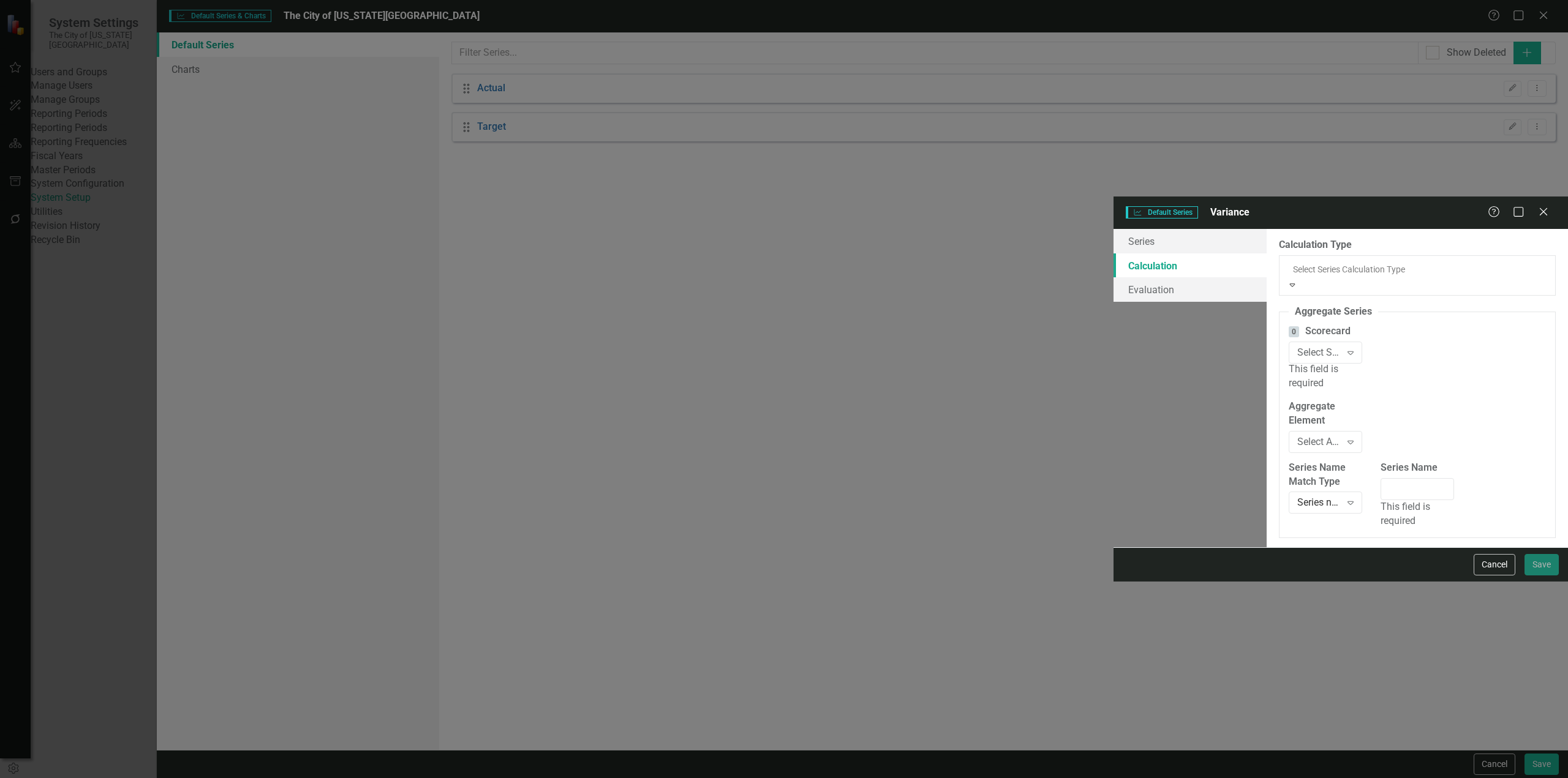
click at [675, 778] on div "Default (No Calculation)" at bounding box center [784, 785] width 1568 height 14
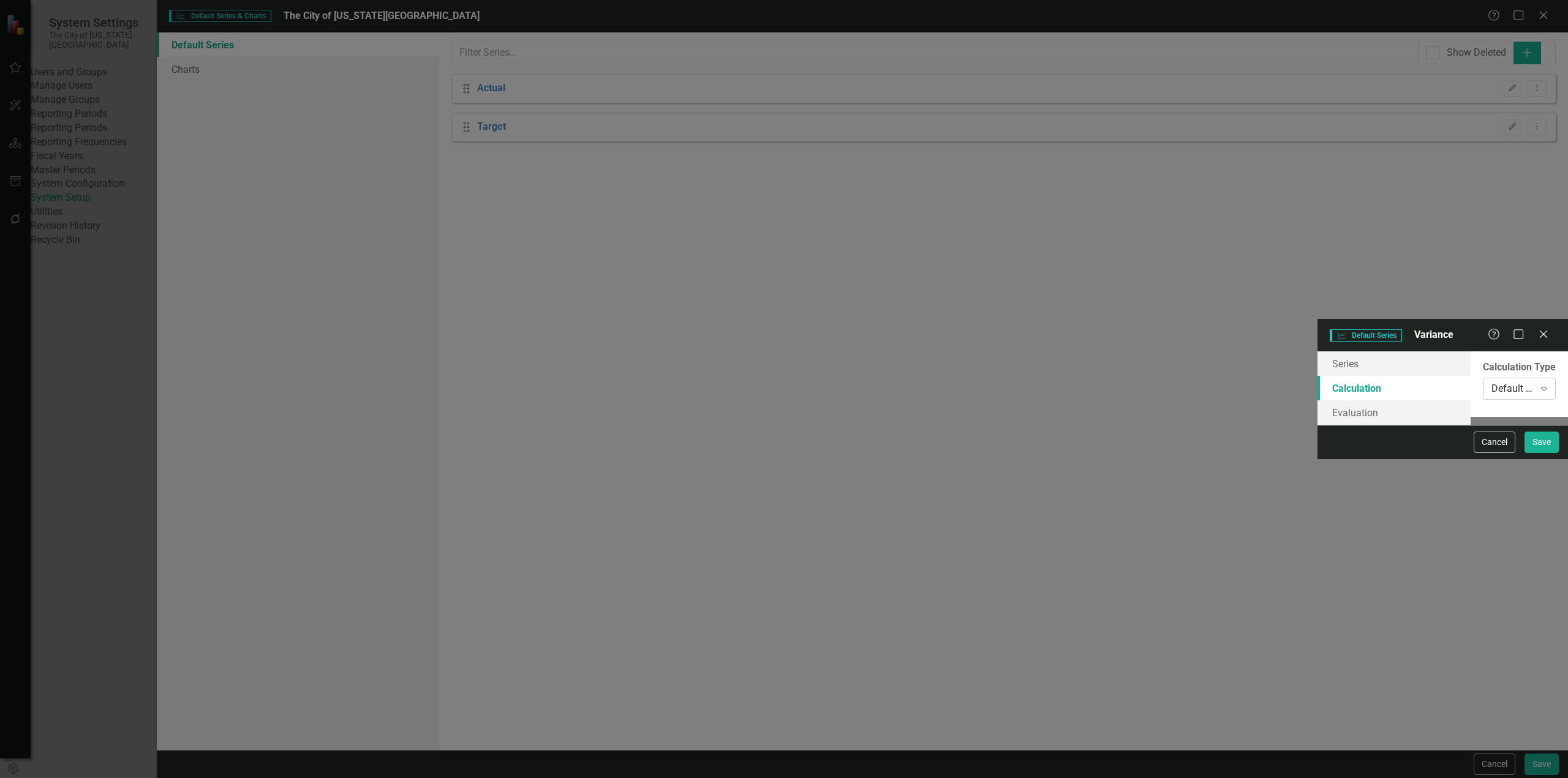
click at [1492, 382] on div "Default (No Calculation)" at bounding box center [1513, 389] width 43 height 14
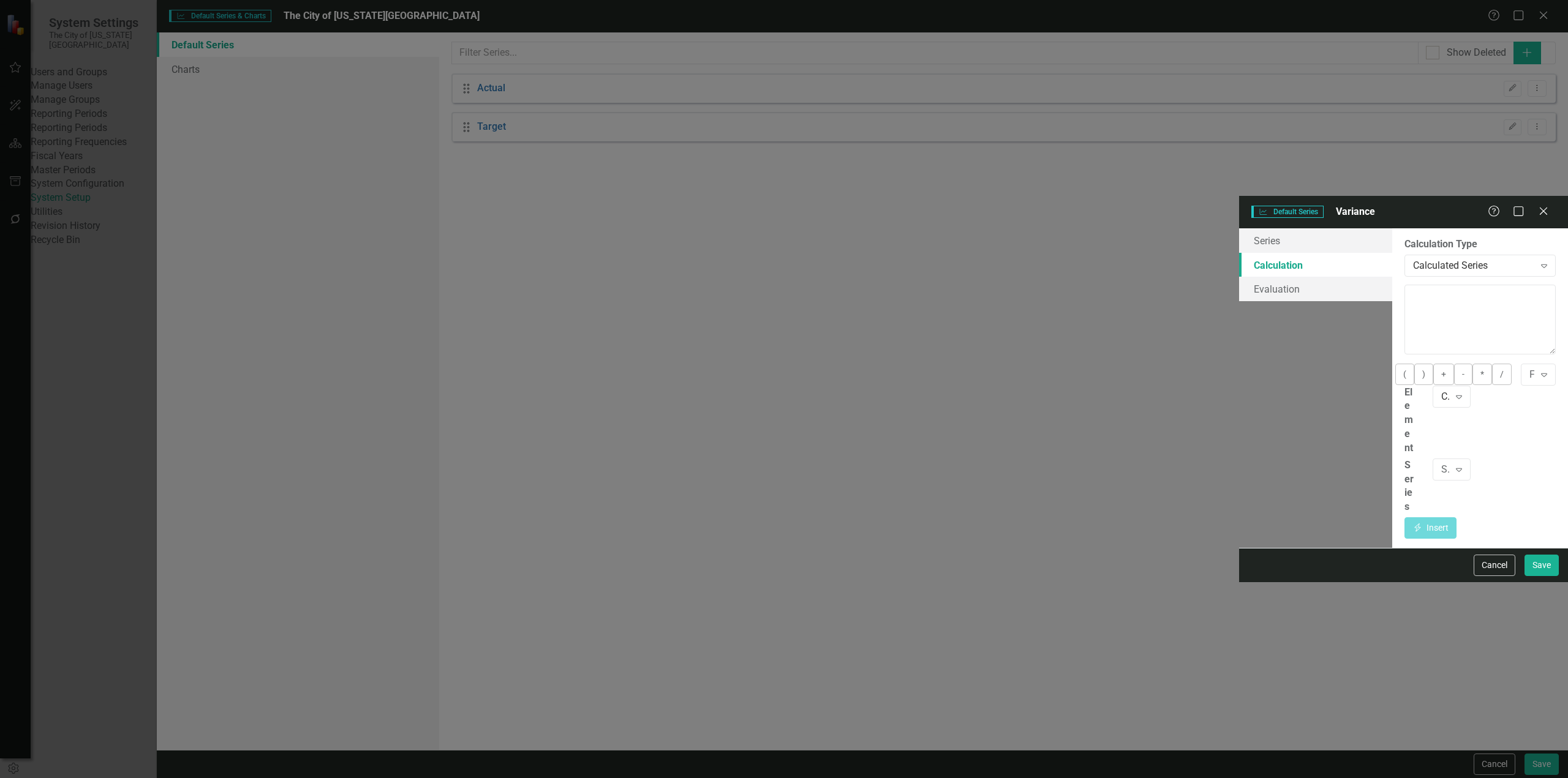
click at [1424, 459] on div "Series Name Expand" at bounding box center [1452, 474] width 56 height 30
click at [1433, 459] on div "Series Name Expand" at bounding box center [1451, 470] width 38 height 22
drag, startPoint x: 814, startPoint y: 288, endPoint x: 1228, endPoint y: 270, distance: 414.4
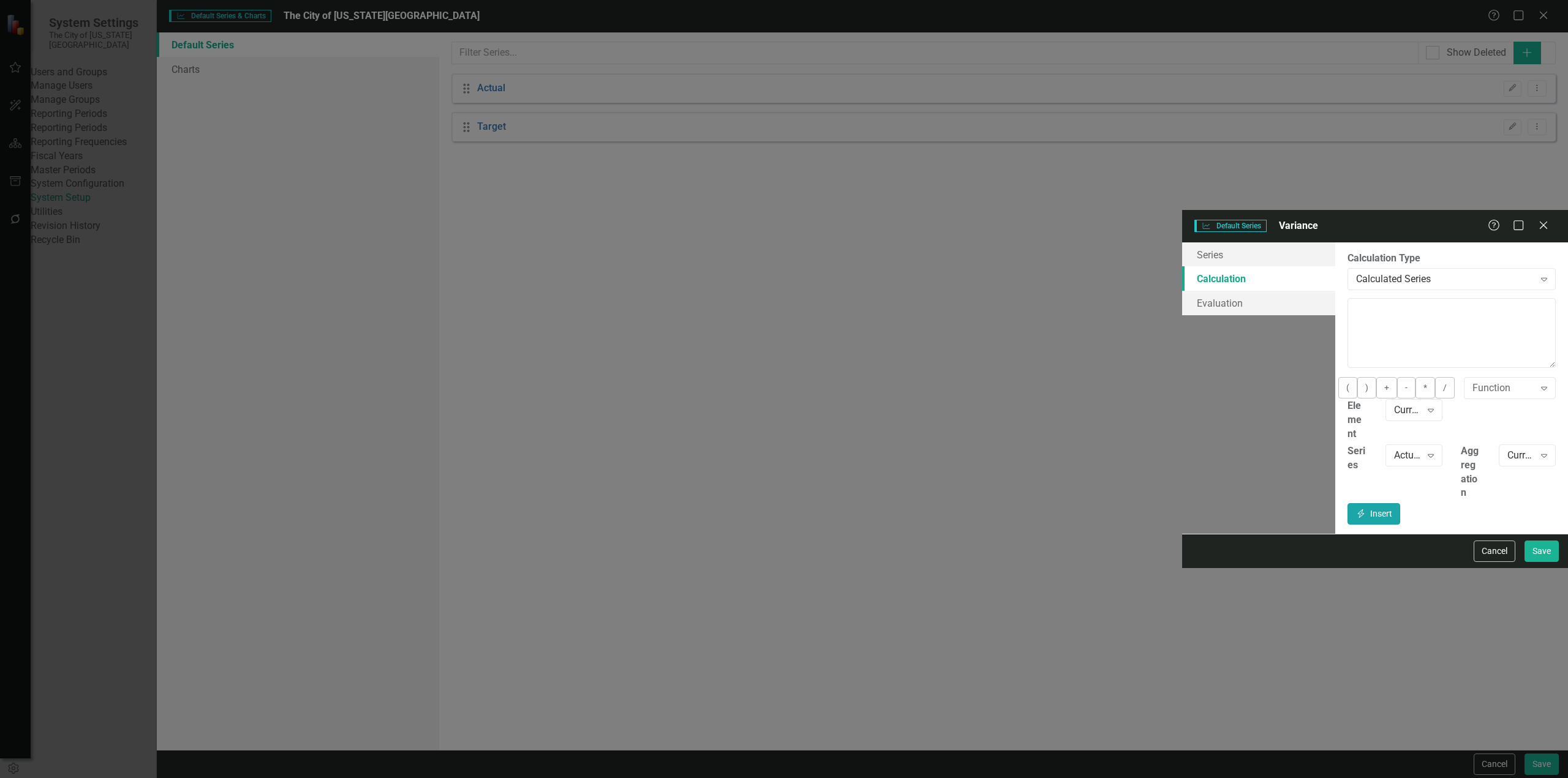
click at [1400, 504] on button "Insert Insert" at bounding box center [1374, 514] width 52 height 21
click at [1397, 377] on button "-" at bounding box center [1406, 388] width 18 height 21
click at [1377, 399] on div "Current Element Expand" at bounding box center [1414, 414] width 75 height 30
click at [1394, 448] on div "Actual" at bounding box center [1408, 455] width 27 height 14
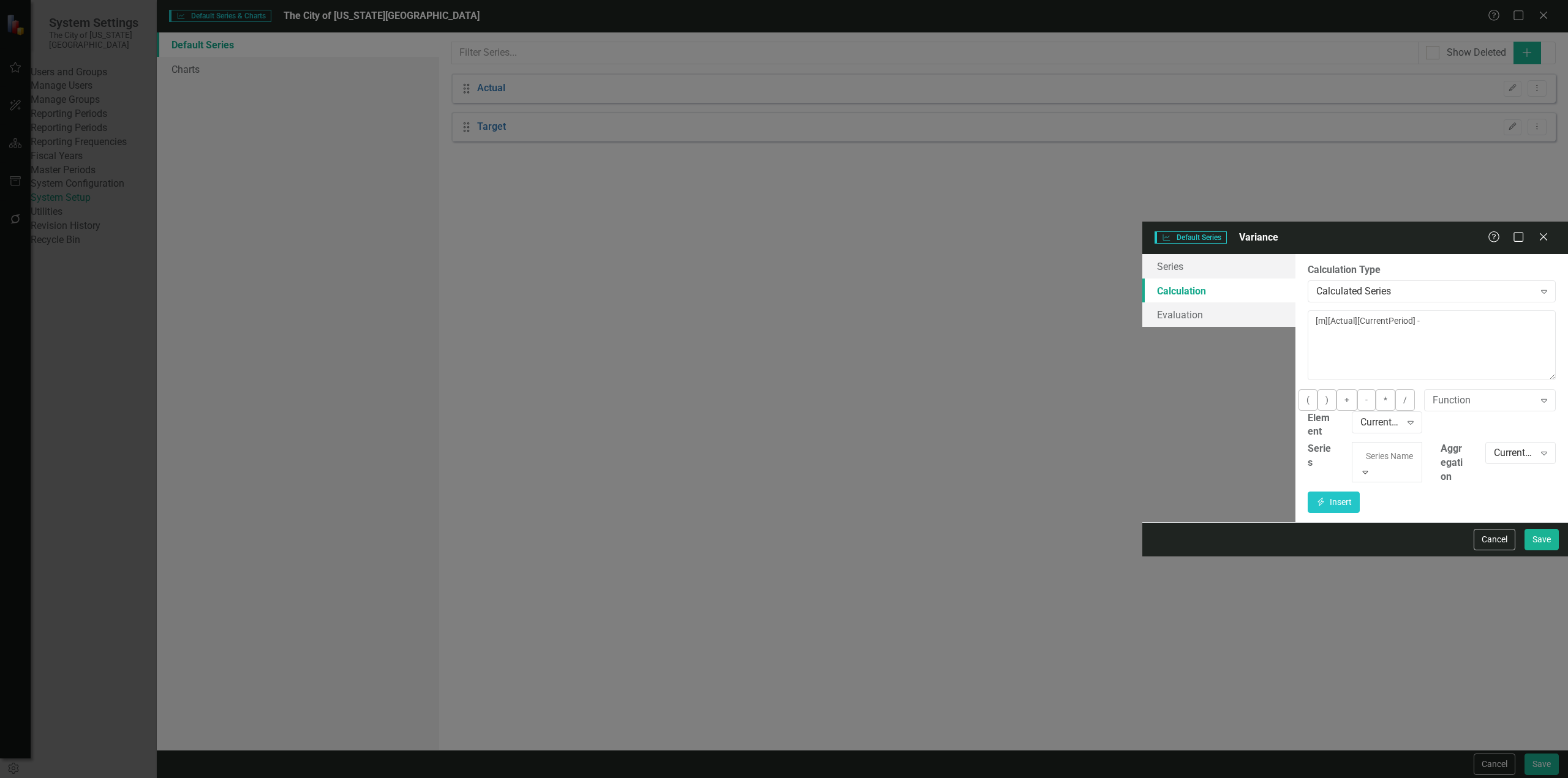
scroll to position [21, 0]
drag, startPoint x: 788, startPoint y: 324, endPoint x: 1209, endPoint y: 295, distance: 422.0
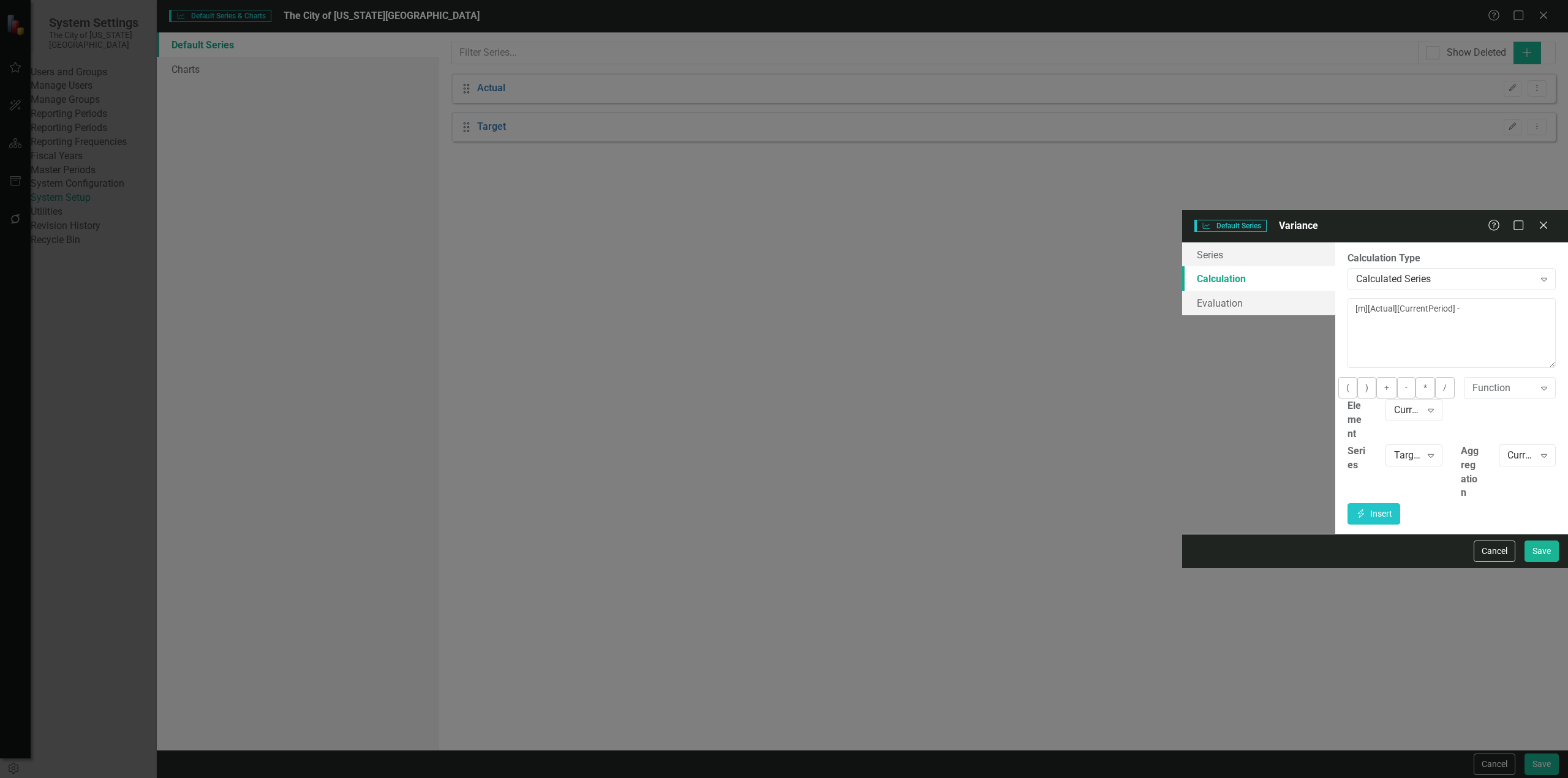
click at [1521, 445] on div "Current Period Expand" at bounding box center [1527, 459] width 75 height 30
click at [1400, 504] on button "Insert Insert" at bounding box center [1374, 514] width 52 height 21
click at [1536, 562] on button "Save" at bounding box center [1541, 551] width 34 height 21
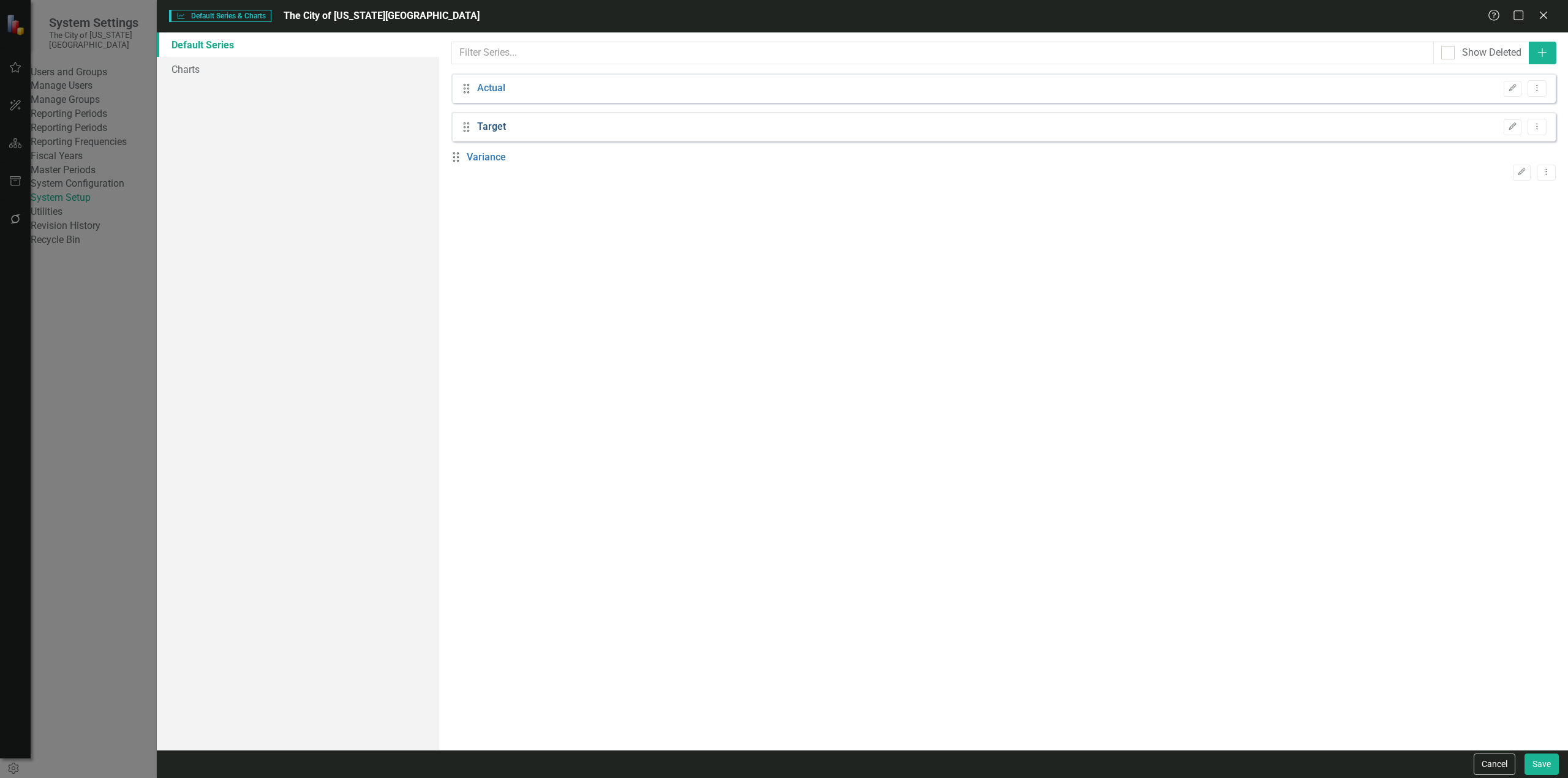
click at [482, 121] on link "Target" at bounding box center [492, 127] width 29 height 14
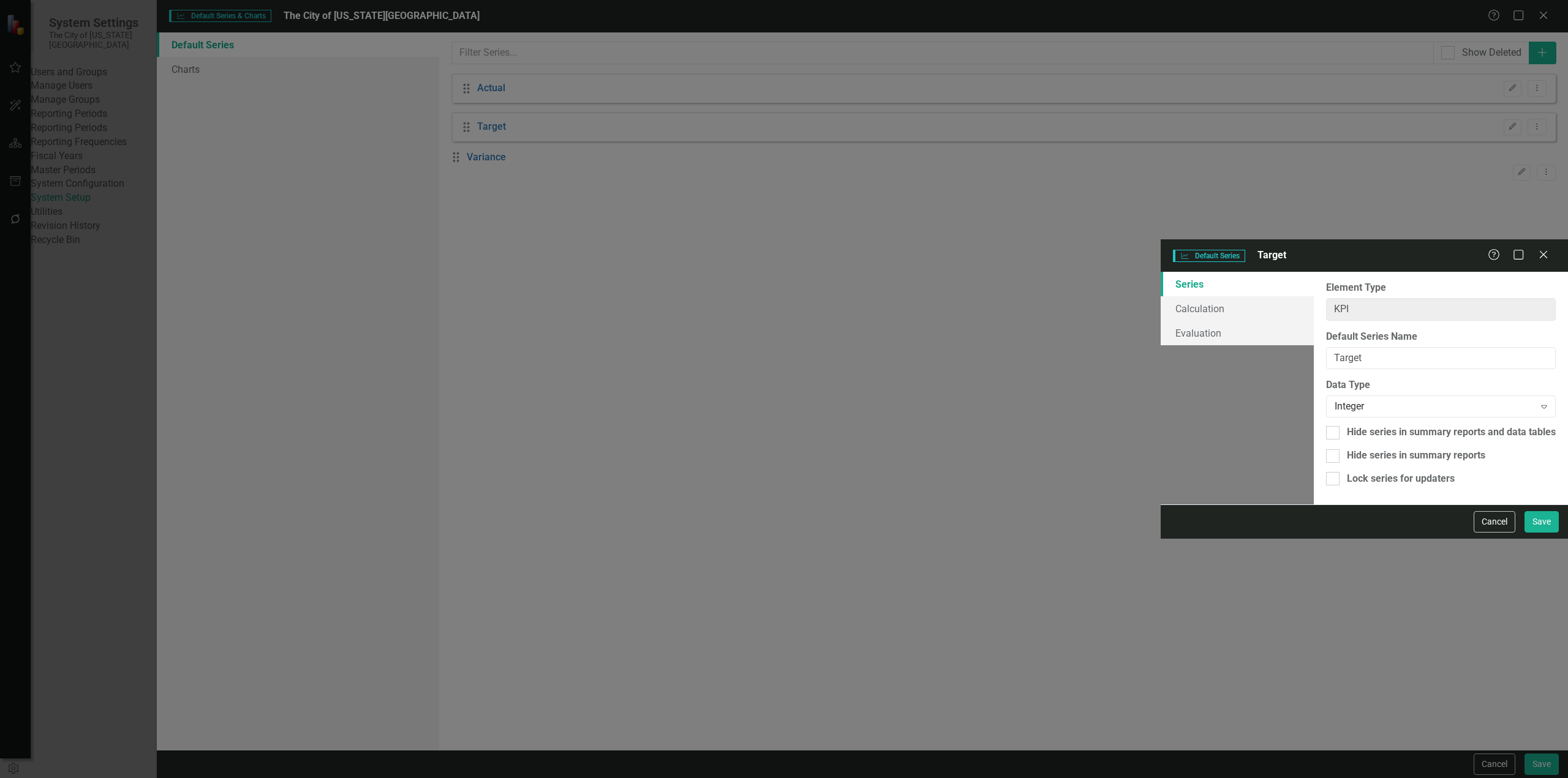
click at [1469, 539] on div "Cancel Save" at bounding box center [1364, 521] width 407 height 34
click at [1478, 533] on button "Cancel" at bounding box center [1495, 522] width 42 height 21
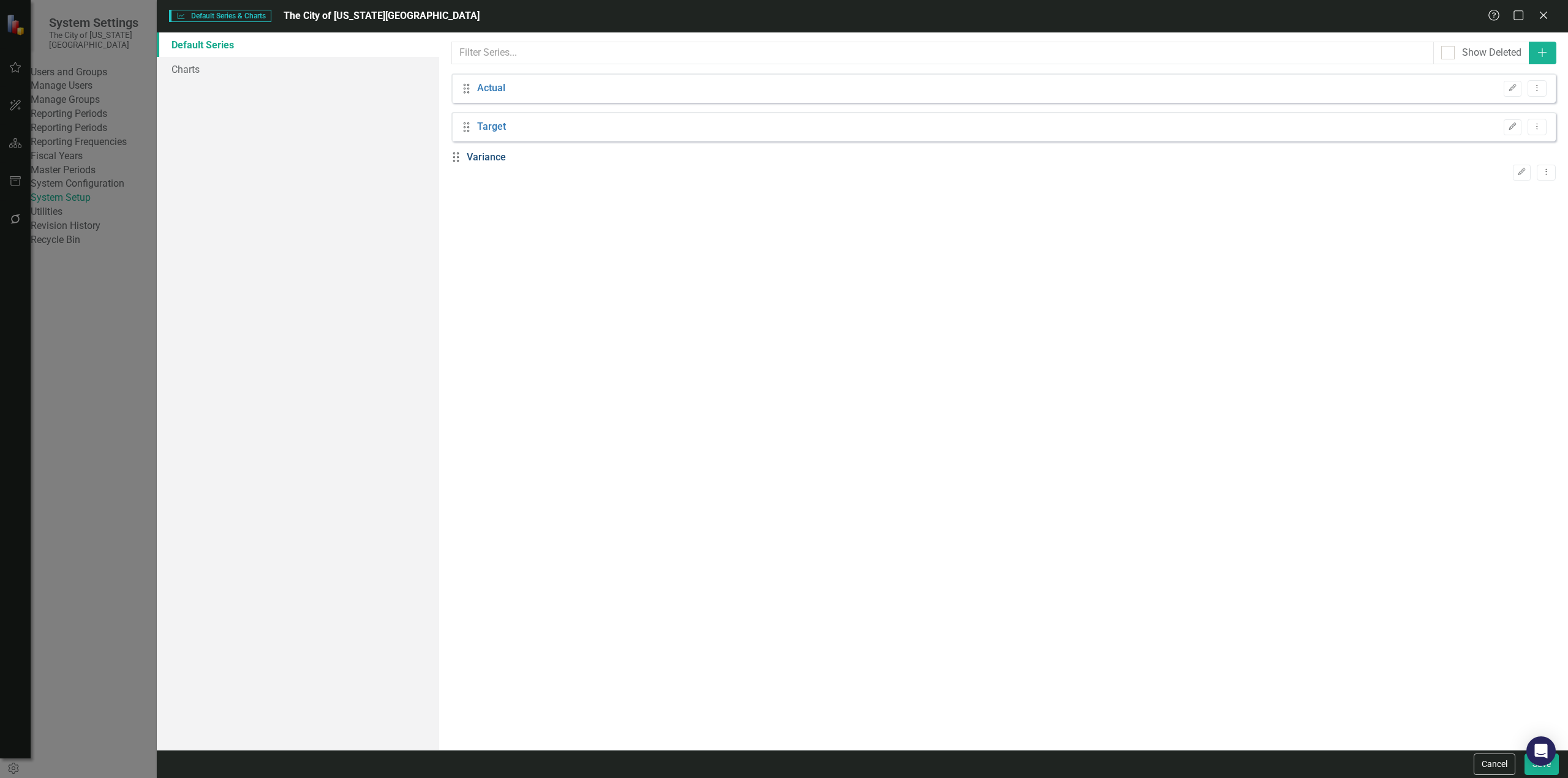
click at [503, 159] on link "Variance" at bounding box center [486, 158] width 40 height 14
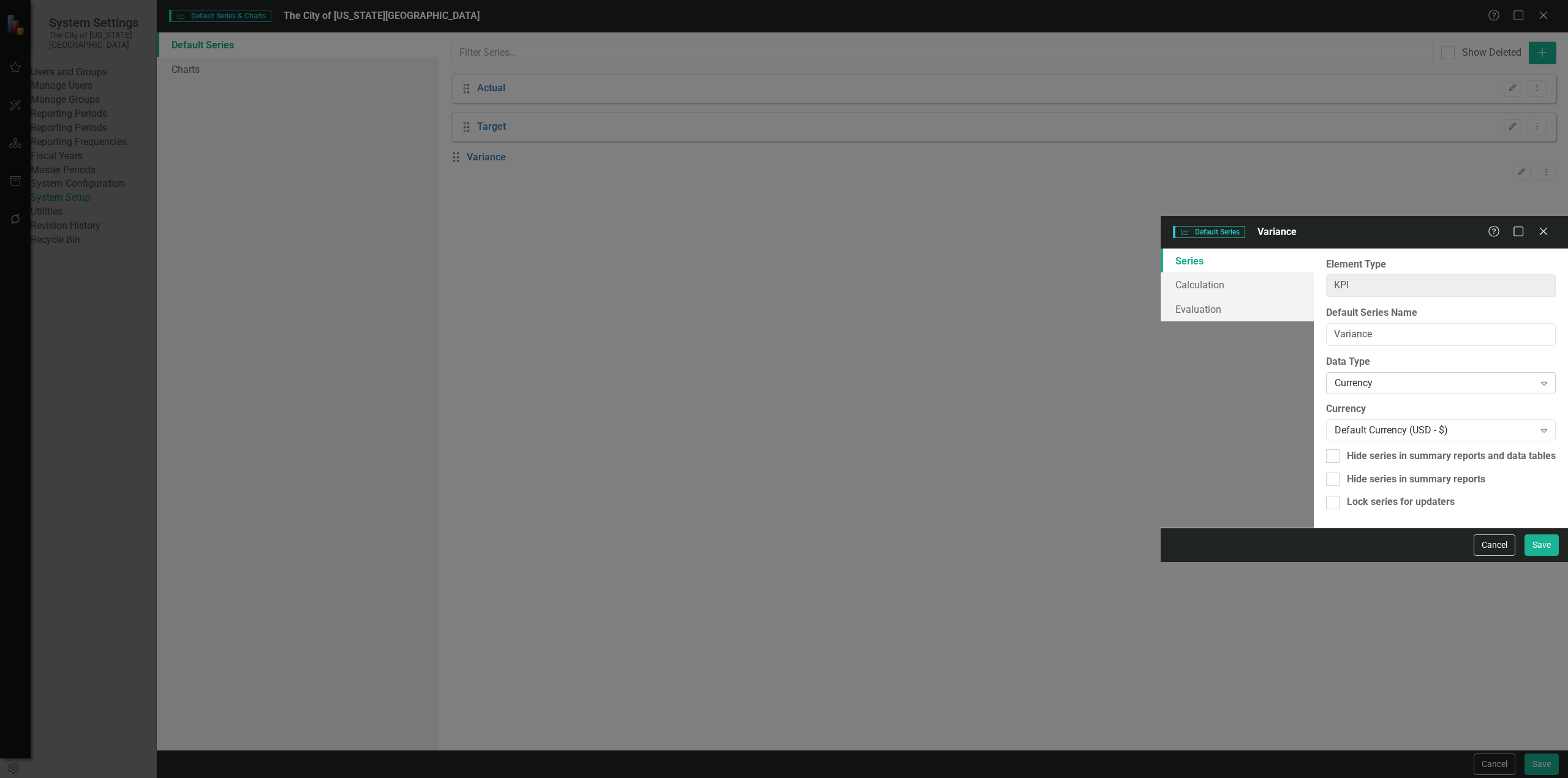
click at [1335, 376] on div "Currency" at bounding box center [1435, 383] width 200 height 14
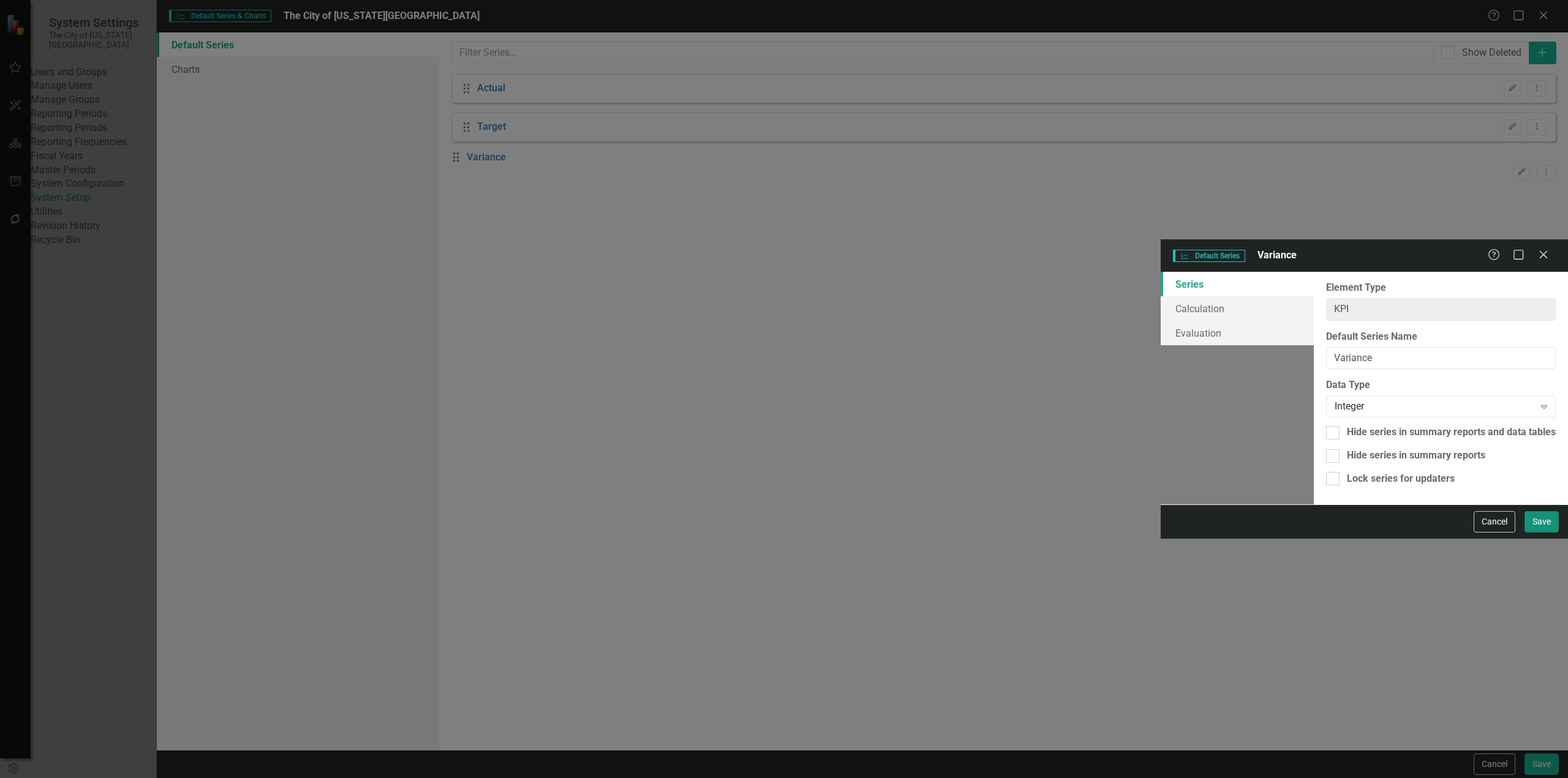
click at [1544, 533] on button "Save" at bounding box center [1541, 522] width 34 height 21
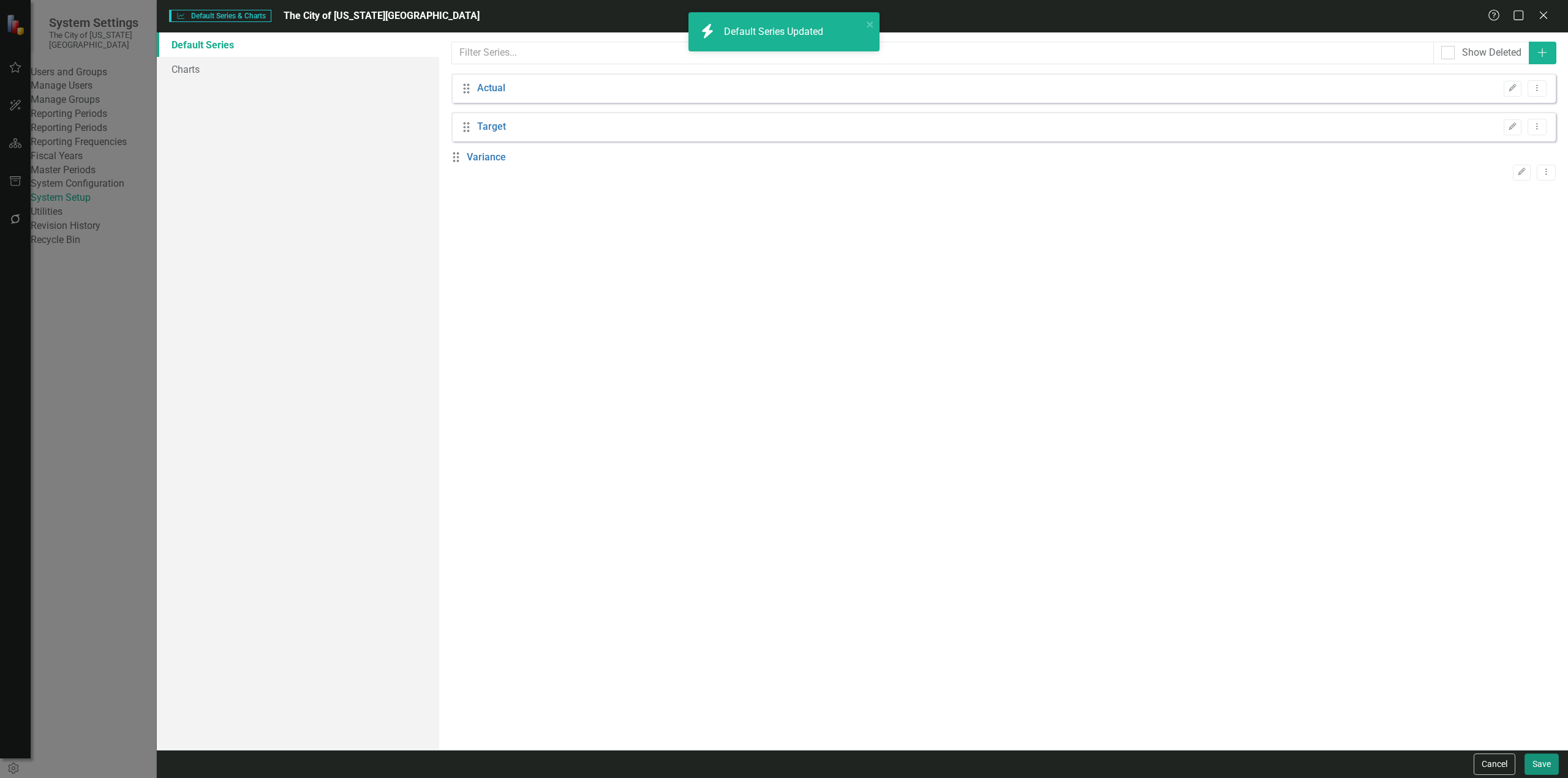
click at [1545, 767] on button "Save" at bounding box center [1541, 764] width 34 height 21
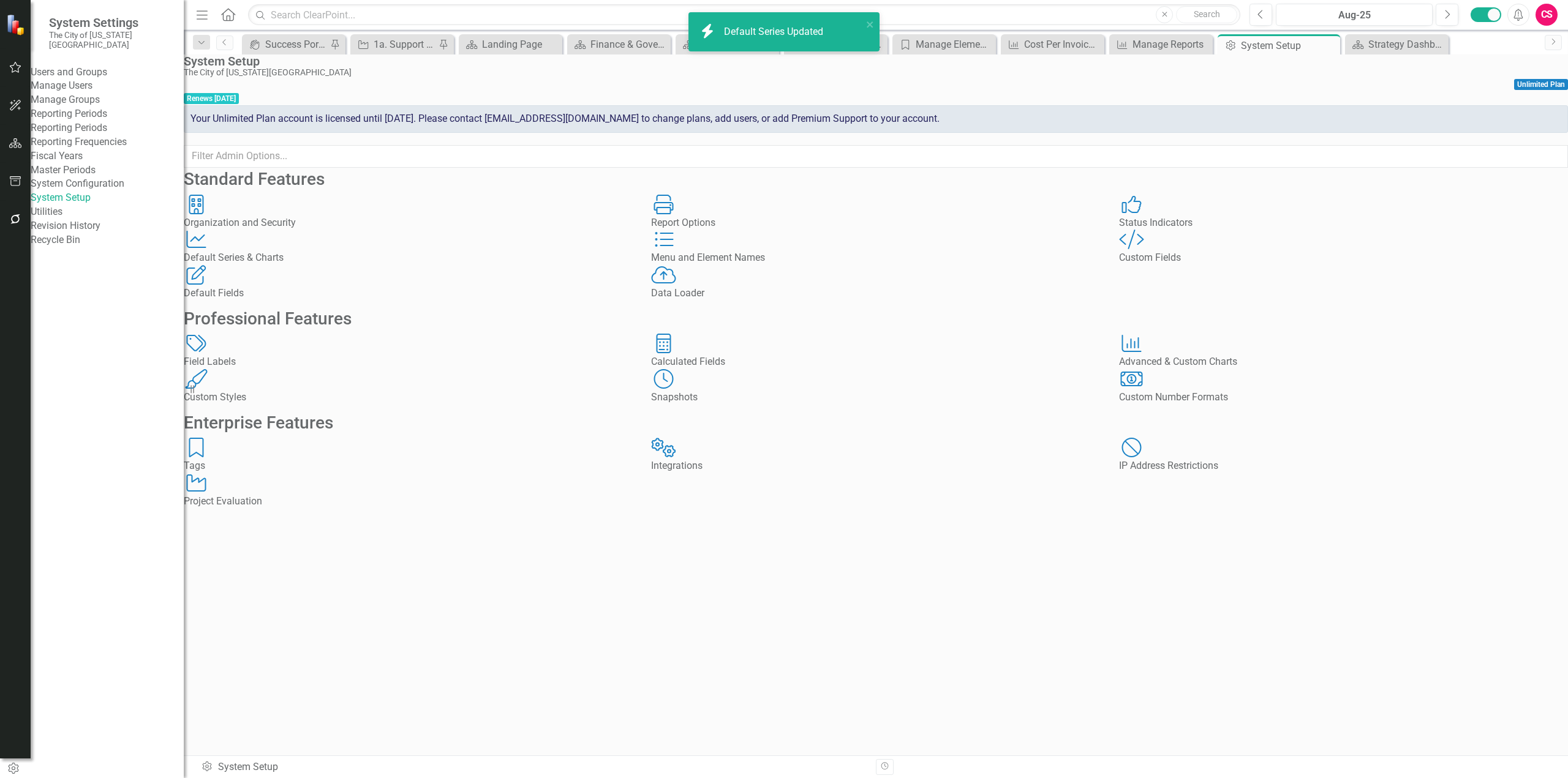
click at [73, 150] on link "Reporting Frequencies" at bounding box center [107, 142] width 153 height 14
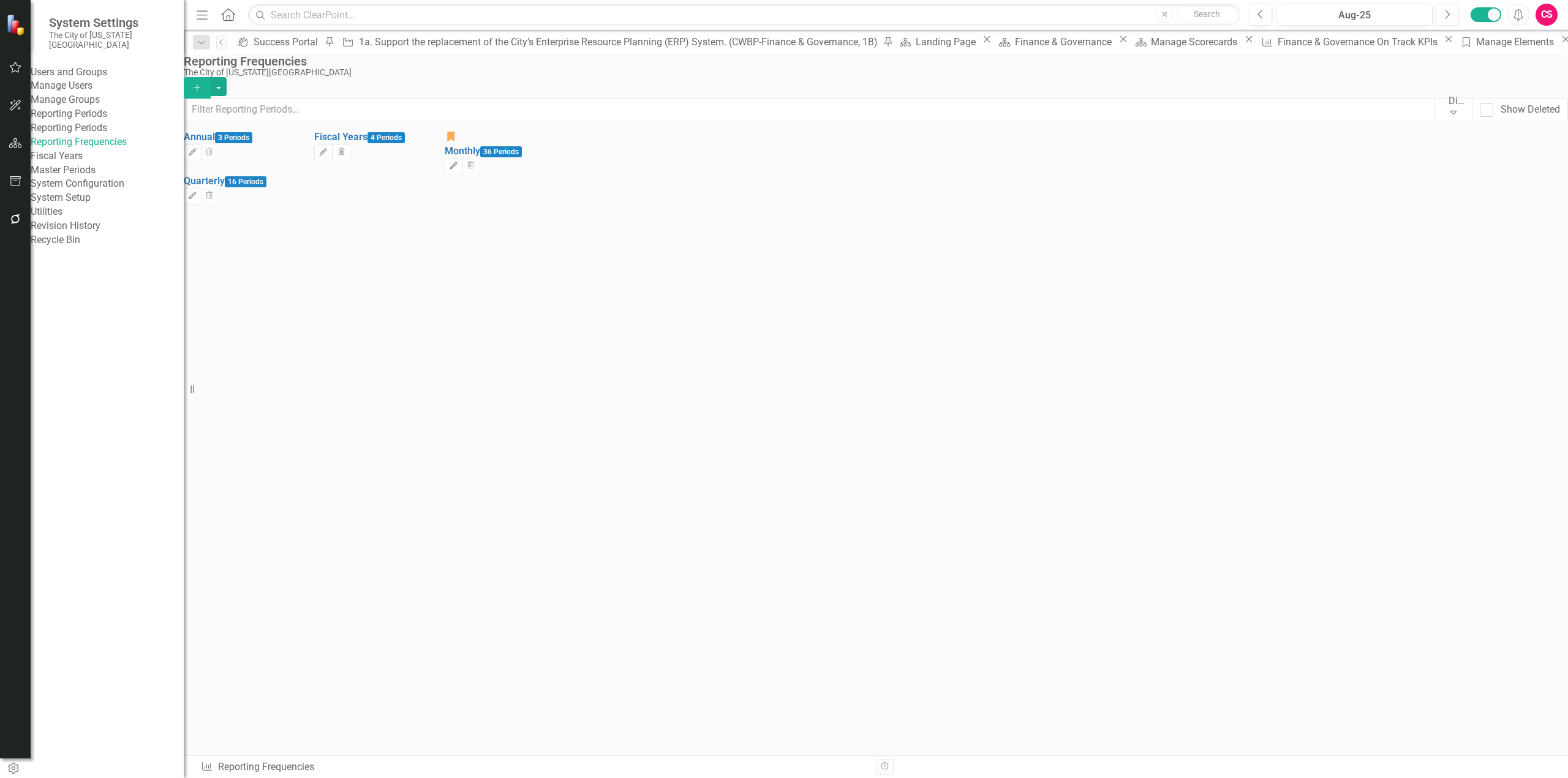
click at [211, 77] on button "Add" at bounding box center [197, 88] width 27 height 21
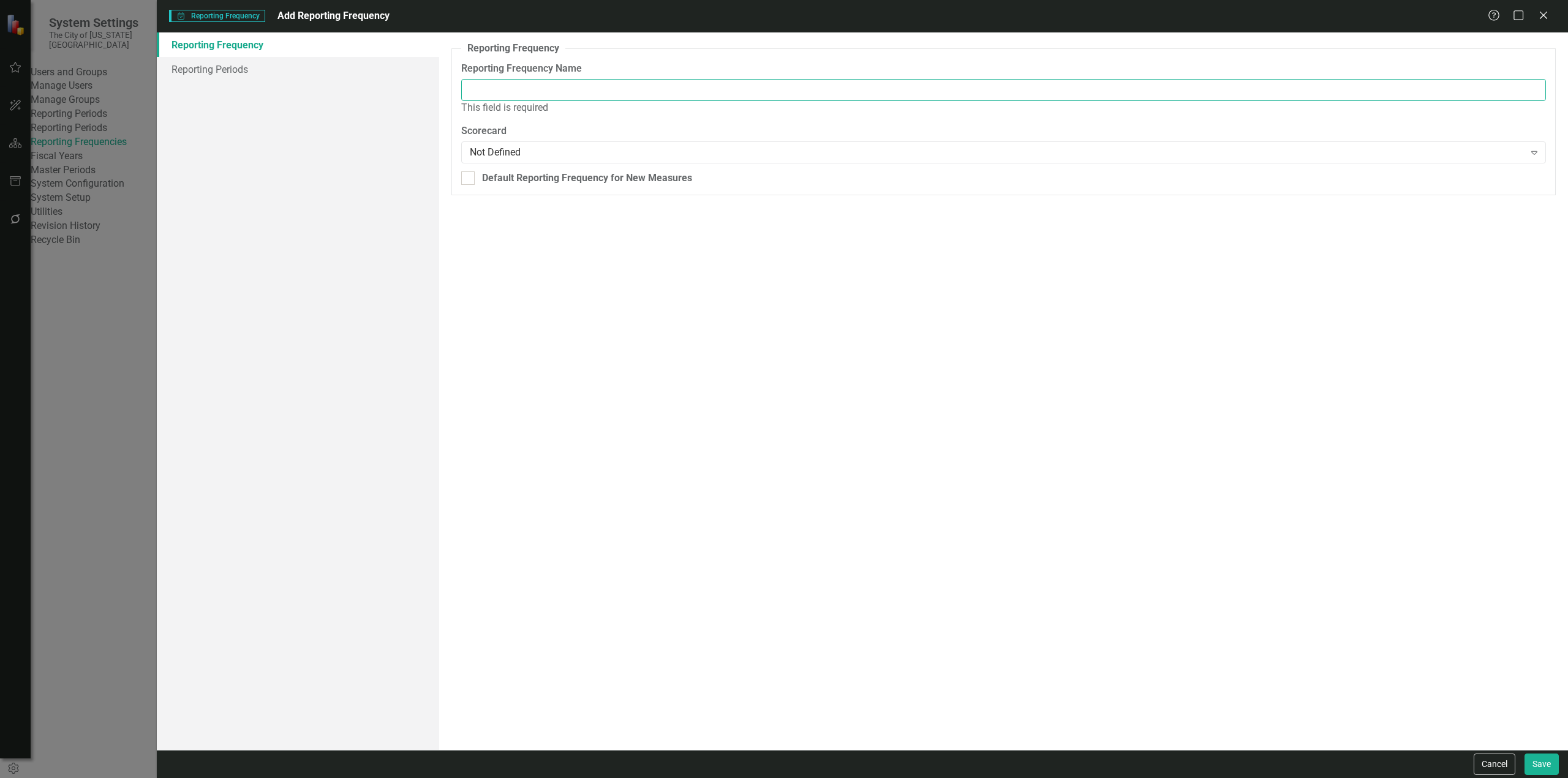
click at [616, 94] on input "Reporting Frequency Name" at bounding box center [1003, 90] width 1085 height 22
click at [456, 322] on div "Reporting Frequency Reporting Frequency Name Bi-Annual In rare cases, you may w…" at bounding box center [1003, 391] width 1129 height 718
drag, startPoint x: 292, startPoint y: 68, endPoint x: 334, endPoint y: 77, distance: 43.0
click at [292, 68] on link "Reporting Periods" at bounding box center [298, 69] width 282 height 24
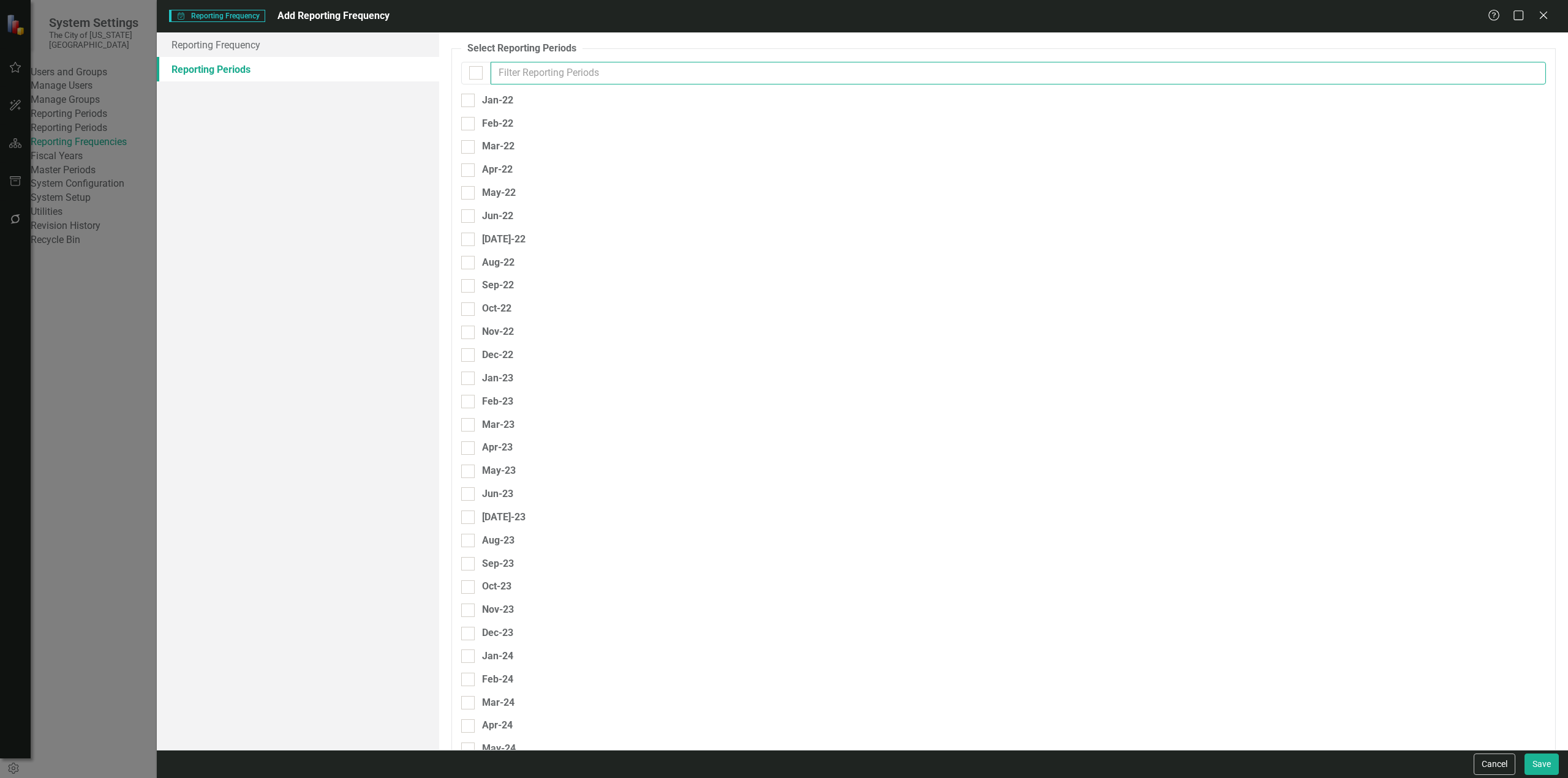
click at [539, 79] on input "text" at bounding box center [1019, 72] width 1056 height 22
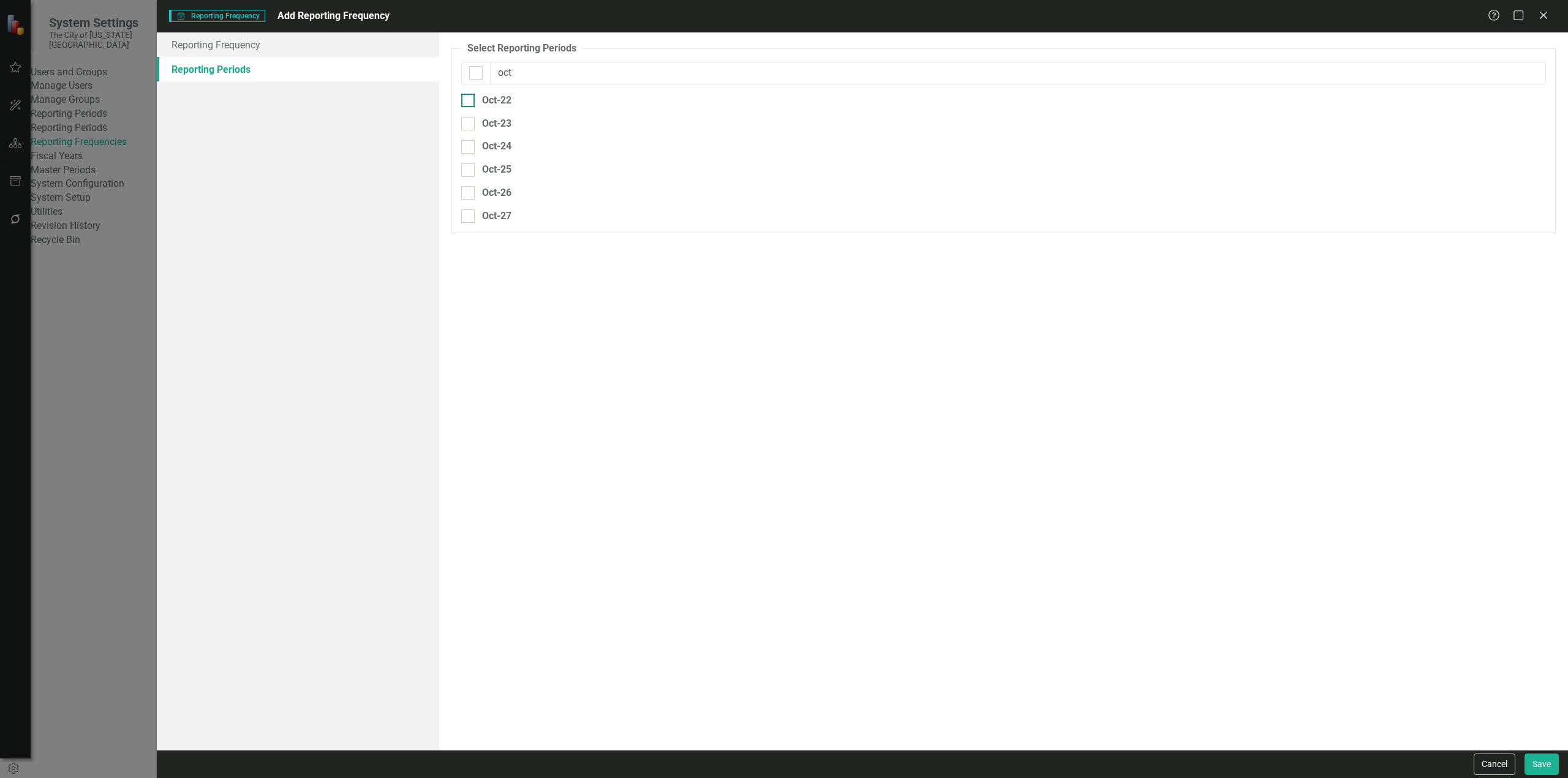
click at [498, 96] on div "Oct-22" at bounding box center [497, 101] width 29 height 14
click at [469, 96] on input "Oct-22" at bounding box center [465, 98] width 8 height 8
click at [473, 79] on div at bounding box center [476, 72] width 14 height 14
click at [473, 74] on input "checkbox" at bounding box center [473, 70] width 8 height 8
click at [1106, 95] on input "text" at bounding box center [1141, 104] width 257 height 22
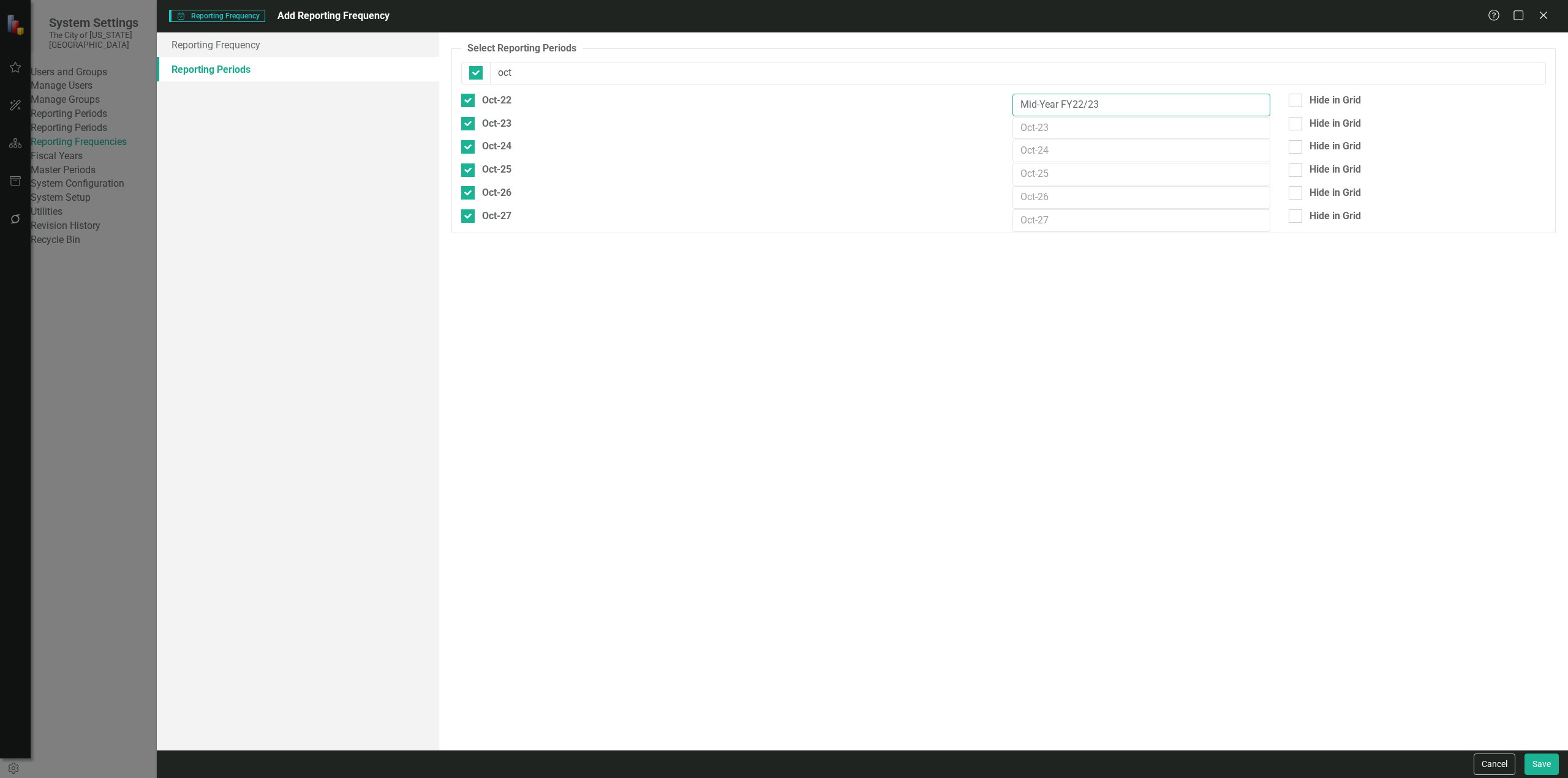
drag, startPoint x: 1101, startPoint y: 102, endPoint x: 991, endPoint y: 103, distance: 110.0
click at [991, 103] on div "Oct-22 Mid-Year FY22/23 Hide in Grid" at bounding box center [1003, 105] width 1103 height 23
click at [1047, 136] on input "text" at bounding box center [1141, 128] width 257 height 22
paste input "Mid-Year FY22/23"
click at [1082, 125] on input "Mid-Year FY22/23" at bounding box center [1141, 128] width 257 height 22
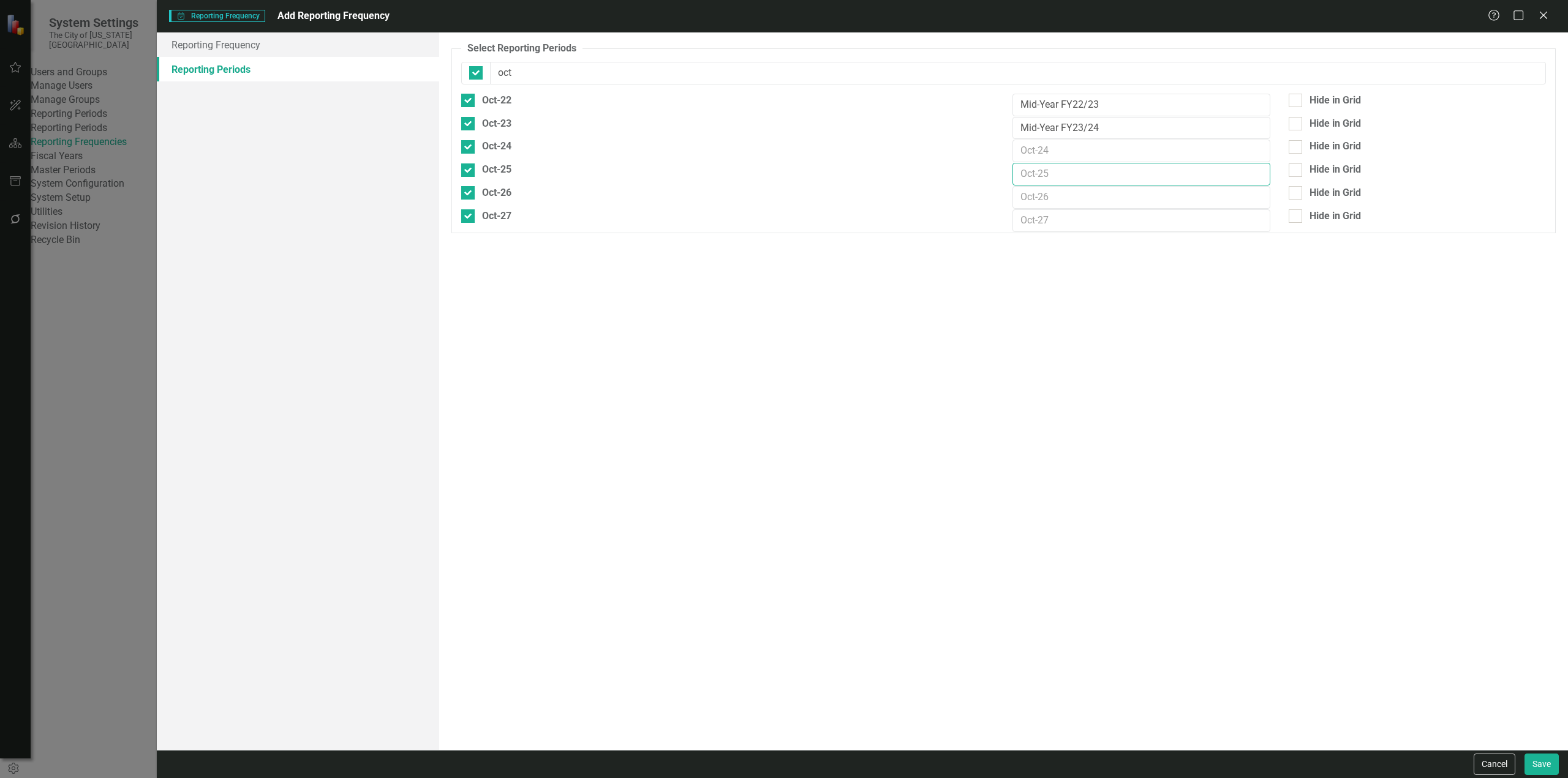
drag, startPoint x: 1072, startPoint y: 165, endPoint x: 1068, endPoint y: 158, distance: 8.1
click at [1072, 164] on input "text" at bounding box center [1141, 174] width 257 height 22
click at [1066, 155] on input "text" at bounding box center [1141, 150] width 257 height 22
paste input "Mid-Year FY22/23"
click at [1083, 150] on input "Mid-Year FY22/23" at bounding box center [1141, 150] width 257 height 22
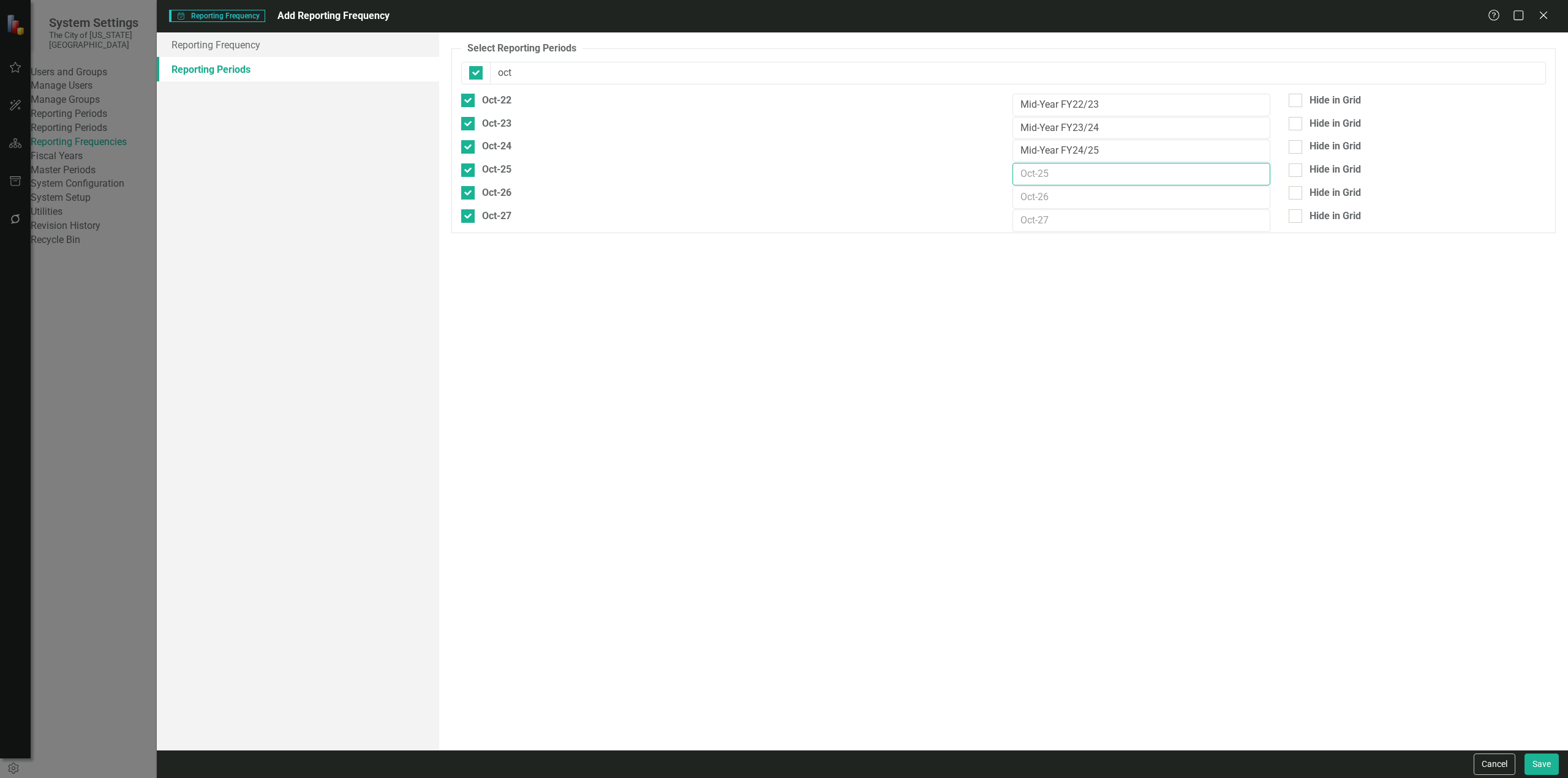
click at [1047, 170] on input "text" at bounding box center [1141, 174] width 257 height 22
paste input "Mid-Year FY22/23"
click at [1083, 168] on input "Mid-Year FY22/23" at bounding box center [1141, 174] width 257 height 22
click at [1108, 198] on input "text" at bounding box center [1141, 197] width 257 height 22
paste input "Mid-Year FY22/23"
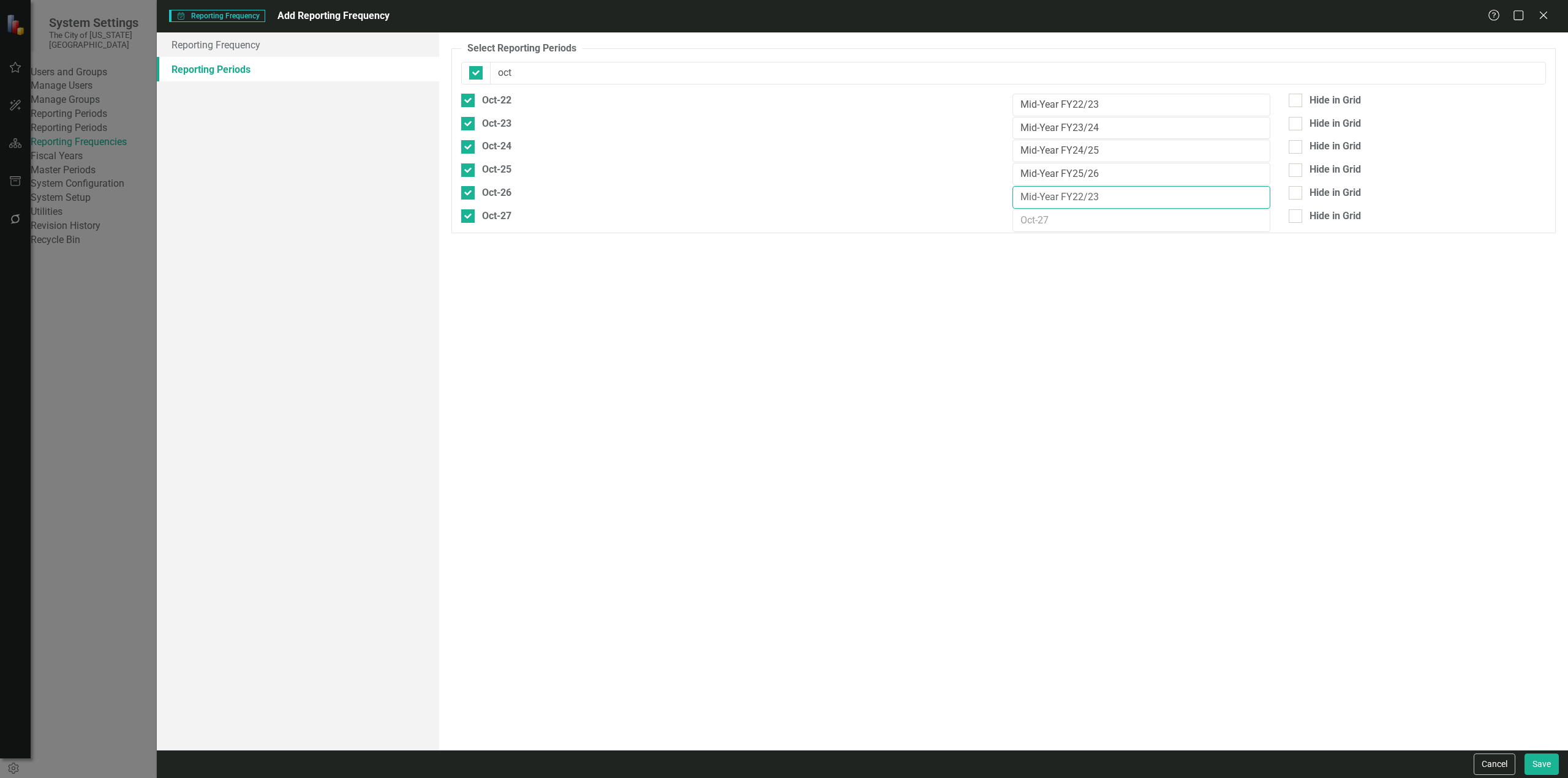
drag, startPoint x: 1083, startPoint y: 193, endPoint x: 1103, endPoint y: 199, distance: 20.9
click at [1084, 193] on input "Mid-Year FY22/23" at bounding box center [1141, 197] width 257 height 22
click at [1099, 219] on input "text" at bounding box center [1141, 220] width 257 height 22
click at [1099, 218] on input "v" at bounding box center [1141, 220] width 257 height 22
paste input "Mid-Year FY22/23"
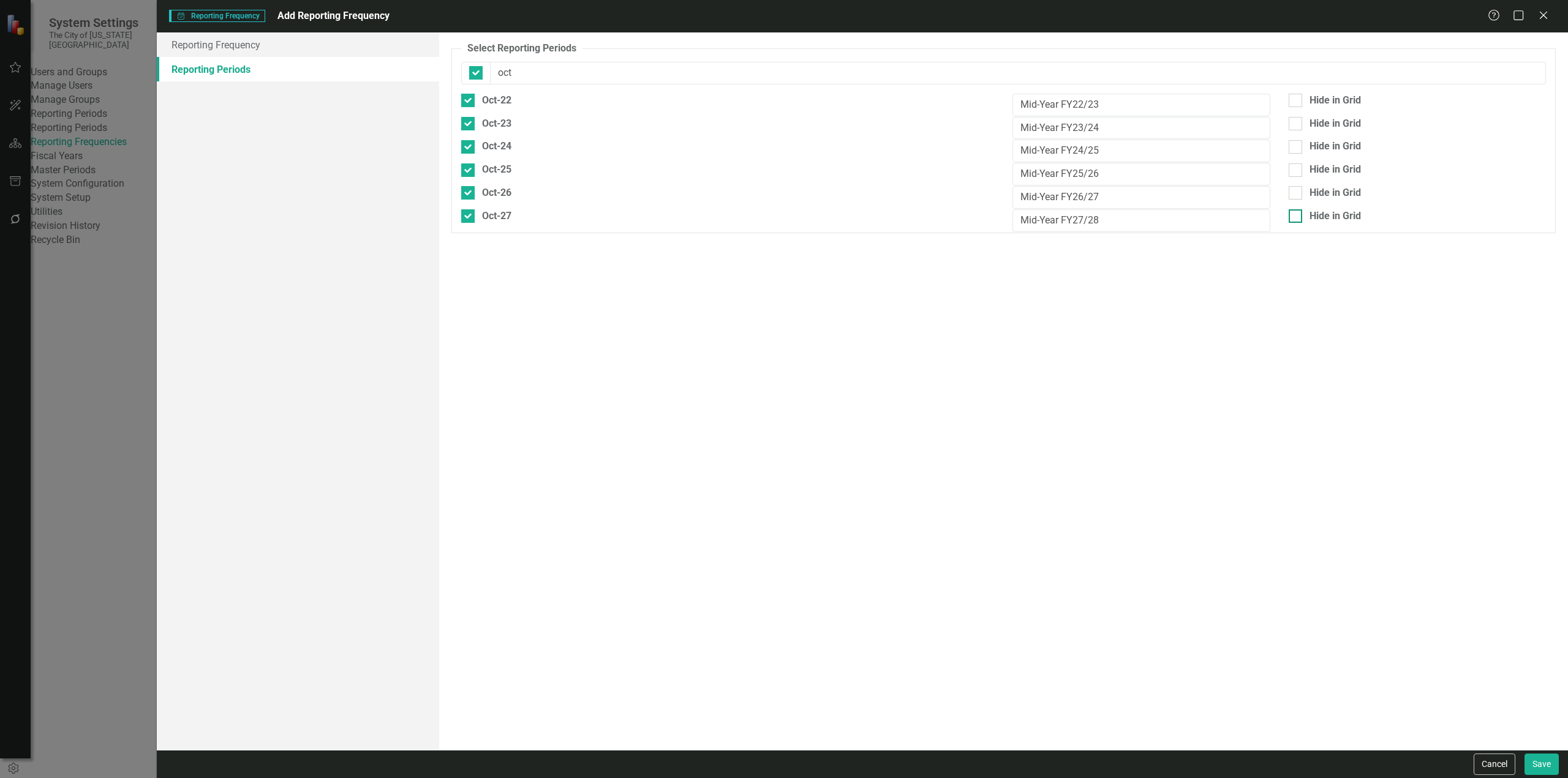
click at [1318, 210] on div "Hide in Grid" at bounding box center [1335, 216] width 51 height 14
click at [1296, 210] on input "Hide in Grid" at bounding box center [1292, 214] width 8 height 8
click at [1319, 196] on div "Hide in Grid" at bounding box center [1335, 193] width 51 height 14
click at [1296, 194] on input "Hide in Grid" at bounding box center [1292, 190] width 8 height 8
drag, startPoint x: 533, startPoint y: 72, endPoint x: 464, endPoint y: 72, distance: 69.0
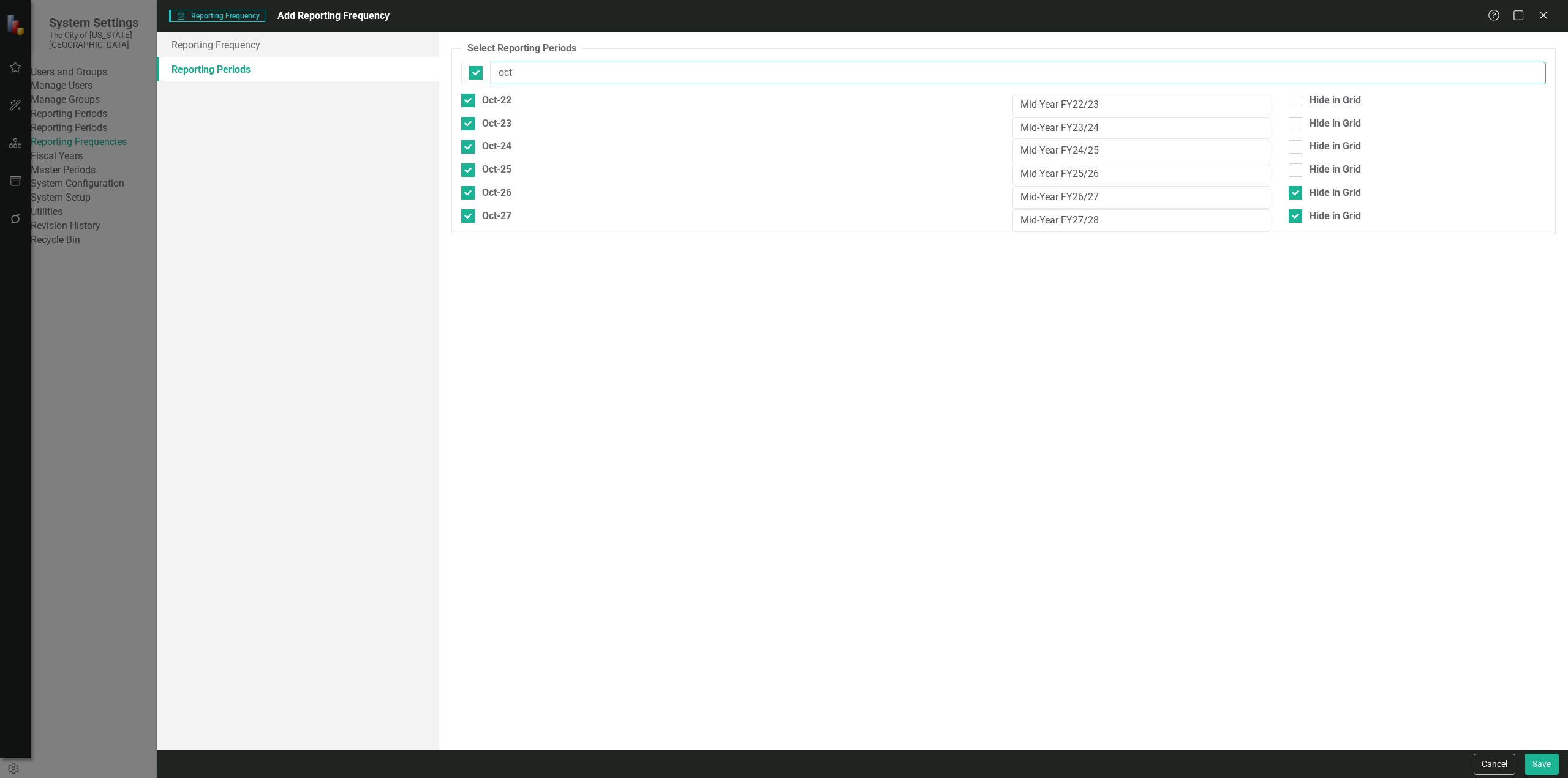
click at [464, 72] on div "oct" at bounding box center [1003, 72] width 1085 height 22
click at [553, 70] on input "oct" at bounding box center [1019, 72] width 1056 height 22
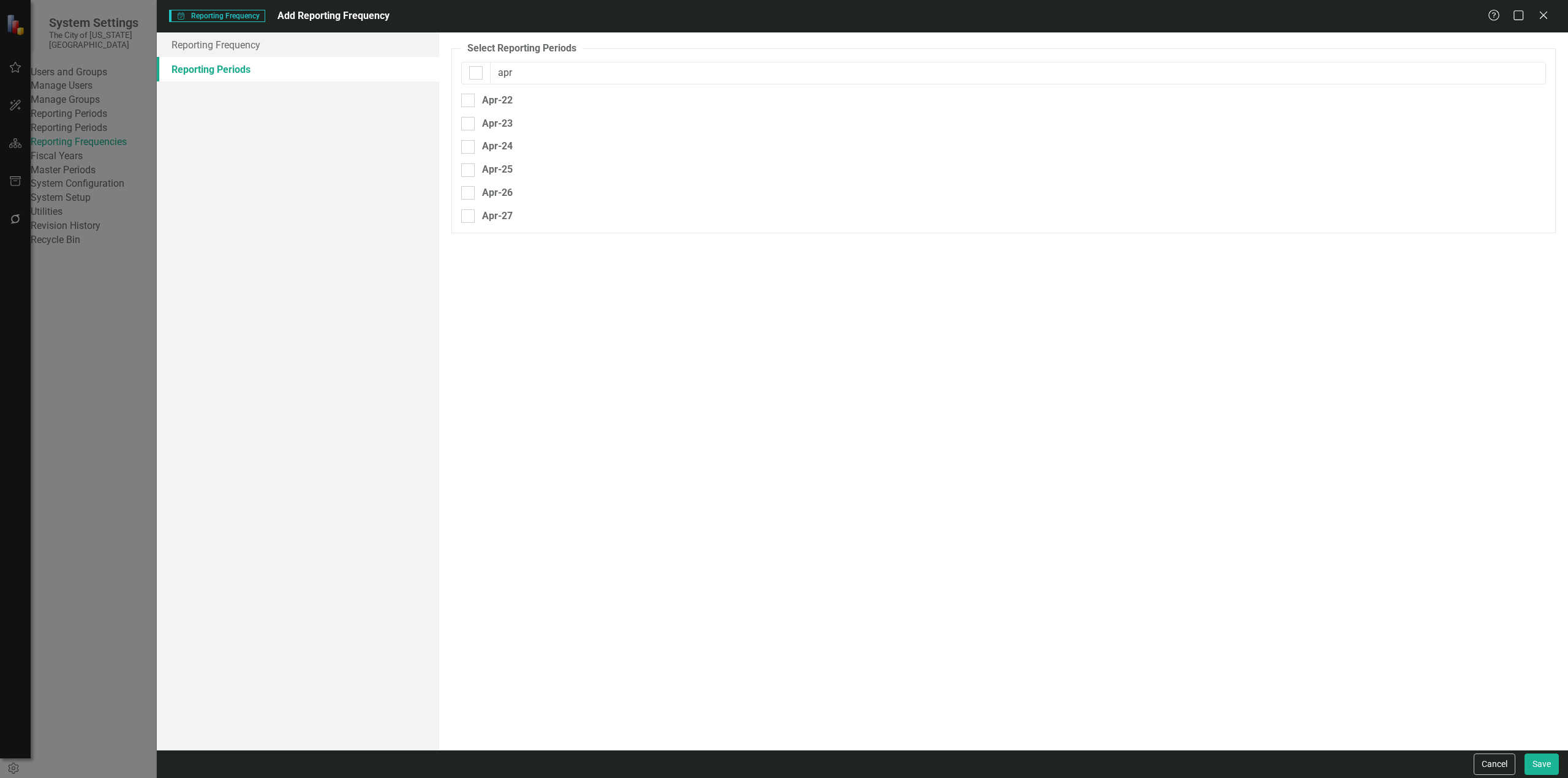
drag, startPoint x: 479, startPoint y: 79, endPoint x: 704, endPoint y: 114, distance: 227.7
click at [479, 80] on div at bounding box center [476, 72] width 29 height 22
click at [485, 73] on div at bounding box center [476, 72] width 29 height 22
drag, startPoint x: 475, startPoint y: 72, endPoint x: 554, endPoint y: 77, distance: 79.2
click at [477, 72] on input "checkbox" at bounding box center [473, 70] width 8 height 8
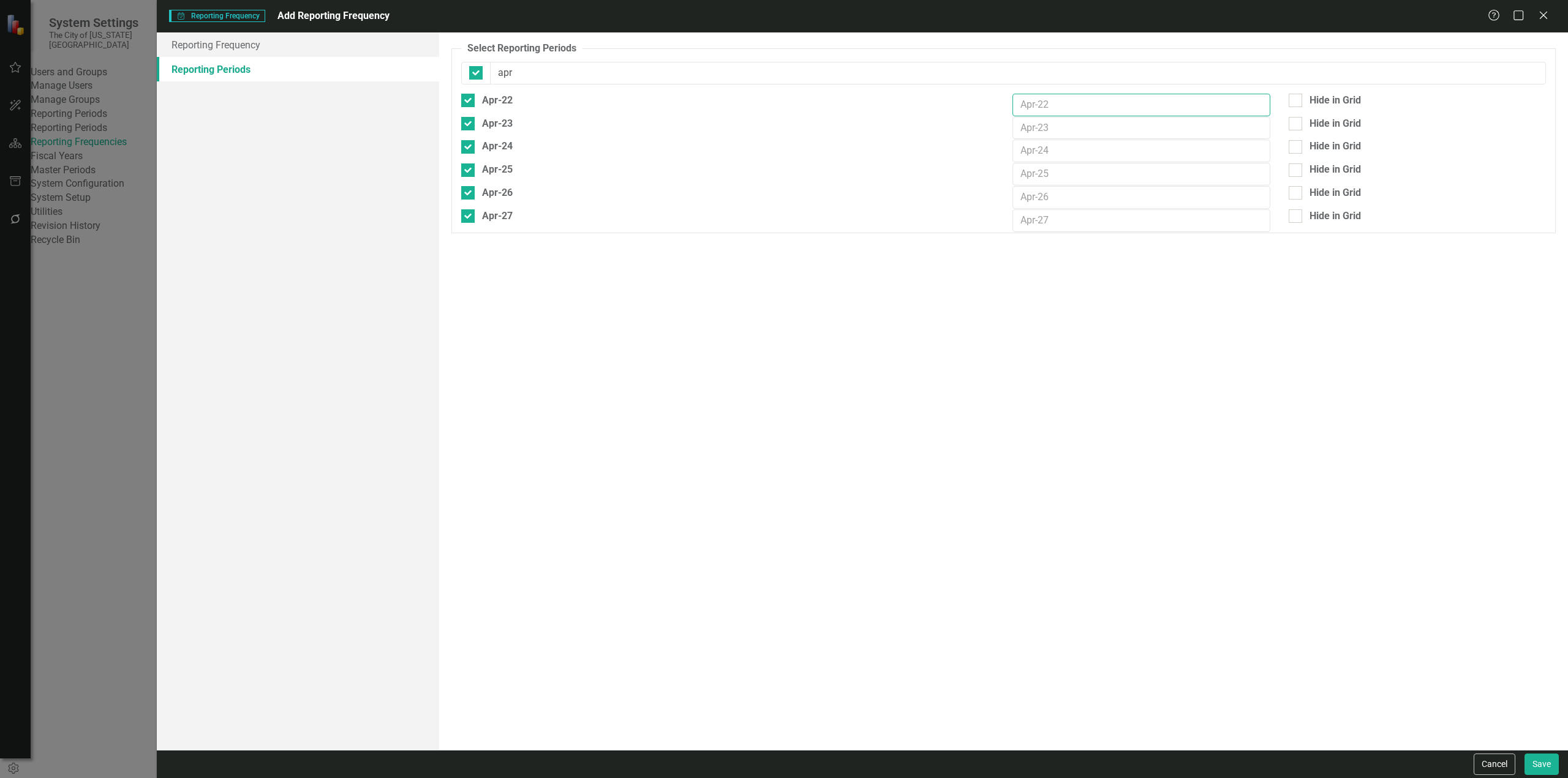
click at [1073, 106] on input "text" at bounding box center [1141, 104] width 257 height 22
drag, startPoint x: 1118, startPoint y: 98, endPoint x: 991, endPoint y: 111, distance: 127.7
click at [991, 109] on div "Apr-22 End of Year FY21/22 Hide in [GEOGRAPHIC_DATA]" at bounding box center [1003, 105] width 1103 height 23
click at [1120, 122] on input "text" at bounding box center [1141, 128] width 257 height 22
paste input "End of Year FY21/22"
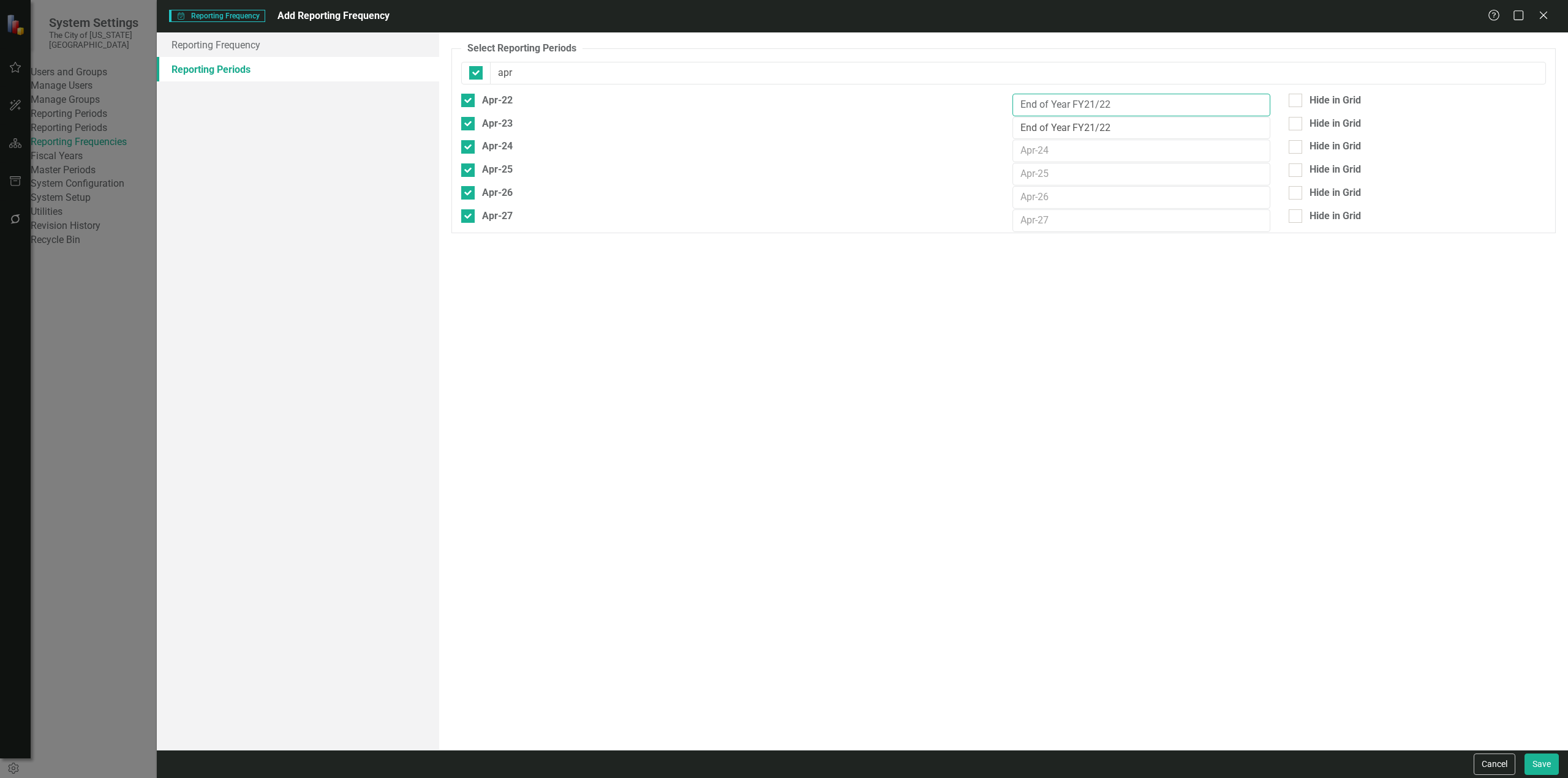
drag, startPoint x: 1067, startPoint y: 111, endPoint x: 950, endPoint y: 120, distance: 117.3
click at [950, 120] on fieldset "Select Reporting Periods Since you may not be reporting on every element every …" at bounding box center [1003, 137] width 1104 height 191
drag, startPoint x: 1111, startPoint y: 106, endPoint x: 997, endPoint y: 114, distance: 114.3
click at [987, 111] on div "Apr-22 Year-End FY21/22 Hide in [GEOGRAPHIC_DATA]" at bounding box center [1003, 105] width 1103 height 23
drag, startPoint x: 1128, startPoint y: 126, endPoint x: 986, endPoint y: 150, distance: 144.0
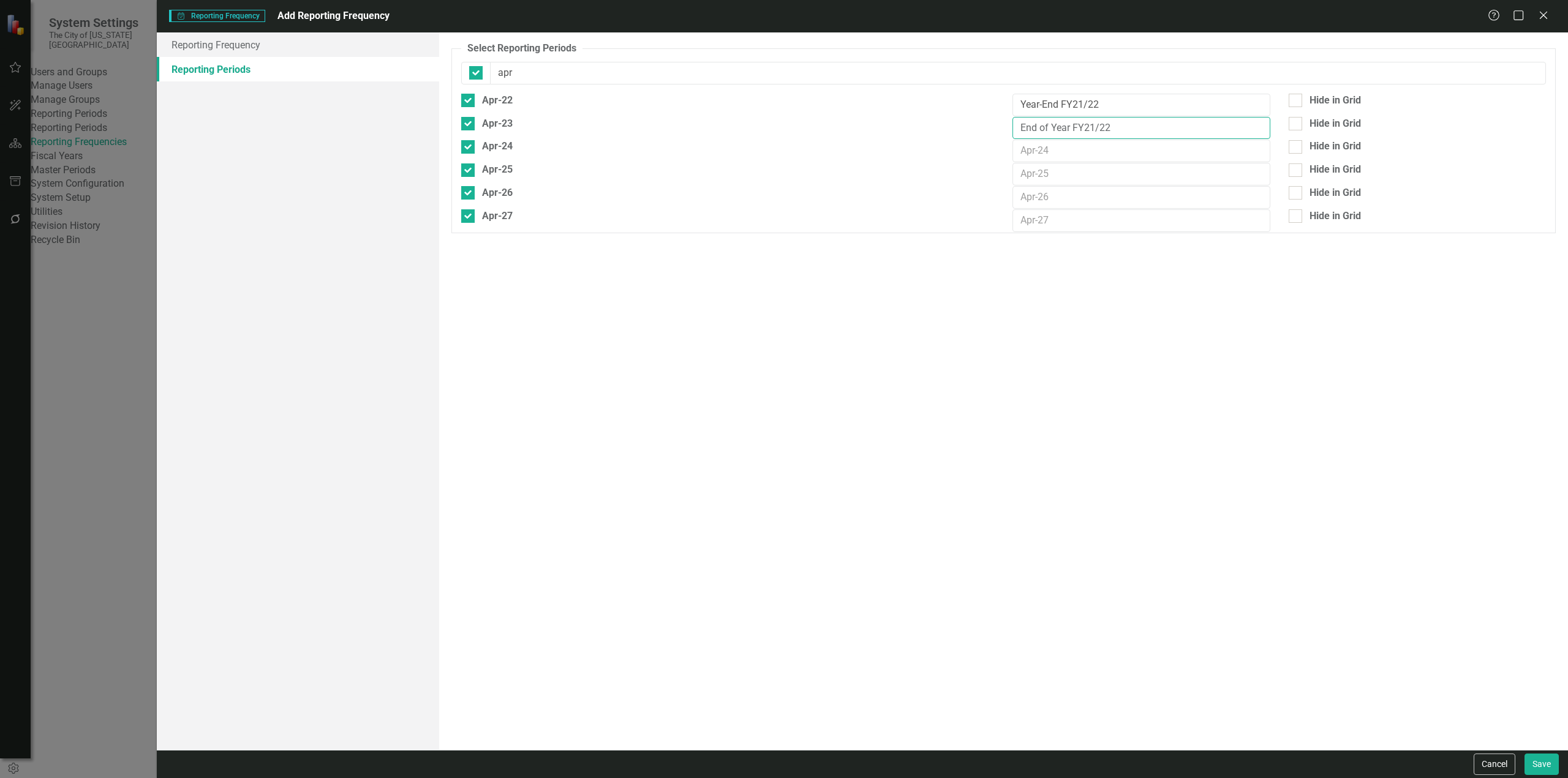
click at [984, 146] on fieldset "Select Reporting Periods Since you may not be reporting on every element every …" at bounding box center [1003, 137] width 1104 height 191
paste input "Year-End"
click at [1064, 143] on input "text" at bounding box center [1141, 150] width 257 height 22
paste input "Year-End FY21/22"
click at [1076, 166] on input "text" at bounding box center [1141, 174] width 257 height 22
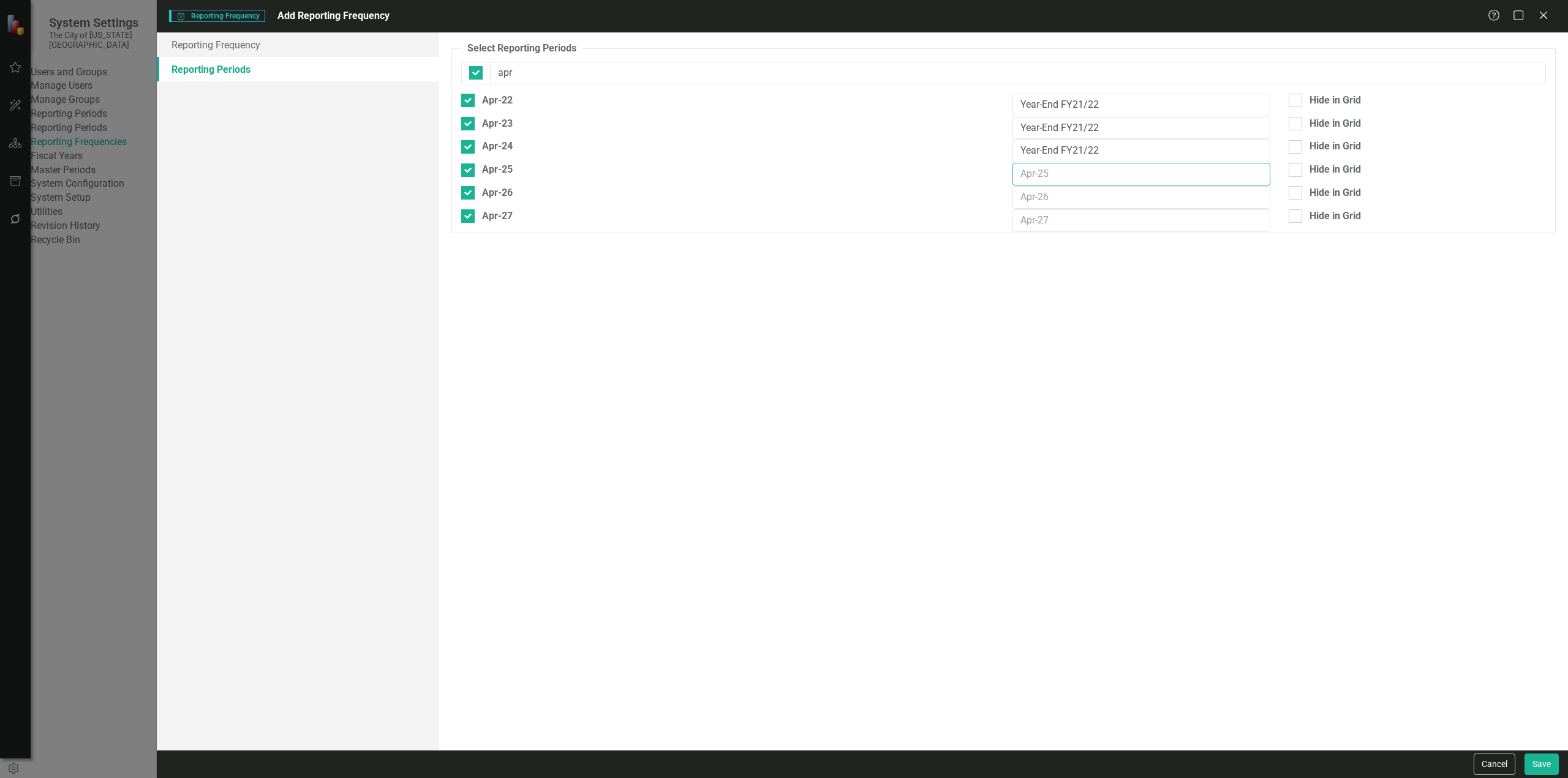
paste input "Year-End FY21/22"
click at [1060, 189] on input "text" at bounding box center [1141, 197] width 257 height 22
paste input "Year-End FY21/22"
click at [1054, 228] on input "text" at bounding box center [1141, 220] width 257 height 22
paste input "Year-End FY21/22"
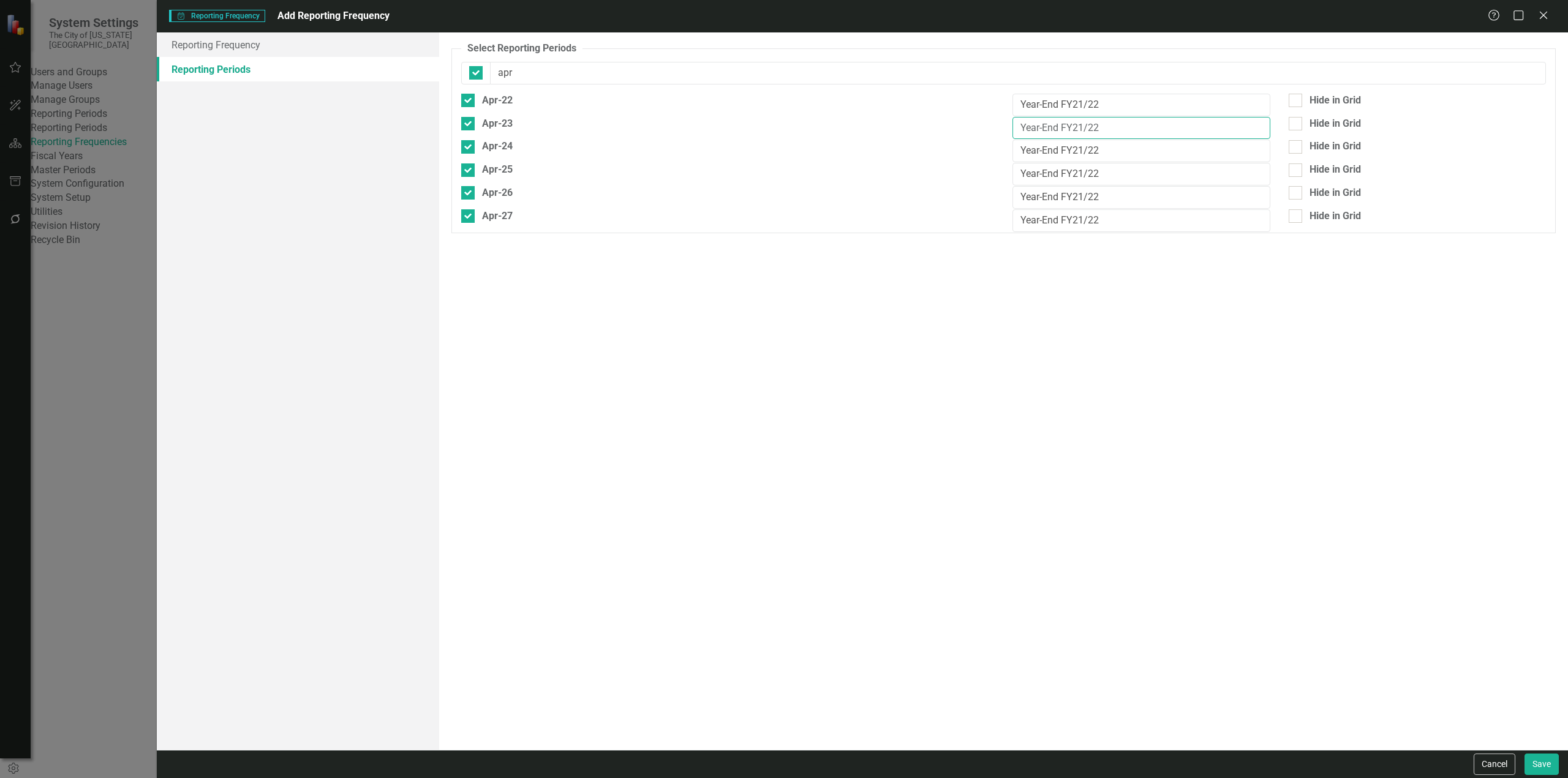
click at [1083, 125] on input "Year-End FY21/22" at bounding box center [1141, 128] width 257 height 22
click at [1084, 151] on input "Year-End FY21/22" at bounding box center [1141, 150] width 257 height 22
click at [1085, 171] on input "Year-End FY21/22" at bounding box center [1141, 174] width 257 height 22
click at [1082, 193] on input "Year-End FY21/22" at bounding box center [1141, 197] width 257 height 22
click at [1085, 223] on input "Year-End FY21/22" at bounding box center [1141, 220] width 257 height 22
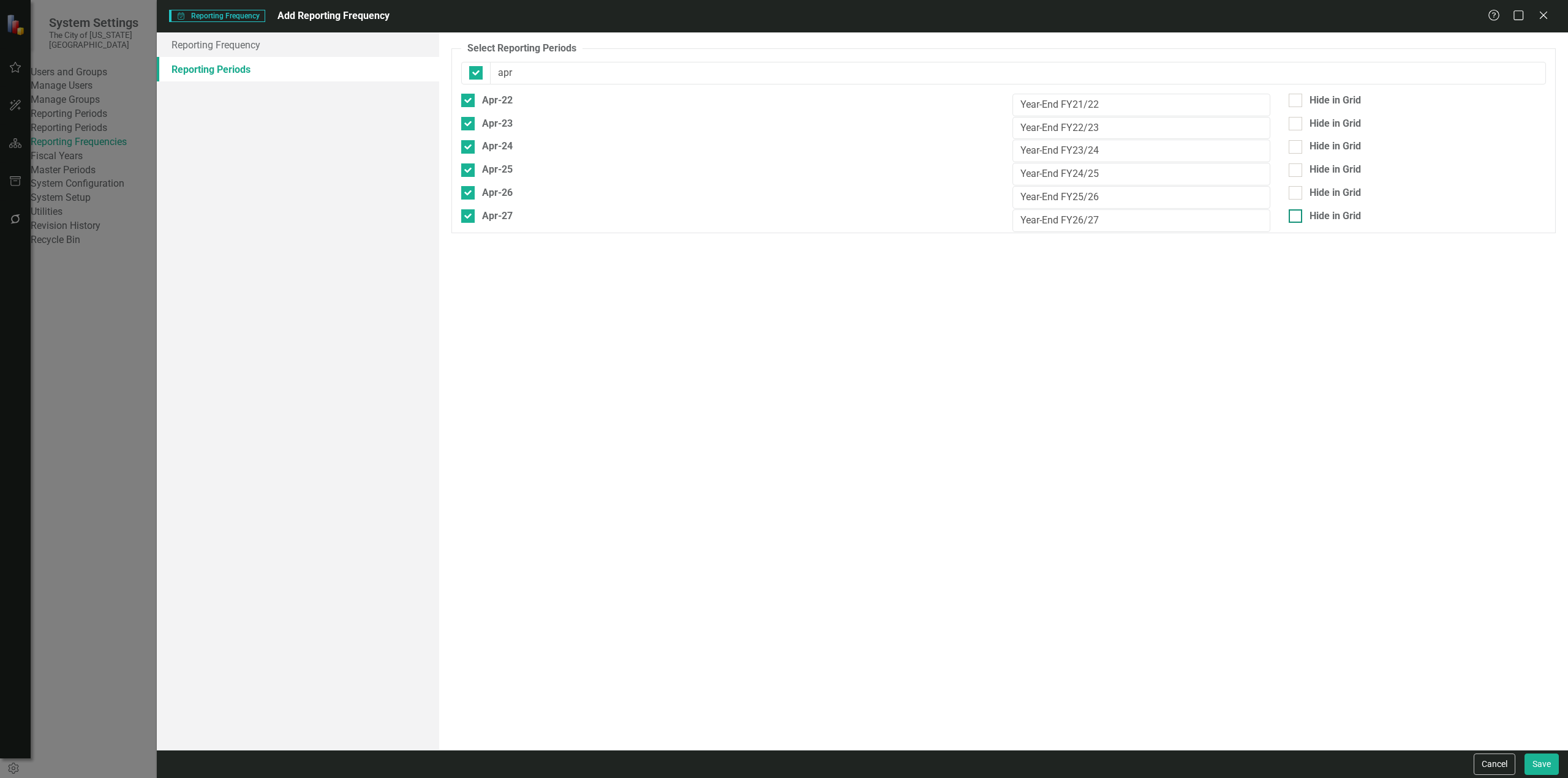
click at [1321, 210] on div "Hide in Grid" at bounding box center [1335, 216] width 51 height 14
click at [1296, 210] on input "Hide in Grid" at bounding box center [1292, 214] width 8 height 8
click at [1312, 194] on div "Hide in Grid" at bounding box center [1335, 193] width 51 height 14
click at [1296, 194] on input "Hide in Grid" at bounding box center [1292, 190] width 8 height 8
click at [1328, 104] on div "Hide in Grid" at bounding box center [1335, 101] width 51 height 14
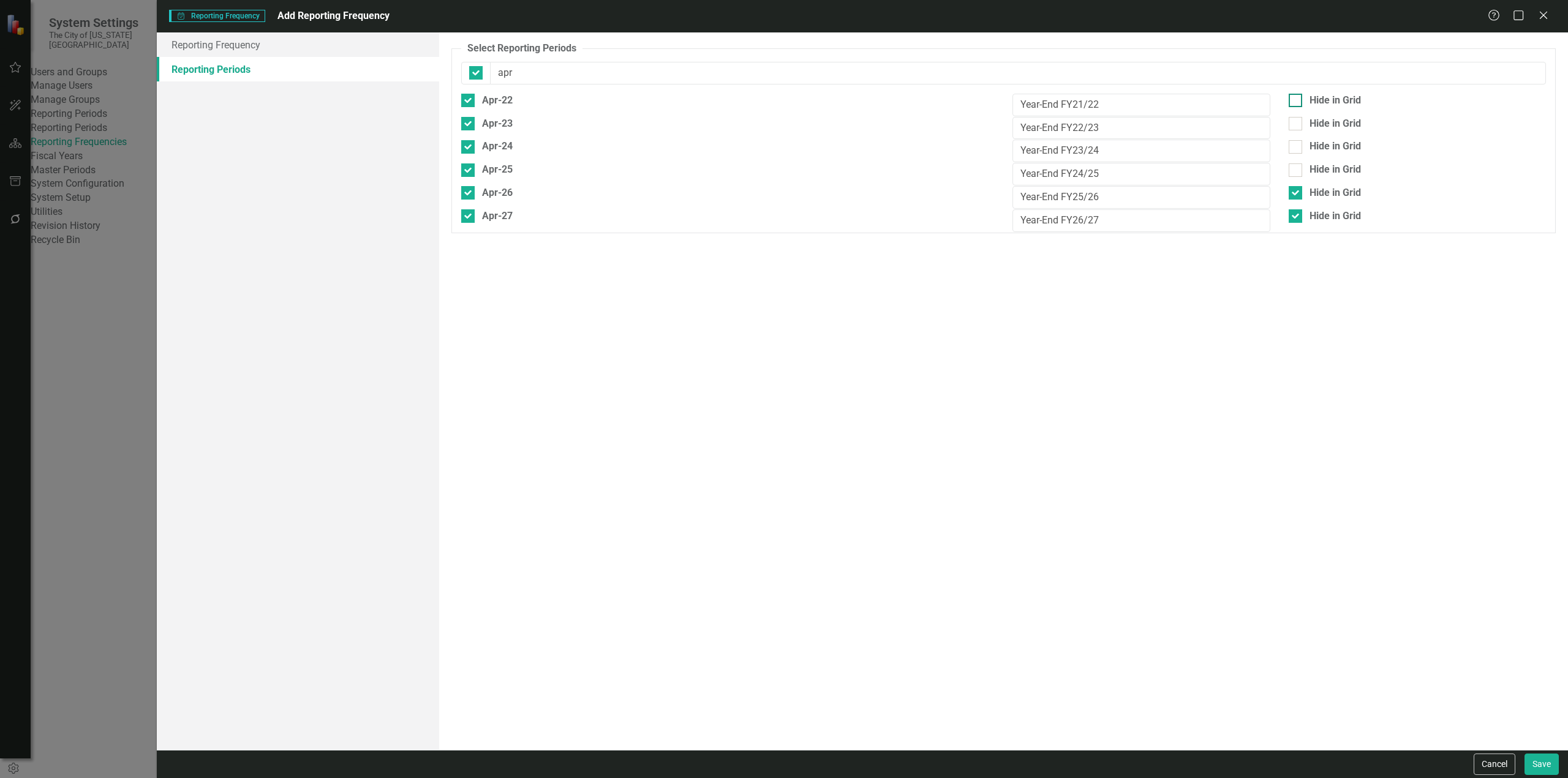
click at [1296, 101] on input "Hide in Grid" at bounding box center [1292, 98] width 8 height 8
click at [1306, 201] on div "Apr-26 Year-End FY25/26 Hide in [GEOGRAPHIC_DATA]" at bounding box center [1003, 198] width 1103 height 23
drag, startPoint x: 1304, startPoint y: 191, endPoint x: 1175, endPoint y: 214, distance: 131.0
click at [1295, 193] on div "Hide in Grid" at bounding box center [1417, 193] width 257 height 14
click at [1295, 193] on input "Hide in Grid" at bounding box center [1292, 190] width 8 height 8
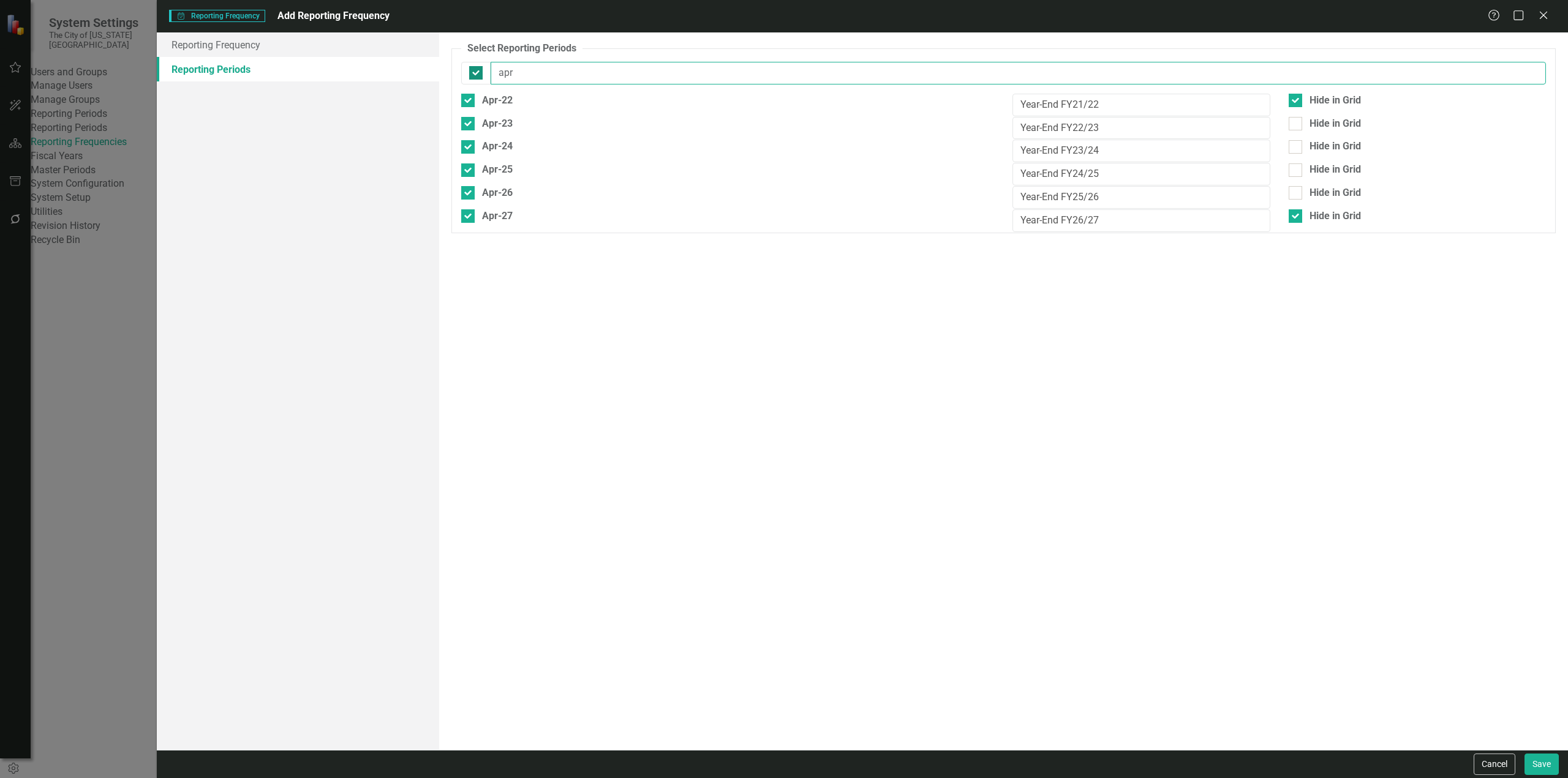
drag, startPoint x: 509, startPoint y: 82, endPoint x: 481, endPoint y: 76, distance: 28.6
click at [481, 76] on div "apr" at bounding box center [1003, 72] width 1085 height 22
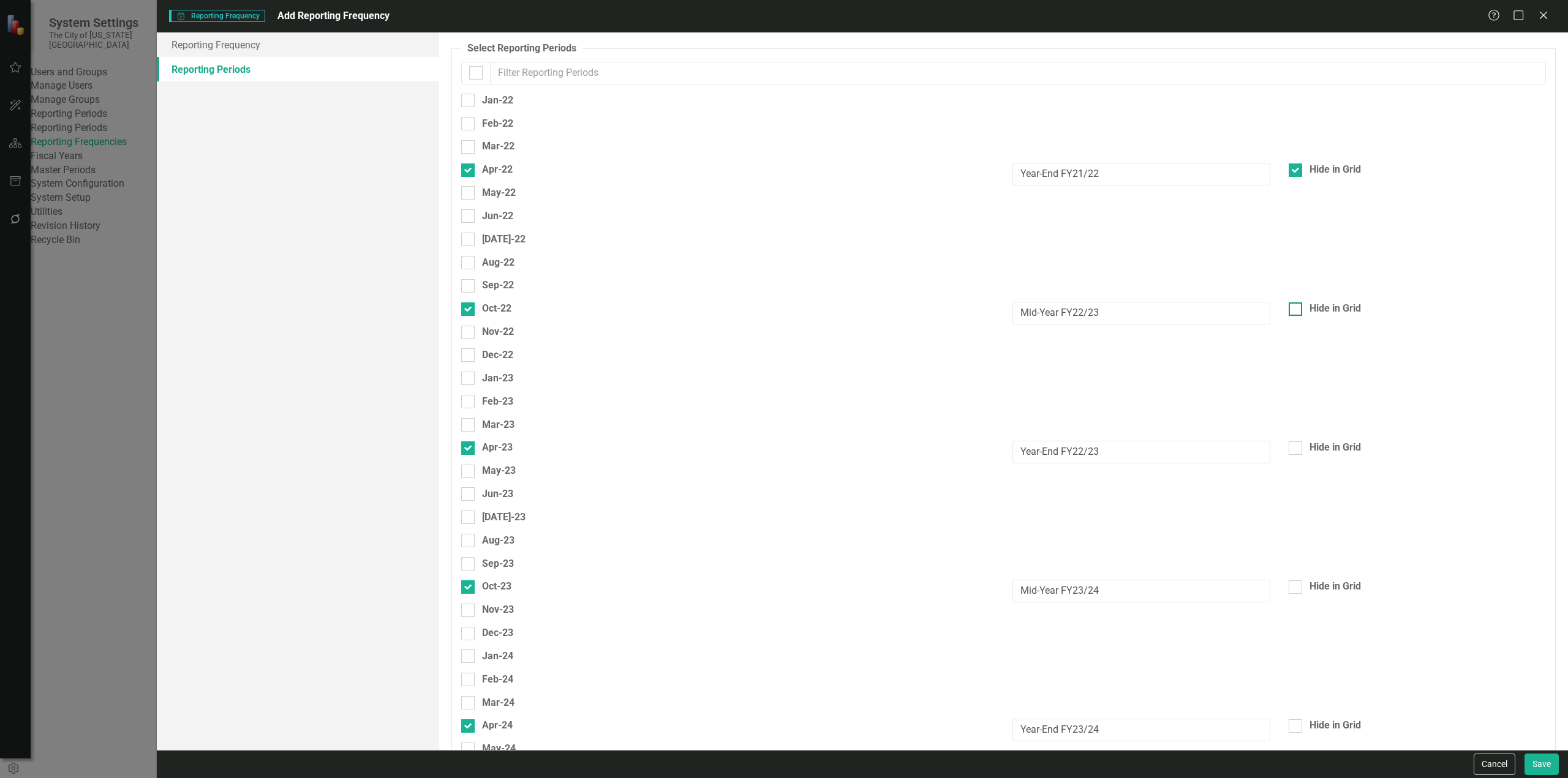
click at [1350, 307] on div "Hide in Grid" at bounding box center [1335, 308] width 51 height 14
click at [1296, 307] on input "Hide in Grid" at bounding box center [1292, 306] width 8 height 8
click at [1299, 302] on div "Hide in Grid" at bounding box center [1417, 308] width 257 height 14
click at [1296, 303] on input "Hide in Grid" at bounding box center [1292, 306] width 8 height 8
click at [1540, 764] on button "Save" at bounding box center [1541, 764] width 34 height 21
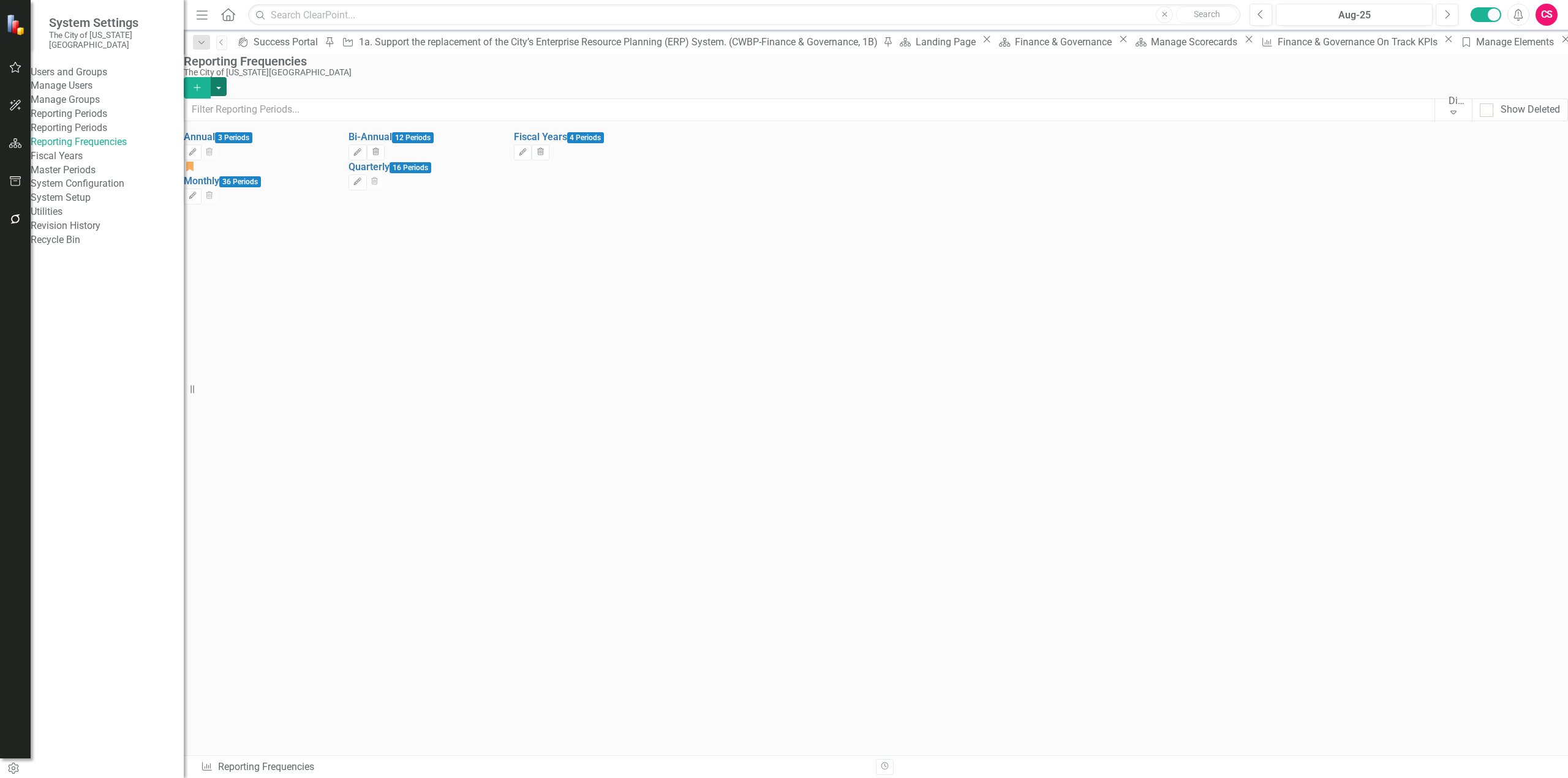
drag, startPoint x: 1546, startPoint y: 76, endPoint x: 1544, endPoint y: 86, distance: 10.2
click at [226, 77] on button "button" at bounding box center [218, 87] width 15 height 19
click at [1524, 125] on link "Excel File Period Report" at bounding box center [1480, 122] width 138 height 22
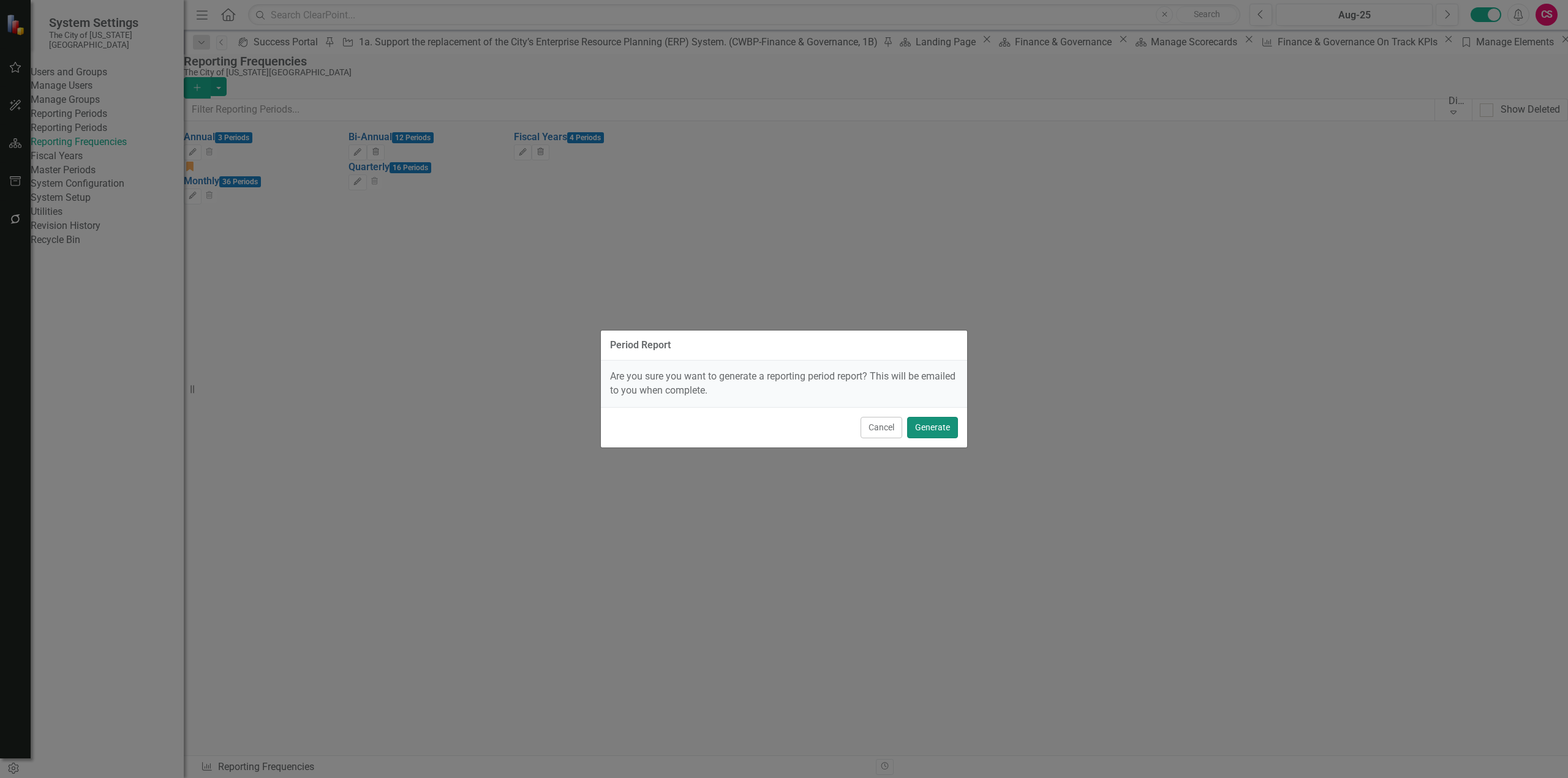
click at [944, 425] on button "Generate" at bounding box center [932, 428] width 51 height 21
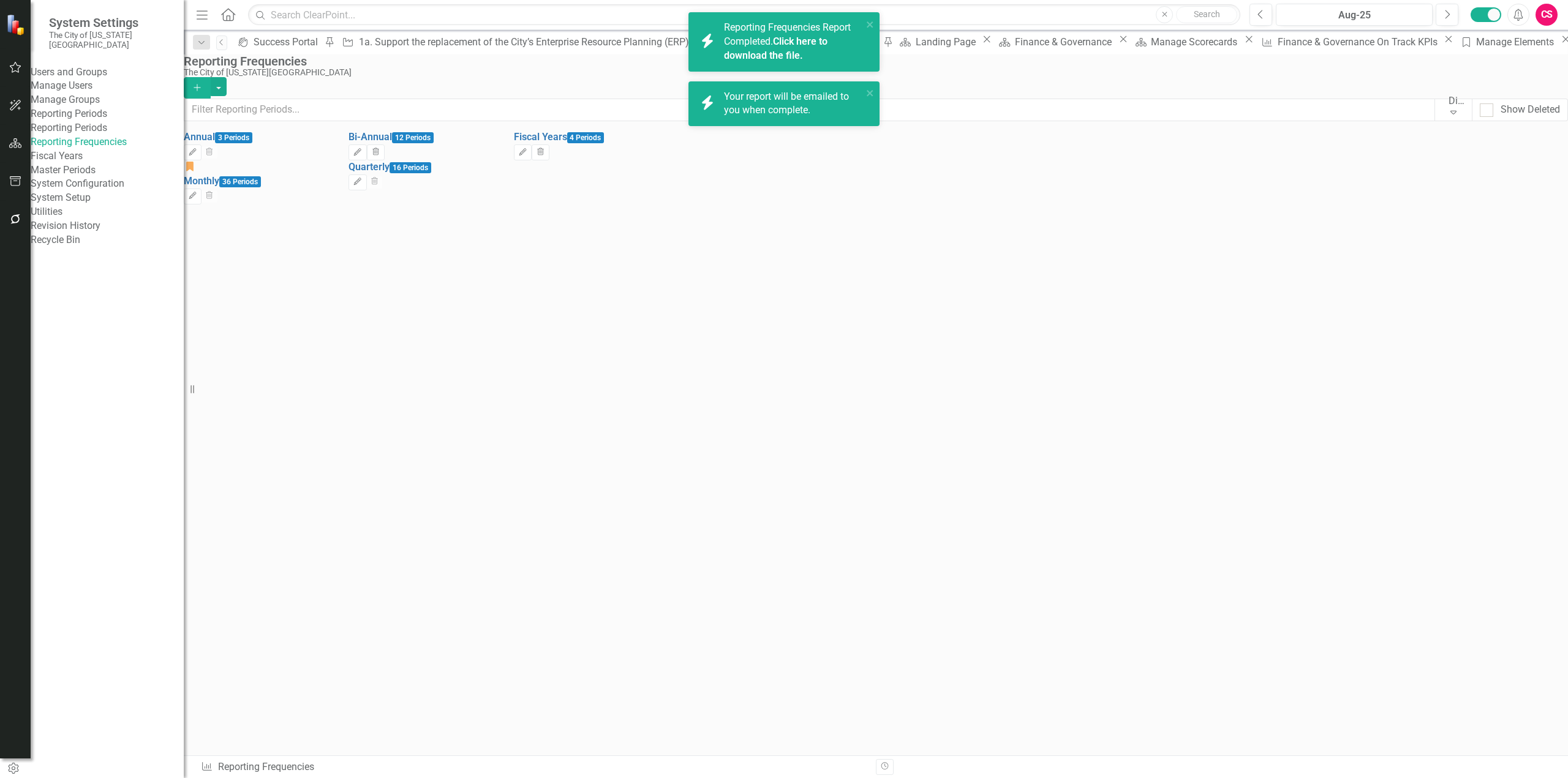
click at [791, 52] on link "Click here to download the file." at bounding box center [775, 48] width 103 height 26
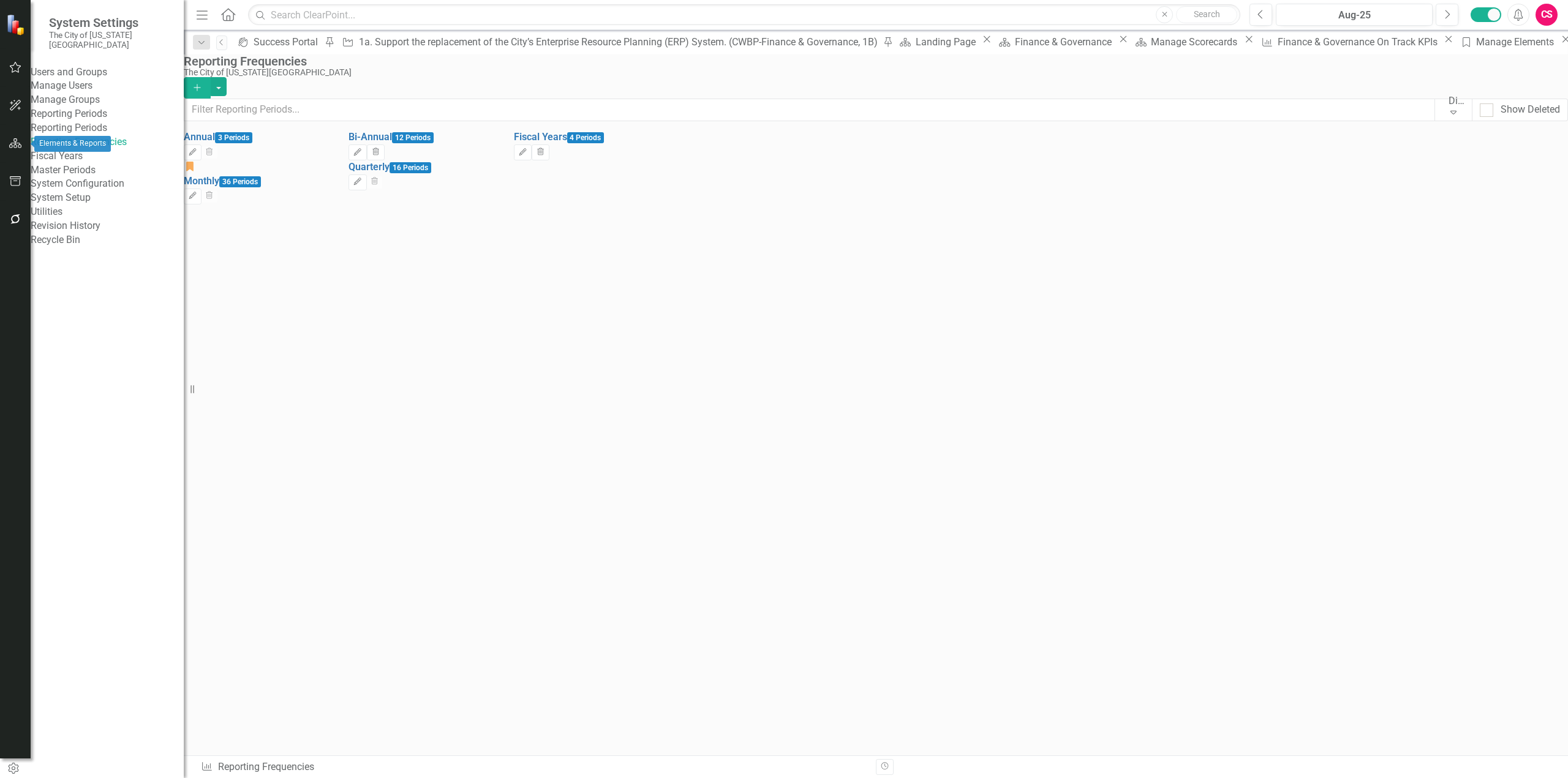
click at [19, 140] on icon "button" at bounding box center [15, 143] width 13 height 10
click at [362, 156] on icon "button" at bounding box center [358, 152] width 8 height 8
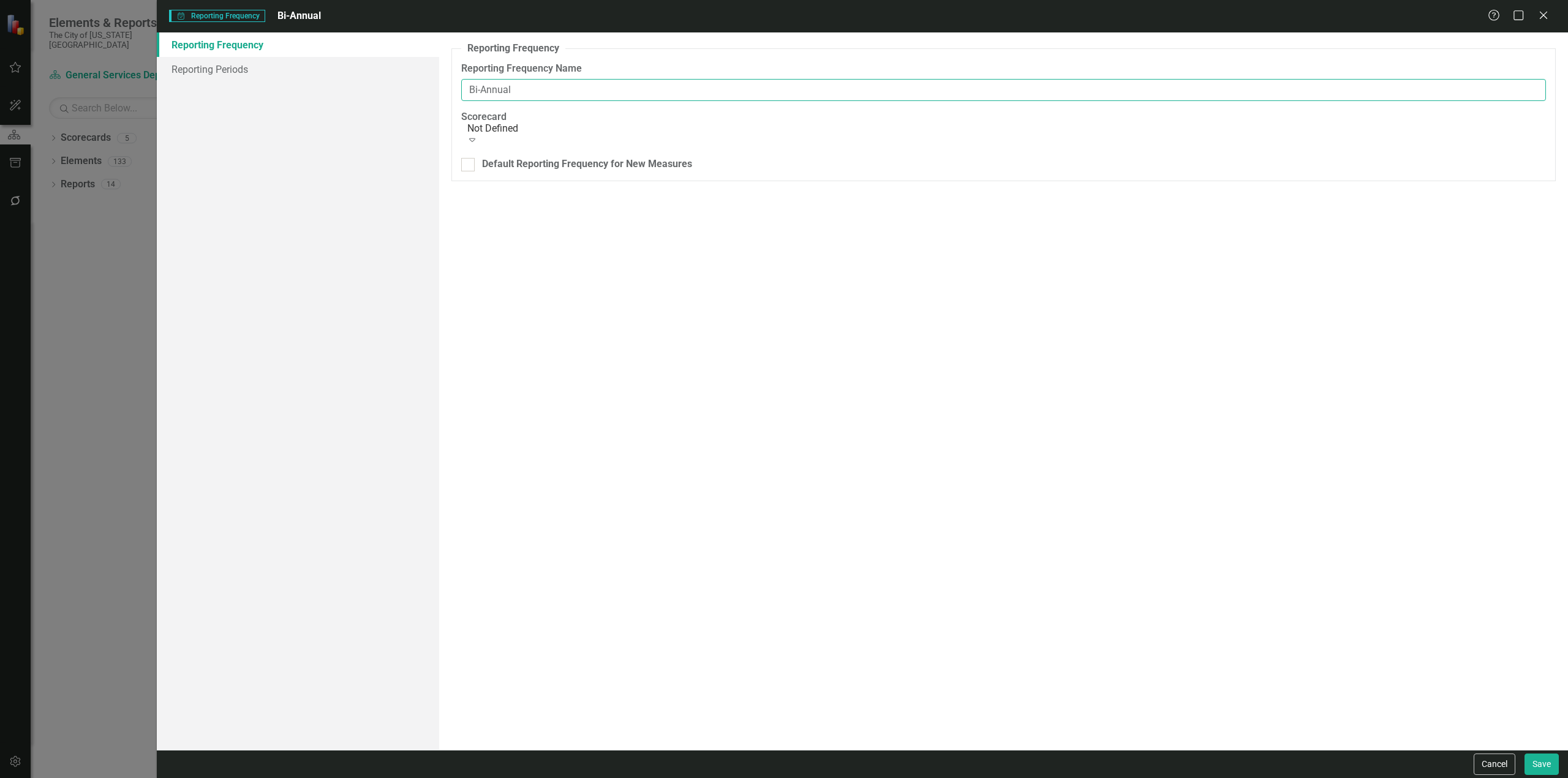
drag, startPoint x: 468, startPoint y: 90, endPoint x: 473, endPoint y: 95, distance: 7.1
click at [468, 90] on input "Bi-Annual" at bounding box center [1003, 90] width 1085 height 22
click at [1524, 754] on button "Save" at bounding box center [1541, 764] width 34 height 21
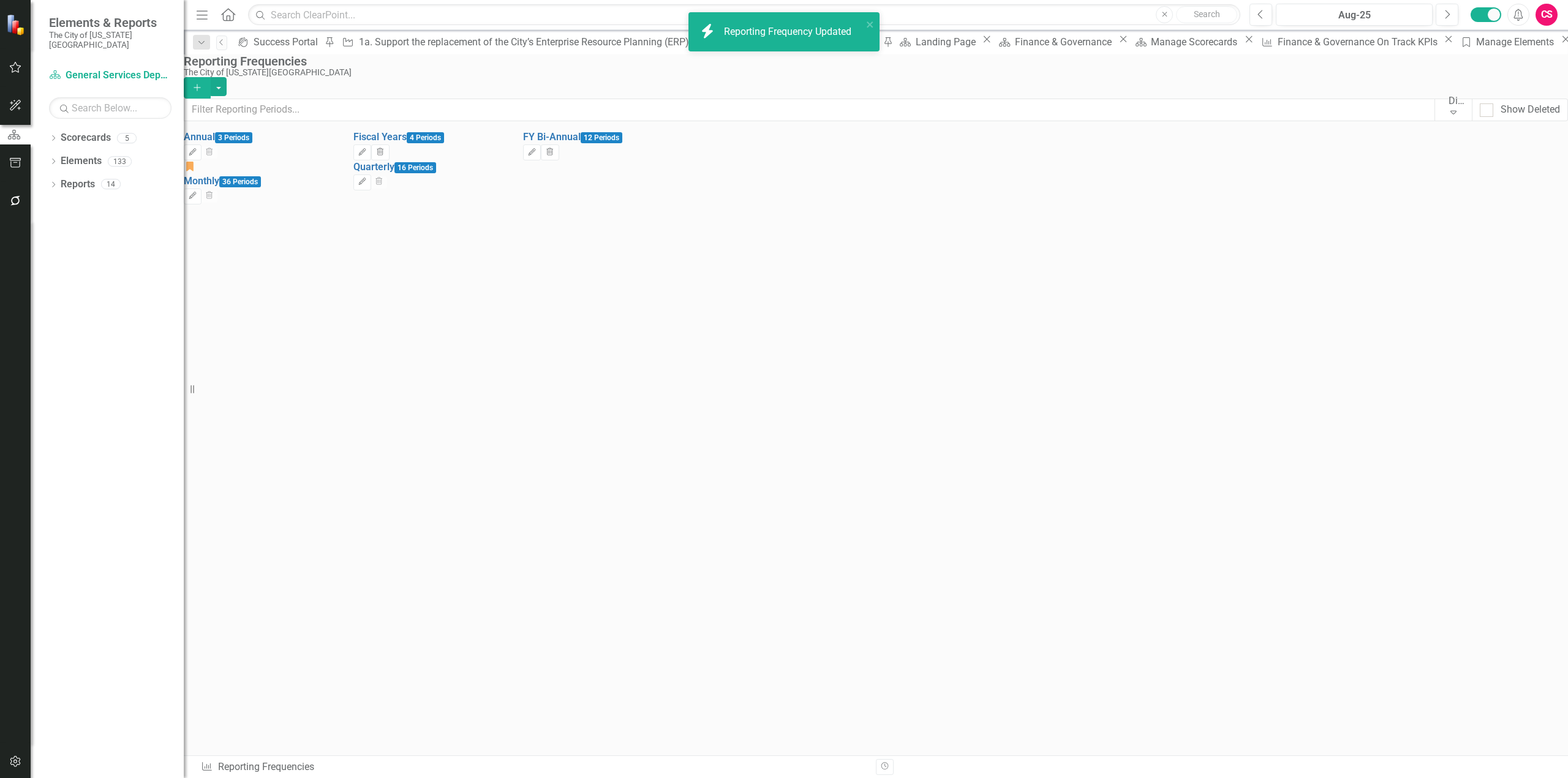
click at [335, 149] on div "Edit Trash" at bounding box center [259, 153] width 152 height 15
click at [201, 160] on button "Edit" at bounding box center [192, 153] width 17 height 15
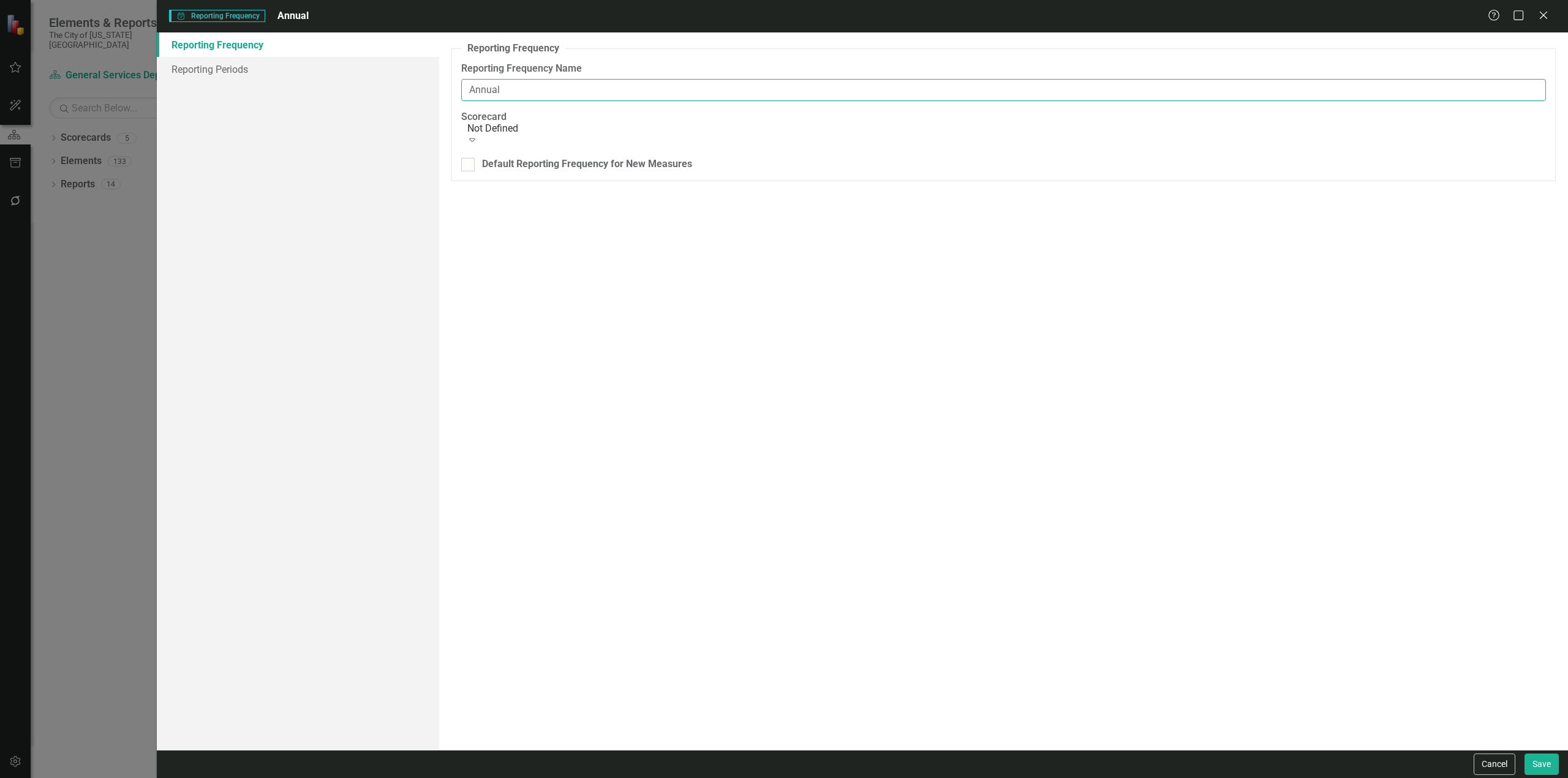
click at [551, 88] on input "Annual" at bounding box center [1003, 90] width 1085 height 22
click at [1524, 754] on button "Save" at bounding box center [1541, 764] width 34 height 21
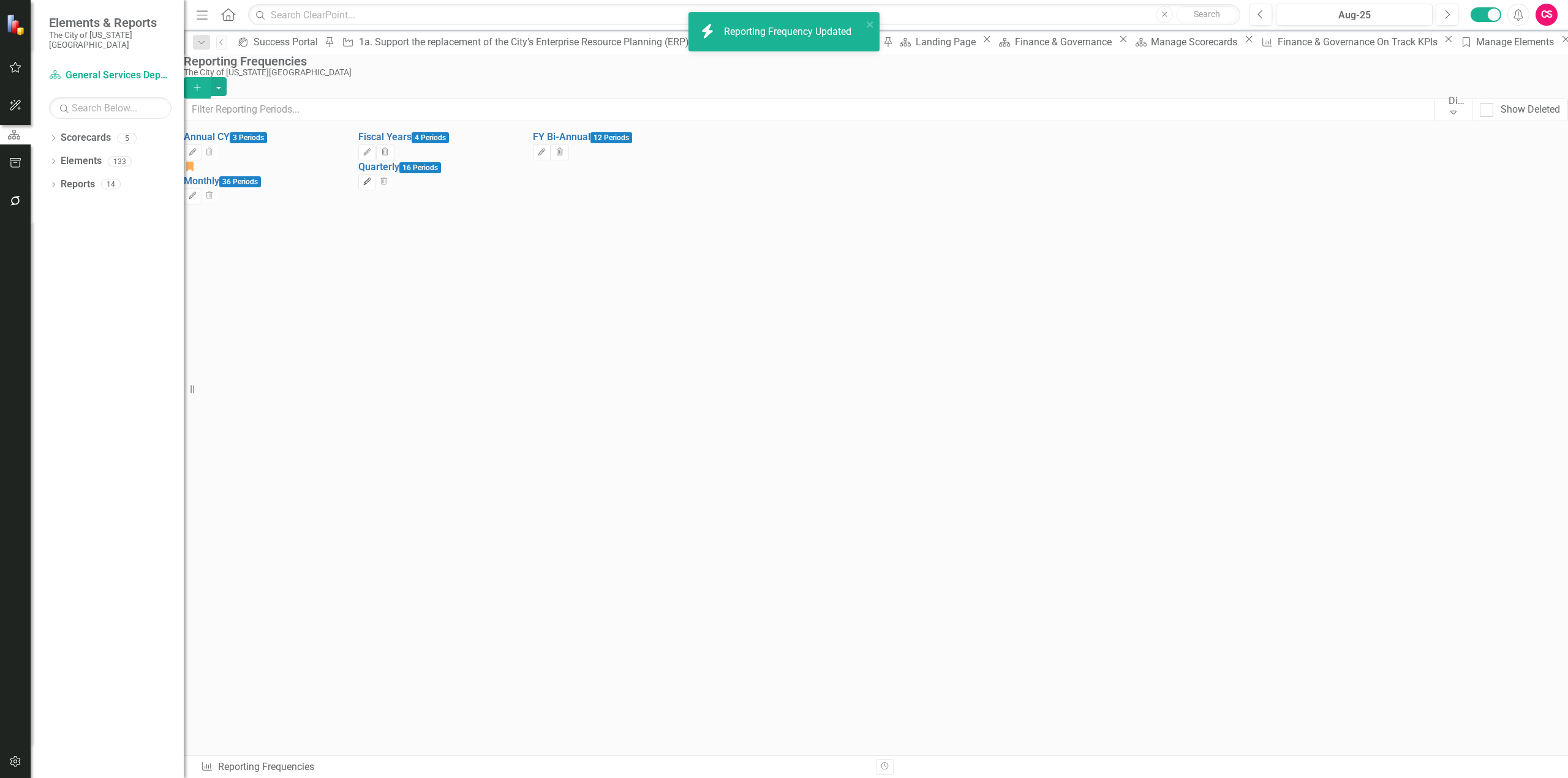
click at [376, 190] on button "Edit" at bounding box center [367, 183] width 17 height 15
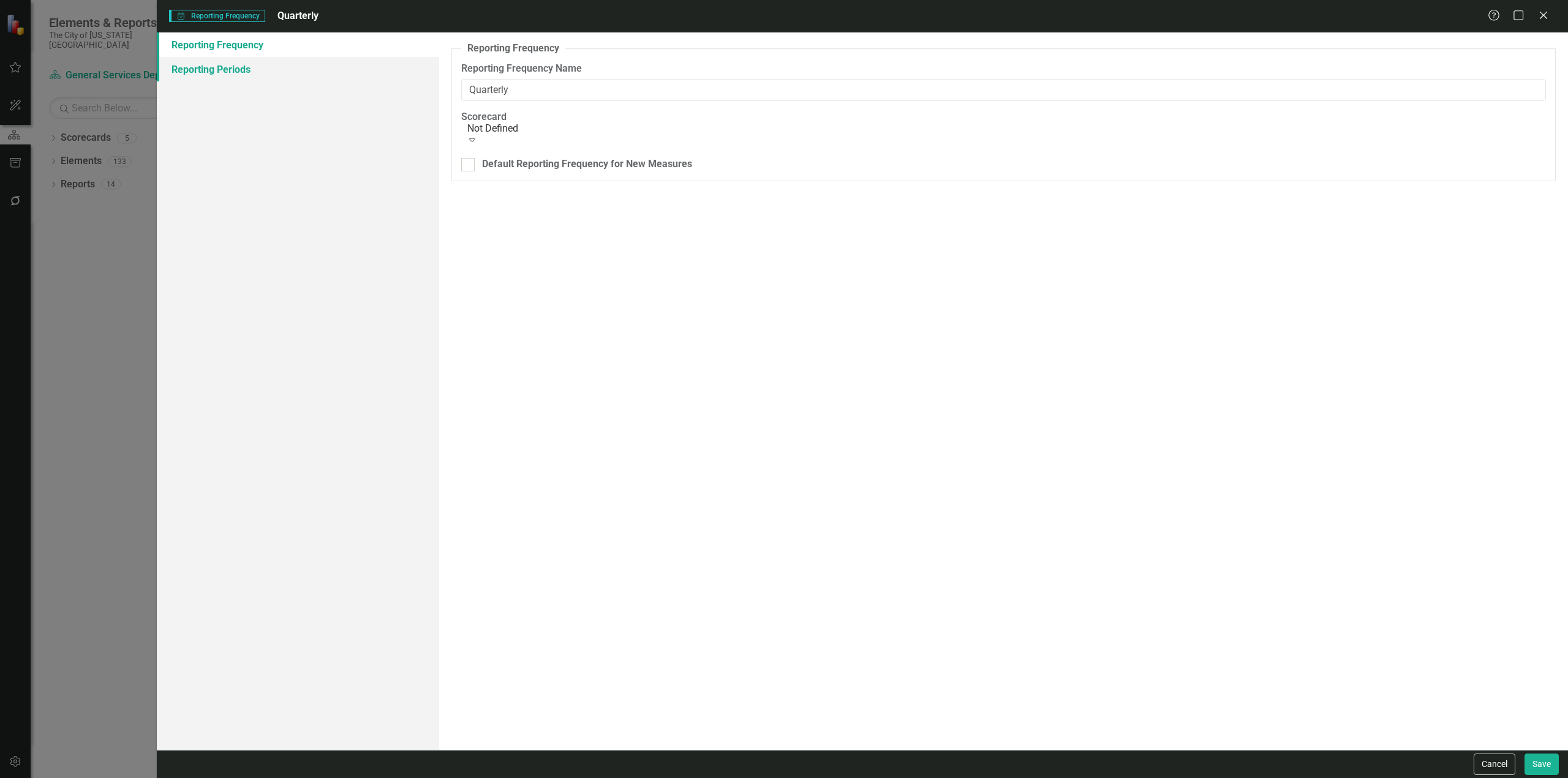
click at [327, 62] on link "Reporting Periods" at bounding box center [298, 69] width 282 height 24
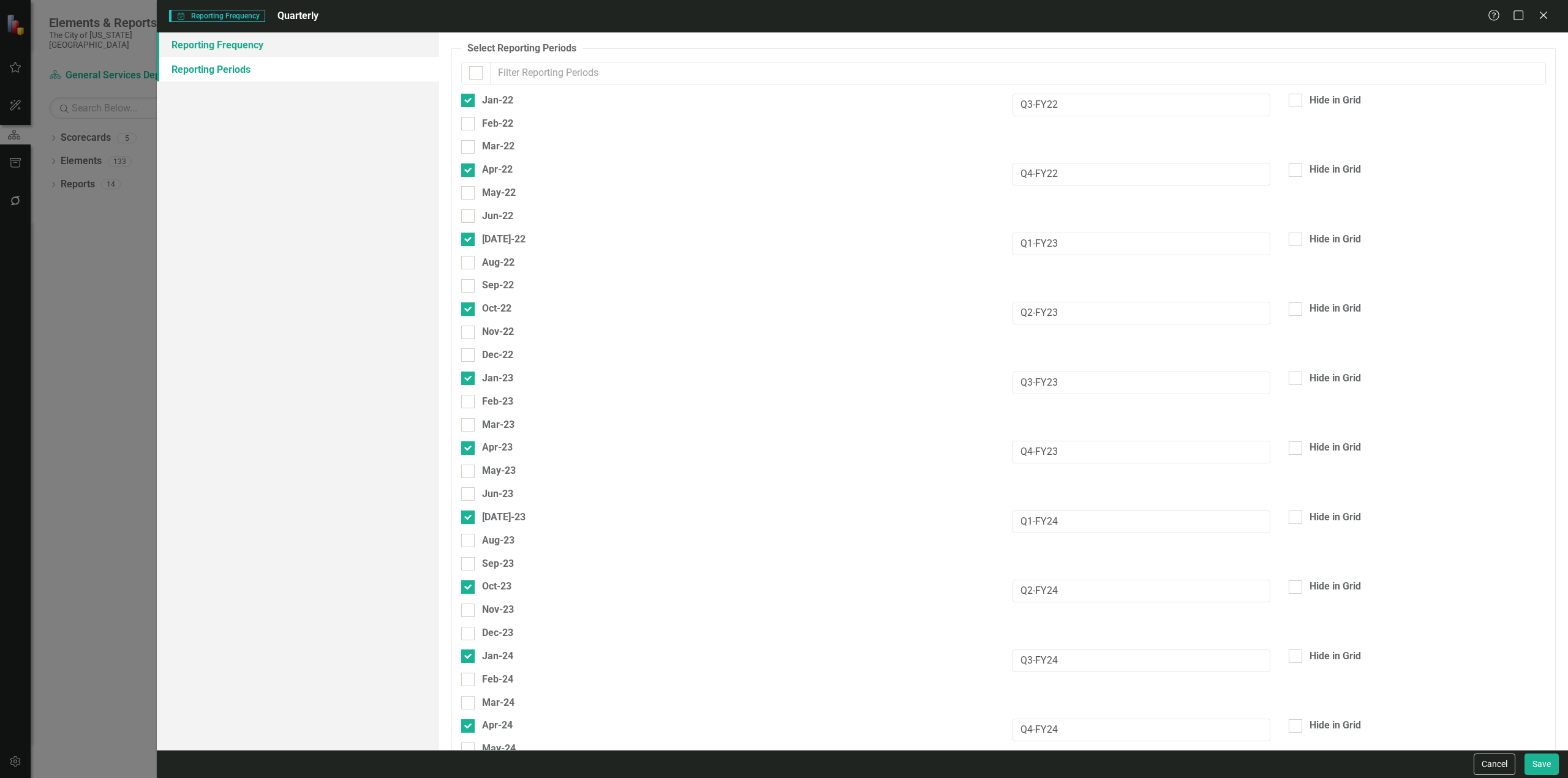
drag, startPoint x: 305, startPoint y: 34, endPoint x: 372, endPoint y: 43, distance: 67.6
click at [306, 35] on link "Reporting Frequency" at bounding box center [298, 44] width 282 height 24
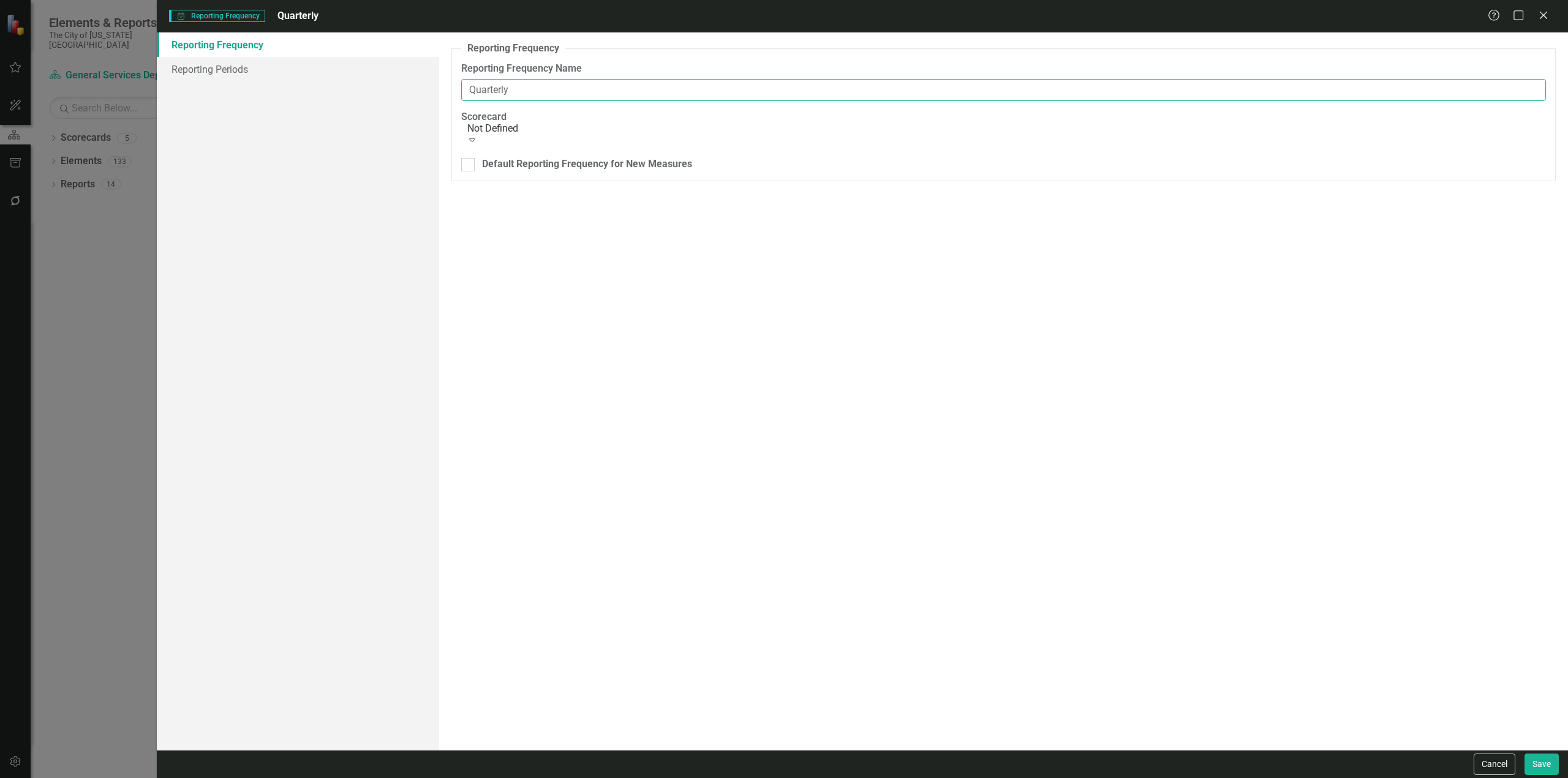
click at [464, 86] on input "Quarterly" at bounding box center [1003, 90] width 1085 height 22
click at [359, 72] on link "Reporting Periods" at bounding box center [298, 69] width 282 height 24
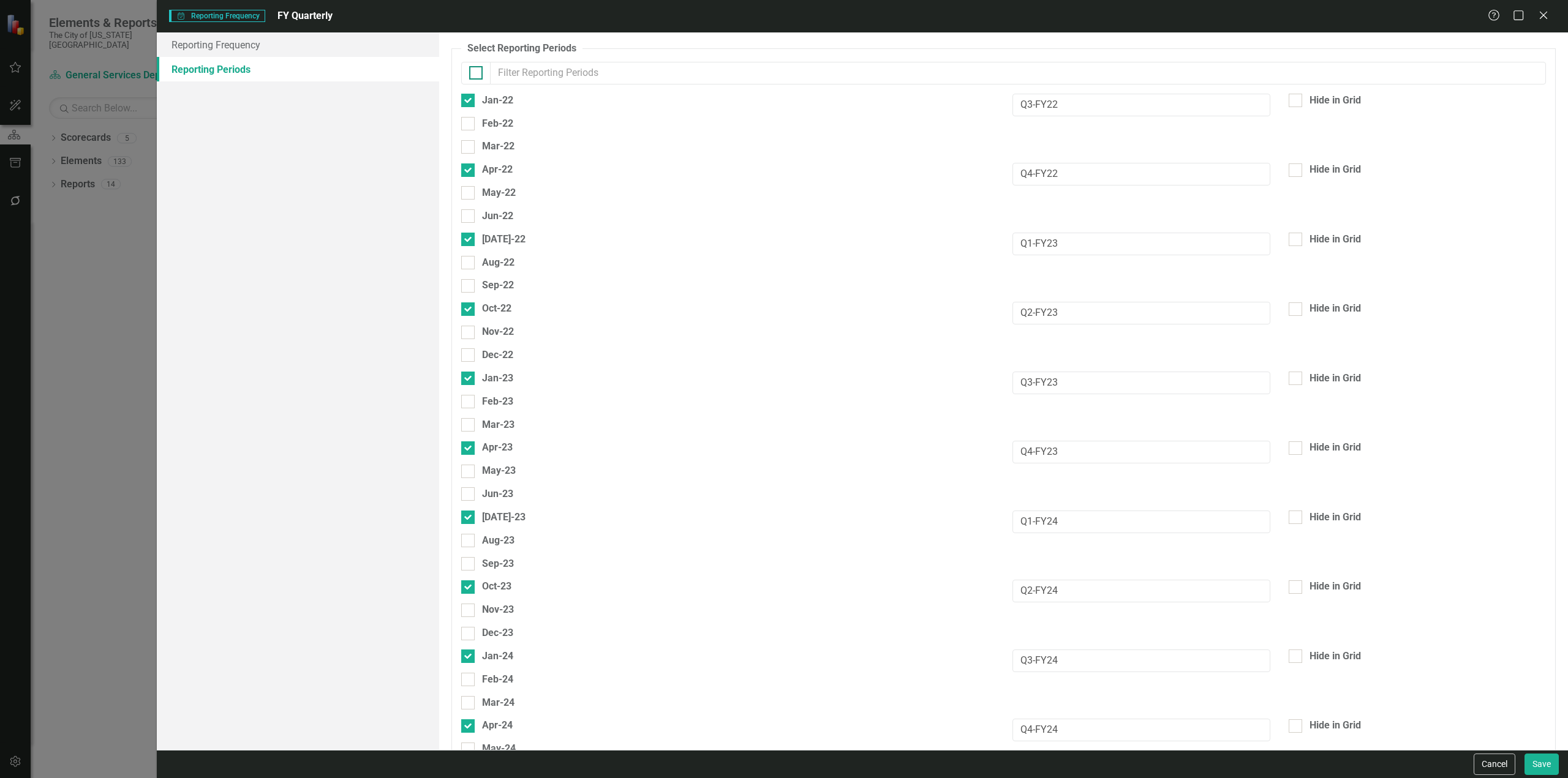
click at [472, 66] on input "checkbox" at bounding box center [473, 70] width 8 height 8
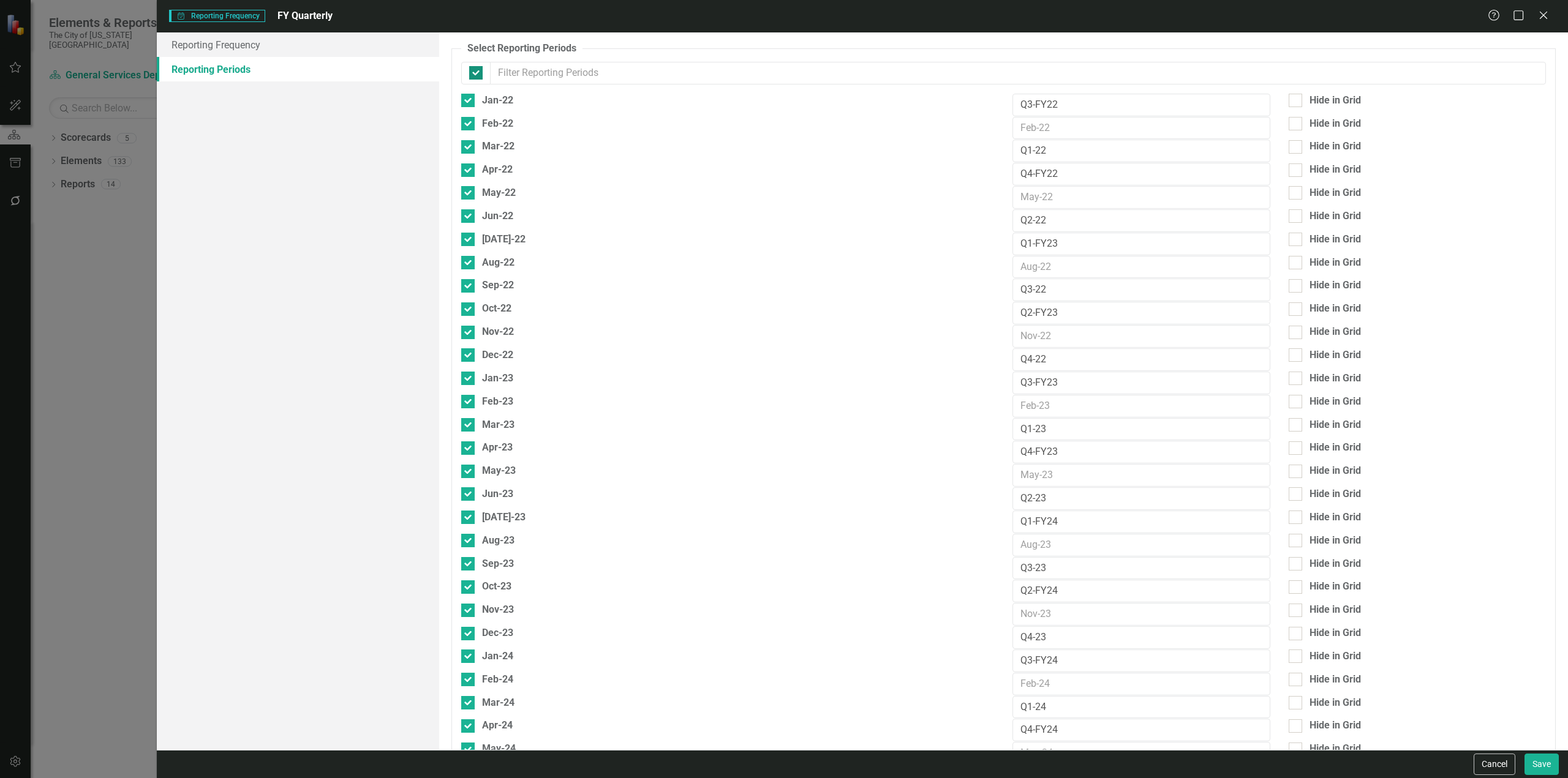
click at [472, 66] on input "checkbox" at bounding box center [473, 70] width 8 height 8
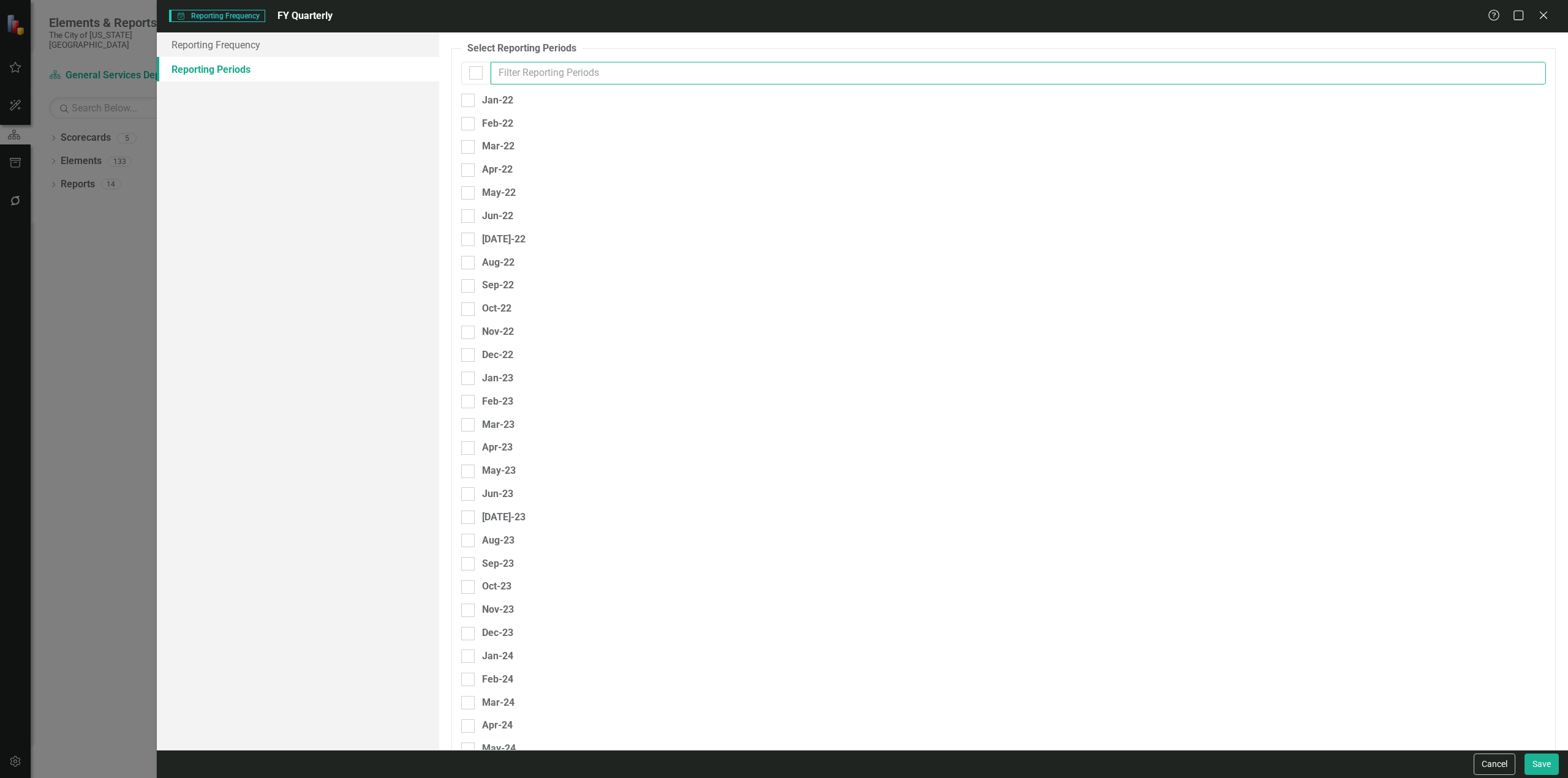
click at [539, 65] on input "text" at bounding box center [1019, 72] width 1056 height 22
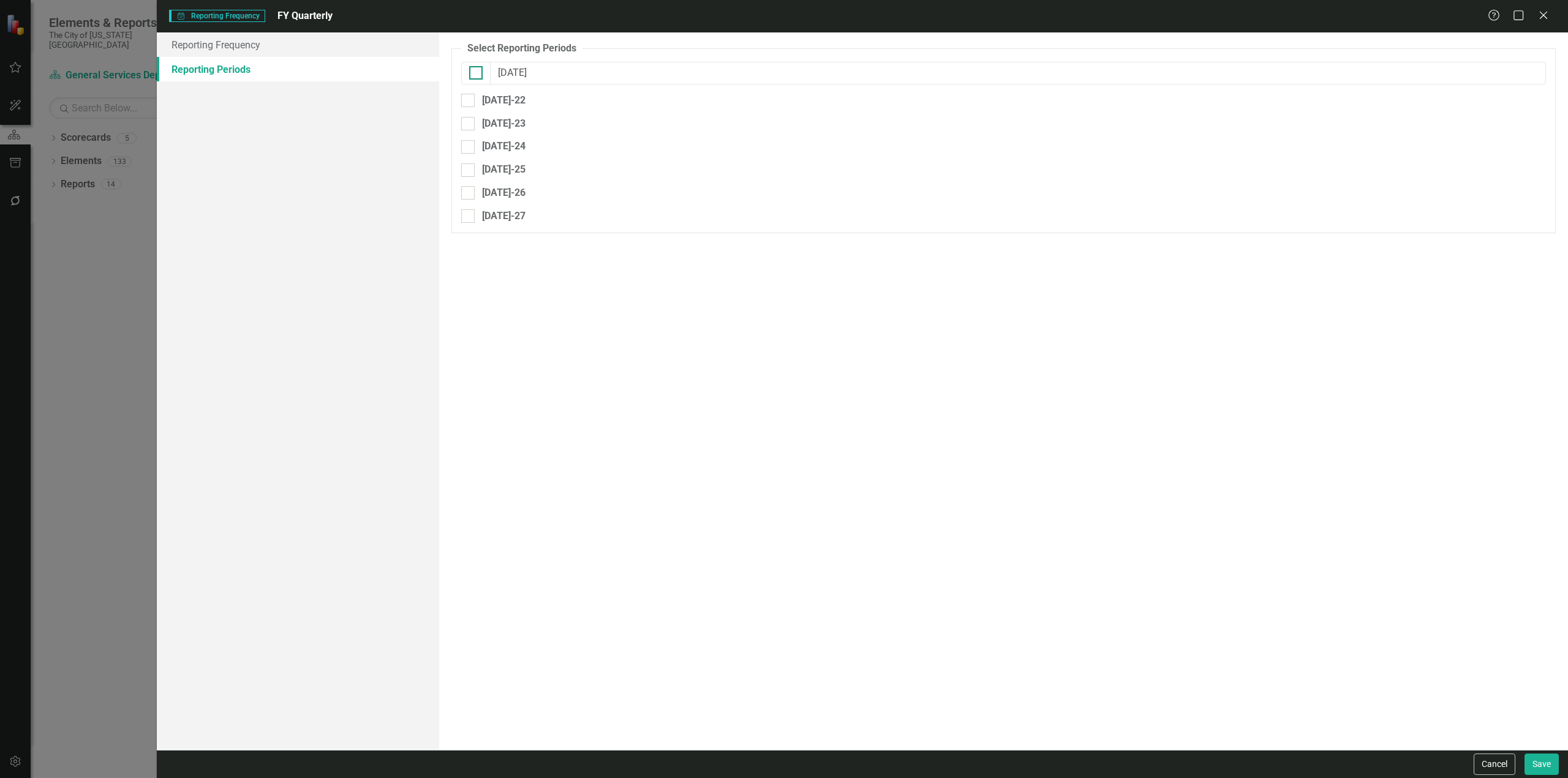
click at [474, 69] on input "checkbox" at bounding box center [473, 70] width 8 height 8
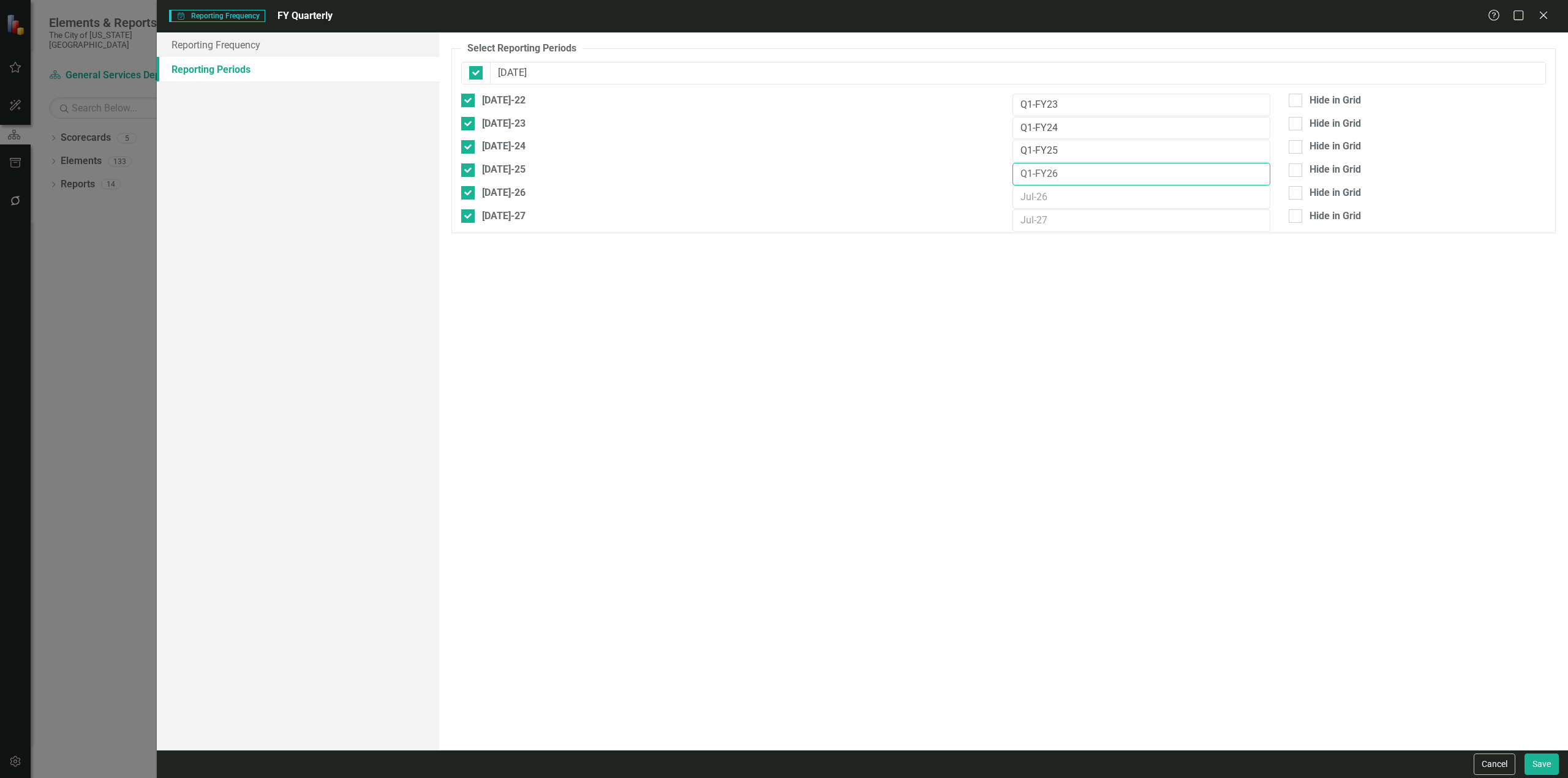
click at [1049, 172] on input "Q1-FY26" at bounding box center [1141, 174] width 257 height 22
drag, startPoint x: 1047, startPoint y: 152, endPoint x: 1066, endPoint y: 156, distance: 19.4
click at [1048, 152] on input "Q1-FY25" at bounding box center [1141, 150] width 257 height 22
drag, startPoint x: 1048, startPoint y: 130, endPoint x: 1089, endPoint y: 139, distance: 42.0
click at [1049, 131] on input "Q1-FY24" at bounding box center [1141, 128] width 257 height 22
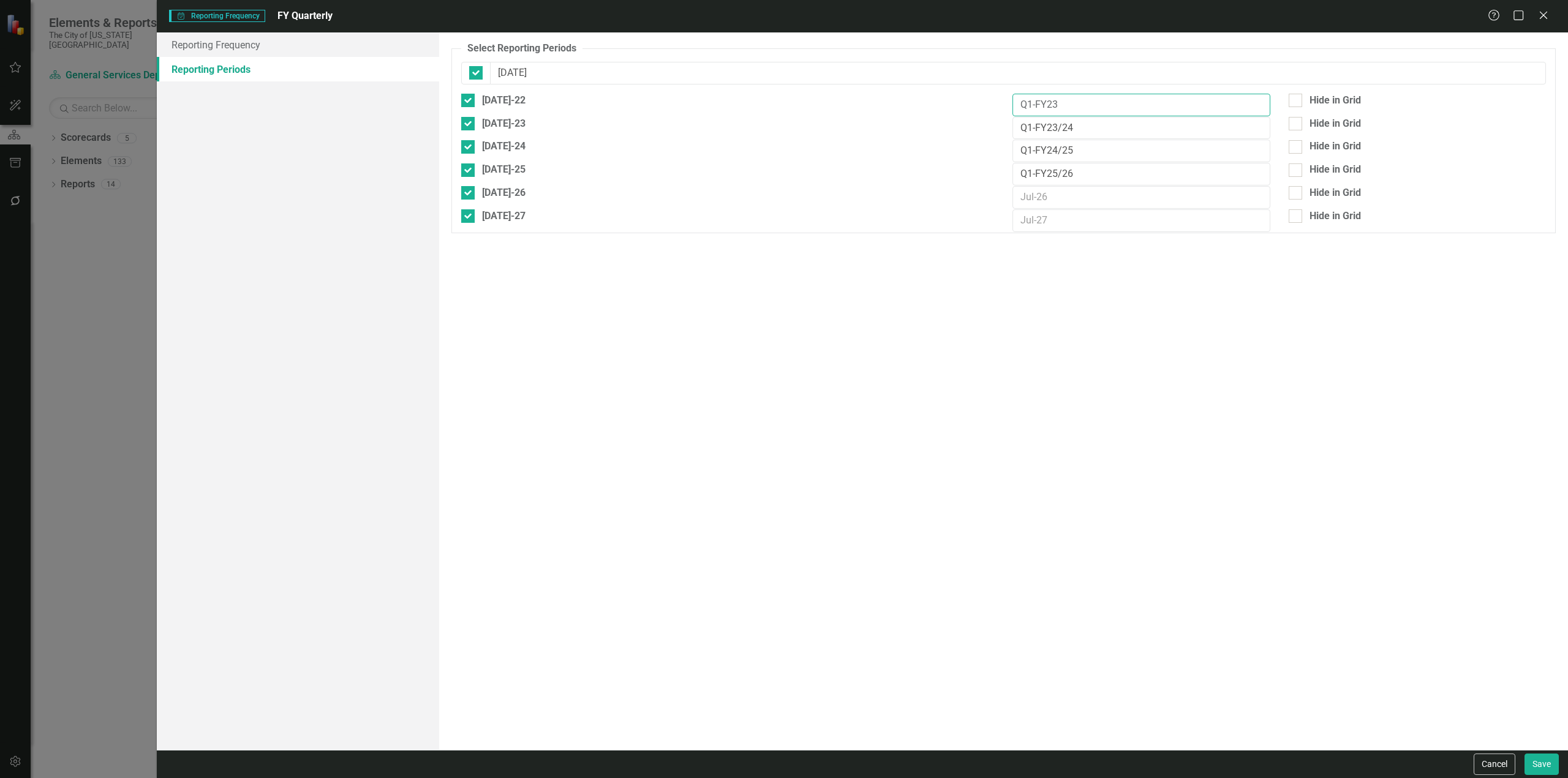
click at [1049, 101] on input "Q1-FY23" at bounding box center [1141, 104] width 257 height 22
drag, startPoint x: 1081, startPoint y: 170, endPoint x: 990, endPoint y: 171, distance: 91.0
click at [983, 175] on div "[DATE]-25 Q1-FY25/26 Hide in Grid" at bounding box center [1003, 175] width 1103 height 23
drag, startPoint x: 1042, startPoint y: 191, endPoint x: 1052, endPoint y: 201, distance: 14.1
click at [1042, 190] on input "text" at bounding box center [1141, 197] width 257 height 22
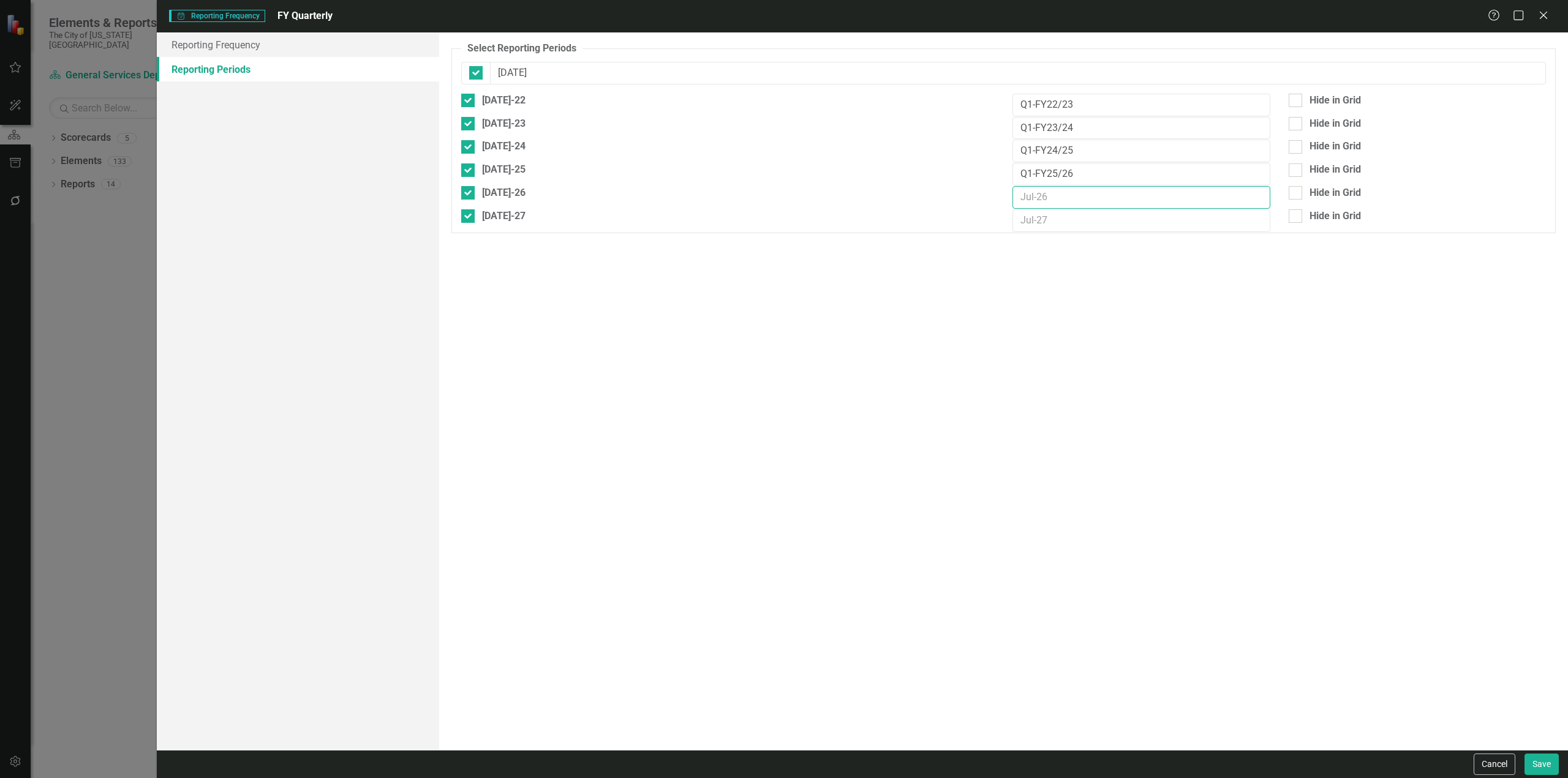
paste input "Q1-FY25/26"
click at [1060, 221] on input "text" at bounding box center [1141, 220] width 257 height 22
paste input "Q1-FY25/26"
click at [1058, 194] on input "Q1-FY25/26" at bounding box center [1141, 197] width 257 height 22
drag, startPoint x: 1058, startPoint y: 214, endPoint x: 1067, endPoint y: 218, distance: 9.8
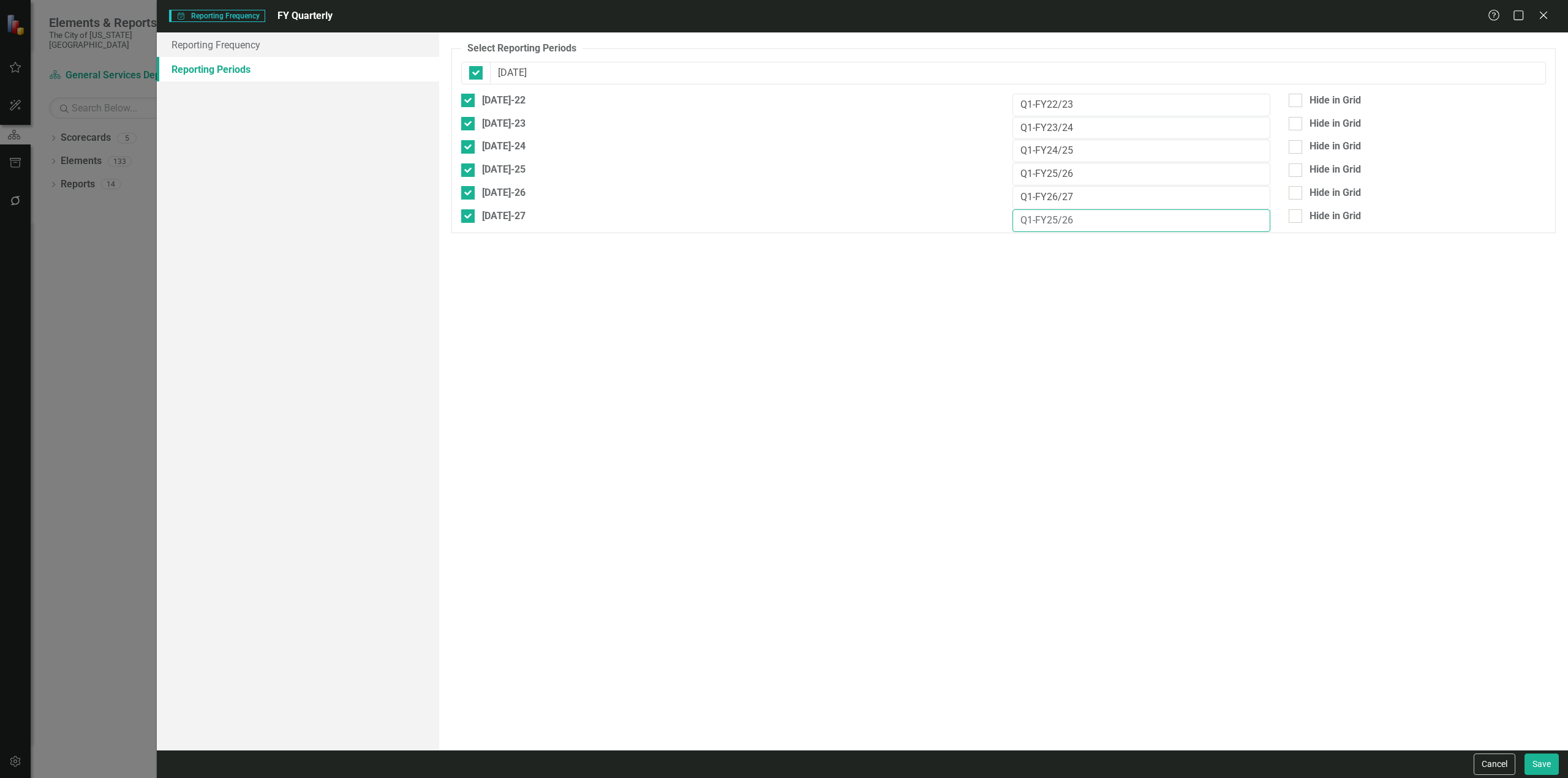
click at [1058, 215] on input "Q1-FY25/26" at bounding box center [1141, 220] width 257 height 22
click at [1323, 215] on div "Hide in Grid" at bounding box center [1335, 216] width 51 height 14
click at [1296, 215] on input "Hide in Grid" at bounding box center [1292, 214] width 8 height 8
click at [1324, 187] on div "Hide in Grid" at bounding box center [1335, 193] width 51 height 14
click at [1296, 187] on input "Hide in Grid" at bounding box center [1292, 190] width 8 height 8
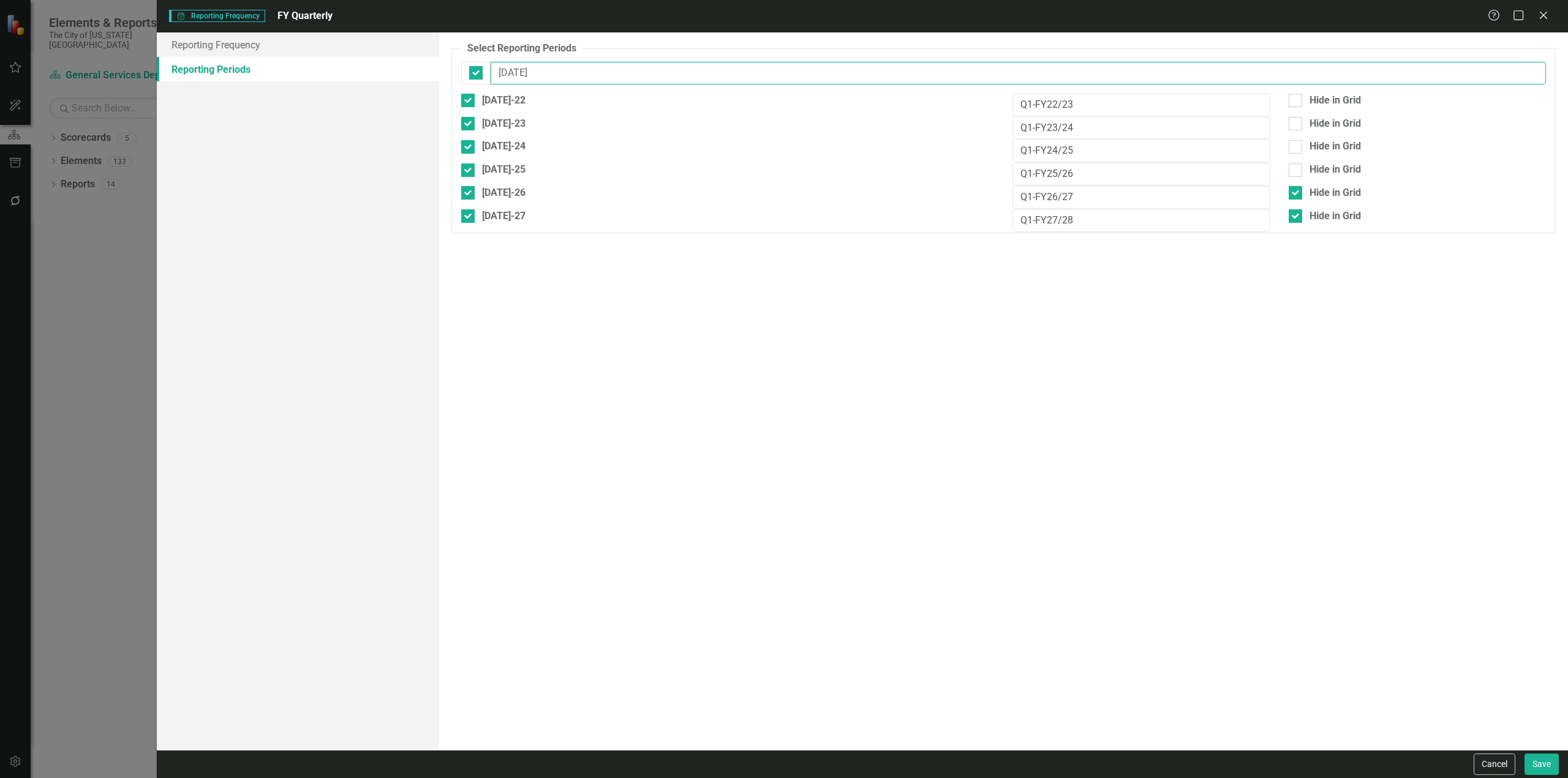
drag, startPoint x: 512, startPoint y: 74, endPoint x: 465, endPoint y: 77, distance: 47.1
click at [475, 74] on div "[DATE]" at bounding box center [1003, 72] width 1085 height 22
click at [539, 72] on input "[DATE]" at bounding box center [1019, 72] width 1056 height 22
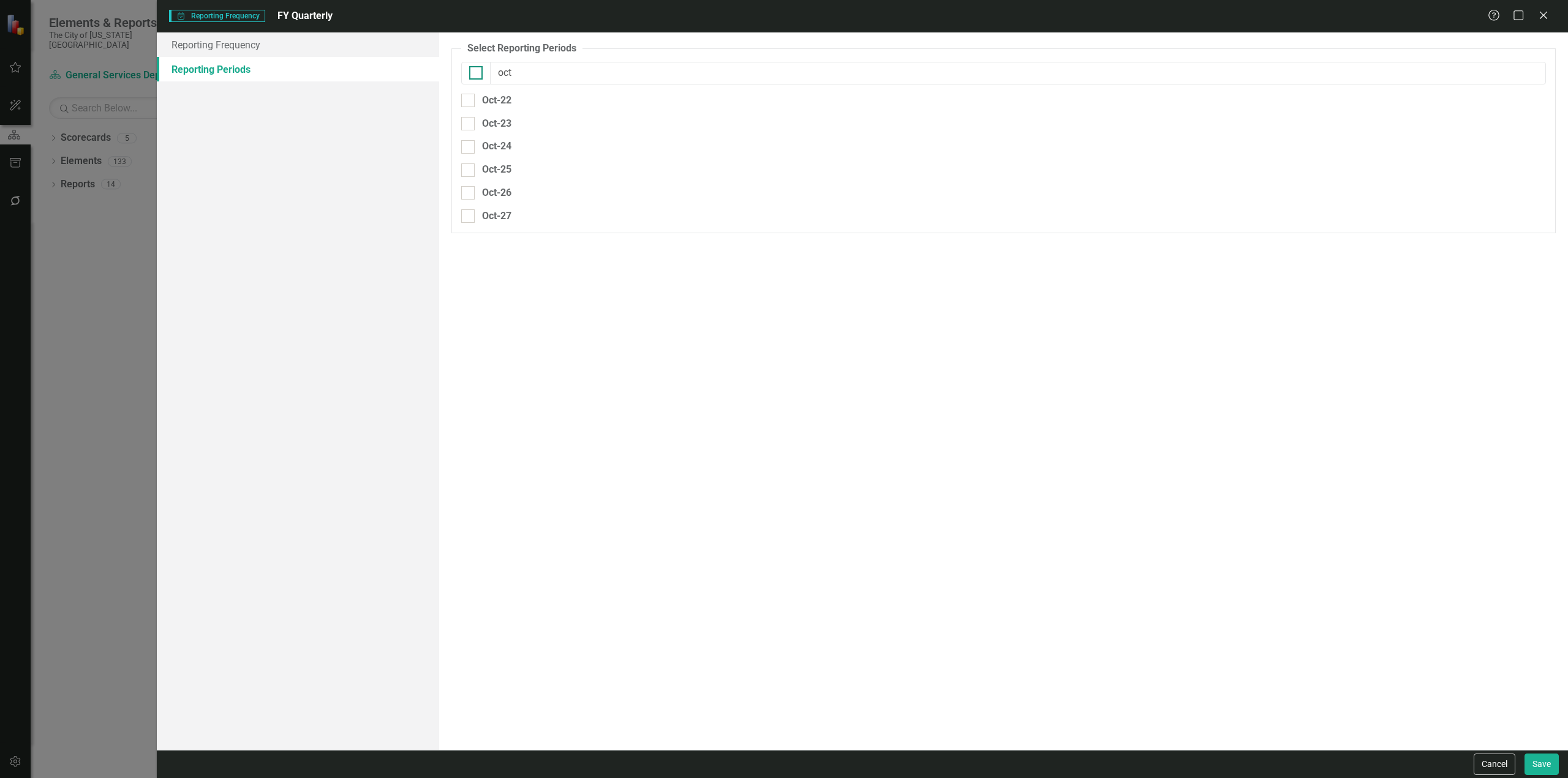
click at [479, 72] on div at bounding box center [476, 72] width 14 height 14
click at [478, 72] on input "checkbox" at bounding box center [473, 70] width 8 height 8
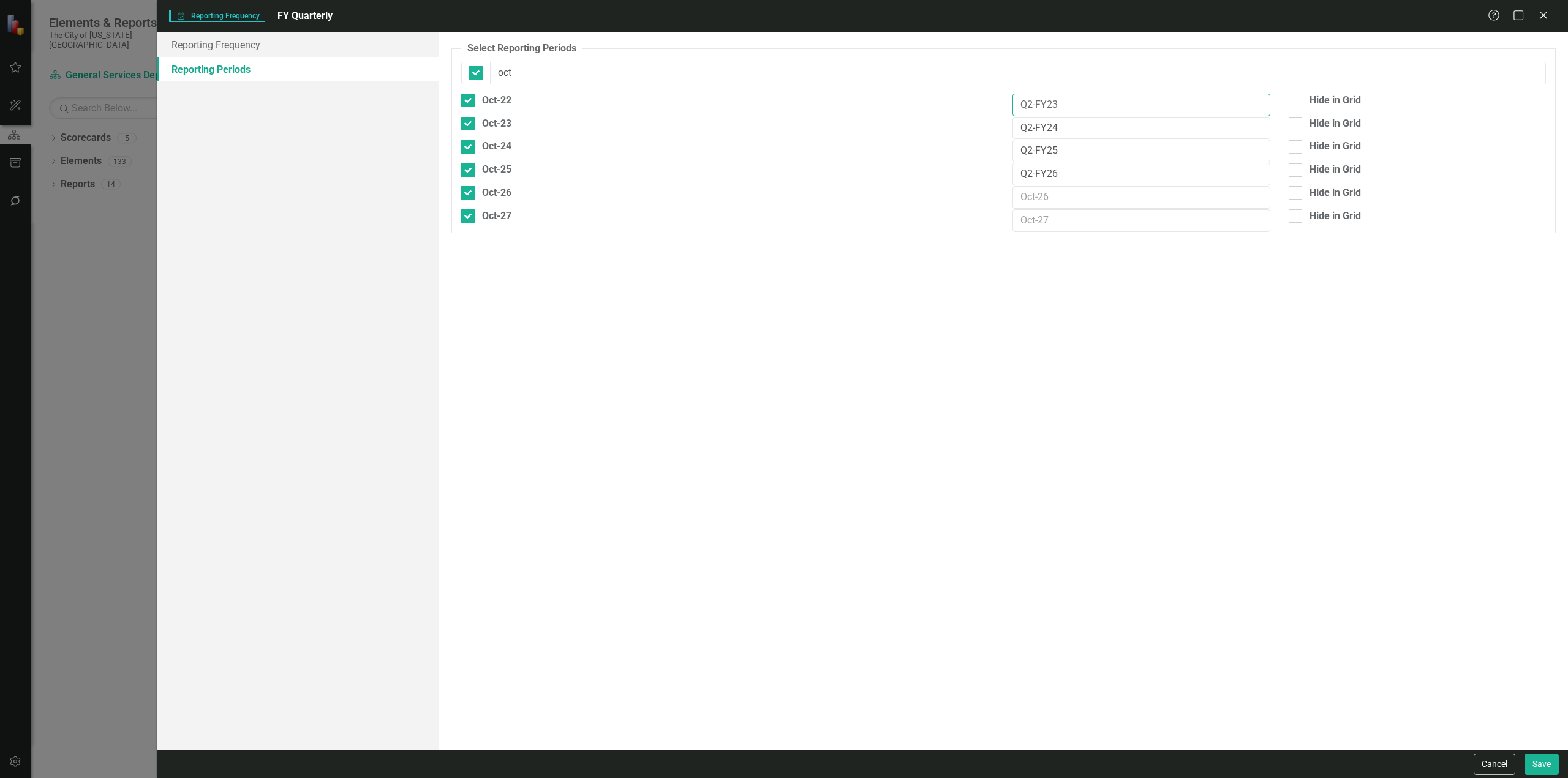
click at [1046, 104] on input "Q2-FY23" at bounding box center [1141, 104] width 257 height 22
click at [1047, 127] on input "Q2-FY24" at bounding box center [1141, 128] width 257 height 22
drag, startPoint x: 1049, startPoint y: 148, endPoint x: 1107, endPoint y: 152, distance: 58.1
click at [1049, 148] on input "Q2-FY25" at bounding box center [1141, 150] width 257 height 22
drag, startPoint x: 1049, startPoint y: 168, endPoint x: 1061, endPoint y: 177, distance: 15.0
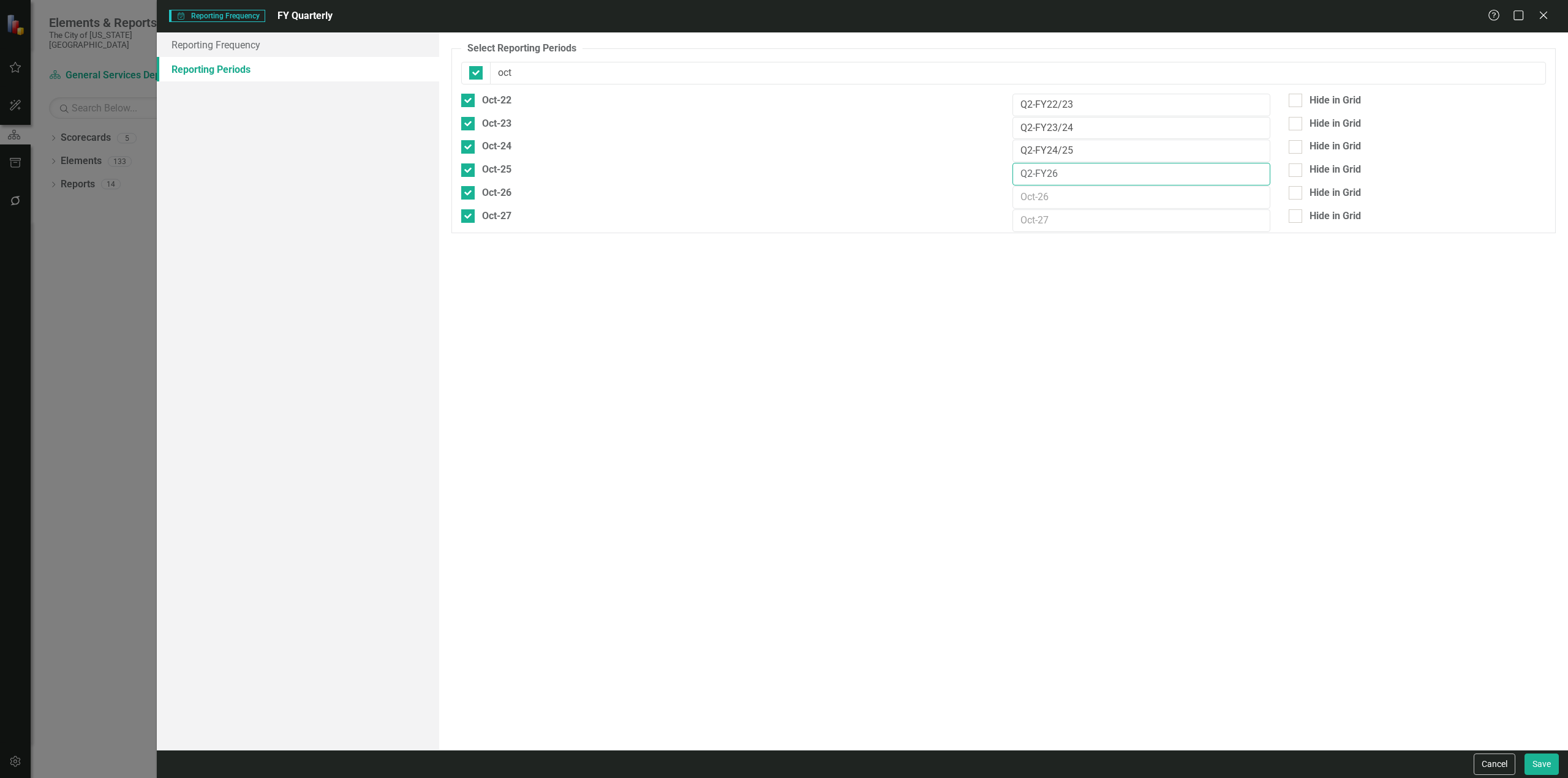
click at [1050, 170] on input "Q2-FY26" at bounding box center [1141, 174] width 257 height 22
drag, startPoint x: 1077, startPoint y: 178, endPoint x: 1019, endPoint y: 176, distance: 58.0
click at [1019, 176] on input "Q2-FY25/26" at bounding box center [1141, 174] width 257 height 22
click at [1044, 196] on input "text" at bounding box center [1141, 197] width 257 height 22
paste input "Q2-FY25/26"
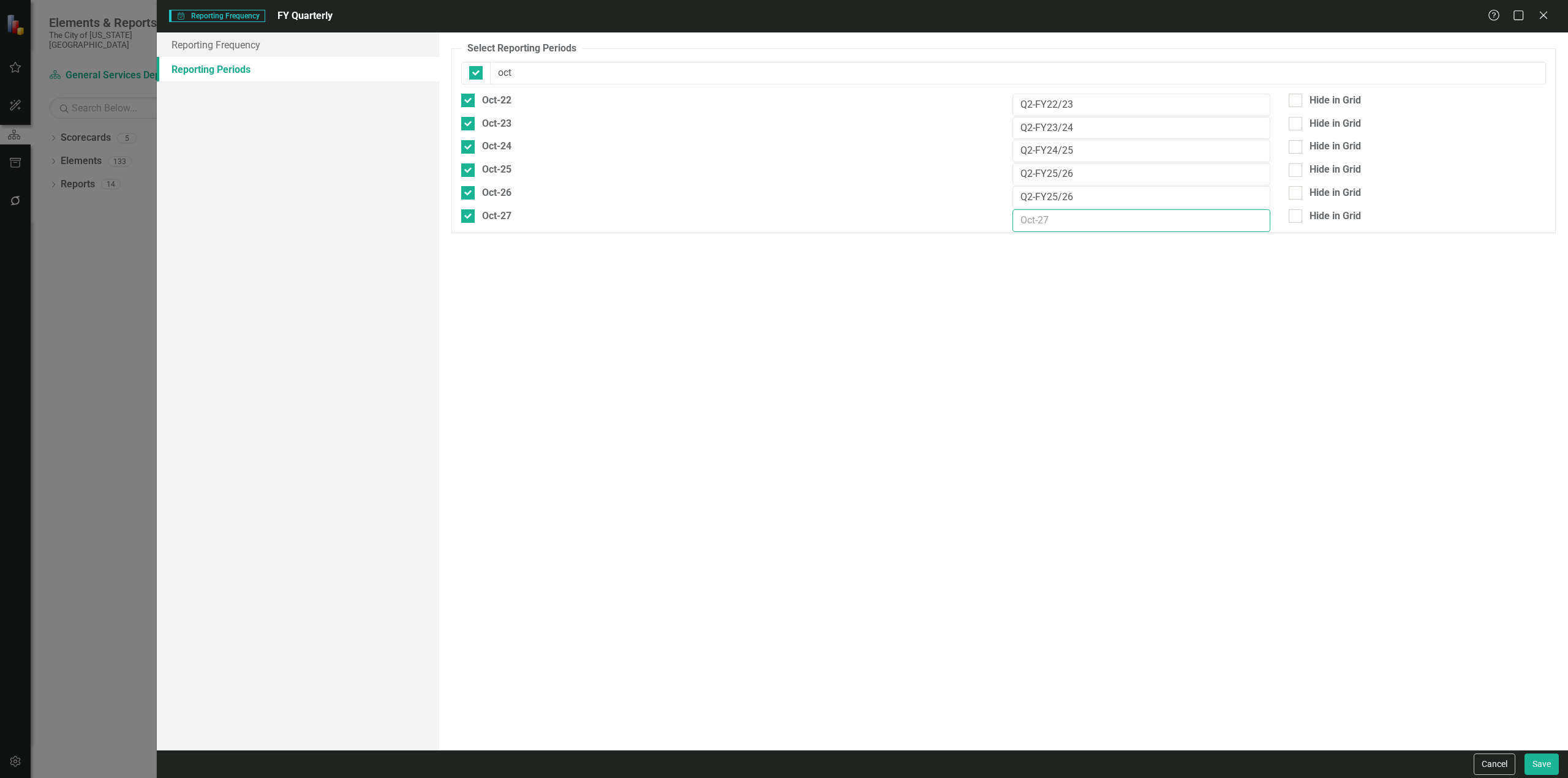
click at [1042, 212] on input "text" at bounding box center [1141, 220] width 257 height 22
paste input "Q2-FY25/26"
drag, startPoint x: 1058, startPoint y: 189, endPoint x: 1065, endPoint y: 191, distance: 7.3
click at [1058, 189] on input "Q2-FY25/26" at bounding box center [1141, 197] width 257 height 22
drag, startPoint x: 1054, startPoint y: 221, endPoint x: 1074, endPoint y: 218, distance: 20.2
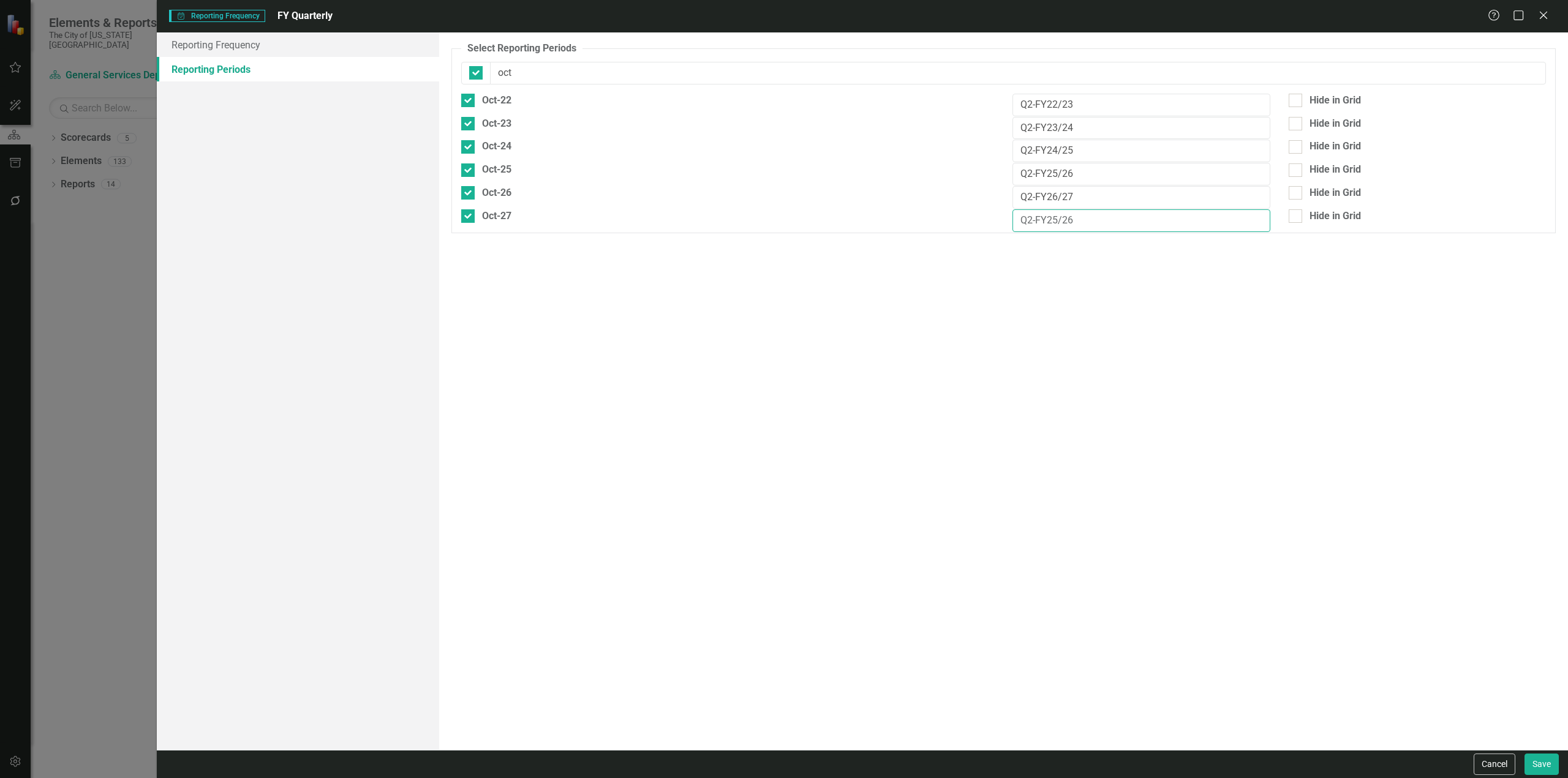
click at [1054, 221] on input "Q2-FY25/26" at bounding box center [1141, 220] width 257 height 22
click at [1326, 215] on div "Hide in Grid" at bounding box center [1335, 216] width 51 height 14
click at [1296, 215] on input "Hide in Grid" at bounding box center [1292, 214] width 8 height 8
drag, startPoint x: 558, startPoint y: 73, endPoint x: 459, endPoint y: 61, distance: 99.7
click at [459, 63] on fieldset "Select Reporting Periods Since you may not be reporting on every element every …" at bounding box center [1003, 137] width 1104 height 191
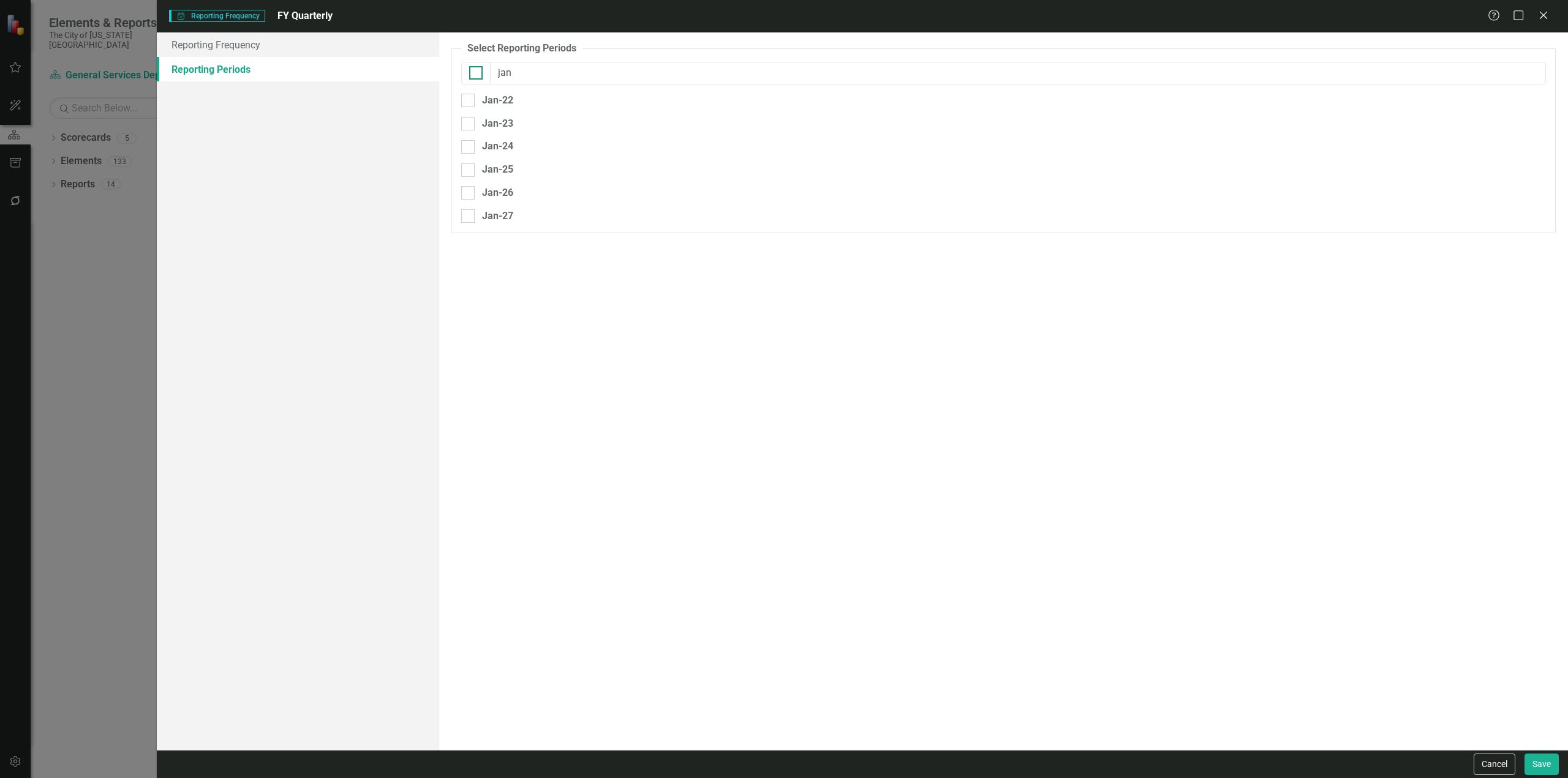
click at [472, 68] on input "checkbox" at bounding box center [473, 70] width 8 height 8
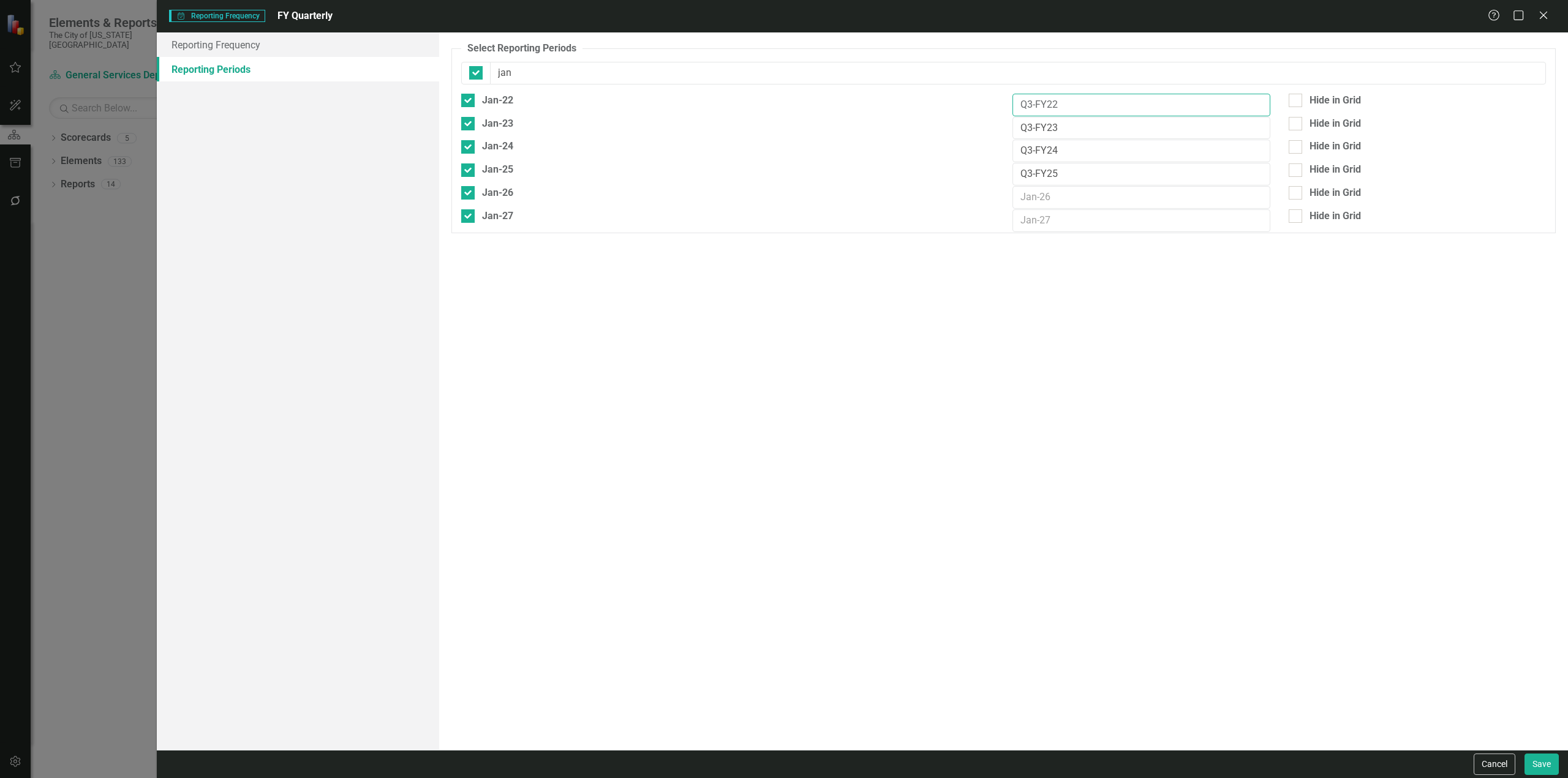
click at [1046, 107] on input "Q3-FY22" at bounding box center [1141, 104] width 257 height 22
click at [1065, 103] on input "Q3-FY22" at bounding box center [1141, 104] width 257 height 22
click at [1049, 103] on input "Q3-FY22" at bounding box center [1141, 104] width 257 height 22
click at [1046, 128] on input "Q3-FY23" at bounding box center [1141, 128] width 257 height 22
click at [1047, 141] on input "Q3-FY24" at bounding box center [1141, 150] width 257 height 22
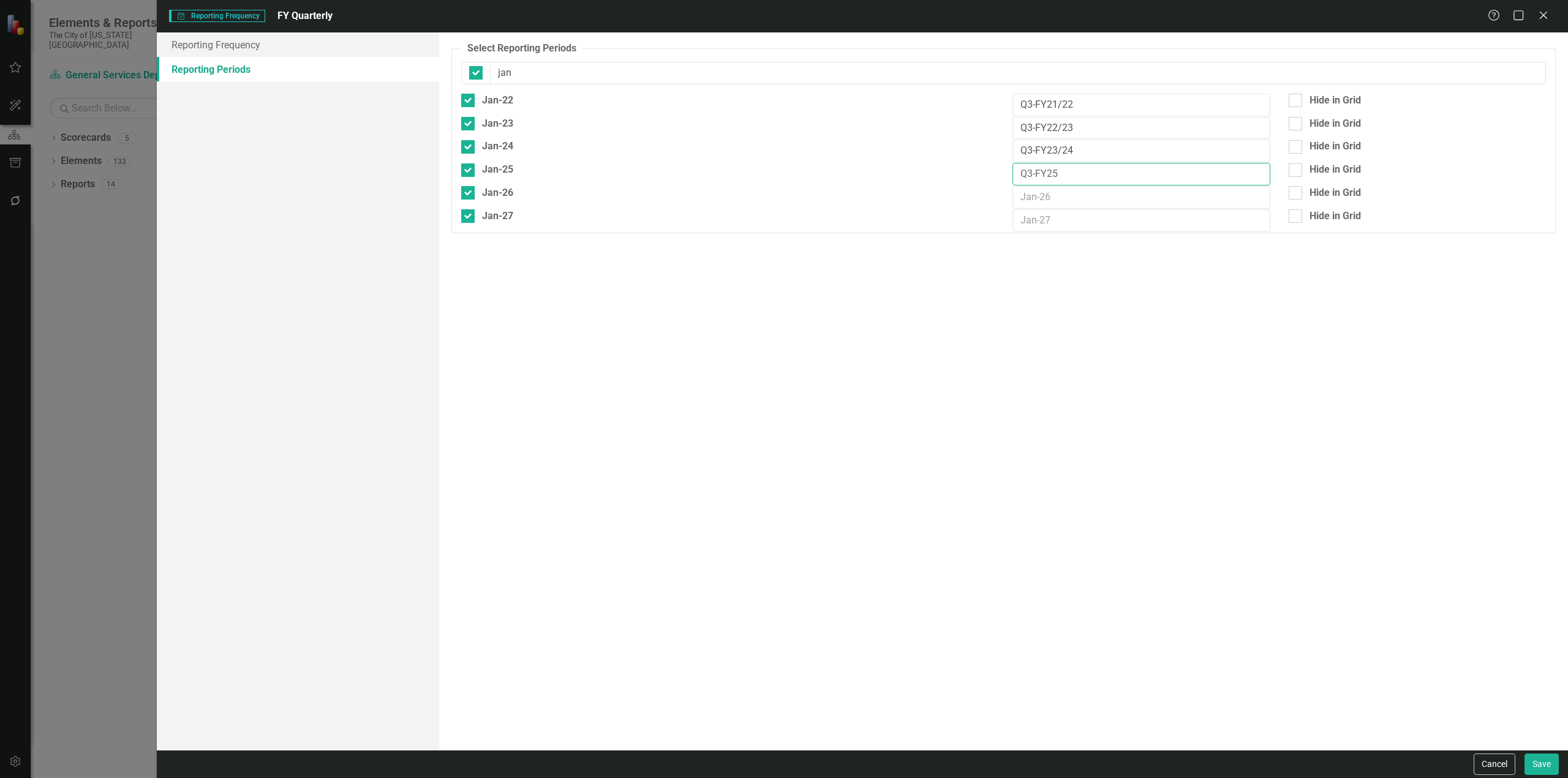
click at [1051, 163] on input "Q3-FY25" at bounding box center [1141, 174] width 257 height 22
drag, startPoint x: 1092, startPoint y: 164, endPoint x: 966, endPoint y: 175, distance: 126.5
click at [966, 175] on div "Jan-25 Q3-FY24/25 Hide in Grid" at bounding box center [1003, 175] width 1103 height 23
click at [1035, 195] on input "text" at bounding box center [1141, 197] width 257 height 22
paste input "Q3-FY24/25"
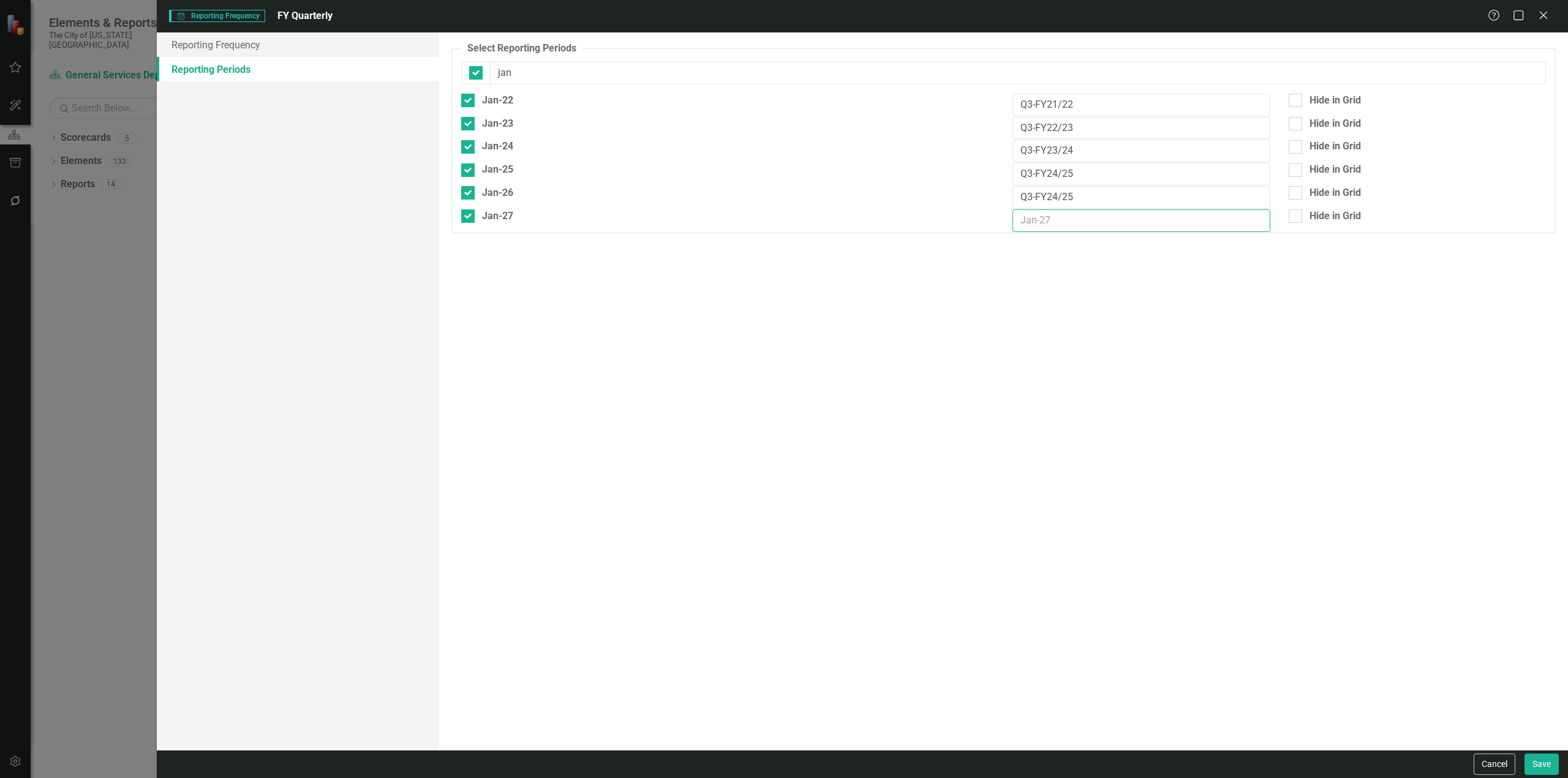
drag, startPoint x: 1048, startPoint y: 218, endPoint x: 1082, endPoint y: 214, distance: 34.2
click at [1048, 218] on input "text" at bounding box center [1141, 220] width 257 height 22
paste input "Q3-FY24/25"
click at [1313, 203] on div "Jan-26 Q3-FY24/25 Hide in Grid" at bounding box center [1003, 198] width 1103 height 23
click at [1319, 201] on div "Jan-26 Q3-FY24/25 Hide in Grid" at bounding box center [1003, 198] width 1103 height 23
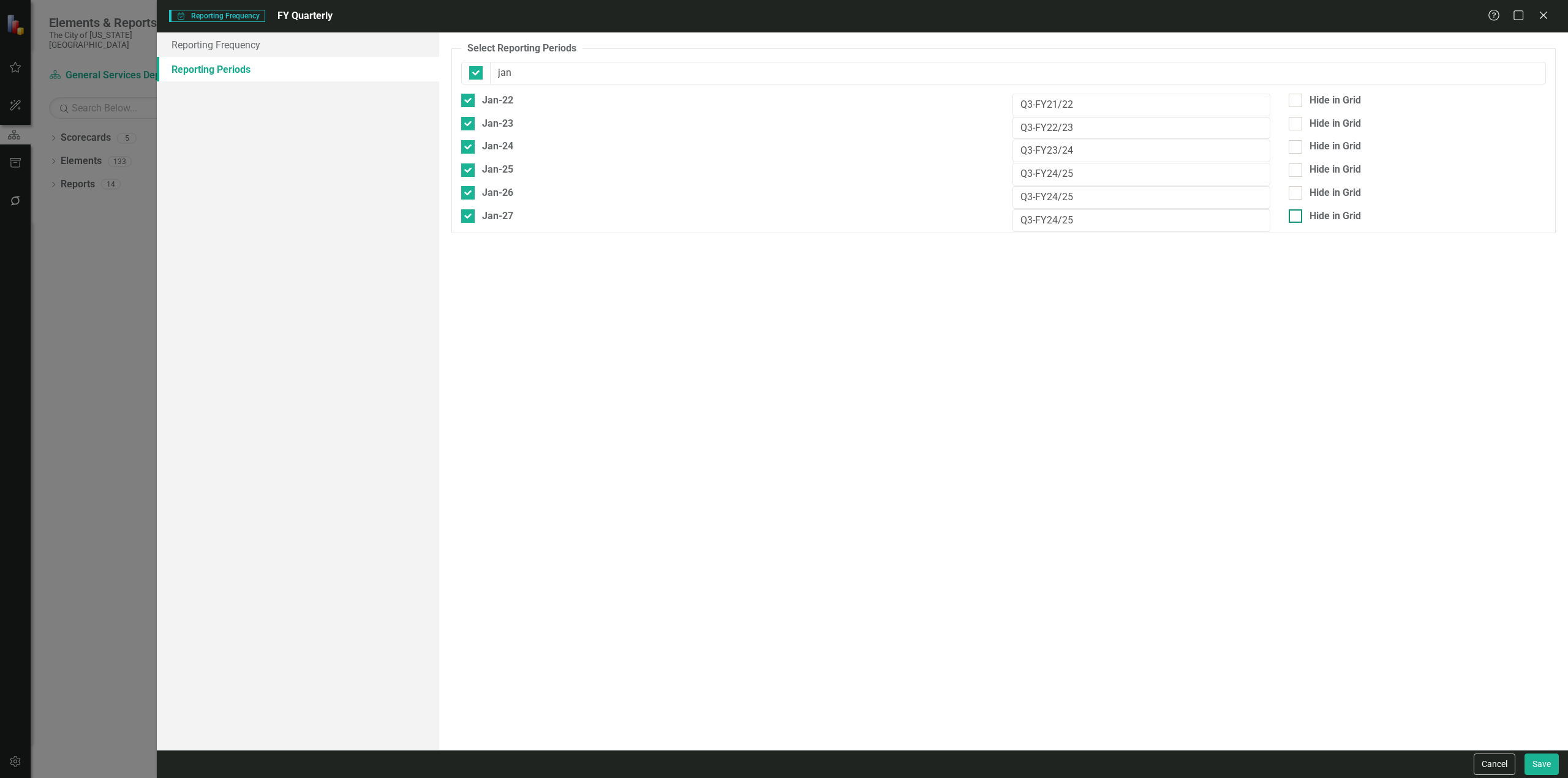
click at [1320, 210] on div "Hide in Grid" at bounding box center [1335, 216] width 51 height 14
click at [1296, 210] on input "Hide in Grid" at bounding box center [1292, 214] width 8 height 8
click at [1321, 187] on div "Hide in Grid" at bounding box center [1335, 193] width 51 height 14
click at [1296, 187] on input "Hide in Grid" at bounding box center [1292, 190] width 8 height 8
click at [1303, 101] on div "Hide in Grid" at bounding box center [1417, 101] width 257 height 14
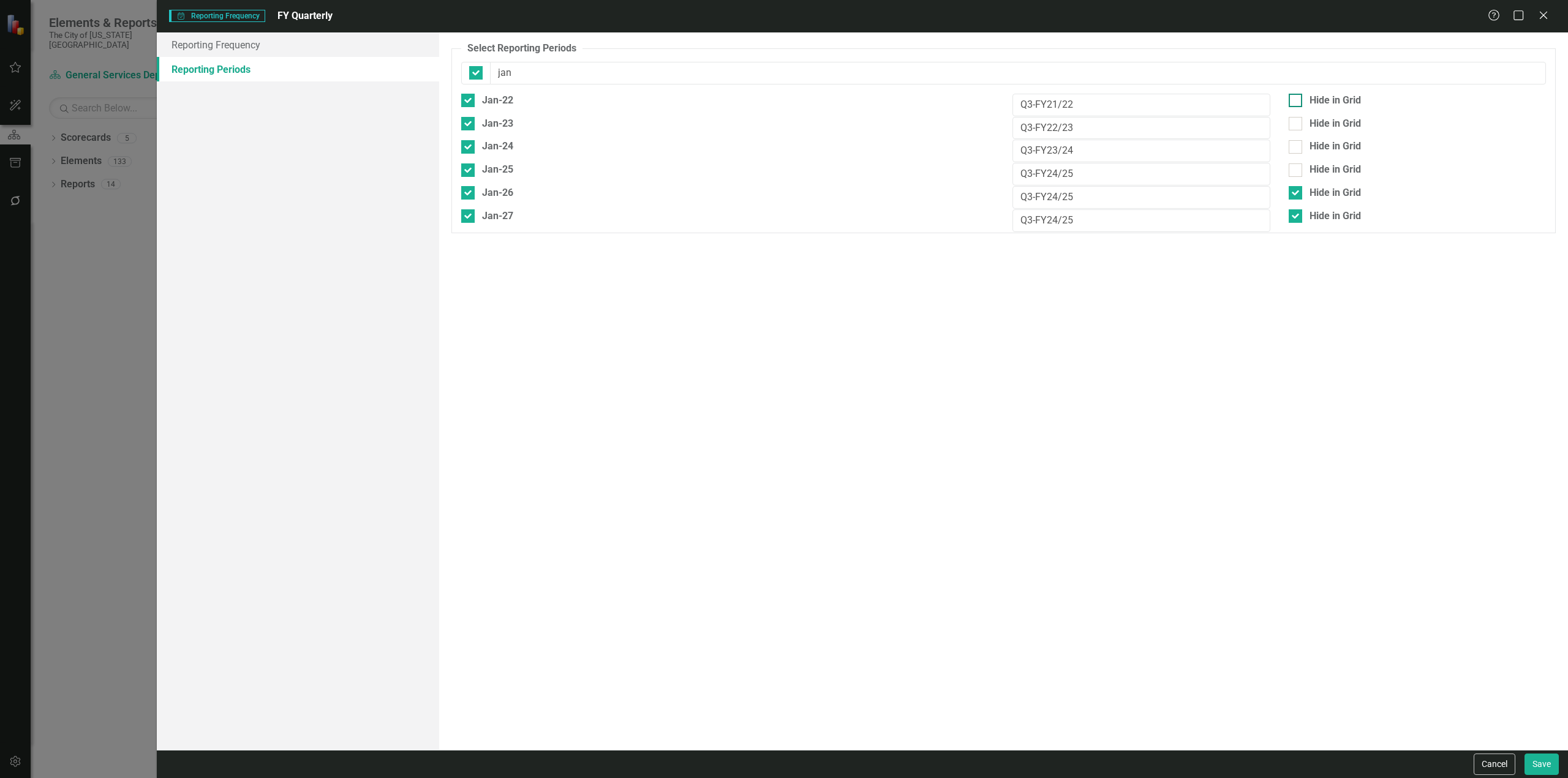
click at [1296, 101] on input "Hide in Grid" at bounding box center [1292, 98] width 8 height 8
click at [1060, 197] on input "Q3-FY24/25" at bounding box center [1141, 197] width 257 height 22
click at [1062, 216] on input "Q3-FY24/25" at bounding box center [1141, 220] width 257 height 22
click at [483, 74] on div "jan" at bounding box center [1003, 72] width 1085 height 22
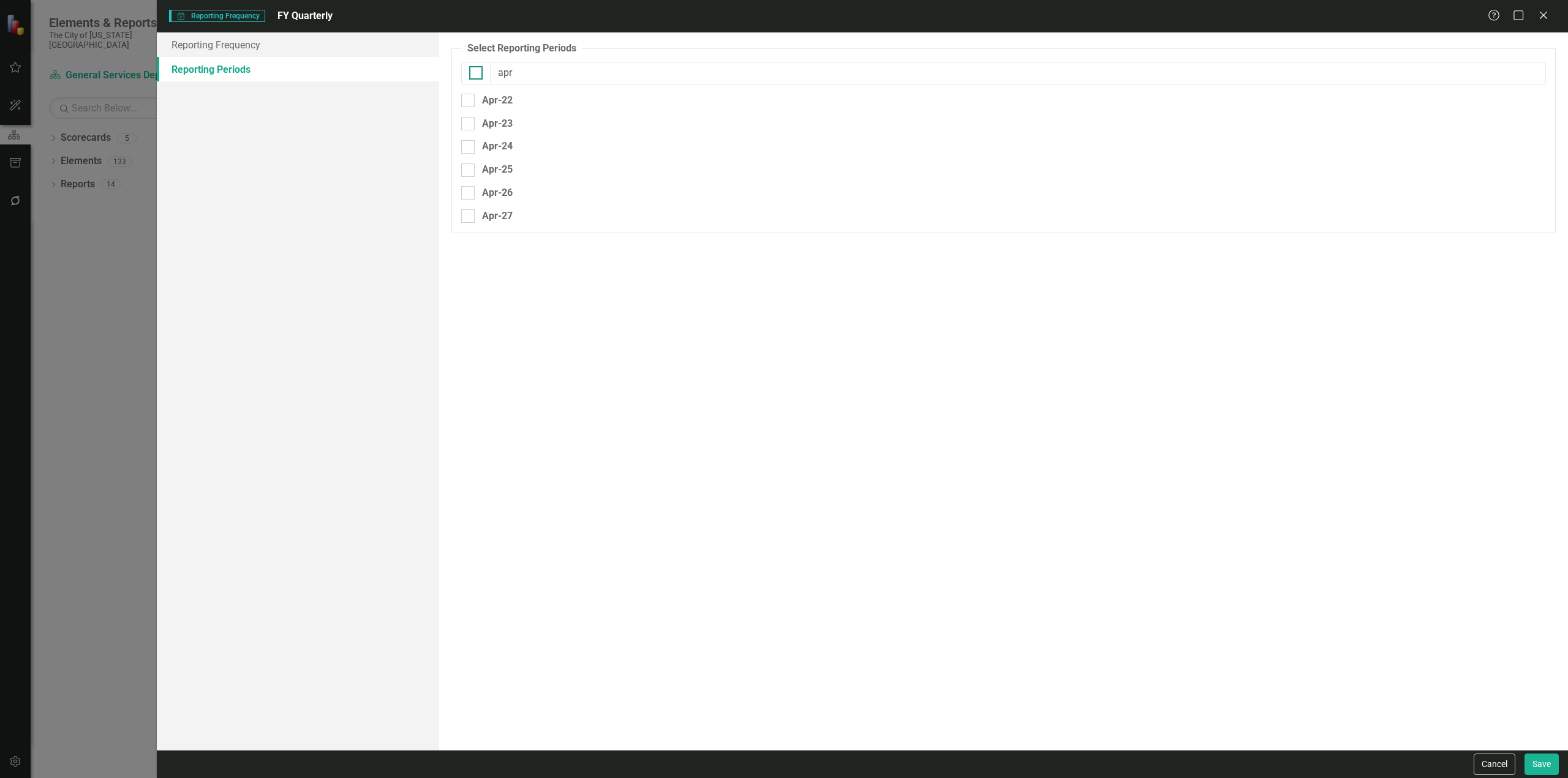
drag, startPoint x: 473, startPoint y: 72, endPoint x: 775, endPoint y: 136, distance: 308.7
click at [473, 72] on div at bounding box center [476, 72] width 14 height 14
click at [473, 72] on input "checkbox" at bounding box center [473, 70] width 8 height 8
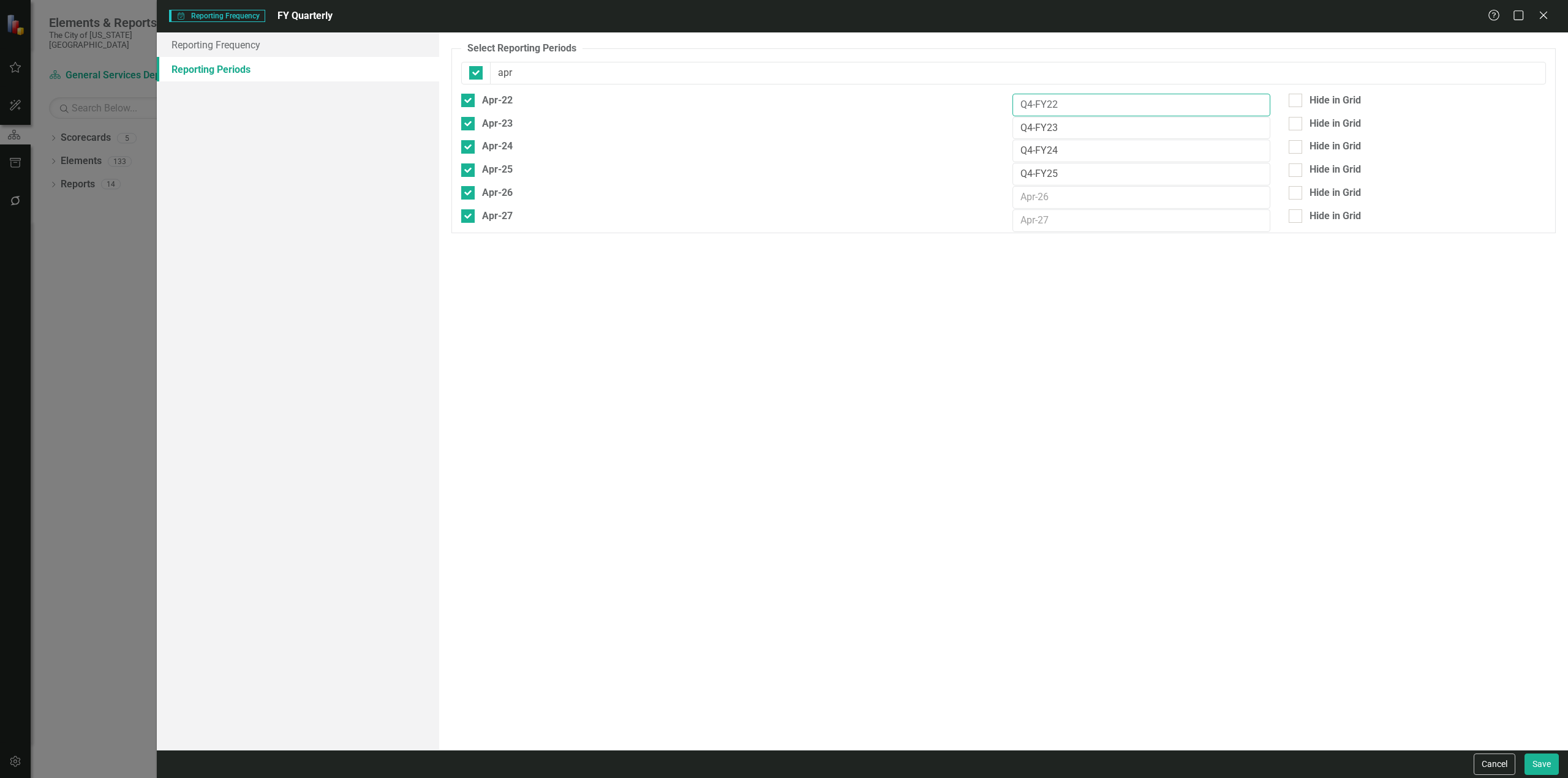
click at [1049, 106] on input "Q4-FY22" at bounding box center [1141, 104] width 257 height 22
drag, startPoint x: 1313, startPoint y: 95, endPoint x: 1273, endPoint y: 110, distance: 42.7
click at [1313, 94] on div "Hide in Grid" at bounding box center [1335, 101] width 51 height 14
click at [1296, 94] on input "Hide in Grid" at bounding box center [1292, 98] width 8 height 8
click at [1048, 130] on input "Q4-FY23" at bounding box center [1141, 128] width 257 height 22
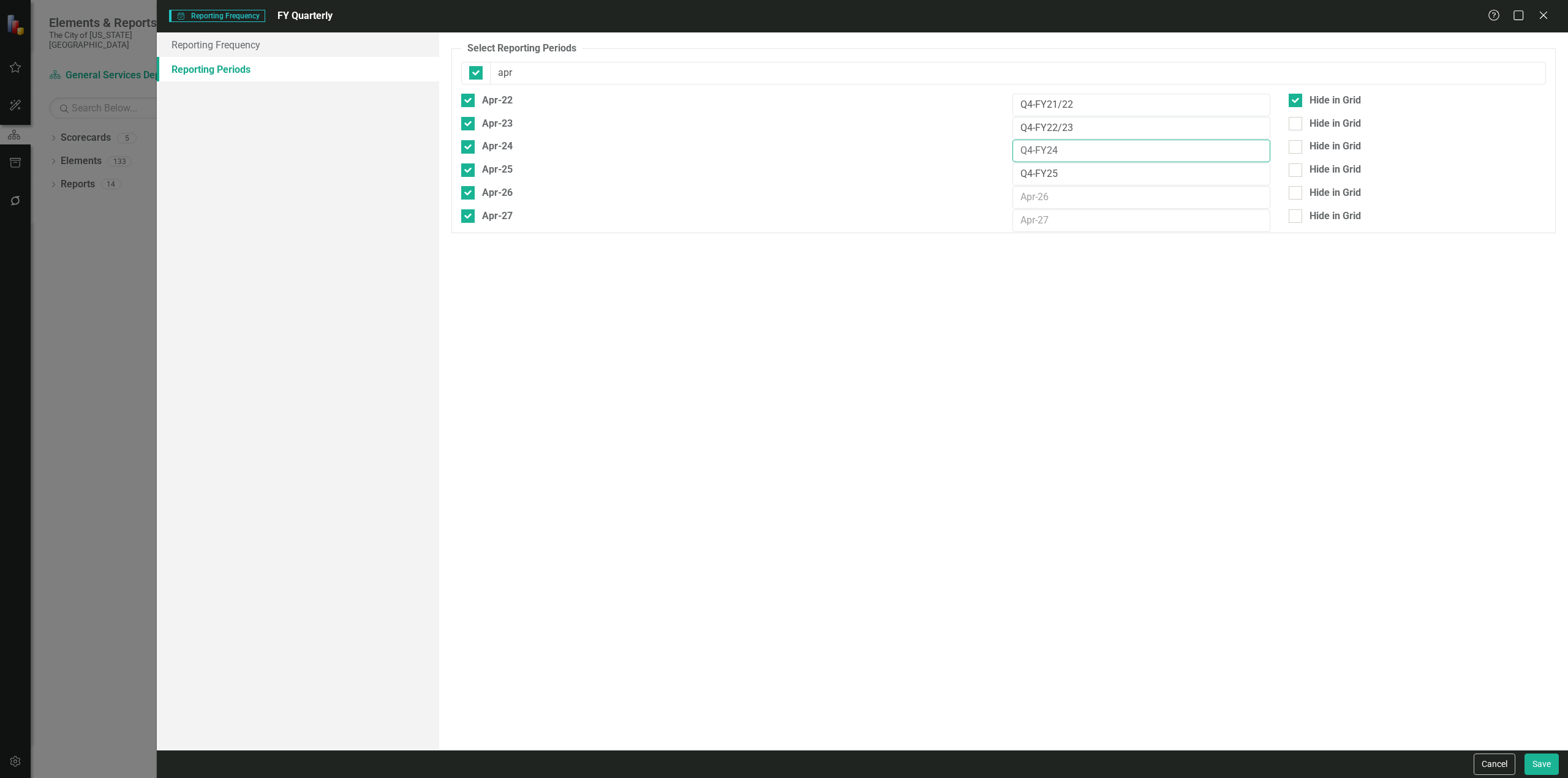
drag, startPoint x: 1046, startPoint y: 148, endPoint x: 1097, endPoint y: 152, distance: 51.2
click at [1046, 148] on input "Q4-FY24" at bounding box center [1141, 150] width 257 height 22
click at [1044, 168] on input "Q4-FY25" at bounding box center [1141, 174] width 257 height 22
drag, startPoint x: 1066, startPoint y: 172, endPoint x: 974, endPoint y: 177, distance: 92.1
click at [974, 177] on div "Apr-25 Q4-FY24/25 Hide in Grid" at bounding box center [1003, 175] width 1103 height 23
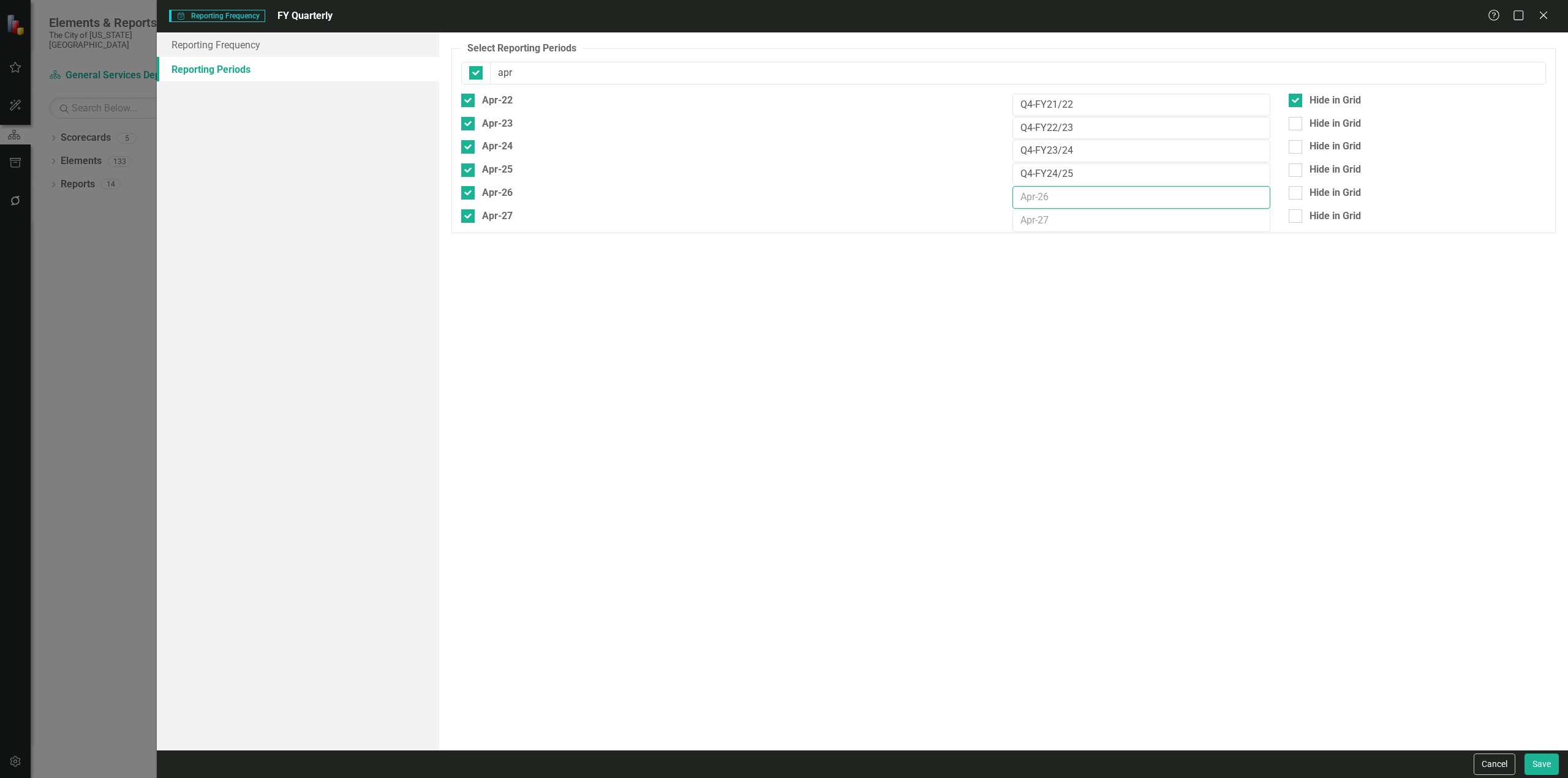
click at [1074, 204] on input "text" at bounding box center [1141, 197] width 257 height 22
paste input "Q4-FY24/25"
click at [1062, 222] on input "text" at bounding box center [1141, 220] width 257 height 22
paste input "Q4-FY24/25"
click at [1059, 196] on input "Q4-FY24/25" at bounding box center [1141, 197] width 257 height 22
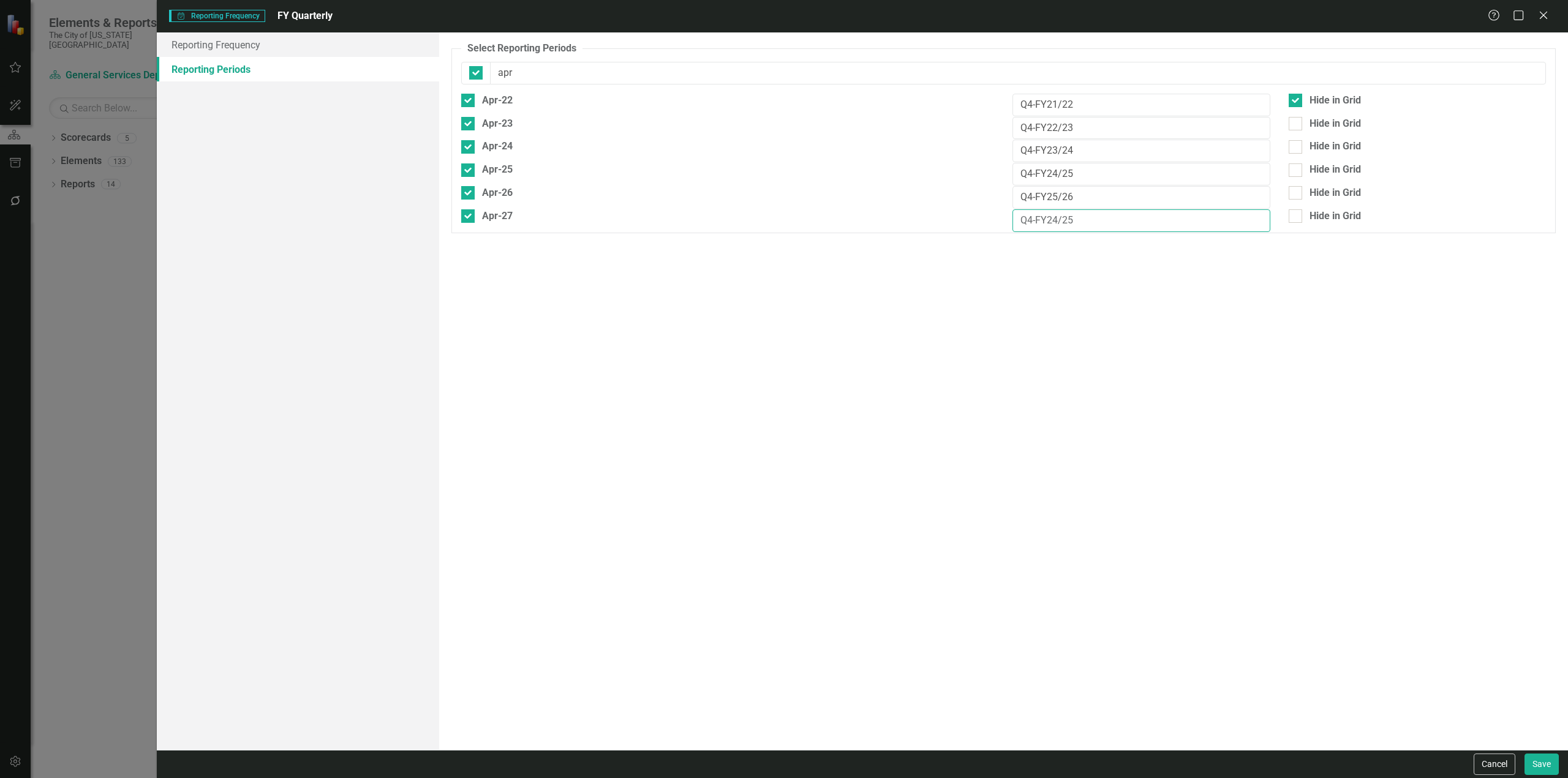
click at [1059, 215] on input "Q4-FY24/25" at bounding box center [1141, 220] width 257 height 22
click at [1299, 211] on div at bounding box center [1295, 216] width 14 height 14
click at [1296, 211] on input "Hide in Grid" at bounding box center [1292, 214] width 8 height 8
drag, startPoint x: 604, startPoint y: 65, endPoint x: 452, endPoint y: 47, distance: 153.1
click at [452, 48] on fieldset "Select Reporting Periods Since you may not be reporting on every element every …" at bounding box center [1003, 137] width 1104 height 191
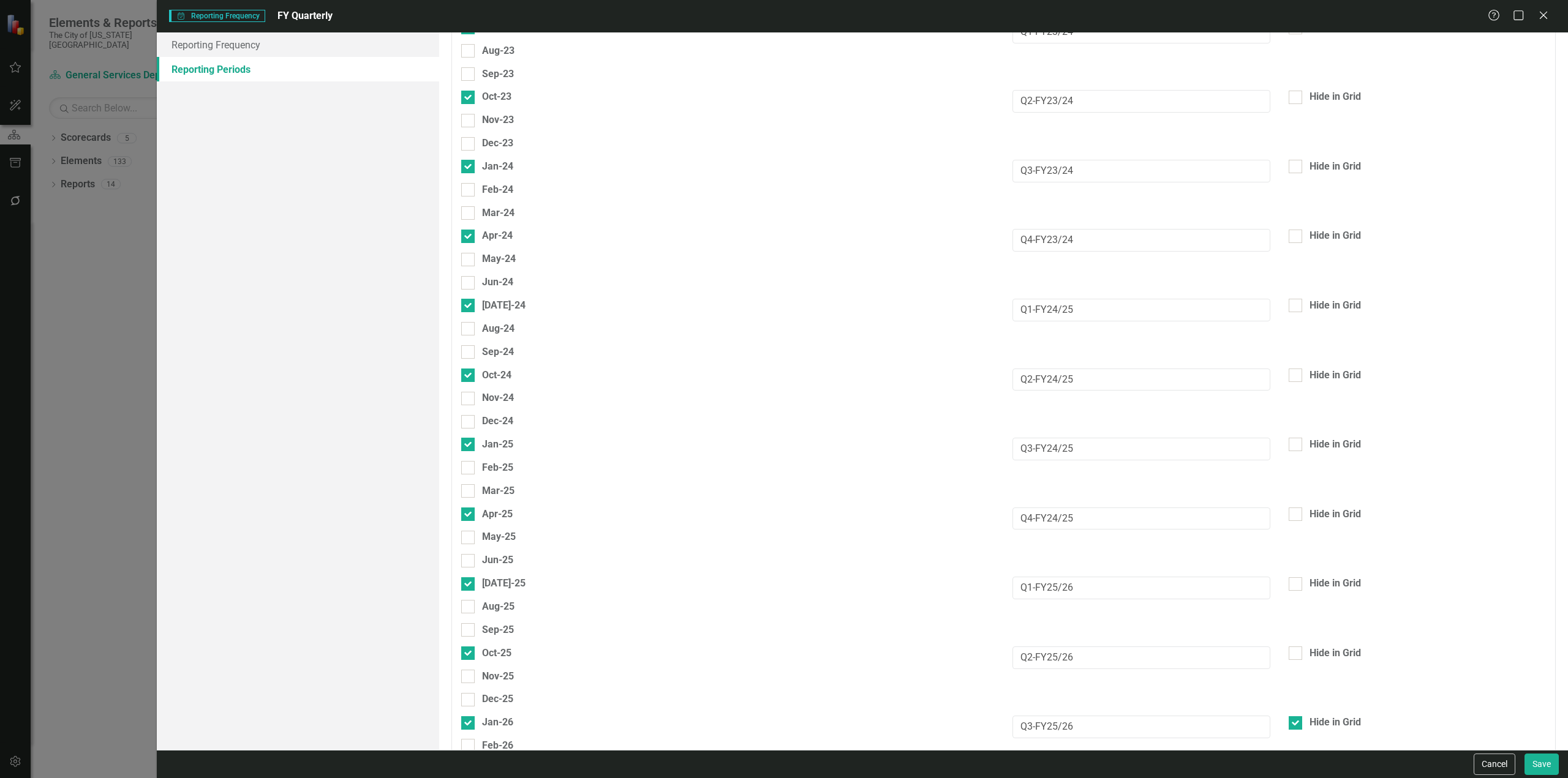
scroll to position [972, 0]
click at [1310, 303] on div "Hide in Grid" at bounding box center [1335, 310] width 51 height 14
click at [1296, 303] on input "Hide in Grid" at bounding box center [1292, 307] width 8 height 8
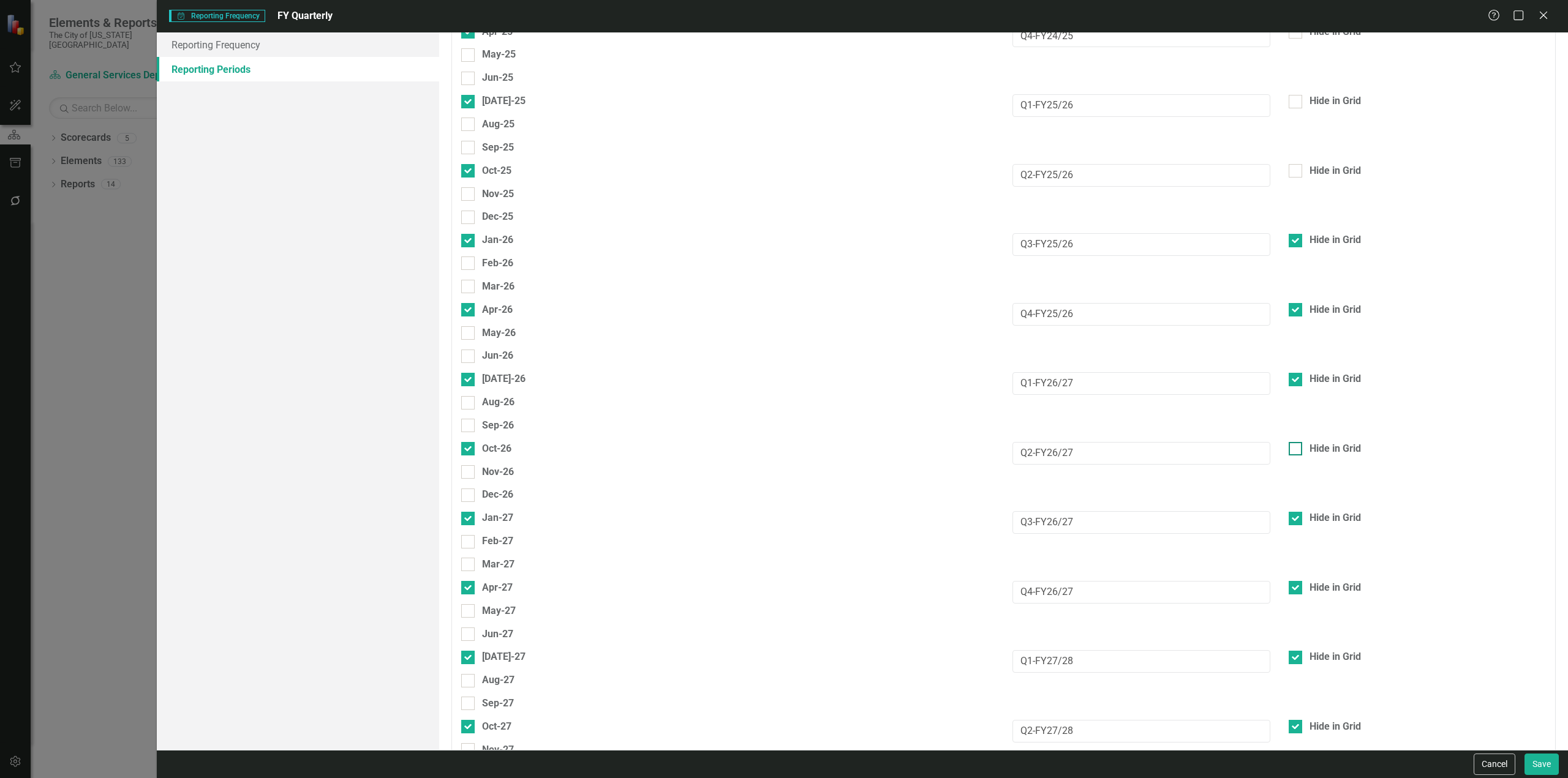
click at [1301, 442] on div "Hide in Grid" at bounding box center [1417, 448] width 257 height 14
click at [1296, 442] on input "Hide in Grid" at bounding box center [1292, 446] width 8 height 8
click at [1298, 303] on div "Hide in Grid" at bounding box center [1417, 310] width 257 height 14
click at [1296, 303] on input "Hide in Grid" at bounding box center [1292, 307] width 8 height 8
click at [1301, 233] on div "Hide in Grid" at bounding box center [1417, 240] width 257 height 14
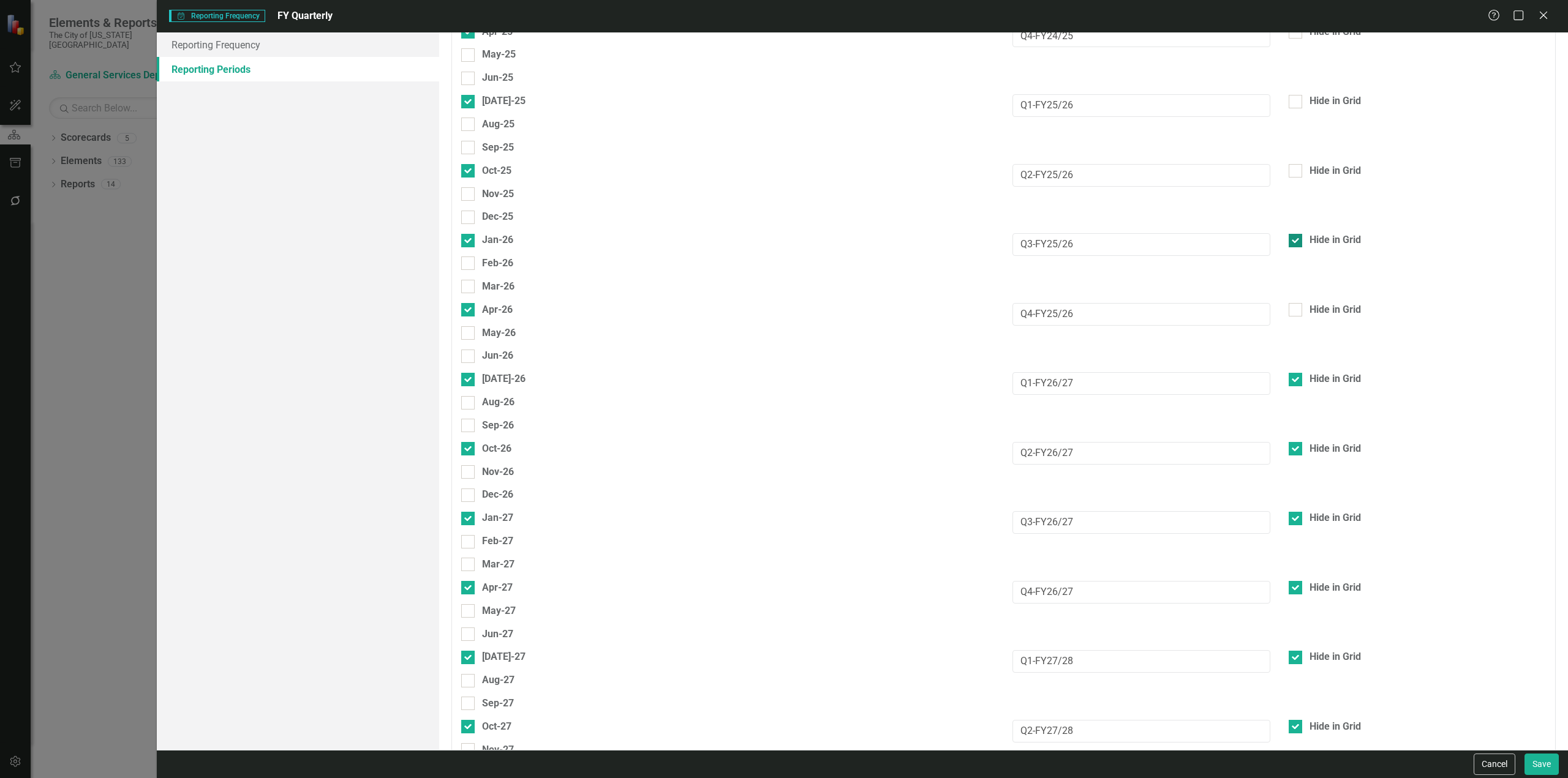
click at [1296, 234] on input "Hide in Grid" at bounding box center [1292, 238] width 8 height 8
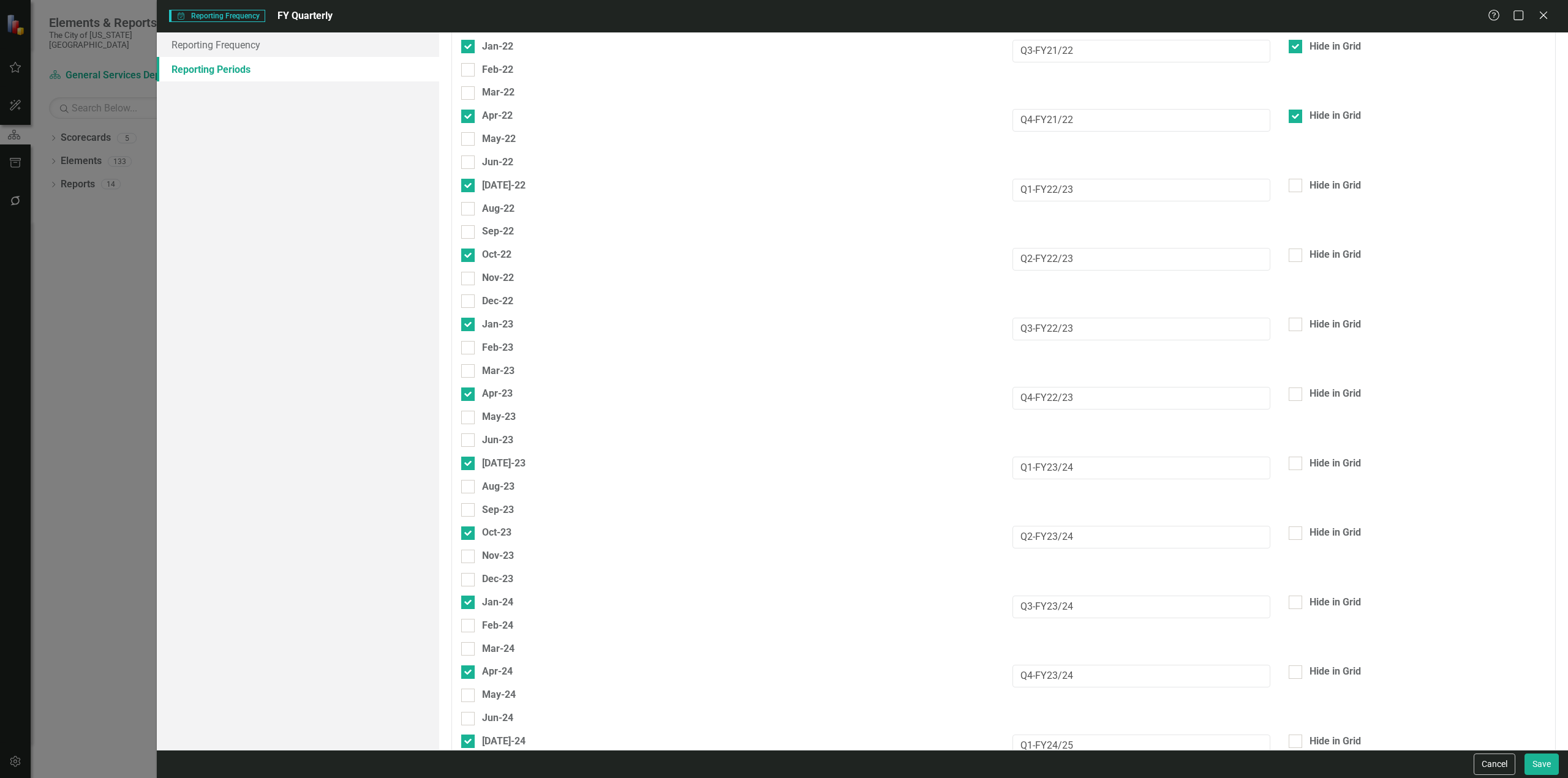
scroll to position [0, 0]
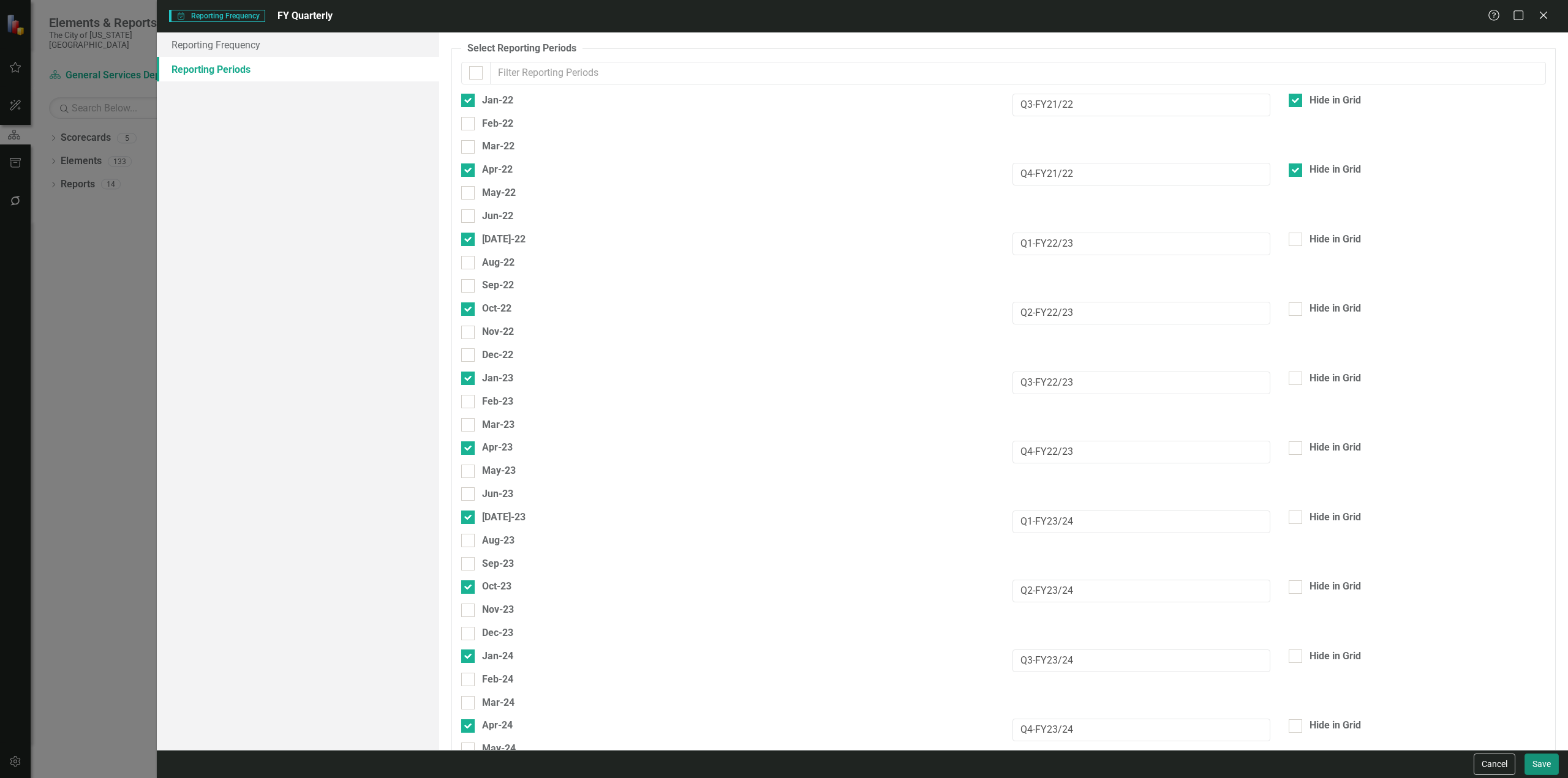
click at [1538, 765] on button "Save" at bounding box center [1541, 764] width 34 height 21
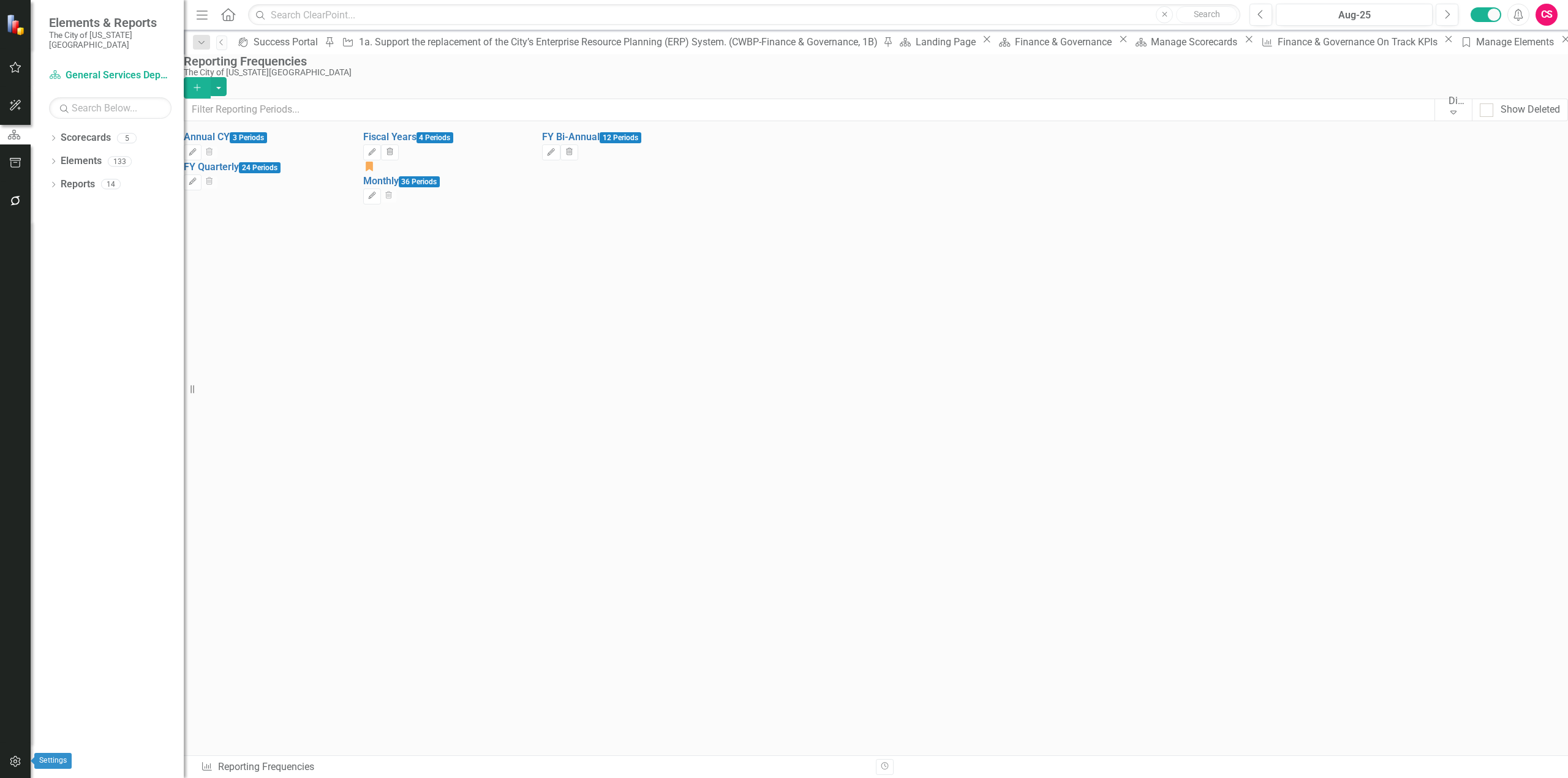
click at [21, 764] on icon "button" at bounding box center [15, 762] width 13 height 10
click at [238, 14] on div "Menu Home Search Close Search" at bounding box center [715, 14] width 1044 height 23
click at [233, 14] on icon at bounding box center [228, 14] width 15 height 13
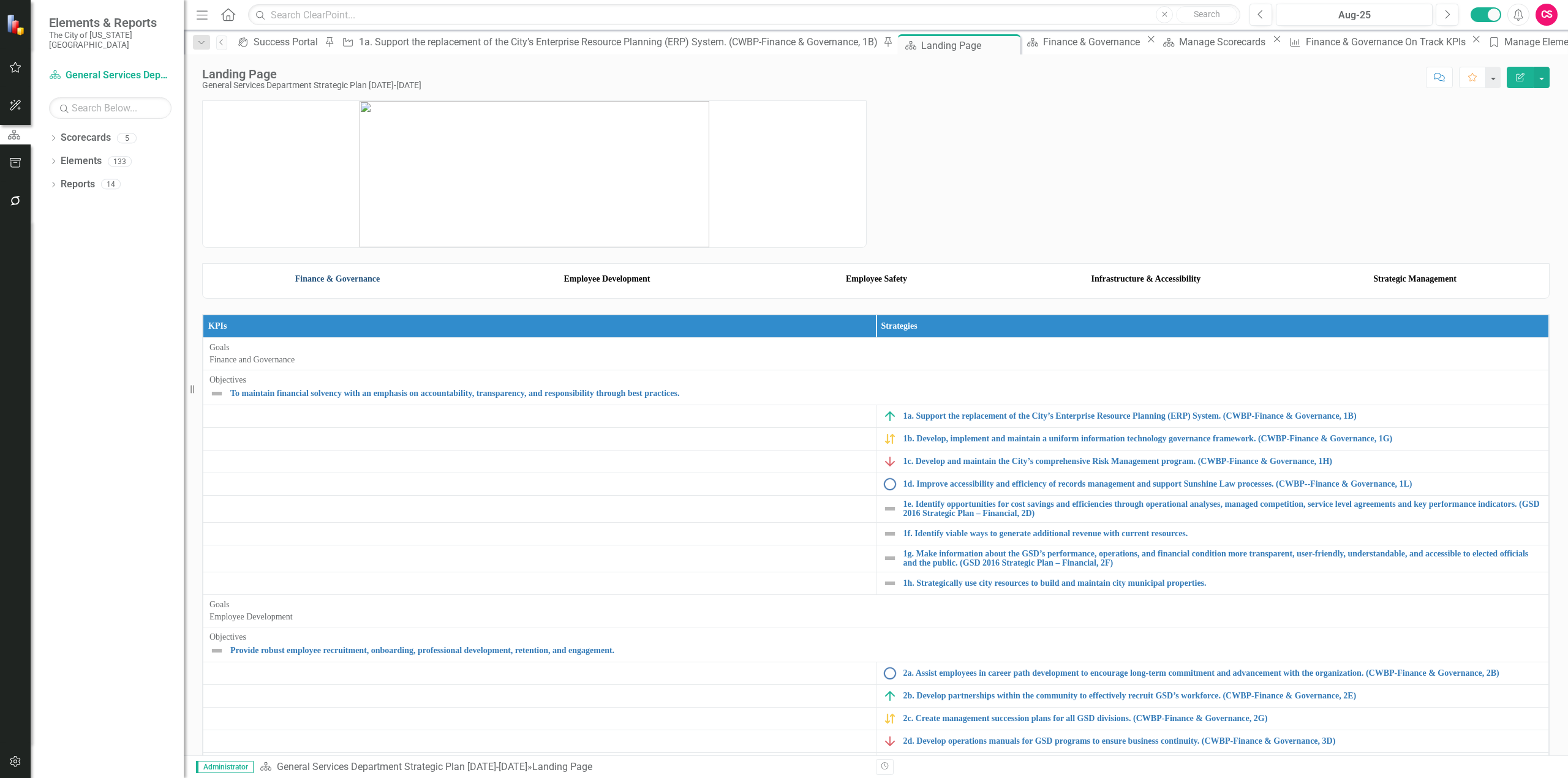
click at [339, 283] on link "Finance & Governance" at bounding box center [336, 279] width 84 height 10
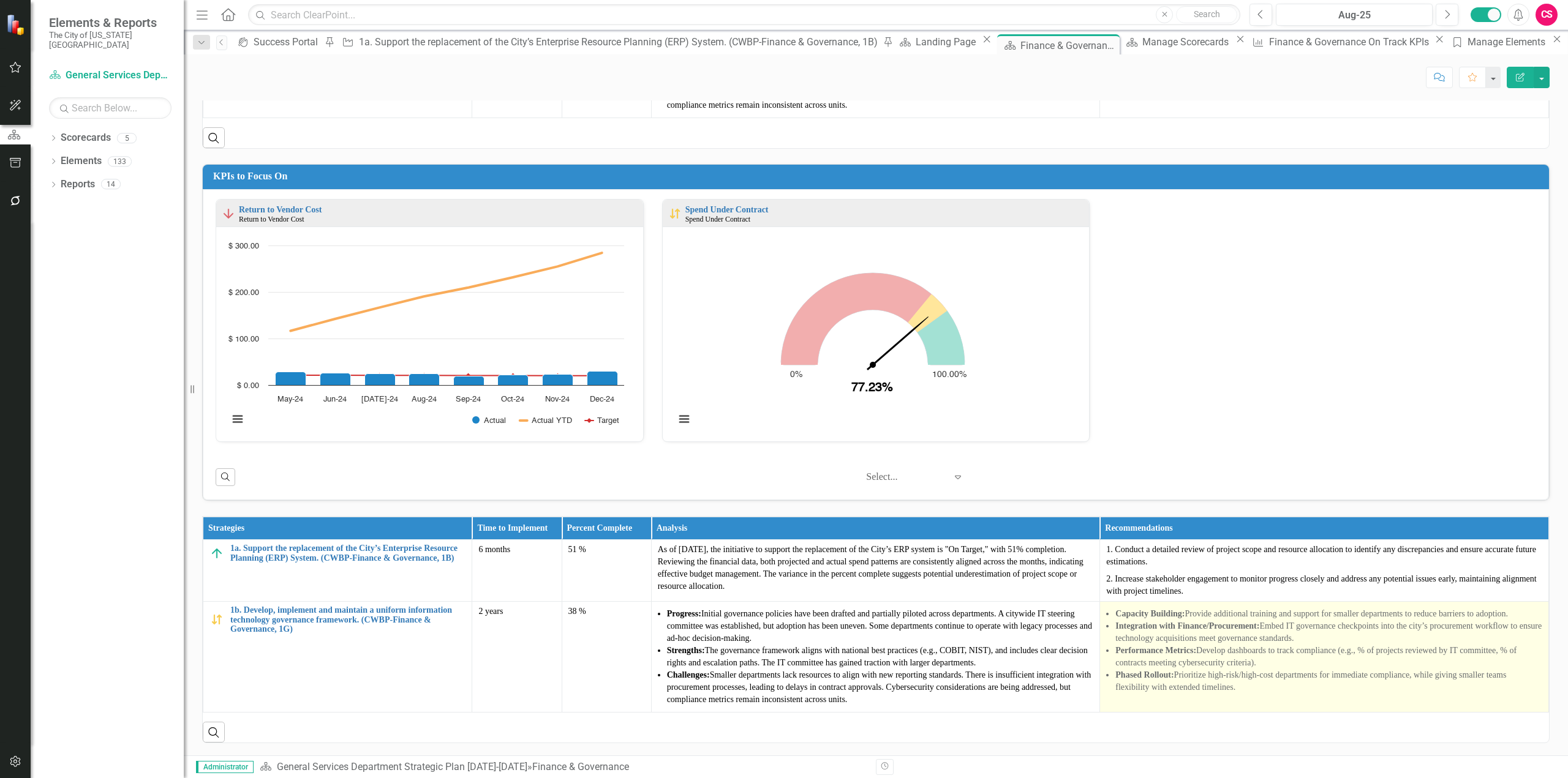
scroll to position [1, 0]
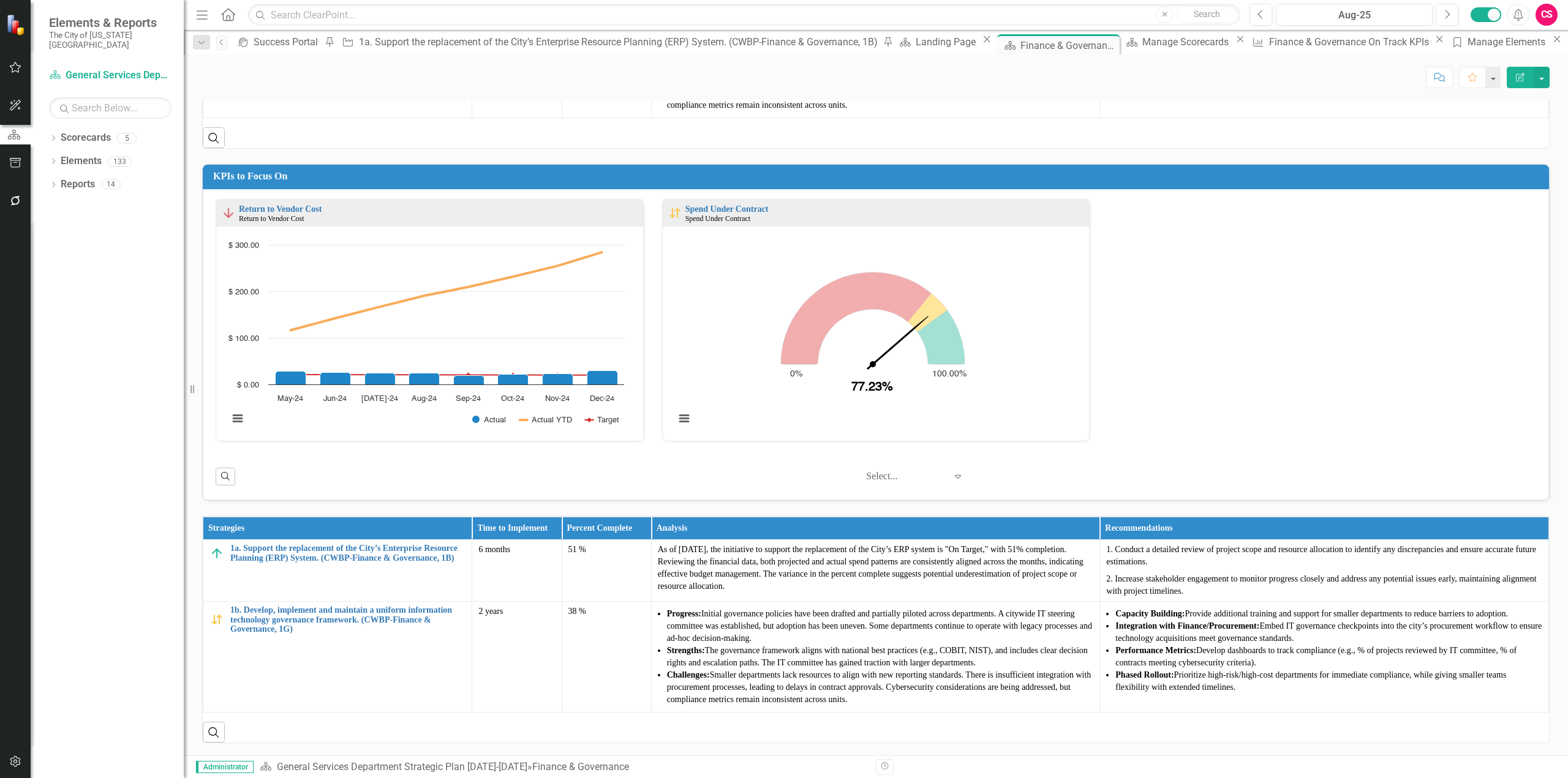
click at [1147, 722] on div "Search" at bounding box center [876, 728] width 1347 height 30
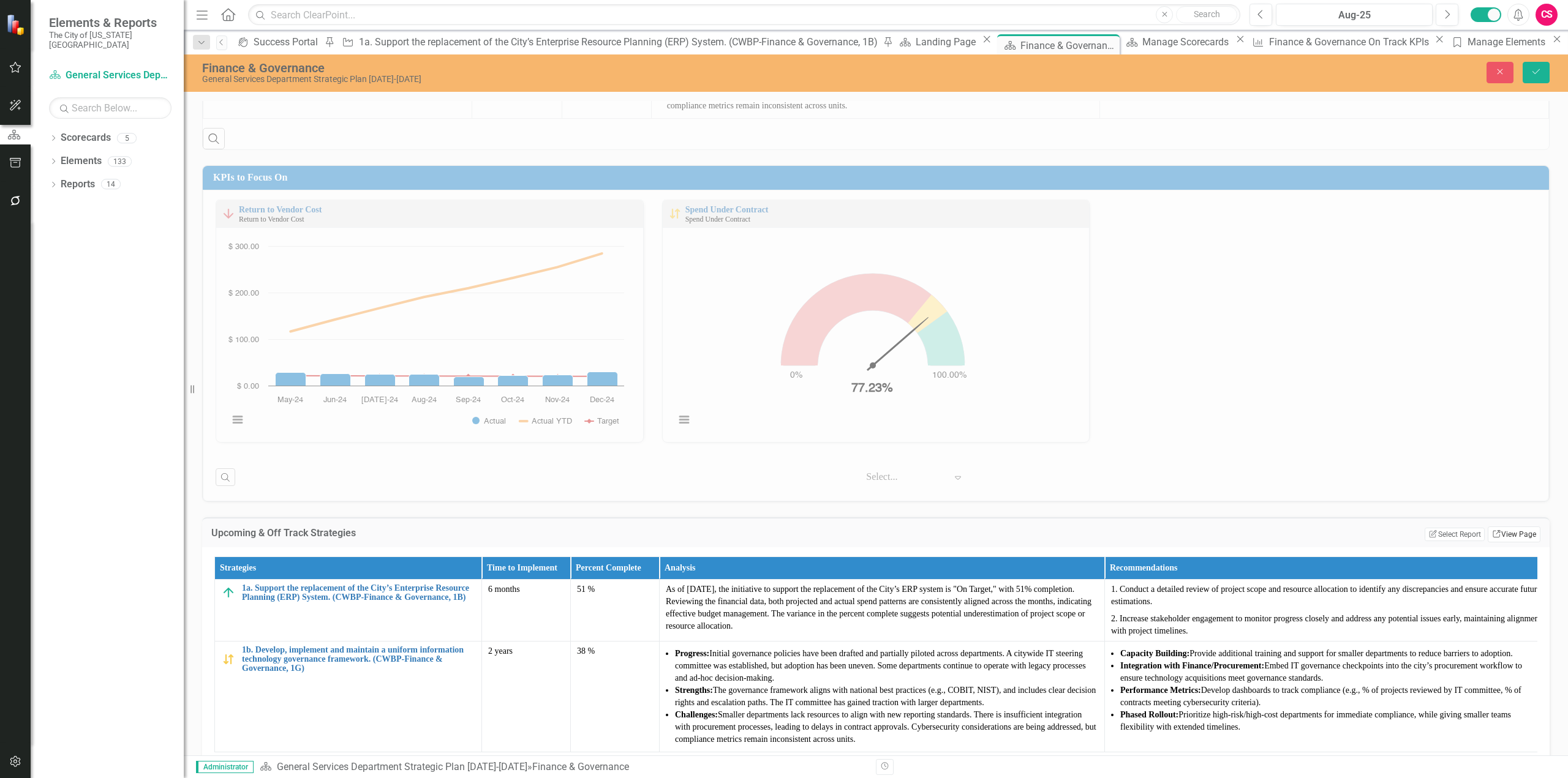
click at [1492, 530] on link "Link View Page" at bounding box center [1514, 534] width 52 height 15
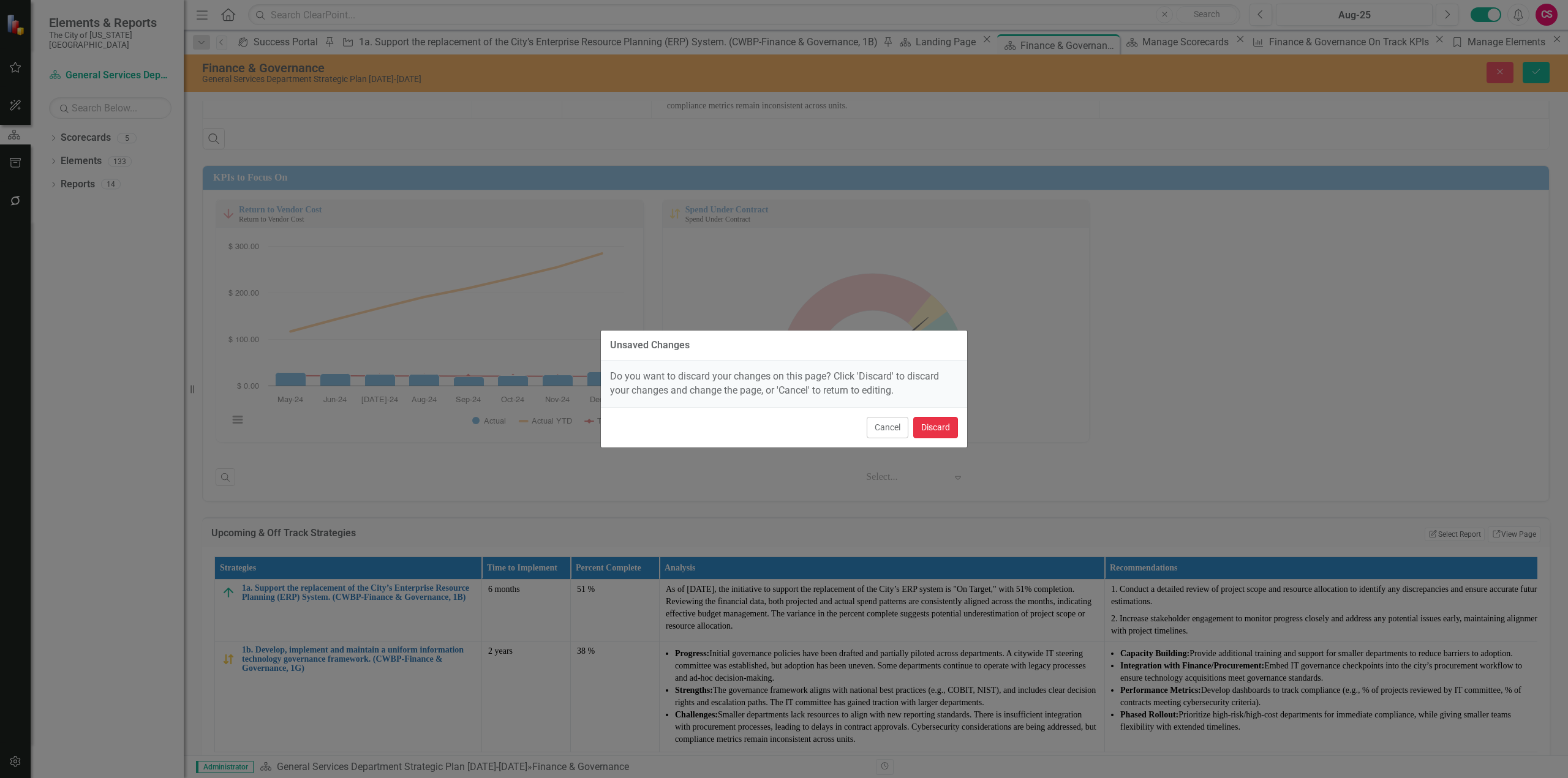
click at [944, 424] on button "Discard" at bounding box center [936, 428] width 44 height 21
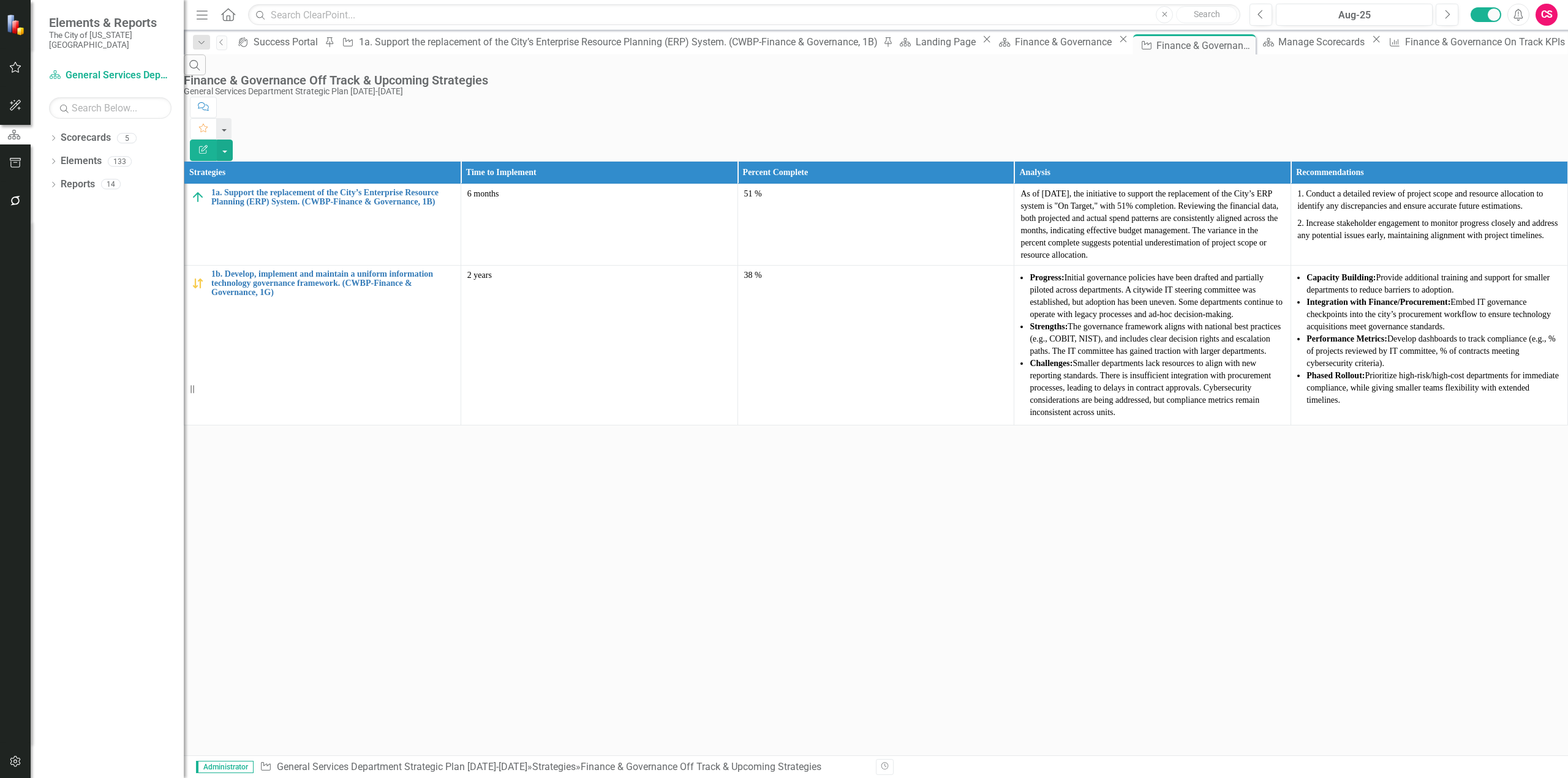
click at [209, 145] on icon "Edit Report" at bounding box center [203, 149] width 11 height 9
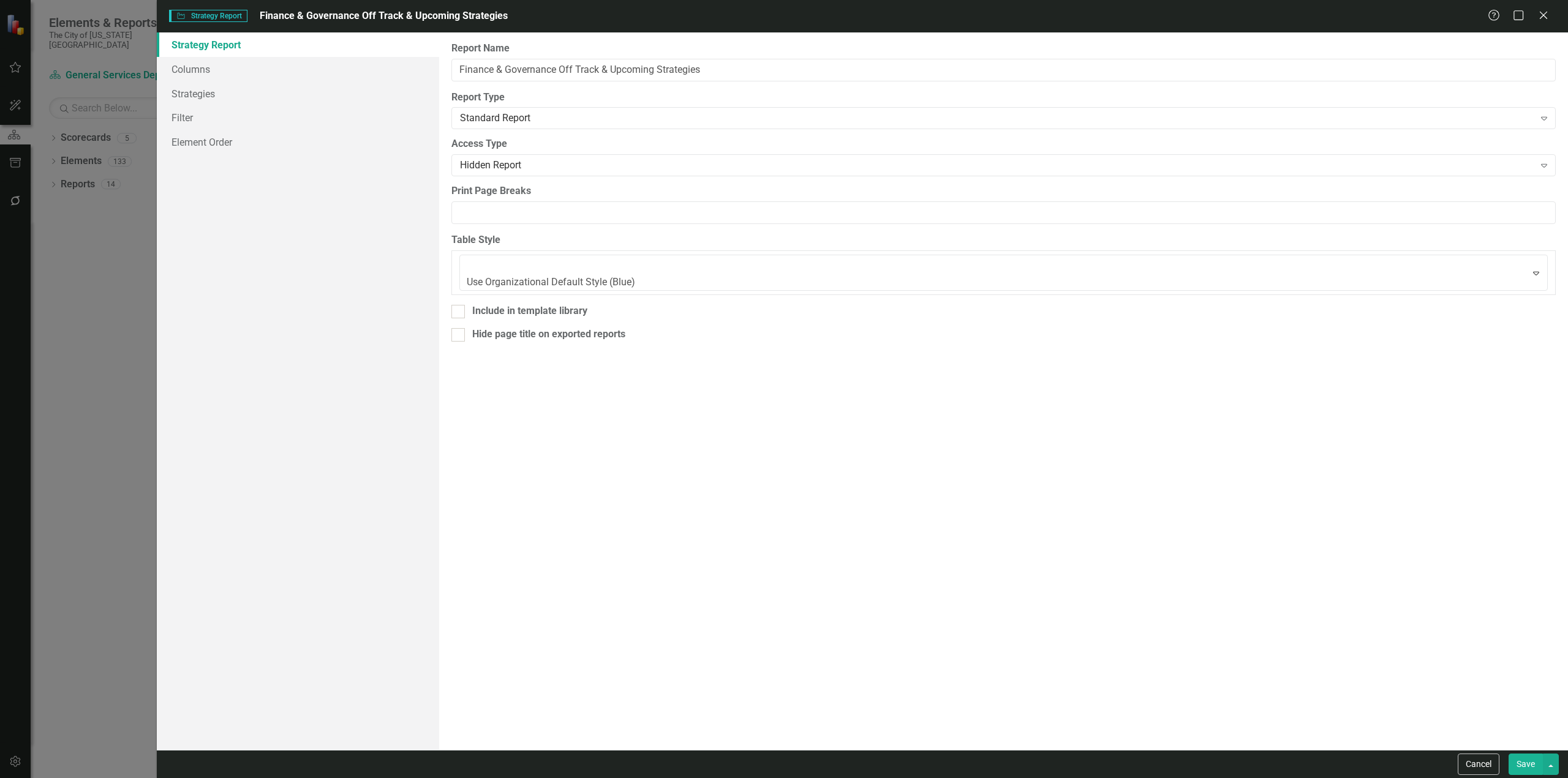
click at [218, 49] on link "Strategy Report" at bounding box center [298, 44] width 282 height 24
click at [222, 60] on link "Columns" at bounding box center [298, 69] width 282 height 24
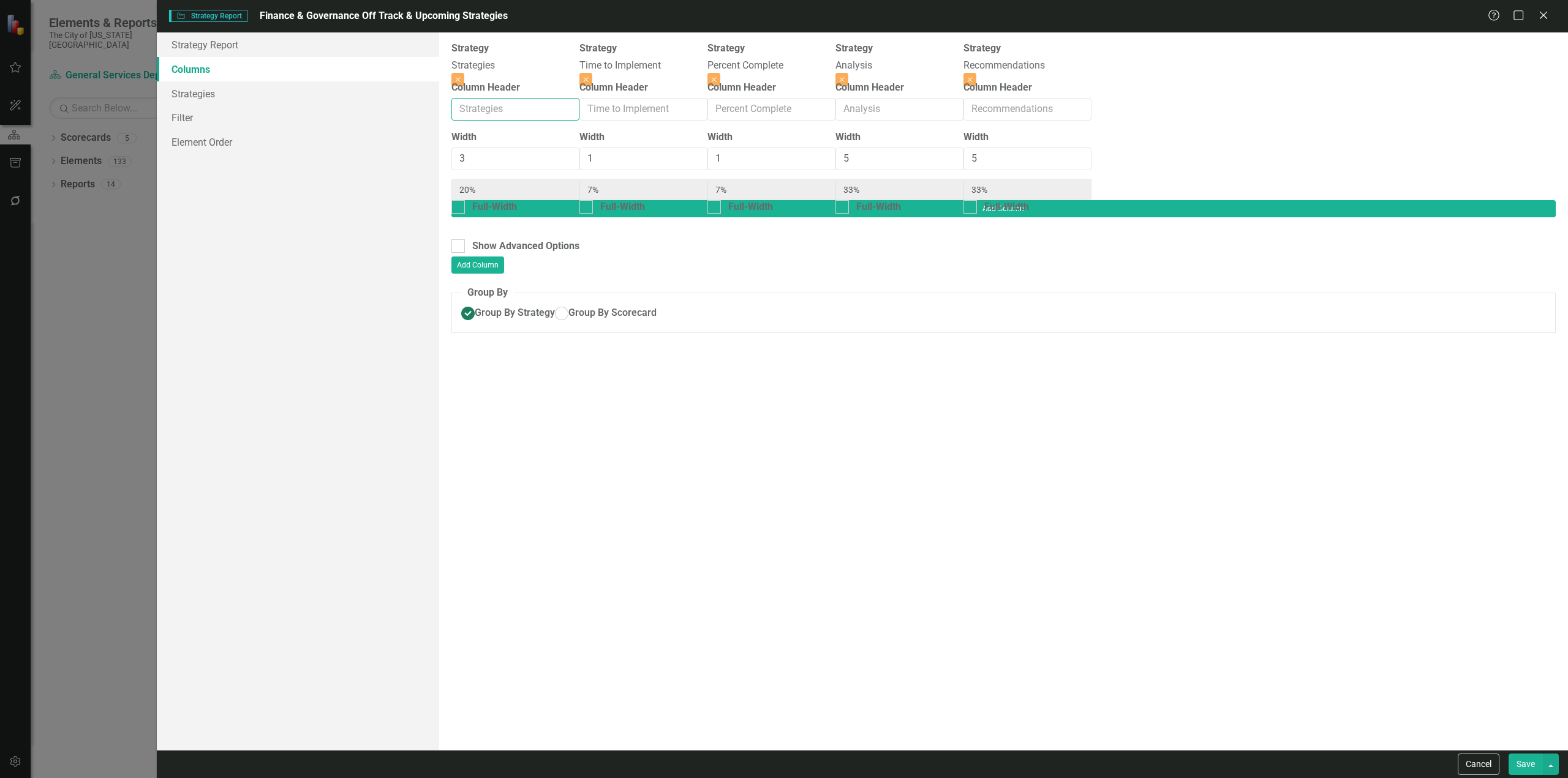
click at [579, 109] on input "Column Header" at bounding box center [515, 108] width 128 height 22
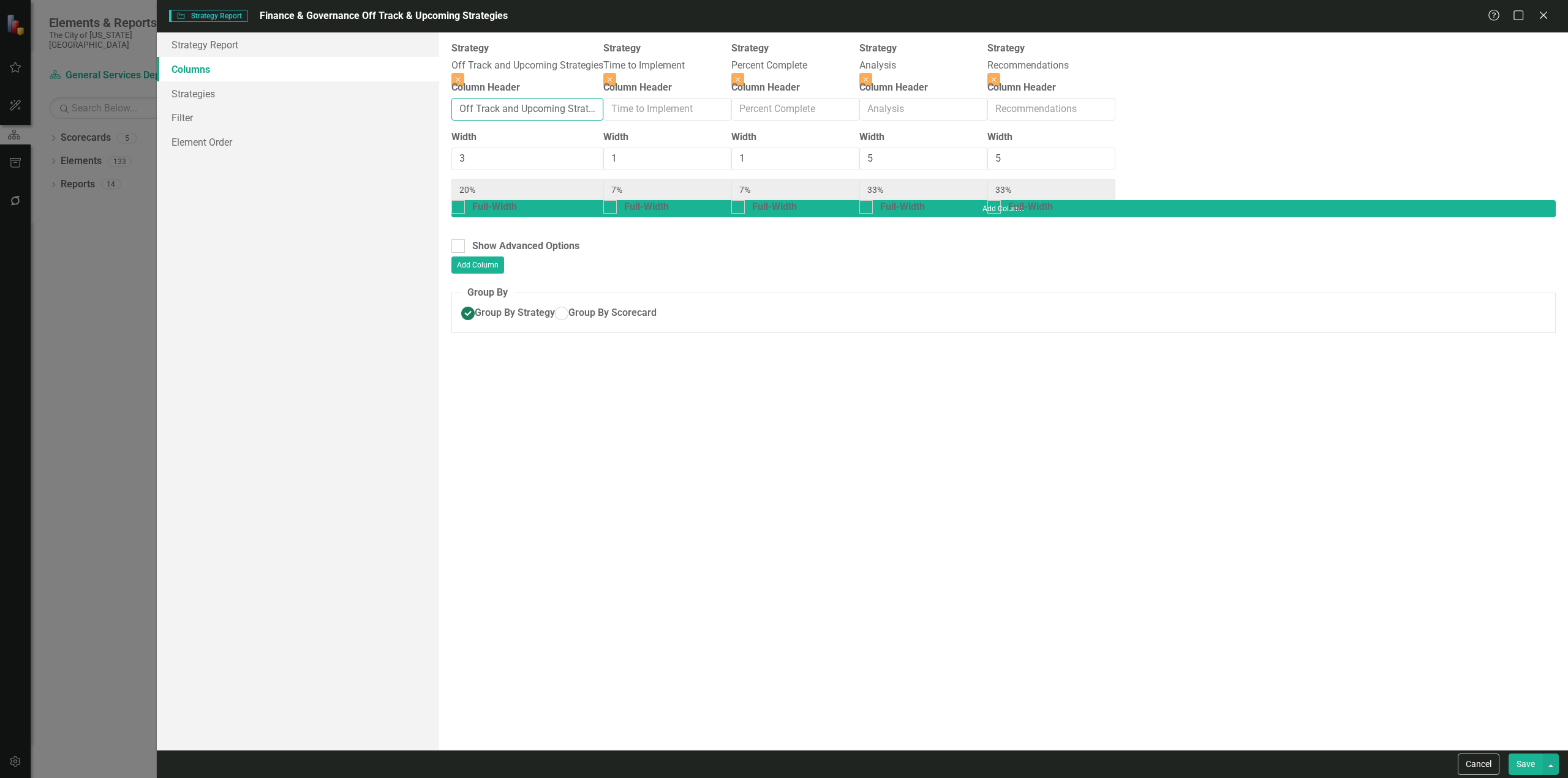
click at [1509, 754] on button "Save" at bounding box center [1525, 764] width 34 height 21
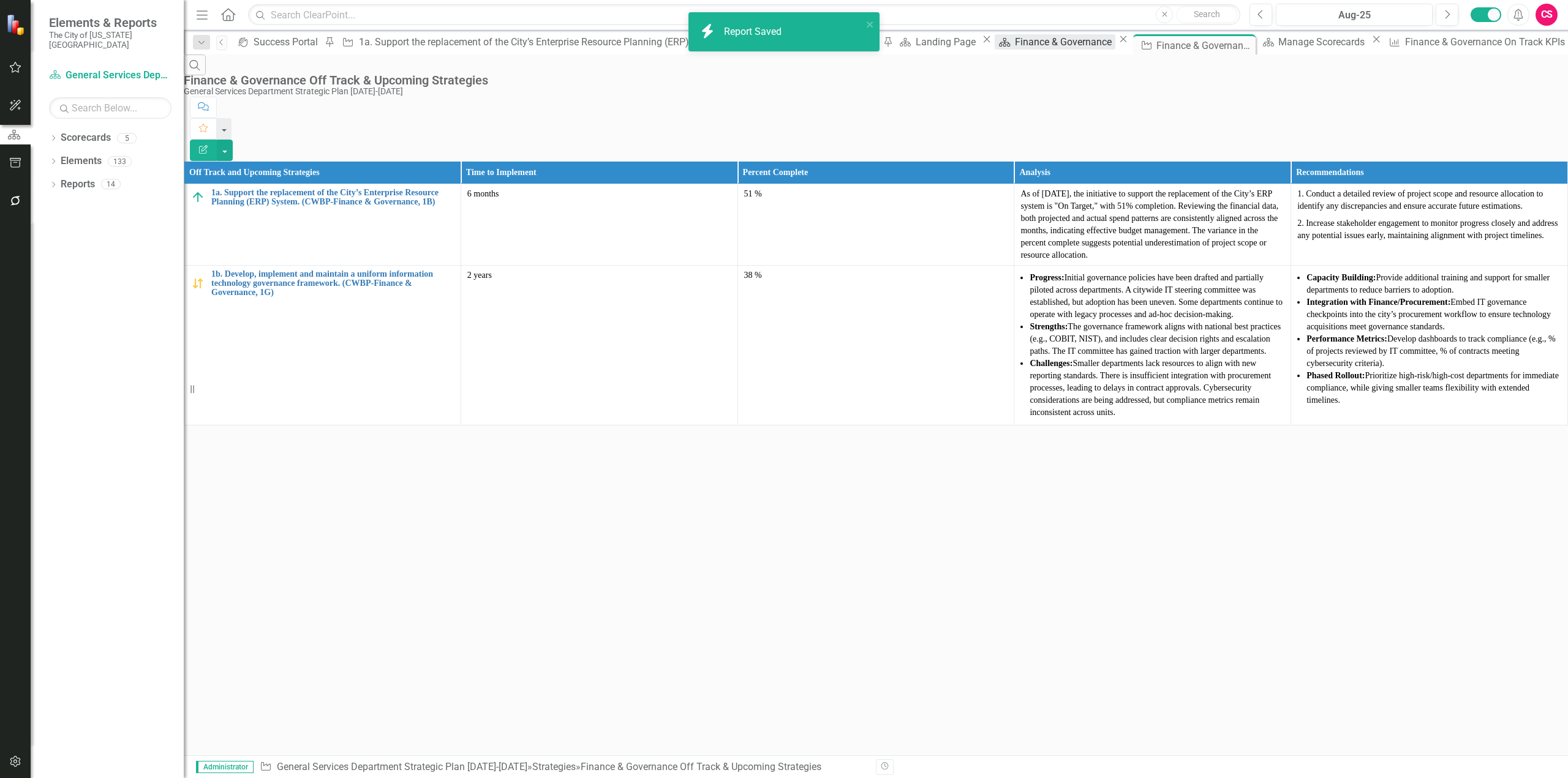
click at [1015, 43] on div "Finance & Governance" at bounding box center [1065, 42] width 101 height 15
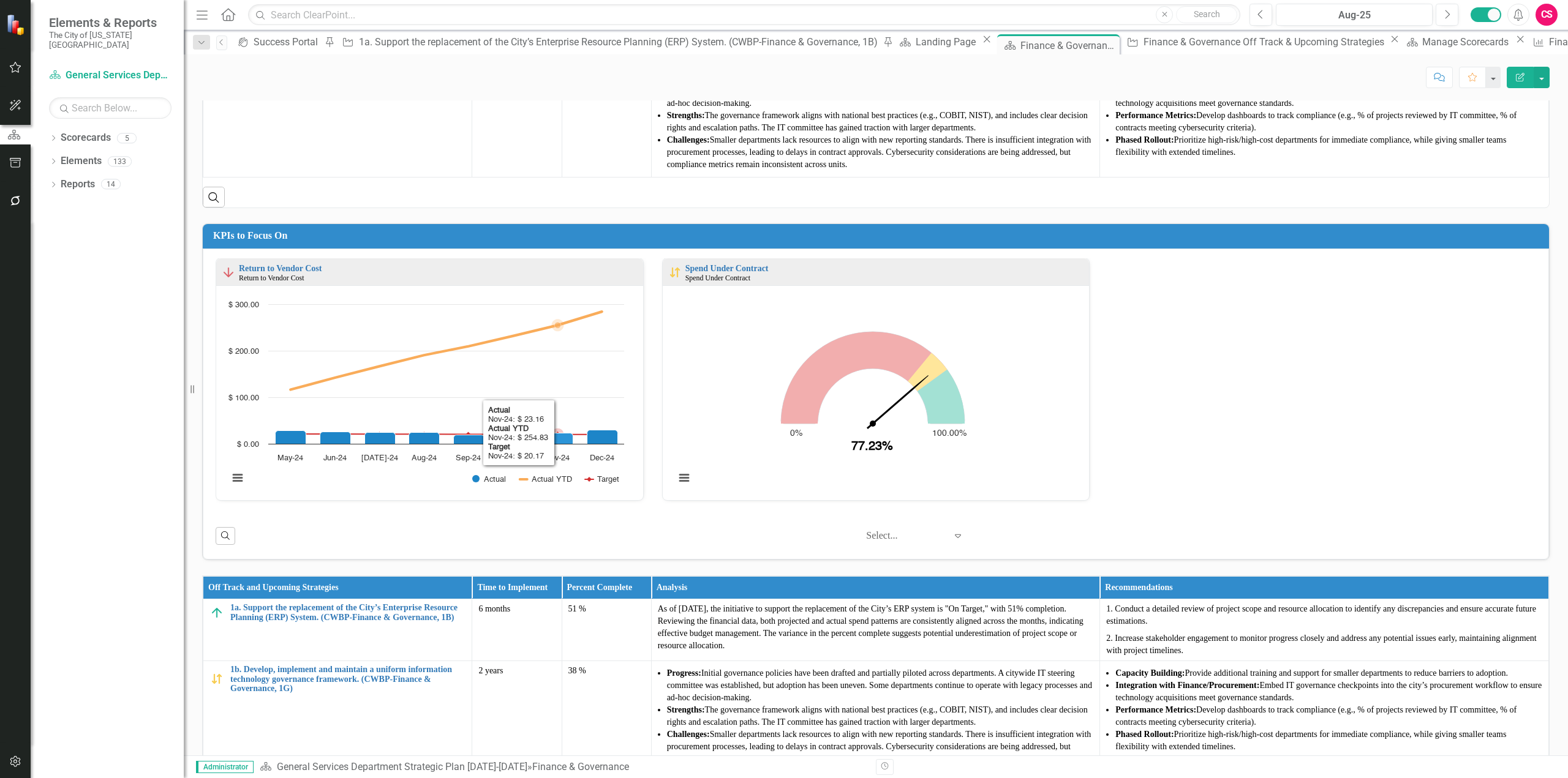
scroll to position [651, 0]
